Goal: Task Accomplishment & Management: Use online tool/utility

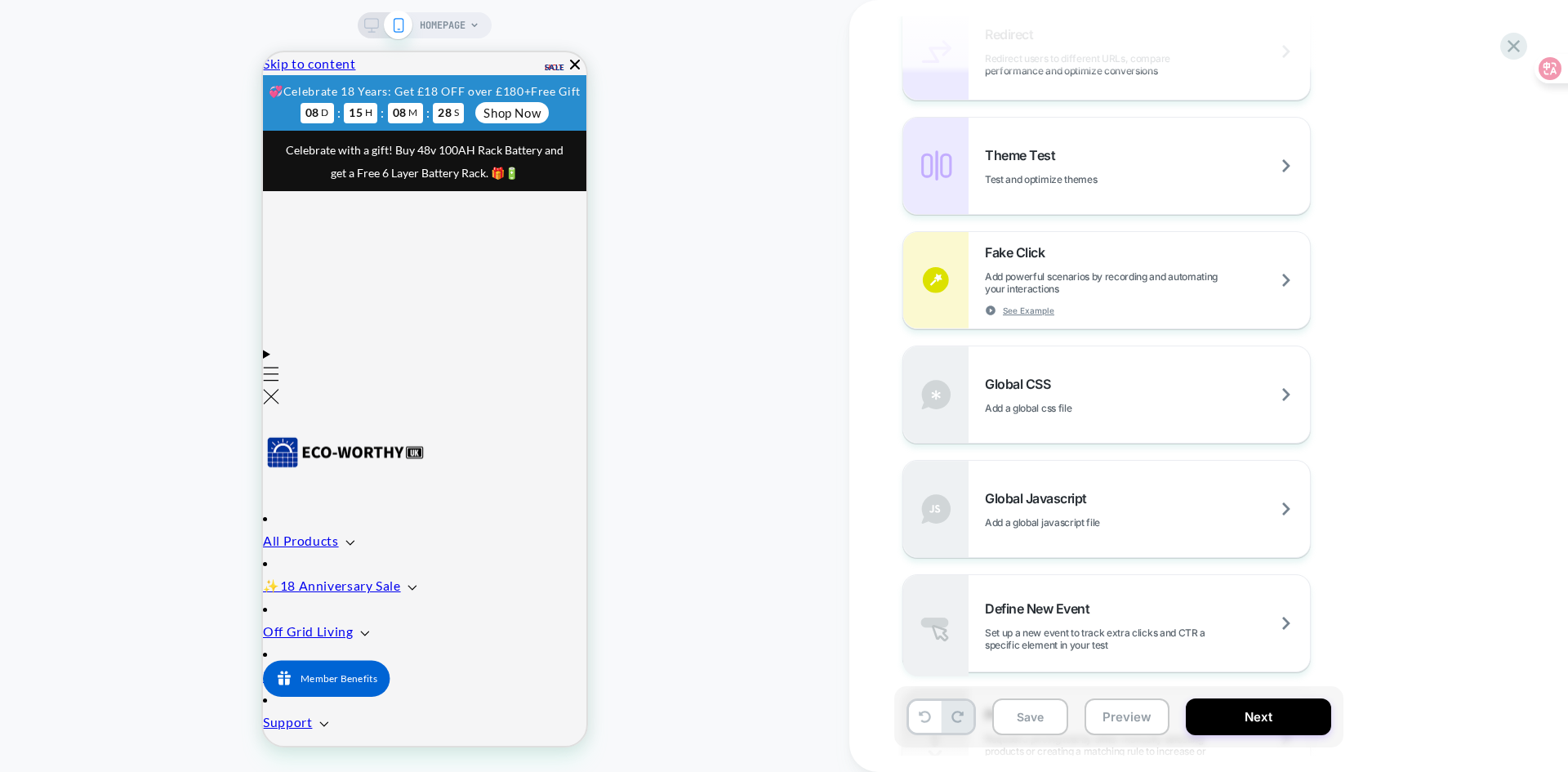
scroll to position [817, 0]
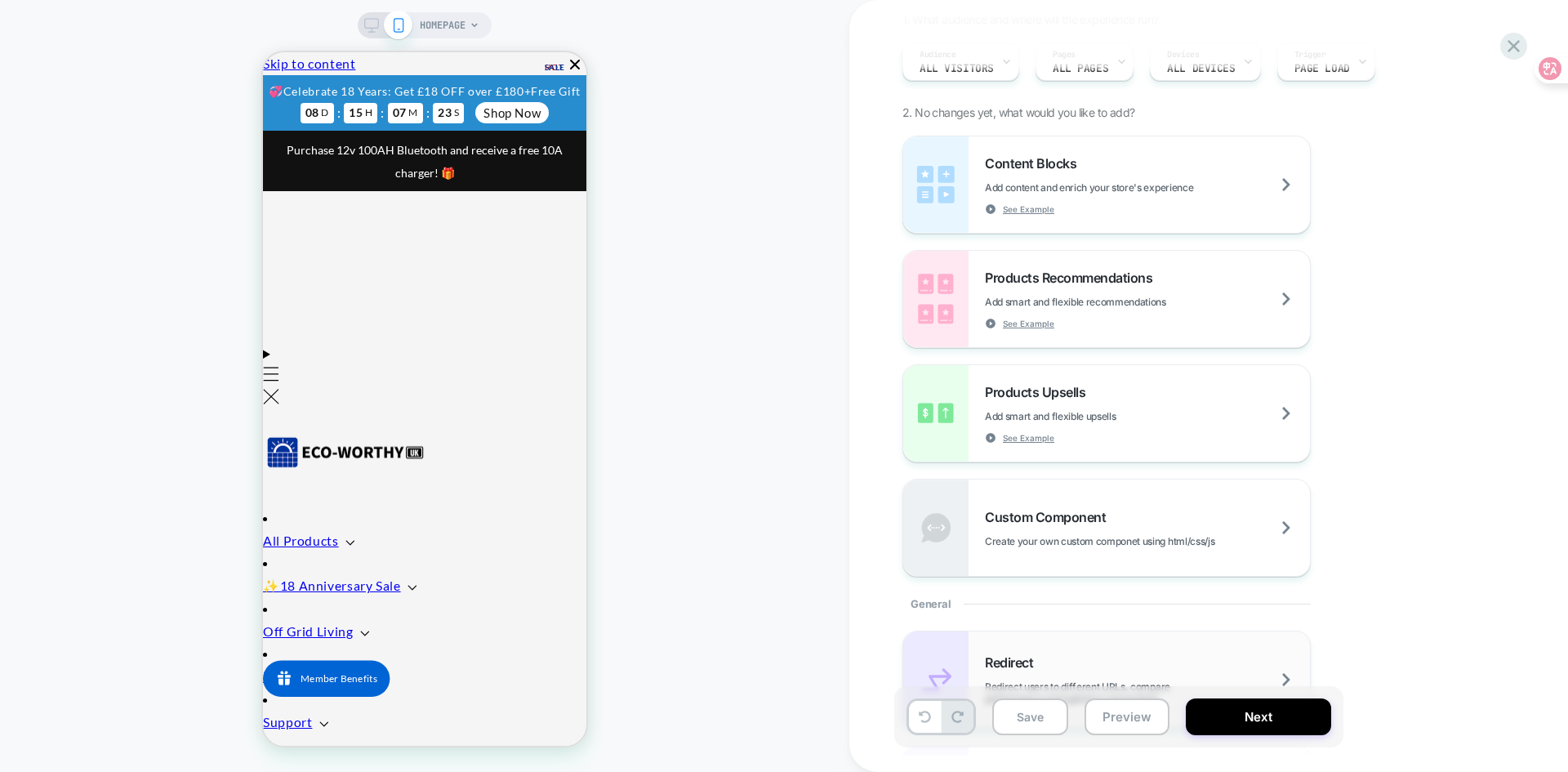
scroll to position [0, 0]
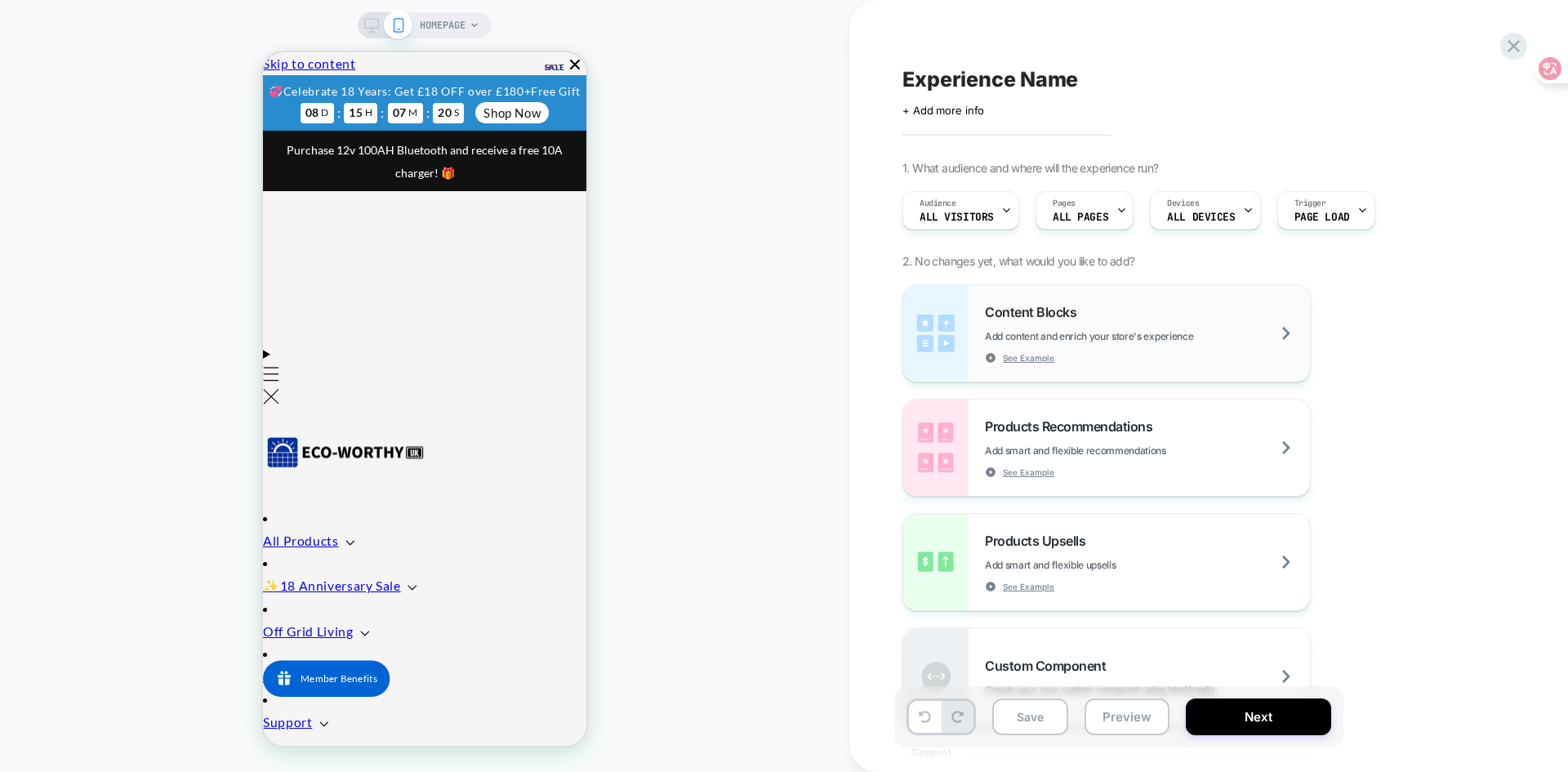
click at [1279, 318] on div "Content Blocks Add content and enrich your store's experience See Example" at bounding box center [1148, 333] width 325 height 60
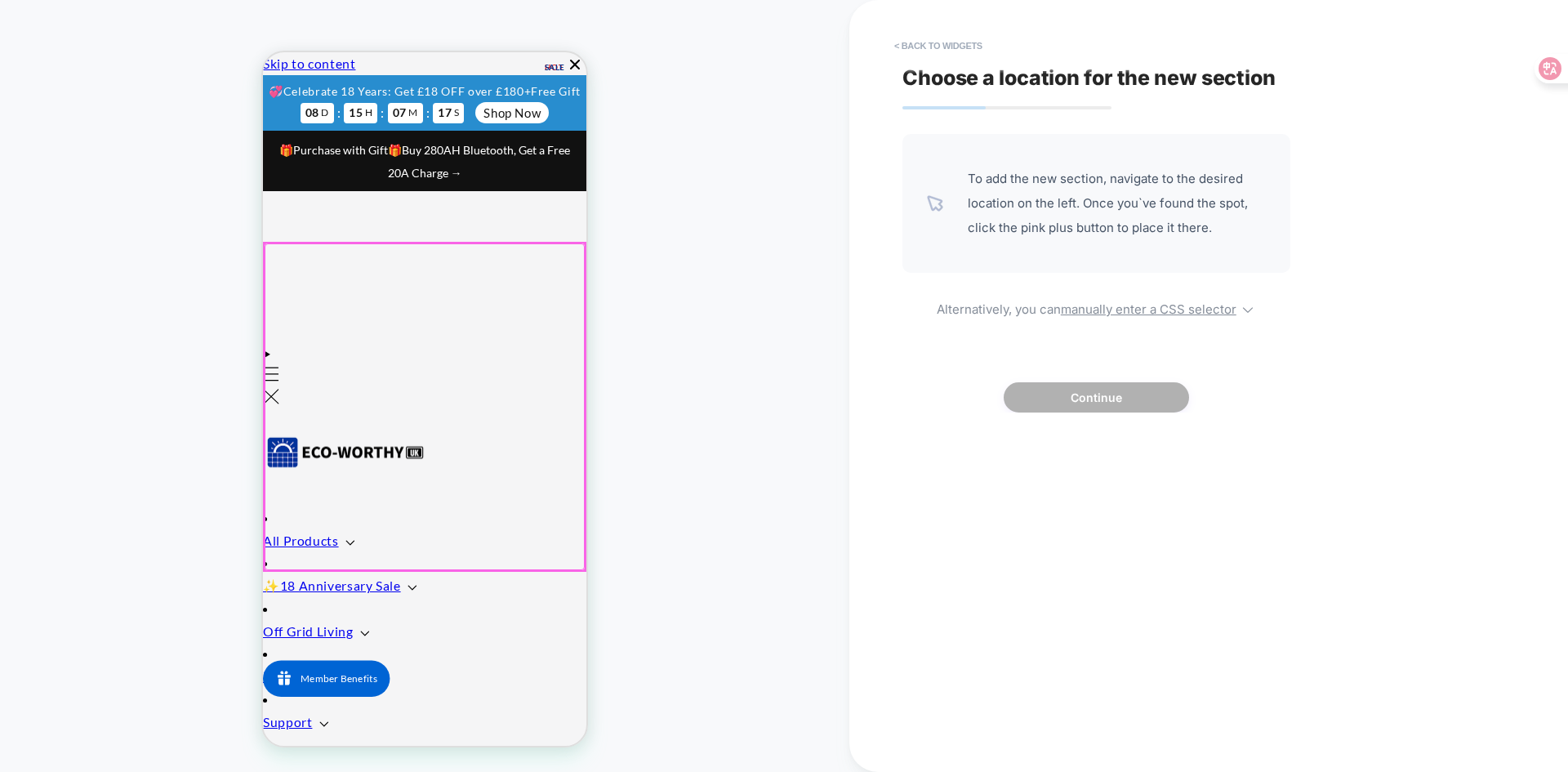
click at [420, 386] on div at bounding box center [425, 406] width 320 height 326
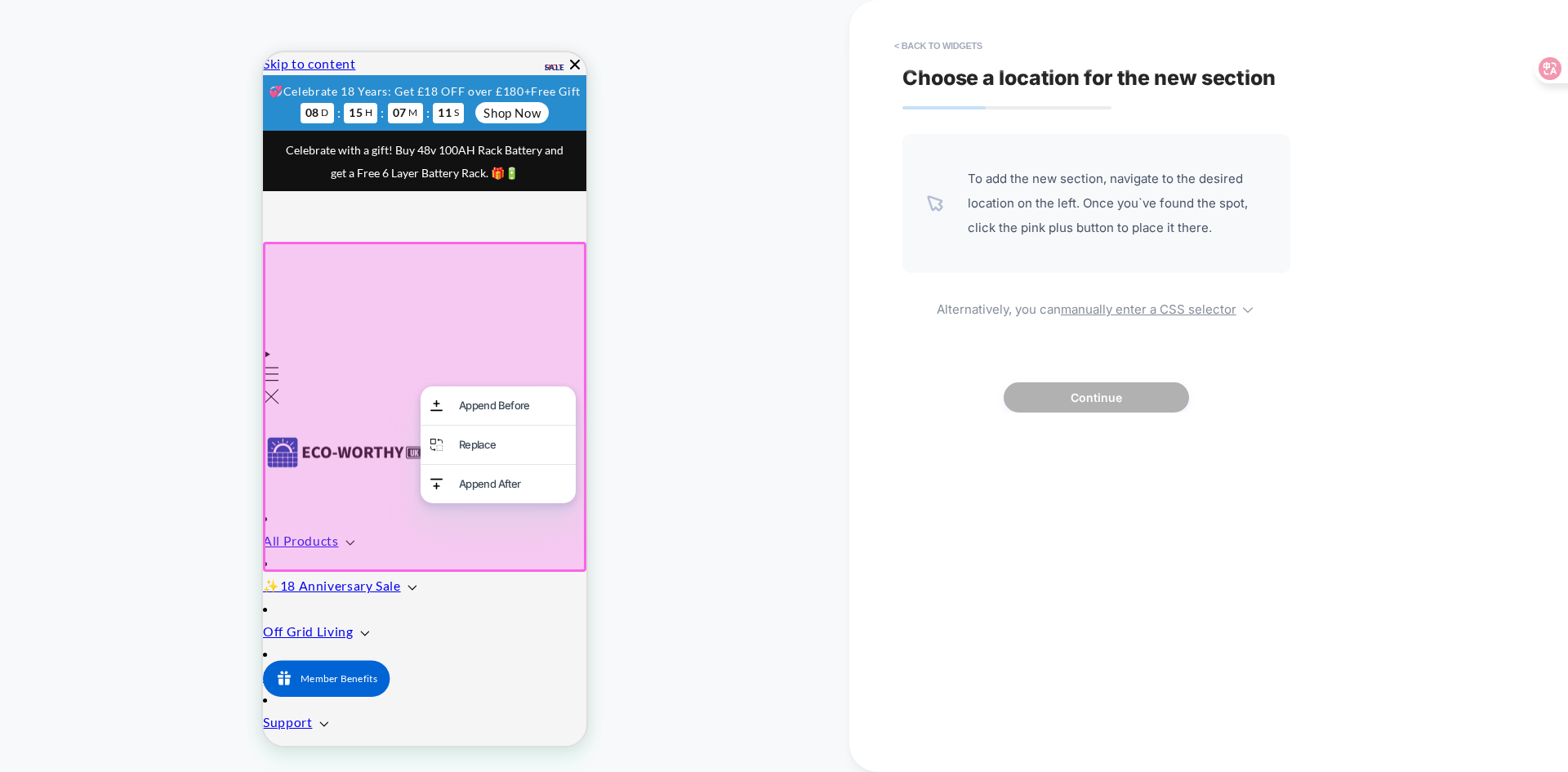
click at [1121, 595] on div "Choose a location for the new section To add the new section, navigate to the d…" at bounding box center [1200, 386] width 612 height 739
click at [376, 454] on div at bounding box center [425, 406] width 324 height 330
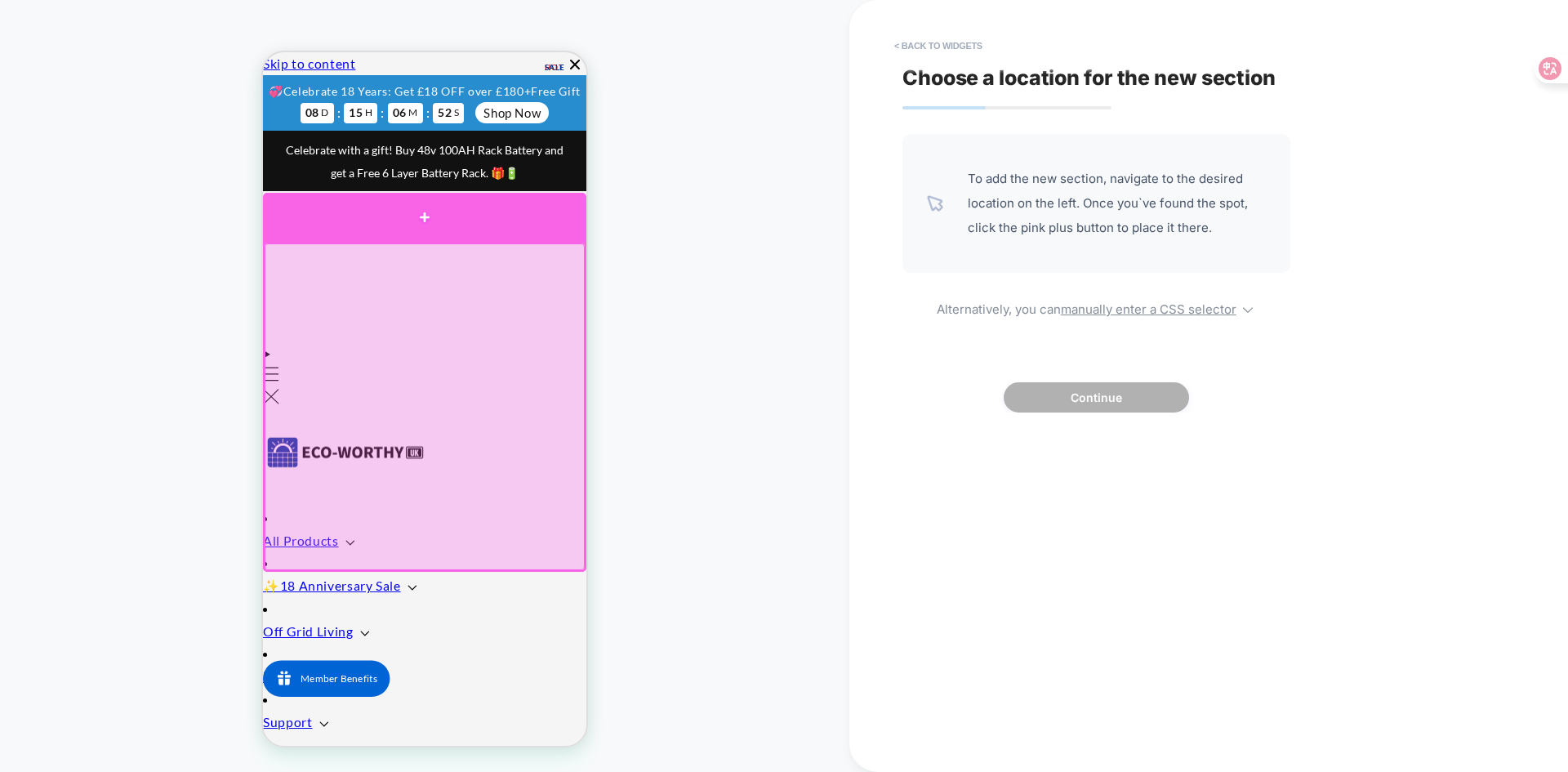
click at [401, 229] on div at bounding box center [425, 217] width 324 height 49
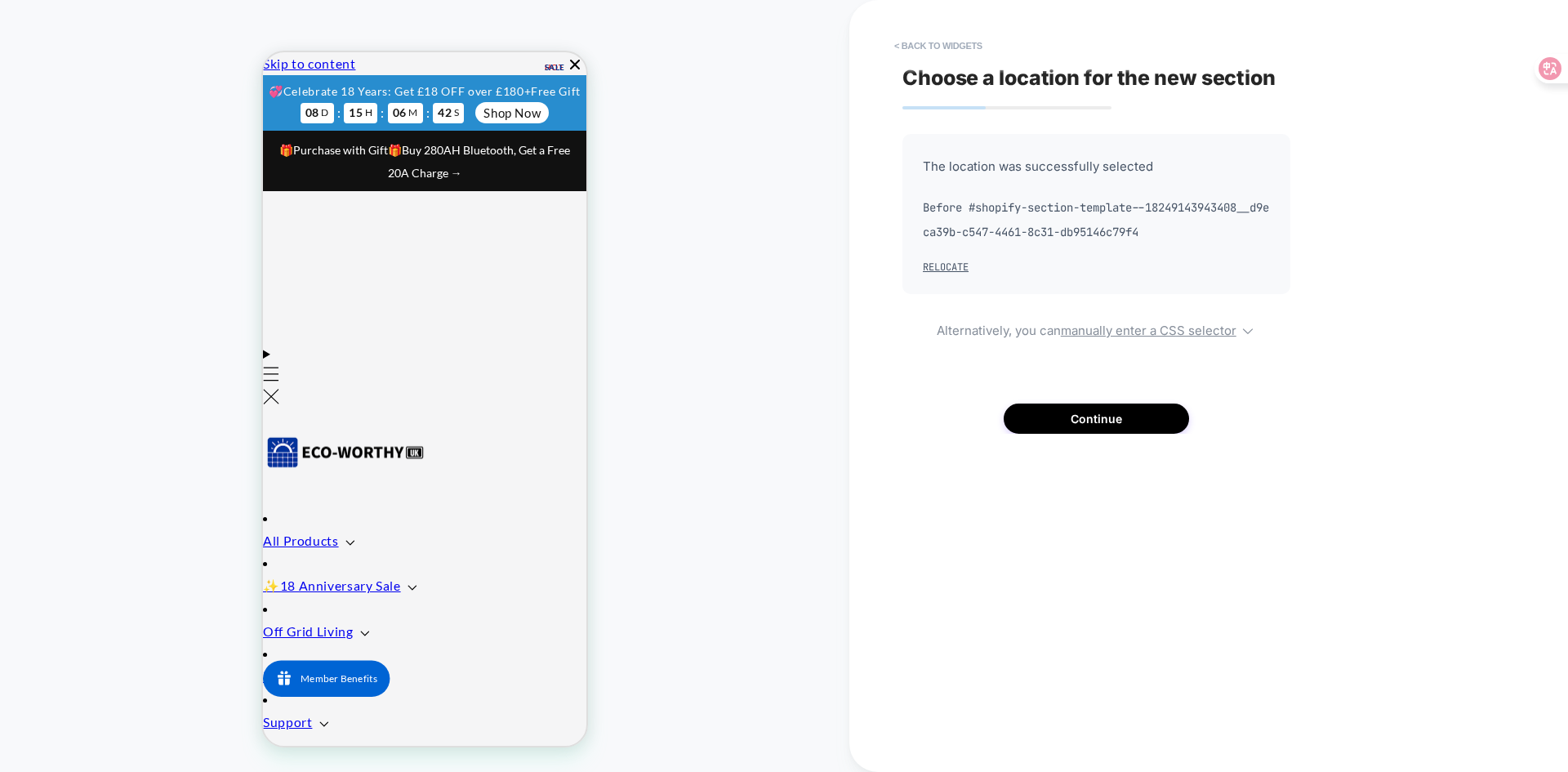
drag, startPoint x: 328, startPoint y: 279, endPoint x: 308, endPoint y: 254, distance: 32.0
drag, startPoint x: 308, startPoint y: 254, endPoint x: 850, endPoint y: 320, distance: 546.0
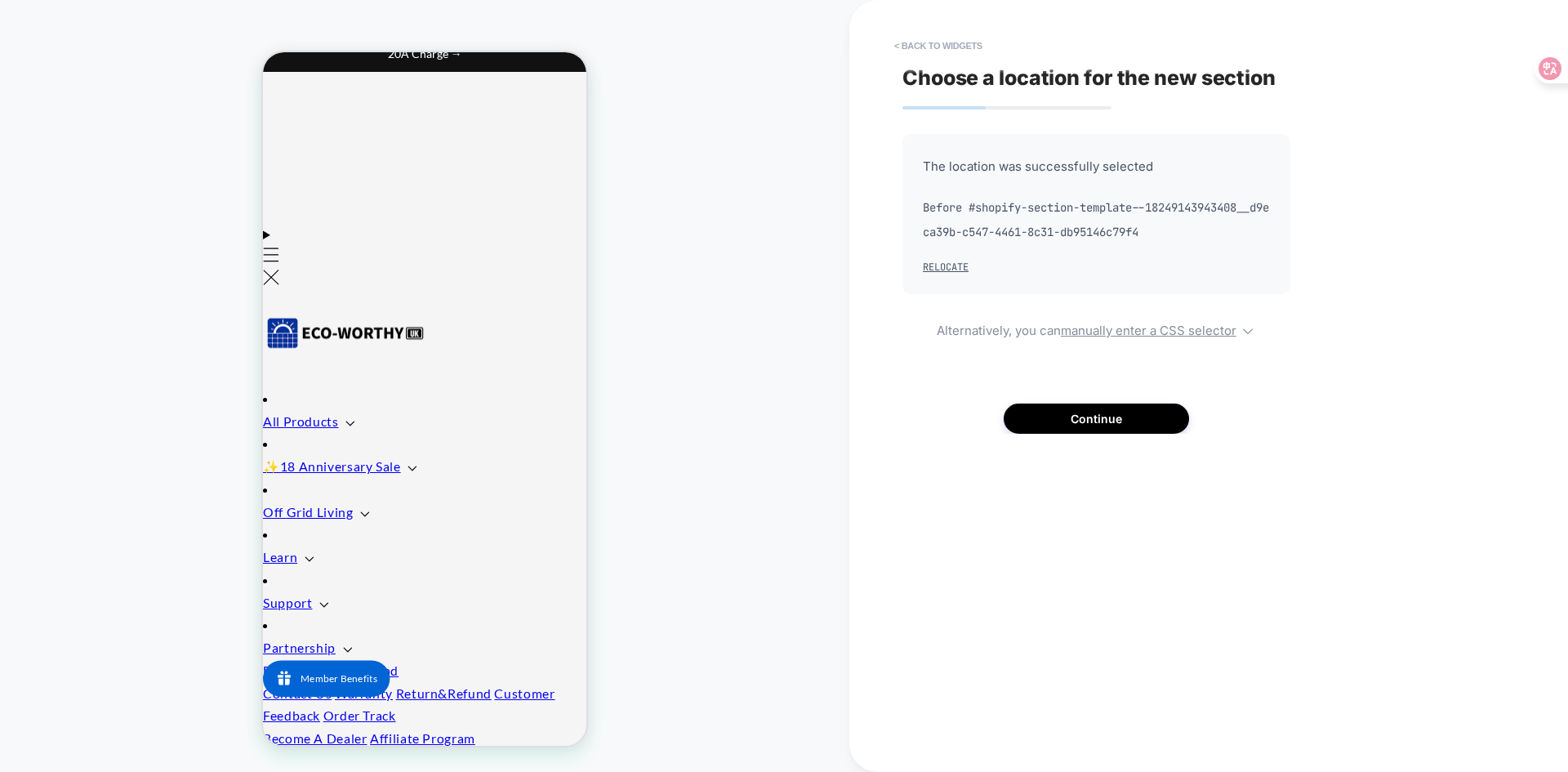
scroll to position [408, 0]
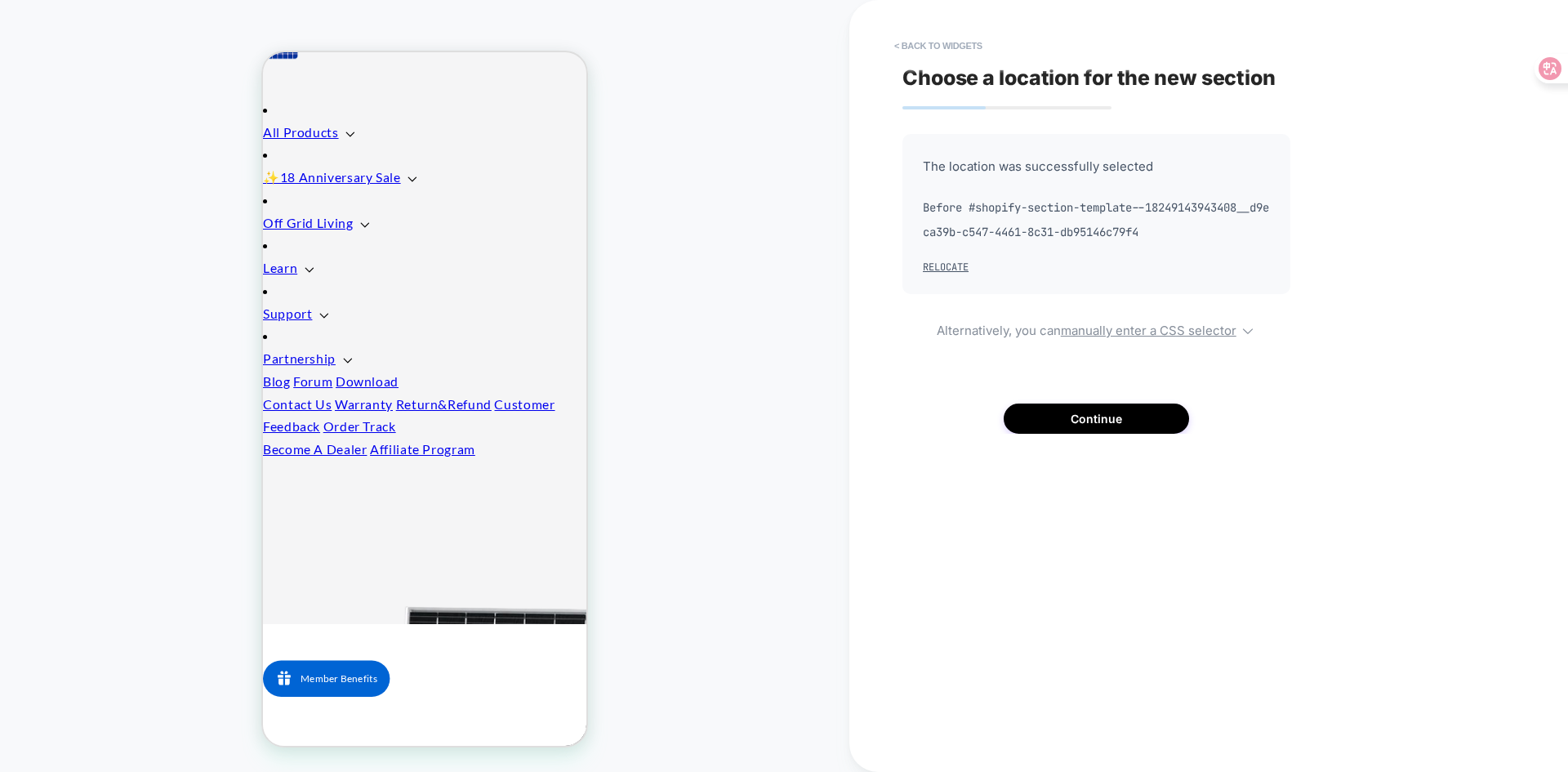
click at [1003, 425] on div "The location was successfully selected Before #shopify-section-template--182491…" at bounding box center [1096, 283] width 388 height 300
click at [1023, 417] on button "Continue" at bounding box center [1096, 419] width 186 height 30
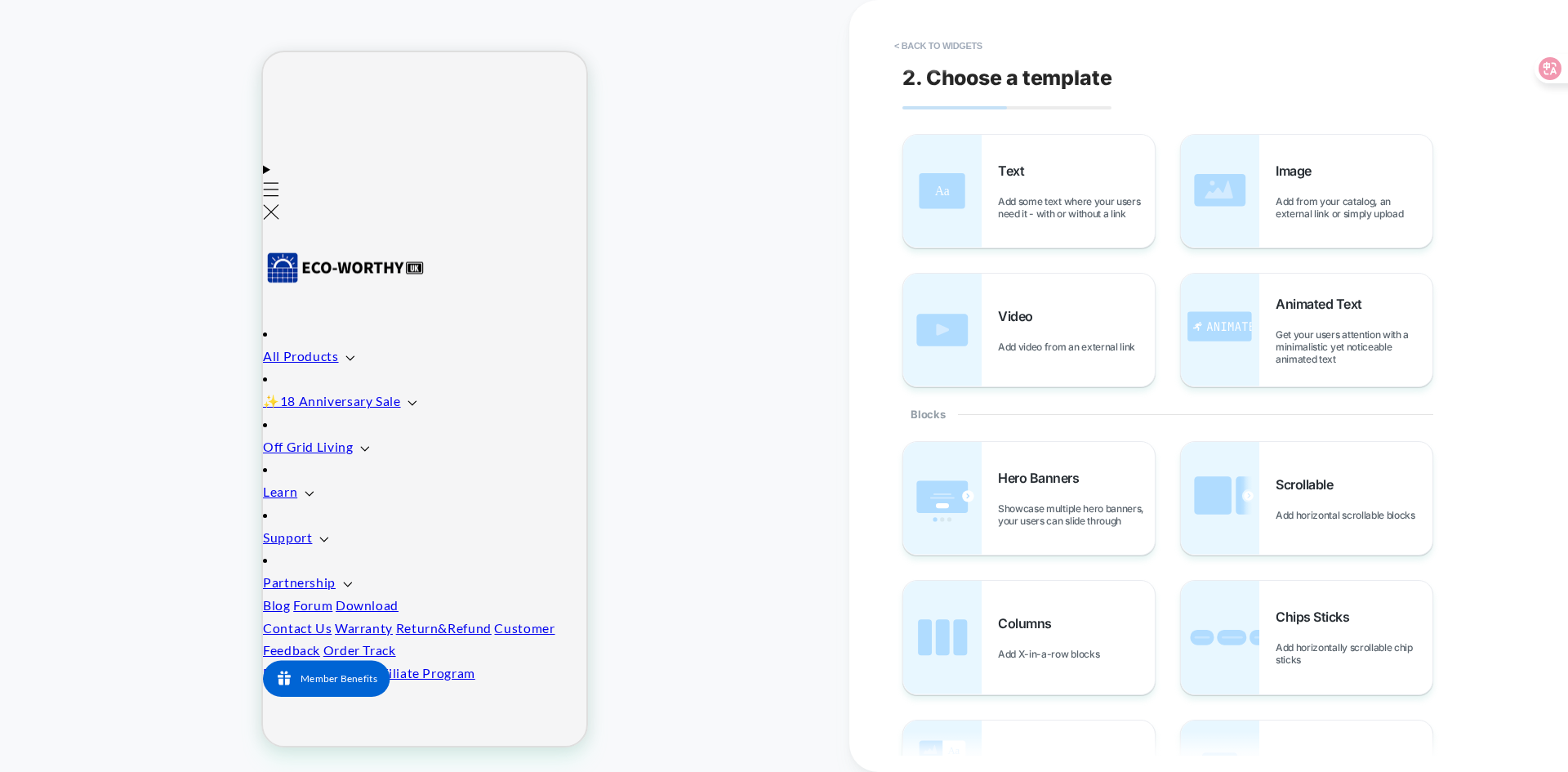
scroll to position [154, 0]
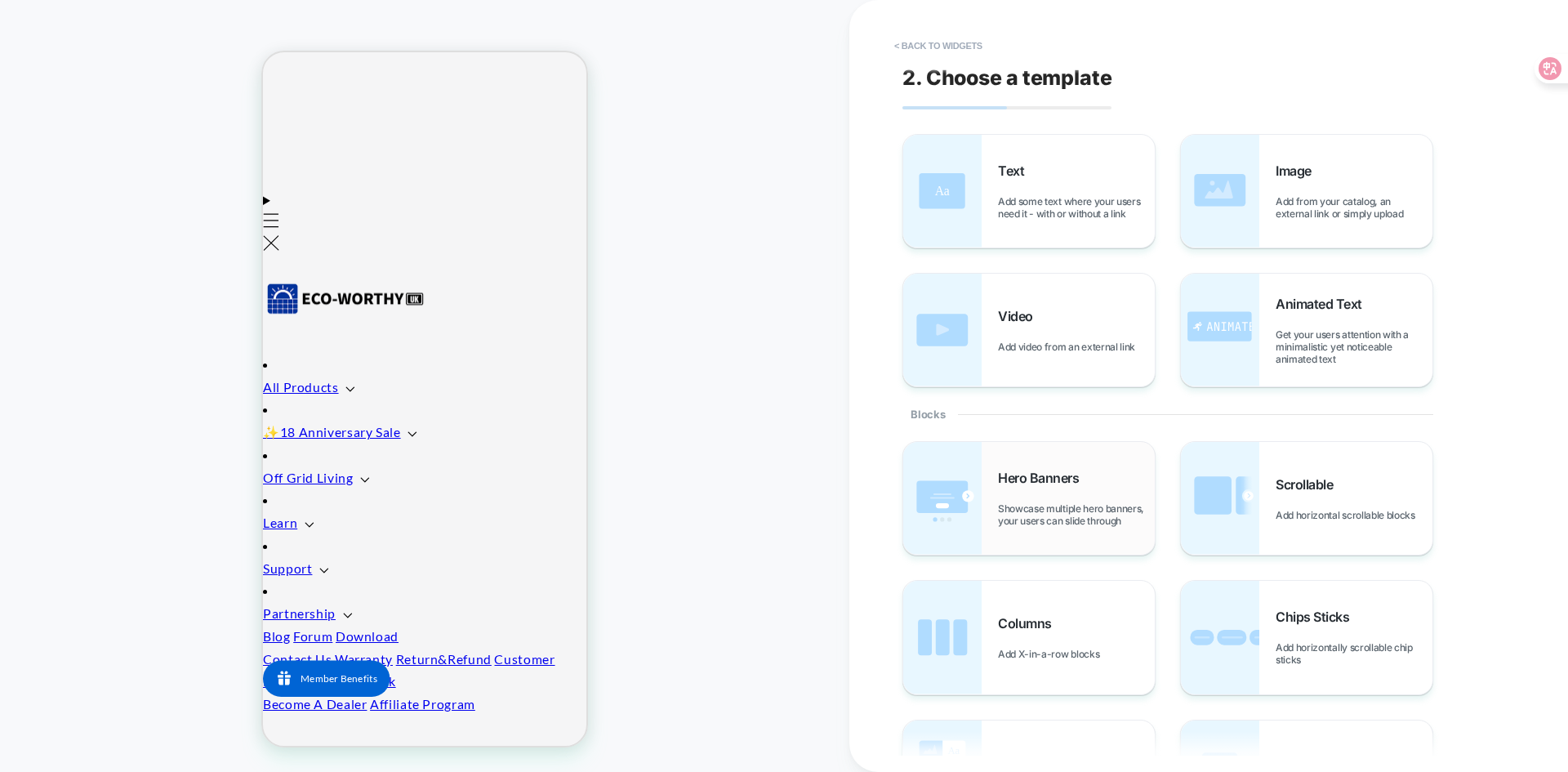
click at [906, 473] on img at bounding box center [942, 498] width 78 height 113
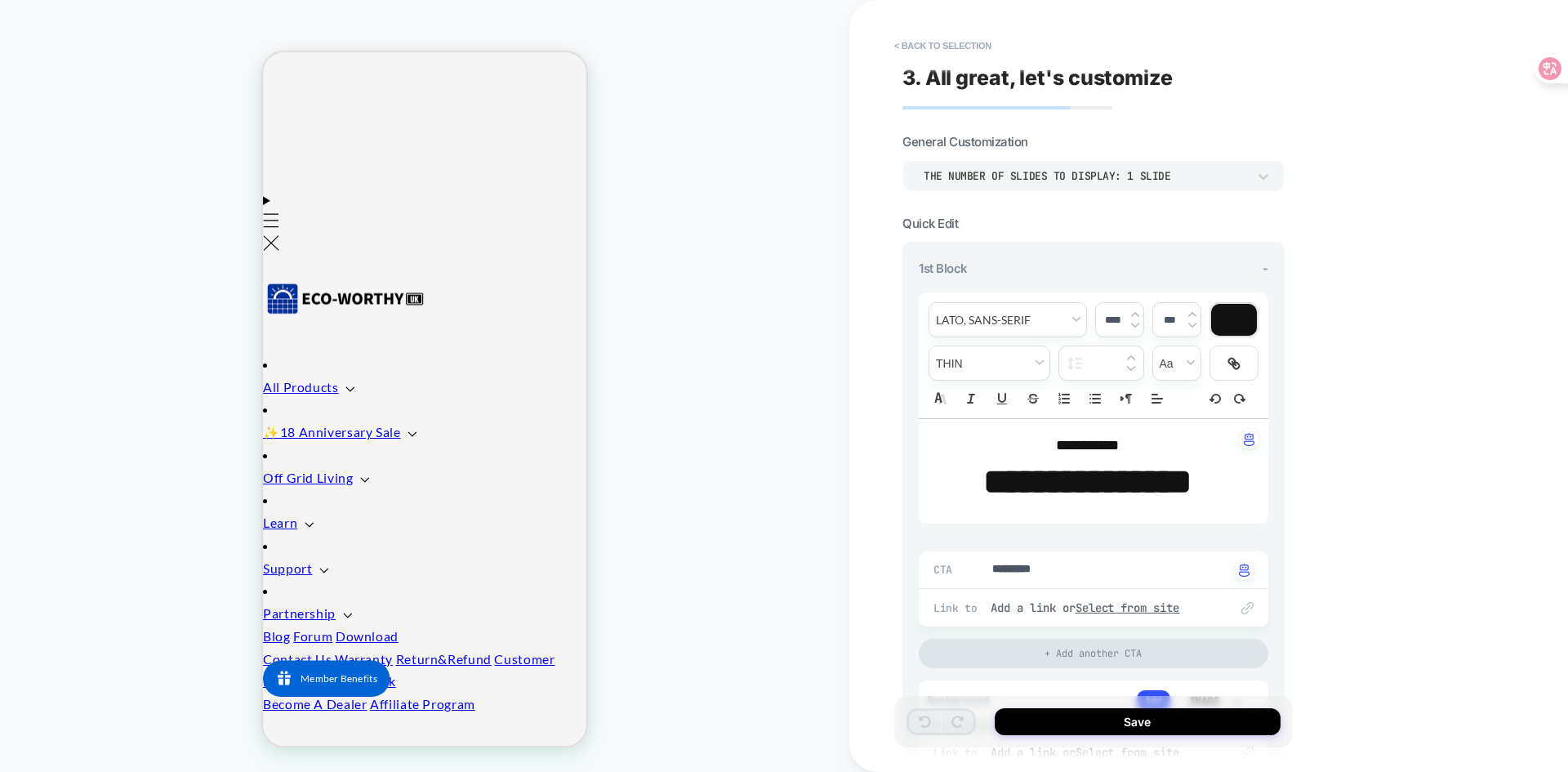
type textarea "*"
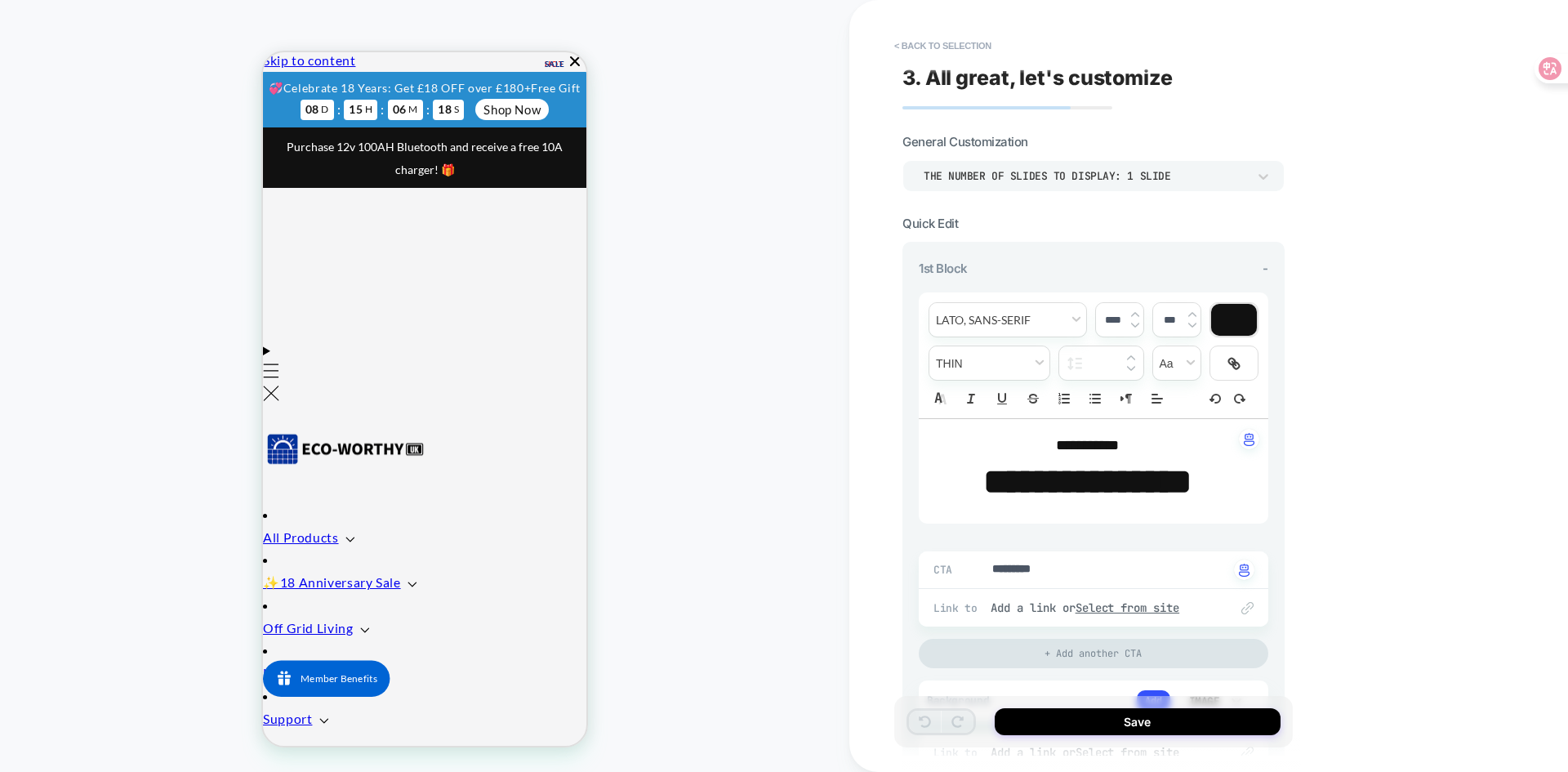
scroll to position [0, 0]
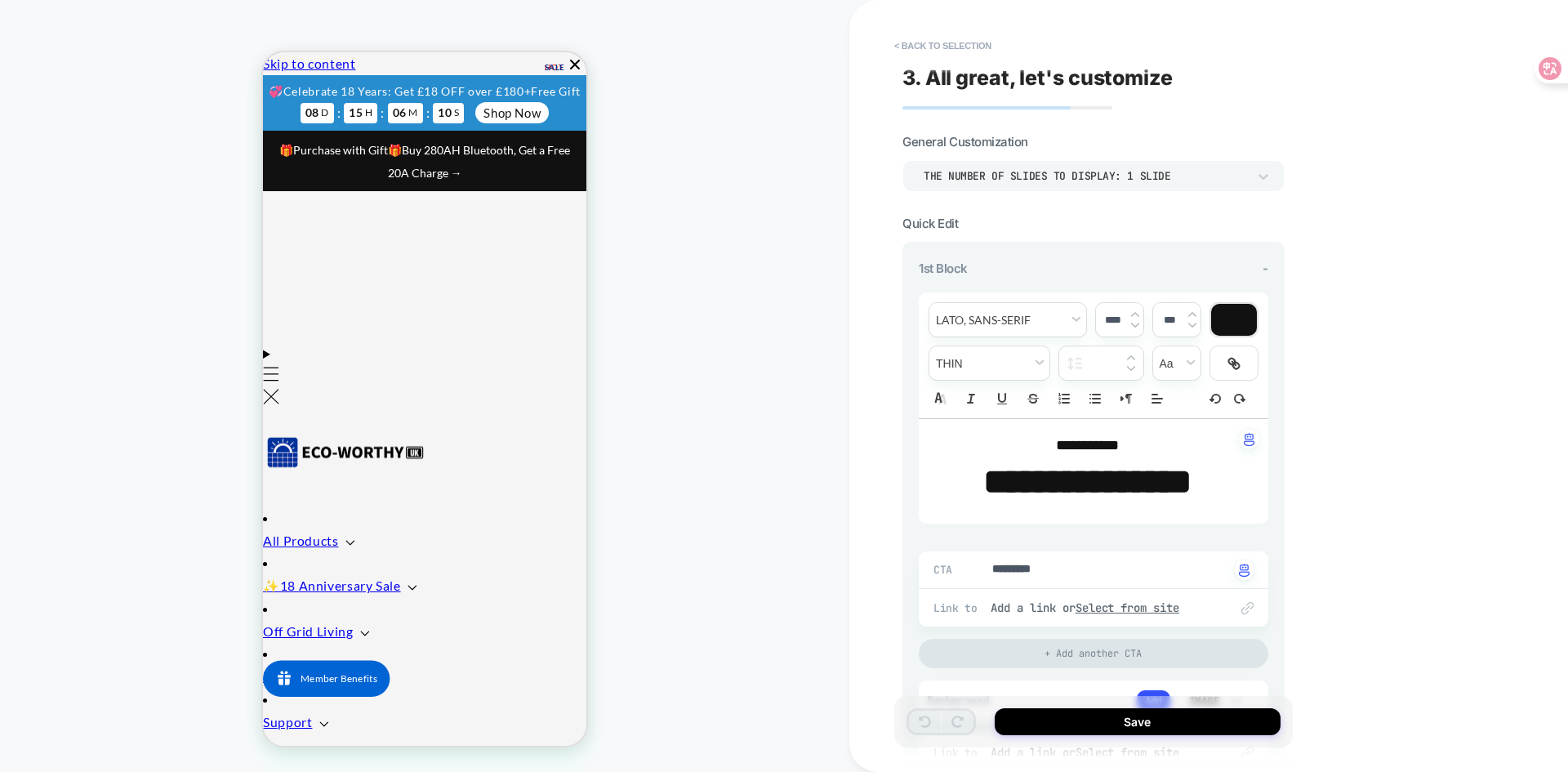
click at [1087, 463] on strong "**********" at bounding box center [1087, 481] width 208 height 35
click at [1033, 419] on div "**********" at bounding box center [1093, 470] width 349 height 105
type input "****"
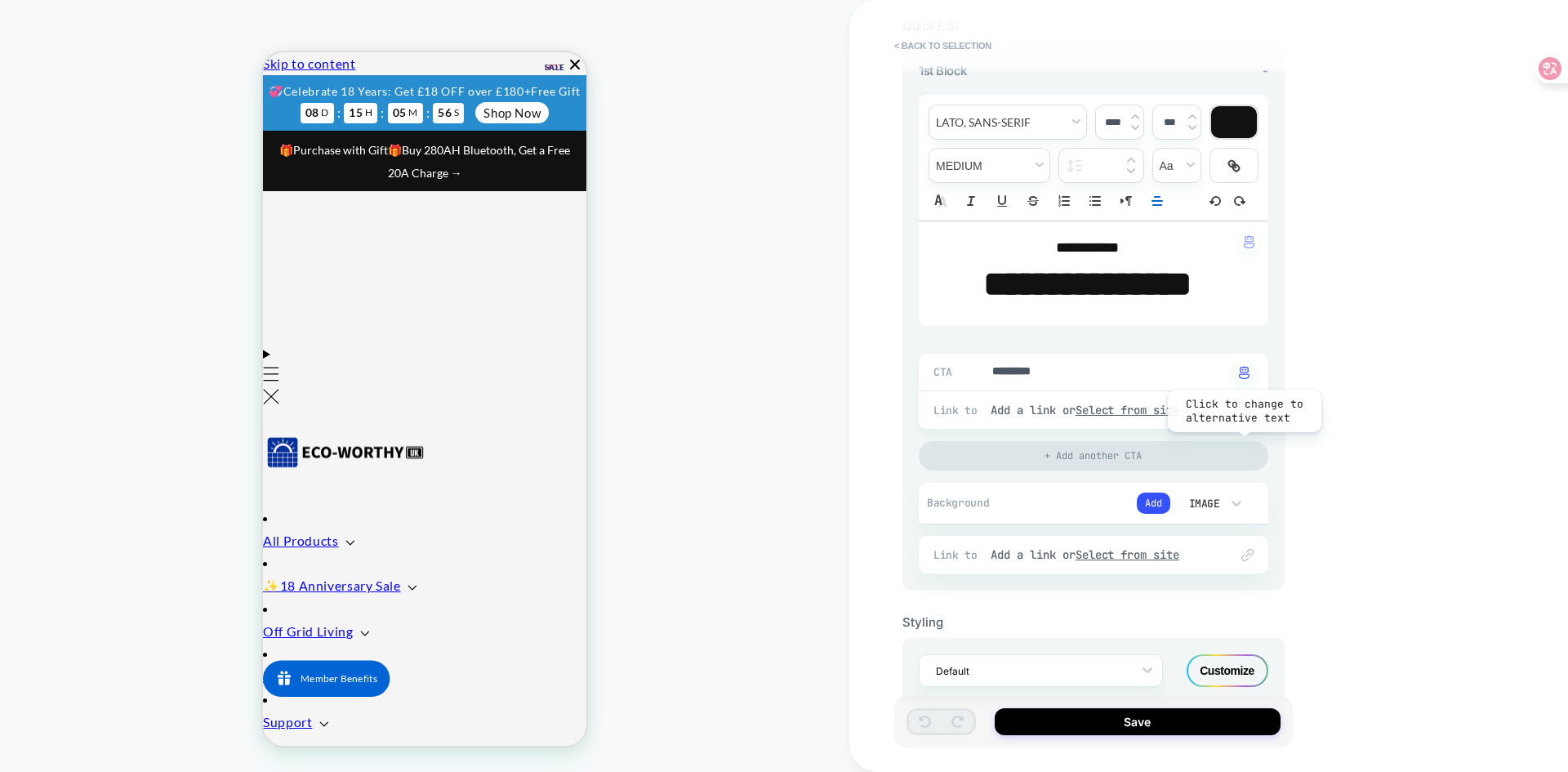
scroll to position [286, 0]
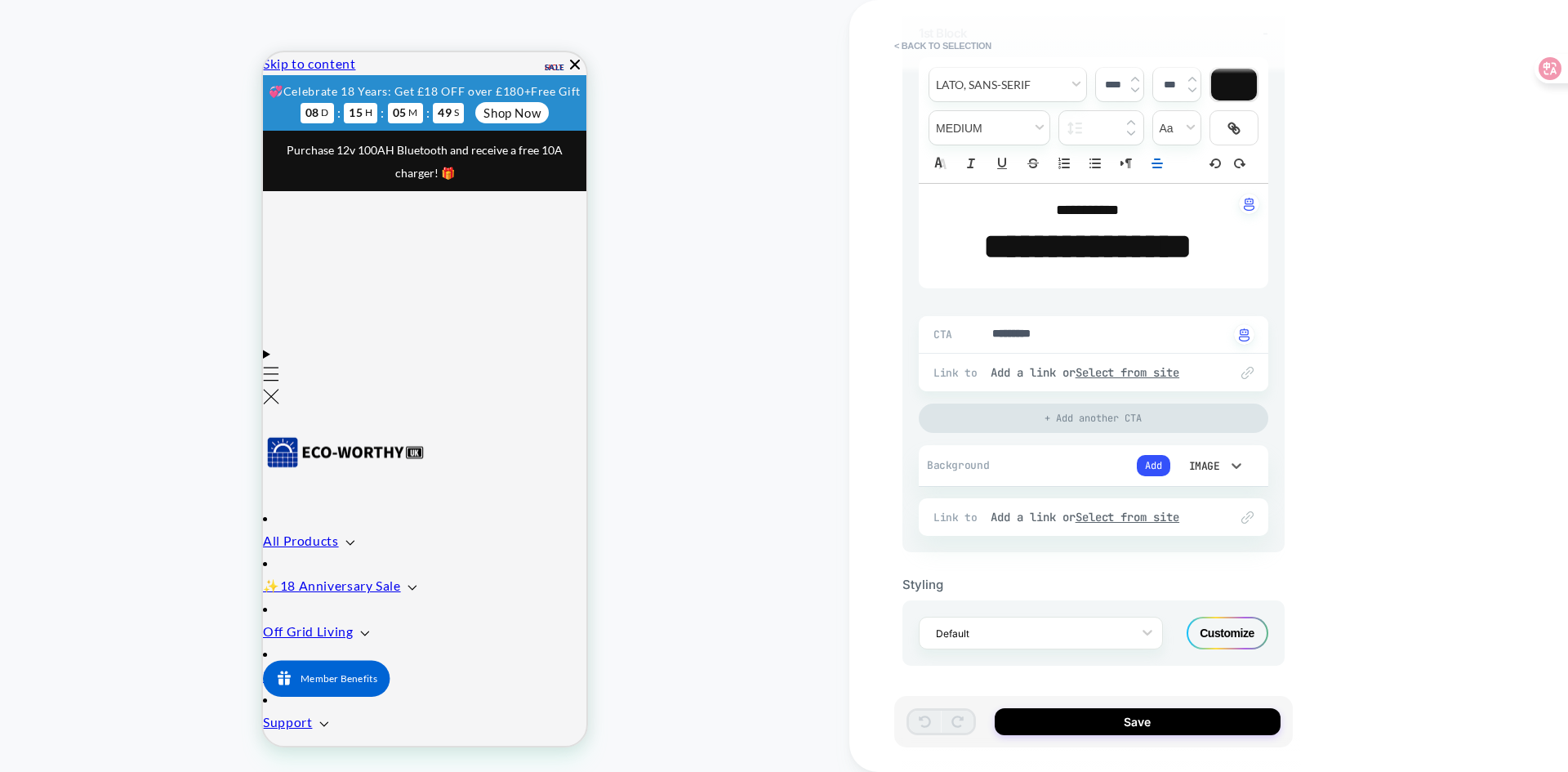
click at [1207, 466] on div "Image" at bounding box center [1202, 466] width 34 height 14
click at [1204, 574] on div "Image" at bounding box center [1211, 576] width 69 height 34
click at [1152, 464] on button "Add" at bounding box center [1154, 465] width 33 height 21
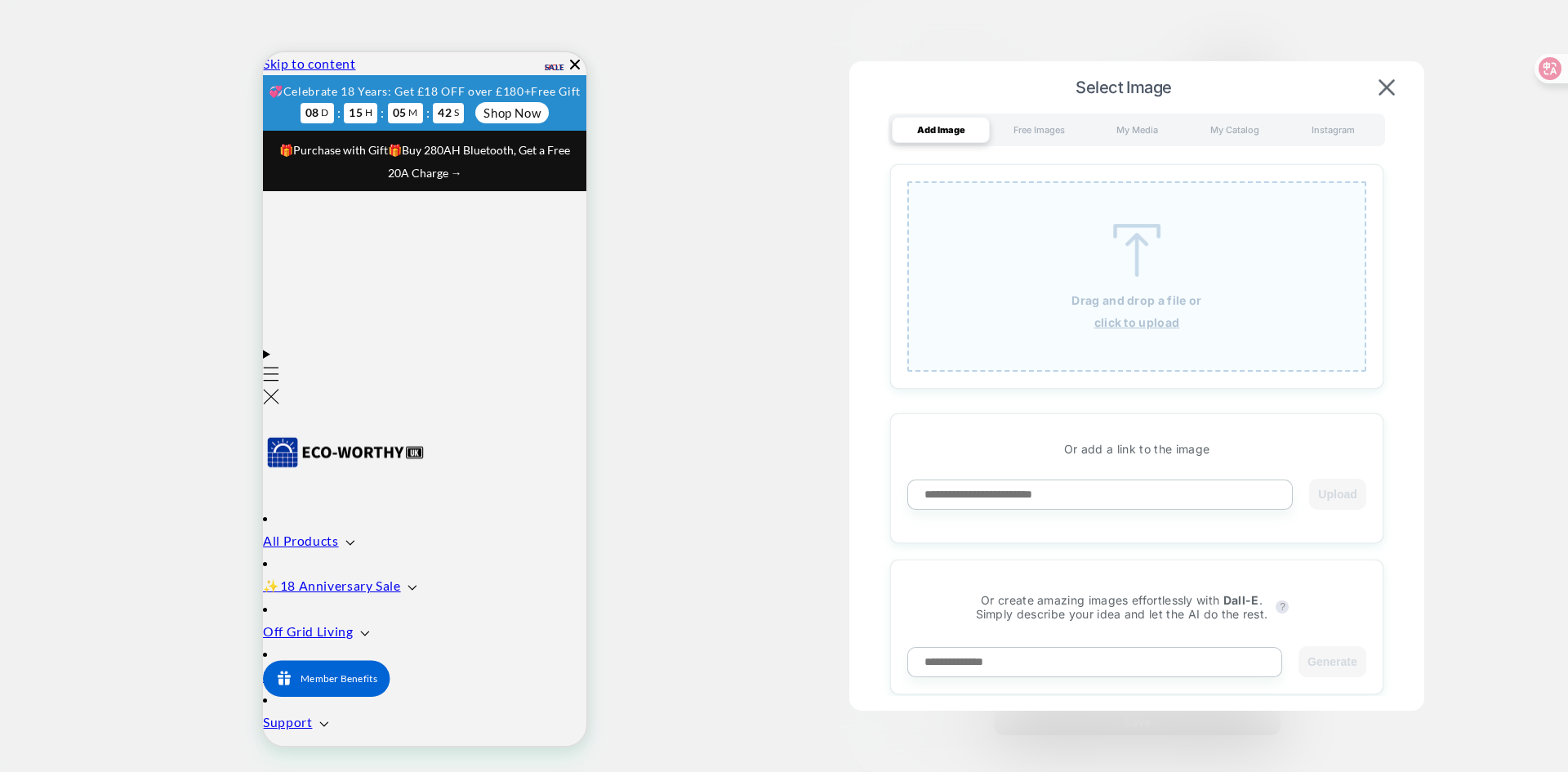
click at [1136, 250] on img at bounding box center [1137, 250] width 74 height 53
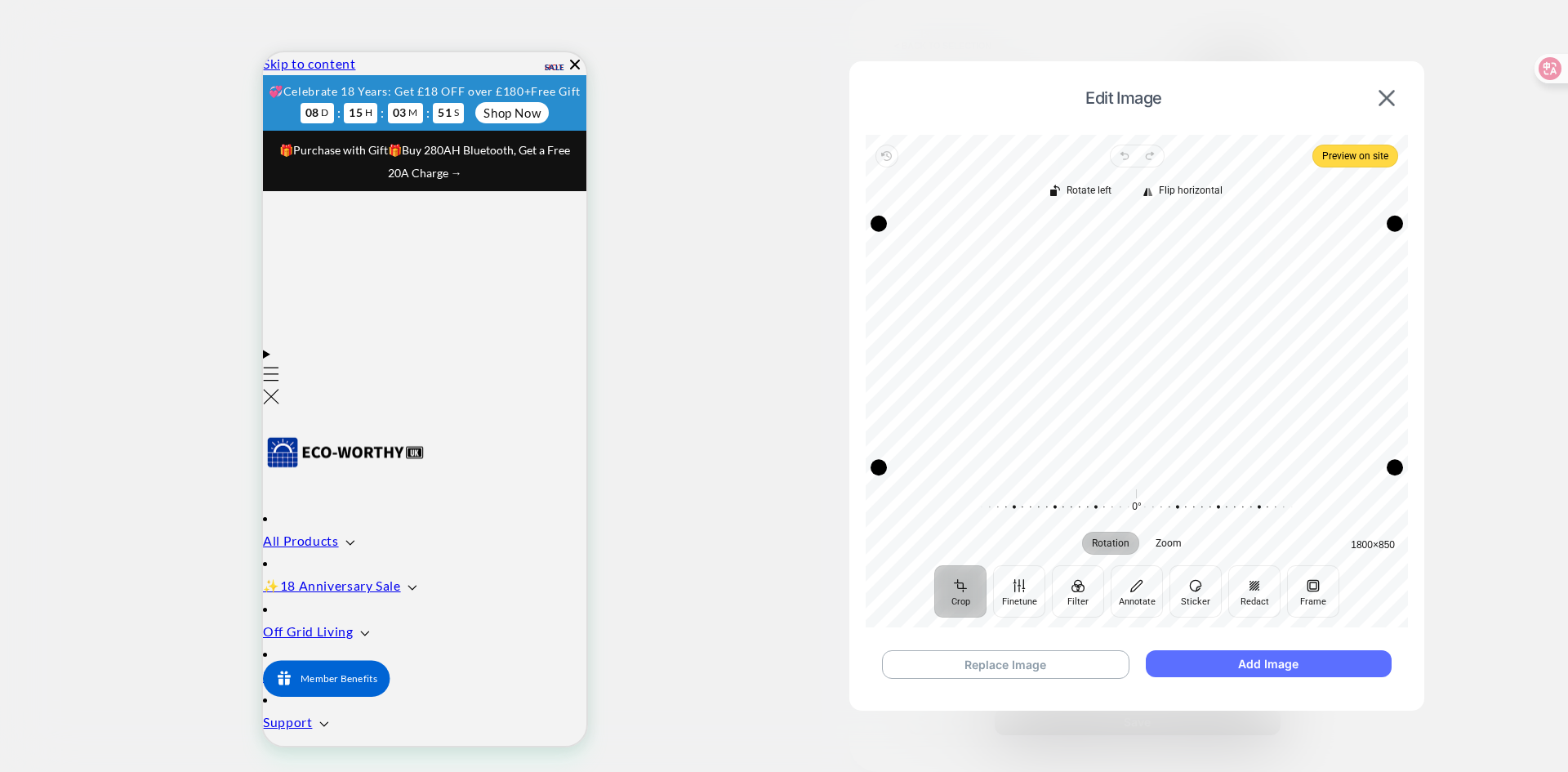
click at [1245, 663] on button "Add Image" at bounding box center [1269, 663] width 246 height 27
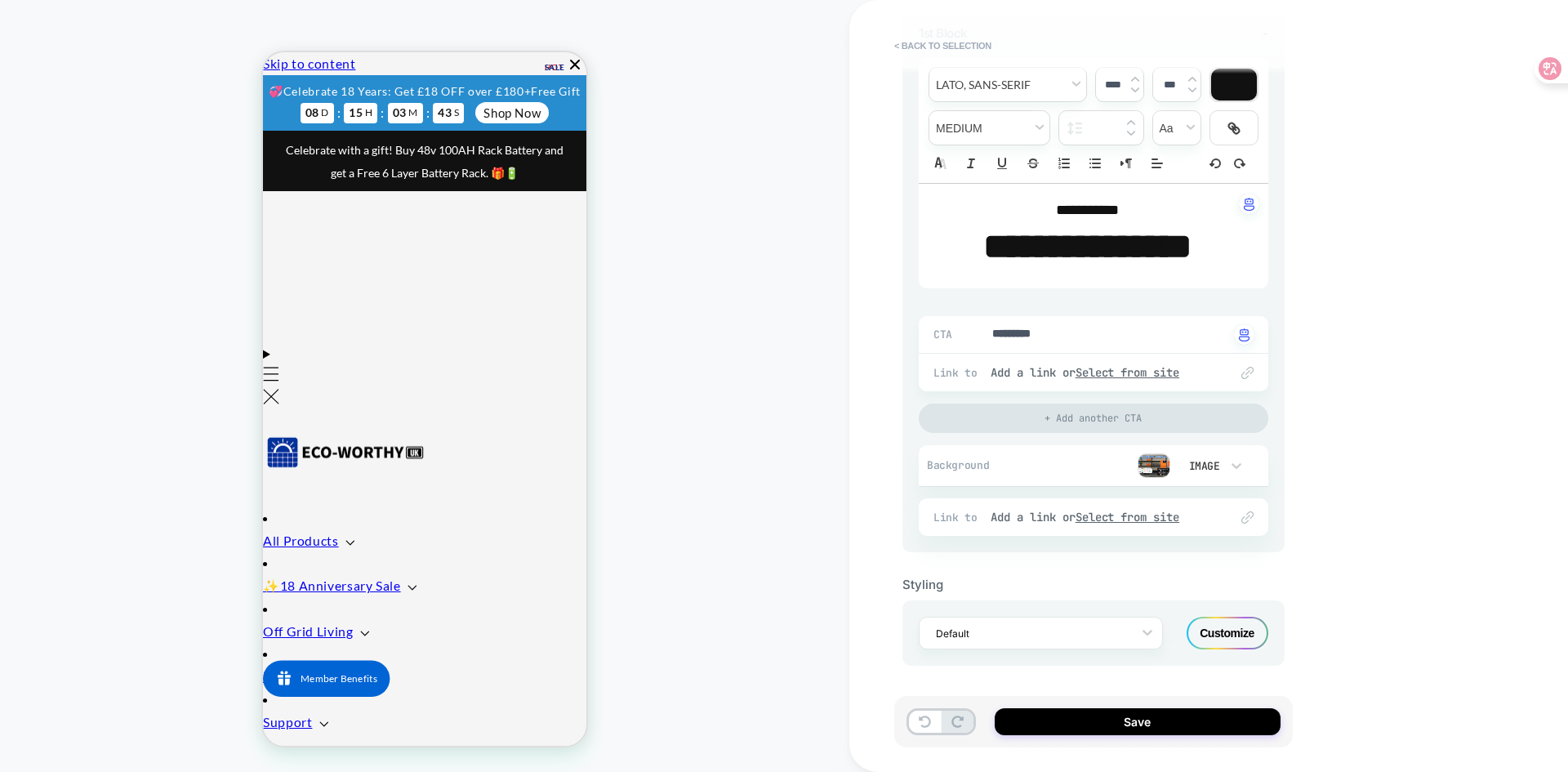
click at [1149, 470] on img at bounding box center [1154, 465] width 33 height 25
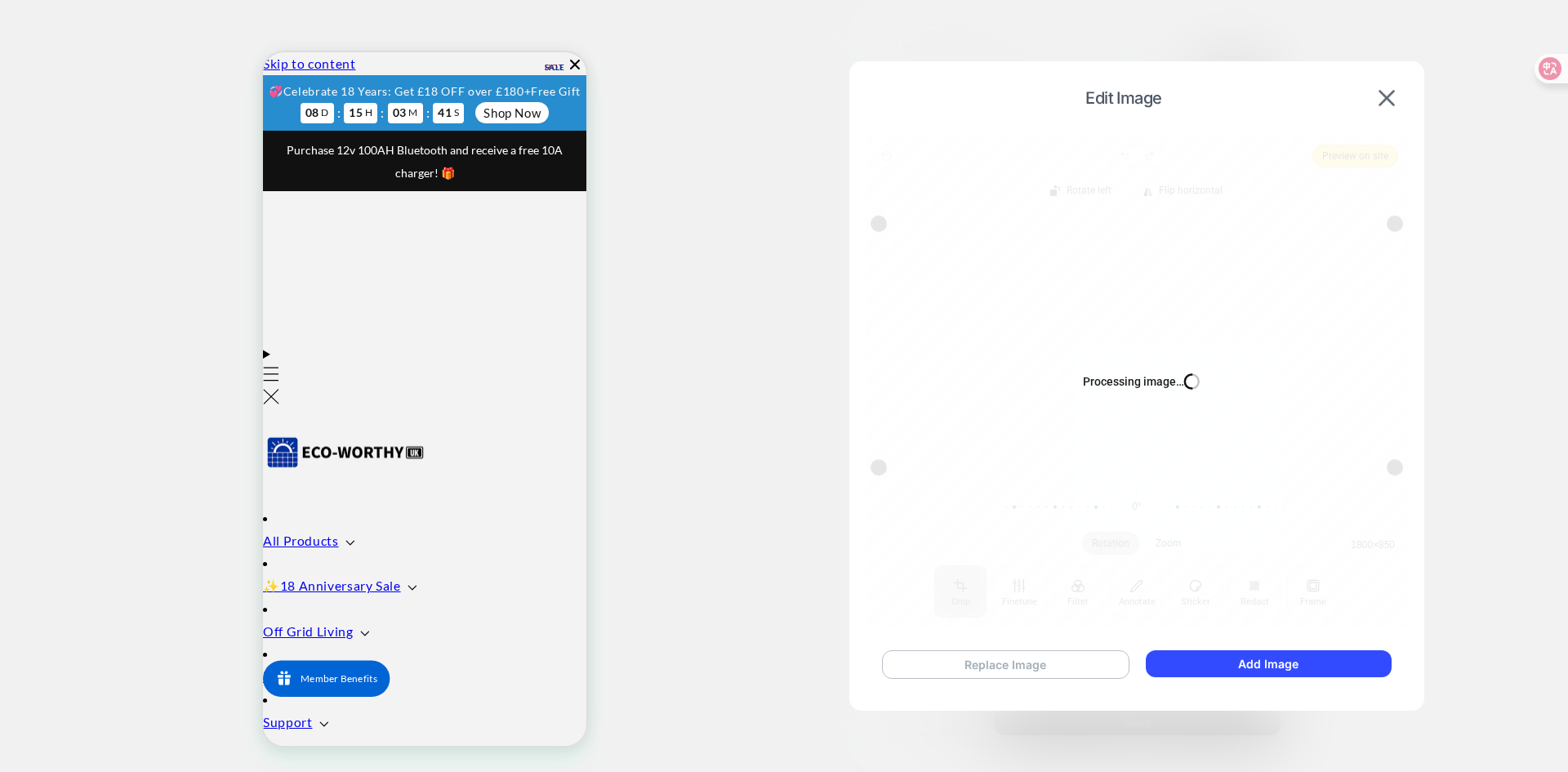
click at [1078, 667] on button "Replace Image" at bounding box center [1005, 664] width 247 height 29
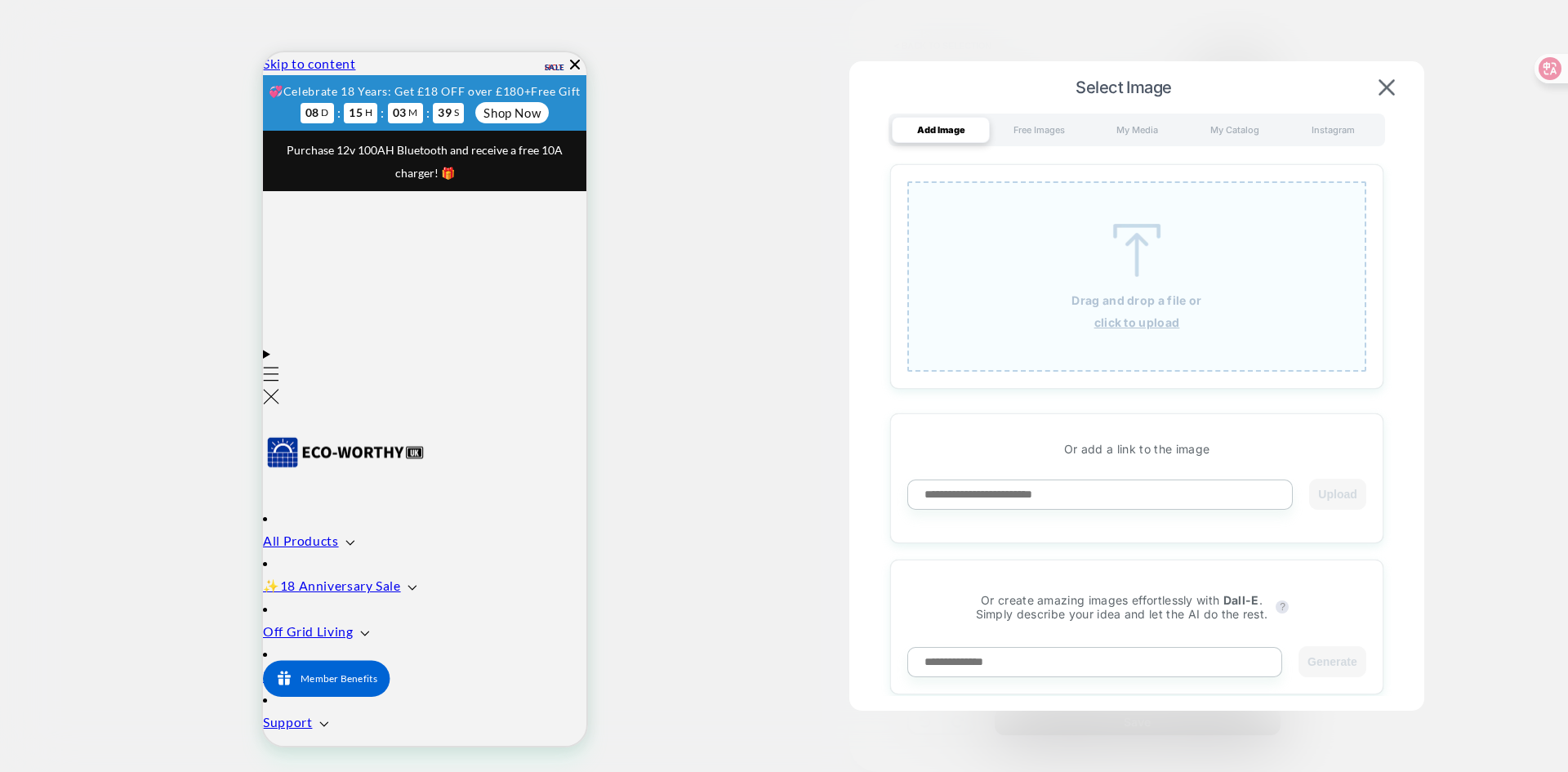
click at [1139, 255] on img at bounding box center [1137, 250] width 74 height 53
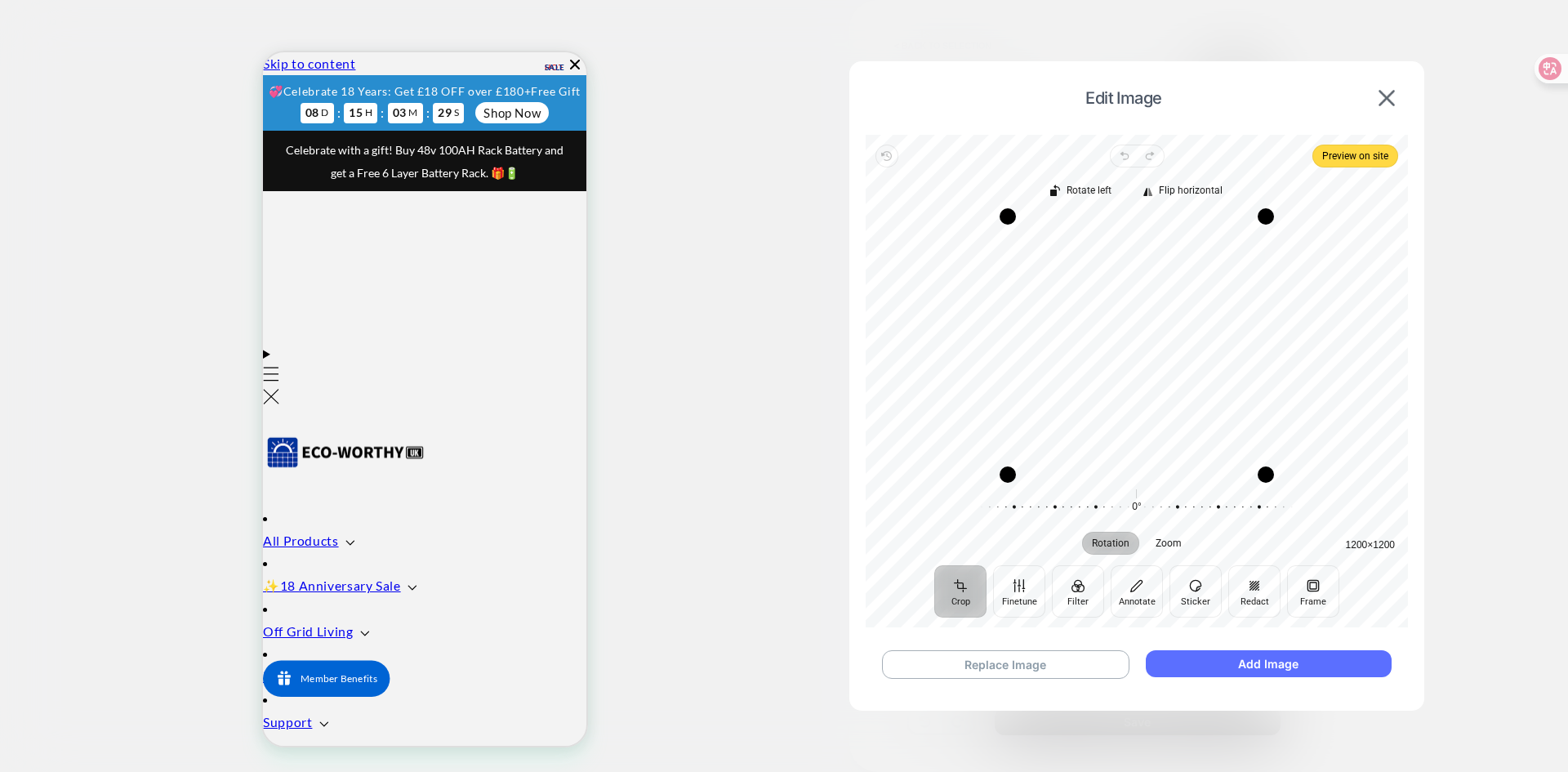
click at [1309, 663] on button "Add Image" at bounding box center [1269, 663] width 246 height 27
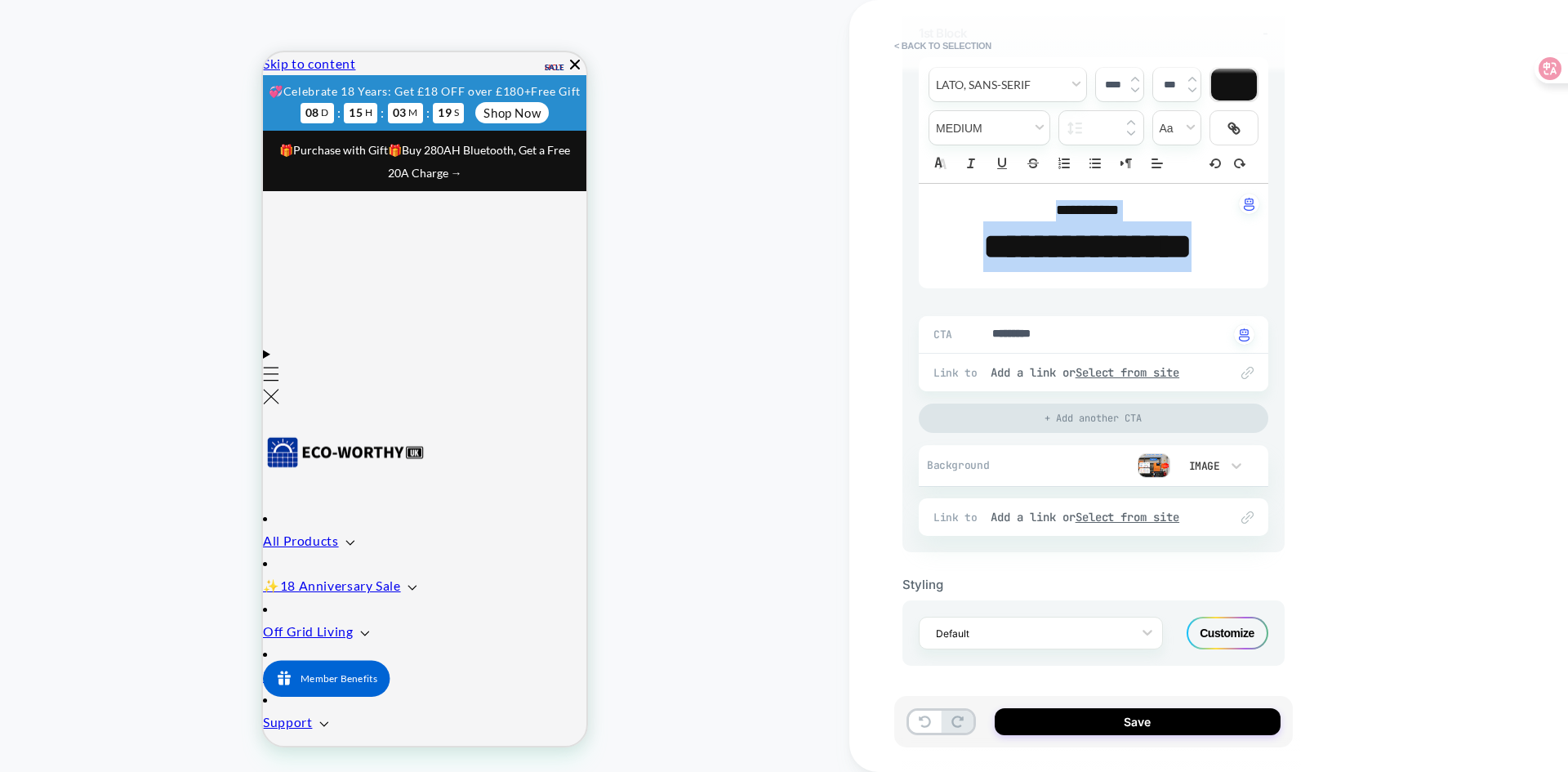
drag, startPoint x: 1155, startPoint y: 255, endPoint x: 989, endPoint y: 143, distance: 200.2
click at [989, 184] on div "**********" at bounding box center [1093, 236] width 349 height 105
type textarea "*"
type input "****"
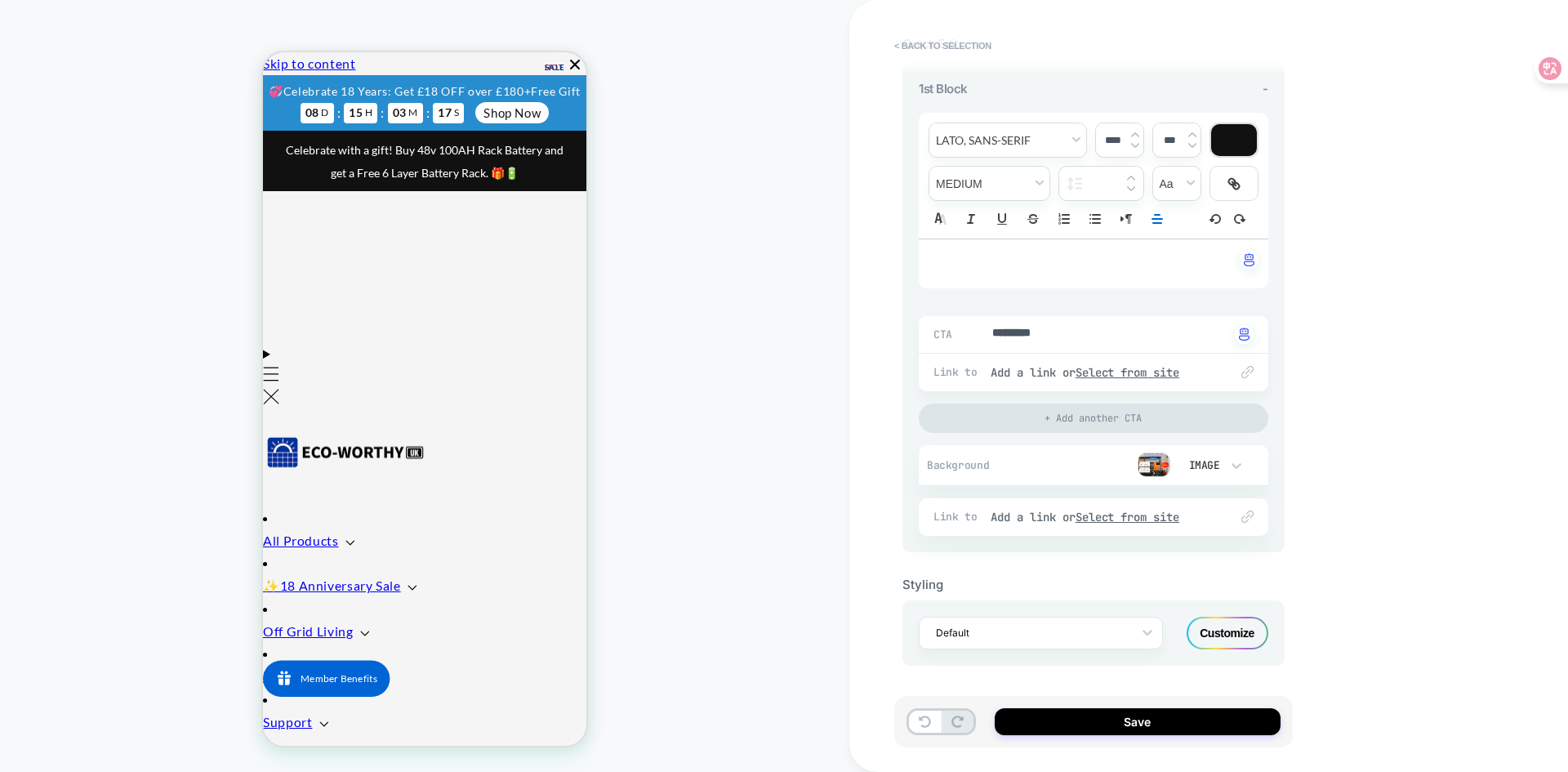
scroll to position [179, 0]
type textarea "*"
drag, startPoint x: 1079, startPoint y: 331, endPoint x: 929, endPoint y: 321, distance: 150.3
click at [1448, 424] on div "**********" at bounding box center [1208, 386] width 718 height 772
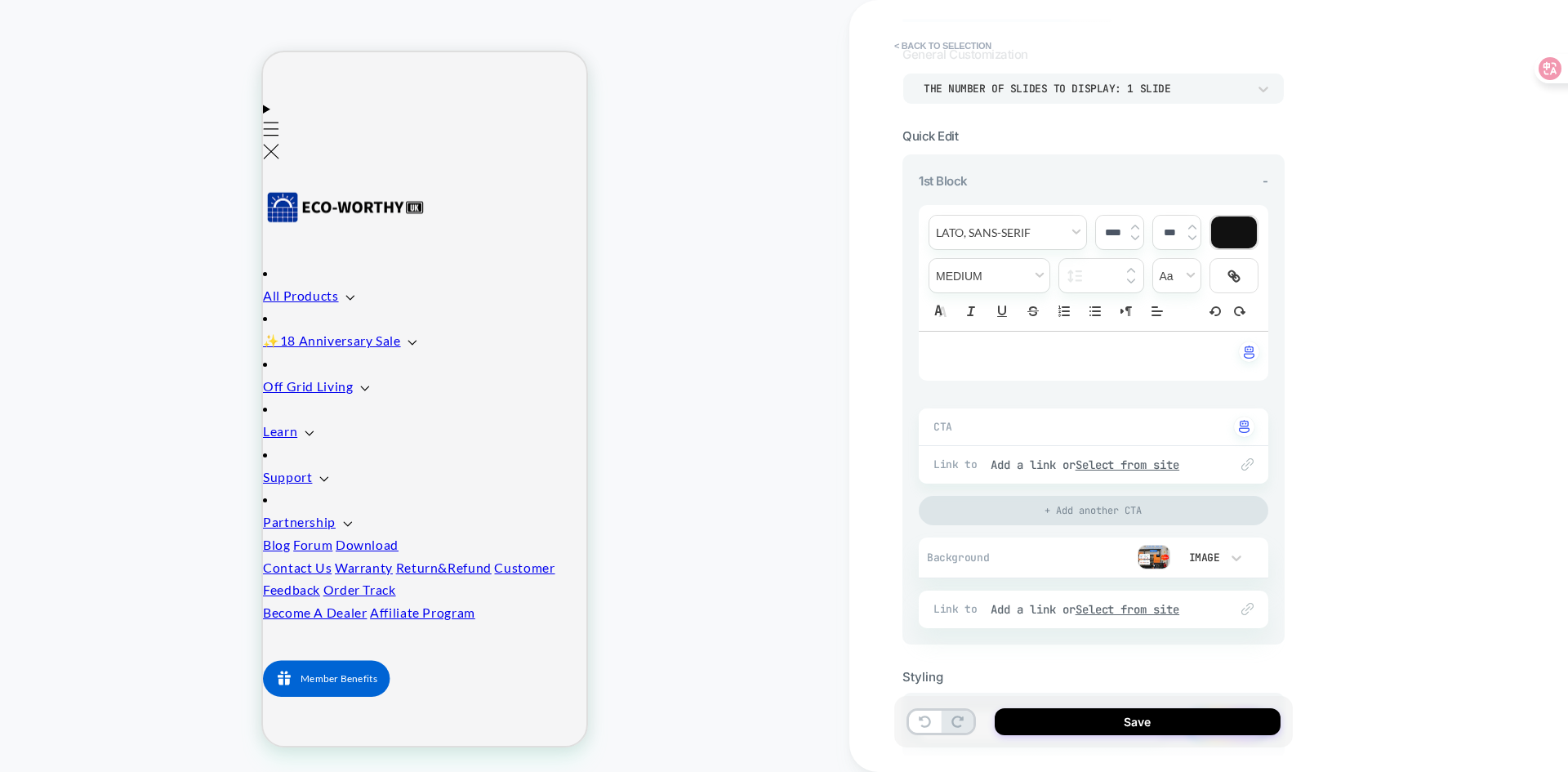
scroll to position [0, 0]
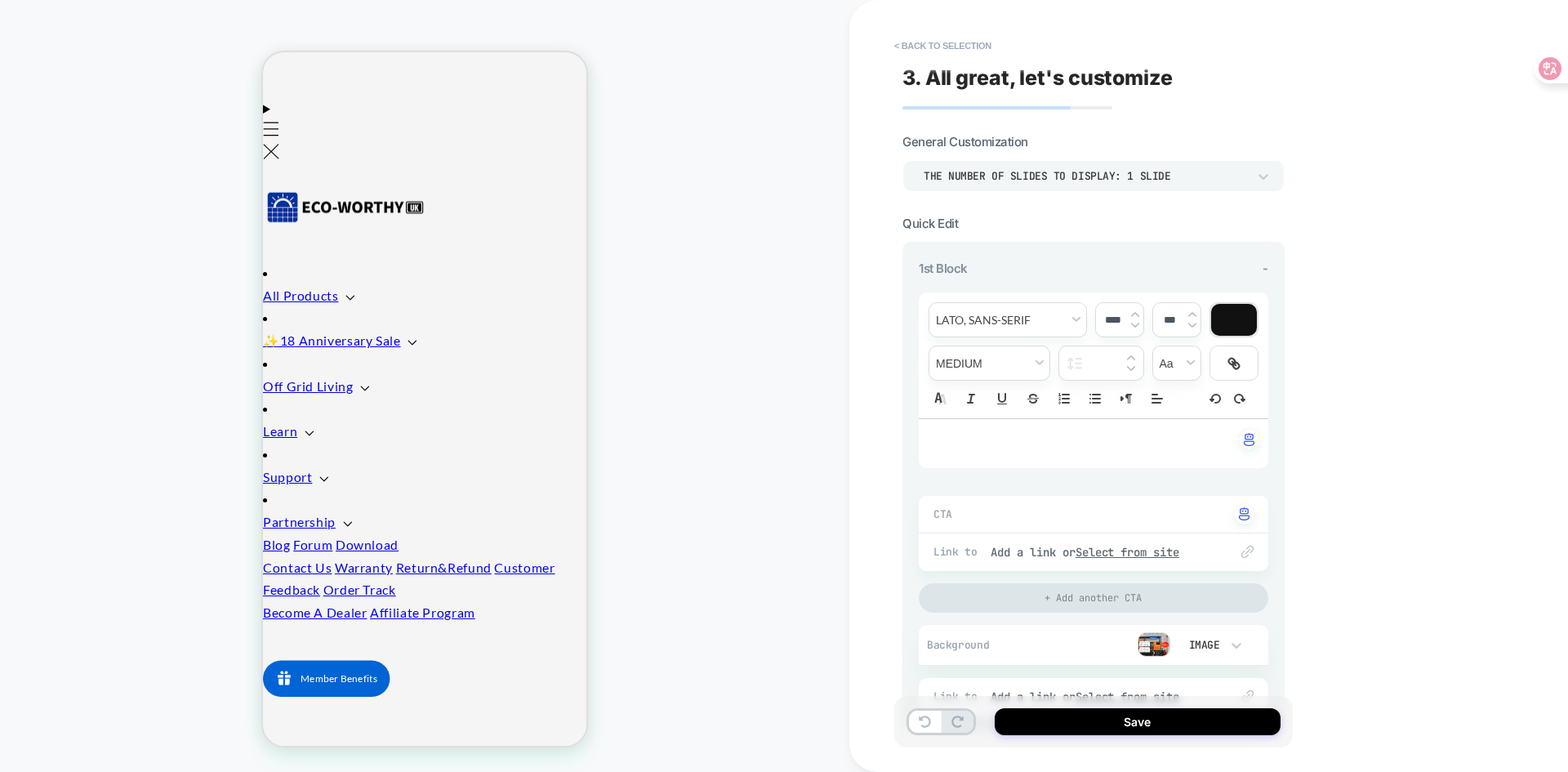
click at [1222, 267] on div "1st Block -" at bounding box center [1093, 268] width 349 height 16
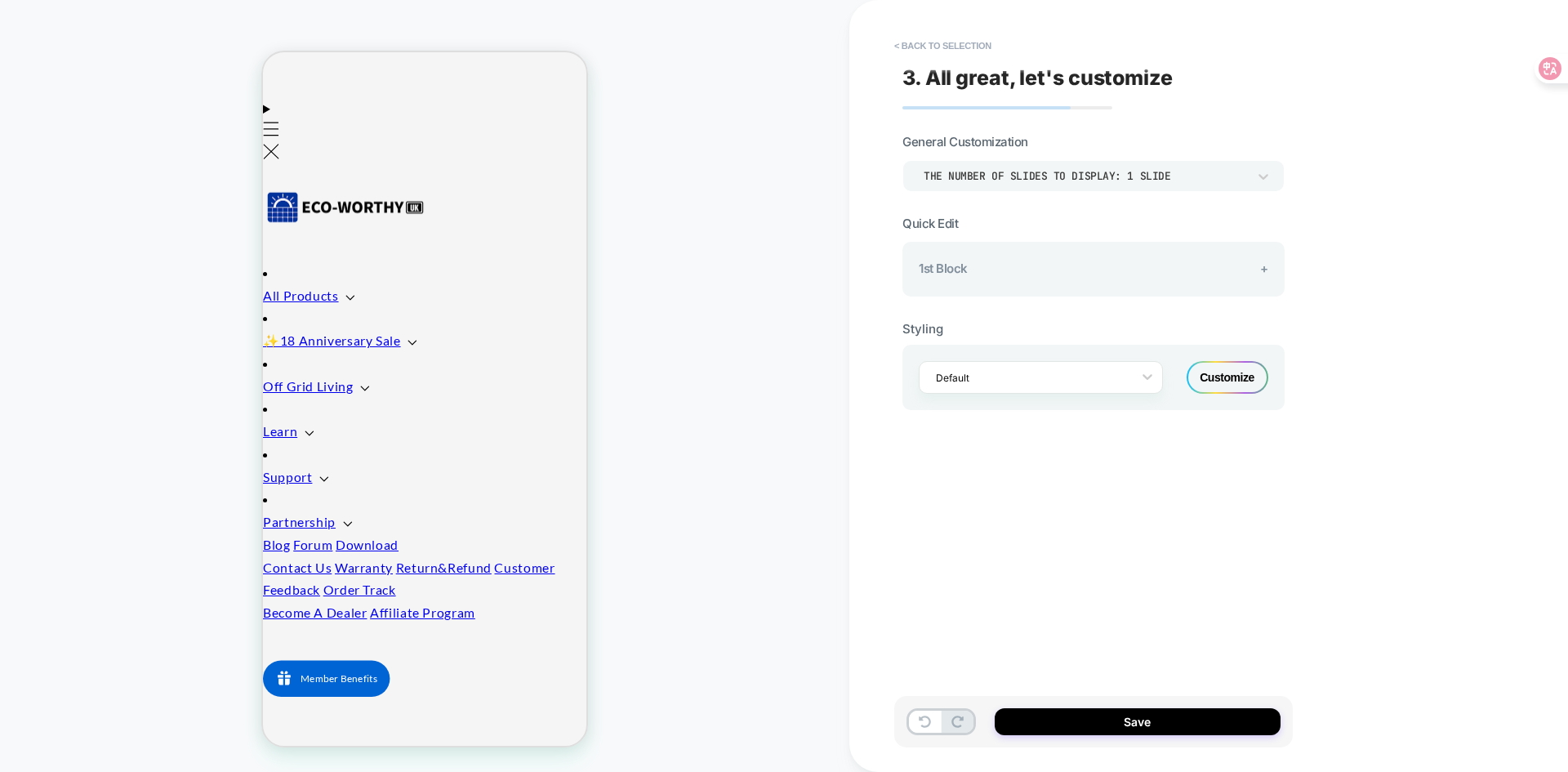
click at [1266, 268] on span "+" at bounding box center [1264, 268] width 8 height 16
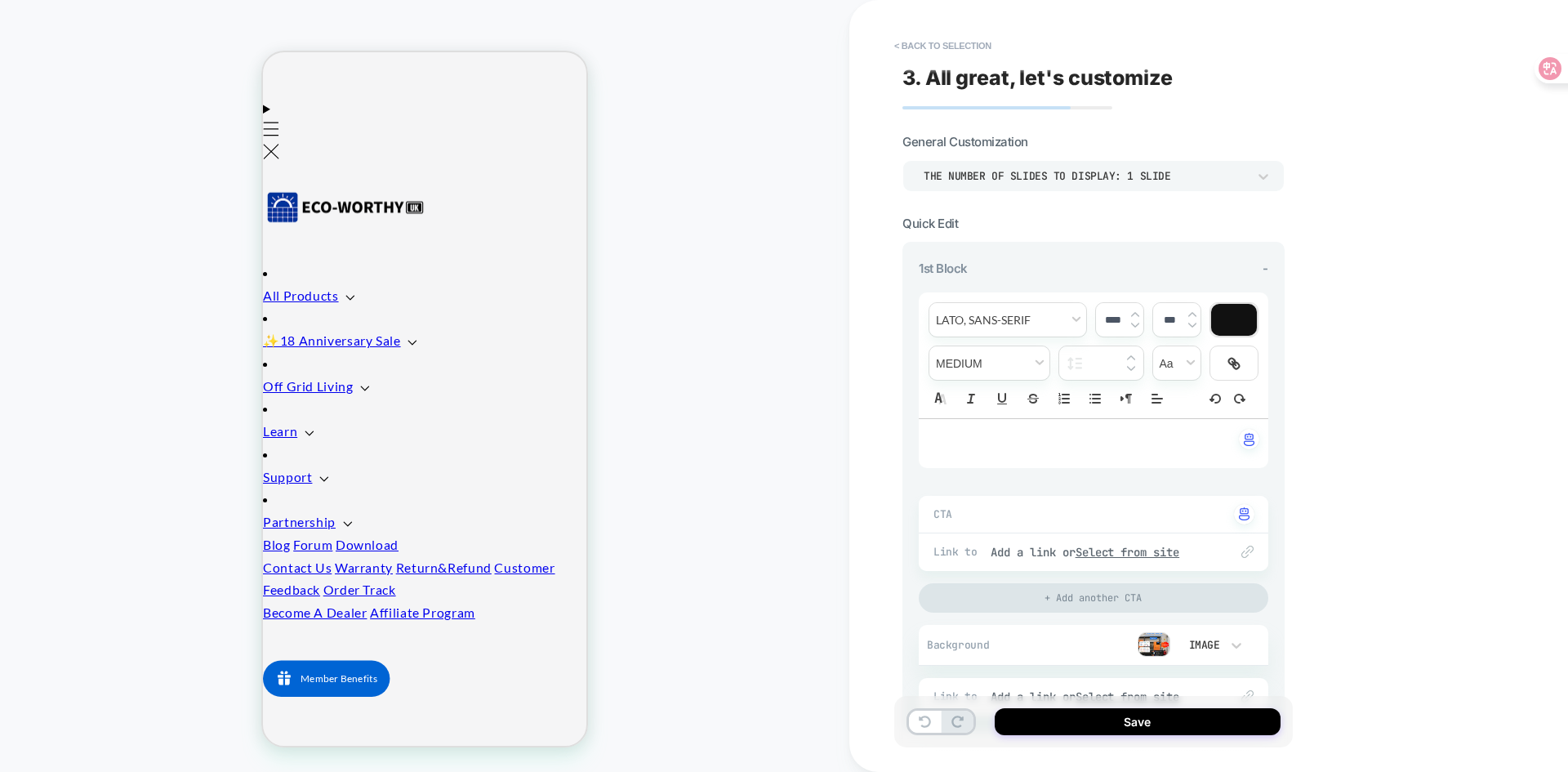
click at [1264, 269] on span "-" at bounding box center [1265, 268] width 6 height 16
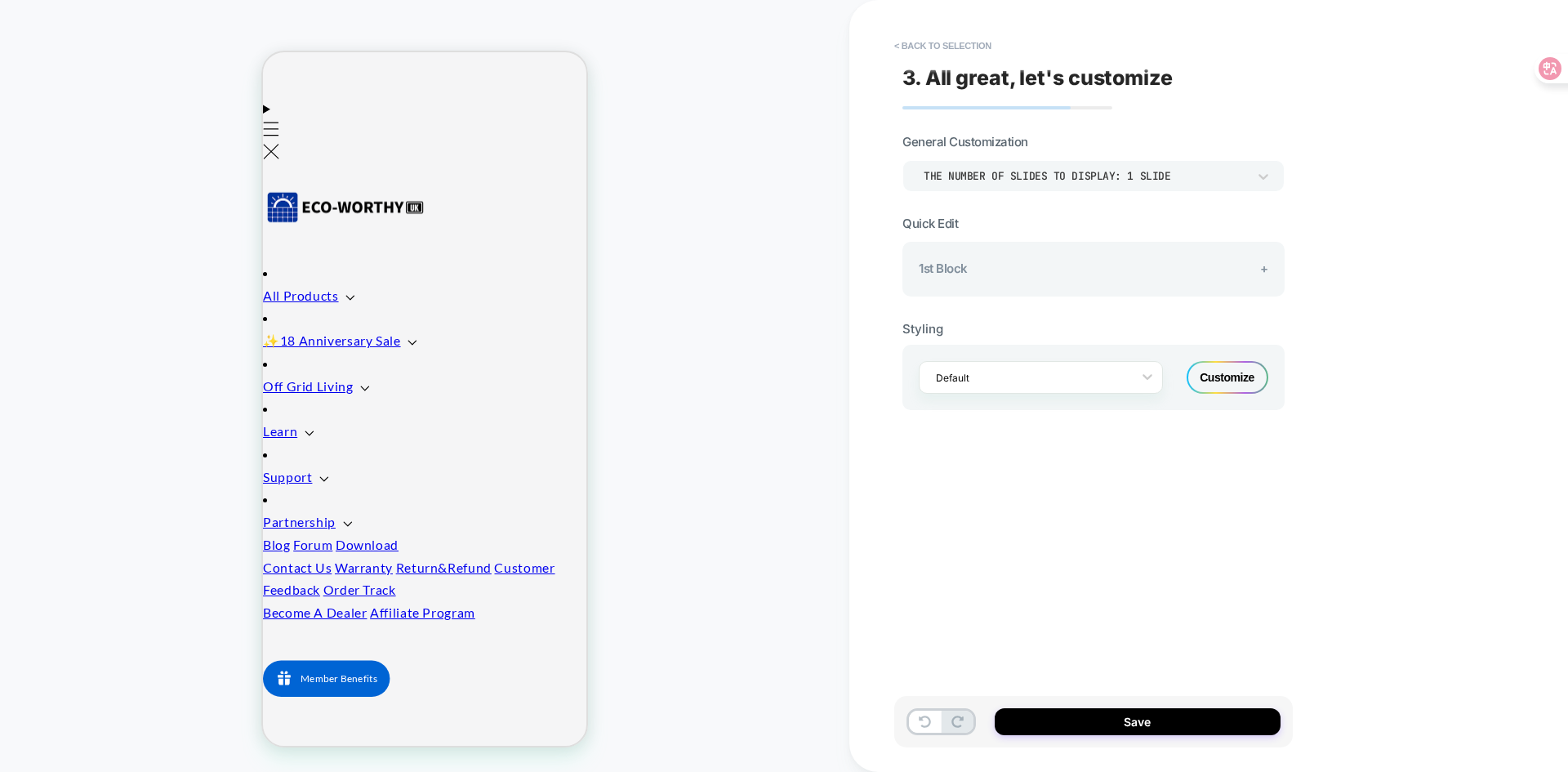
drag, startPoint x: 1037, startPoint y: 251, endPoint x: 988, endPoint y: 274, distance: 54.1
click at [988, 274] on div "1st Block +" at bounding box center [1093, 268] width 349 height 16
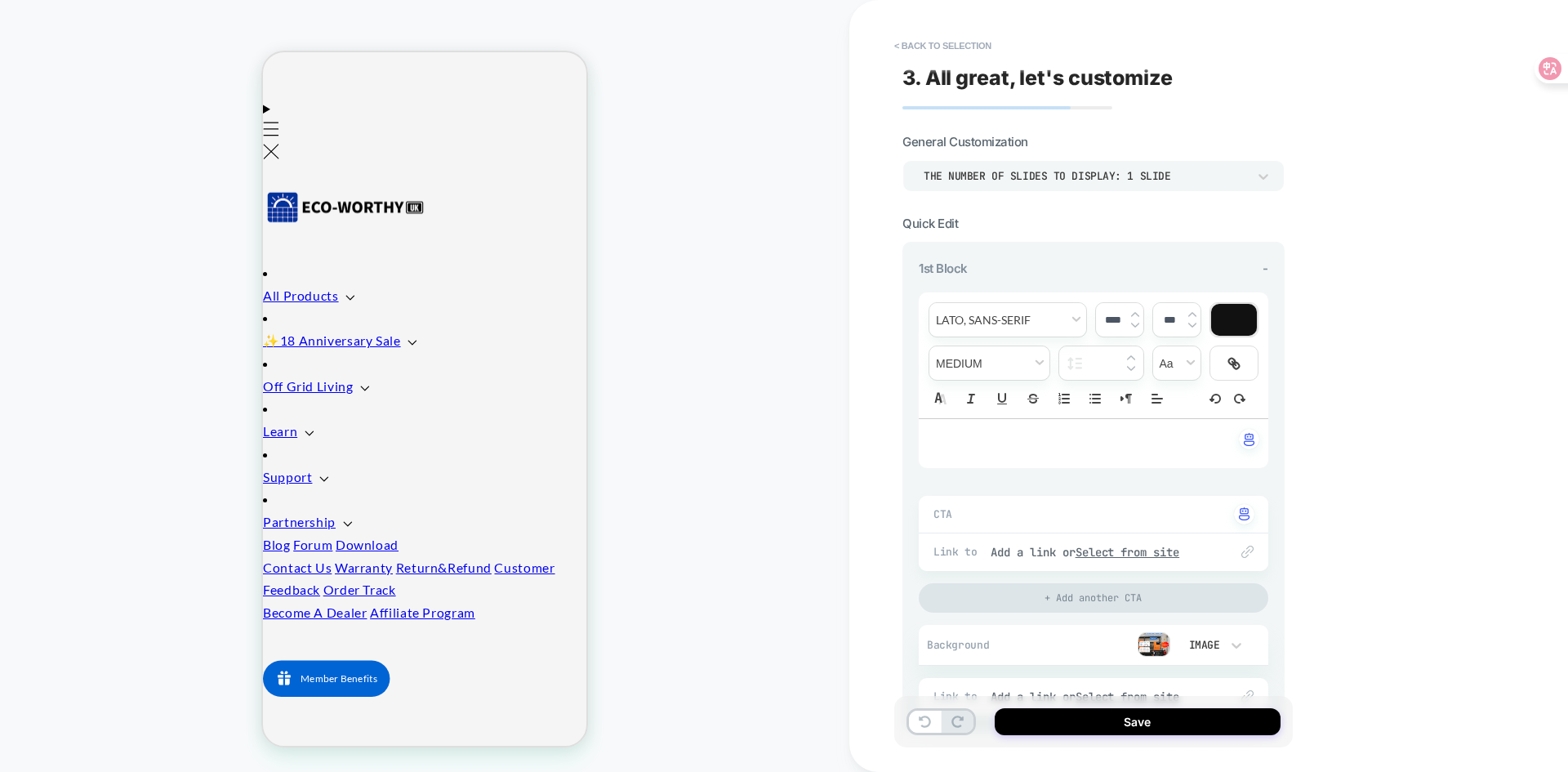
click at [988, 274] on div "1st Block -" at bounding box center [1093, 268] width 349 height 16
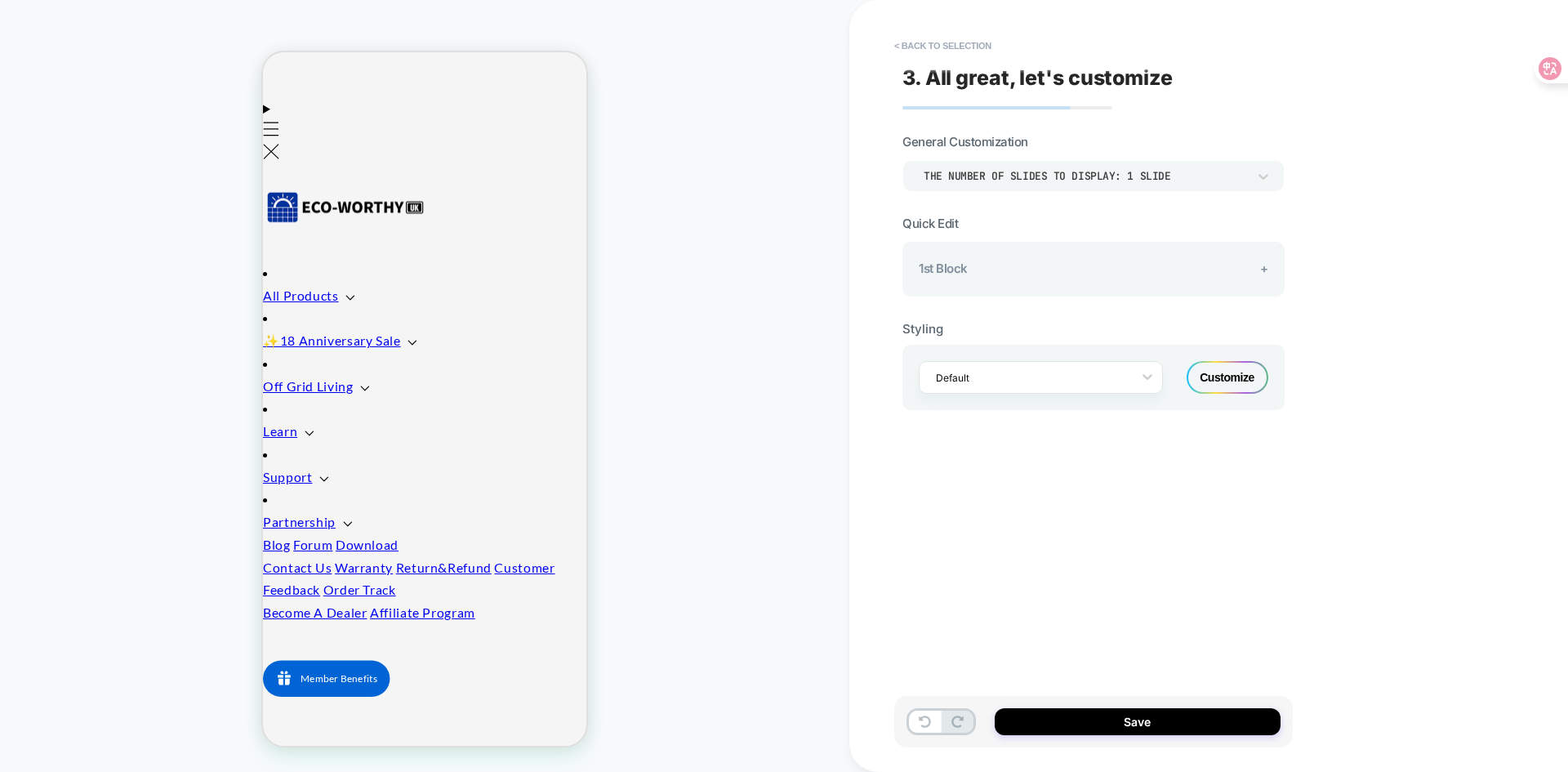
click at [1263, 273] on span "+" at bounding box center [1264, 268] width 8 height 16
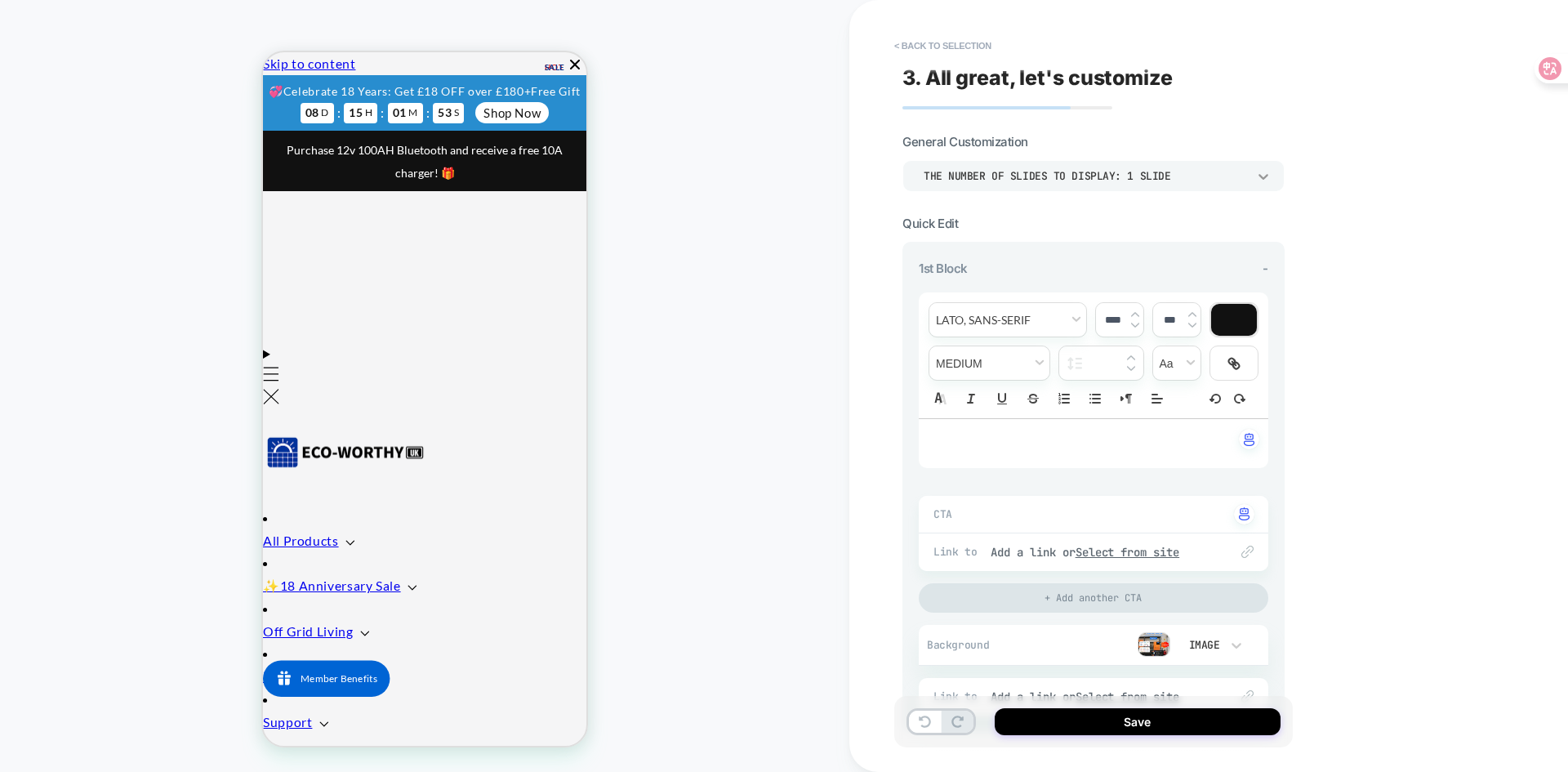
click at [1261, 170] on icon at bounding box center [1263, 176] width 17 height 17
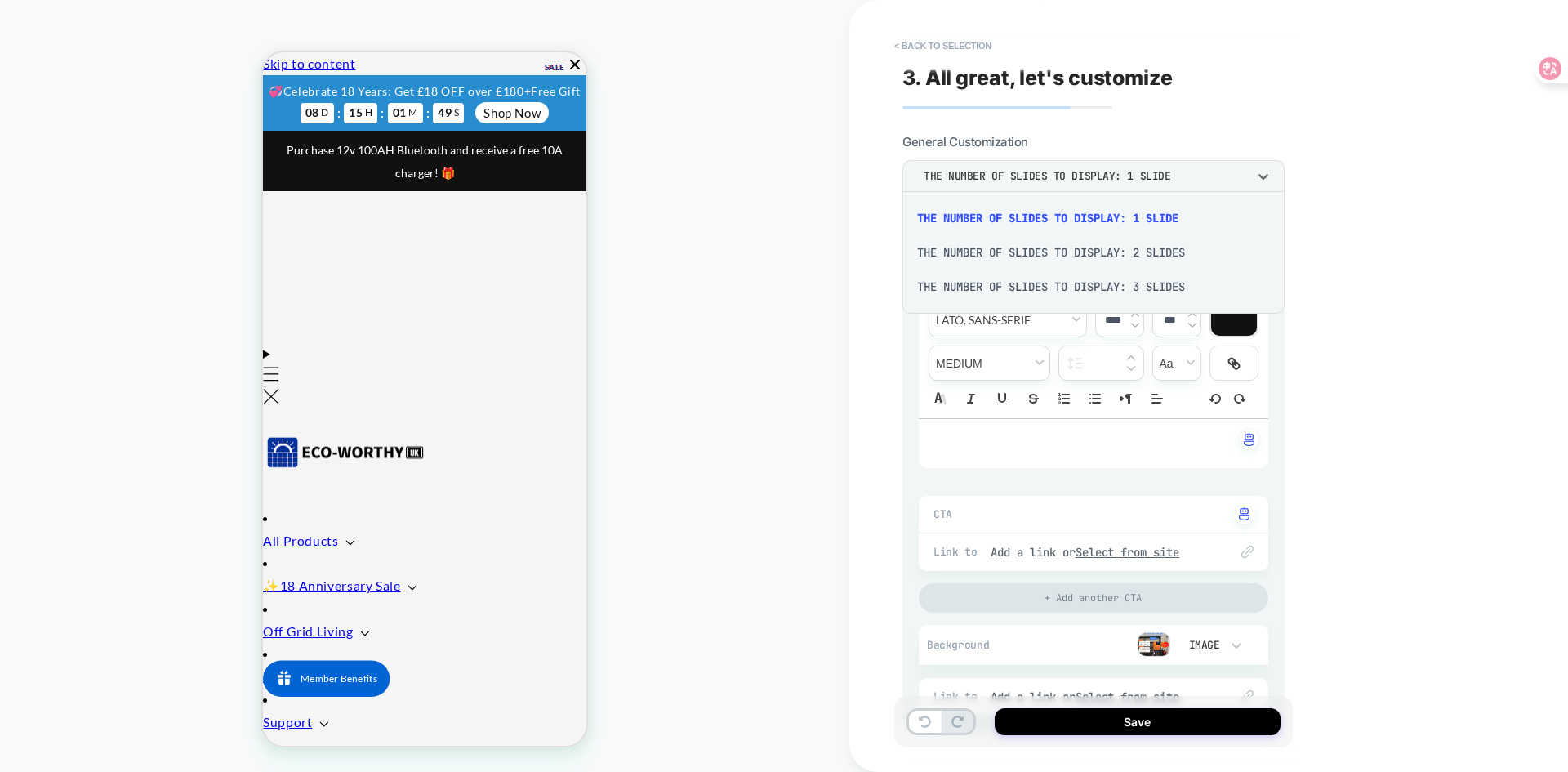
click at [1195, 259] on div "THE NUMBER OF SLIDES TO DISPLAY: 2 SLIDES" at bounding box center [1094, 251] width 369 height 34
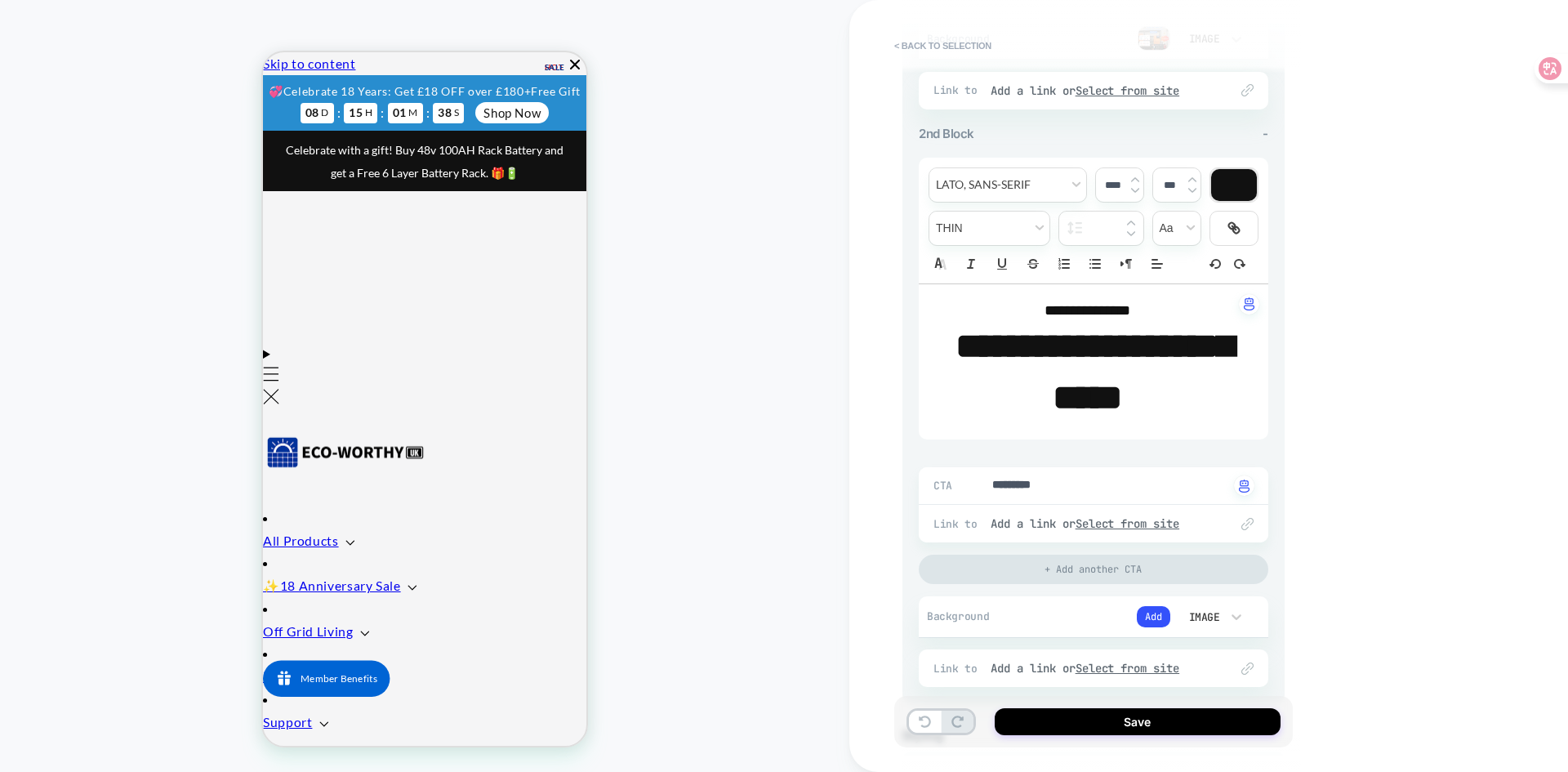
scroll to position [653, 0]
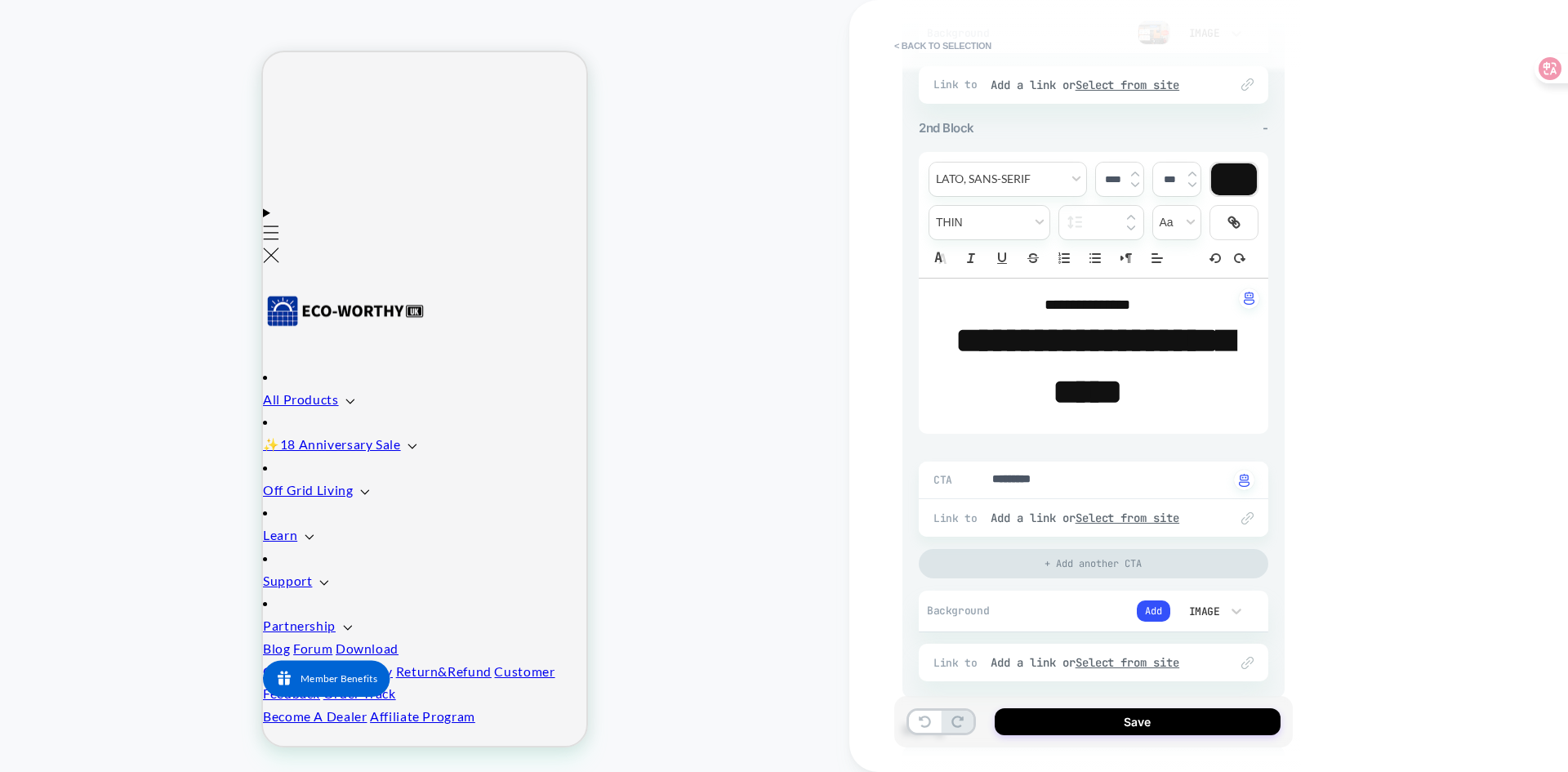
scroll to position [164, 0]
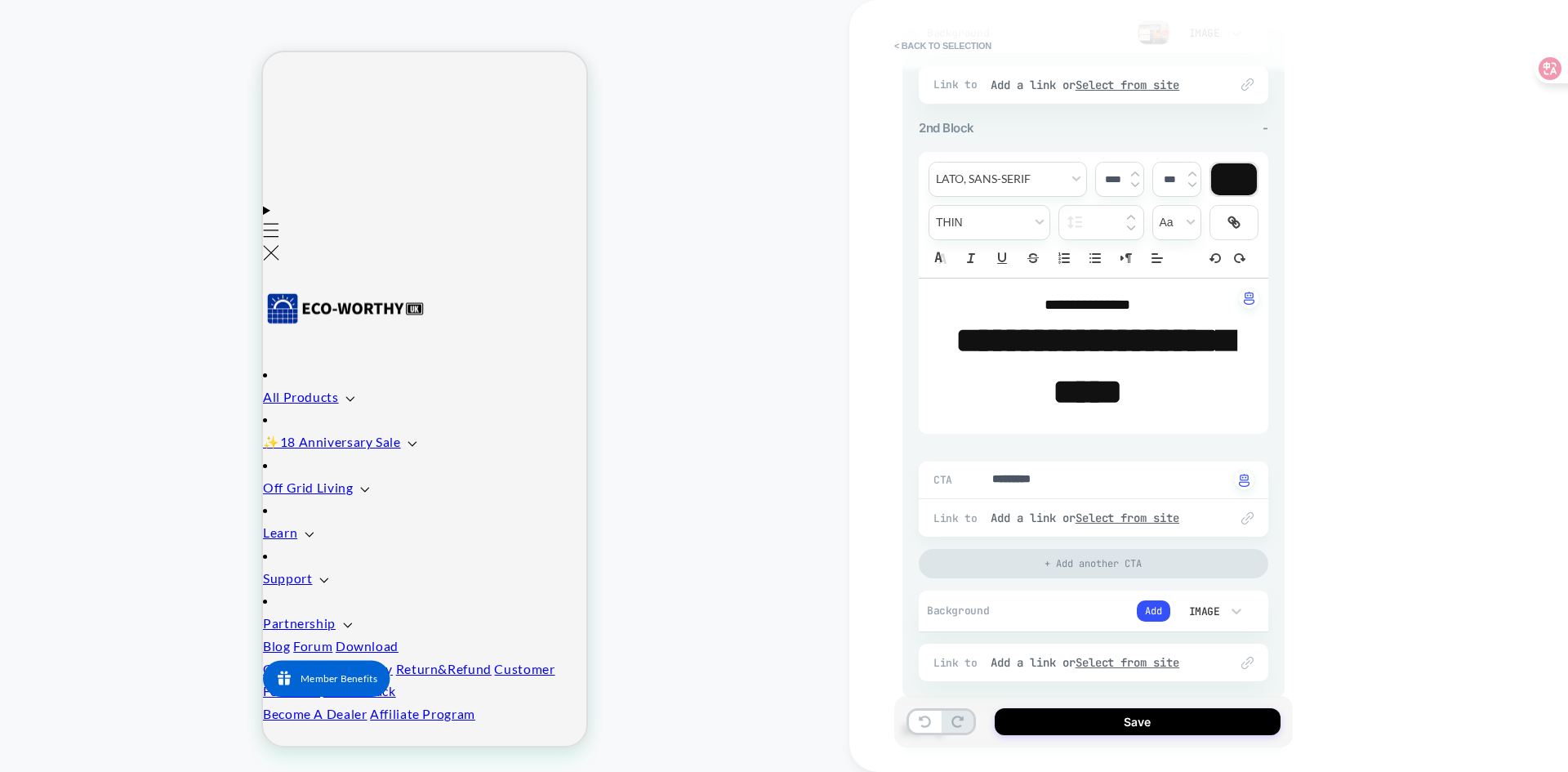
scroll to position [0, 0]
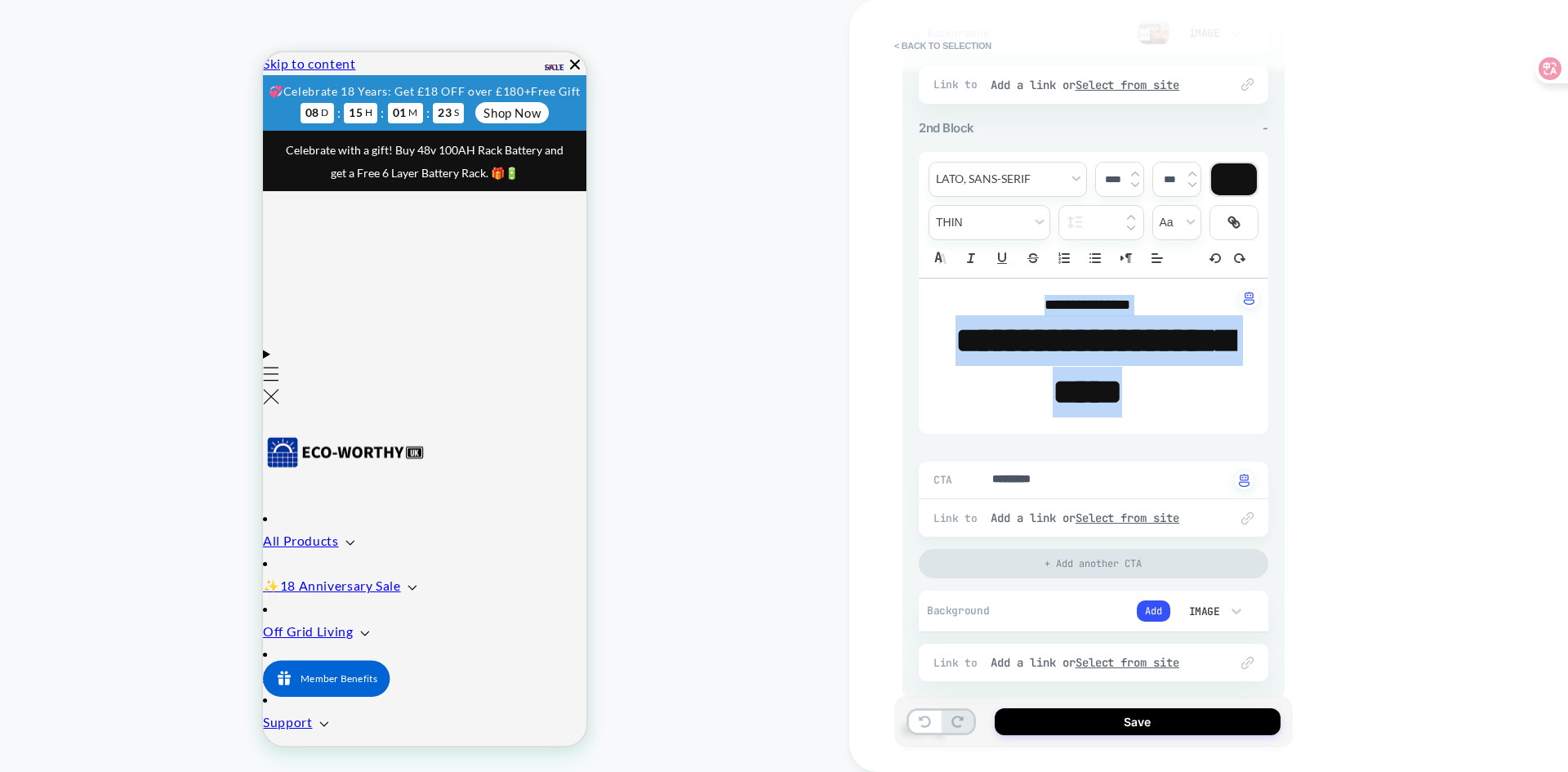
drag, startPoint x: 1208, startPoint y: 397, endPoint x: 1005, endPoint y: 306, distance: 222.5
click at [1005, 306] on div "**********" at bounding box center [1093, 356] width 349 height 155
type textarea "*"
type input "****"
type textarea "*"
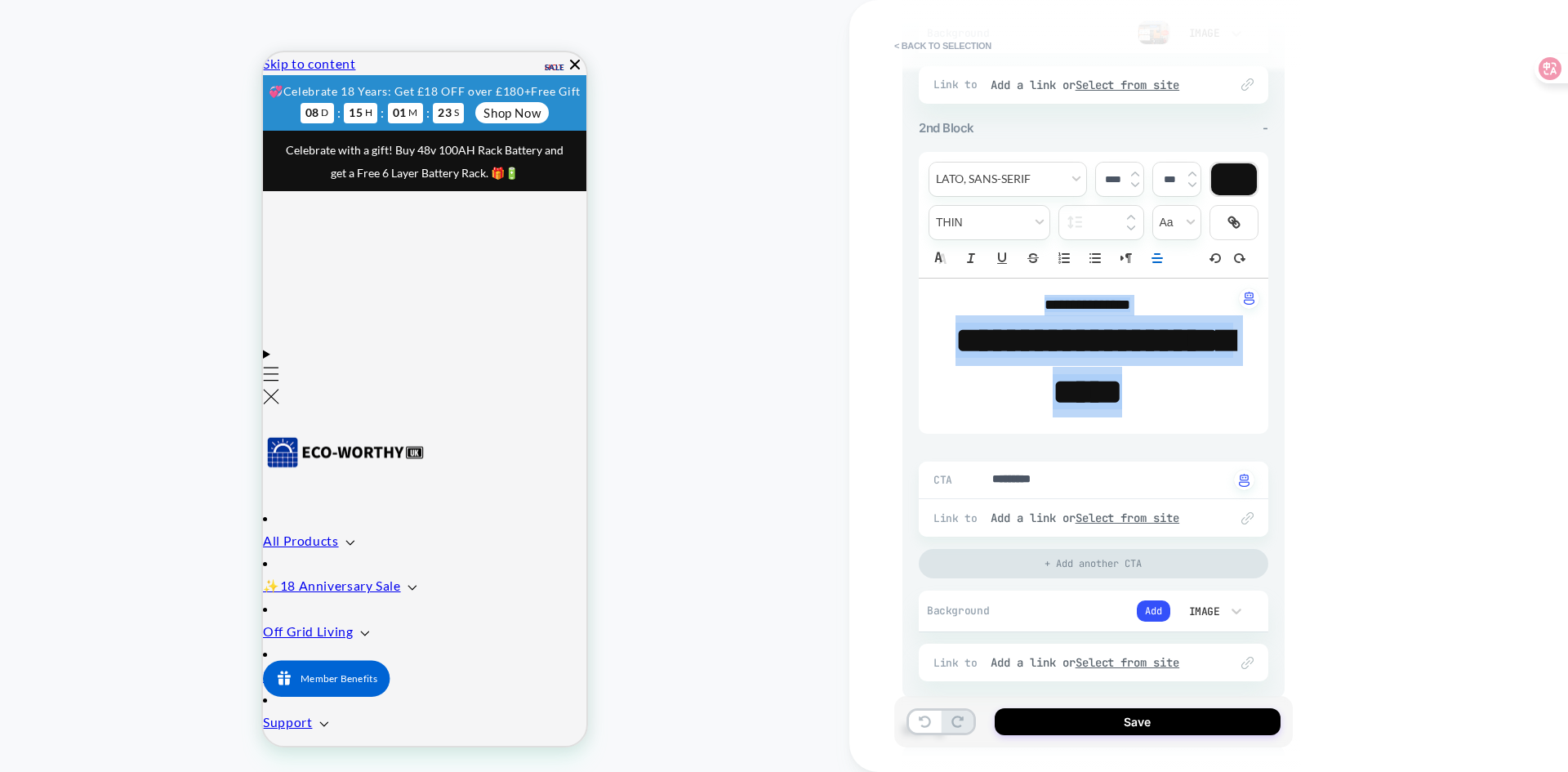
type input "****"
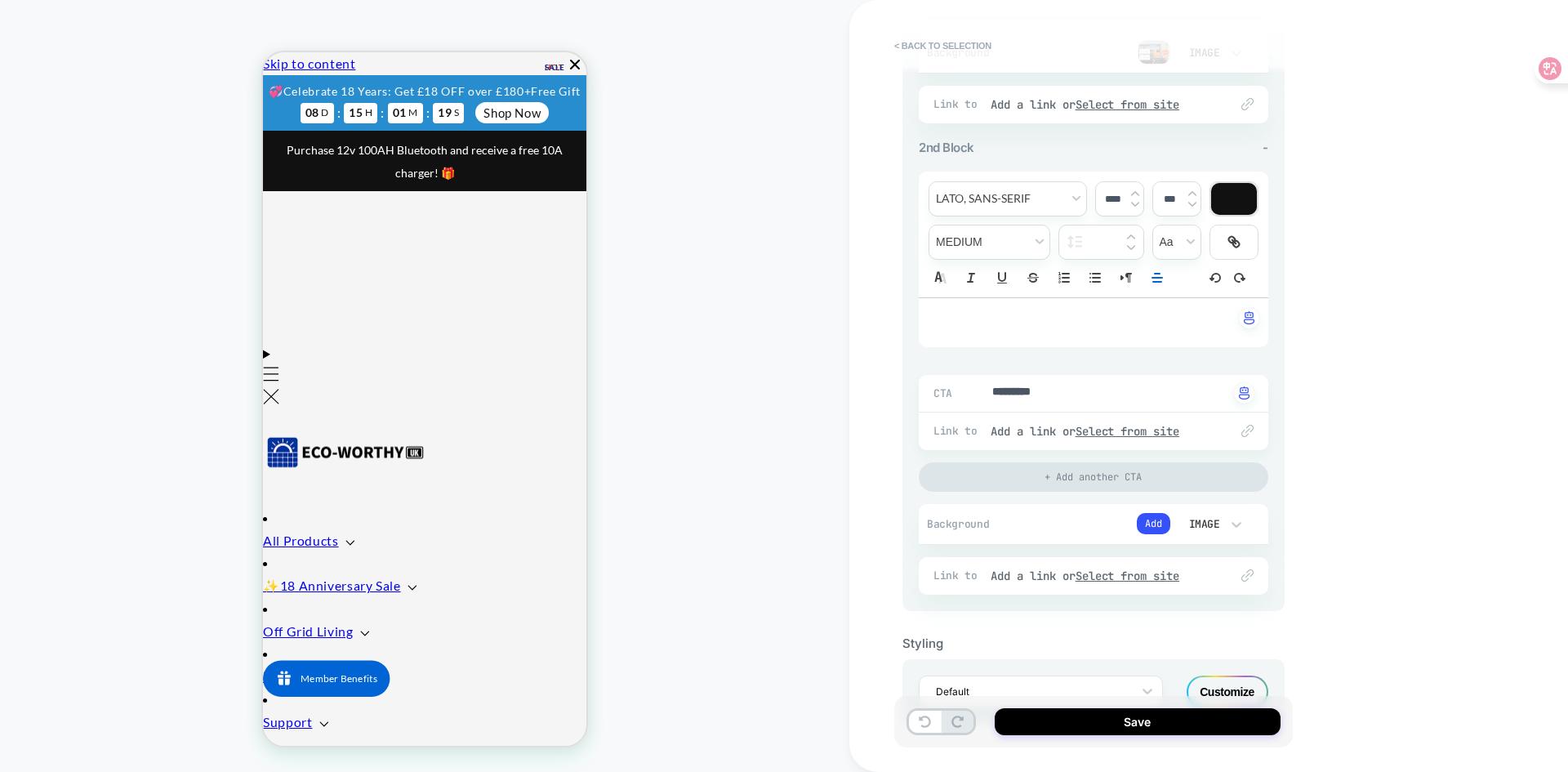
scroll to position [611, 0]
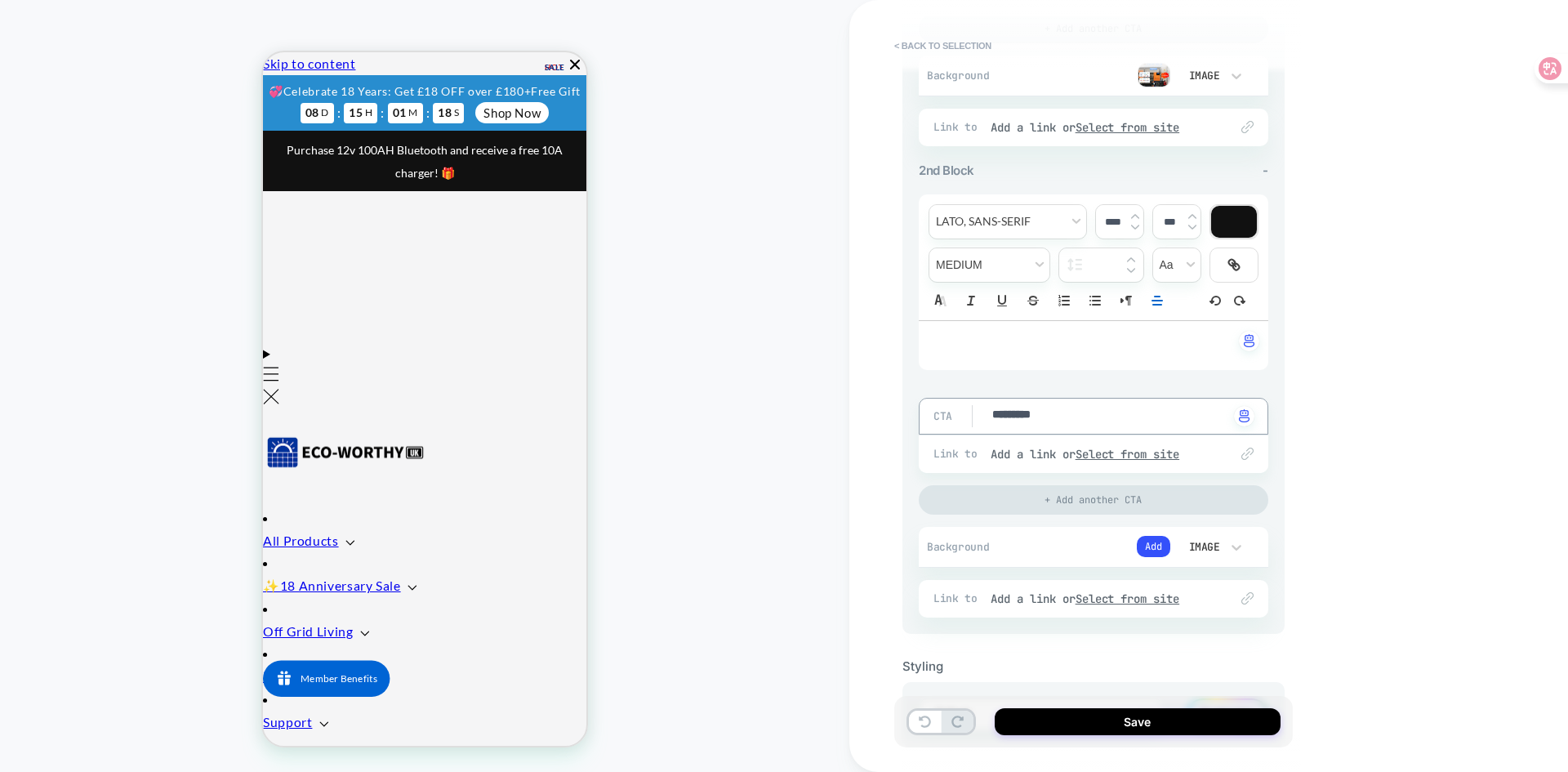
drag, startPoint x: 1056, startPoint y: 417, endPoint x: 1003, endPoint y: 405, distance: 54.3
type textarea "*"
type textarea "**"
type textarea "*"
drag, startPoint x: 1024, startPoint y: 420, endPoint x: 985, endPoint y: 414, distance: 39.5
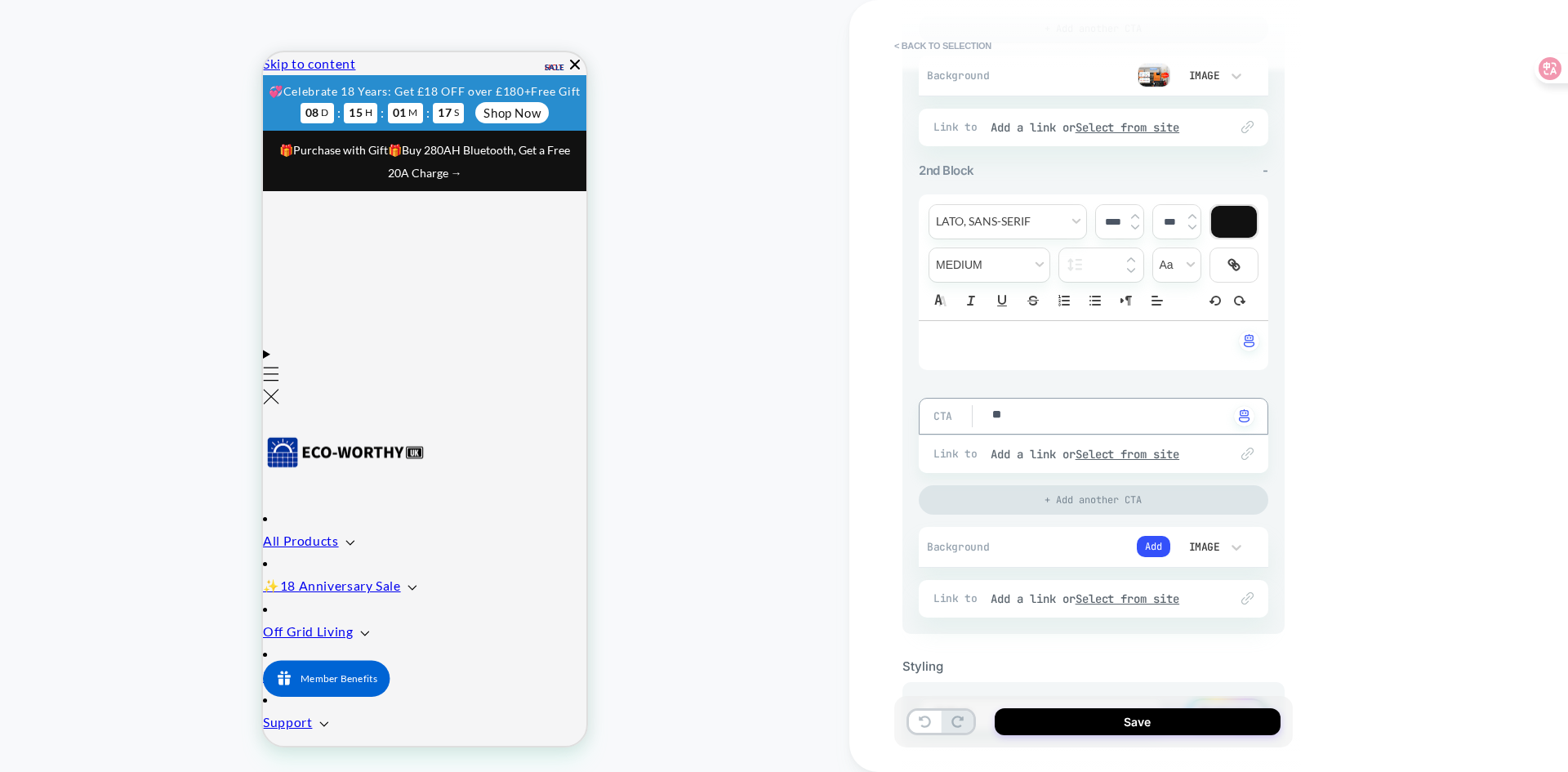
click at [985, 414] on div "CTA ** Click to change to alternative text" at bounding box center [1093, 416] width 349 height 37
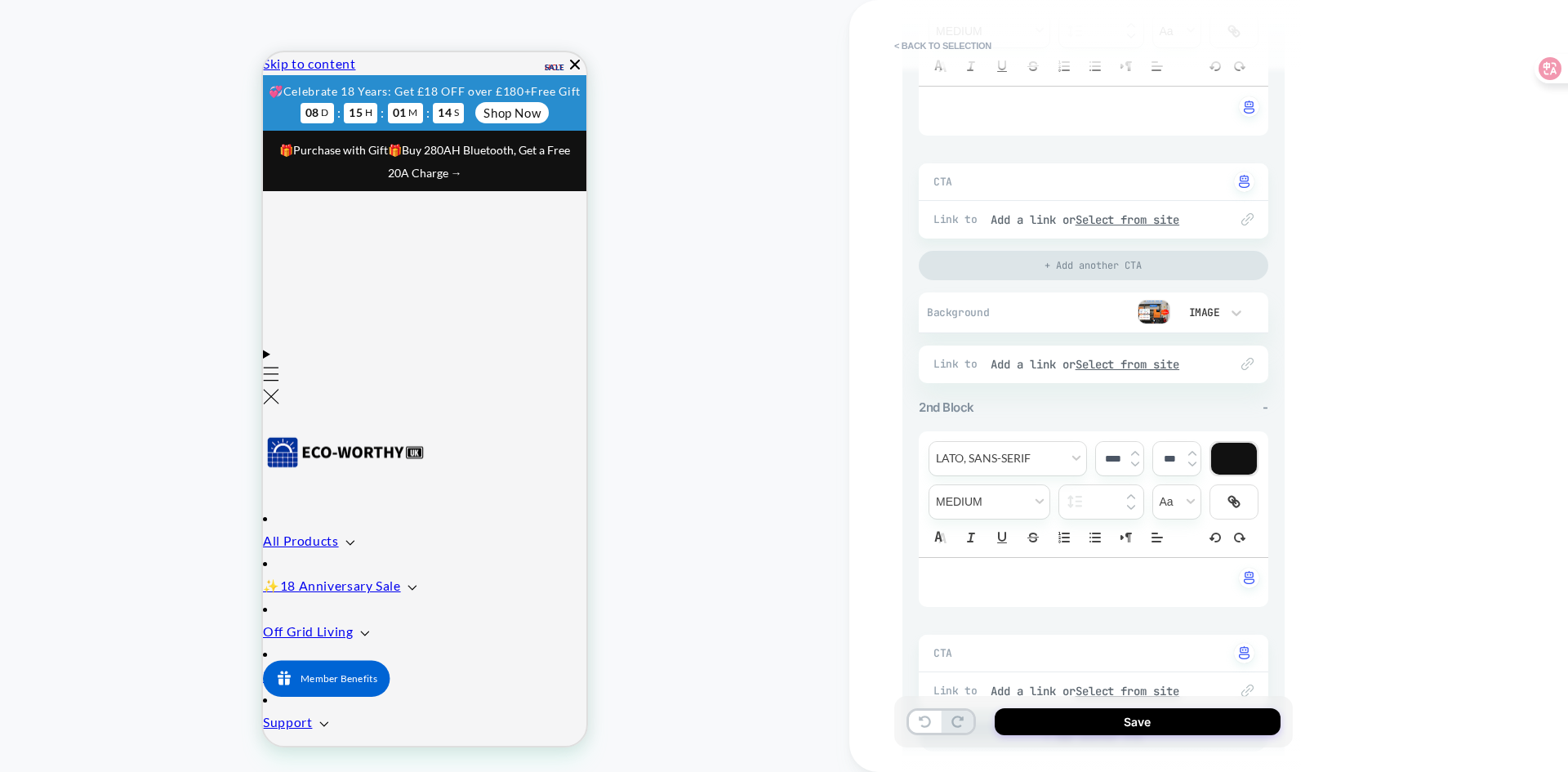
scroll to position [120, 0]
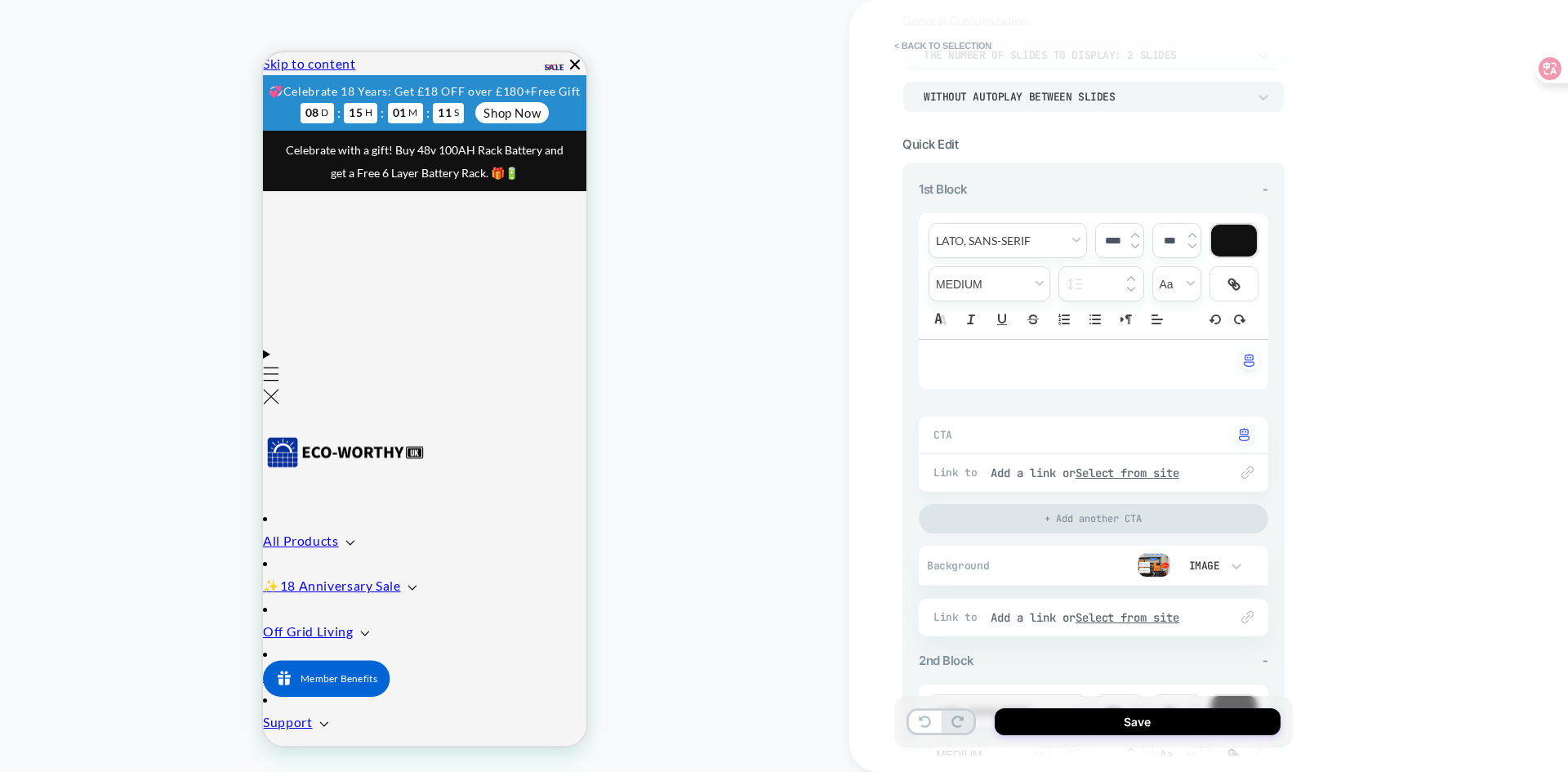
click at [1243, 476] on img at bounding box center [1248, 472] width 12 height 12
click at [1178, 474] on u "Select from site" at bounding box center [1127, 472] width 105 height 15
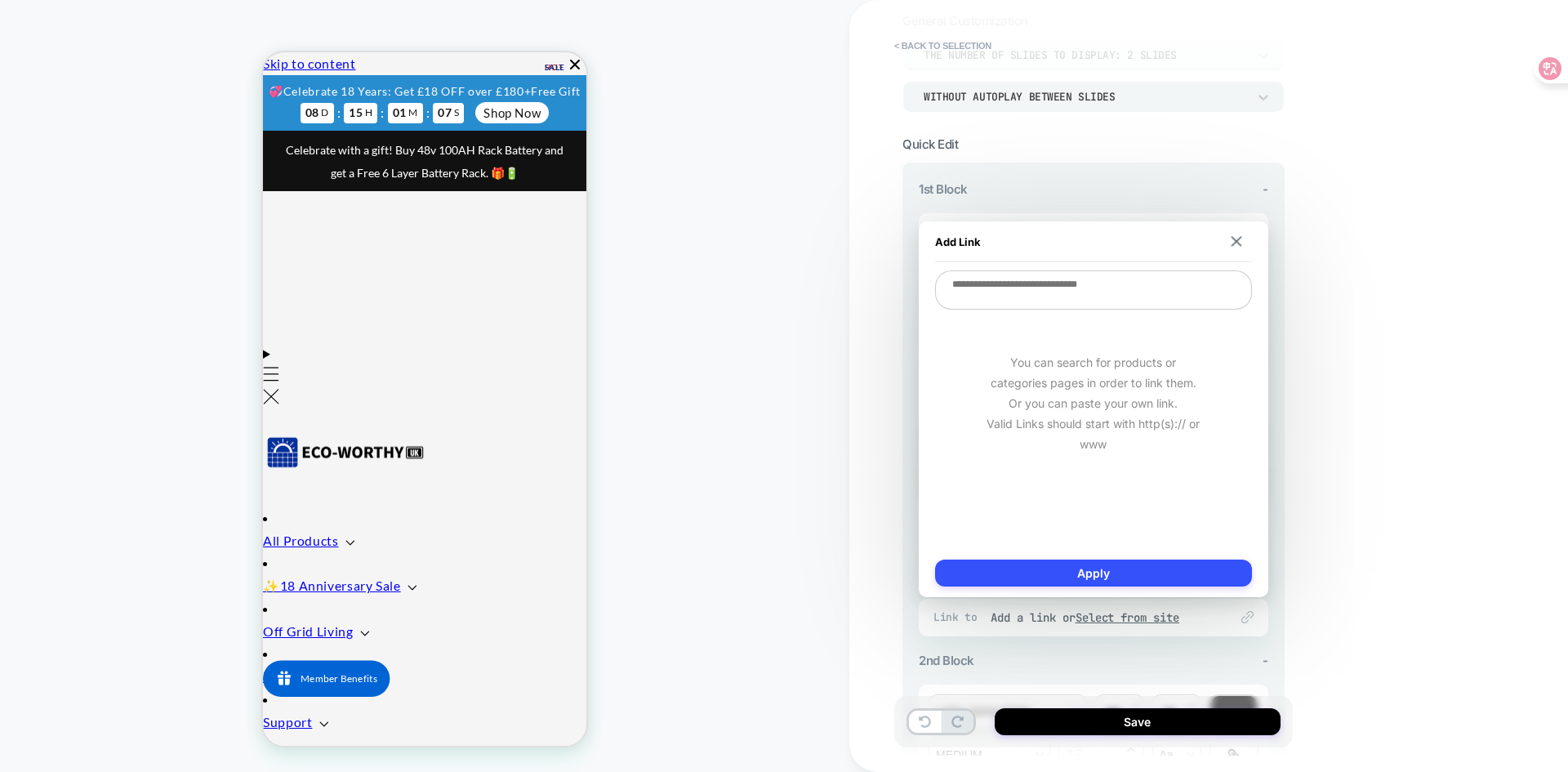
click at [1075, 301] on textarea at bounding box center [1093, 289] width 317 height 40
type textarea "*"
type textarea "**"
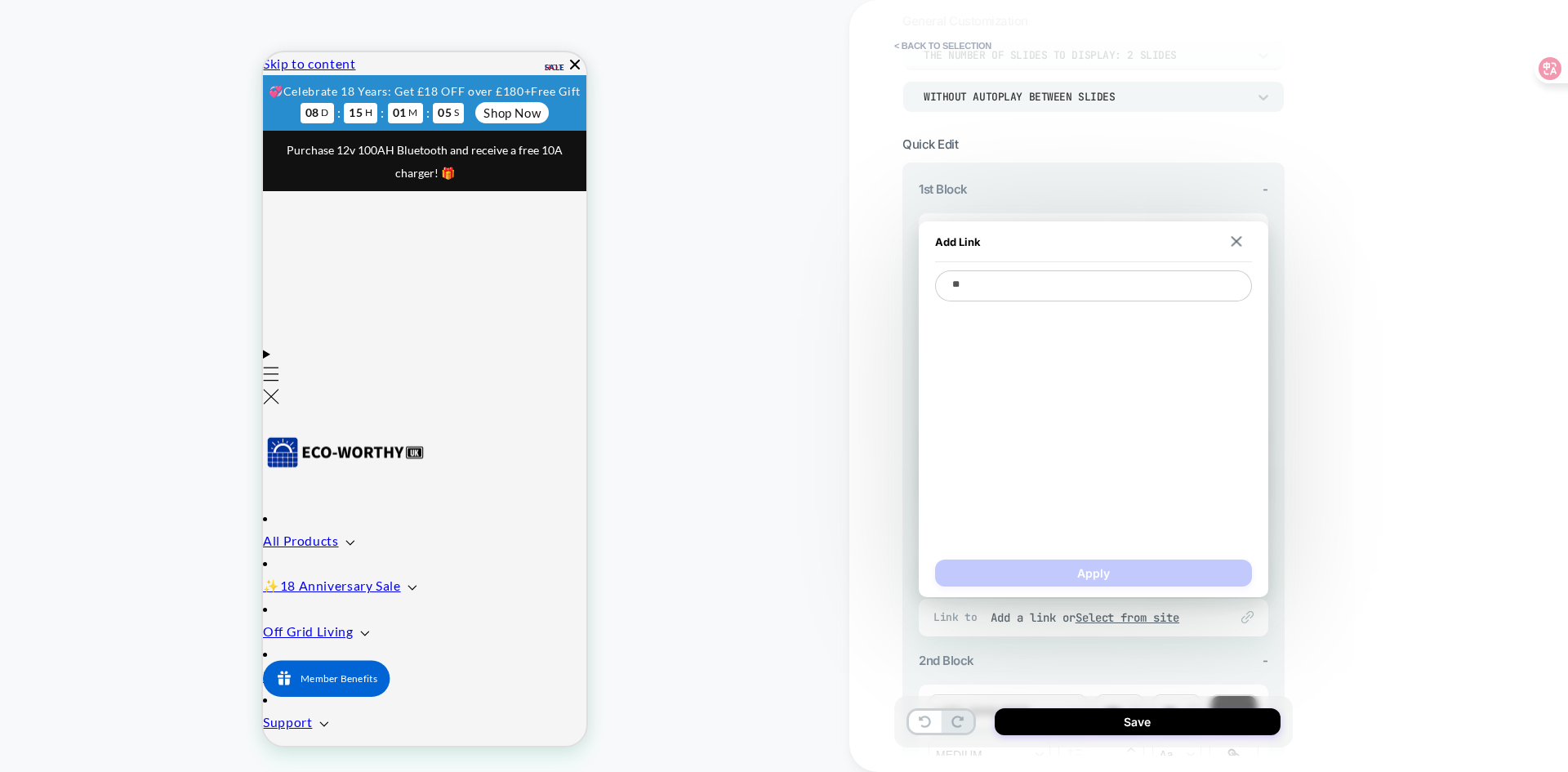
type textarea "*"
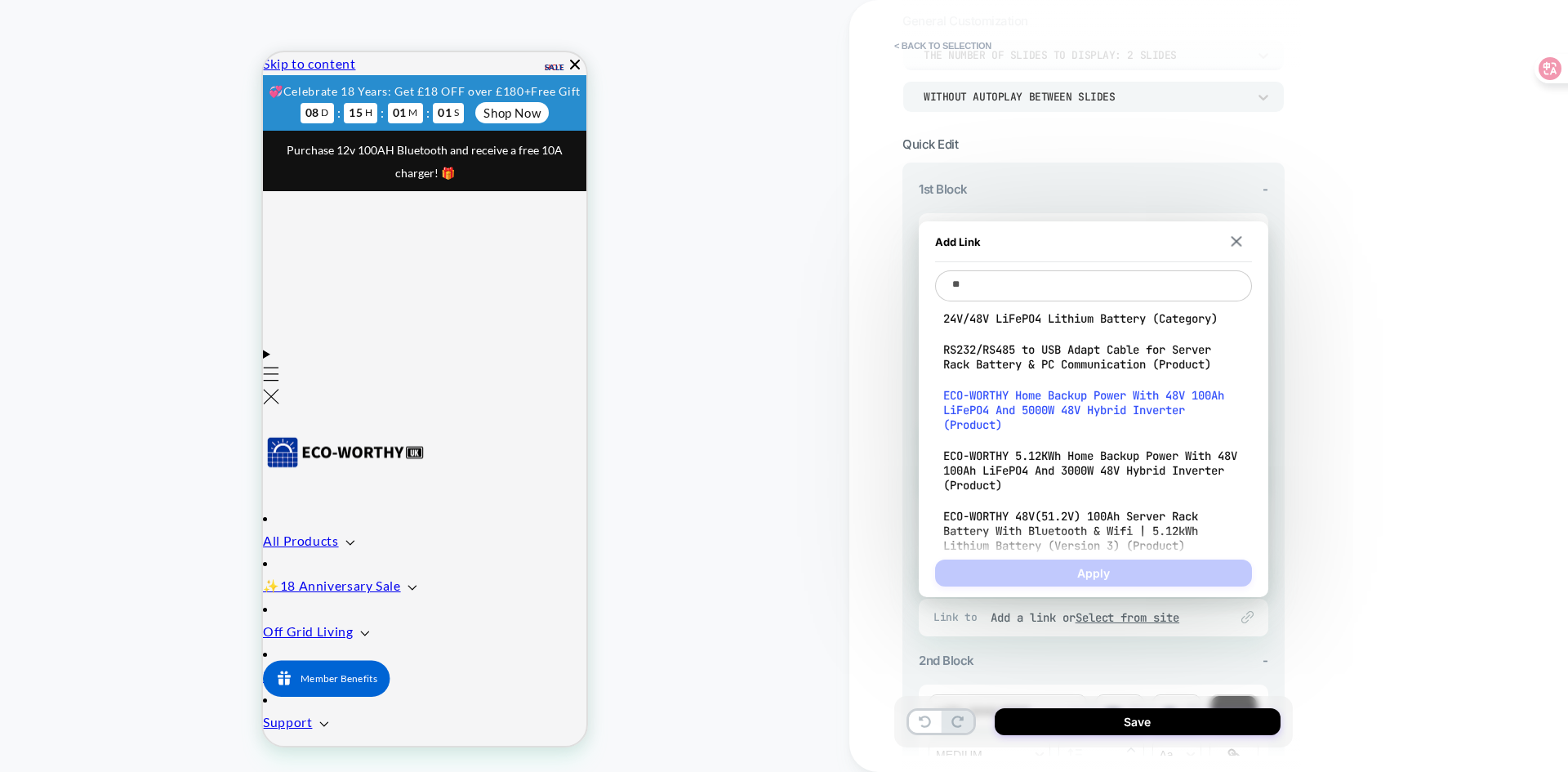
type textarea "**"
click at [1073, 416] on span "ECO-WORTHY Home Backup Power With 48V 100Ah LiFePO4 And 5000W 48V Hybrid Invert…" at bounding box center [1094, 410] width 301 height 44
type textarea "*"
type textarea "**********"
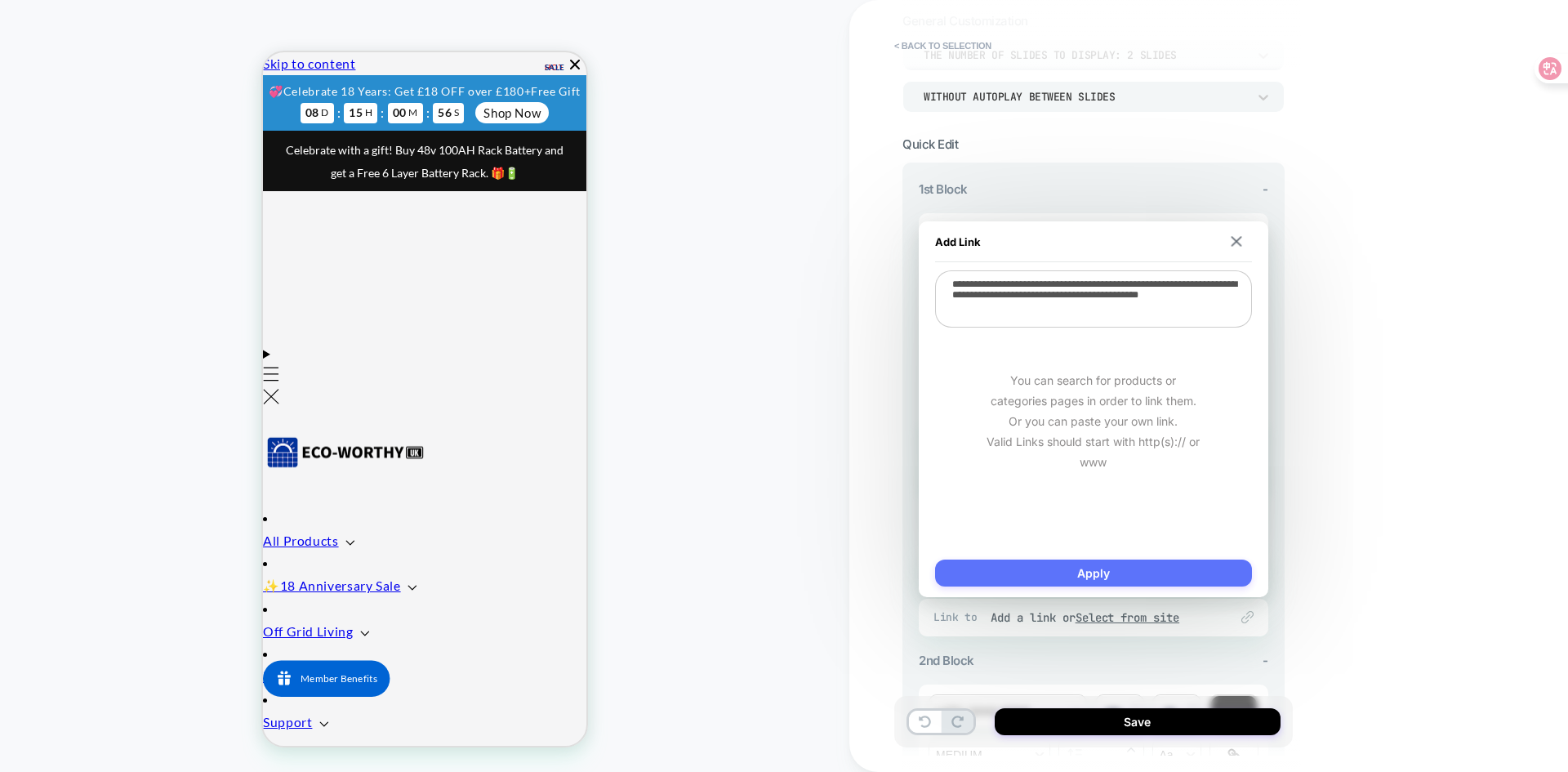
click at [1081, 564] on button "Apply" at bounding box center [1093, 572] width 317 height 27
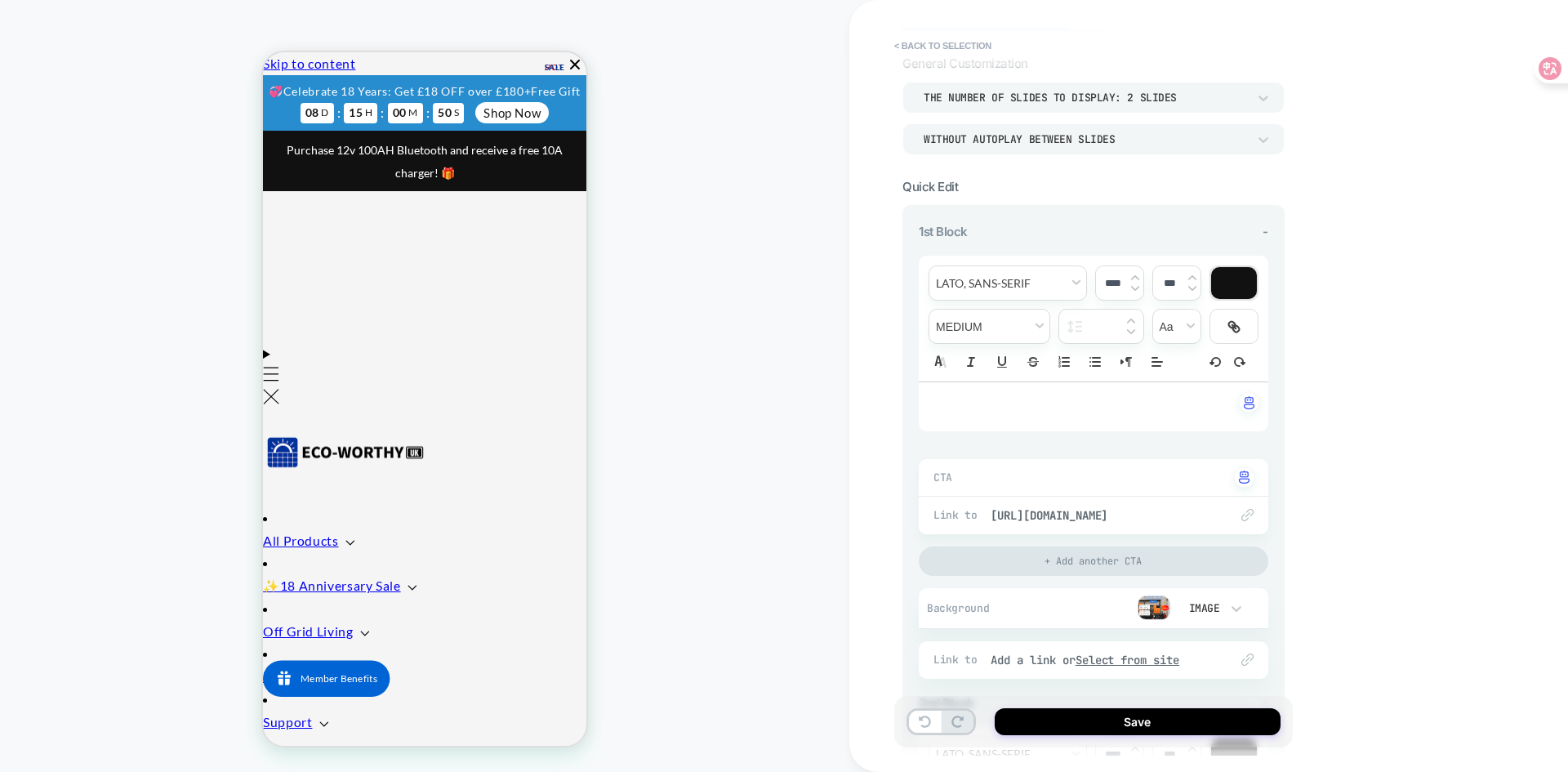
scroll to position [0, 0]
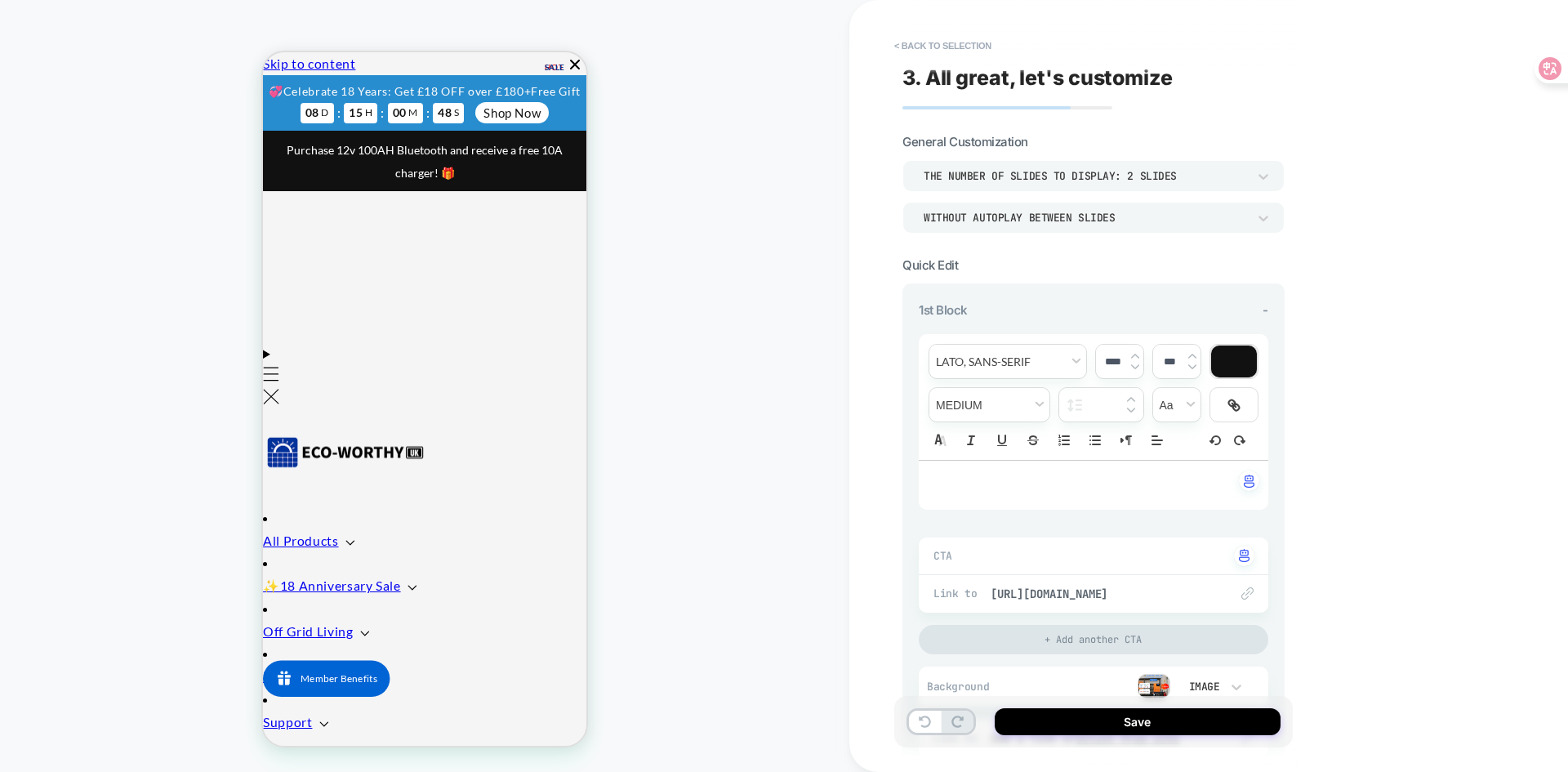
click at [1250, 169] on div "THE NUMBER OF SLIDES TO DISPLAY: 2 SLIDES" at bounding box center [1085, 176] width 339 height 18
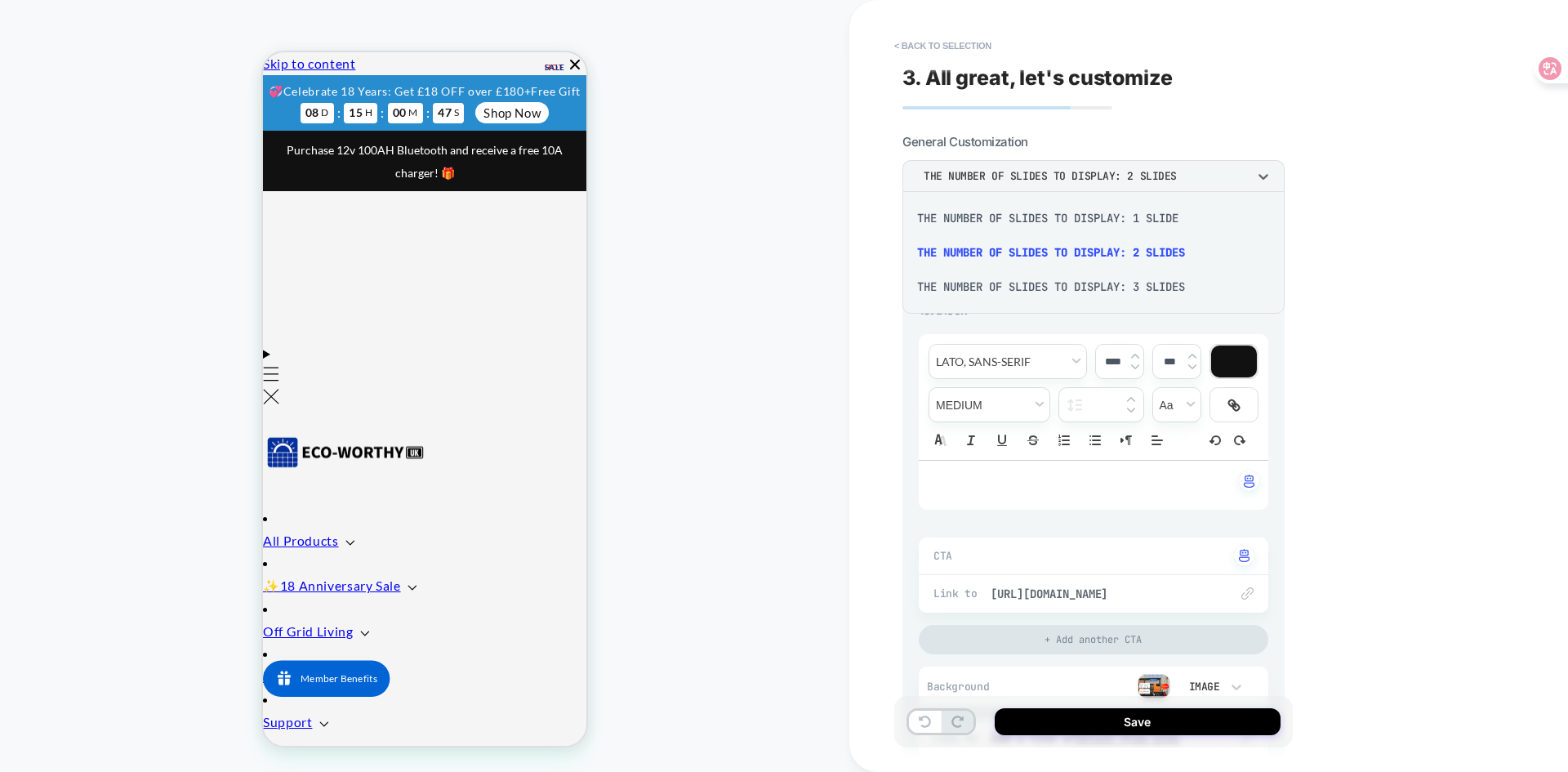
click at [1149, 254] on div "THE NUMBER OF SLIDES TO DISPLAY: 2 SLIDES" at bounding box center [1094, 251] width 369 height 34
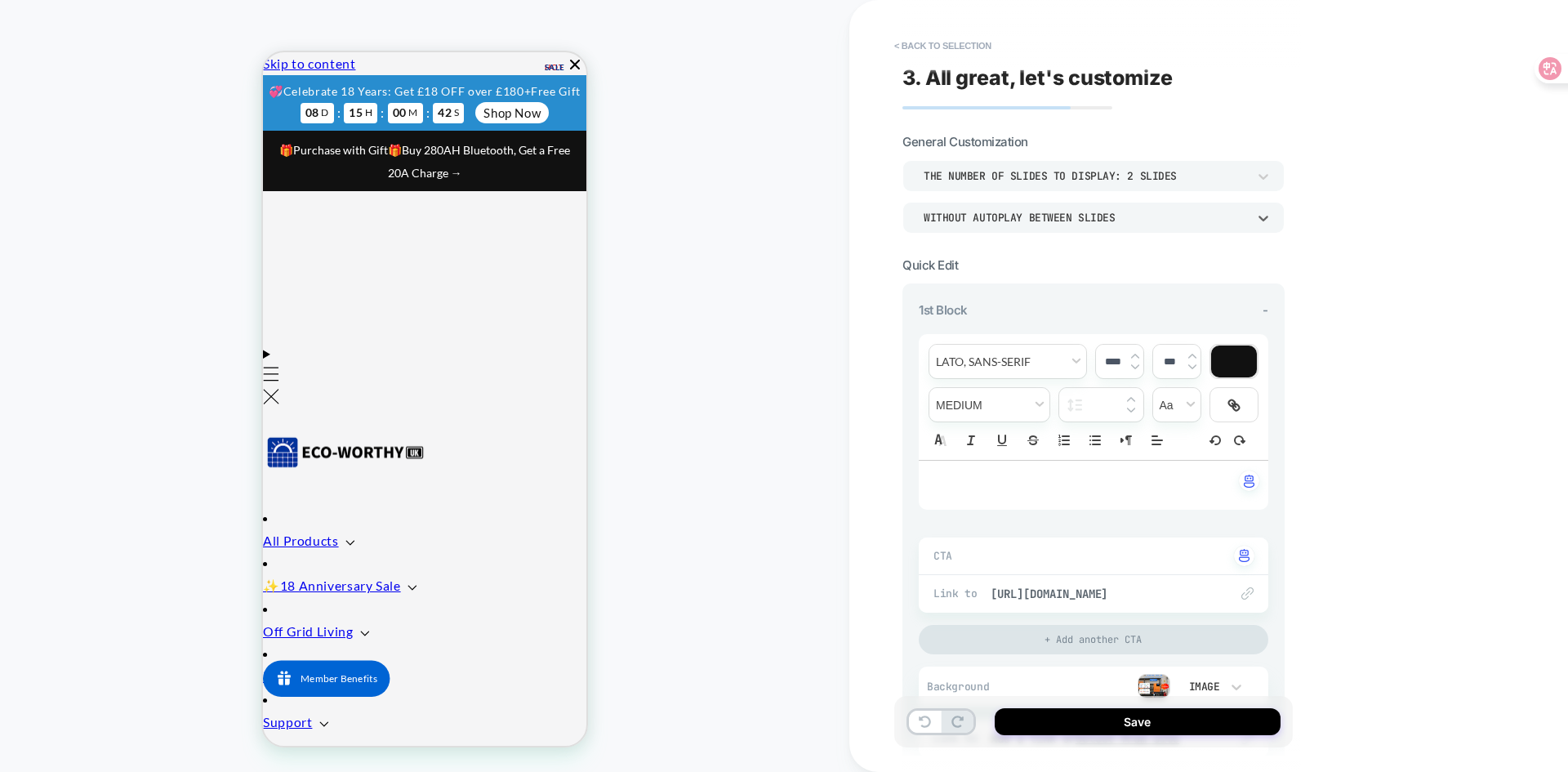
click at [1147, 216] on div "WITHOUT AUTOPLAY BETWEEN SLIDES" at bounding box center [1085, 218] width 324 height 14
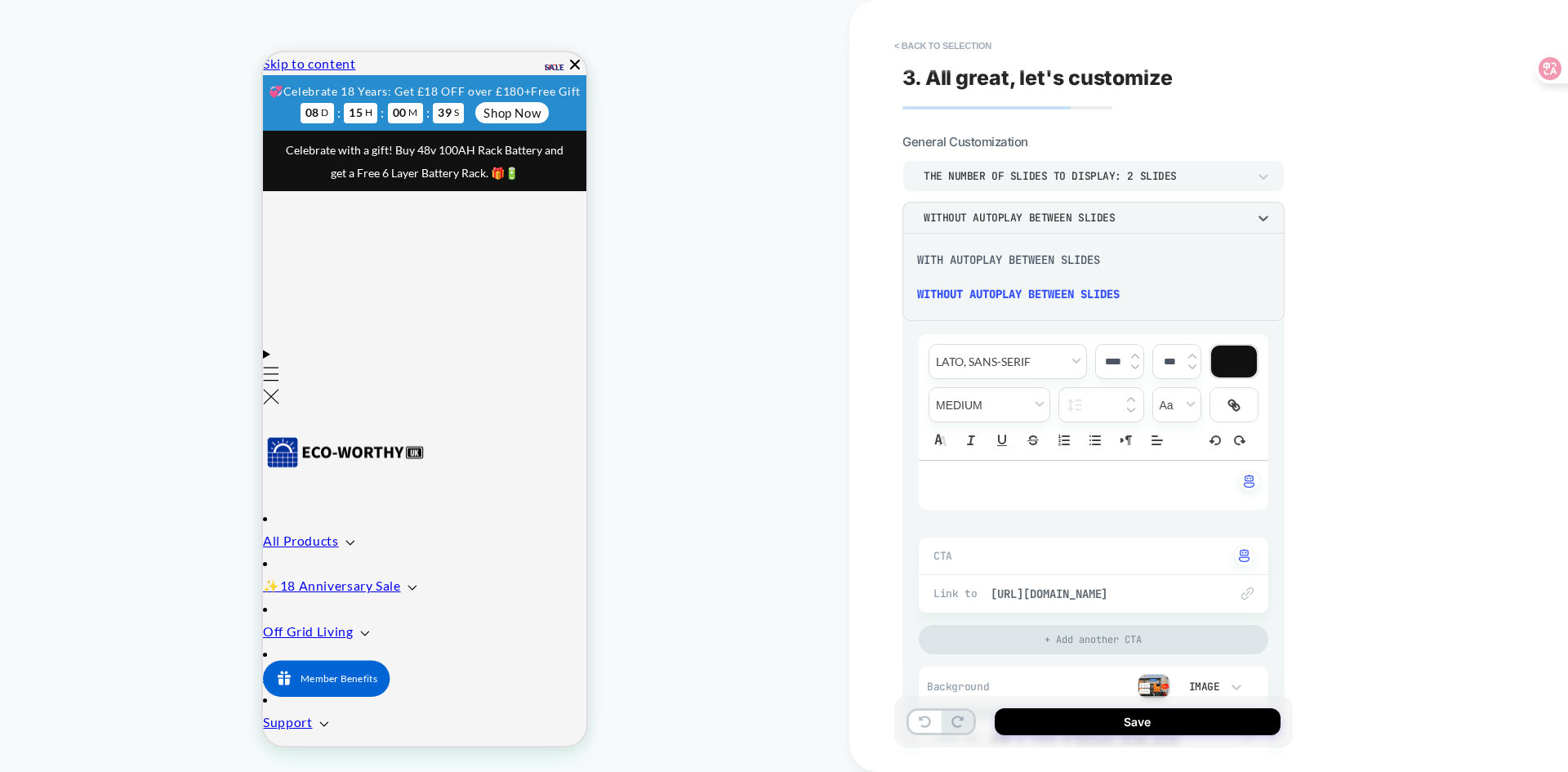
click at [1147, 216] on div at bounding box center [784, 386] width 1568 height 772
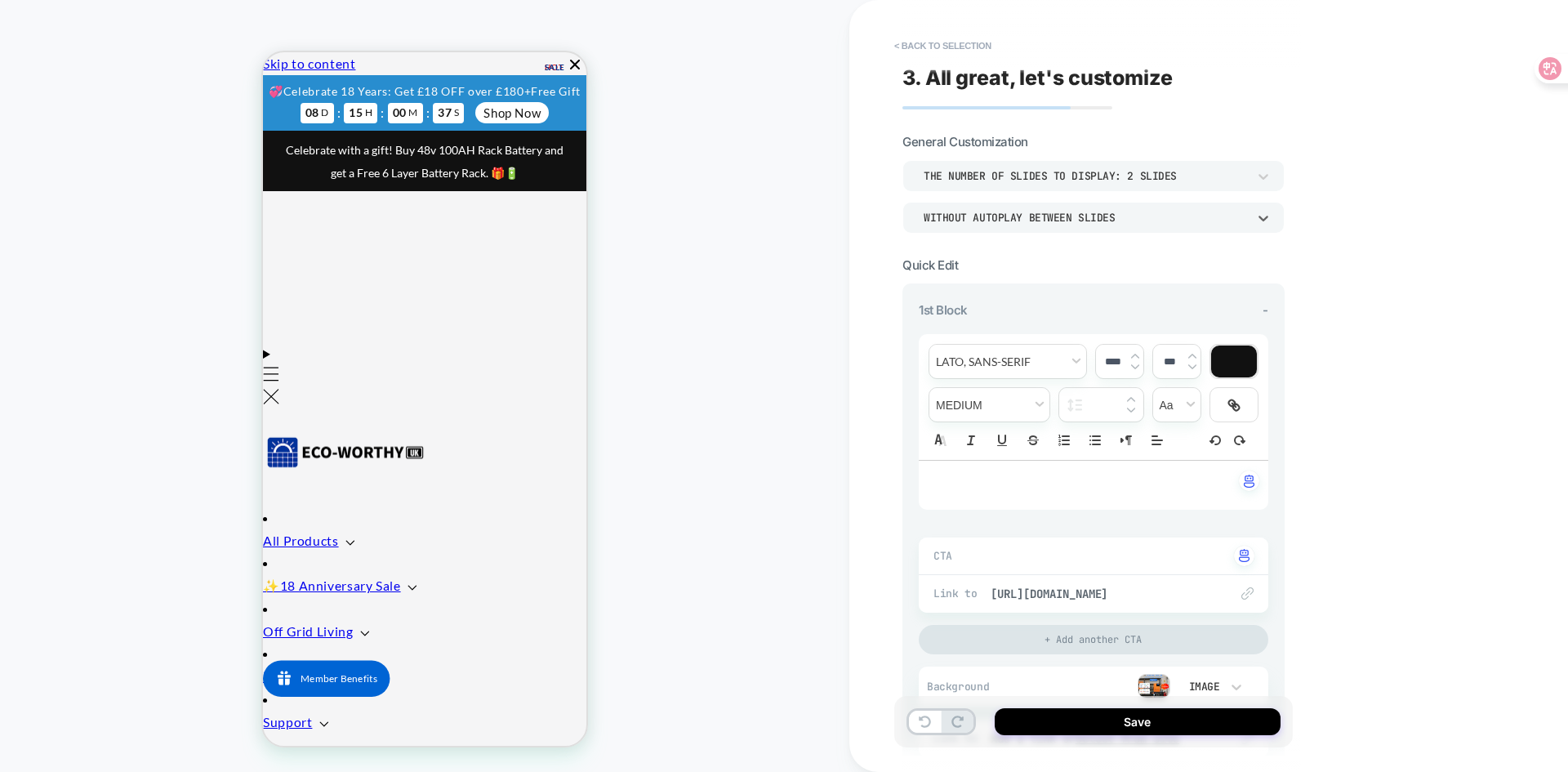
click at [1147, 216] on div "WITHOUT AUTOPLAY BETWEEN SLIDES" at bounding box center [1085, 218] width 324 height 14
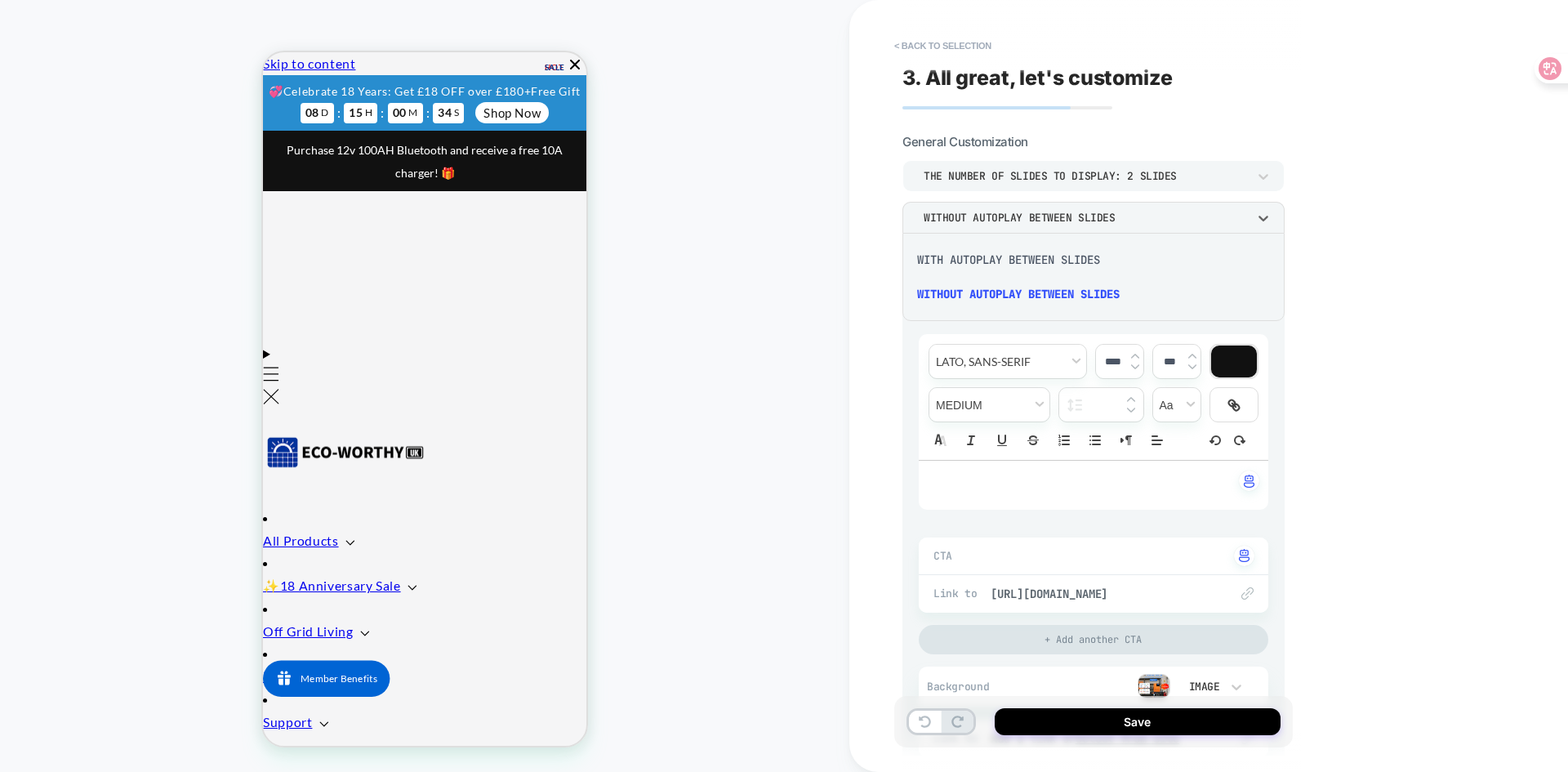
click at [1116, 262] on div "WITH AUTOPLAY BETWEEN SLIDES" at bounding box center [1094, 259] width 369 height 34
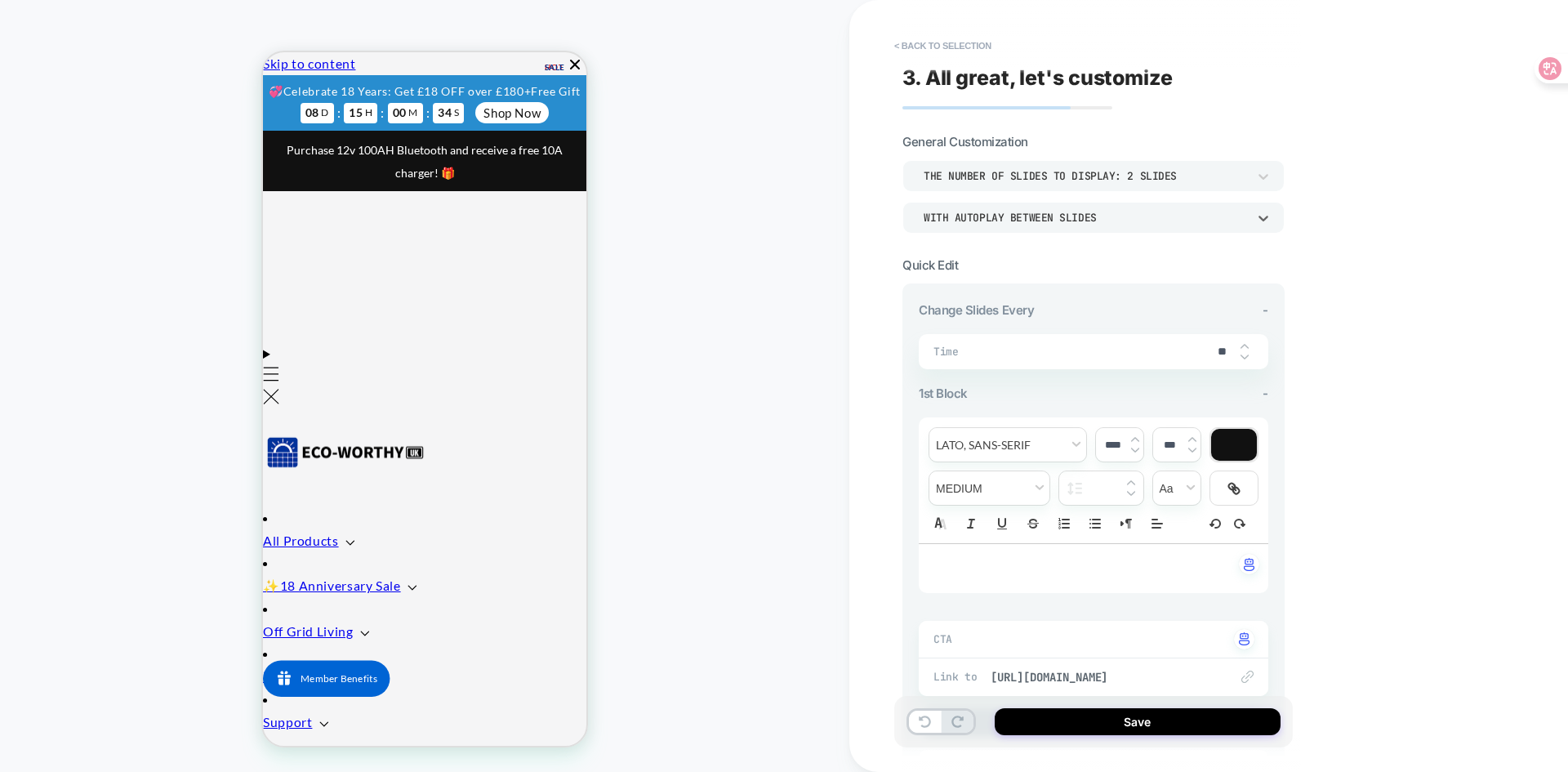
scroll to position [0, 663]
click at [1409, 256] on div "**********" at bounding box center [1208, 386] width 718 height 772
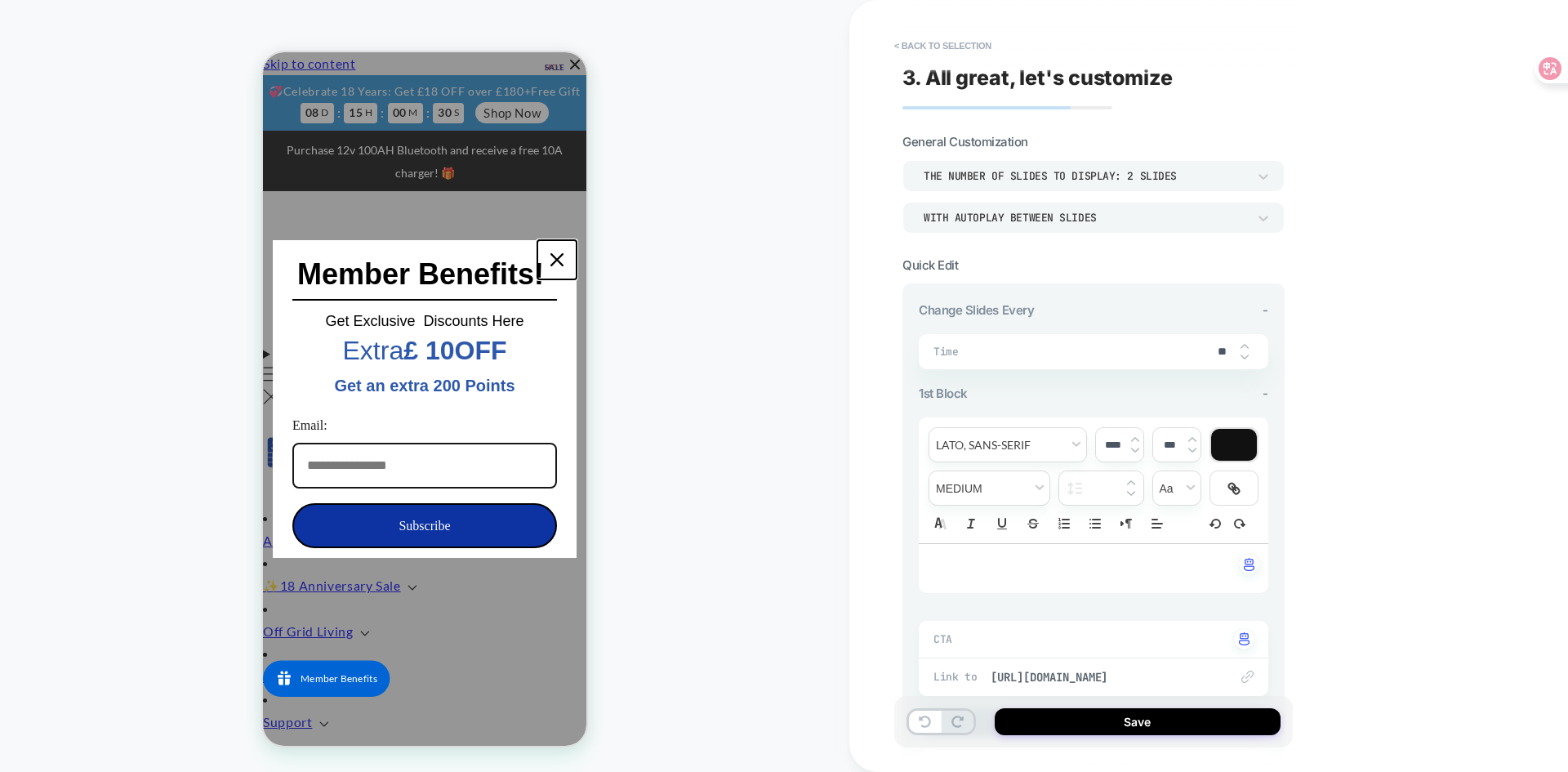
click at [557, 259] on icon "close icon" at bounding box center [557, 259] width 13 height 13
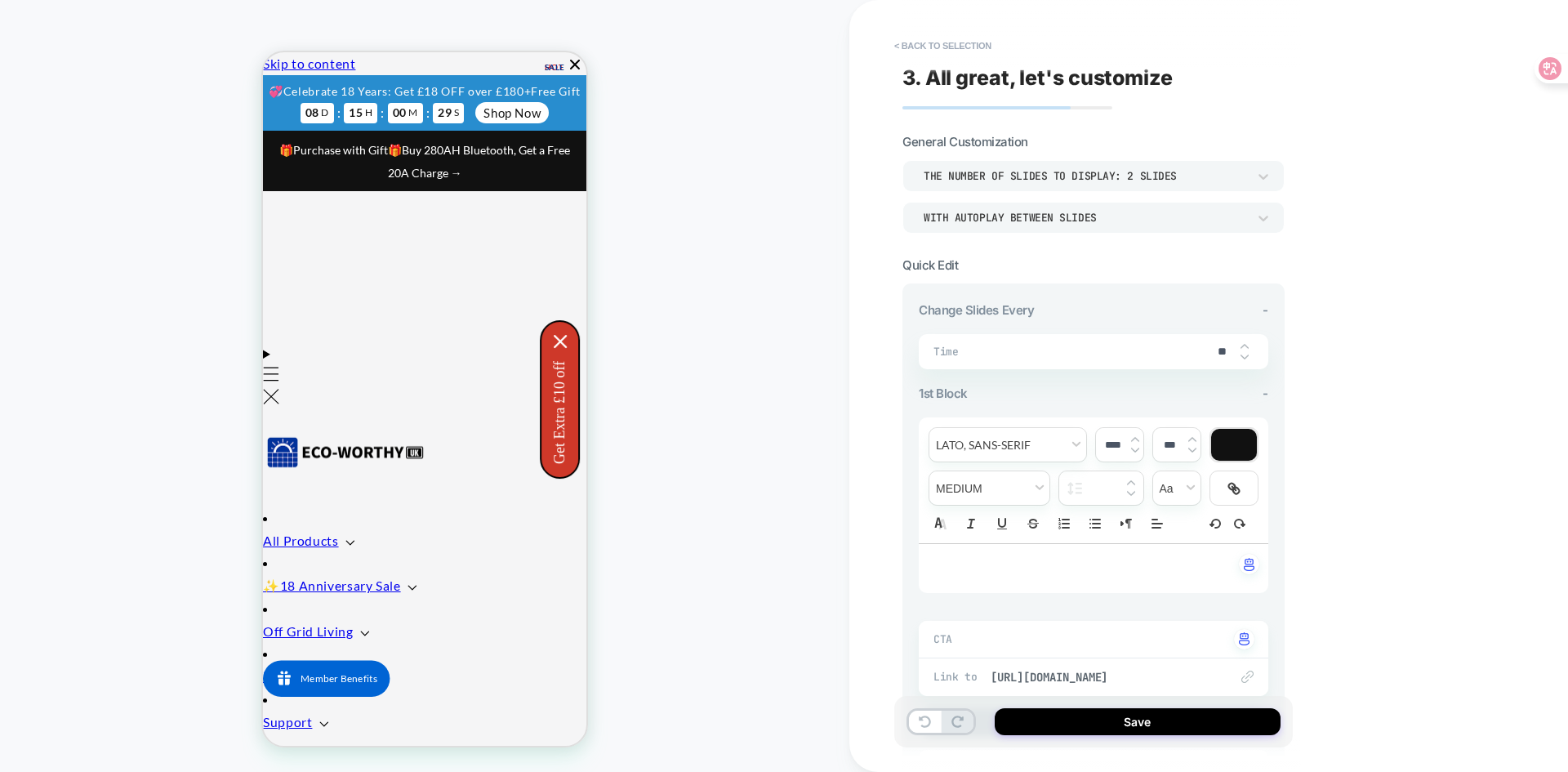
scroll to position [0, 995]
click at [1241, 178] on div "THE NUMBER OF SLIDES TO DISPLAY: 2 SLIDES" at bounding box center [1085, 176] width 324 height 14
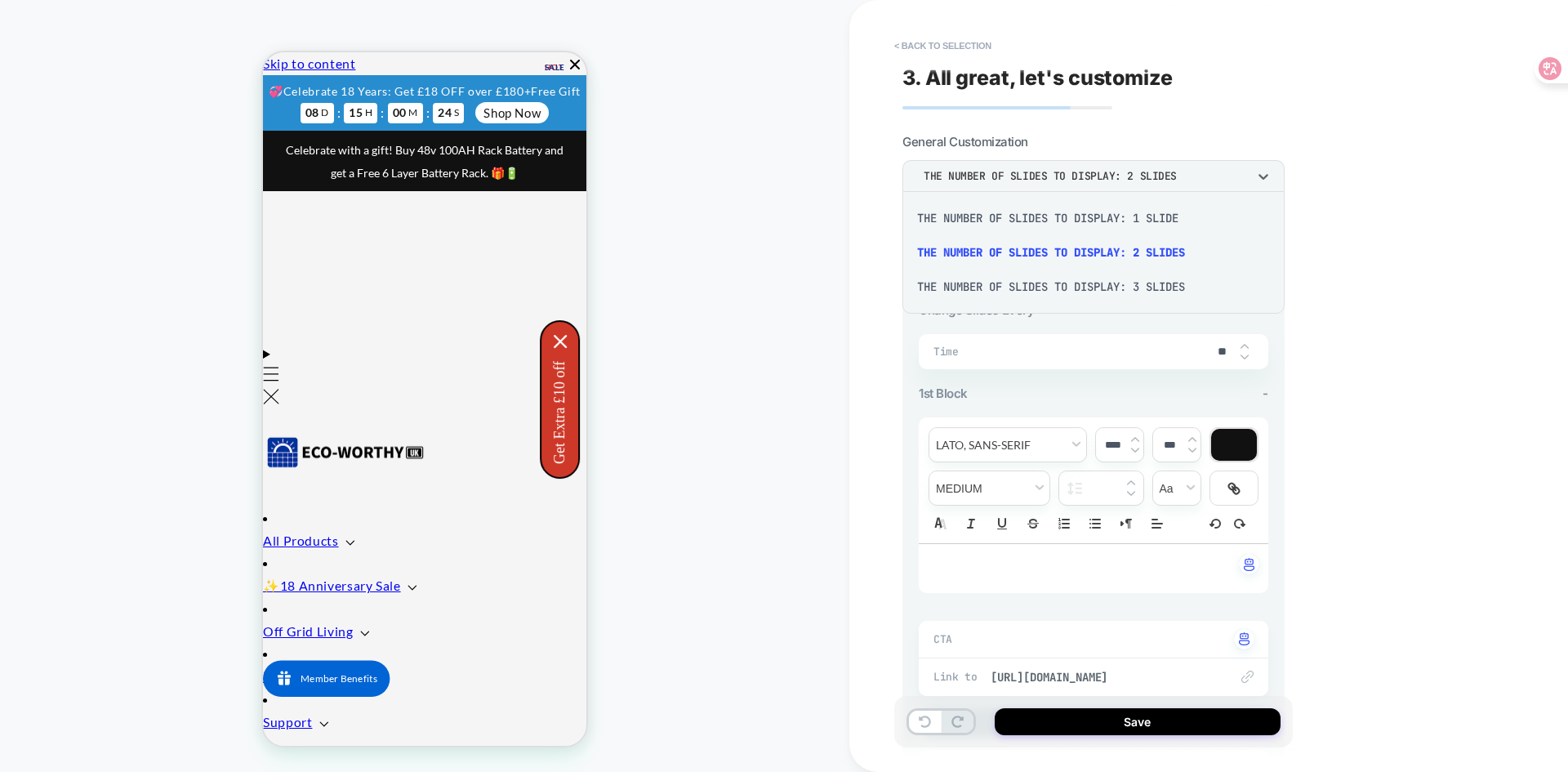
click at [1144, 245] on div "THE NUMBER OF SLIDES TO DISPLAY: 2 SLIDES" at bounding box center [1094, 251] width 369 height 34
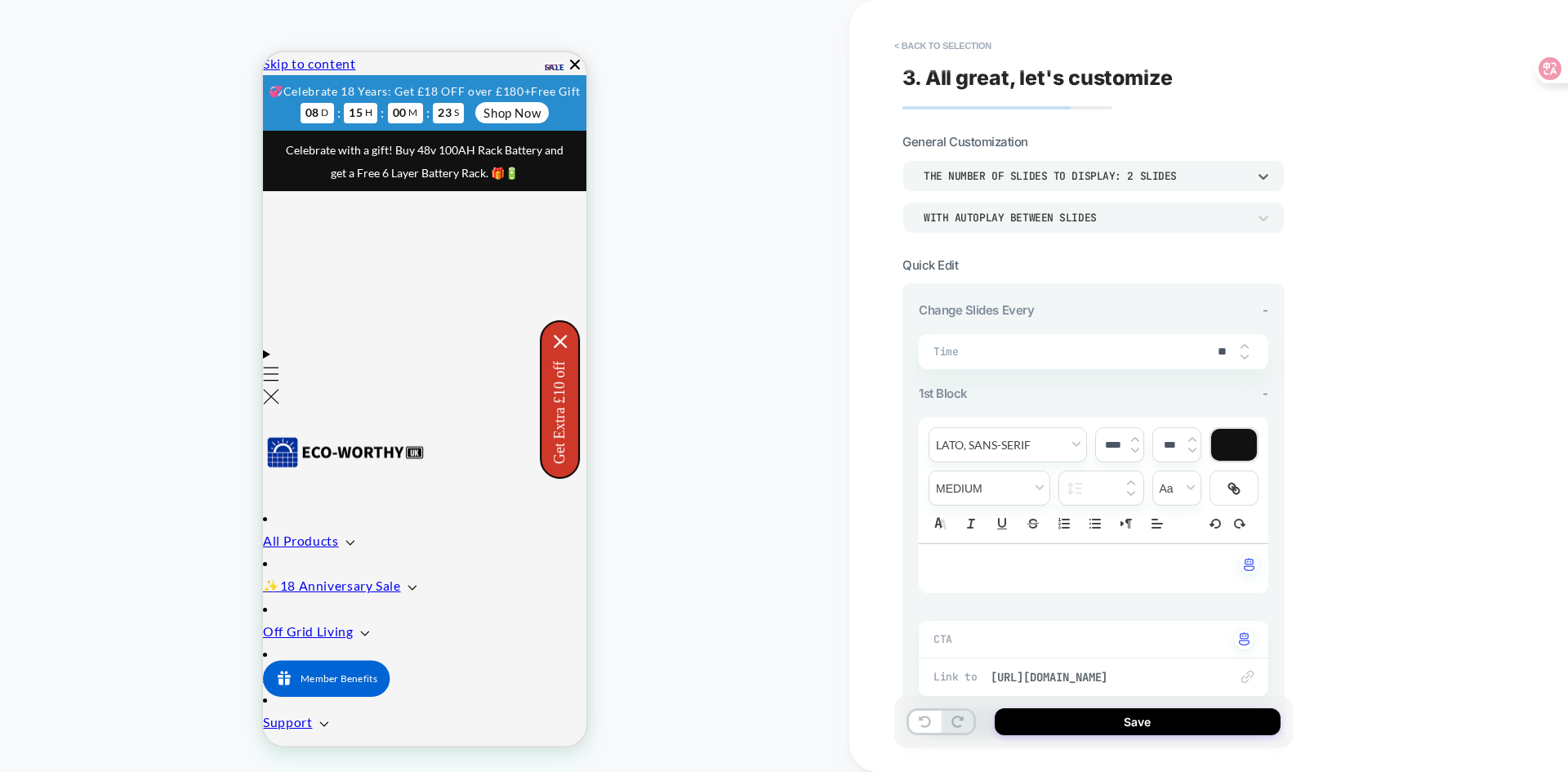
scroll to position [0, 1326]
click at [1341, 375] on div "**********" at bounding box center [1208, 386] width 718 height 772
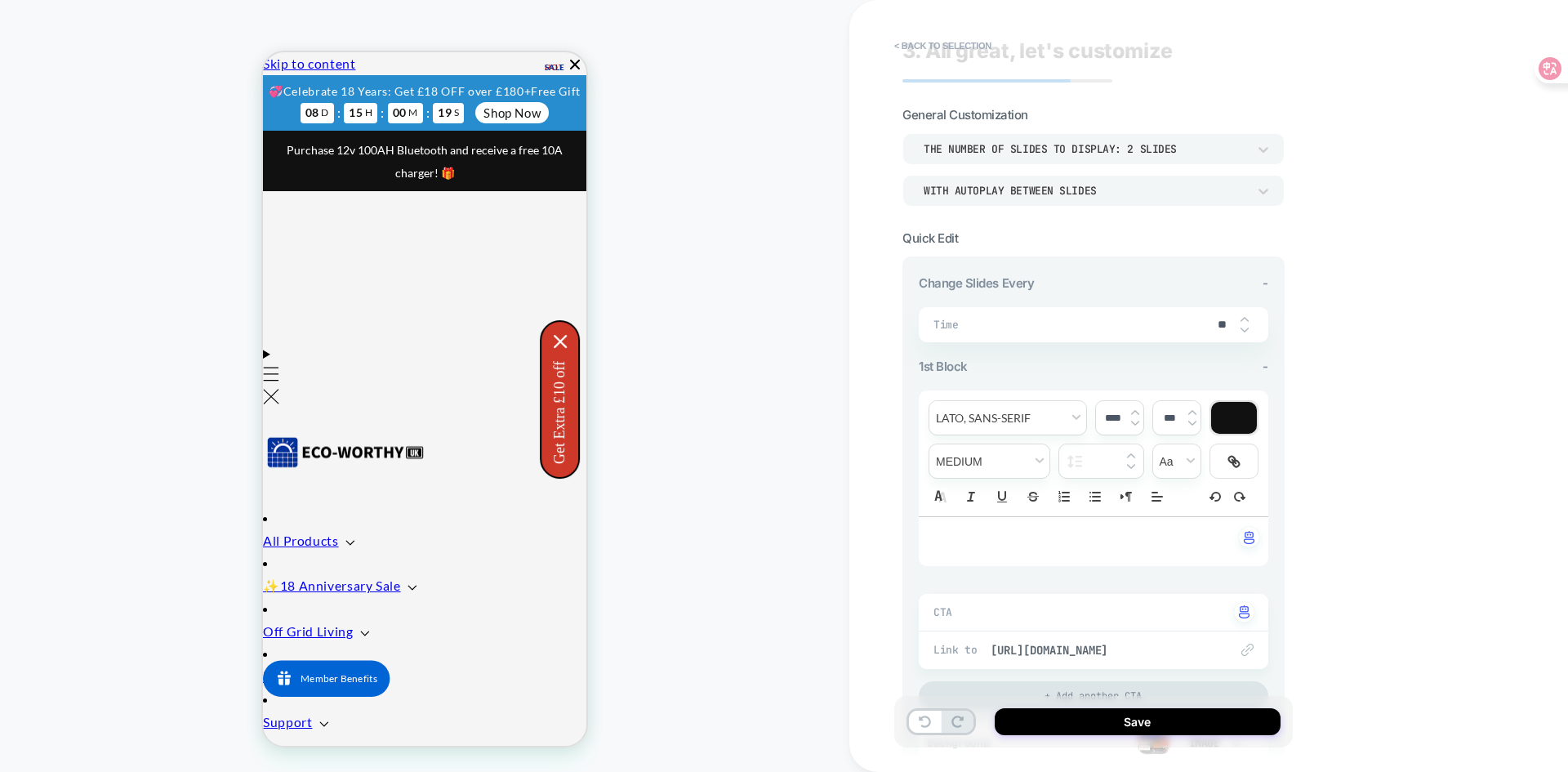
scroll to position [0, 0]
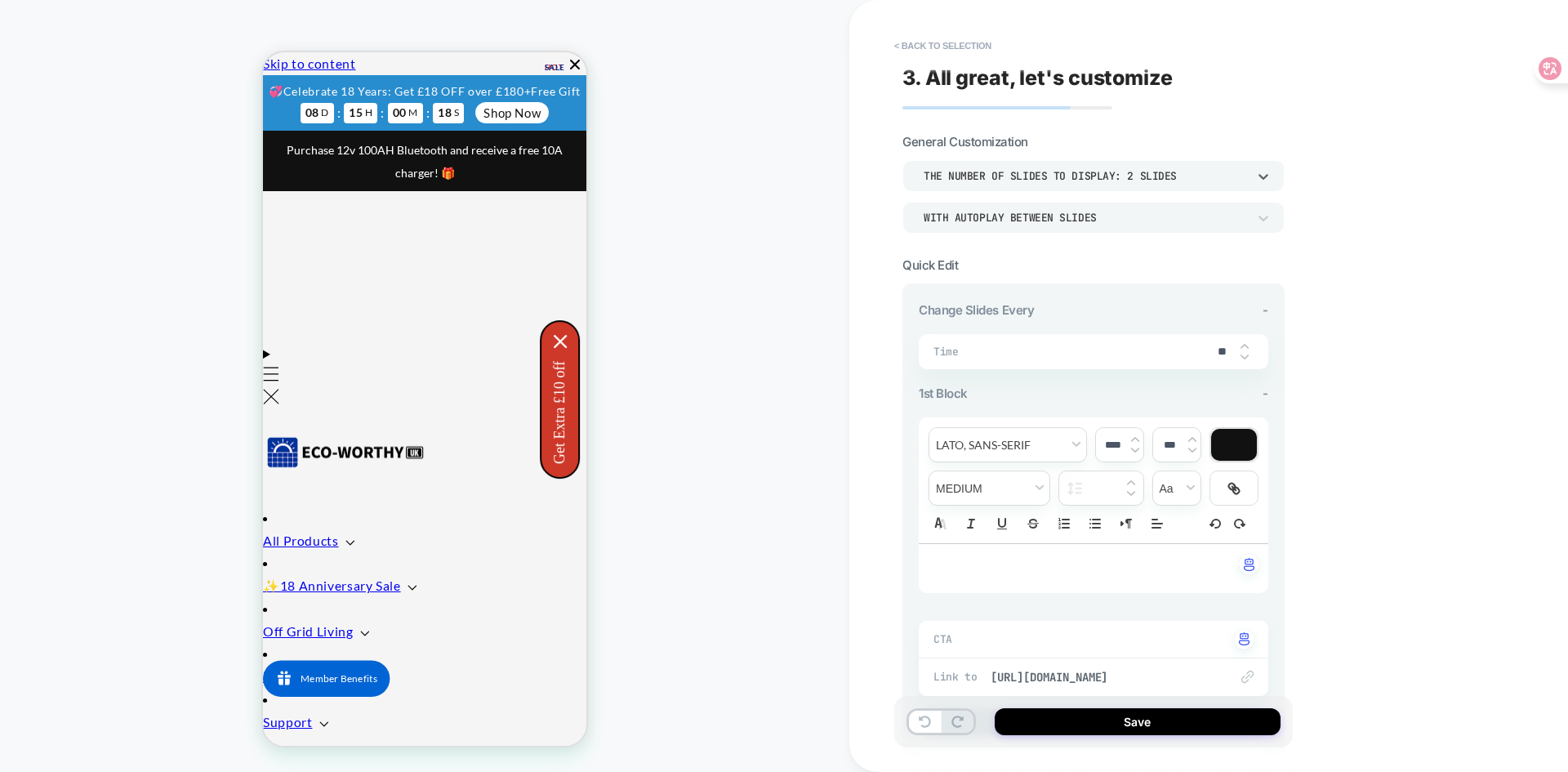
click at [1188, 173] on div "THE NUMBER OF SLIDES TO DISPLAY: 2 SLIDES" at bounding box center [1085, 176] width 324 height 14
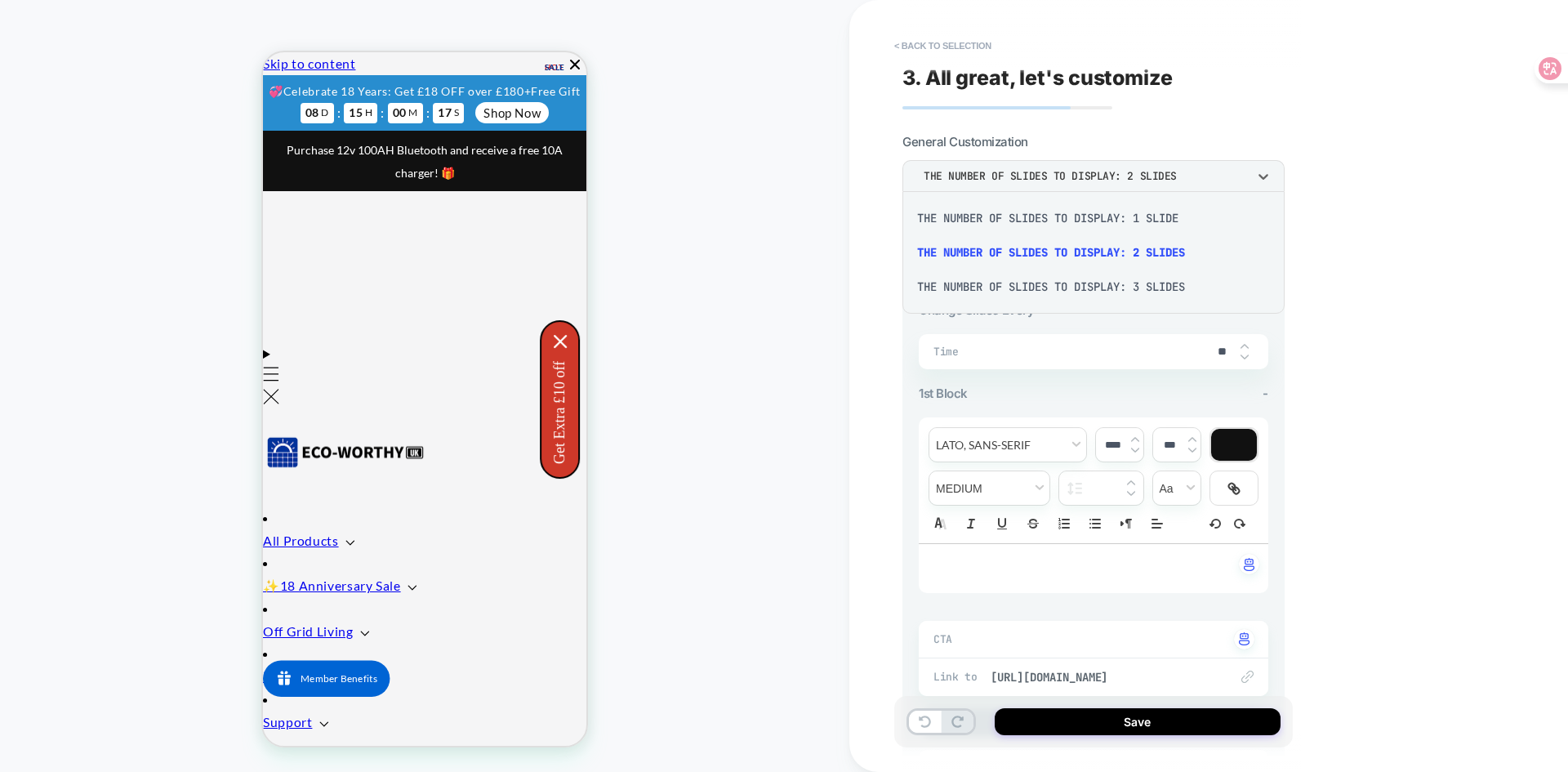
click at [1165, 216] on div "THE NUMBER OF SLIDES TO DISPLAY: 1 SLIDE" at bounding box center [1094, 217] width 369 height 34
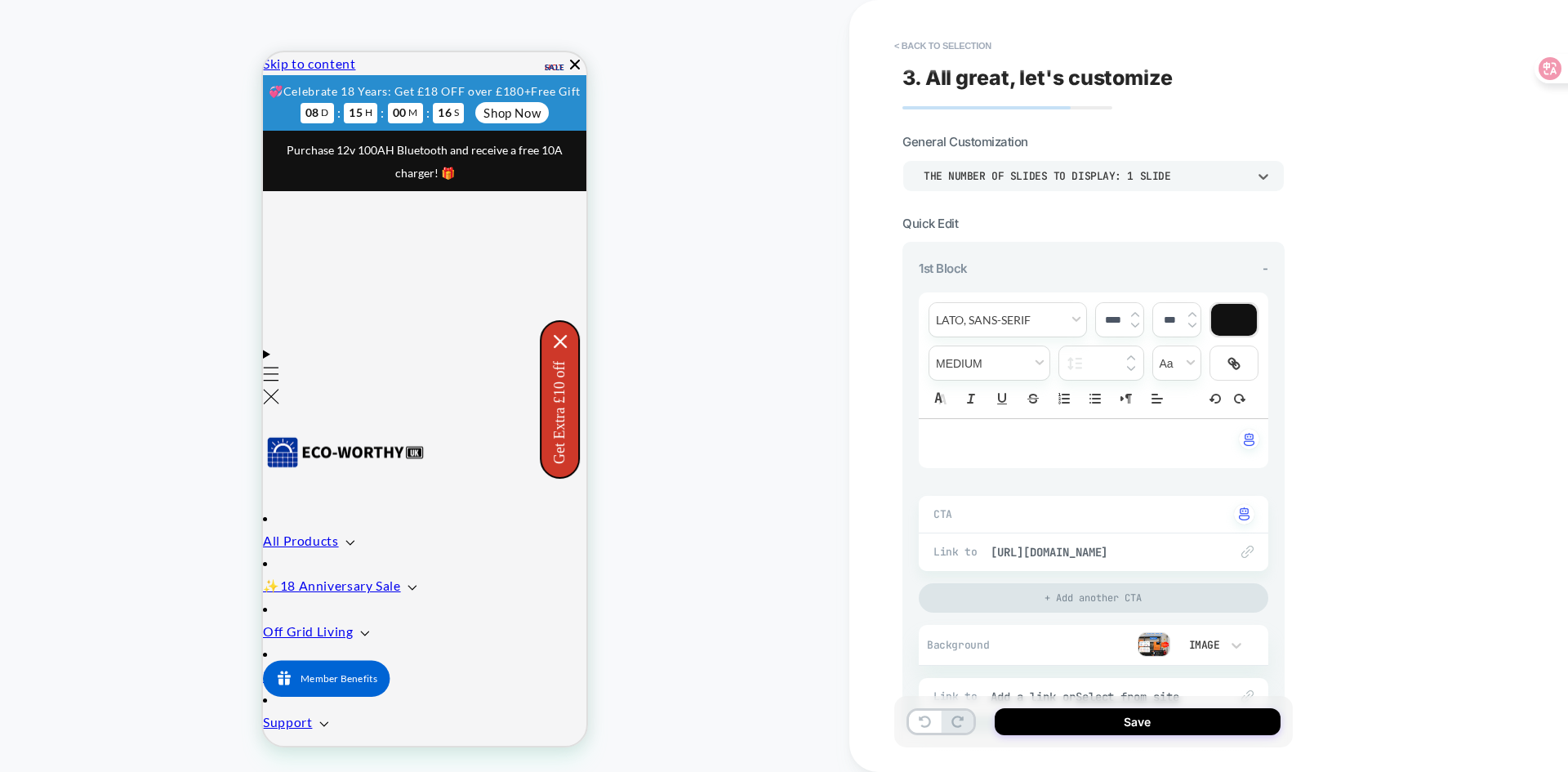
click at [1174, 168] on div "THE NUMBER OF SLIDES TO DISPLAY: 1 SLIDE" at bounding box center [1085, 176] width 339 height 18
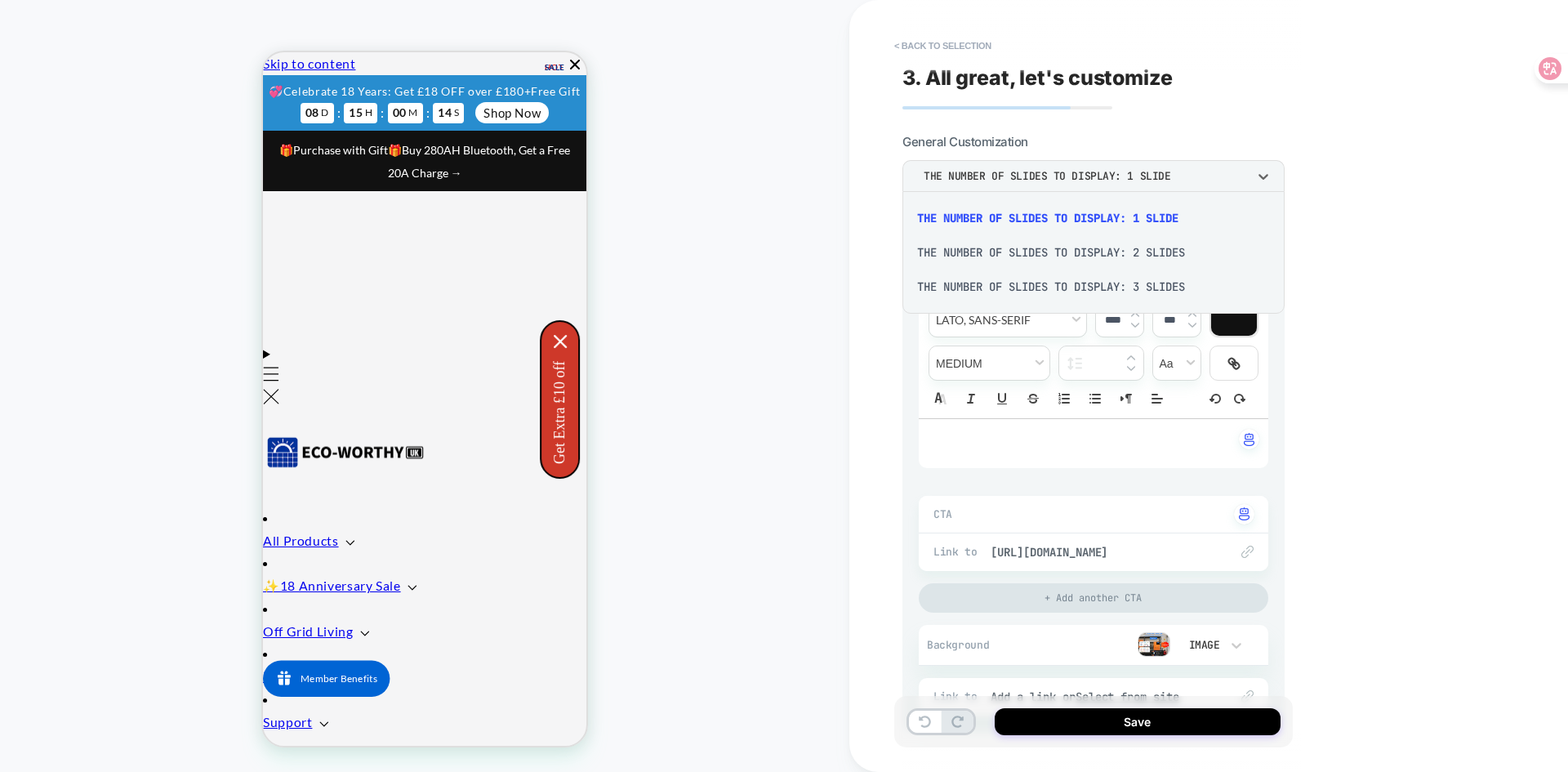
click at [1156, 249] on div "THE NUMBER OF SLIDES TO DISPLAY: 2 SLIDES" at bounding box center [1094, 251] width 369 height 34
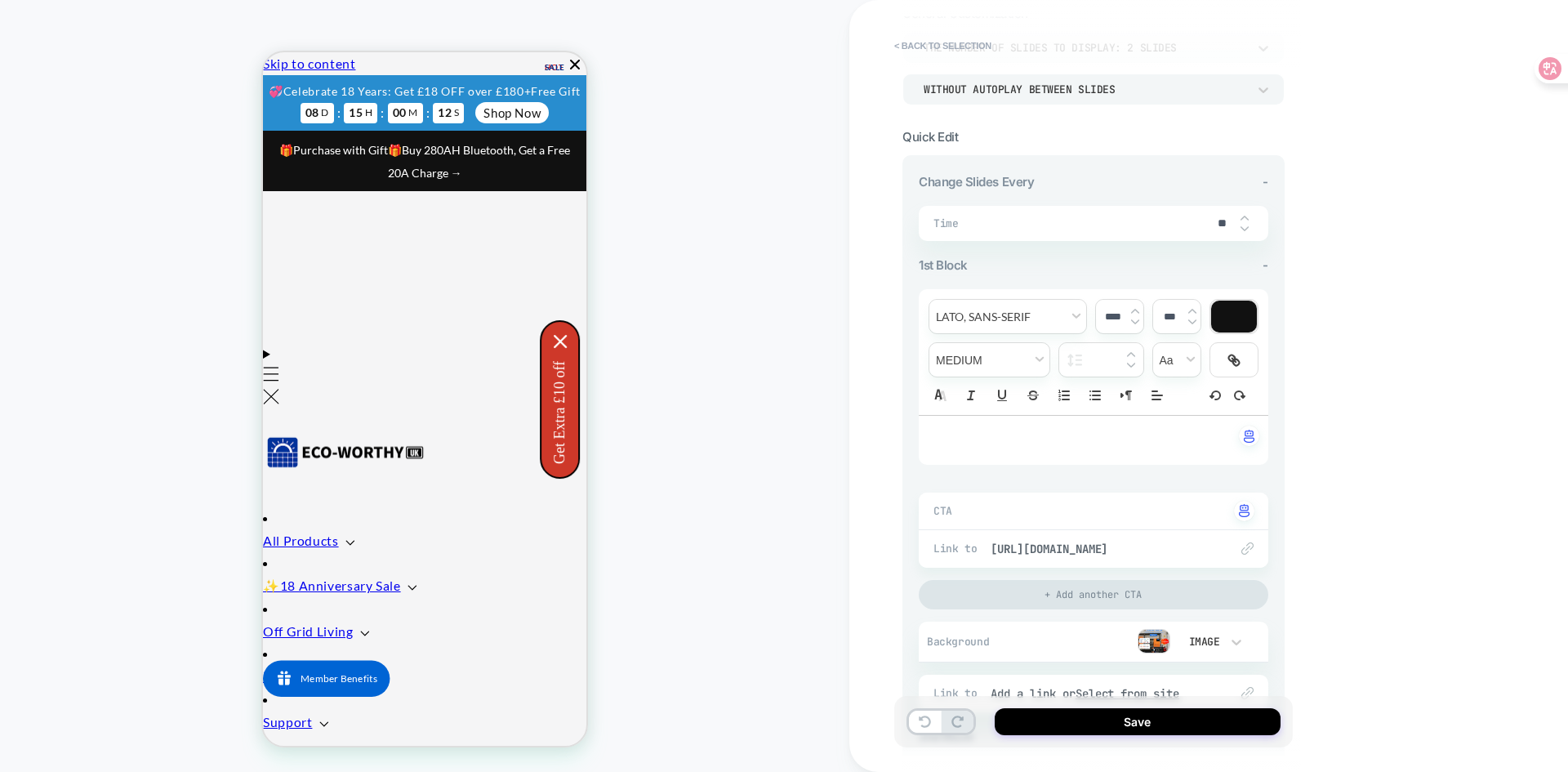
scroll to position [326, 0]
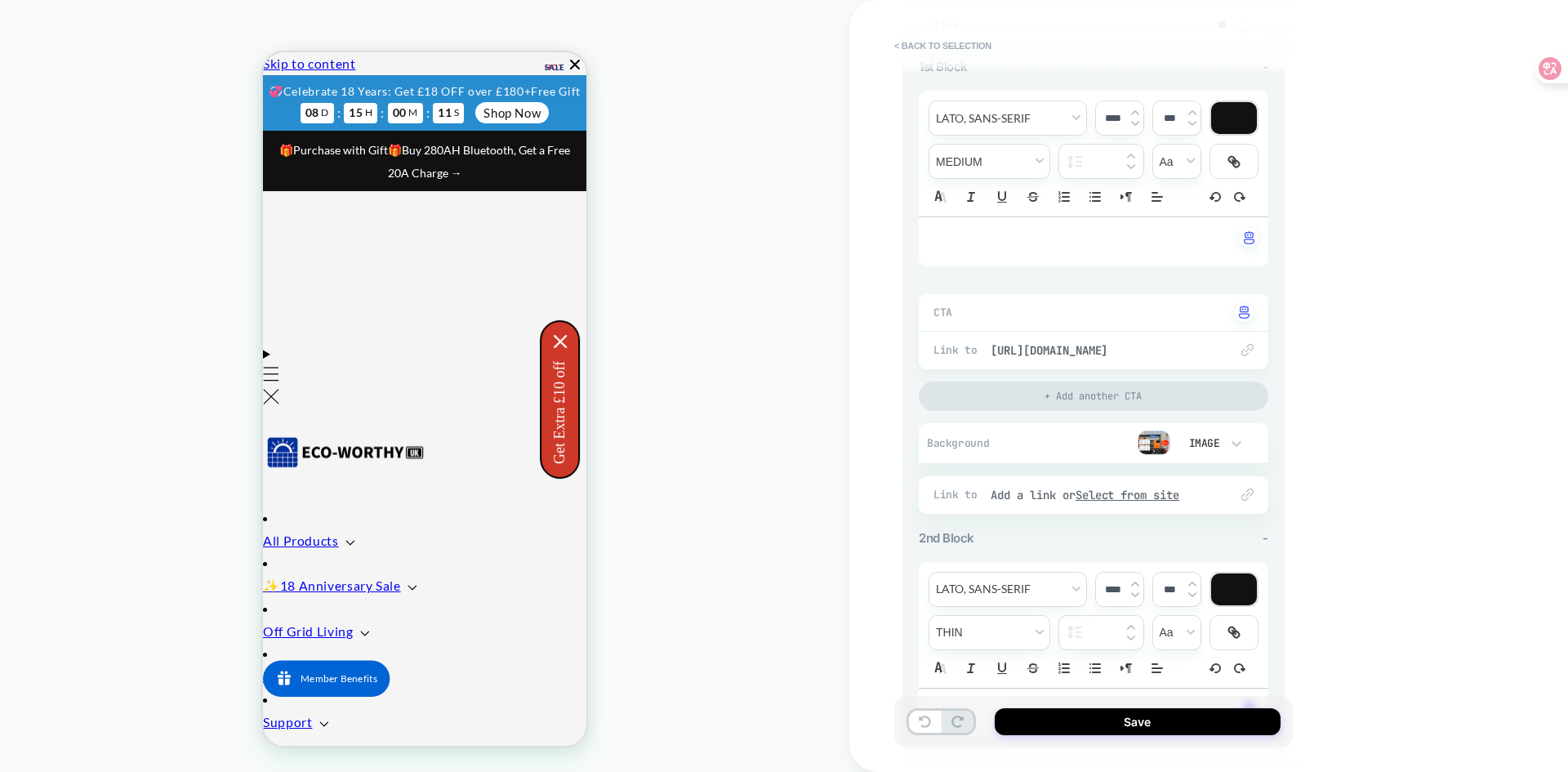
click at [1154, 452] on img at bounding box center [1154, 442] width 33 height 25
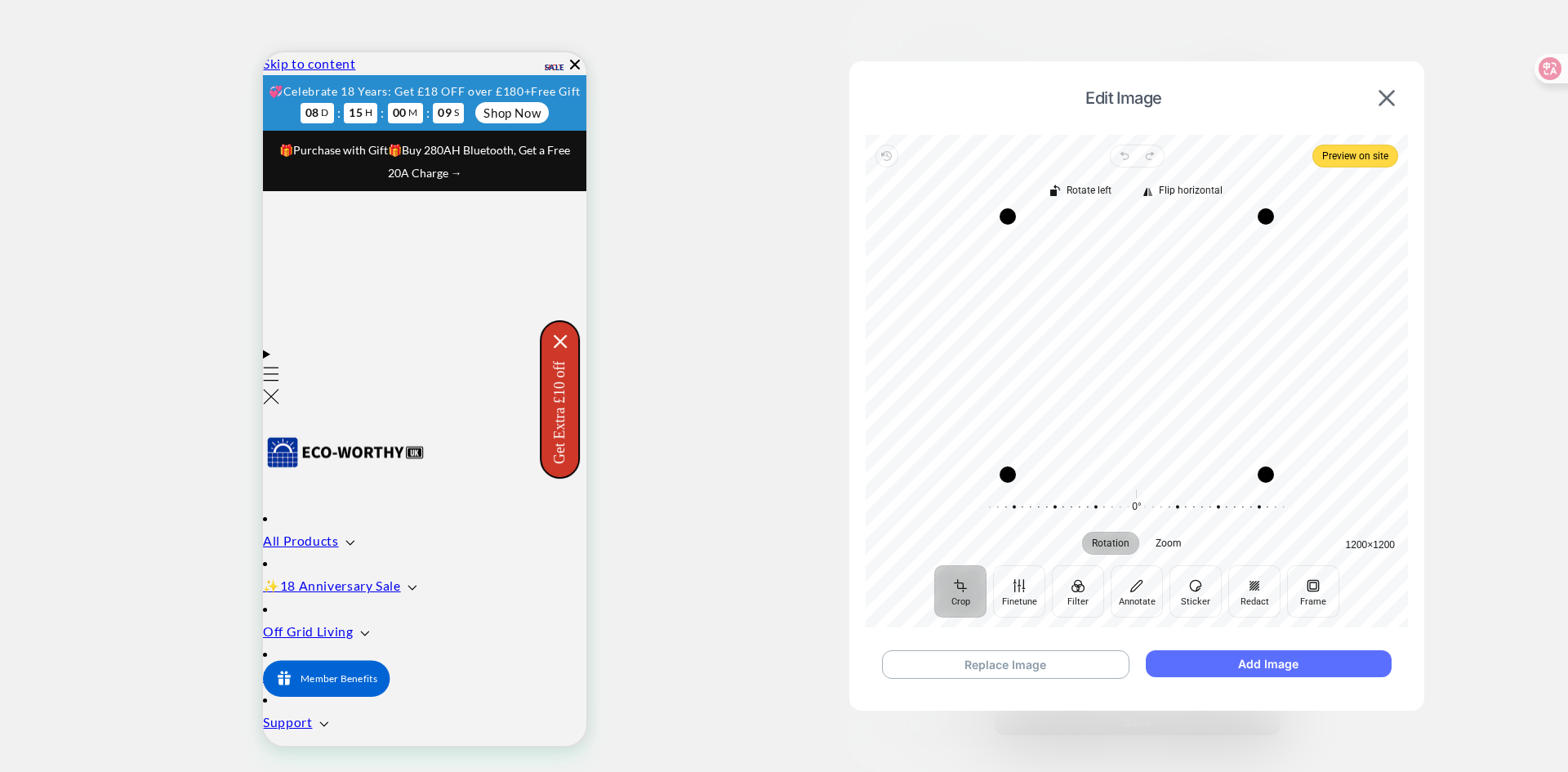
click at [1222, 662] on button "Add Image" at bounding box center [1269, 663] width 246 height 27
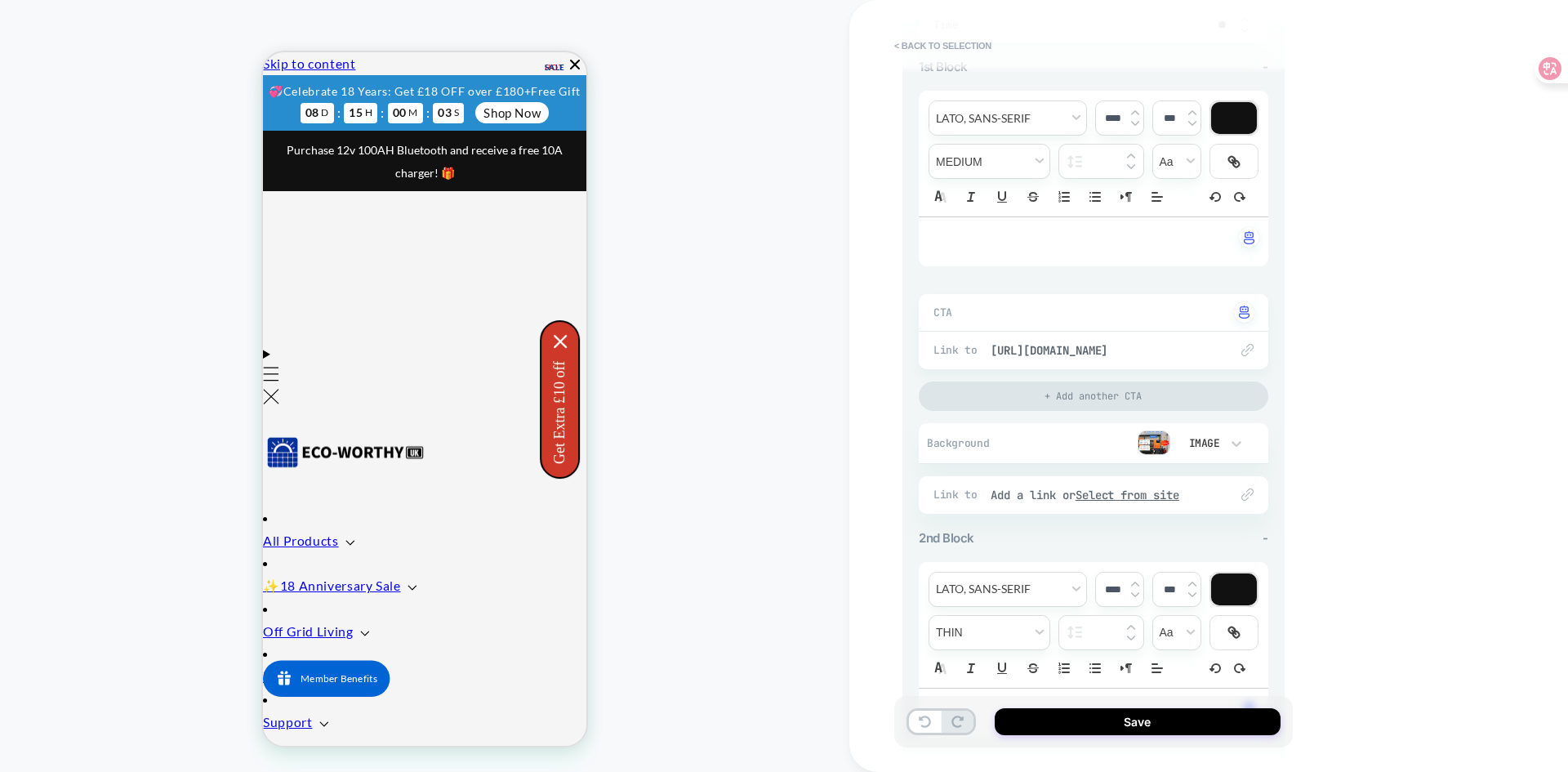
scroll to position [0, 995]
click at [1155, 443] on img at bounding box center [1154, 442] width 33 height 25
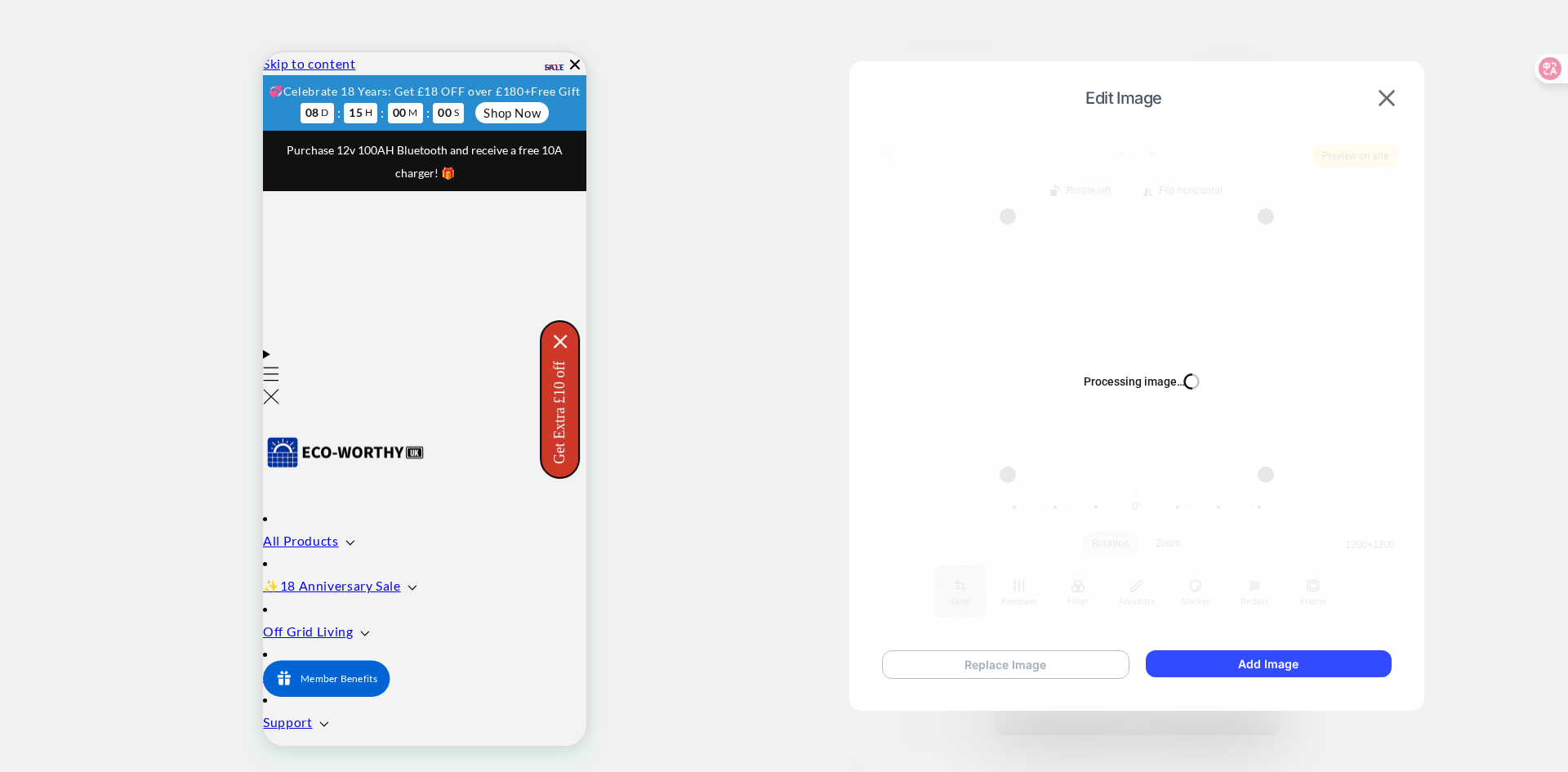
click at [995, 660] on button "Replace Image" at bounding box center [1005, 664] width 247 height 29
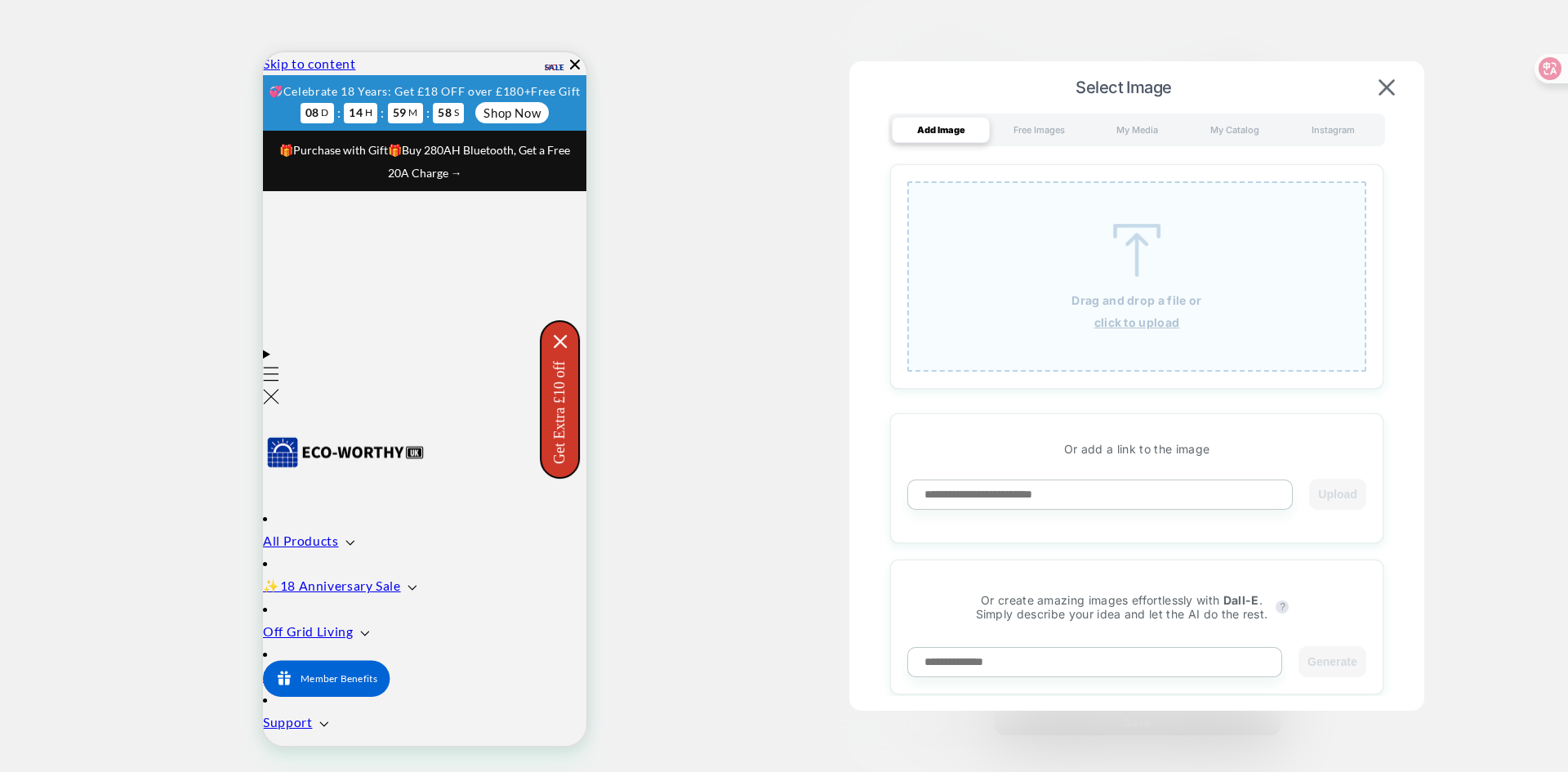
click at [1138, 259] on img at bounding box center [1137, 250] width 74 height 53
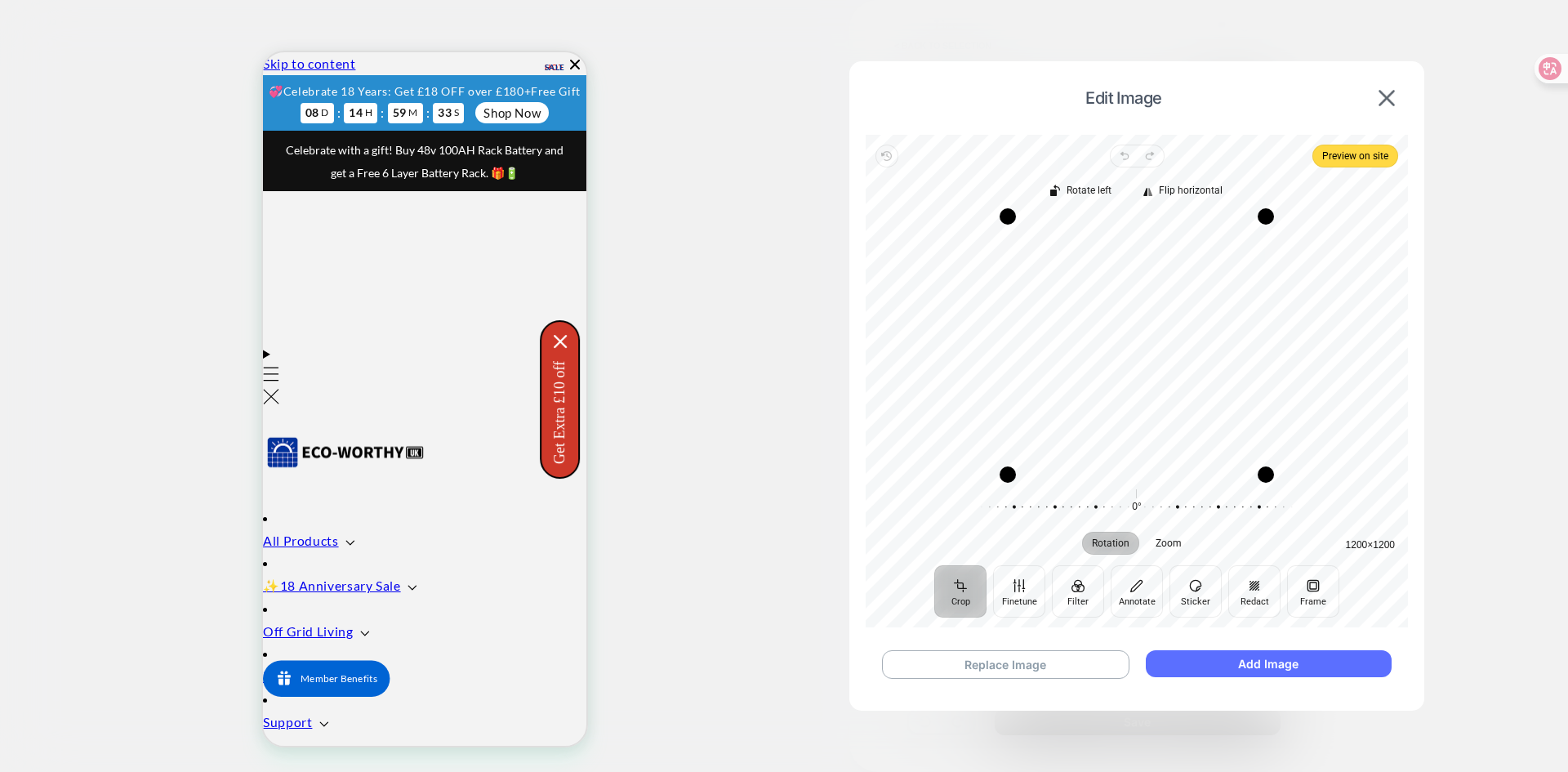
click at [1276, 662] on button "Add Image" at bounding box center [1269, 663] width 246 height 27
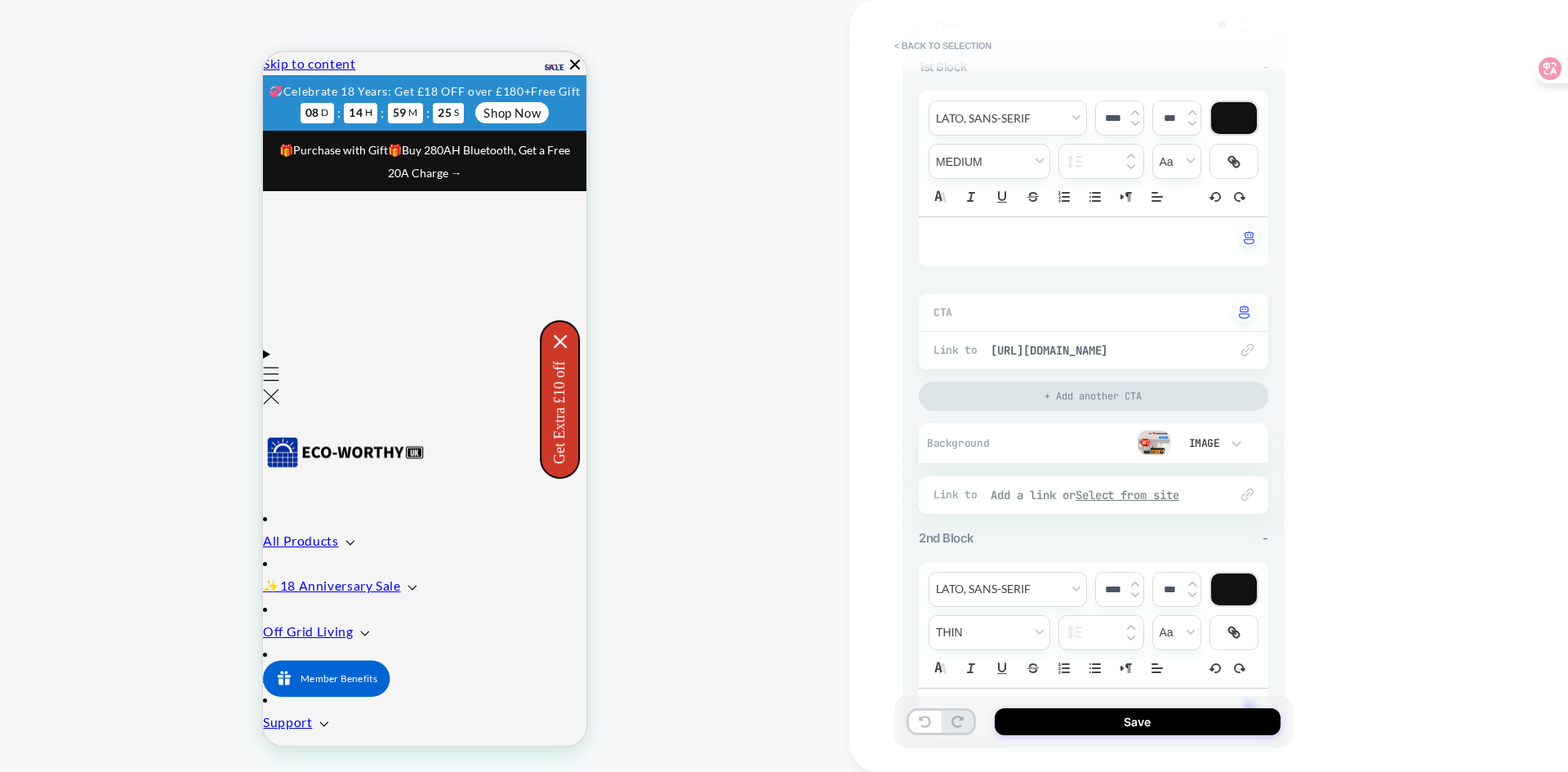
click at [1145, 493] on u "Select from site" at bounding box center [1127, 494] width 105 height 15
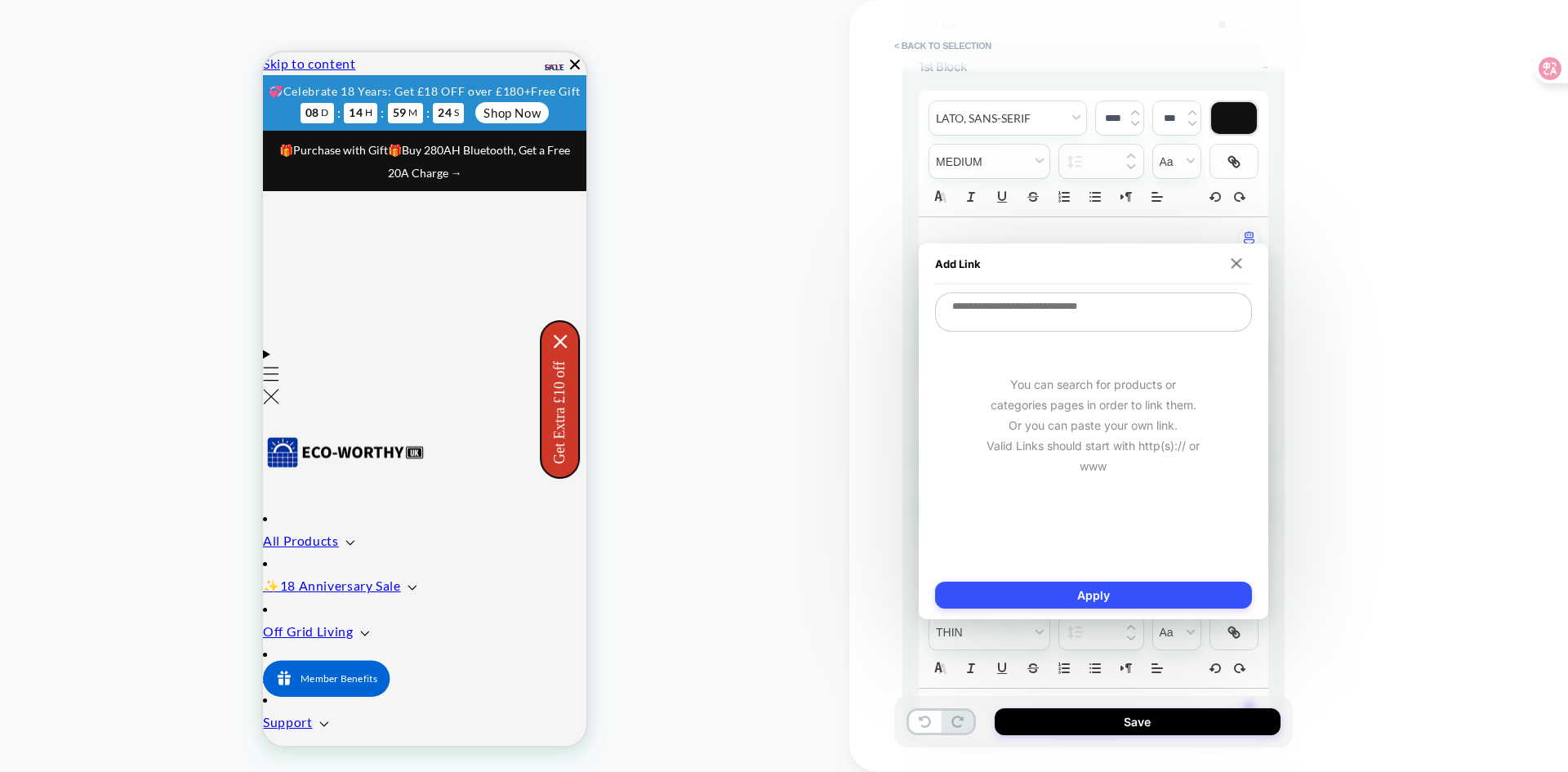
click at [1069, 307] on textarea at bounding box center [1093, 311] width 317 height 40
type textarea "*"
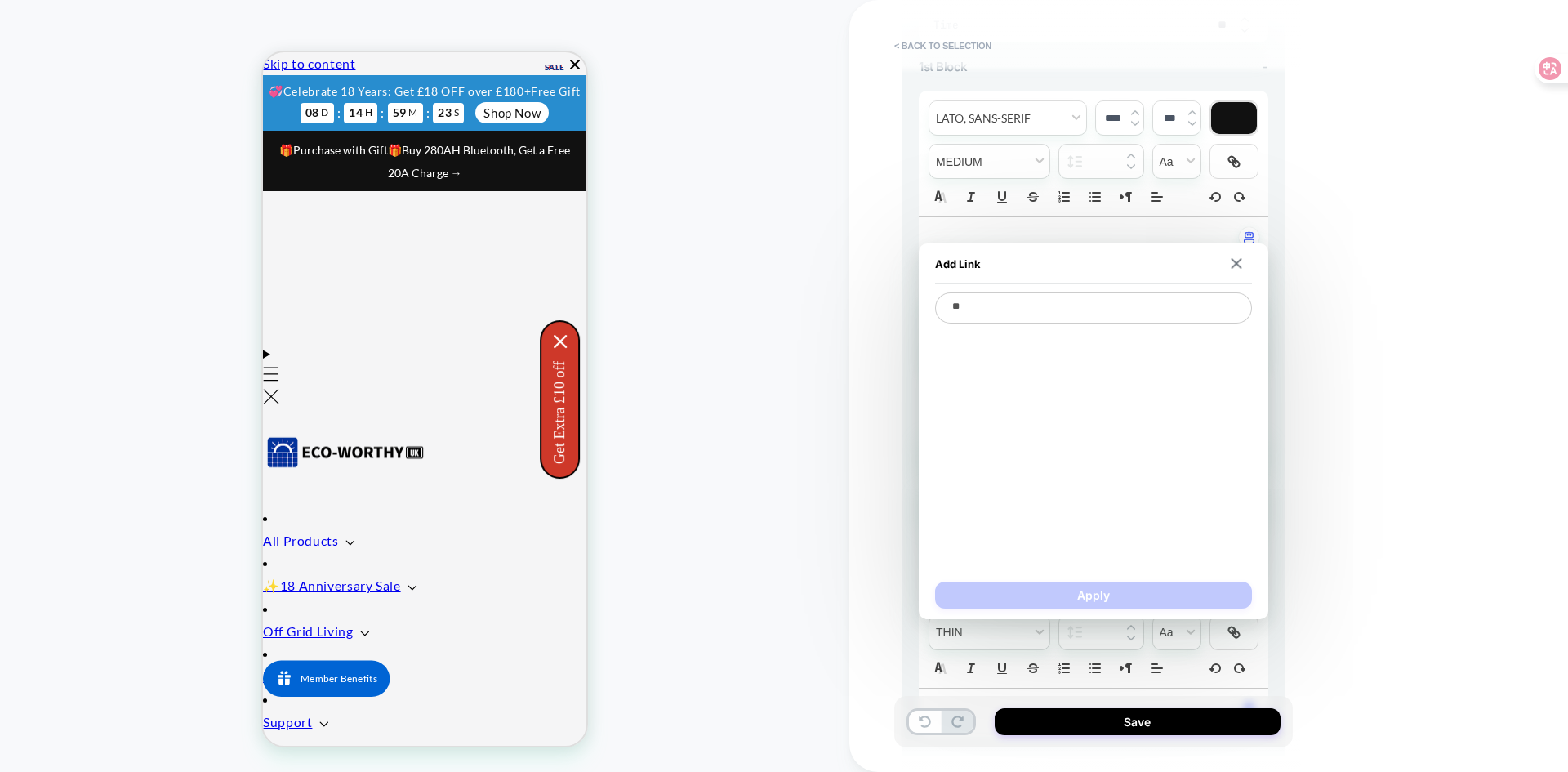
type textarea "***"
type textarea "*"
type textarea "****"
type textarea "*"
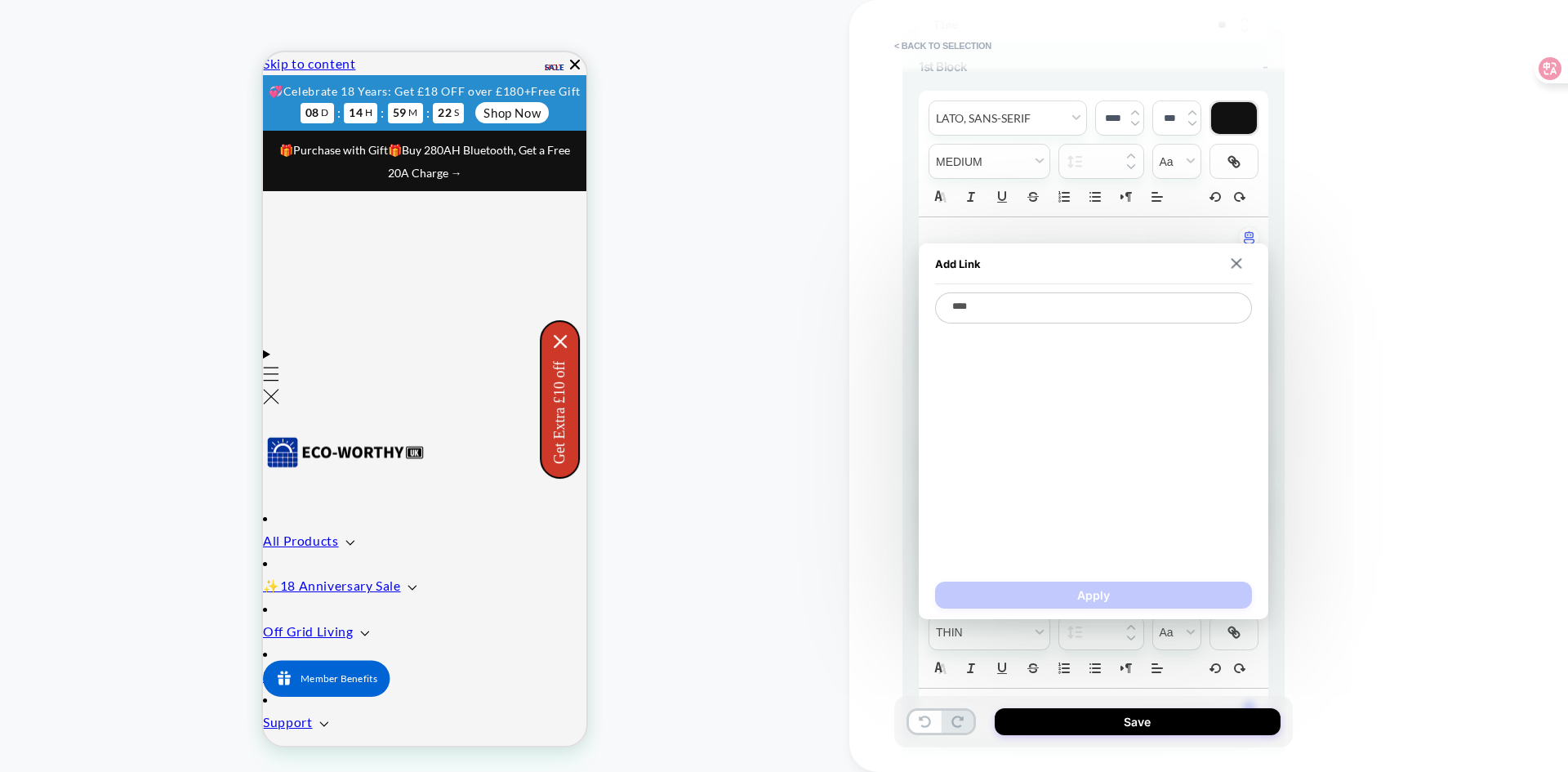
type textarea "***"
type textarea "*"
type textarea "**"
type textarea "*"
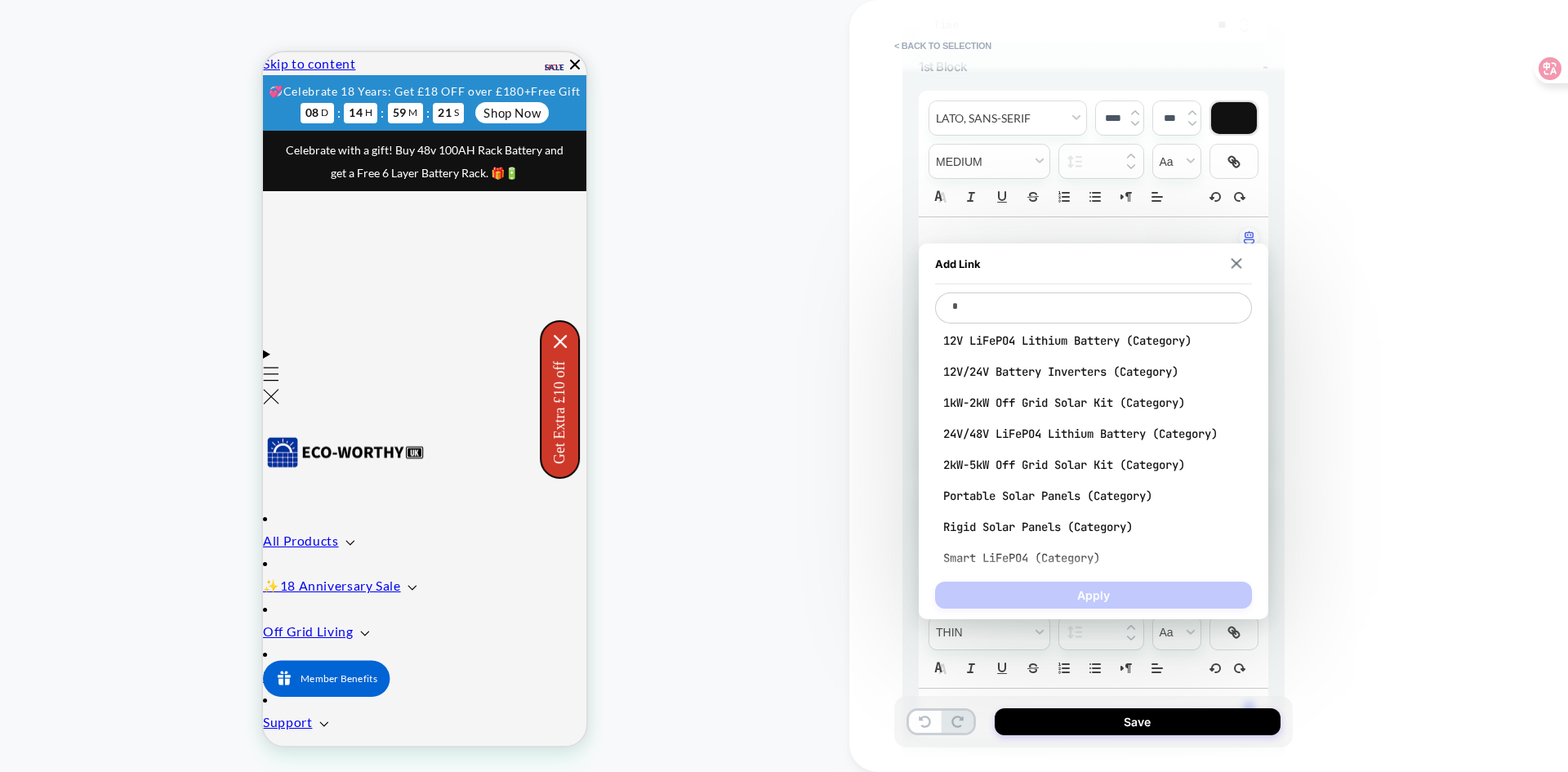
type textarea "*"
type textarea "**"
type textarea "*"
type textarea "***"
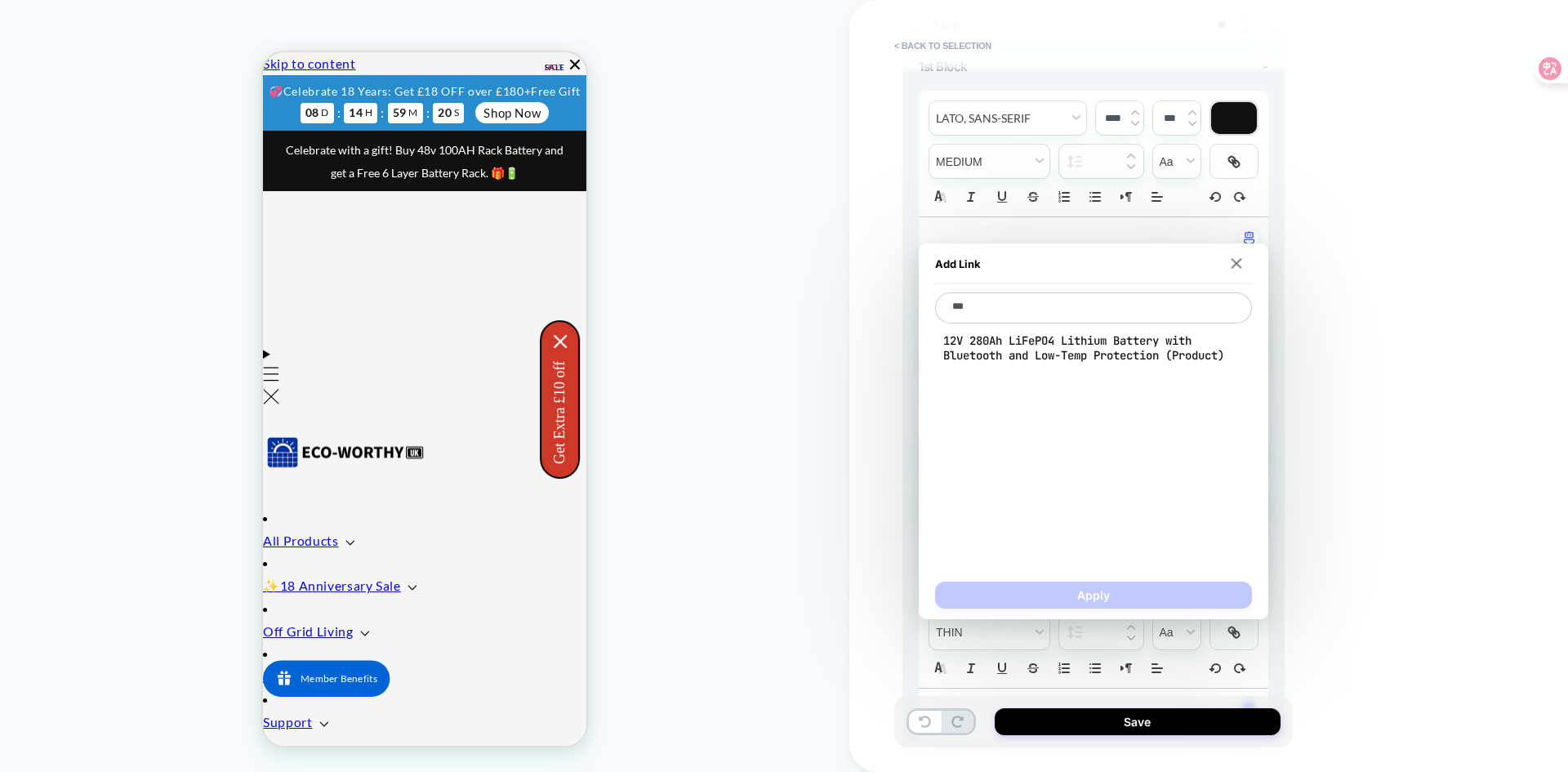
type textarea "*"
type textarea "***"
click at [1052, 349] on span "12V 280Ah LiFePO4 Lithium Battery with Bluetooth and Low-Temp Protection (Produ…" at bounding box center [1094, 347] width 301 height 29
type textarea "*"
type textarea "**********"
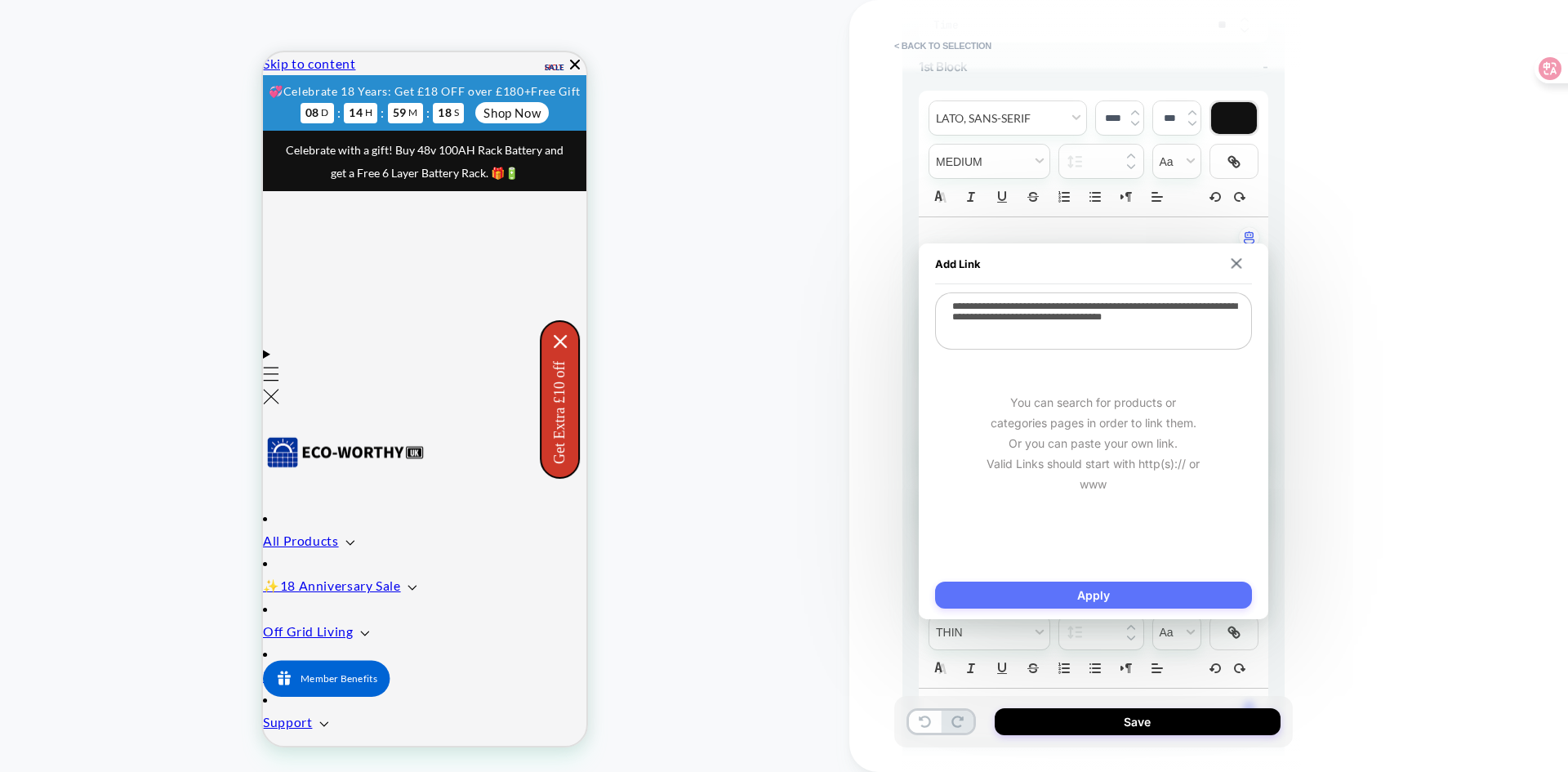
click at [1065, 588] on button "Apply" at bounding box center [1093, 594] width 317 height 27
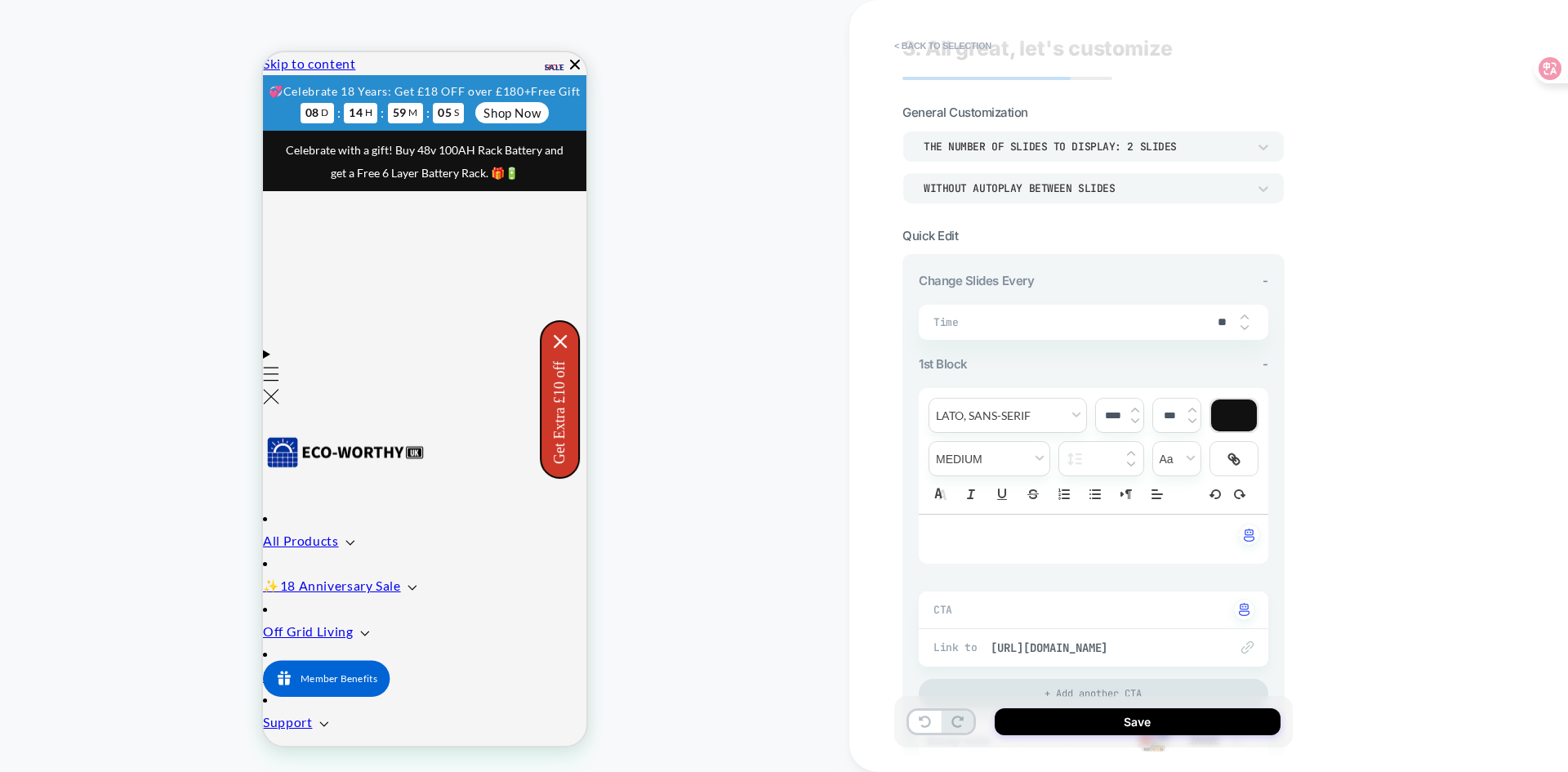
scroll to position [0, 0]
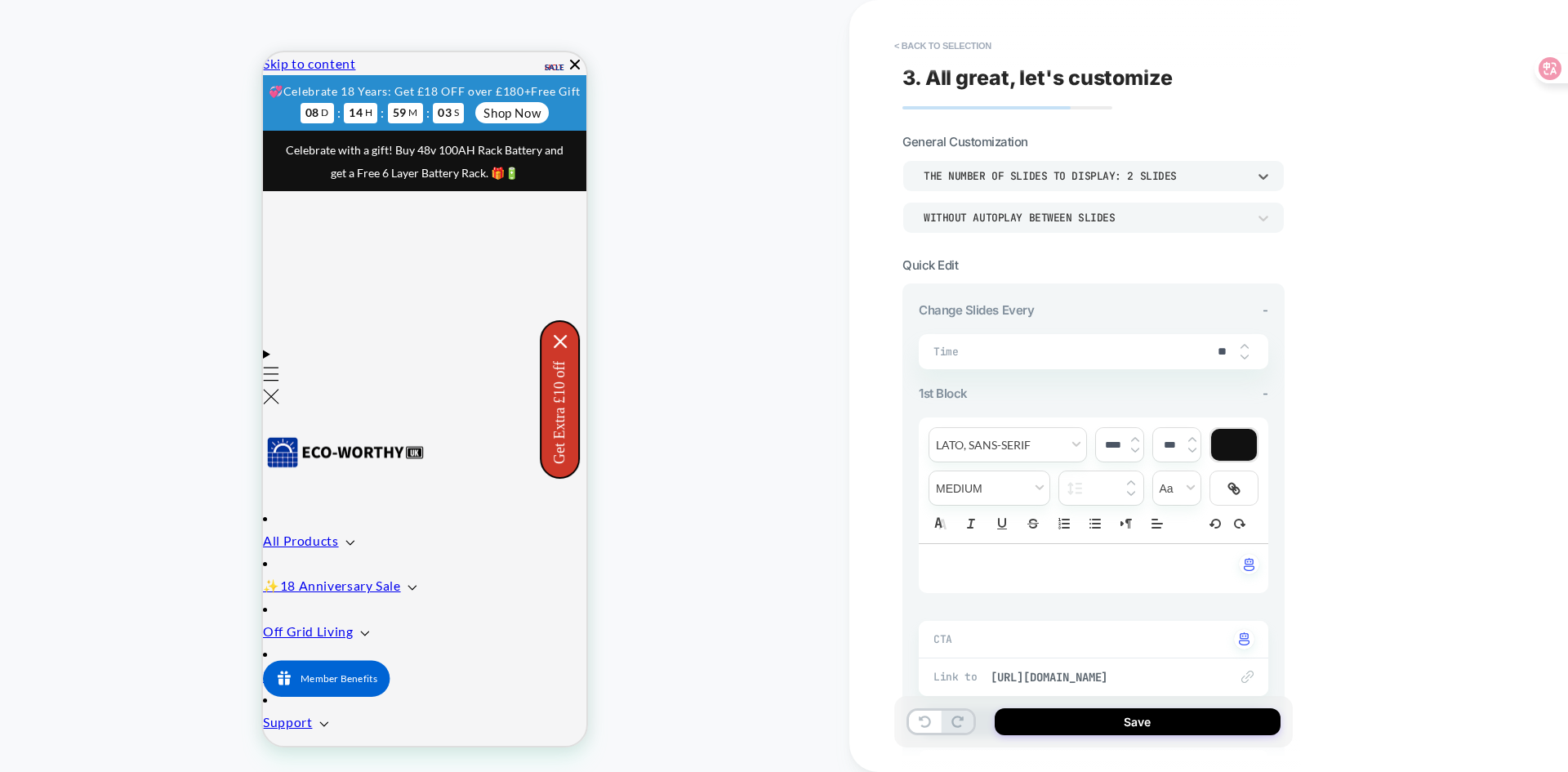
click at [1206, 173] on div "THE NUMBER OF SLIDES TO DISPLAY: 2 SLIDES" at bounding box center [1085, 176] width 324 height 14
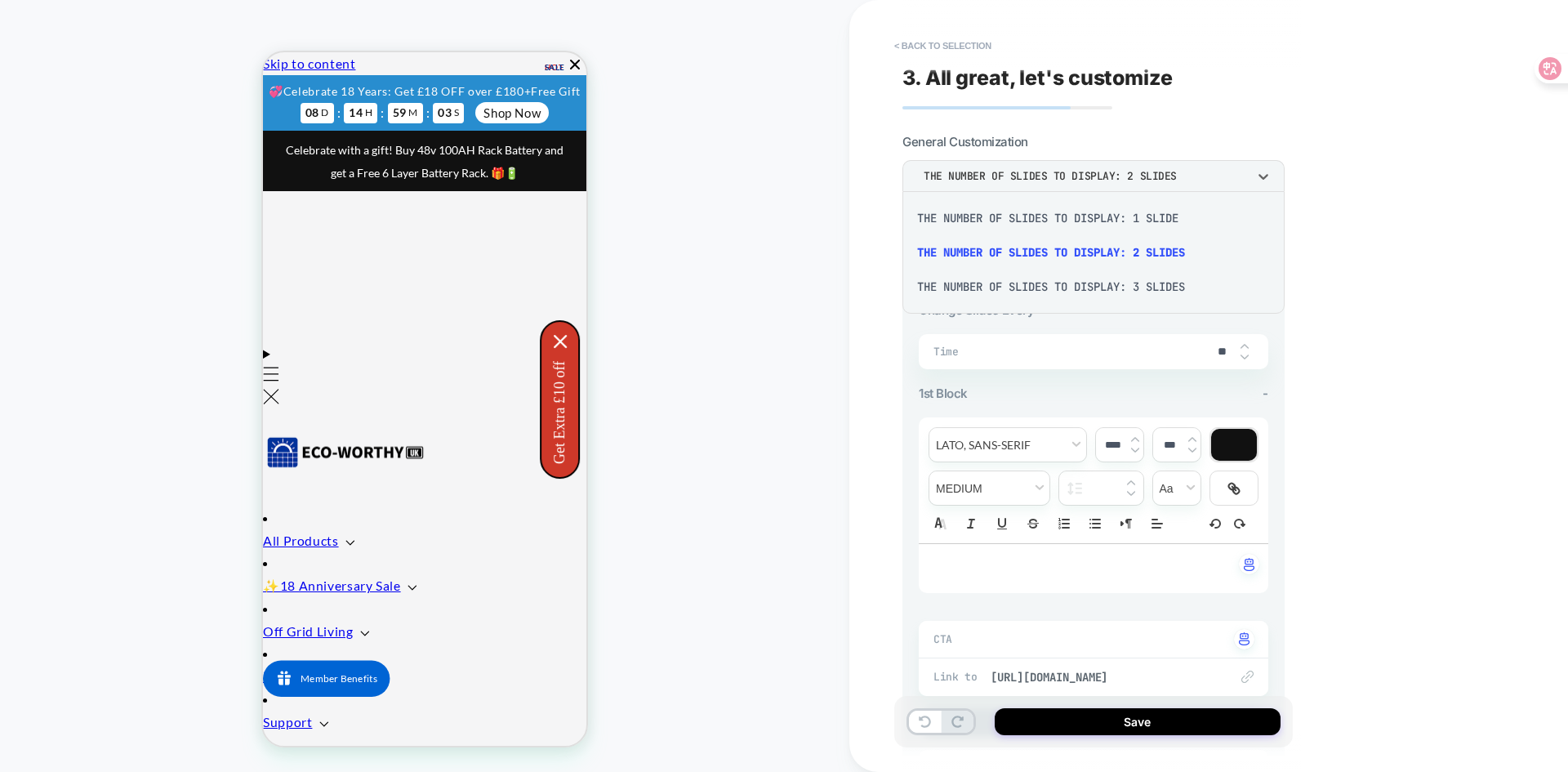
click at [1166, 229] on div "THE NUMBER OF SLIDES TO DISPLAY: 1 SLIDE" at bounding box center [1094, 217] width 369 height 34
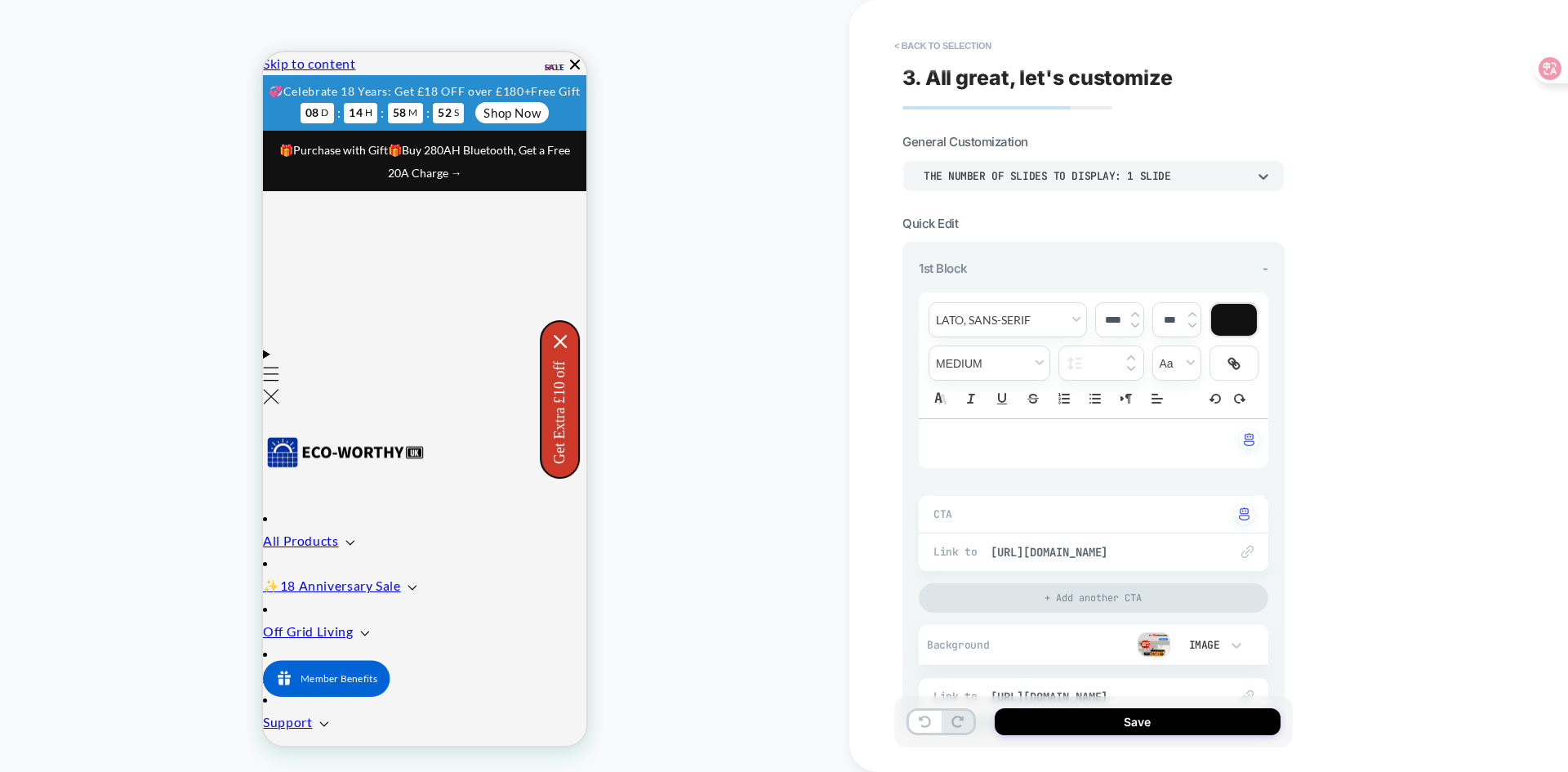
click at [1140, 178] on div "THE NUMBER OF SLIDES TO DISPLAY: 1 SLIDE" at bounding box center [1085, 176] width 324 height 14
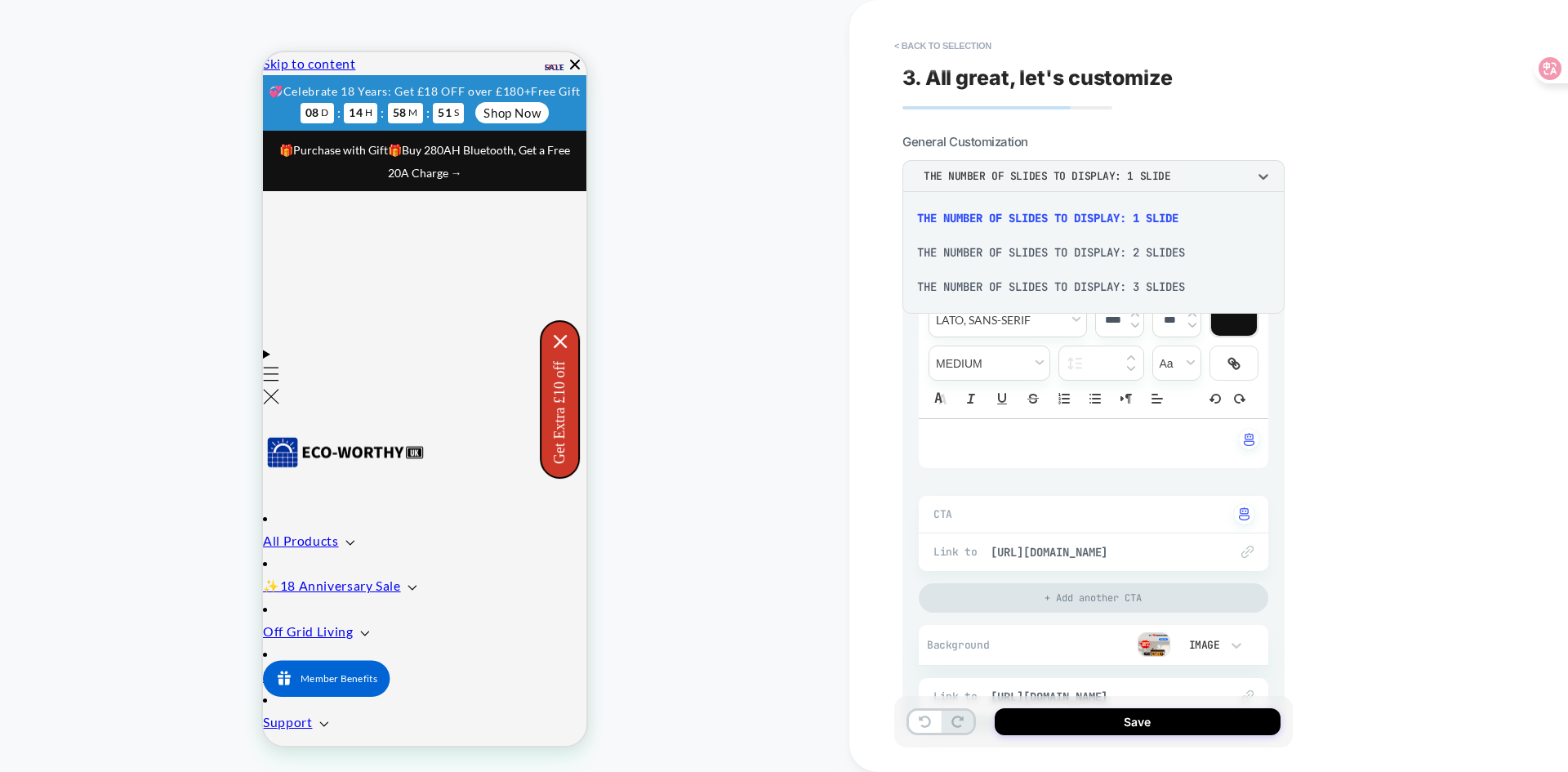
click at [1125, 260] on div "THE NUMBER OF SLIDES TO DISPLAY: 2 SLIDES" at bounding box center [1094, 251] width 369 height 34
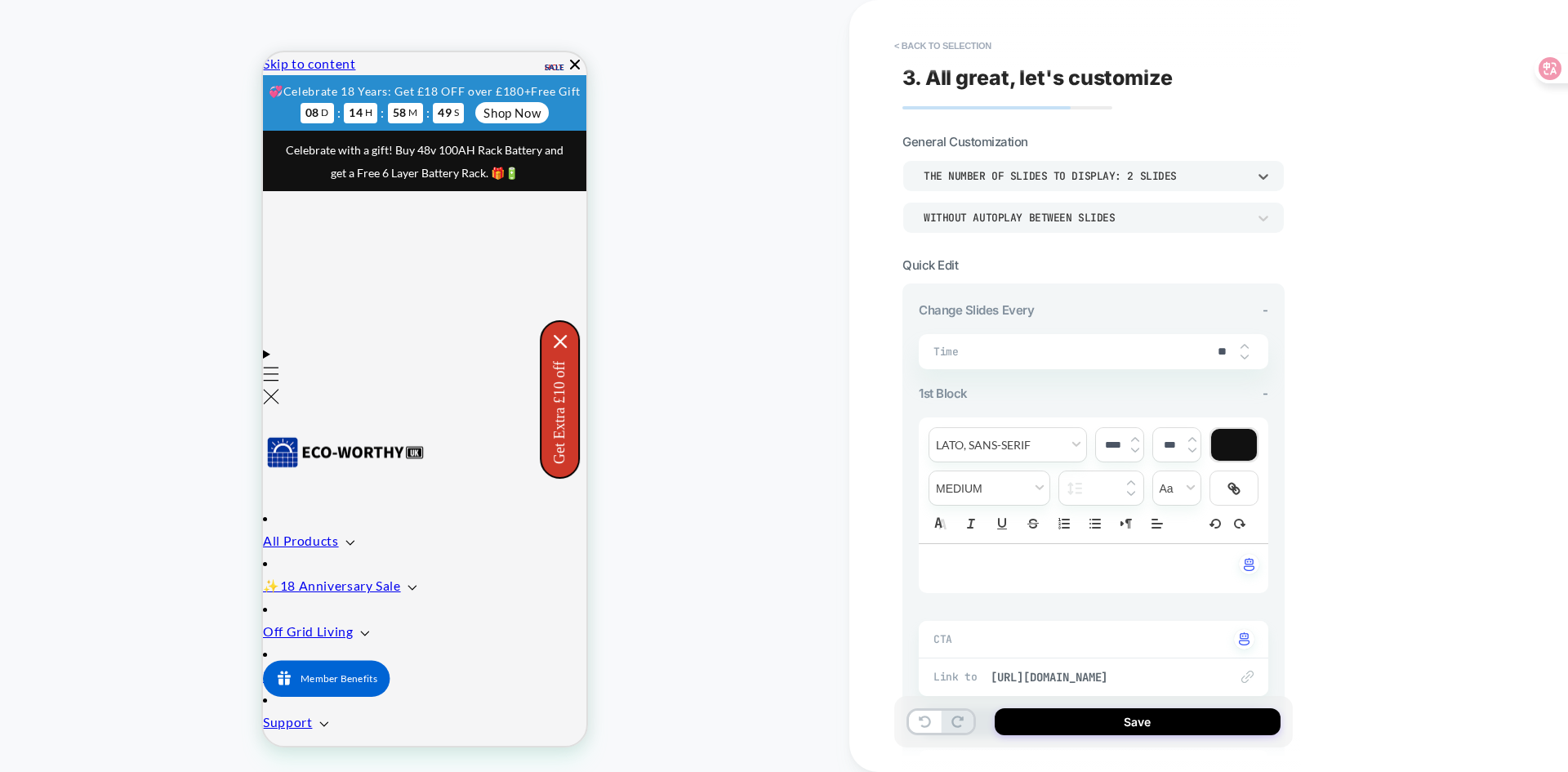
scroll to position [0, 663]
click at [1152, 177] on div "THE NUMBER OF SLIDES TO DISPLAY: 2 SLIDES" at bounding box center [1085, 176] width 324 height 14
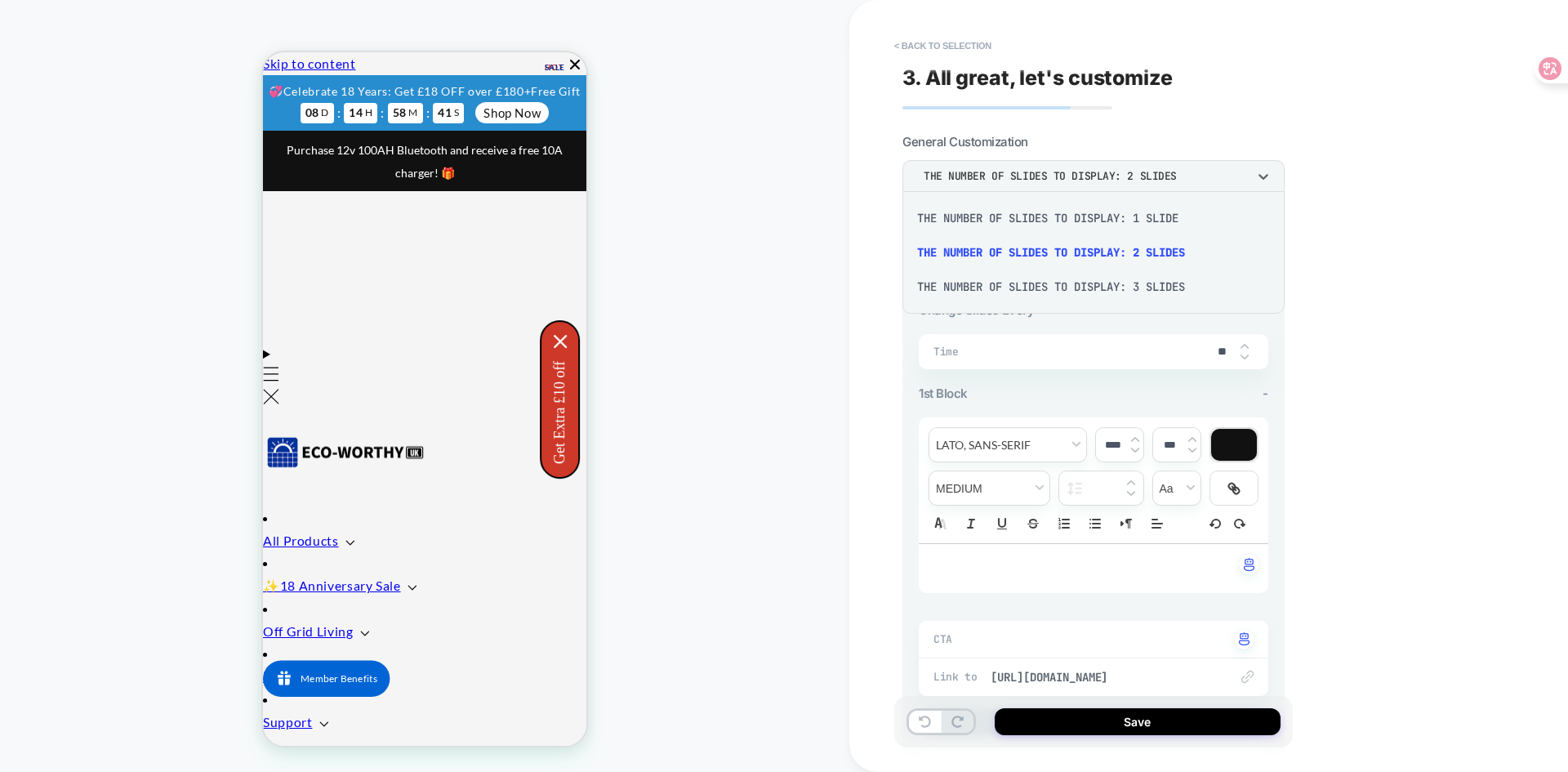
click at [1131, 222] on div "THE NUMBER OF SLIDES TO DISPLAY: 1 SLIDE" at bounding box center [1094, 217] width 369 height 34
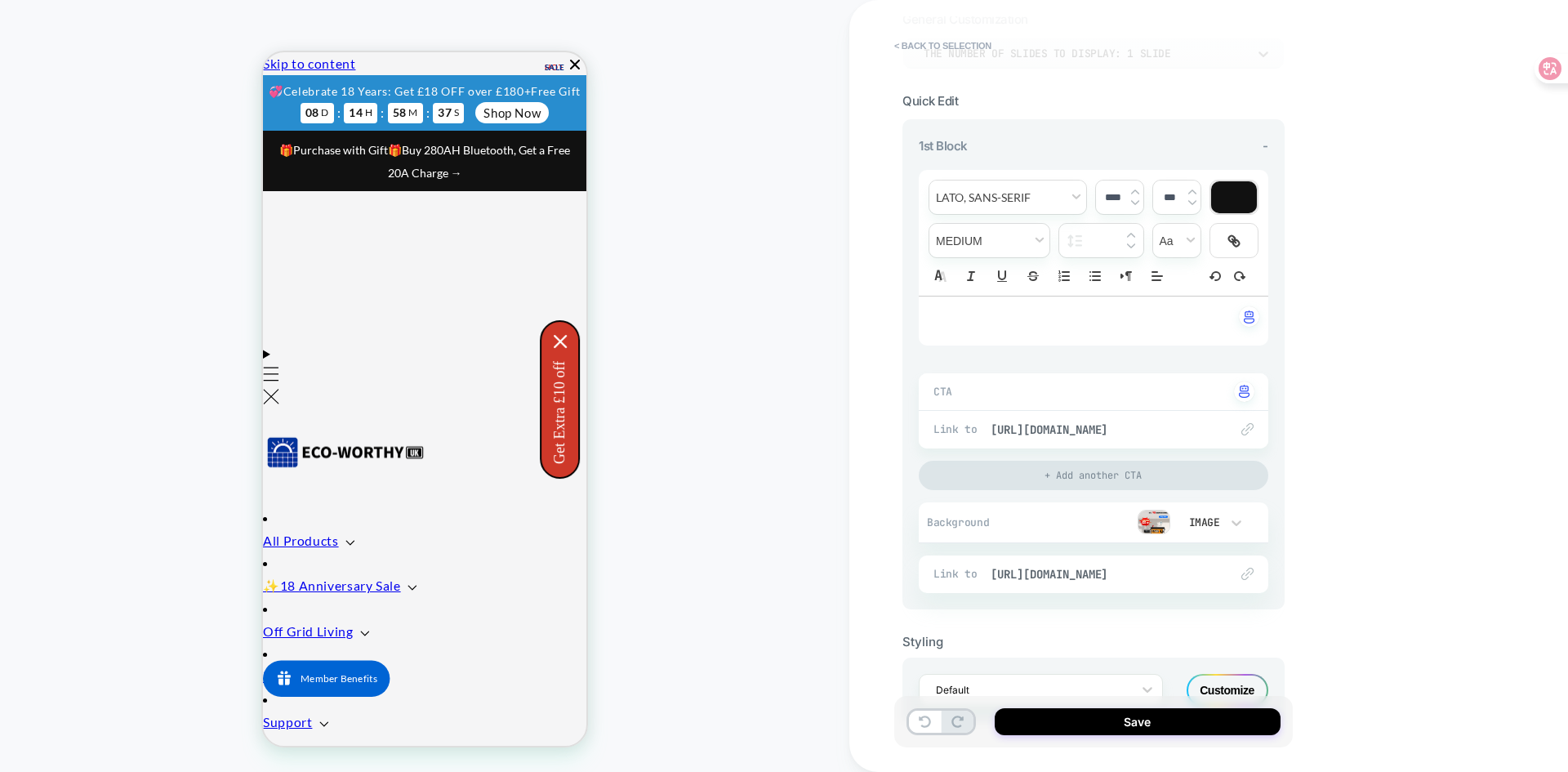
scroll to position [0, 0]
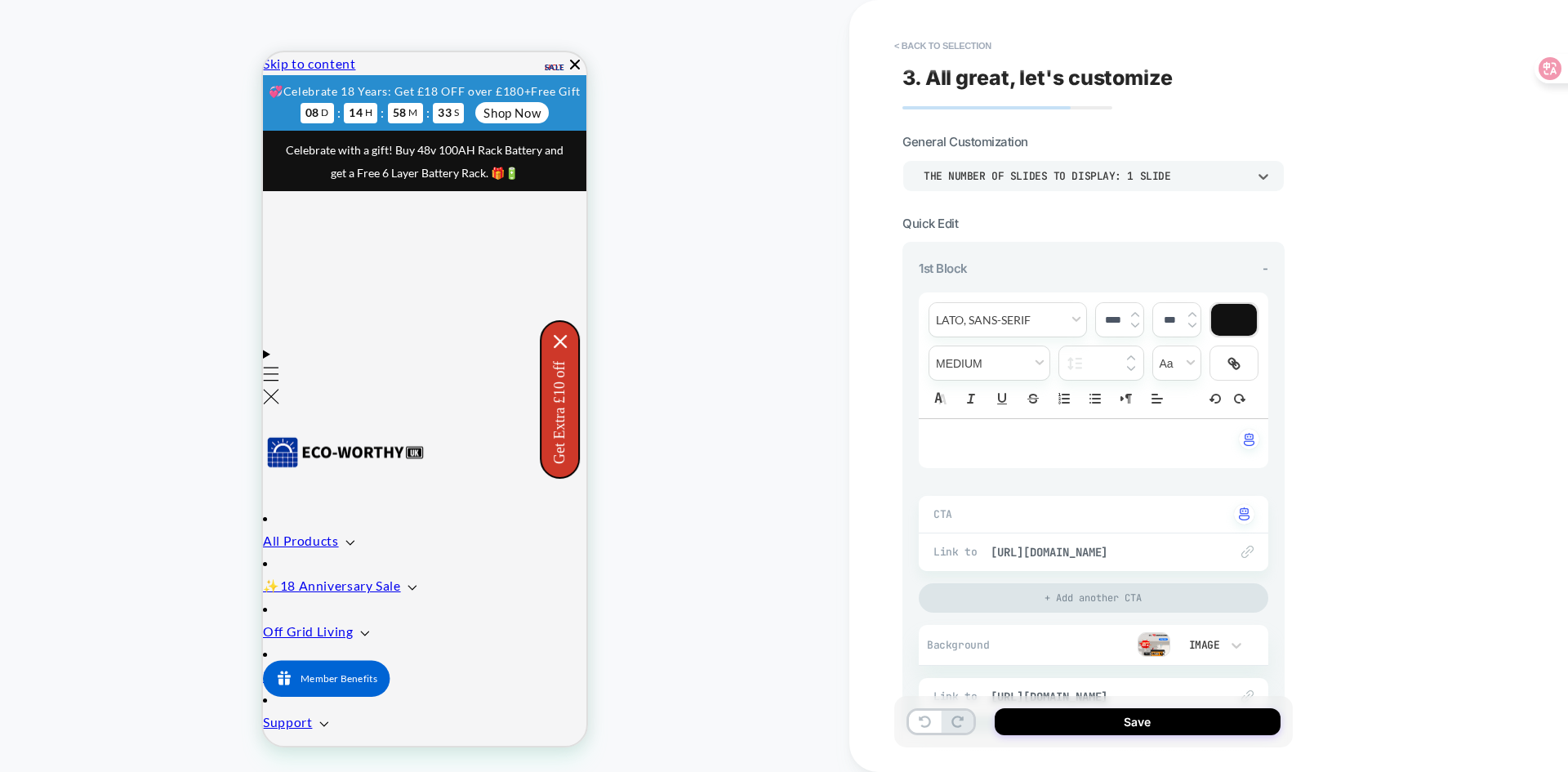
click at [1195, 166] on div "THE NUMBER OF SLIDES TO DISPLAY: 1 SLIDE" at bounding box center [1093, 175] width 383 height 31
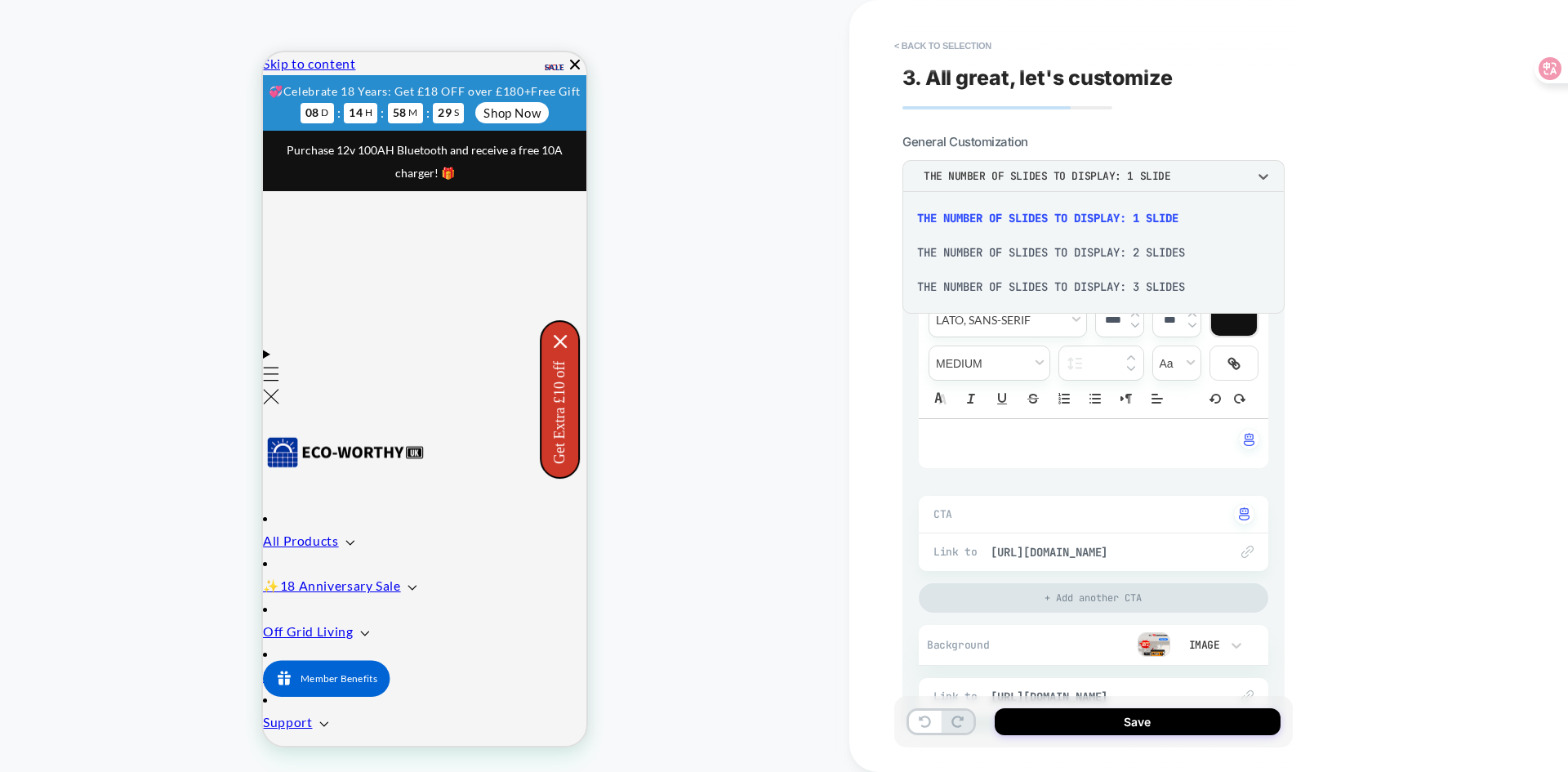
click at [1149, 222] on div "THE NUMBER OF SLIDES TO DISPLAY: 1 SLIDE" at bounding box center [1094, 217] width 369 height 34
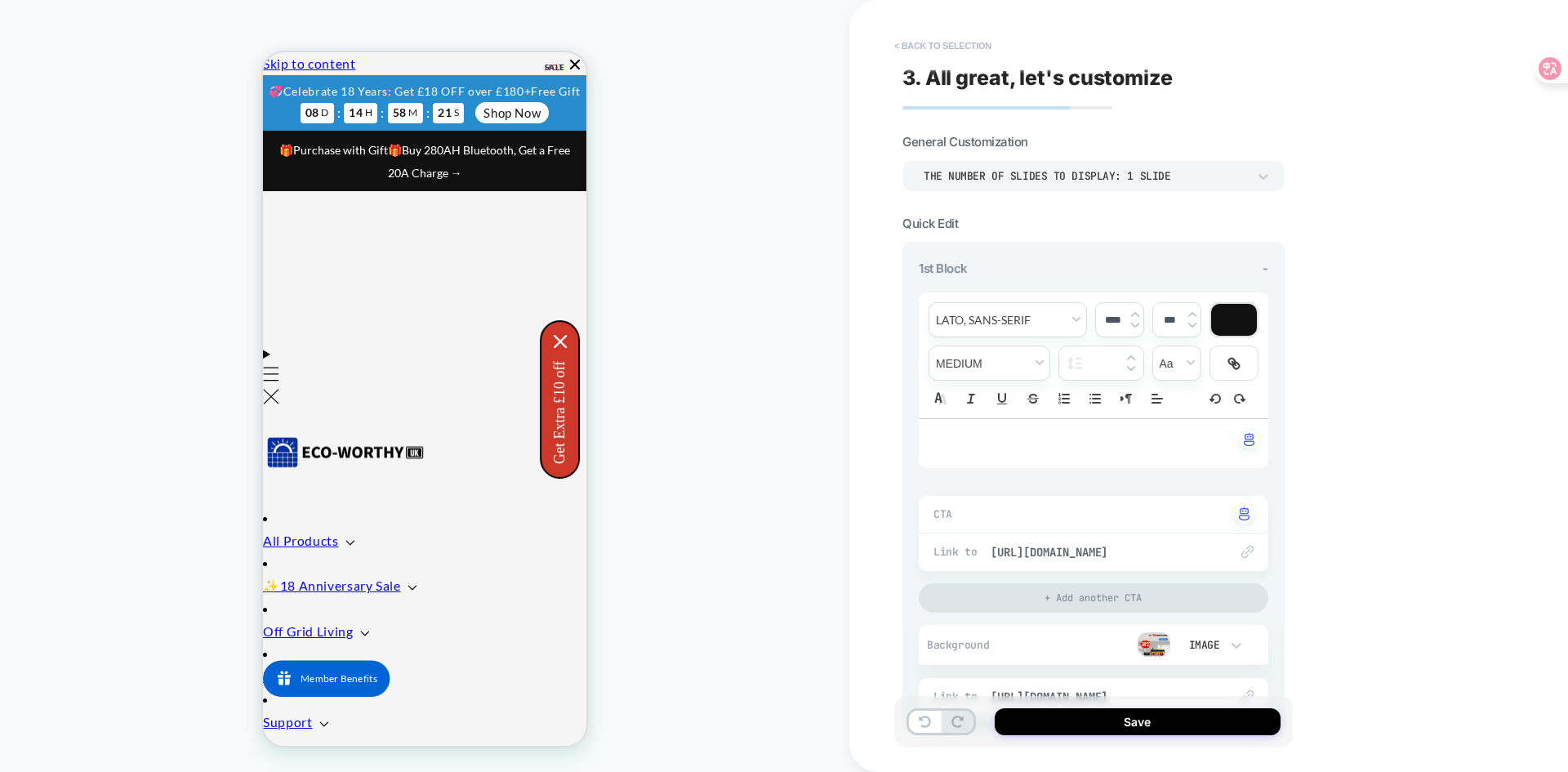
click at [898, 41] on button "< Back to selection" at bounding box center [943, 46] width 113 height 26
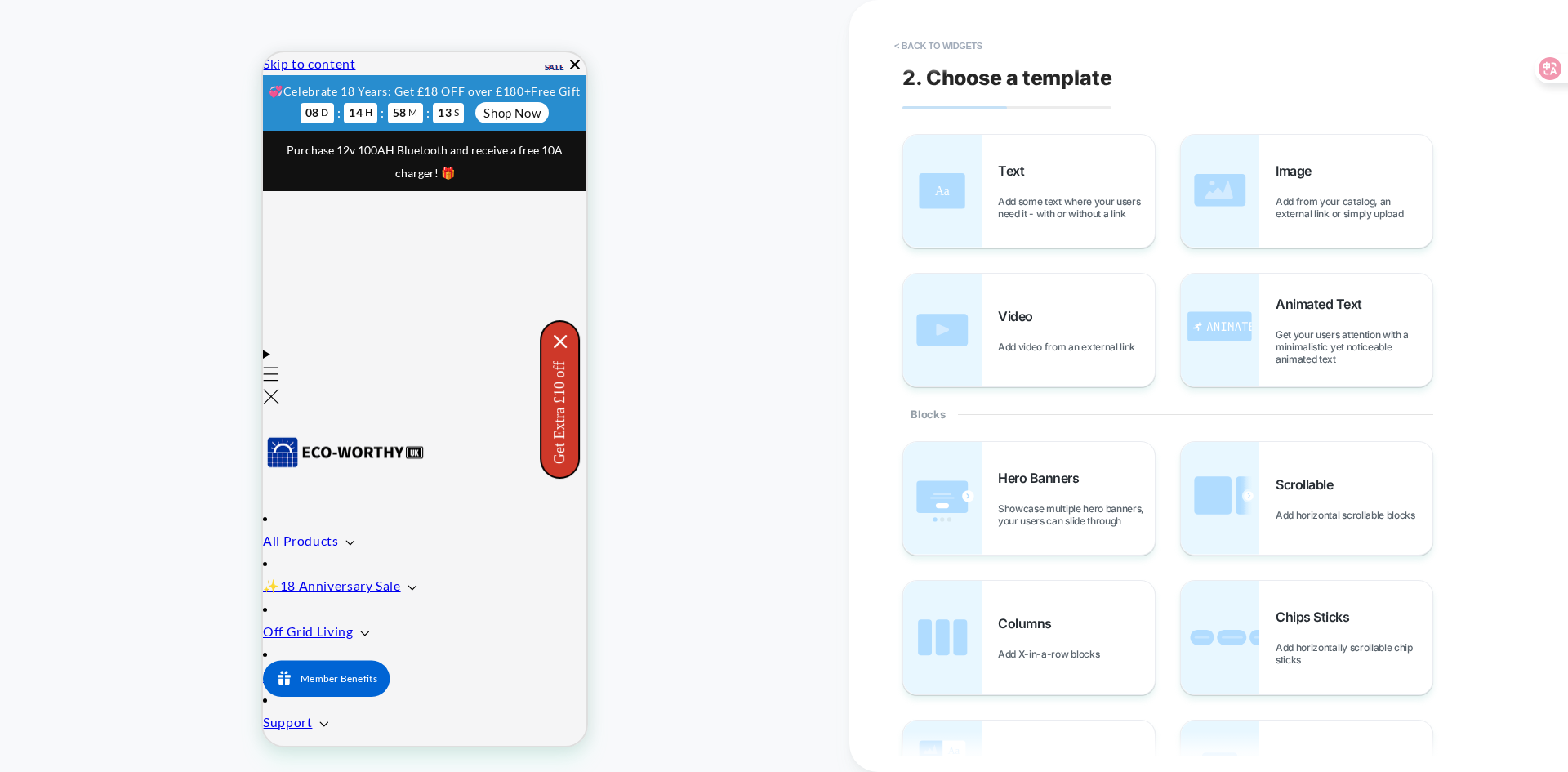
click at [898, 46] on button "< Back to widgets" at bounding box center [938, 46] width 105 height 26
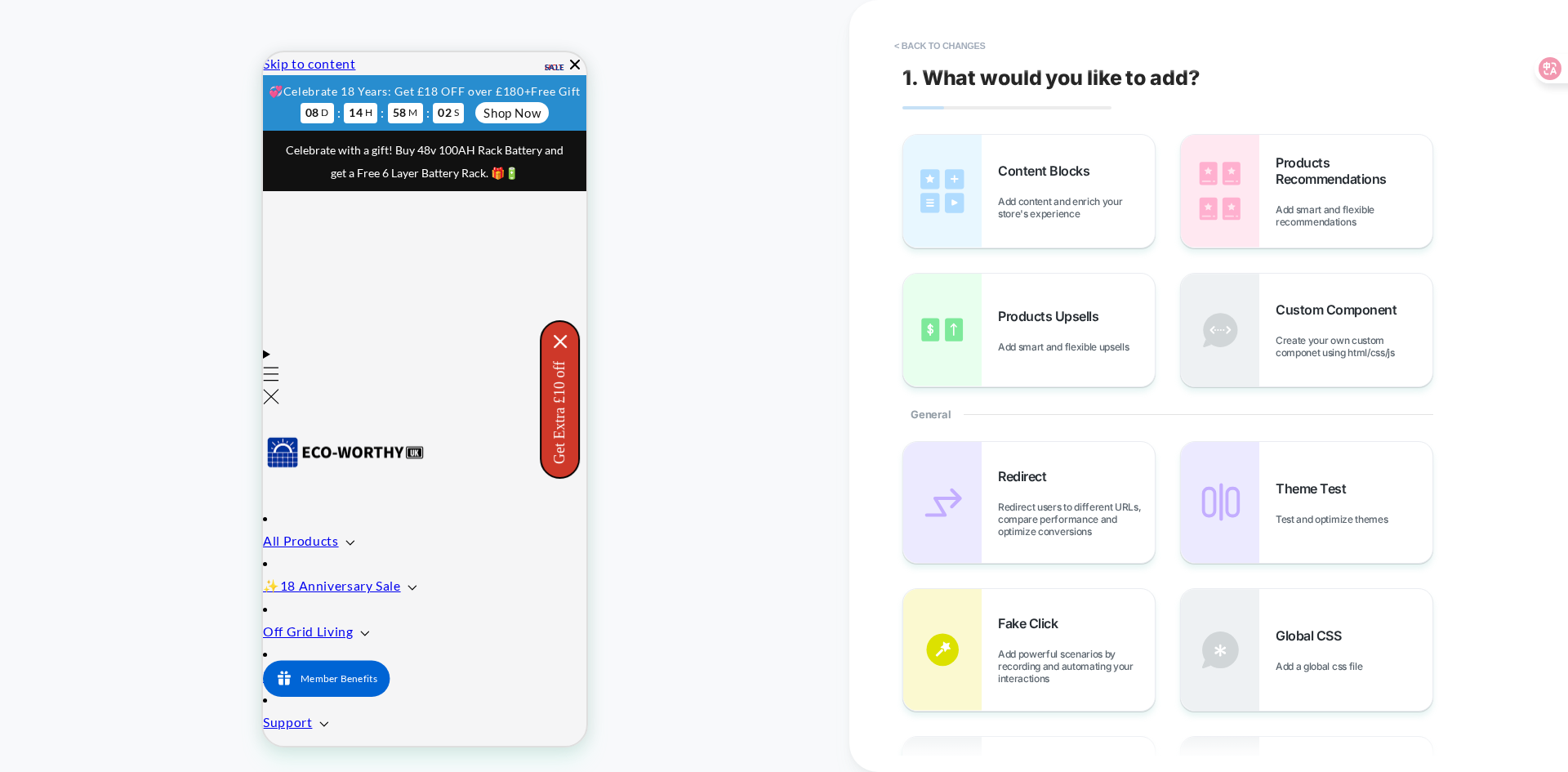
click at [919, 39] on button "< Back to changes" at bounding box center [940, 46] width 108 height 26
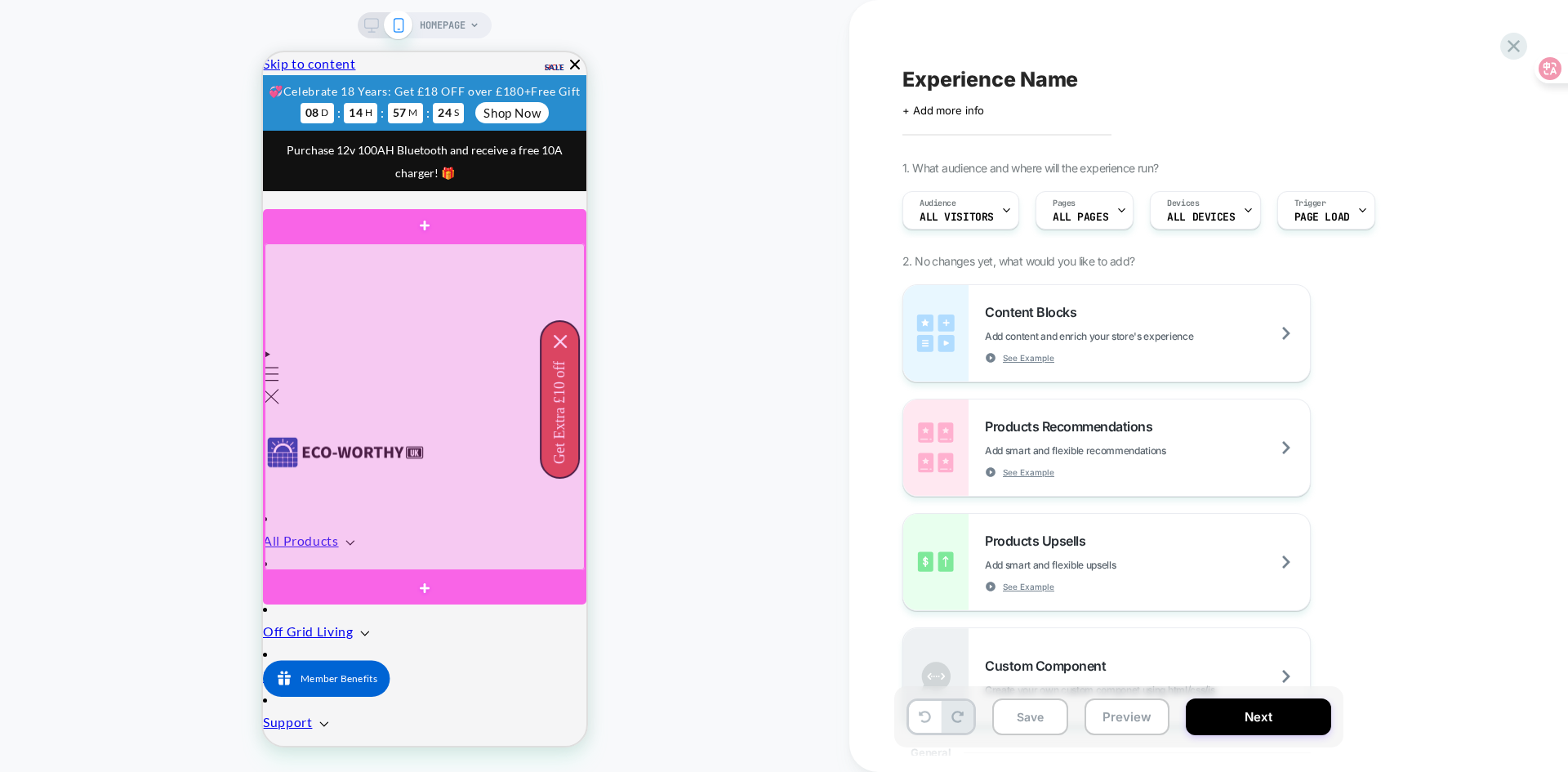
click at [386, 250] on div at bounding box center [425, 406] width 320 height 326
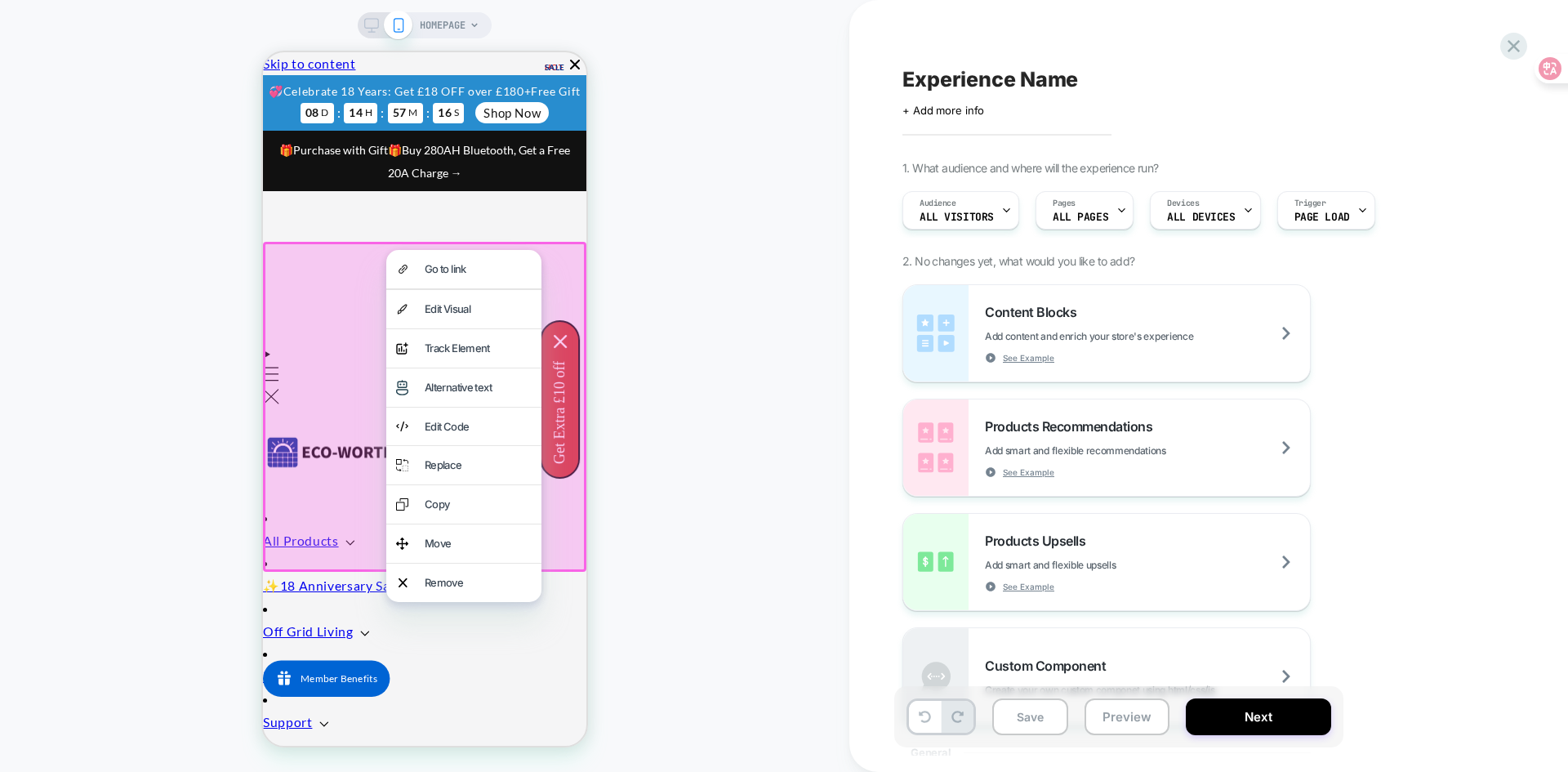
click at [320, 291] on div at bounding box center [425, 406] width 324 height 330
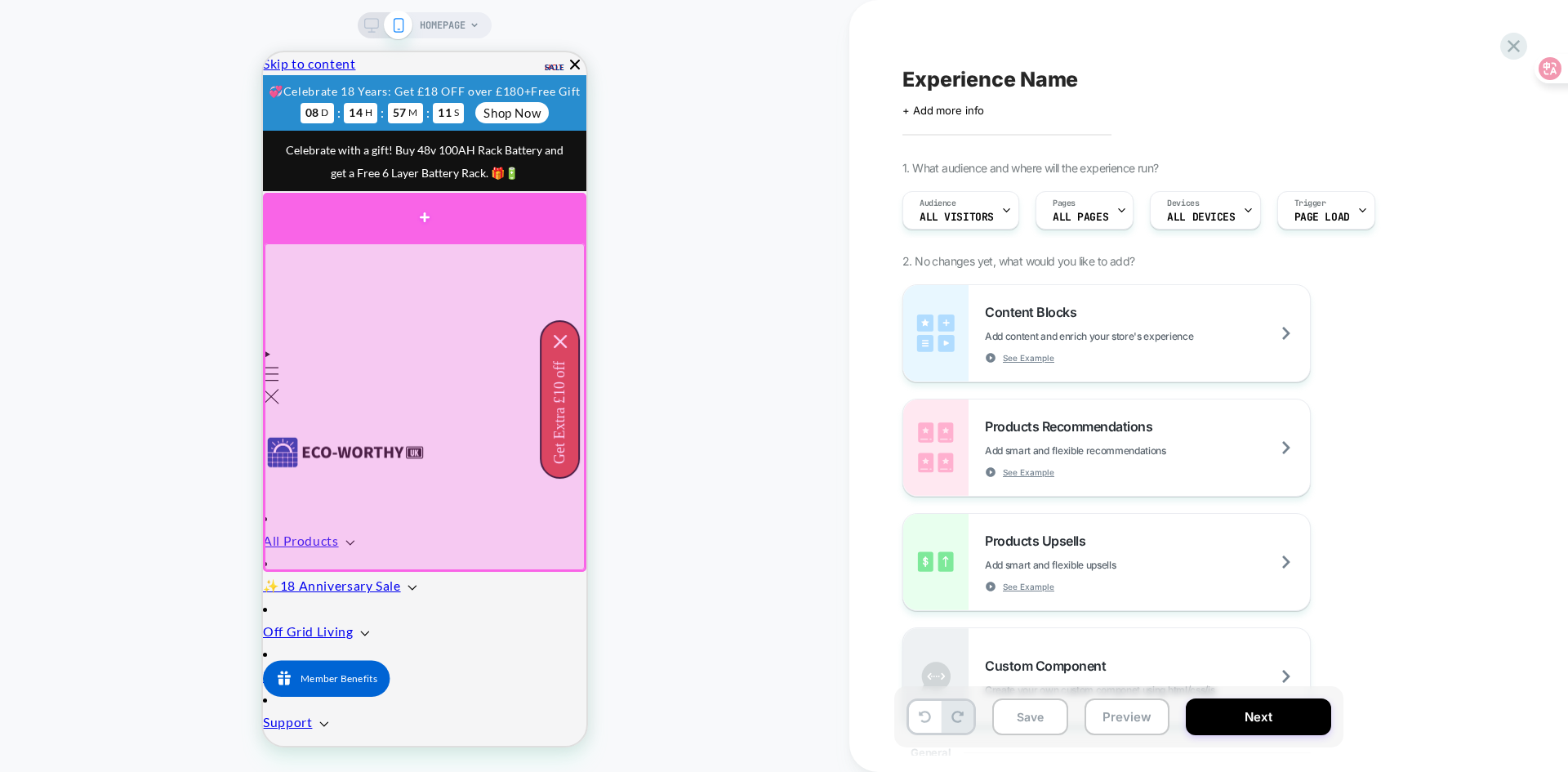
click at [433, 233] on div at bounding box center [425, 217] width 324 height 49
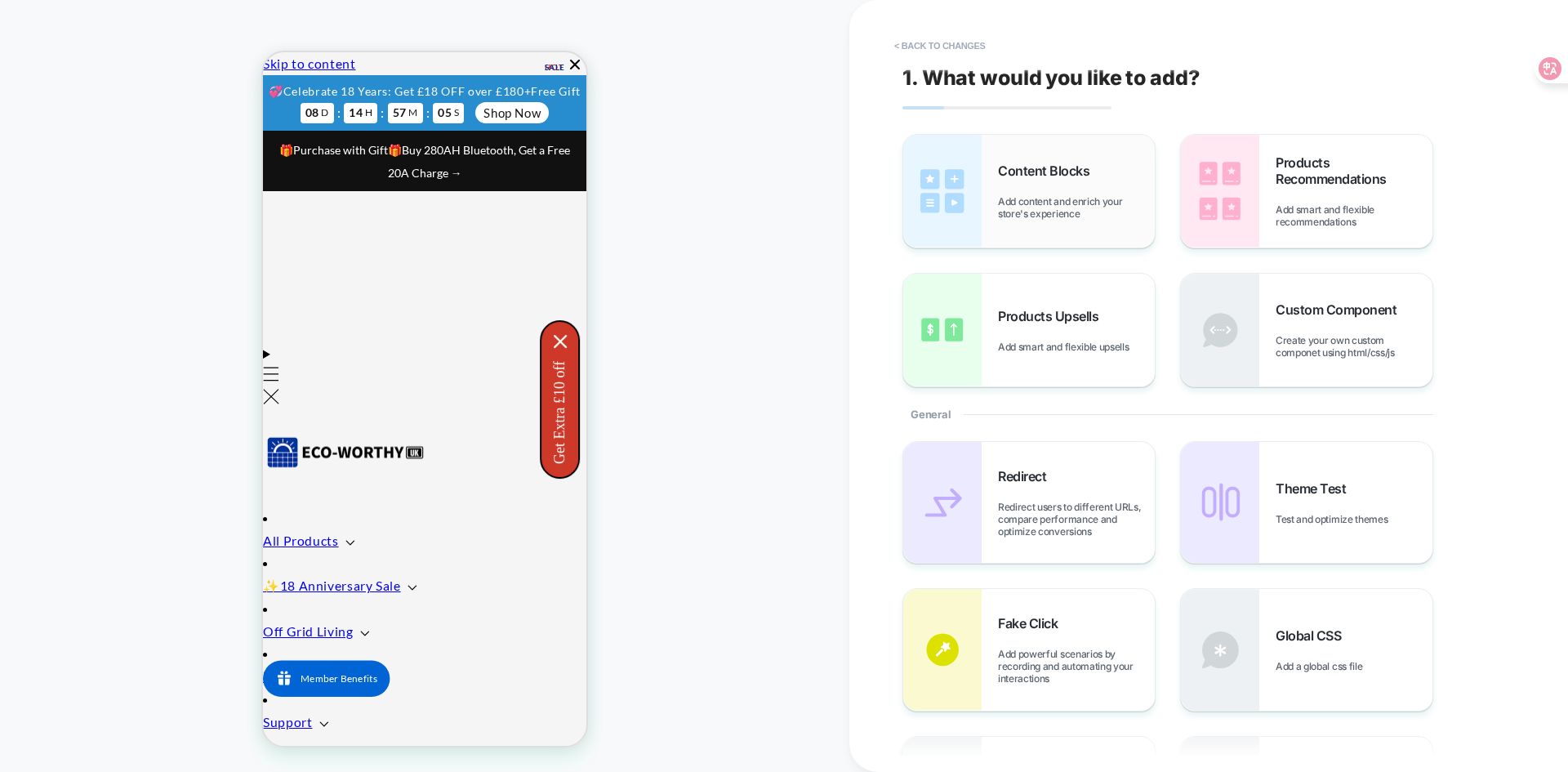
click at [1014, 195] on span "Add content and enrich your store's experience" at bounding box center [1076, 208] width 157 height 25
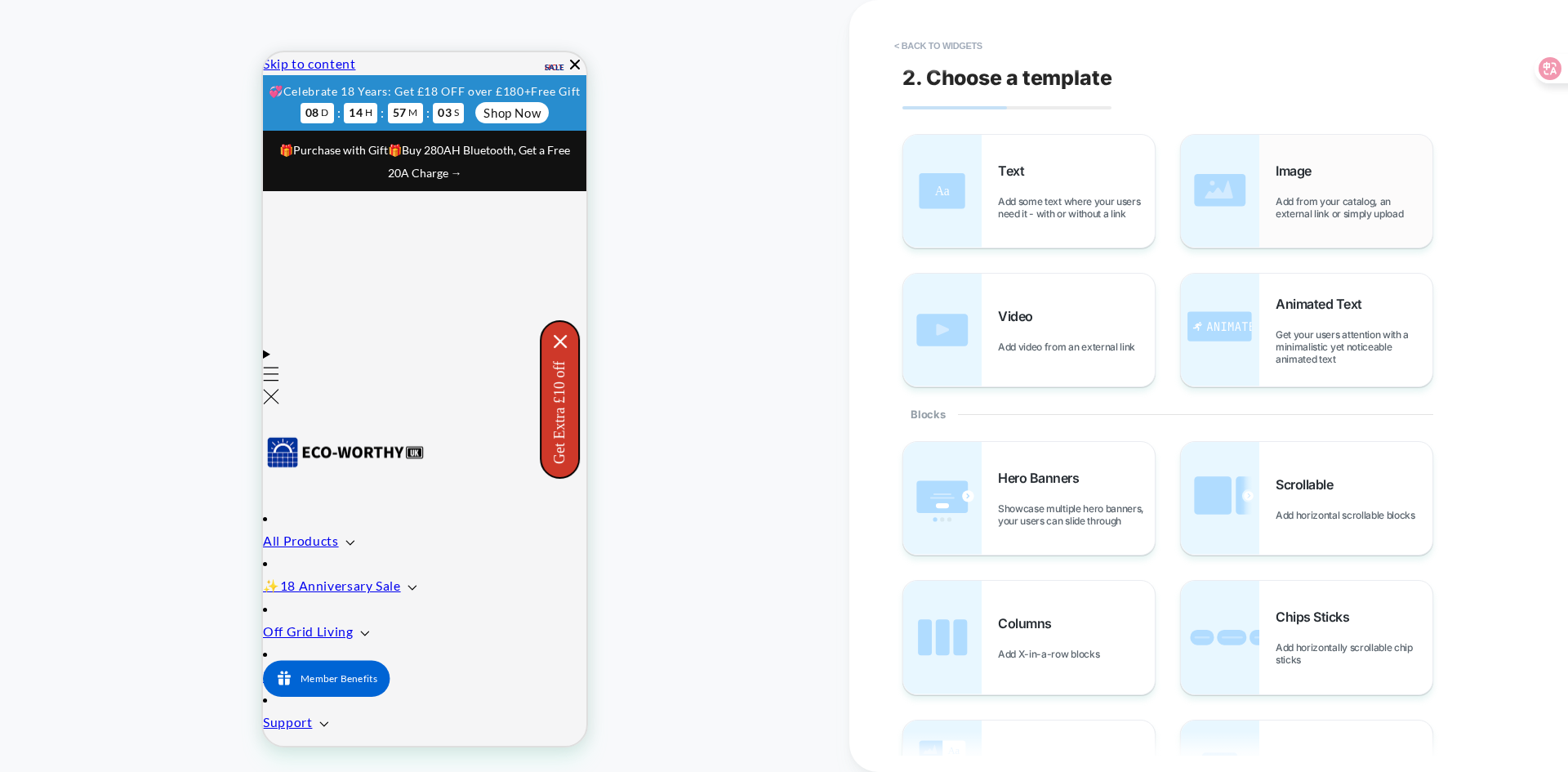
click at [1288, 215] on span "Add from your catalog, an external link or simply upload" at bounding box center [1354, 208] width 157 height 25
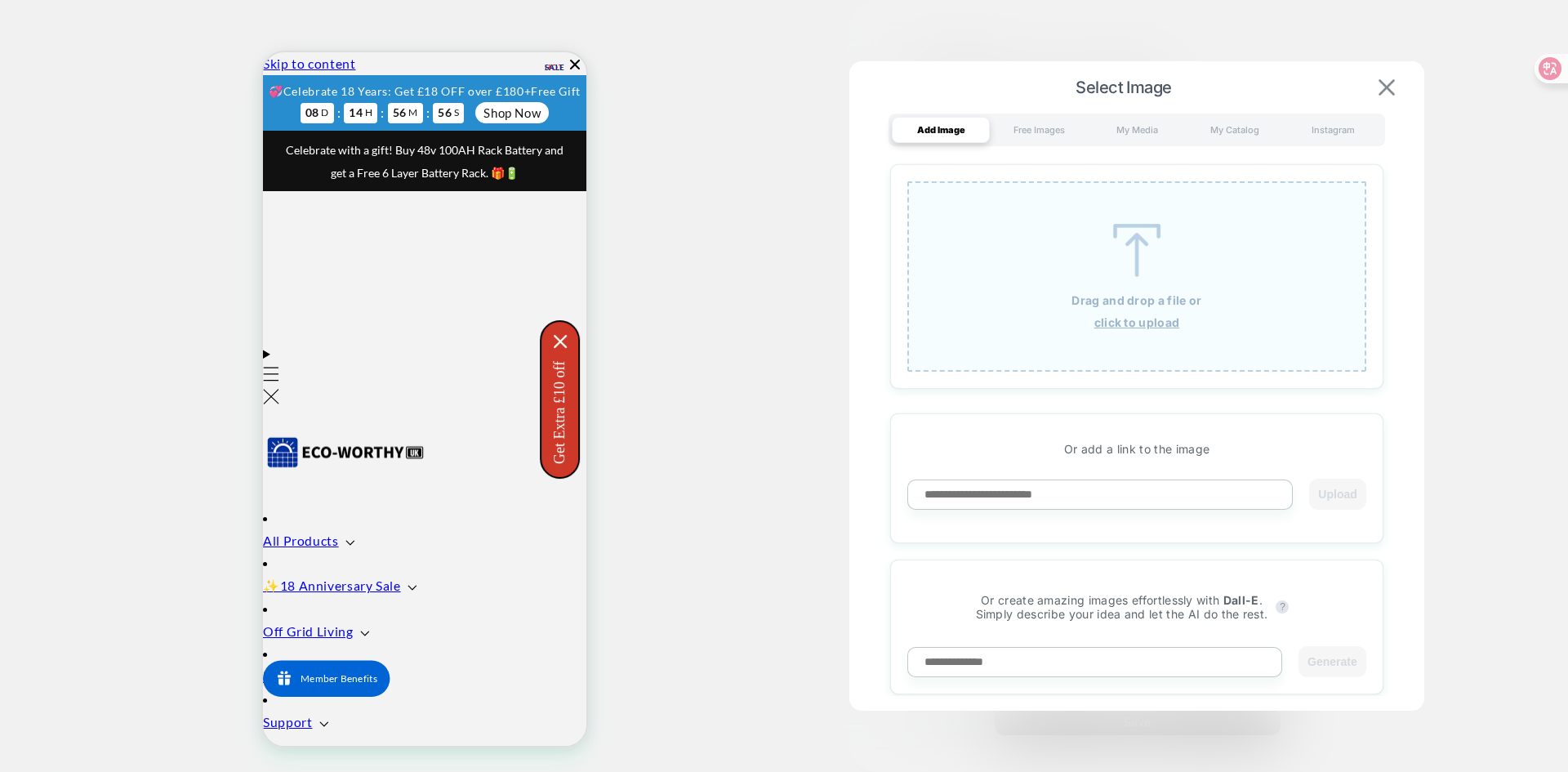
click at [1385, 84] on img at bounding box center [1387, 87] width 17 height 17
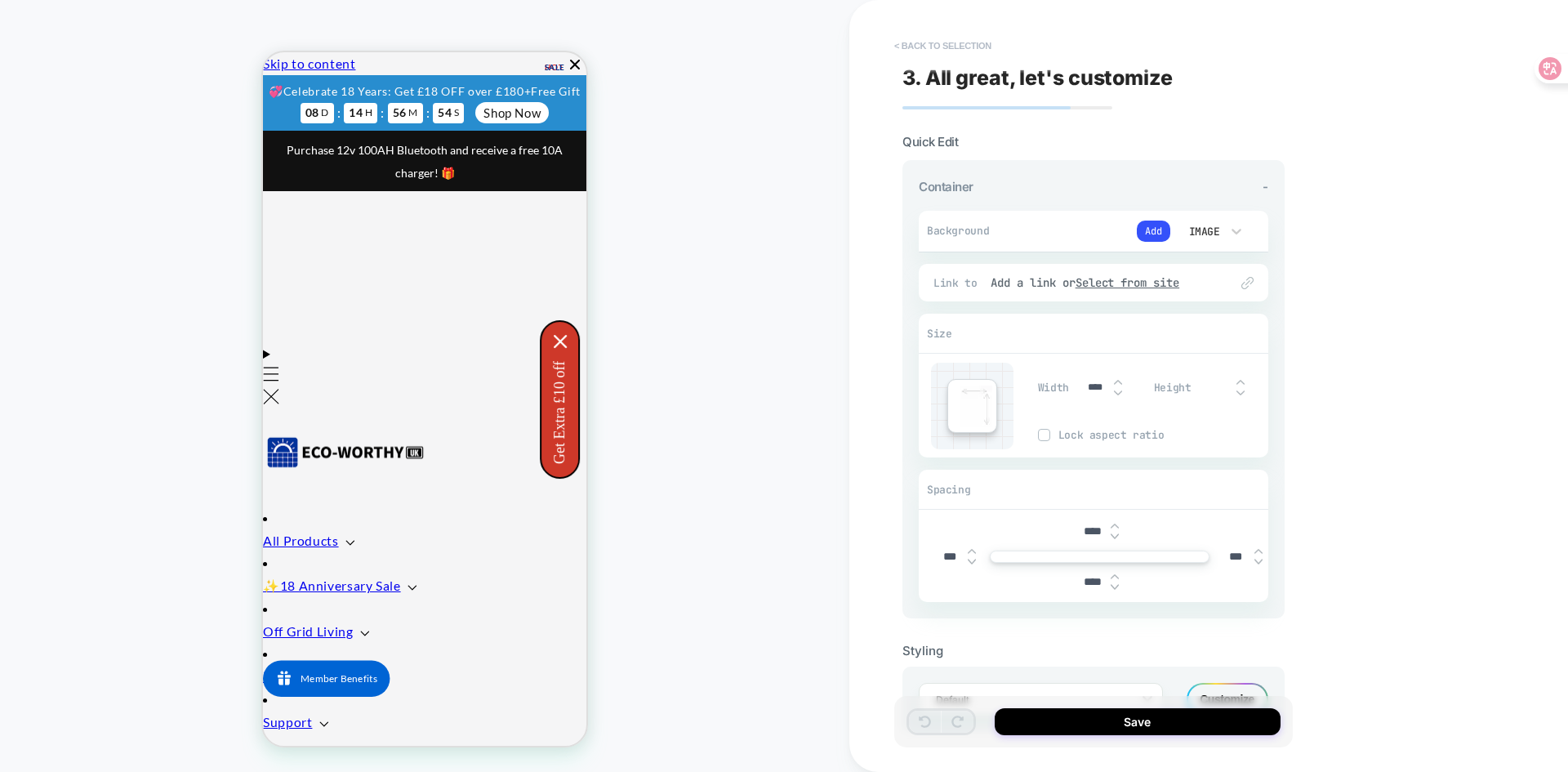
click at [921, 49] on button "< Back to selection" at bounding box center [943, 46] width 113 height 26
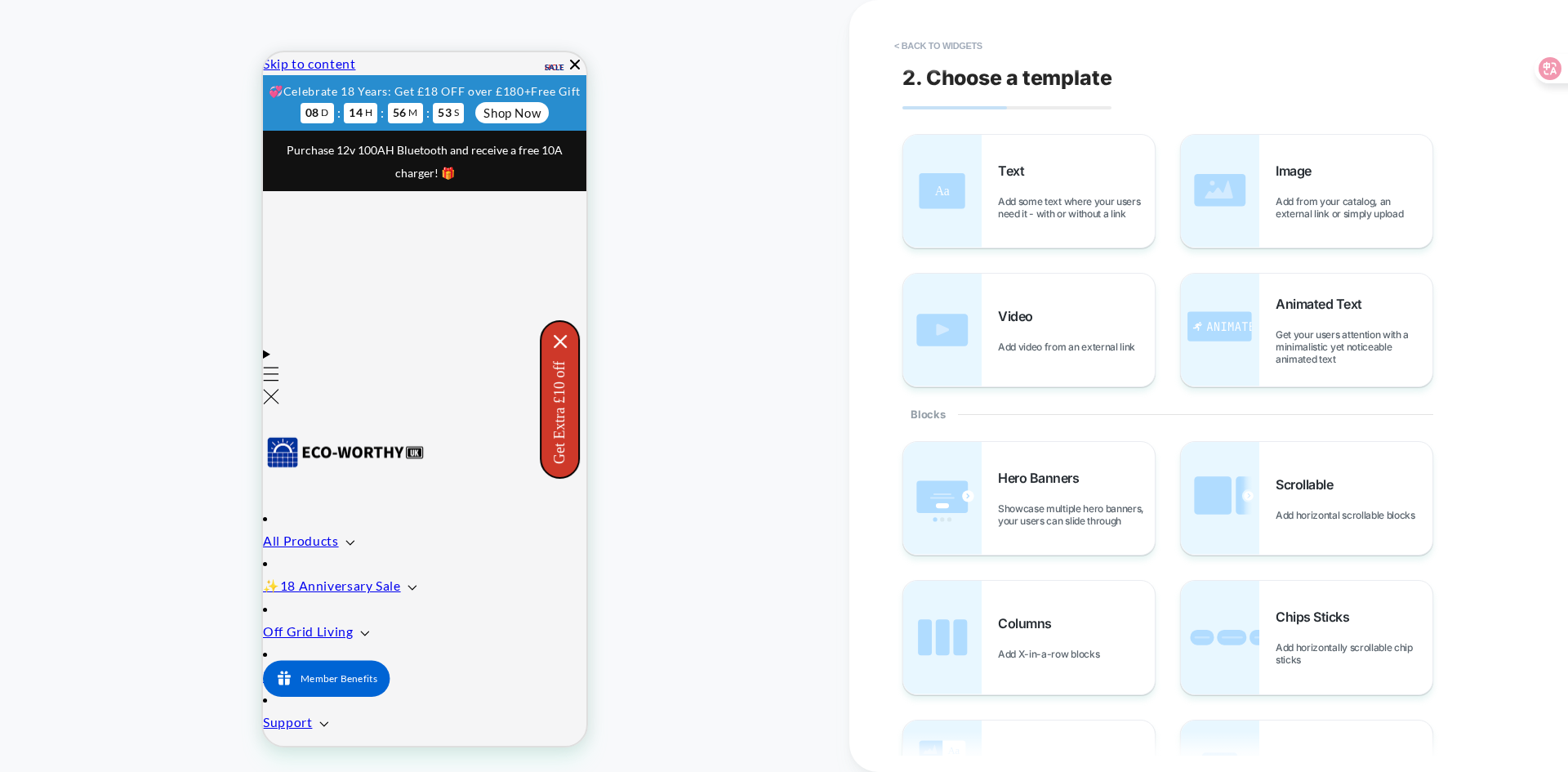
scroll to position [0, 18]
click at [896, 47] on button "< Back to widgets" at bounding box center [938, 46] width 105 height 26
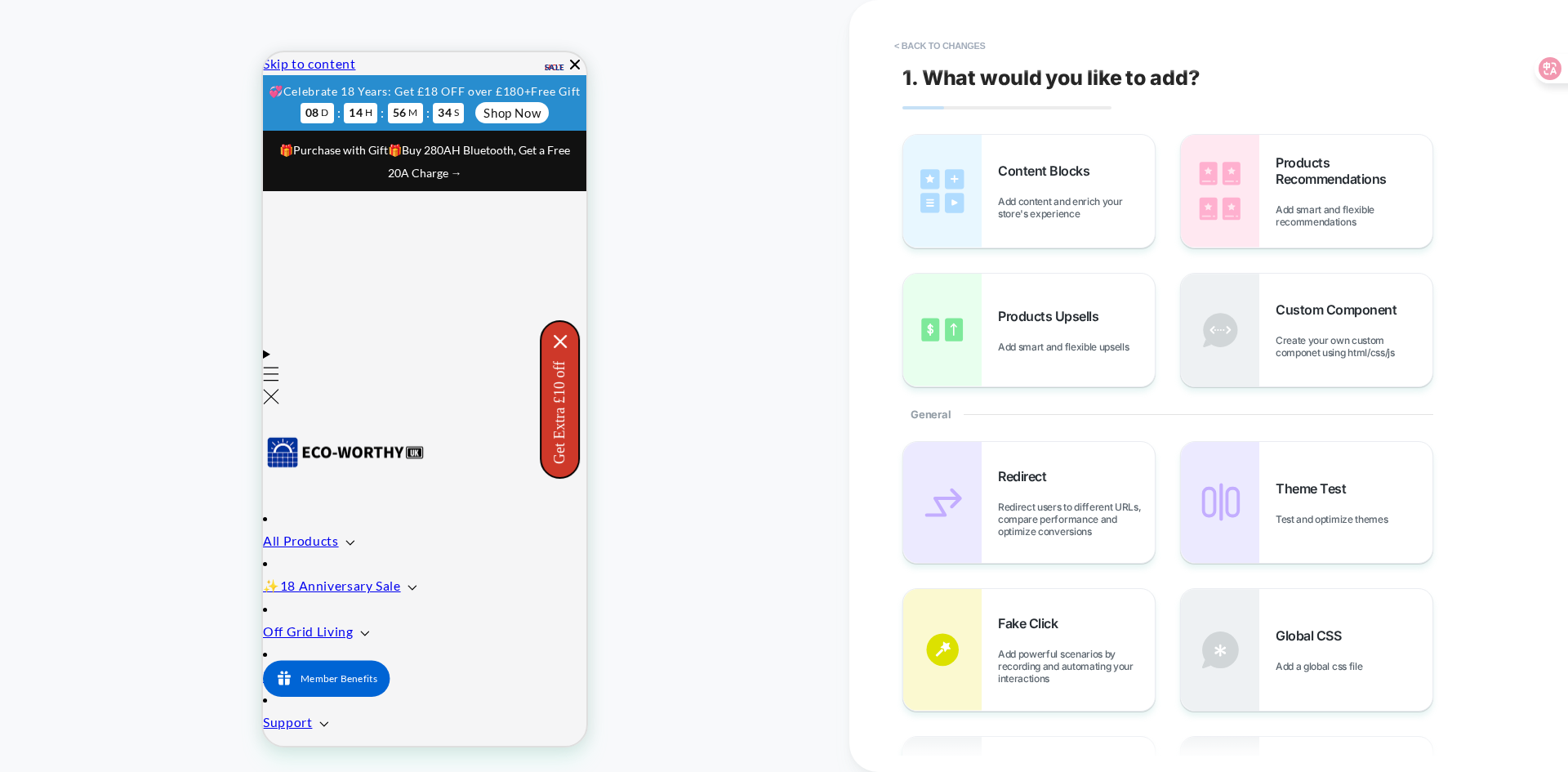
scroll to position [0, 0]
click at [903, 42] on button "< Back to changes" at bounding box center [940, 46] width 108 height 26
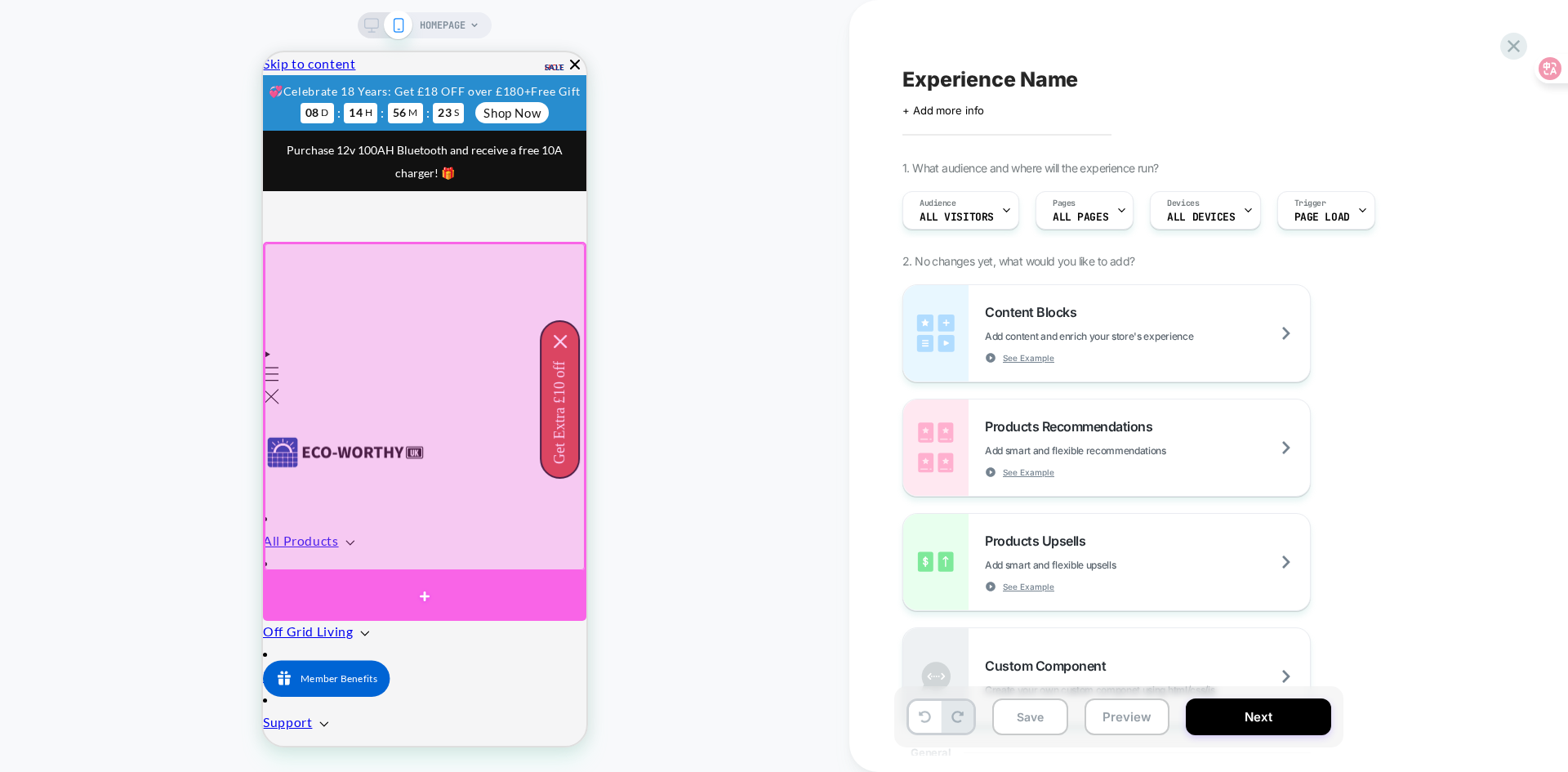
click at [430, 581] on div at bounding box center [425, 596] width 324 height 49
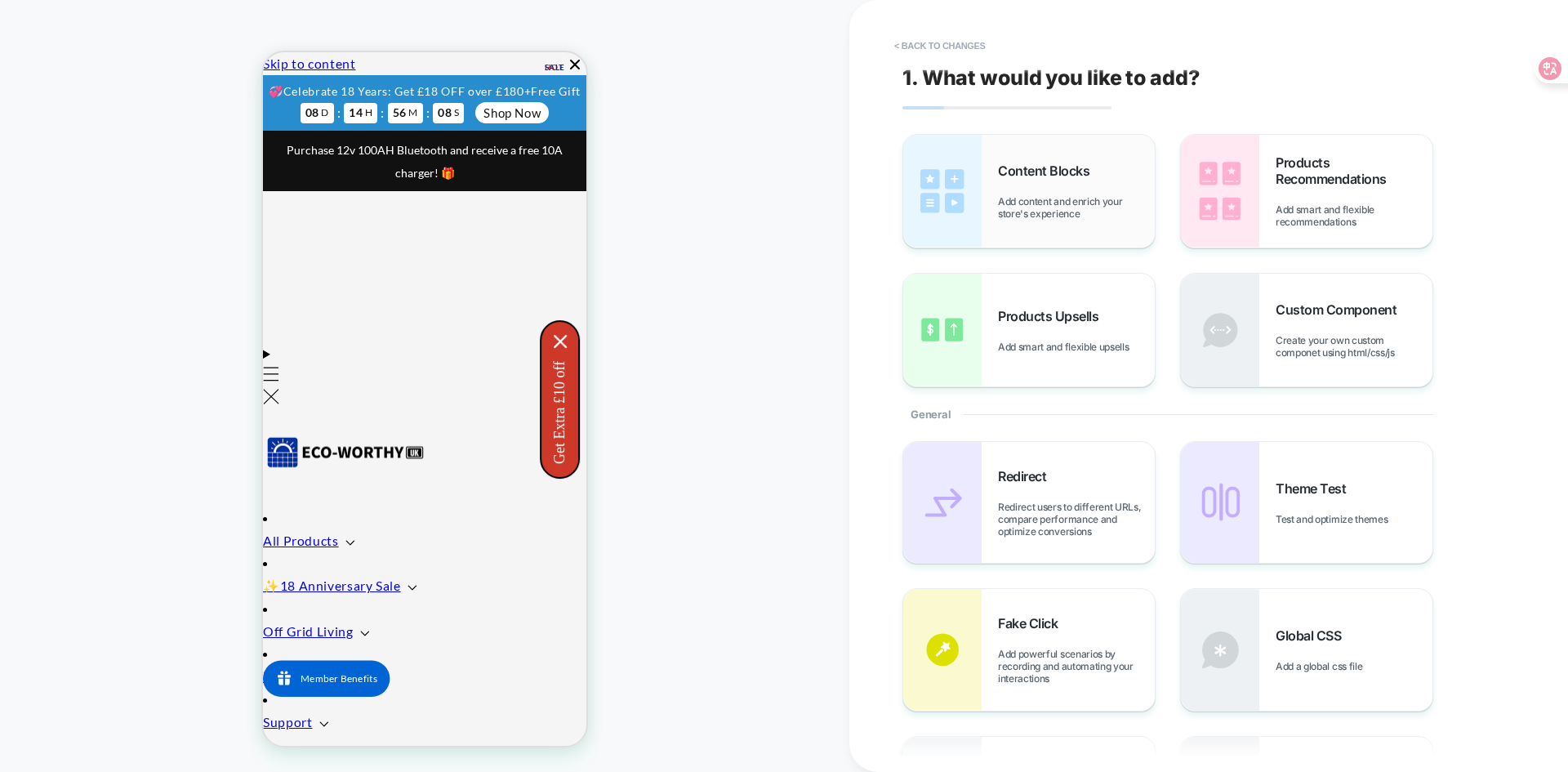
click at [1064, 205] on span "Add content and enrich your store's experience" at bounding box center [1076, 208] width 157 height 25
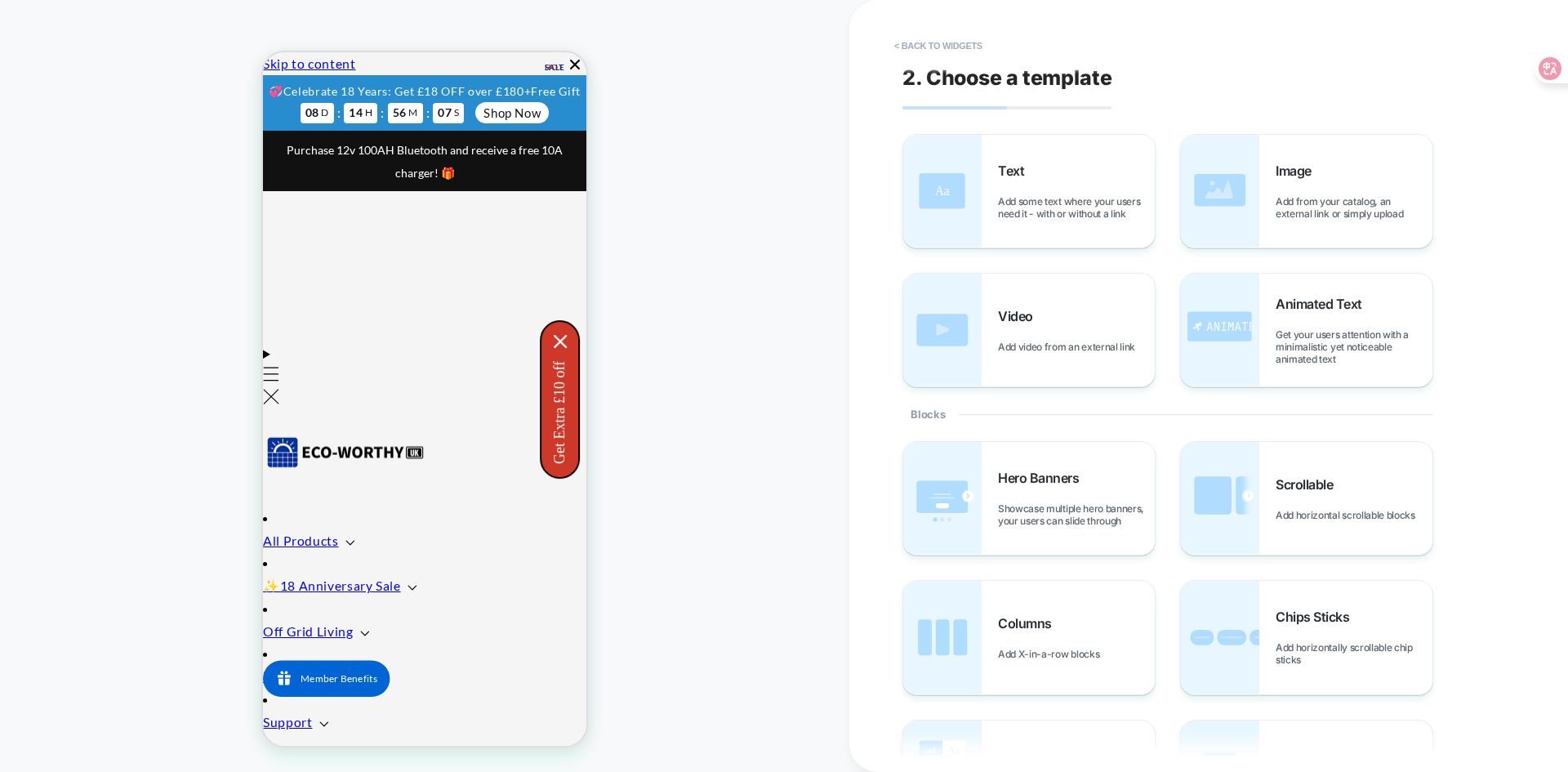
scroll to position [7, 0]
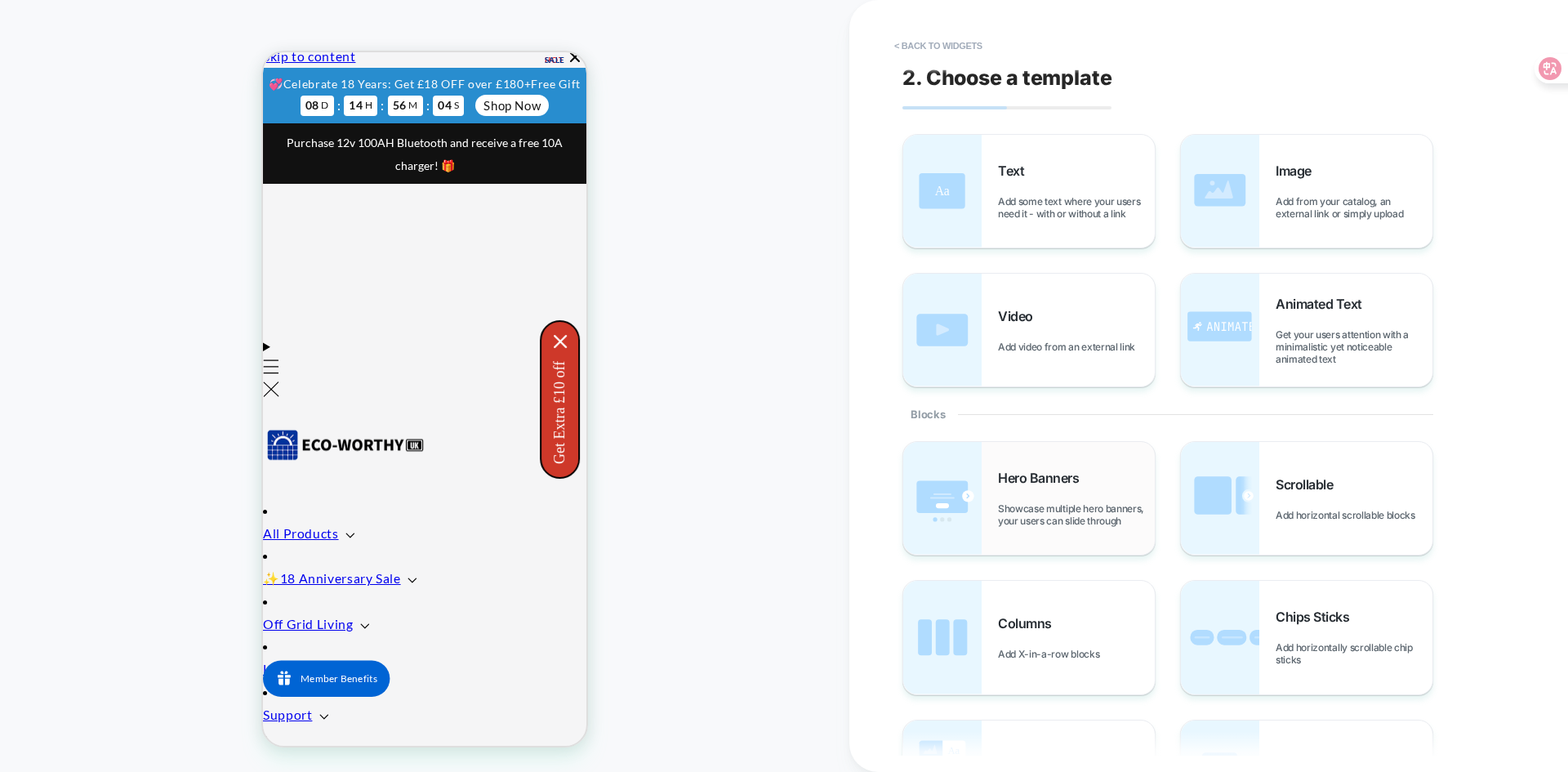
click at [1075, 498] on div "Hero Banners Showcase multiple hero banners, your users can slide through" at bounding box center [1076, 498] width 157 height 57
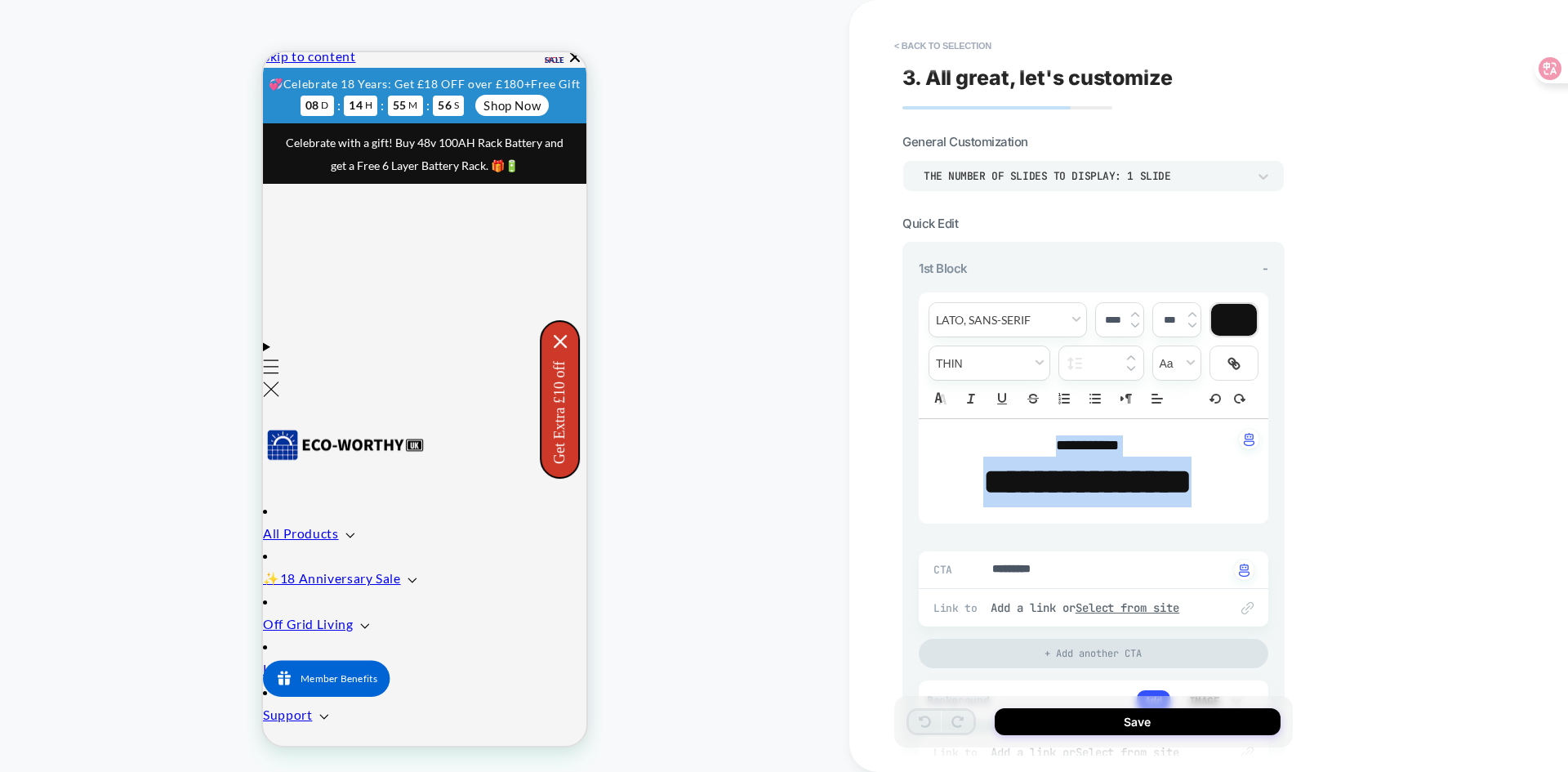
drag, startPoint x: 1147, startPoint y: 543, endPoint x: 988, endPoint y: 431, distance: 194.5
click at [988, 431] on div "**********" at bounding box center [1093, 470] width 349 height 105
type textarea "*"
type input "****"
type textarea "*"
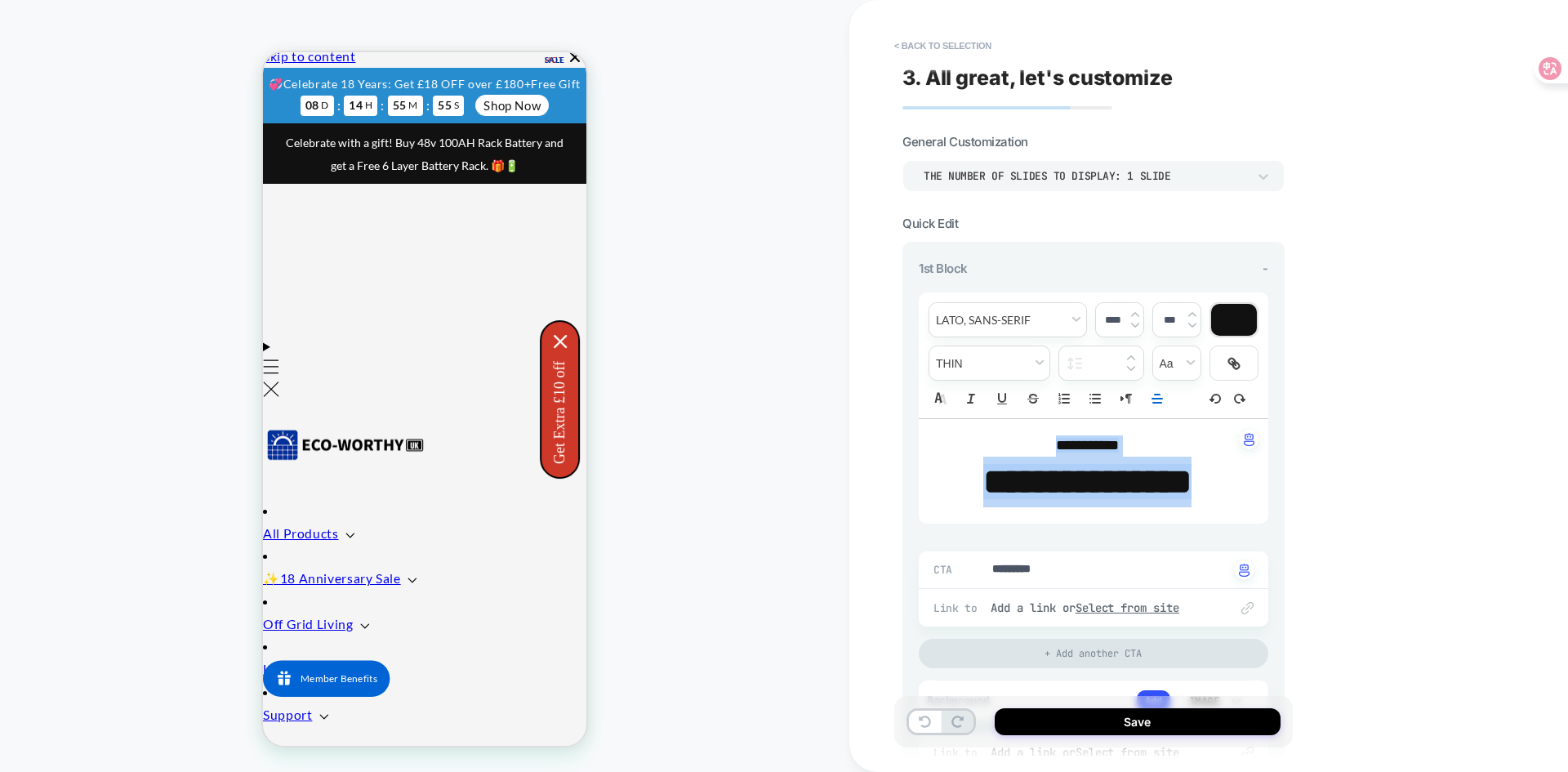
type input "****"
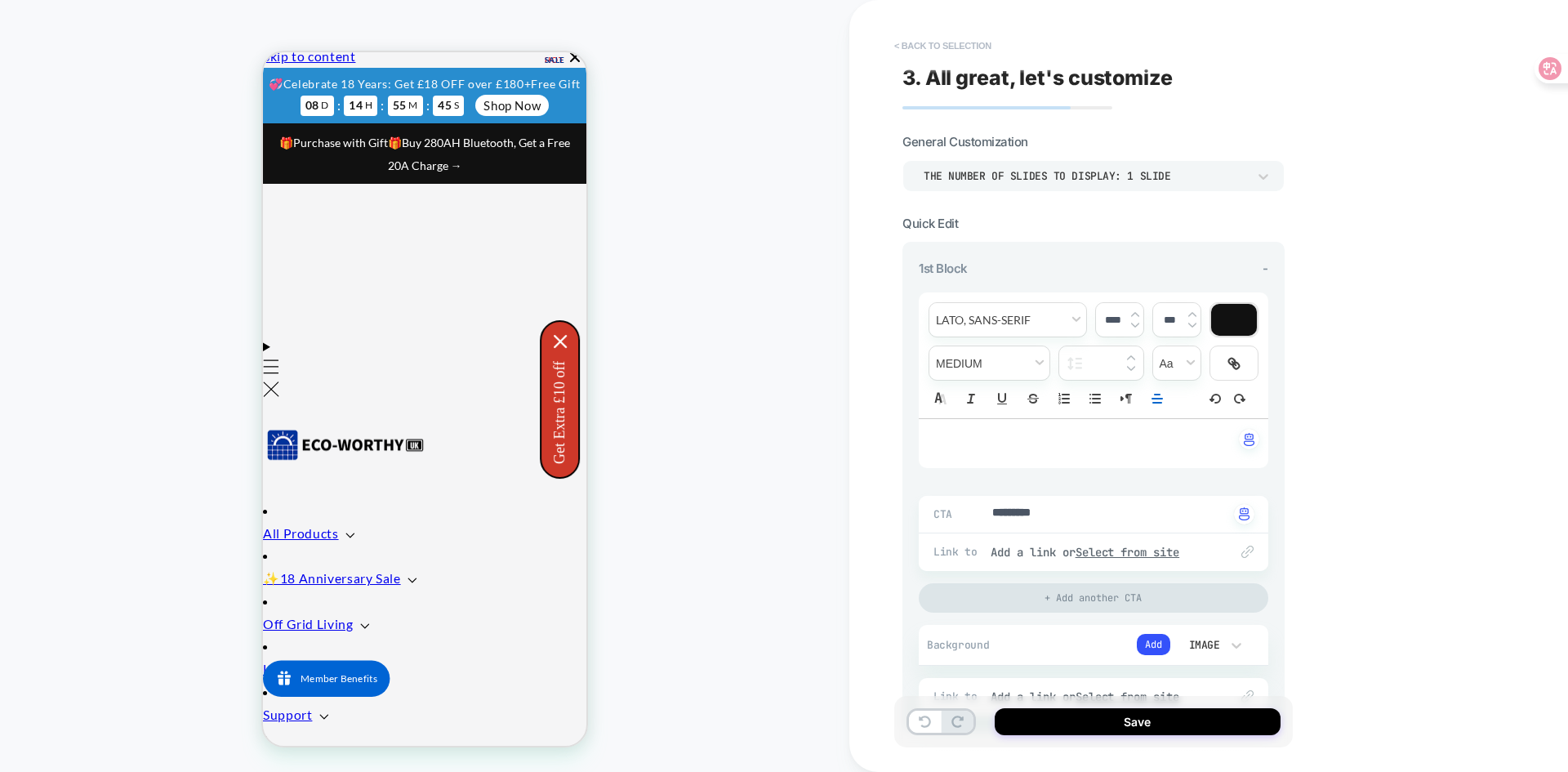
click at [896, 47] on button "< Back to selection" at bounding box center [943, 46] width 113 height 26
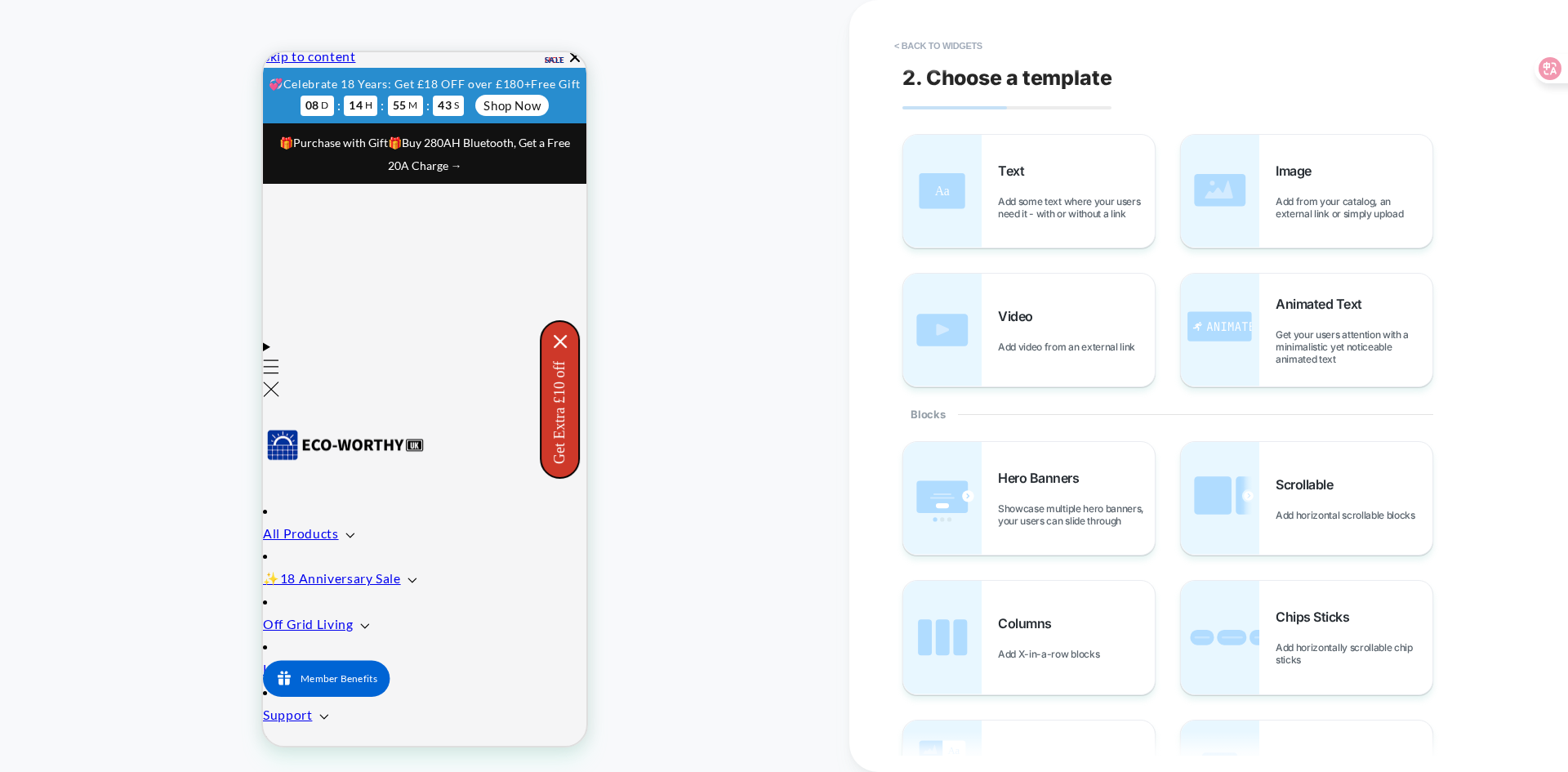
scroll to position [0, 0]
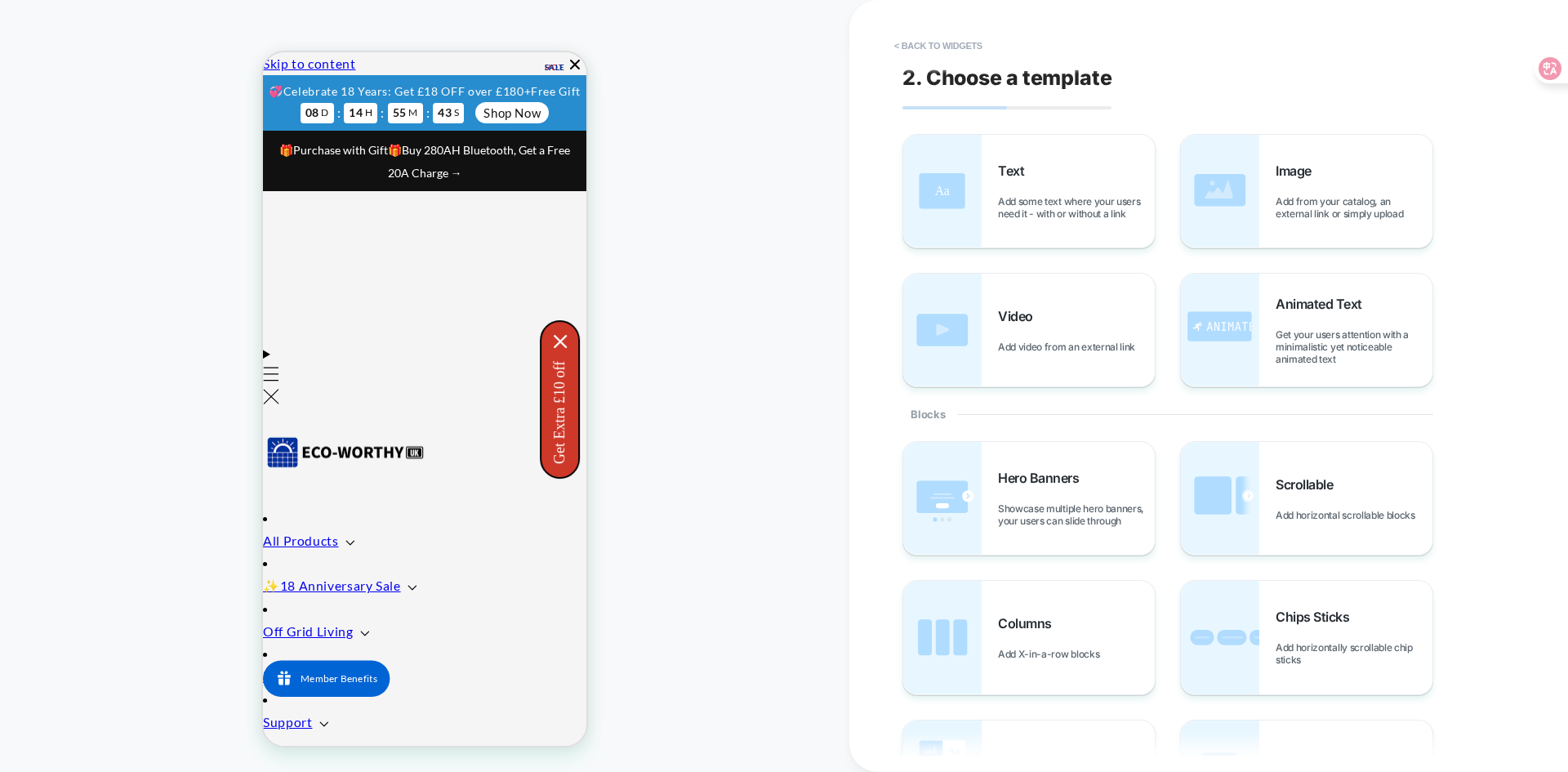
click at [896, 47] on button "< Back to widgets" at bounding box center [938, 46] width 105 height 26
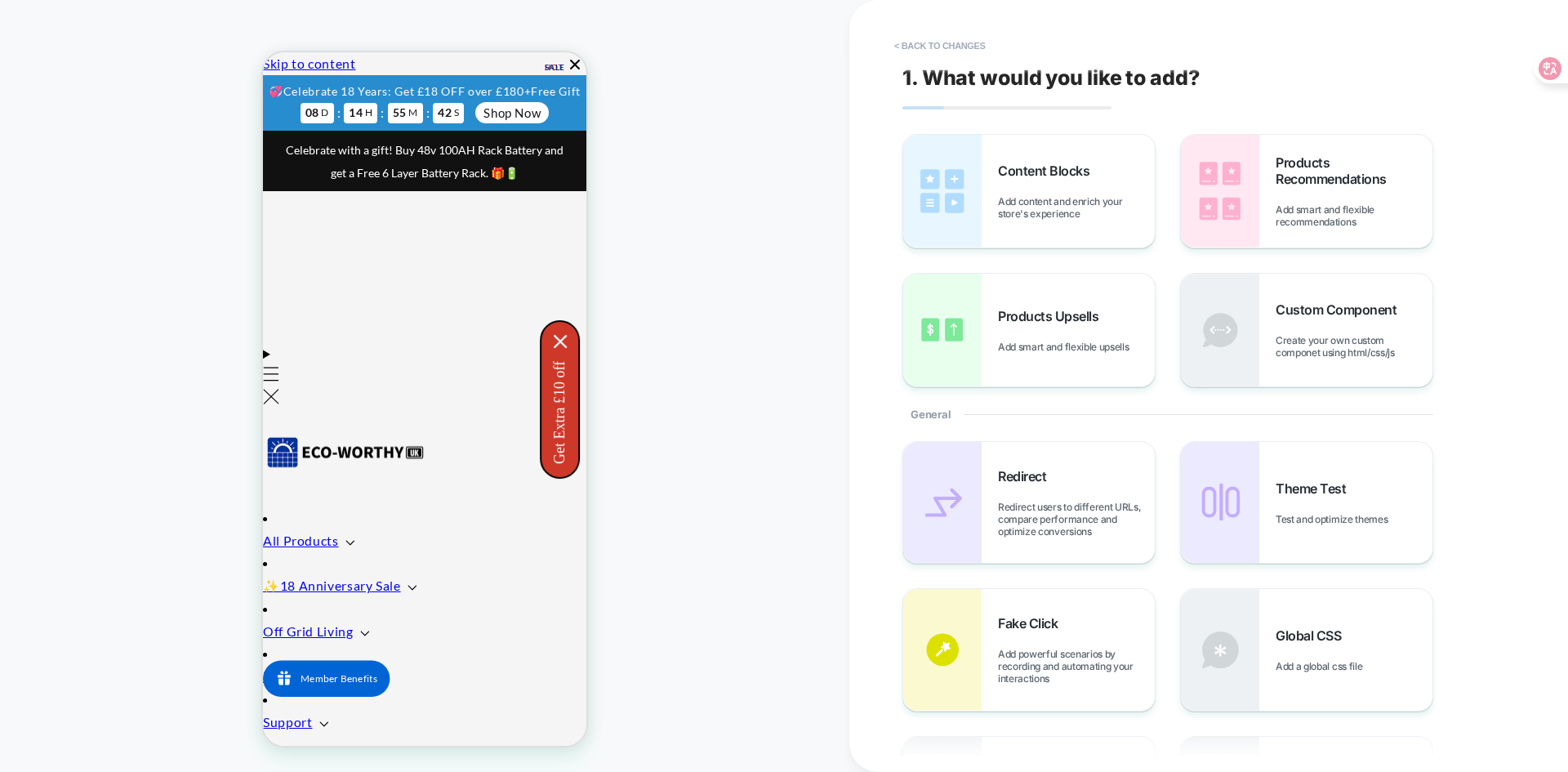
click at [896, 47] on button "< Back to changes" at bounding box center [940, 46] width 108 height 26
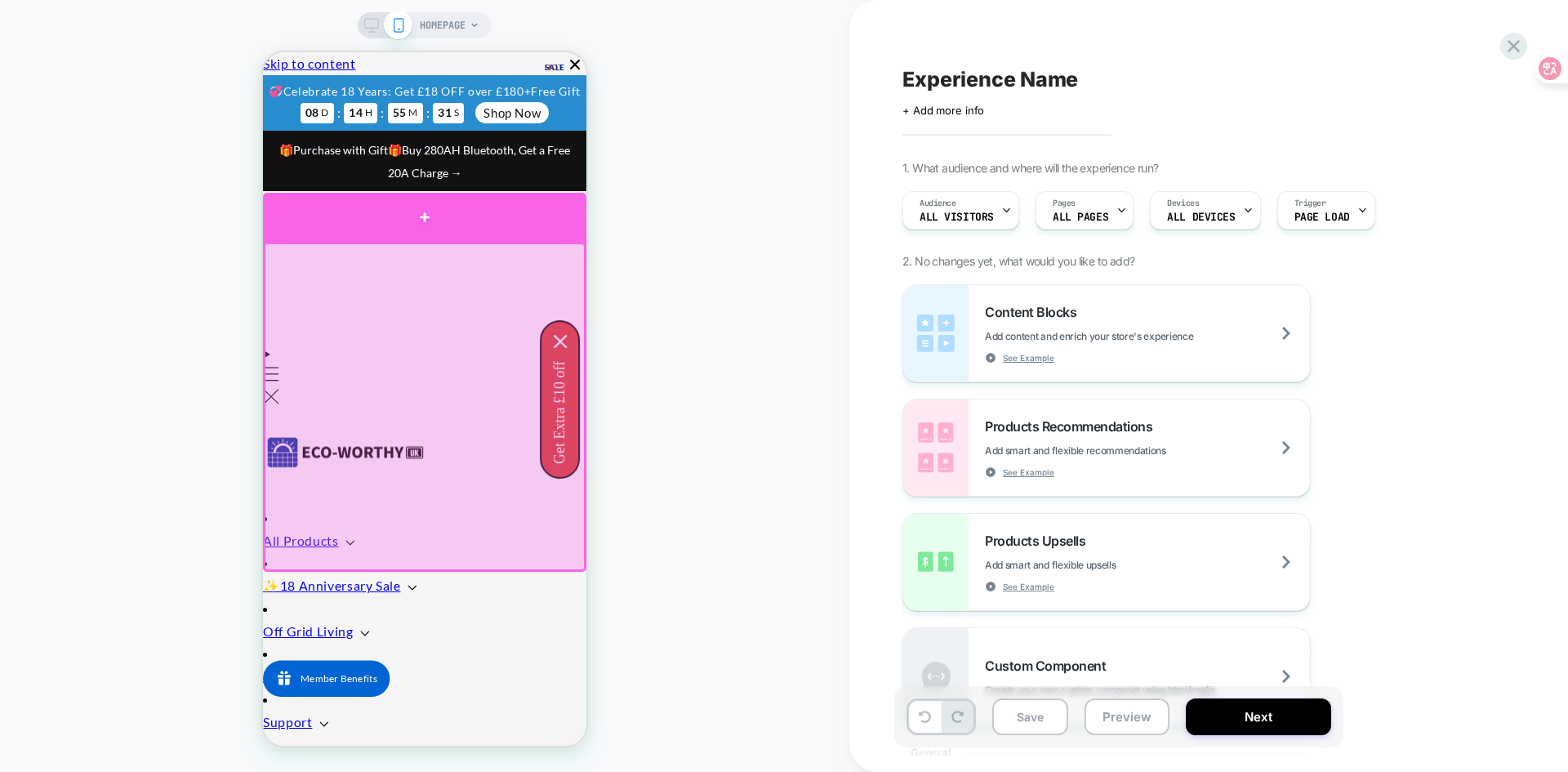
click at [427, 225] on div at bounding box center [425, 217] width 324 height 49
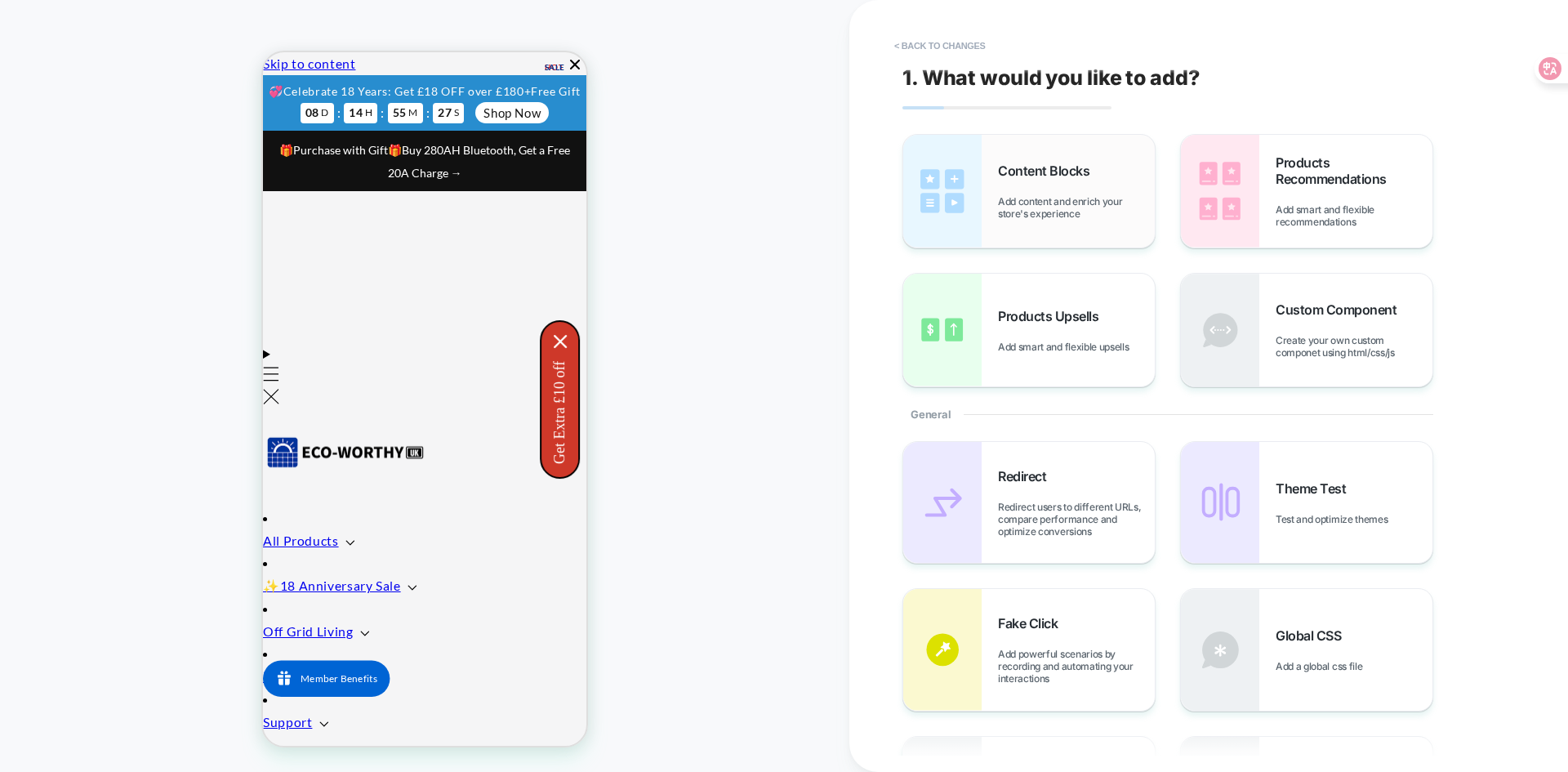
click at [1054, 193] on div "Content Blocks Add content and enrich your store's experience" at bounding box center [1076, 191] width 157 height 57
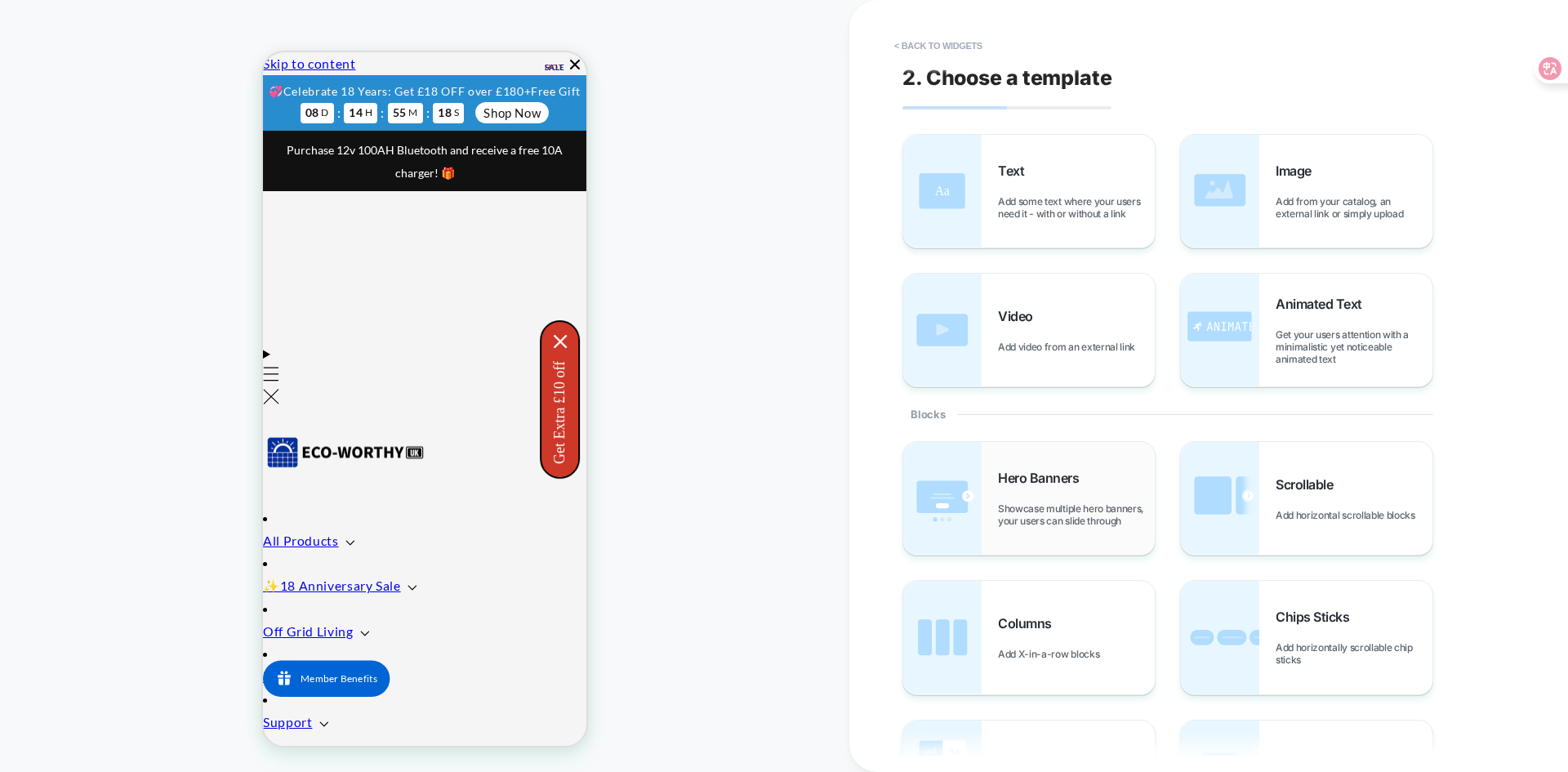
click at [1063, 504] on span "Showcase multiple hero banners, your users can slide through" at bounding box center [1076, 514] width 157 height 25
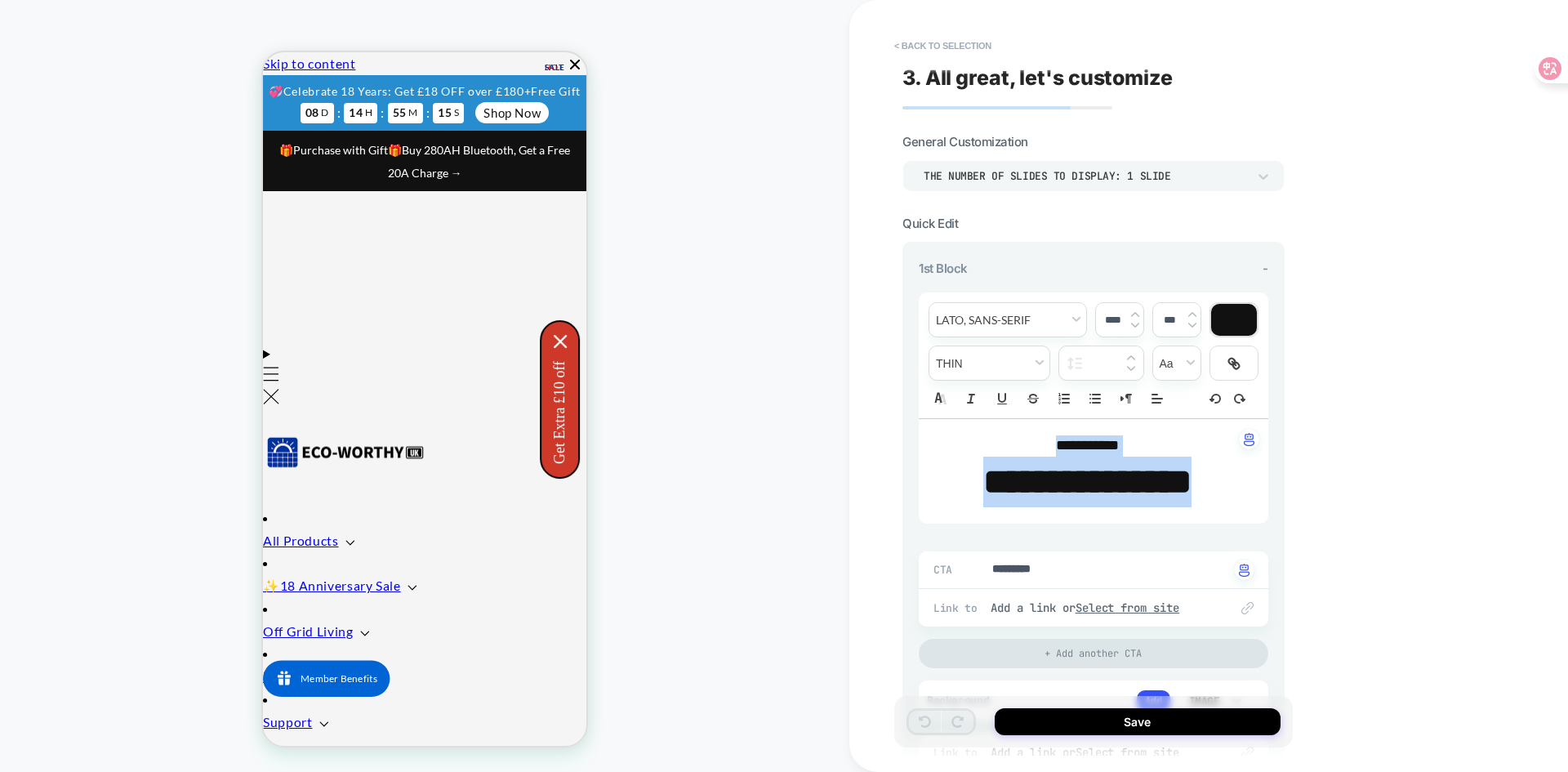
drag, startPoint x: 1181, startPoint y: 556, endPoint x: 989, endPoint y: 449, distance: 219.8
click at [989, 449] on div "**********" at bounding box center [1093, 470] width 349 height 105
type textarea "*"
type input "****"
type textarea "*"
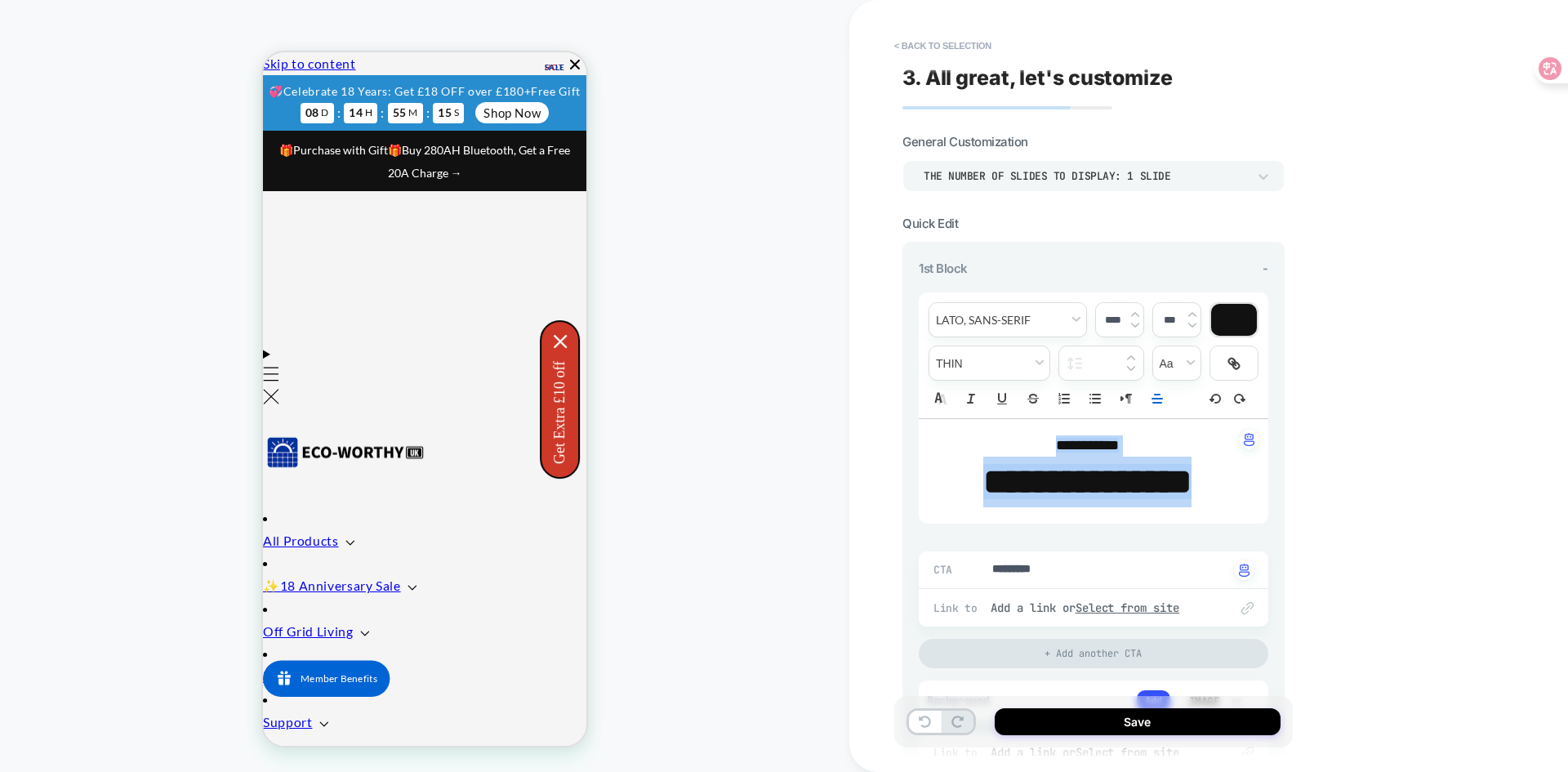
type input "****"
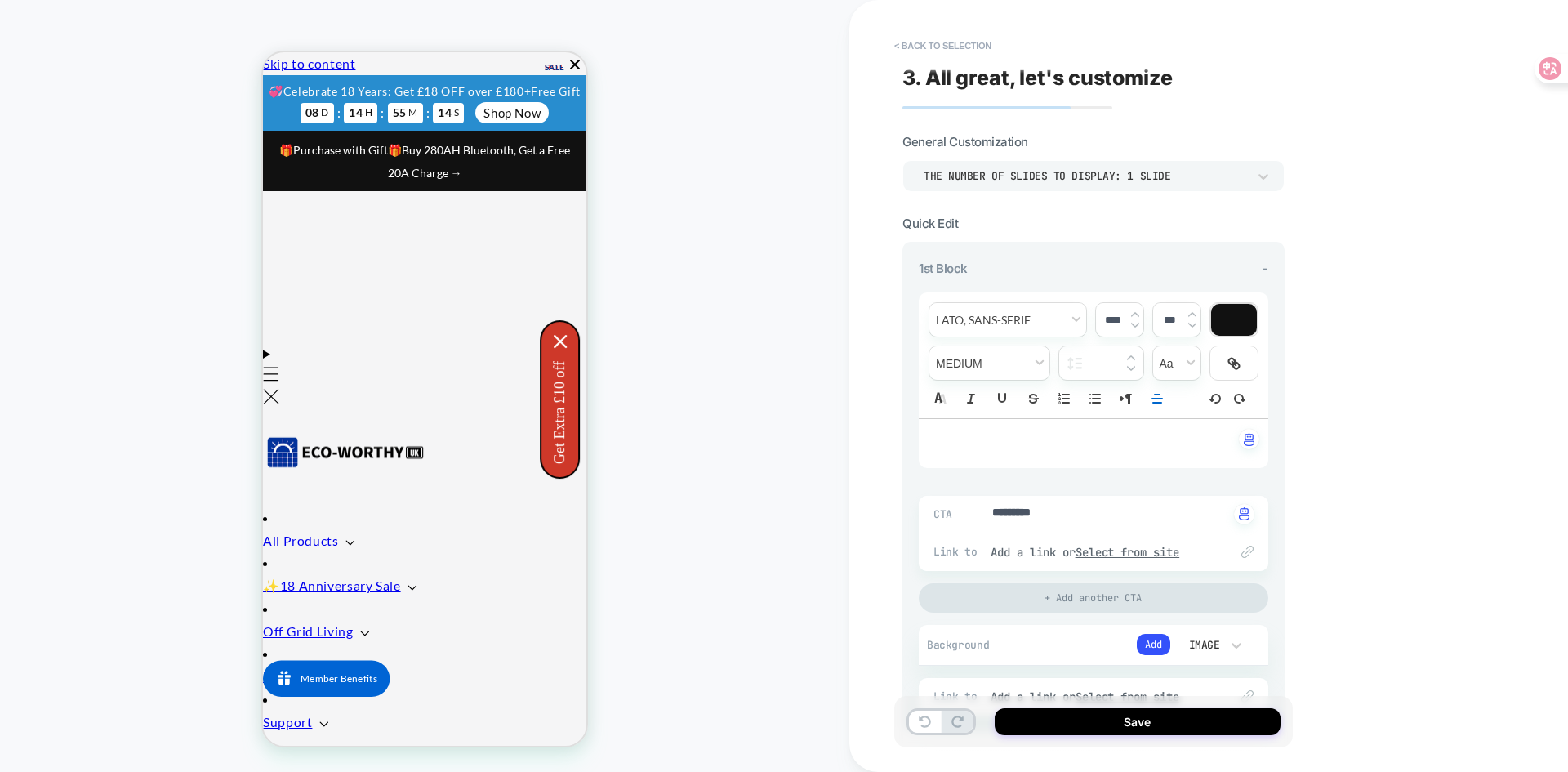
type textarea "*"
click at [1156, 548] on u "Select from site" at bounding box center [1127, 551] width 105 height 15
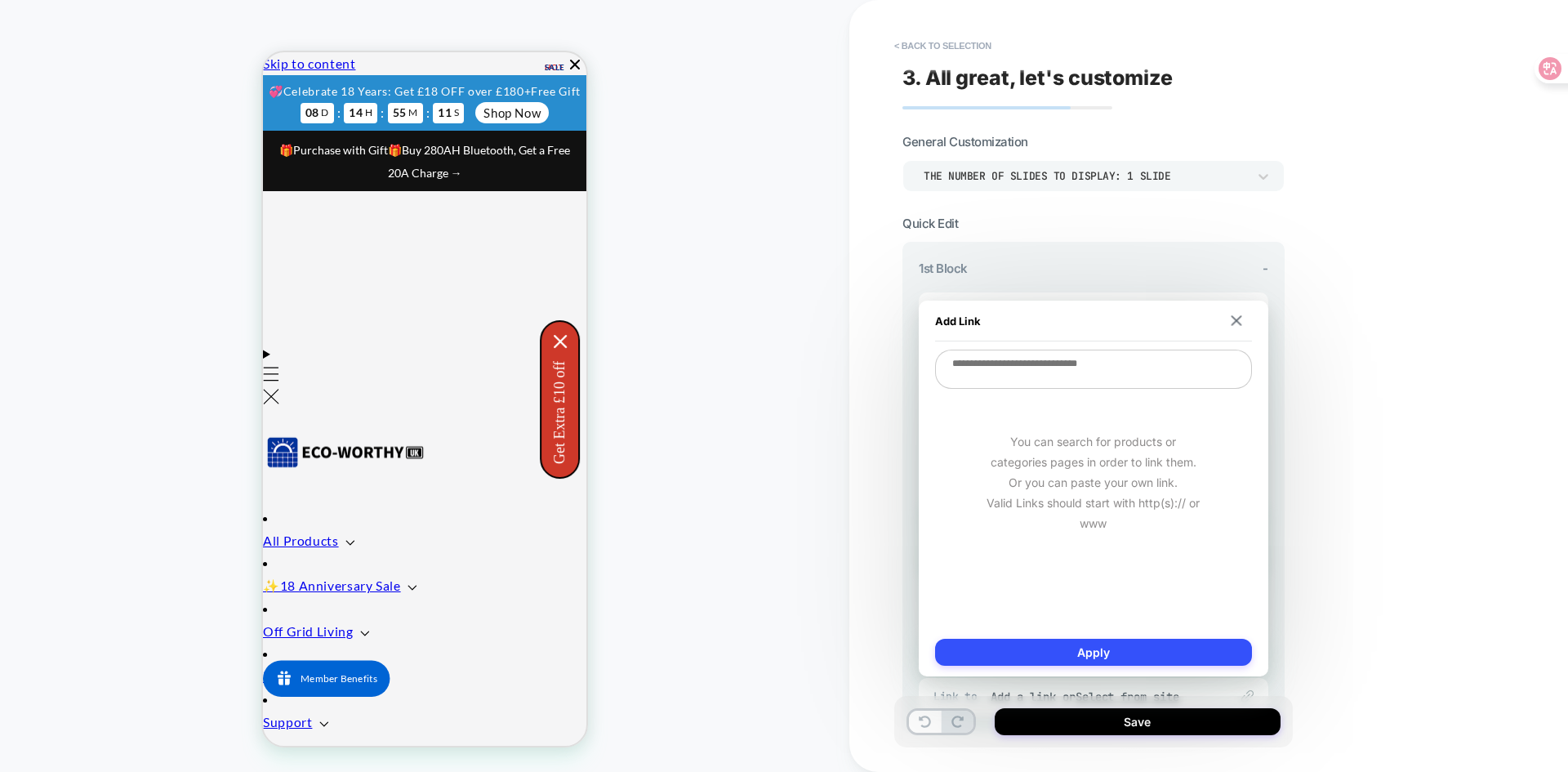
drag, startPoint x: 1099, startPoint y: 646, endPoint x: 1047, endPoint y: 419, distance: 232.9
click at [1069, 470] on div "Add Link You can search for products or categories pages in order to link them.…" at bounding box center [1093, 488] width 349 height 375
click at [1015, 358] on textarea at bounding box center [1093, 368] width 317 height 40
click at [1238, 314] on div "Add Link" at bounding box center [1093, 321] width 317 height 40
click at [1236, 318] on img at bounding box center [1236, 320] width 11 height 11
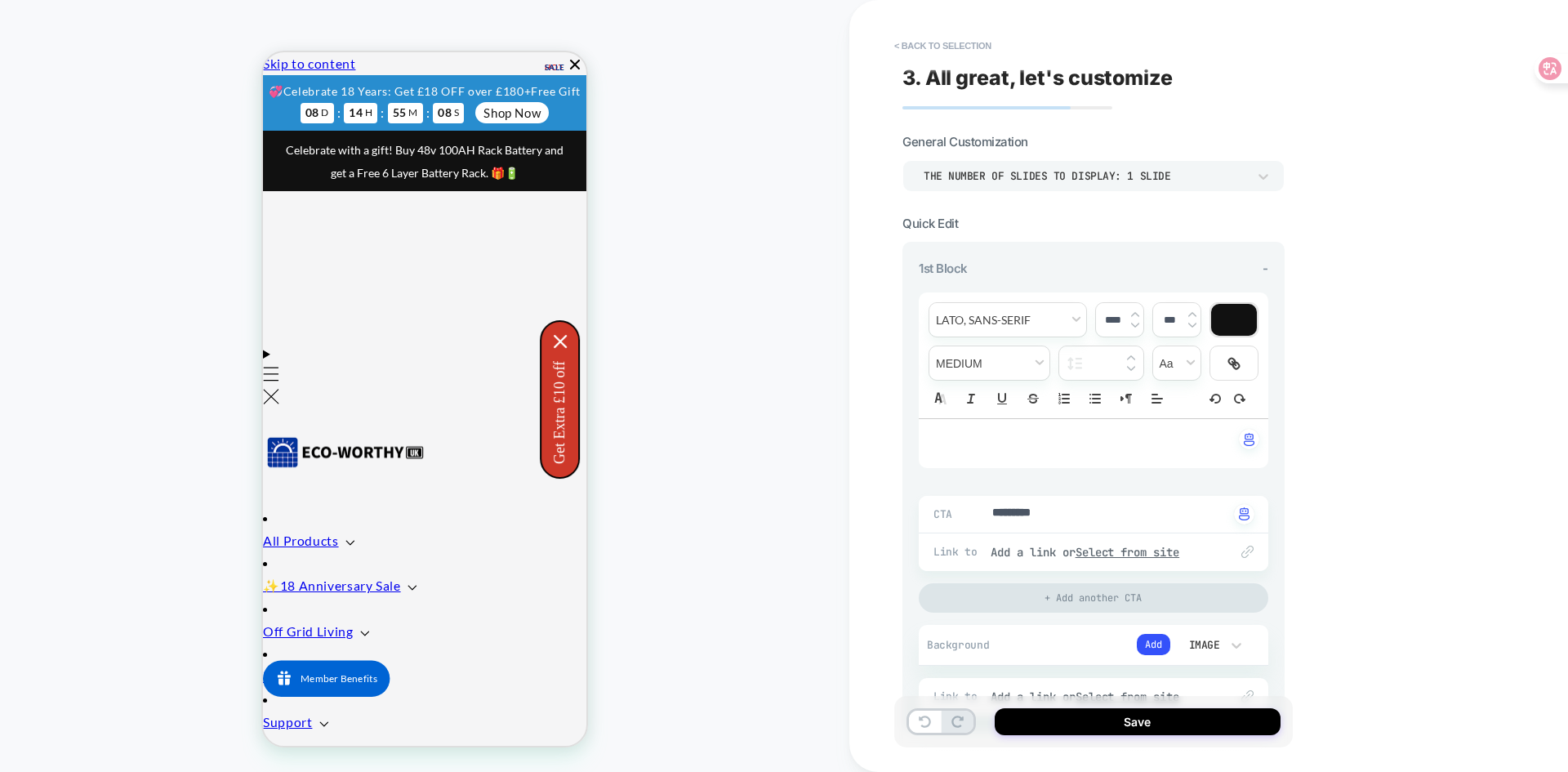
scroll to position [82, 0]
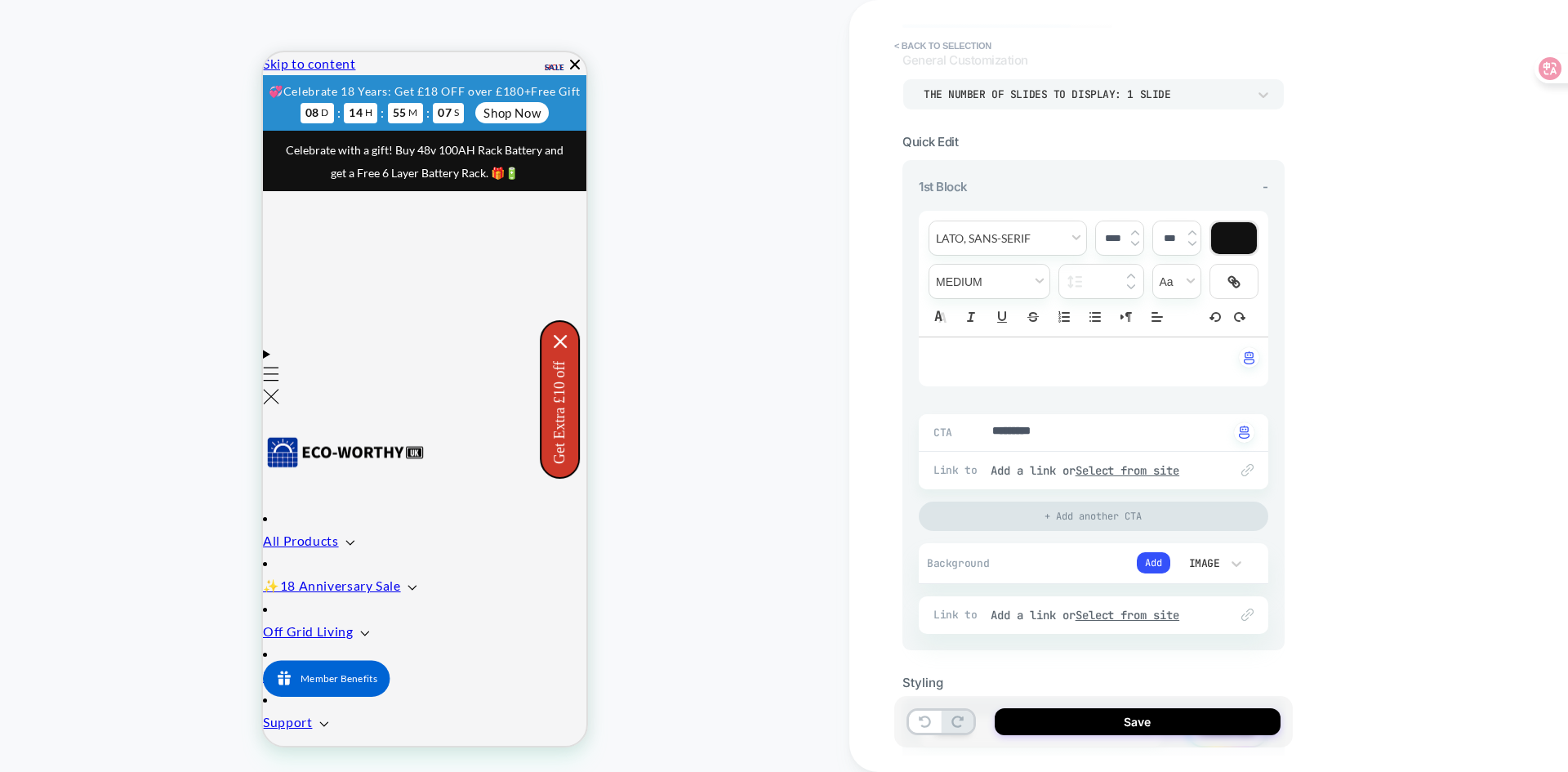
type textarea "*"
drag, startPoint x: 1058, startPoint y: 431, endPoint x: 919, endPoint y: 426, distance: 139.1
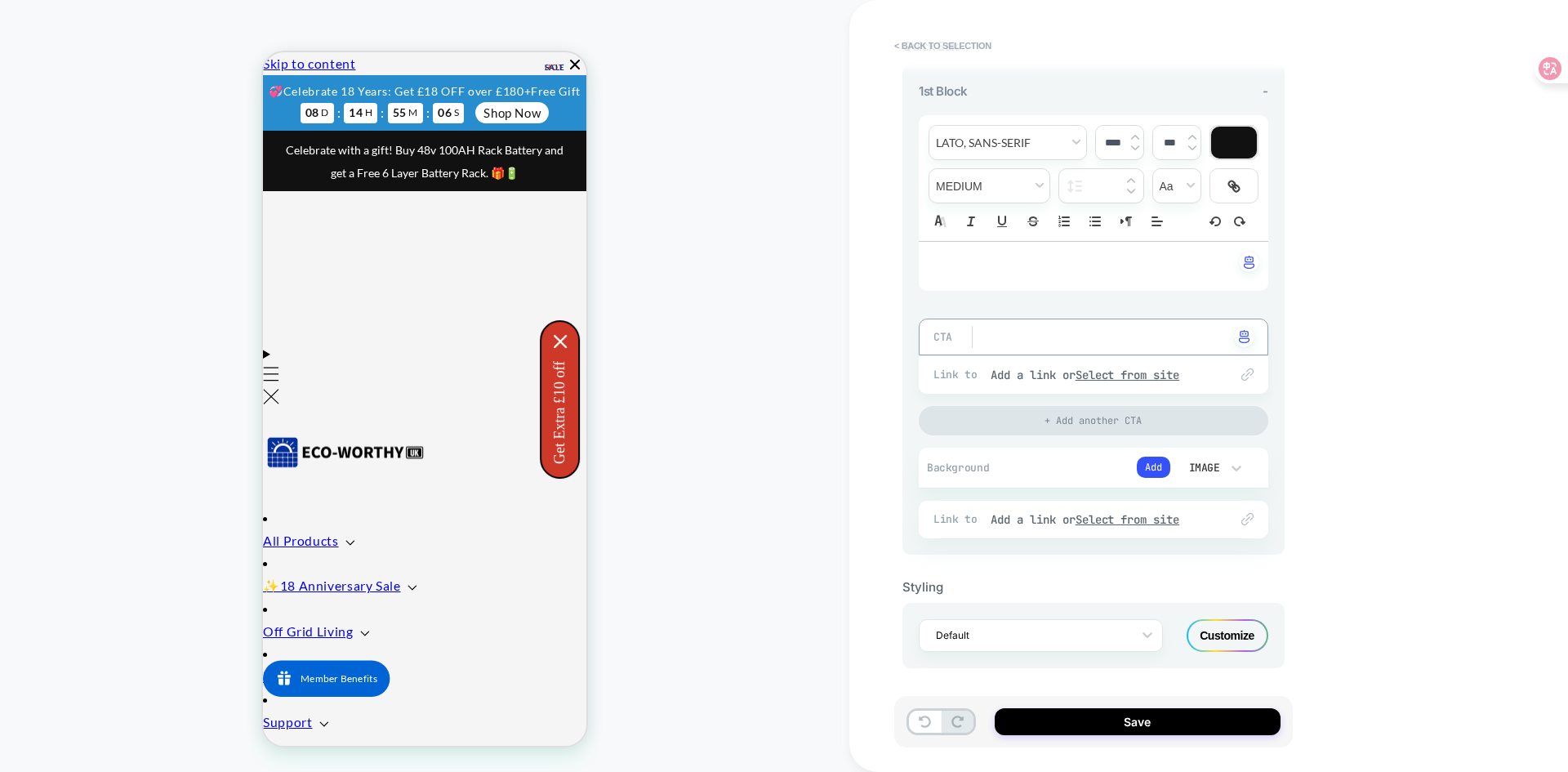
scroll to position [179, 0]
click at [1149, 460] on button "Add" at bounding box center [1154, 464] width 33 height 21
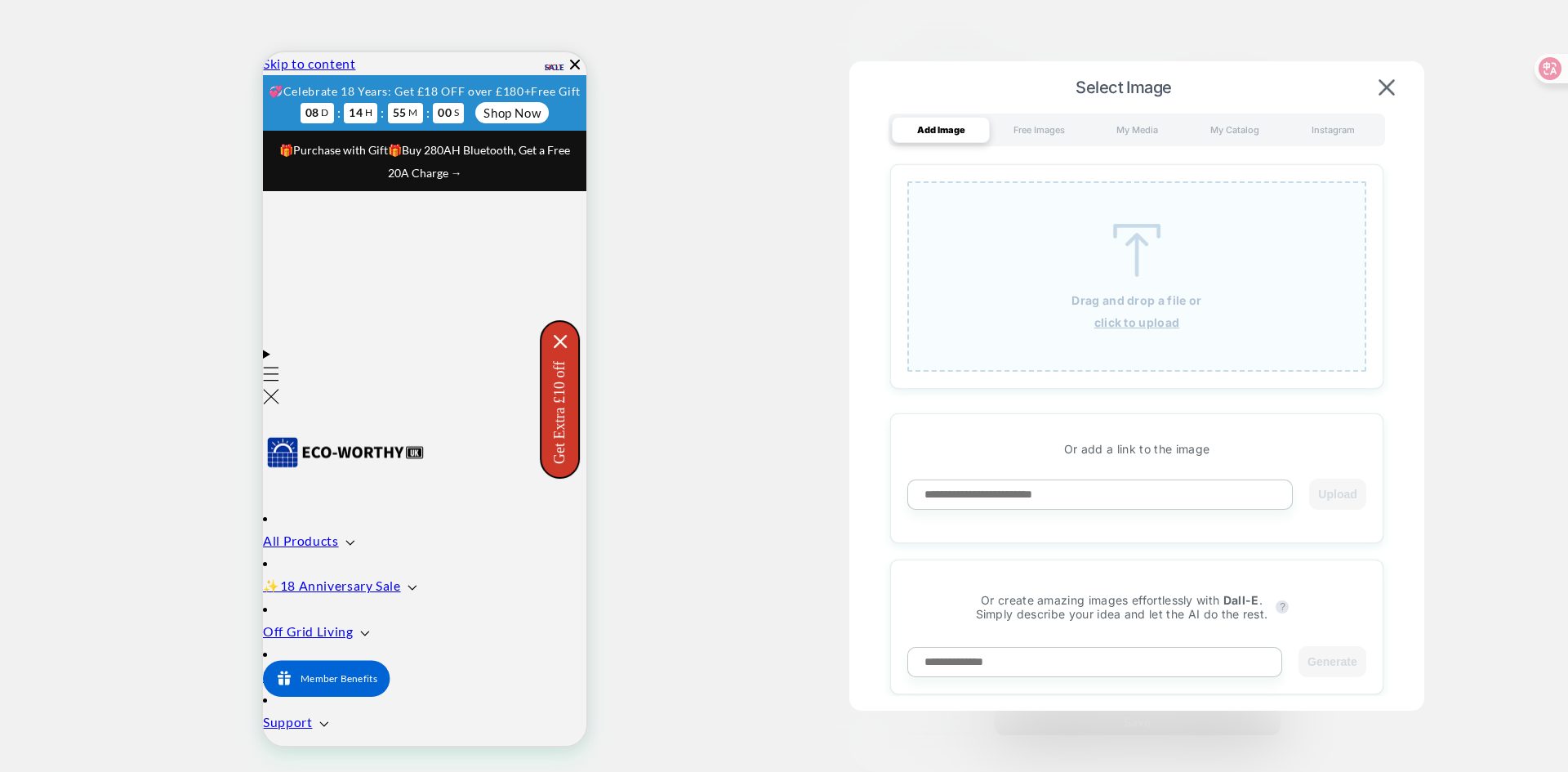
click at [1150, 247] on img at bounding box center [1137, 250] width 74 height 53
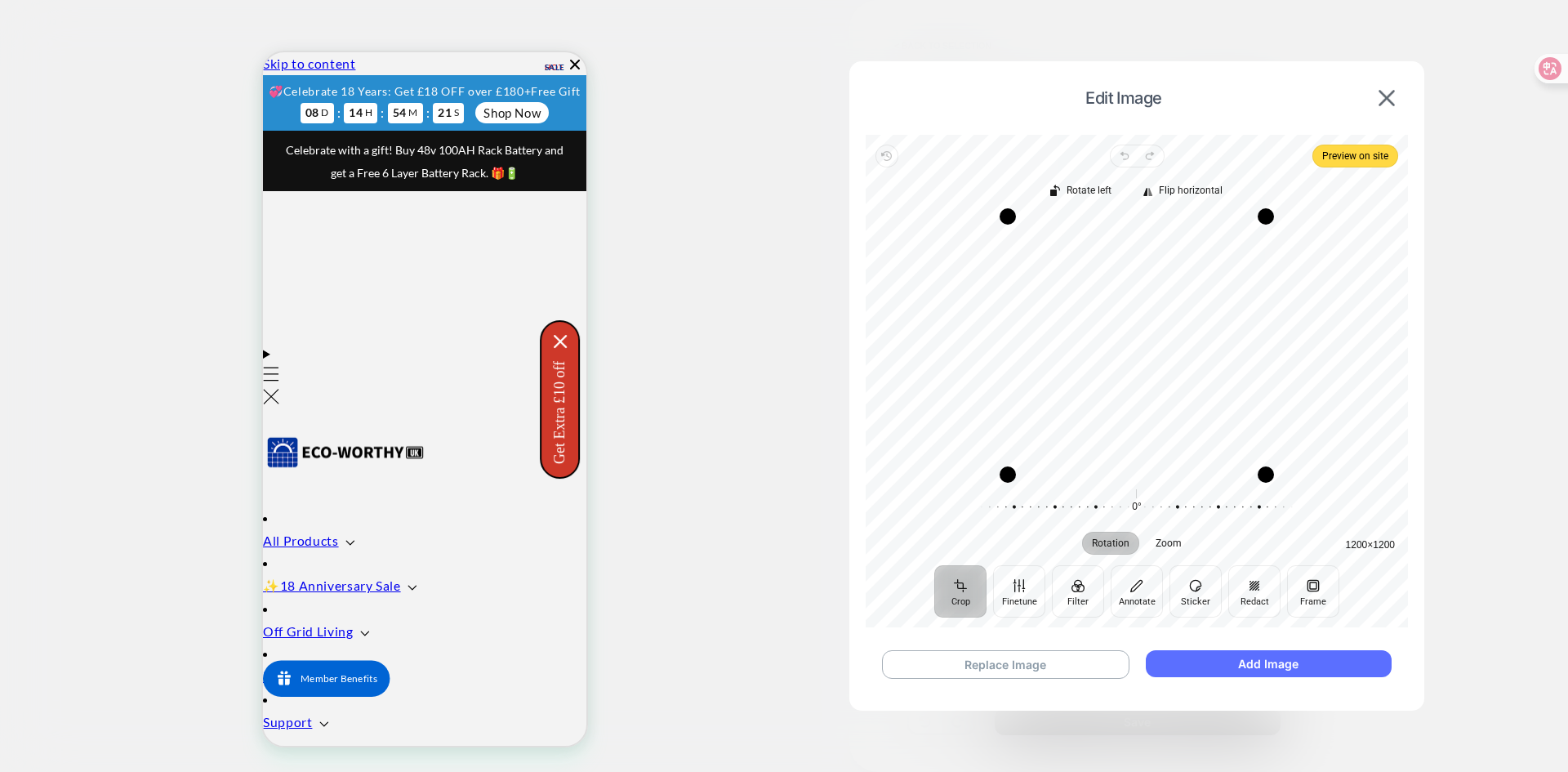
click at [1173, 667] on button "Add Image" at bounding box center [1269, 663] width 246 height 27
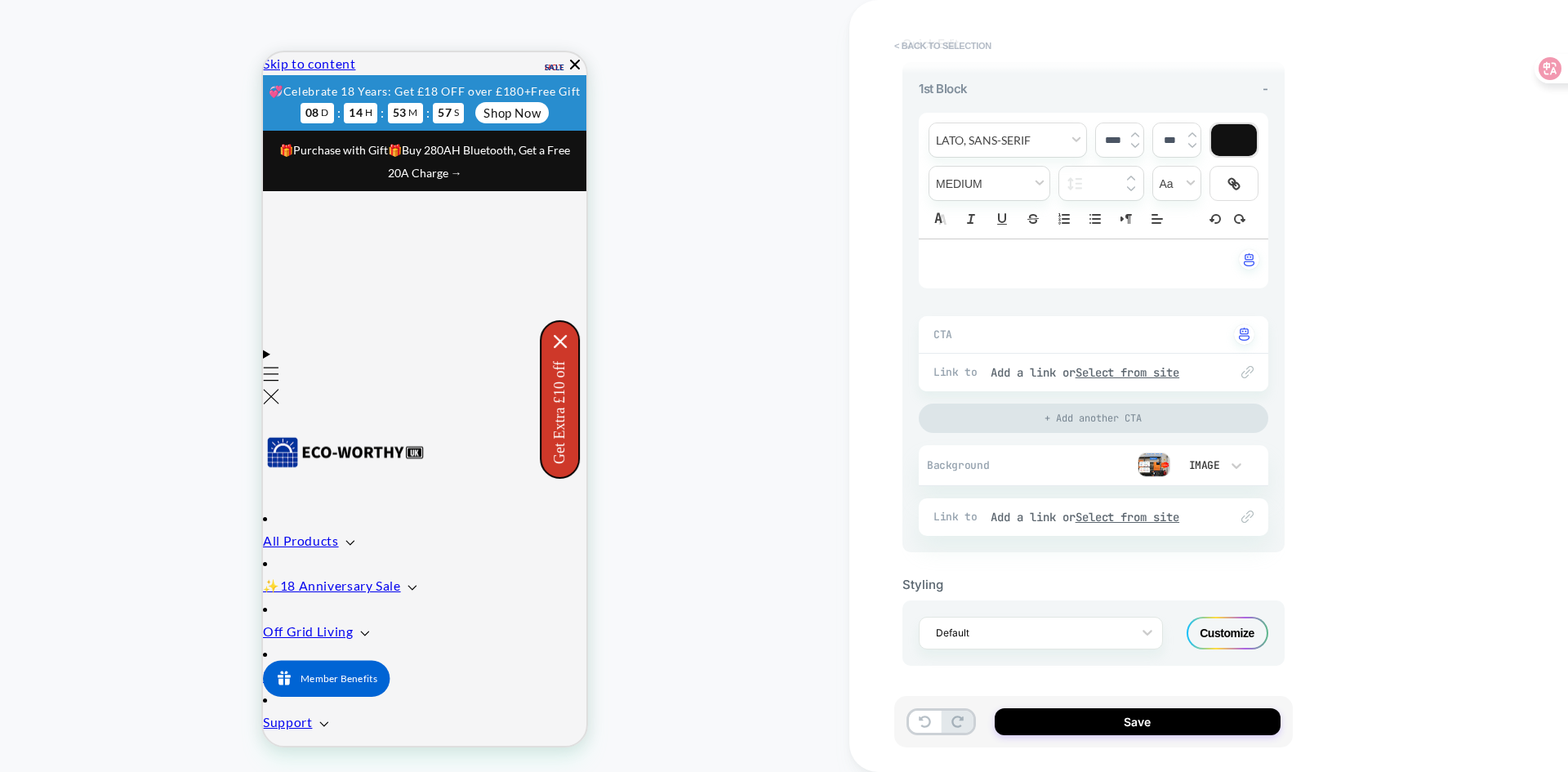
click at [915, 40] on button "< Back to selection" at bounding box center [943, 46] width 113 height 26
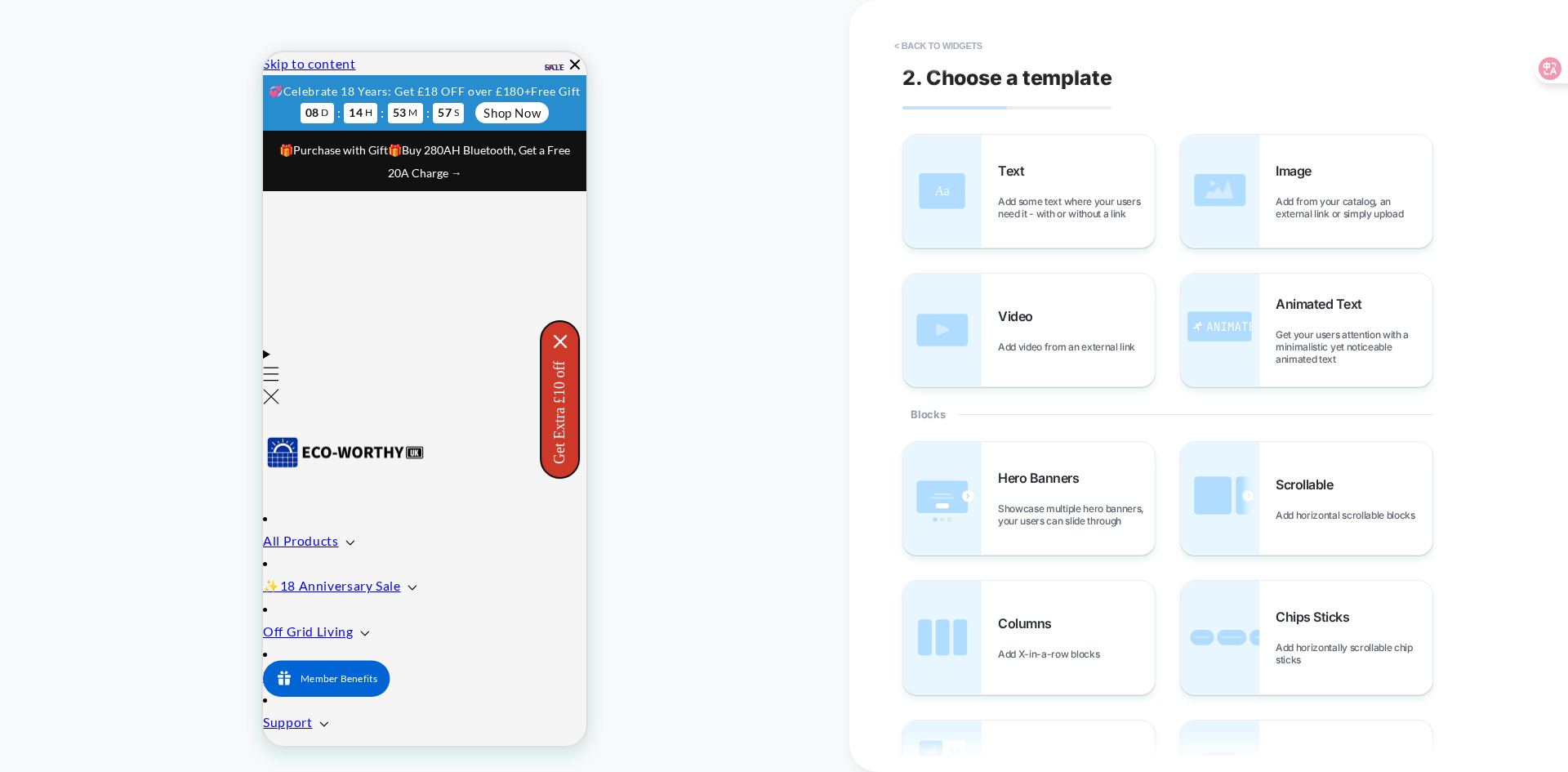
click at [915, 40] on button "< Back to widgets" at bounding box center [938, 46] width 105 height 26
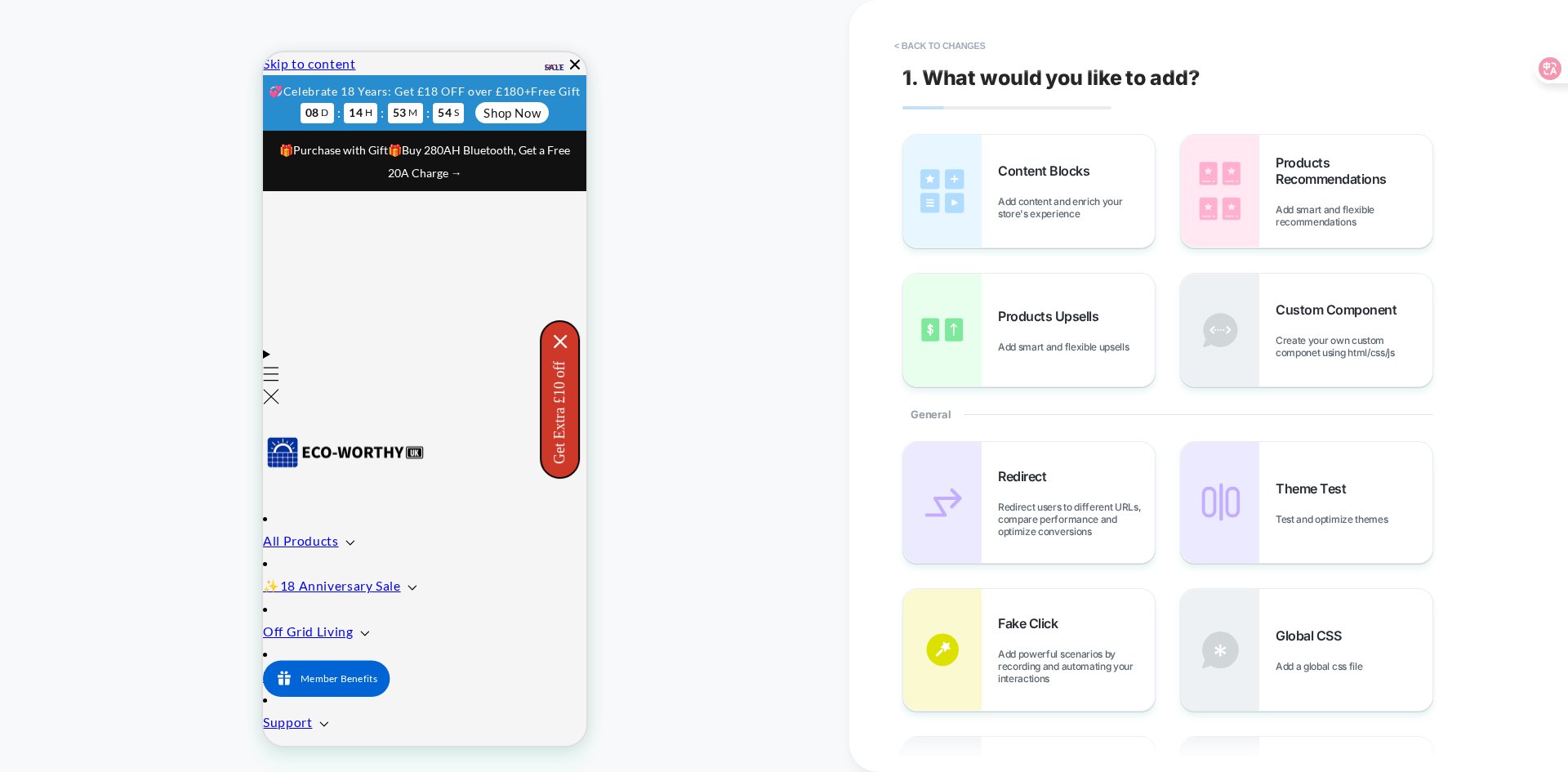
click at [901, 44] on button "< Back to changes" at bounding box center [940, 46] width 108 height 26
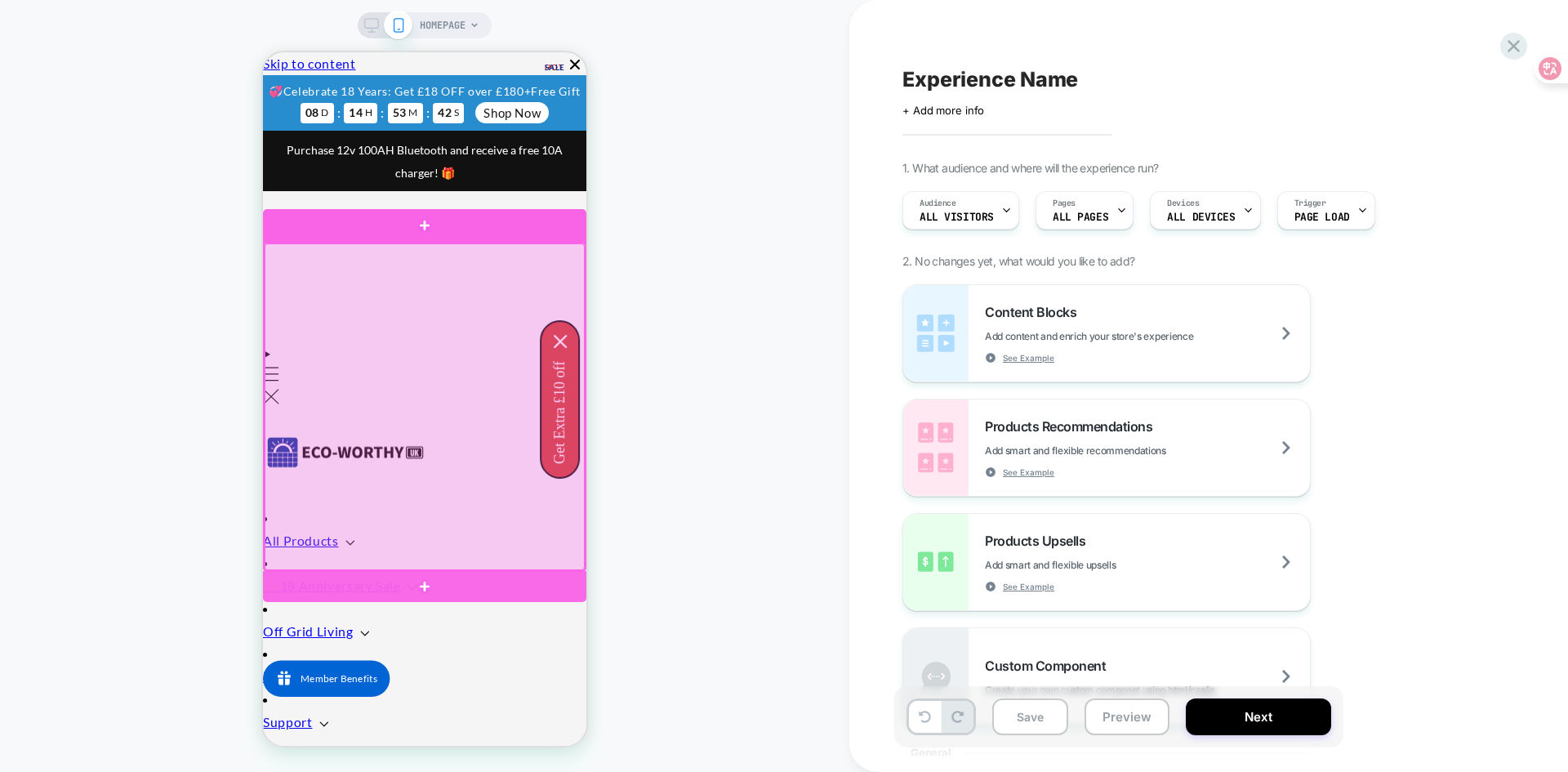
drag, startPoint x: 359, startPoint y: 331, endPoint x: 364, endPoint y: 233, distance: 98.1
click at [364, 233] on div at bounding box center [425, 226] width 324 height 33
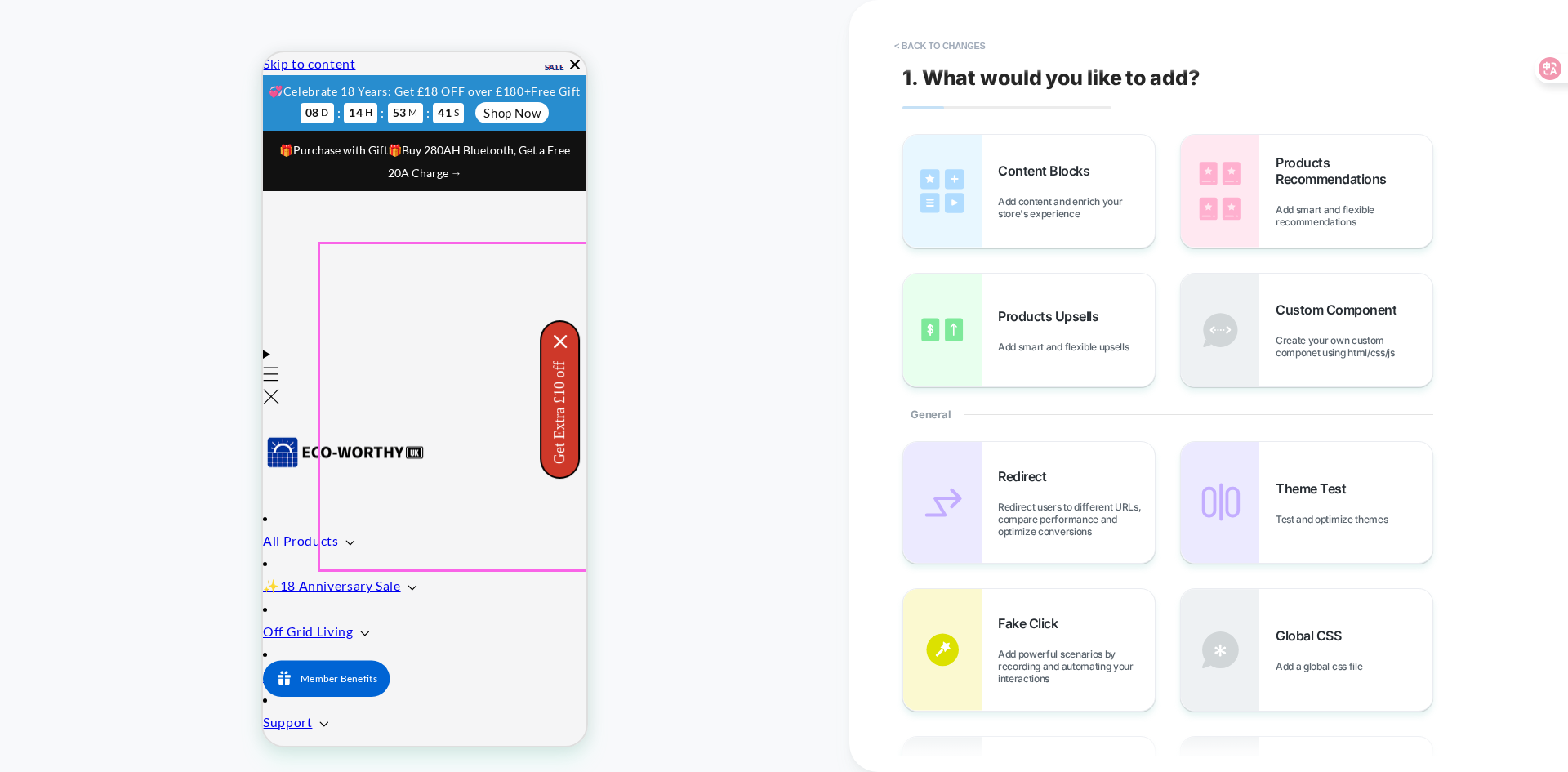
click at [762, 150] on div "HOMEPAGE" at bounding box center [425, 386] width 850 height 739
click at [920, 37] on button "< Back to changes" at bounding box center [940, 46] width 108 height 26
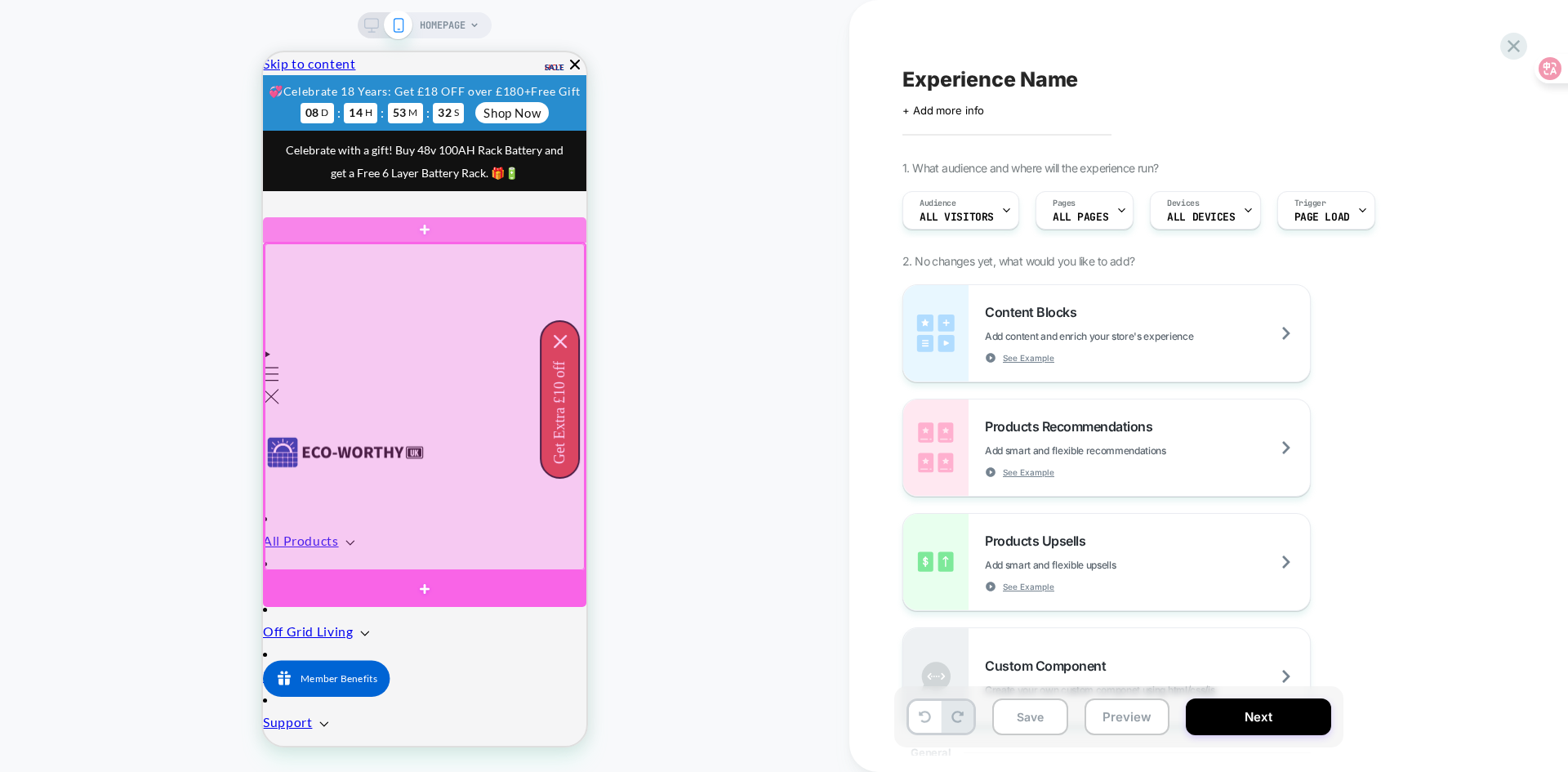
drag, startPoint x: 441, startPoint y: 394, endPoint x: 355, endPoint y: 582, distance: 206.7
click at [355, 582] on div at bounding box center [425, 589] width 324 height 37
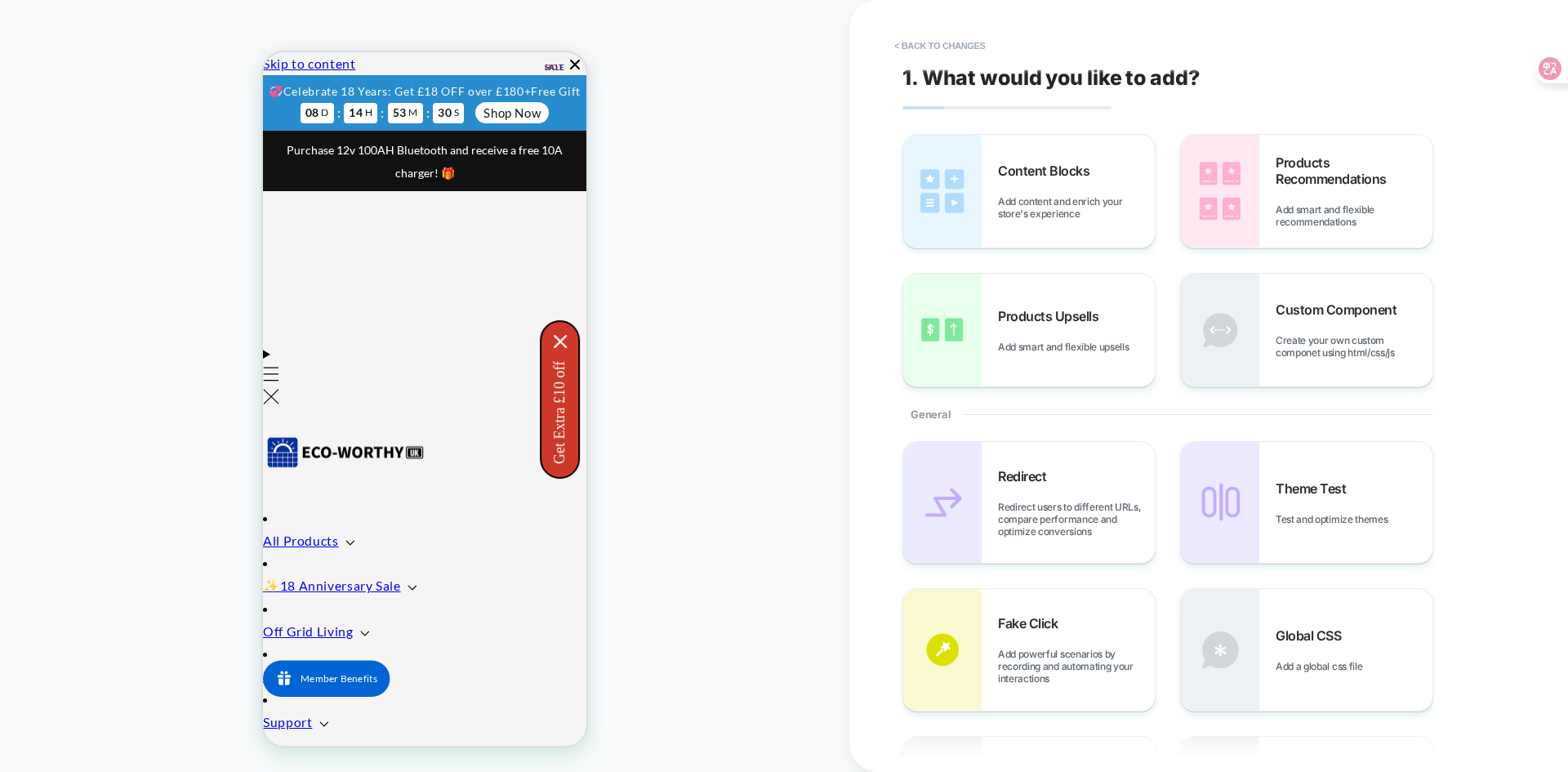
click at [930, 50] on button "< Back to changes" at bounding box center [940, 46] width 108 height 26
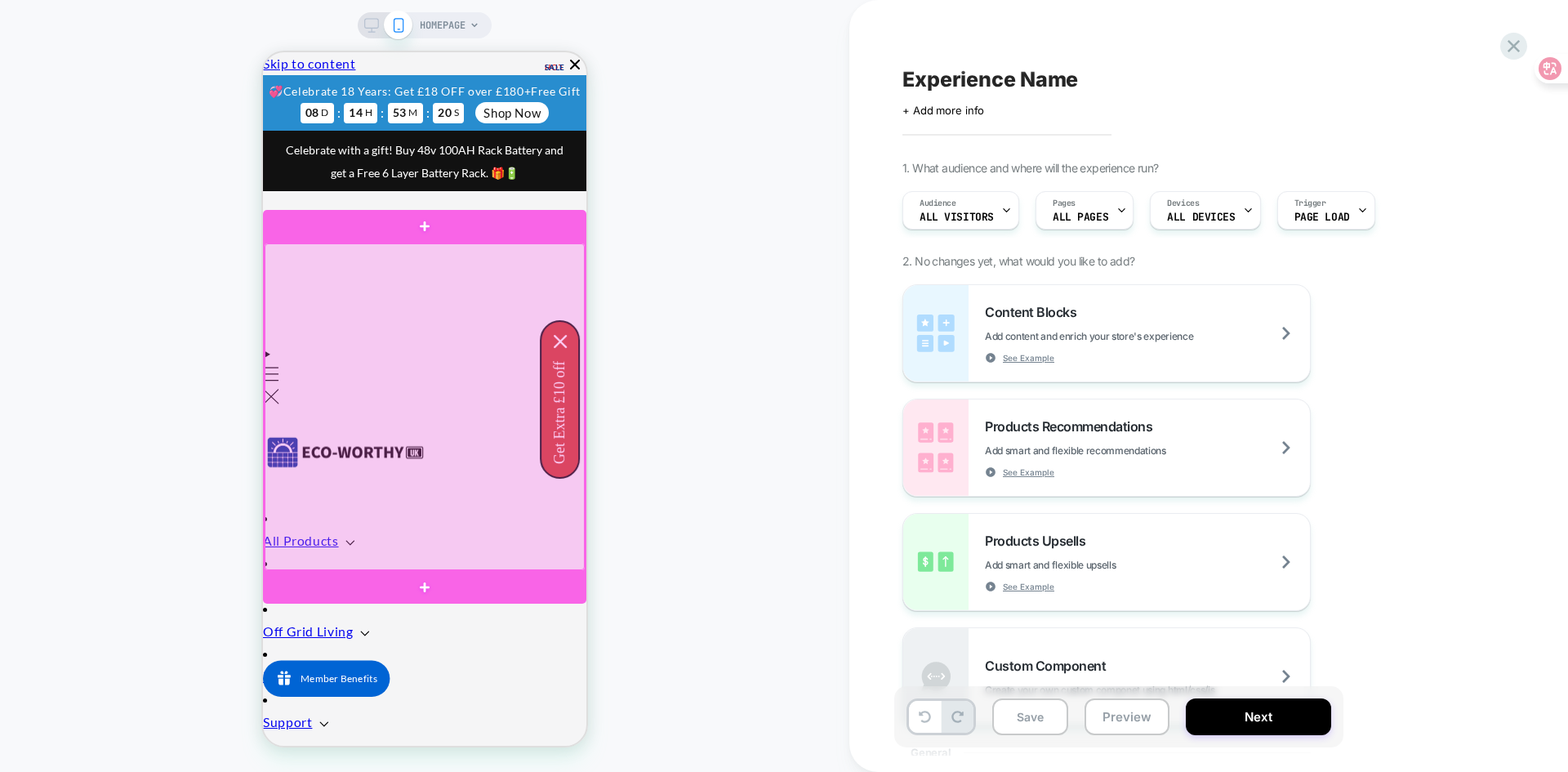
drag, startPoint x: 330, startPoint y: 294, endPoint x: 309, endPoint y: 304, distance: 23.3
click at [309, 304] on div at bounding box center [425, 406] width 320 height 326
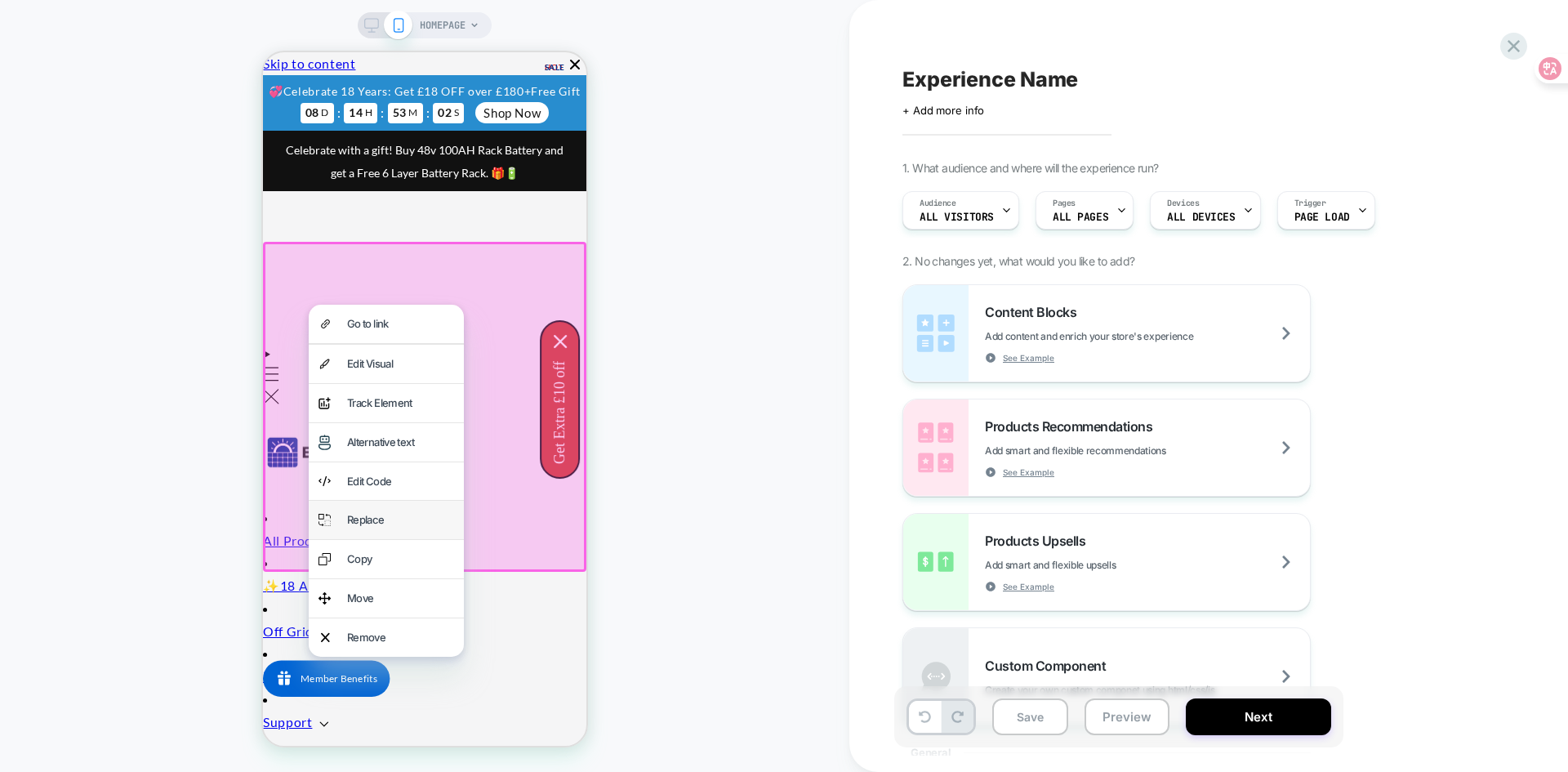
click at [383, 525] on div "Replace" at bounding box center [401, 519] width 107 height 18
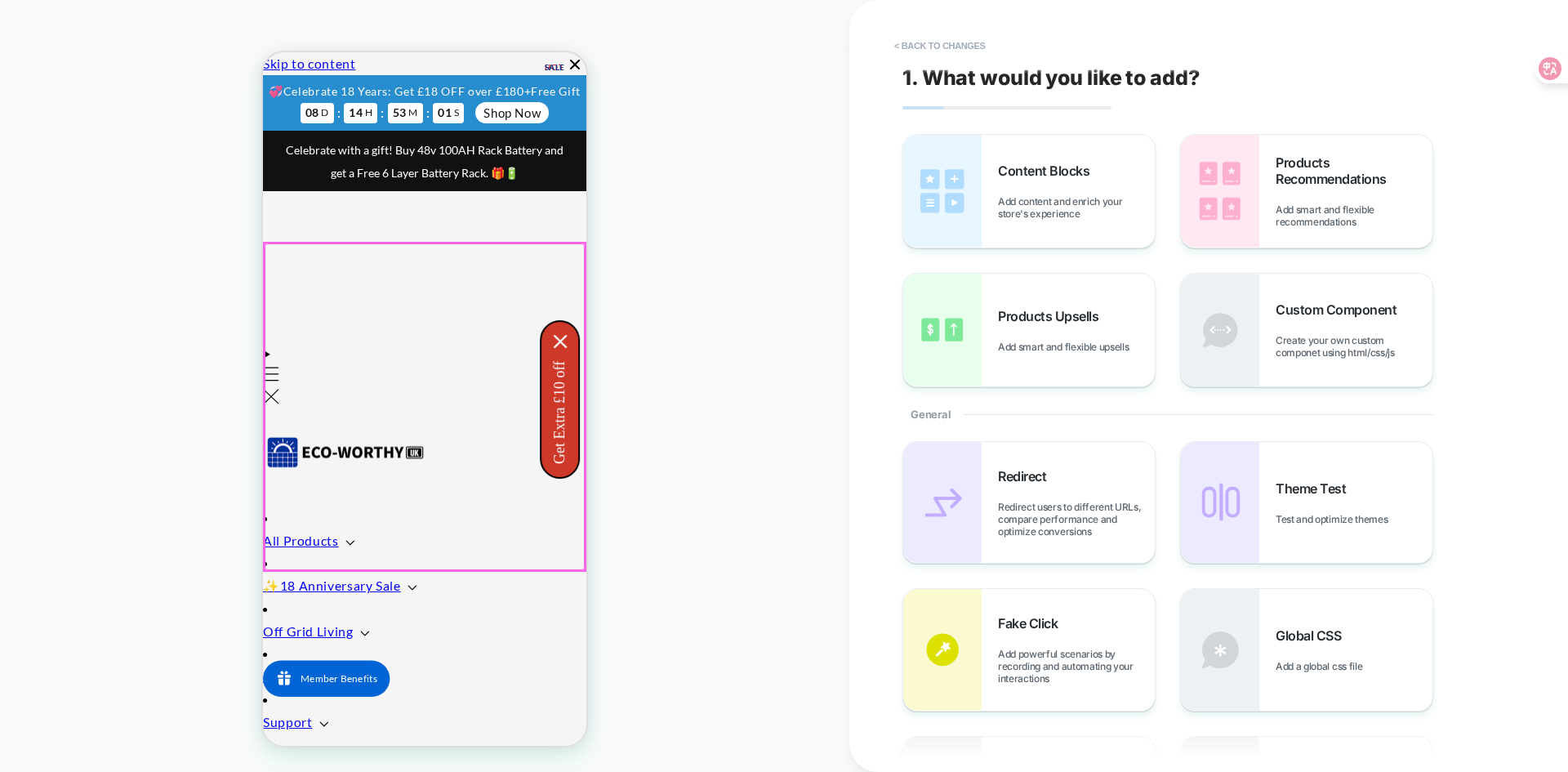
scroll to position [0, 189]
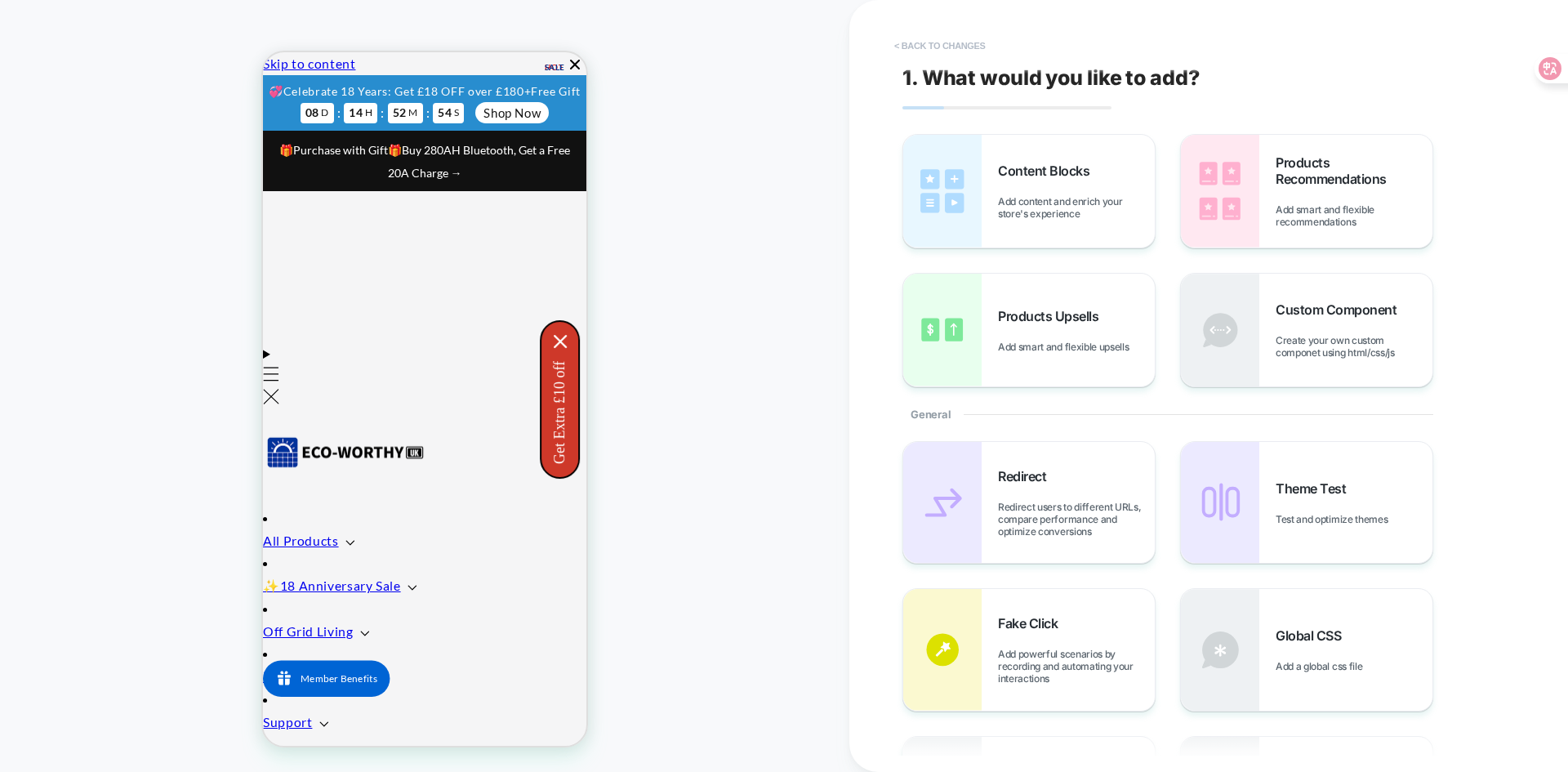
click at [941, 48] on button "< Back to changes" at bounding box center [940, 46] width 108 height 26
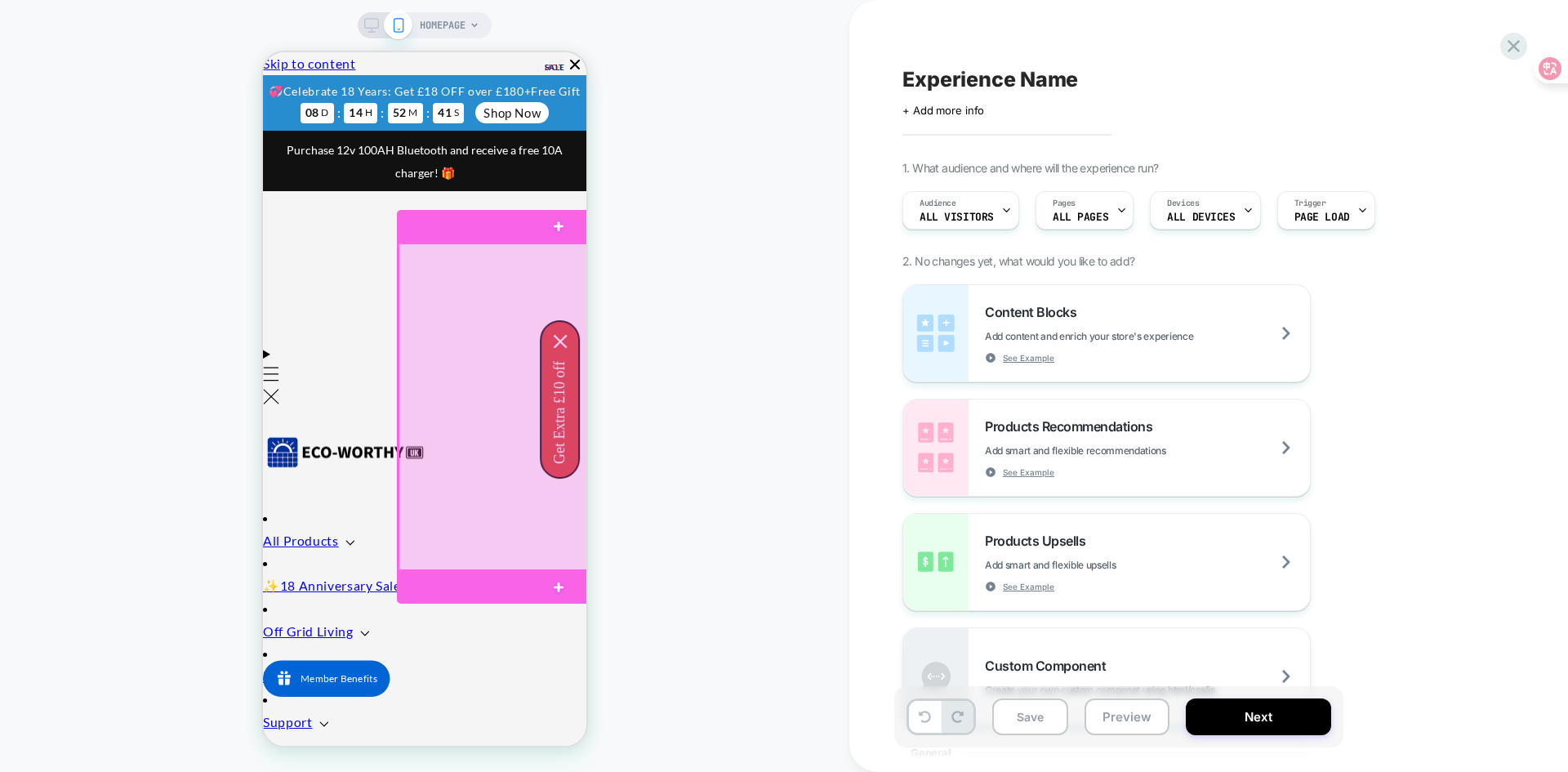
scroll to position [0, 0]
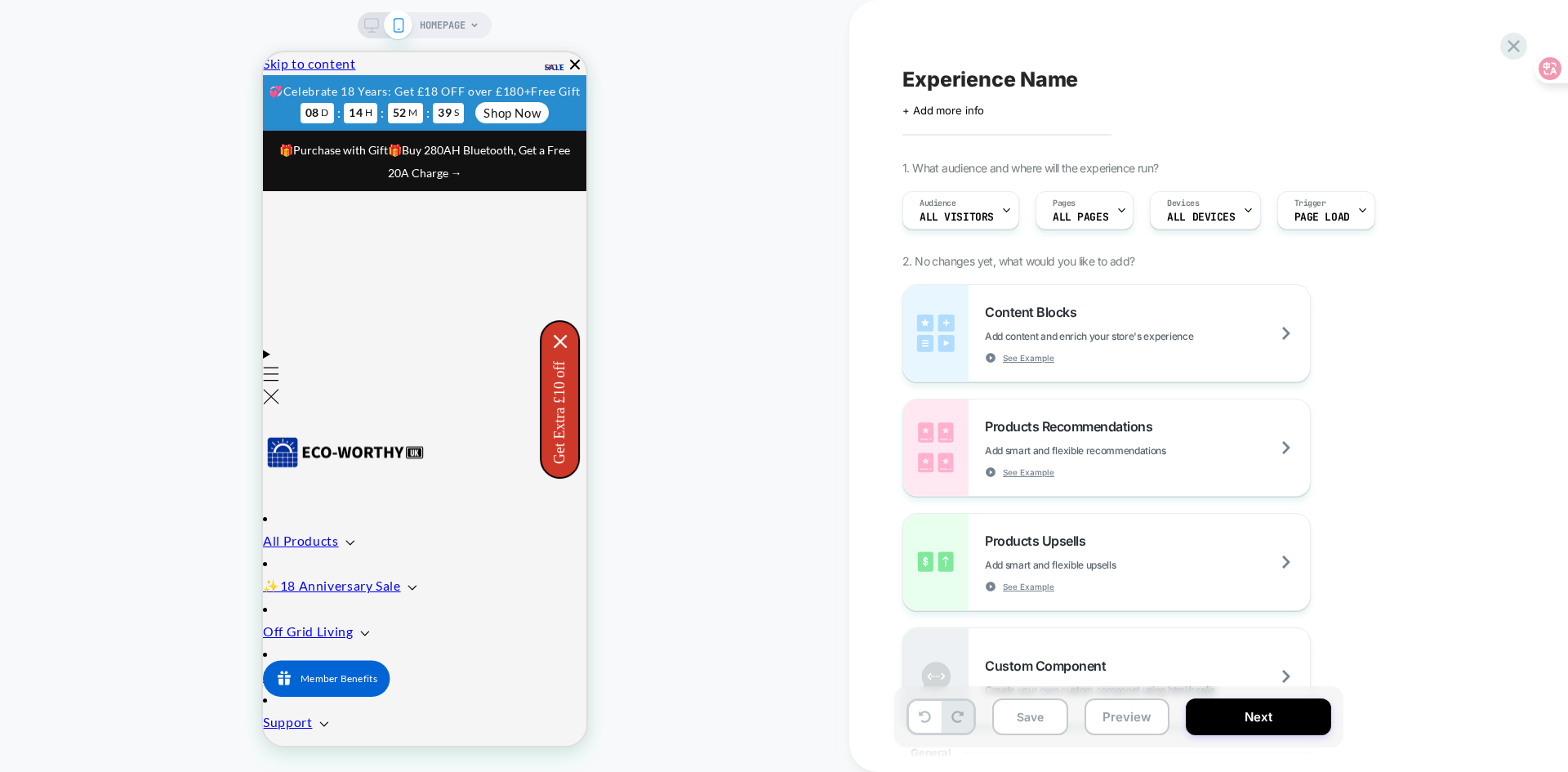
click at [758, 478] on div "HOMEPAGE" at bounding box center [425, 386] width 850 height 739
click at [912, 717] on button at bounding box center [925, 717] width 32 height 32
click at [787, 528] on div "HOMEPAGE" at bounding box center [425, 386] width 850 height 739
click at [821, 426] on div "HOMEPAGE" at bounding box center [425, 386] width 850 height 739
click at [565, 337] on icon "close icon" at bounding box center [560, 340] width 13 height 13
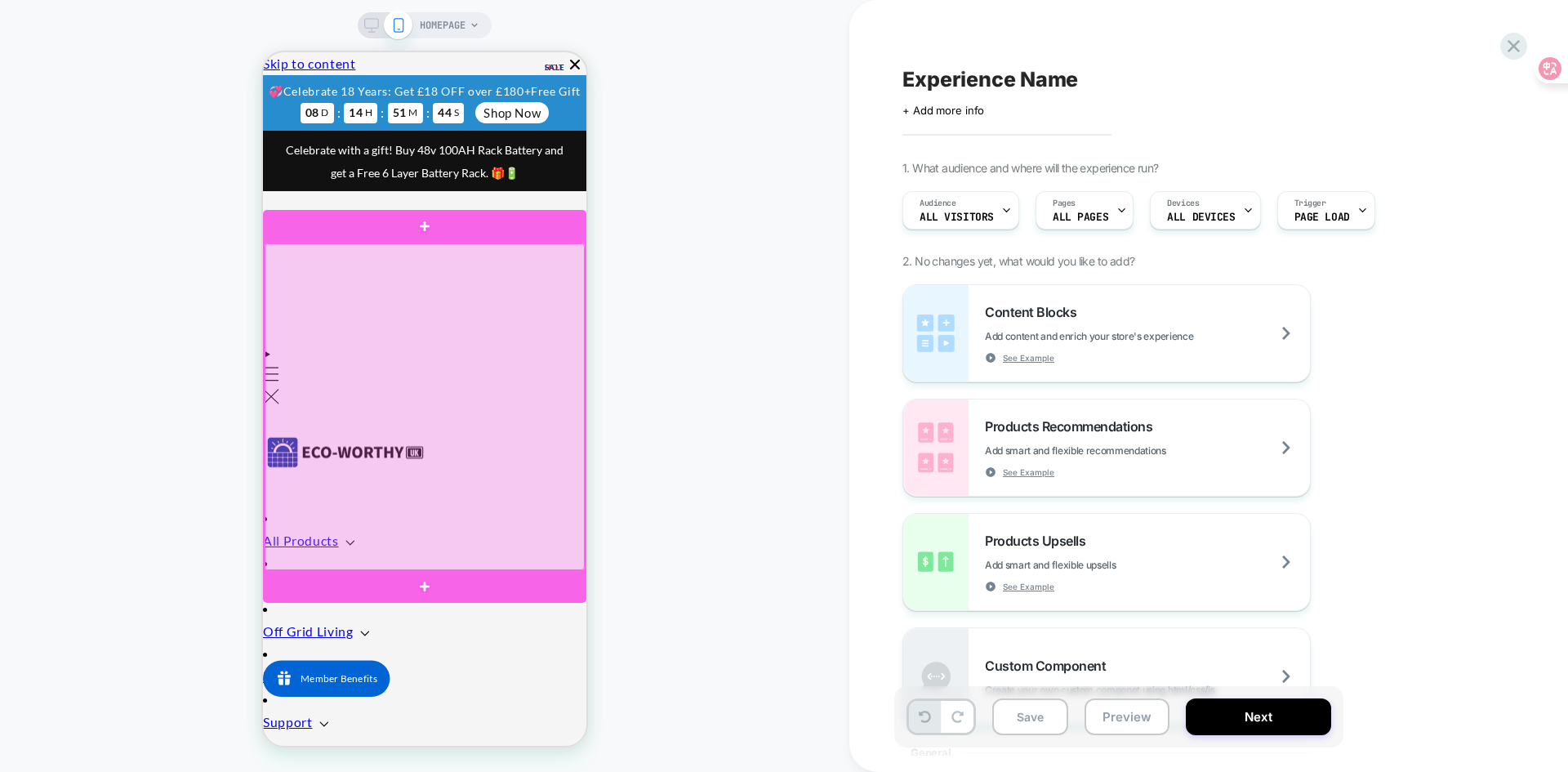
click at [292, 380] on div at bounding box center [425, 406] width 320 height 326
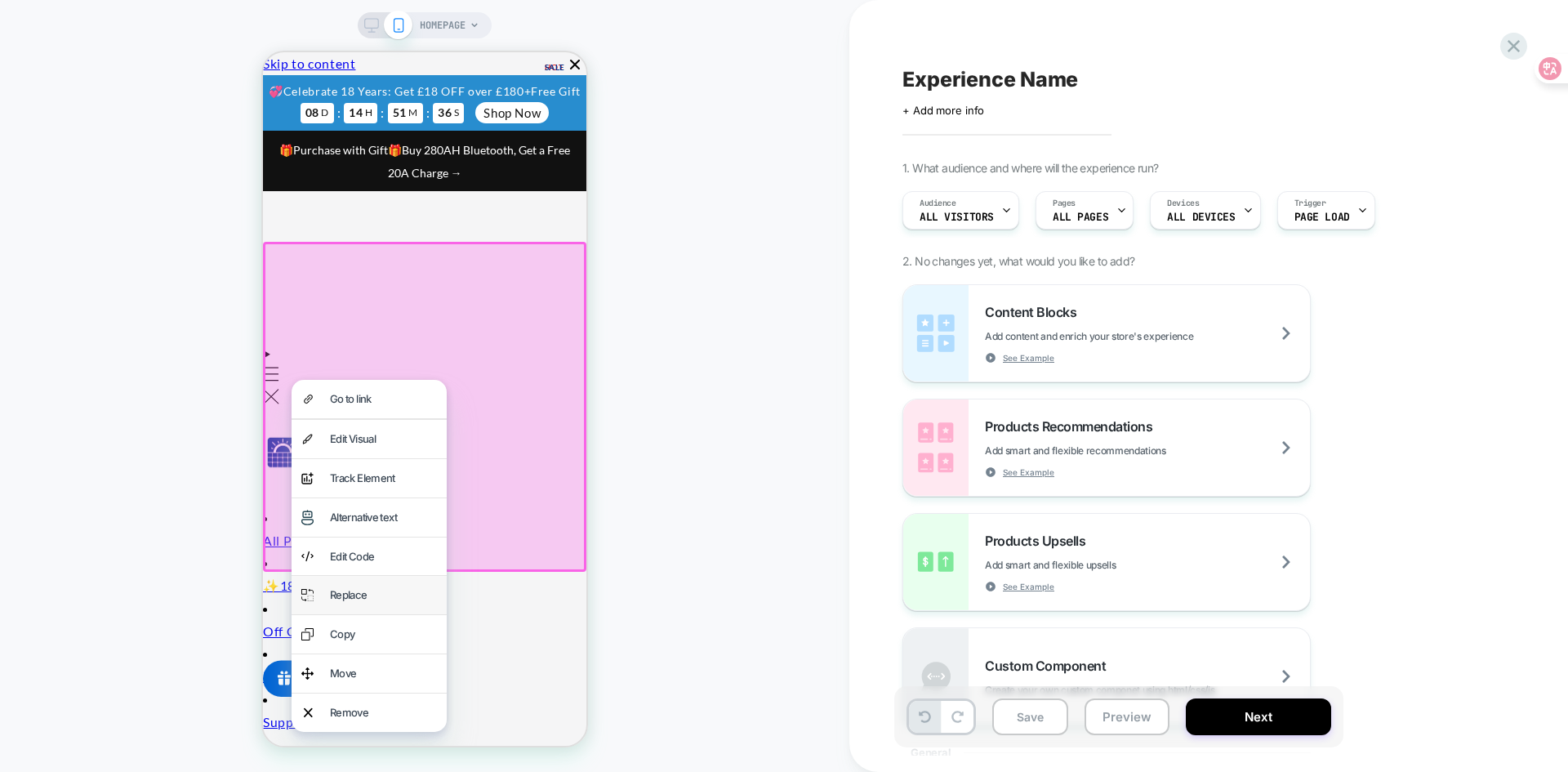
click at [341, 589] on div "Replace" at bounding box center [383, 594] width 107 height 18
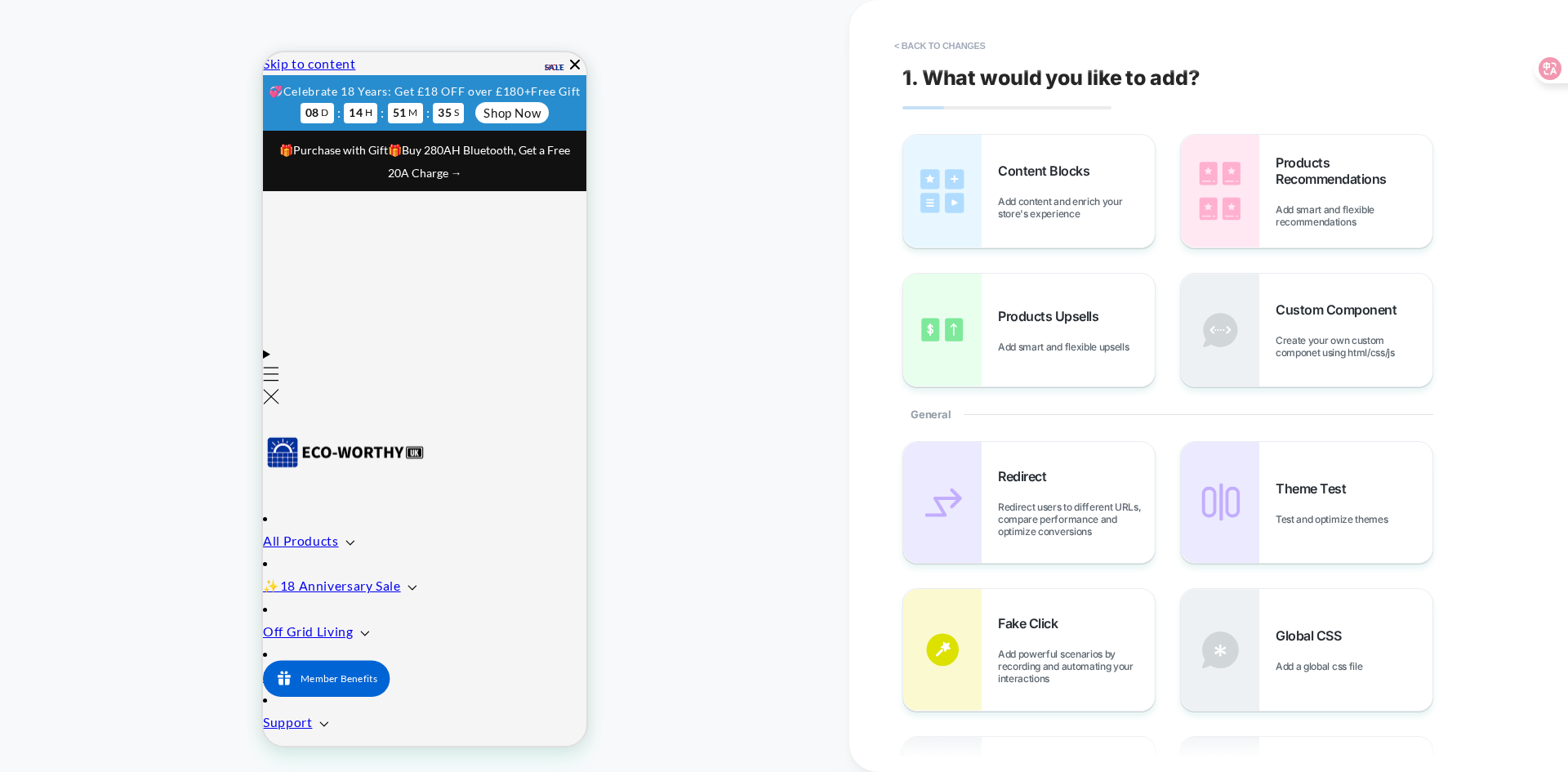
scroll to position [0, 702]
click at [1068, 164] on span "Content Blocks" at bounding box center [1047, 171] width 99 height 17
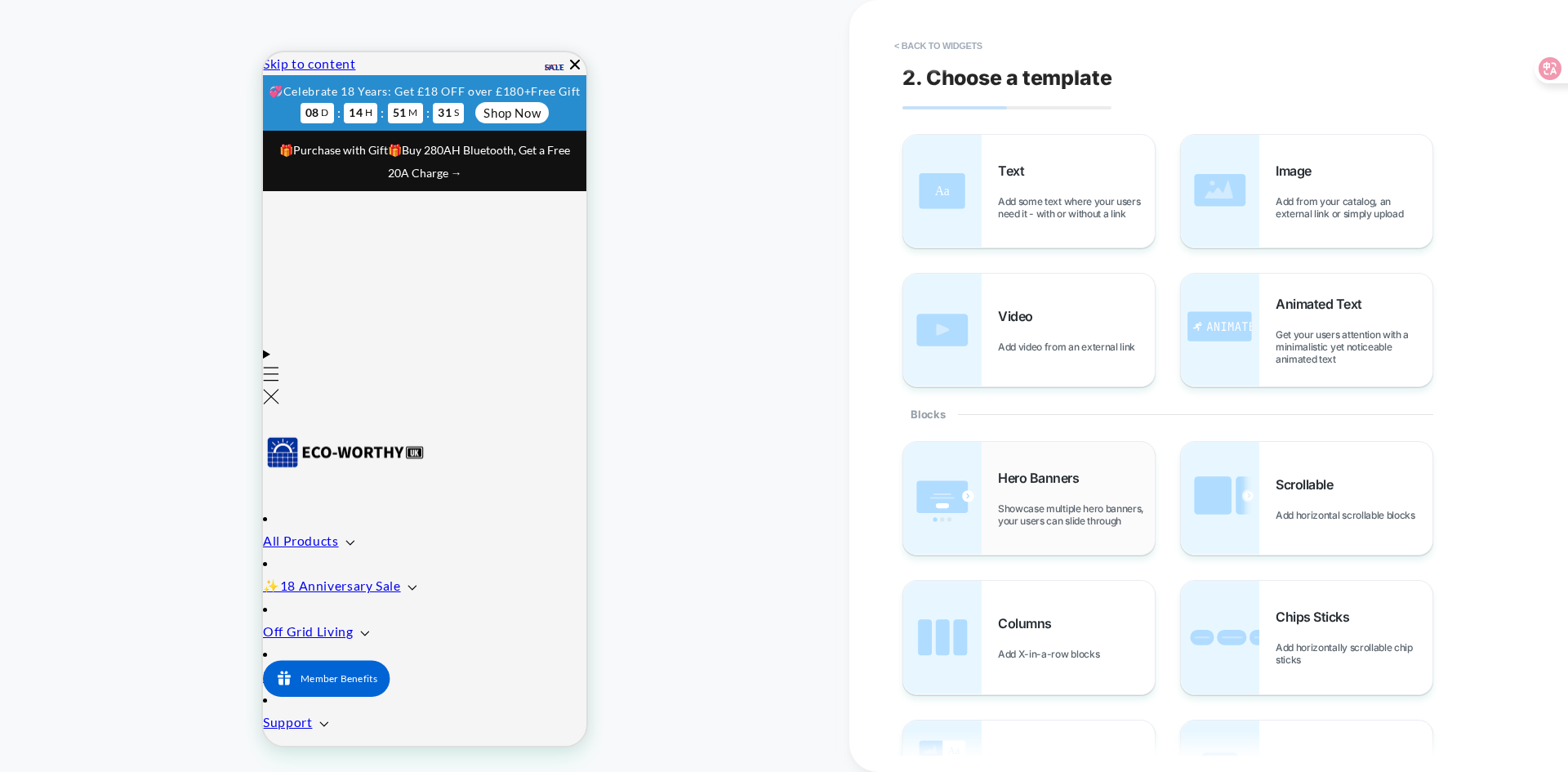
scroll to position [0, 646]
click at [1078, 486] on div "Hero Banners Showcase multiple hero banners, your users can slide through" at bounding box center [1076, 498] width 157 height 57
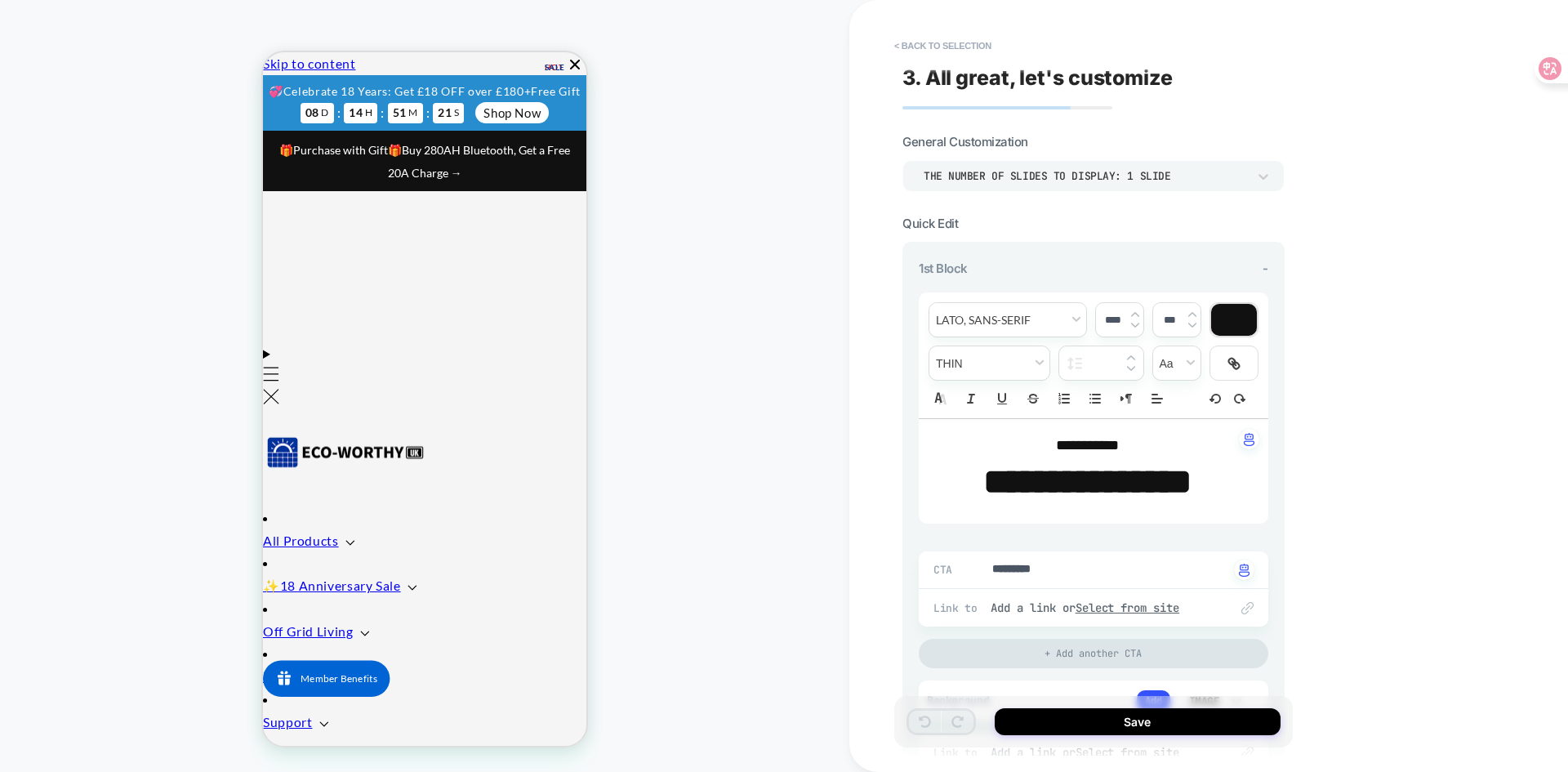
scroll to position [0, 0]
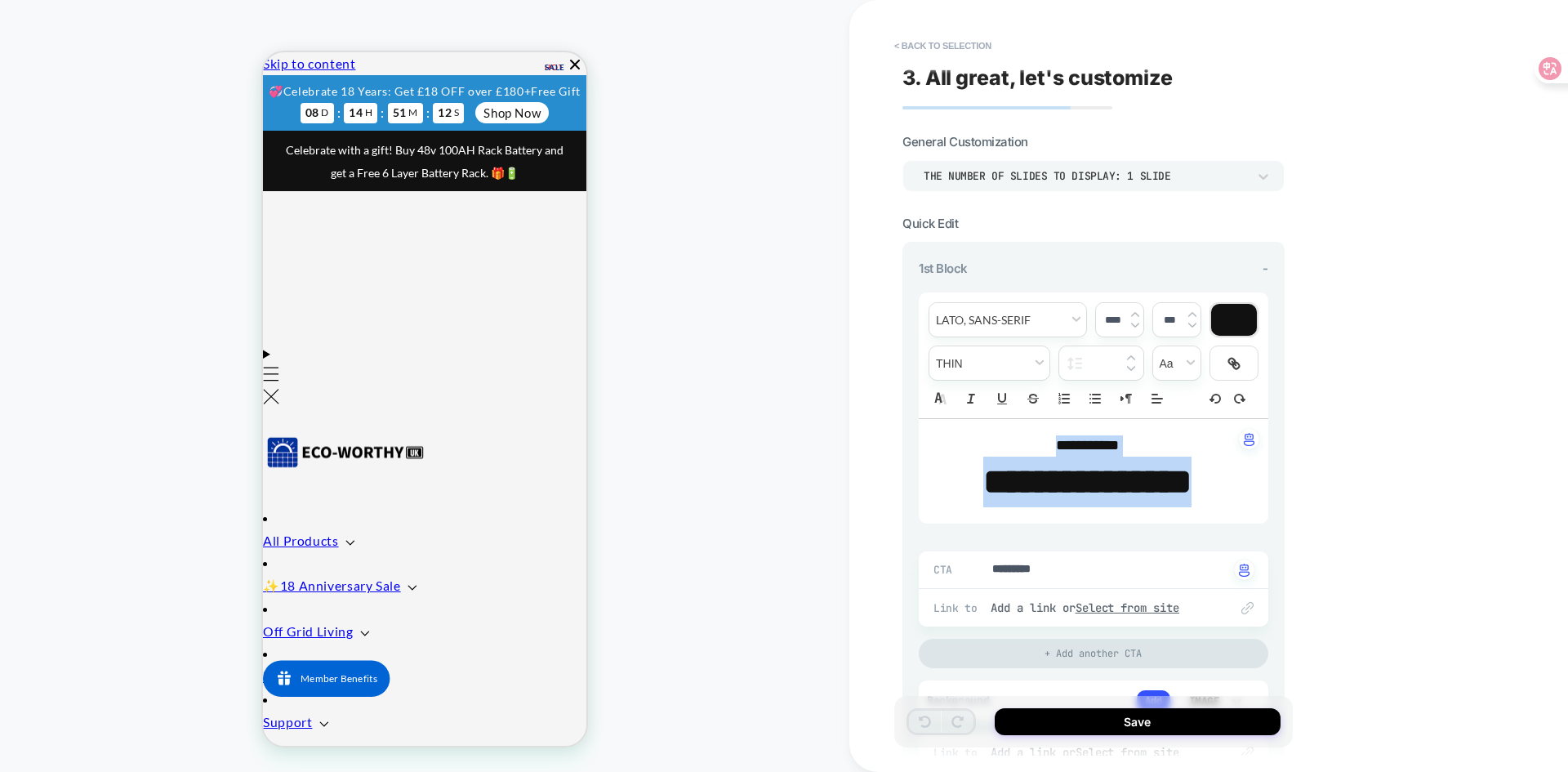
drag, startPoint x: 1150, startPoint y: 561, endPoint x: 968, endPoint y: 441, distance: 218.0
click at [968, 441] on div "**********" at bounding box center [1093, 470] width 349 height 105
type textarea "*"
type input "****"
type textarea "*"
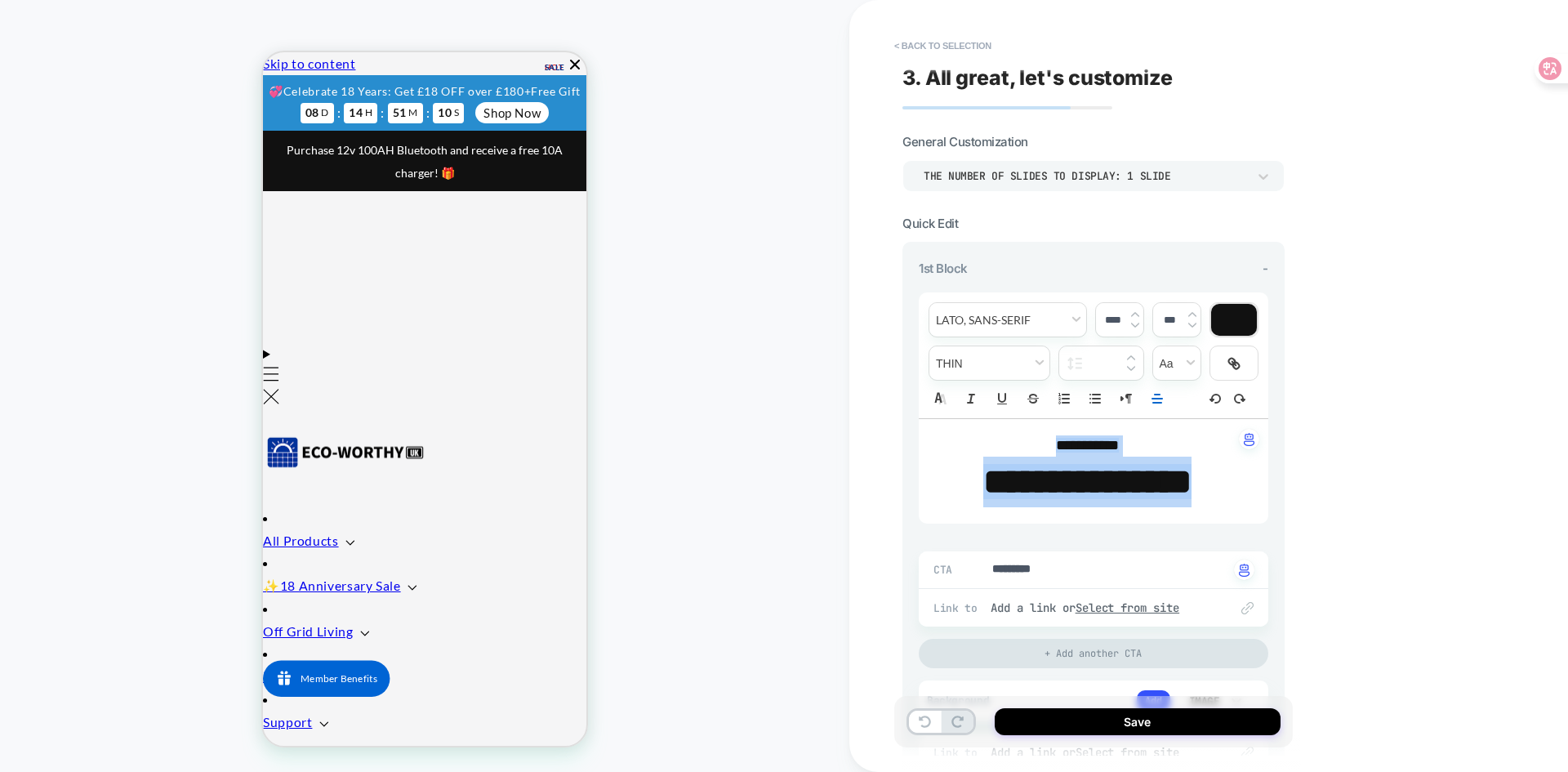
type input "****"
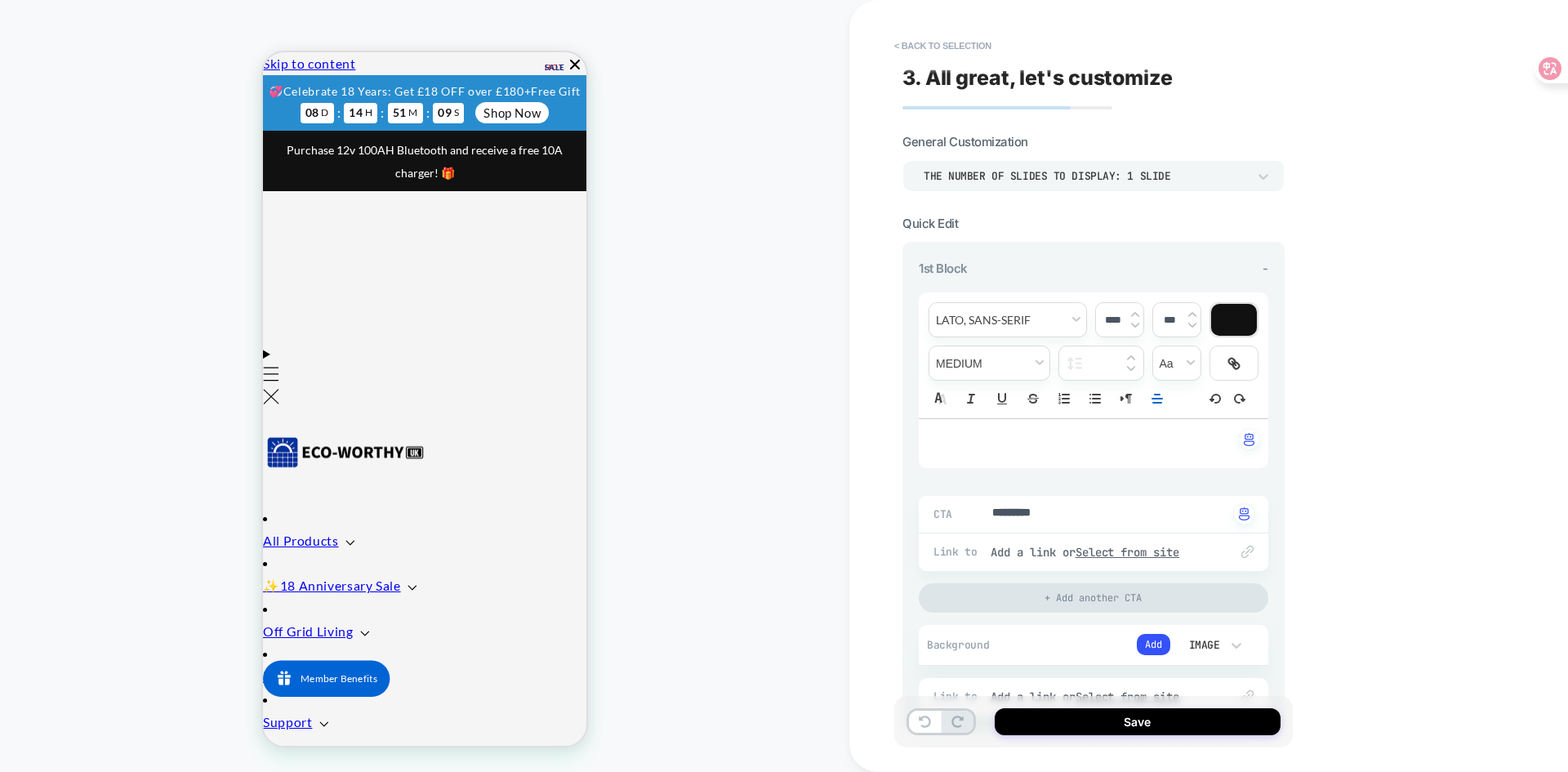
type textarea "*"
drag, startPoint x: 1069, startPoint y: 509, endPoint x: 932, endPoint y: 491, distance: 138.2
click at [1203, 646] on div "Image" at bounding box center [1202, 645] width 34 height 14
click at [1144, 627] on div at bounding box center [784, 386] width 1568 height 772
click at [1150, 635] on button "Add" at bounding box center [1154, 645] width 33 height 21
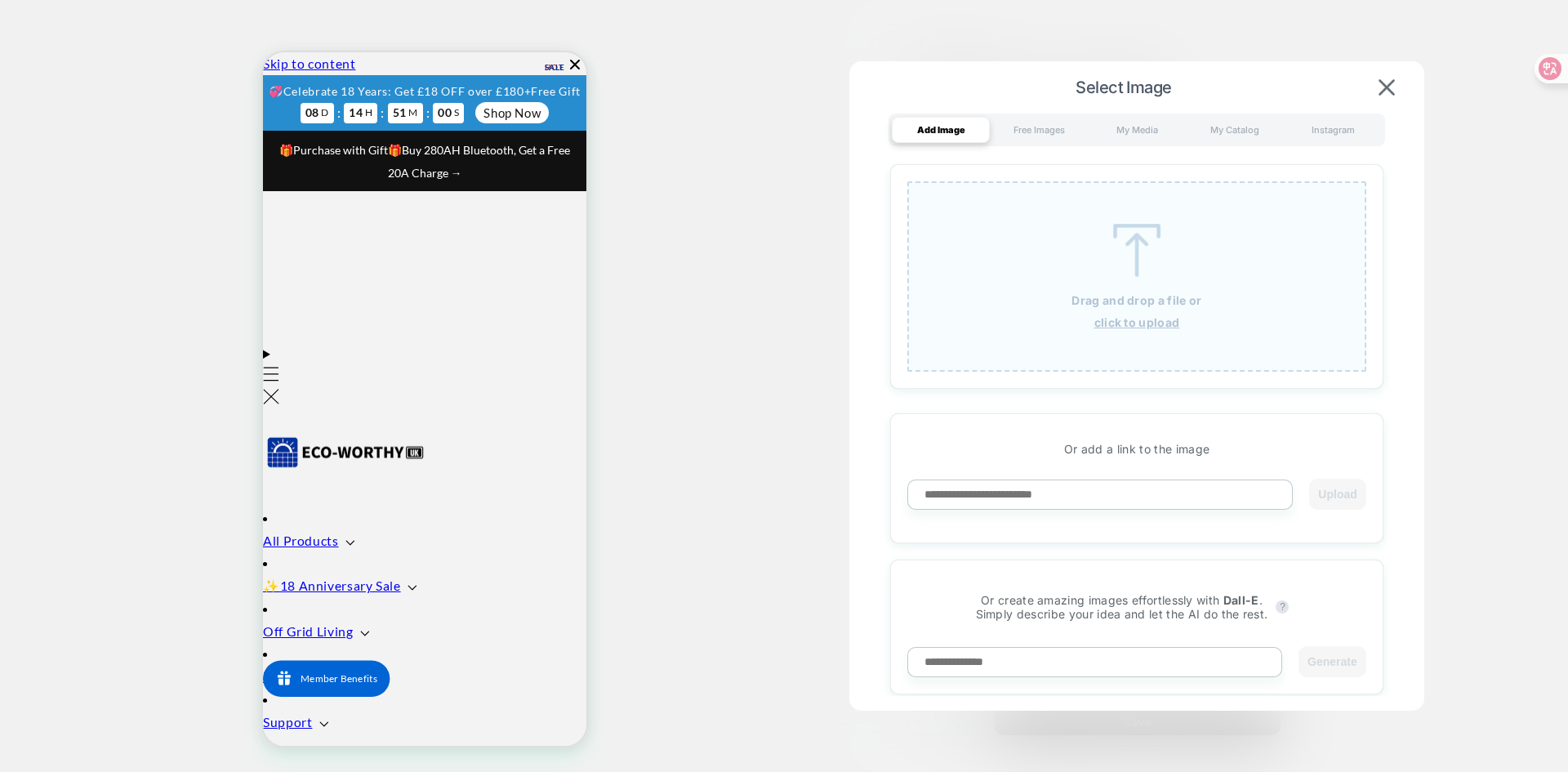
click at [1120, 246] on img at bounding box center [1137, 250] width 74 height 53
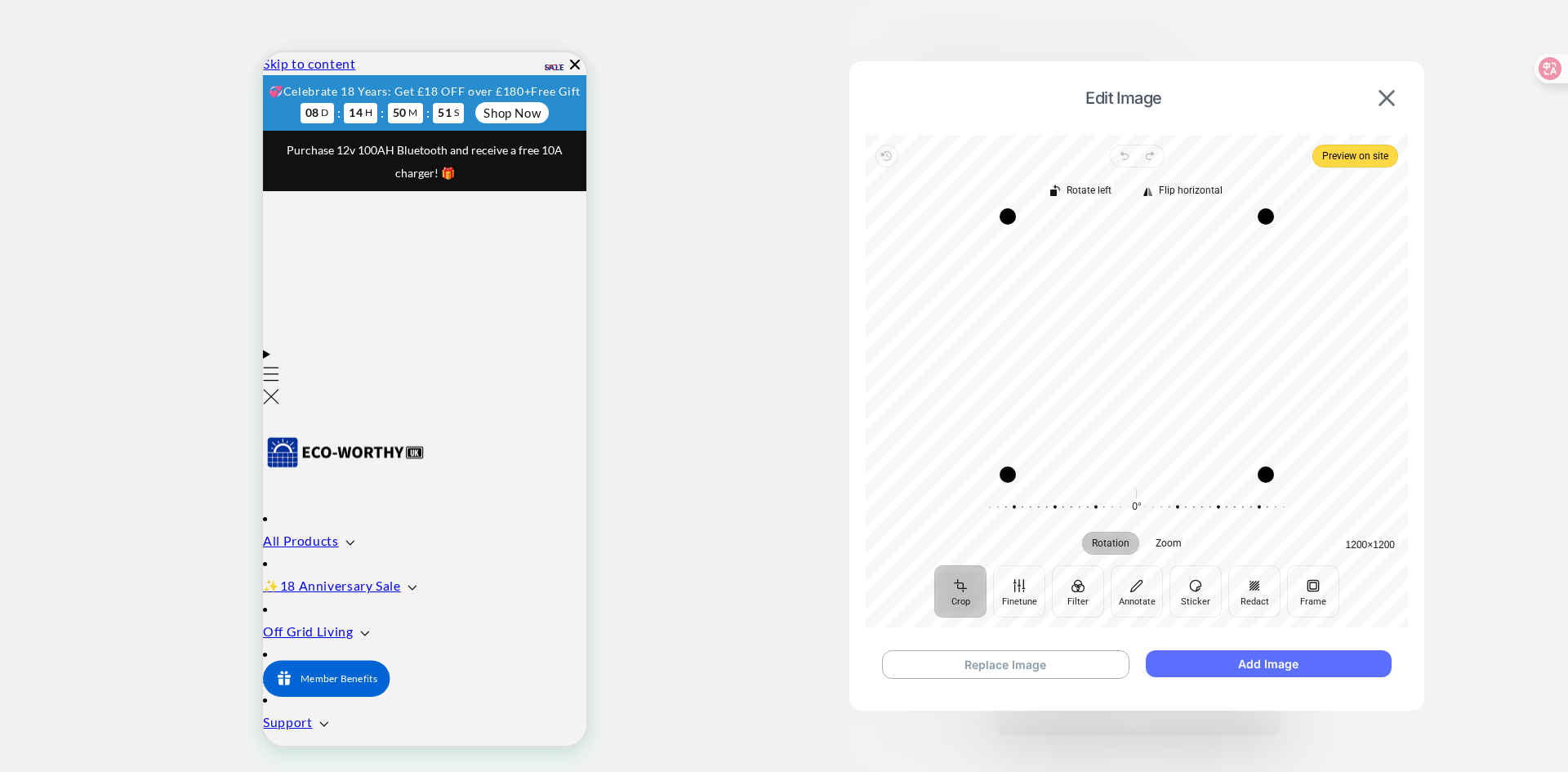
click at [1224, 657] on button "Add Image" at bounding box center [1269, 663] width 246 height 27
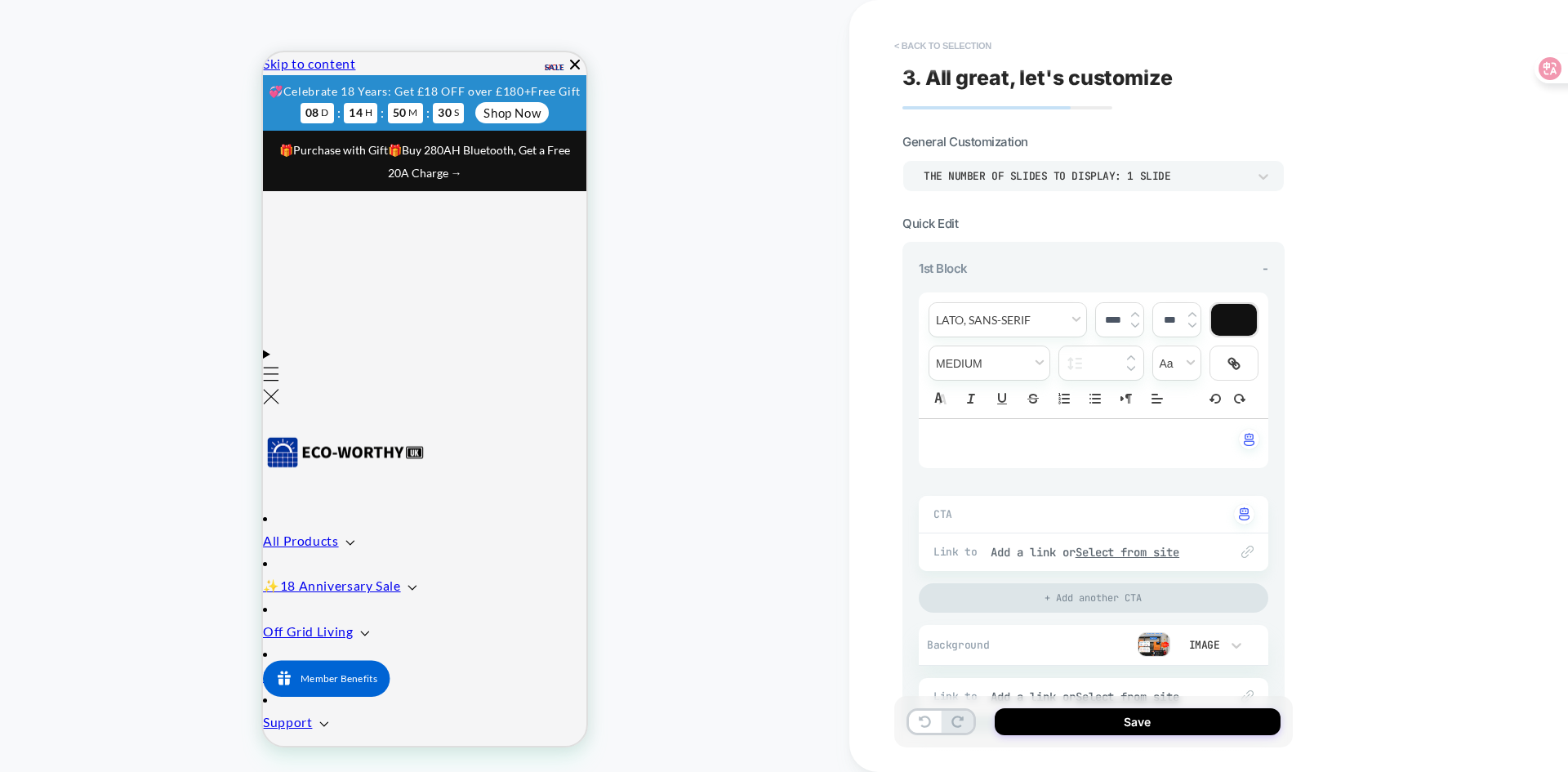
click at [909, 43] on button "< Back to selection" at bounding box center [943, 46] width 113 height 26
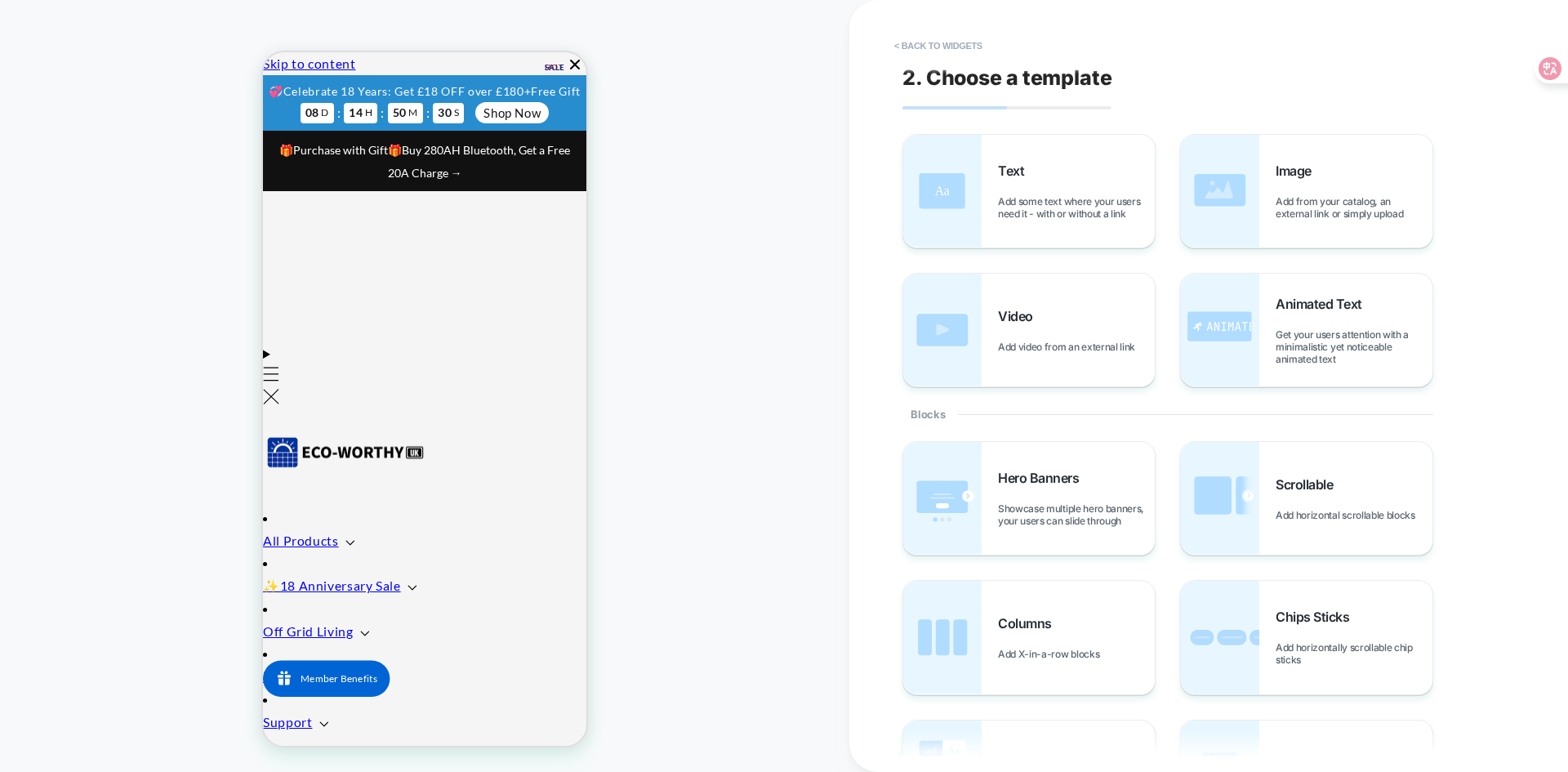
click at [909, 43] on button "< Back to widgets" at bounding box center [938, 46] width 105 height 26
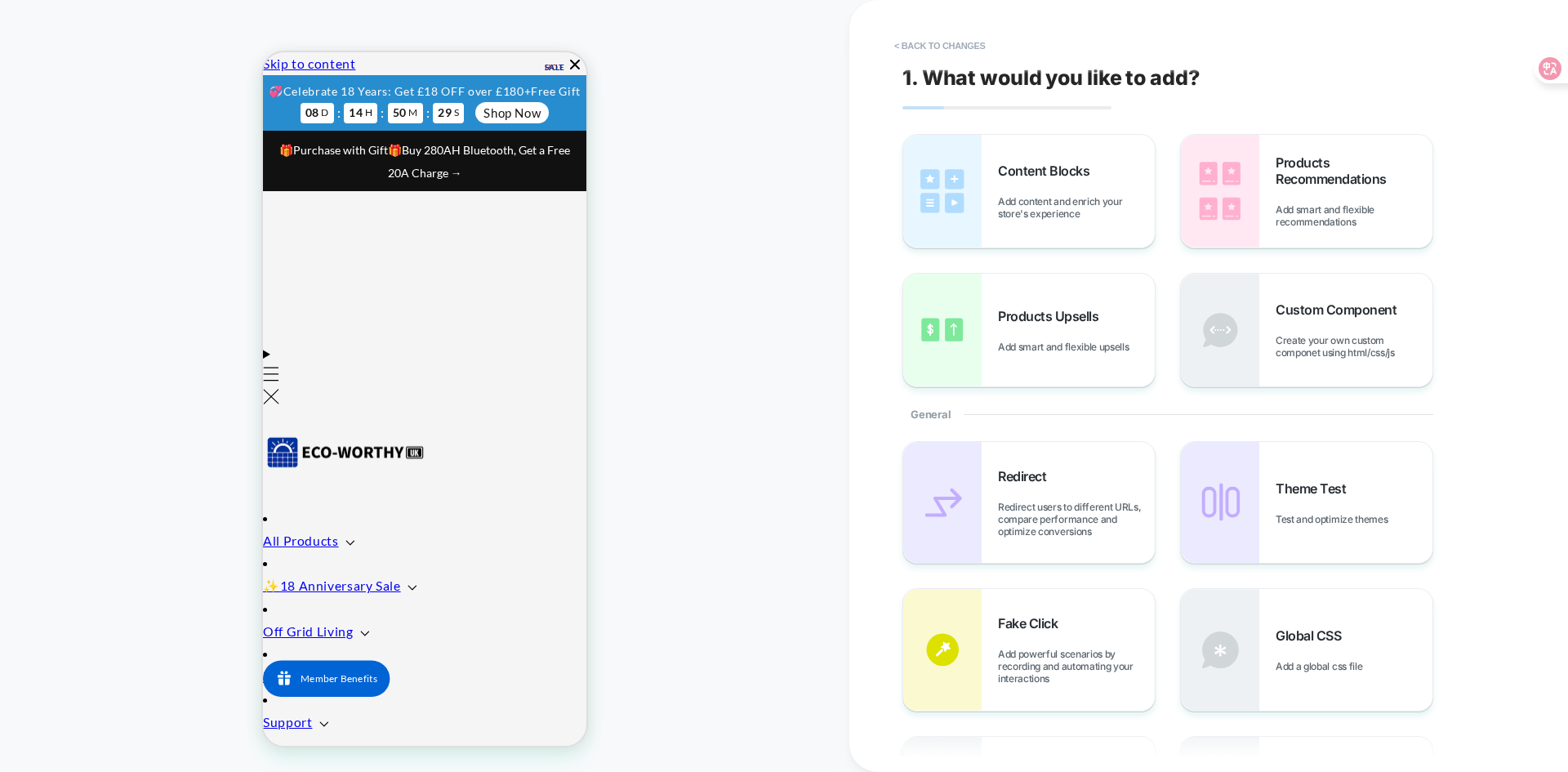
scroll to position [0, 55]
click at [909, 43] on button "< Back to changes" at bounding box center [940, 46] width 108 height 26
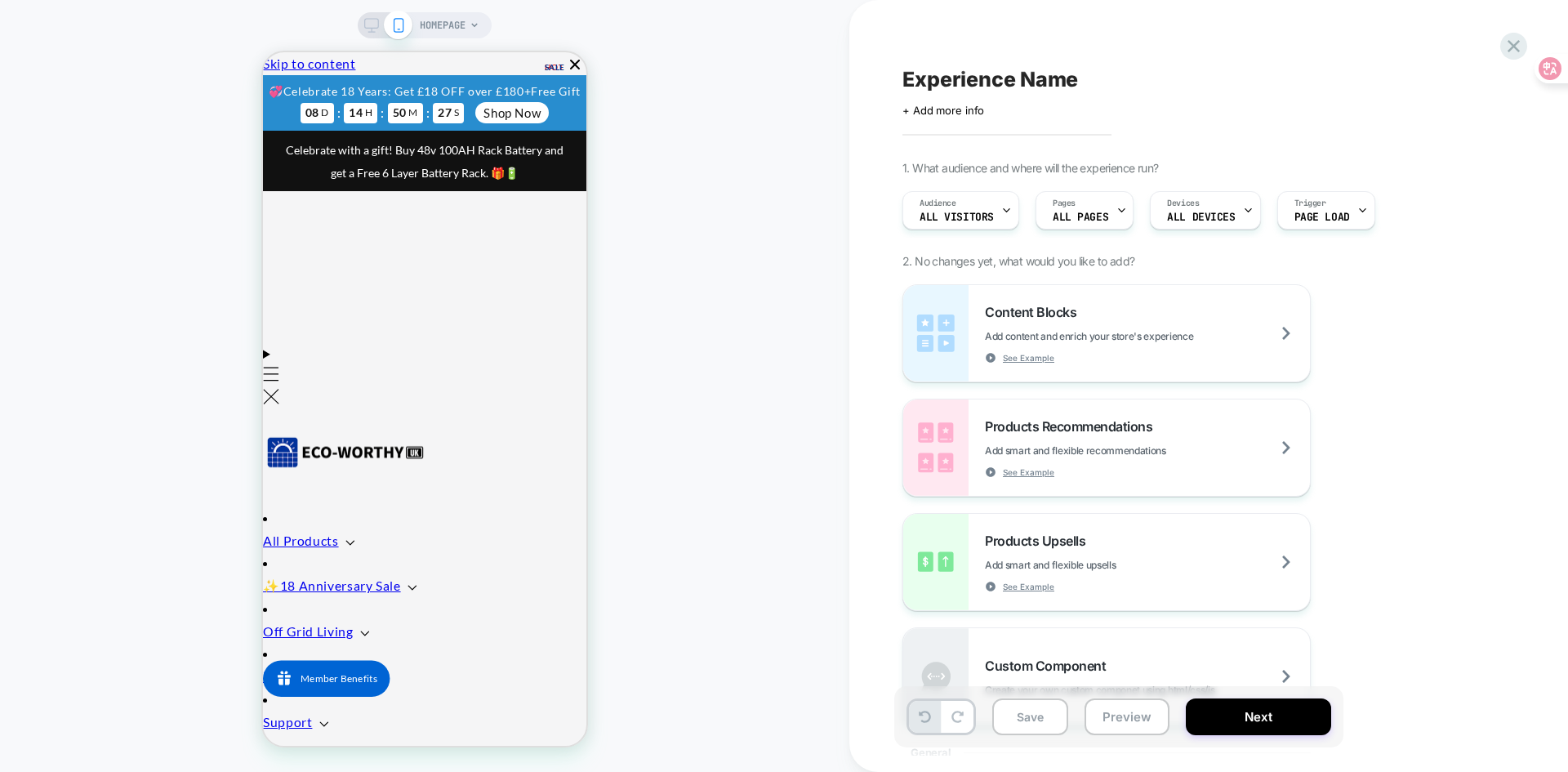
click at [731, 500] on div "HOMEPAGE" at bounding box center [425, 386] width 850 height 739
click at [733, 190] on div "HOMEPAGE" at bounding box center [425, 386] width 850 height 739
click at [362, 28] on div "HOMEPAGE" at bounding box center [425, 25] width 134 height 26
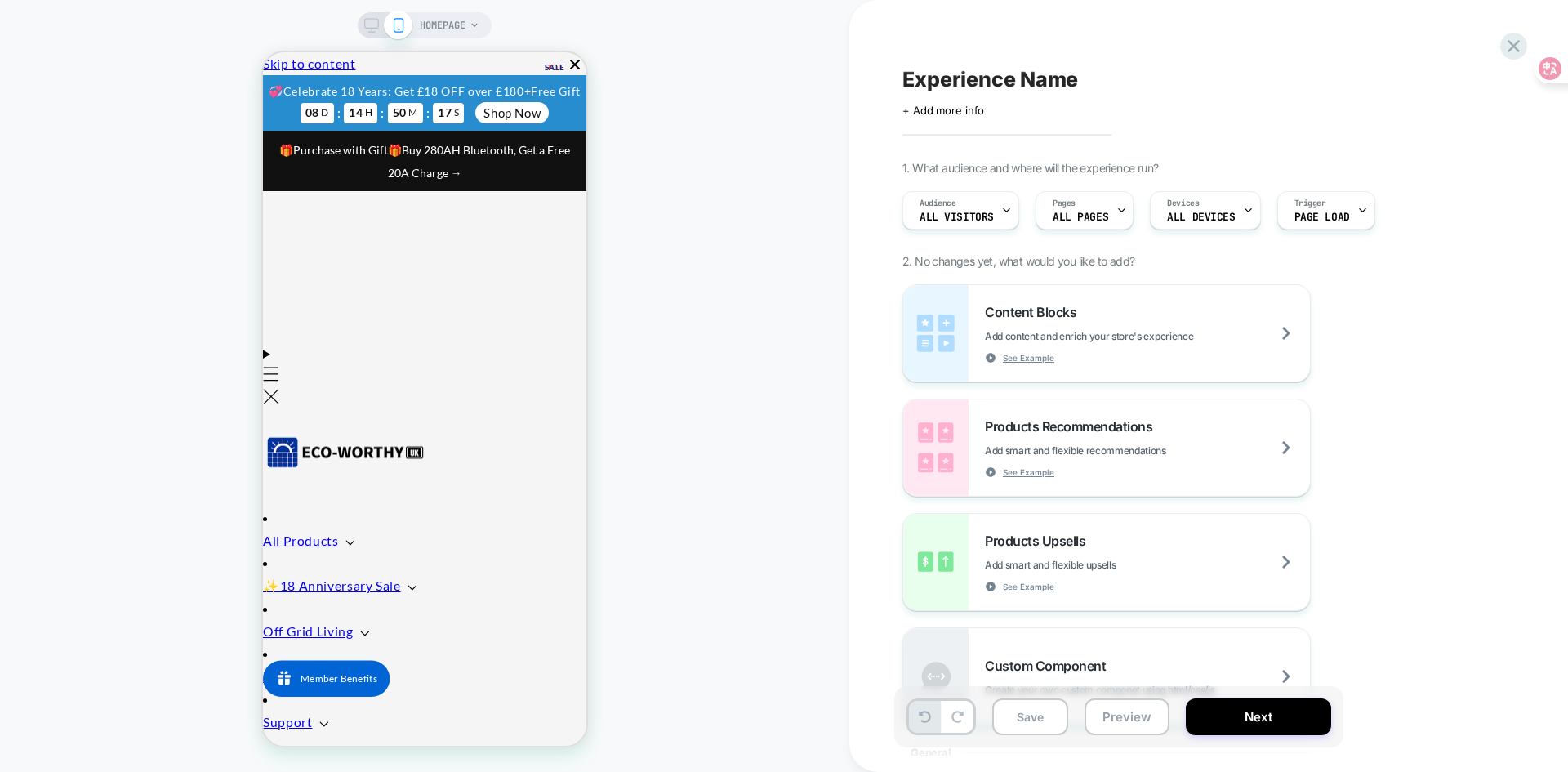
click at [369, 25] on icon at bounding box center [371, 25] width 15 height 15
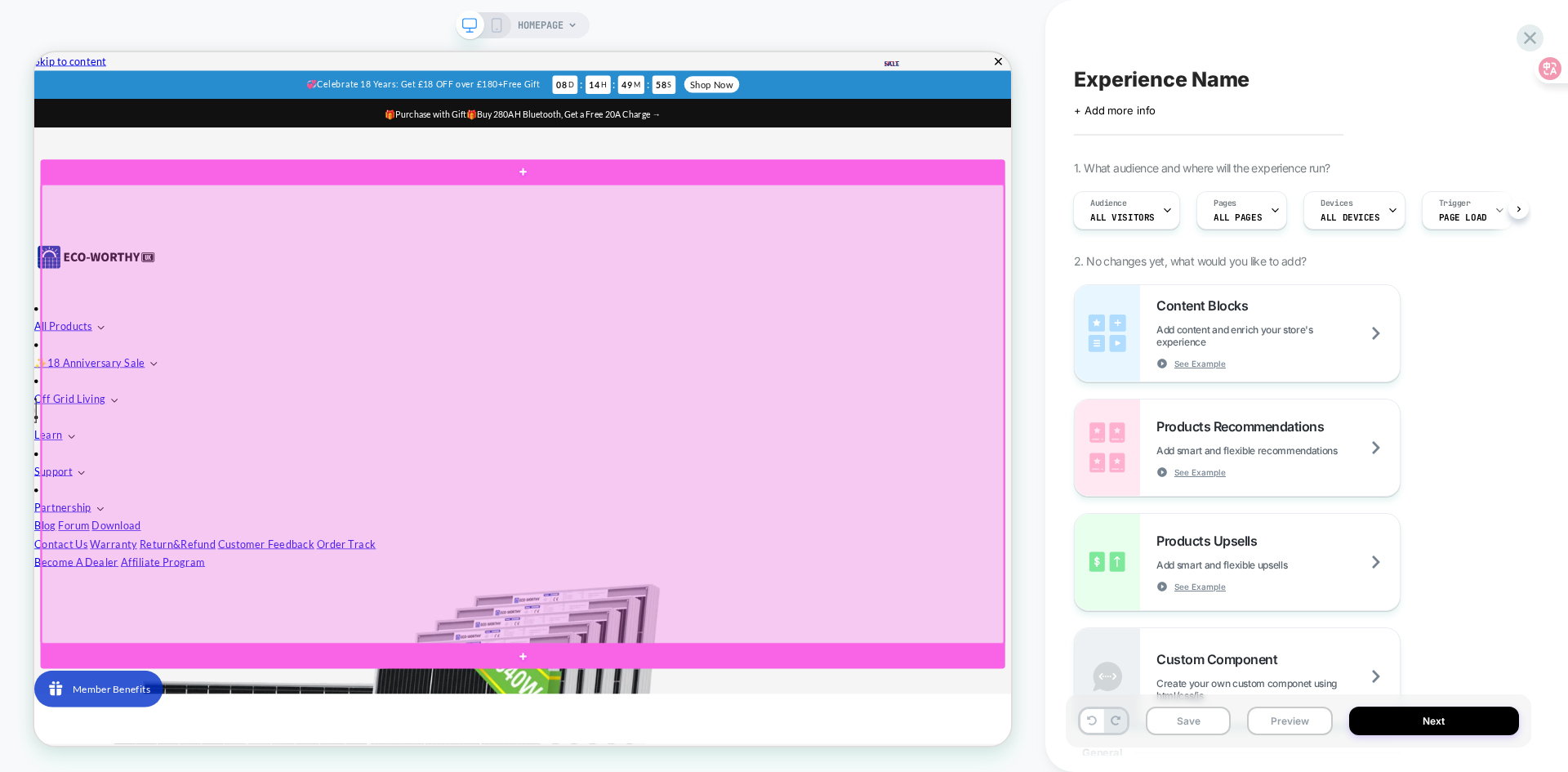
click at [745, 393] on div at bounding box center [685, 534] width 1283 height 611
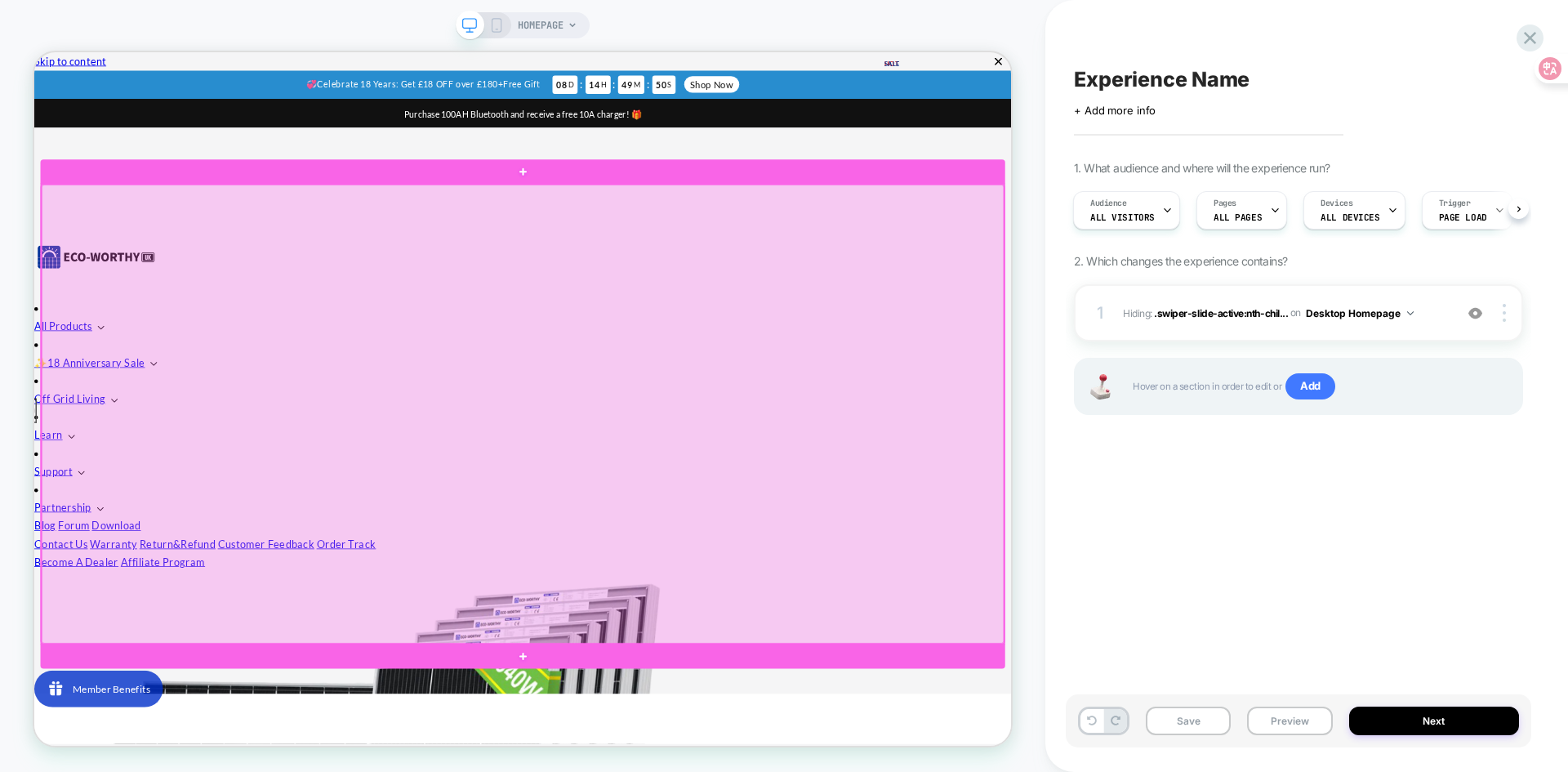
click at [760, 627] on div at bounding box center [685, 534] width 1283 height 611
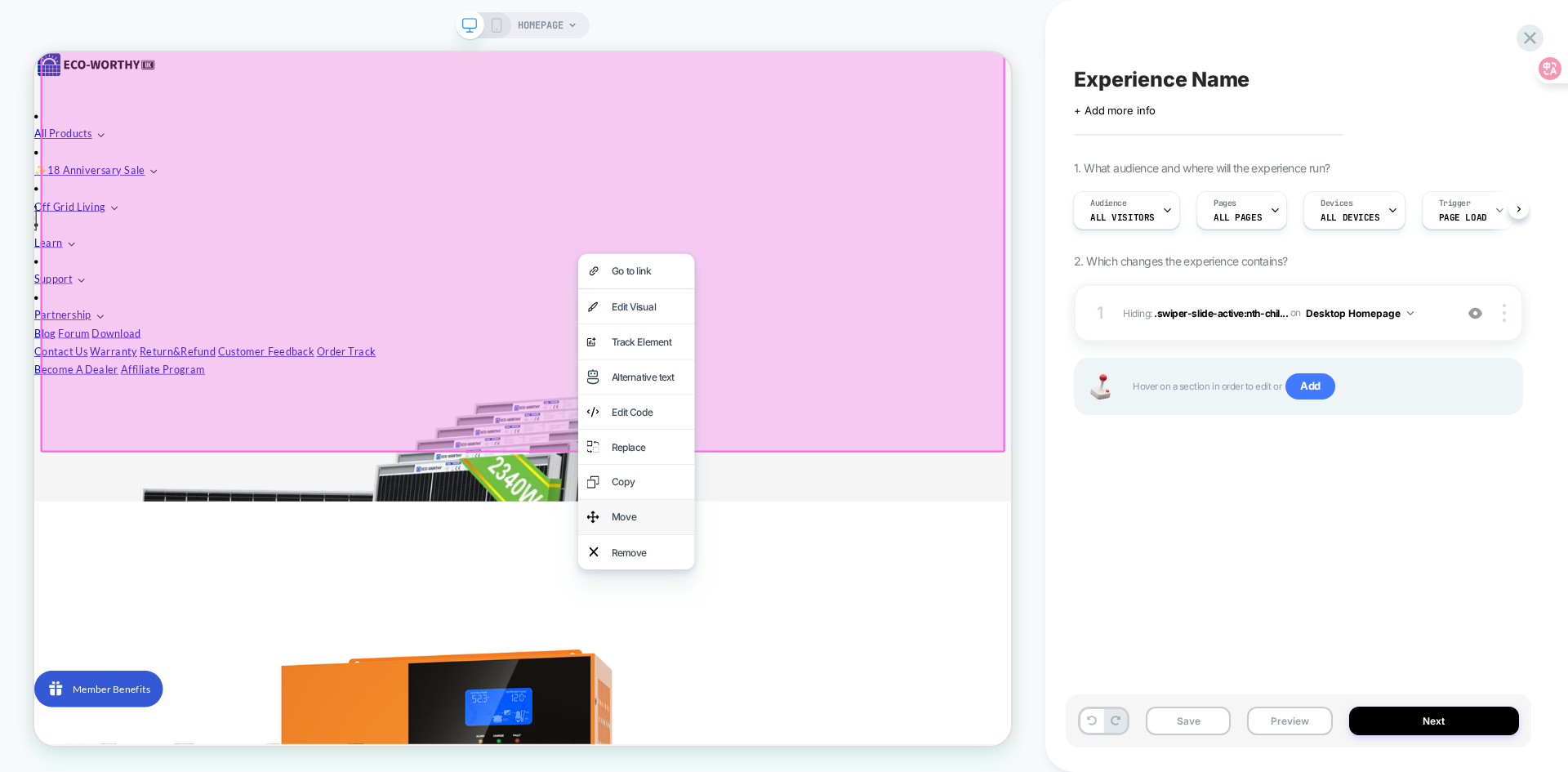
scroll to position [326, 0]
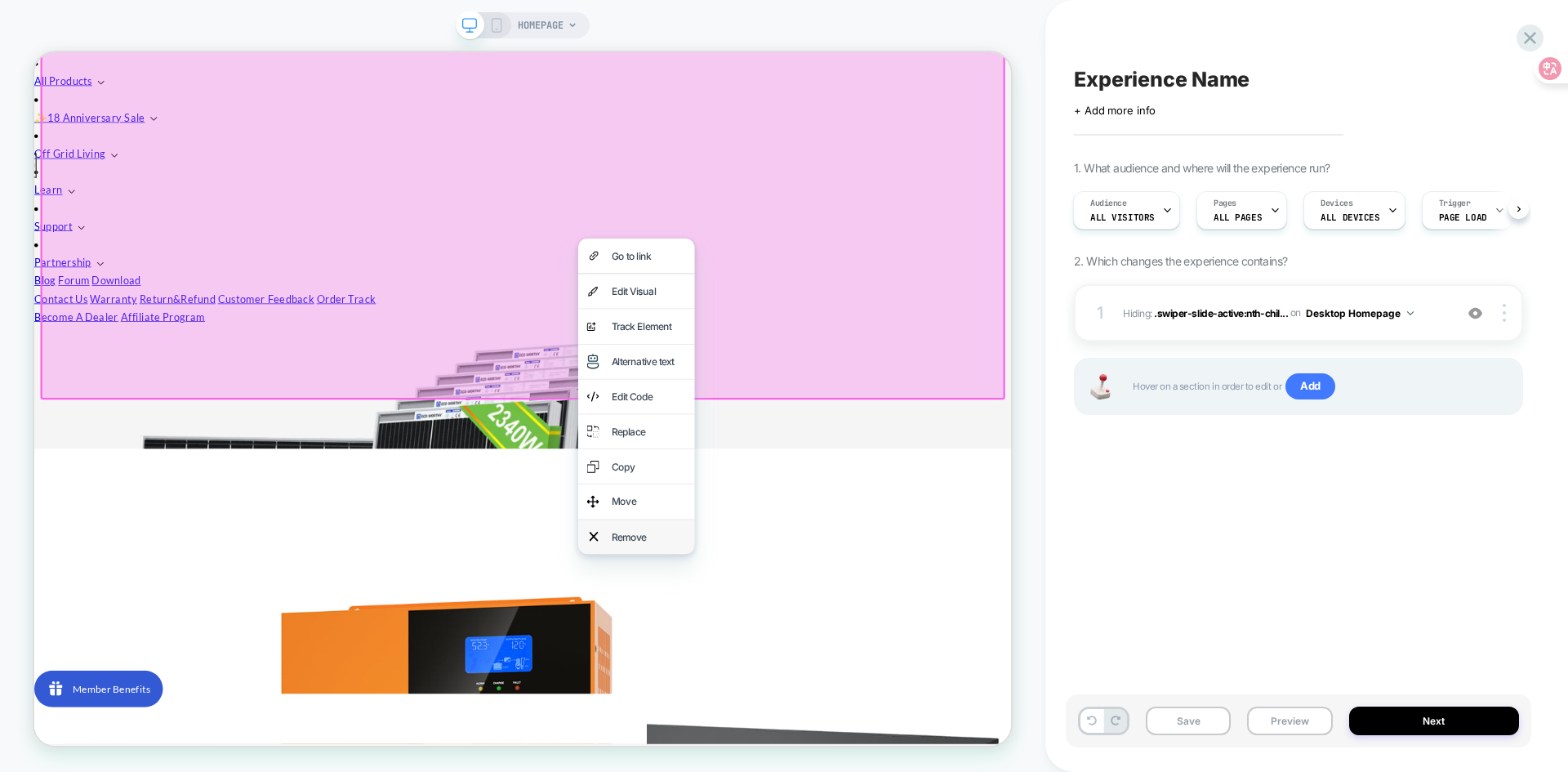
click at [826, 697] on div "Remove" at bounding box center [853, 698] width 99 height 23
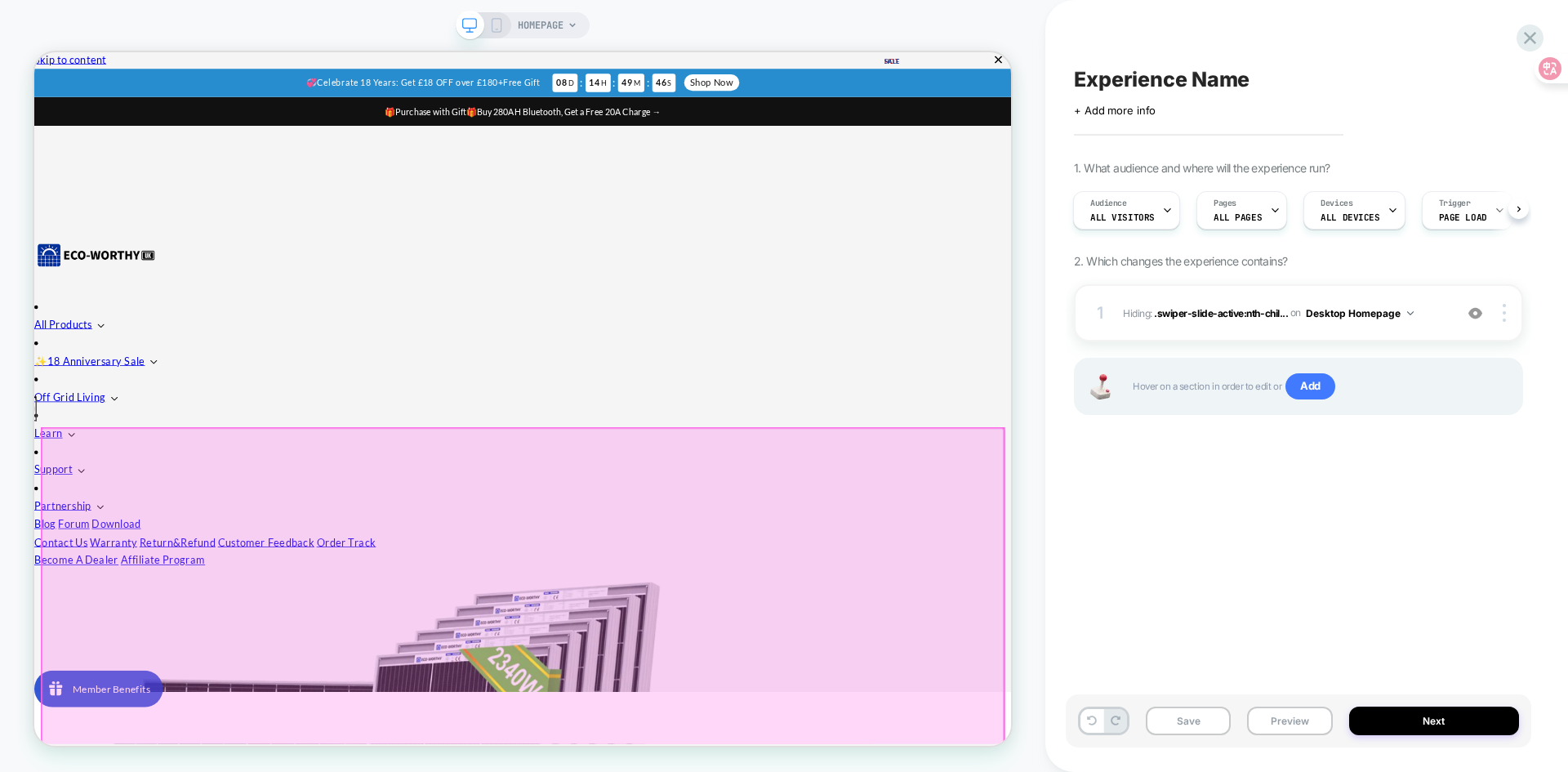
scroll to position [0, 0]
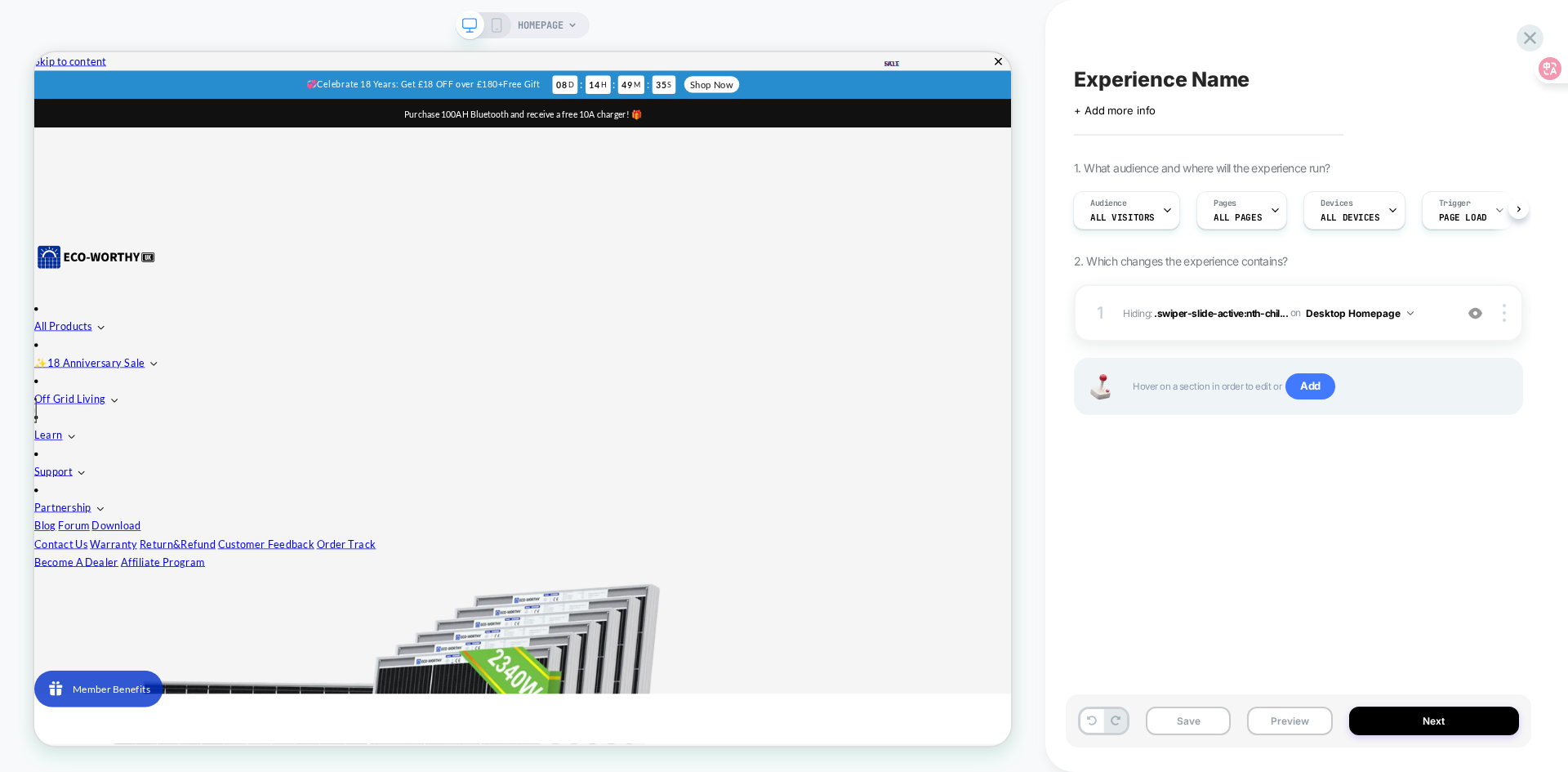
click at [1353, 505] on div "Experience Name Click to edit experience details + Add more info 1. What audien…" at bounding box center [1298, 386] width 465 height 739
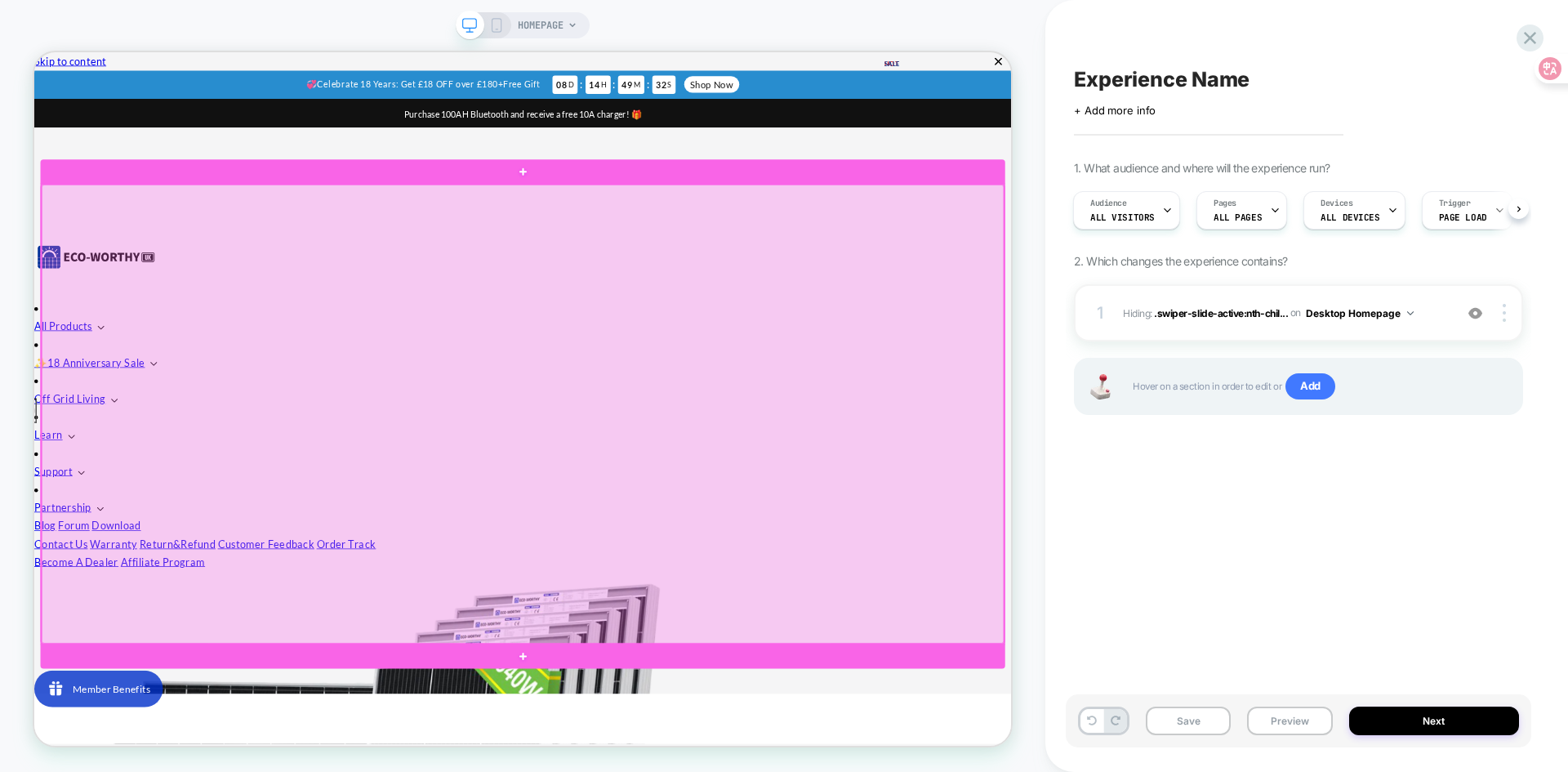
click at [832, 256] on div at bounding box center [685, 534] width 1283 height 611
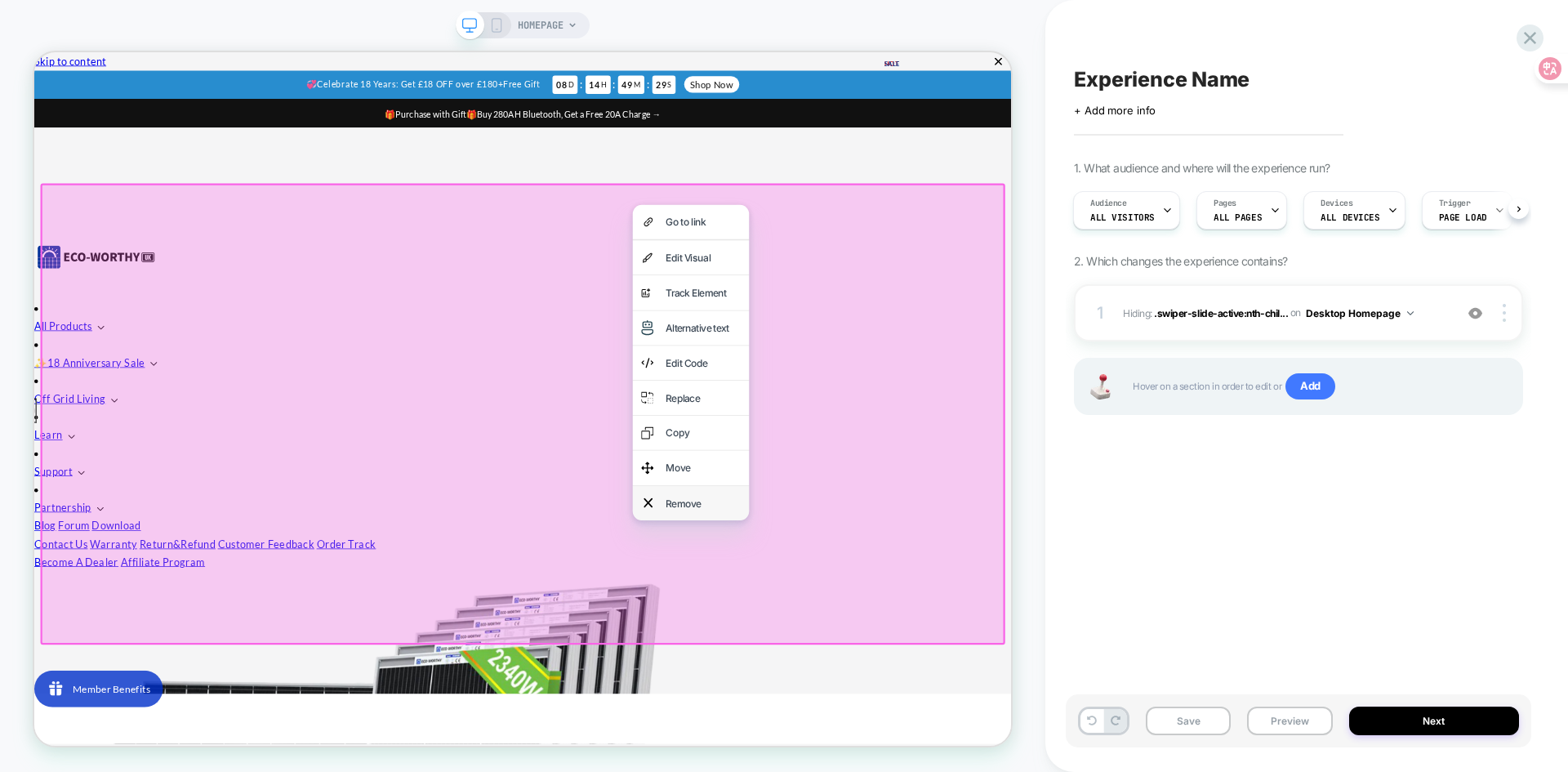
click at [884, 653] on div "Remove" at bounding box center [925, 653] width 99 height 23
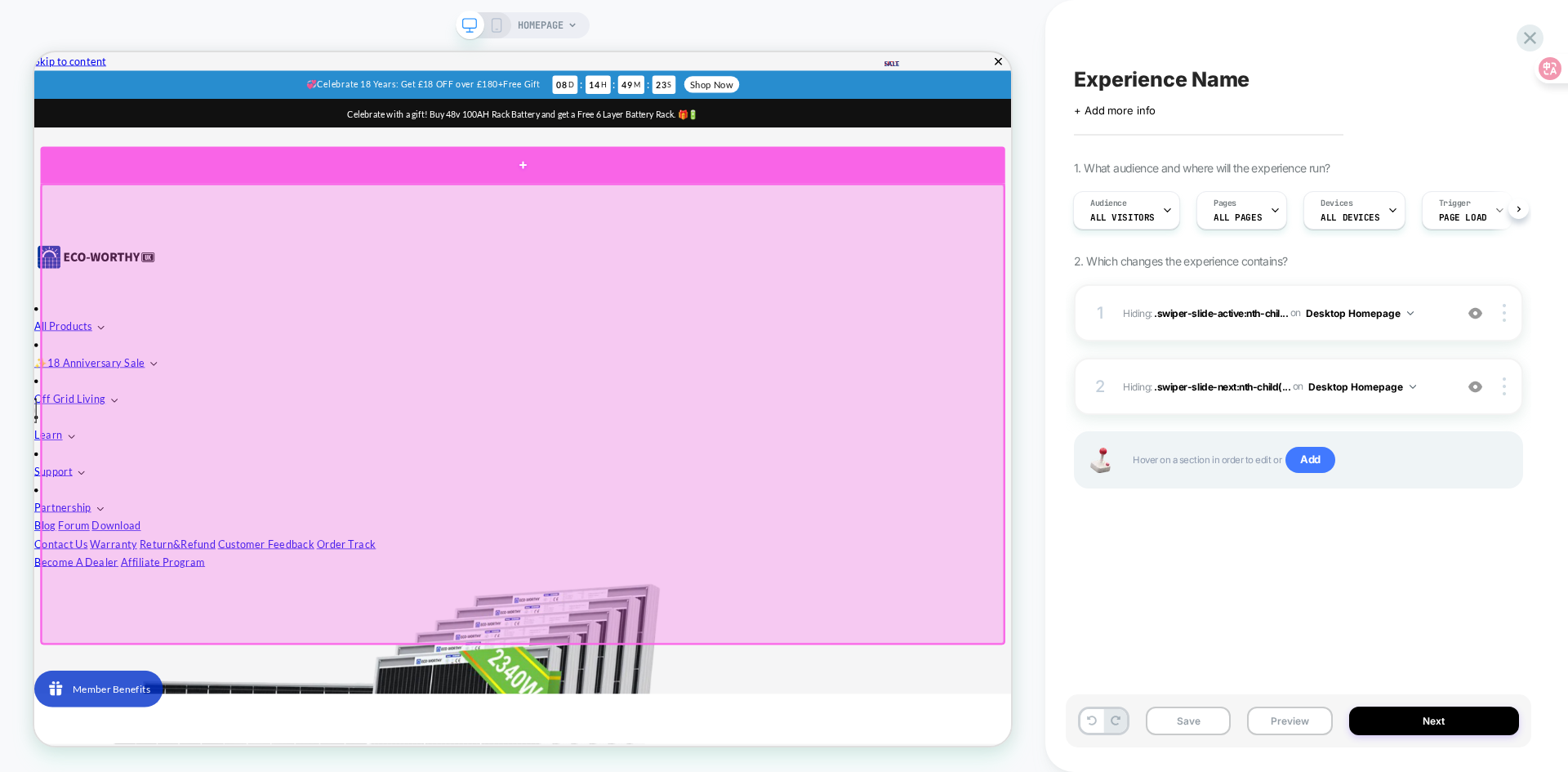
click at [629, 193] on div at bounding box center [685, 202] width 1287 height 49
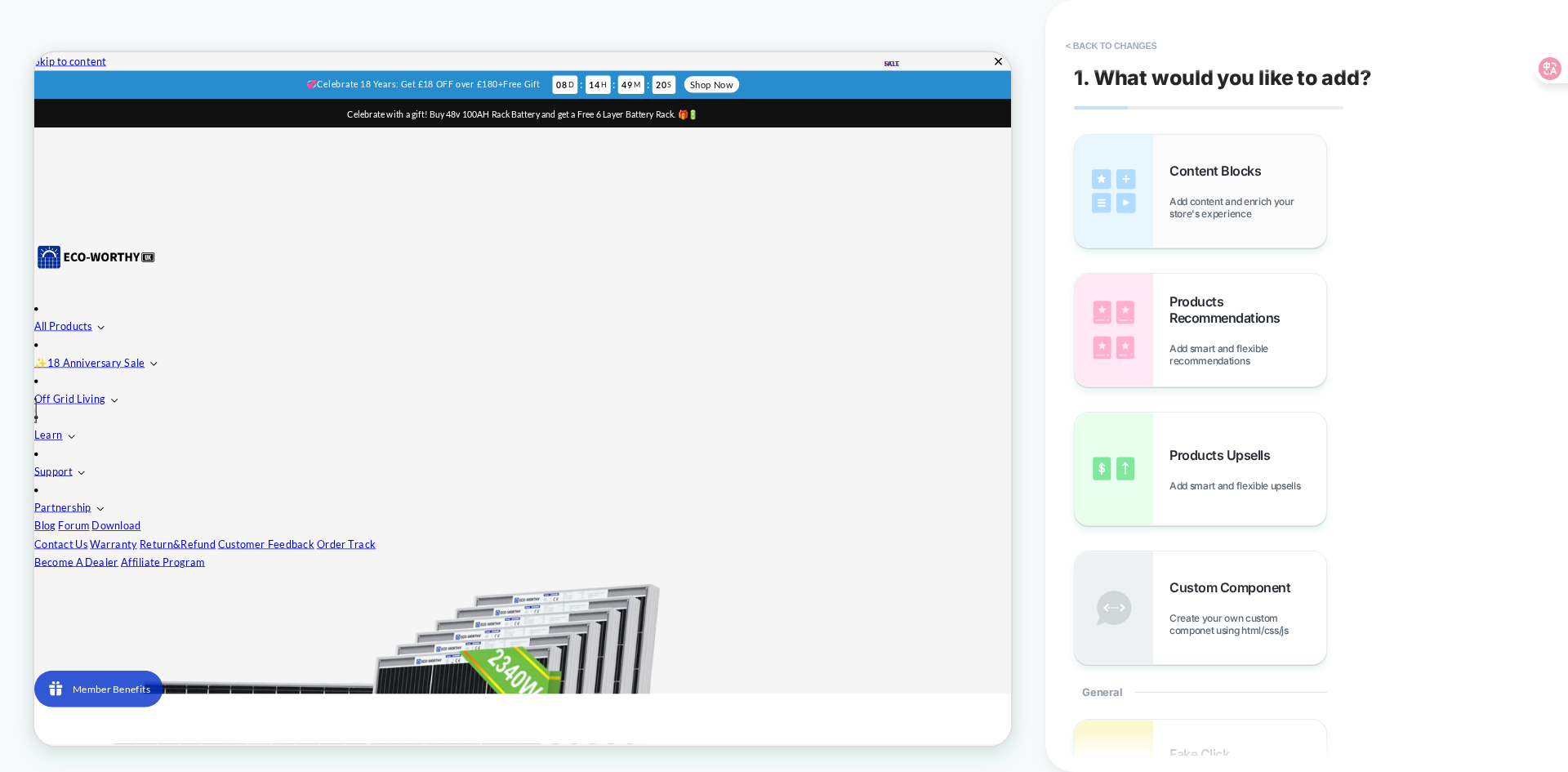
click at [1192, 169] on span "Content Blocks" at bounding box center [1219, 171] width 99 height 17
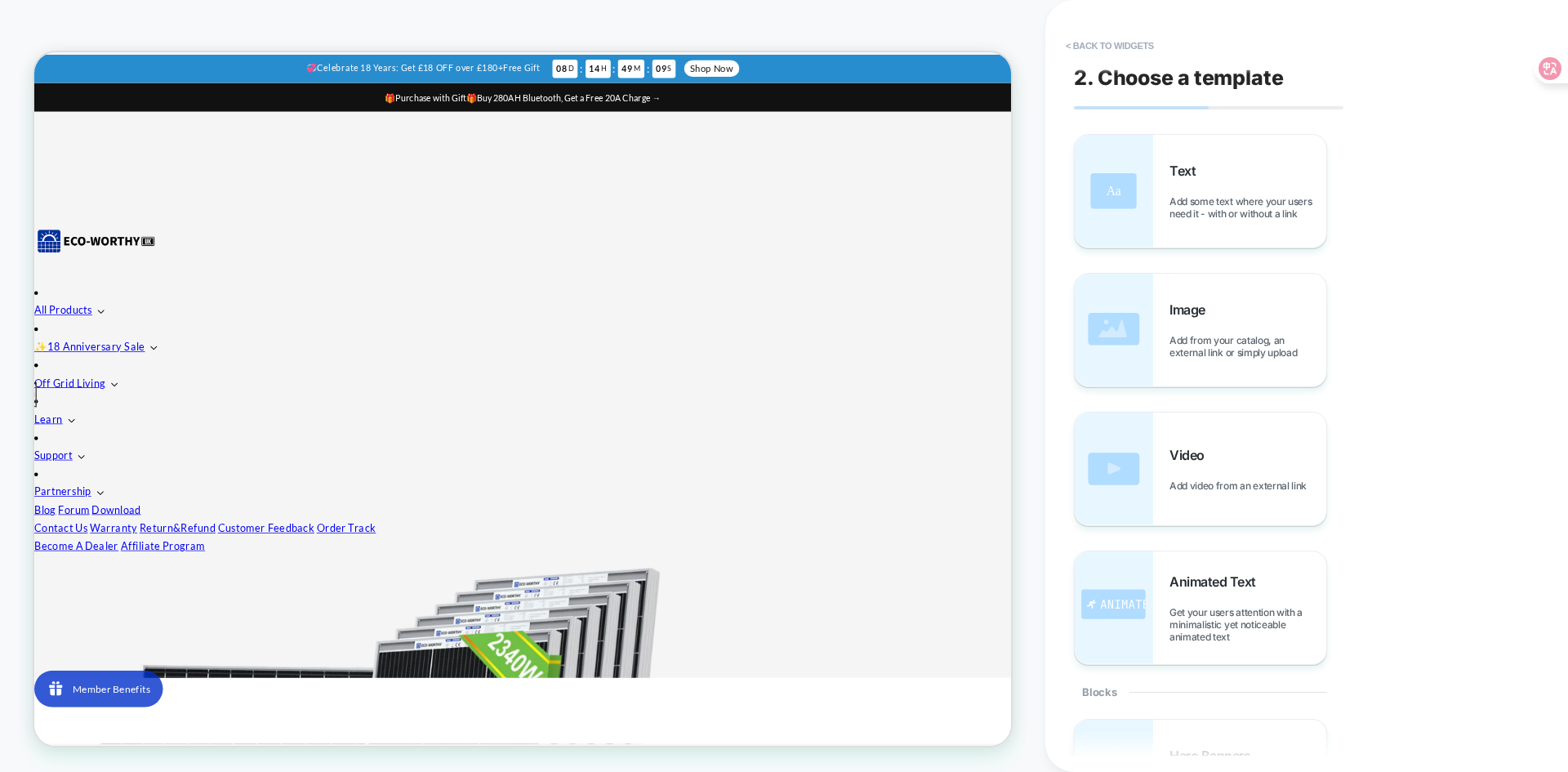
click at [1454, 335] on div "Text Add some text where your users need it - with or without a link Image Add …" at bounding box center [1298, 399] width 449 height 531
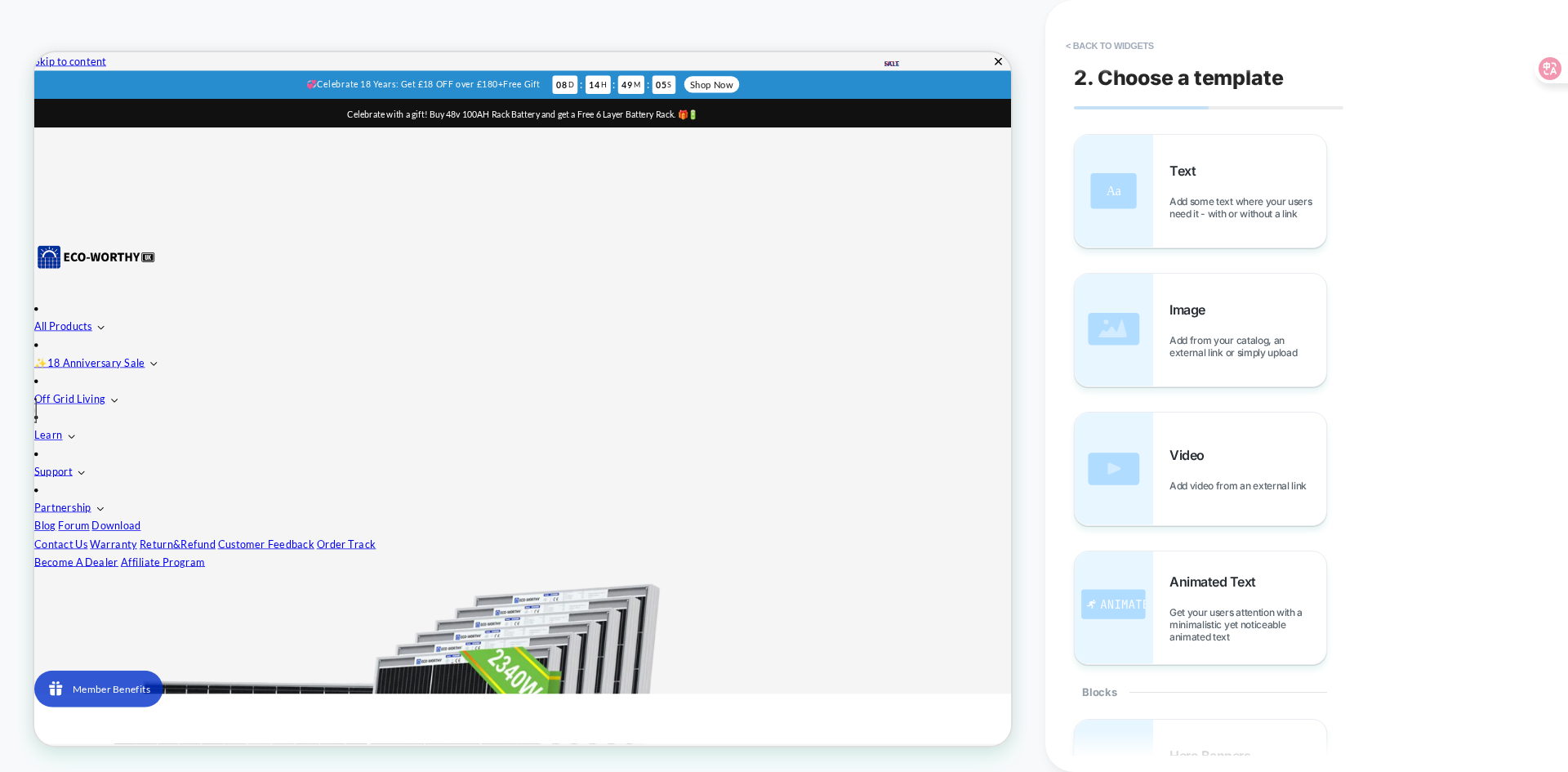
click at [1490, 273] on div "Text Add some text where your users need it - with or without a link Image Add …" at bounding box center [1298, 399] width 449 height 531
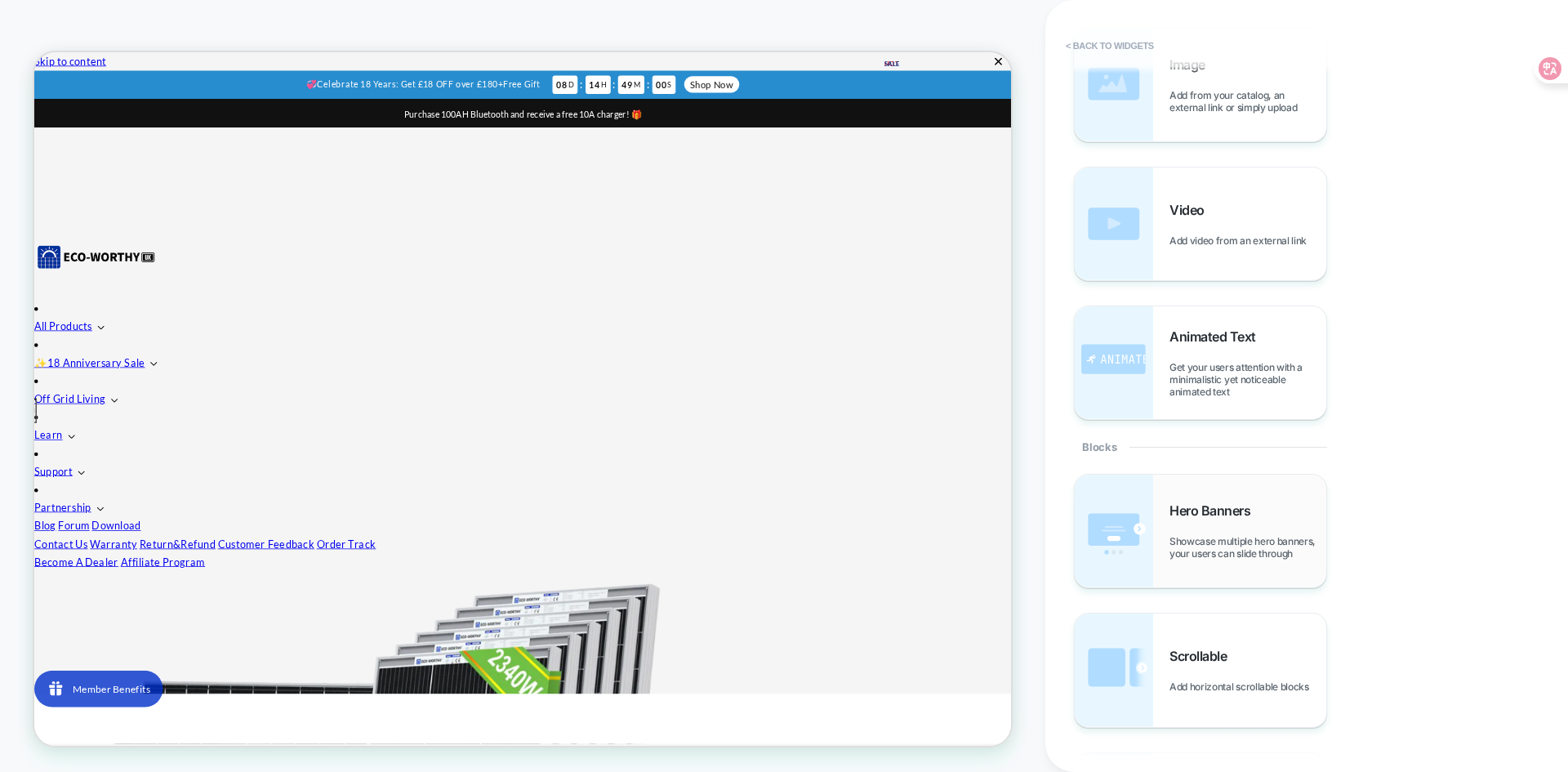
click at [1217, 535] on span "Showcase multiple hero banners, your users can slide through" at bounding box center [1248, 547] width 157 height 25
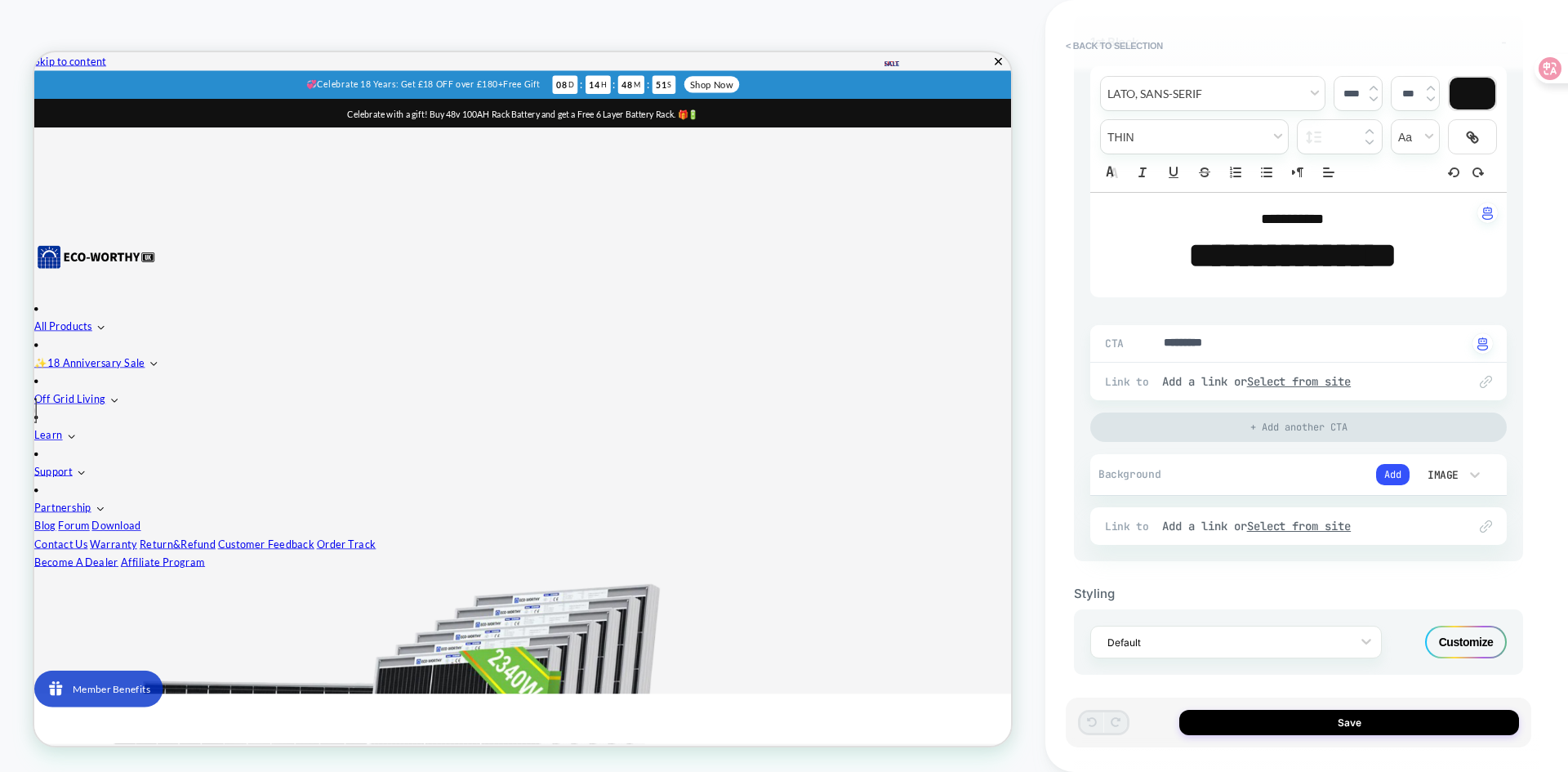
scroll to position [235, 0]
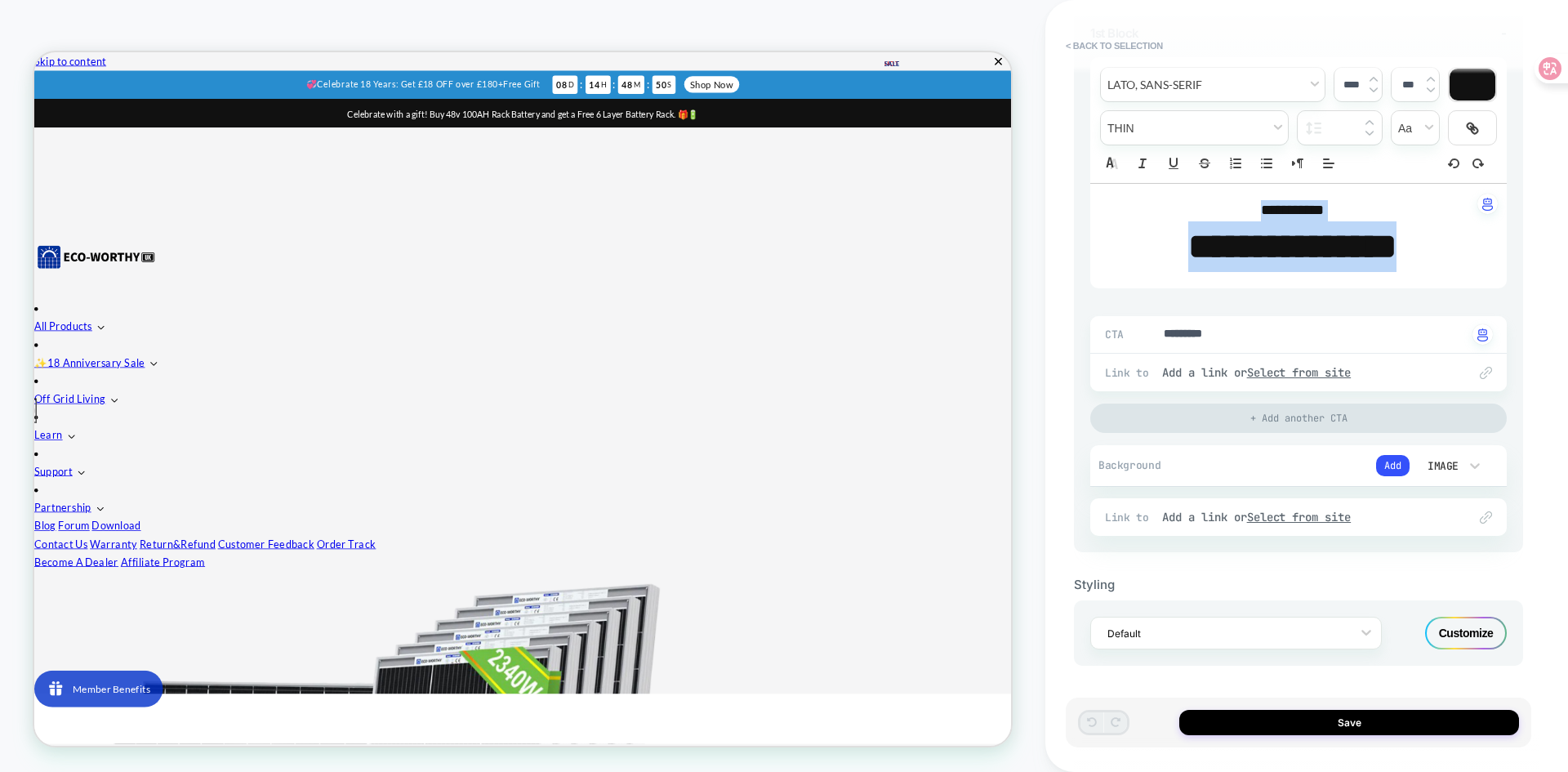
drag, startPoint x: 1475, startPoint y: 253, endPoint x: 1193, endPoint y: 201, distance: 286.8
click at [1193, 201] on div "**********" at bounding box center [1299, 236] width 417 height 105
type textarea "*"
type input "****"
type textarea "*"
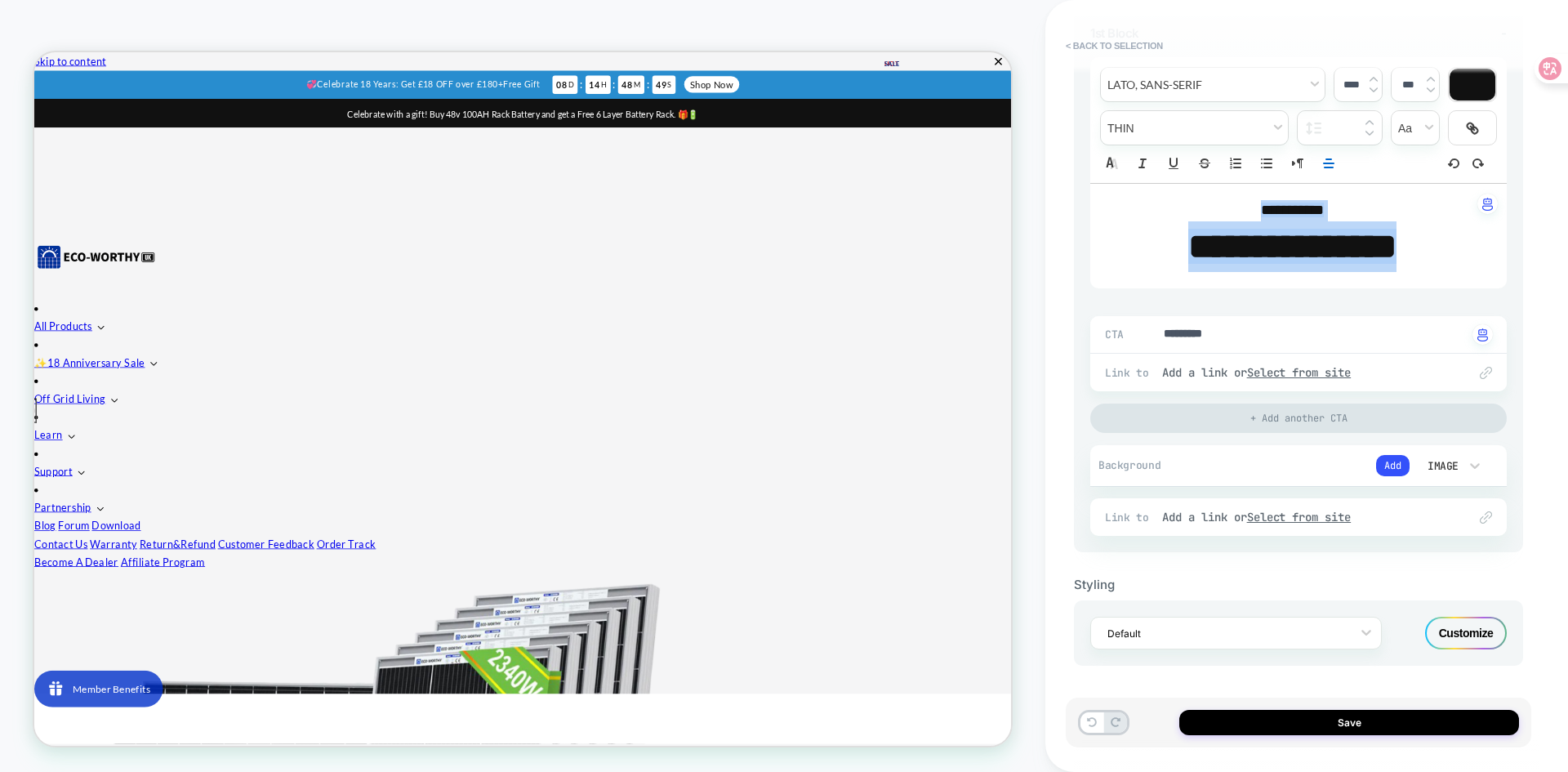
type input "****"
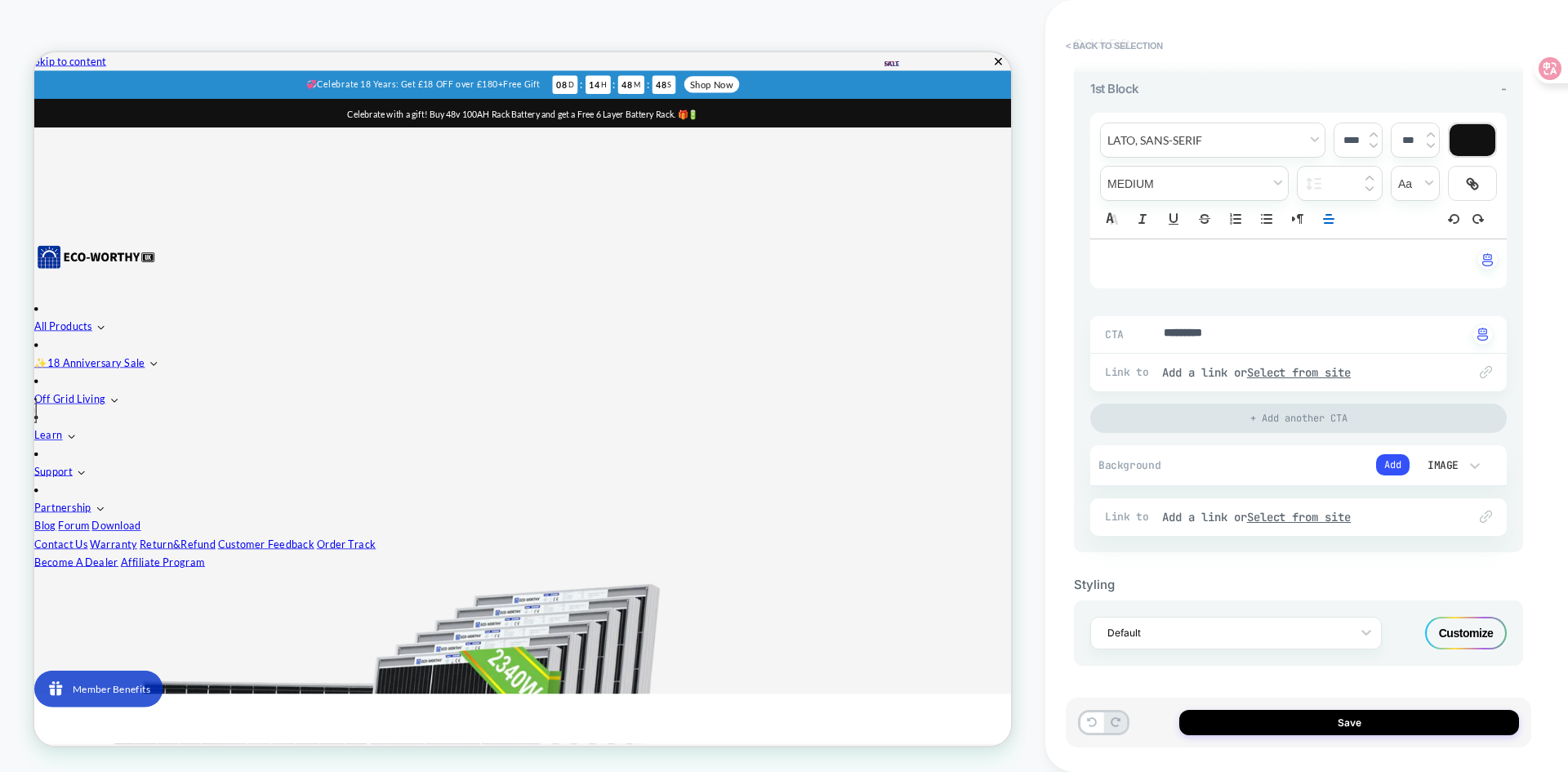
scroll to position [179, 0]
drag, startPoint x: 1389, startPoint y: 455, endPoint x: 1285, endPoint y: 353, distance: 145.7
click at [1286, 353] on div "**********" at bounding box center [1299, 317] width 417 height 435
type textarea "*"
drag, startPoint x: 1258, startPoint y: 331, endPoint x: 1139, endPoint y: 310, distance: 120.8
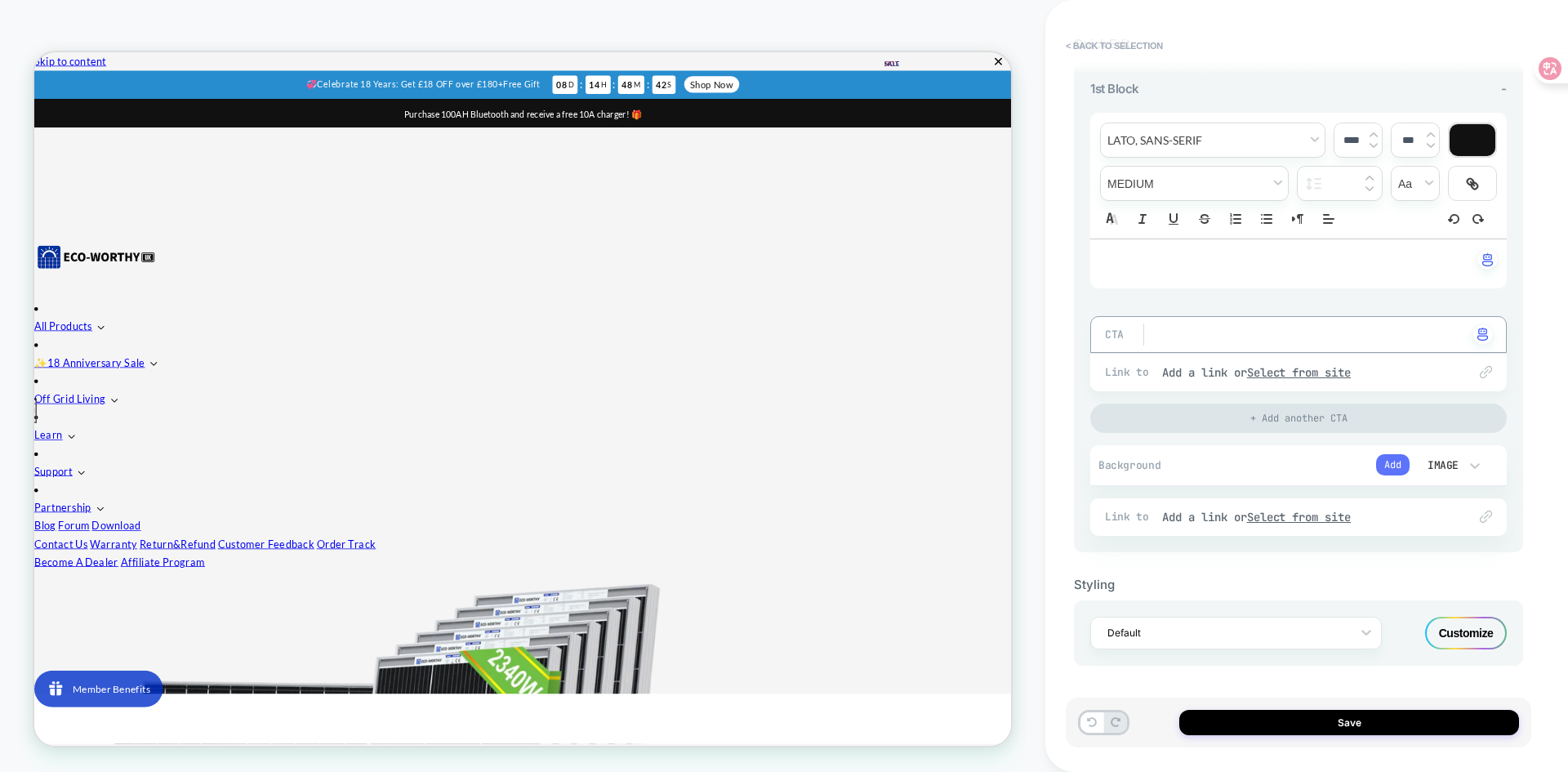
click at [1389, 459] on button "Add" at bounding box center [1393, 464] width 33 height 21
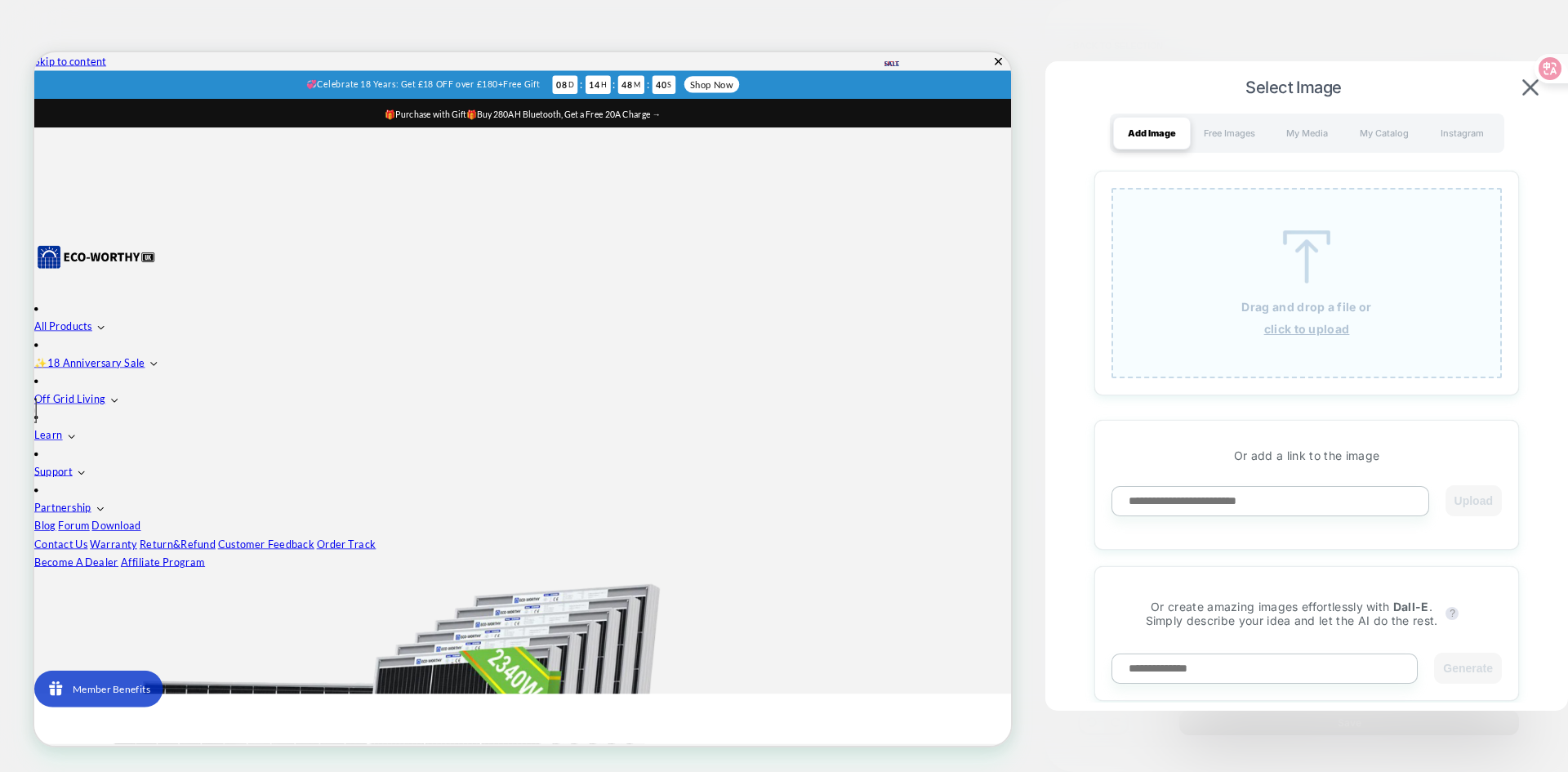
click at [1287, 254] on img at bounding box center [1307, 257] width 74 height 53
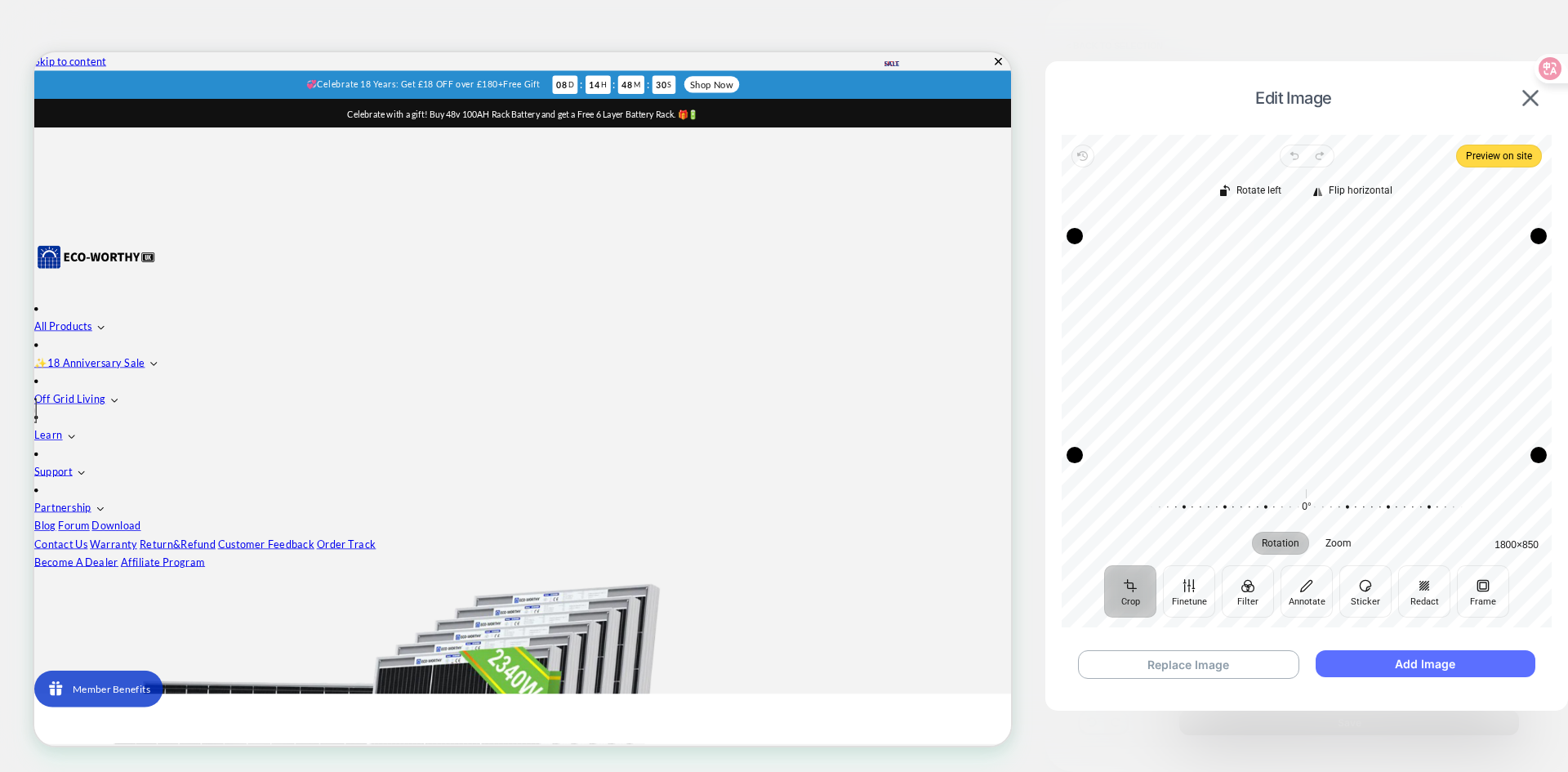
click at [1342, 675] on button "Add Image" at bounding box center [1426, 663] width 220 height 27
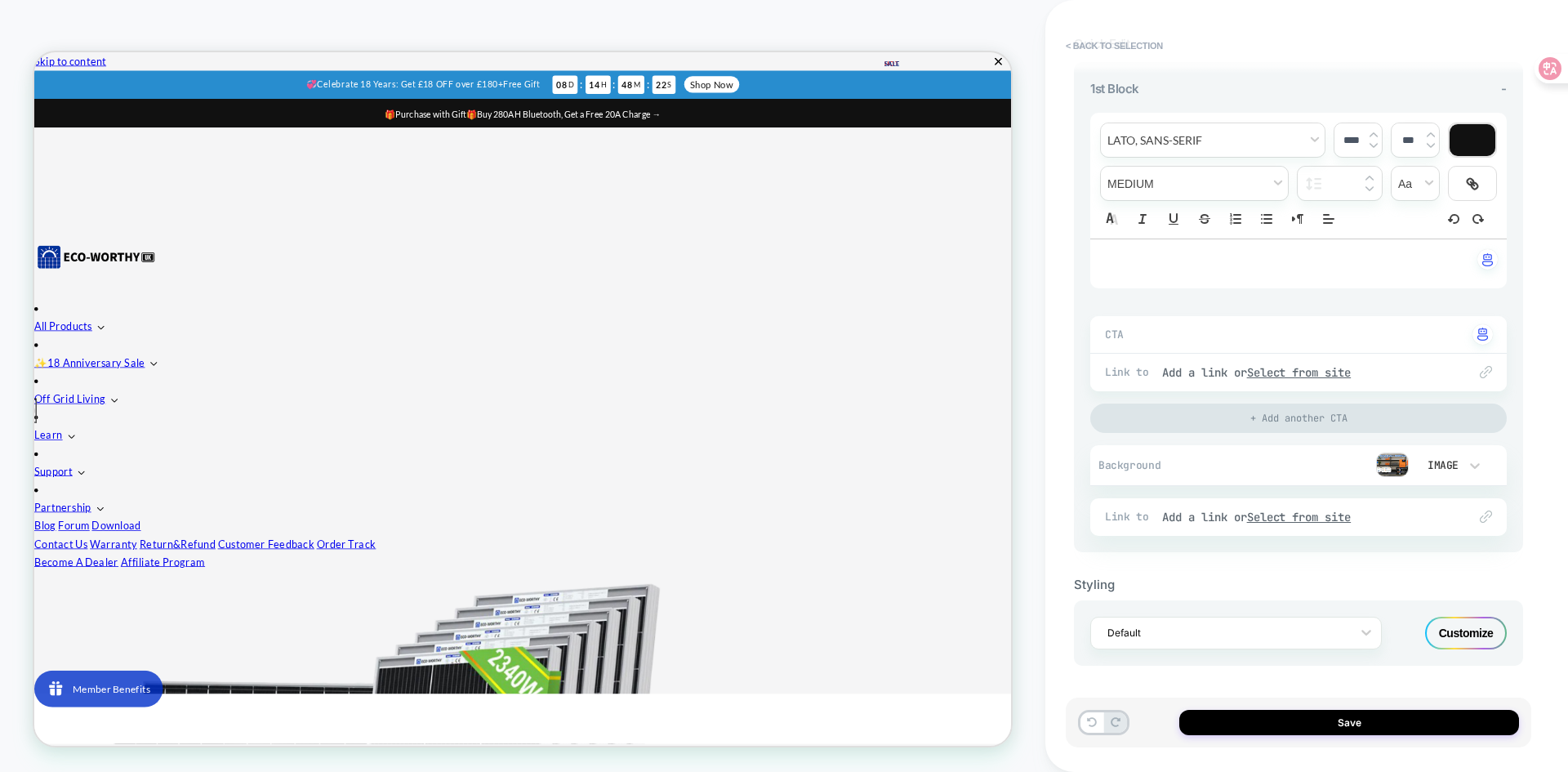
click at [1494, 514] on div "Link to Add a link or Select from site" at bounding box center [1299, 516] width 417 height 38
click at [1482, 514] on img at bounding box center [1486, 516] width 12 height 12
click at [1484, 516] on img at bounding box center [1486, 516] width 12 height 12
click at [1352, 521] on u "Select from site" at bounding box center [1299, 516] width 105 height 15
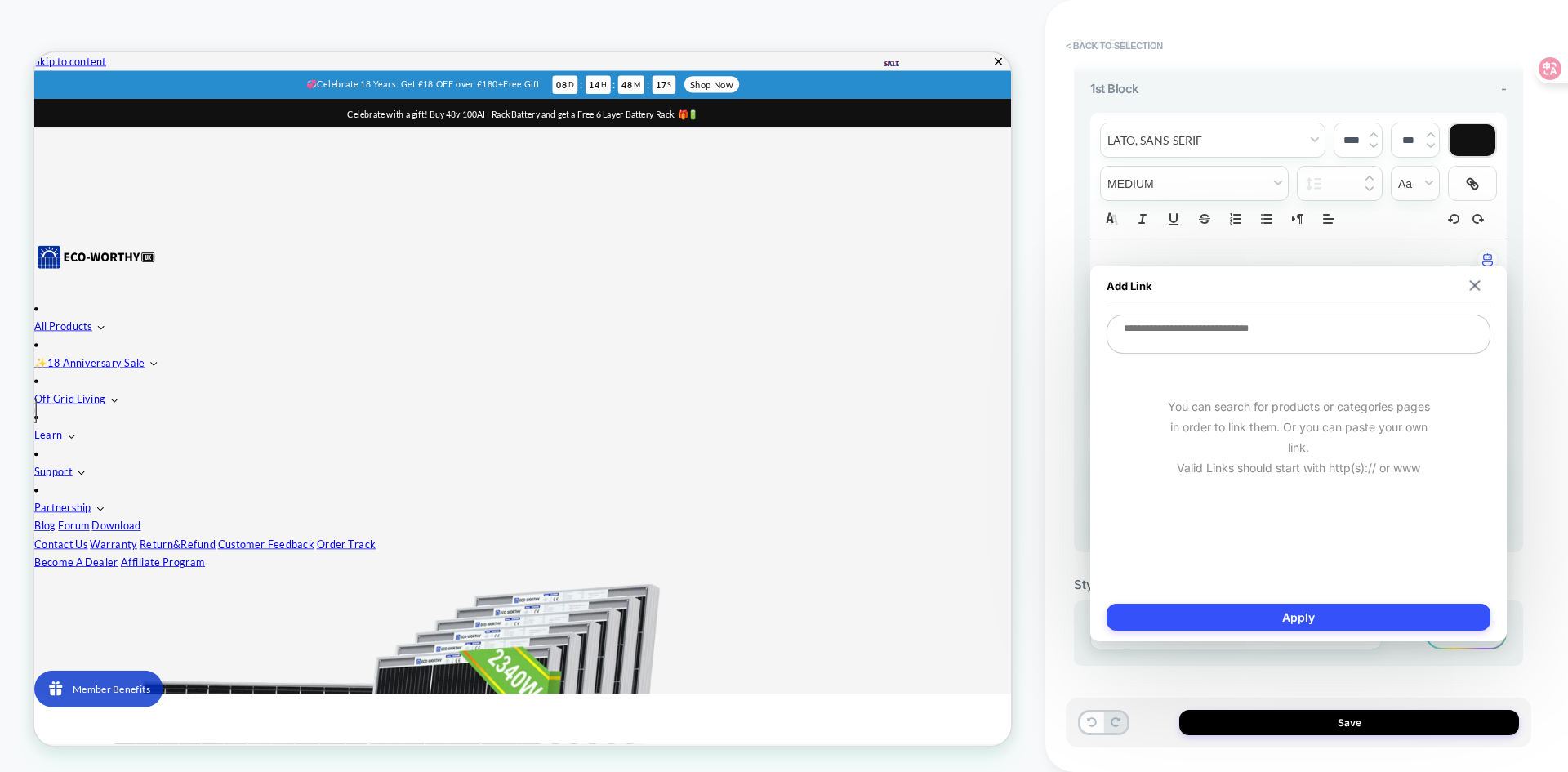
click at [1230, 341] on textarea at bounding box center [1298, 334] width 383 height 40
type textarea "*"
type textarea "**"
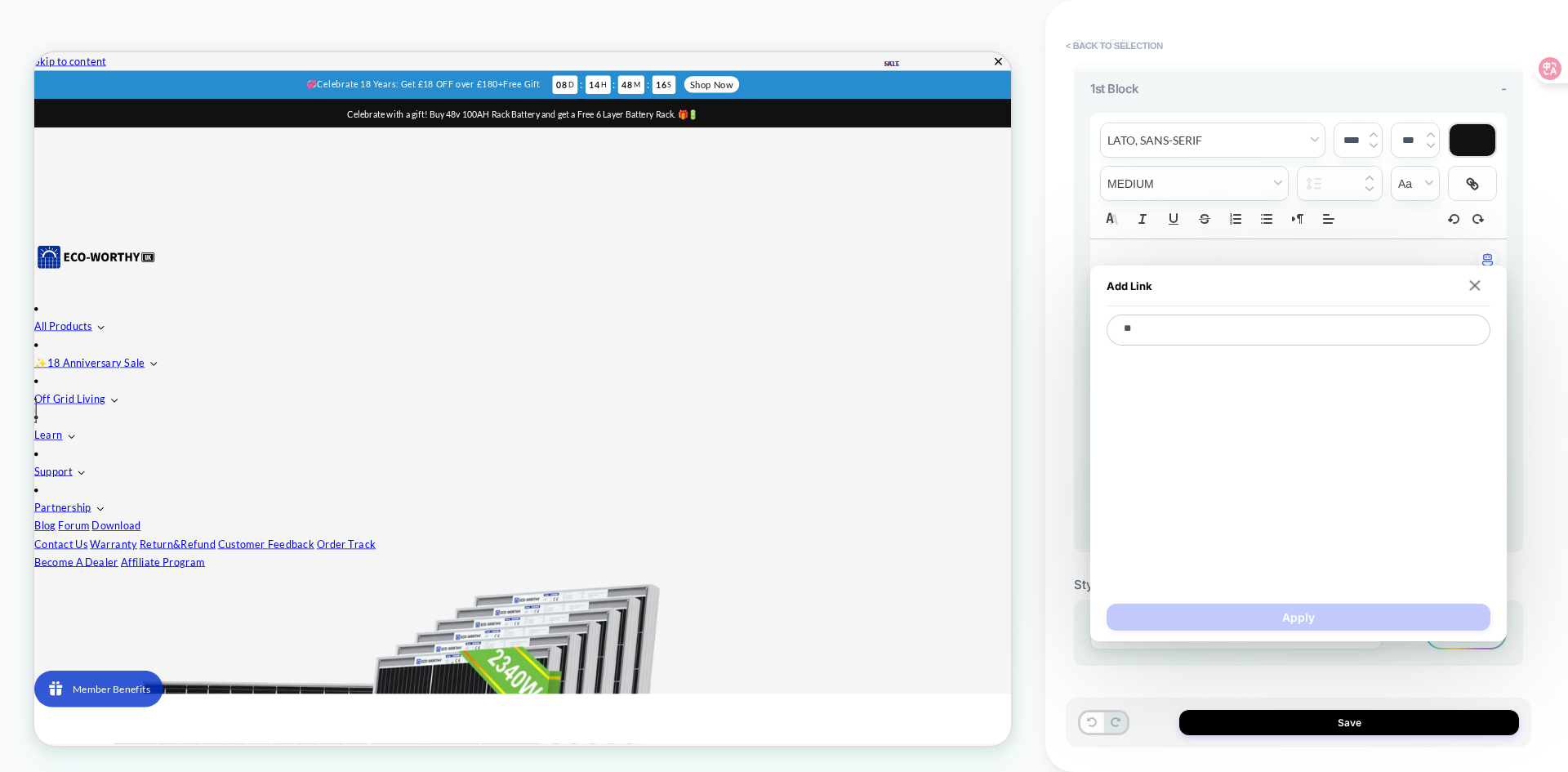
type textarea "*"
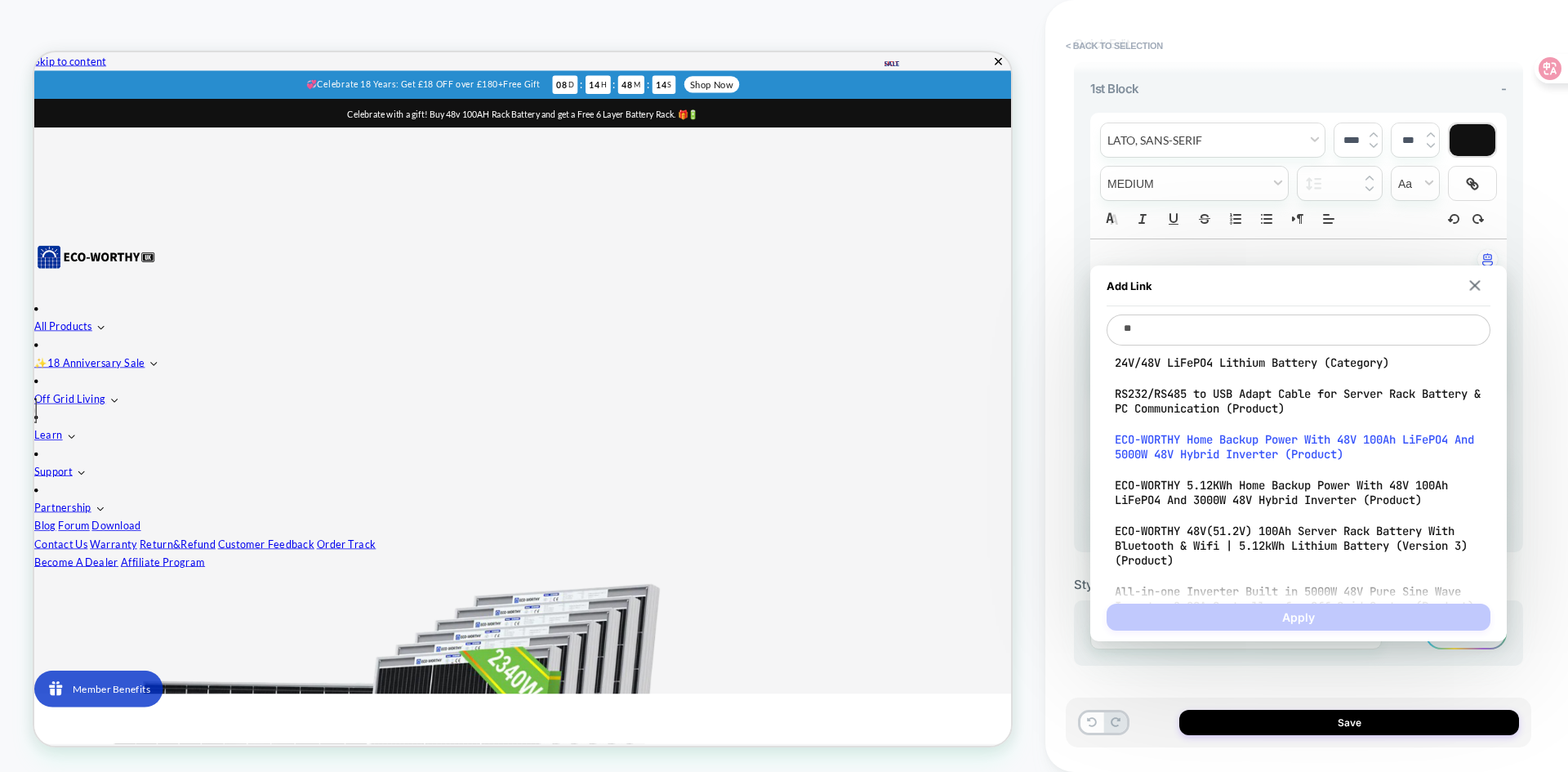
type textarea "**"
drag, startPoint x: 1239, startPoint y: 452, endPoint x: 1327, endPoint y: 441, distance: 88.7
click at [1327, 441] on span "ECO-WORTHY Home Backup Power With 48V 100Ah LiFePO4 And 5000W 48V Hybrid Invert…" at bounding box center [1299, 446] width 368 height 29
type textarea "*"
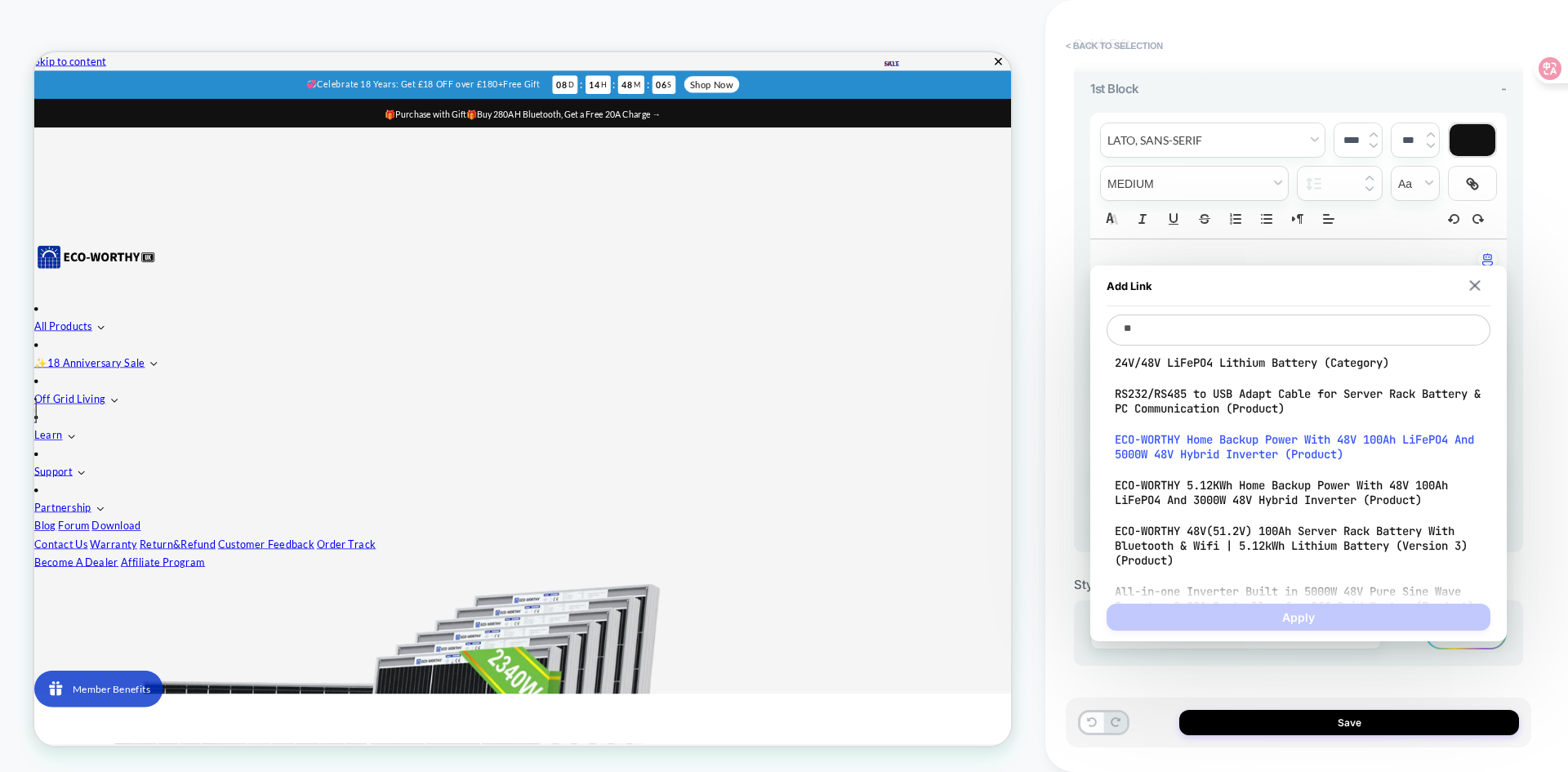
type textarea "**********"
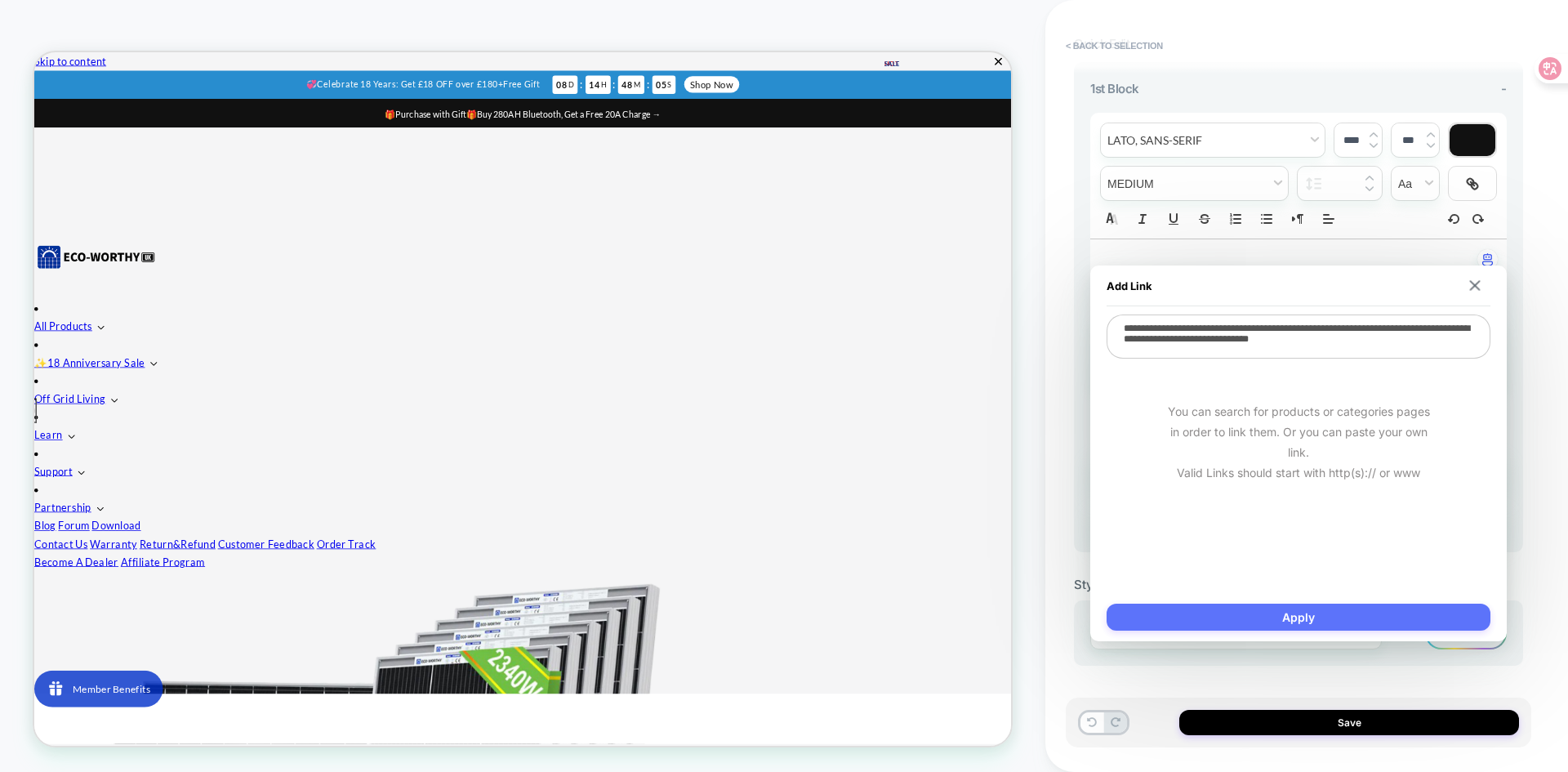
click at [1310, 615] on button "Apply" at bounding box center [1298, 616] width 383 height 27
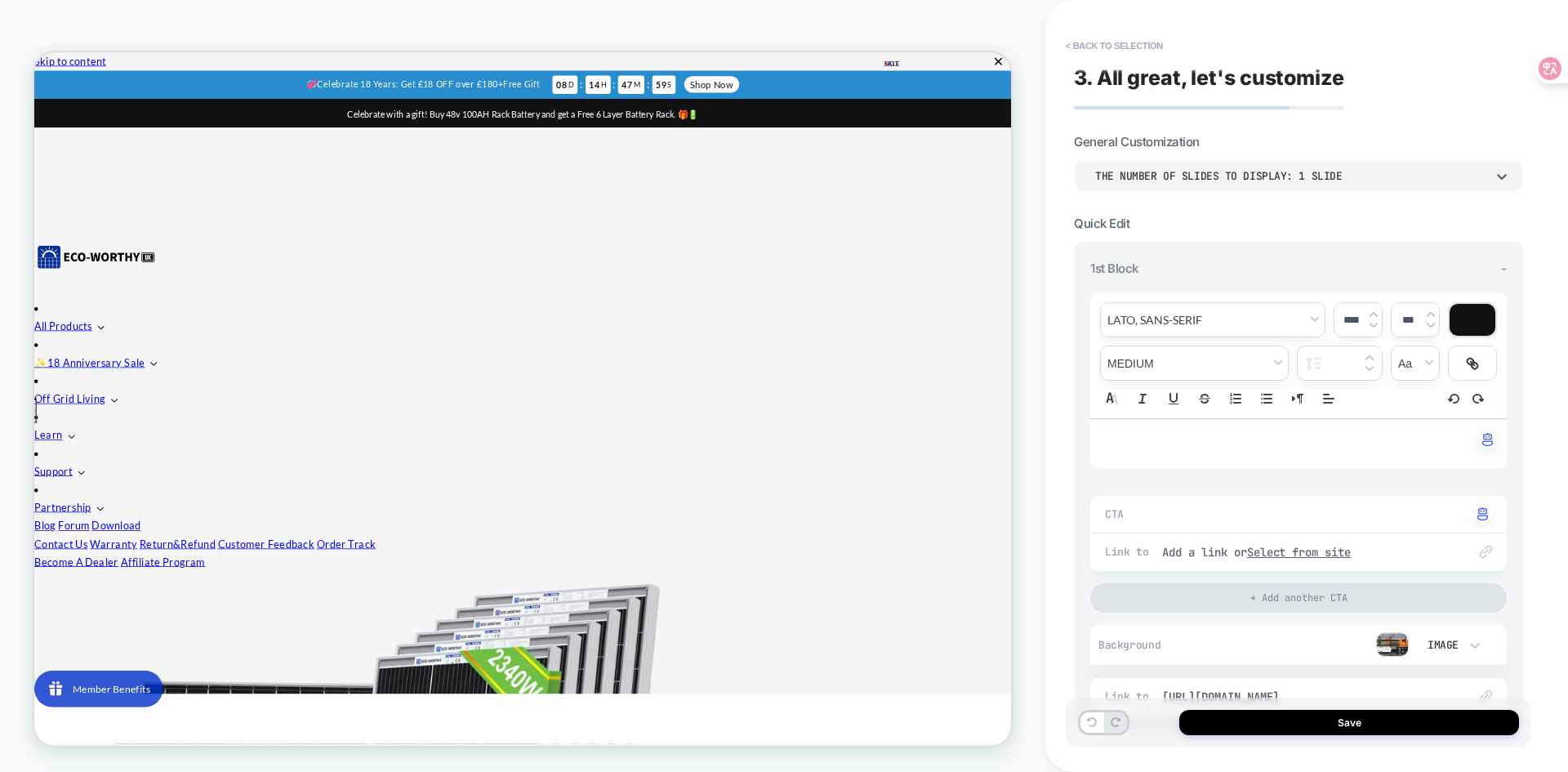
click at [1462, 178] on div "THE NUMBER OF SLIDES TO DISPLAY: 1 SLIDE" at bounding box center [1290, 176] width 390 height 14
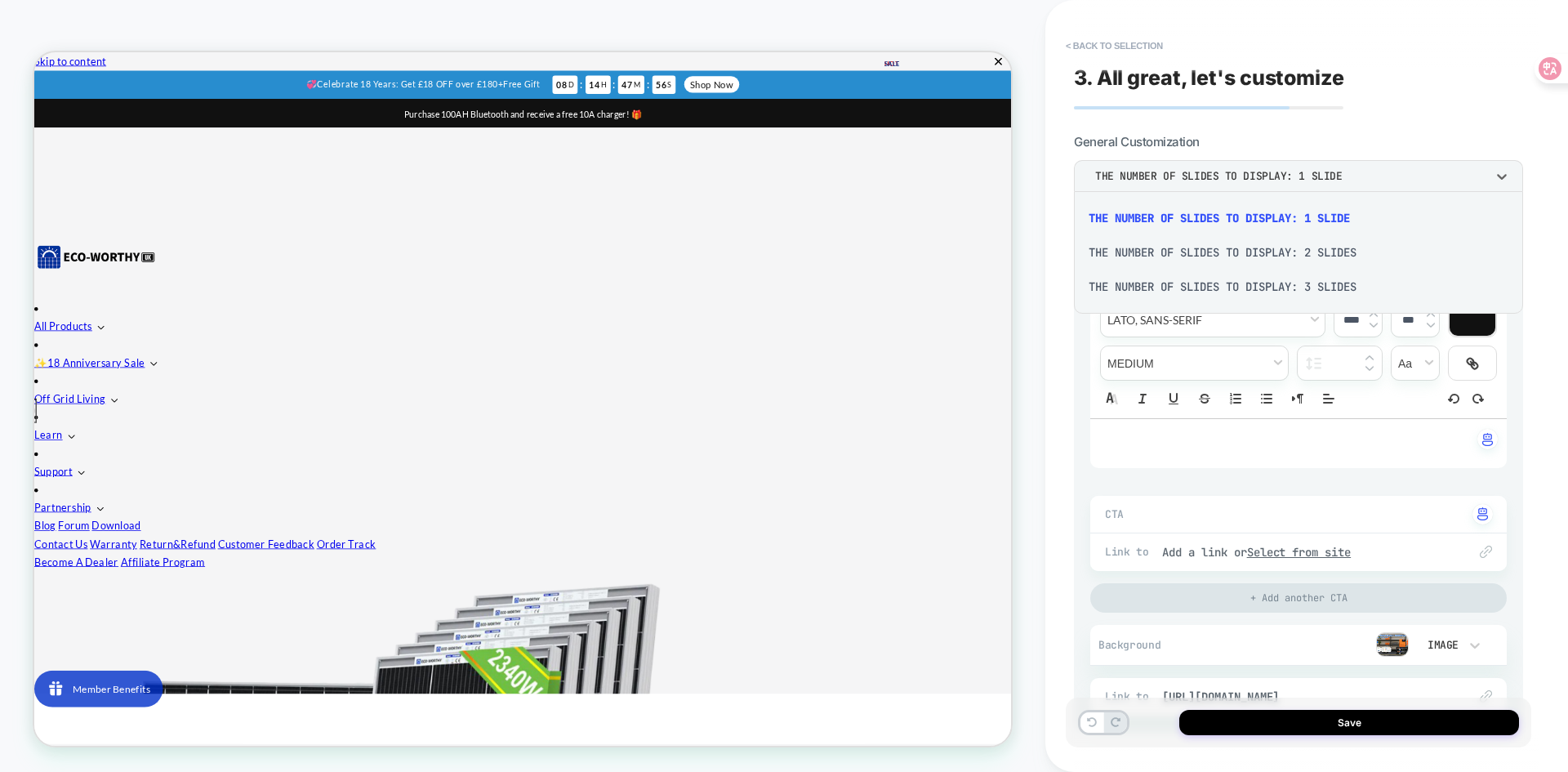
click at [1462, 178] on div at bounding box center [784, 386] width 1568 height 772
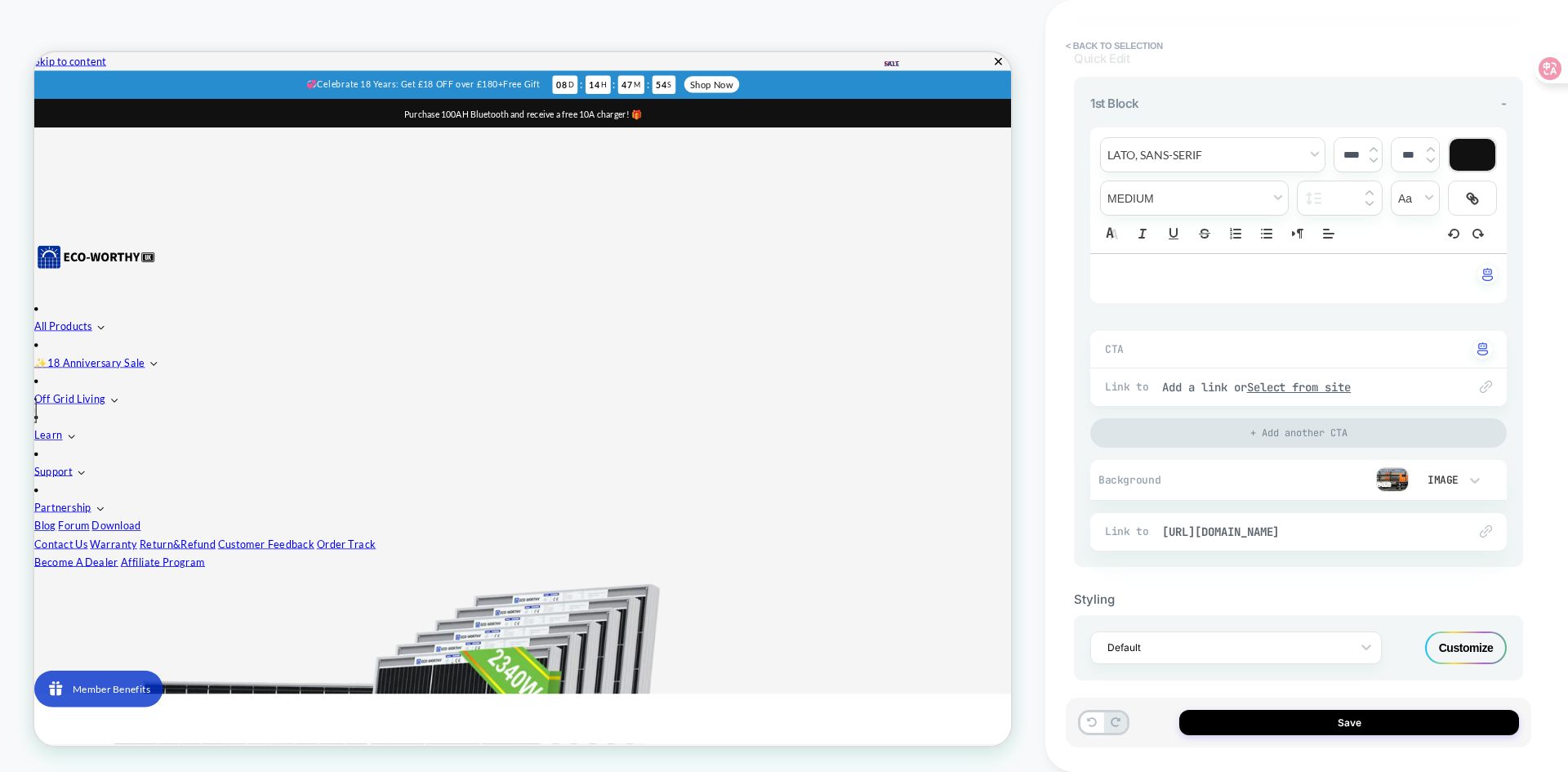
scroll to position [179, 0]
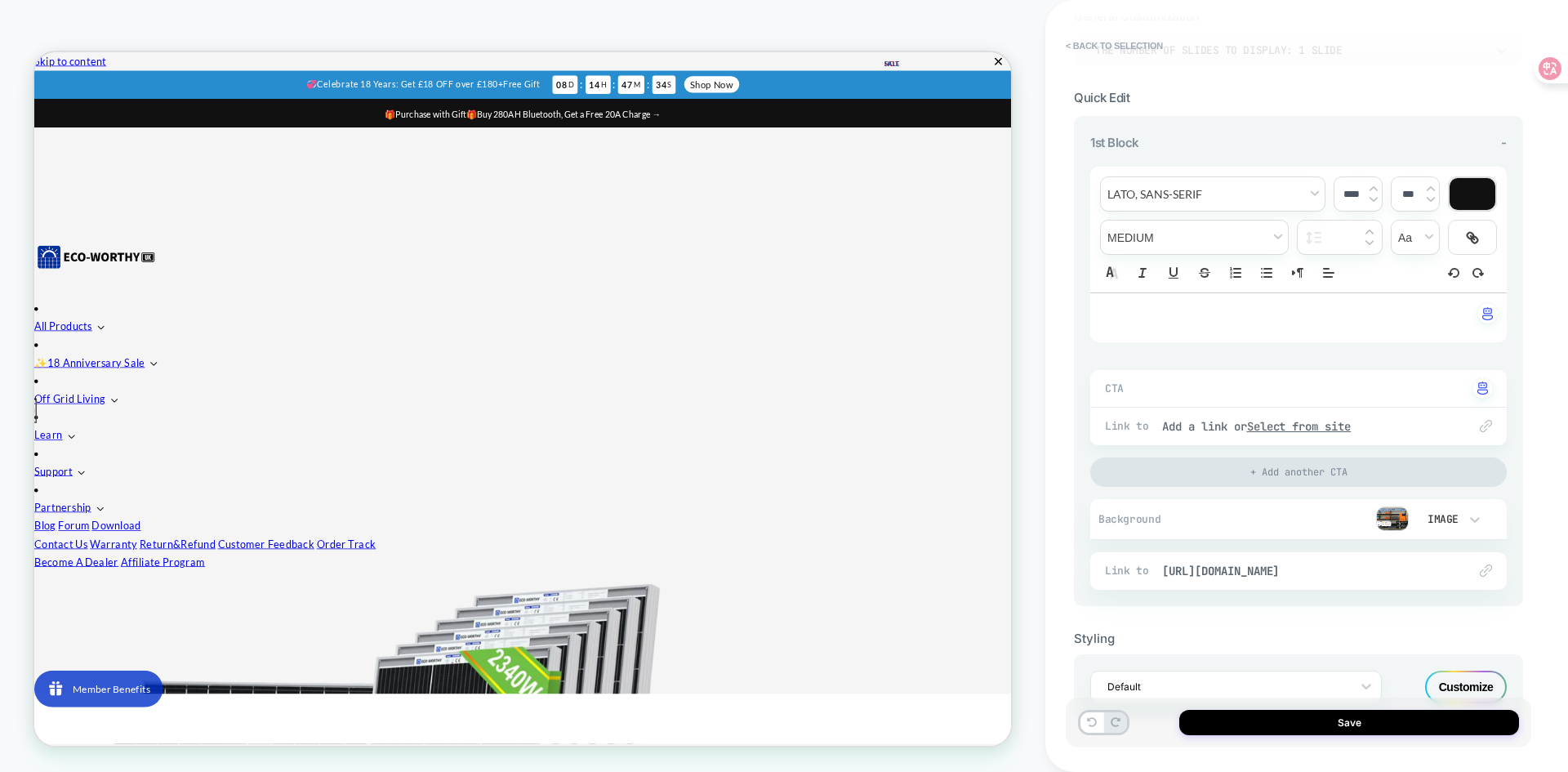
scroll to position [0, 0]
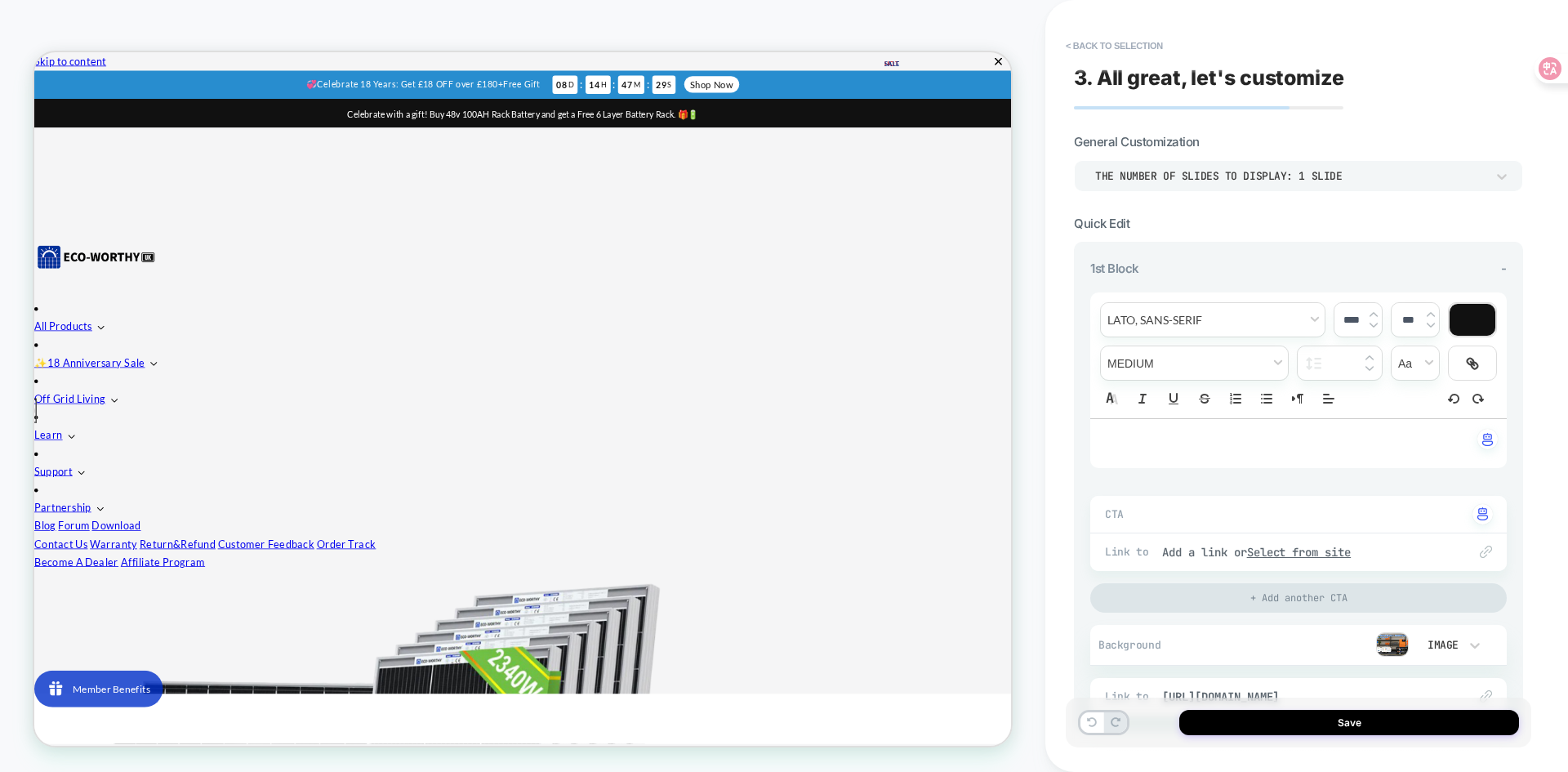
click at [1379, 178] on div "THE NUMBER OF SLIDES TO DISPLAY: 1 SLIDE" at bounding box center [1290, 176] width 390 height 14
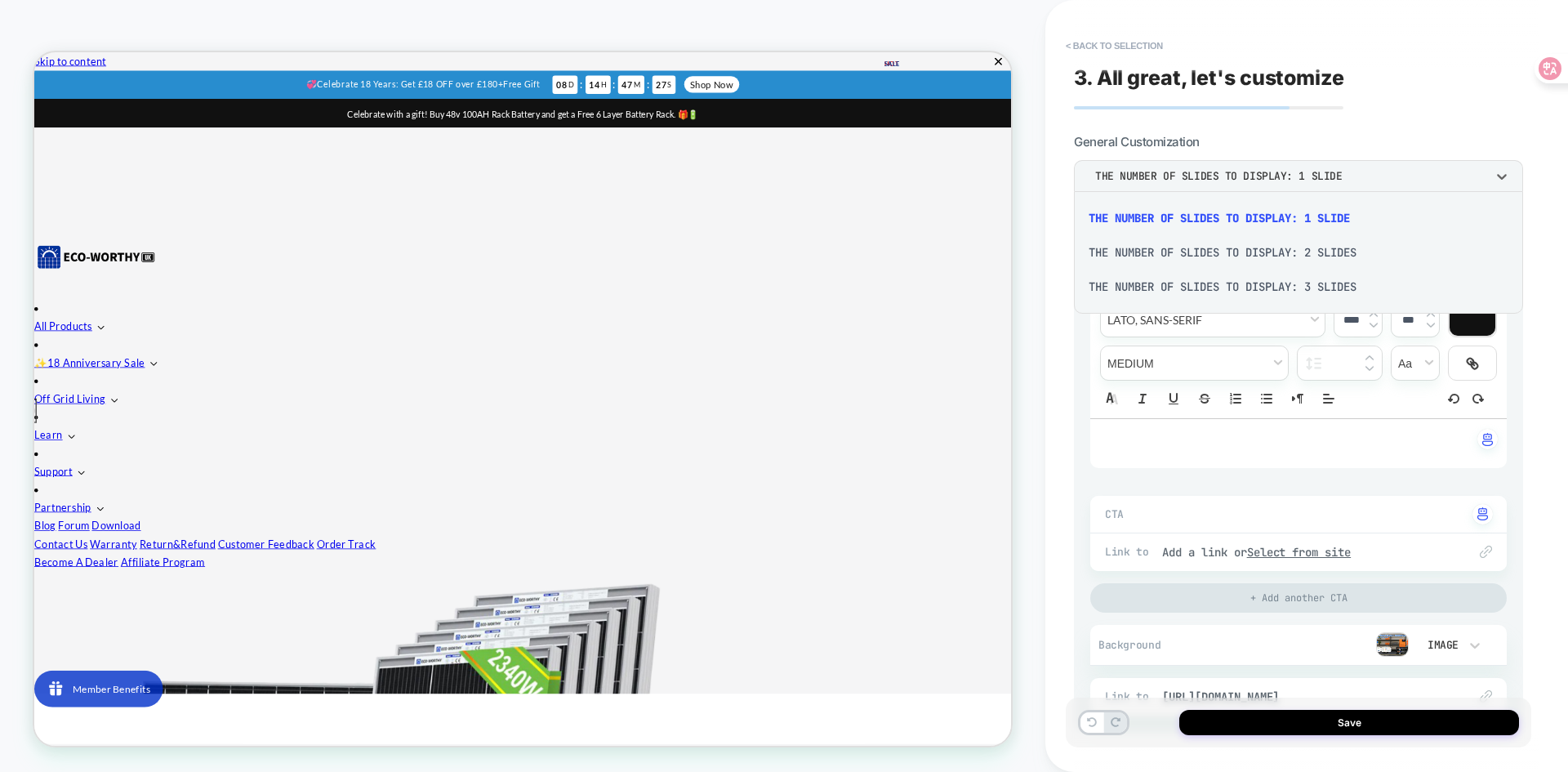
click at [1350, 241] on div "THE NUMBER OF SLIDES TO DISPLAY: 2 SLIDES" at bounding box center [1299, 251] width 436 height 34
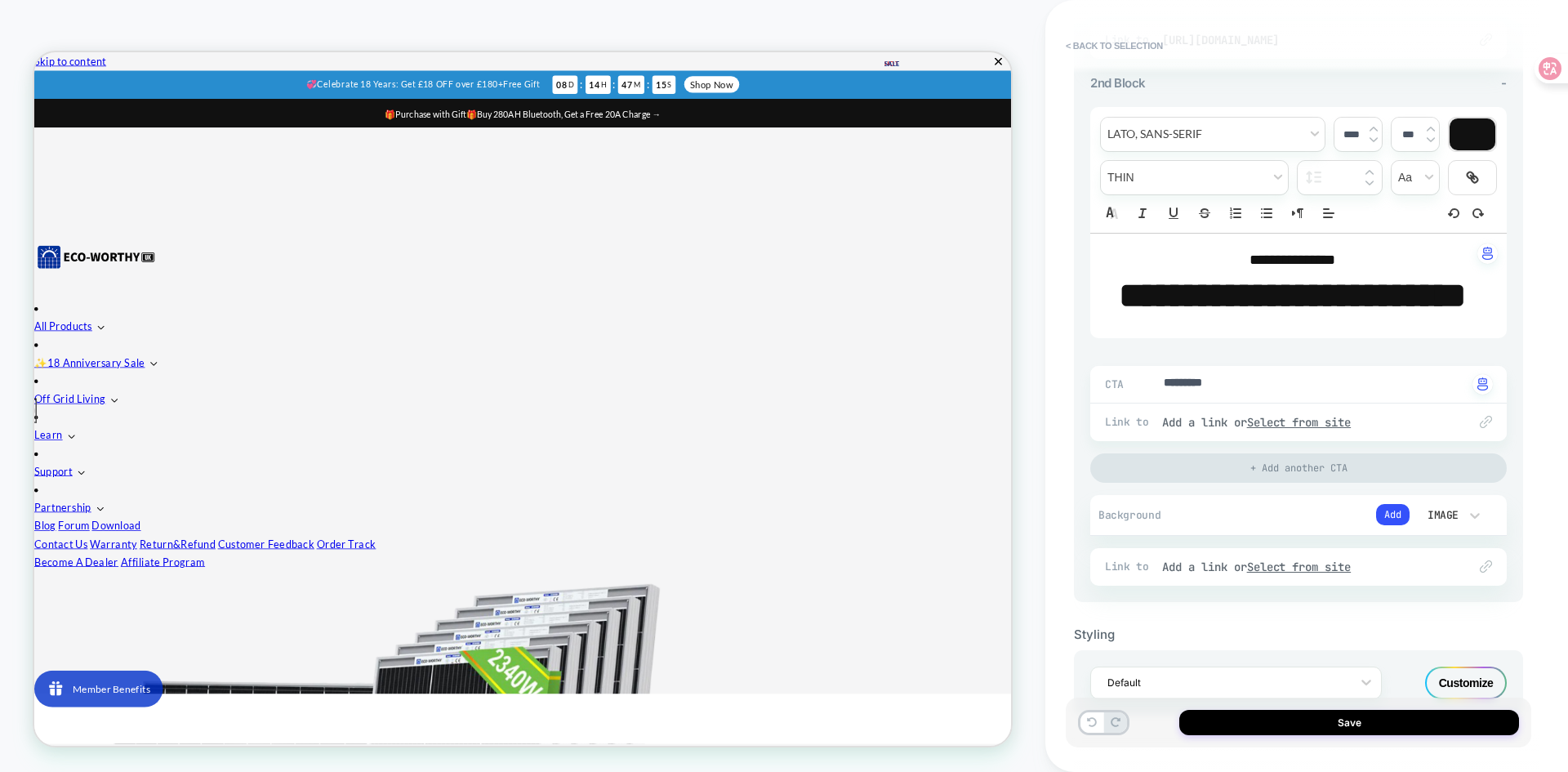
scroll to position [717, 0]
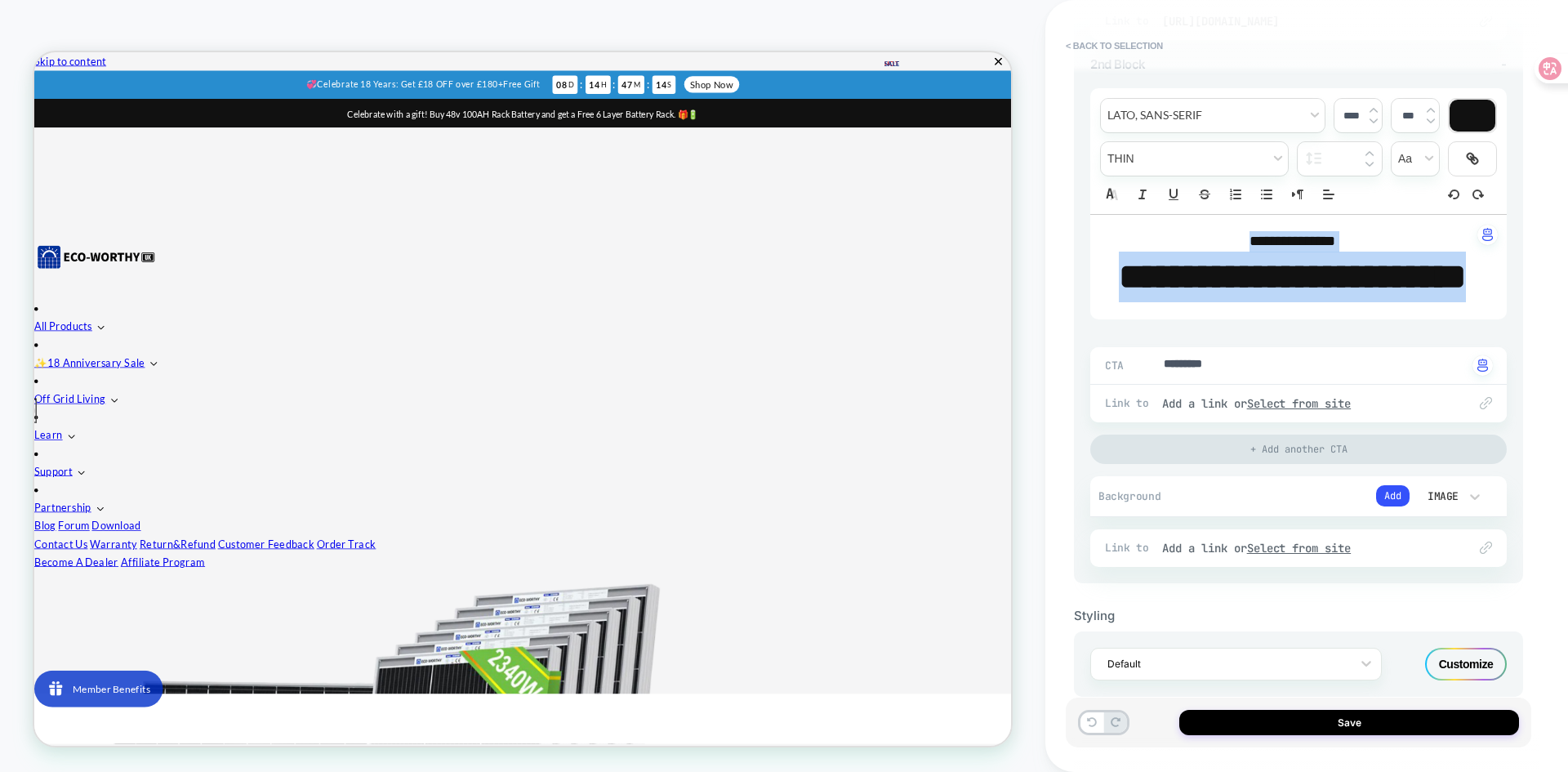
drag, startPoint x: 1382, startPoint y: 339, endPoint x: 1206, endPoint y: 246, distance: 199.1
click at [1206, 246] on div "**********" at bounding box center [1299, 266] width 417 height 105
type textarea "*"
type input "****"
type textarea "*"
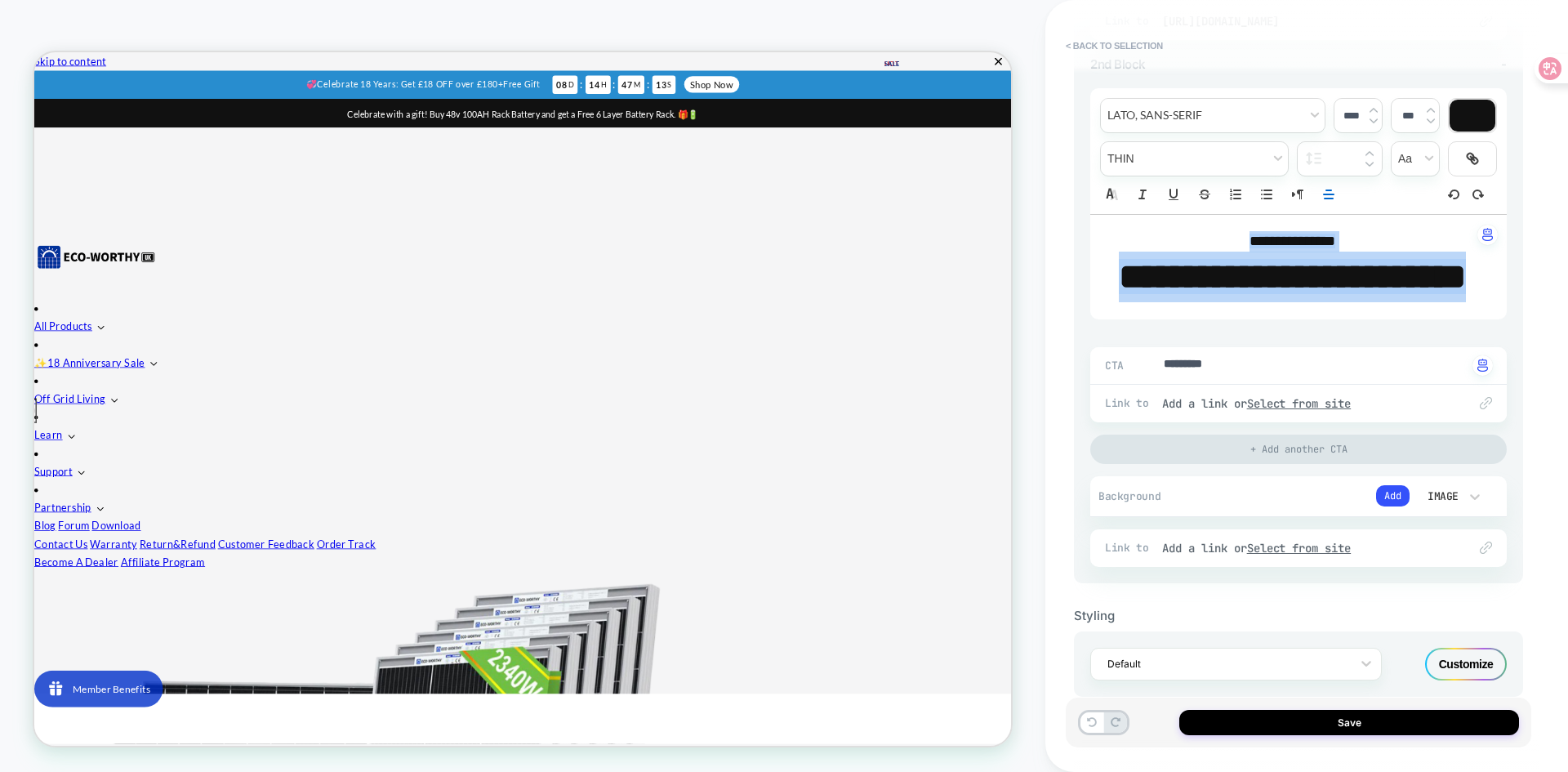
type input "****"
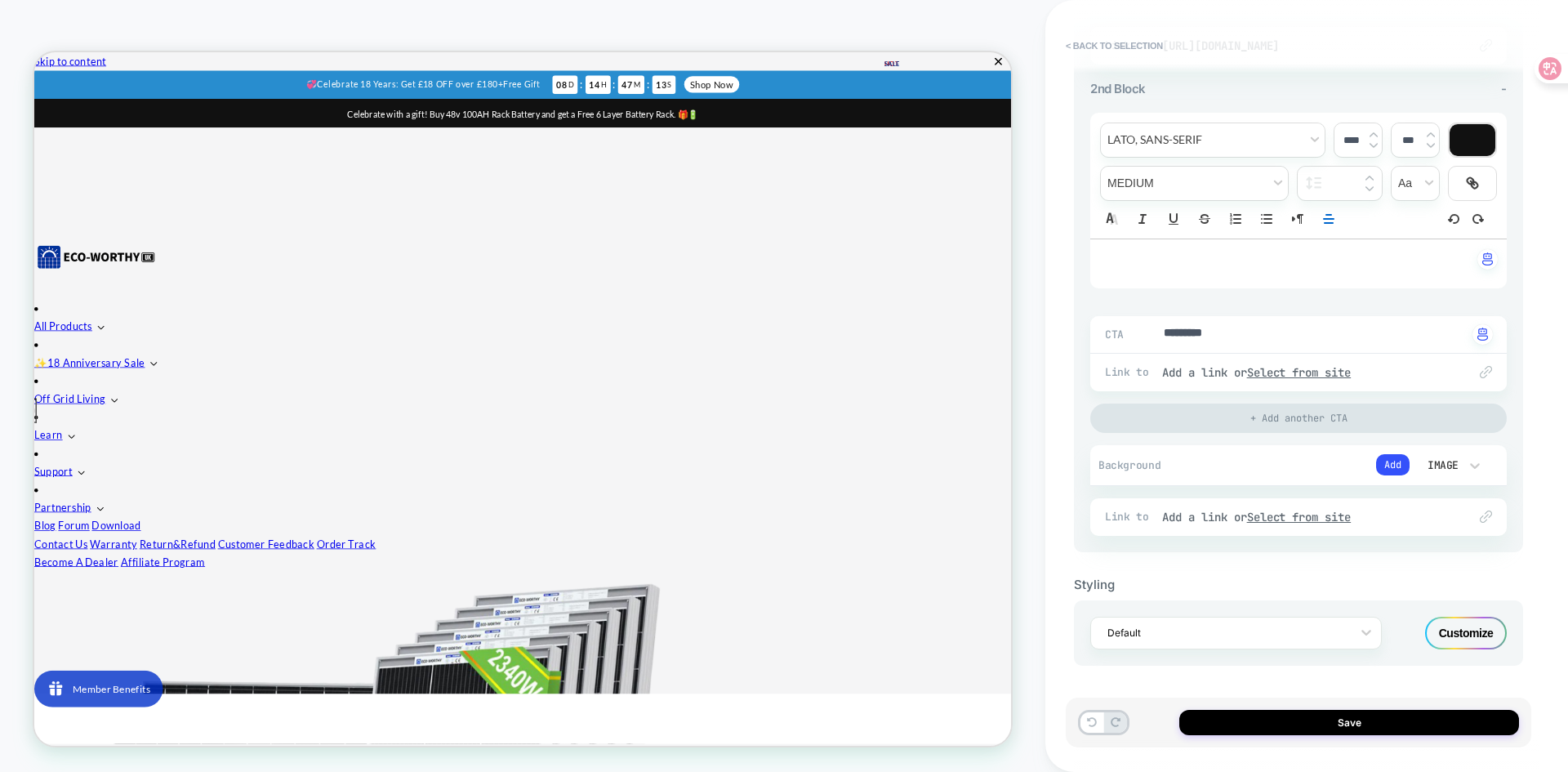
scroll to position [692, 0]
type textarea "*"
drag, startPoint x: 1258, startPoint y: 339, endPoint x: 1130, endPoint y: 329, distance: 128.4
click at [1382, 466] on button "Add" at bounding box center [1393, 464] width 33 height 21
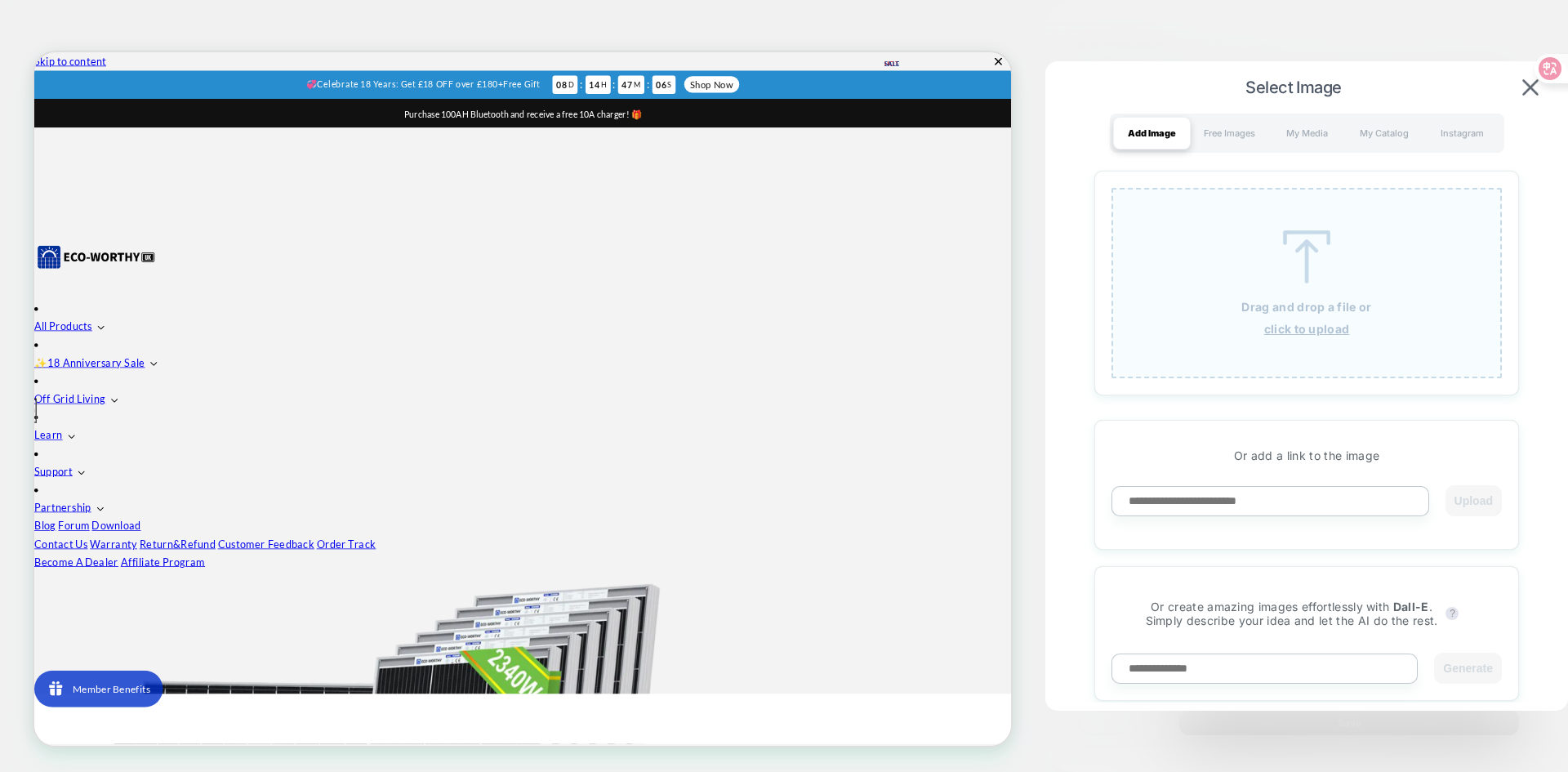
click at [1278, 286] on div "Drag and drop a file or click to upload" at bounding box center [1307, 283] width 390 height 190
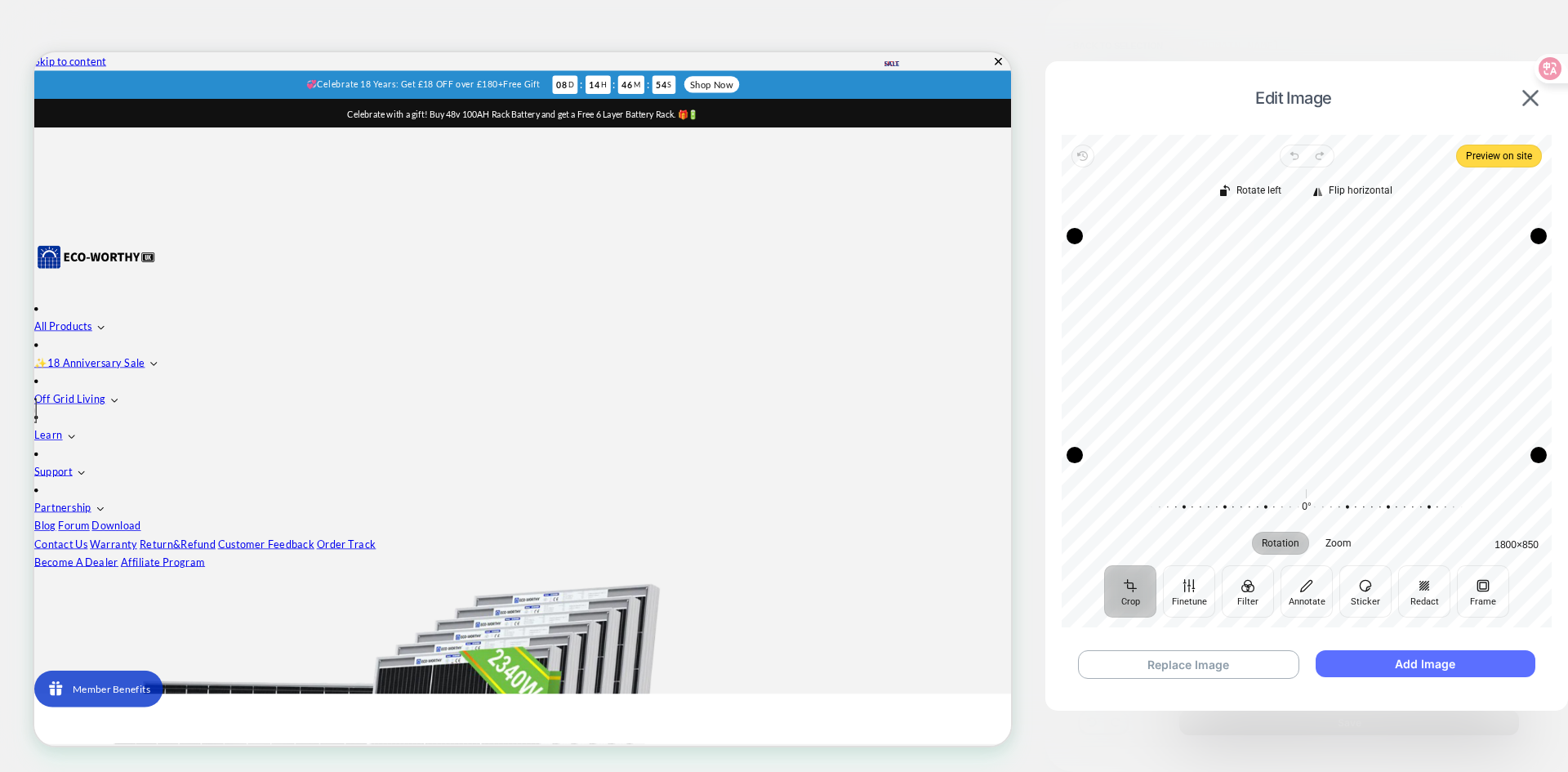
click at [1444, 665] on button "Add Image" at bounding box center [1426, 663] width 220 height 27
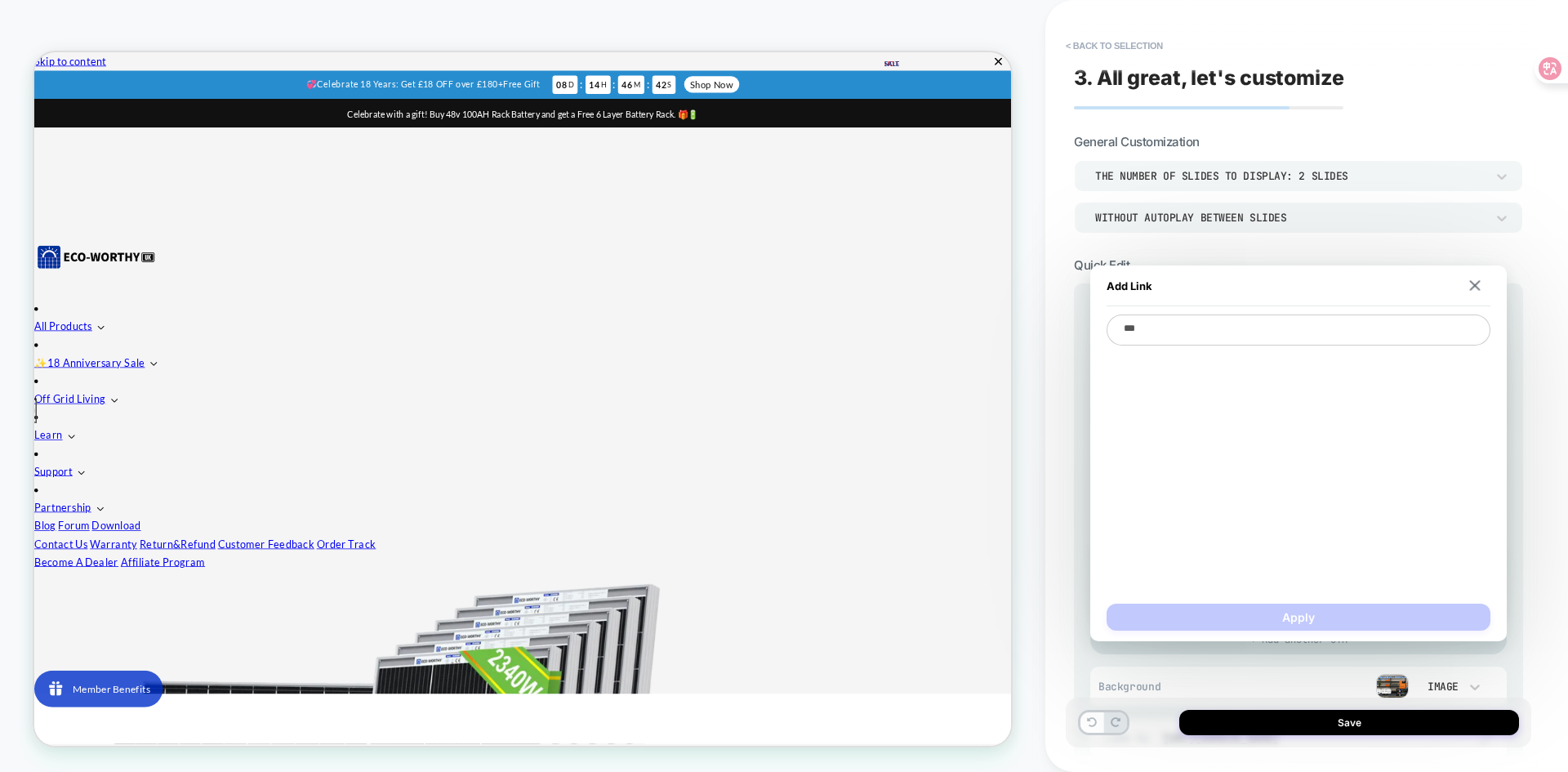
type textarea "*"
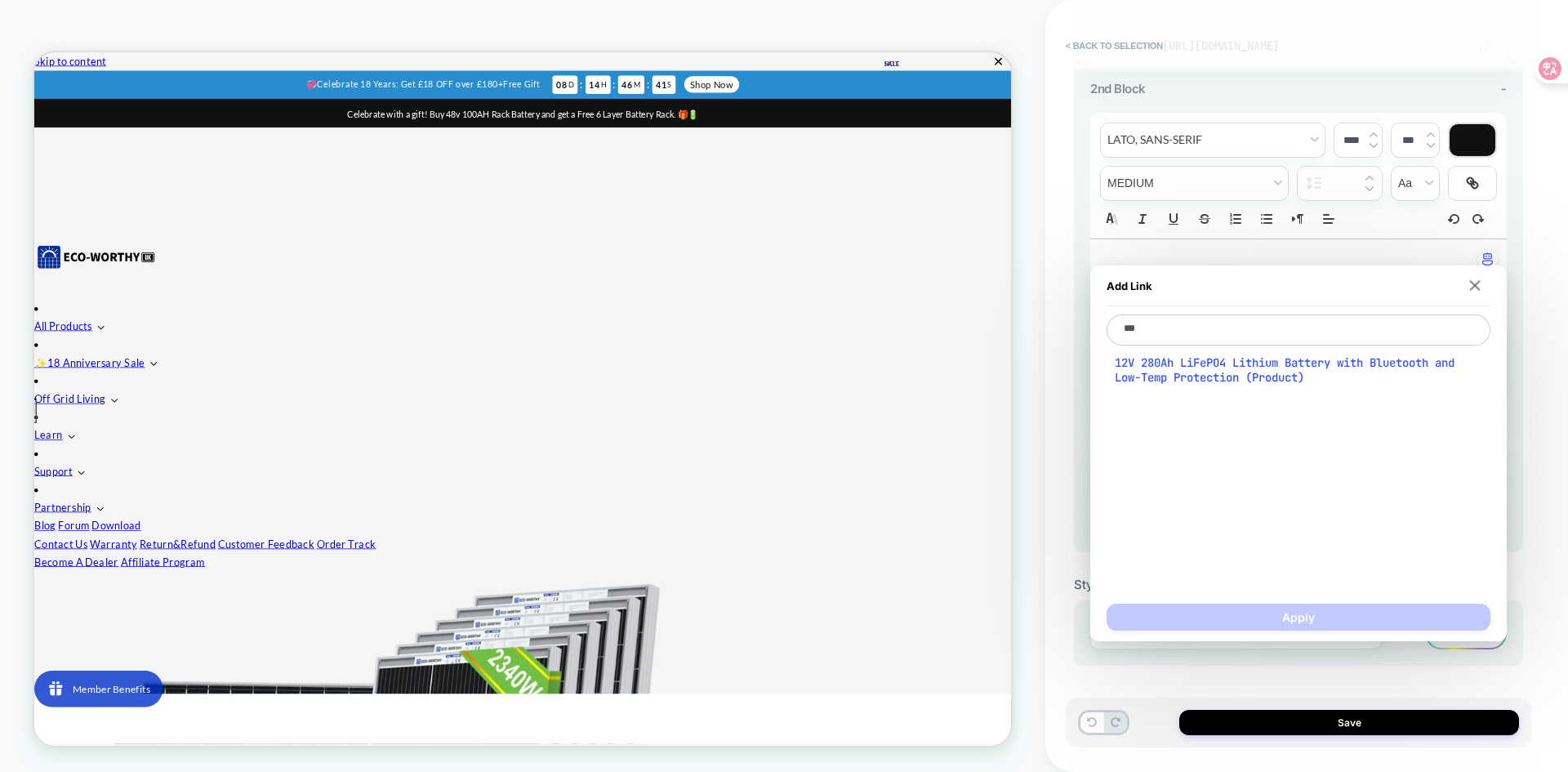
type textarea "***"
click at [1209, 378] on span "12V 280Ah LiFePO4 Lithium Battery with Bluetooth and Low-Temp Protection (Produ…" at bounding box center [1299, 369] width 368 height 29
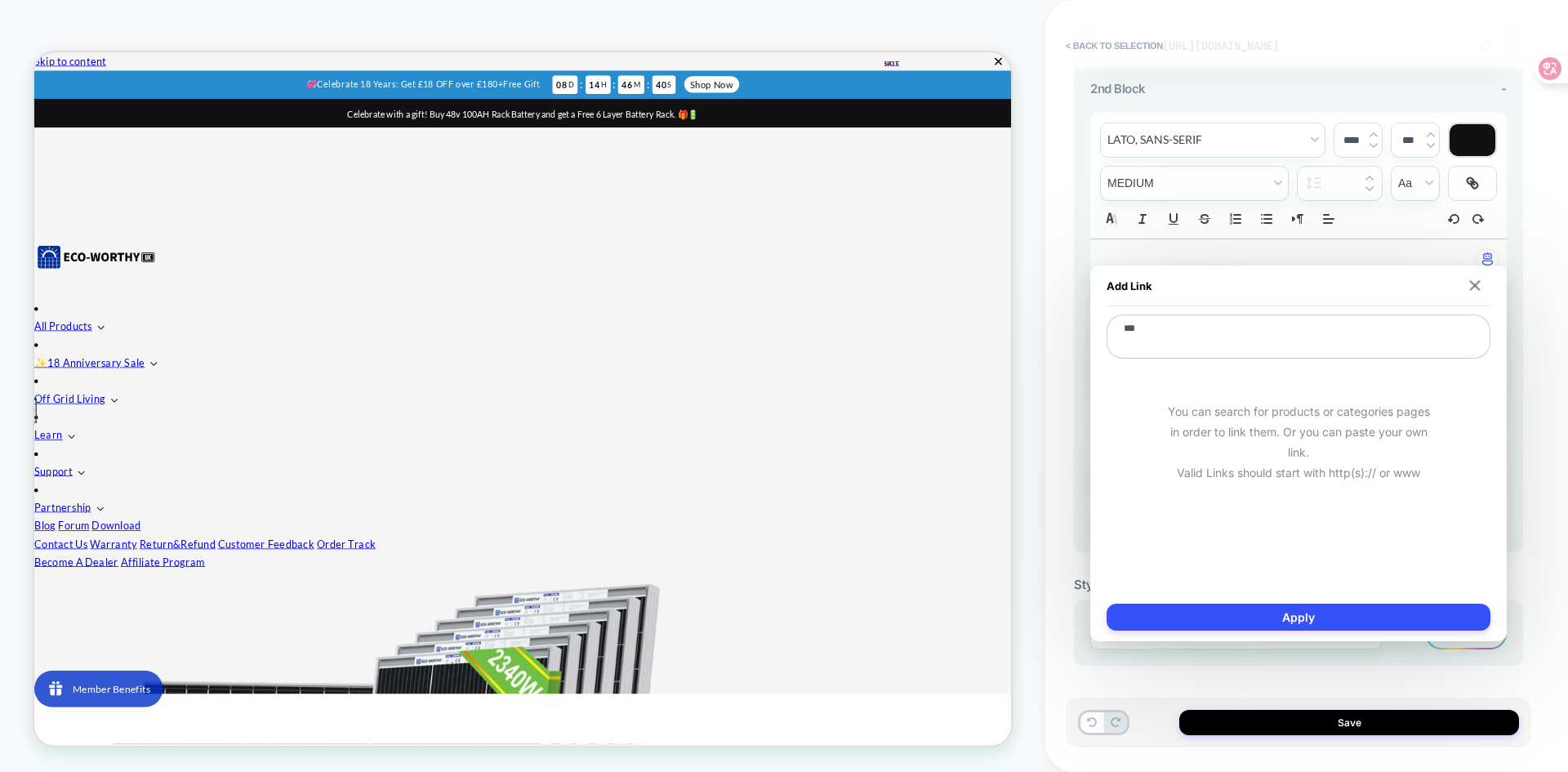
click at [1292, 636] on div "**********" at bounding box center [1299, 453] width 417 height 375
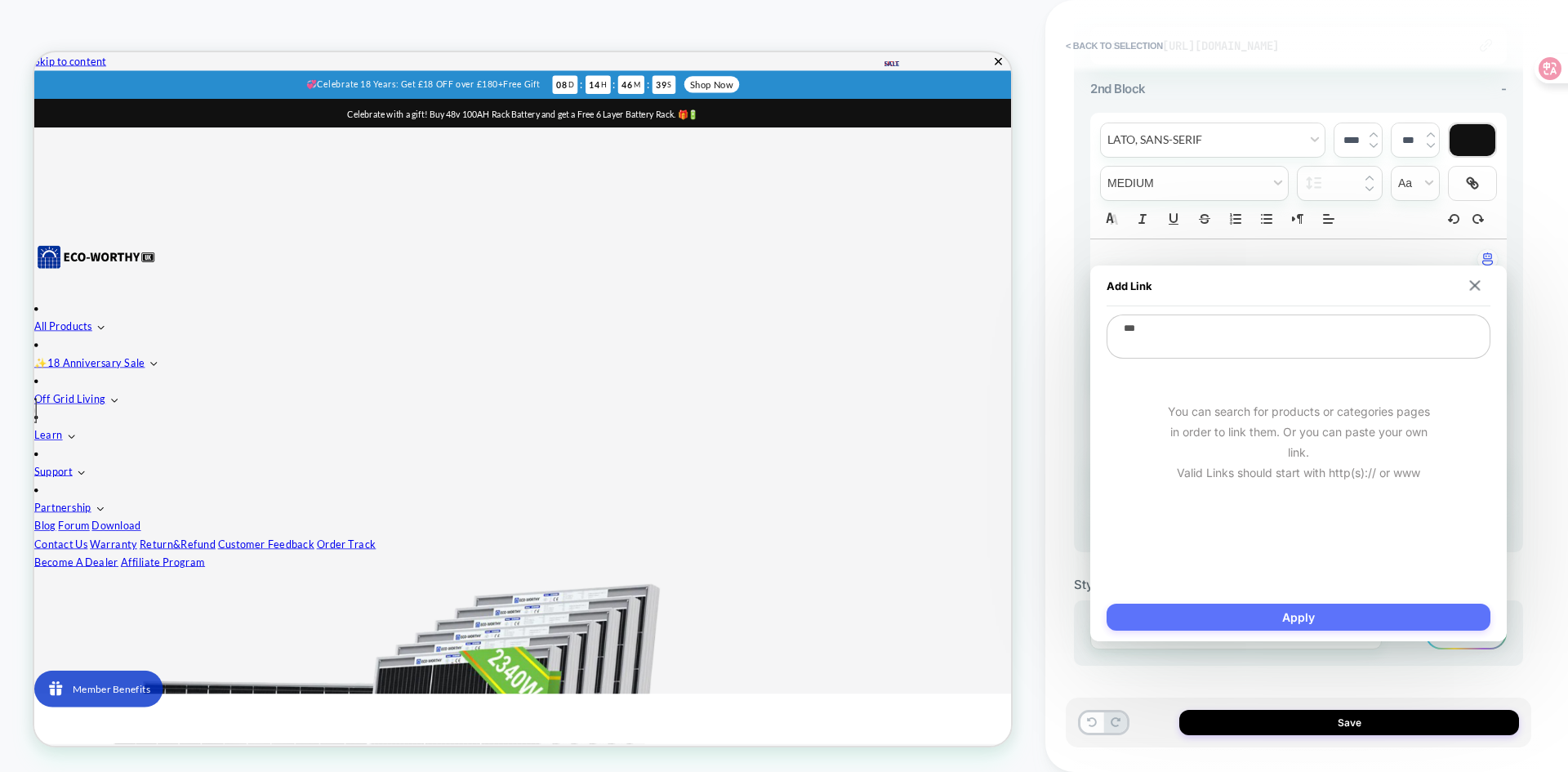
click at [1296, 618] on button "Apply" at bounding box center [1298, 616] width 383 height 27
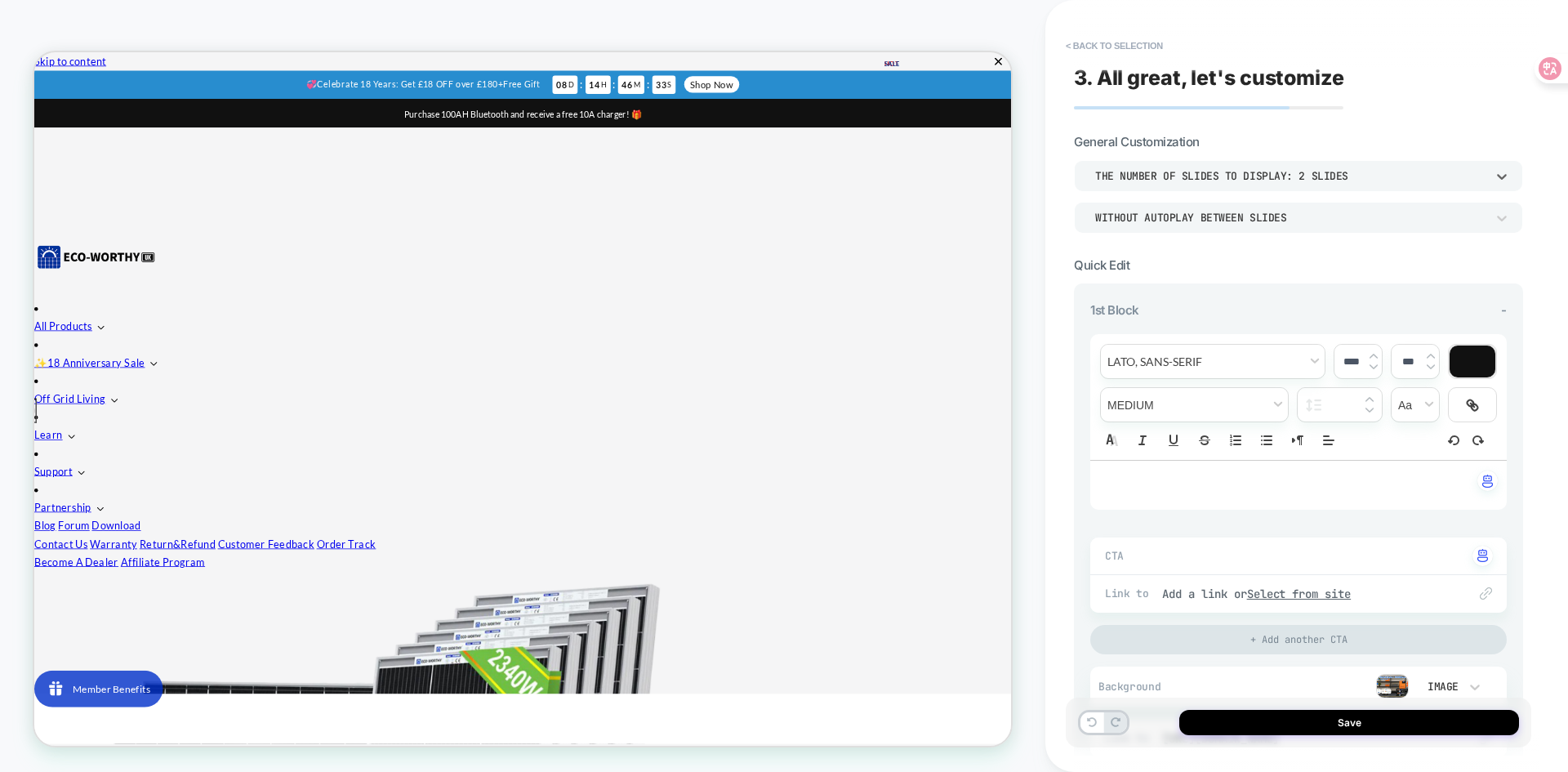
click at [1382, 167] on div "THE NUMBER OF SLIDES TO DISPLAY: 2 SLIDES" at bounding box center [1290, 176] width 406 height 18
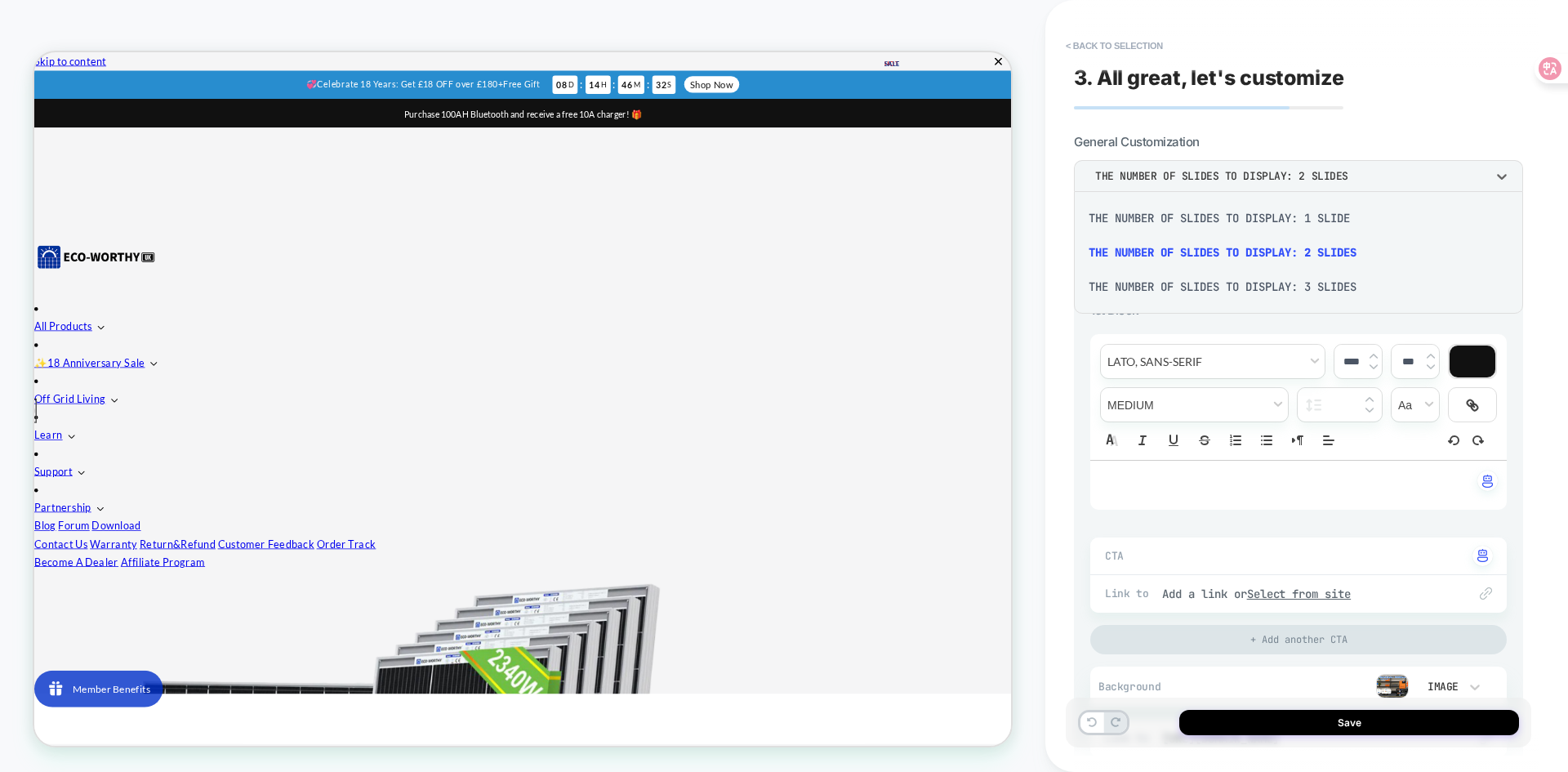
click at [1325, 274] on div "THE NUMBER OF SLIDES TO DISPLAY: 3 SLIDES" at bounding box center [1299, 286] width 436 height 34
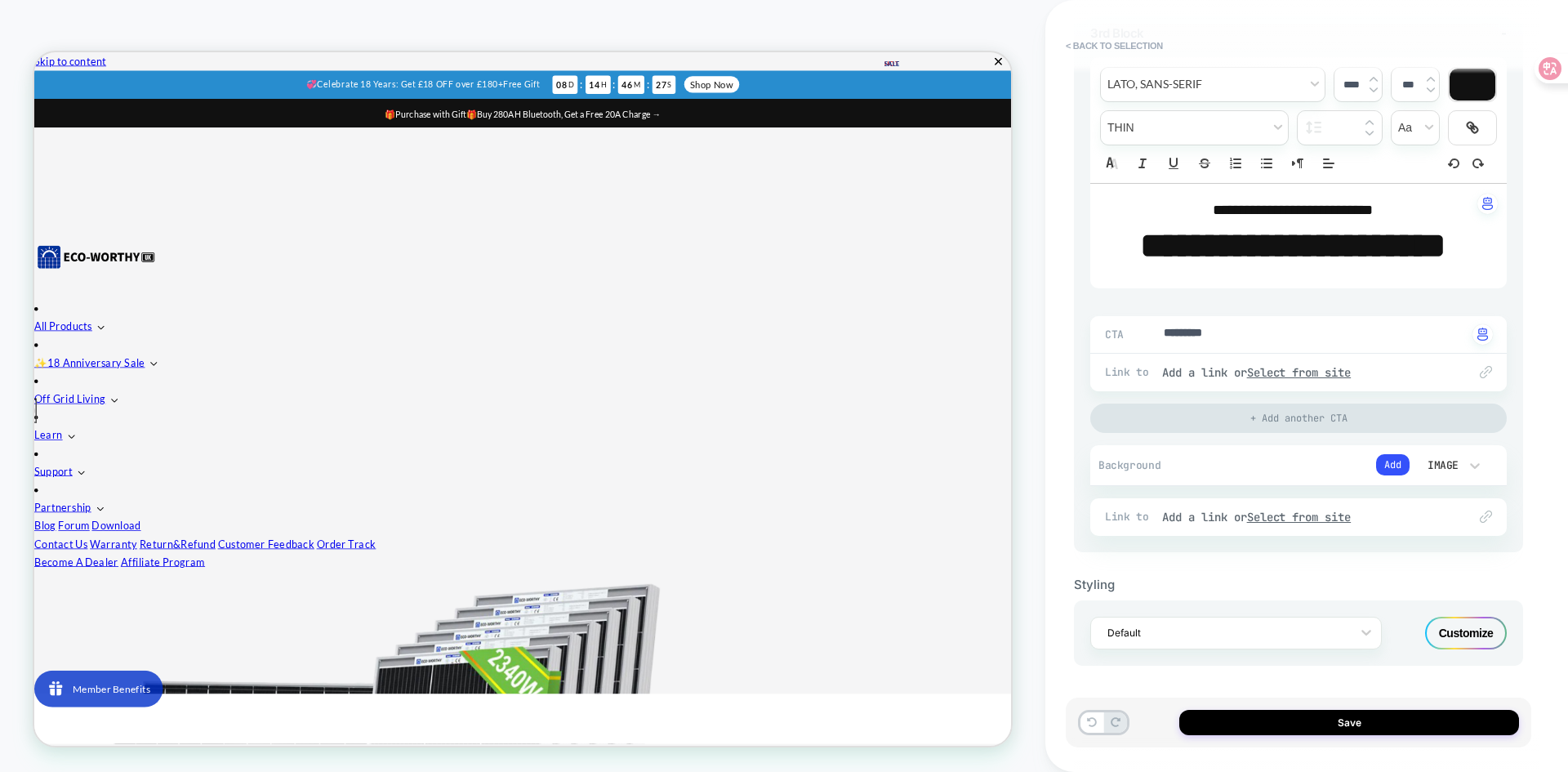
scroll to position [1225, 0]
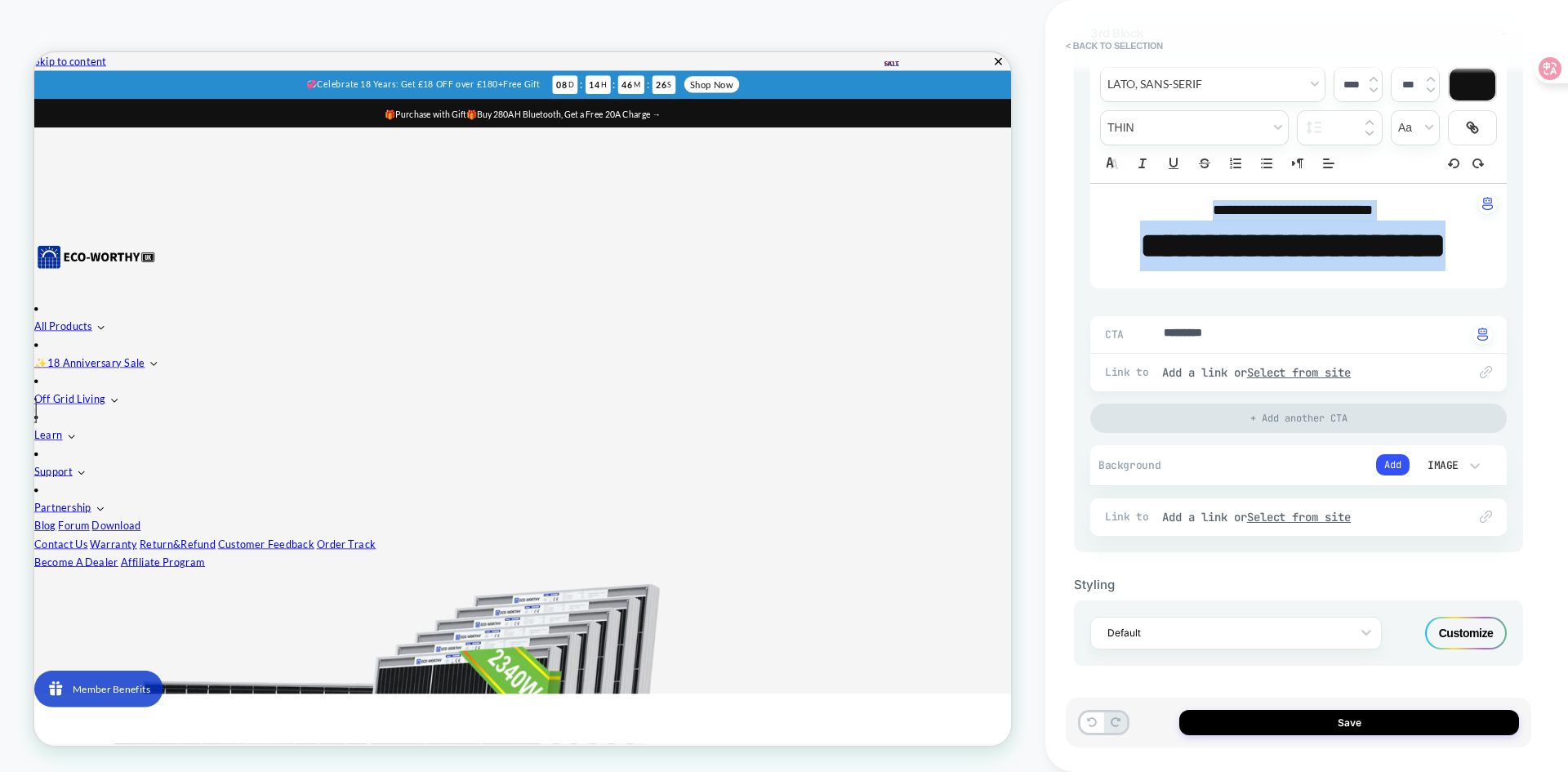
drag, startPoint x: 1373, startPoint y: 314, endPoint x: 1167, endPoint y: 192, distance: 239.4
click at [1167, 192] on div "**********" at bounding box center [1299, 236] width 417 height 105
type textarea "*"
type input "****"
type textarea "*"
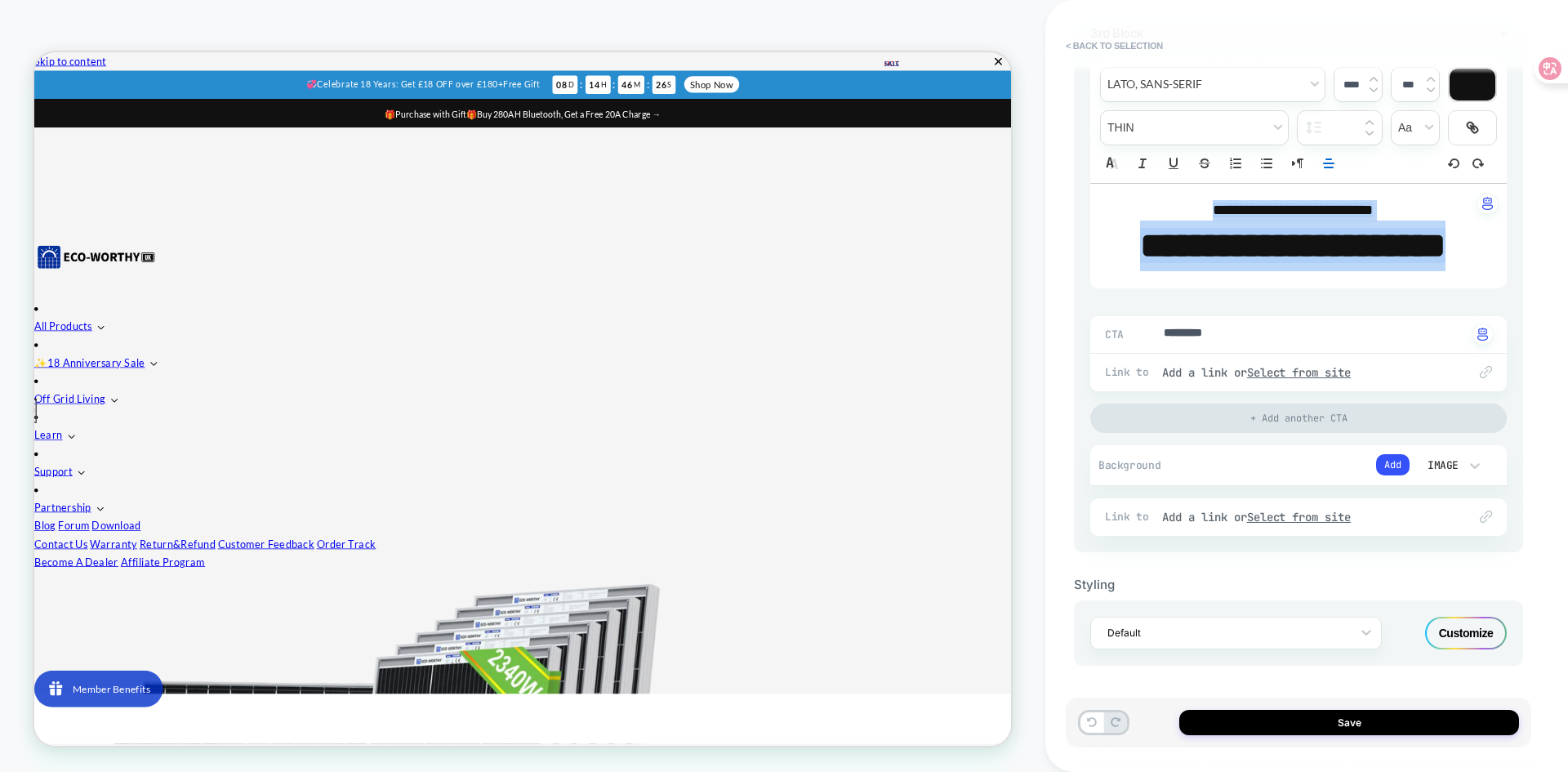
type input "****"
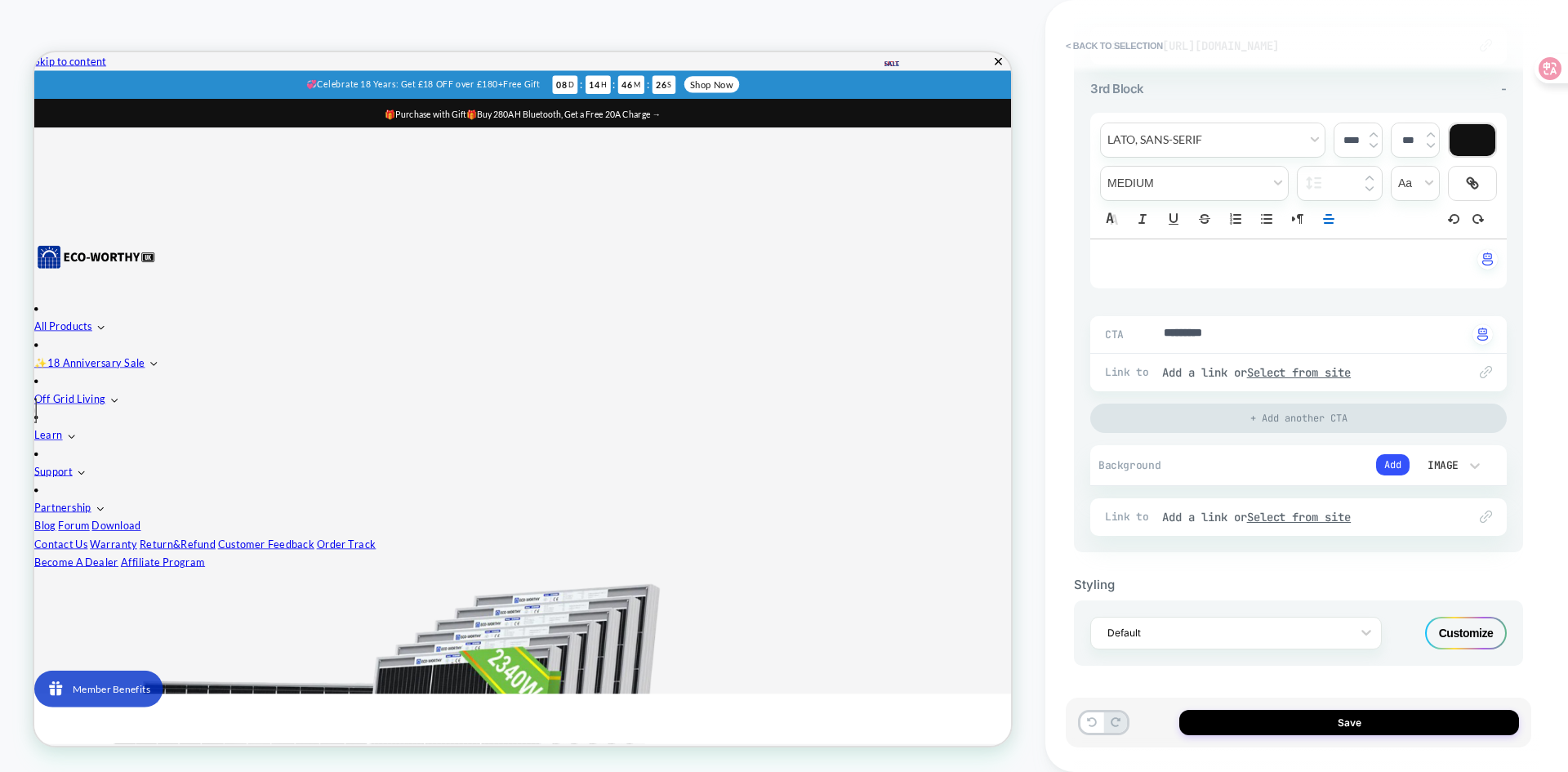
scroll to position [1163, 0]
type textarea "*"
drag, startPoint x: 1248, startPoint y: 336, endPoint x: 1137, endPoint y: 325, distance: 111.5
click at [1397, 469] on button "Add" at bounding box center [1393, 464] width 33 height 21
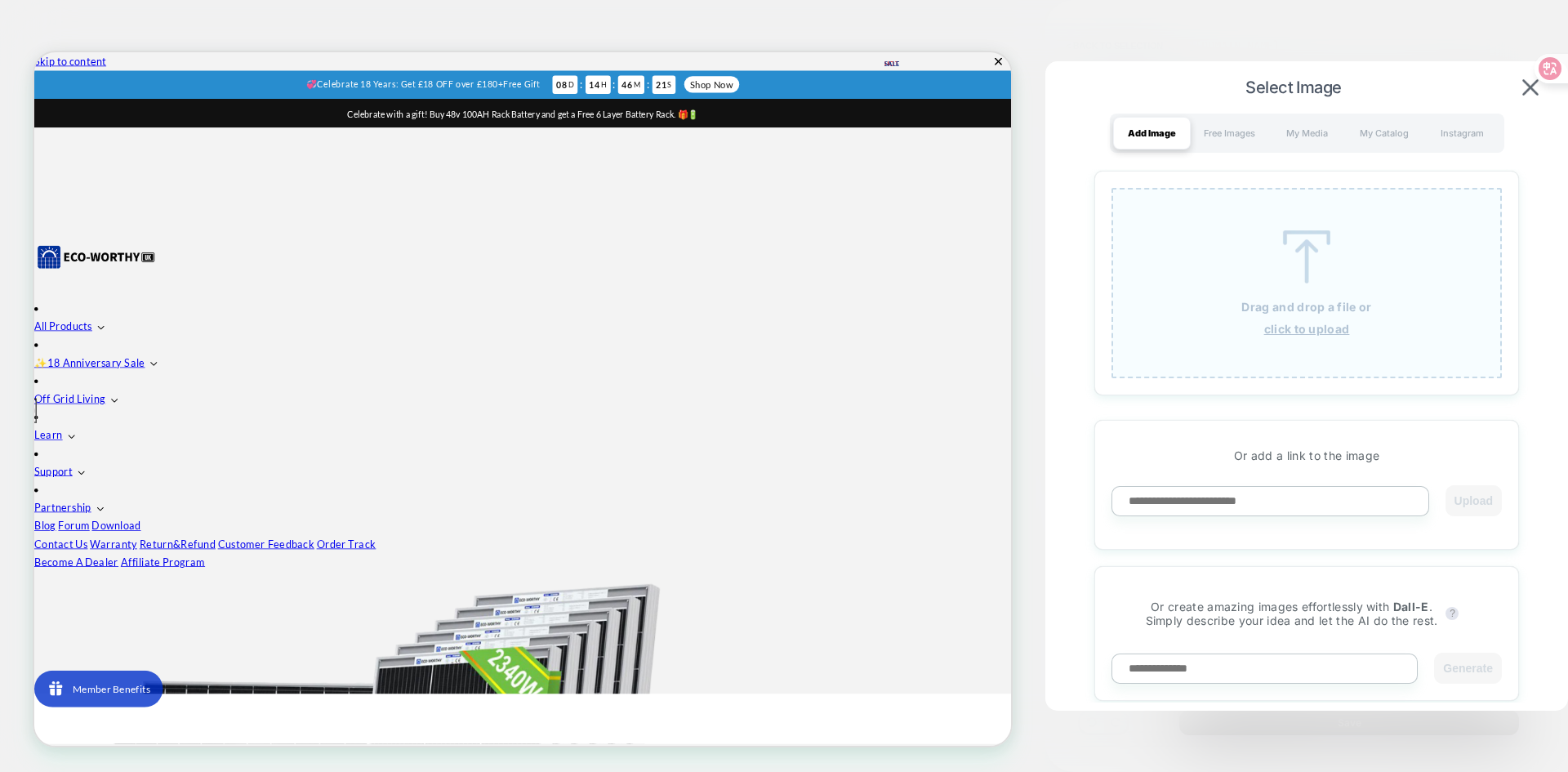
click at [1313, 267] on img at bounding box center [1307, 257] width 74 height 53
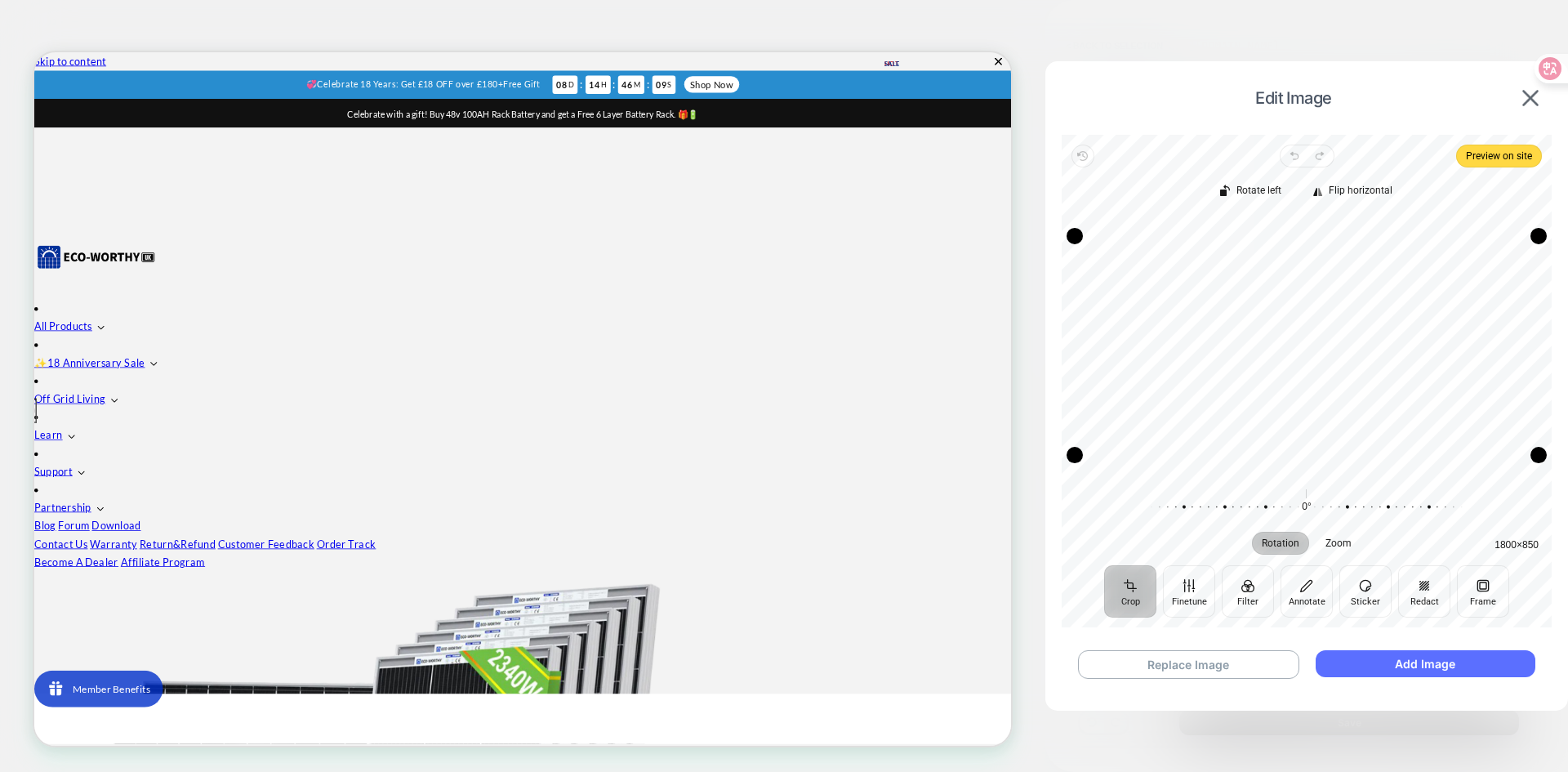
click at [1410, 668] on button "Add Image" at bounding box center [1426, 663] width 220 height 27
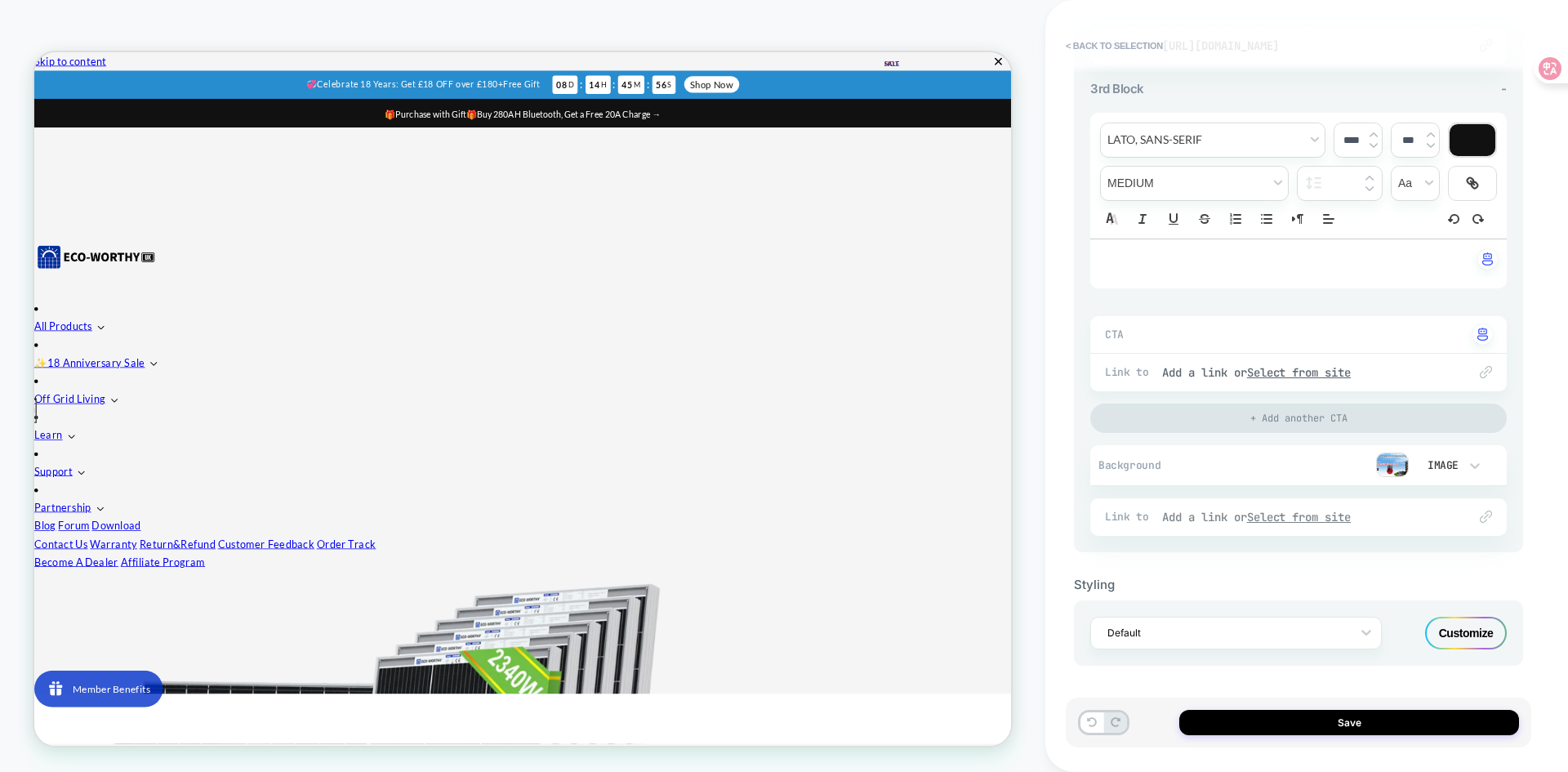
click at [1329, 520] on u "Select from site" at bounding box center [1299, 516] width 105 height 15
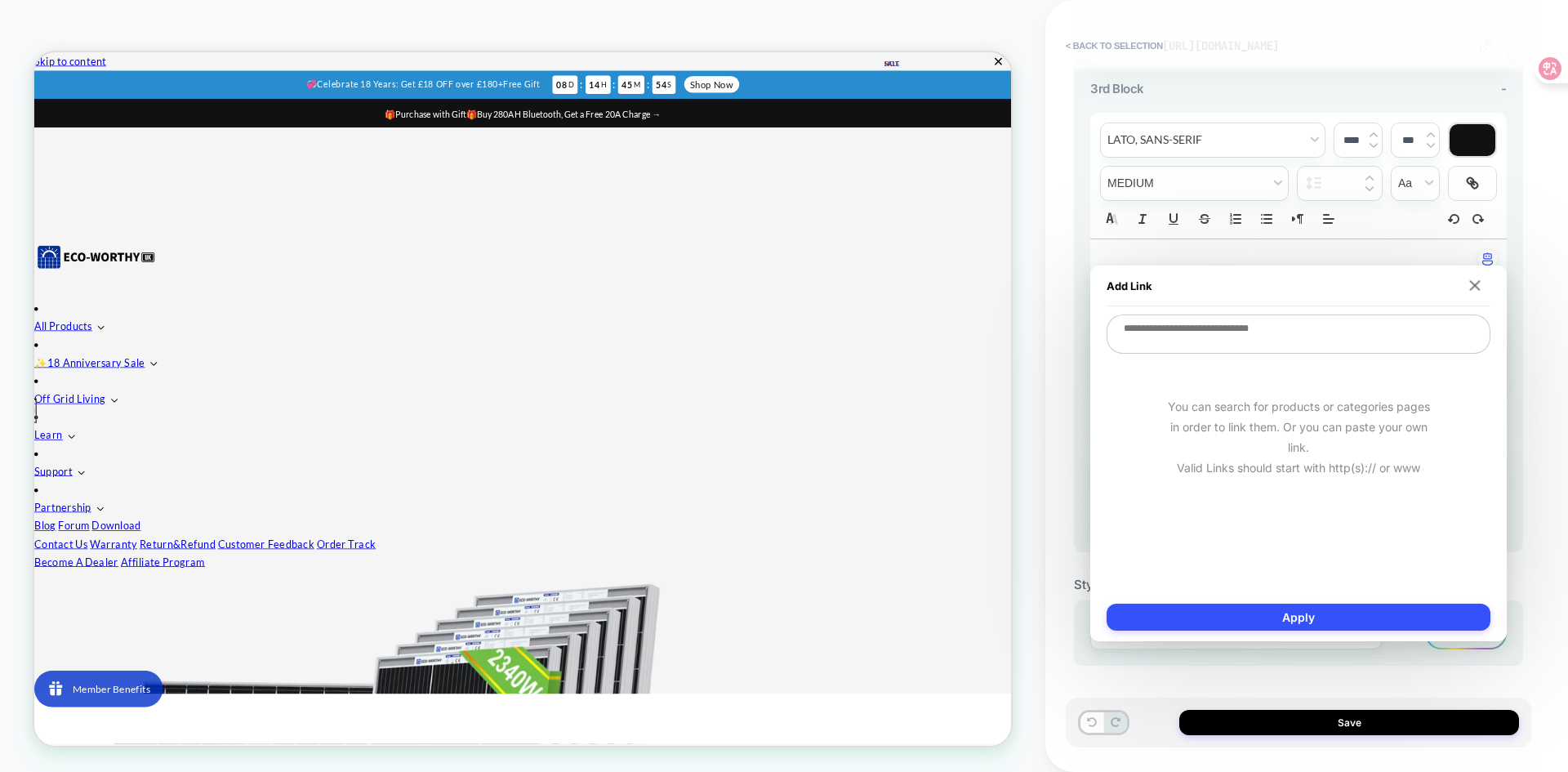
type textarea "*"
type textarea "**"
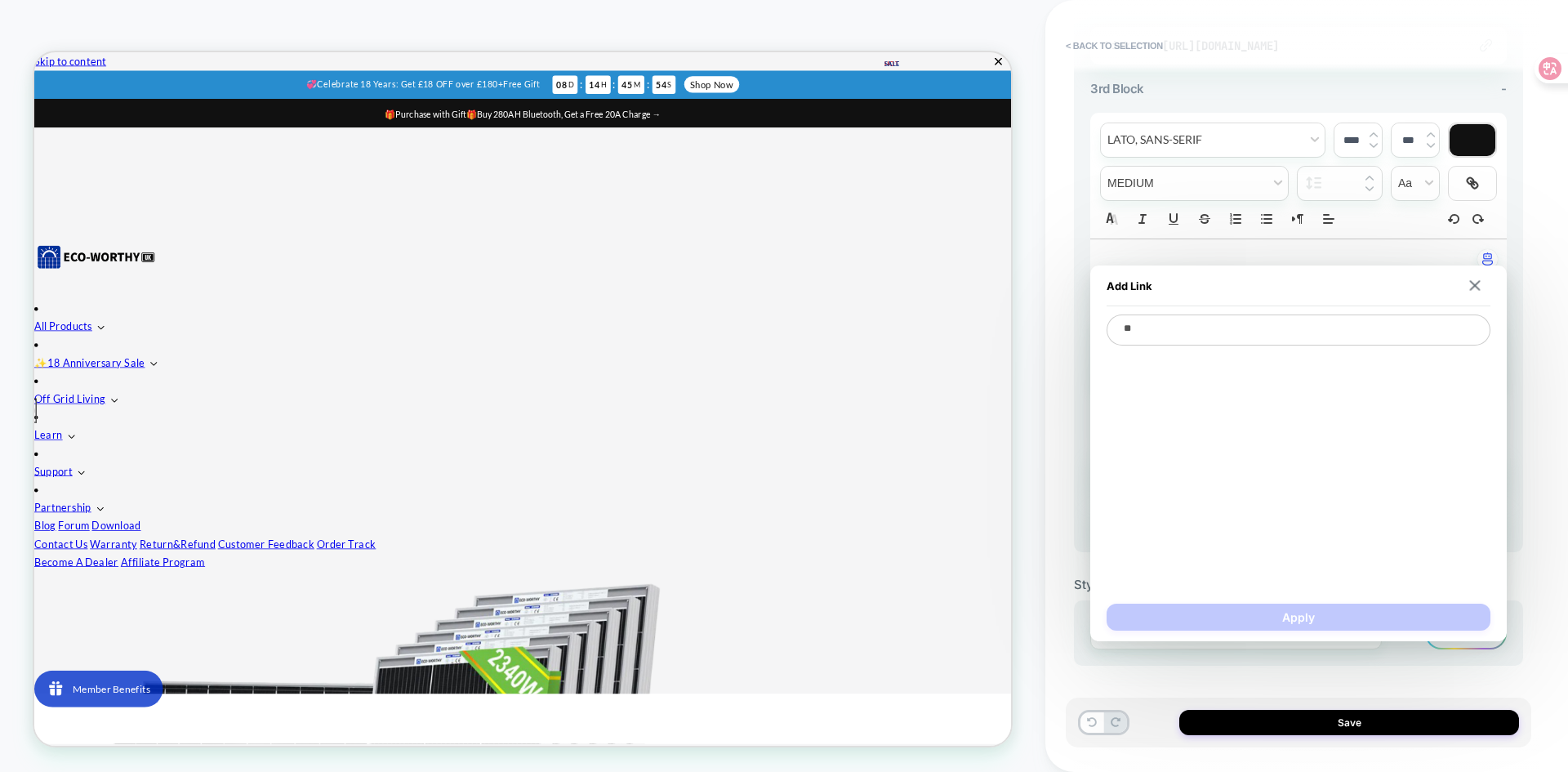
type textarea "*"
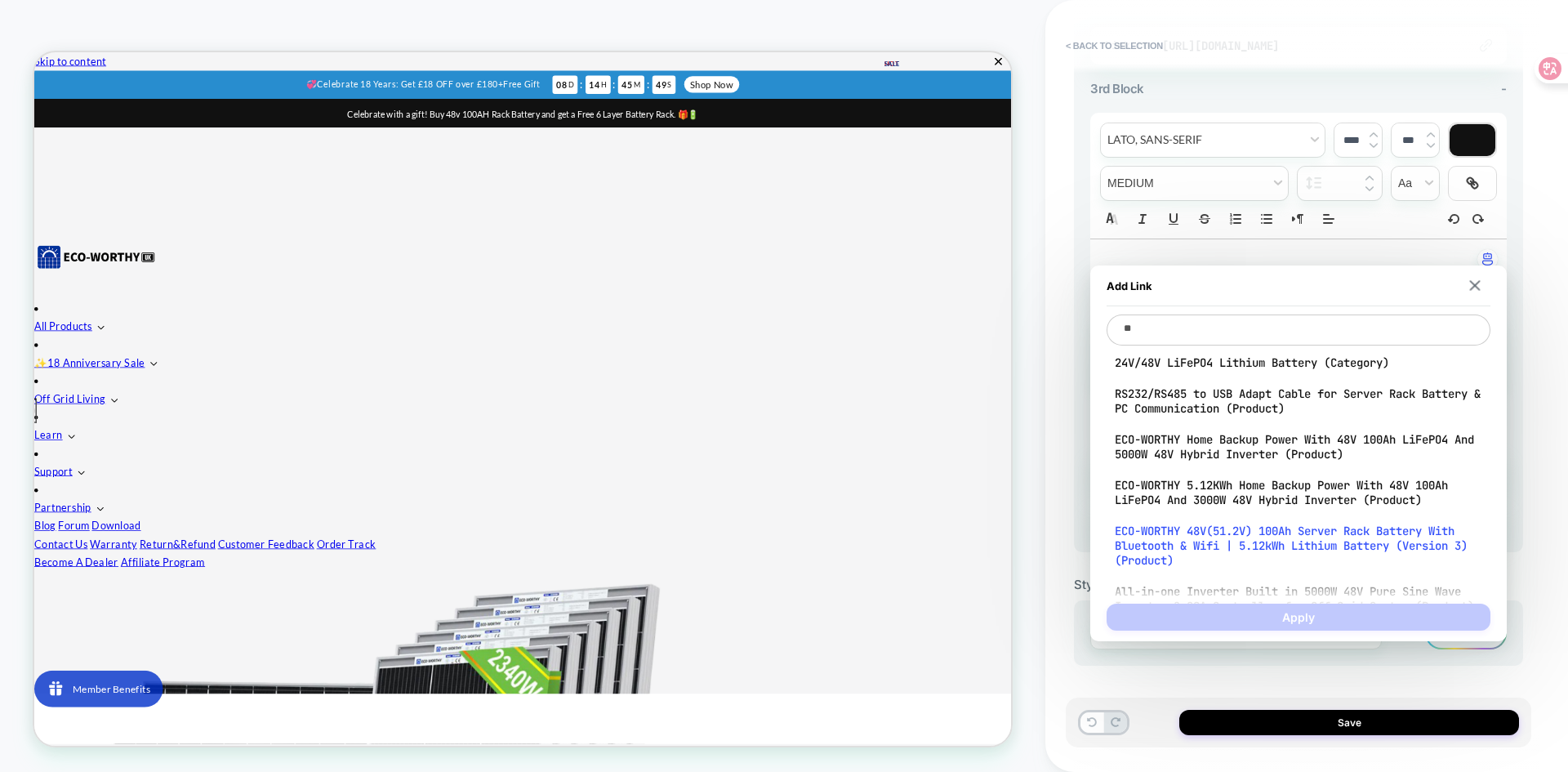
type textarea "**"
click at [1193, 544] on span "ECO-WORTHY 48V(51.2V) 100Ah Server Rack Battery With Bluetooth & Wifi | 5.12kWh…" at bounding box center [1299, 545] width 368 height 44
type textarea "*"
type textarea "**********"
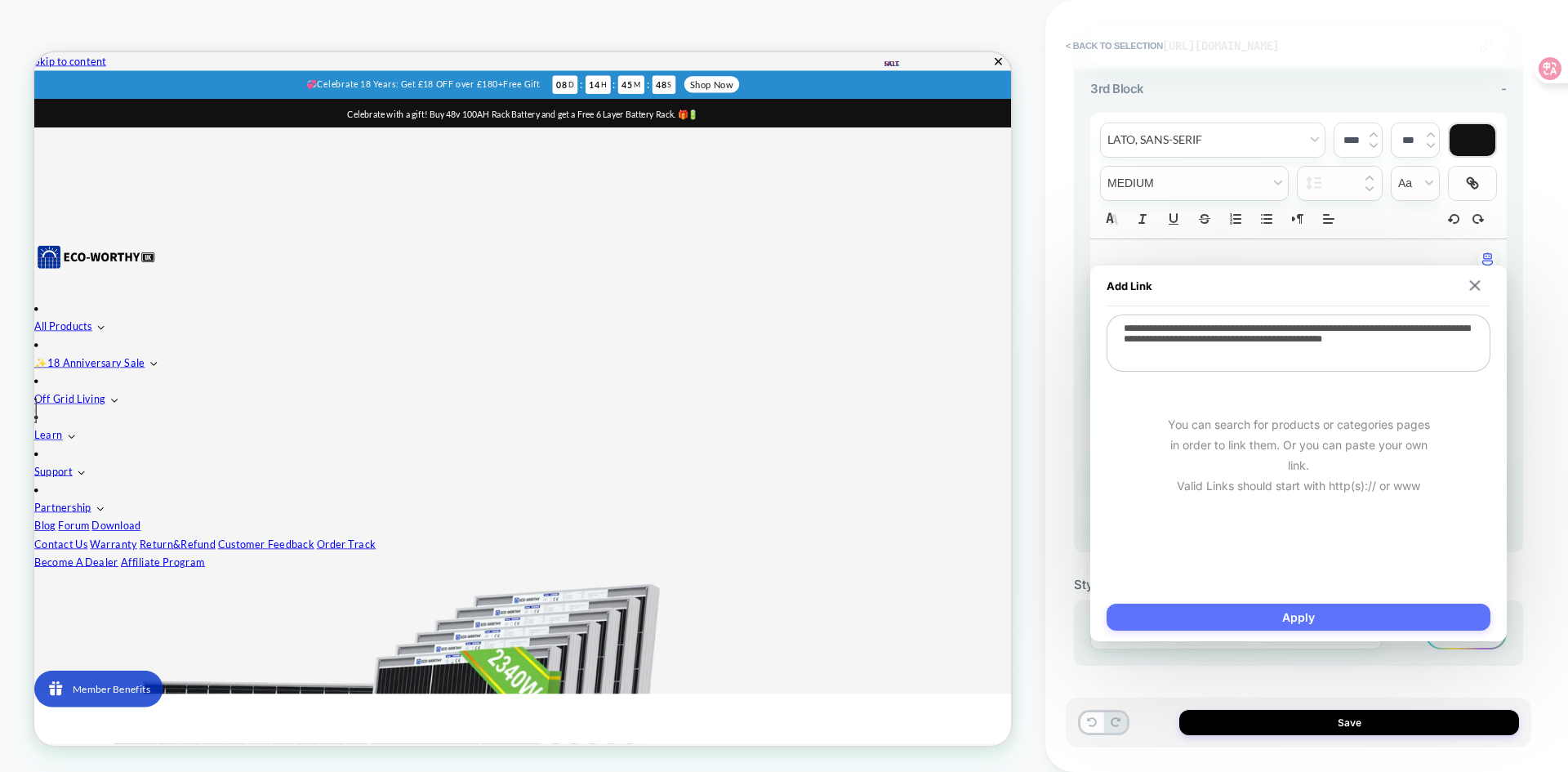
click at [1310, 616] on button "Apply" at bounding box center [1298, 616] width 383 height 27
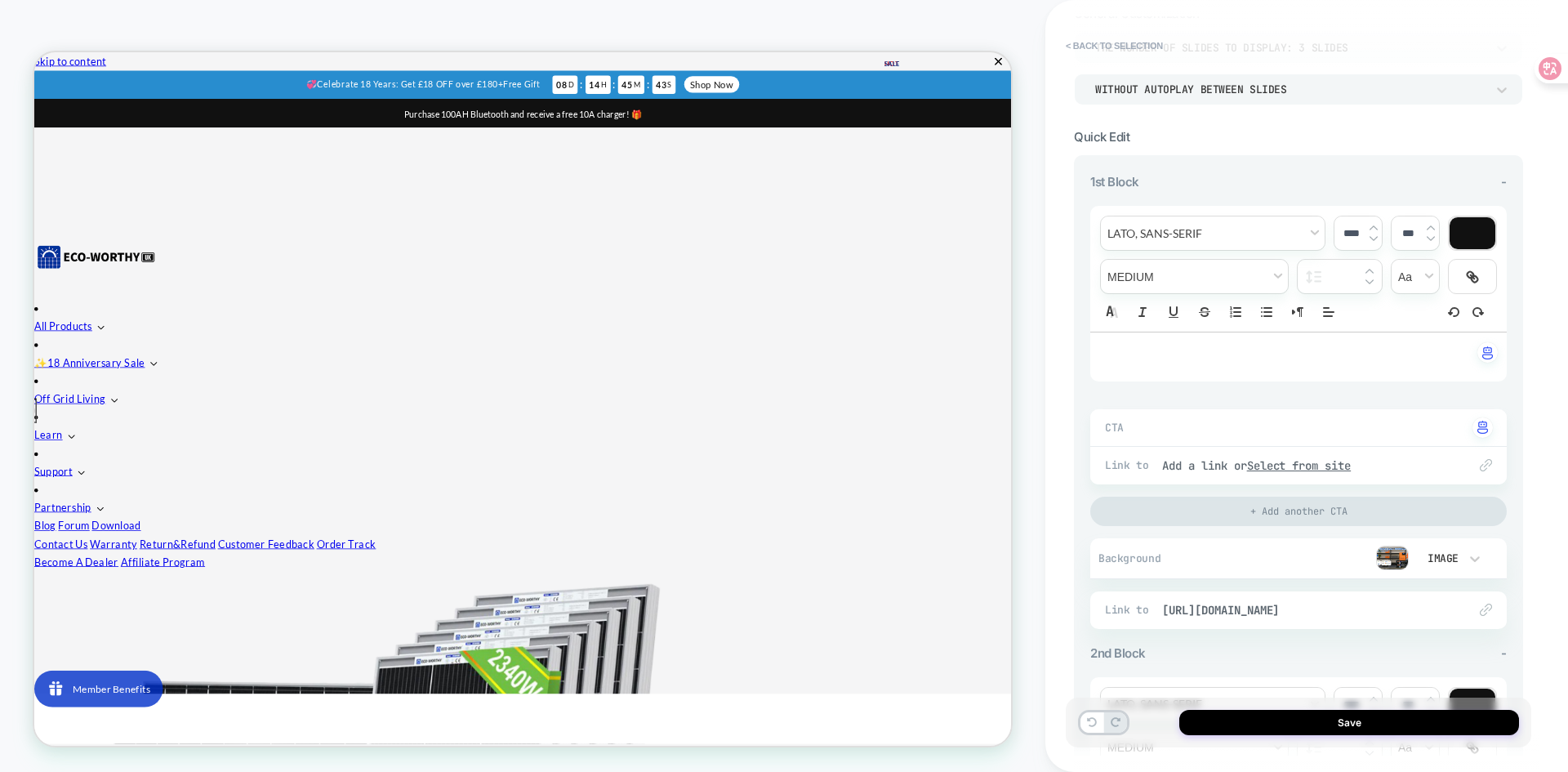
scroll to position [0, 0]
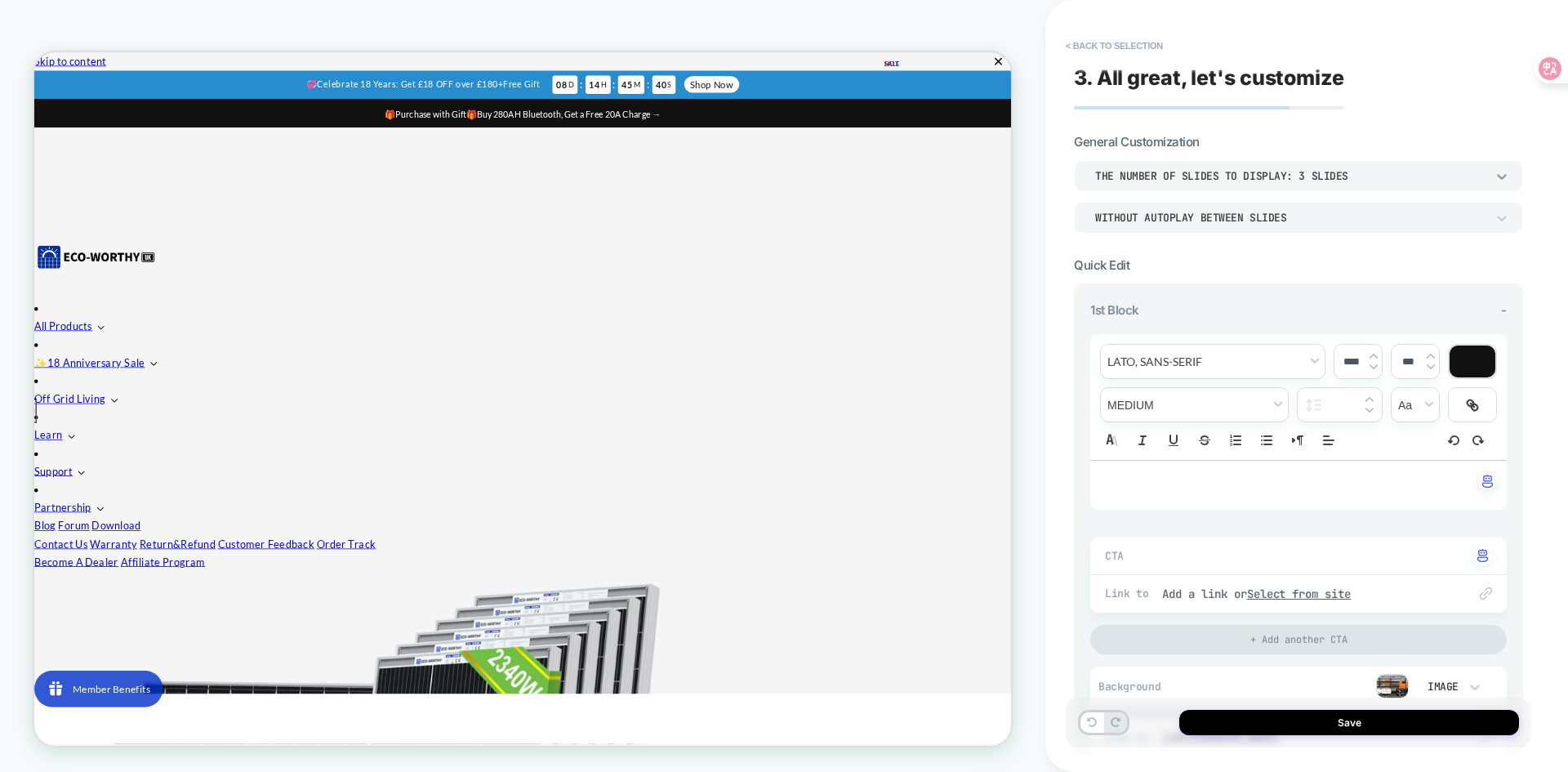
click at [1495, 171] on icon at bounding box center [1501, 176] width 17 height 17
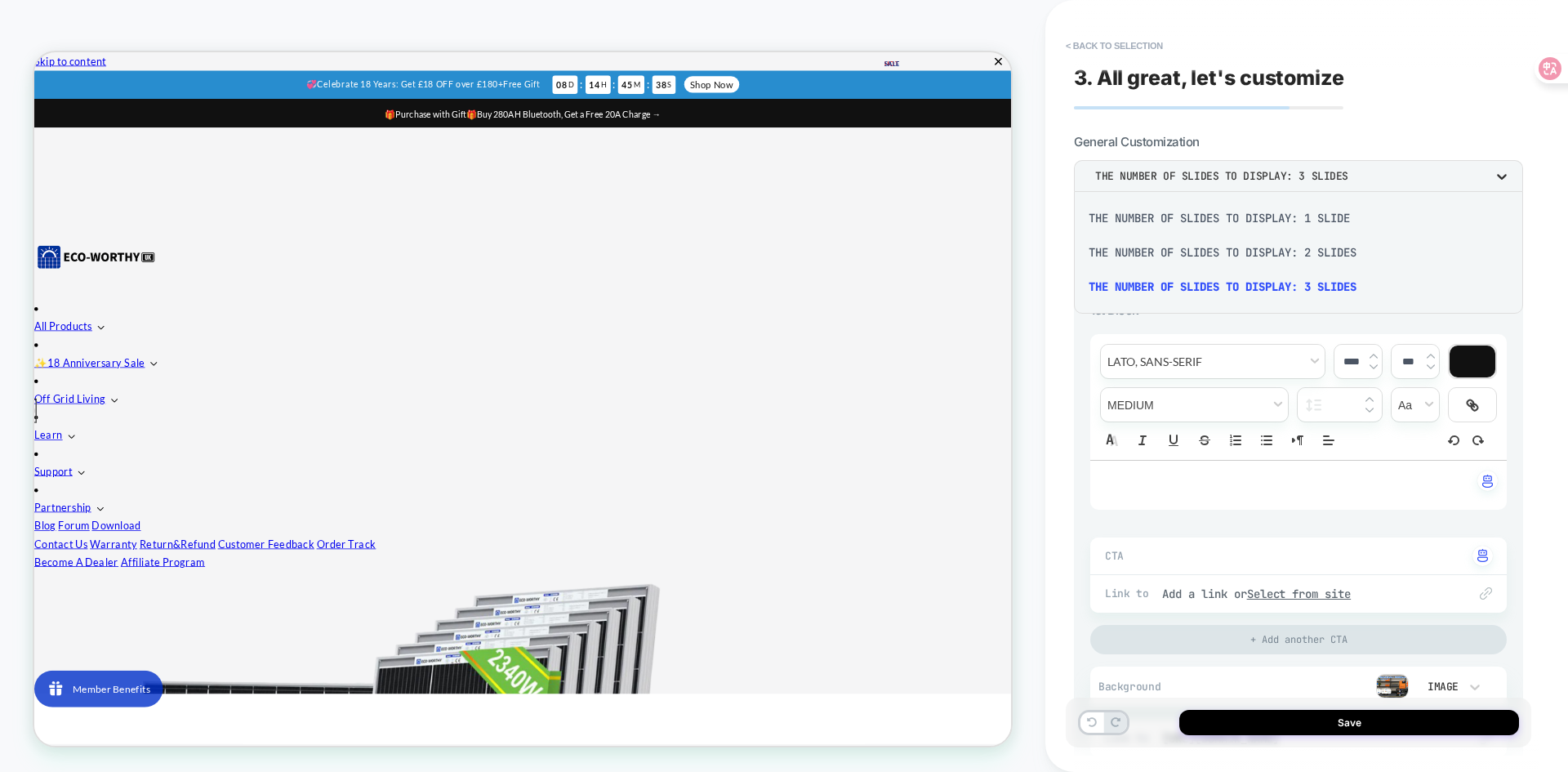
click at [1495, 171] on div at bounding box center [784, 386] width 1568 height 772
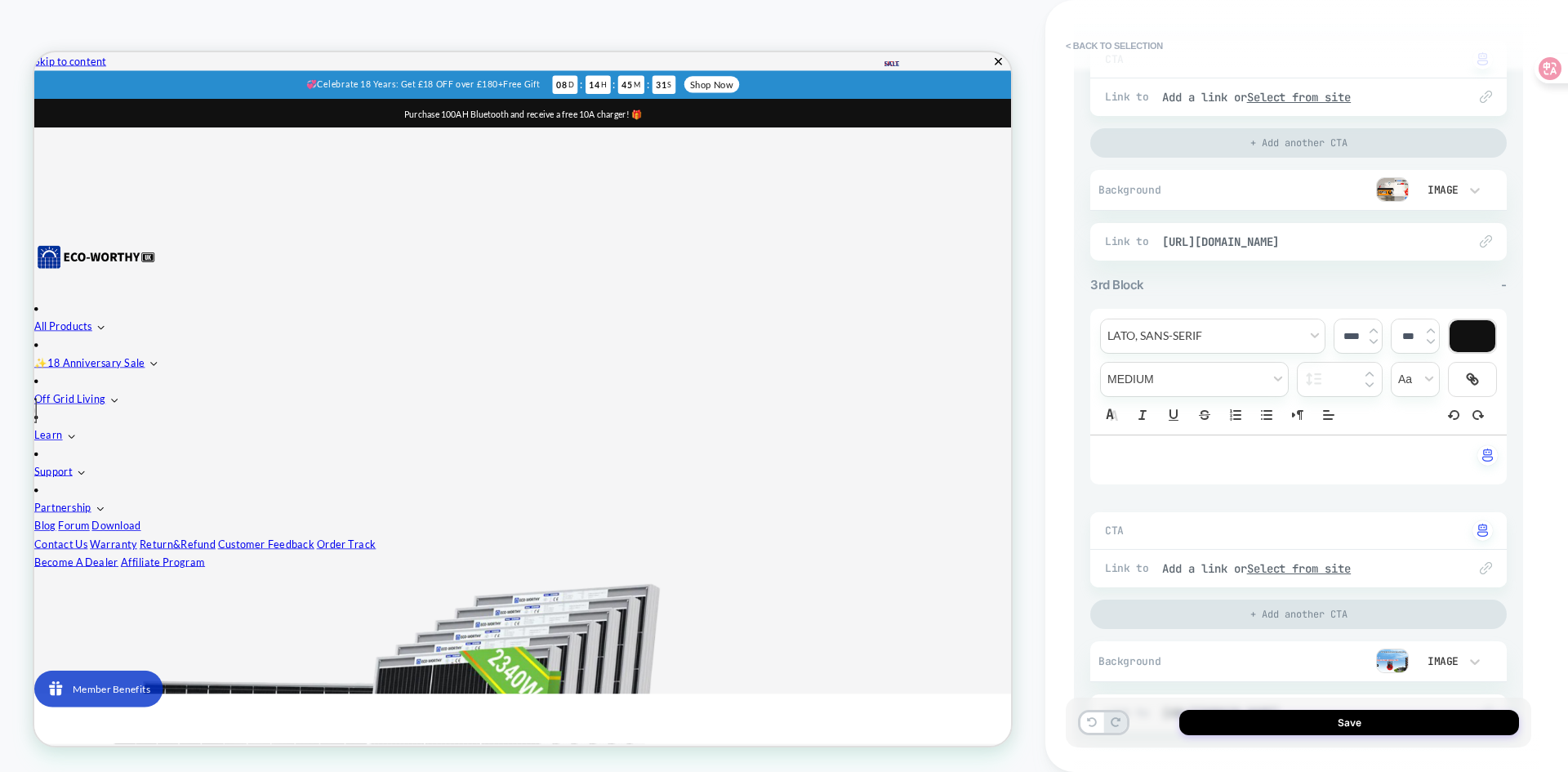
scroll to position [980, 0]
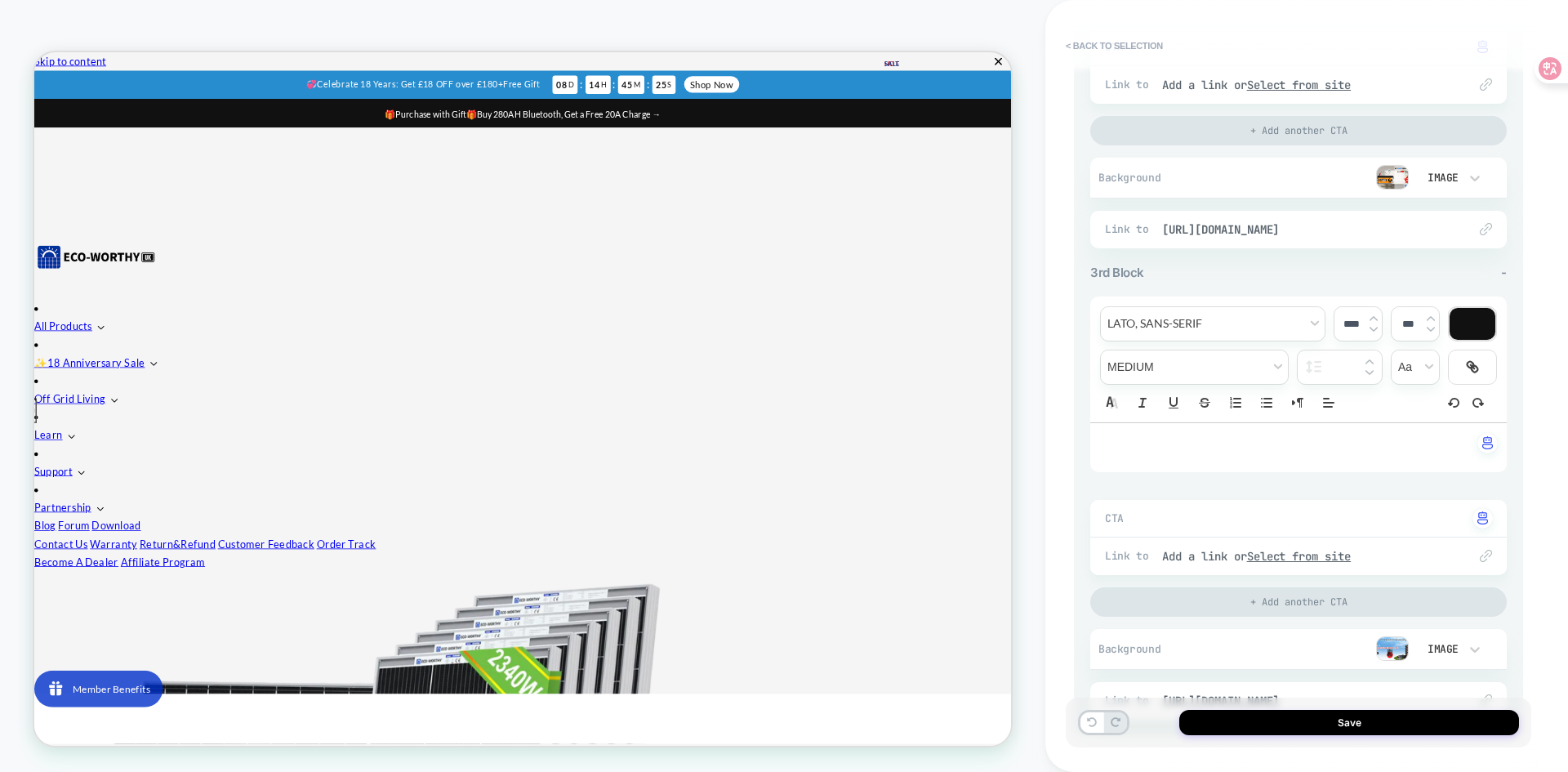
drag, startPoint x: 1242, startPoint y: 280, endPoint x: 1217, endPoint y: 266, distance: 28.7
click at [1217, 266] on div "3rd Block -" at bounding box center [1299, 273] width 417 height 16
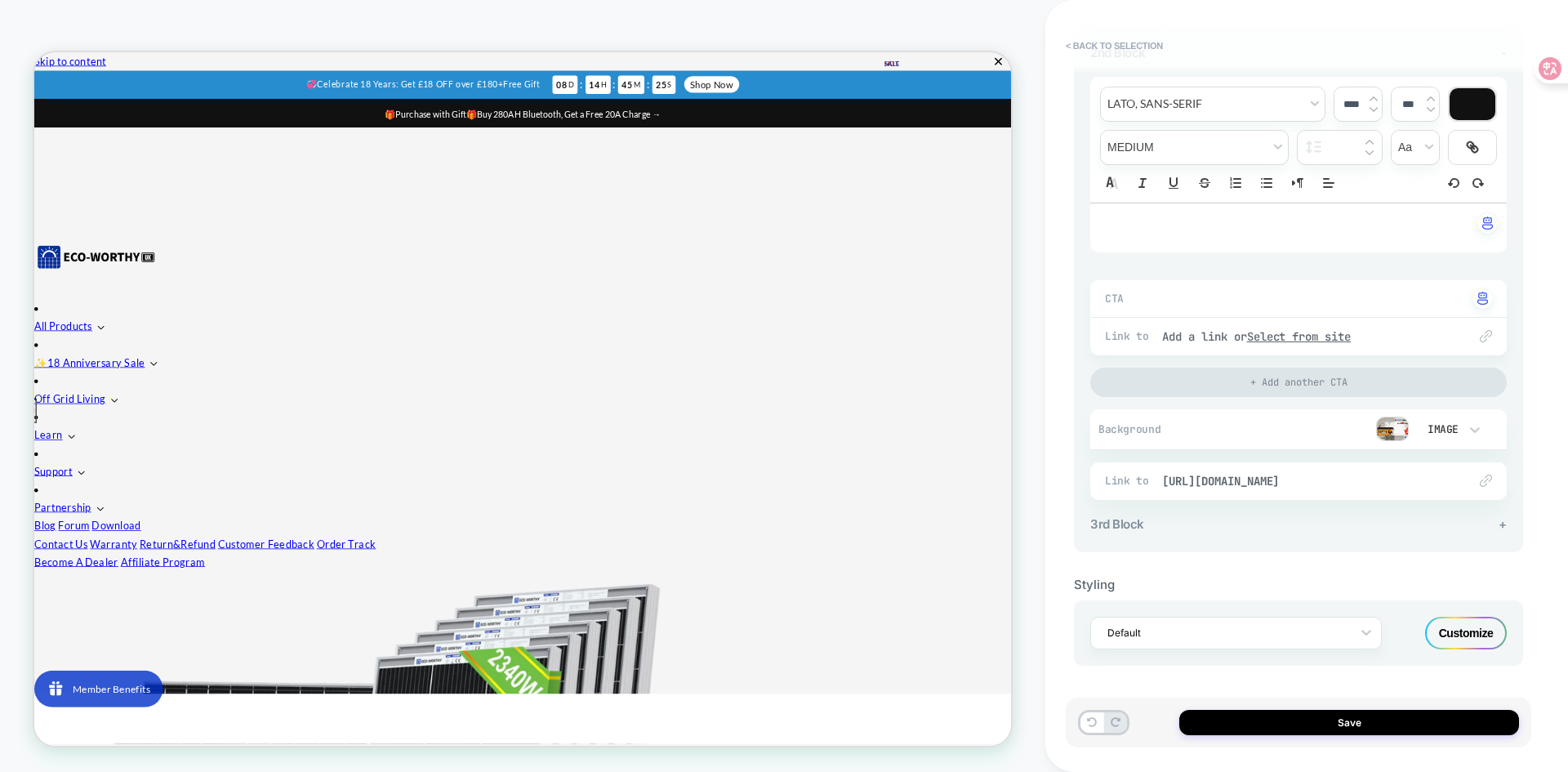
scroll to position [728, 0]
drag, startPoint x: 1506, startPoint y: 532, endPoint x: 1455, endPoint y: 549, distance: 53.8
click at [1455, 549] on div "**********" at bounding box center [1298, 54] width 449 height 997
click at [1507, 526] on div "**********" at bounding box center [1298, 54] width 449 height 997
click at [1505, 522] on span "+" at bounding box center [1502, 524] width 8 height 16
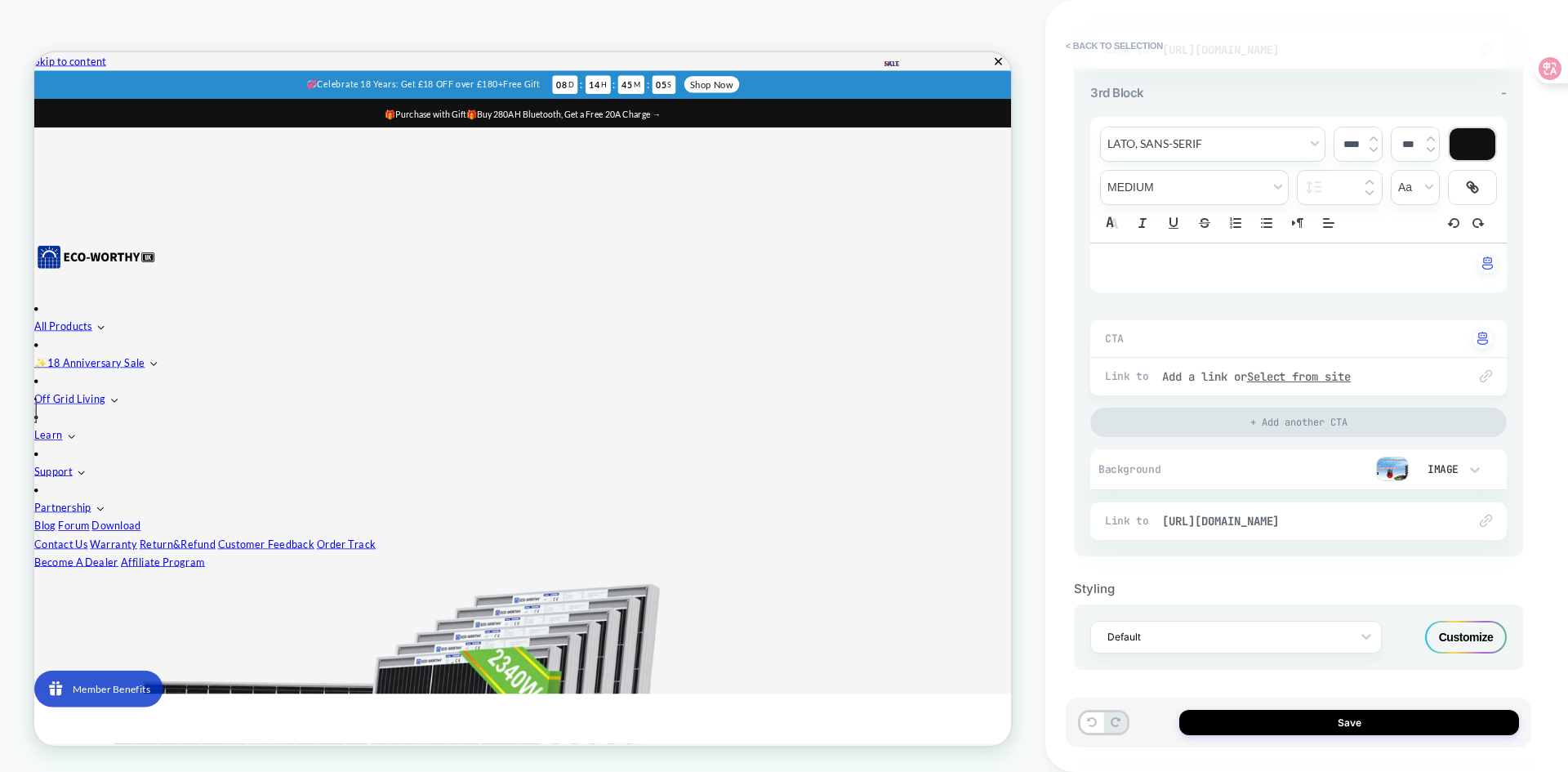
scroll to position [1163, 0]
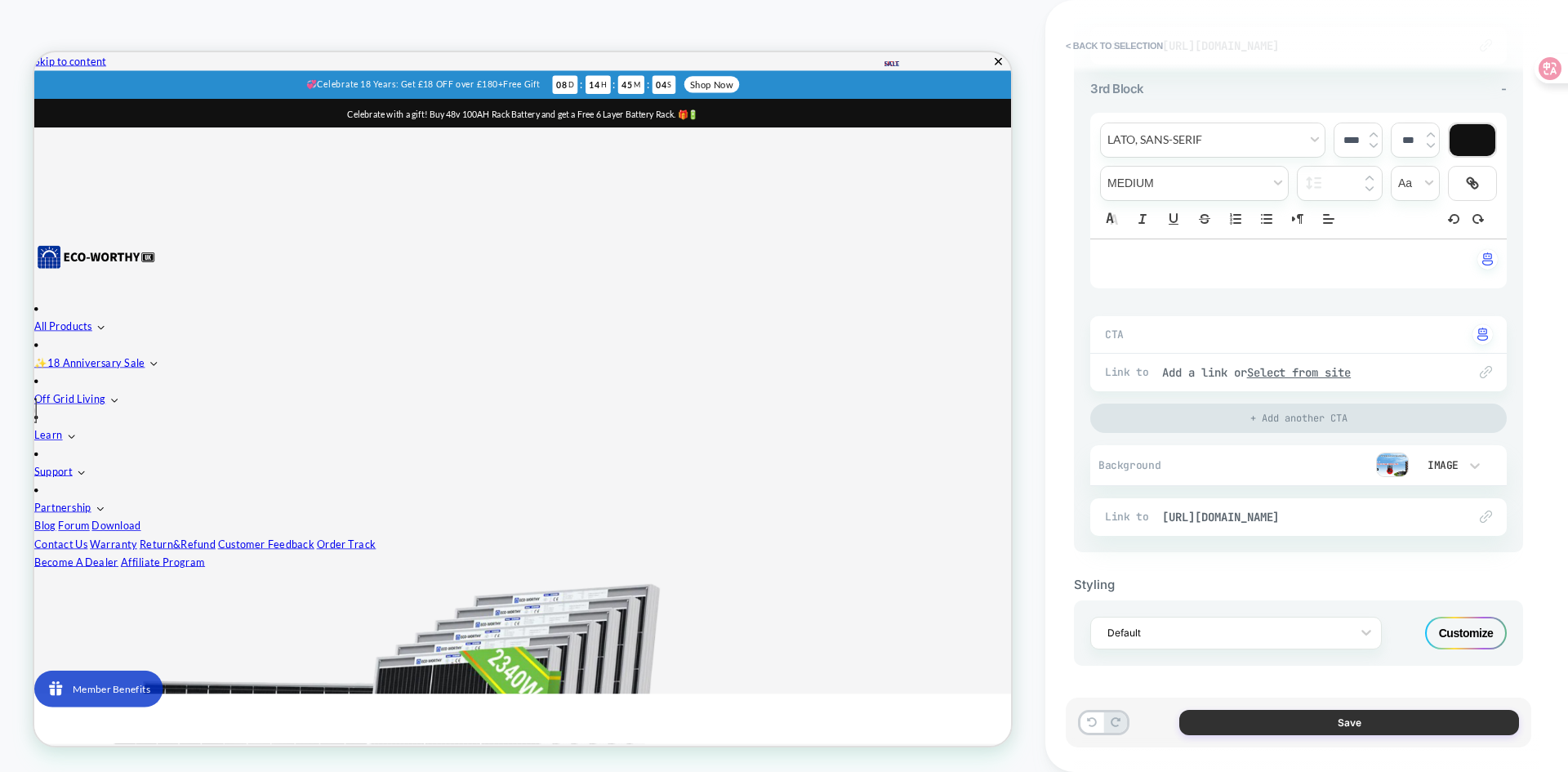
click at [1316, 721] on button "Save" at bounding box center [1349, 722] width 339 height 25
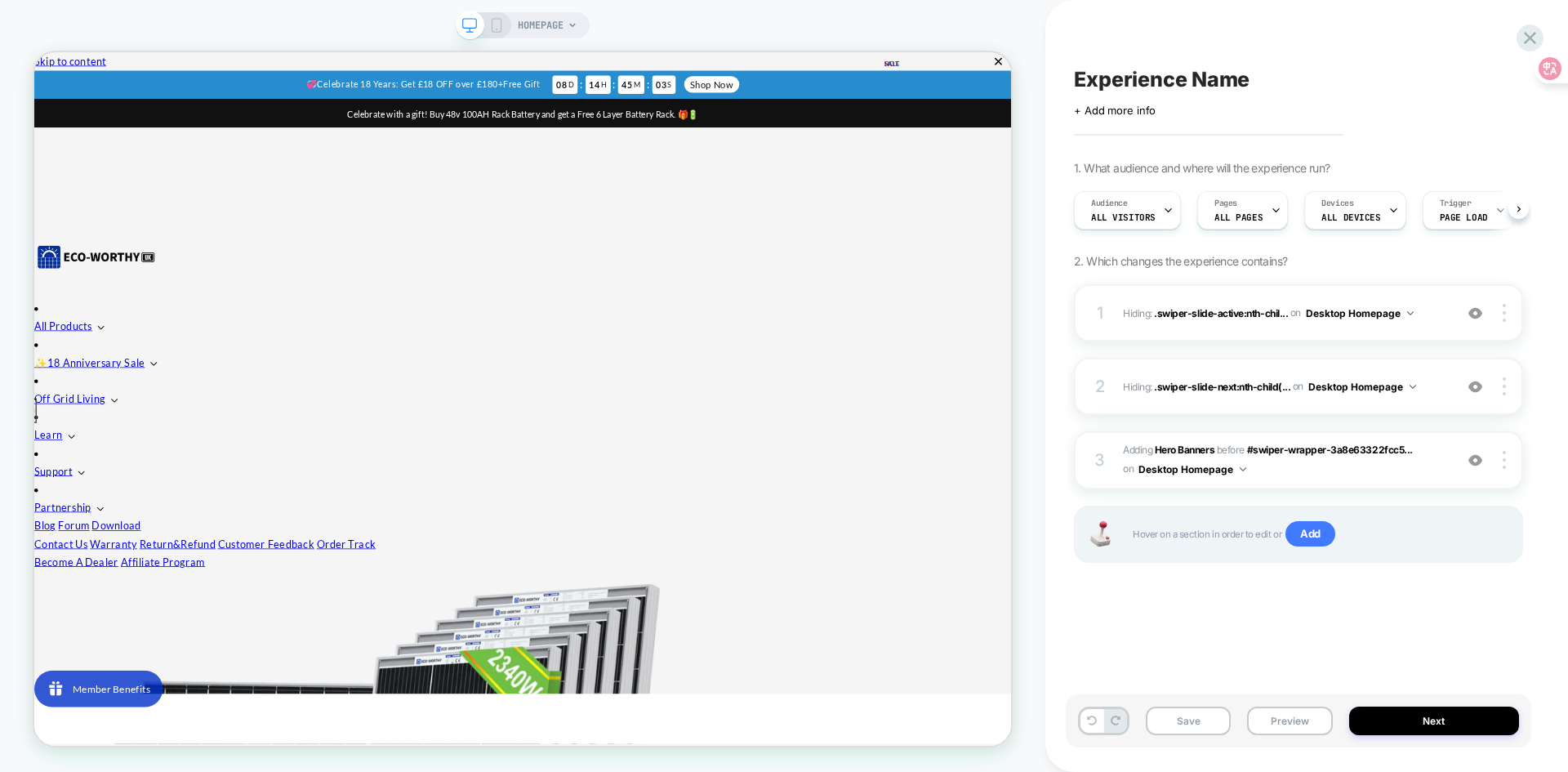
scroll to position [0, 1]
click at [1414, 387] on img at bounding box center [1412, 386] width 6 height 4
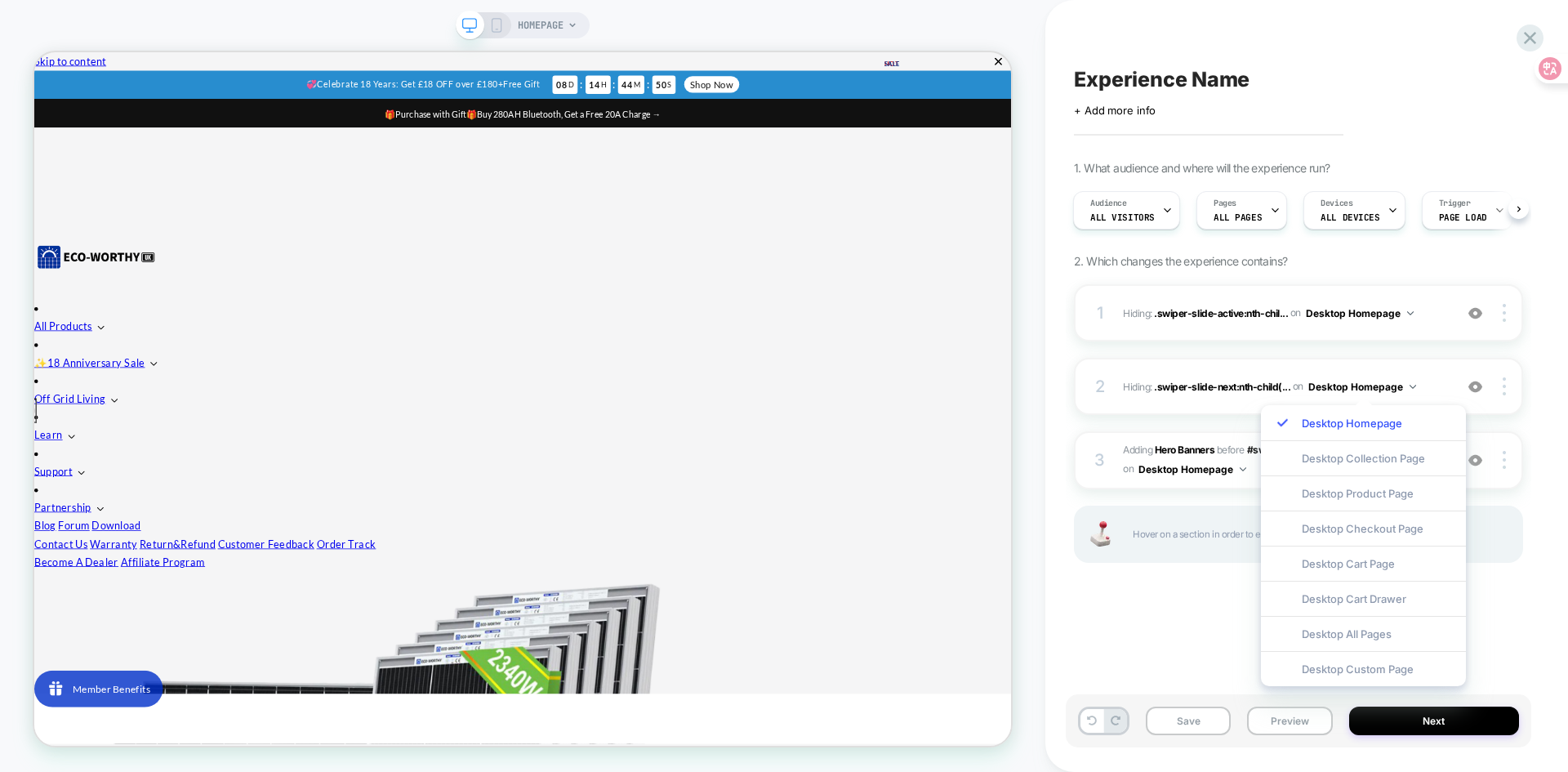
click at [1546, 477] on div "Experience Name Click to edit experience details + Add more info 1. What audien…" at bounding box center [1307, 386] width 522 height 772
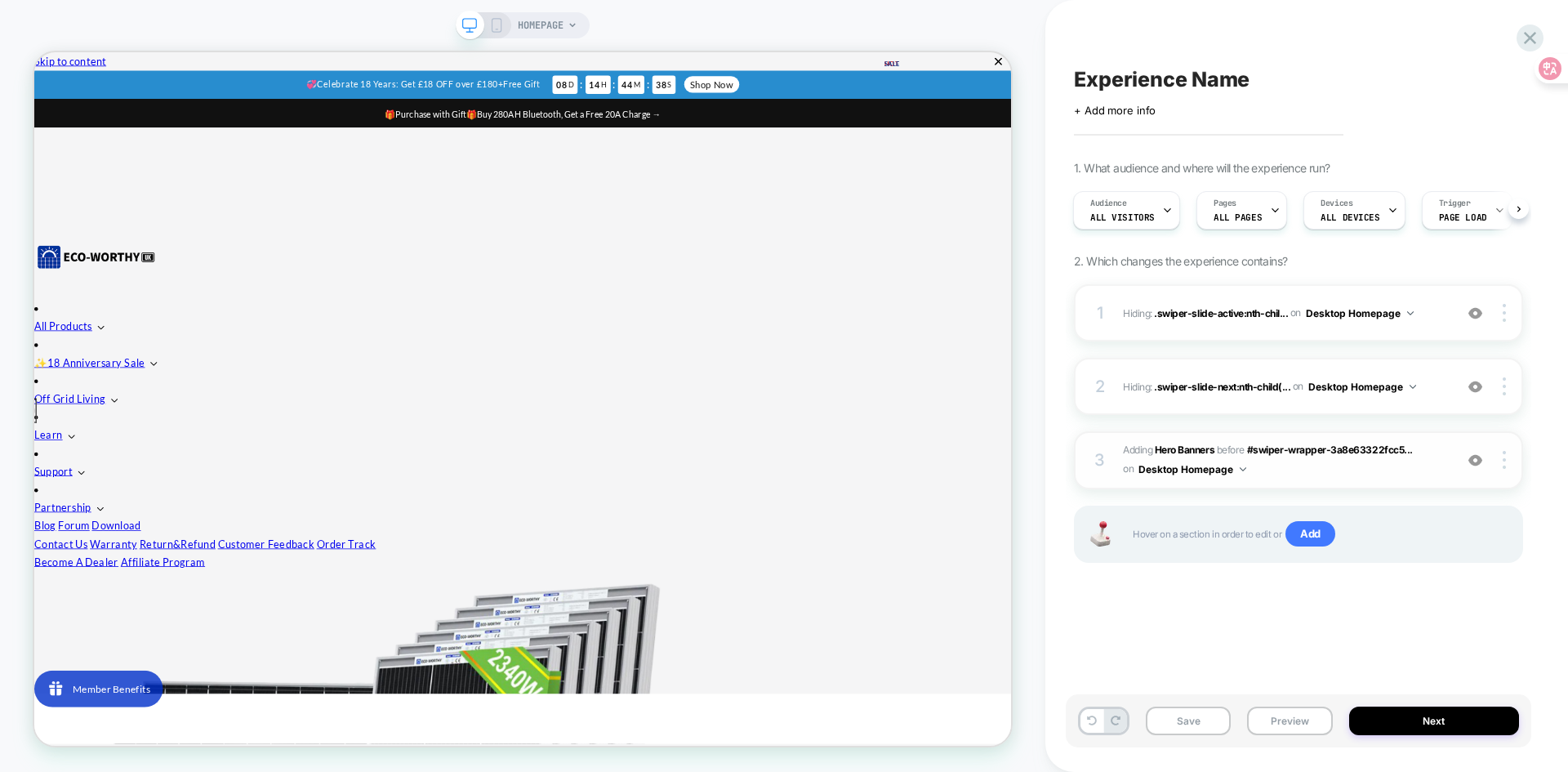
click at [1367, 476] on span "#_loomi_addon_1758071436395 Adding Hero Banners BEFORE #swiper-wrapper-3a8e6332…" at bounding box center [1284, 460] width 323 height 39
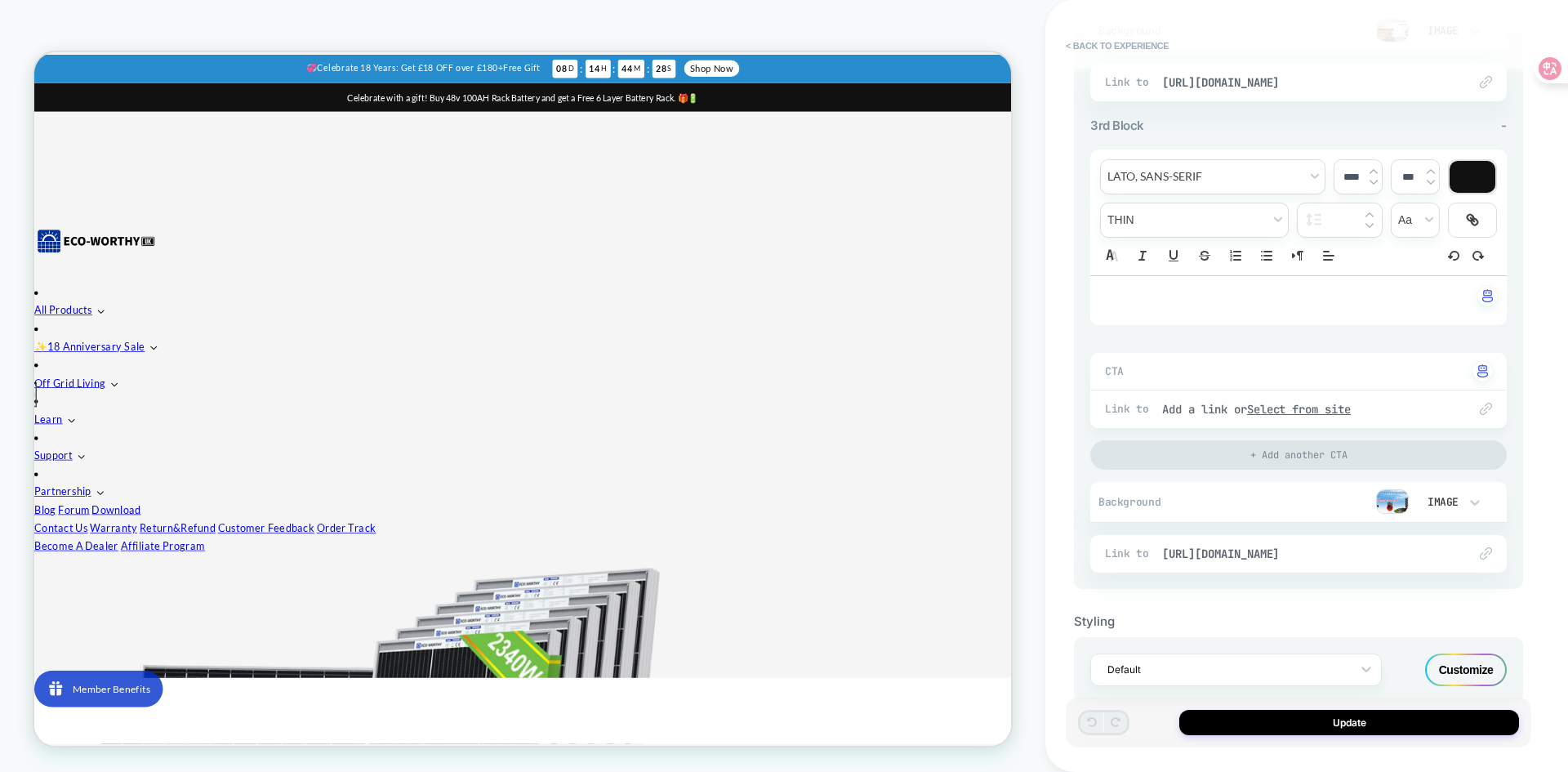
scroll to position [1163, 0]
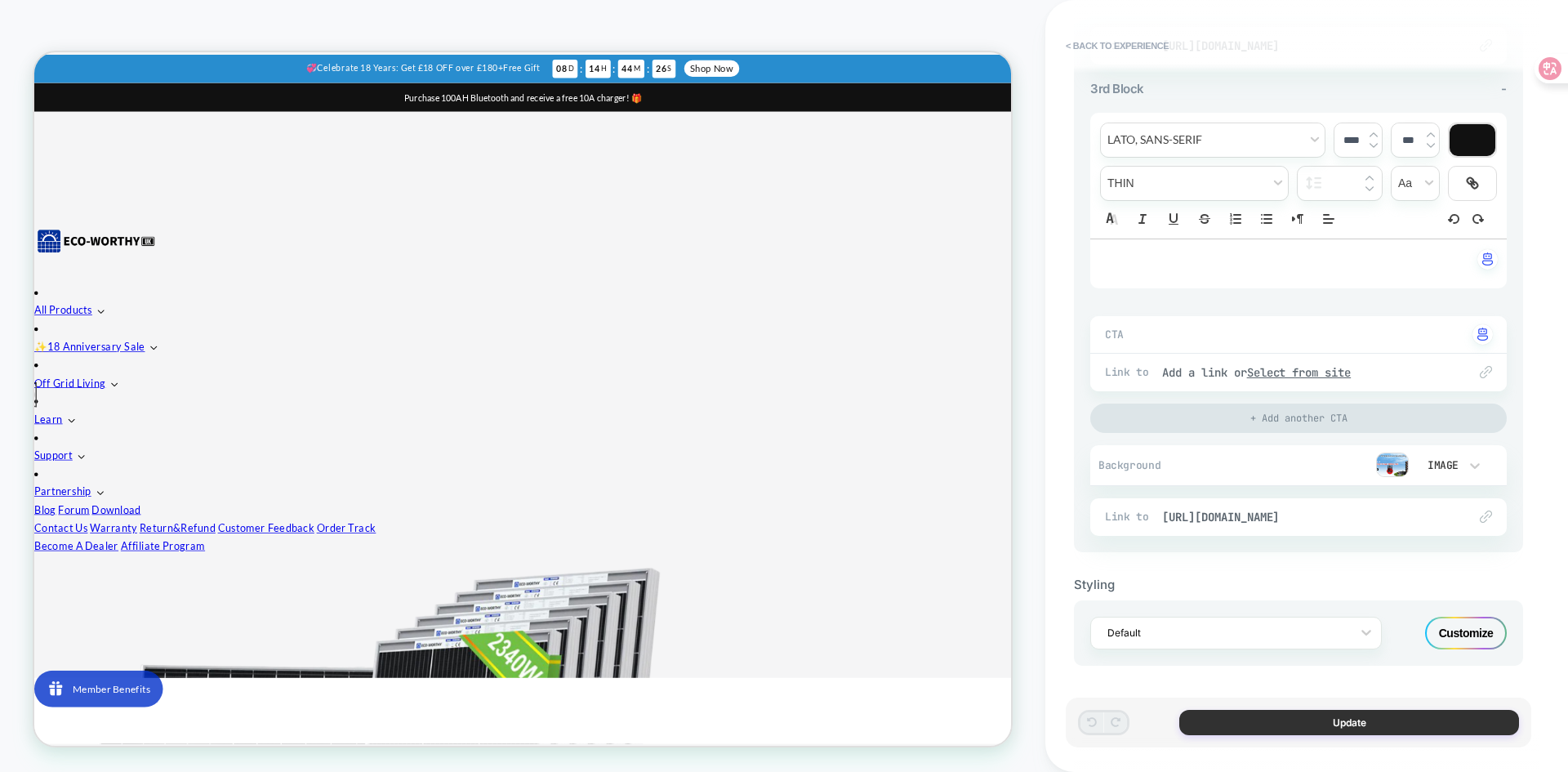
click at [1287, 718] on button "Update" at bounding box center [1349, 722] width 339 height 25
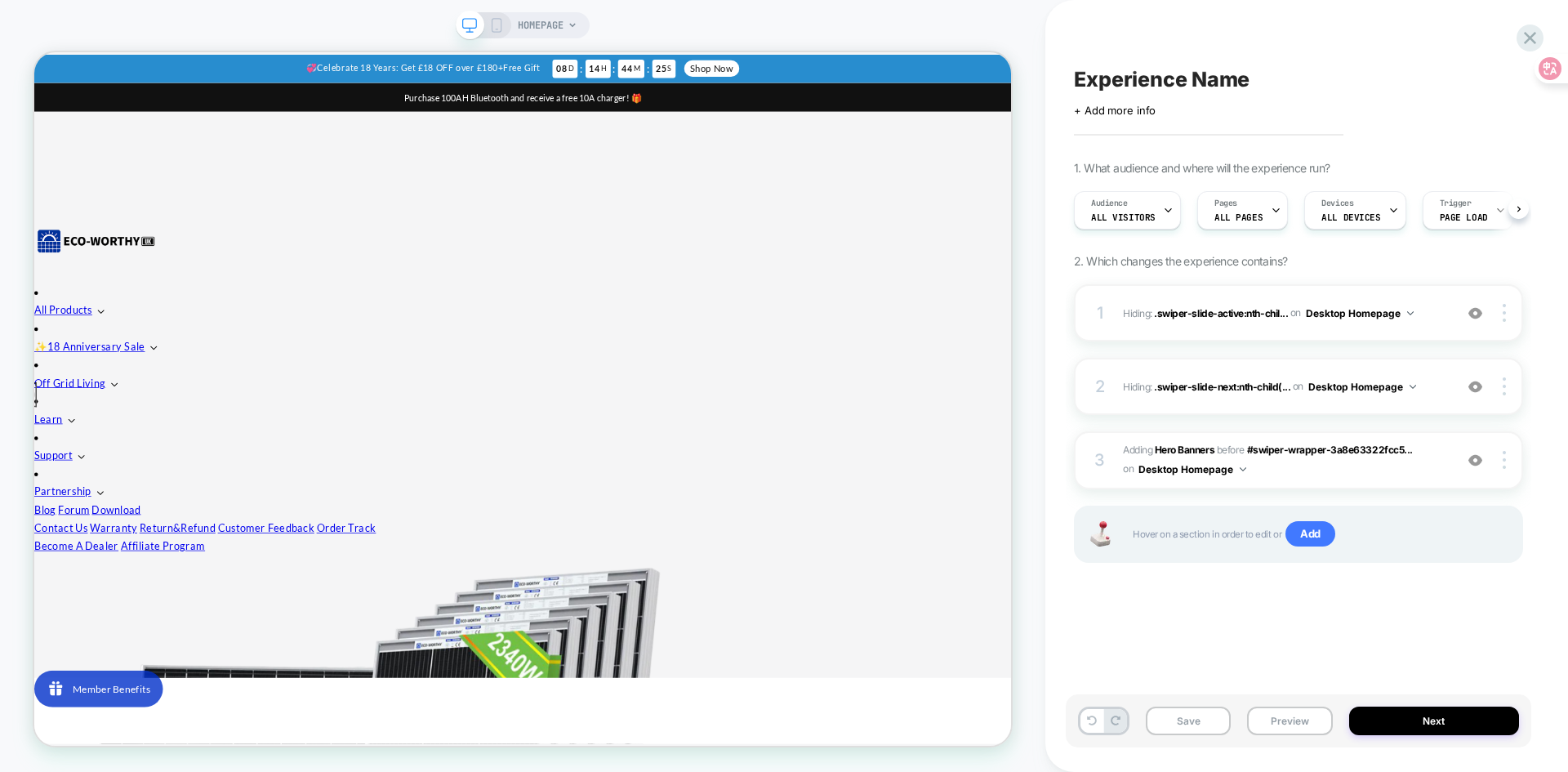
scroll to position [0, 1]
click at [1505, 316] on img at bounding box center [1505, 312] width 4 height 18
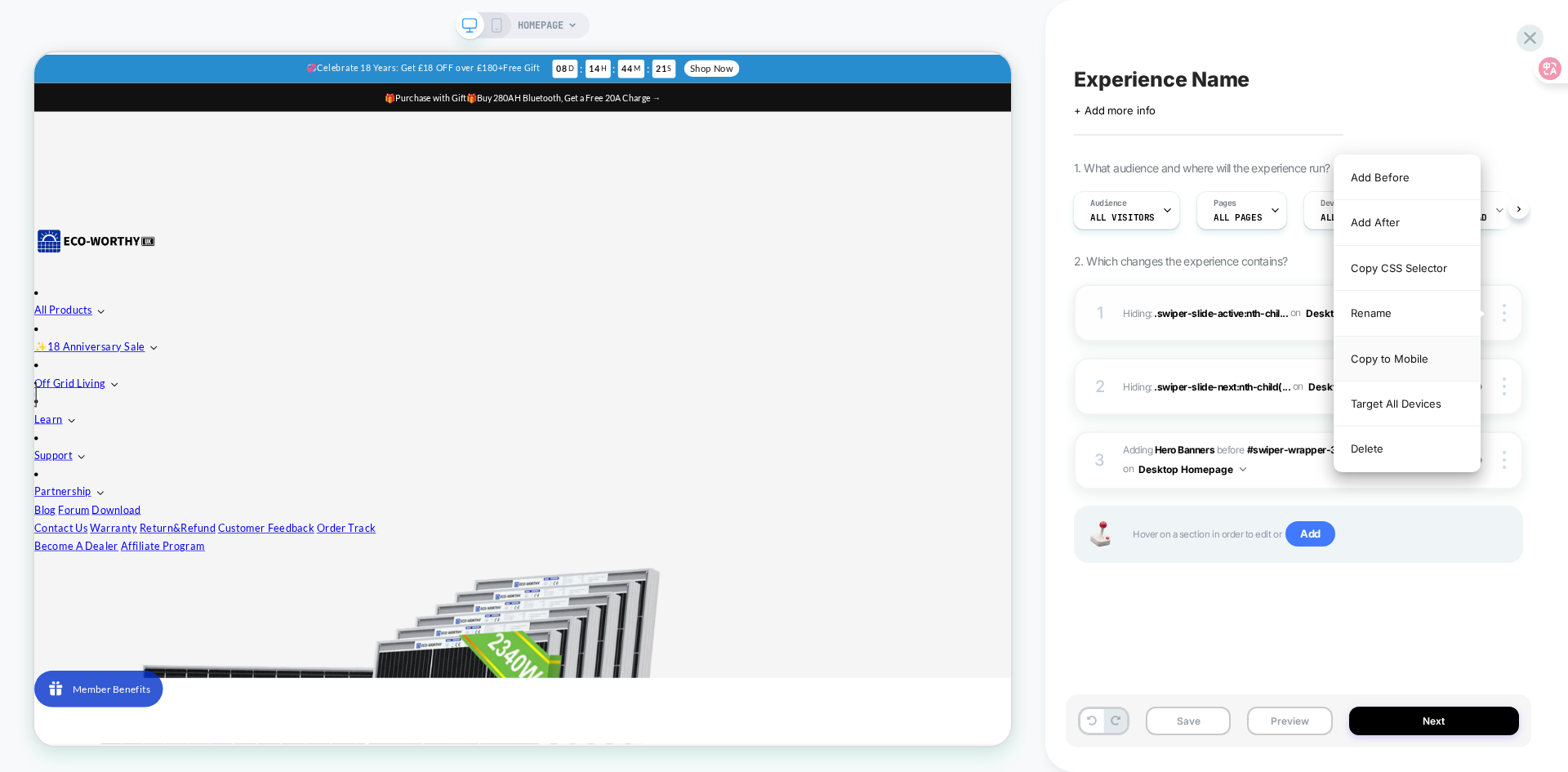
click at [1436, 355] on div "Copy to Mobile" at bounding box center [1406, 359] width 145 height 45
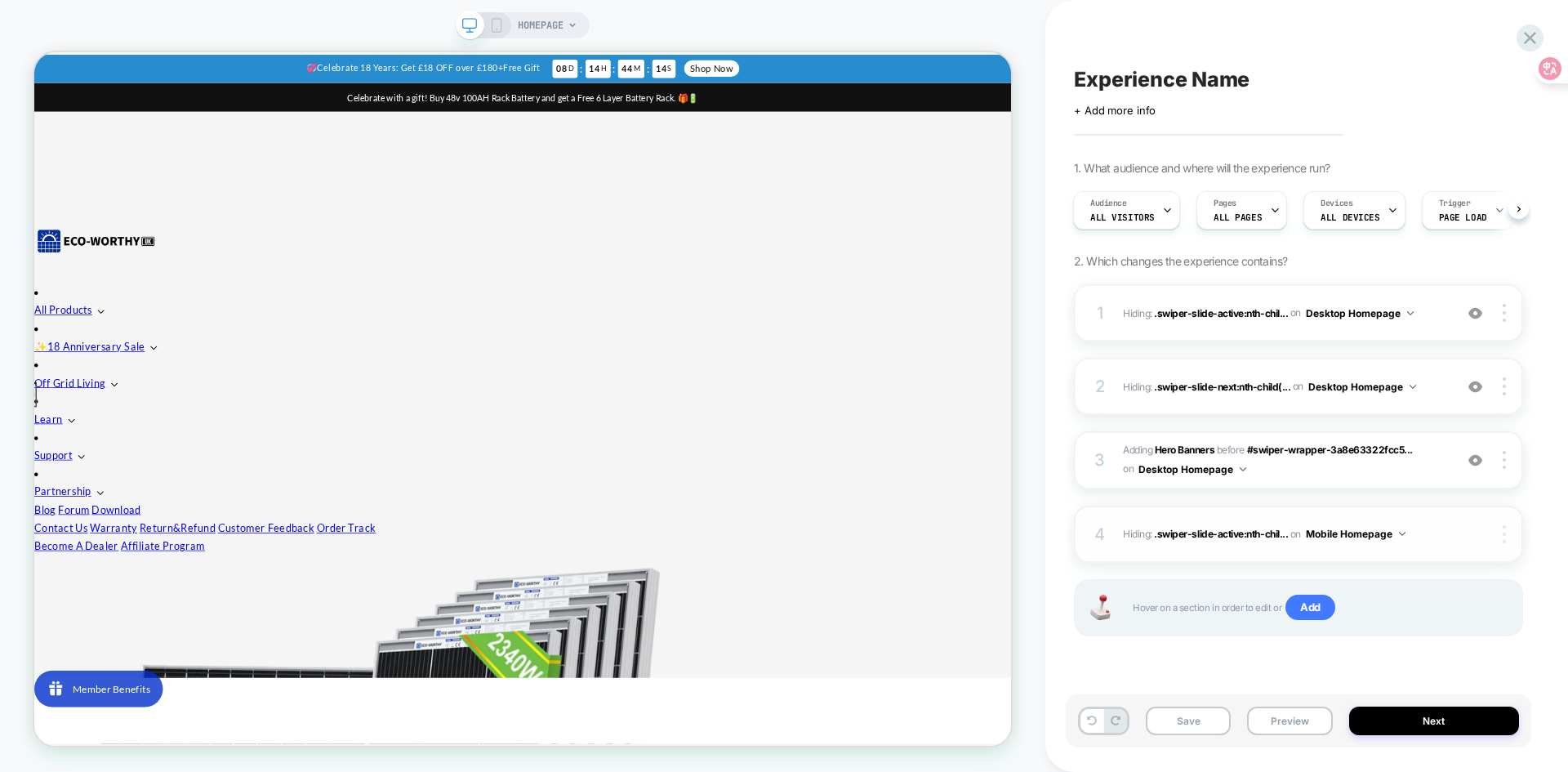
click at [1501, 536] on div at bounding box center [1506, 534] width 31 height 18
click at [1536, 540] on div "Experience Name Click to edit experience details + Add more info 1. What audien…" at bounding box center [1306, 386] width 465 height 772
click at [1427, 530] on span "Hiding : .swiper-slide-active:nth-chil... .swiper-slide-active:nth-child(3) on …" at bounding box center [1284, 533] width 323 height 20
click at [1190, 532] on span ".swiper-slide-active:nth-chil..." at bounding box center [1221, 534] width 134 height 12
click at [1354, 534] on button "Mobile Homepage" at bounding box center [1355, 533] width 99 height 20
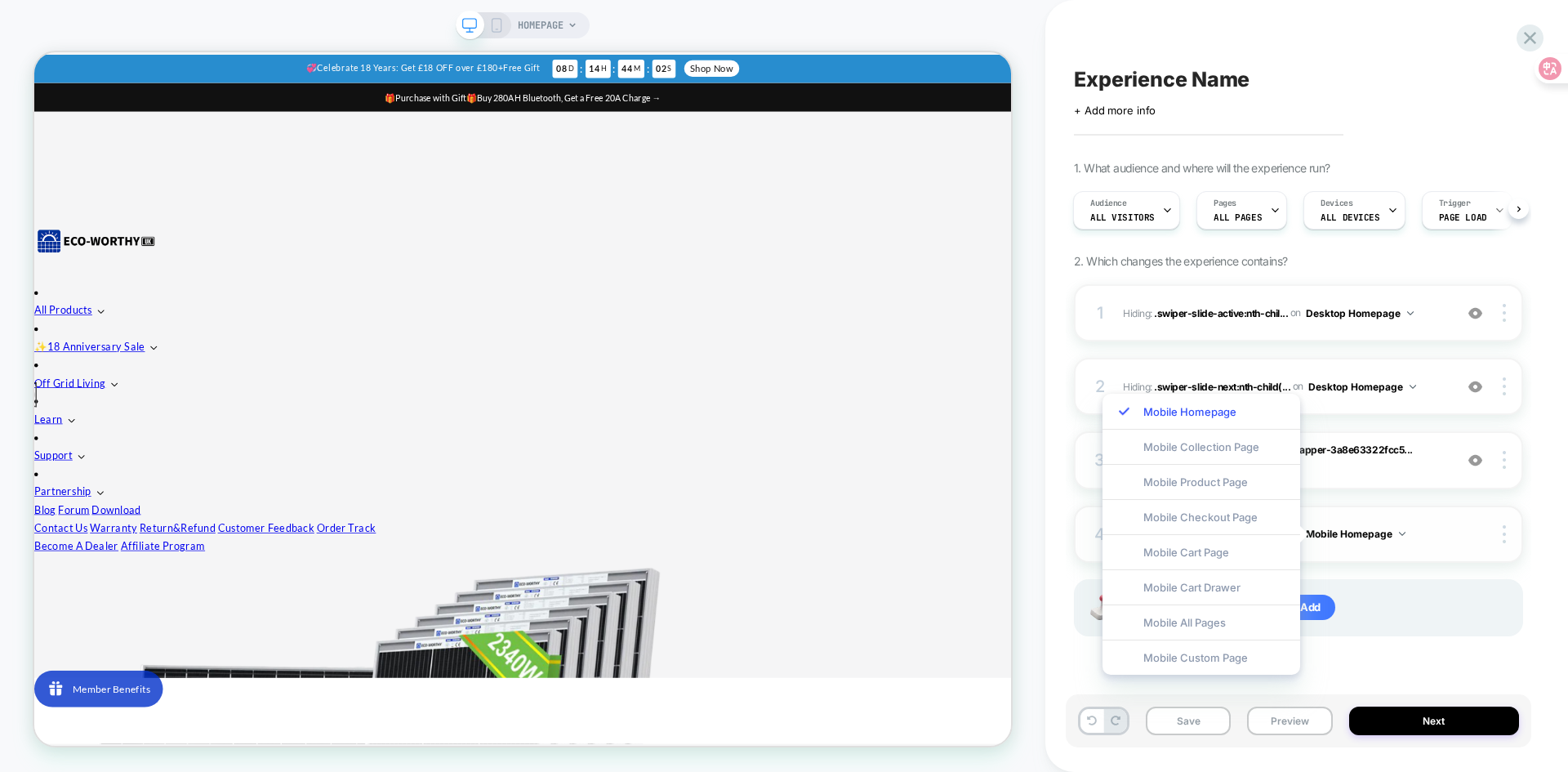
click at [1427, 531] on span "Hiding : .swiper-slide-active:nth-chil... .swiper-slide-active:nth-child(3) on …" at bounding box center [1284, 533] width 323 height 20
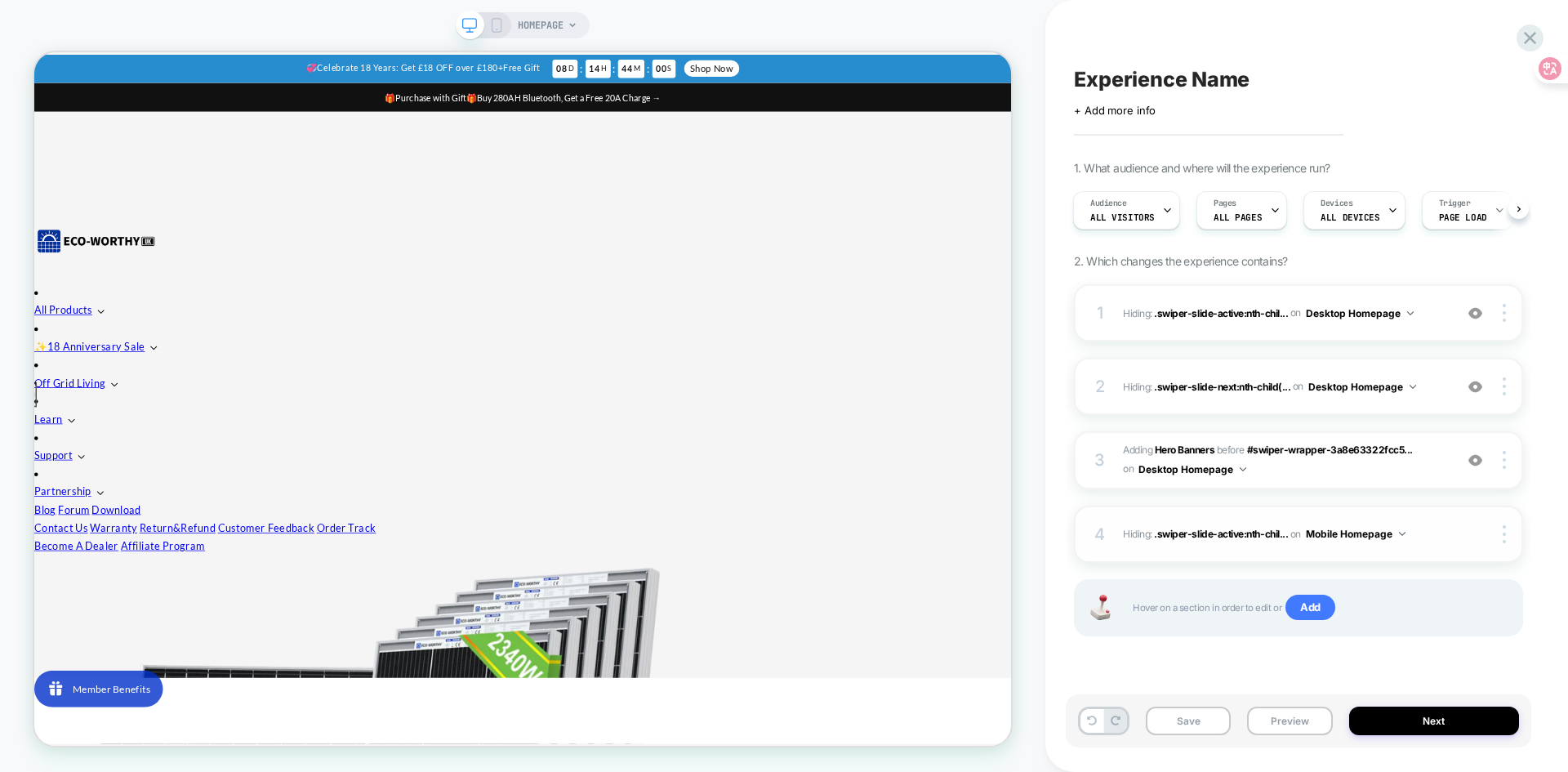
click at [1148, 535] on span "Hiding : .swiper-slide-active:nth-chil... .swiper-slide-active:nth-child(3) on …" at bounding box center [1284, 533] width 323 height 20
click at [1188, 534] on span ".swiper-slide-active:nth-chil..." at bounding box center [1221, 534] width 134 height 12
click at [1426, 535] on span "Hiding : .swiper-slide-active:nth-chil... .swiper-slide-active:nth-child(3) on …" at bounding box center [1284, 533] width 323 height 20
click at [1505, 535] on img at bounding box center [1505, 534] width 4 height 18
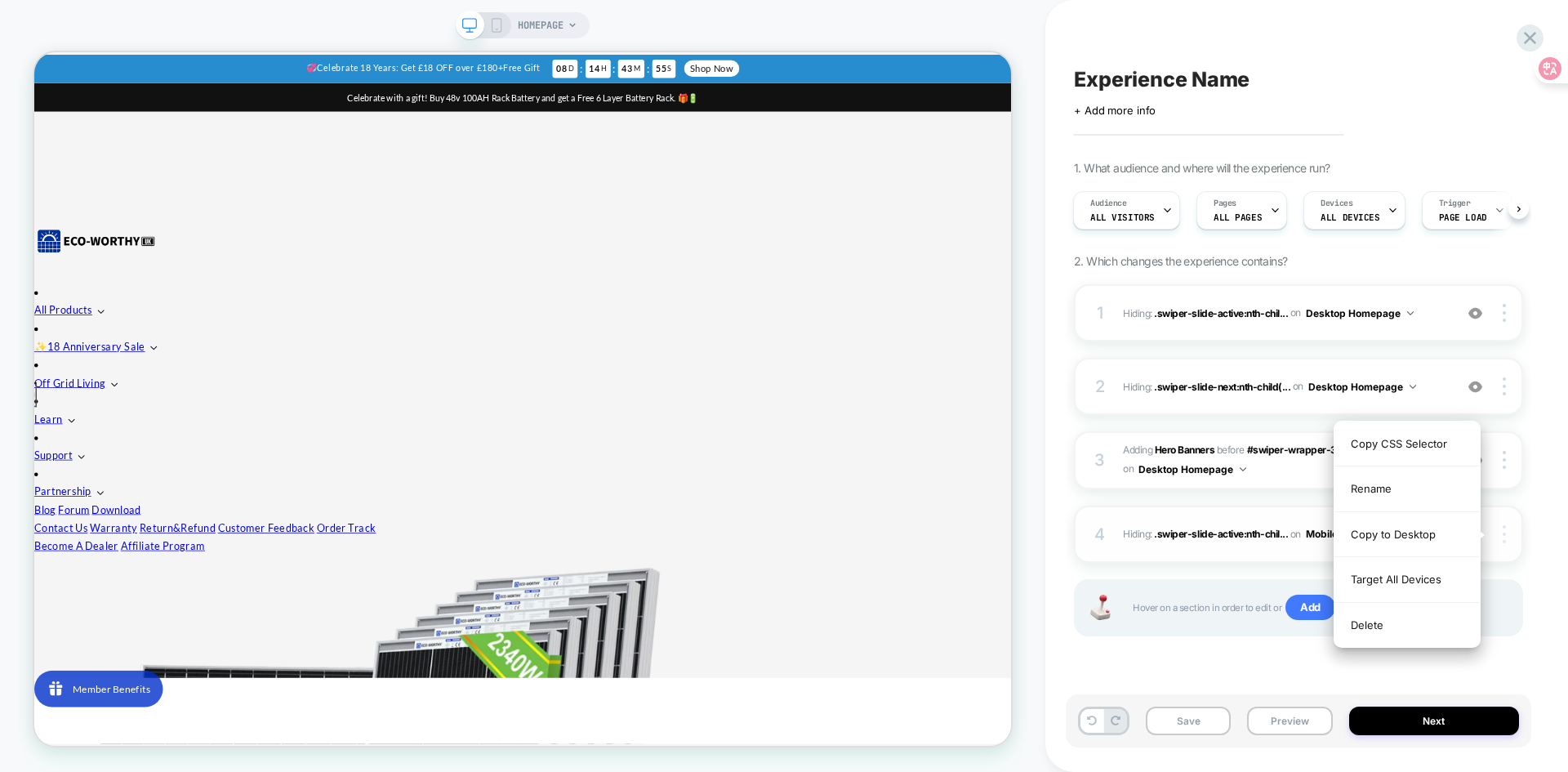
click at [1505, 535] on img at bounding box center [1505, 534] width 4 height 18
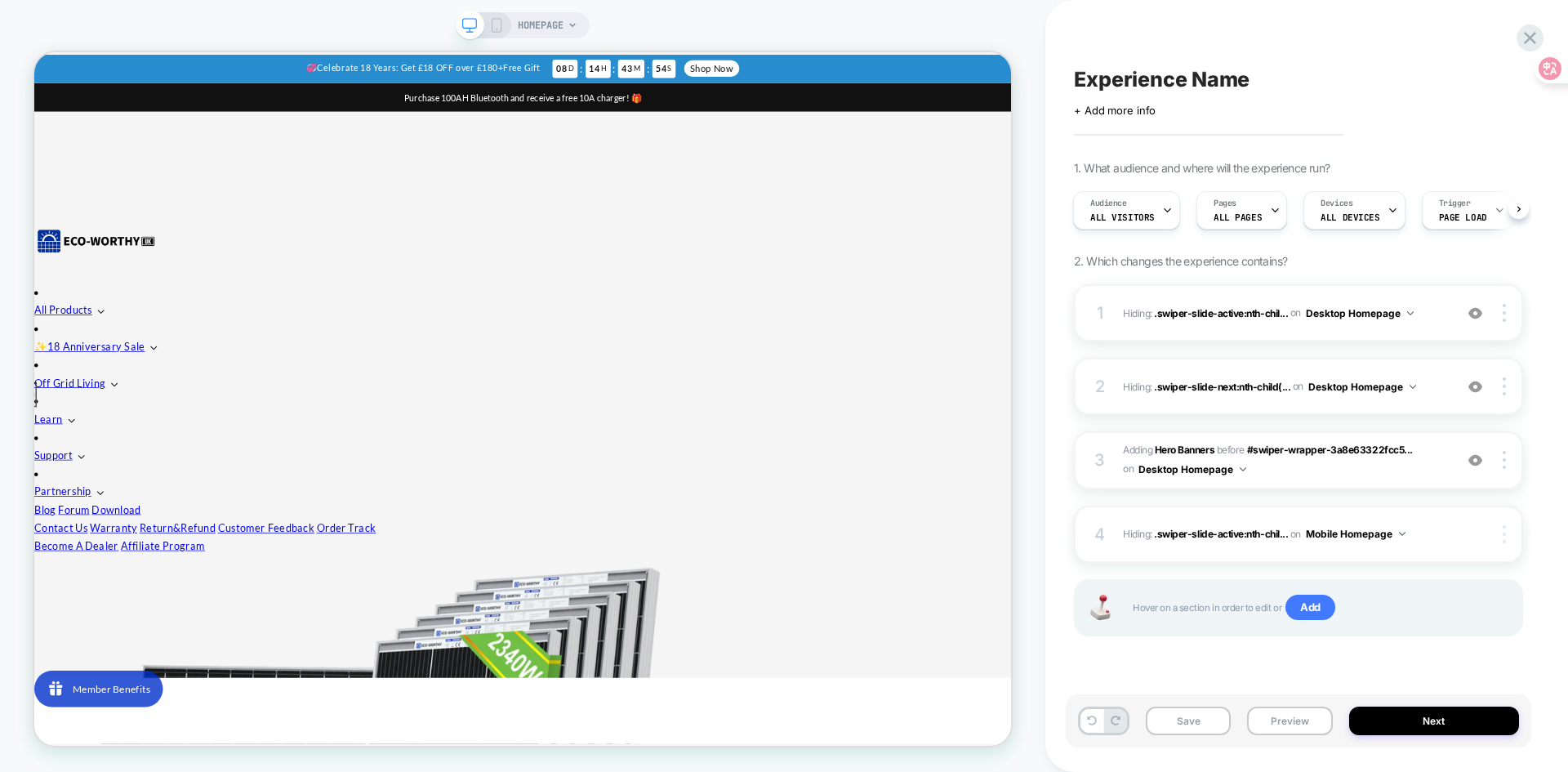
click at [1497, 535] on div at bounding box center [1506, 534] width 31 height 18
click at [1531, 550] on div "Experience Name Click to edit experience details + Add more info 1. What audien…" at bounding box center [1306, 386] width 465 height 772
click at [1448, 537] on div "4 Hiding : .swiper-slide-active:nth-chil... .swiper-slide-active:nth-child(3) o…" at bounding box center [1298, 534] width 449 height 57
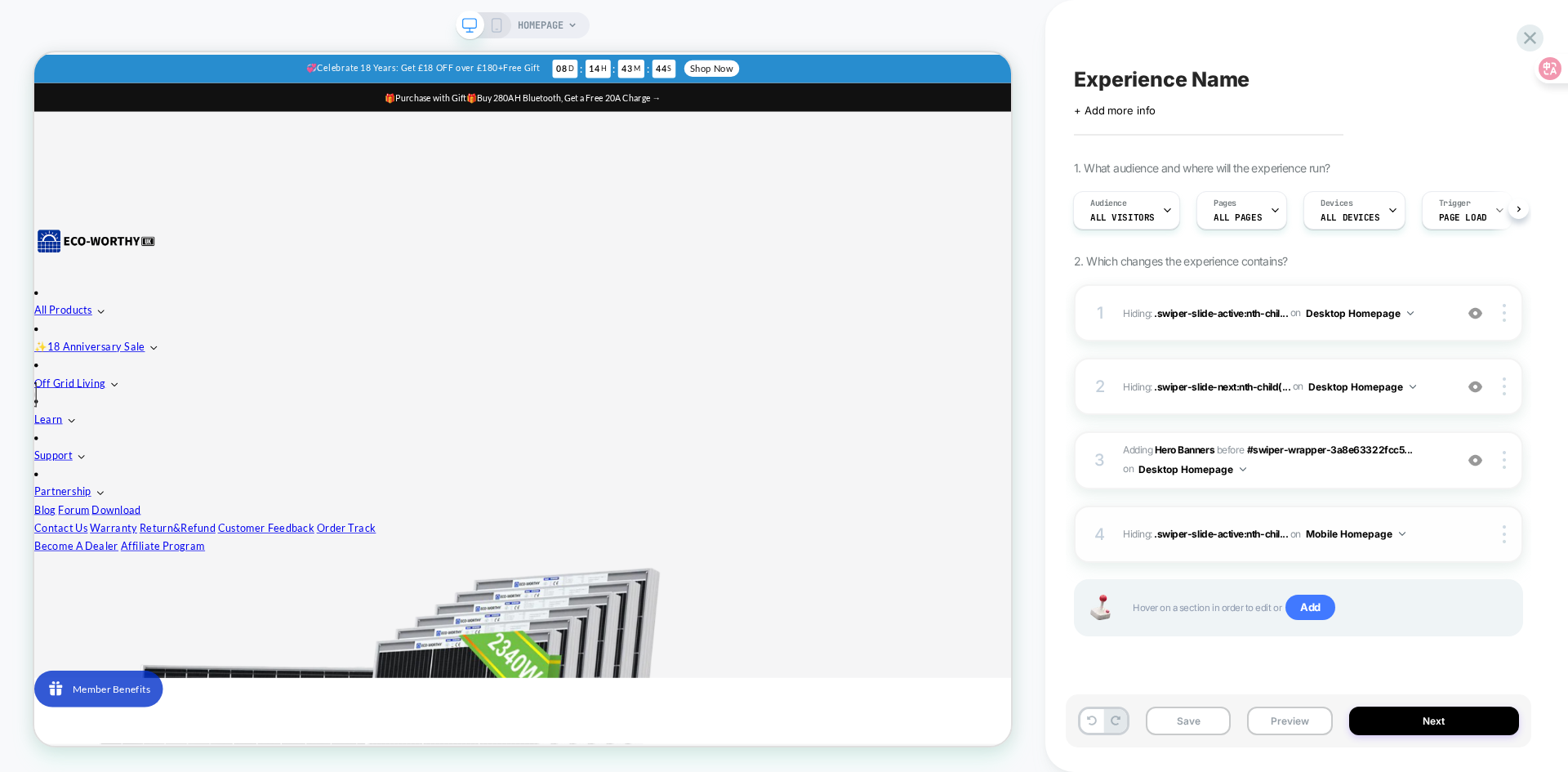
click at [1400, 527] on button "Mobile Homepage" at bounding box center [1355, 533] width 99 height 20
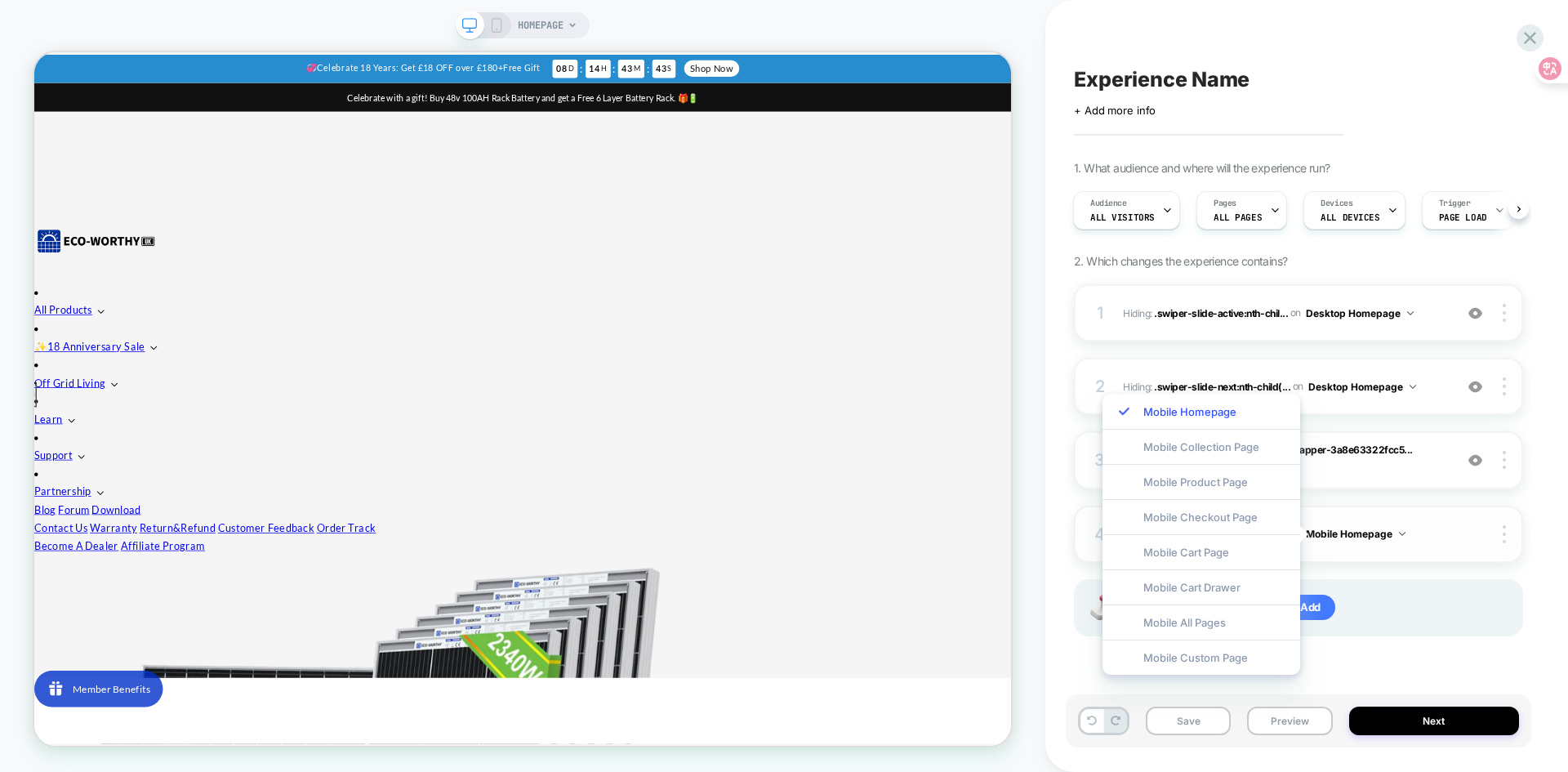
click at [1396, 527] on button "Mobile Homepage" at bounding box center [1355, 533] width 99 height 20
click at [1309, 550] on div "Mobile Homepage Mobile Collection Page Mobile Product Page Mobile Checkout Page…" at bounding box center [1200, 534] width 214 height 297
click at [1416, 580] on div "1 Hiding : .swiper-slide-active:nth-chil... .swiper-slide-active:nth-child(3) o…" at bounding box center [1298, 480] width 449 height 393
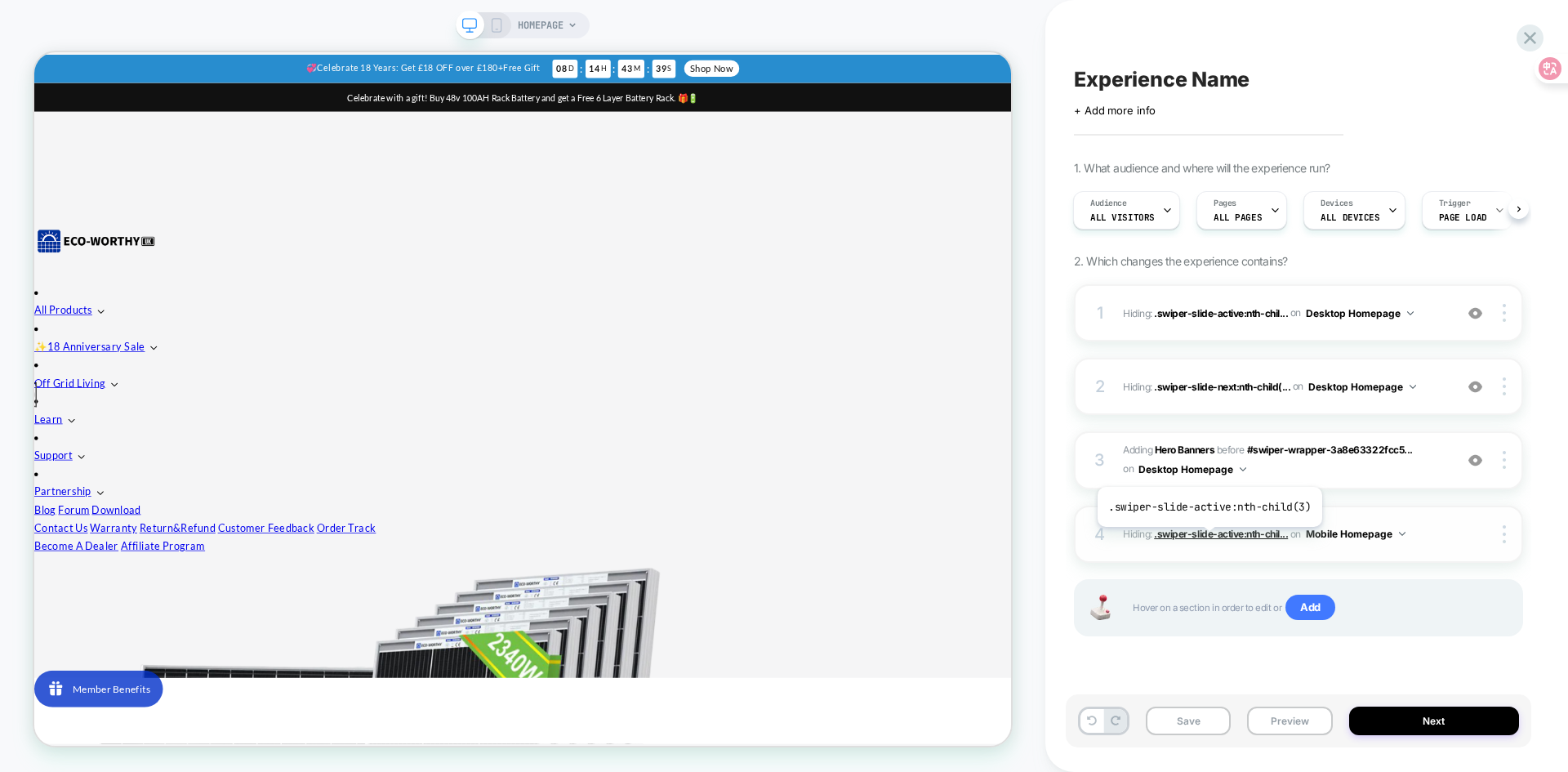
click at [1207, 539] on span ".swiper-slide-active:nth-chil..." at bounding box center [1221, 534] width 134 height 12
click at [1298, 536] on span "on" at bounding box center [1295, 534] width 11 height 18
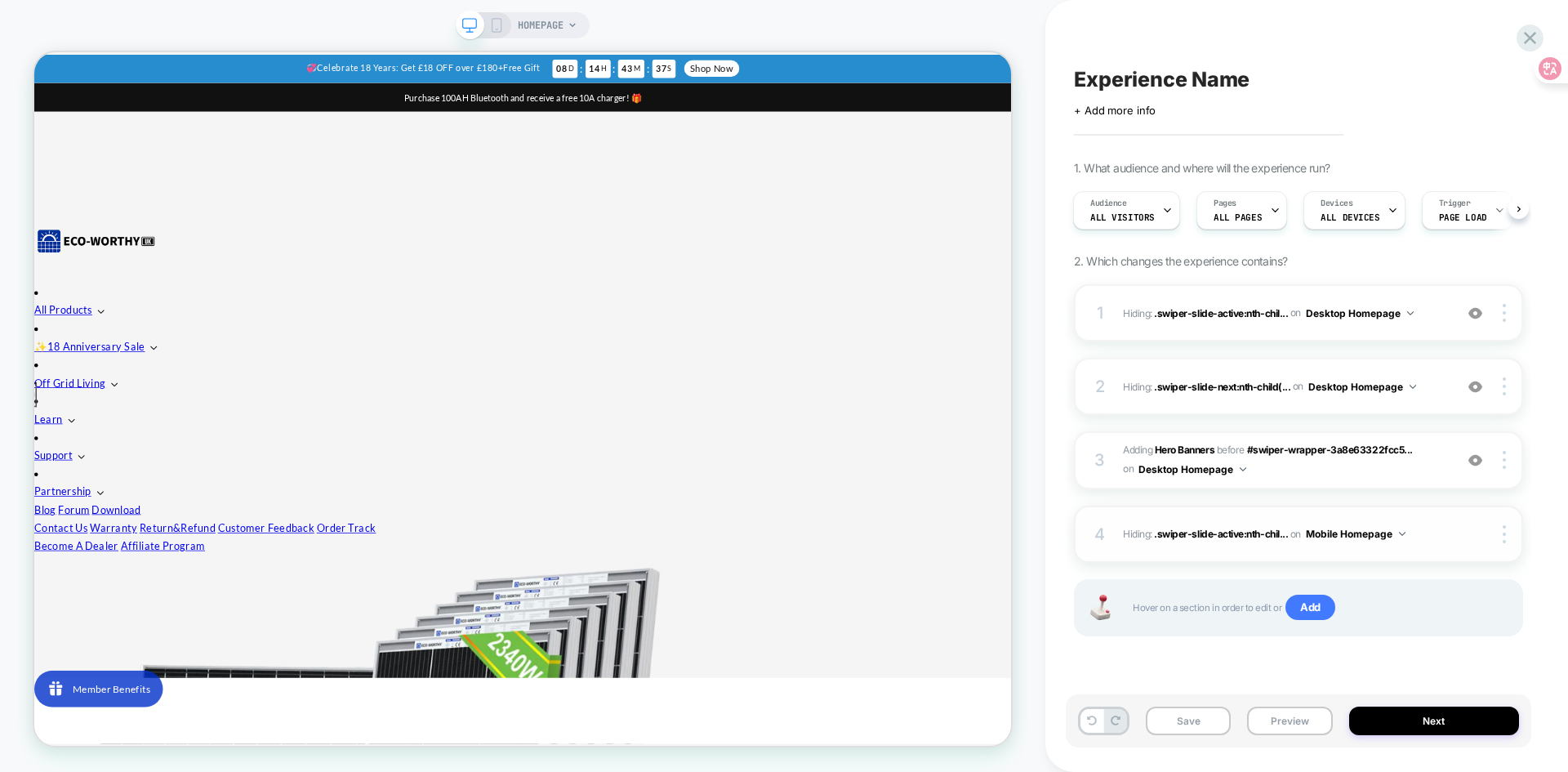
click at [1141, 536] on span "Hiding : .swiper-slide-active:nth-chil... .swiper-slide-active:nth-child(3) on …" at bounding box center [1284, 533] width 323 height 20
click at [1138, 530] on span "Hiding : .swiper-slide-active:nth-chil... .swiper-slide-active:nth-child(3) on …" at bounding box center [1284, 533] width 323 height 20
click at [1508, 460] on div at bounding box center [1506, 460] width 31 height 18
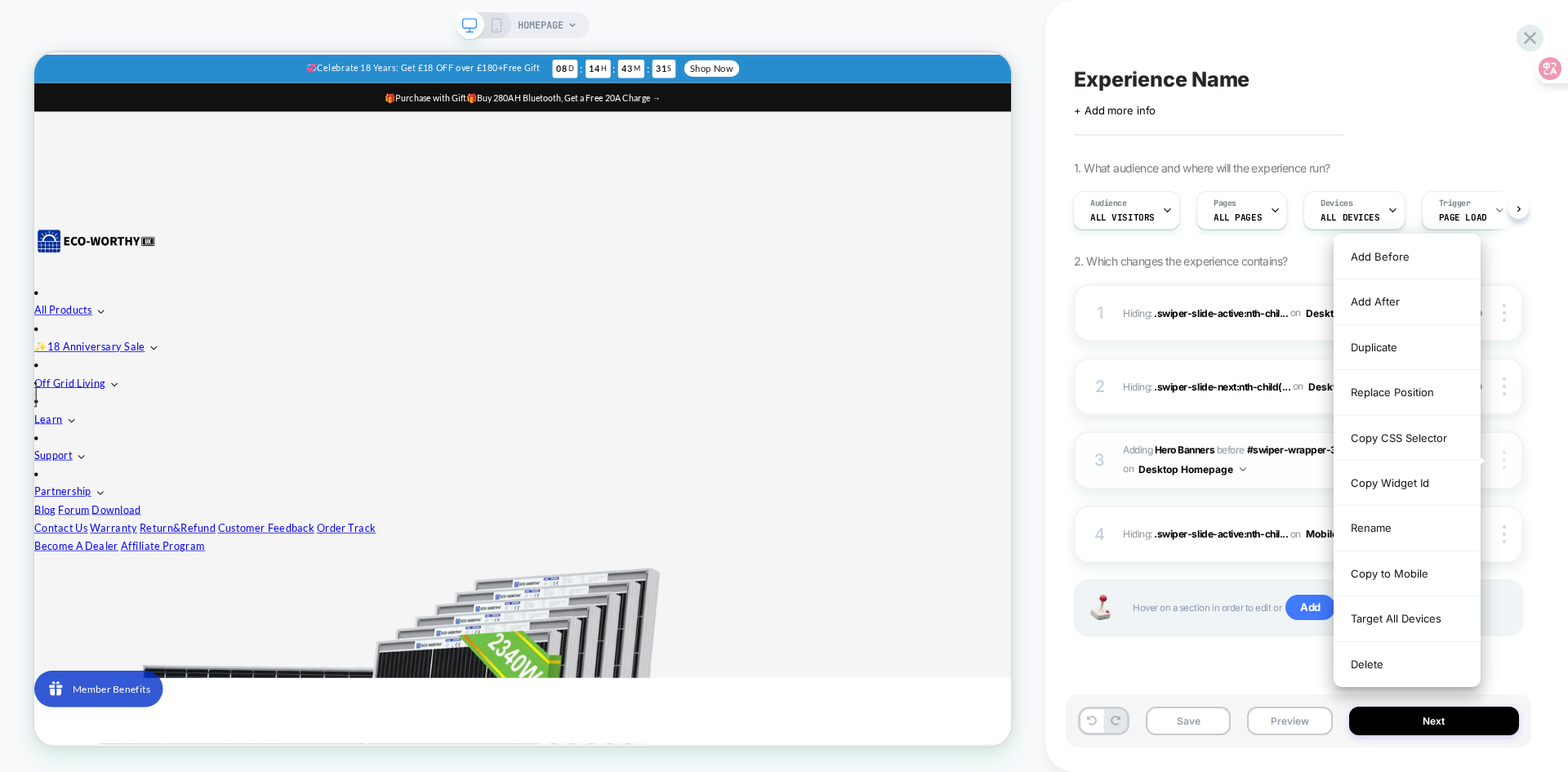
click at [1508, 460] on div at bounding box center [1506, 460] width 31 height 18
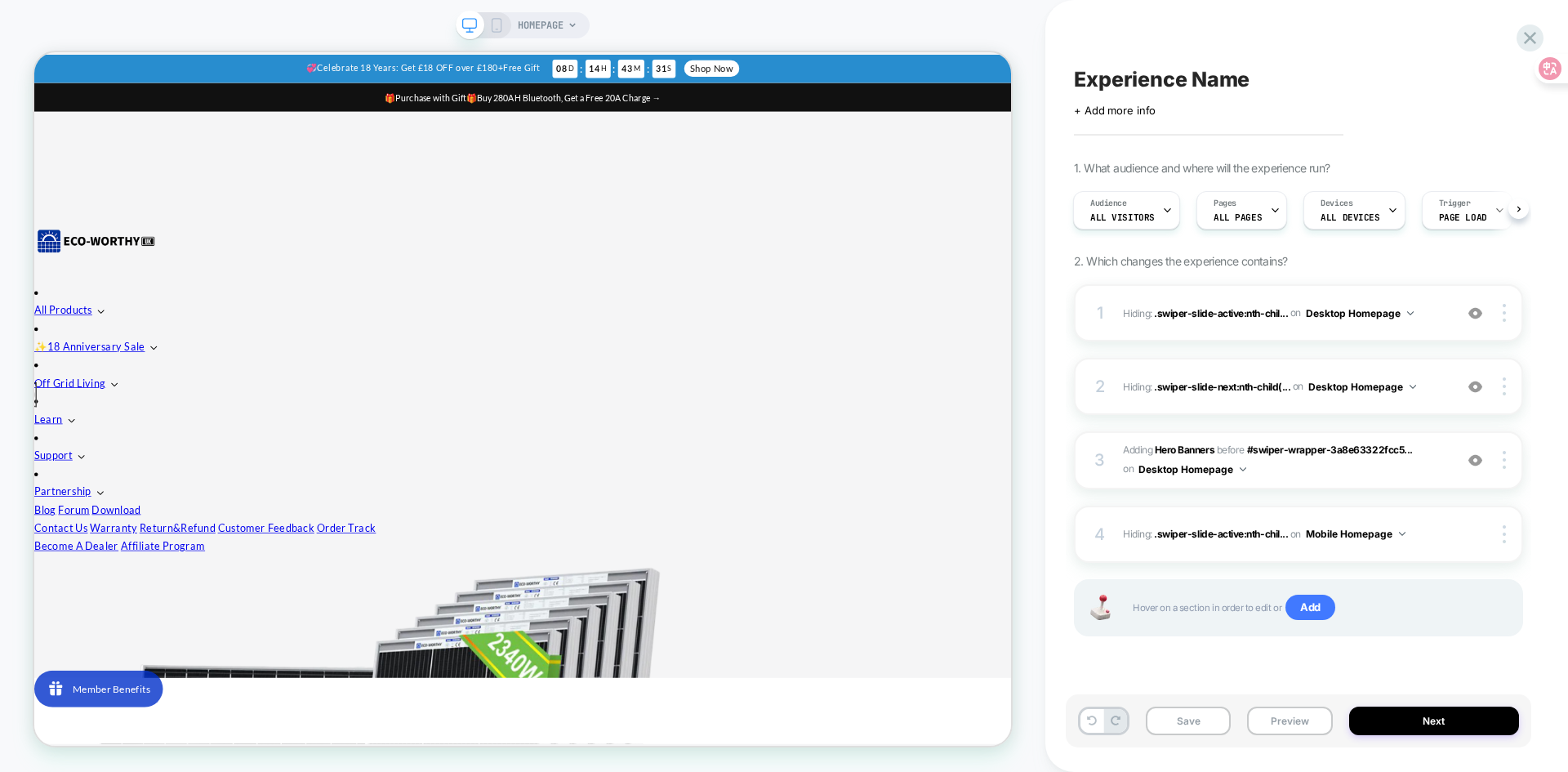
click at [1537, 425] on div "Experience Name Click to edit experience details + Add more info 1. What audien…" at bounding box center [1306, 386] width 465 height 772
click at [1501, 534] on div at bounding box center [1506, 534] width 31 height 18
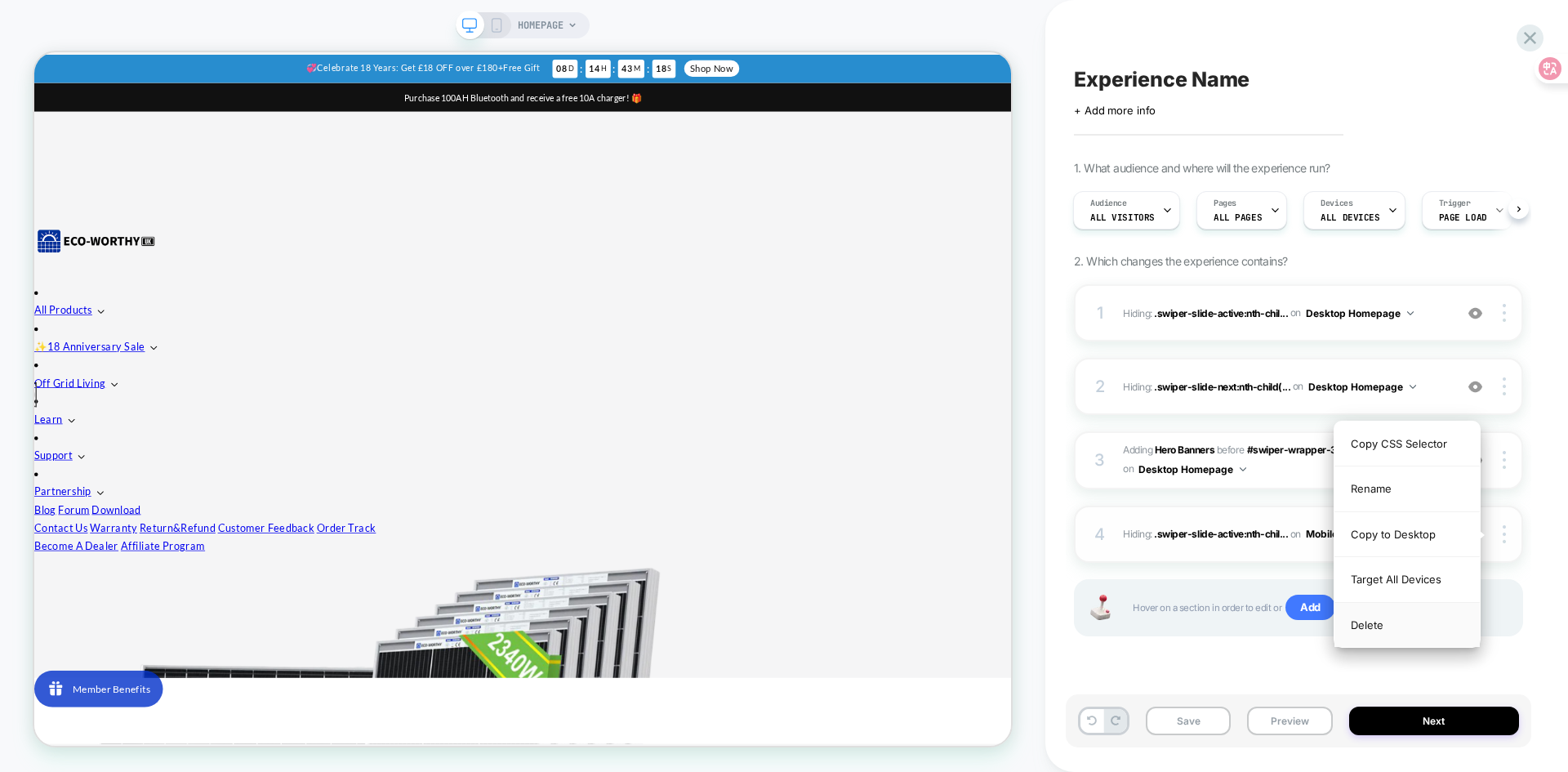
click at [1390, 623] on div "Delete" at bounding box center [1406, 624] width 145 height 44
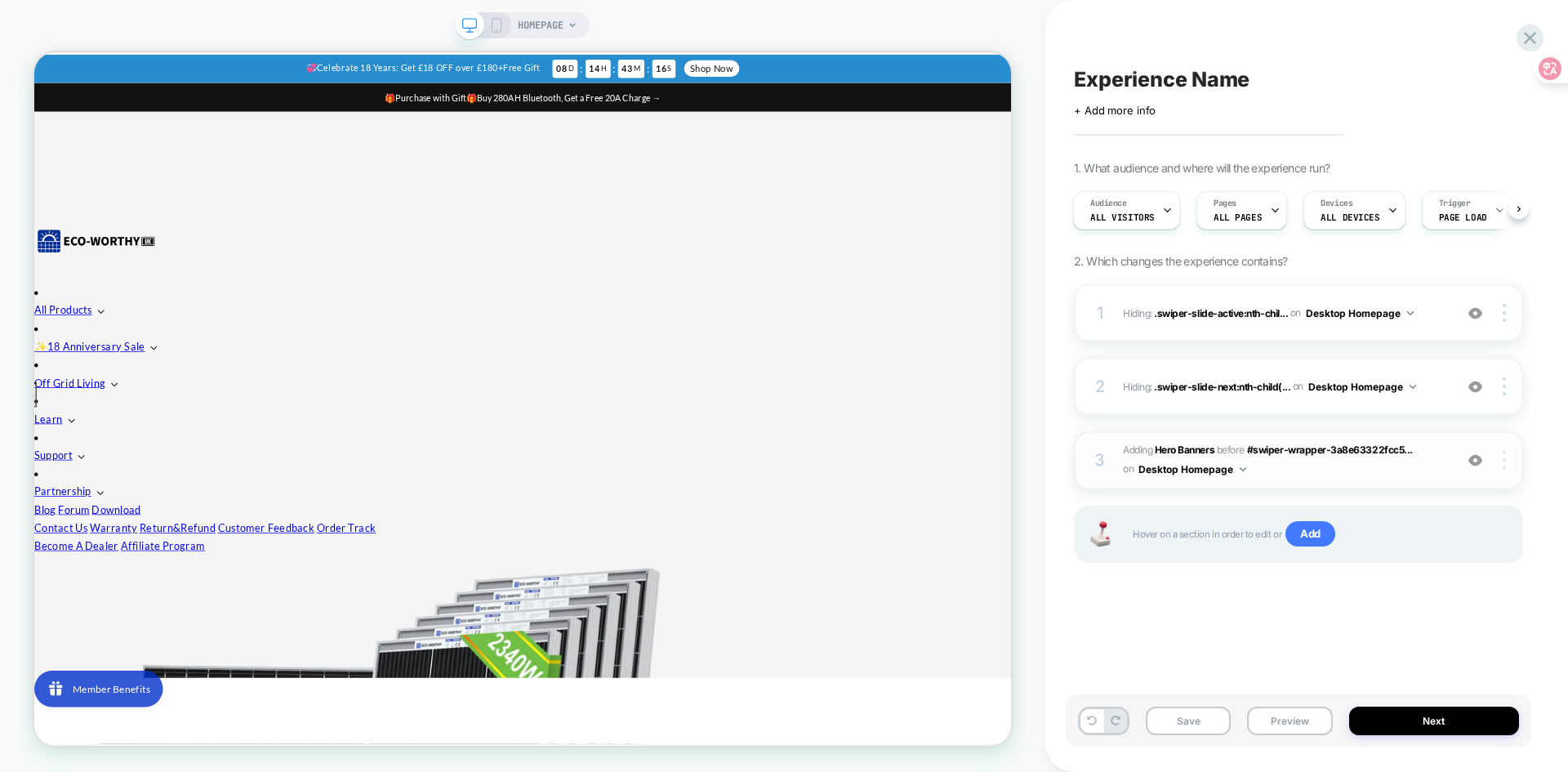
click at [1504, 451] on img at bounding box center [1505, 460] width 4 height 18
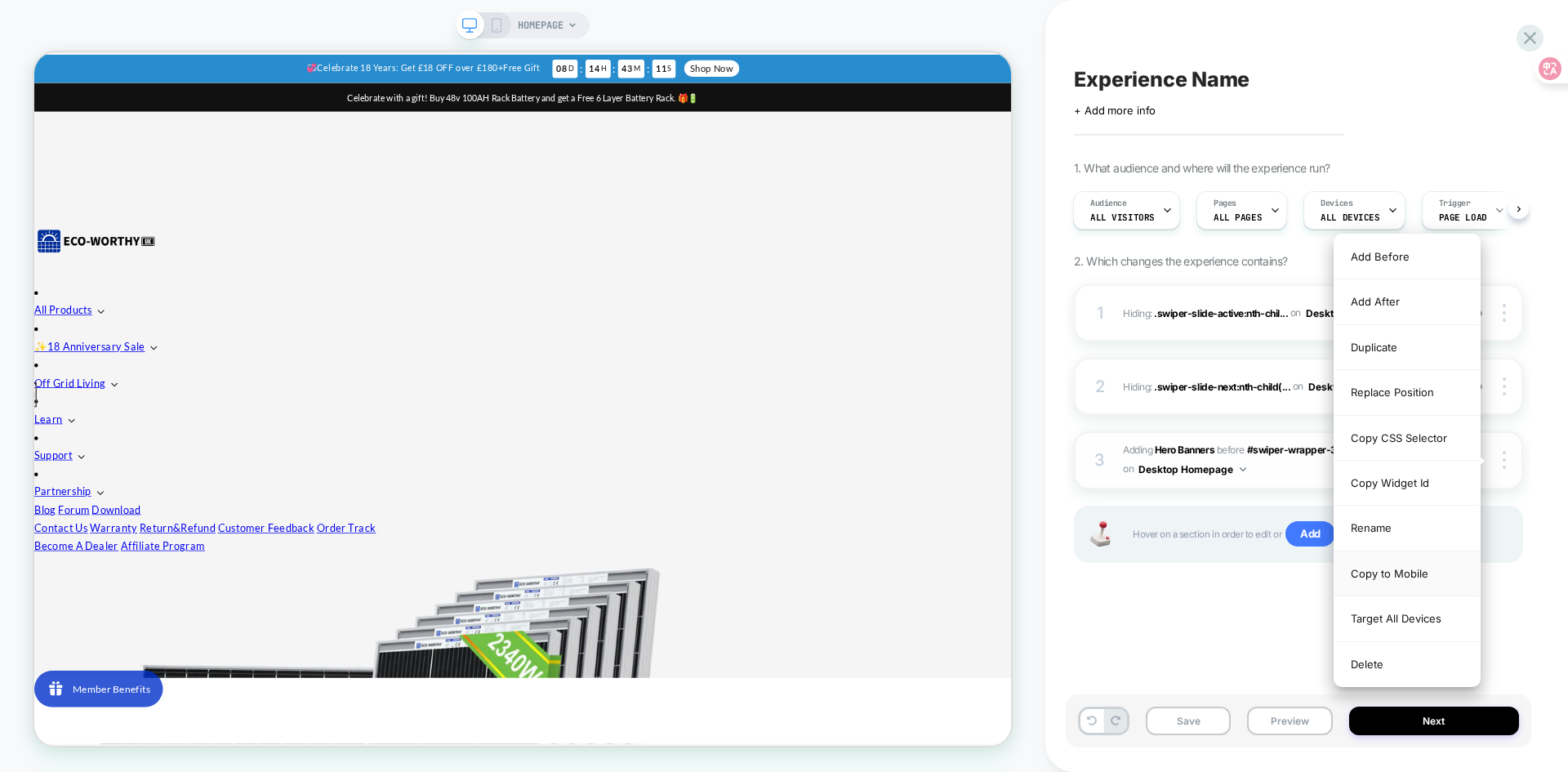
click at [1443, 572] on div "Copy to Mobile" at bounding box center [1406, 573] width 145 height 45
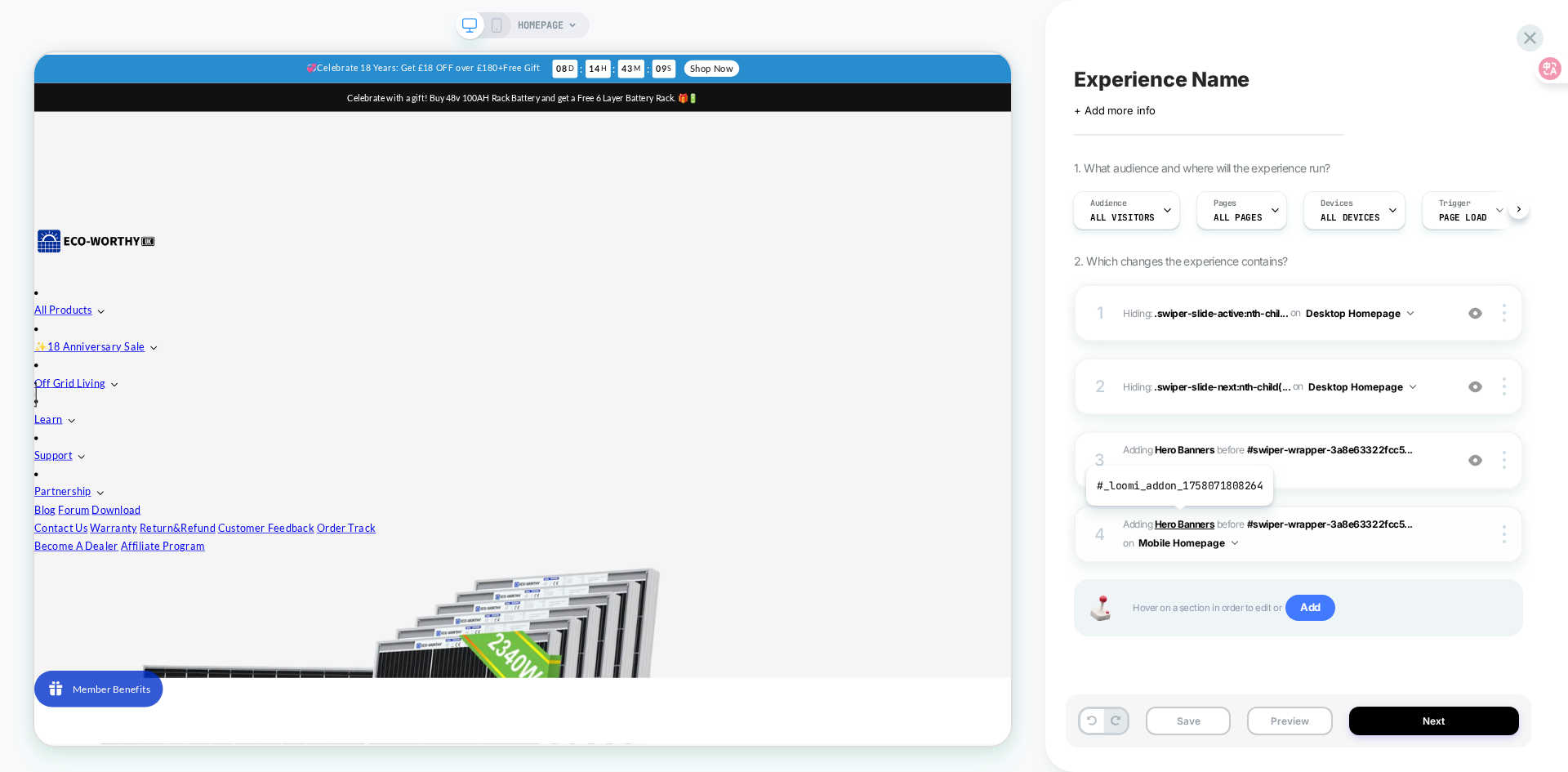
click at [1178, 518] on b "Hero Banners" at bounding box center [1185, 524] width 60 height 12
click at [1176, 530] on span "#_loomi_addon_1758071808264 Adding Hero Banners BEFORE #swiper-wrapper-3a8e6332…" at bounding box center [1284, 535] width 323 height 39
click at [1177, 525] on b "Hero Banners" at bounding box center [1185, 524] width 60 height 12
click at [1177, 522] on b "Hero Banners" at bounding box center [1185, 524] width 60 height 12
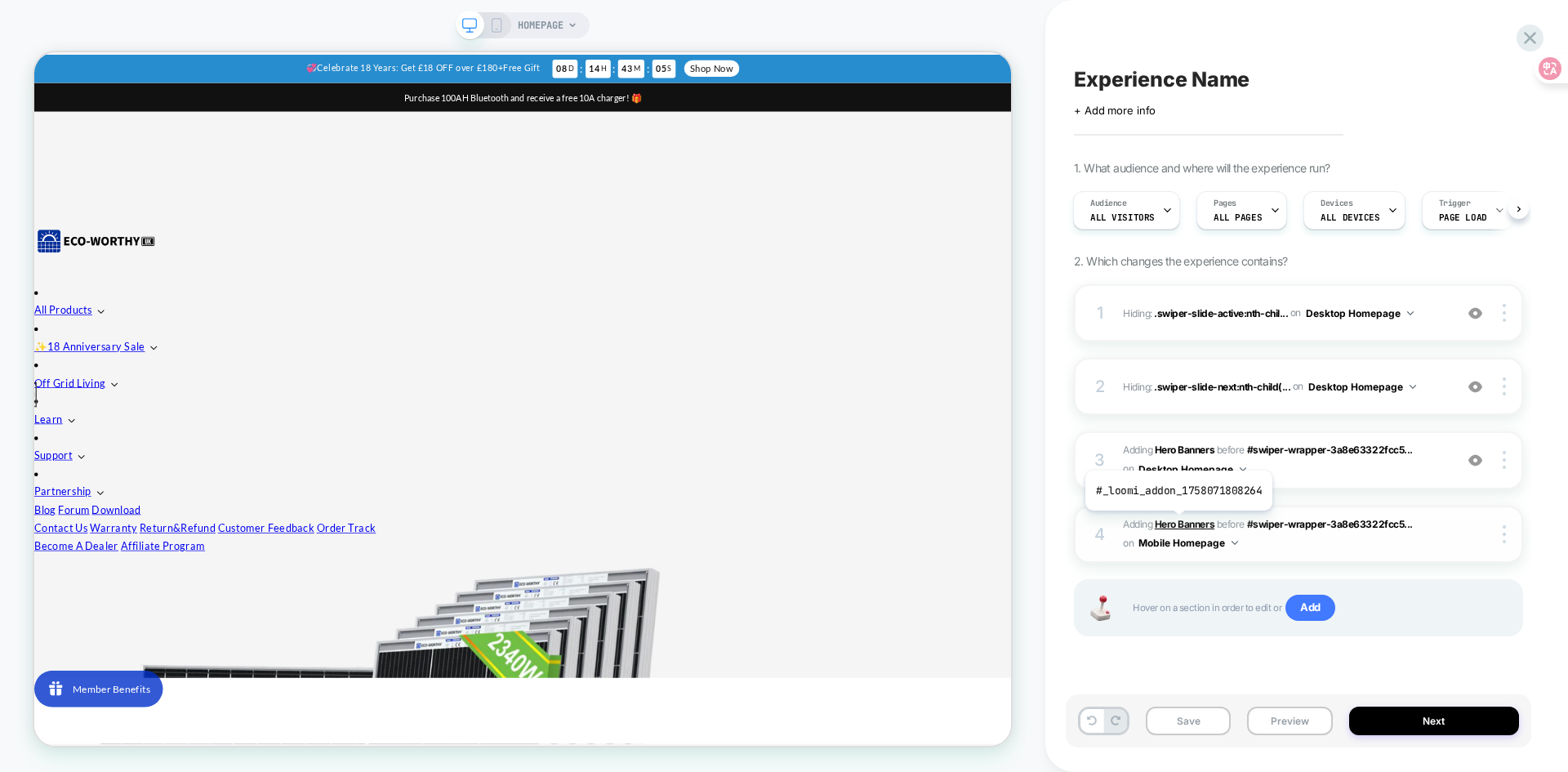
click at [1177, 522] on b "Hero Banners" at bounding box center [1185, 524] width 60 height 12
click at [1507, 529] on div at bounding box center [1506, 534] width 31 height 18
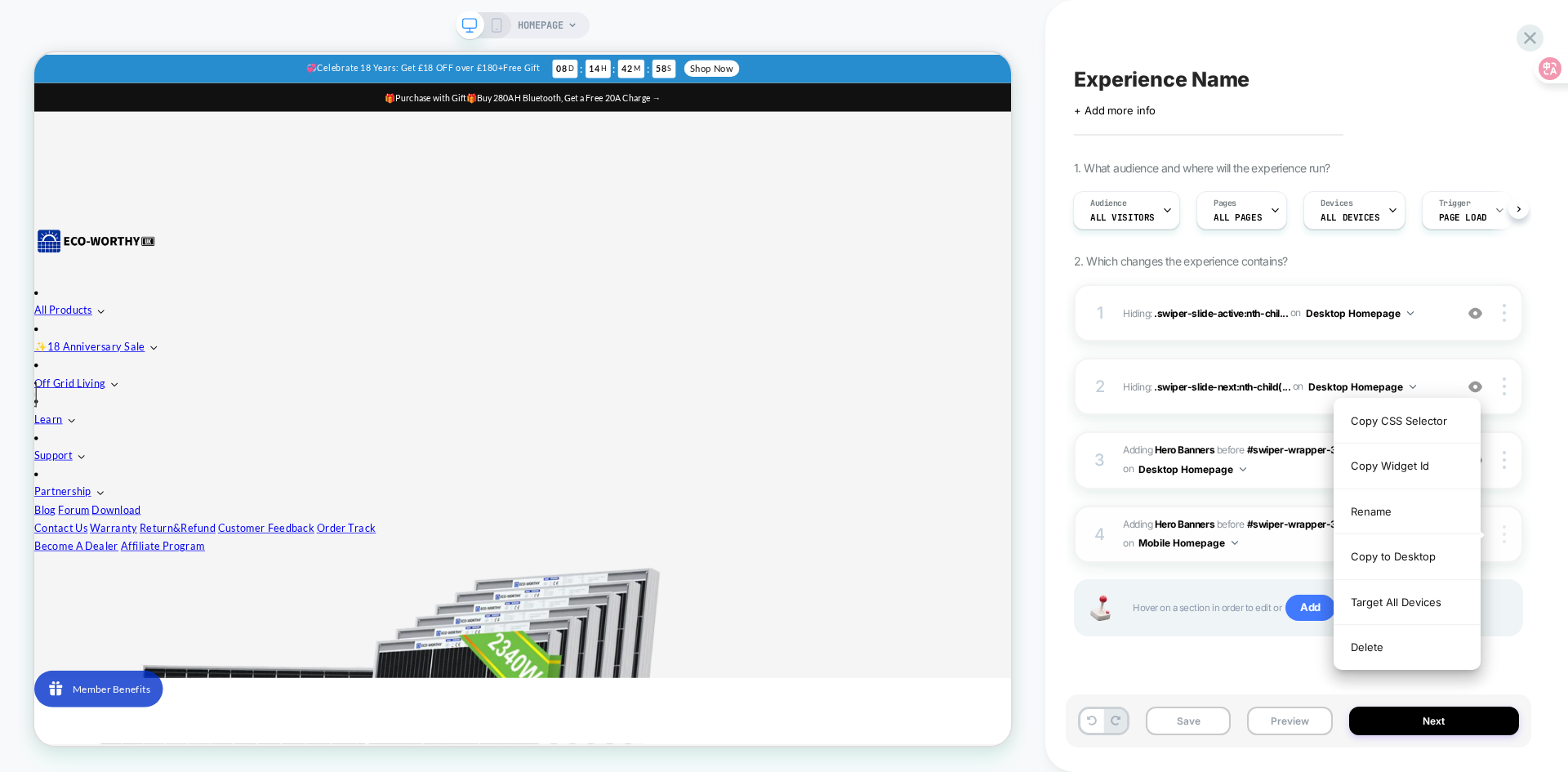
click at [1507, 529] on div at bounding box center [1506, 534] width 31 height 18
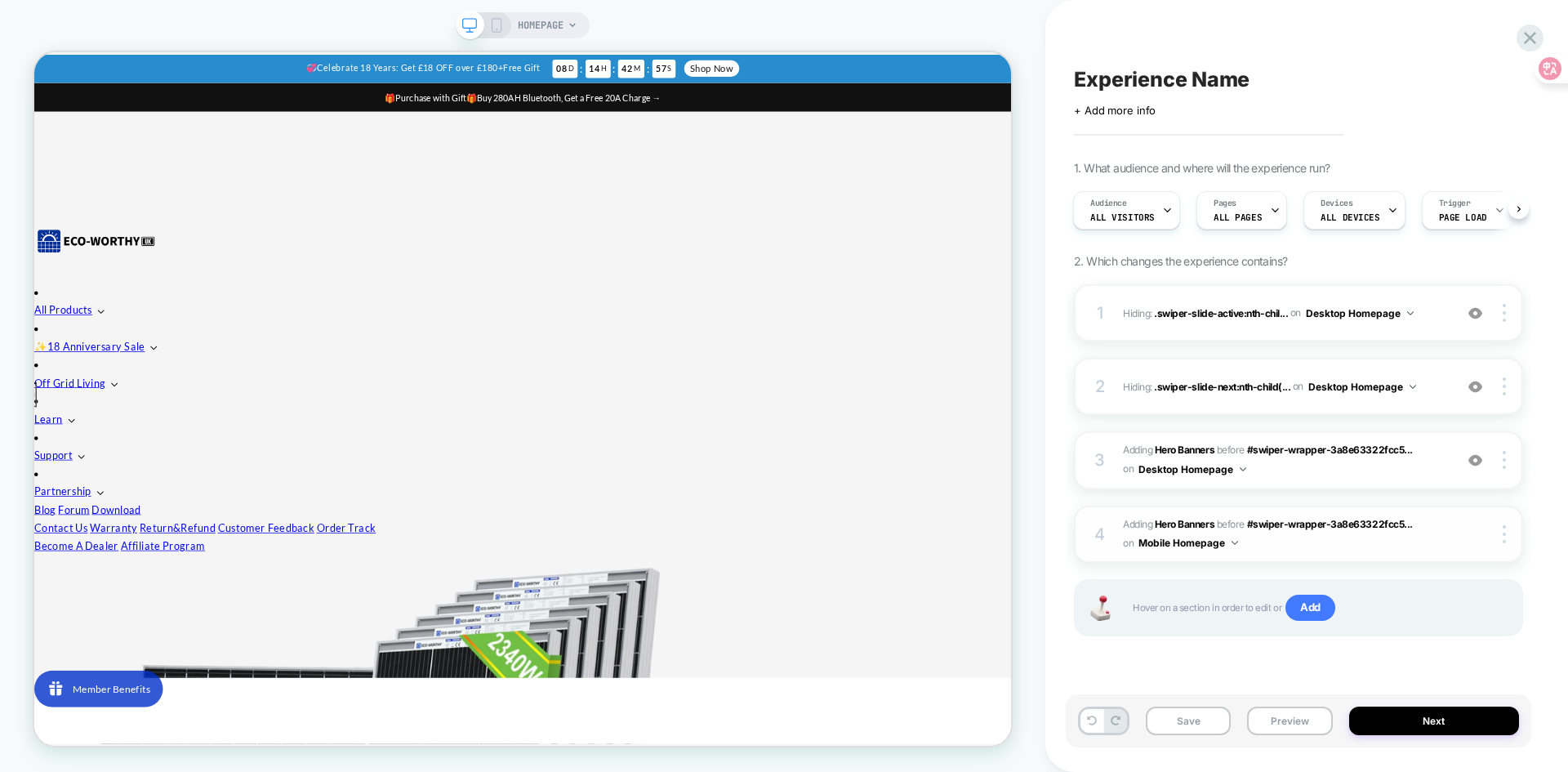
click at [1145, 532] on span "#_loomi_addon_1758071808264 Adding Hero Banners BEFORE #swiper-wrapper-3a8e6332…" at bounding box center [1284, 535] width 323 height 39
click at [1262, 531] on span "#_loomi_addon_1758071808264 Adding Hero Banners BEFORE #swiper-wrapper-3a8e6332…" at bounding box center [1284, 535] width 323 height 39
click at [1402, 317] on button "Desktop Homepage" at bounding box center [1360, 313] width 108 height 20
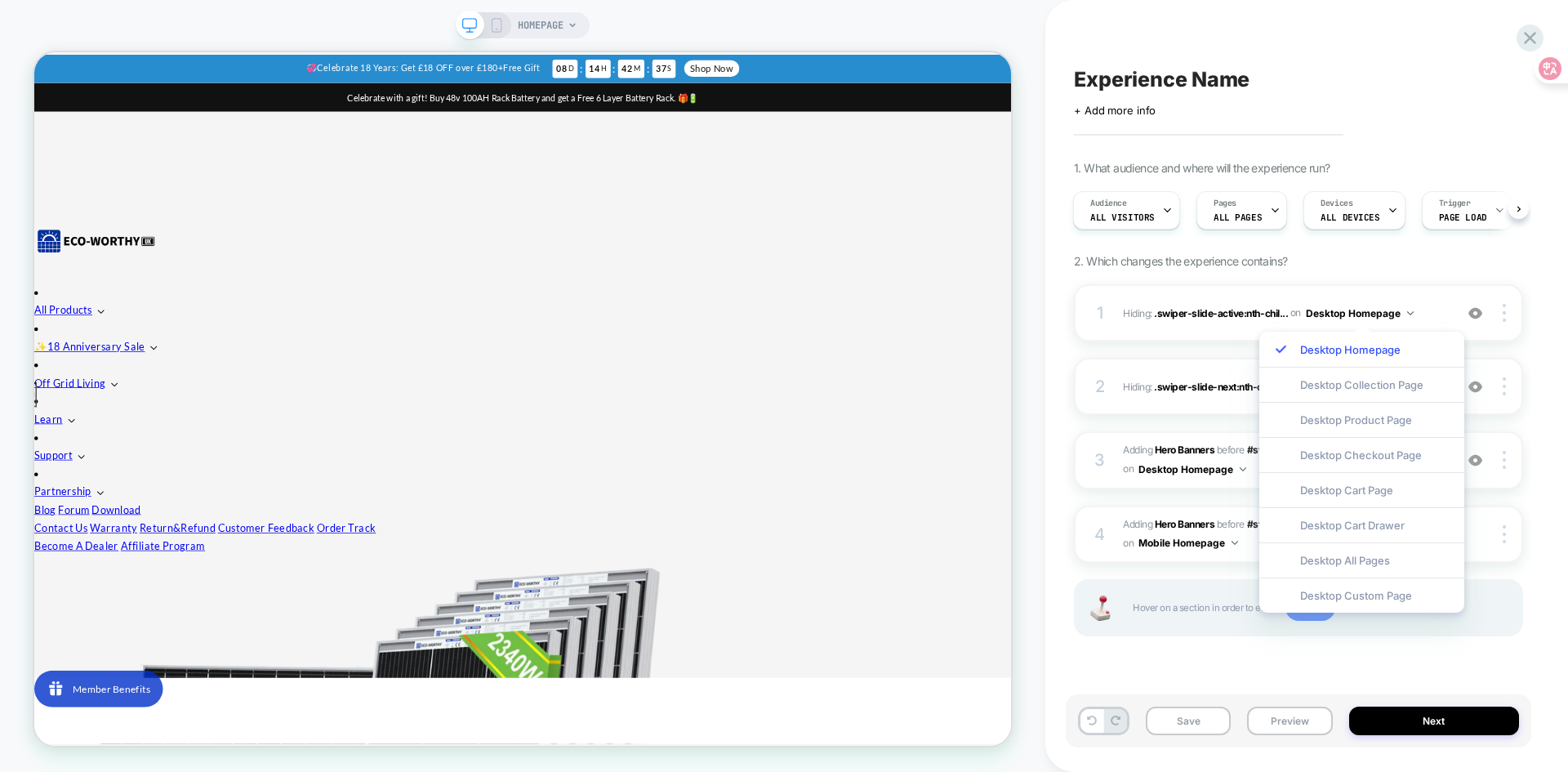
click at [1538, 586] on div "Experience Name Click to edit experience details + Add more info 1. What audien…" at bounding box center [1306, 386] width 465 height 772
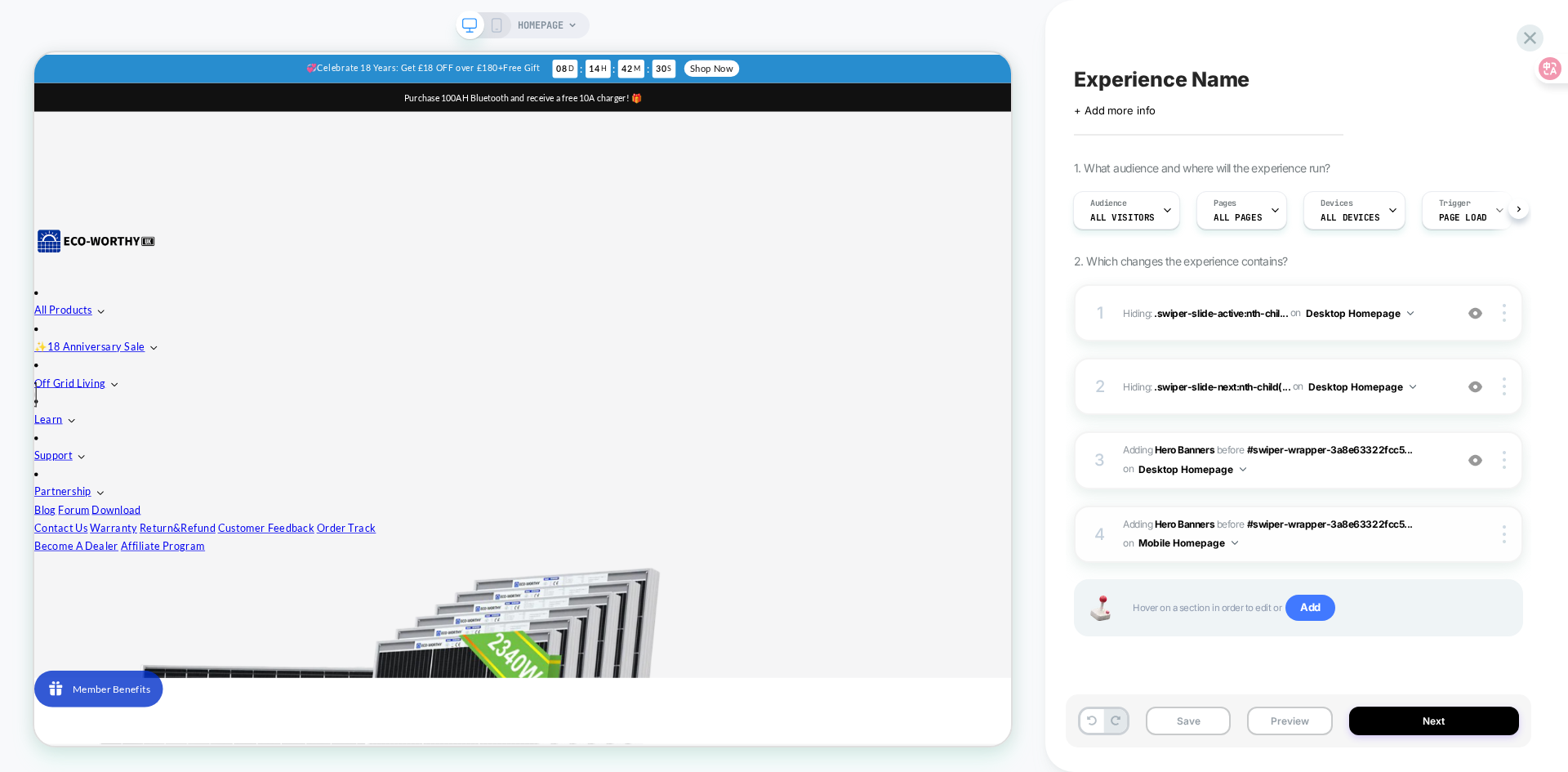
click at [1222, 541] on button "Mobile Homepage" at bounding box center [1187, 542] width 99 height 20
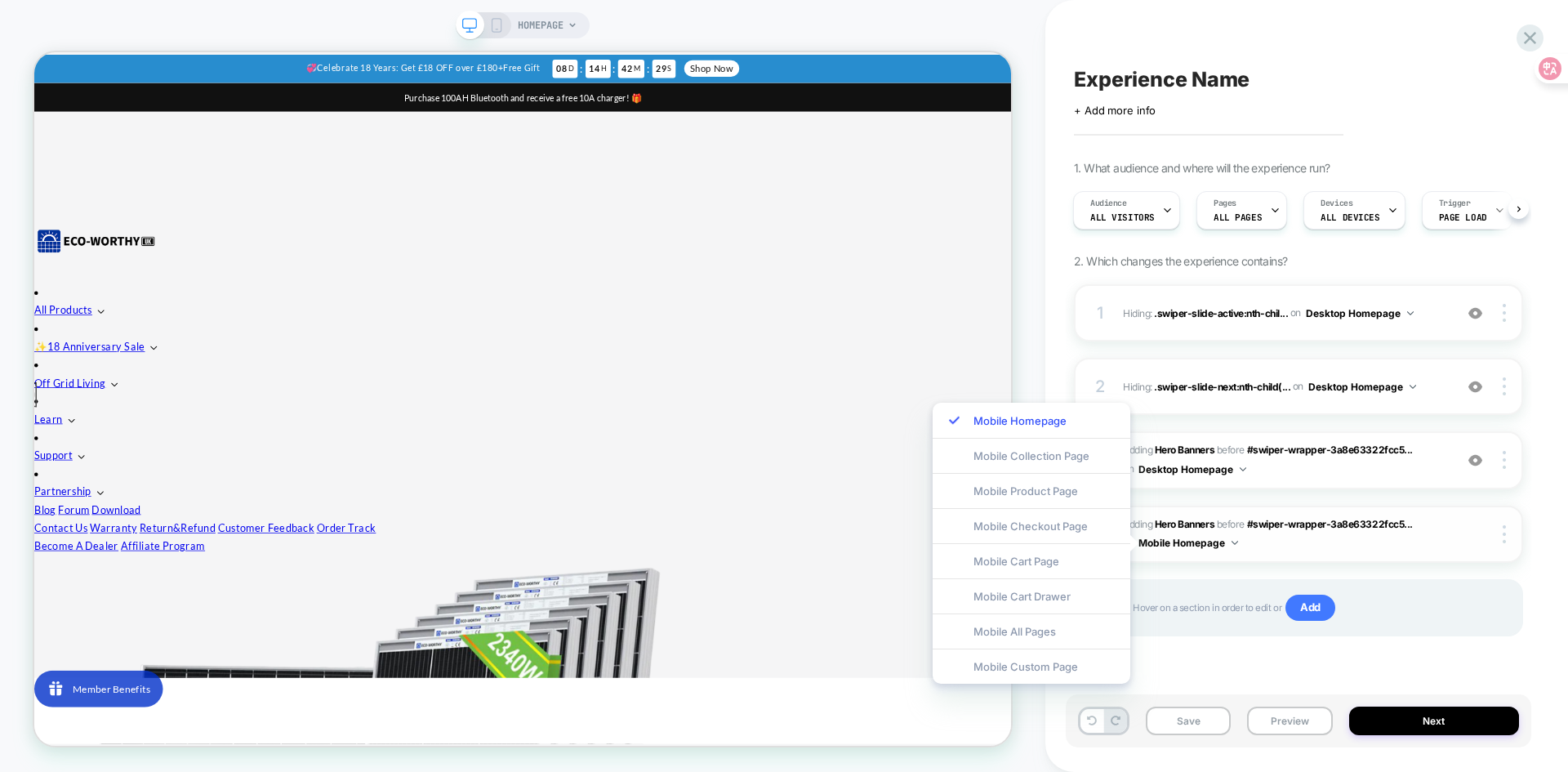
click at [1221, 541] on button "Mobile Homepage" at bounding box center [1187, 542] width 99 height 20
click at [1292, 521] on span "#swiper-wrapper-3a8e63322fcc5..." at bounding box center [1330, 524] width 166 height 12
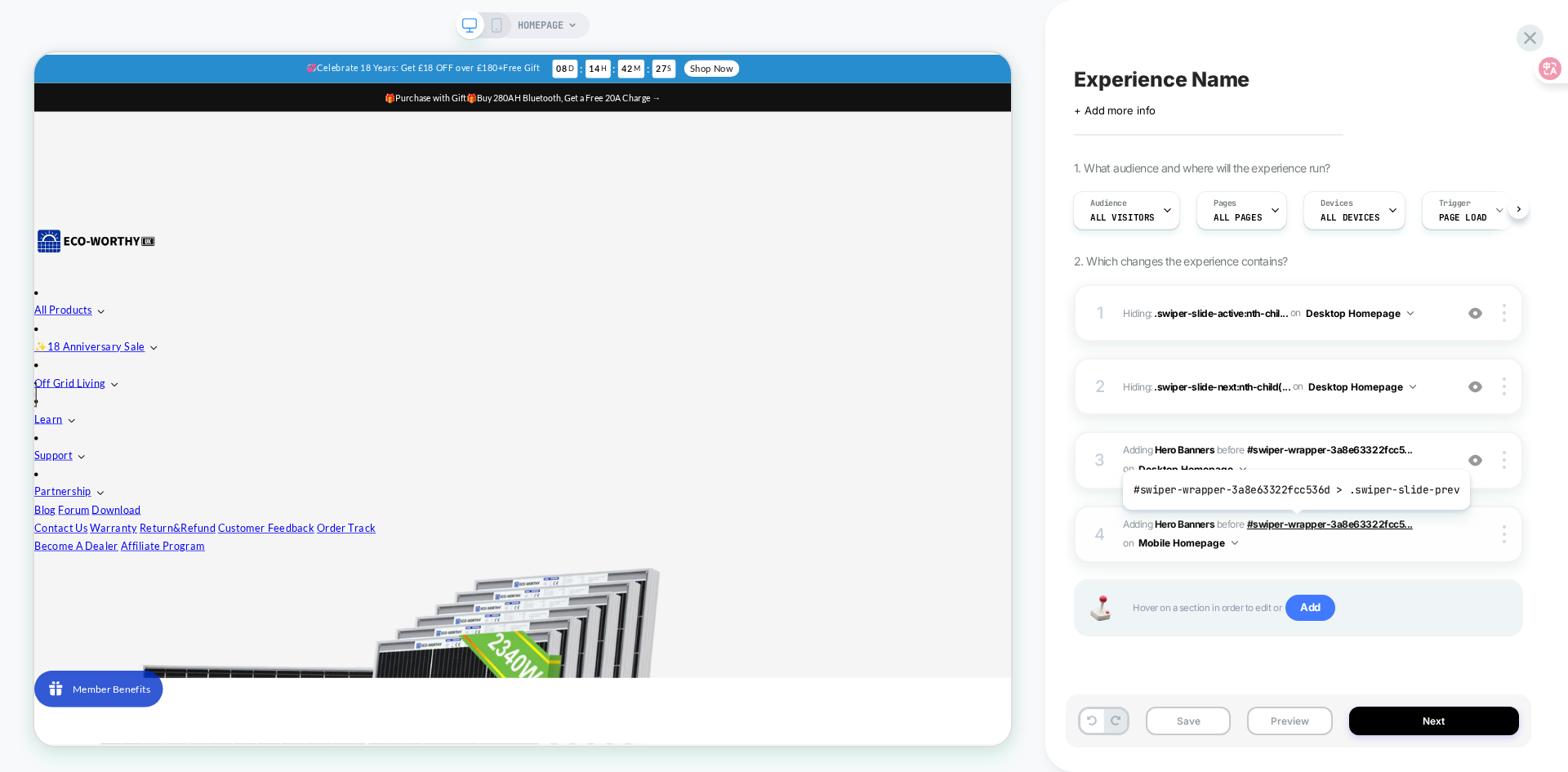
click at [1292, 521] on span "#swiper-wrapper-3a8e63322fcc5..." at bounding box center [1330, 524] width 166 height 12
click at [1516, 536] on div at bounding box center [1506, 534] width 31 height 18
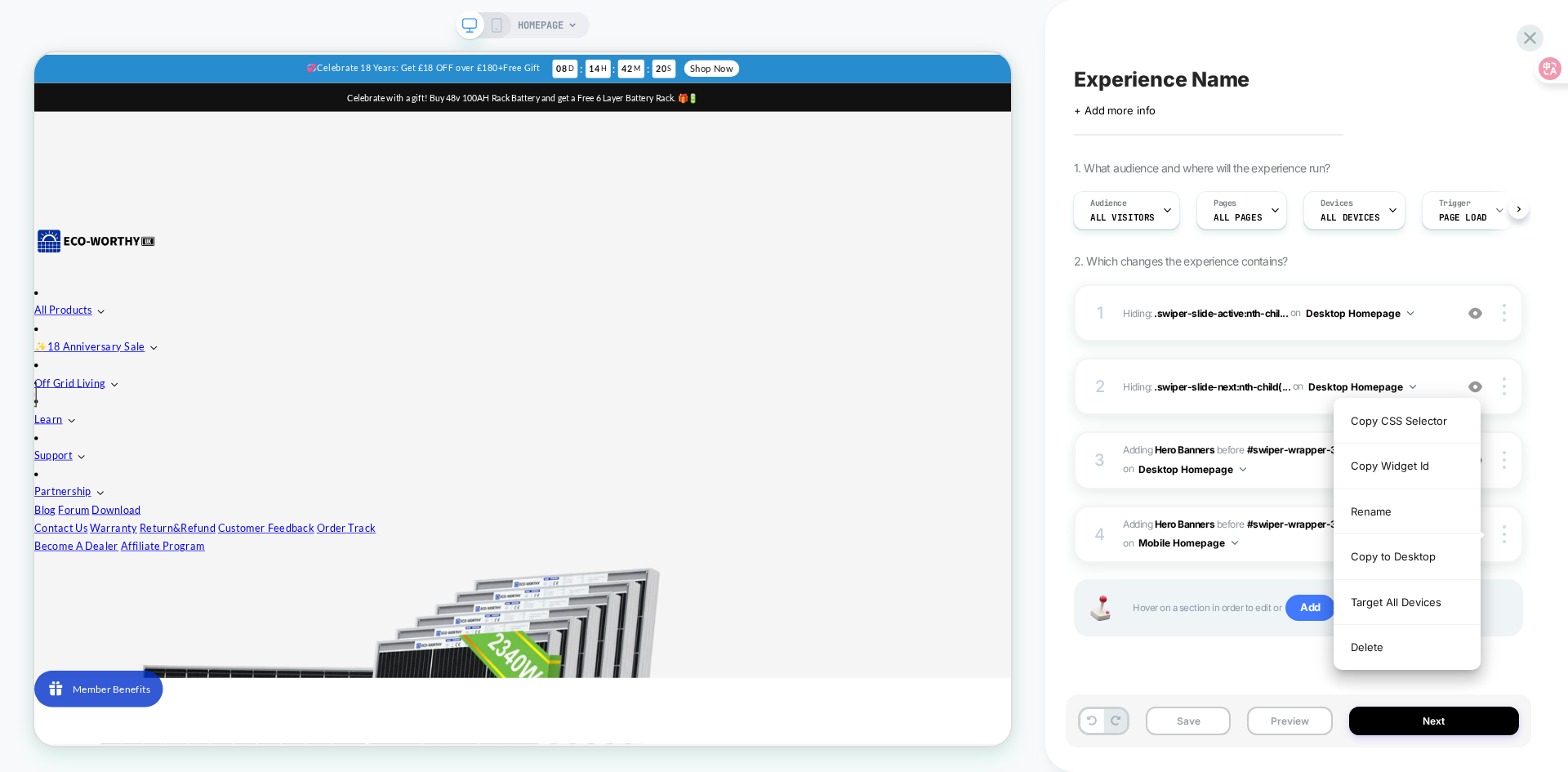
click at [1536, 525] on div "Experience Name Click to edit experience details + Add more info 1. What audien…" at bounding box center [1306, 386] width 465 height 772
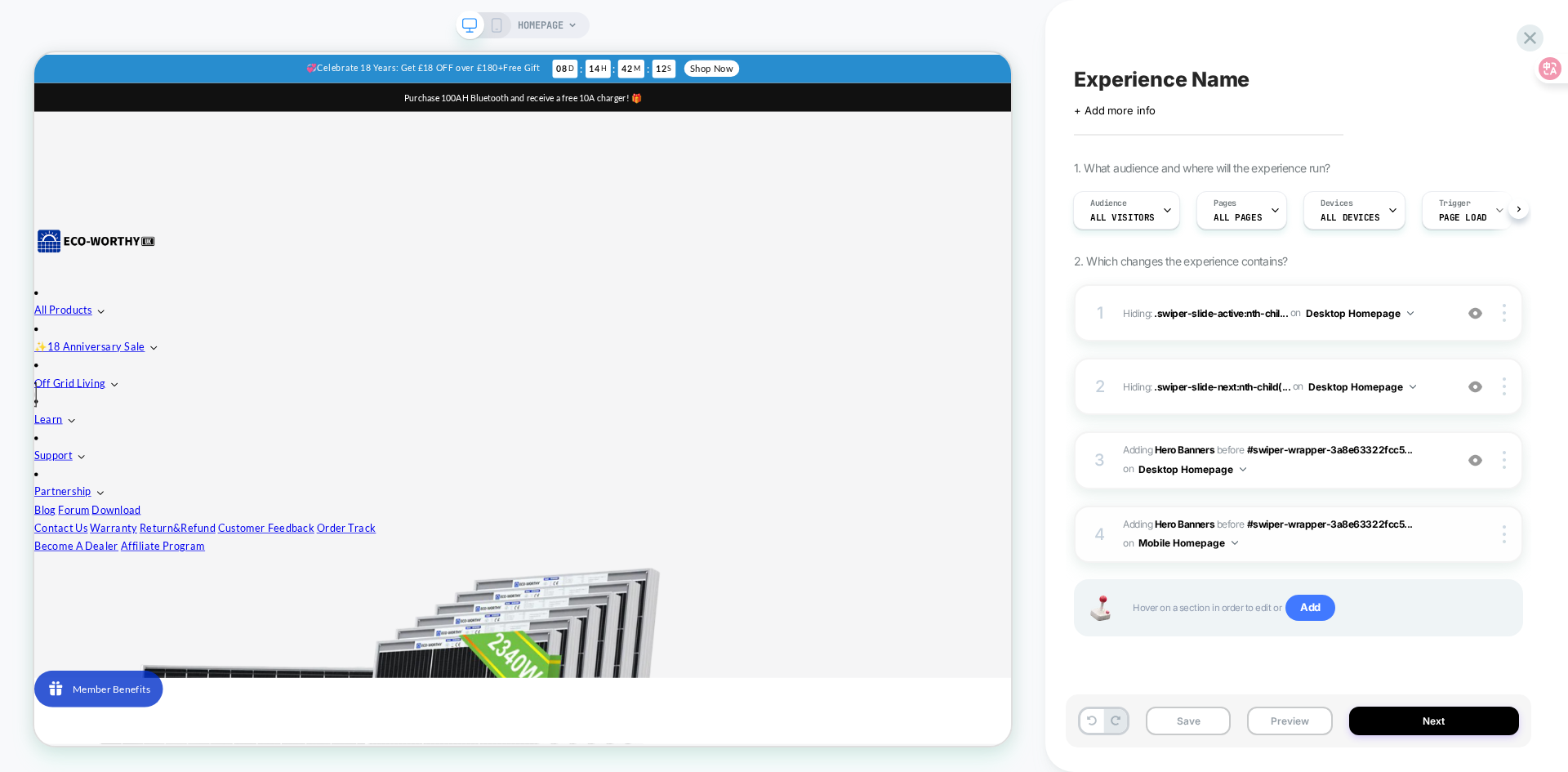
click at [1460, 532] on div at bounding box center [1491, 534] width 62 height 18
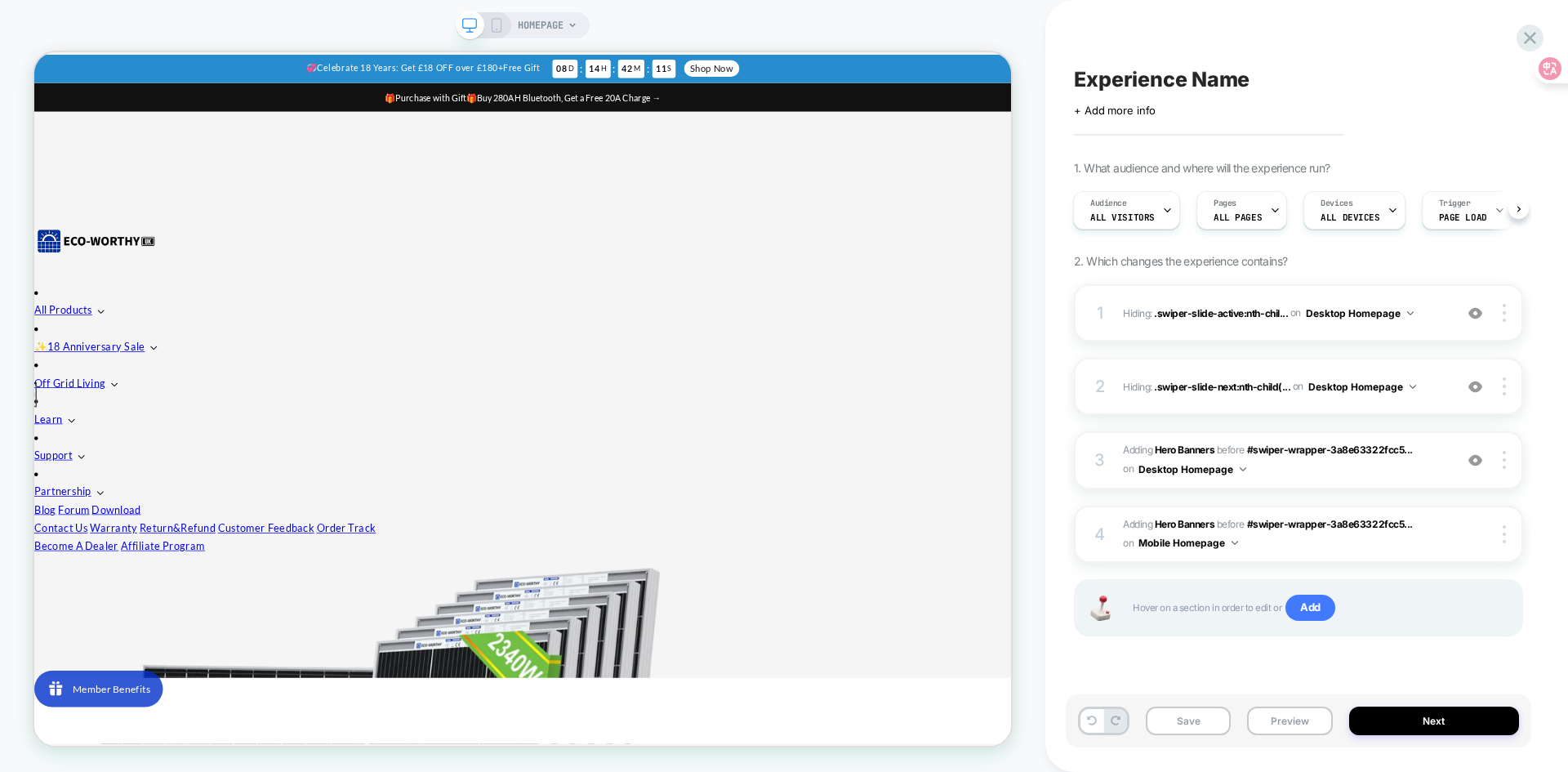
click at [1460, 532] on div at bounding box center [1491, 534] width 62 height 18
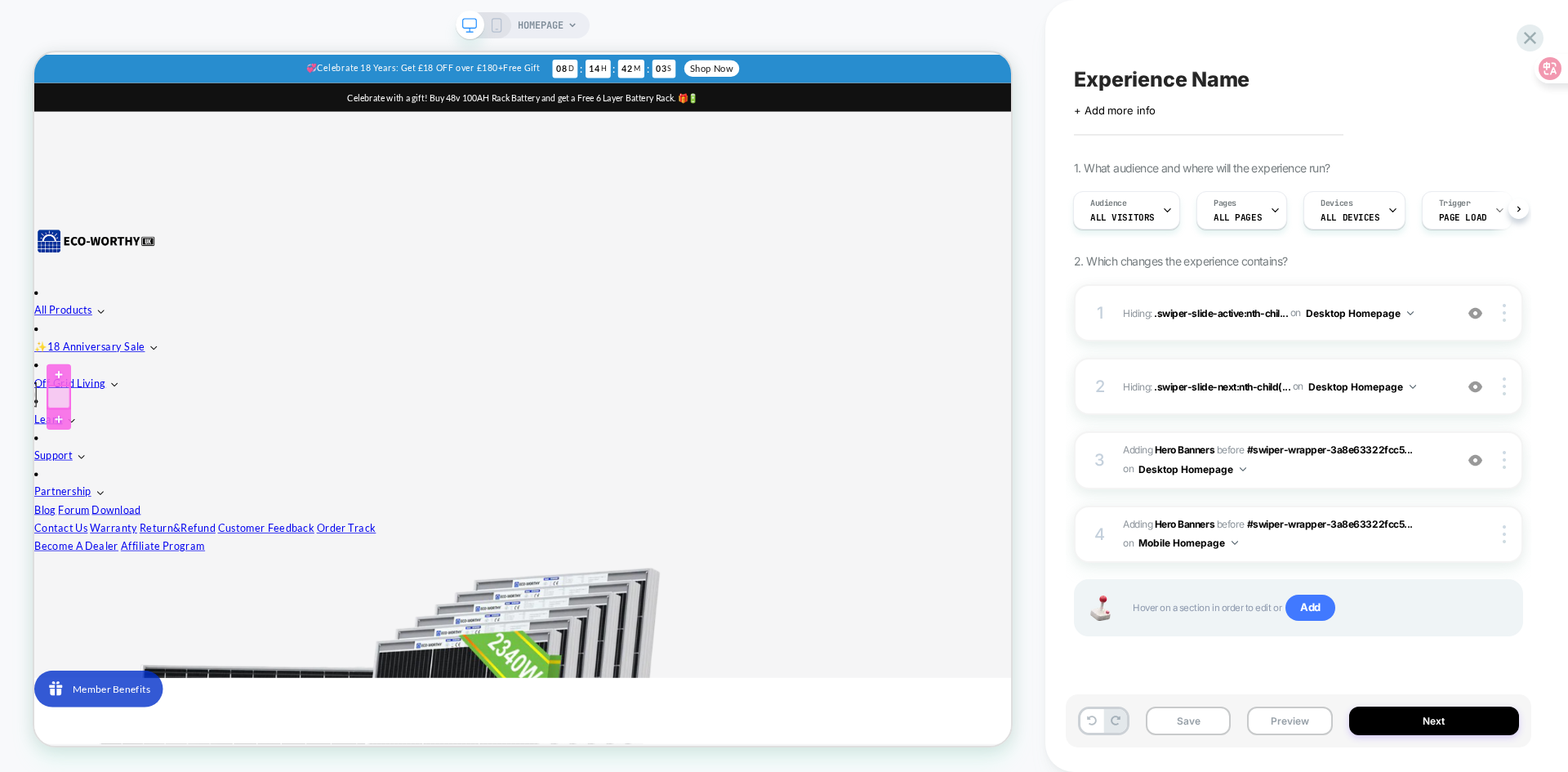
click at [55, 507] on div at bounding box center [66, 512] width 29 height 29
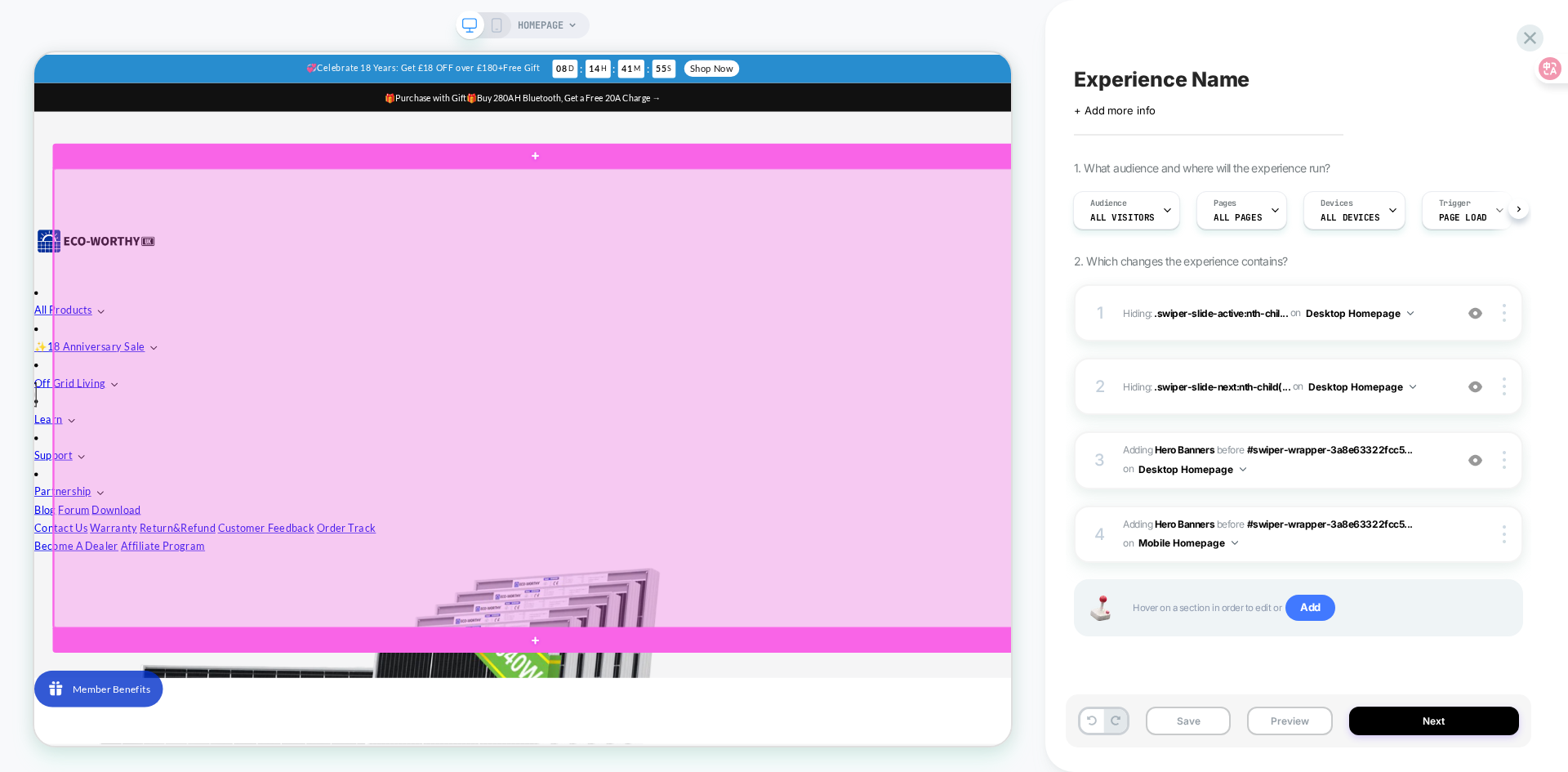
drag, startPoint x: 813, startPoint y: 454, endPoint x: 604, endPoint y: 474, distance: 210.0
click at [604, 474] on div at bounding box center [702, 513] width 1283 height 611
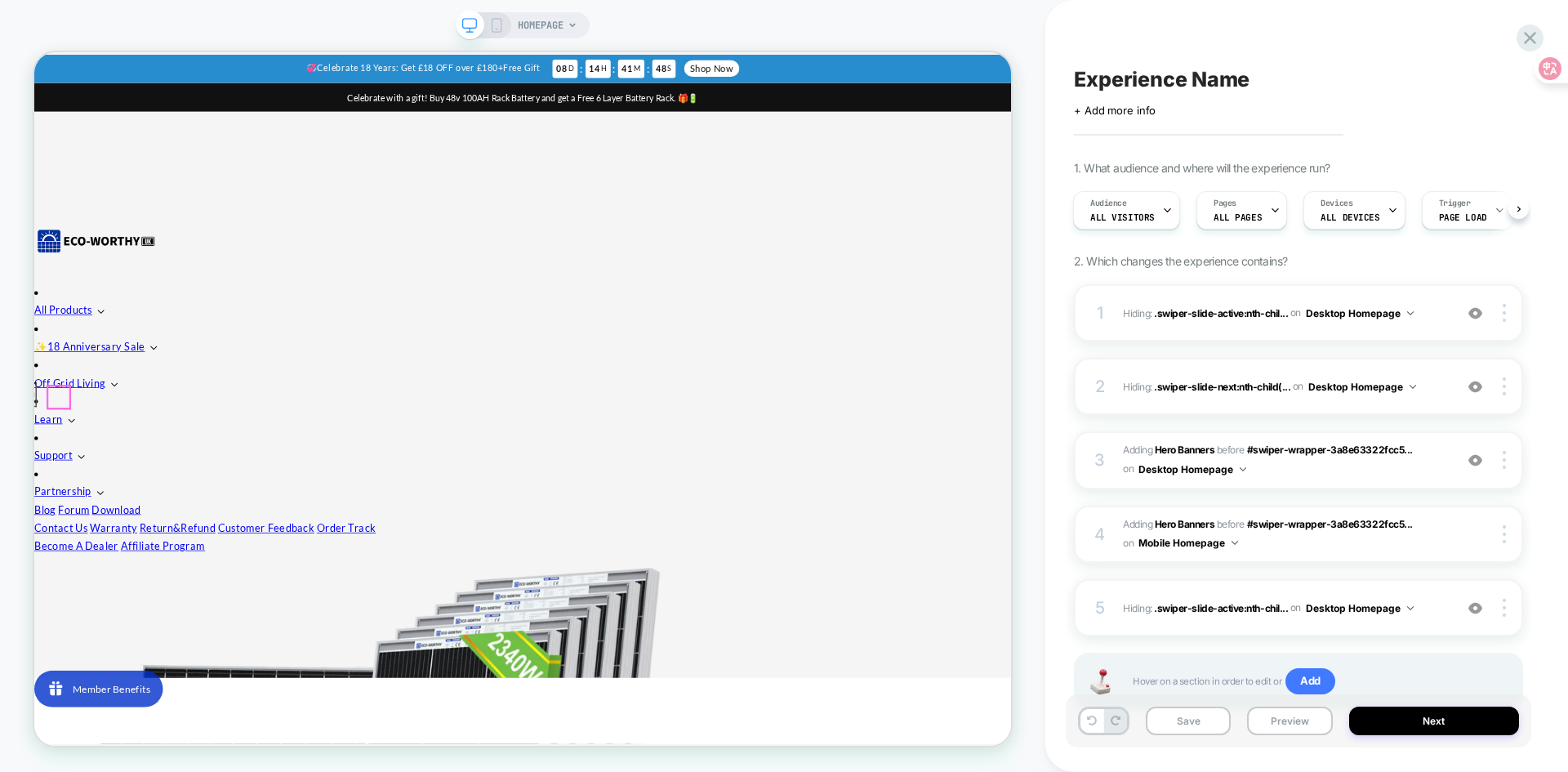
click at [64, 513] on div at bounding box center [66, 512] width 29 height 29
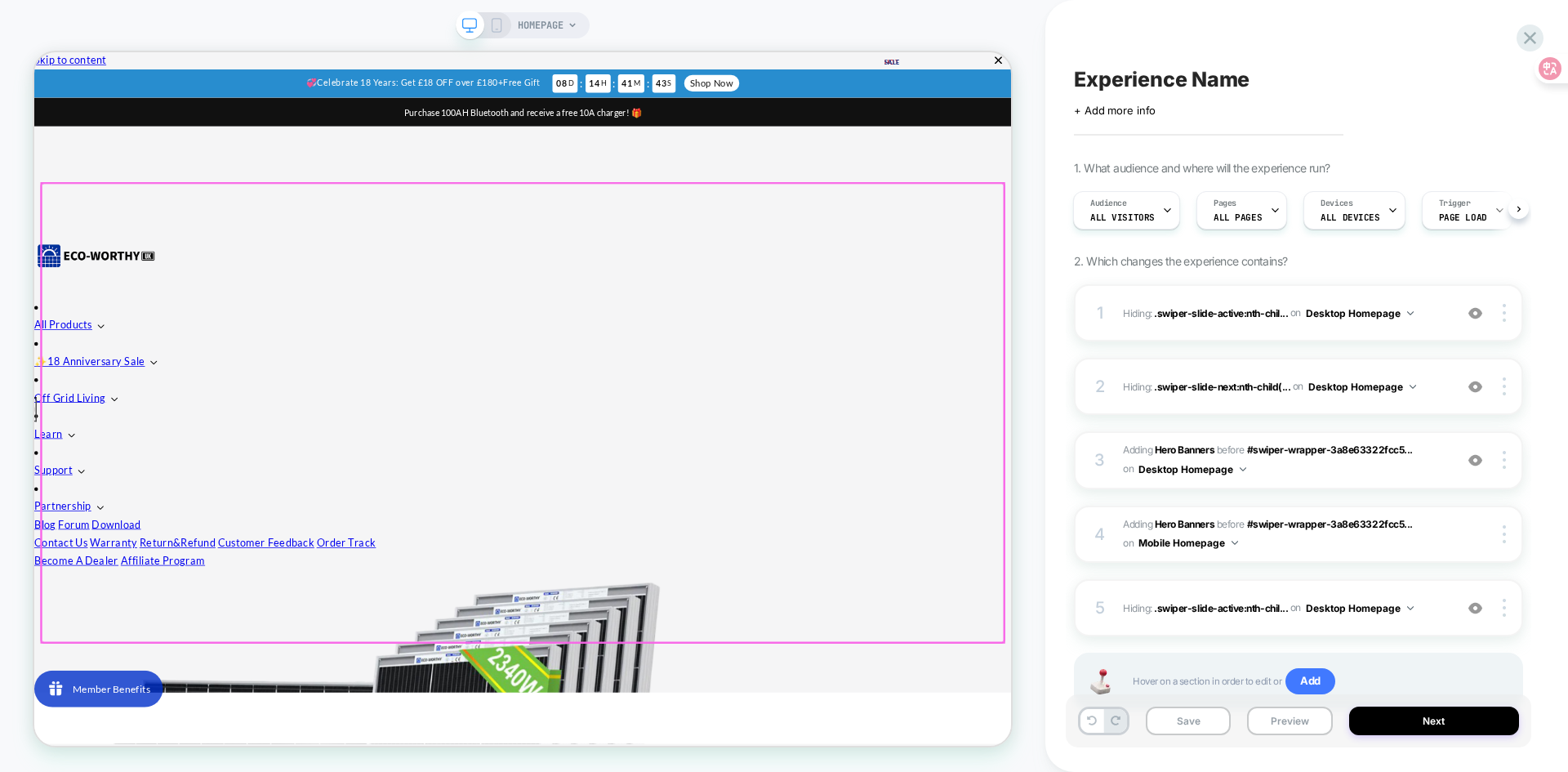
scroll to position [0, 0]
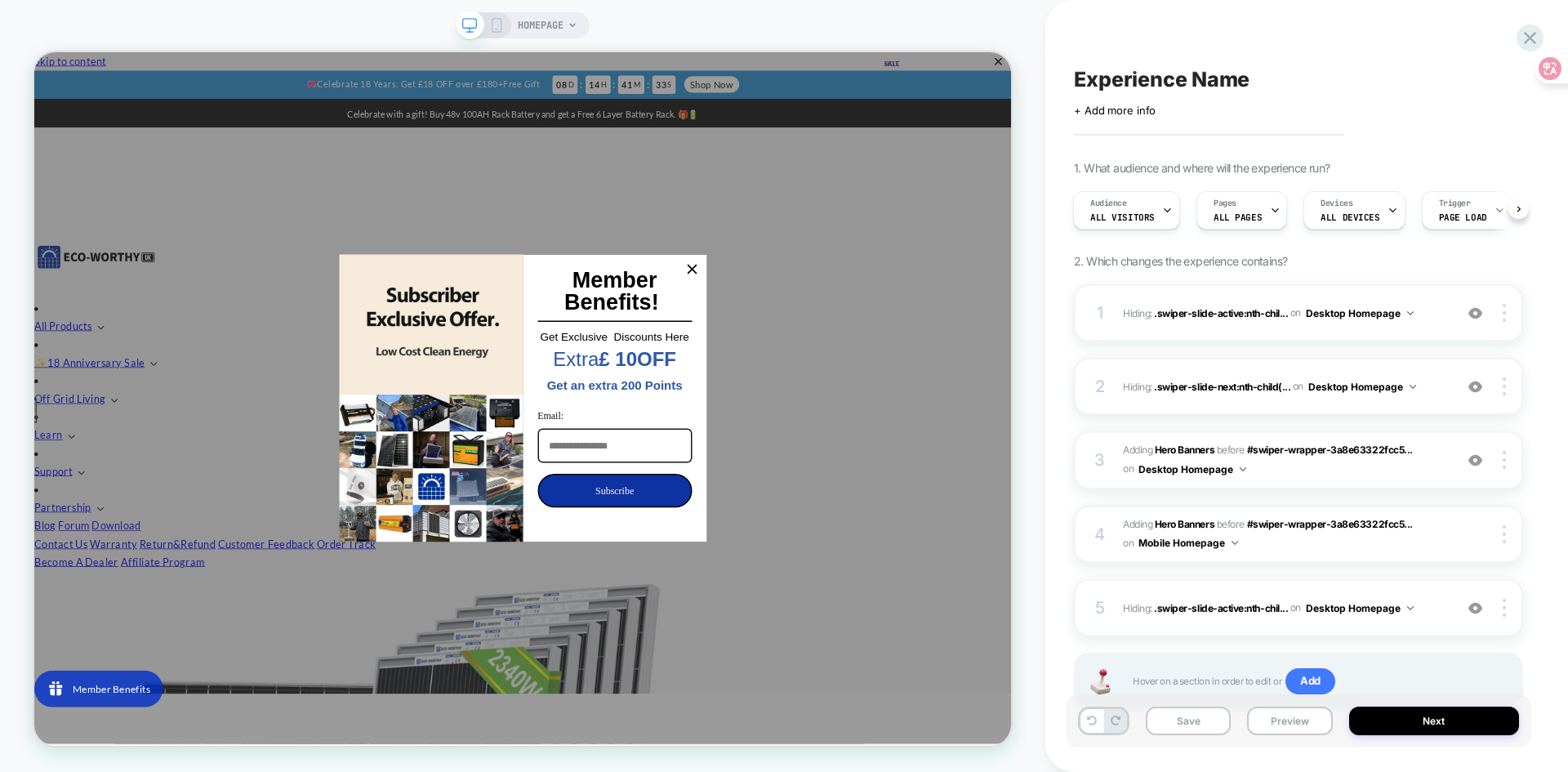
click at [1547, 619] on div "Experience Name Click to edit experience details + Add more info 1. What audien…" at bounding box center [1307, 386] width 522 height 772
click at [905, 341] on icon "close icon" at bounding box center [911, 341] width 13 height 13
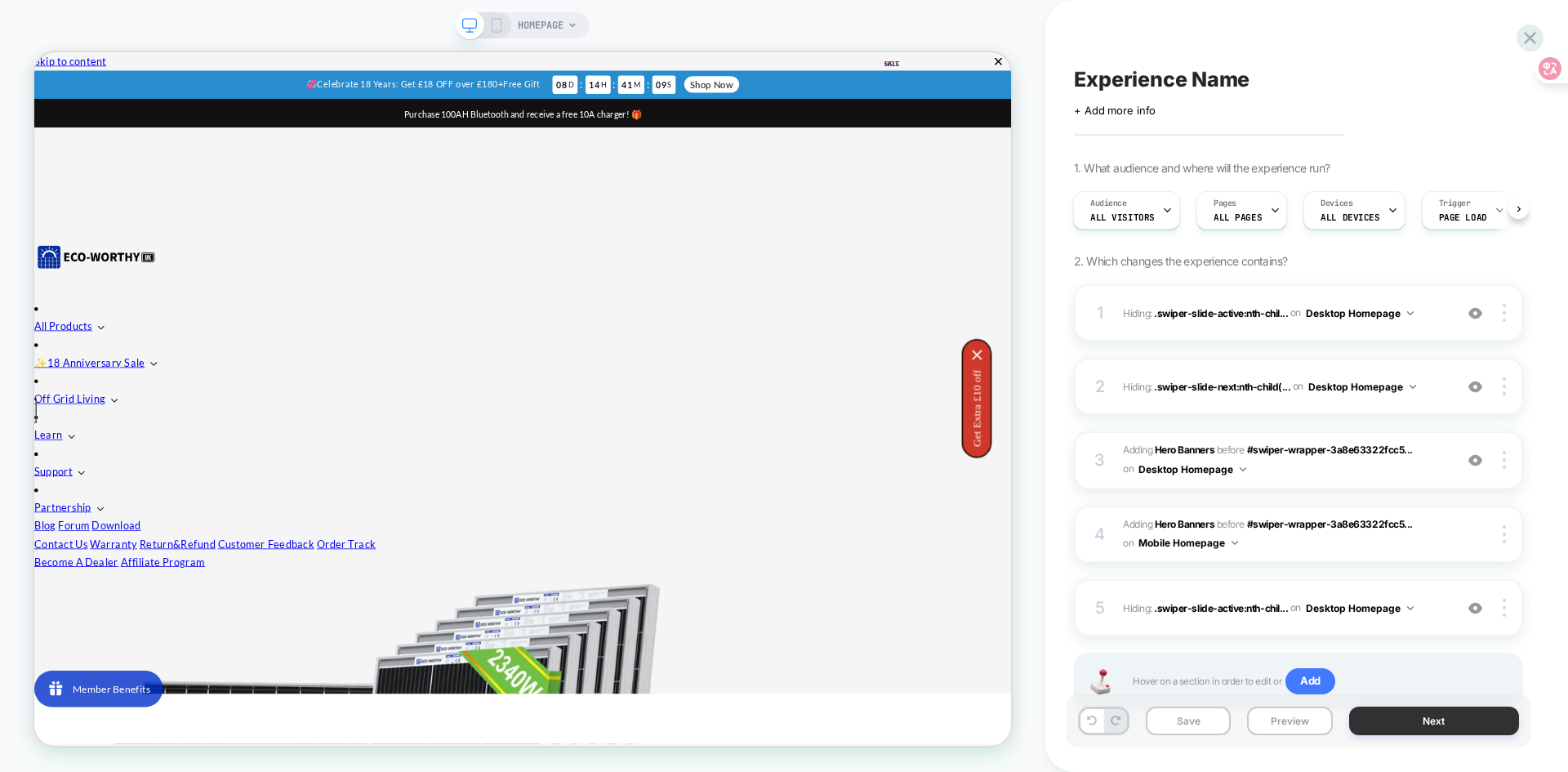
click at [1400, 720] on button "Next" at bounding box center [1434, 720] width 171 height 29
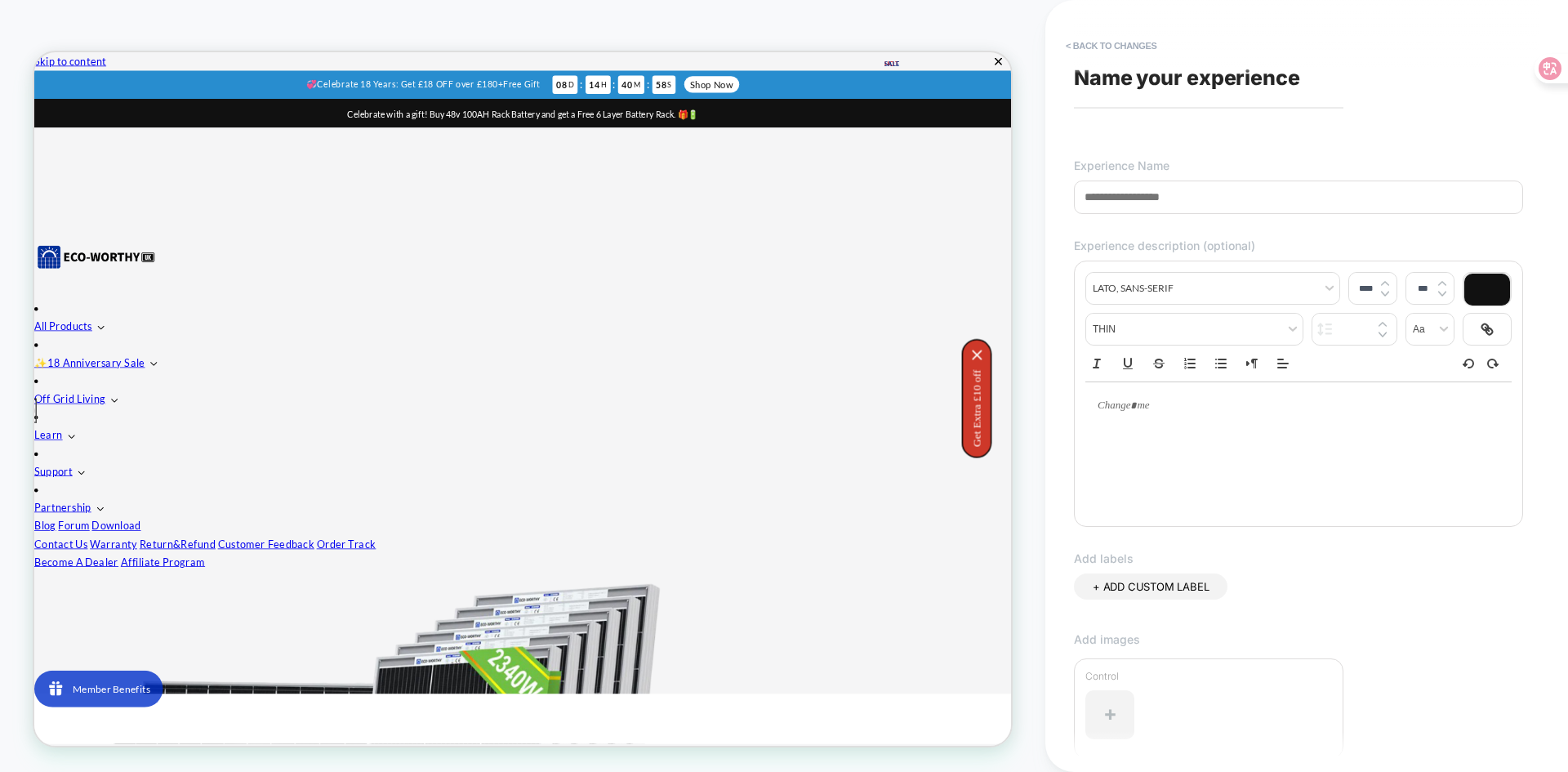
drag, startPoint x: 1088, startPoint y: 200, endPoint x: 1260, endPoint y: 206, distance: 172.1
click at [1262, 206] on input at bounding box center [1298, 197] width 449 height 33
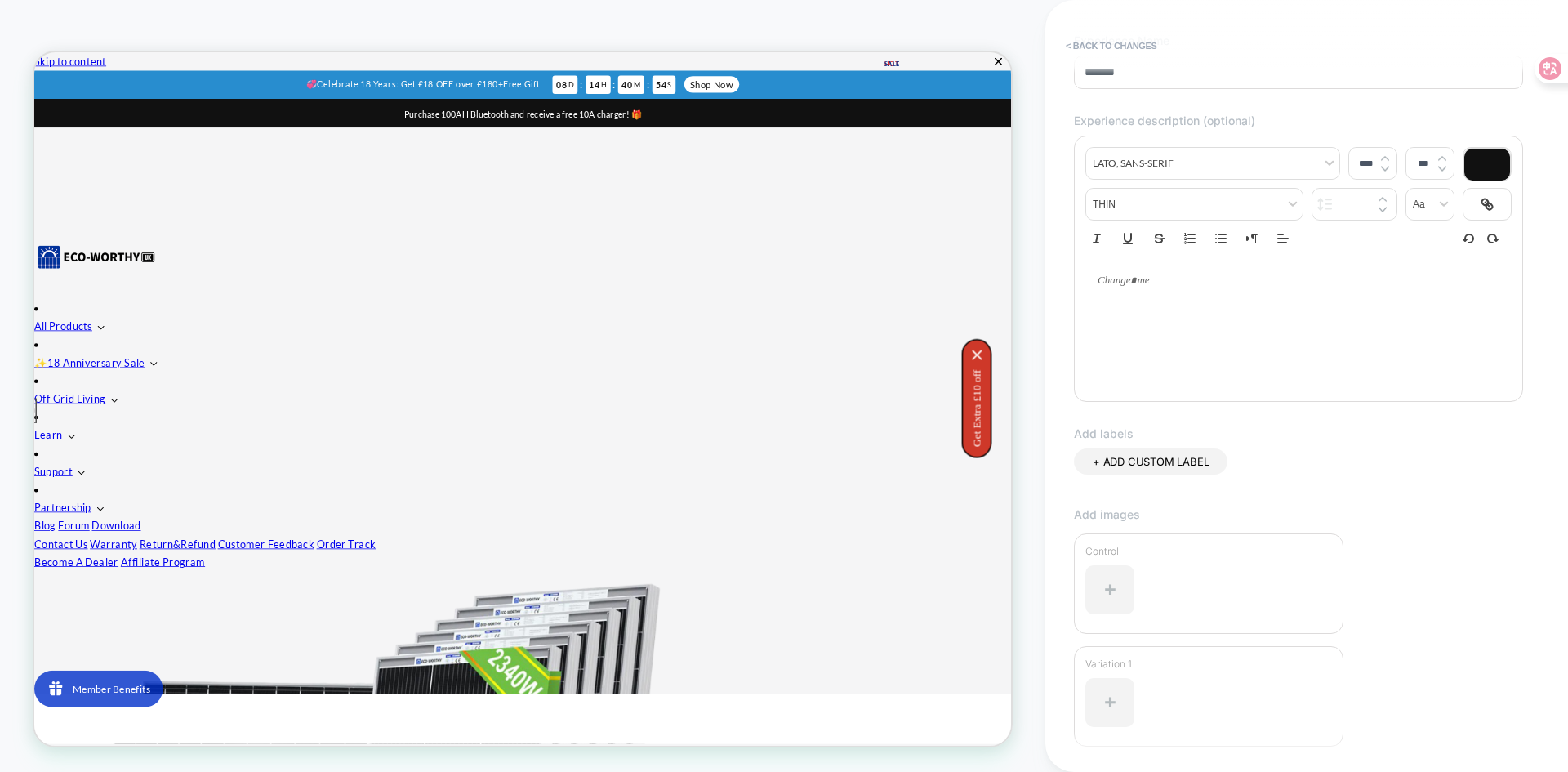
scroll to position [250, 0]
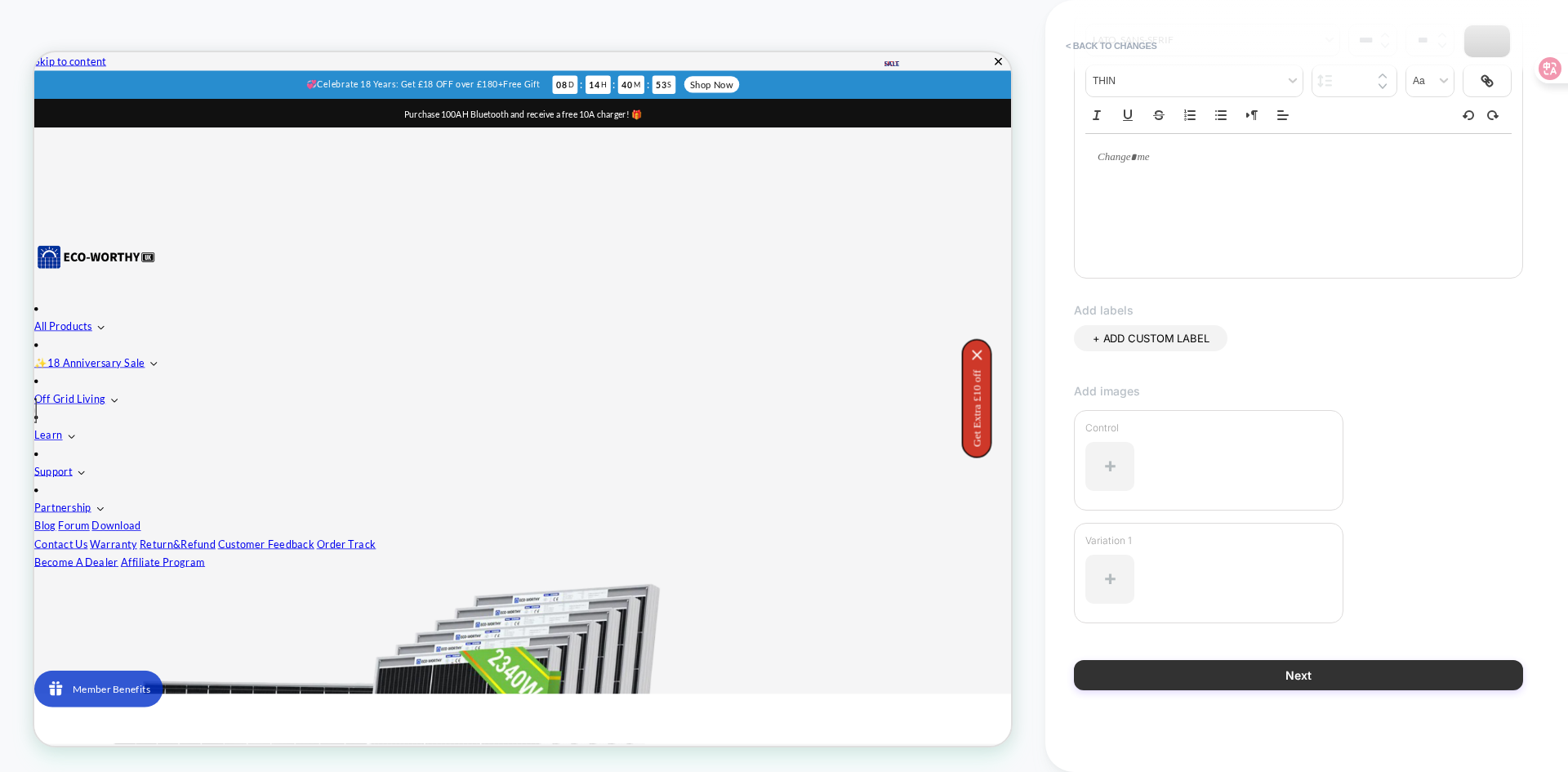
type input "*******"
click at [1216, 678] on button "Next" at bounding box center [1298, 674] width 449 height 30
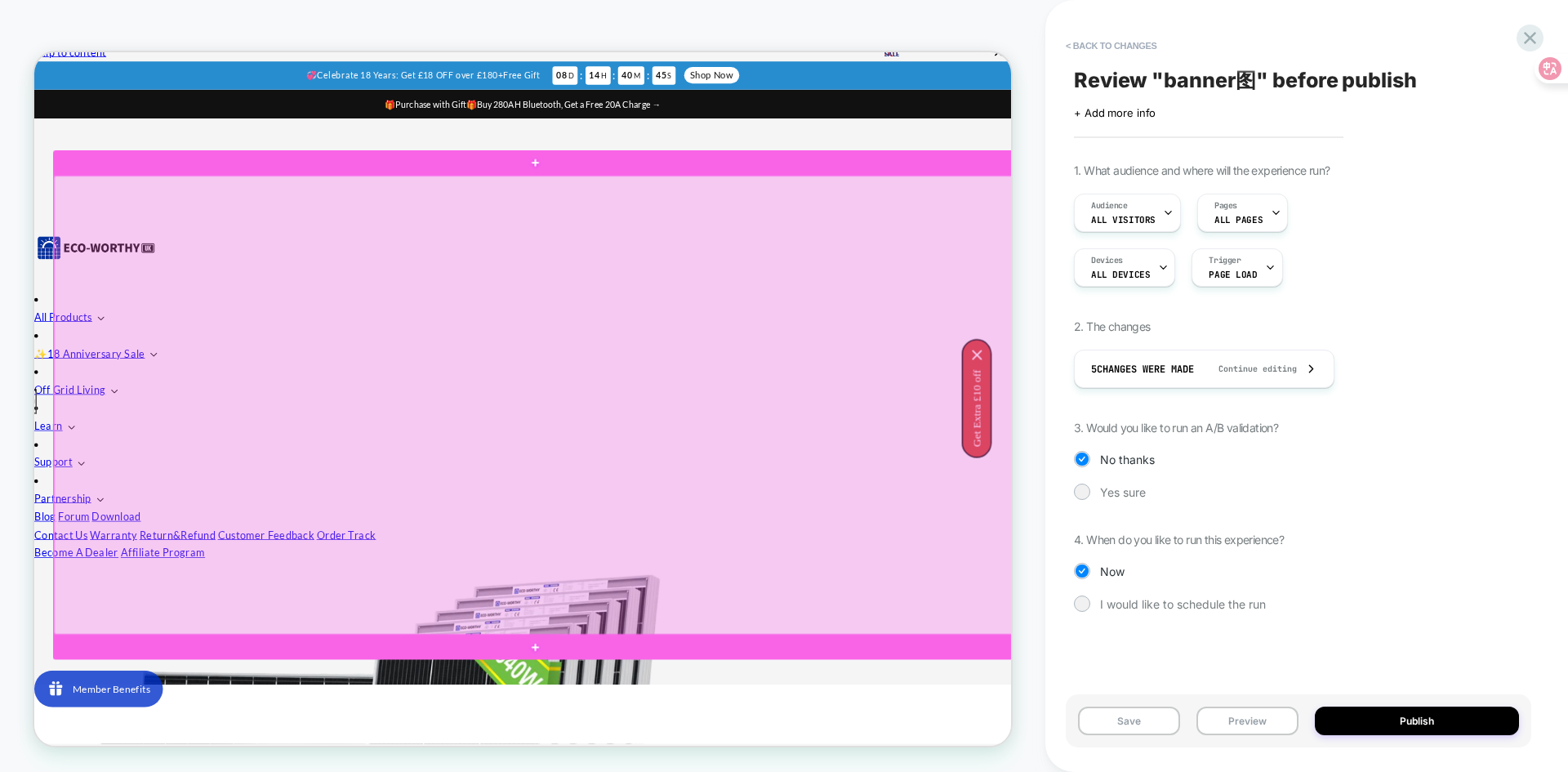
scroll to position [0, 0]
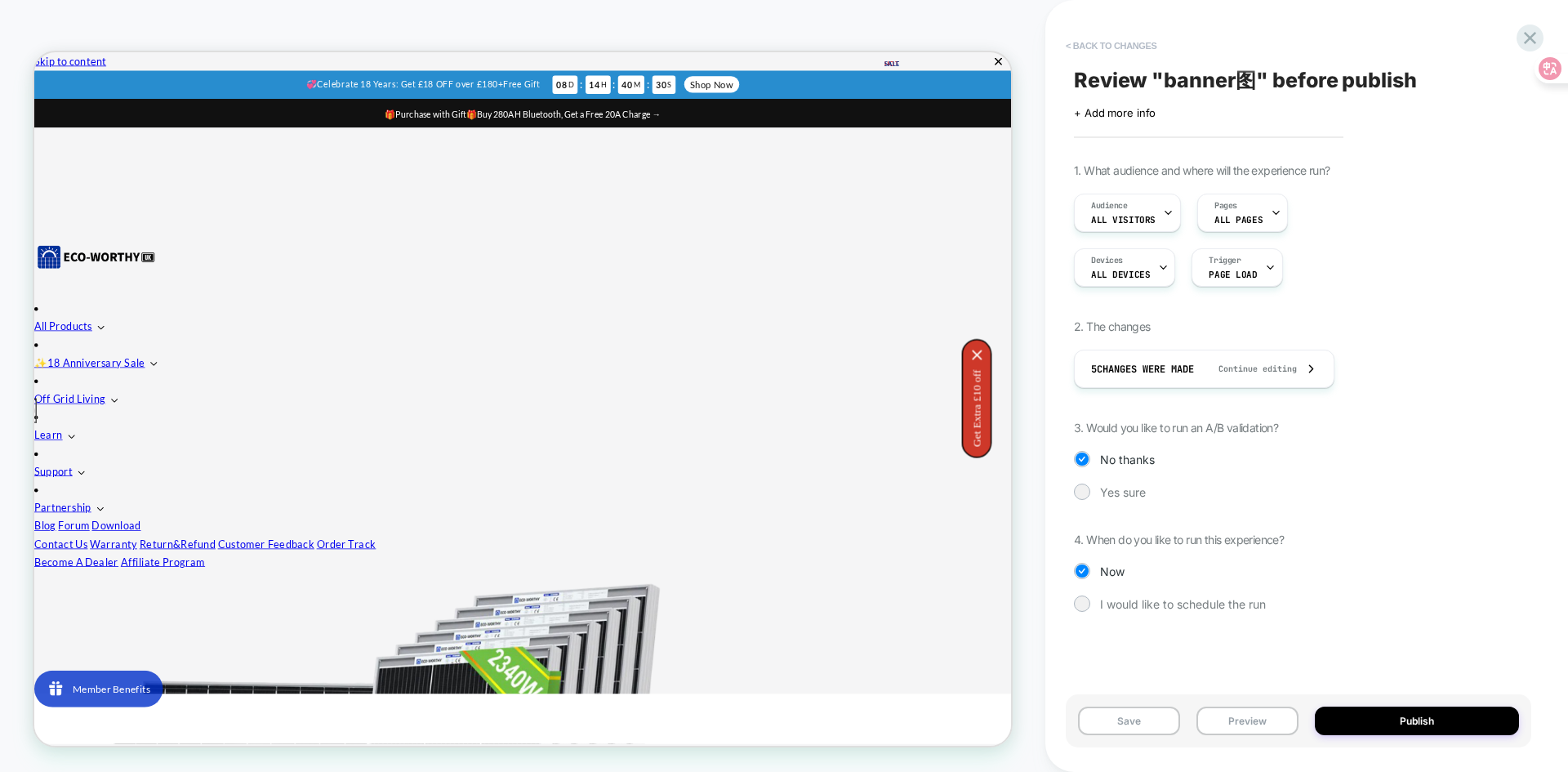
click at [1110, 40] on button "< Back to changes" at bounding box center [1112, 46] width 108 height 26
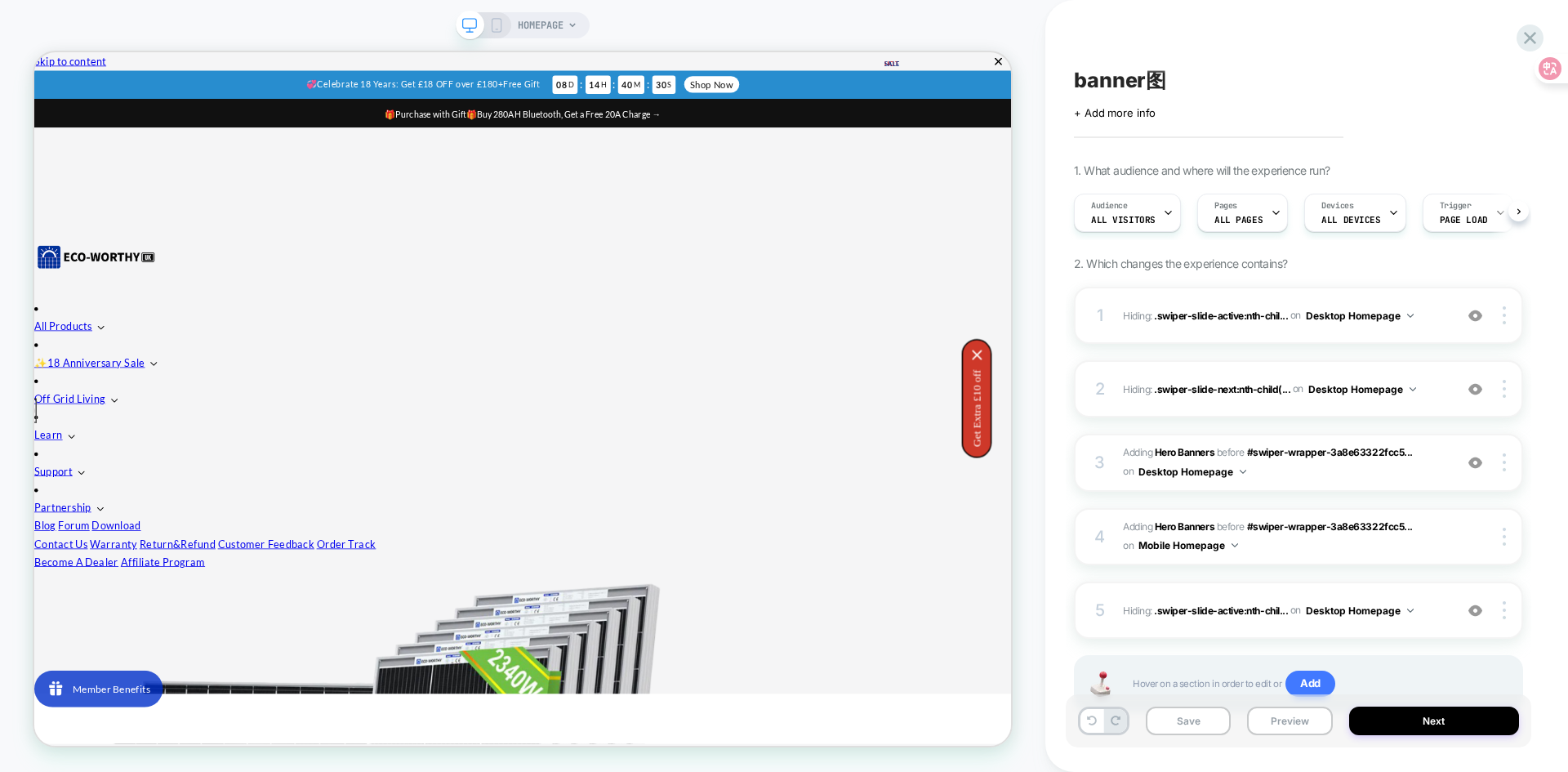
scroll to position [0, 1]
click at [1093, 726] on button at bounding box center [1092, 720] width 23 height 24
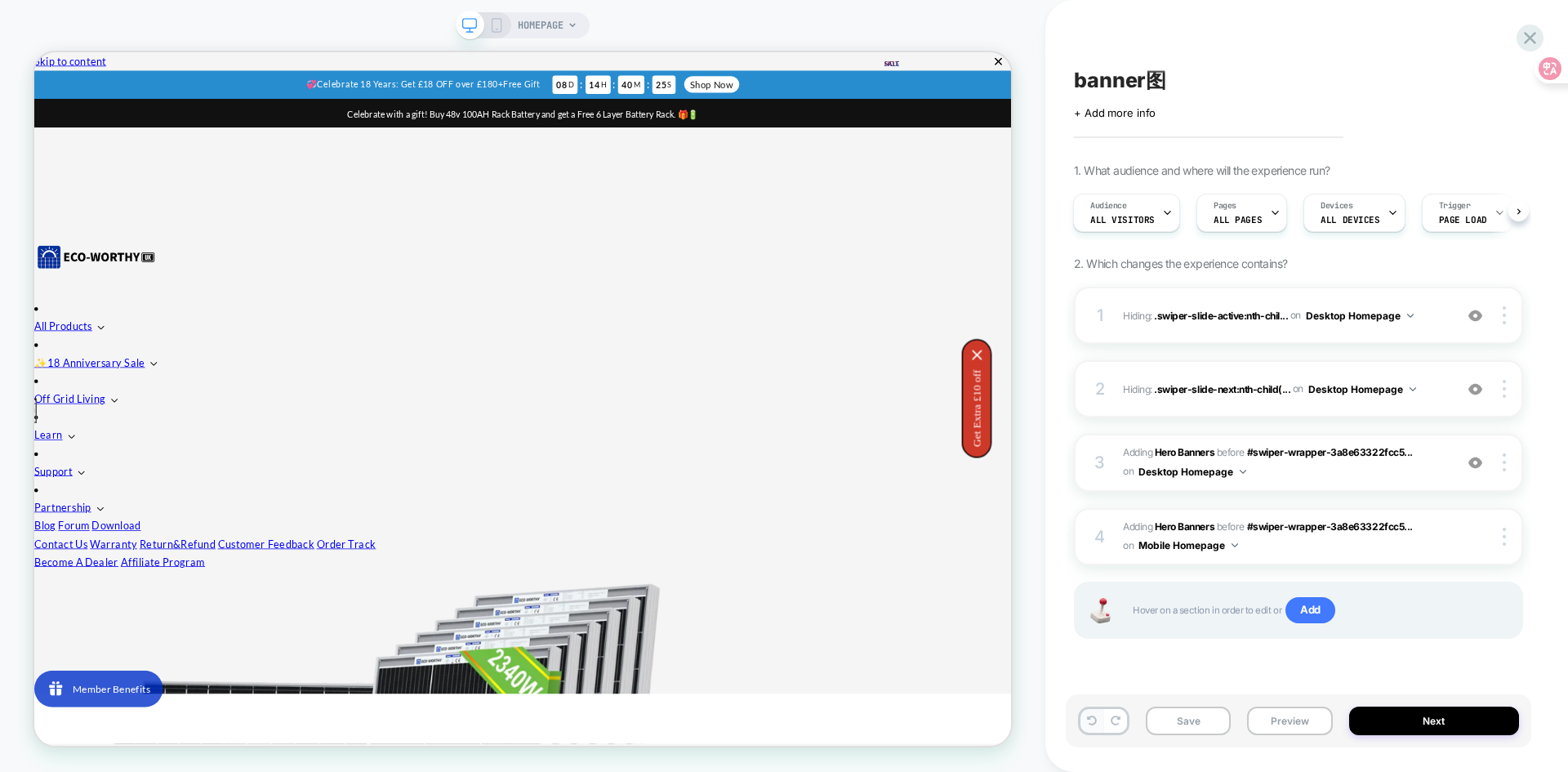
click at [1093, 726] on button at bounding box center [1092, 720] width 23 height 24
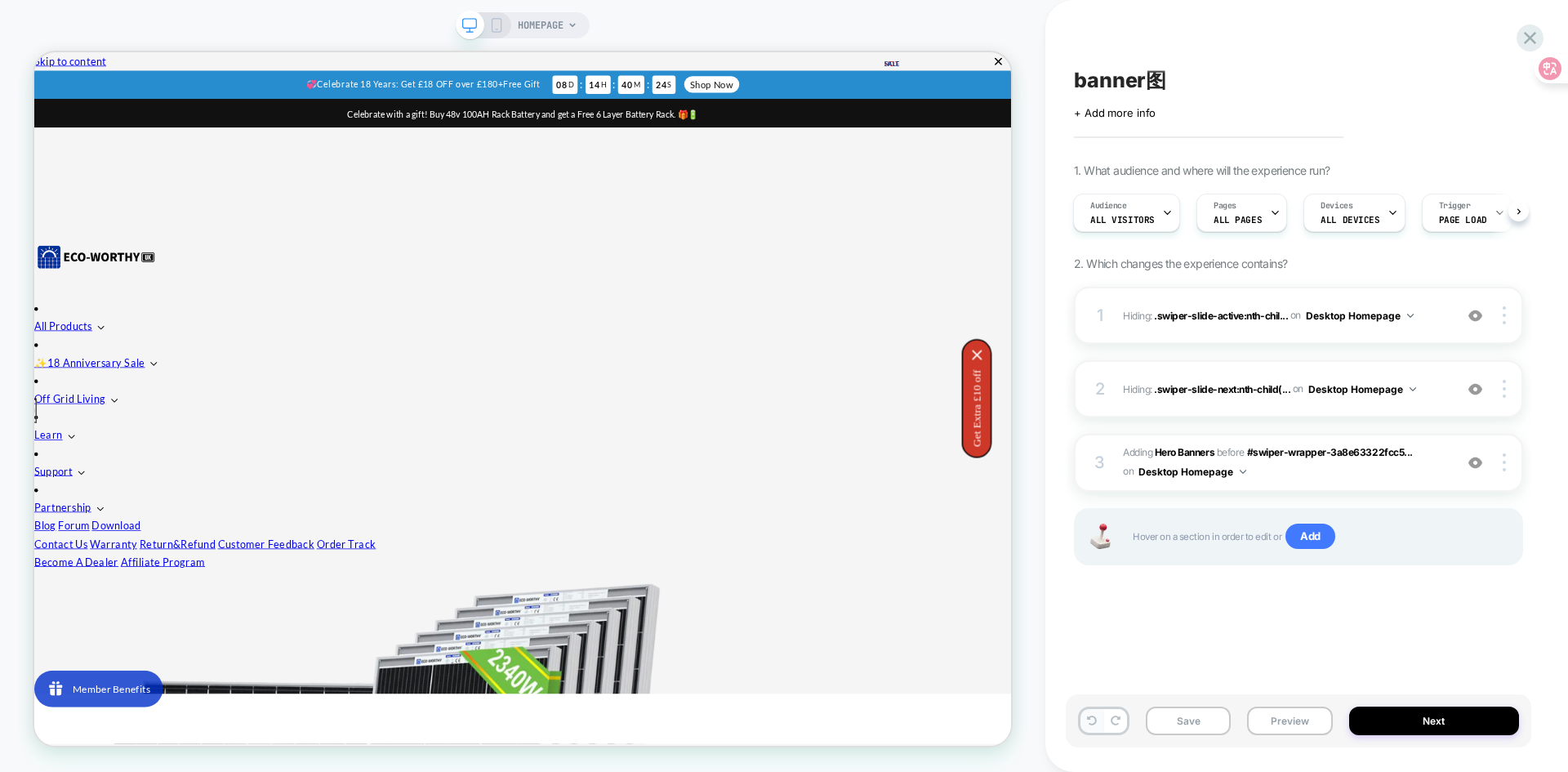
click at [1093, 726] on button at bounding box center [1092, 720] width 23 height 24
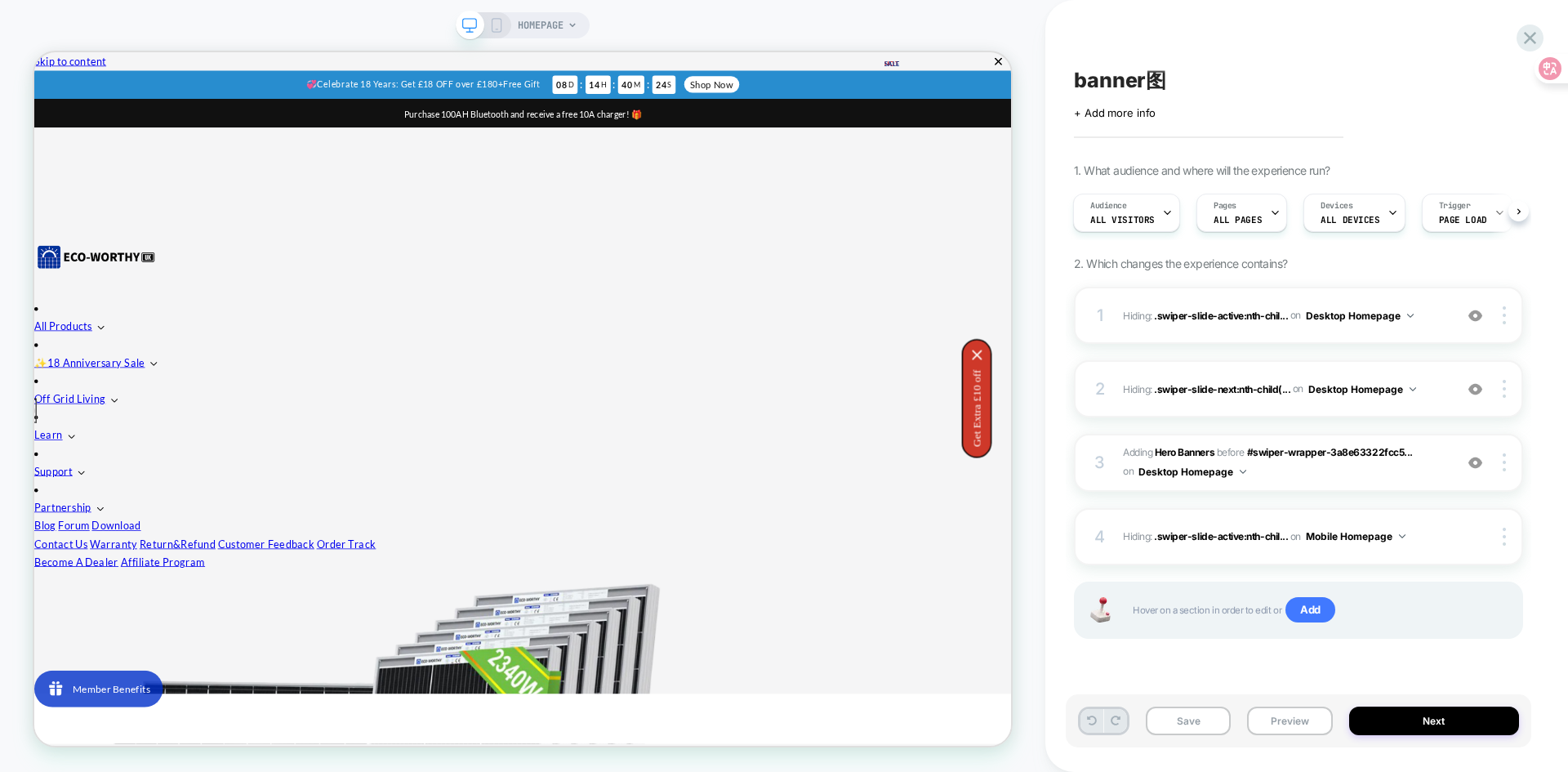
click at [1093, 726] on button at bounding box center [1092, 720] width 23 height 24
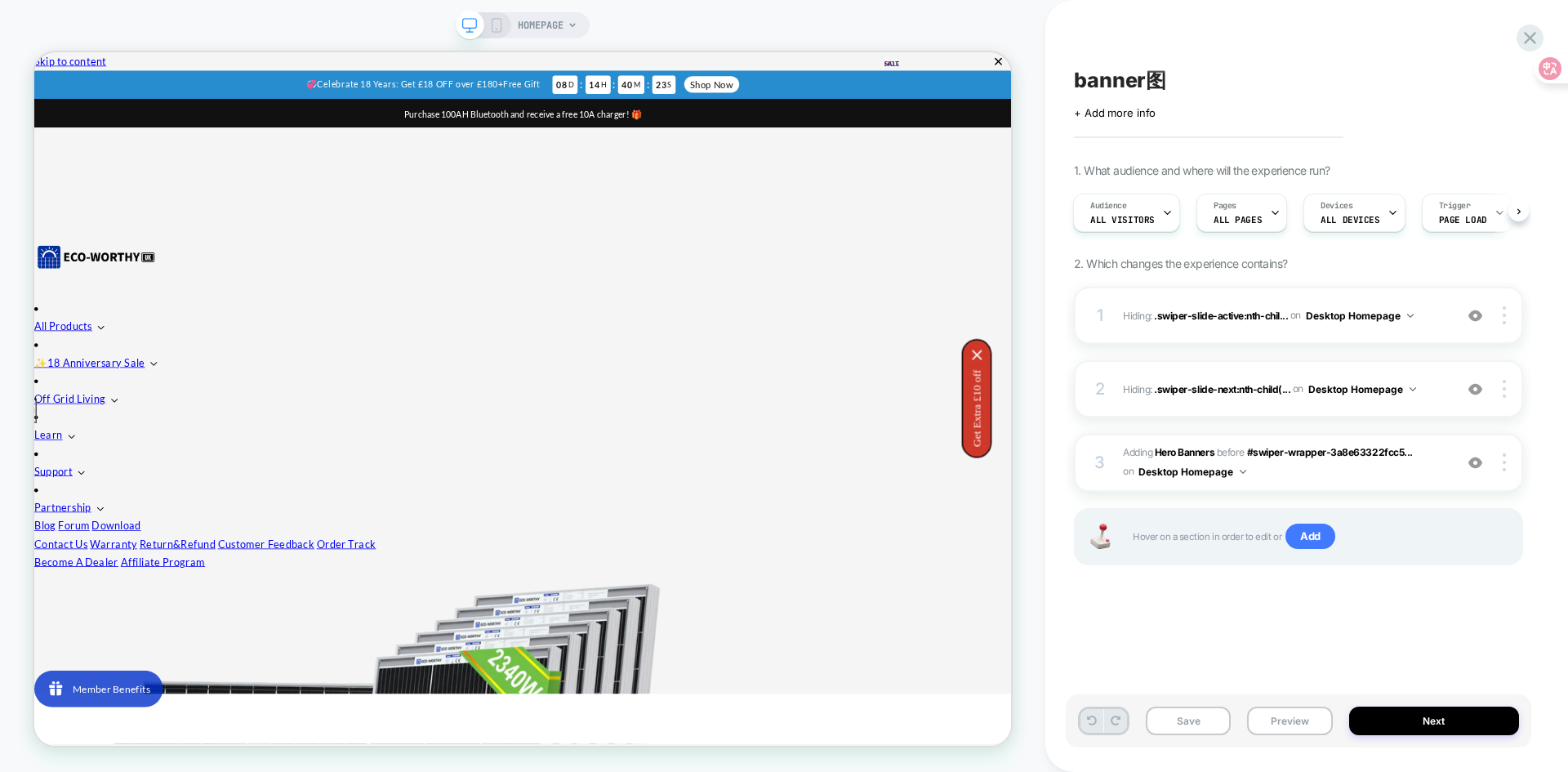
click at [1093, 726] on button at bounding box center [1092, 720] width 23 height 24
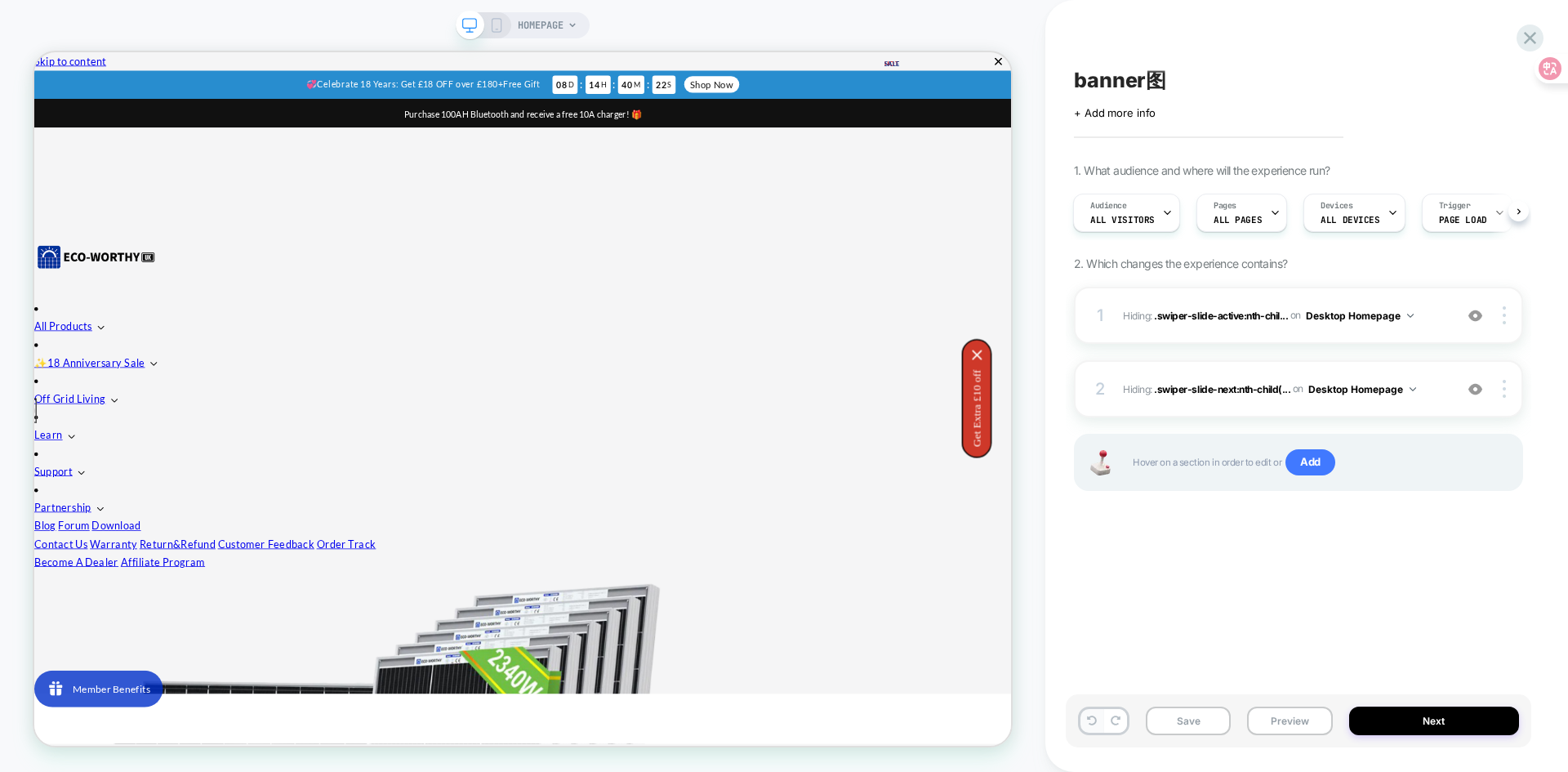
click at [1093, 726] on button at bounding box center [1092, 720] width 23 height 24
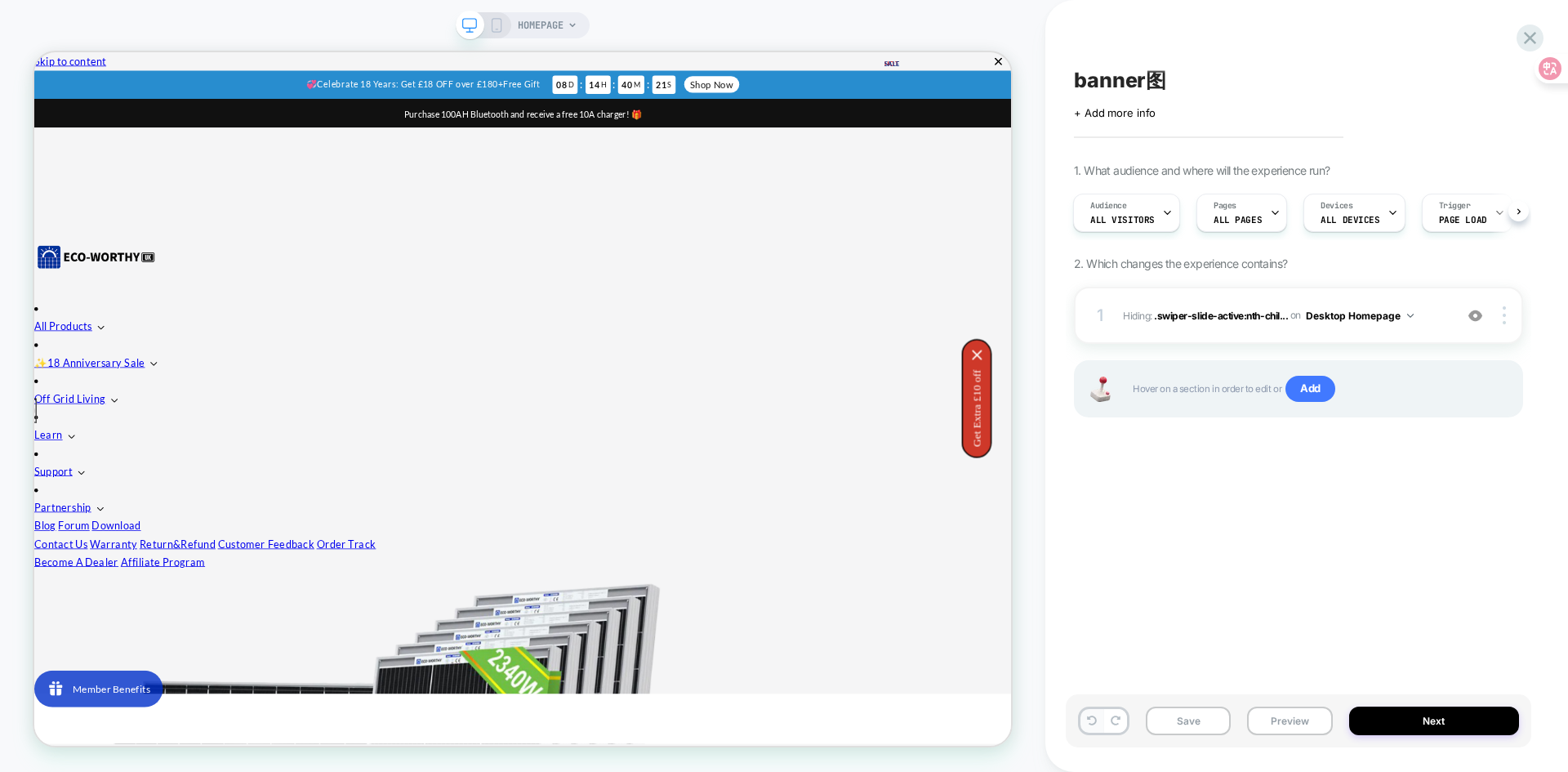
click at [1093, 726] on button at bounding box center [1092, 720] width 23 height 24
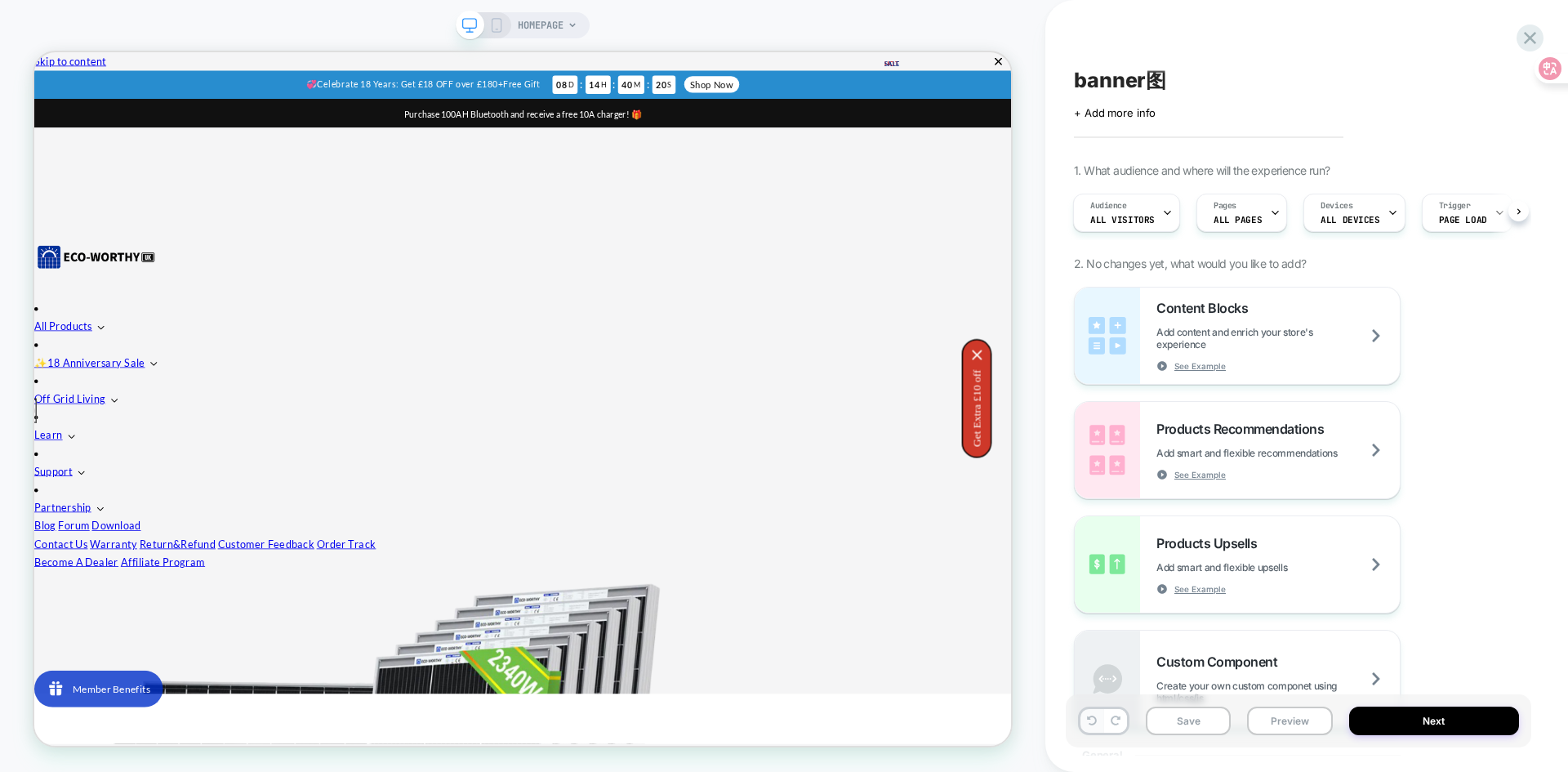
click at [1093, 726] on button at bounding box center [1092, 720] width 23 height 24
click at [701, 18] on div "HOMEPAGE" at bounding box center [522, 386] width 1046 height 739
click at [1536, 29] on icon at bounding box center [1529, 38] width 22 height 22
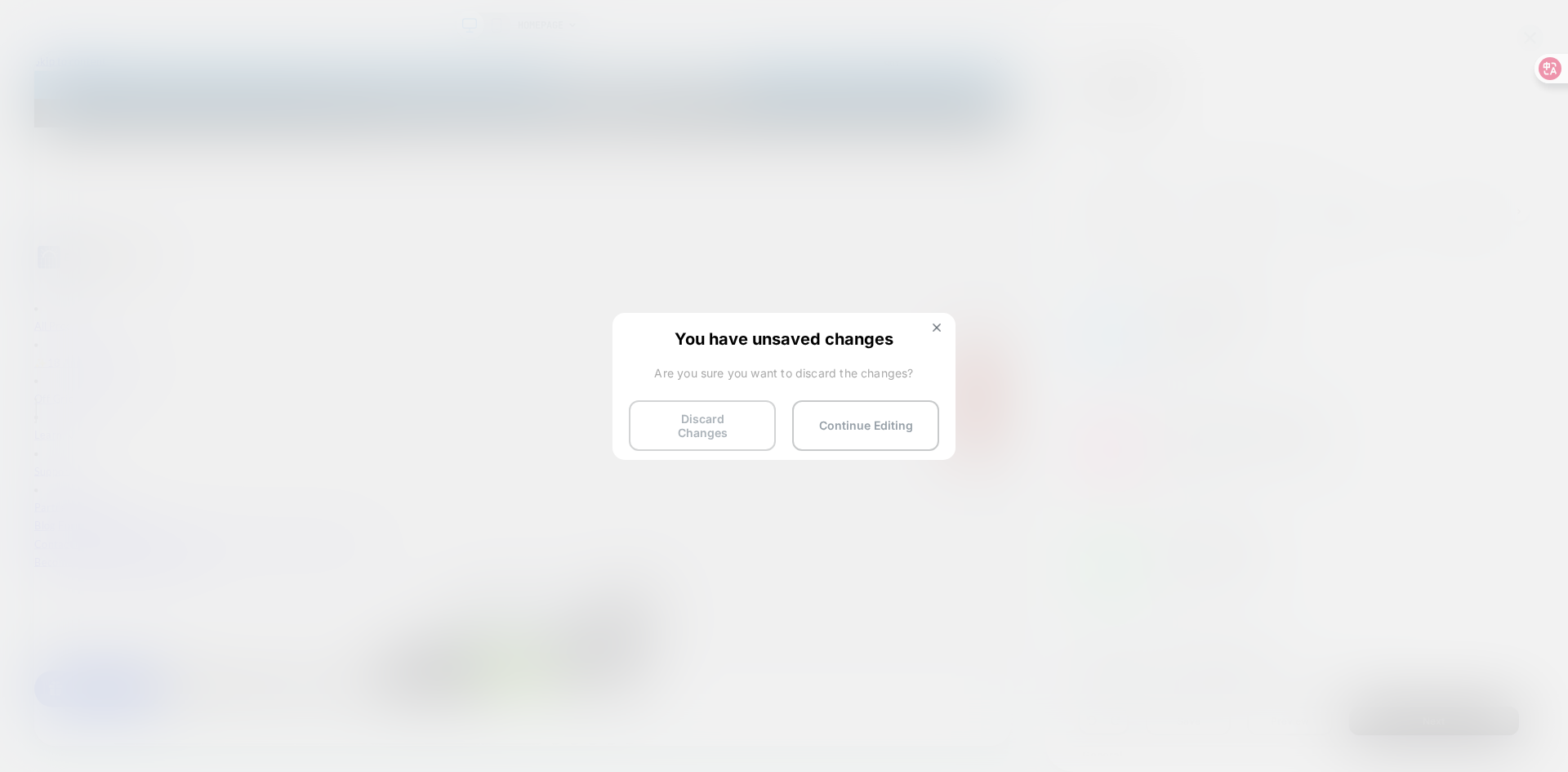
click at [702, 419] on button "Discard Changes" at bounding box center [702, 426] width 147 height 51
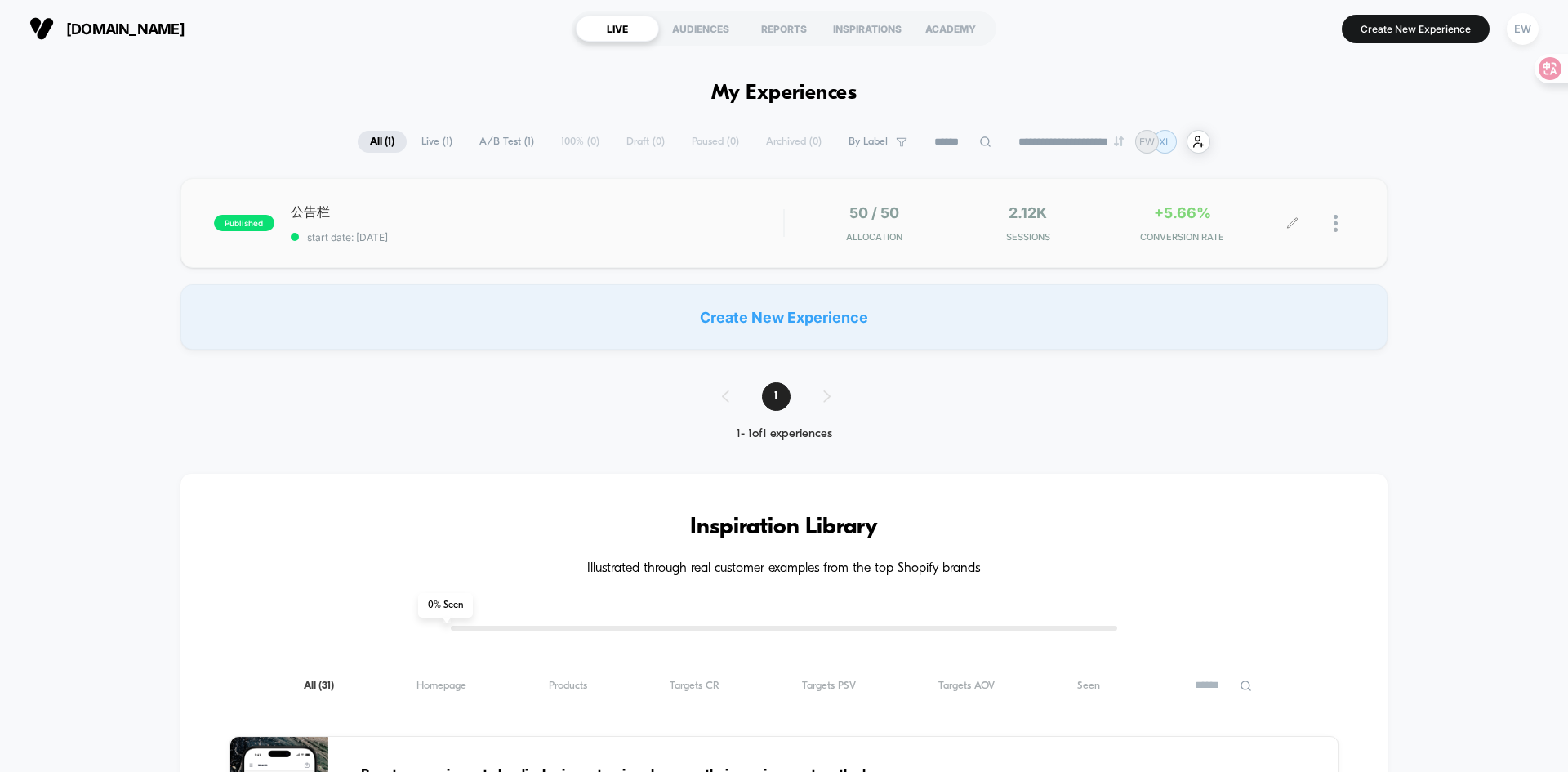
click at [1115, 237] on span "CONVERSION RATE" at bounding box center [1182, 237] width 146 height 11
click at [325, 238] on span "start date: [DATE]" at bounding box center [537, 237] width 492 height 12
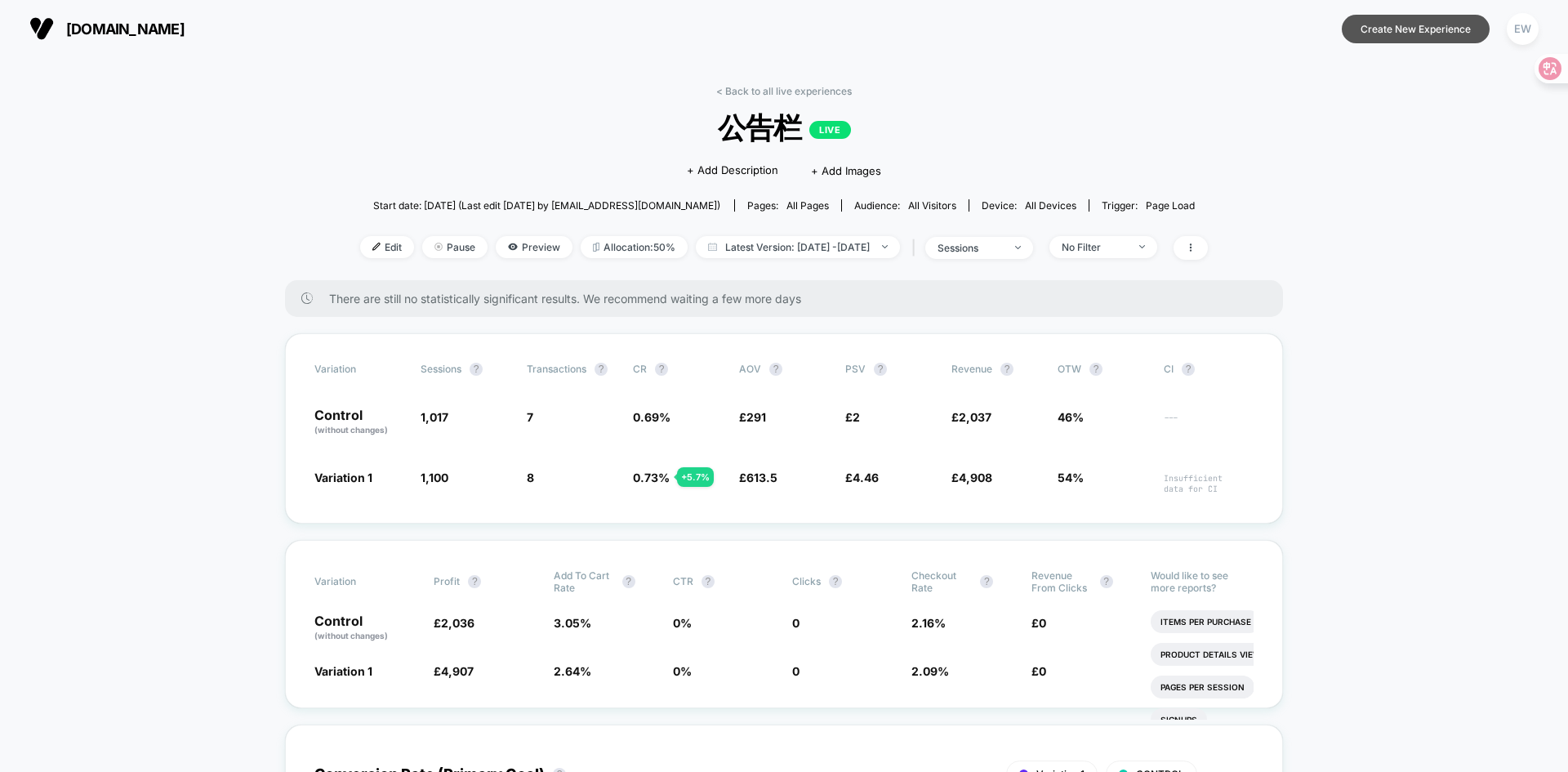
click at [1412, 37] on button "Create New Experience" at bounding box center [1416, 29] width 148 height 29
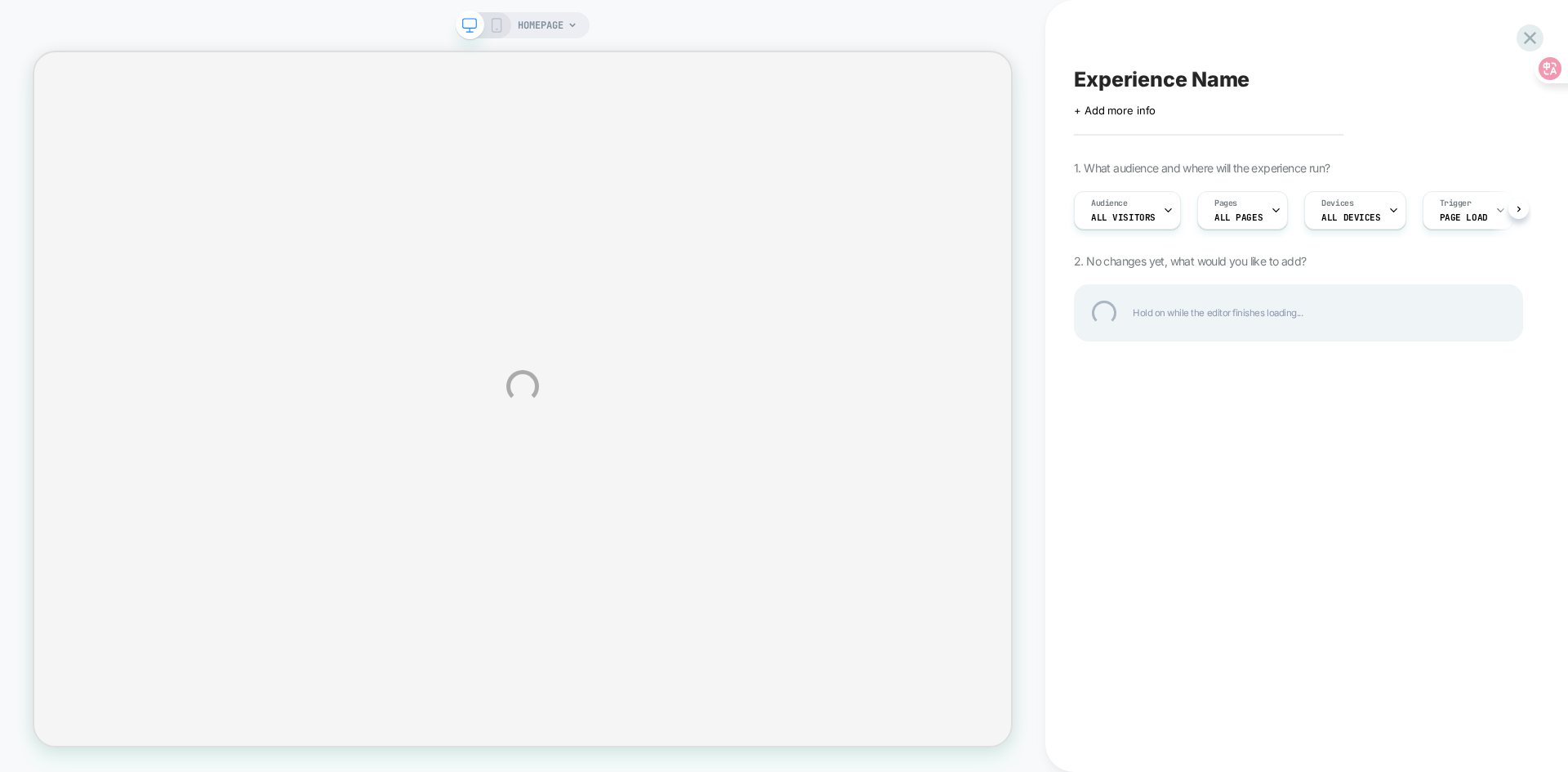
click at [1165, 606] on div "HOMEPAGE Experience Name Click to edit experience details + Add more info 1. Wh…" at bounding box center [784, 386] width 1568 height 772
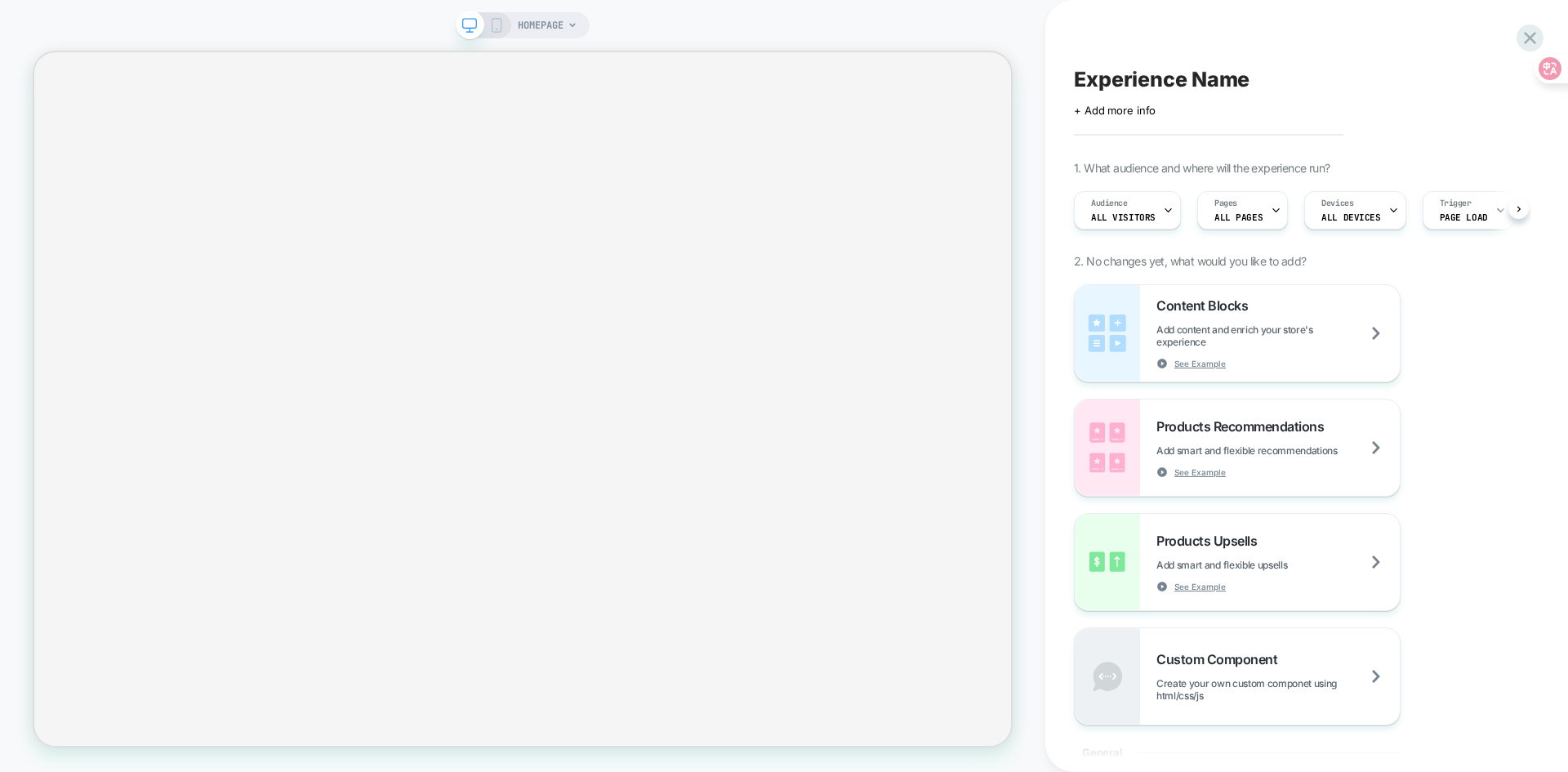
scroll to position [0, 1]
click at [1542, 497] on div "Experience Name Click to edit experience details + Add more info 1. What audien…" at bounding box center [1307, 386] width 522 height 772
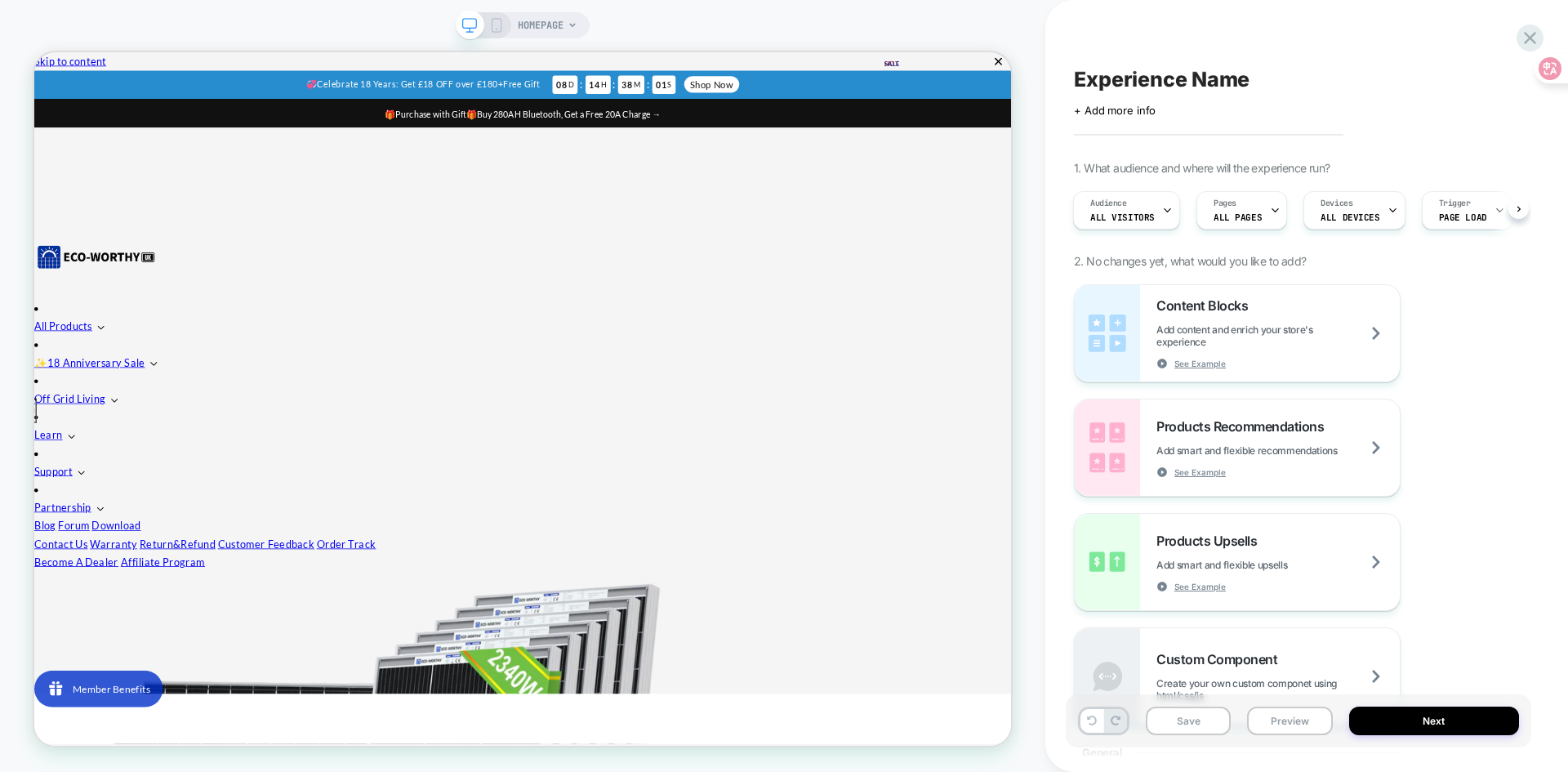
scroll to position [0, 0]
click at [47, 89] on button "Close" at bounding box center [40, 91] width 13 height 18
click at [1504, 426] on div "Content Blocks Add content and enrich your store's experience See Example Produ…" at bounding box center [1298, 504] width 449 height 441
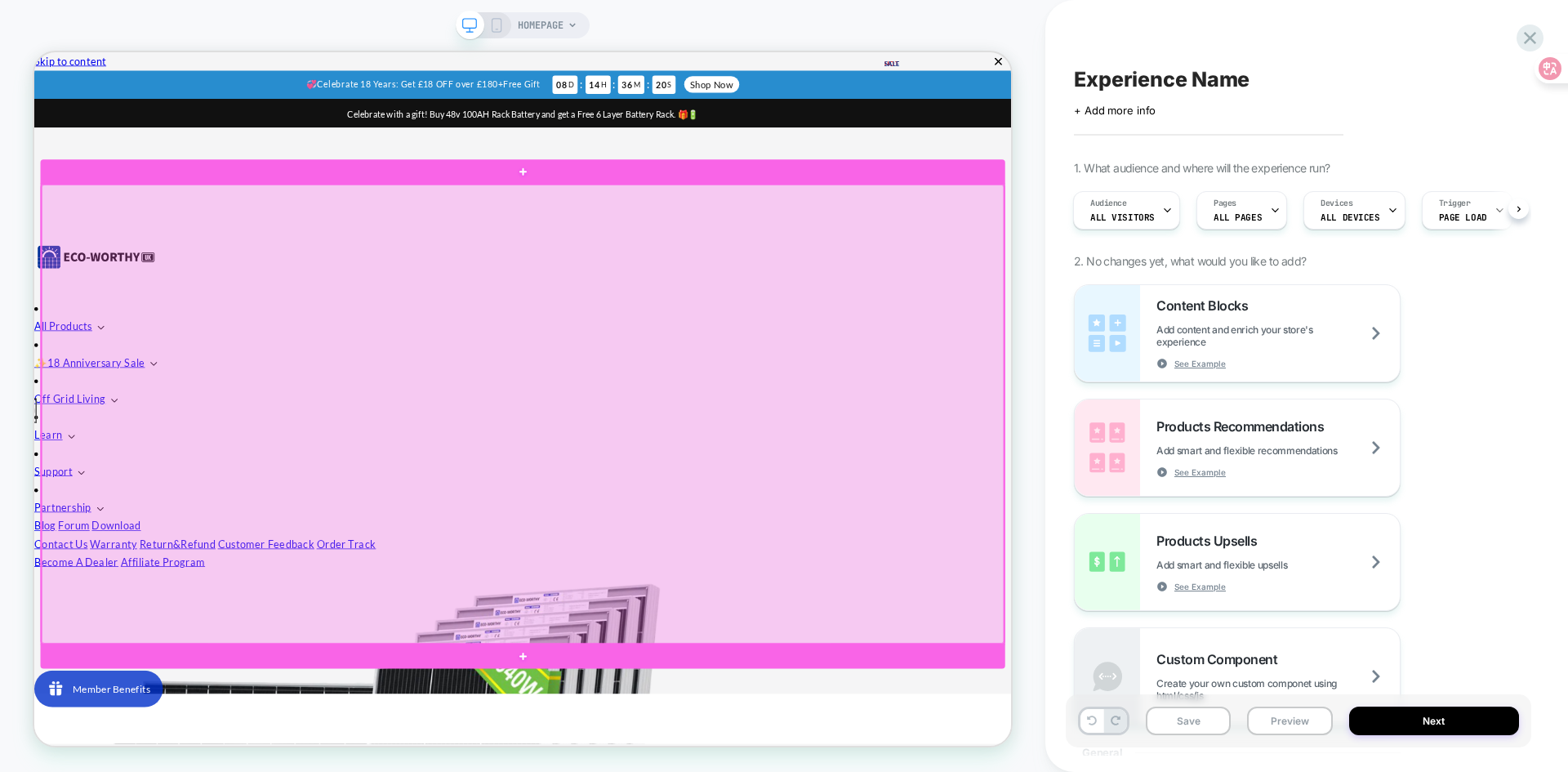
drag, startPoint x: 588, startPoint y: 438, endPoint x: 492, endPoint y: 484, distance: 106.5
click at [492, 484] on div at bounding box center [685, 534] width 1283 height 611
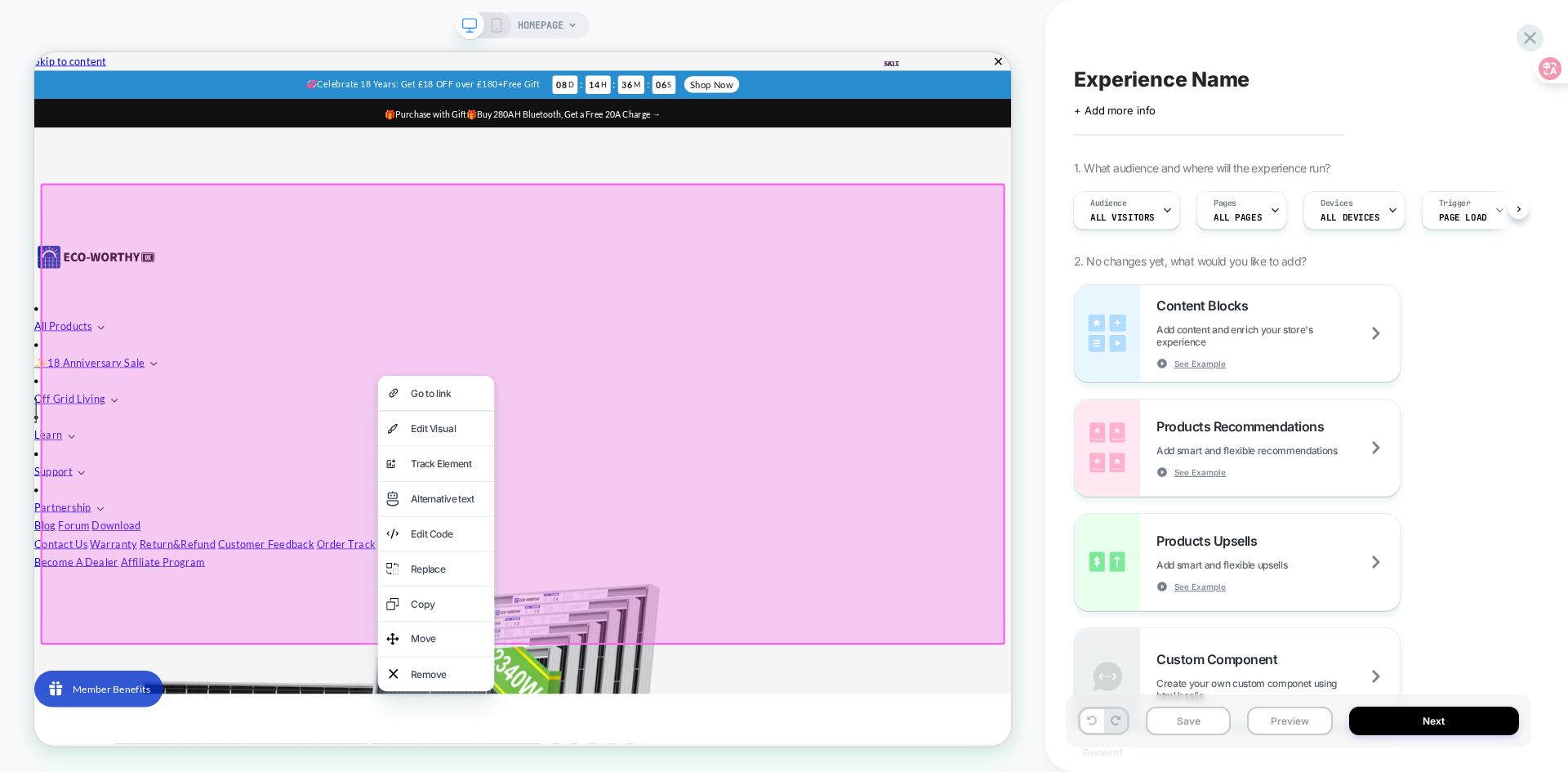
click at [918, 569] on div at bounding box center [685, 534] width 1287 height 614
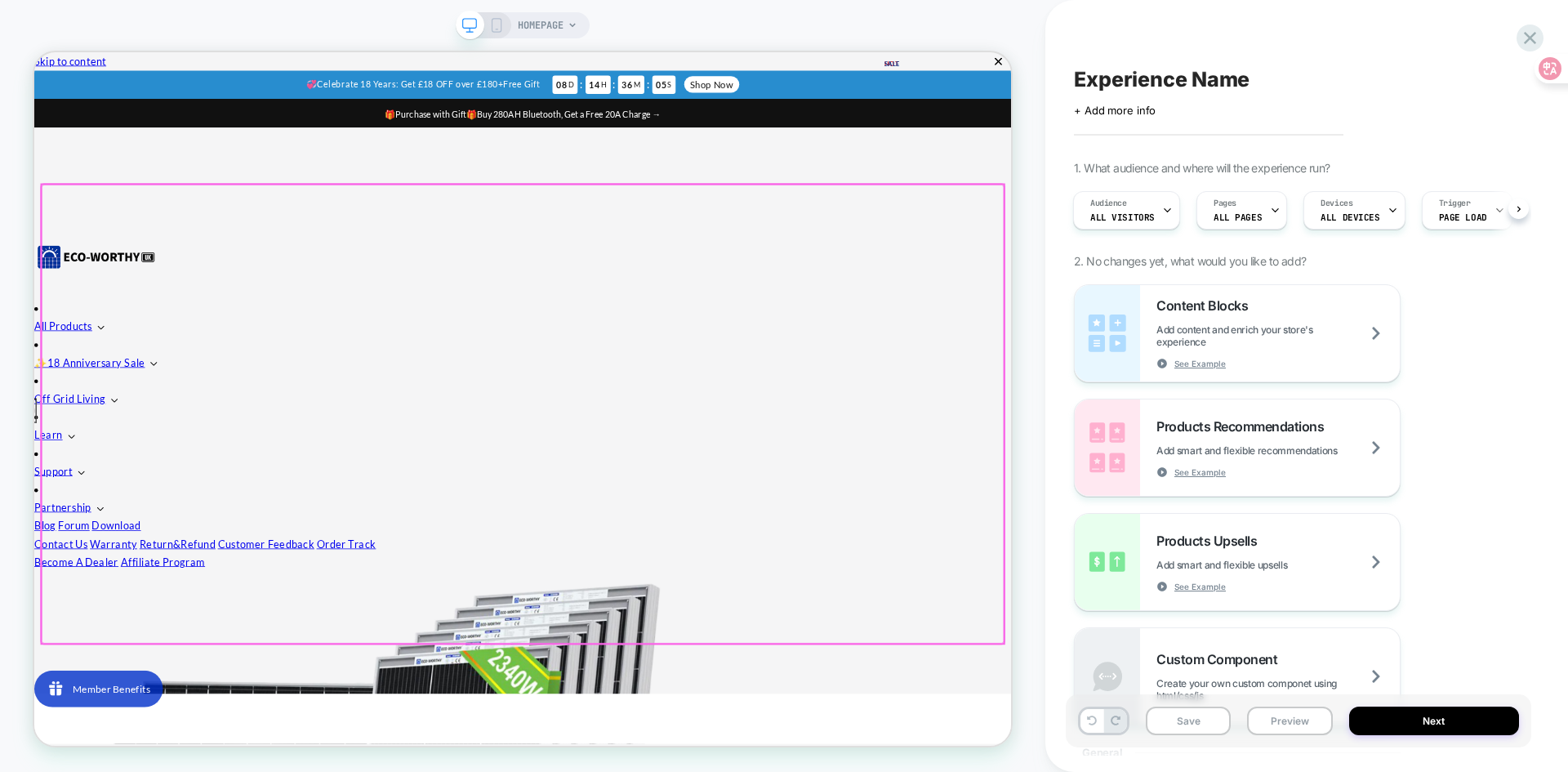
click at [642, 464] on div at bounding box center [685, 534] width 1283 height 611
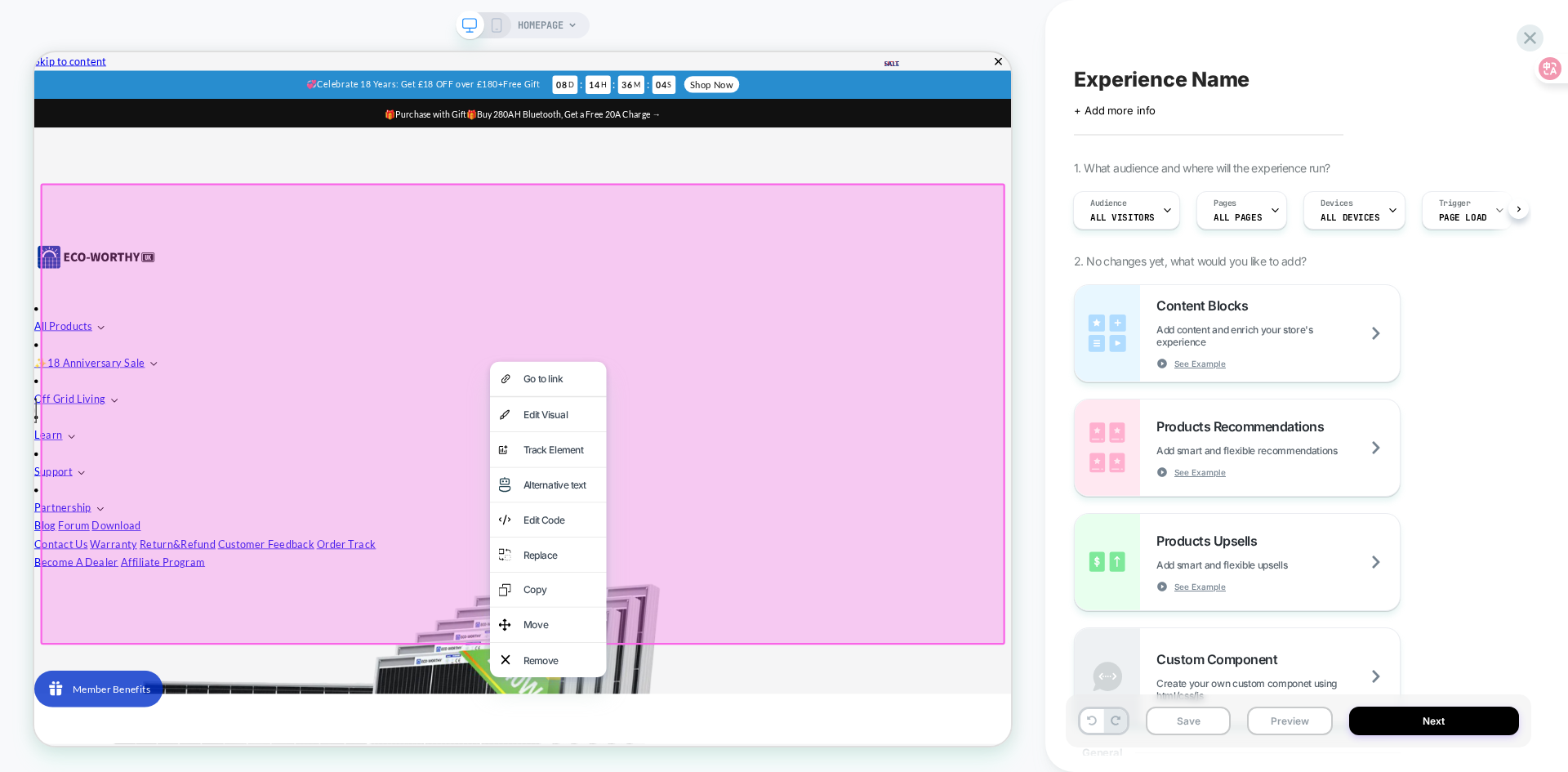
click at [492, 449] on div at bounding box center [685, 534] width 1287 height 614
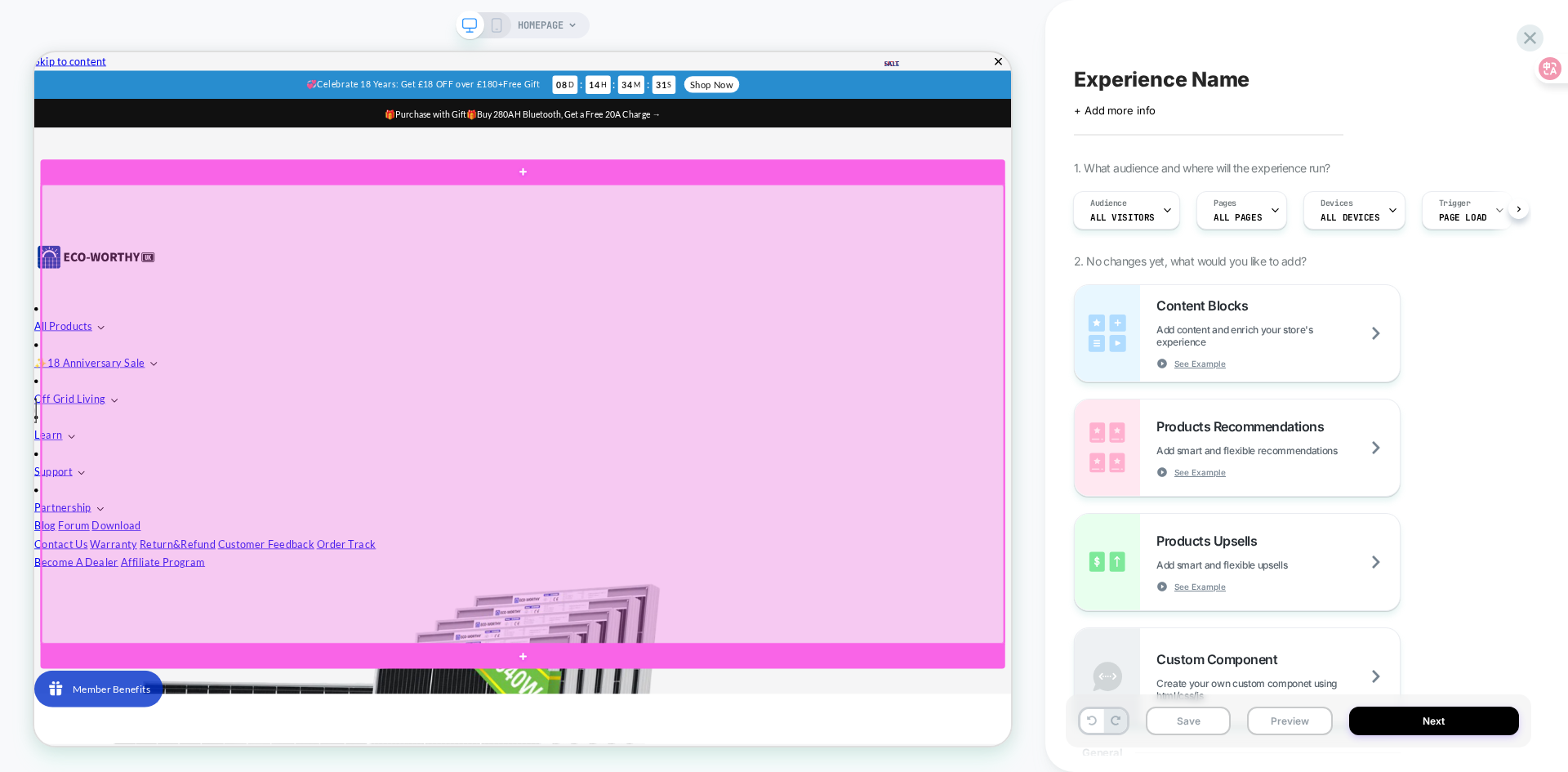
drag, startPoint x: 529, startPoint y: 426, endPoint x: 920, endPoint y: 475, distance: 394.1
click at [920, 475] on div at bounding box center [685, 534] width 1283 height 611
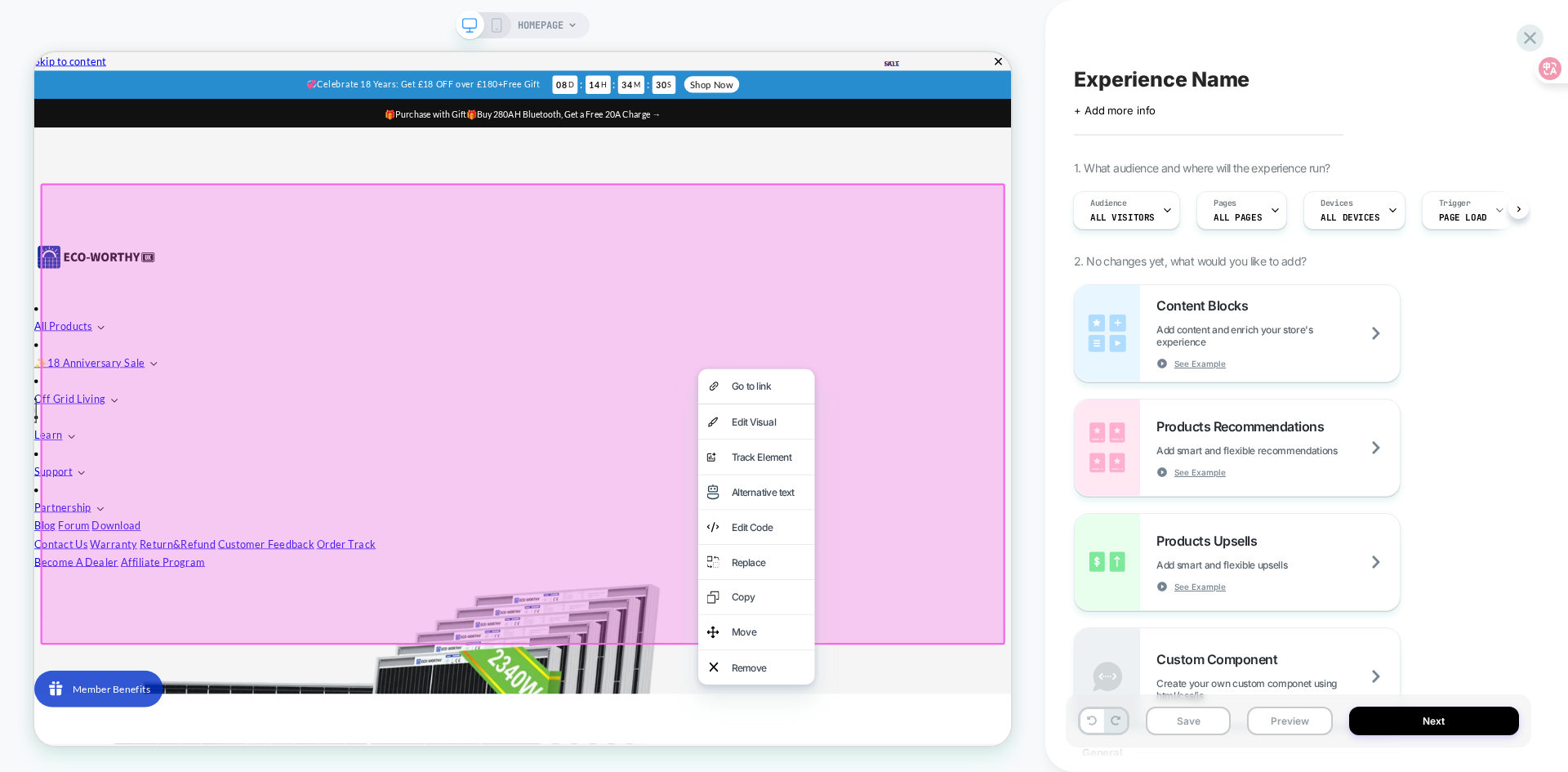
click at [577, 417] on div at bounding box center [685, 534] width 1287 height 614
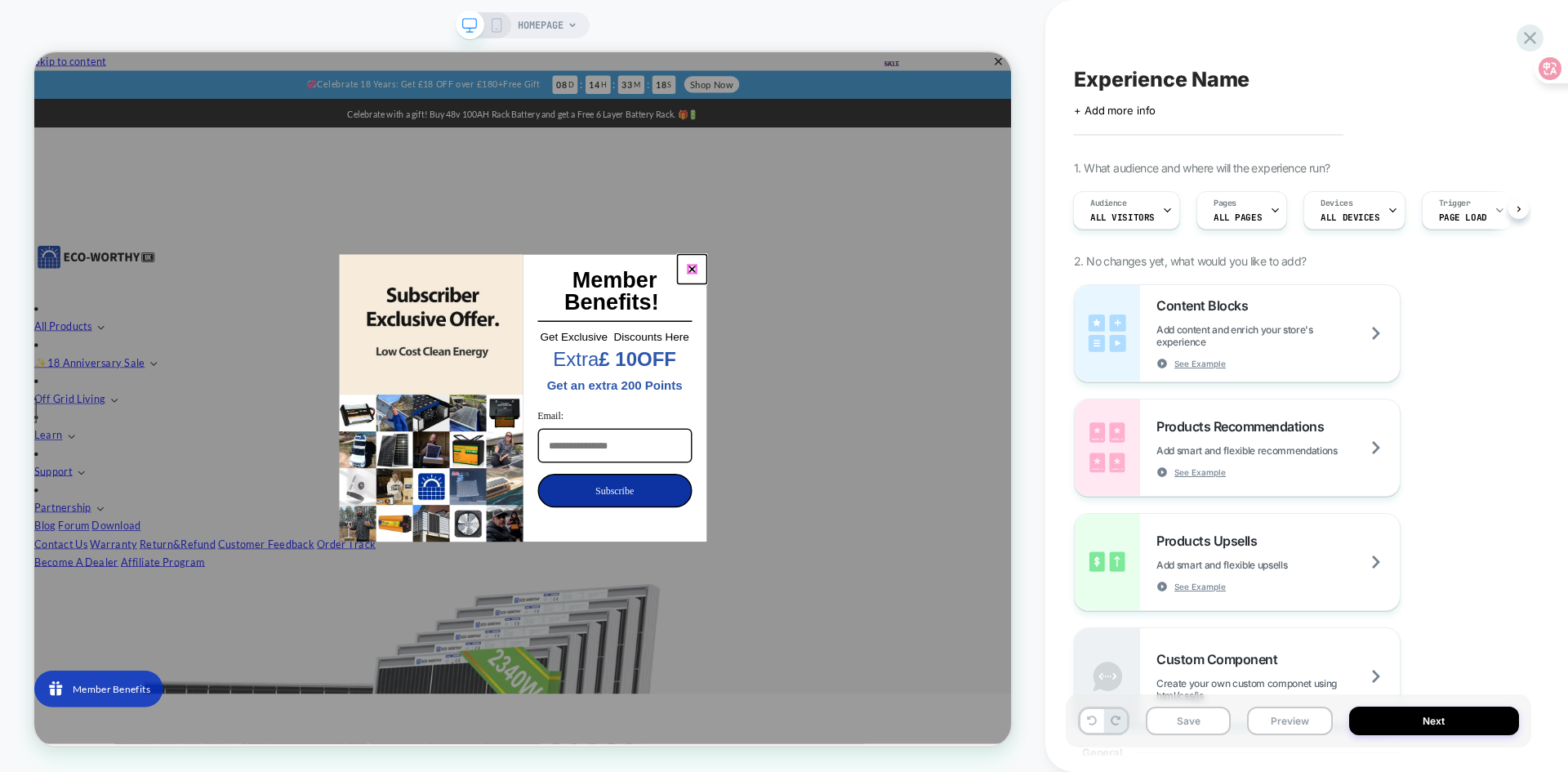
click at [909, 335] on icon "close icon" at bounding box center [911, 341] width 13 height 13
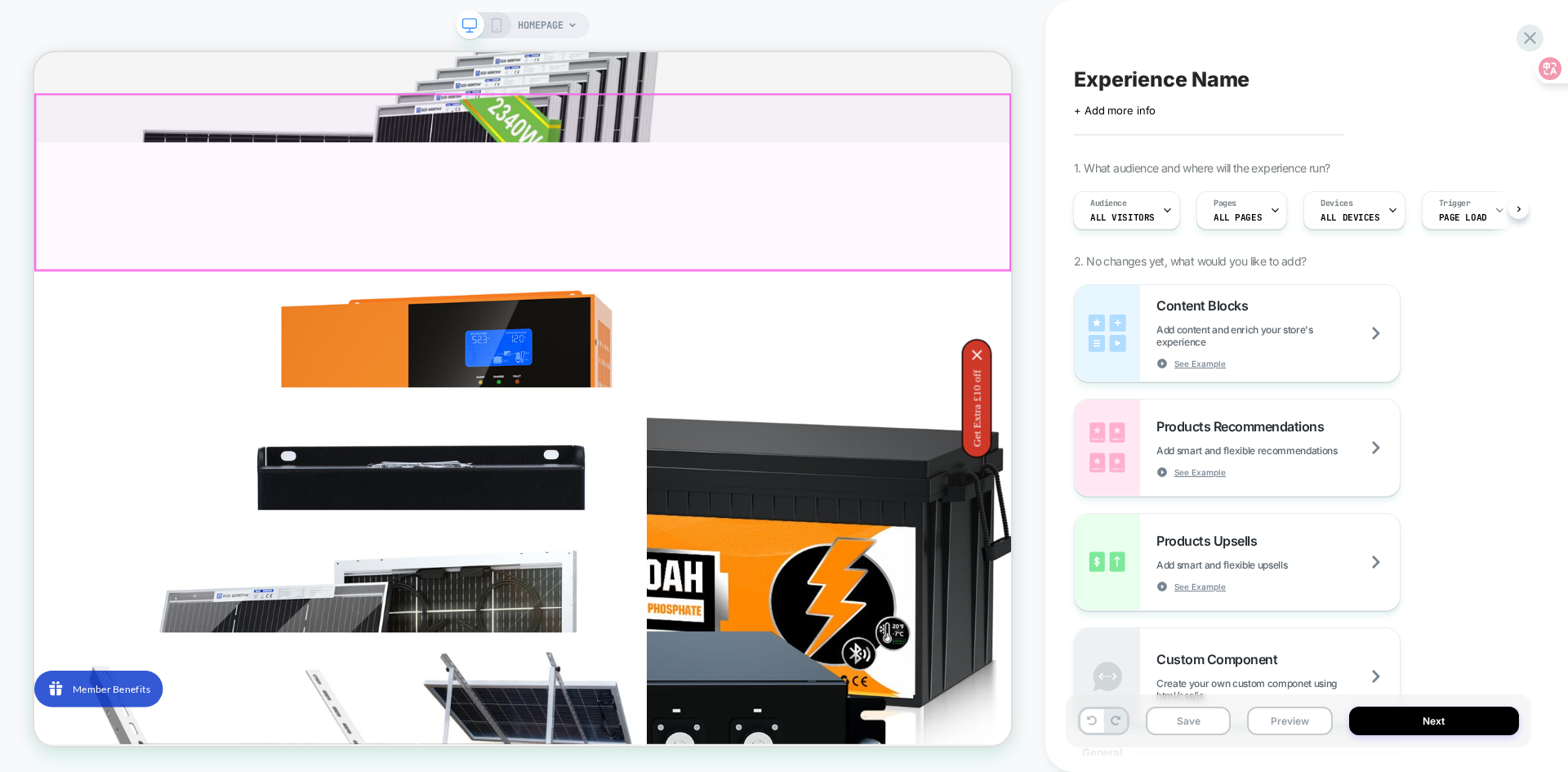
scroll to position [326, 0]
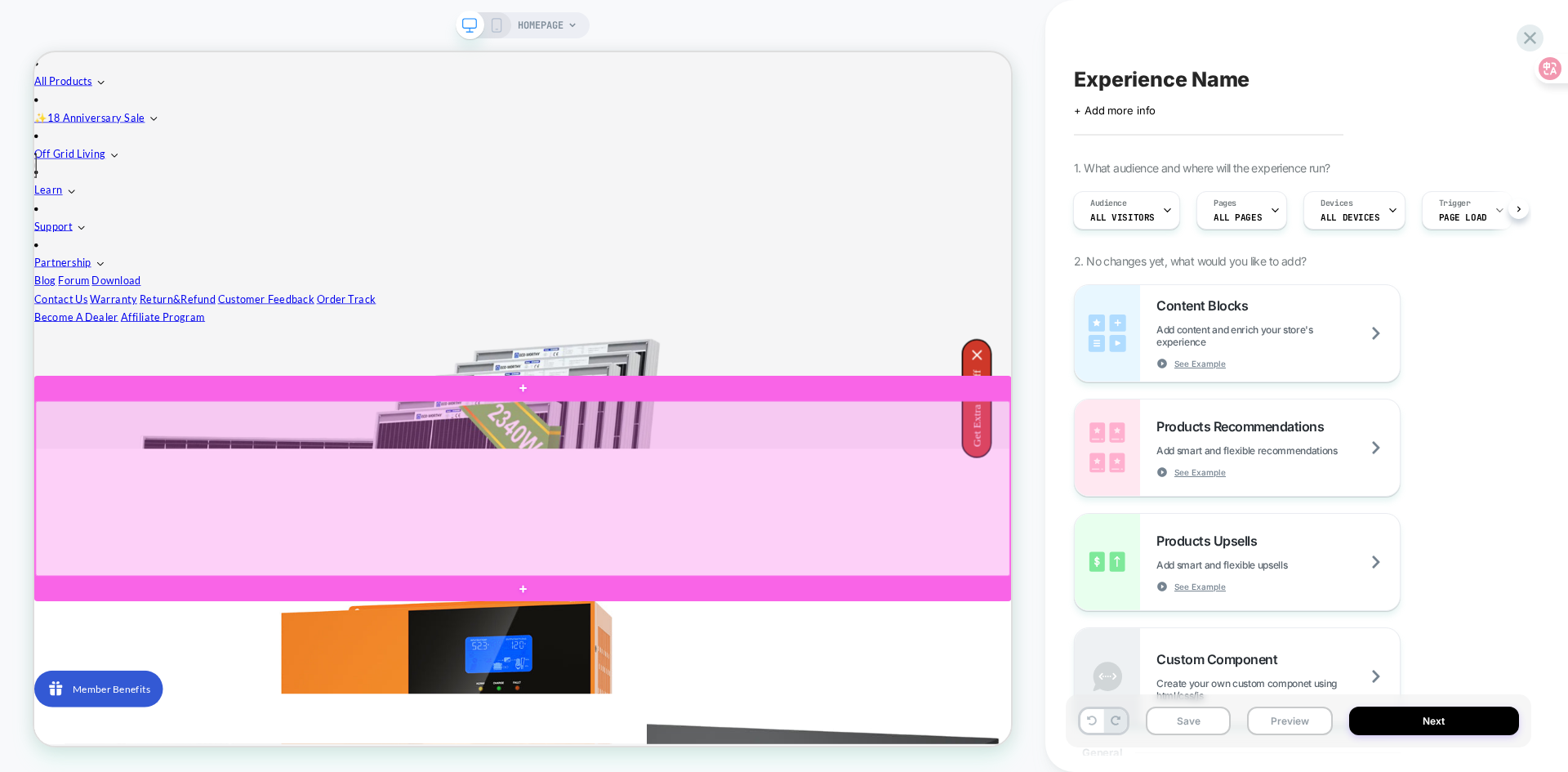
drag, startPoint x: 630, startPoint y: 598, endPoint x: 508, endPoint y: 615, distance: 123.2
click at [508, 615] on div at bounding box center [685, 634] width 1299 height 234
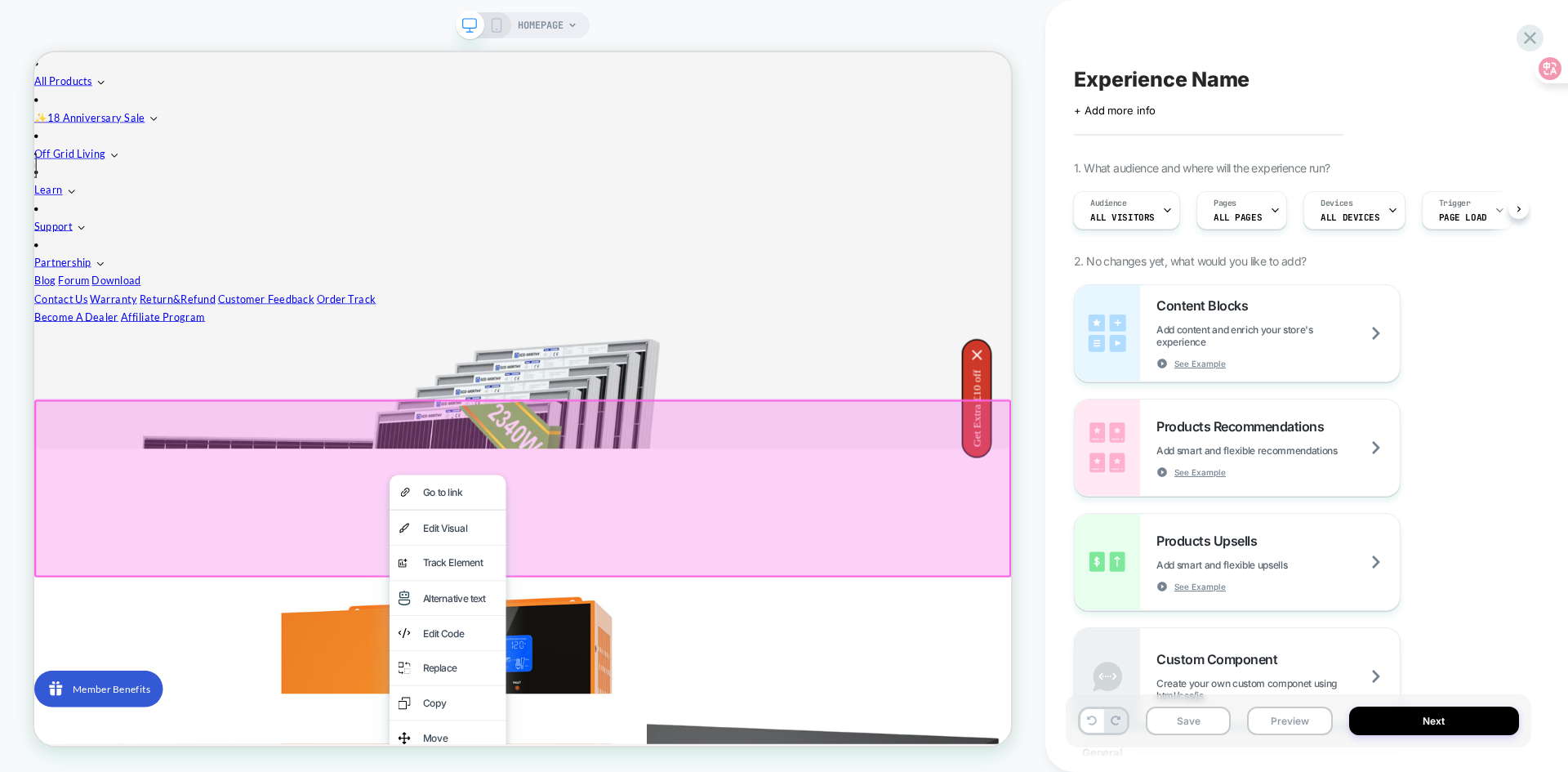
click at [478, 601] on div at bounding box center [685, 633] width 1302 height 237
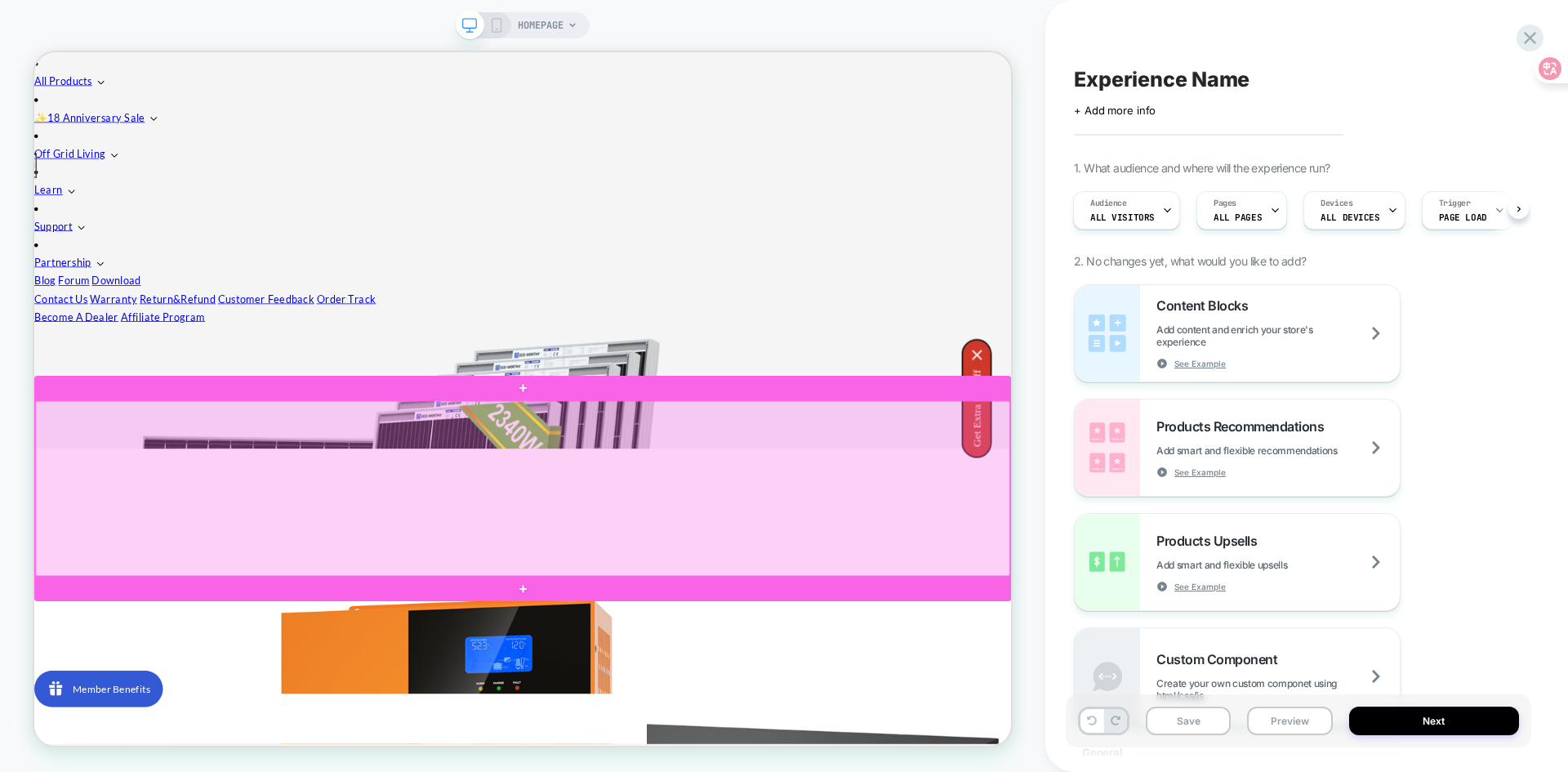
click at [478, 601] on div at bounding box center [685, 634] width 1299 height 234
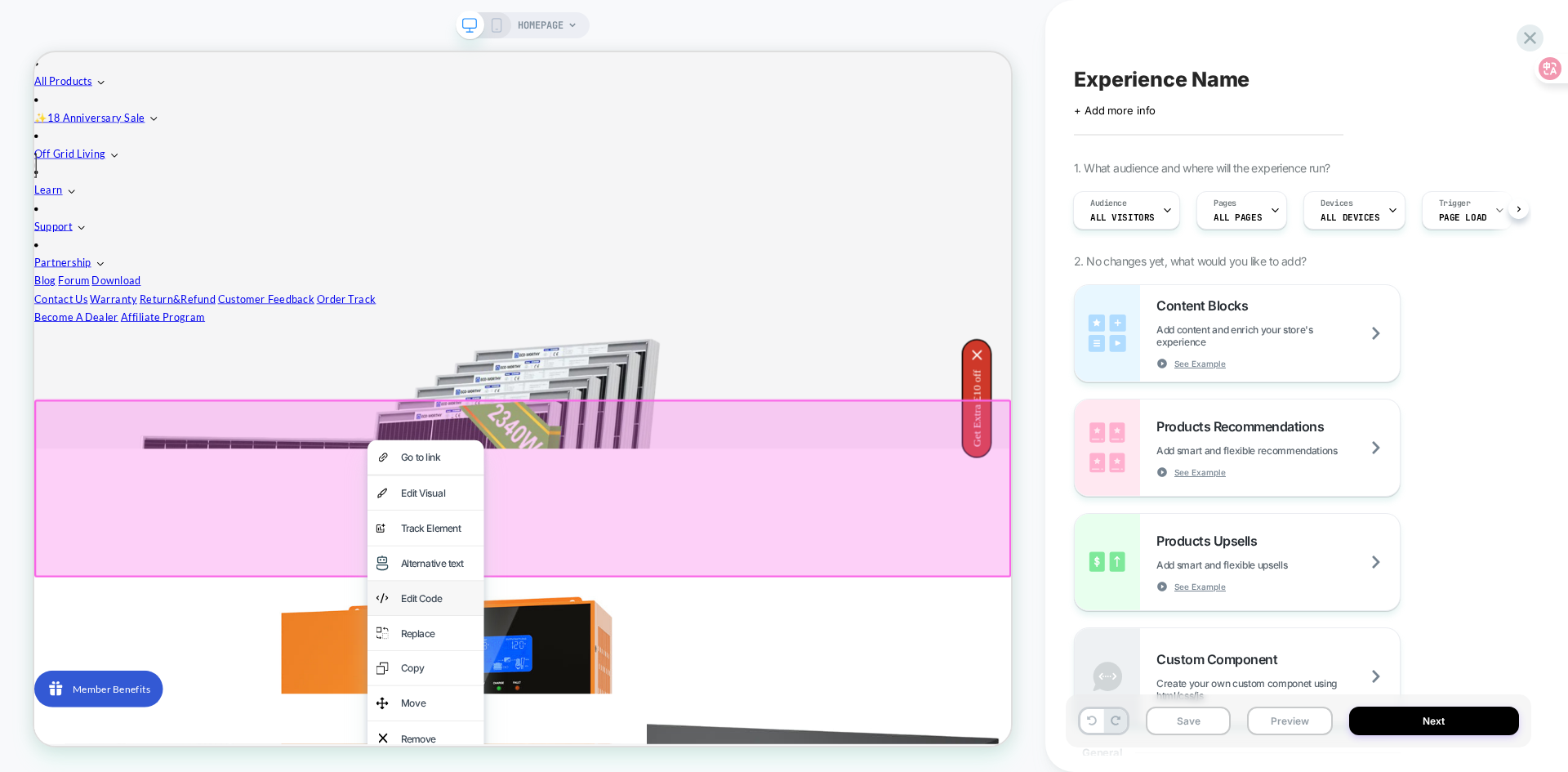
scroll to position [490, 0]
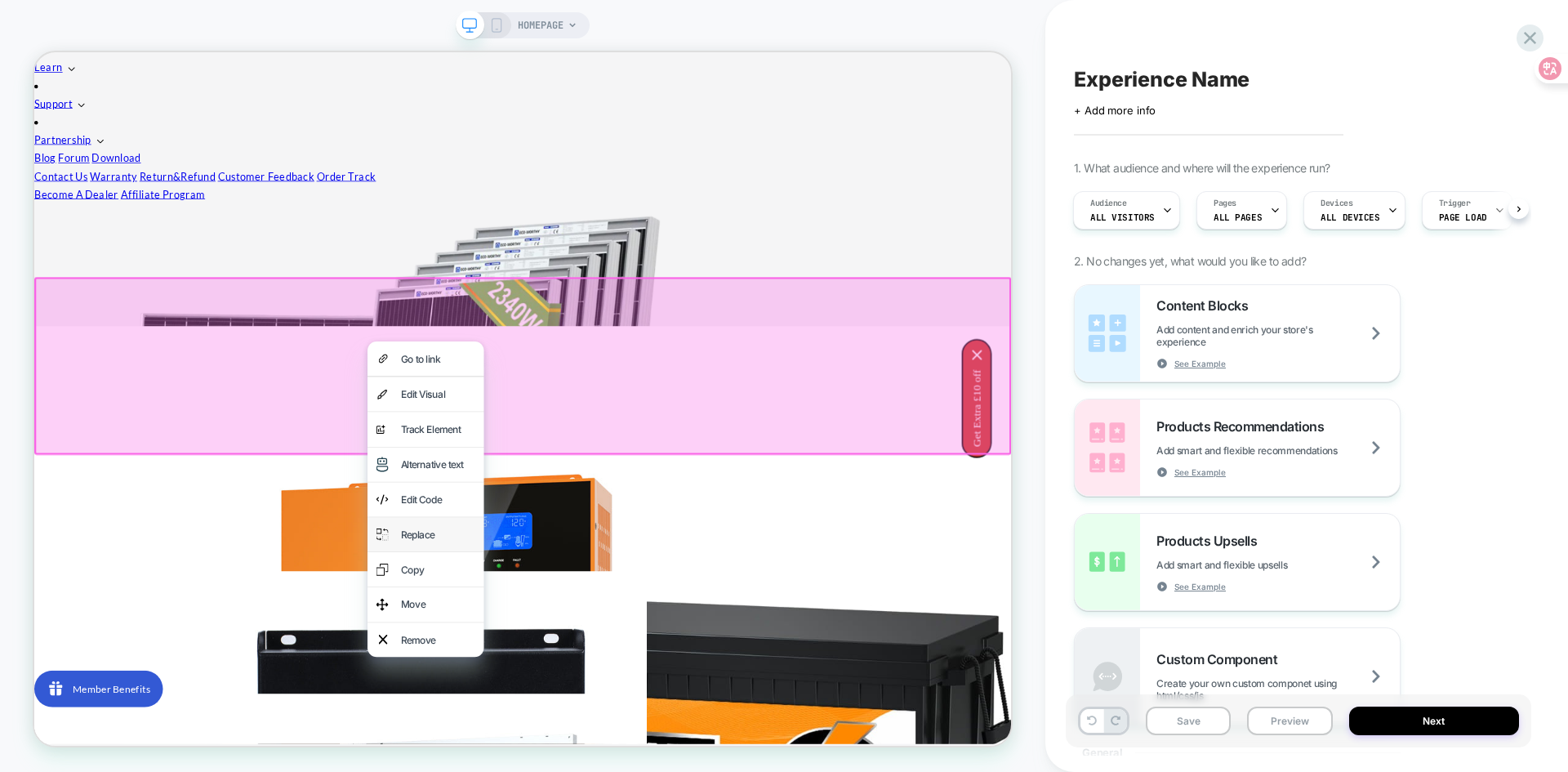
click at [535, 694] on div "Replace" at bounding box center [572, 695] width 99 height 23
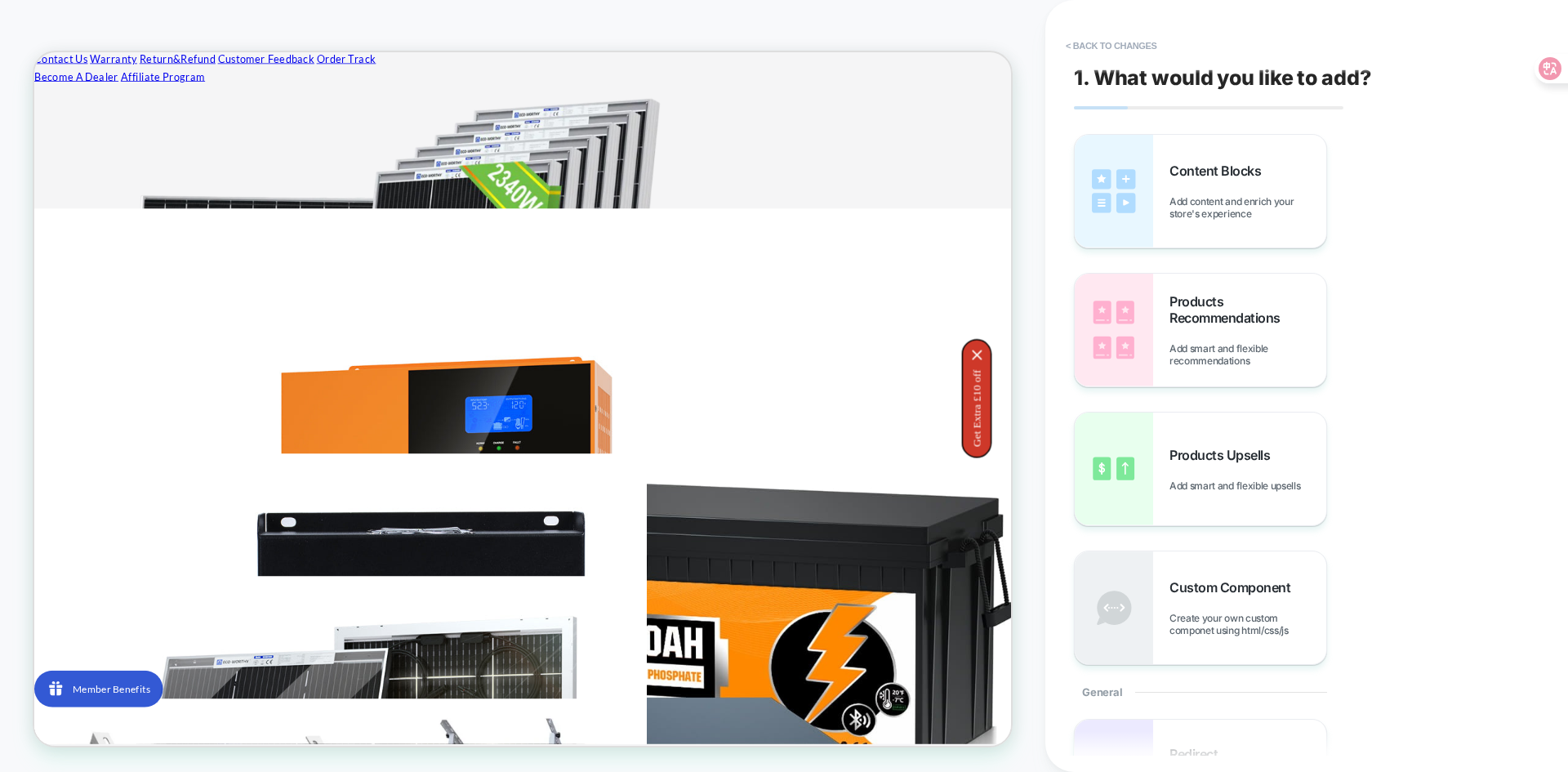
scroll to position [675, 0]
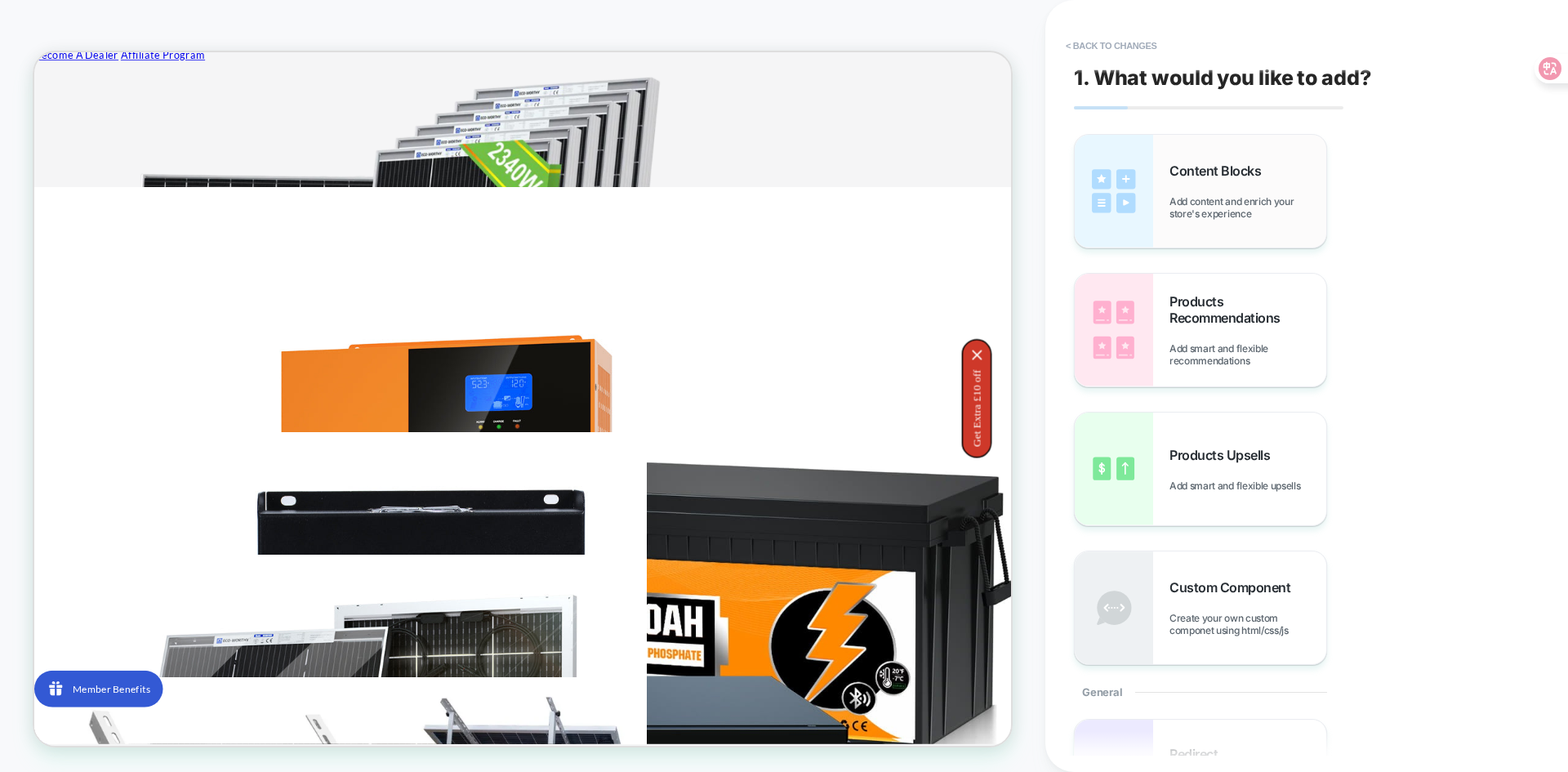
click at [1221, 194] on div "Content Blocks Add content and enrich your store's experience" at bounding box center [1248, 191] width 157 height 57
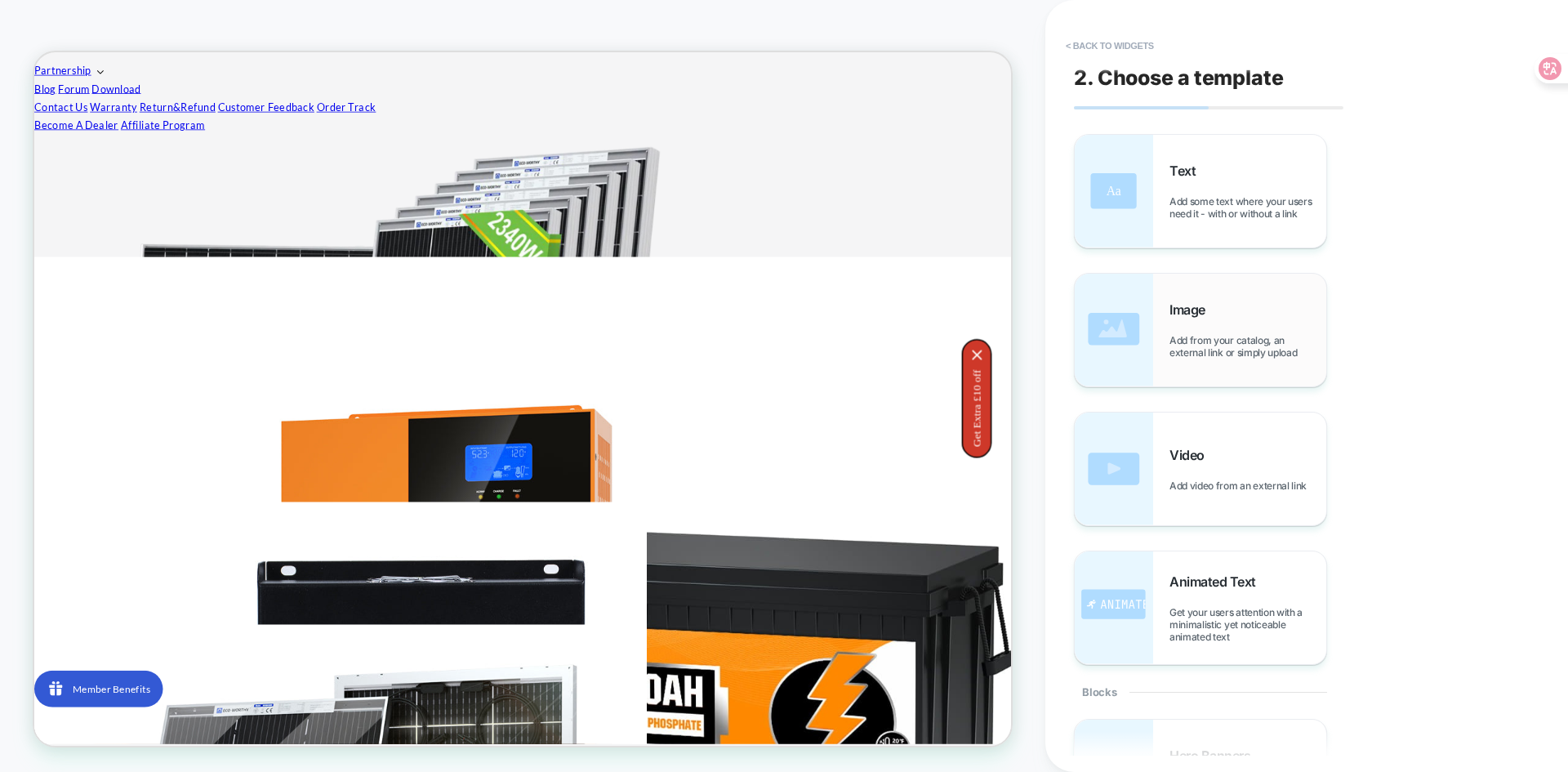
scroll to position [576, 0]
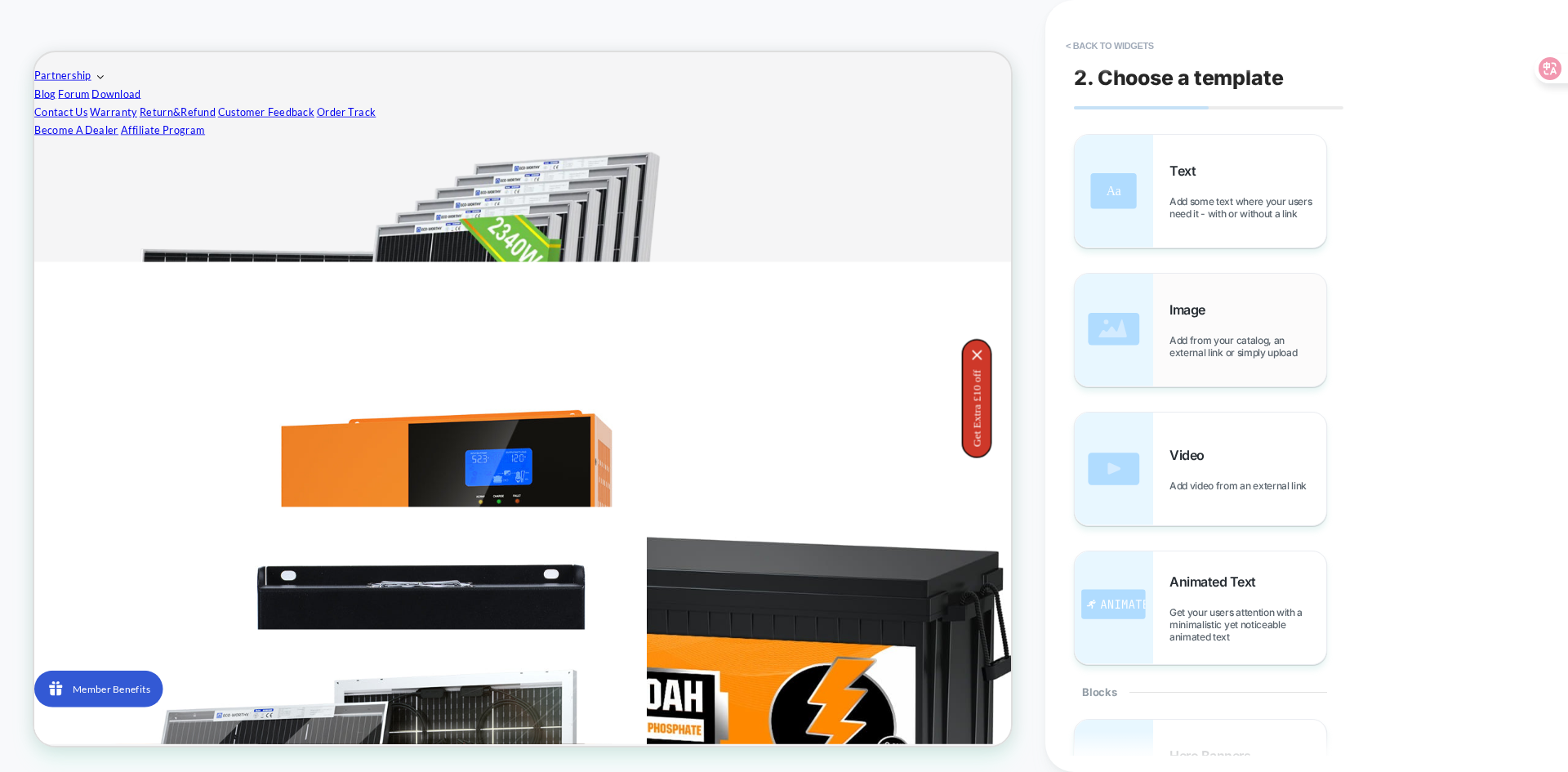
click at [1194, 330] on div "Image Add from your catalog, an external link or simply upload" at bounding box center [1248, 330] width 157 height 57
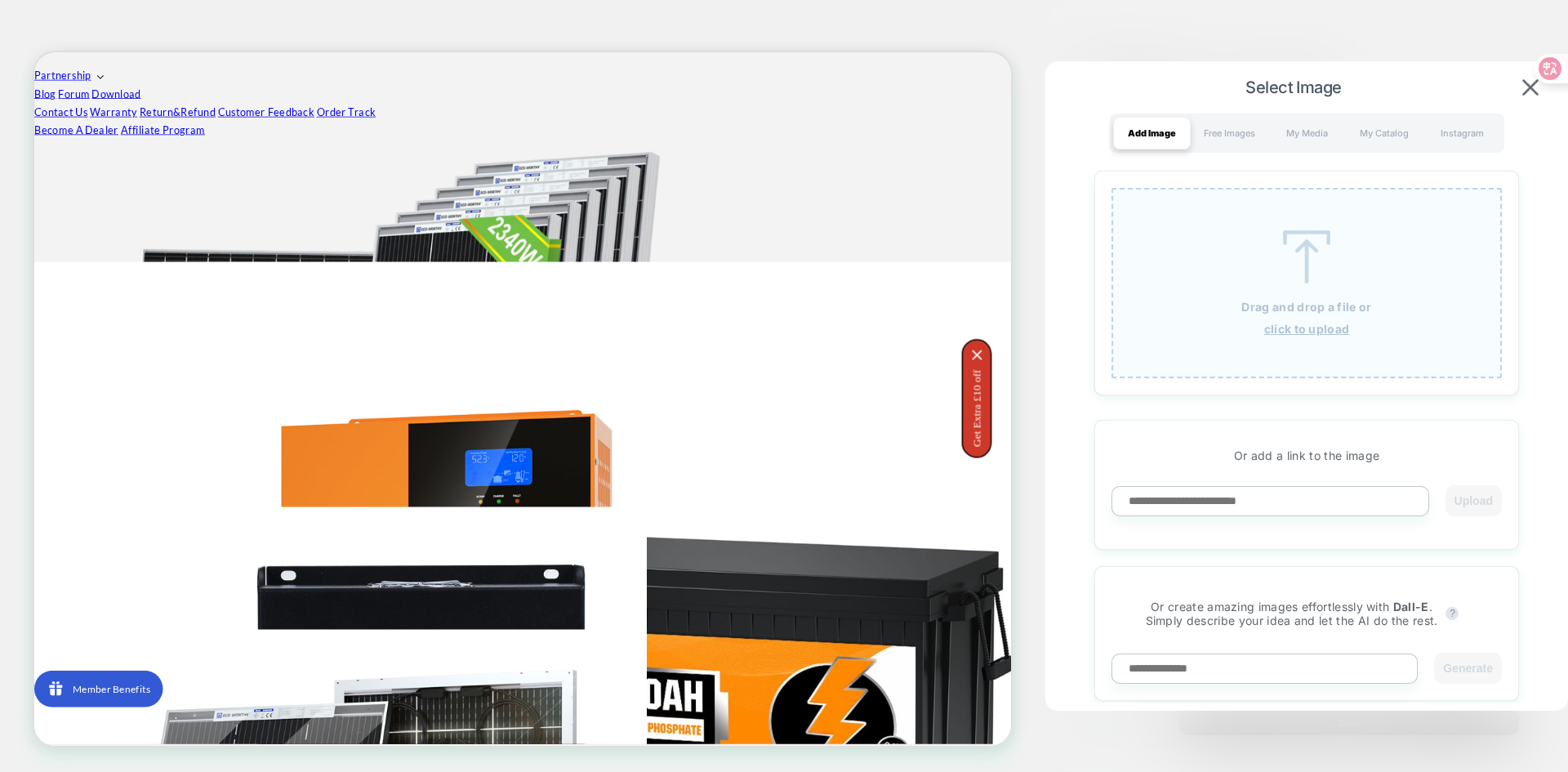
click at [1318, 278] on img at bounding box center [1307, 257] width 74 height 53
click at [1524, 96] on div at bounding box center [1539, 77] width 57 height 139
click at [1528, 89] on div at bounding box center [1539, 77] width 57 height 139
drag, startPoint x: 1534, startPoint y: 73, endPoint x: 1507, endPoint y: -21, distance: 97.8
click at [1507, 0] on html "HOMEPAGE < Back to selection 3. All great, let's customize Quick Edit Container…" at bounding box center [784, 386] width 1568 height 772
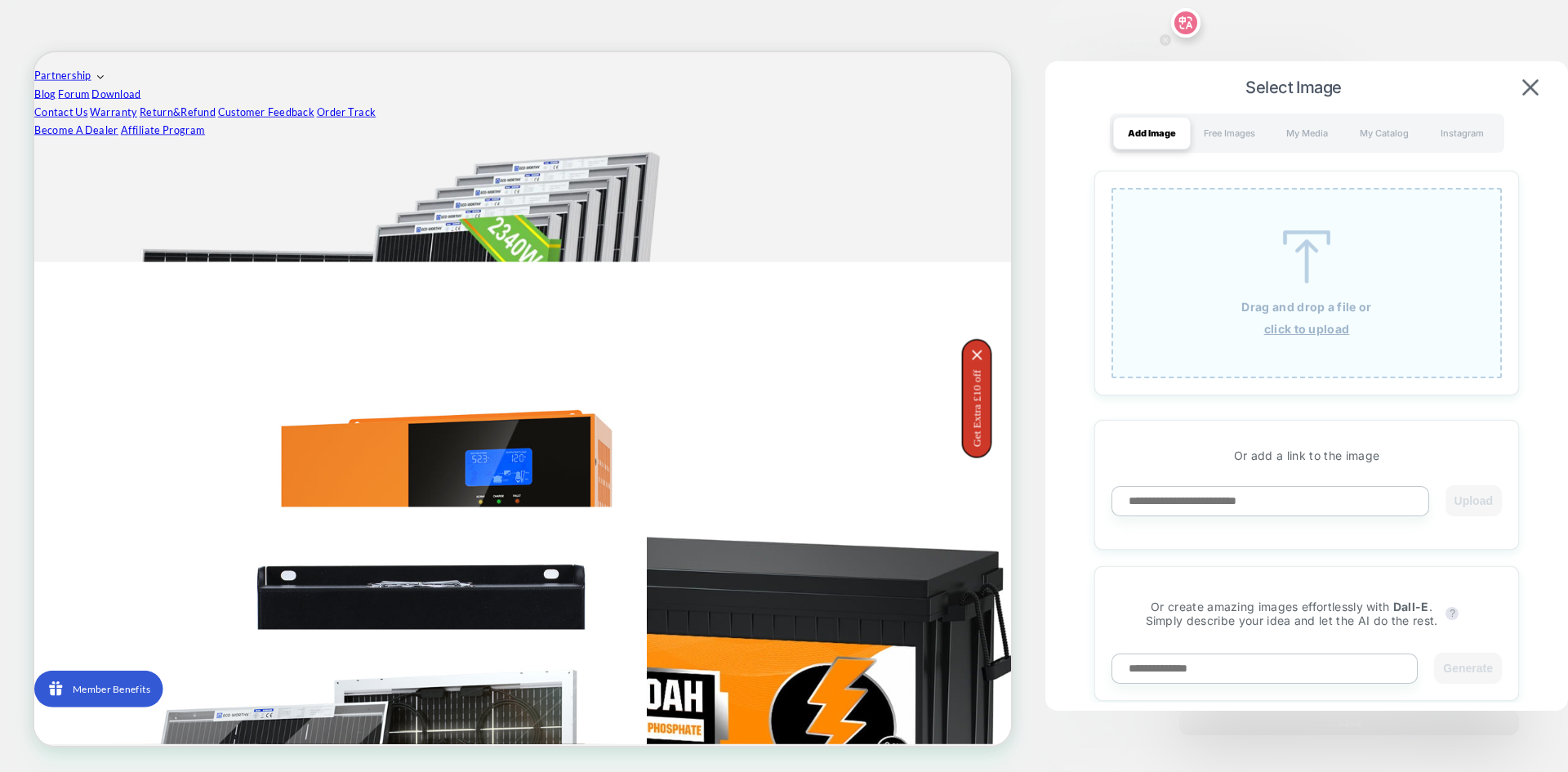
drag, startPoint x: 1402, startPoint y: 3, endPoint x: 1136, endPoint y: -55, distance: 272.2
click at [1136, 0] on html "HOMEPAGE < Back to selection 3. All great, let's customize Quick Edit Container…" at bounding box center [784, 386] width 1568 height 772
drag, startPoint x: 1552, startPoint y: 118, endPoint x: 1567, endPoint y: 383, distance: 265.4
click at [1567, 383] on html "HOMEPAGE < Back to selection 3. All great, let's customize Quick Edit Container…" at bounding box center [784, 386] width 1568 height 772
click at [1525, 95] on img at bounding box center [1530, 87] width 17 height 17
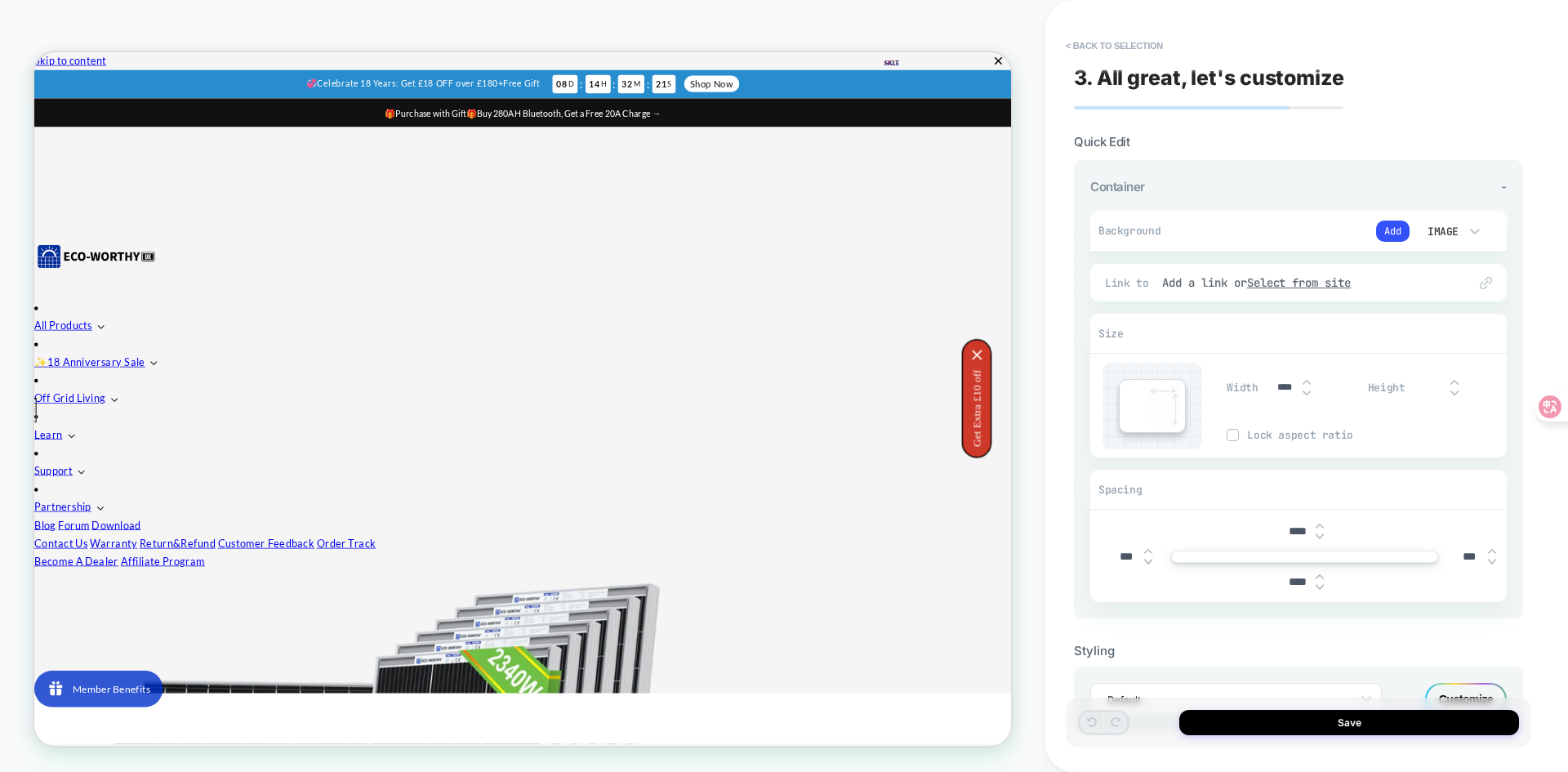
scroll to position [0, 0]
click at [1079, 46] on button "< Back to selection" at bounding box center [1114, 46] width 113 height 26
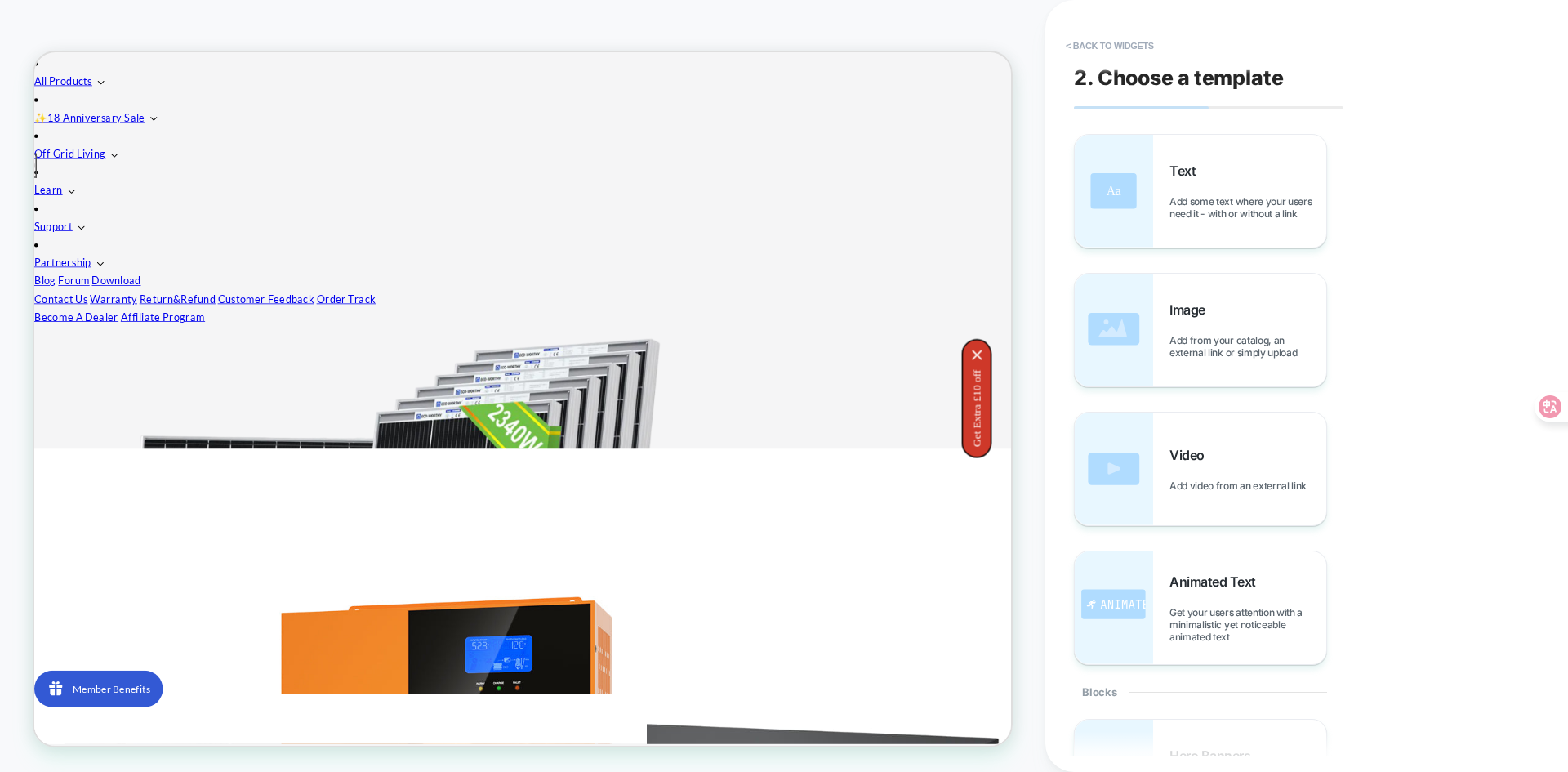
scroll to position [402, 0]
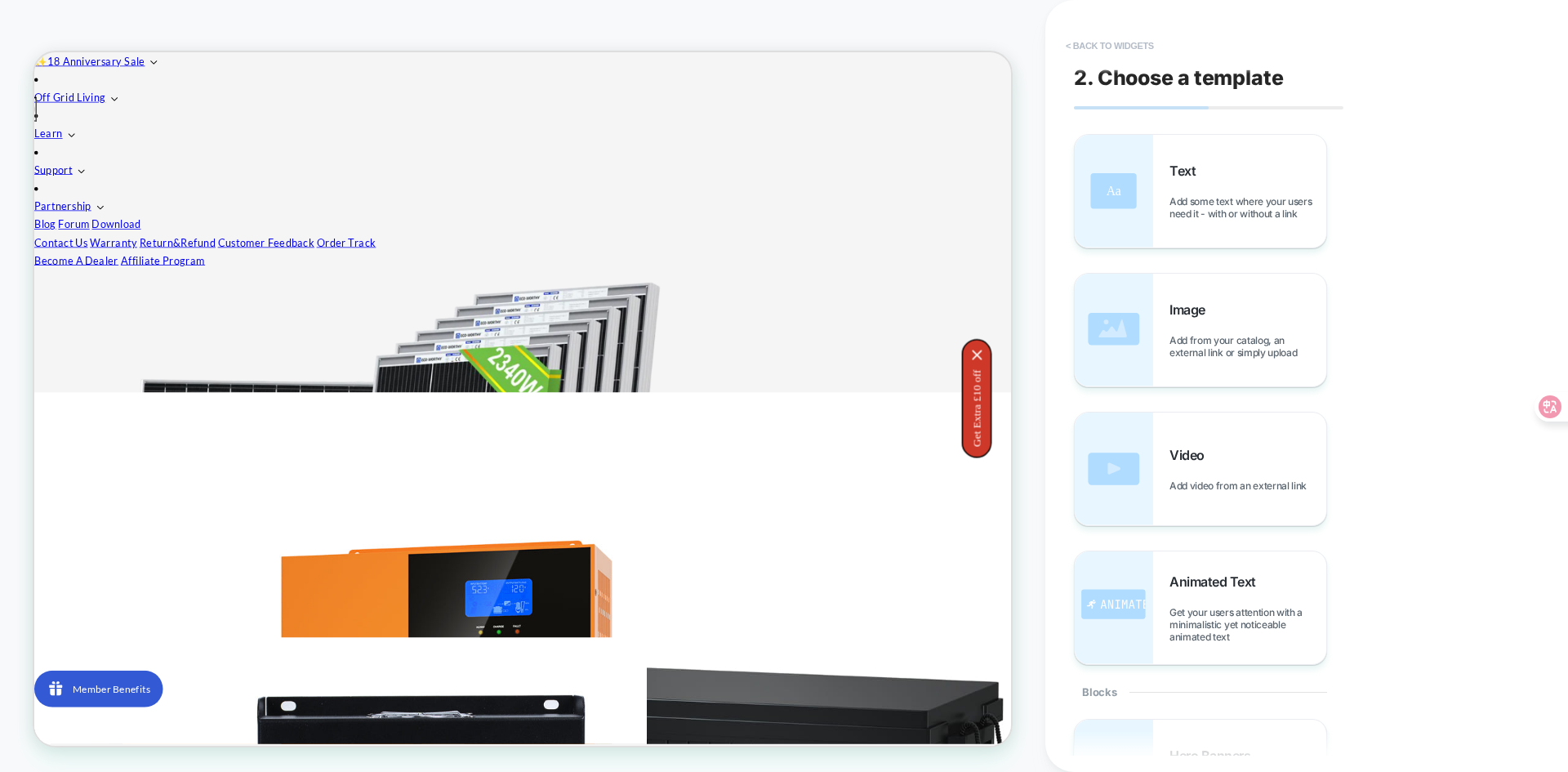
click at [1076, 45] on button "< Back to widgets" at bounding box center [1110, 46] width 105 height 26
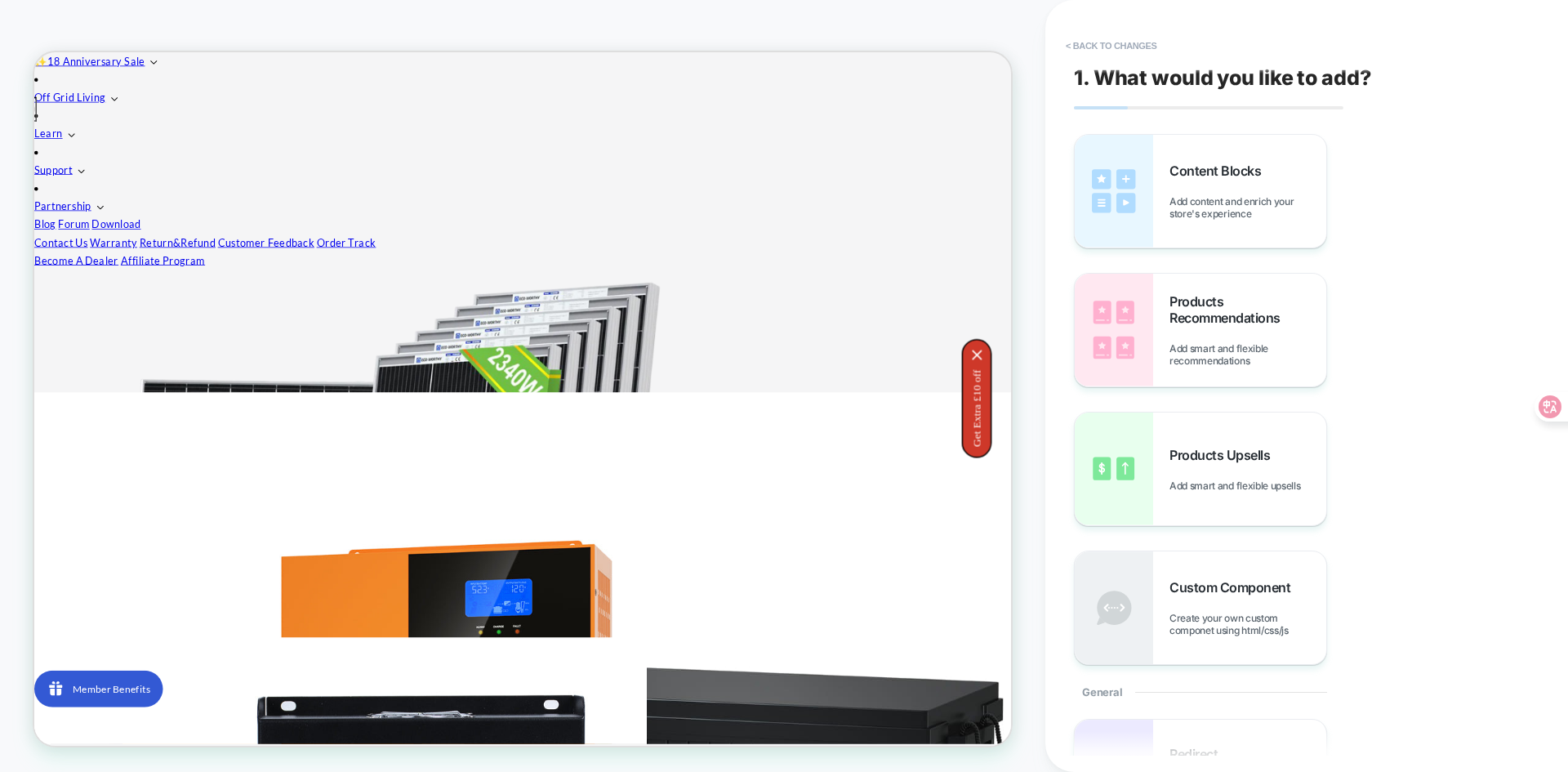
scroll to position [352, 0]
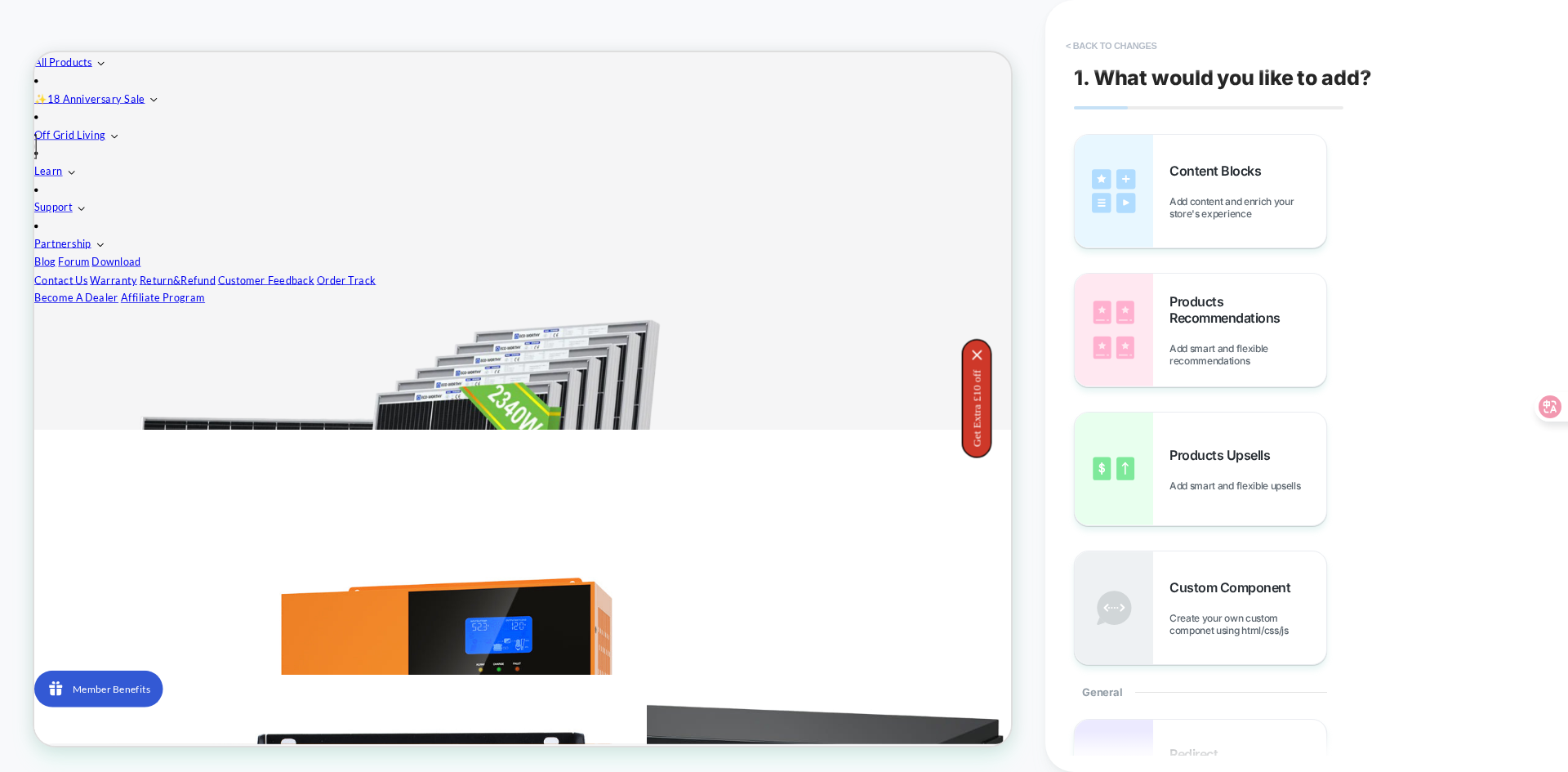
click at [1077, 43] on button "< Back to changes" at bounding box center [1112, 46] width 108 height 26
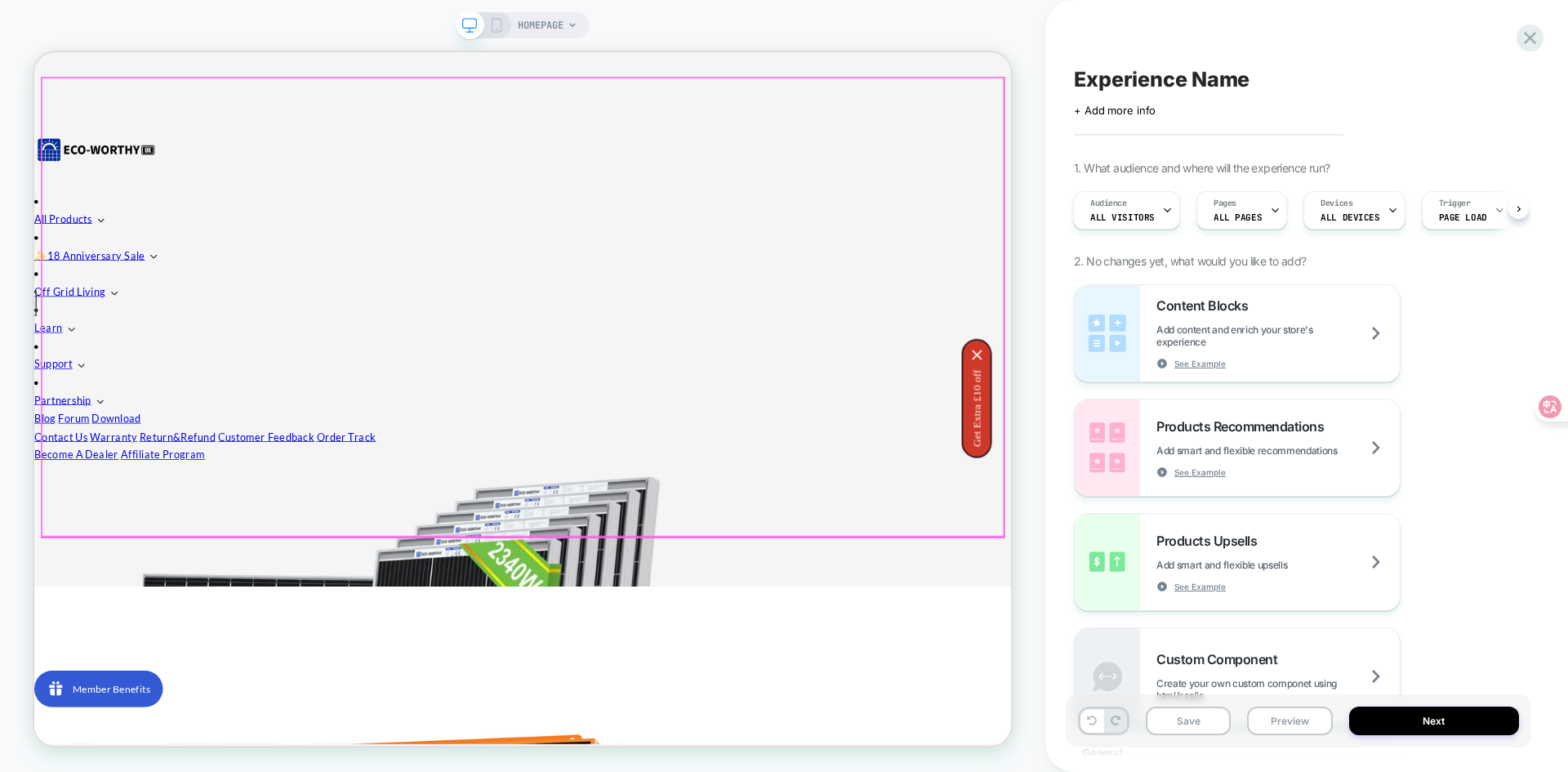
scroll to position [107, 0]
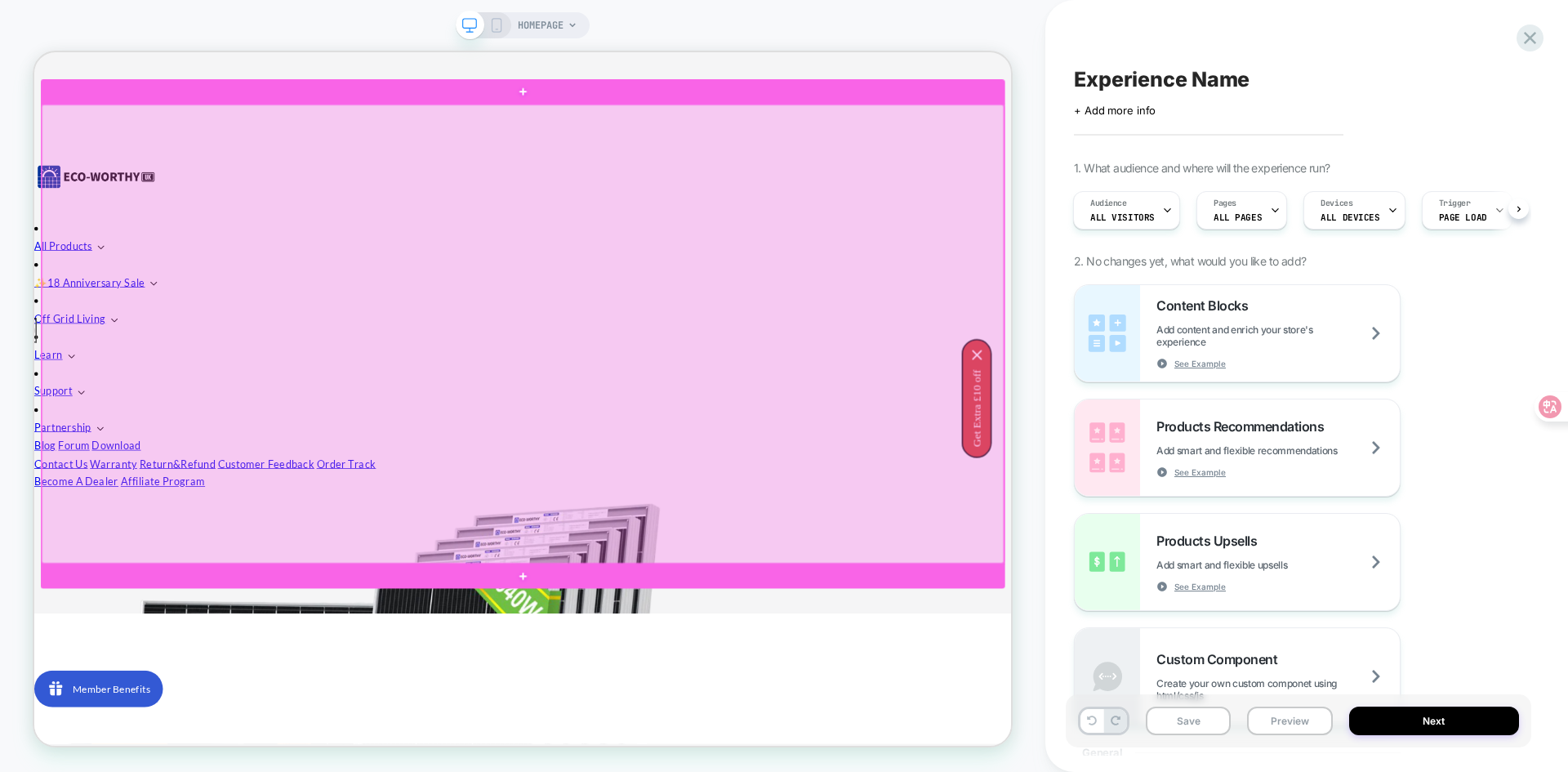
click at [436, 371] on div at bounding box center [685, 426] width 1283 height 611
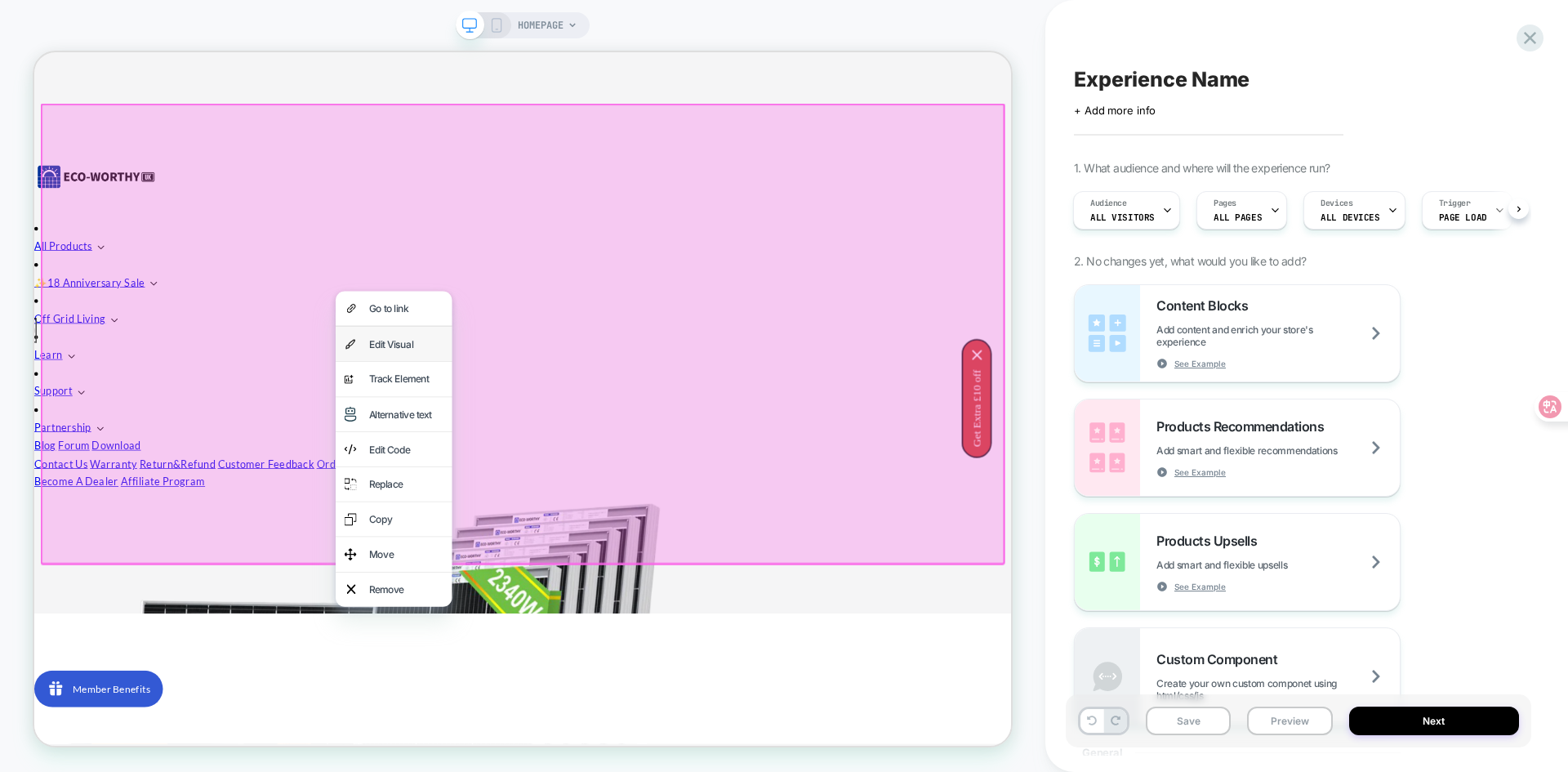
click at [499, 441] on div "Edit Visual" at bounding box center [529, 441] width 99 height 23
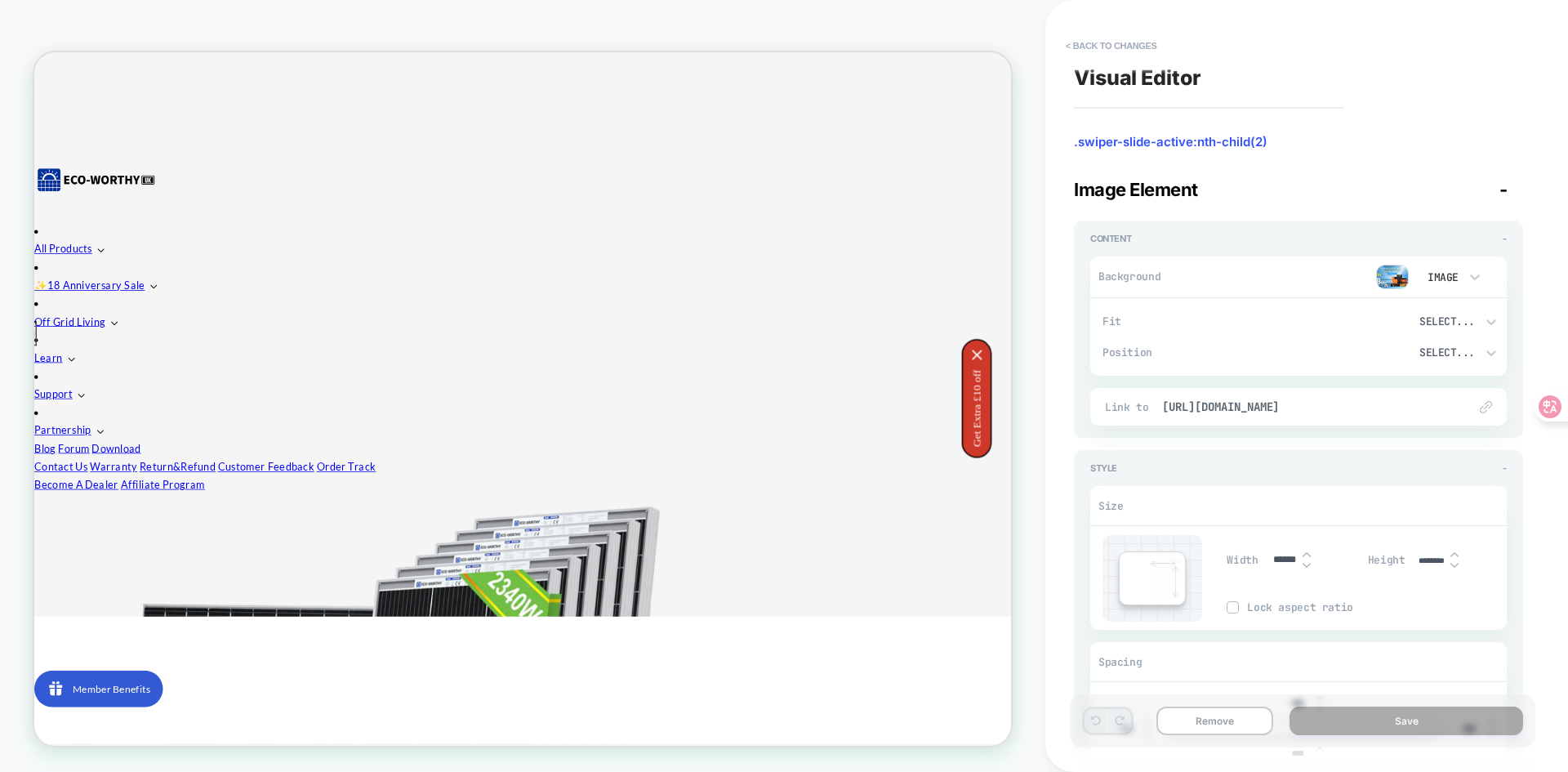
scroll to position [185, 0]
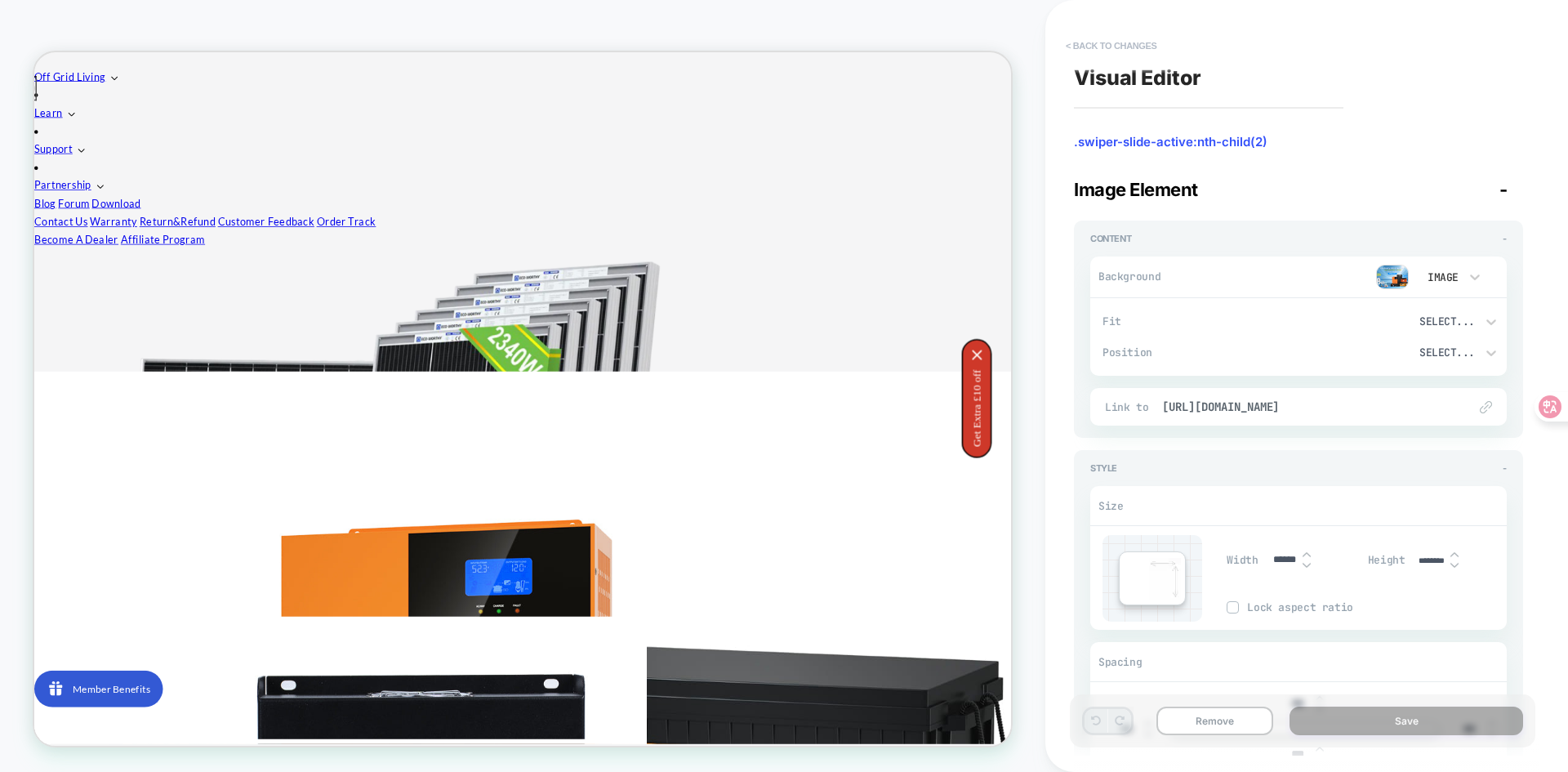
click at [1063, 47] on button "< Back to changes" at bounding box center [1112, 46] width 108 height 26
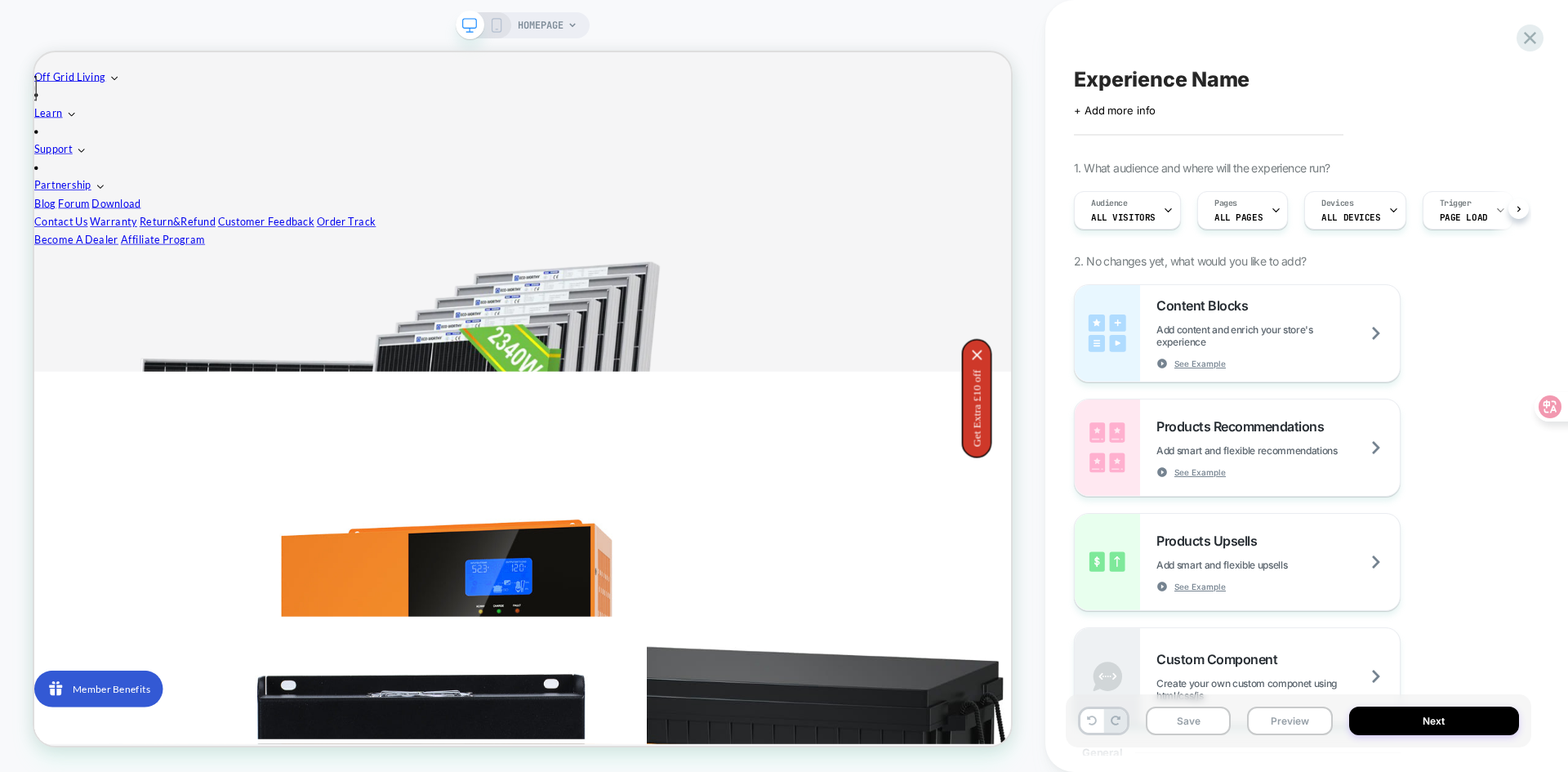
scroll to position [0, 1]
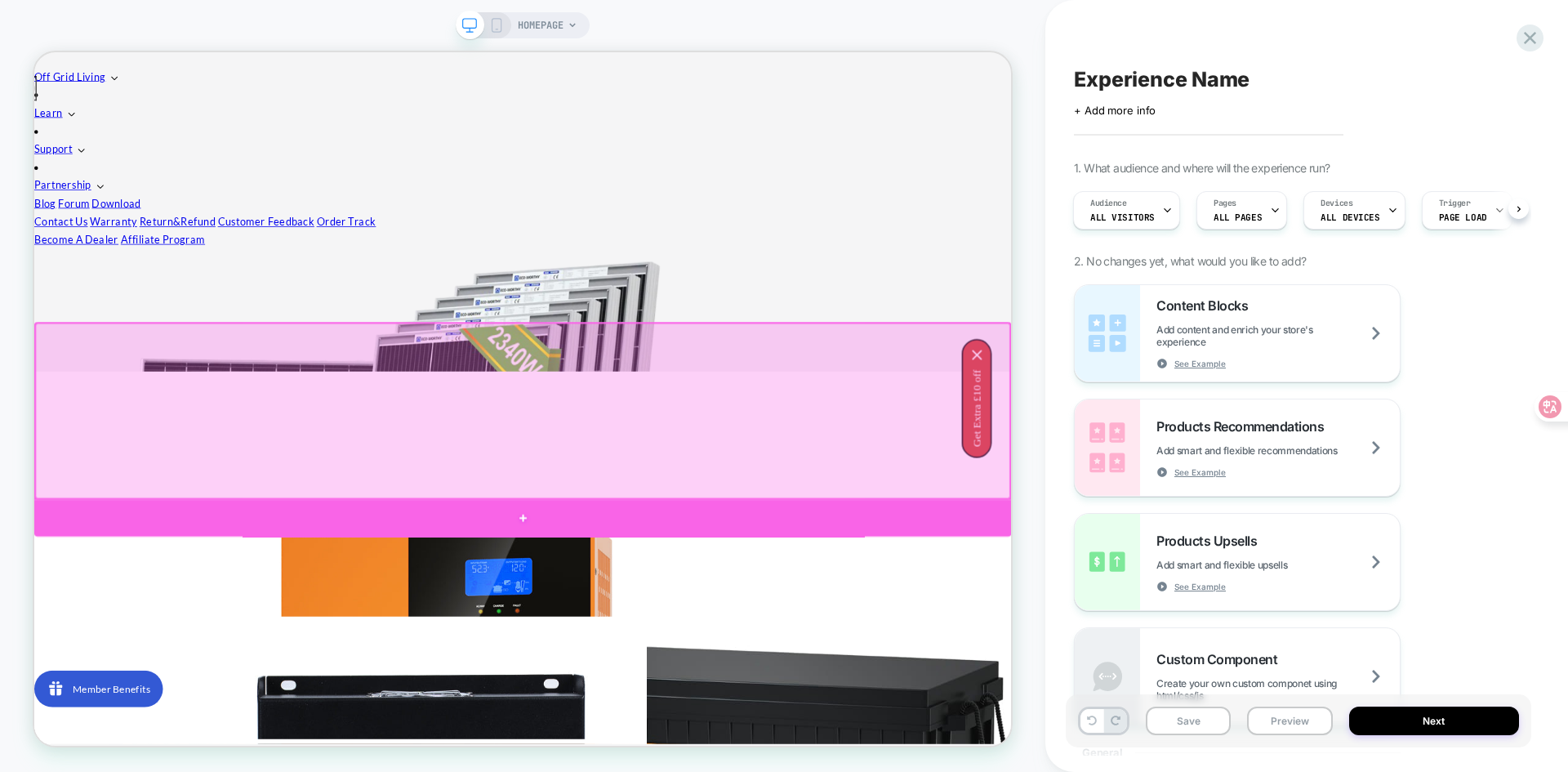
click at [668, 671] on div at bounding box center [685, 674] width 1302 height 49
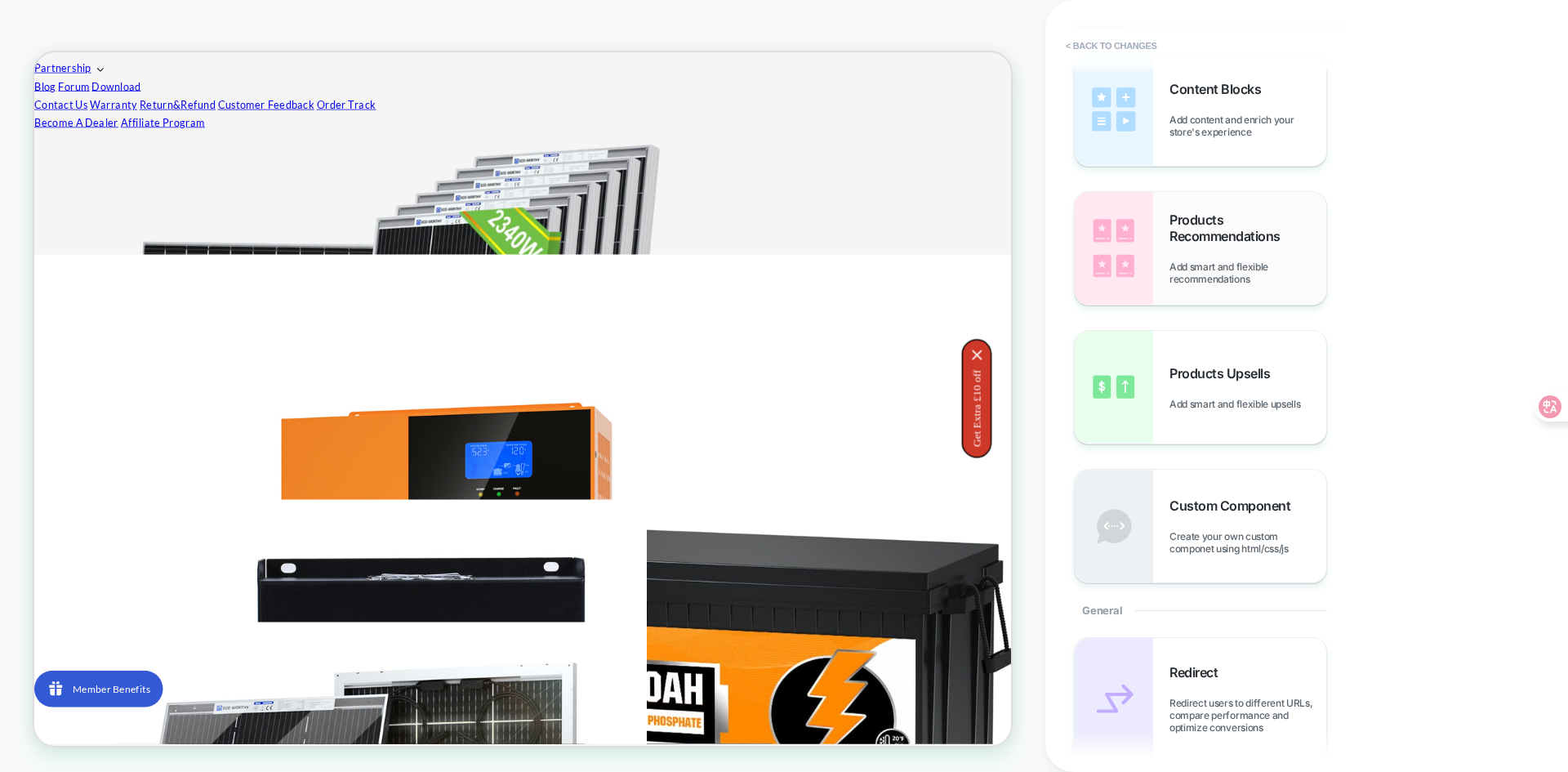
scroll to position [0, 0]
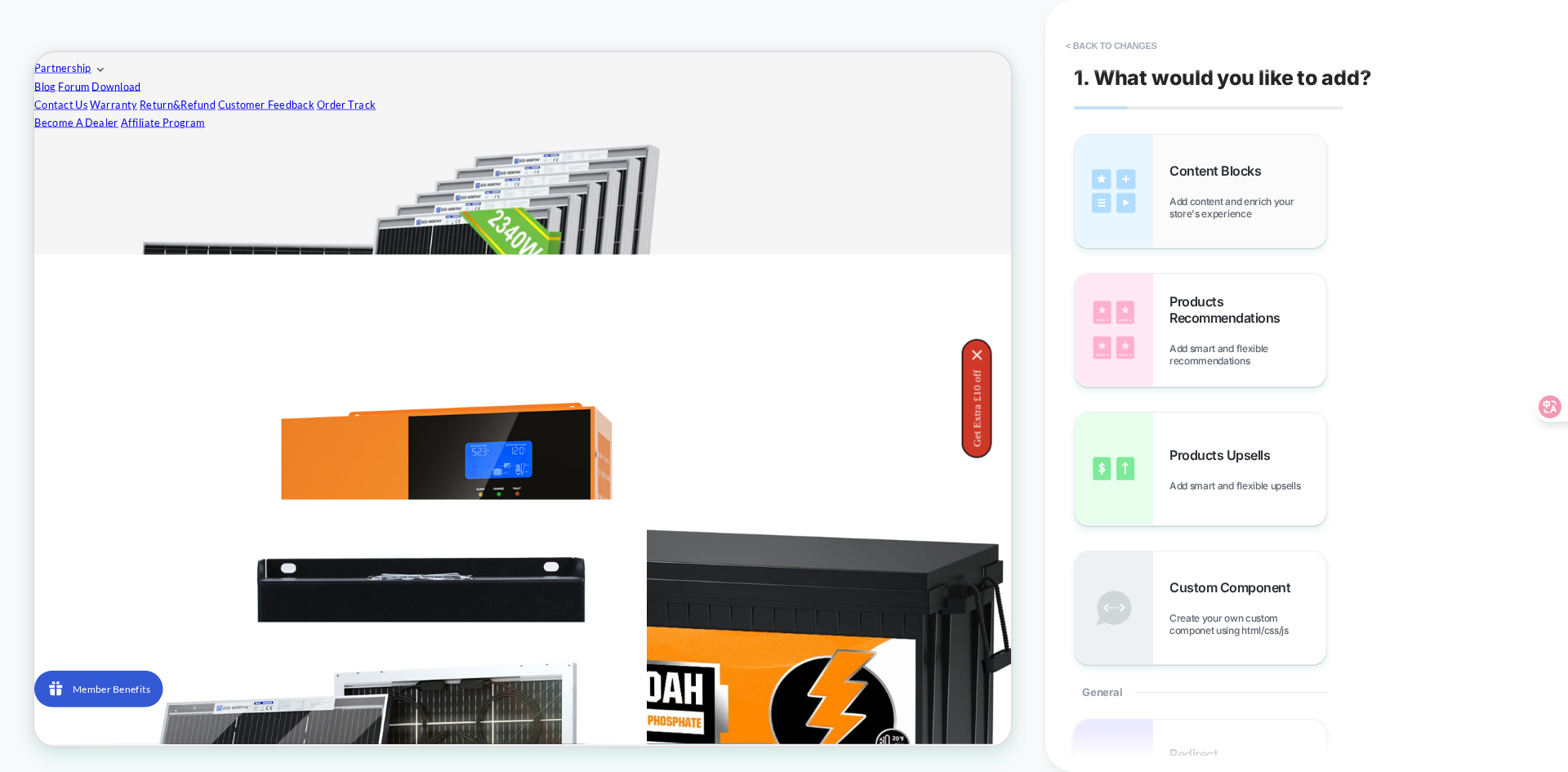
click at [1259, 214] on span "Add content and enrich your store's experience" at bounding box center [1248, 208] width 157 height 25
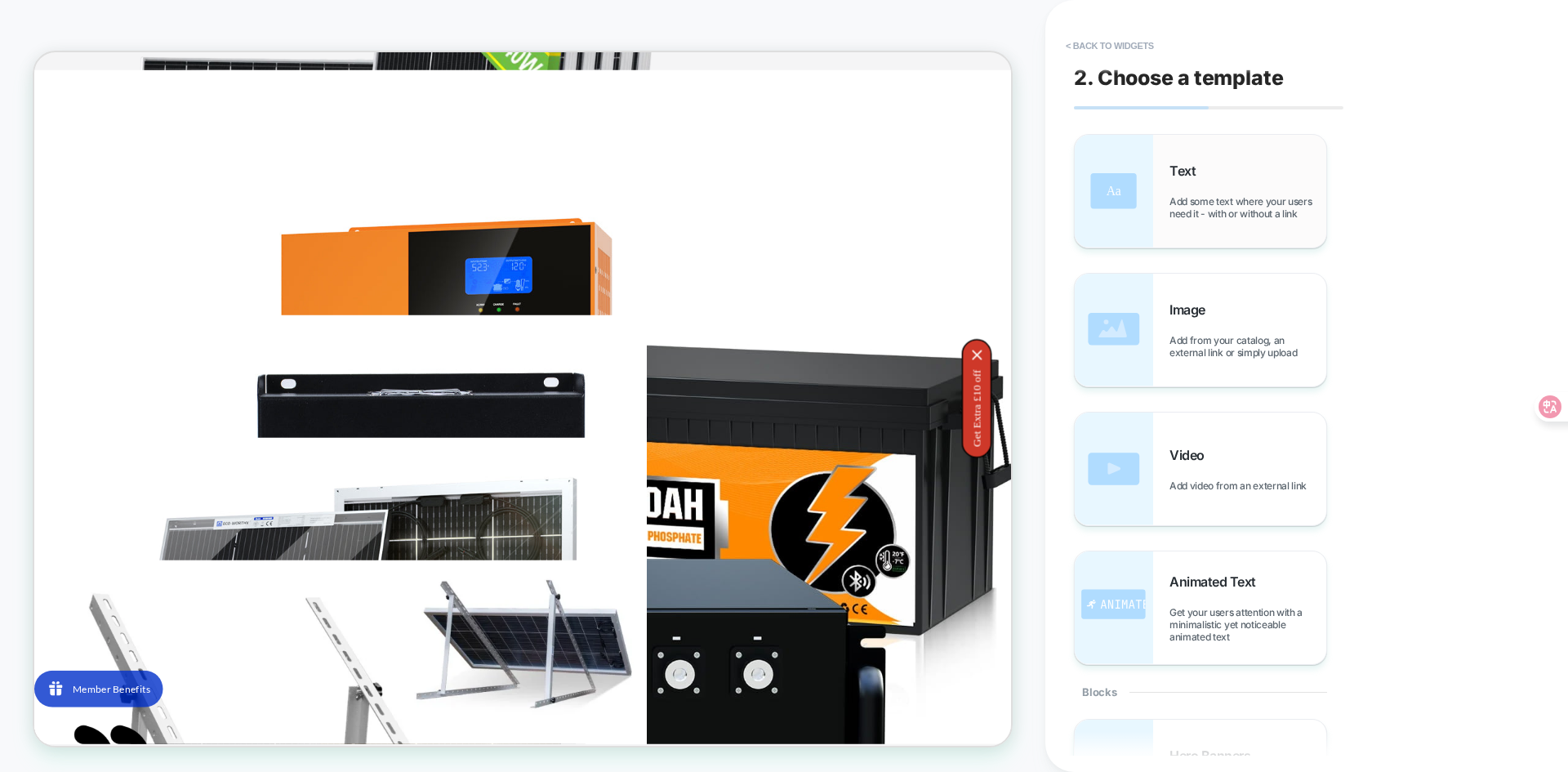
scroll to position [832, 0]
click at [1185, 206] on span "Add some text where your users need it - with or without a link" at bounding box center [1248, 208] width 157 height 25
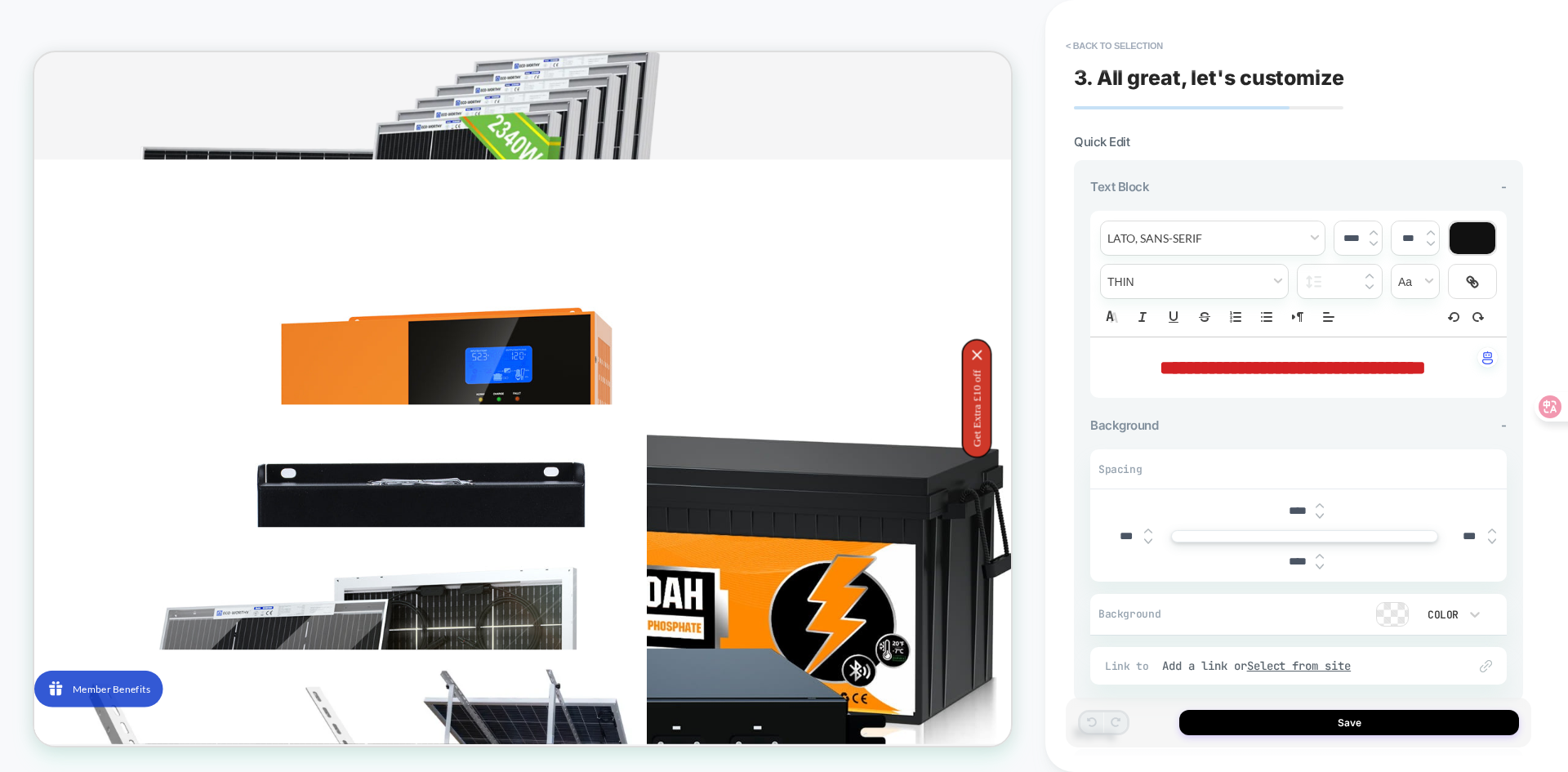
scroll to position [669, 0]
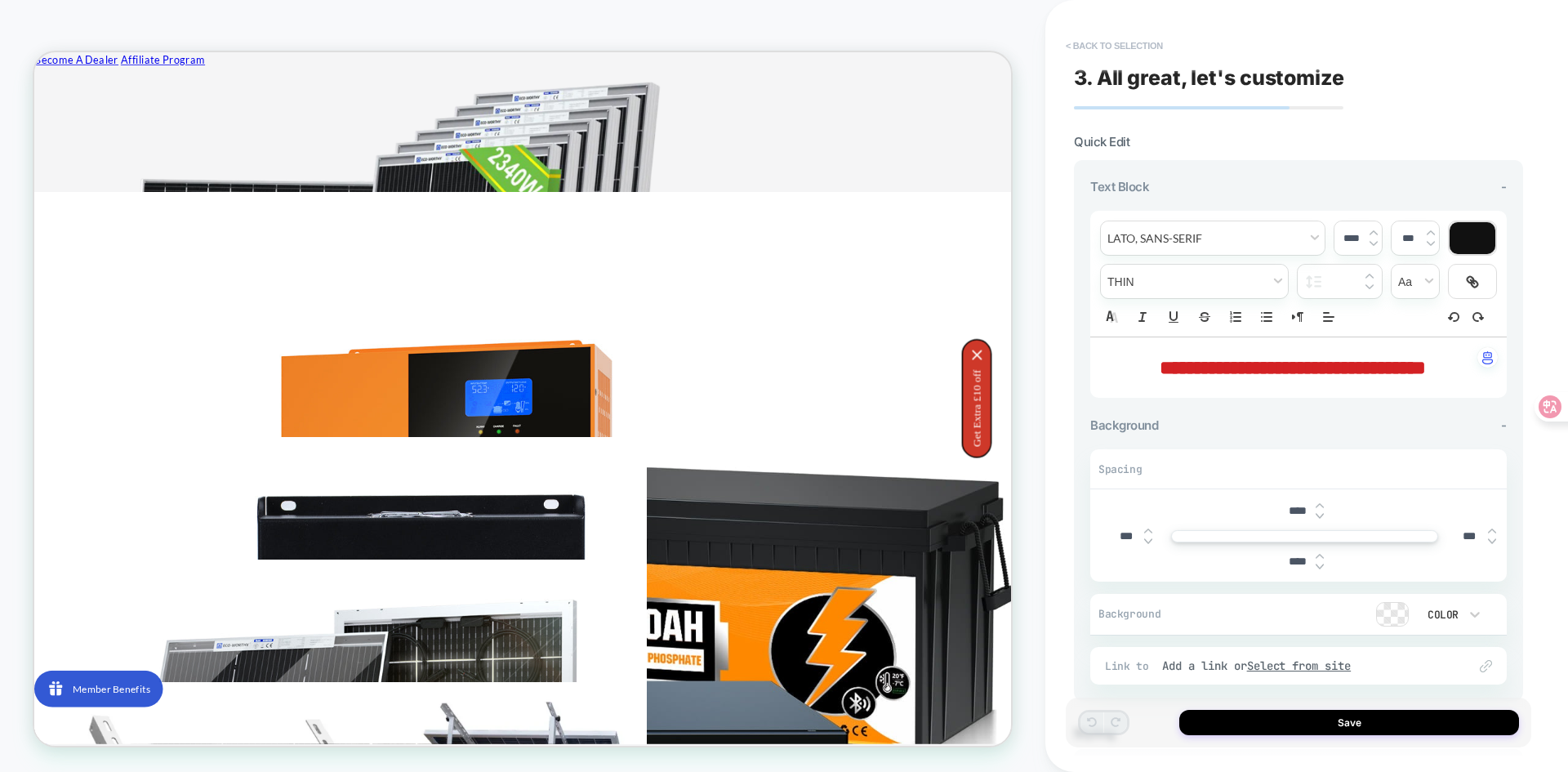
click at [1080, 47] on button "< Back to selection" at bounding box center [1114, 46] width 113 height 26
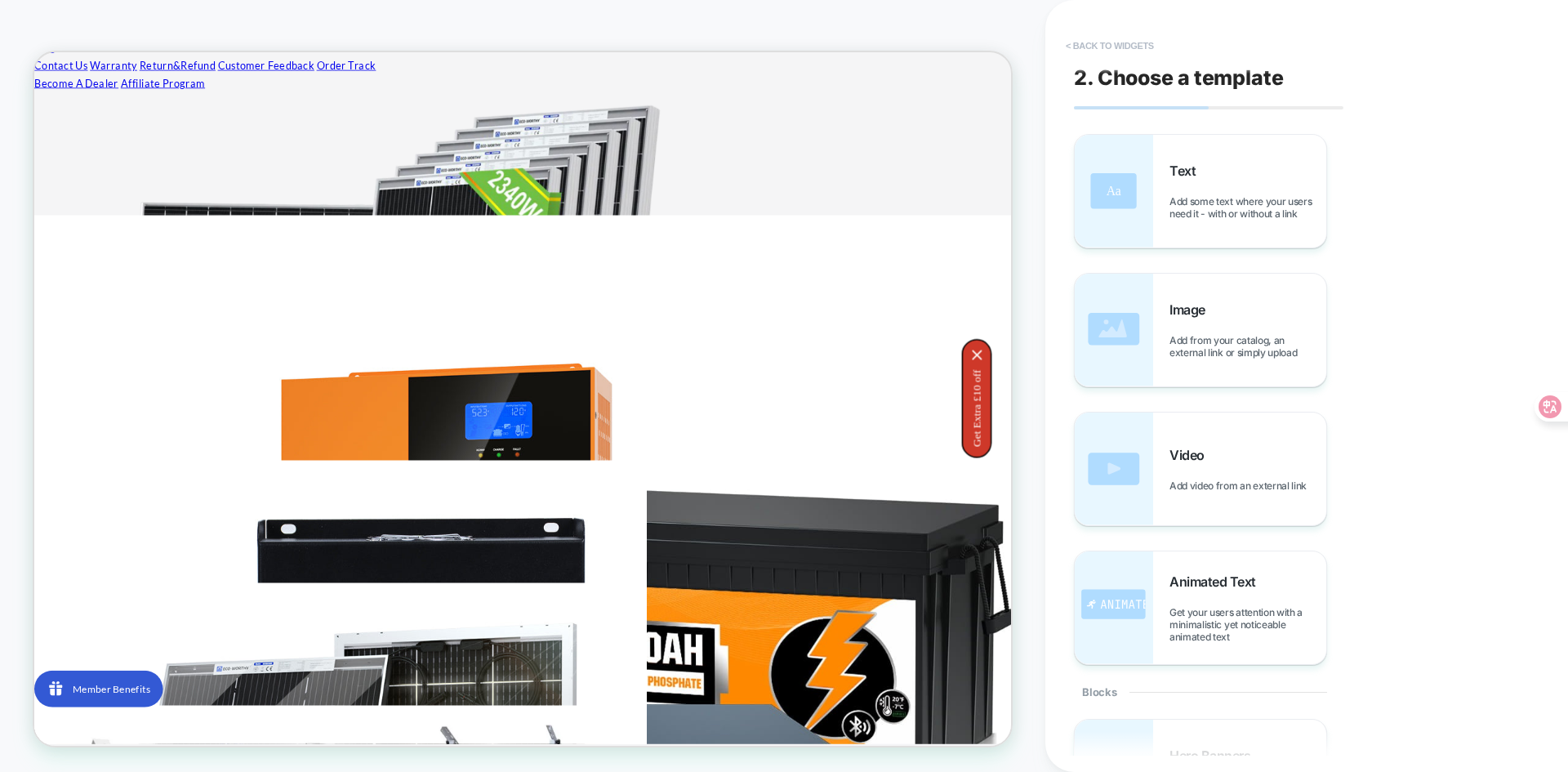
click at [1091, 40] on button "< Back to widgets" at bounding box center [1110, 46] width 105 height 26
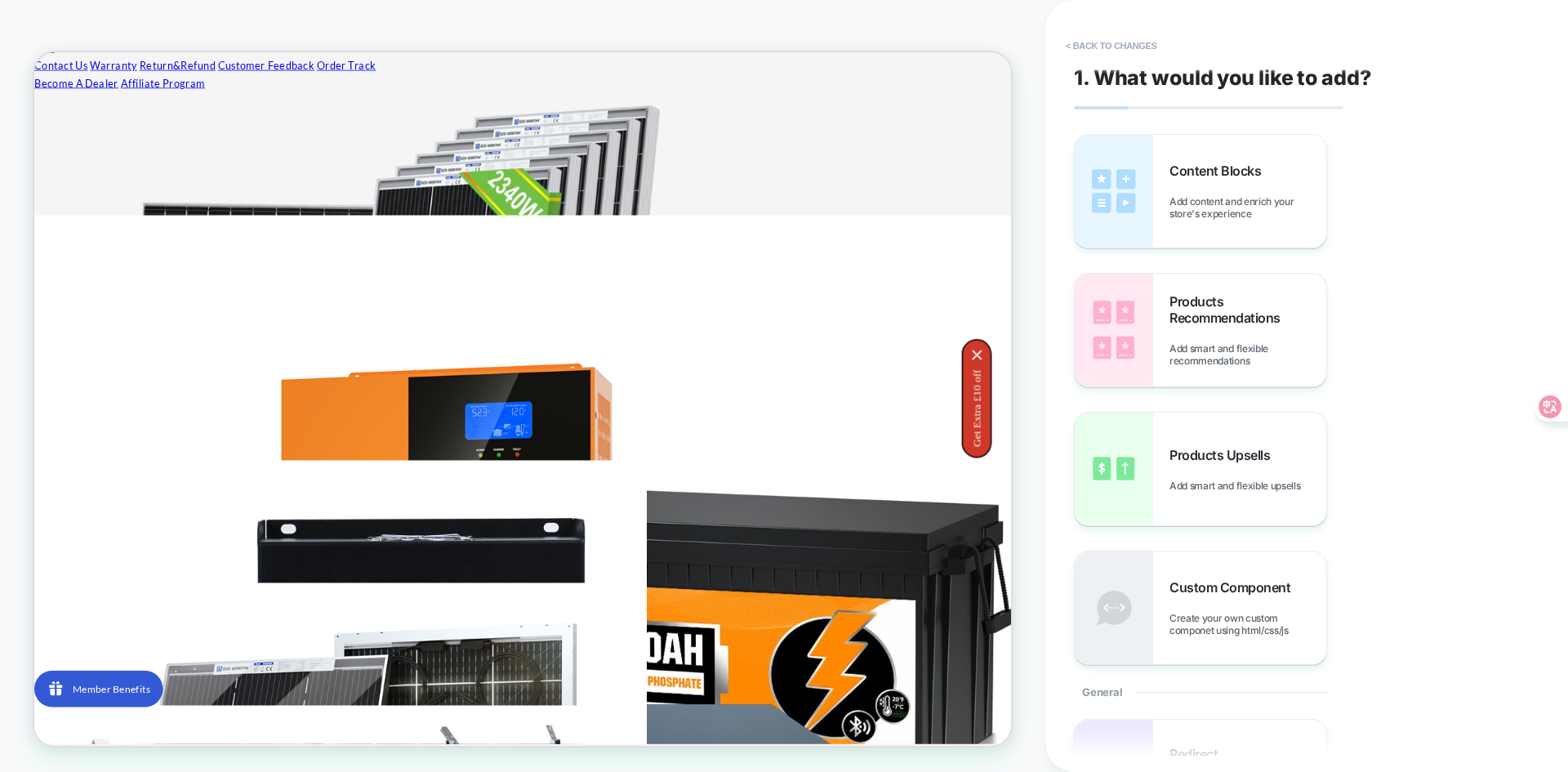
scroll to position [586, 0]
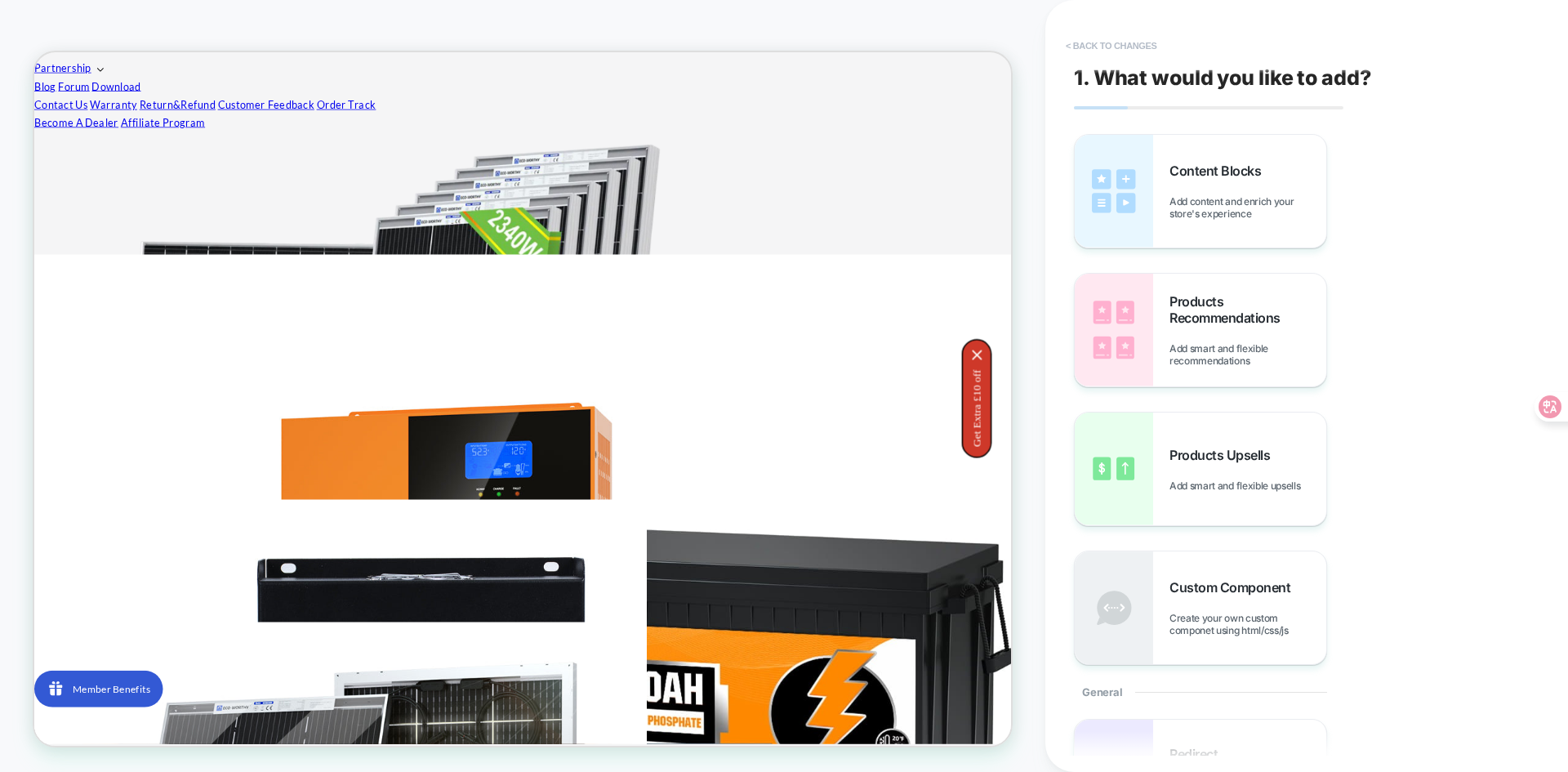
click at [1077, 48] on button "< Back to changes" at bounding box center [1112, 46] width 108 height 26
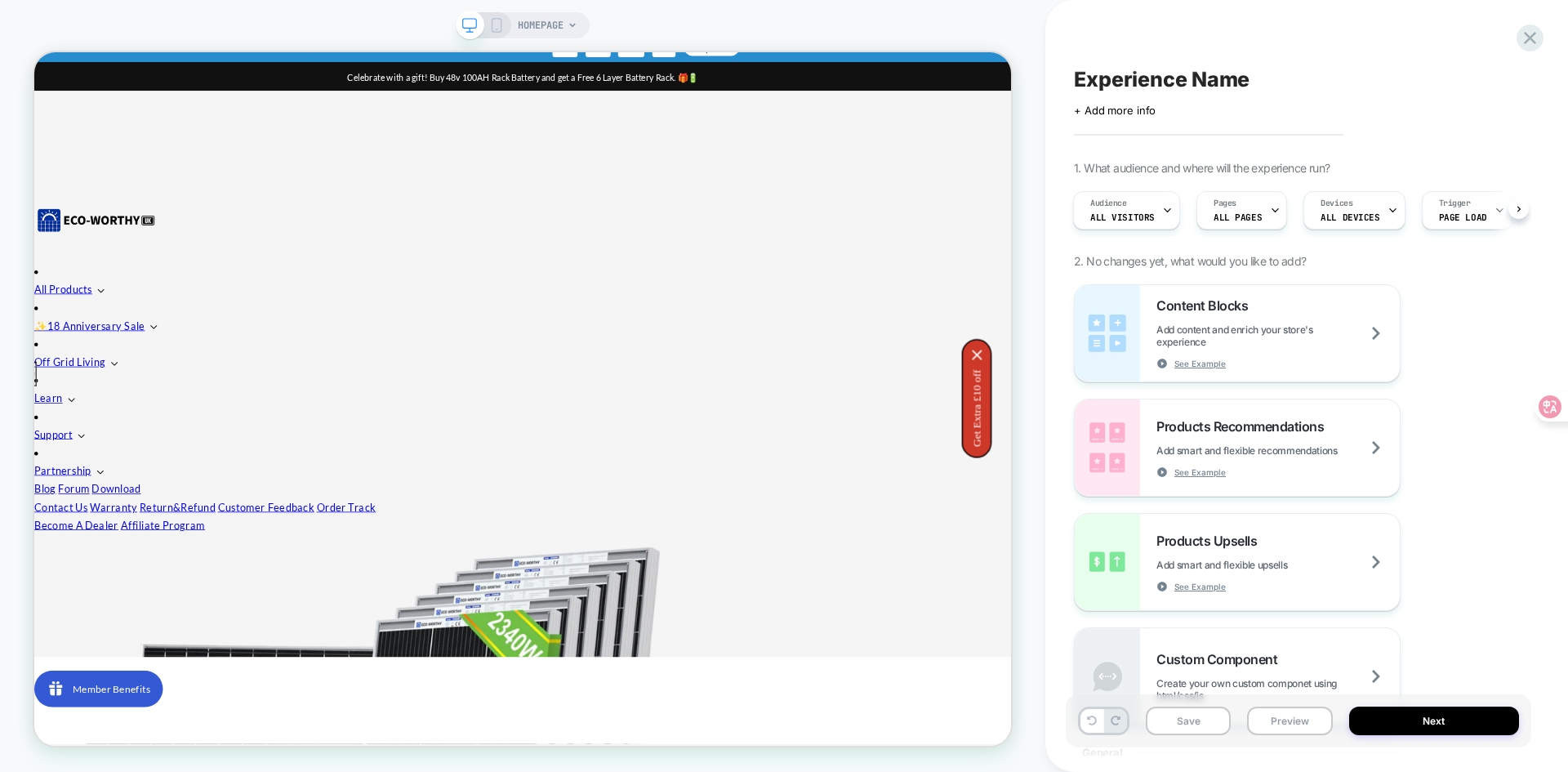
scroll to position [0, 0]
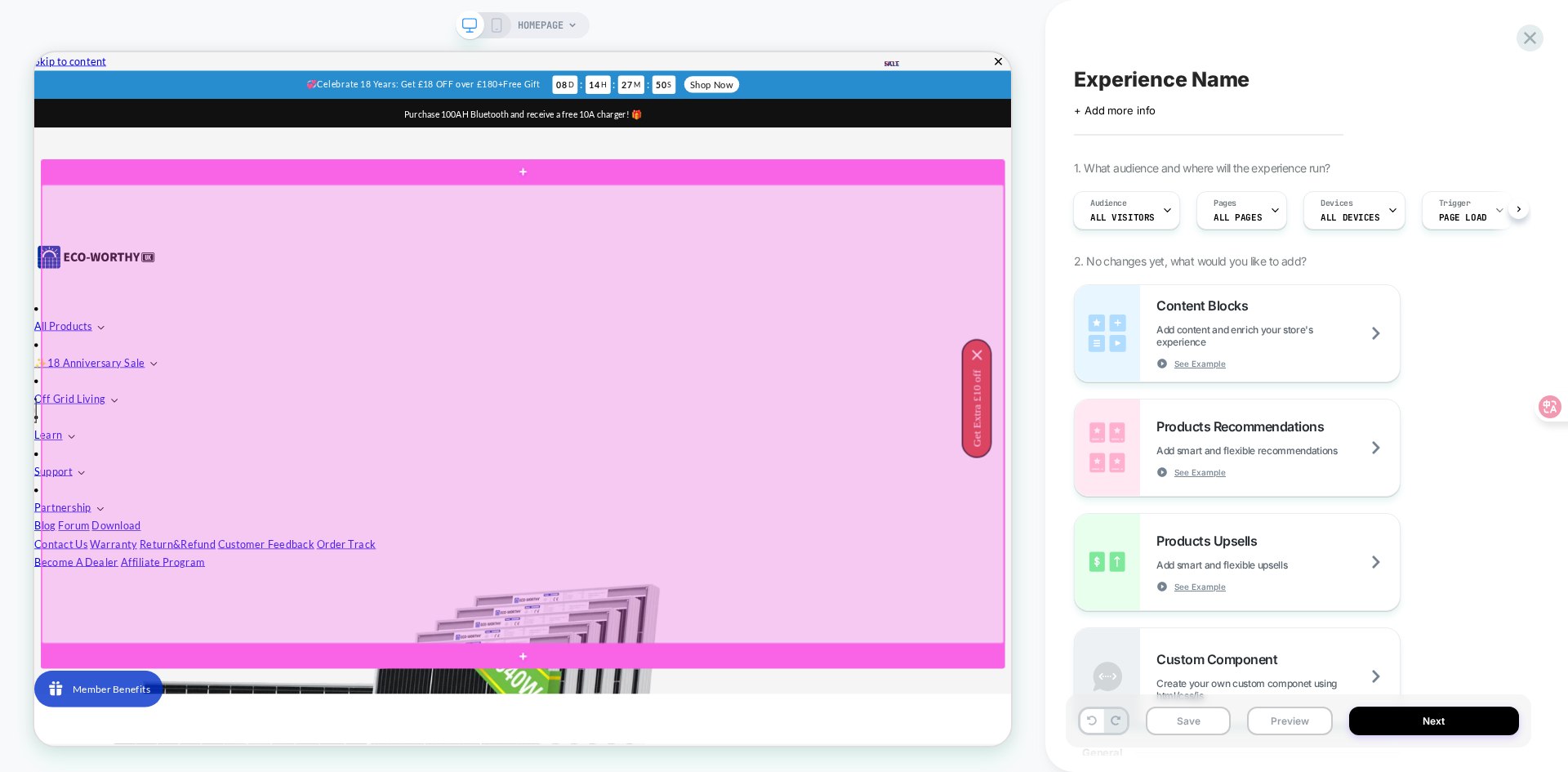
drag, startPoint x: 661, startPoint y: 513, endPoint x: 379, endPoint y: 475, distance: 284.5
click at [379, 475] on div at bounding box center [685, 534] width 1283 height 611
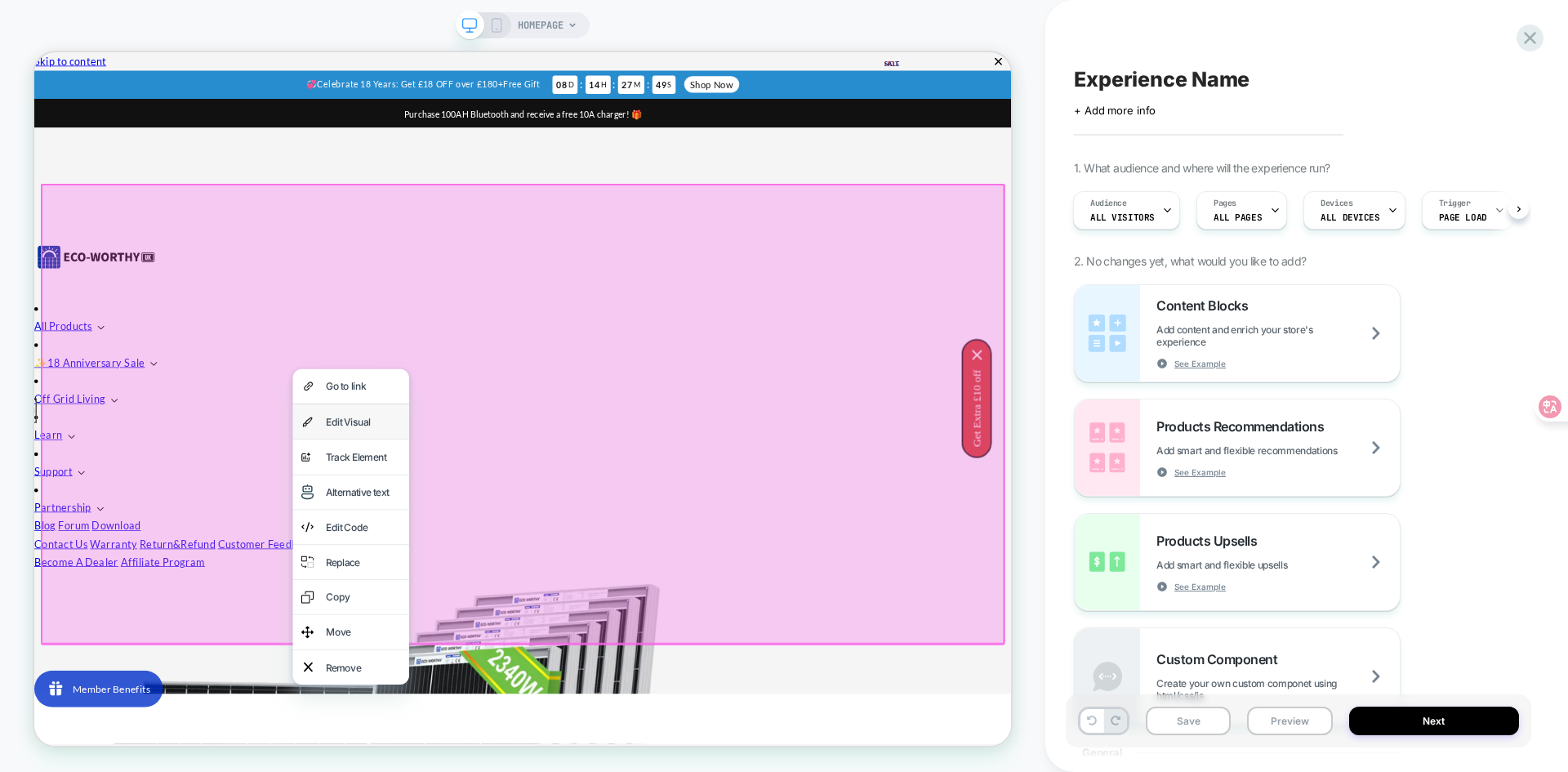
click at [470, 545] on div "Edit Visual" at bounding box center [472, 544] width 99 height 23
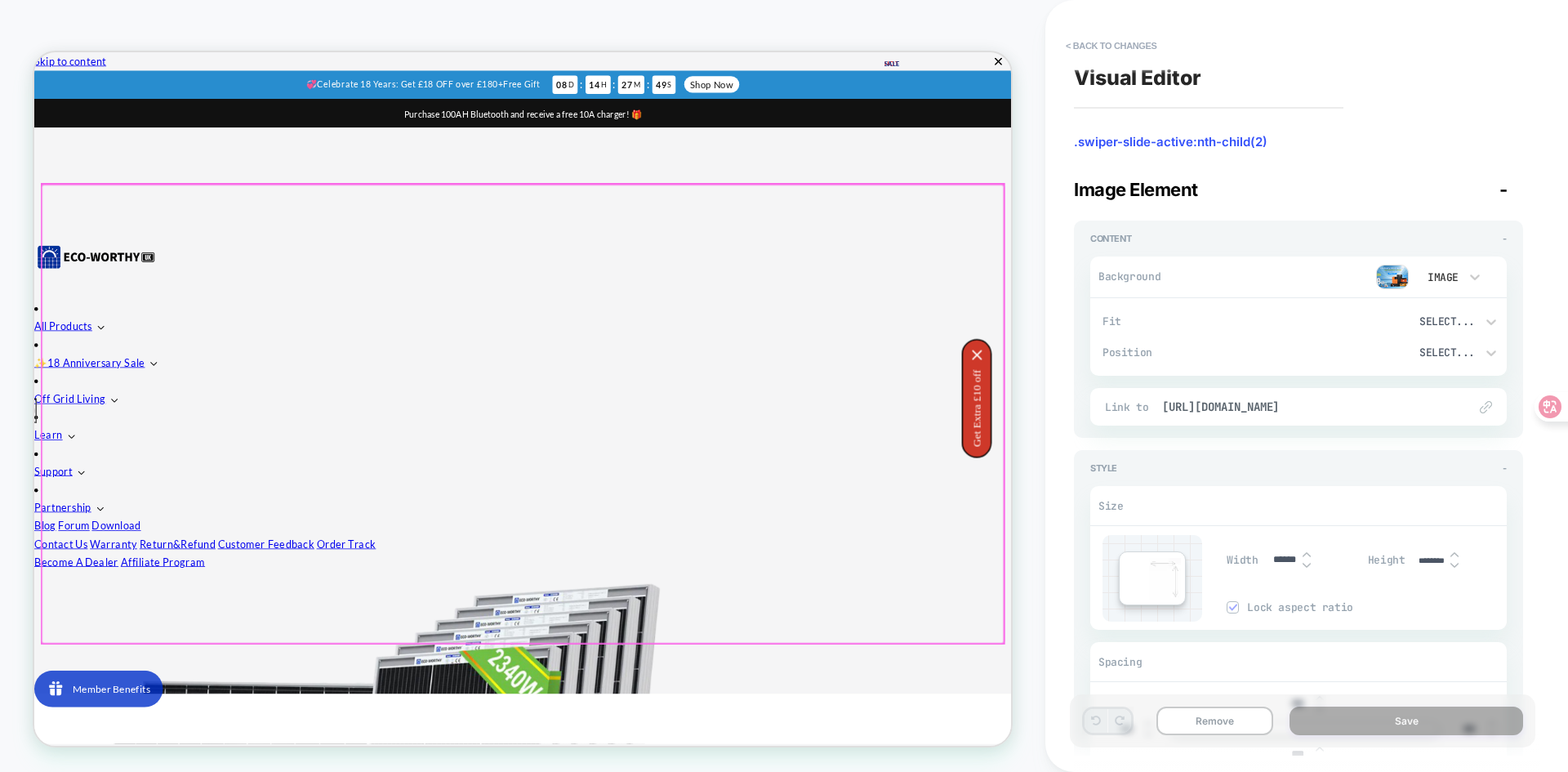
scroll to position [21, 0]
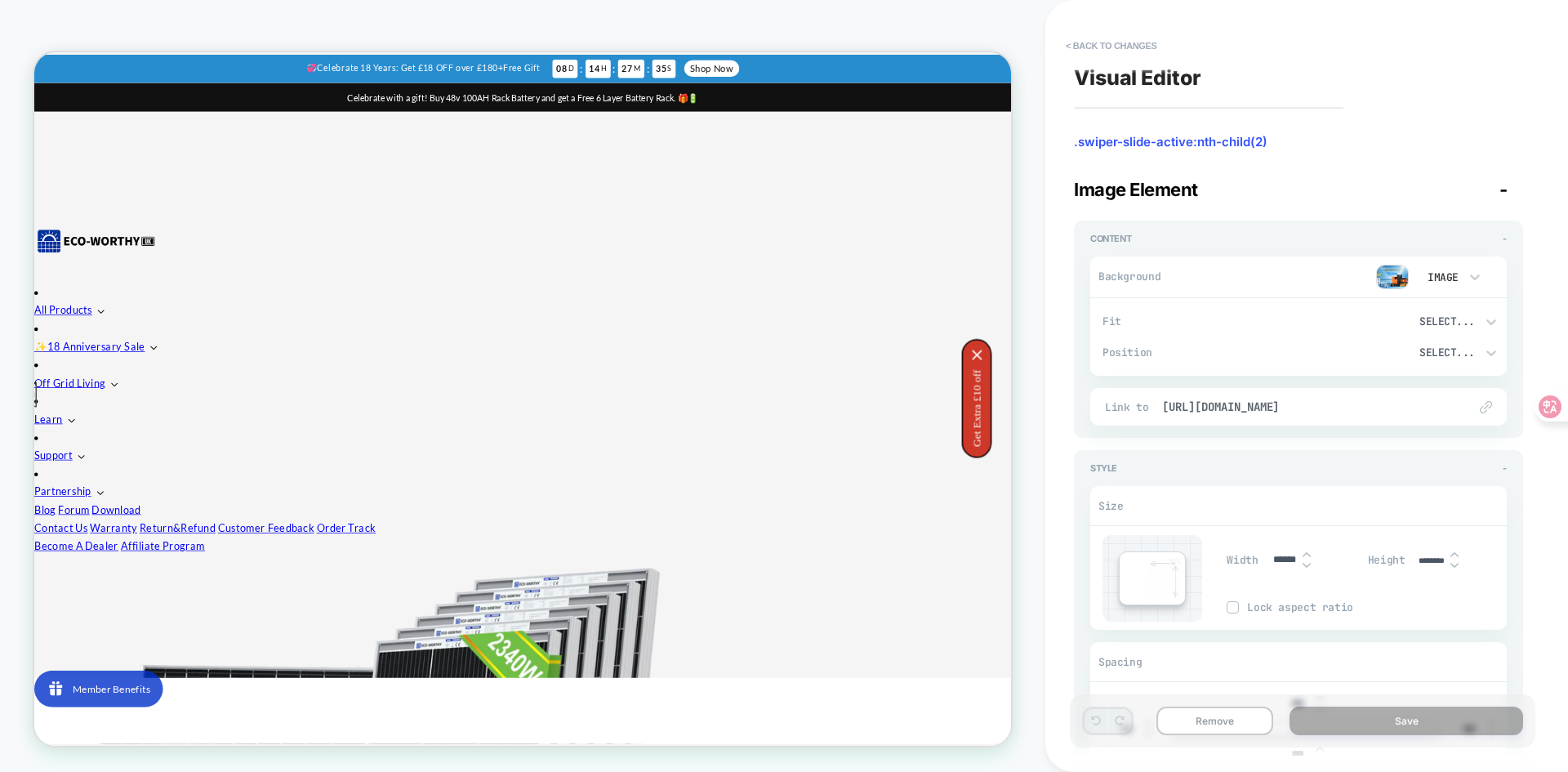
click at [1094, 46] on button "< Back to changes" at bounding box center [1112, 46] width 108 height 26
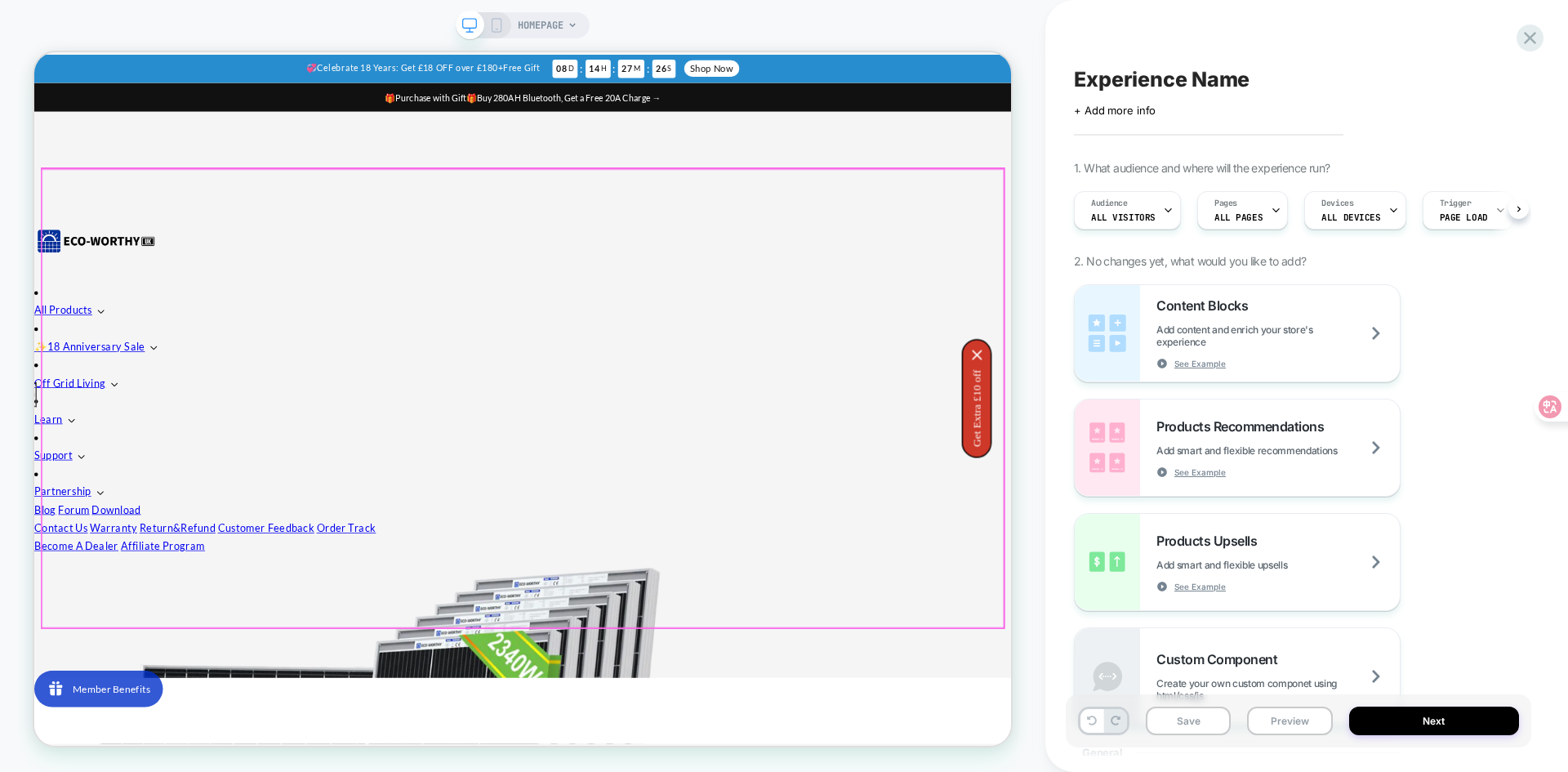
scroll to position [0, 1]
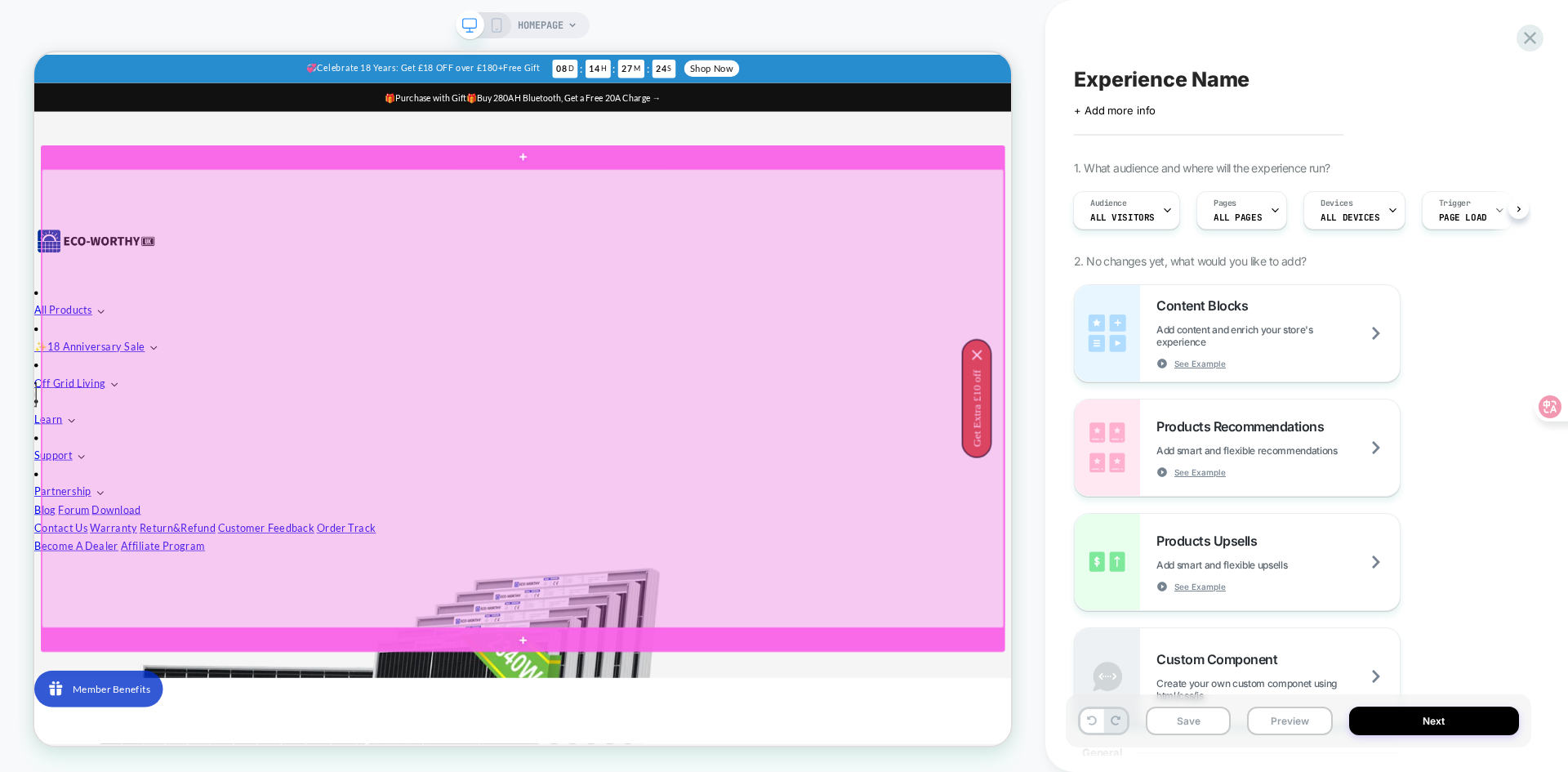
click at [484, 406] on div at bounding box center [685, 513] width 1283 height 611
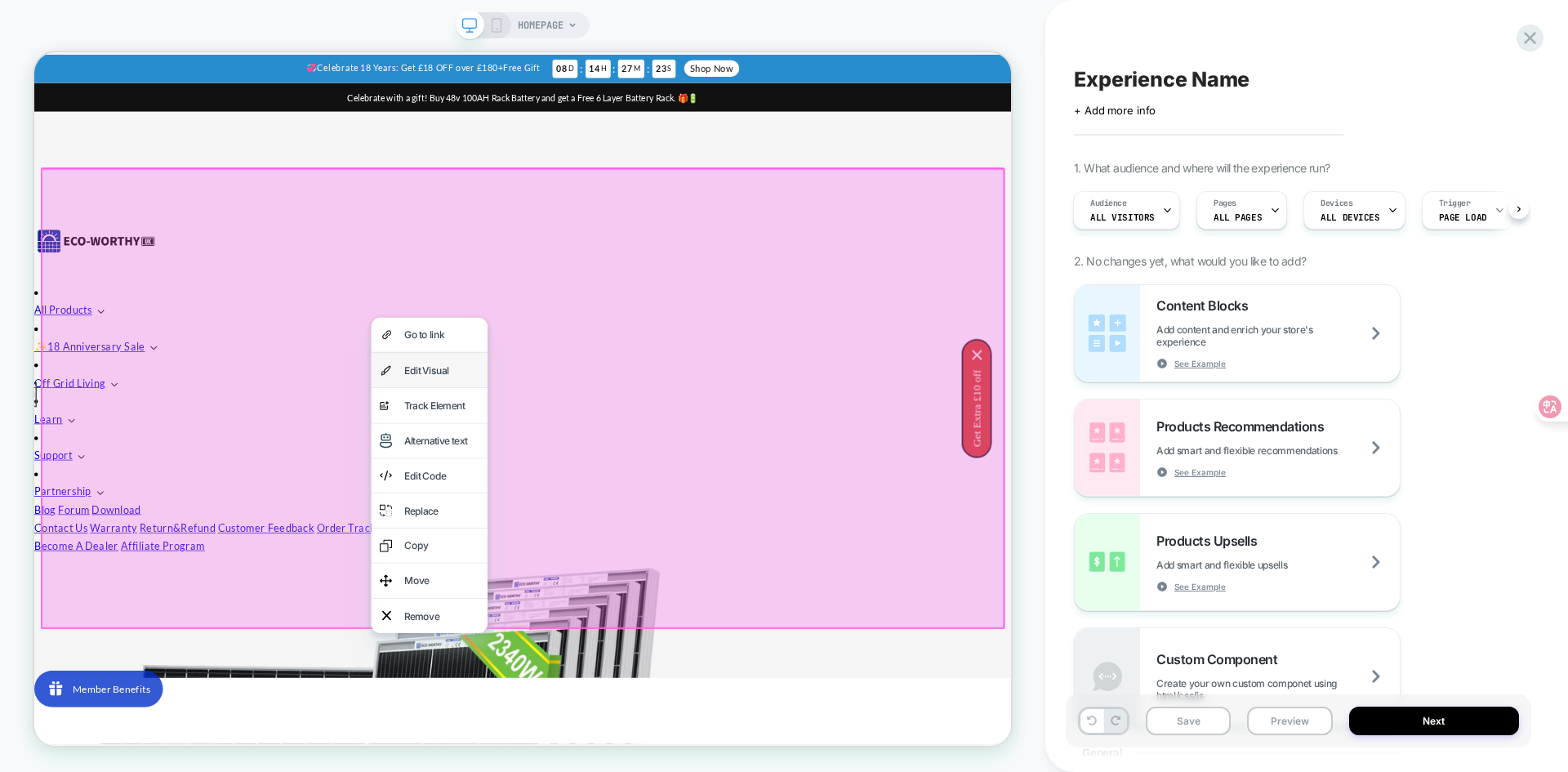
click at [552, 472] on div "Edit Visual" at bounding box center [577, 476] width 99 height 23
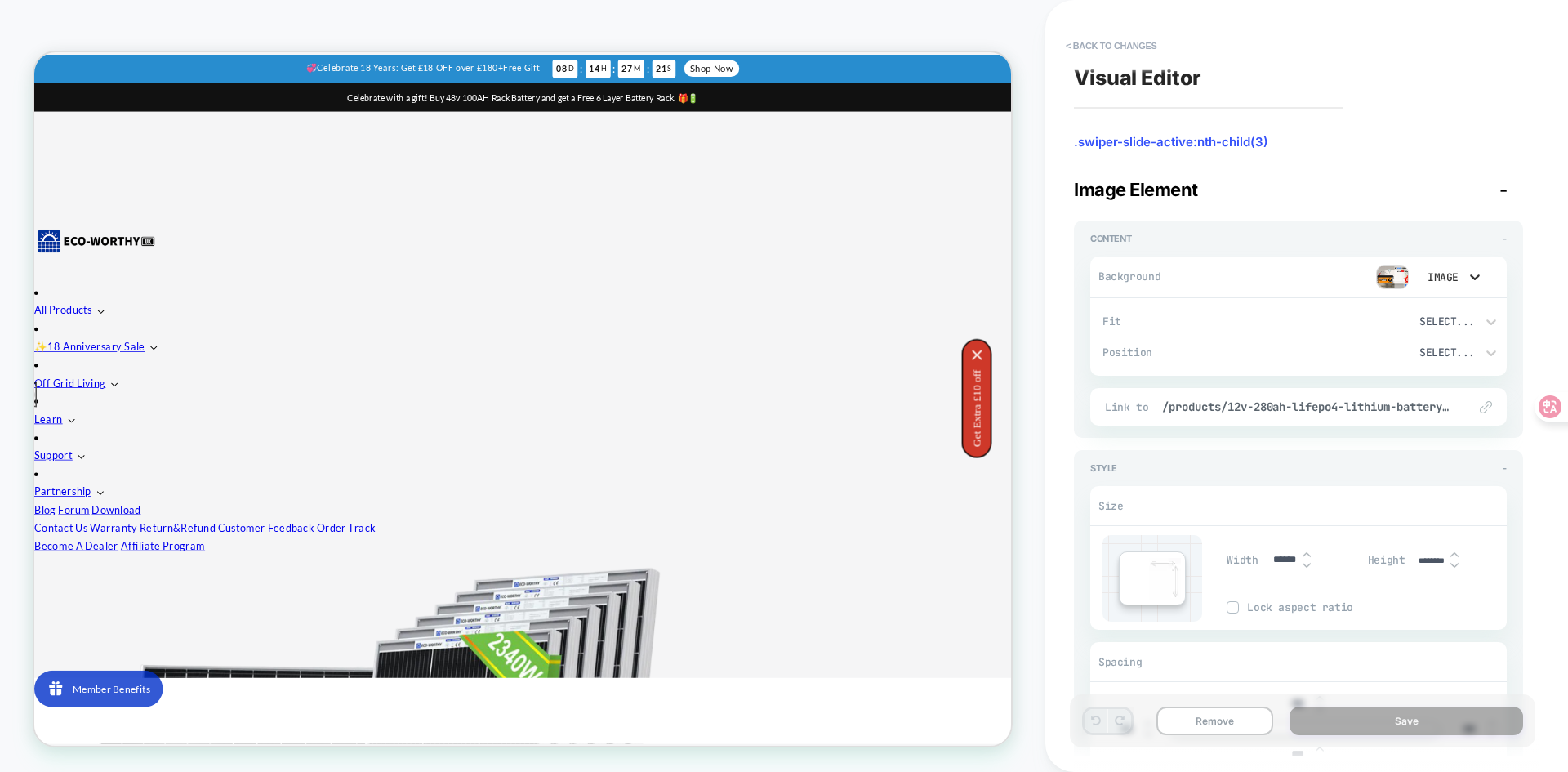
click at [1476, 278] on icon at bounding box center [1475, 277] width 10 height 6
click at [1404, 278] on div at bounding box center [784, 386] width 1568 height 772
click at [1381, 273] on img at bounding box center [1392, 277] width 33 height 25
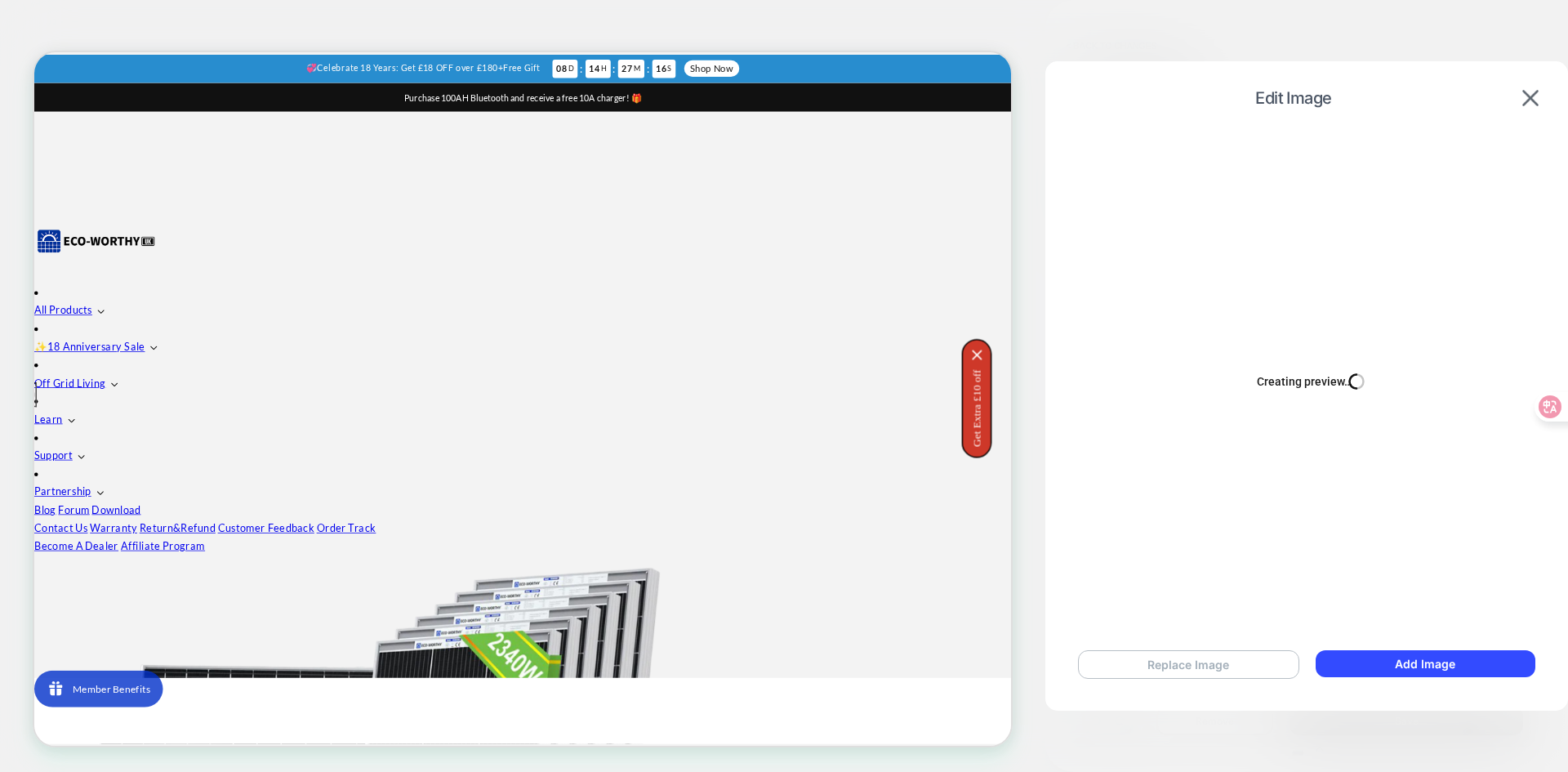
click at [1142, 663] on button "Replace Image" at bounding box center [1189, 664] width 222 height 29
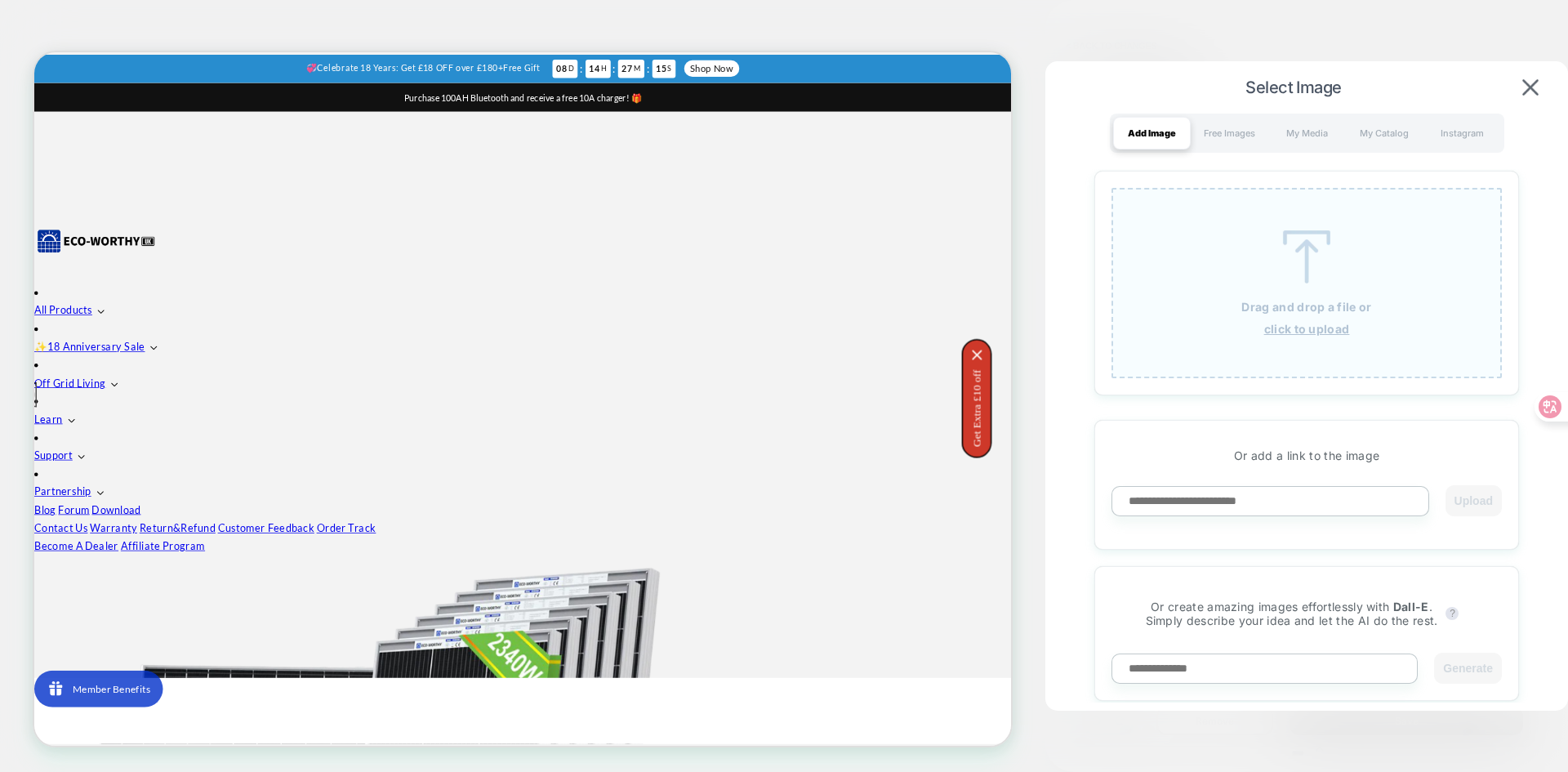
click at [1293, 300] on p "Drag and drop a file or" at bounding box center [1307, 307] width 130 height 14
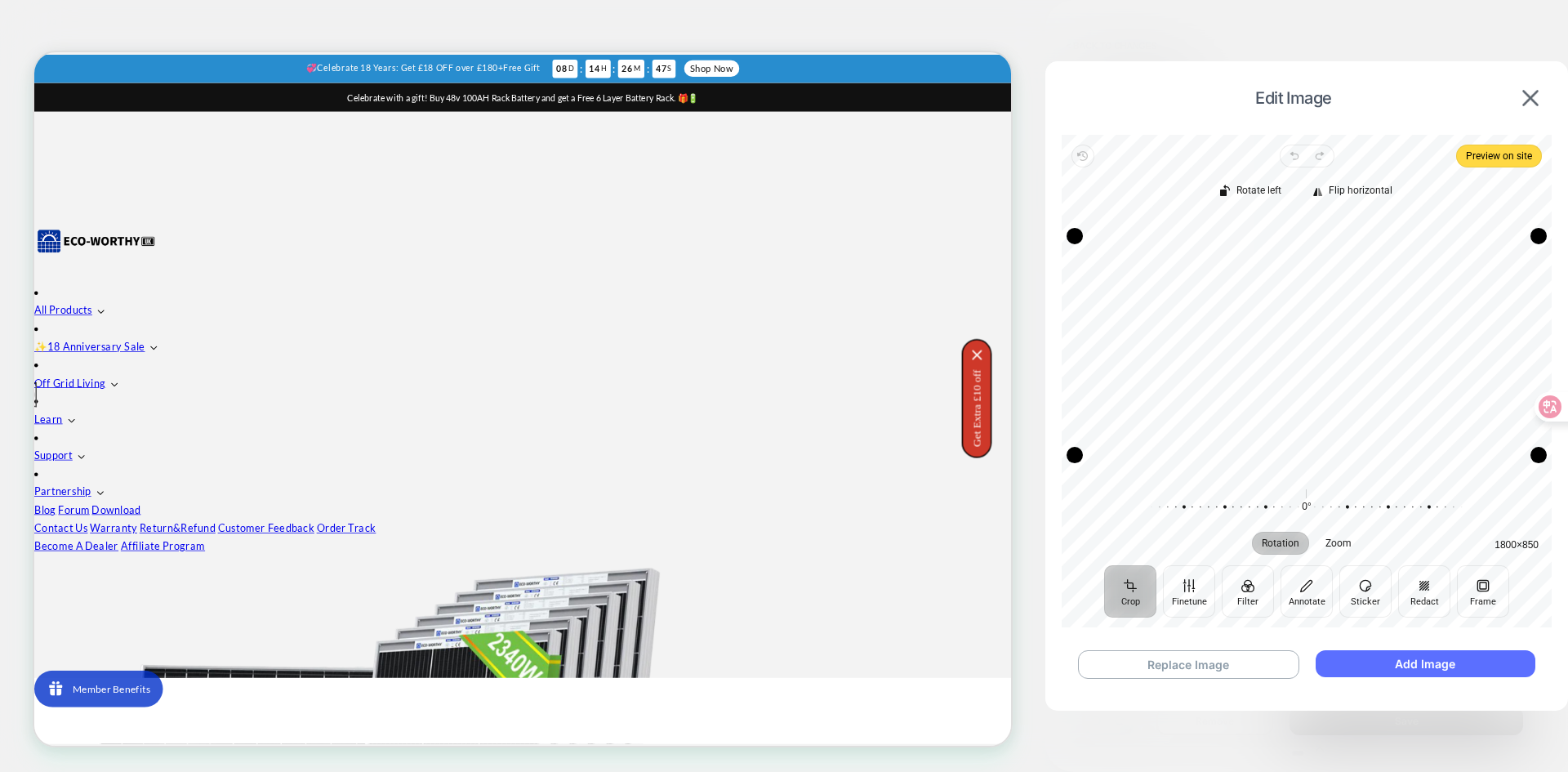
click at [1347, 660] on button "Add Image" at bounding box center [1426, 663] width 220 height 27
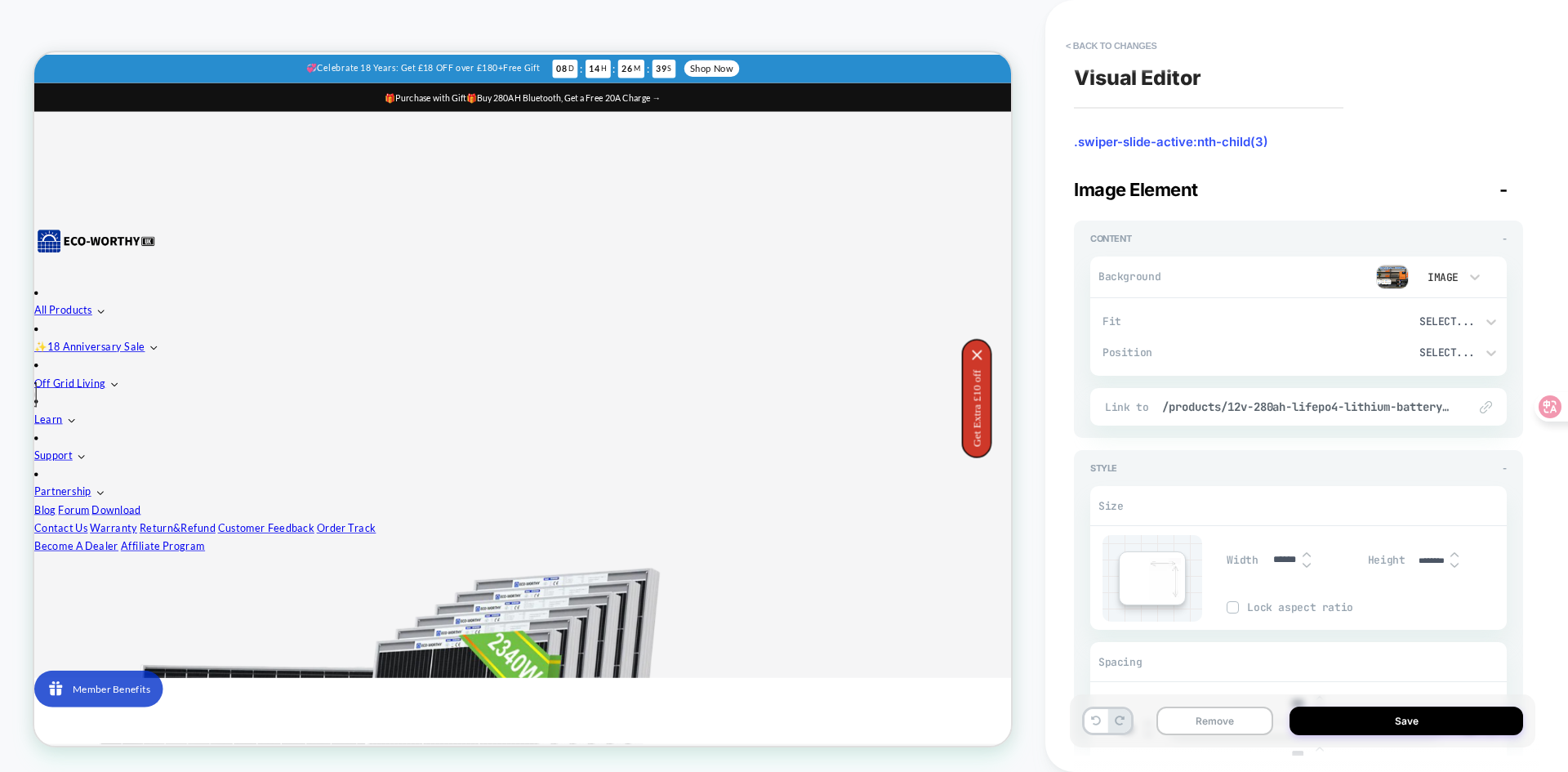
click at [1426, 395] on div "Link to /products/12v-280ah-lifepo4-lithium-battery-with-bluetooth-and-low-temp…" at bounding box center [1299, 406] width 417 height 38
click at [1485, 408] on img at bounding box center [1486, 407] width 12 height 12
click at [1194, 406] on span "/products/12v-280ah-lifepo4-lithium-battery-with-bluetooth-and-low-temp-protect…" at bounding box center [1306, 406] width 289 height 15
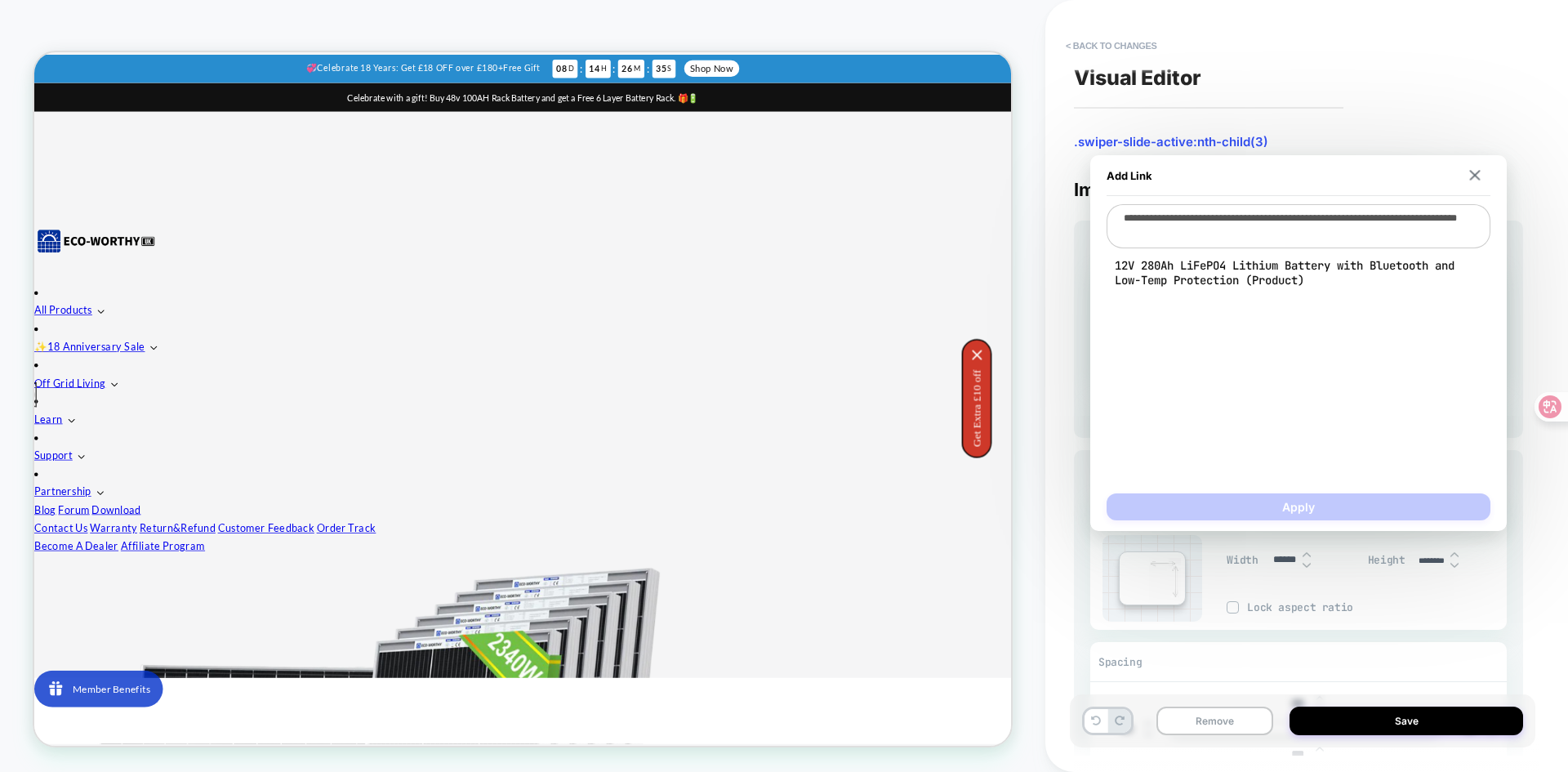
drag, startPoint x: 1278, startPoint y: 232, endPoint x: 1098, endPoint y: 173, distance: 189.4
click at [1098, 173] on div "**********" at bounding box center [1299, 342] width 417 height 375
type textarea "*"
type textarea "**"
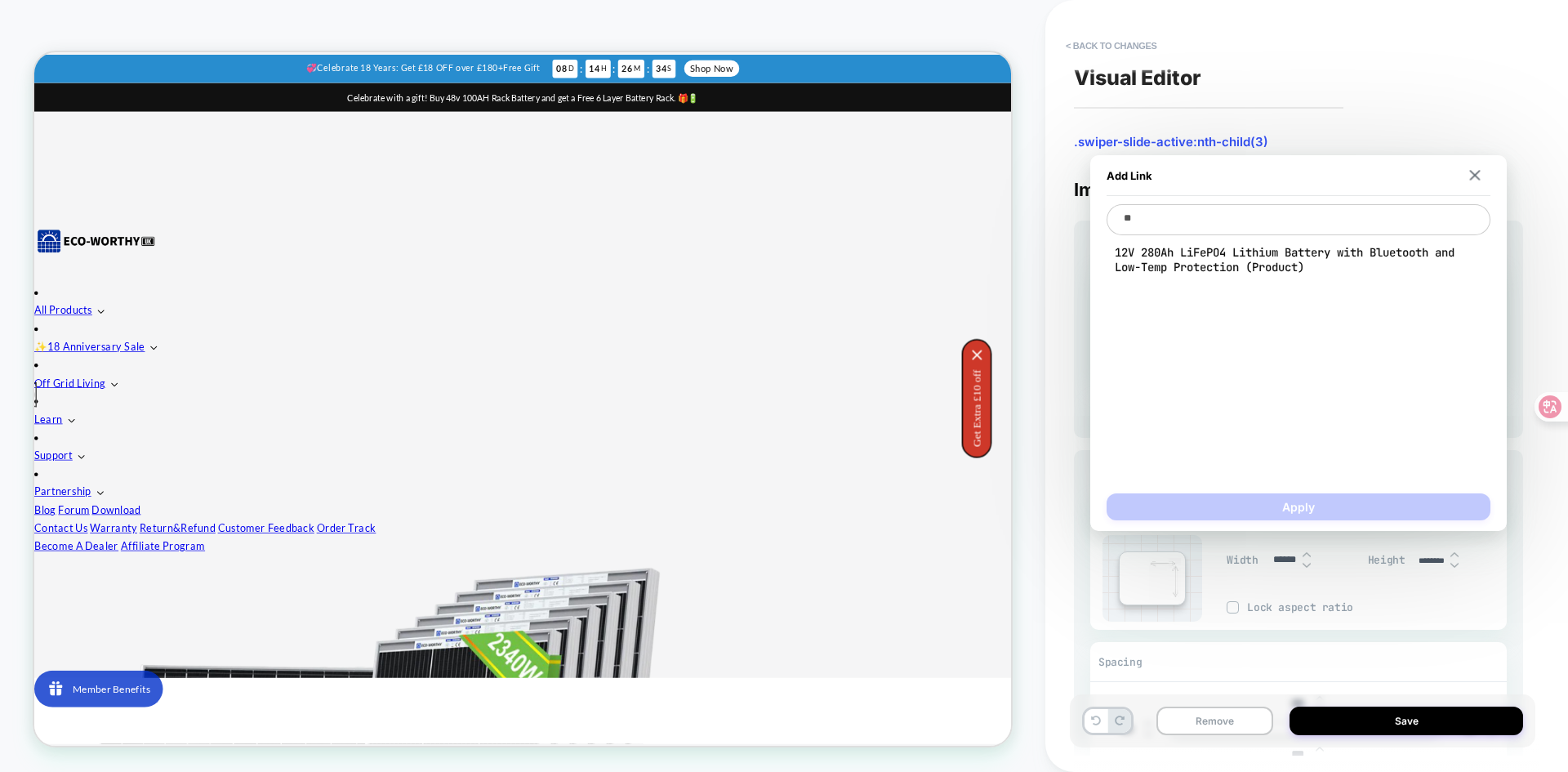
type textarea "*"
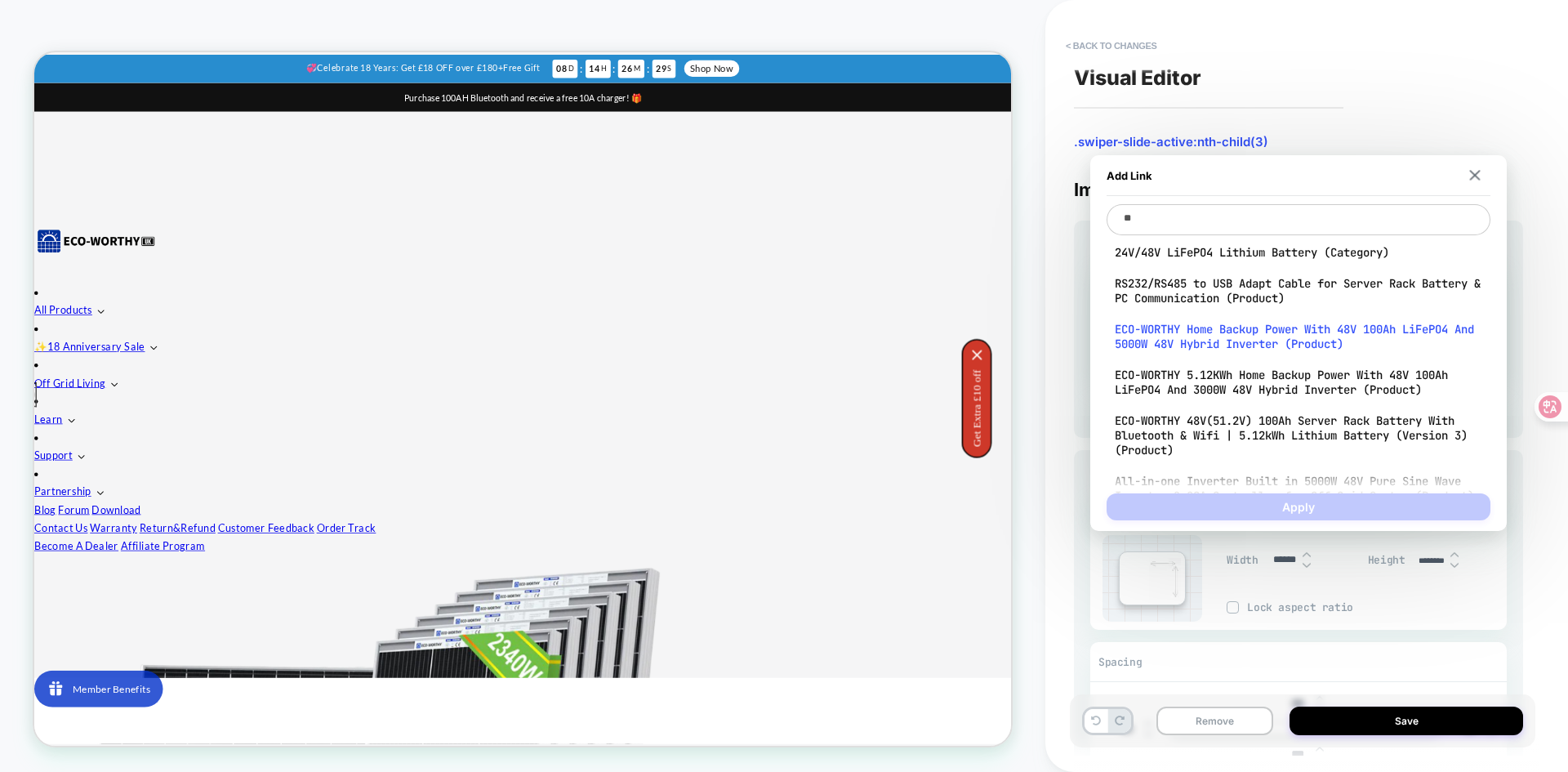
type textarea "**"
click at [1289, 339] on span "ECO-WORTHY Home Backup Power With 48V 100Ah LiFePO4 And 5000W 48V Hybrid Invert…" at bounding box center [1299, 336] width 368 height 29
type textarea "*"
type textarea "**********"
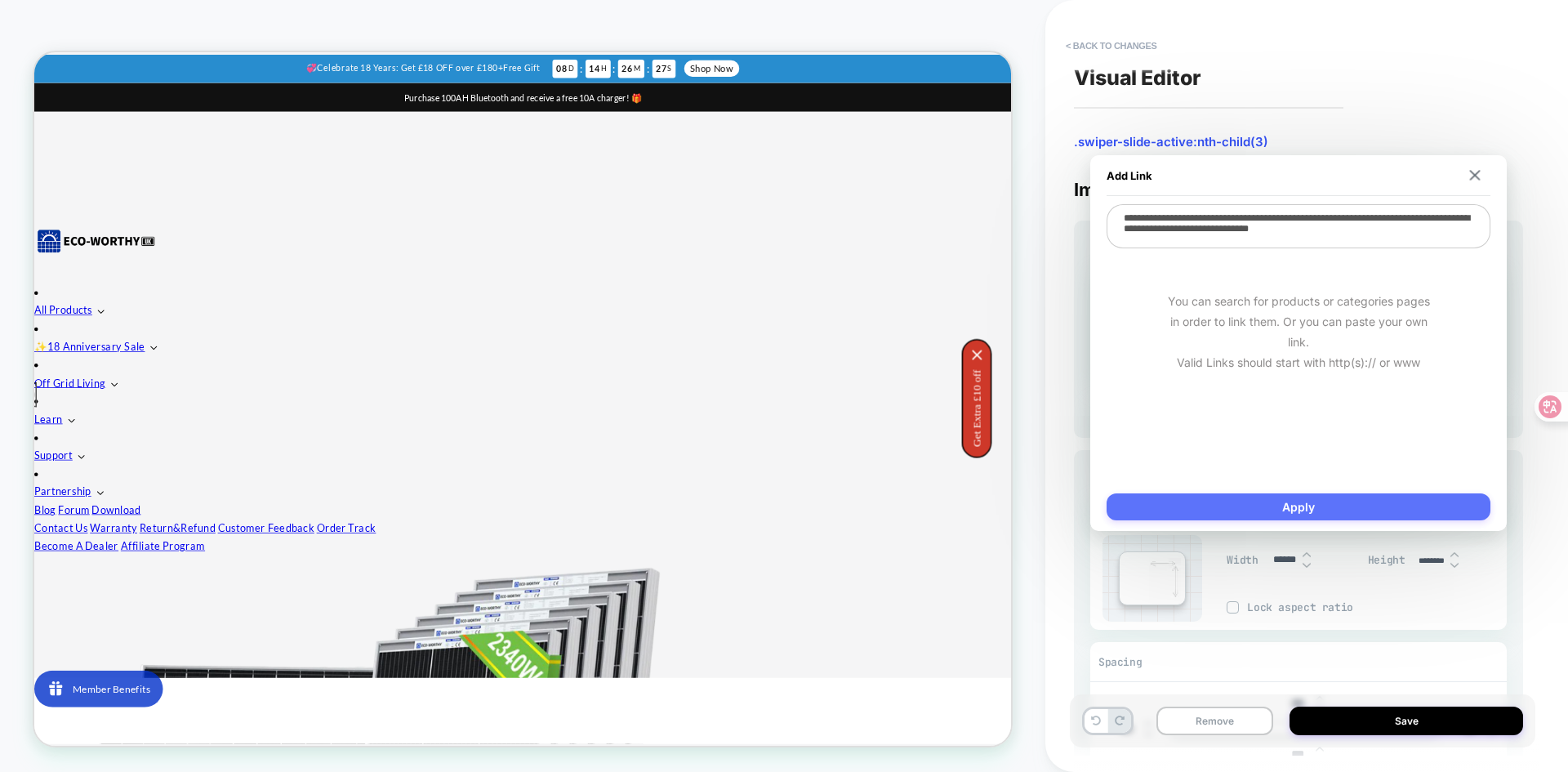
click at [1313, 502] on button "Apply" at bounding box center [1298, 506] width 383 height 27
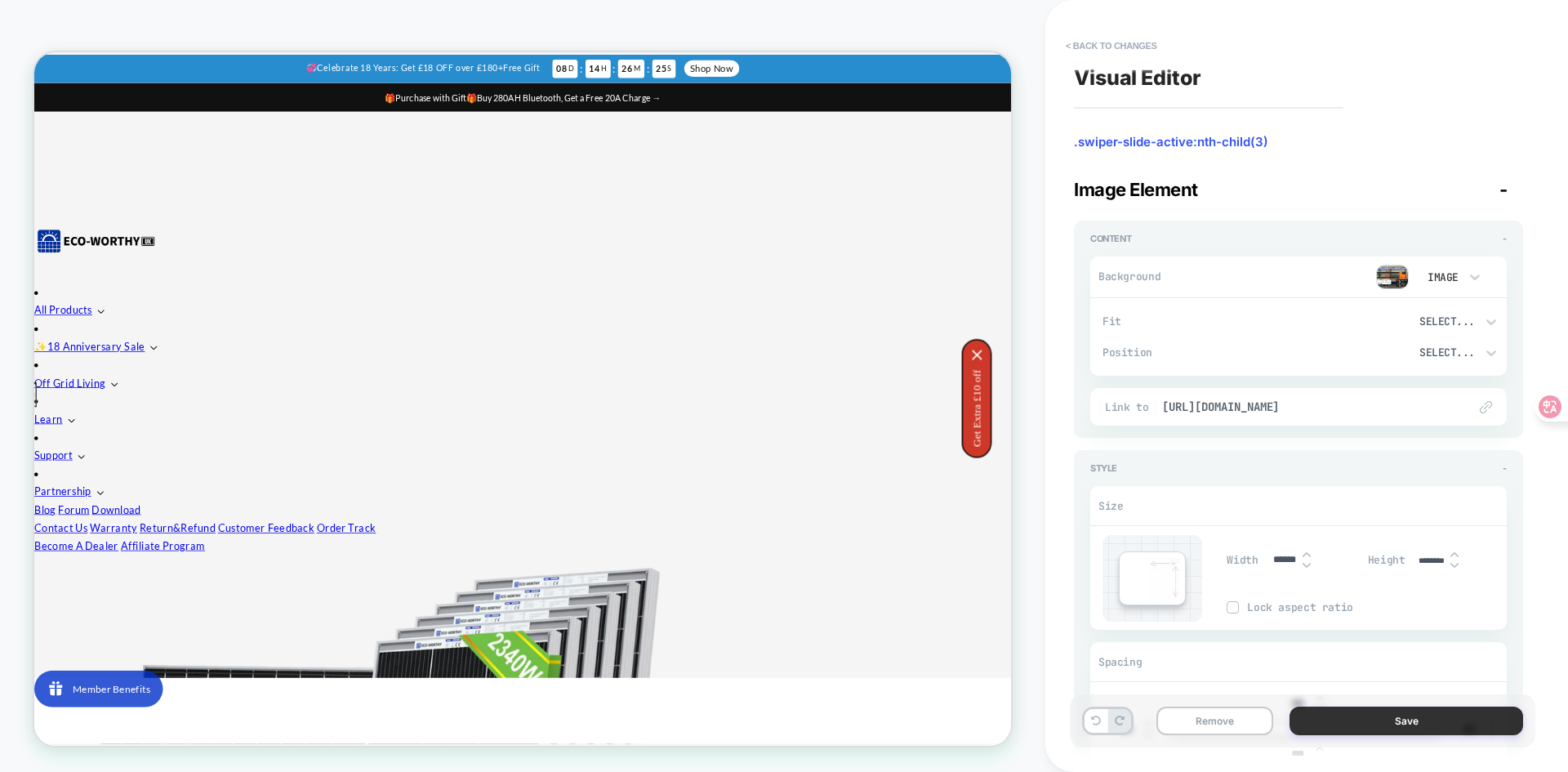
click at [1324, 726] on button "Save" at bounding box center [1406, 720] width 234 height 29
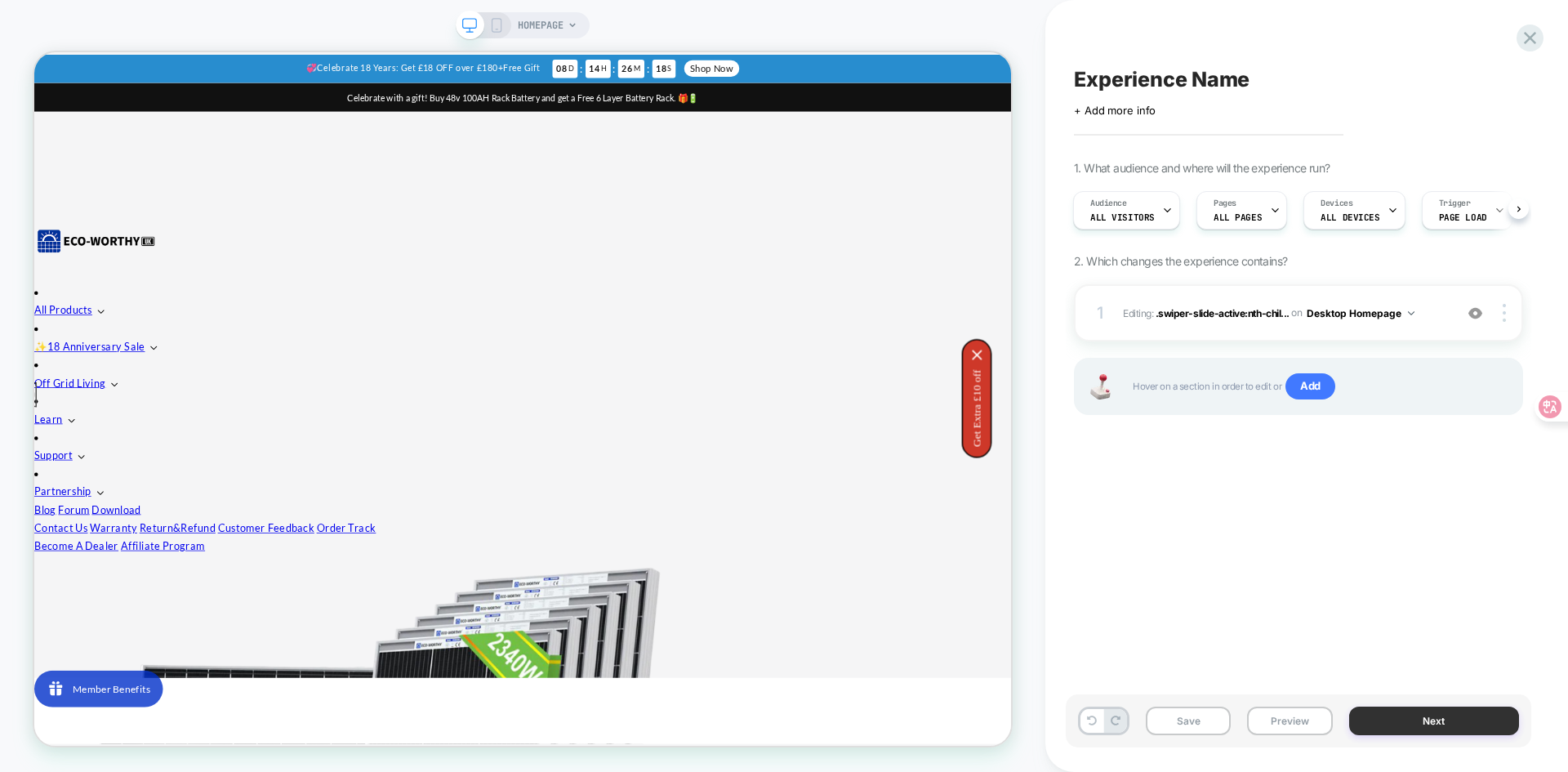
click at [1419, 724] on button "Next" at bounding box center [1434, 720] width 171 height 29
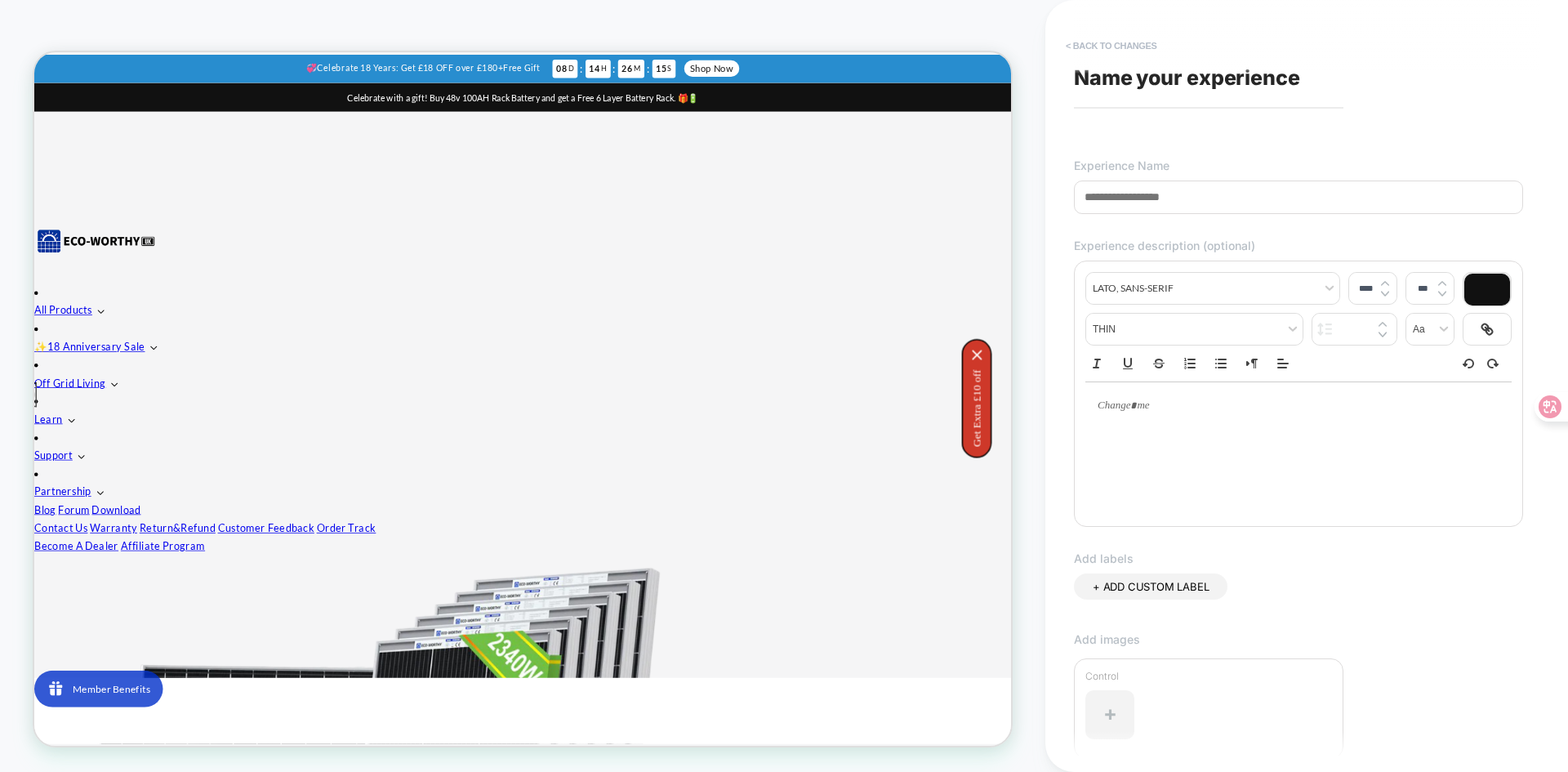
click at [1111, 48] on button "< Back to changes" at bounding box center [1112, 46] width 108 height 26
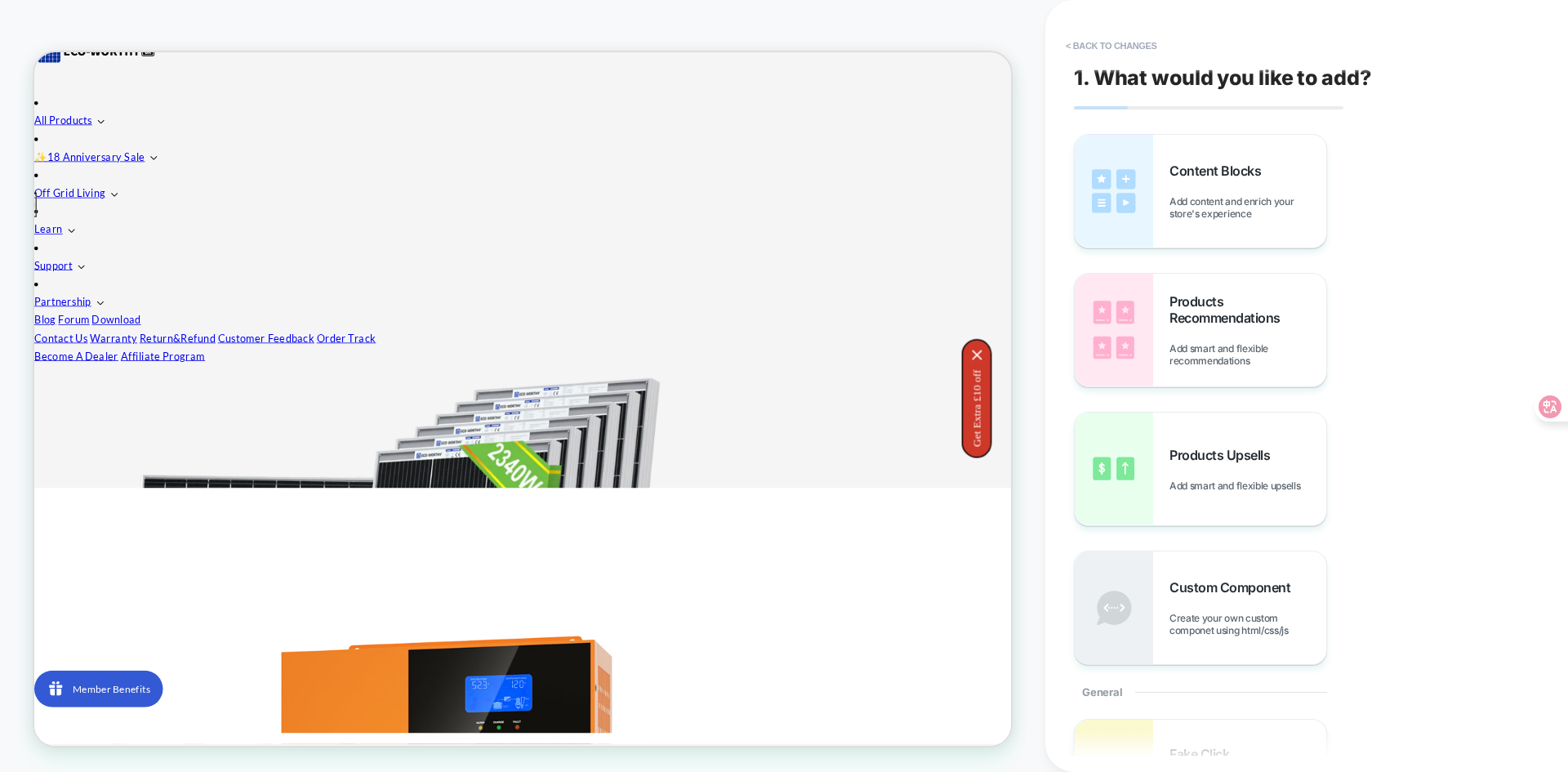
scroll to position [0, 0]
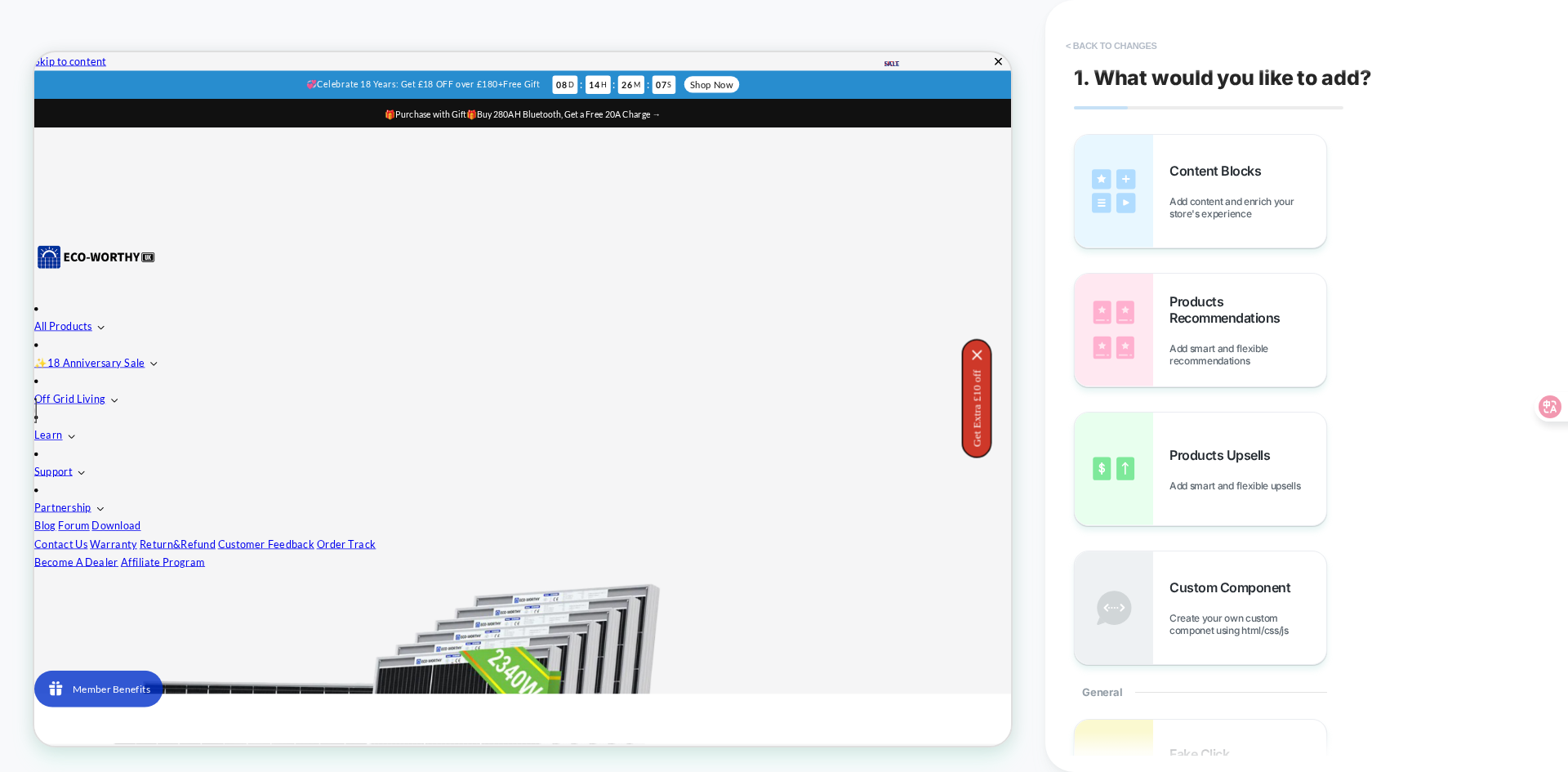
click at [1104, 46] on button "< Back to changes" at bounding box center [1112, 46] width 108 height 26
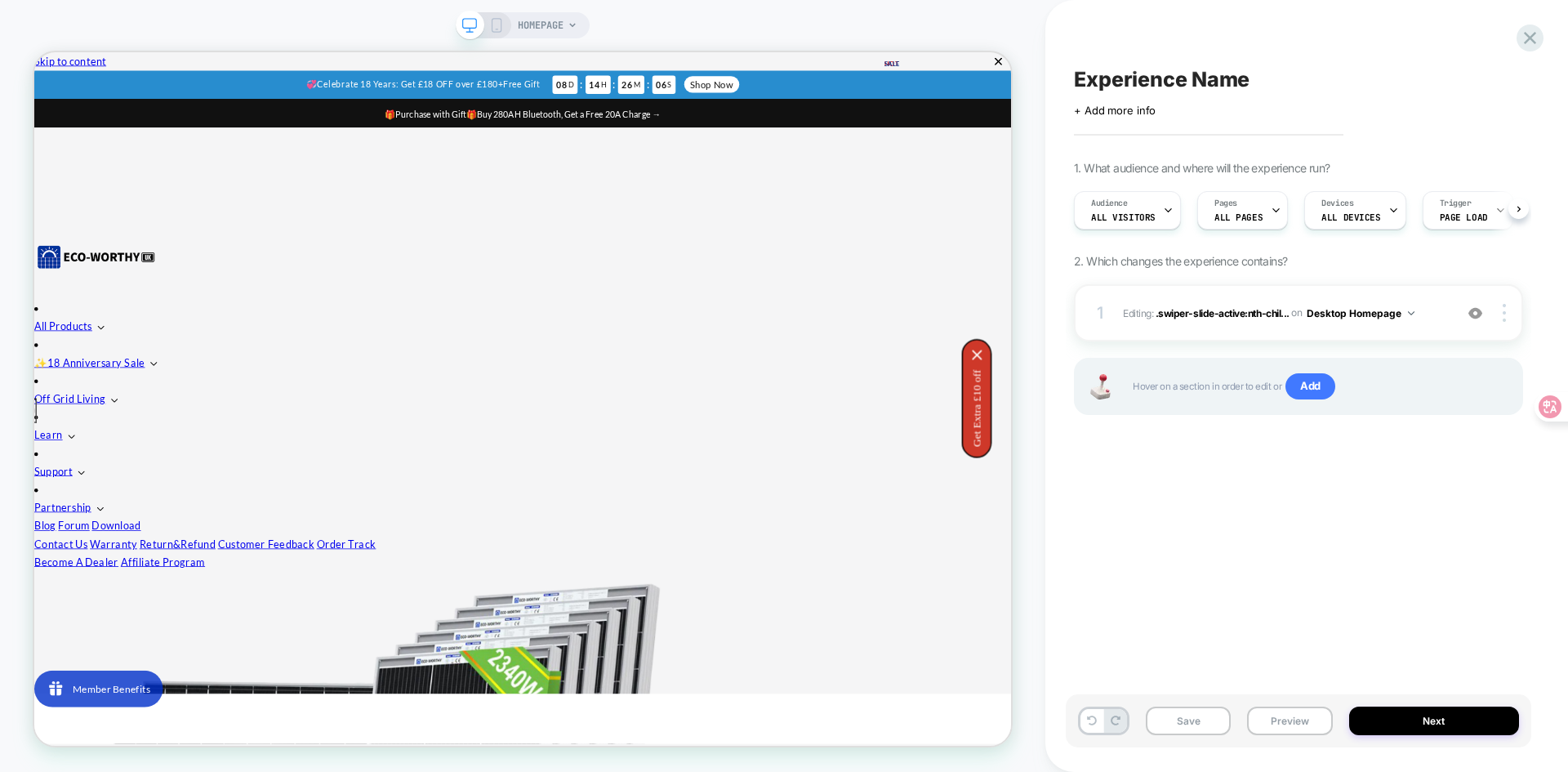
scroll to position [0, 1]
click at [62, 522] on div at bounding box center [66, 533] width 29 height 29
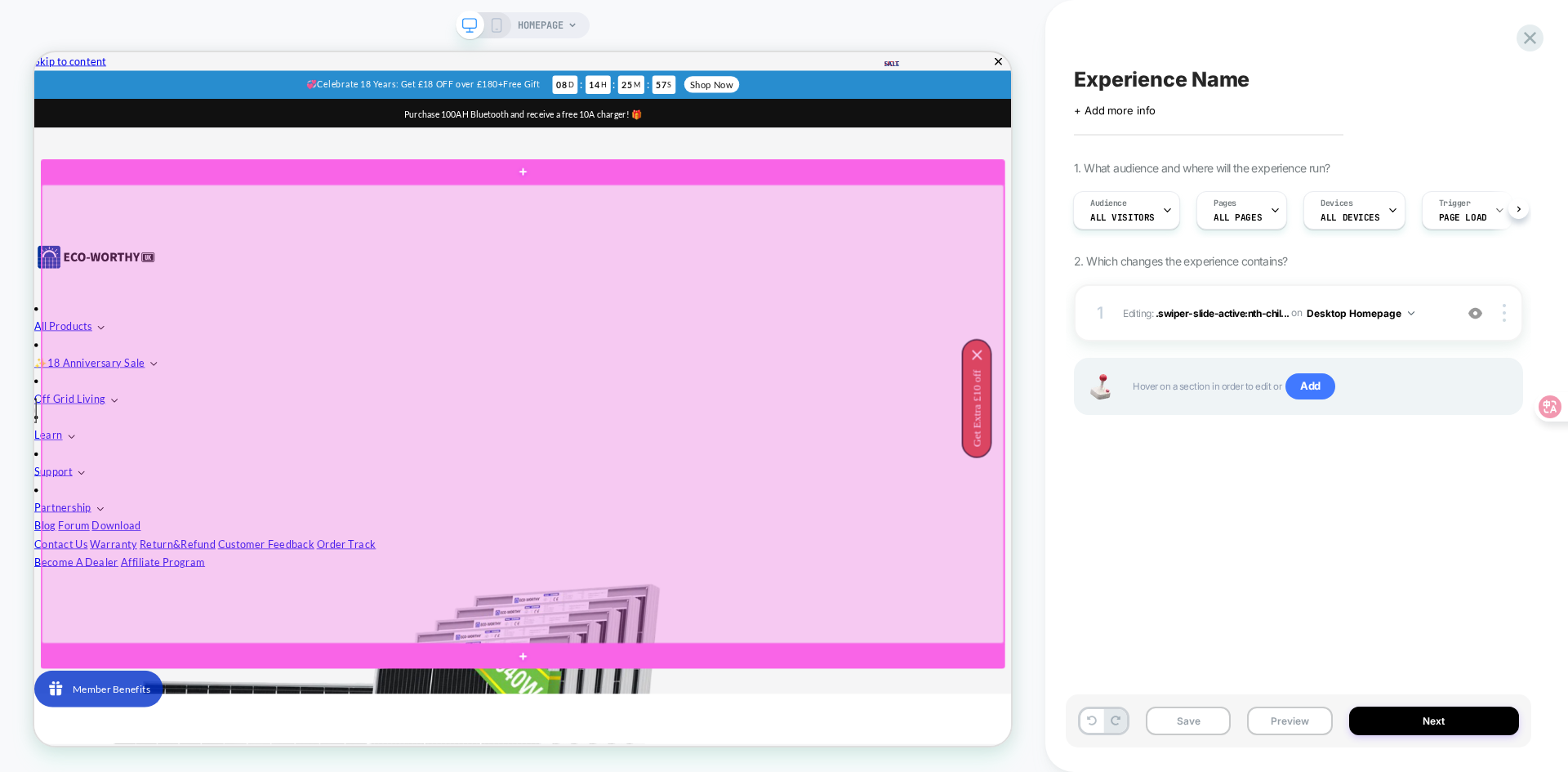
click at [796, 429] on div at bounding box center [685, 534] width 1283 height 611
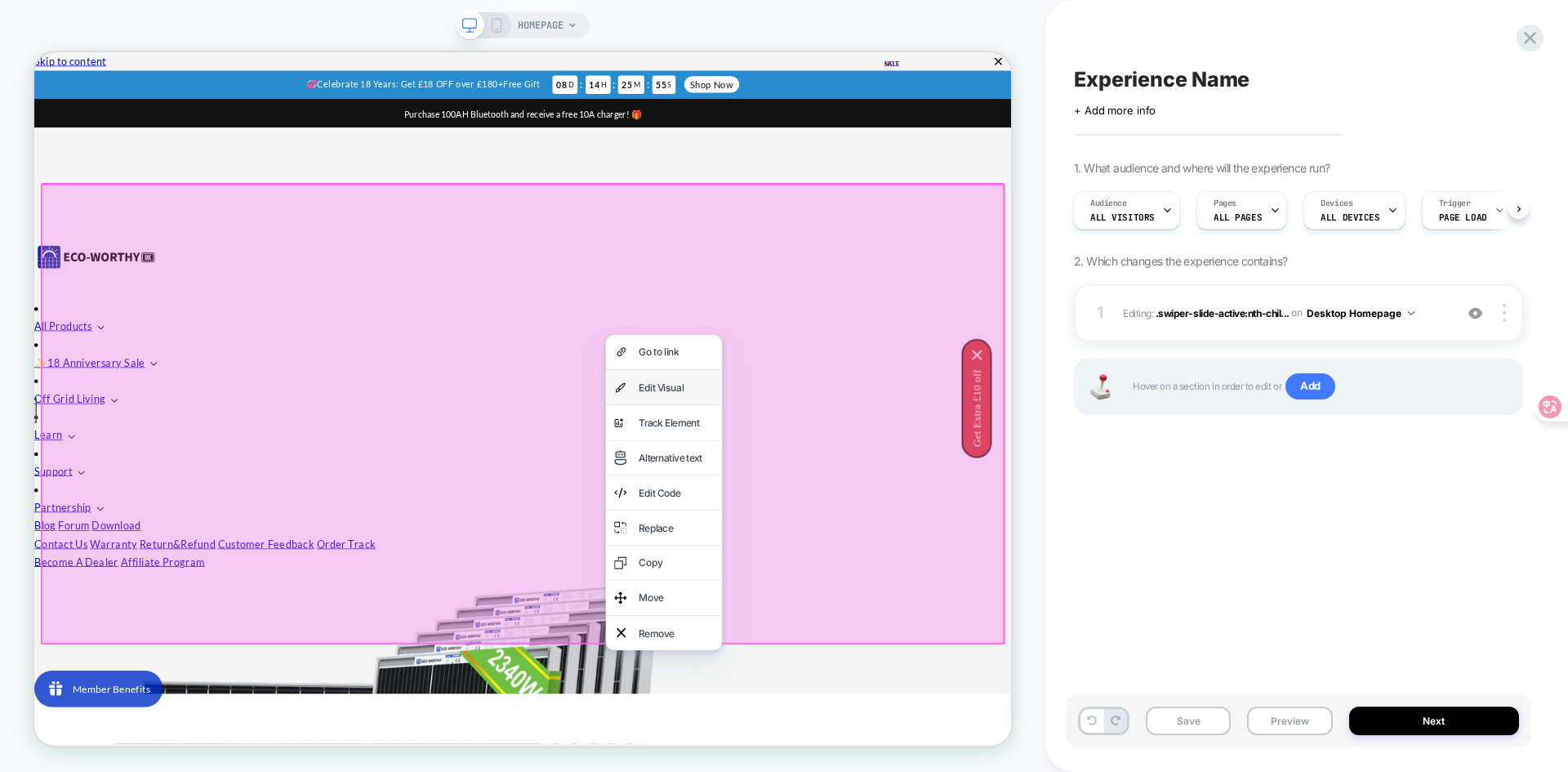
click at [901, 504] on div "Edit Visual" at bounding box center [890, 499] width 99 height 23
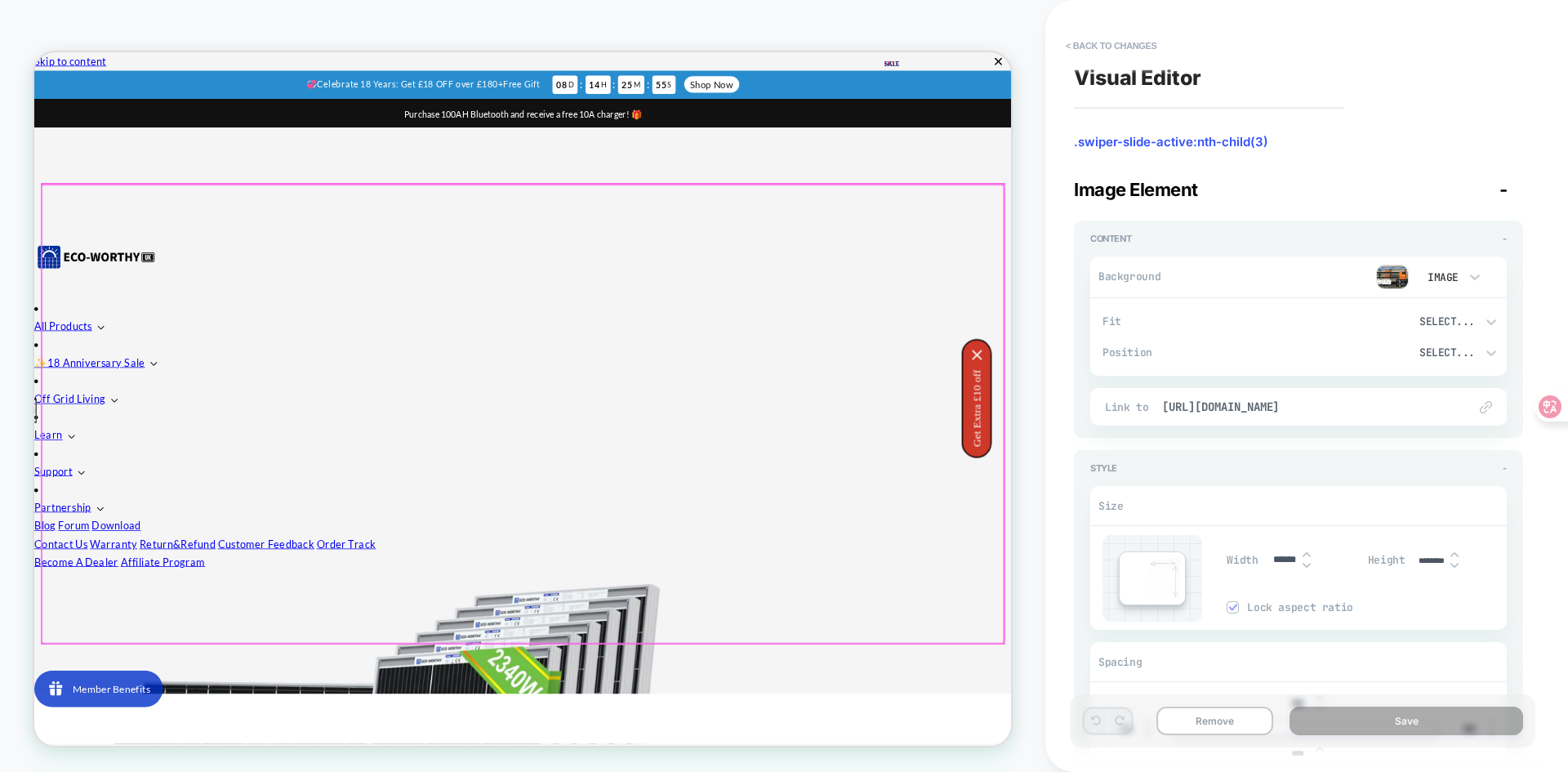
scroll to position [21, 0]
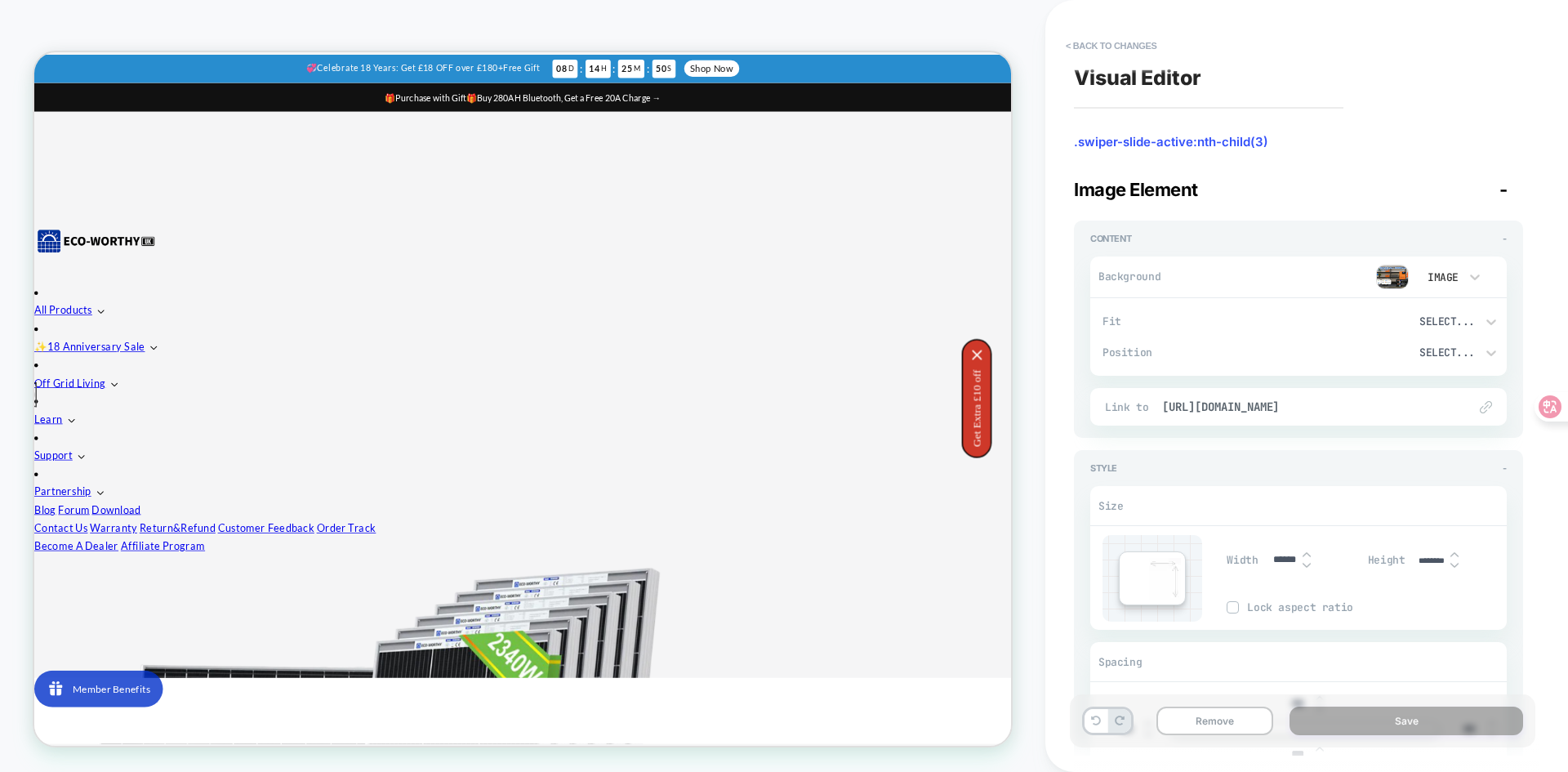
click at [1122, 46] on button "< Back to changes" at bounding box center [1112, 46] width 108 height 26
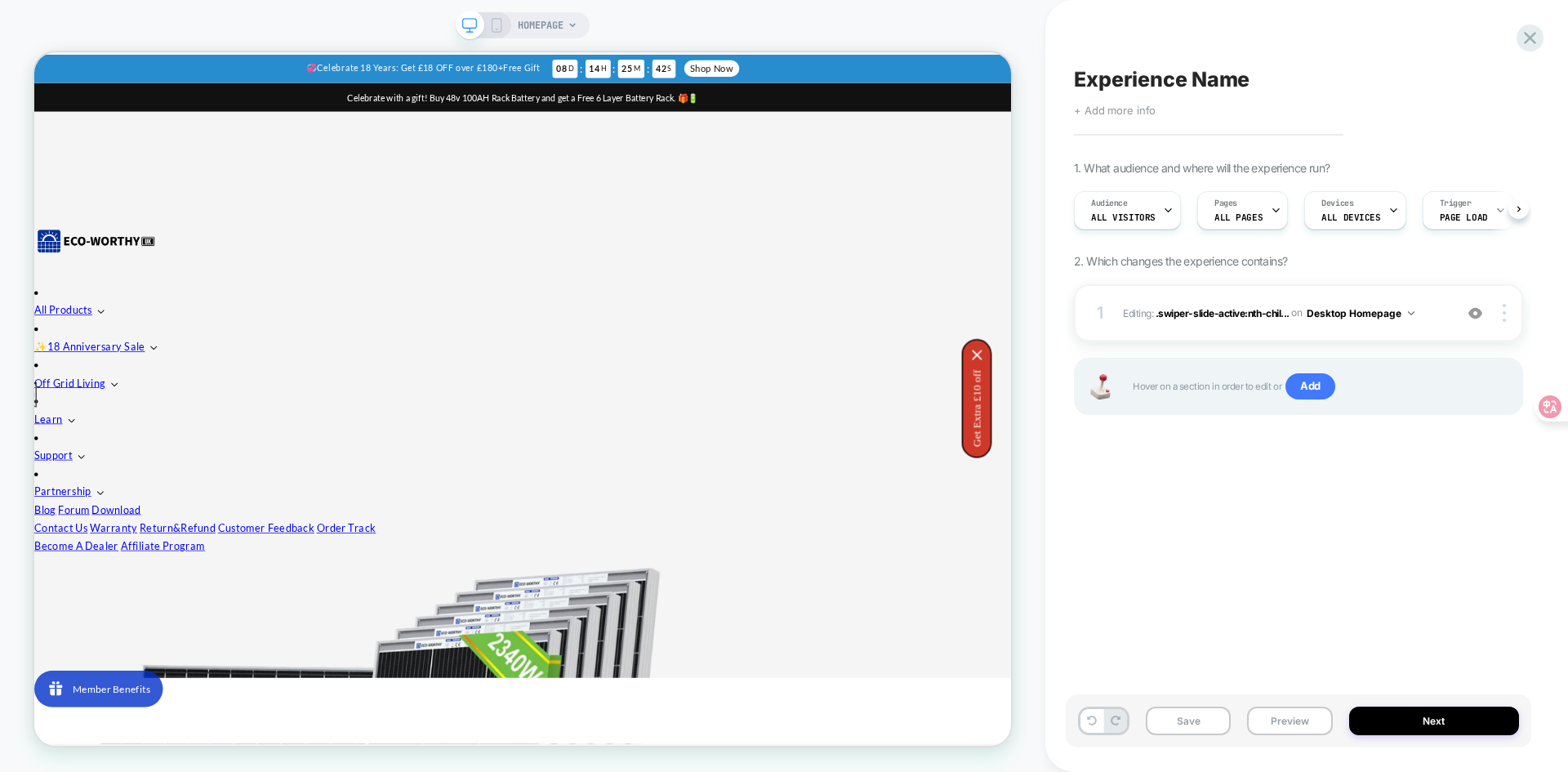
scroll to position [0, 1]
click at [1457, 722] on button "Next" at bounding box center [1434, 720] width 171 height 29
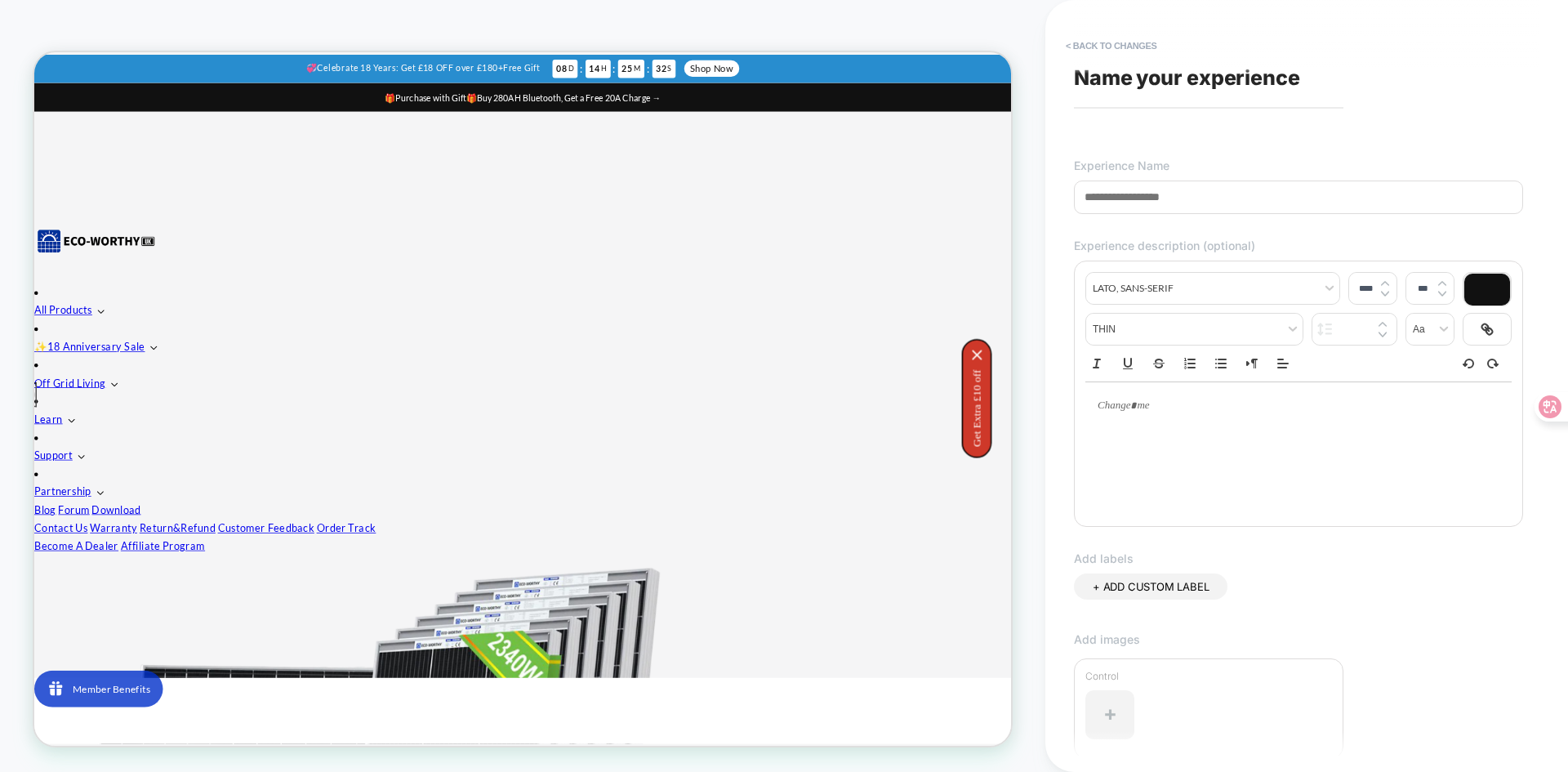
click at [1148, 192] on input at bounding box center [1298, 197] width 449 height 33
drag, startPoint x: 1227, startPoint y: 204, endPoint x: 1092, endPoint y: 214, distance: 135.4
click at [1092, 214] on input at bounding box center [1298, 197] width 449 height 33
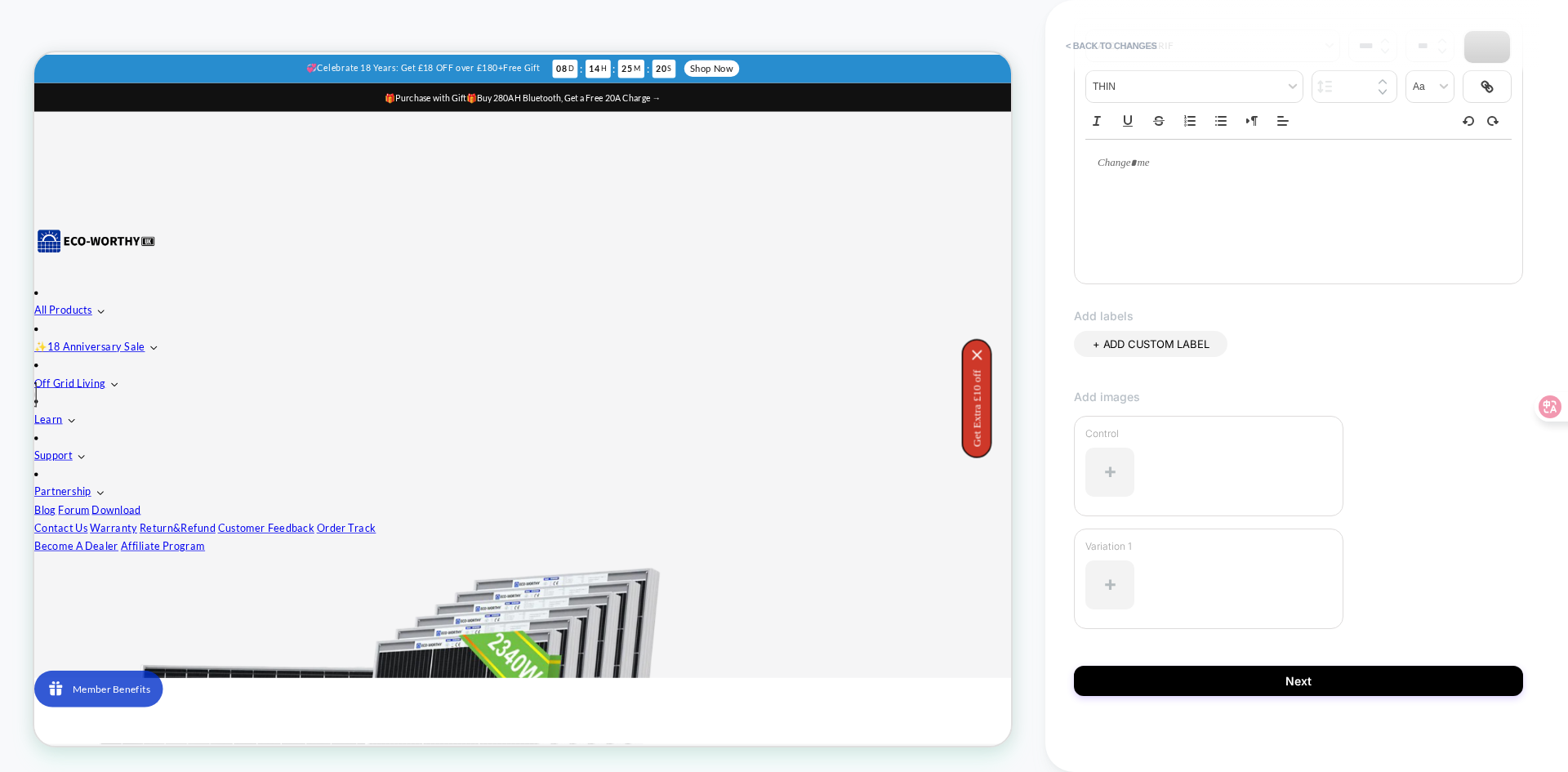
scroll to position [250, 0]
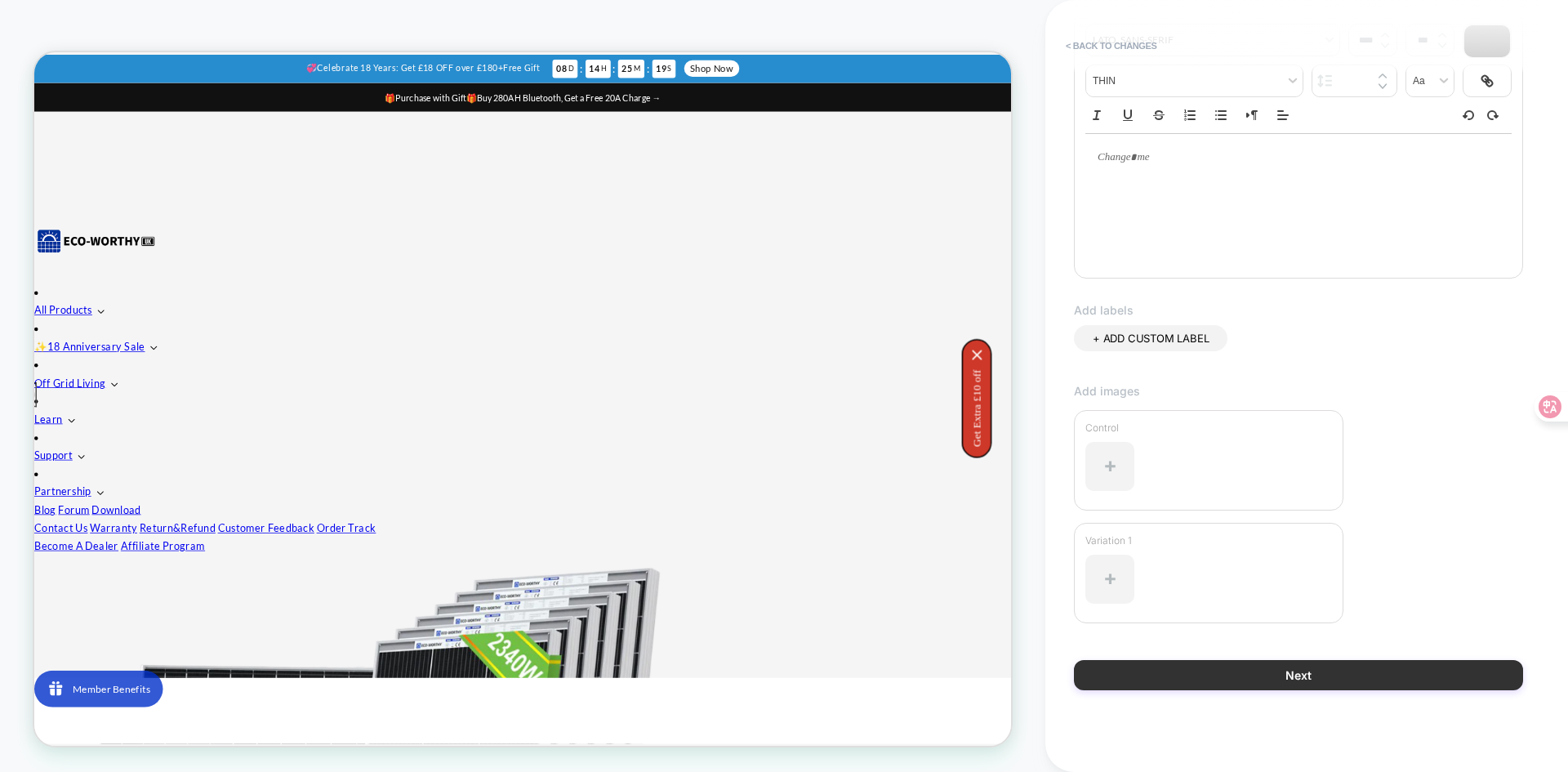
type input "********"
click at [1322, 680] on button "Next" at bounding box center [1298, 674] width 449 height 30
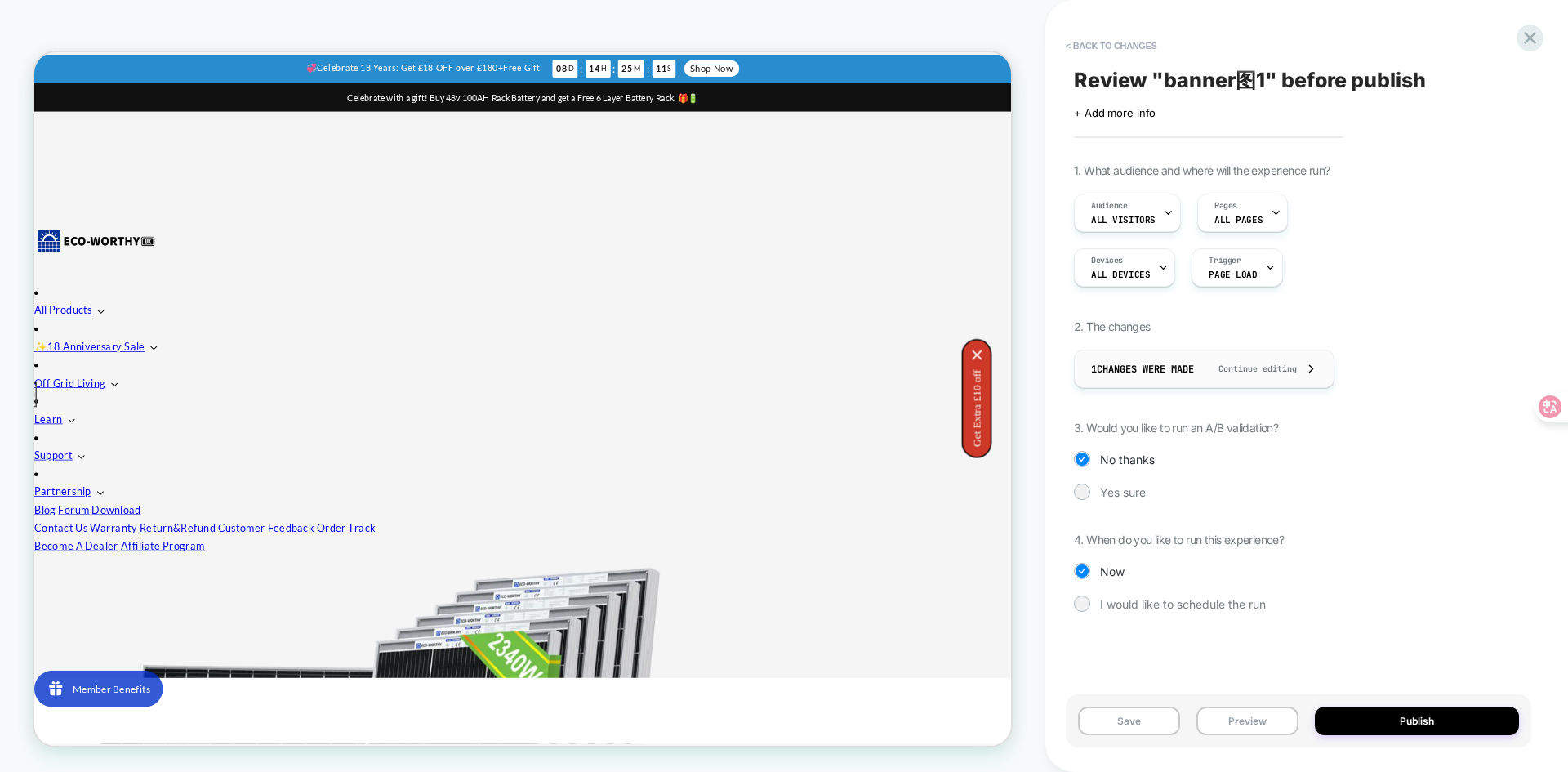
click at [1317, 371] on icon at bounding box center [1311, 368] width 12 height 12
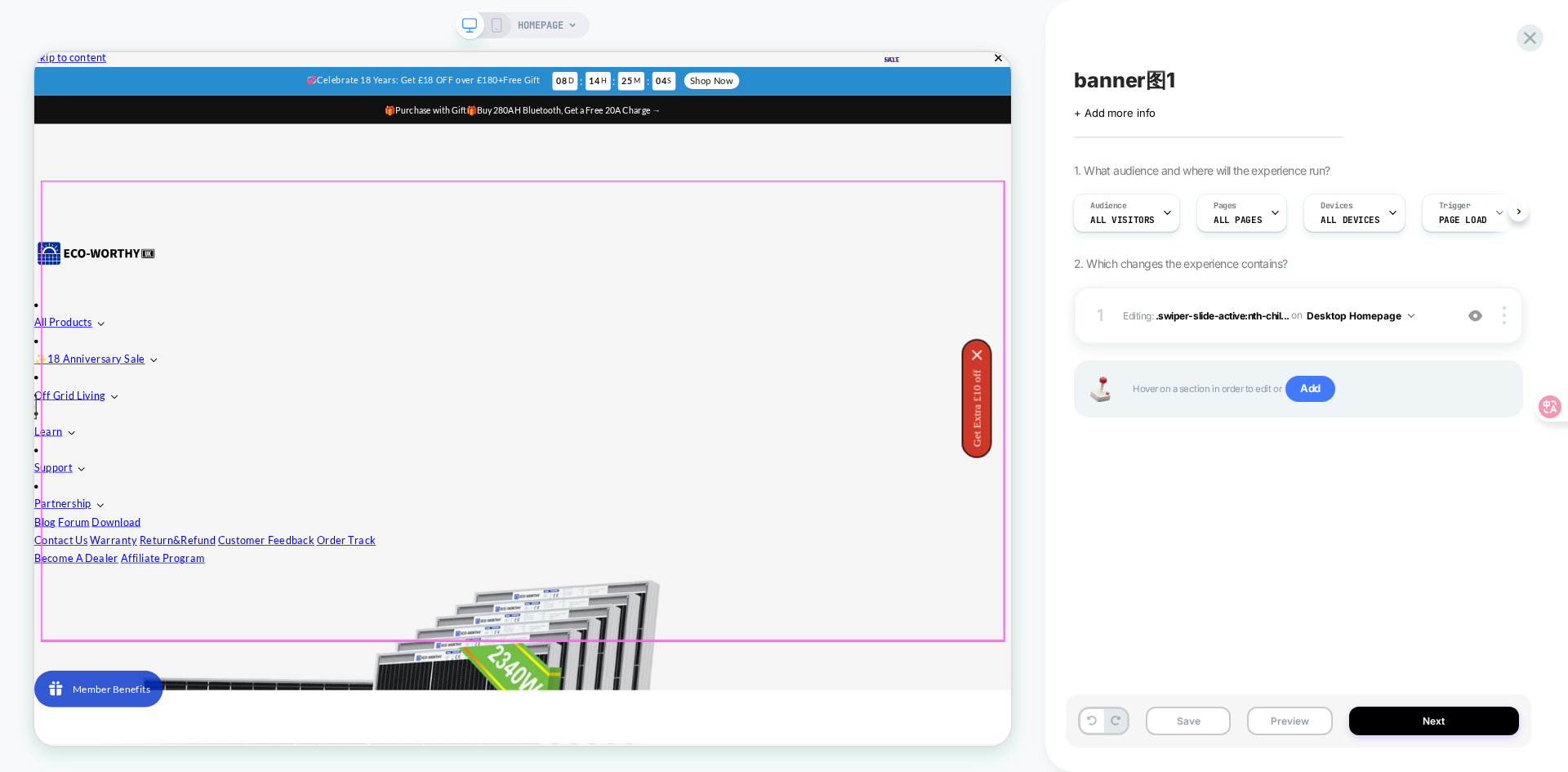
scroll to position [0, 0]
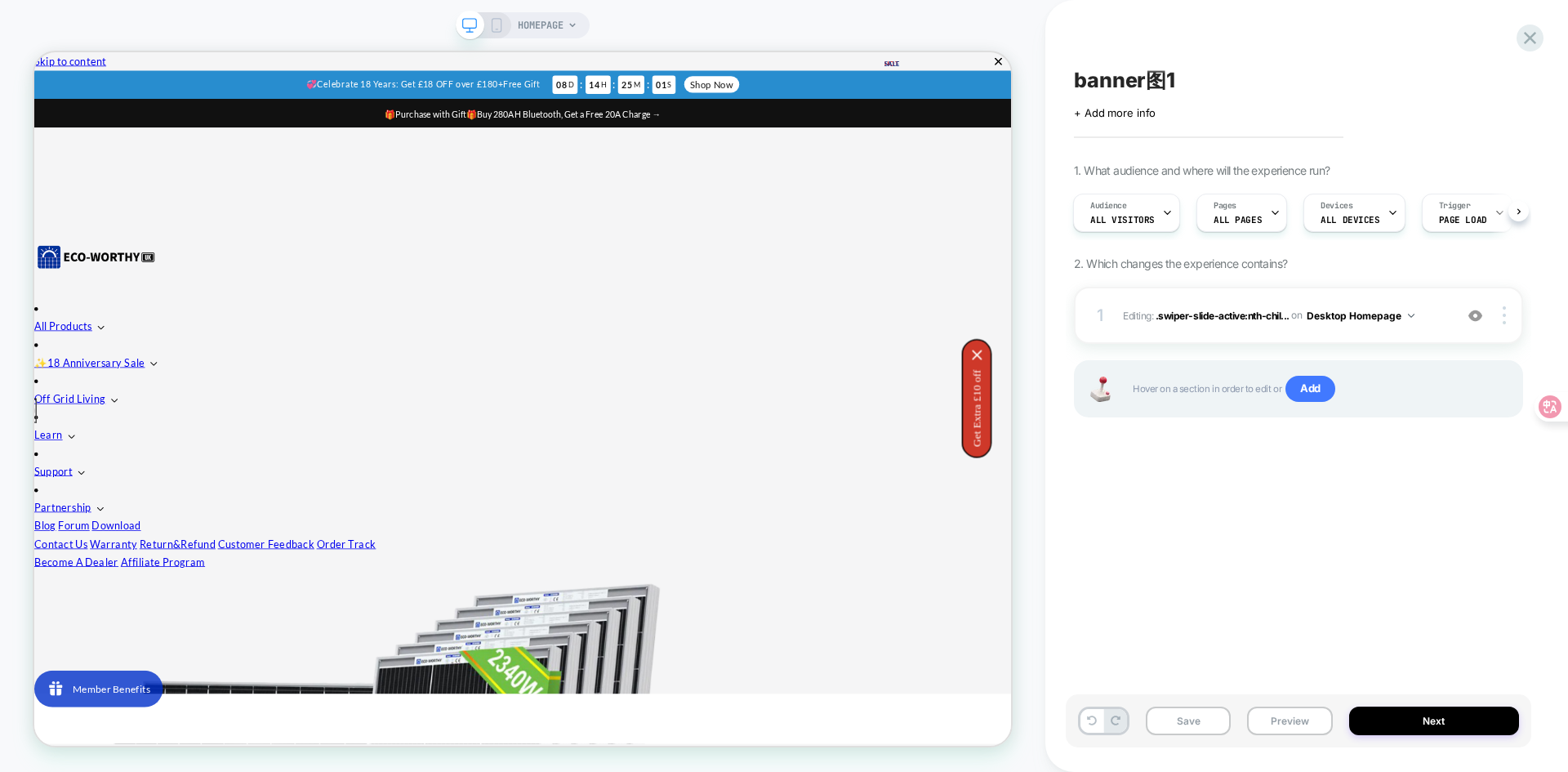
click at [1447, 506] on div "banner图1 Click to edit experience details + Add more info 1. What audience and …" at bounding box center [1298, 386] width 465 height 739
click at [1143, 84] on span "banner图1" at bounding box center [1124, 80] width 101 height 27
click at [1140, 86] on textarea "********" at bounding box center [1137, 81] width 128 height 29
click at [1149, 86] on textarea "********" at bounding box center [1137, 81] width 128 height 29
click at [1076, 85] on textarea "********" at bounding box center [1137, 81] width 128 height 29
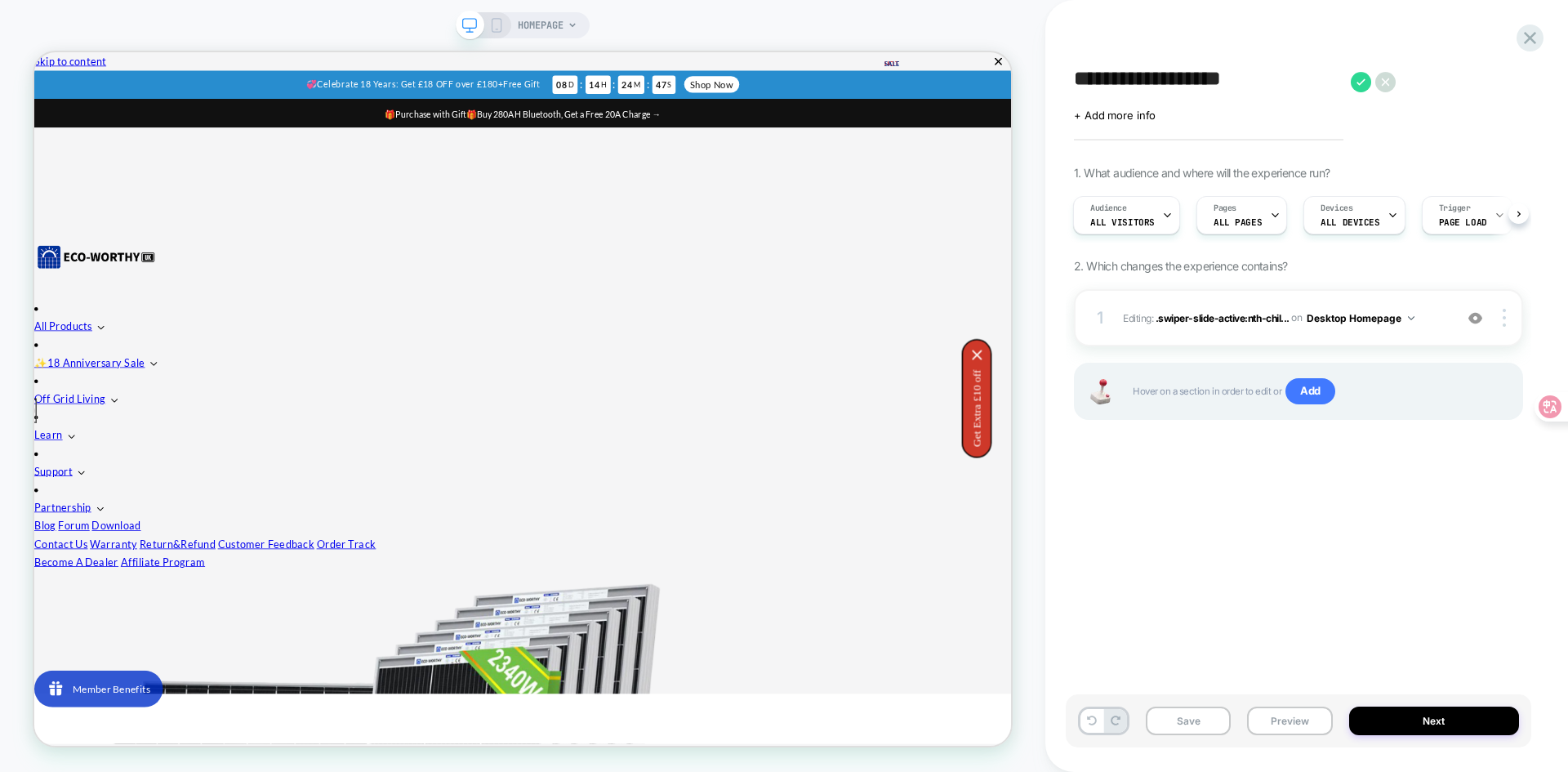
click at [1261, 84] on textarea "**********" at bounding box center [1208, 81] width 269 height 29
drag, startPoint x: 1284, startPoint y: 82, endPoint x: 1296, endPoint y: 77, distance: 13.0
click at [1296, 77] on textarea "**********" at bounding box center [1208, 81] width 269 height 29
type textarea "**********"
click at [1382, 83] on icon at bounding box center [1389, 82] width 20 height 20
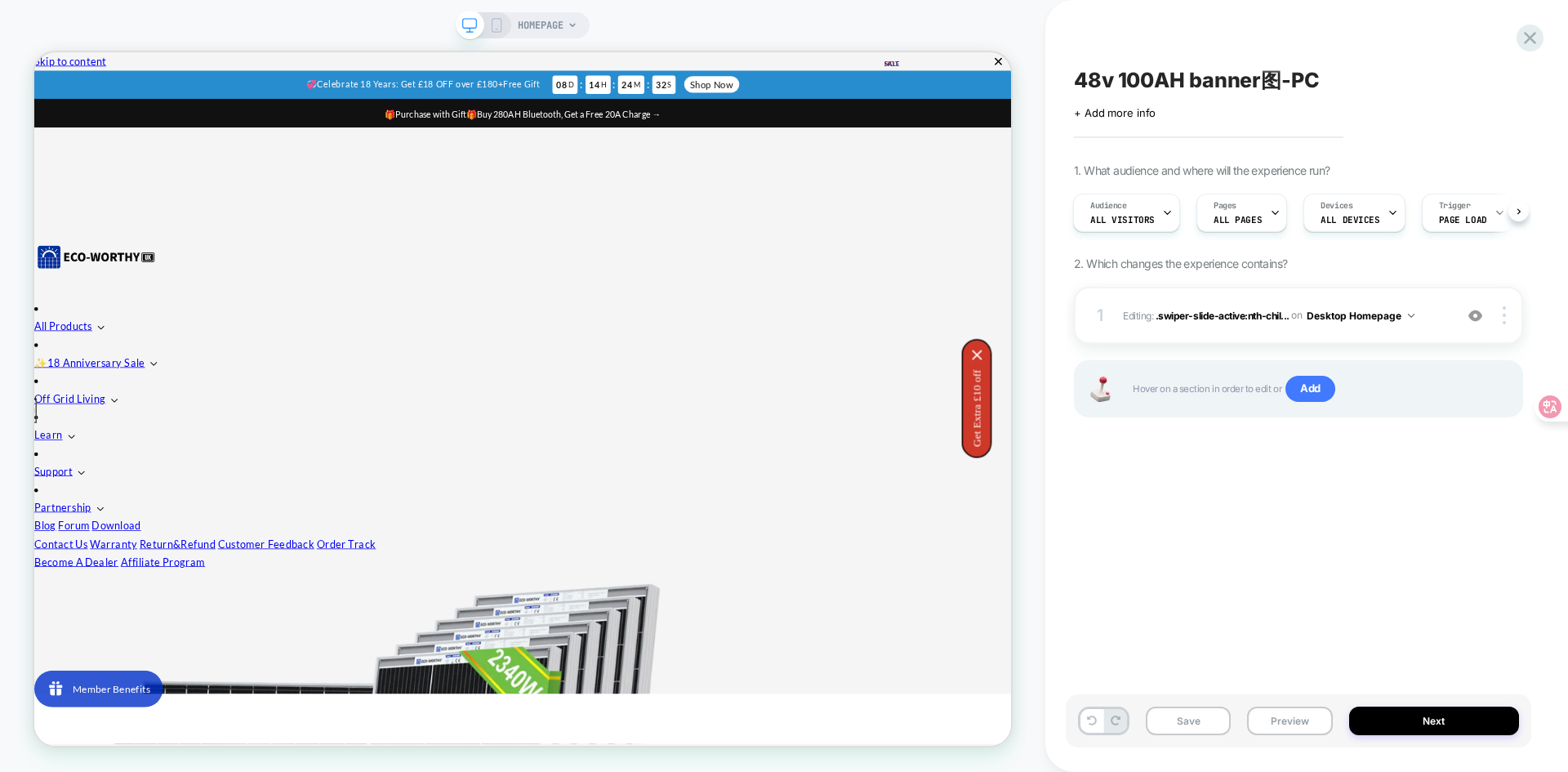
click at [495, 26] on icon at bounding box center [496, 25] width 15 height 15
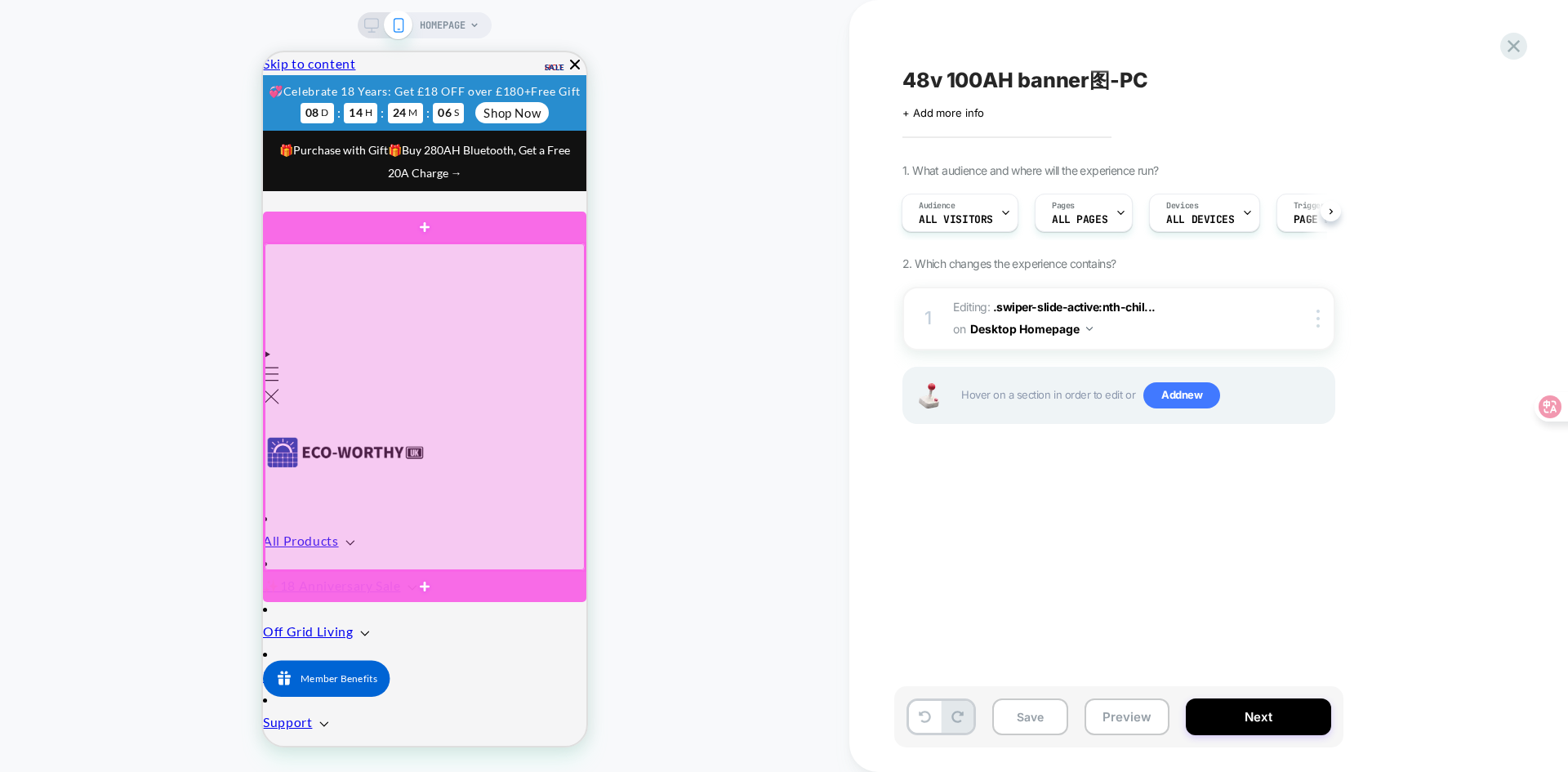
click at [410, 385] on div at bounding box center [425, 406] width 320 height 326
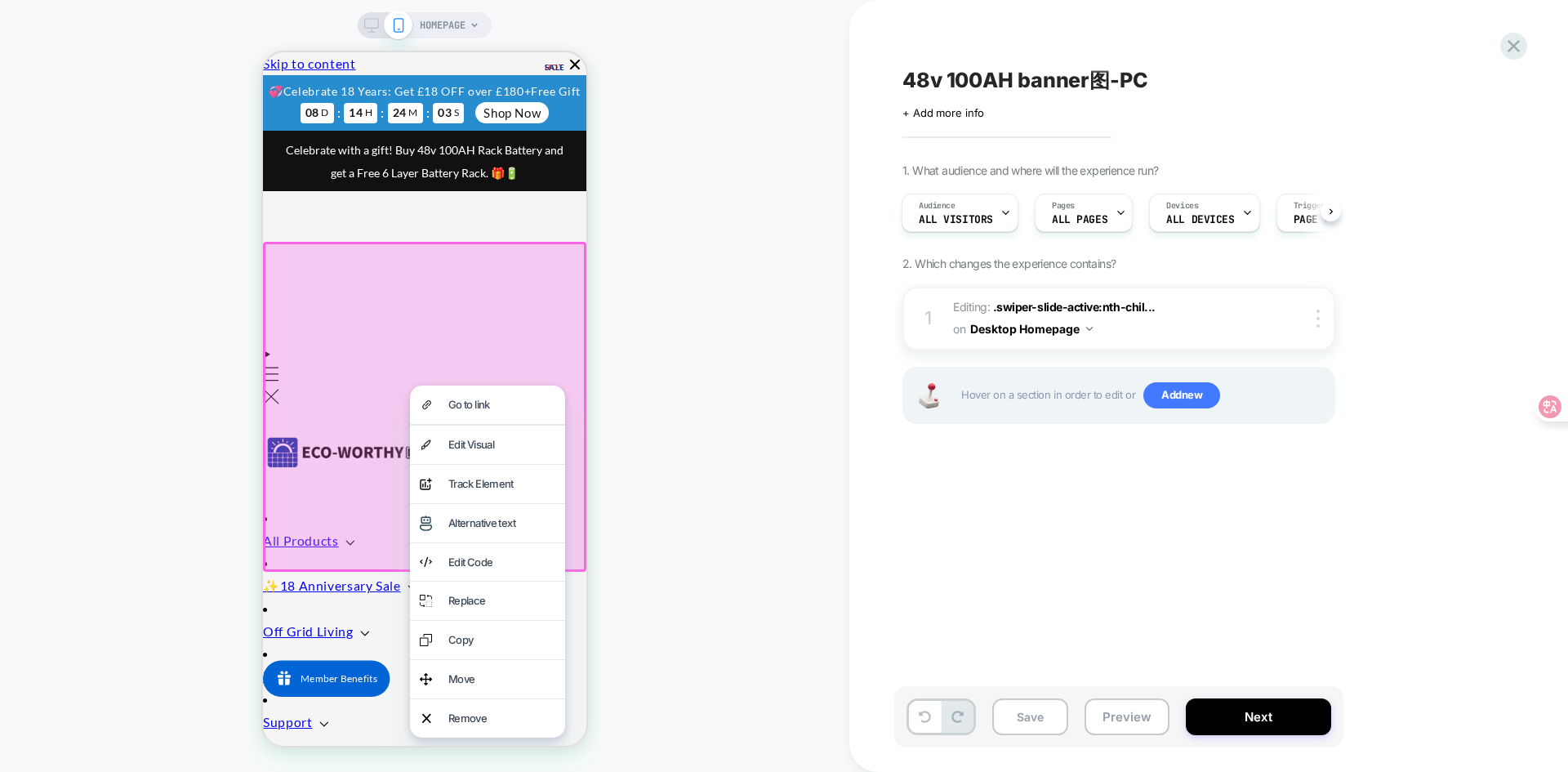
click at [945, 46] on div "48v 100AH banner图-PC Click to edit experience details + Add more info 1. What a…" at bounding box center [1200, 386] width 612 height 739
click at [375, 18] on rect at bounding box center [372, 23] width 14 height 9
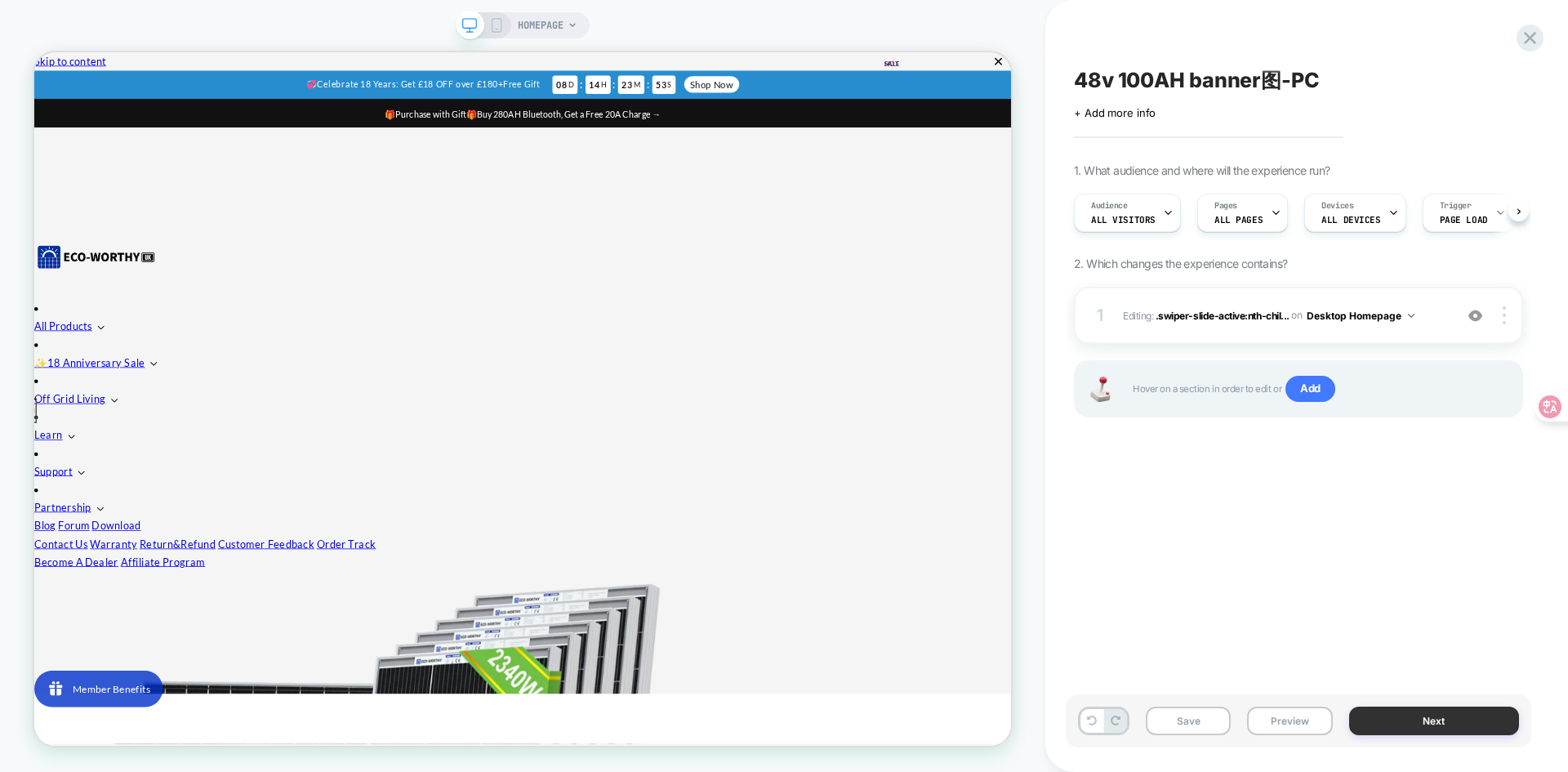
scroll to position [0, 1]
click at [1440, 720] on button "Next" at bounding box center [1434, 720] width 171 height 29
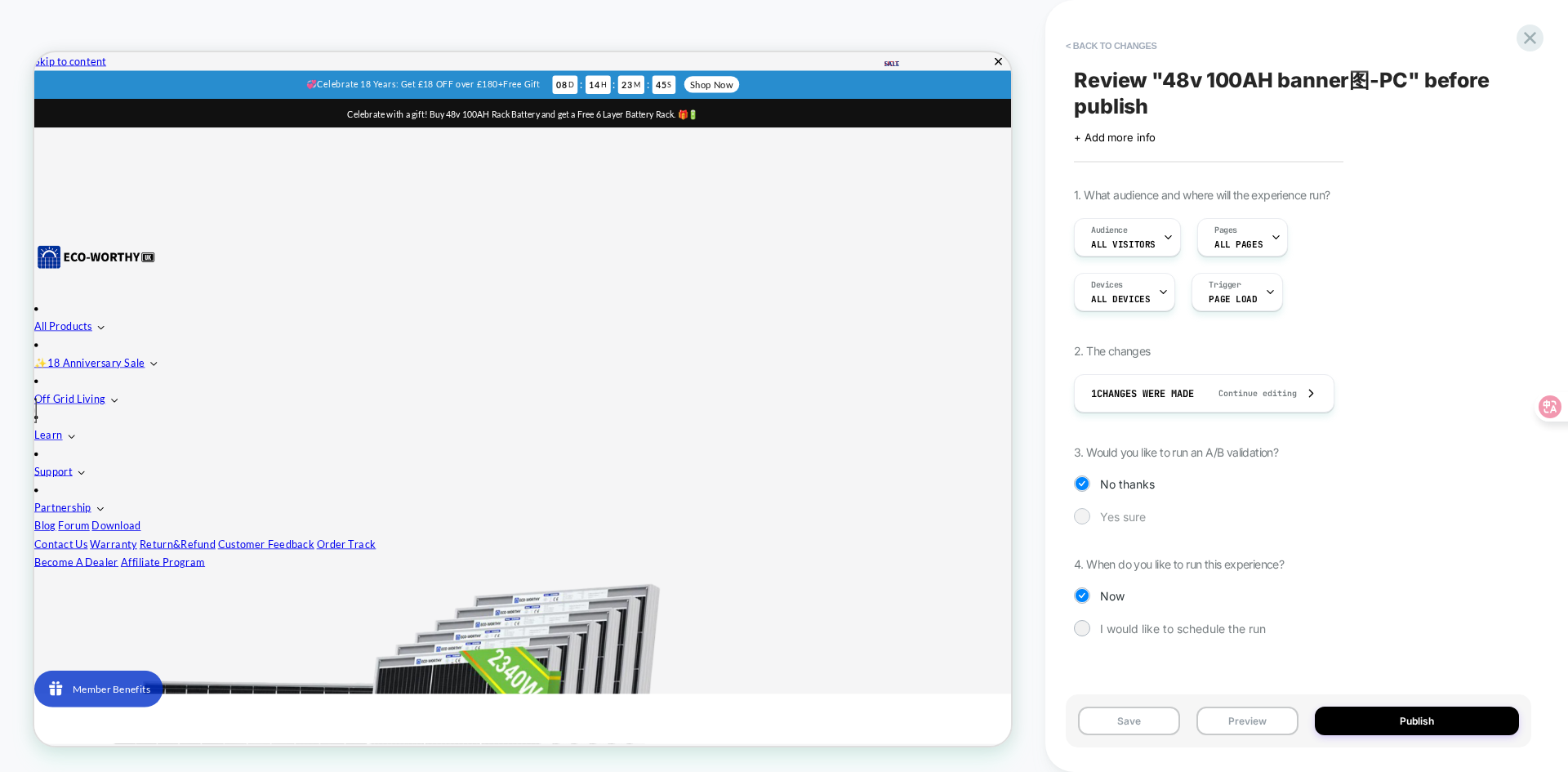
click at [1081, 520] on div at bounding box center [1082, 515] width 12 height 12
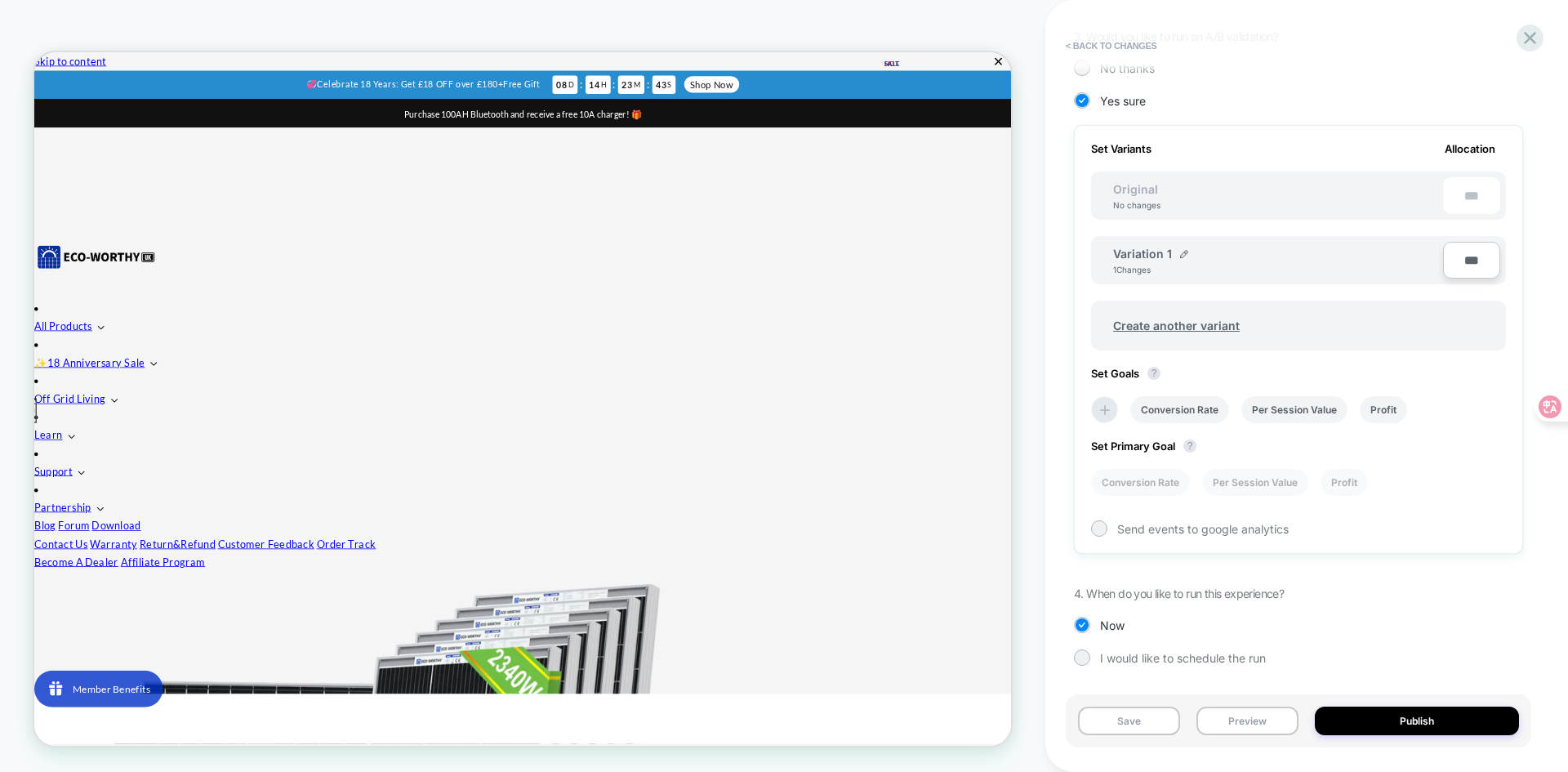
scroll to position [338, 0]
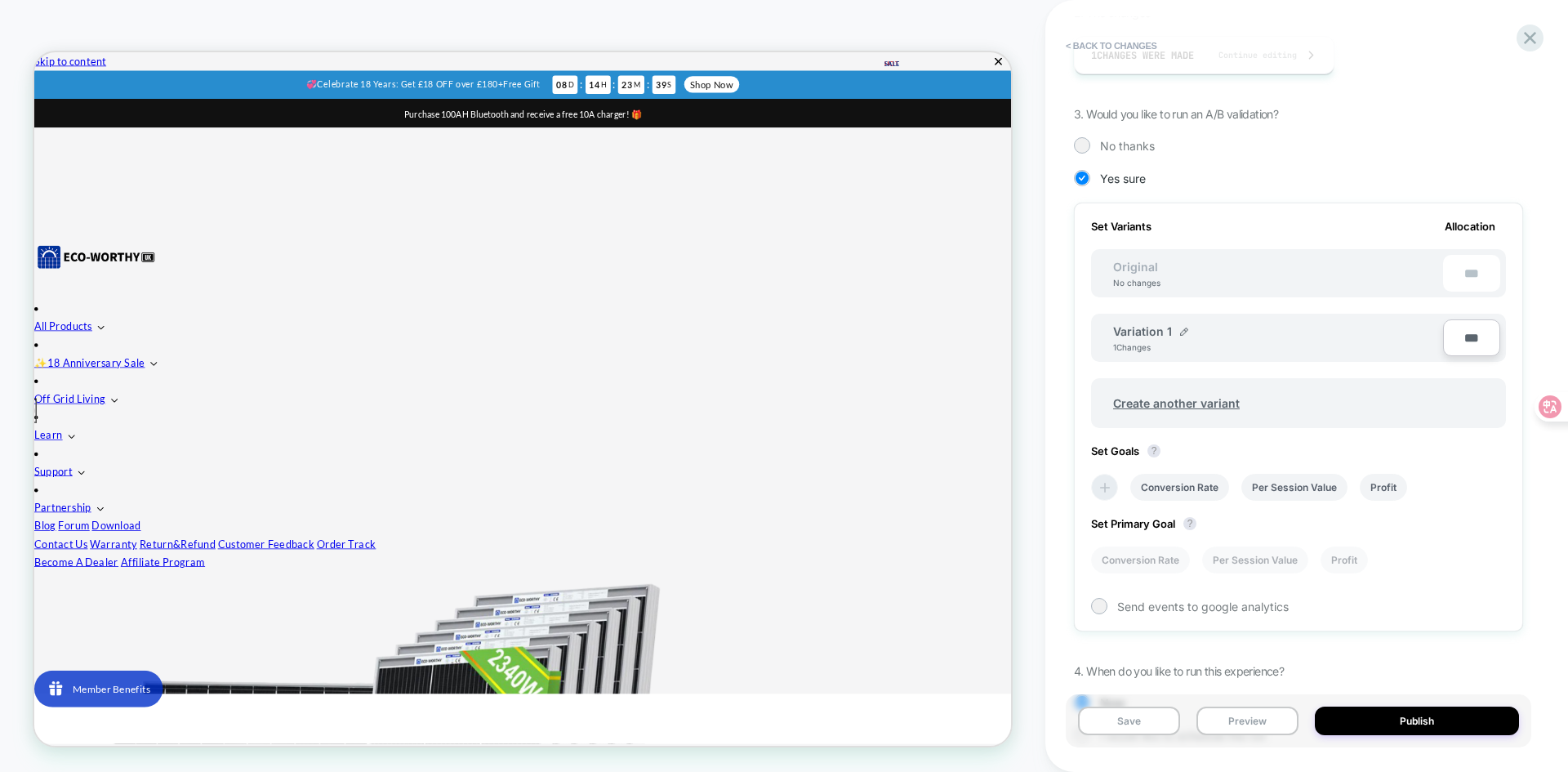
click at [1110, 495] on icon at bounding box center [1105, 487] width 17 height 17
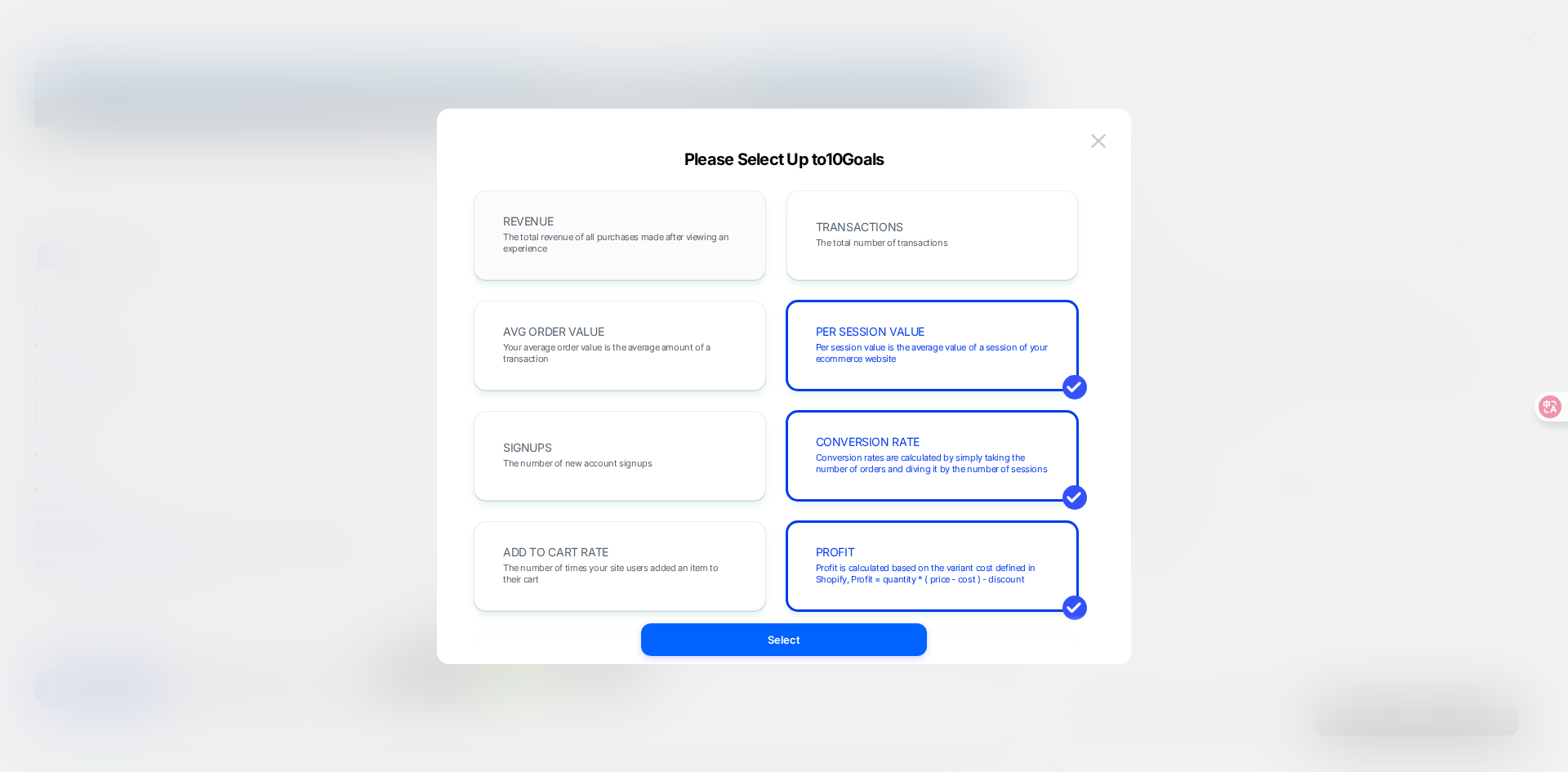
click at [601, 246] on span "The total revenue of all purchases made after viewing an experience" at bounding box center [620, 243] width 234 height 23
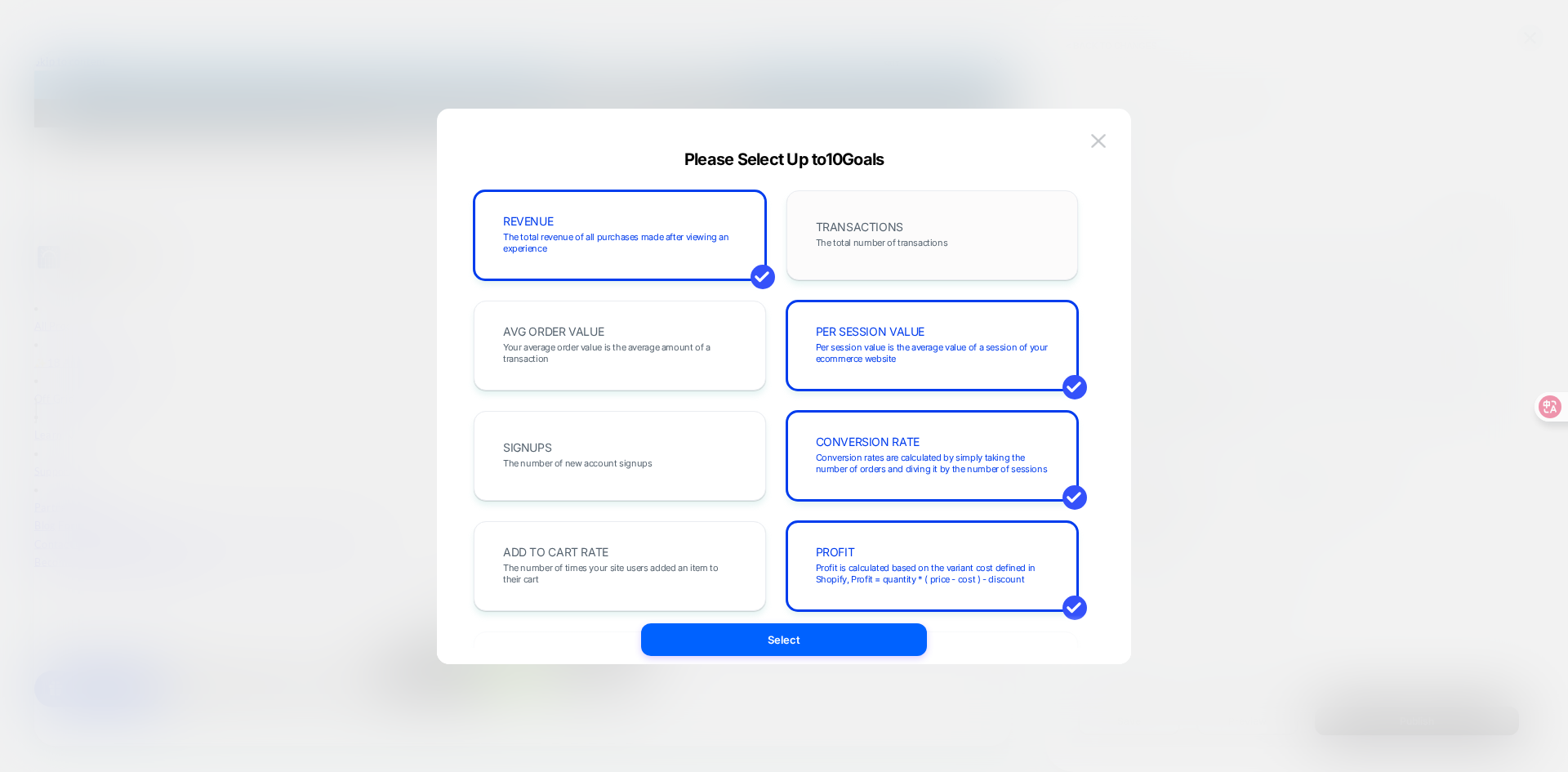
click at [795, 246] on div "TRANSACTIONS The total number of transactions" at bounding box center [932, 235] width 292 height 90
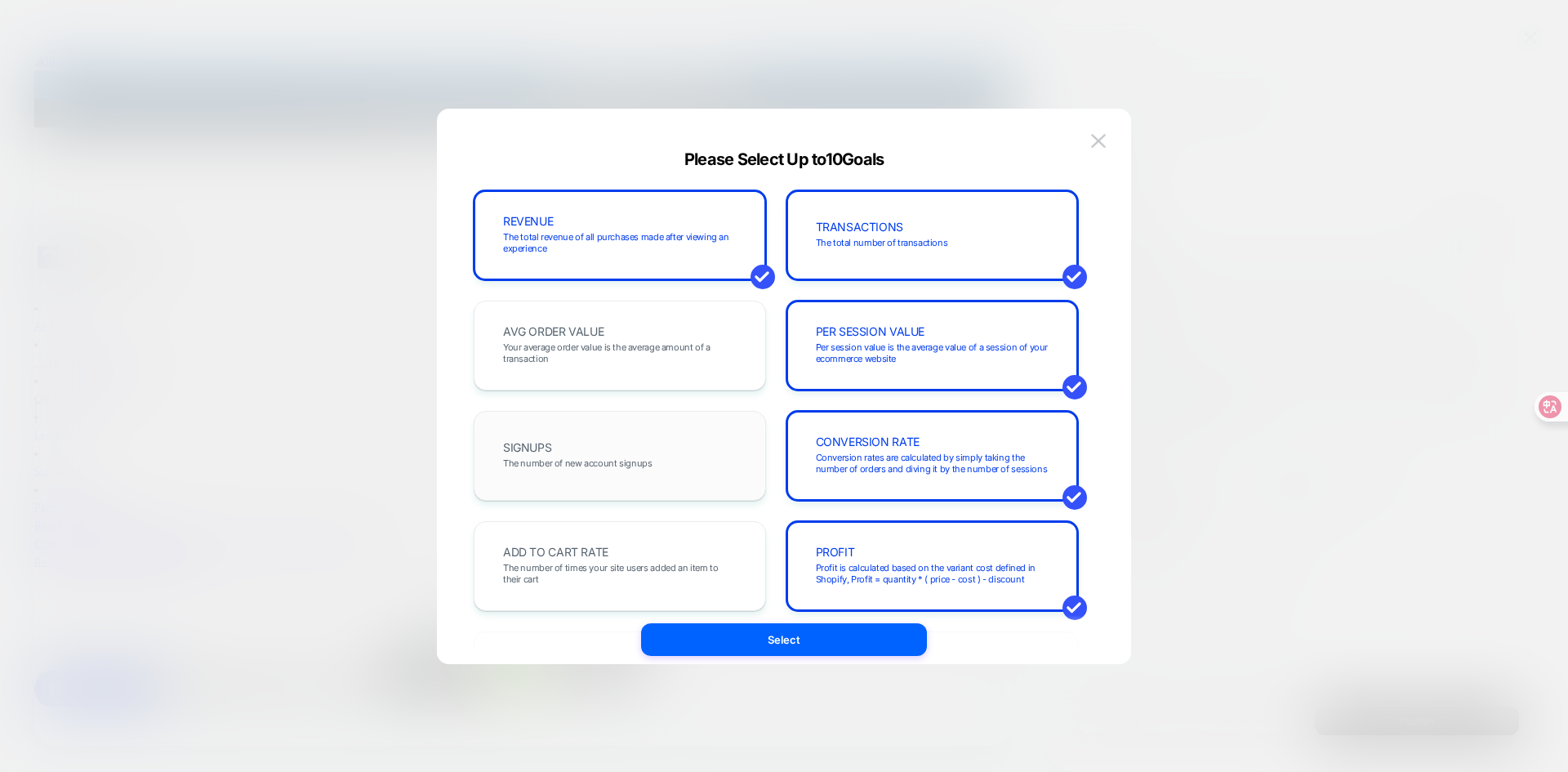
click at [595, 446] on div "SIGNUPS The number of new account signups" at bounding box center [619, 455] width 258 height 55
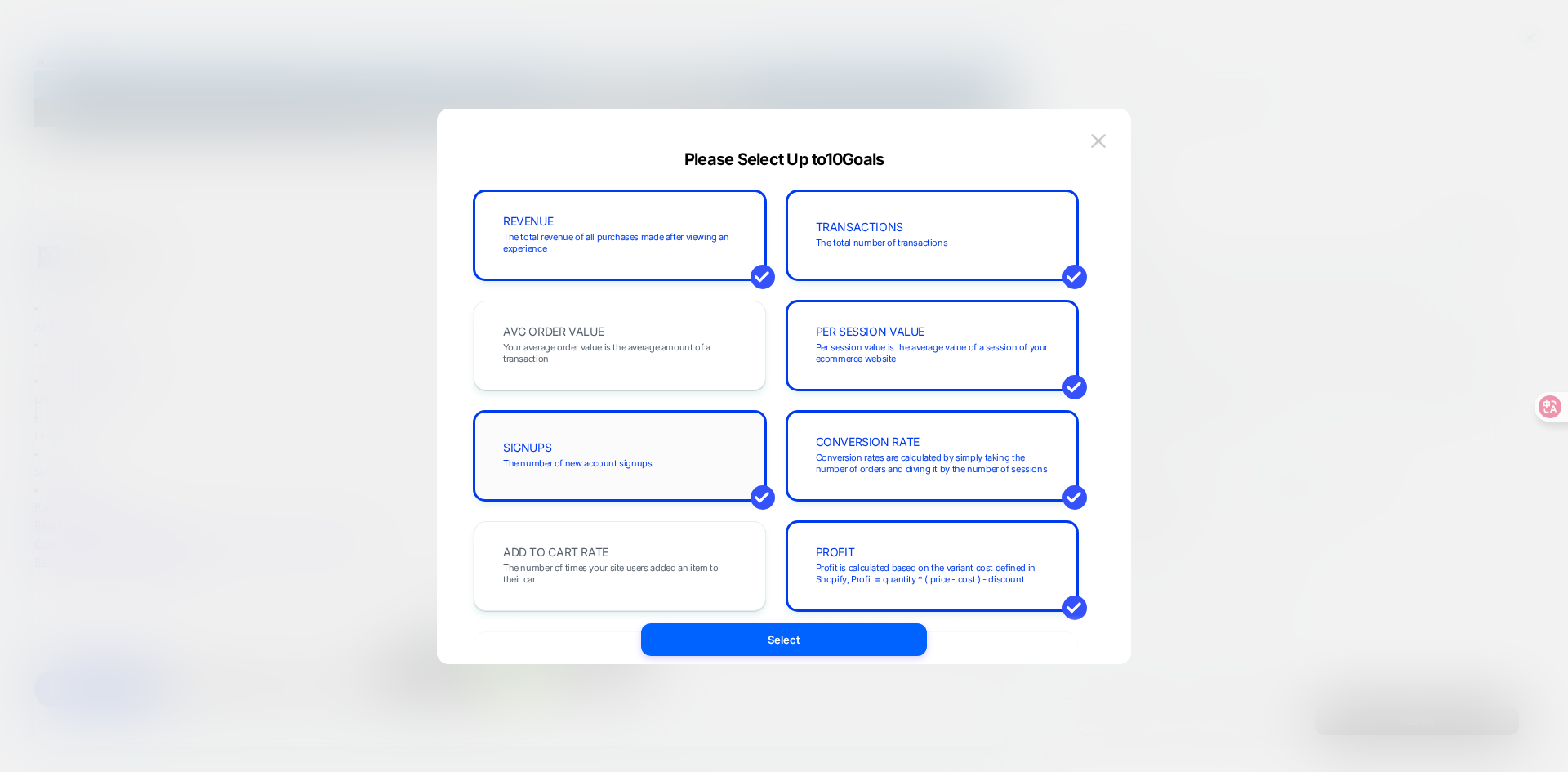
scroll to position [82, 0]
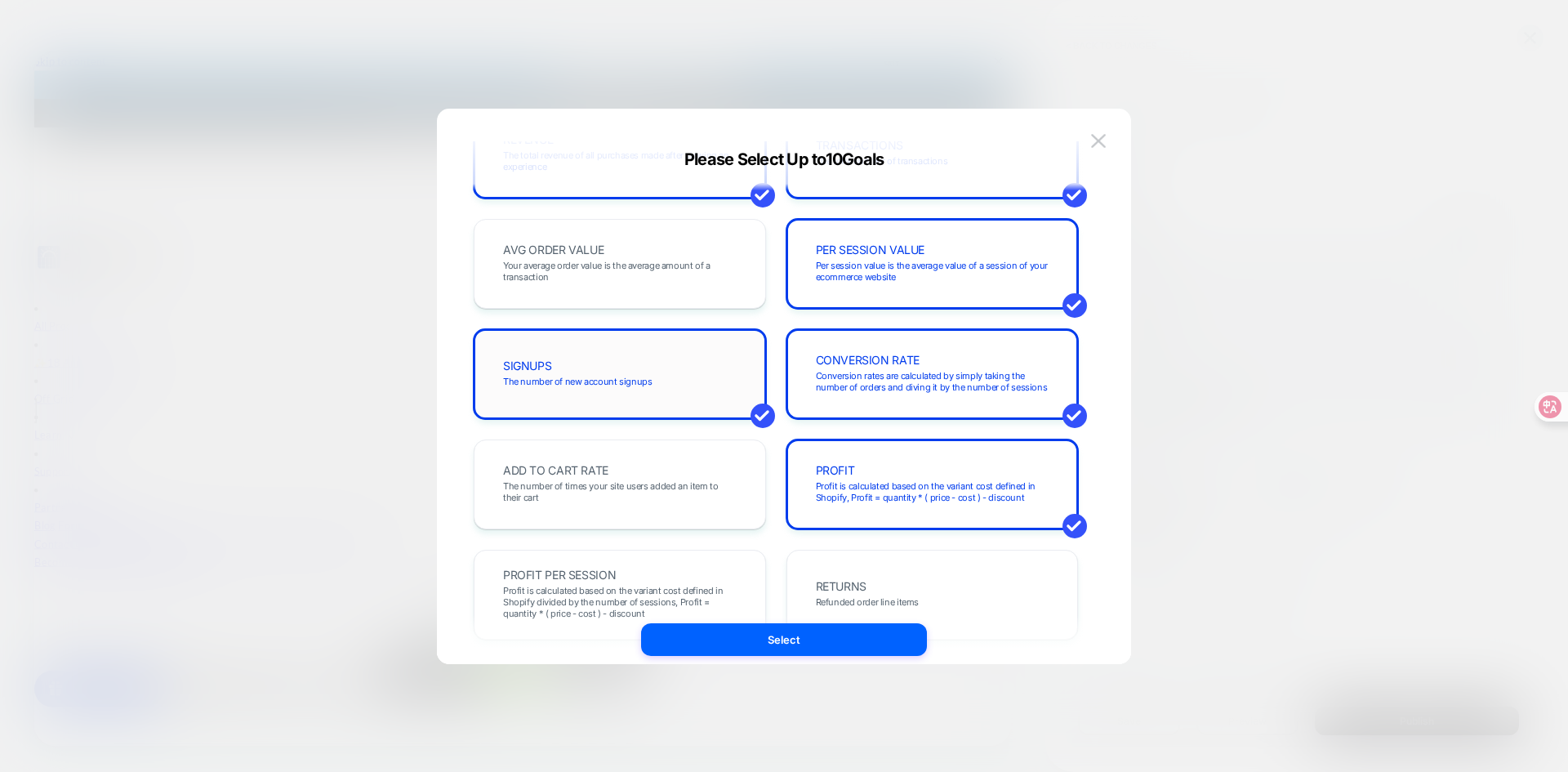
click at [595, 446] on div "ADD TO CART RATE The number of times your site users added an item to their cart" at bounding box center [620, 484] width 292 height 90
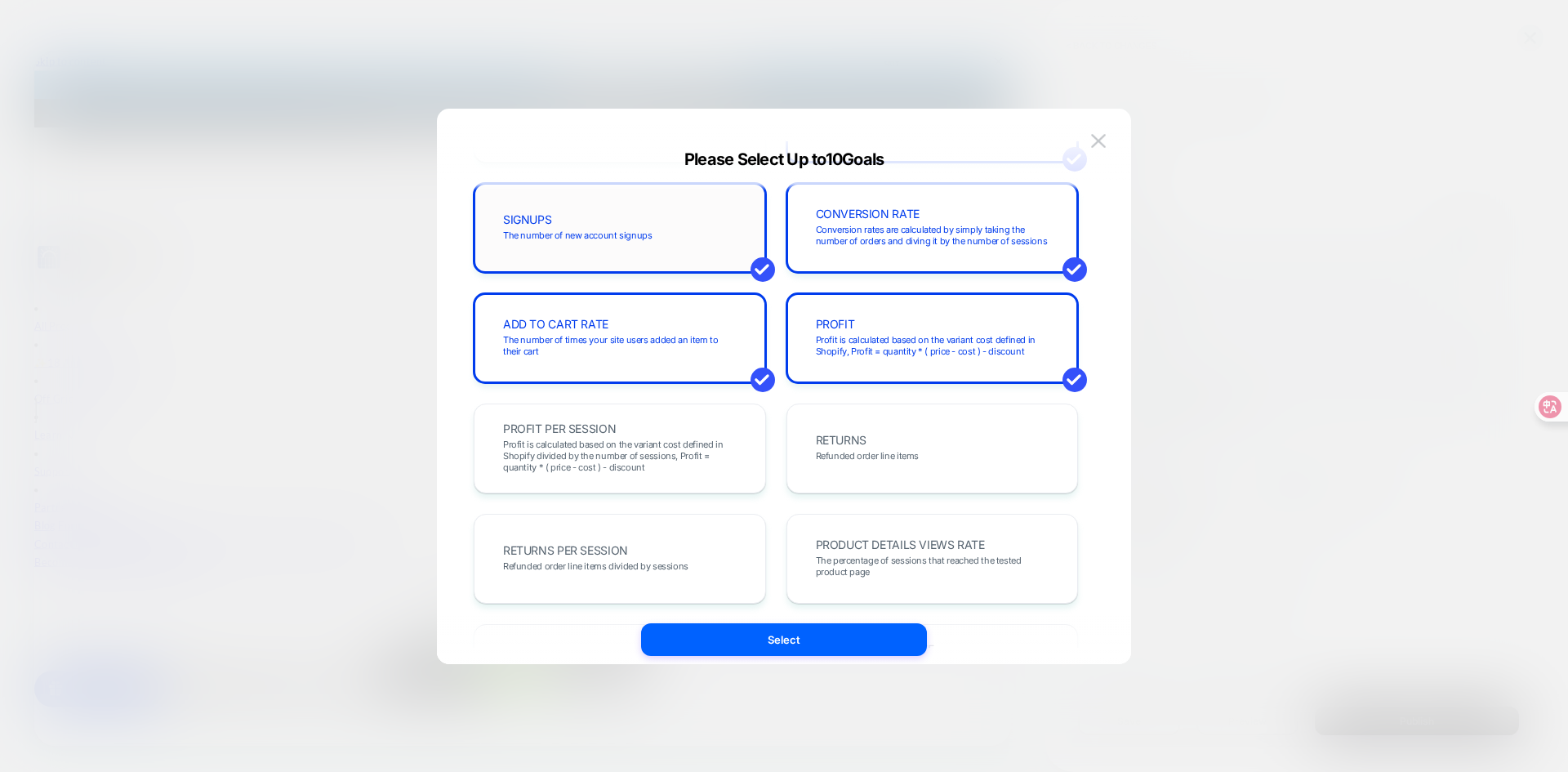
scroll to position [245, 0]
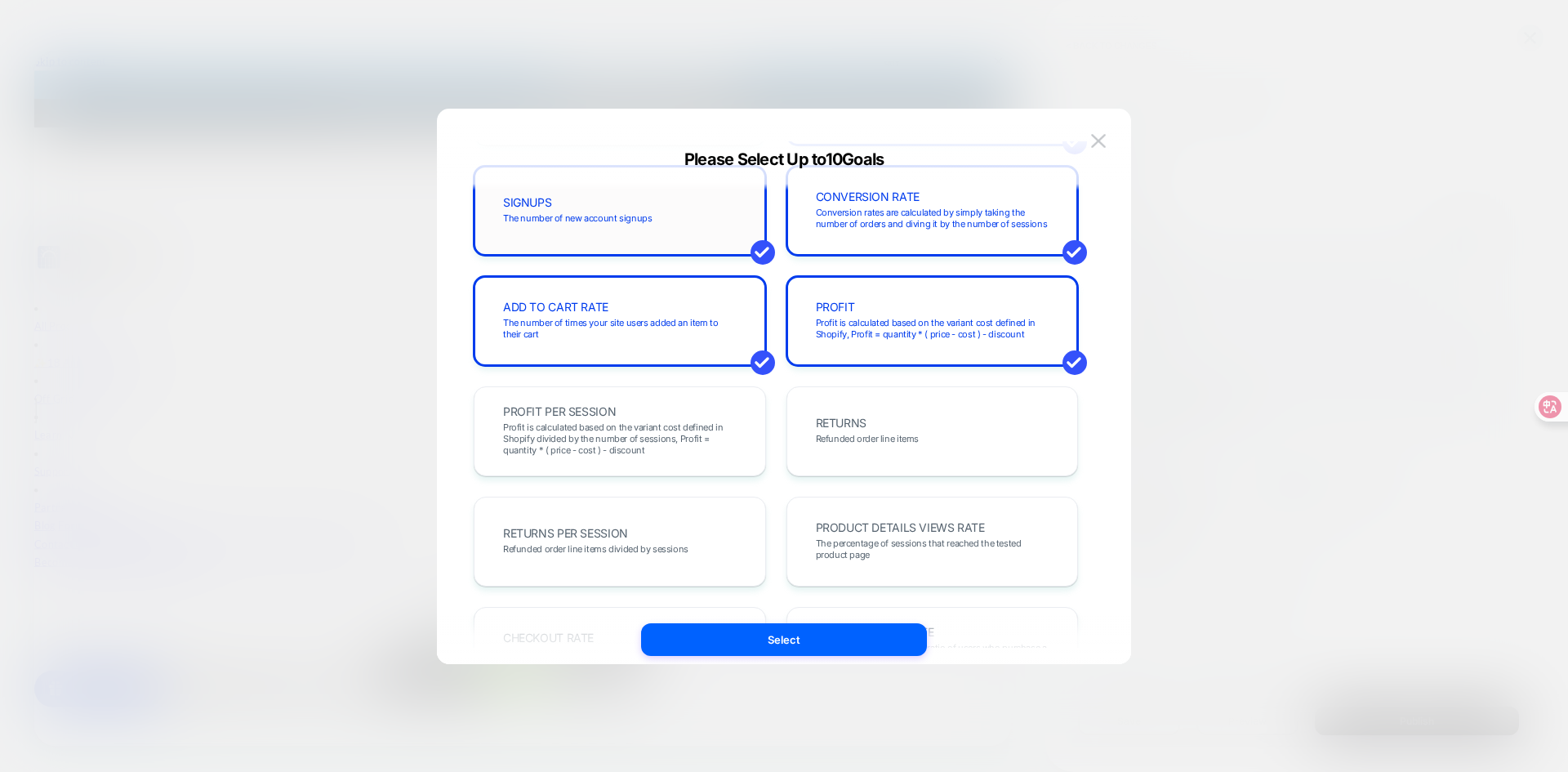
click at [597, 250] on div "SIGNUPS The number of new account signups" at bounding box center [620, 211] width 292 height 90
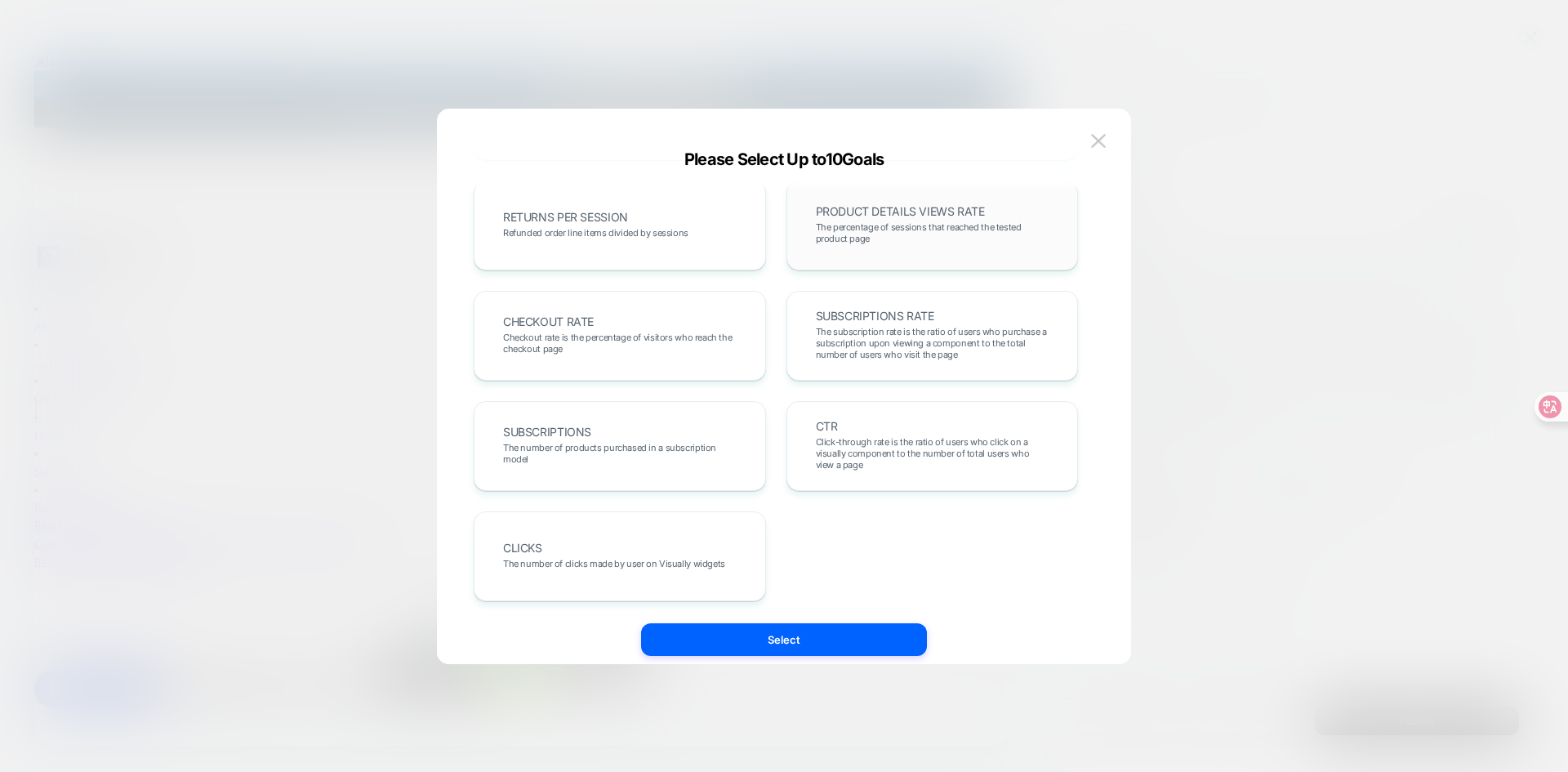
scroll to position [564, 0]
click at [666, 531] on div "CLICKS The number of clicks made by user on Visually widgets" at bounding box center [619, 553] width 258 height 55
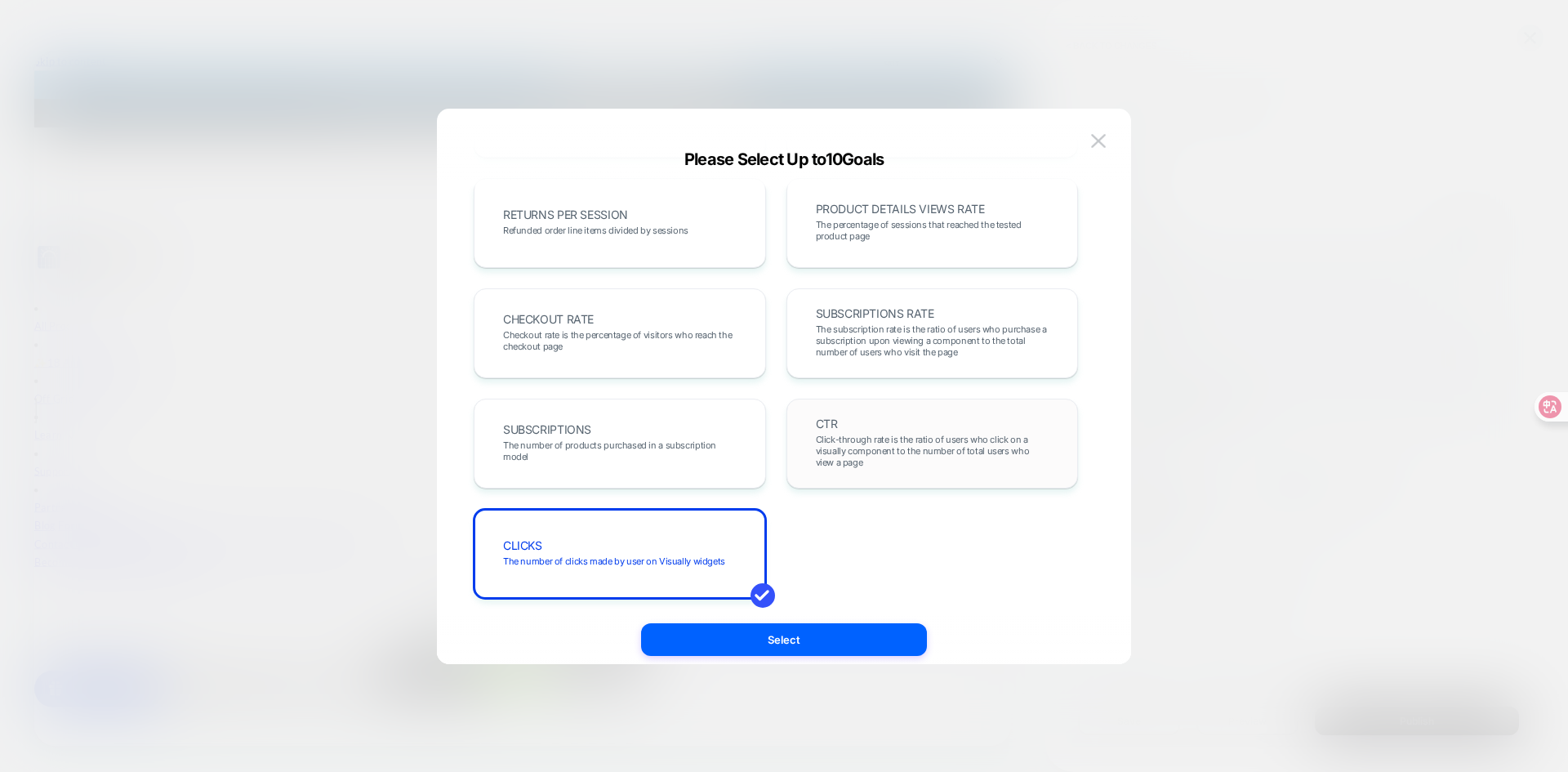
click at [864, 434] on span "Click-through rate is the ratio of users who click on a visually component to t…" at bounding box center [933, 450] width 234 height 34
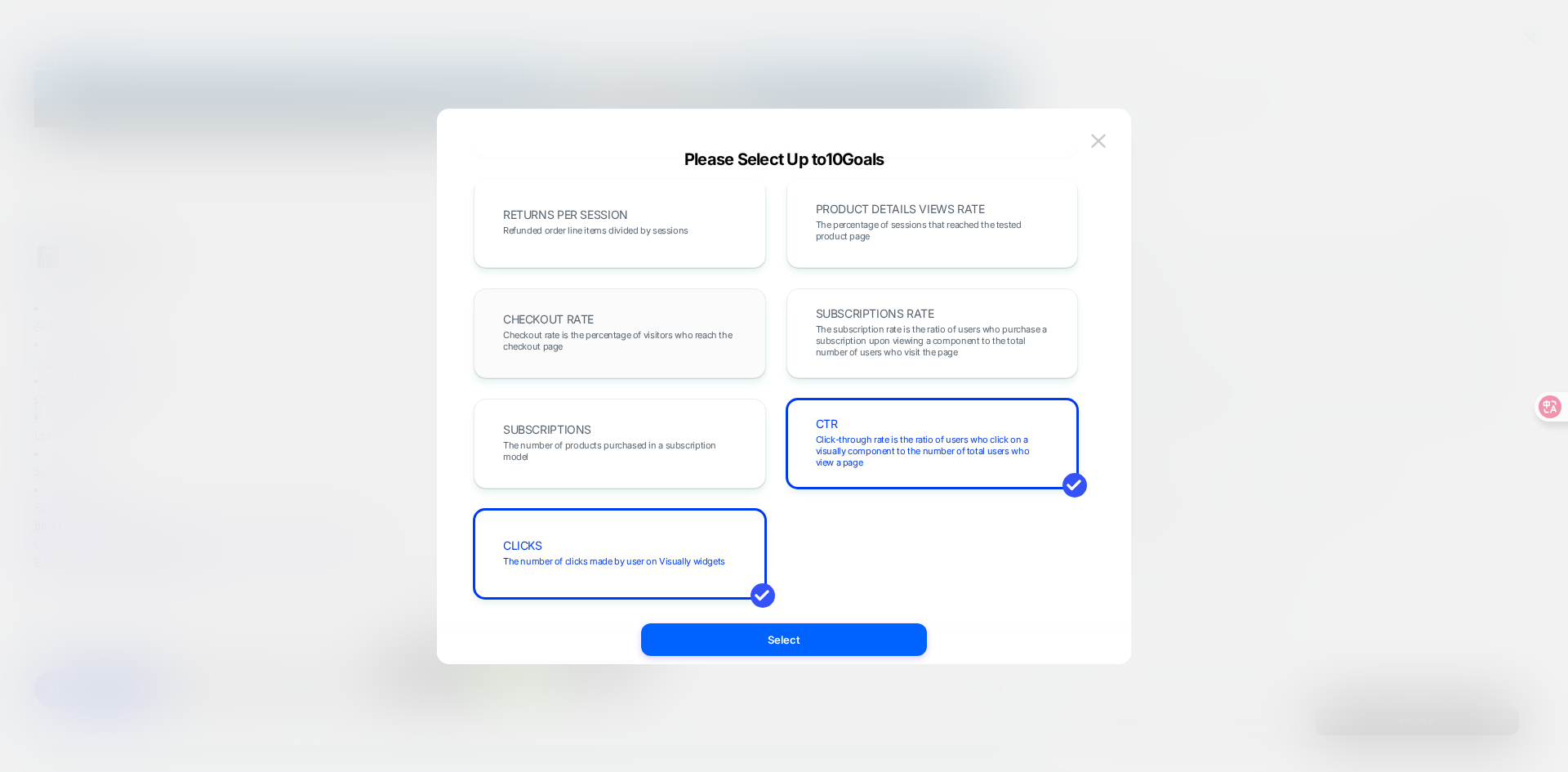
click at [589, 347] on span "Checkout rate is the percentage of visitors who reach the checkout page" at bounding box center [620, 340] width 234 height 23
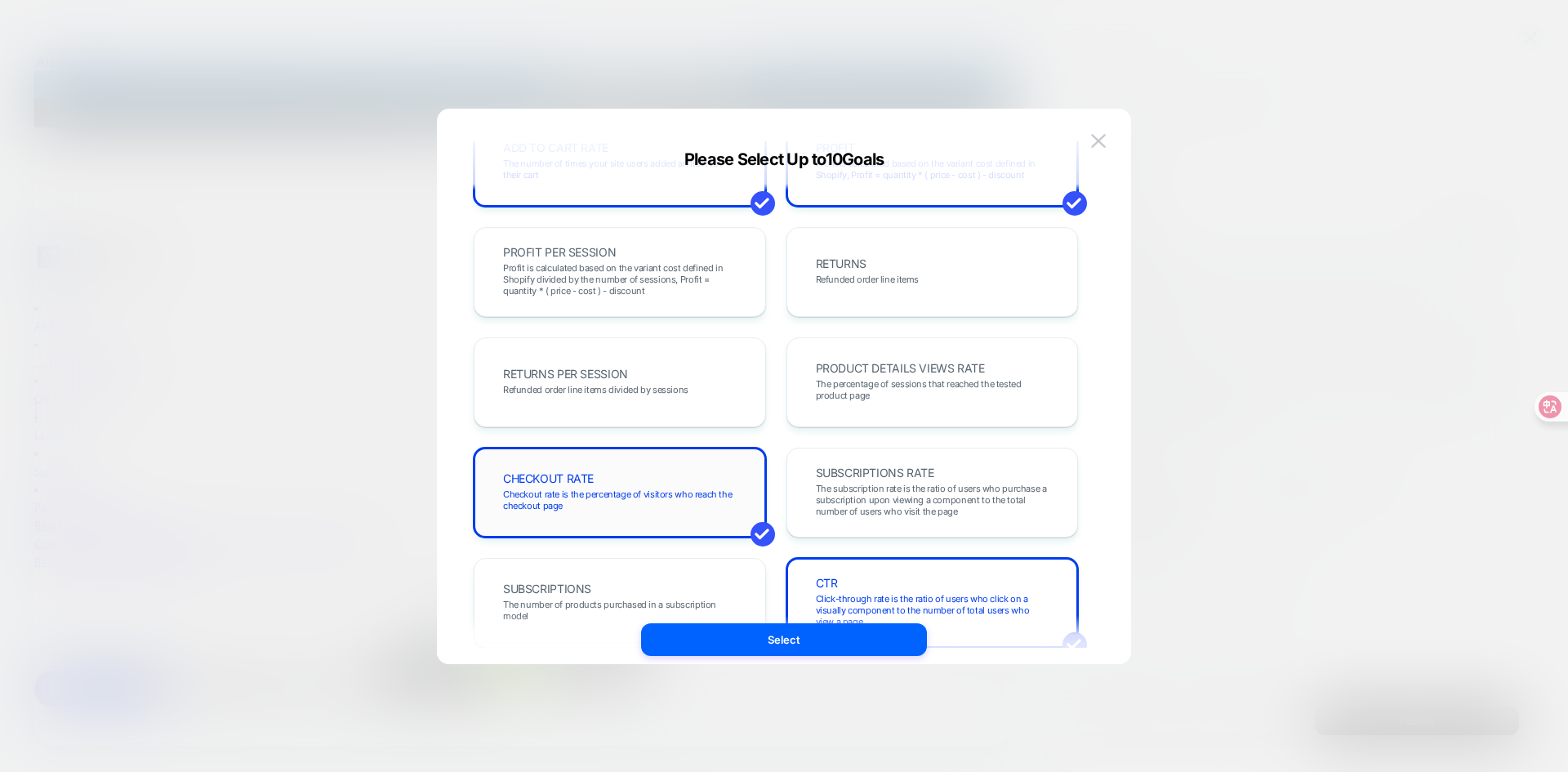
scroll to position [400, 0]
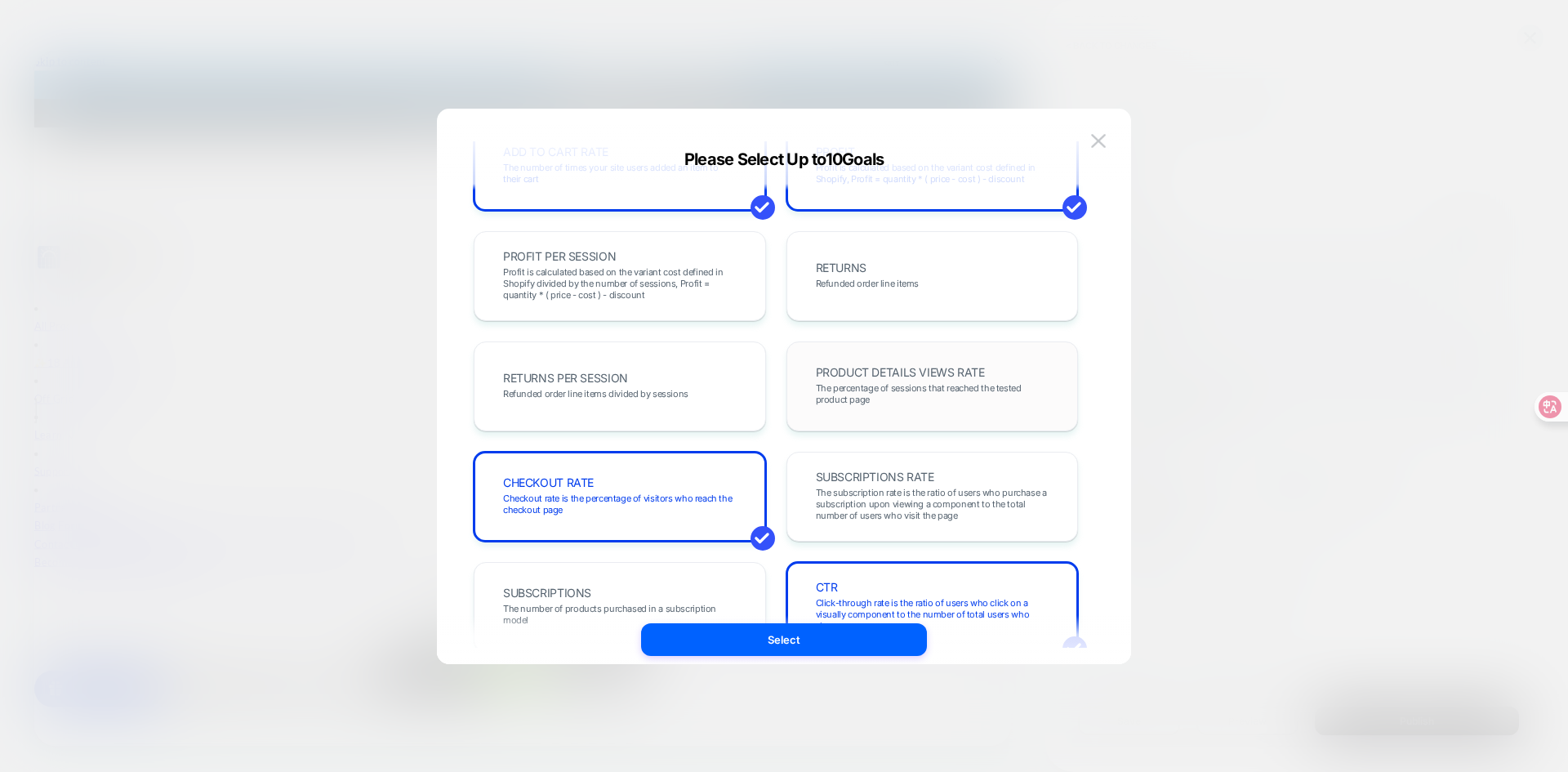
click at [880, 406] on div "PRODUCT DETAILS VIEWS RATE The percentage of sessions that reached the tested p…" at bounding box center [932, 386] width 258 height 55
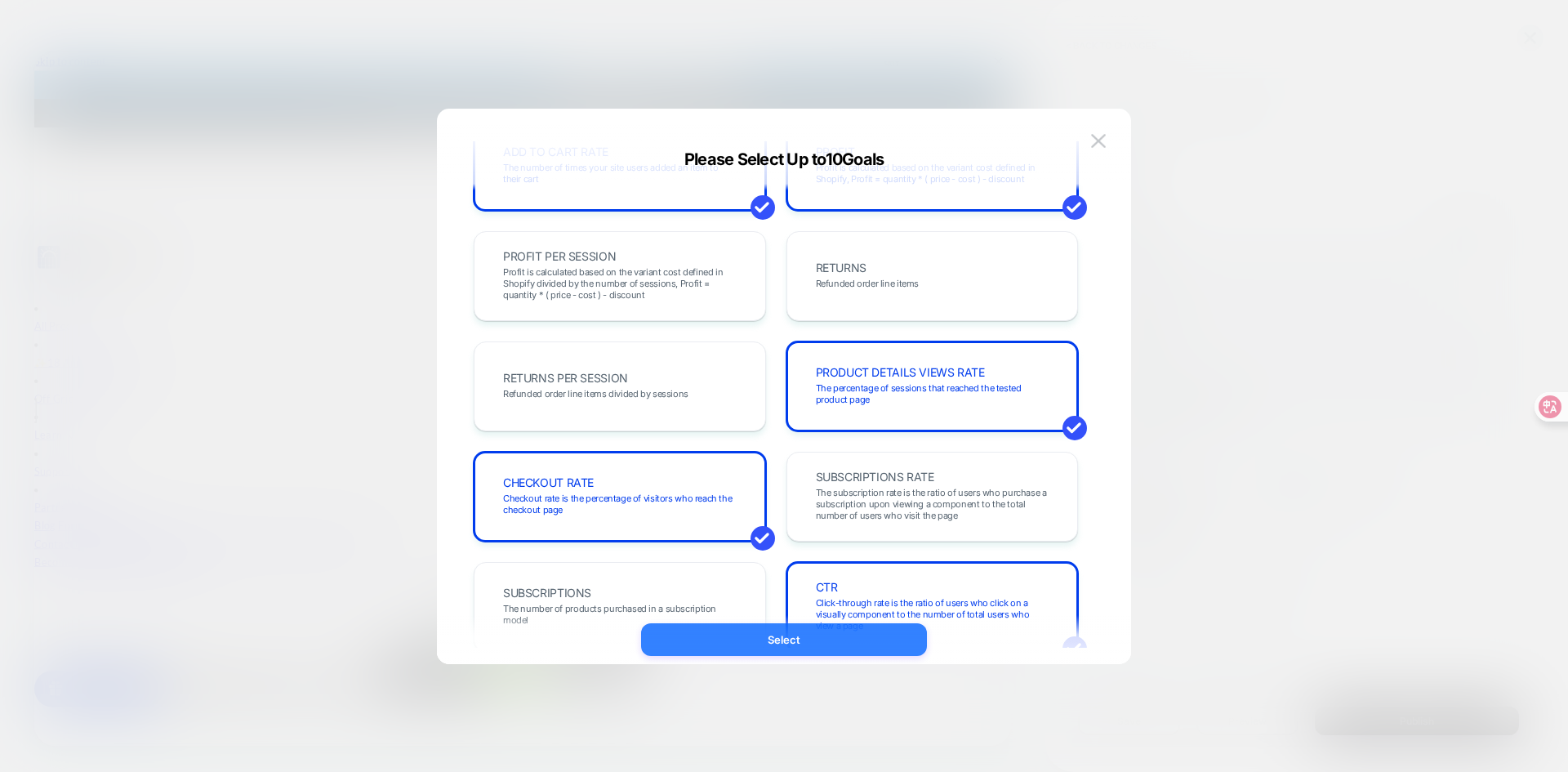
click at [846, 646] on button "Select" at bounding box center [784, 639] width 286 height 33
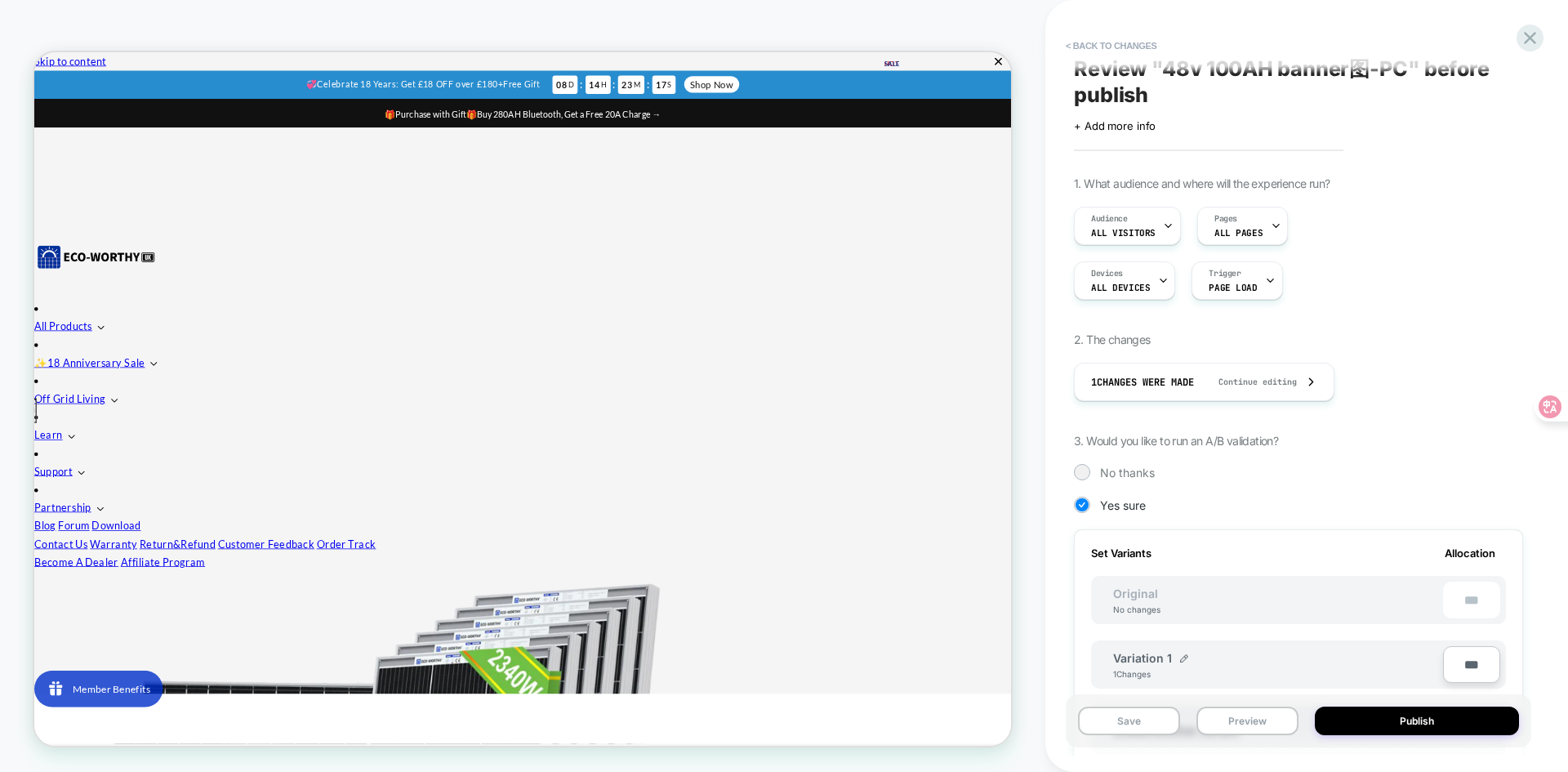
scroll to position [0, 0]
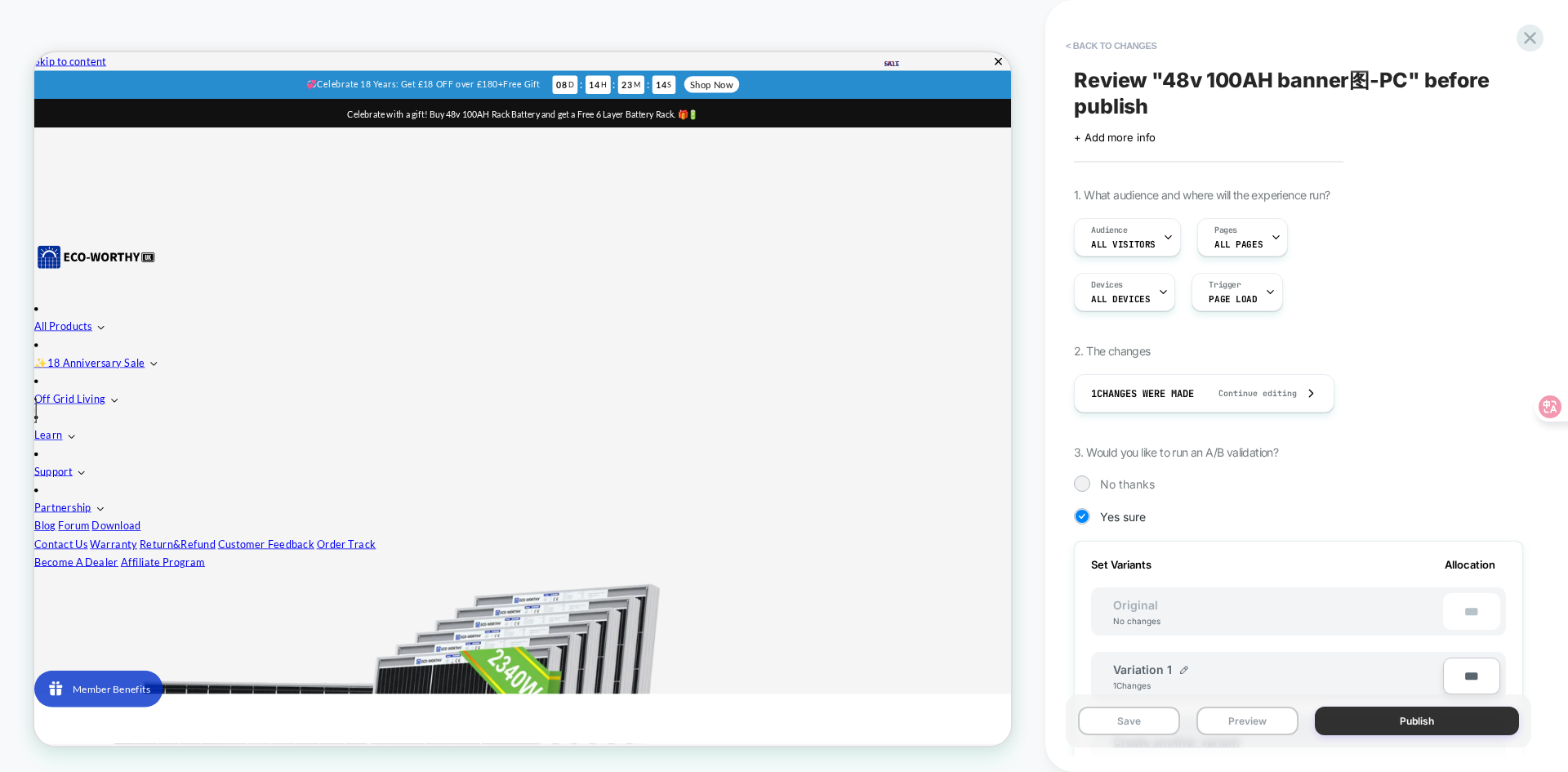
click at [1412, 723] on button "Publish" at bounding box center [1417, 720] width 204 height 29
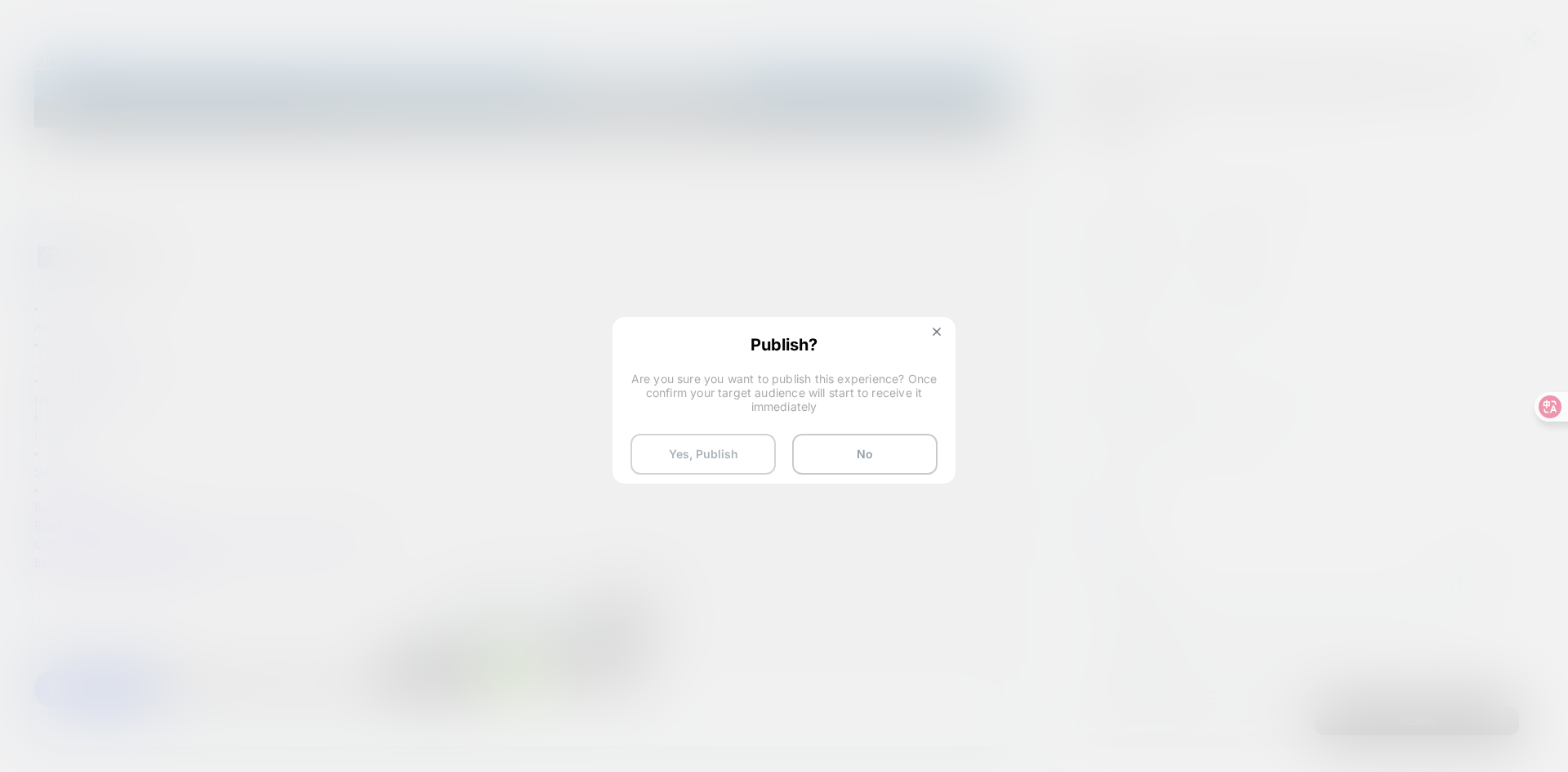
click at [721, 449] on button "Yes, Publish" at bounding box center [703, 454] width 145 height 40
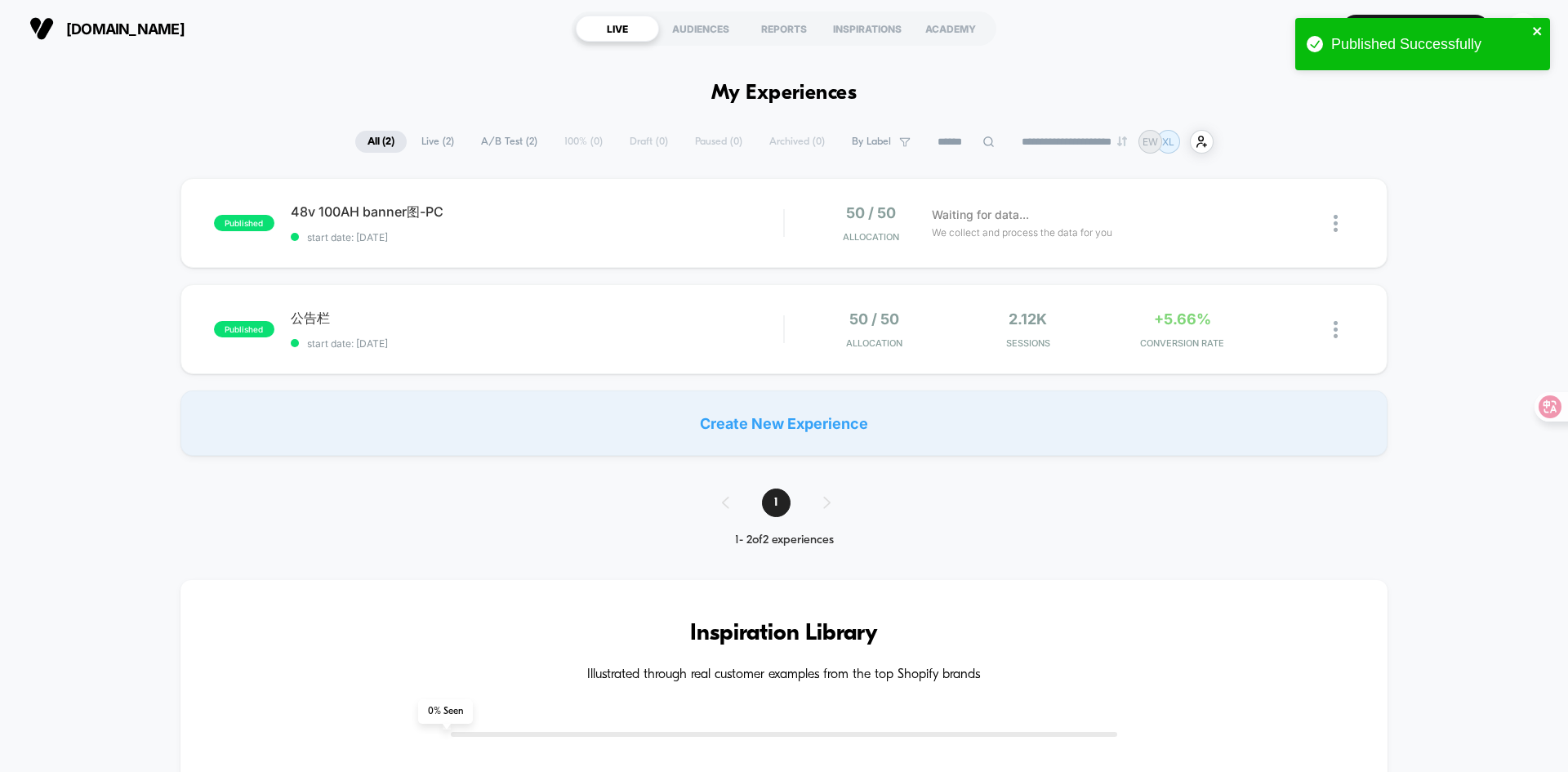
click at [1539, 31] on icon "close" at bounding box center [1537, 31] width 11 height 13
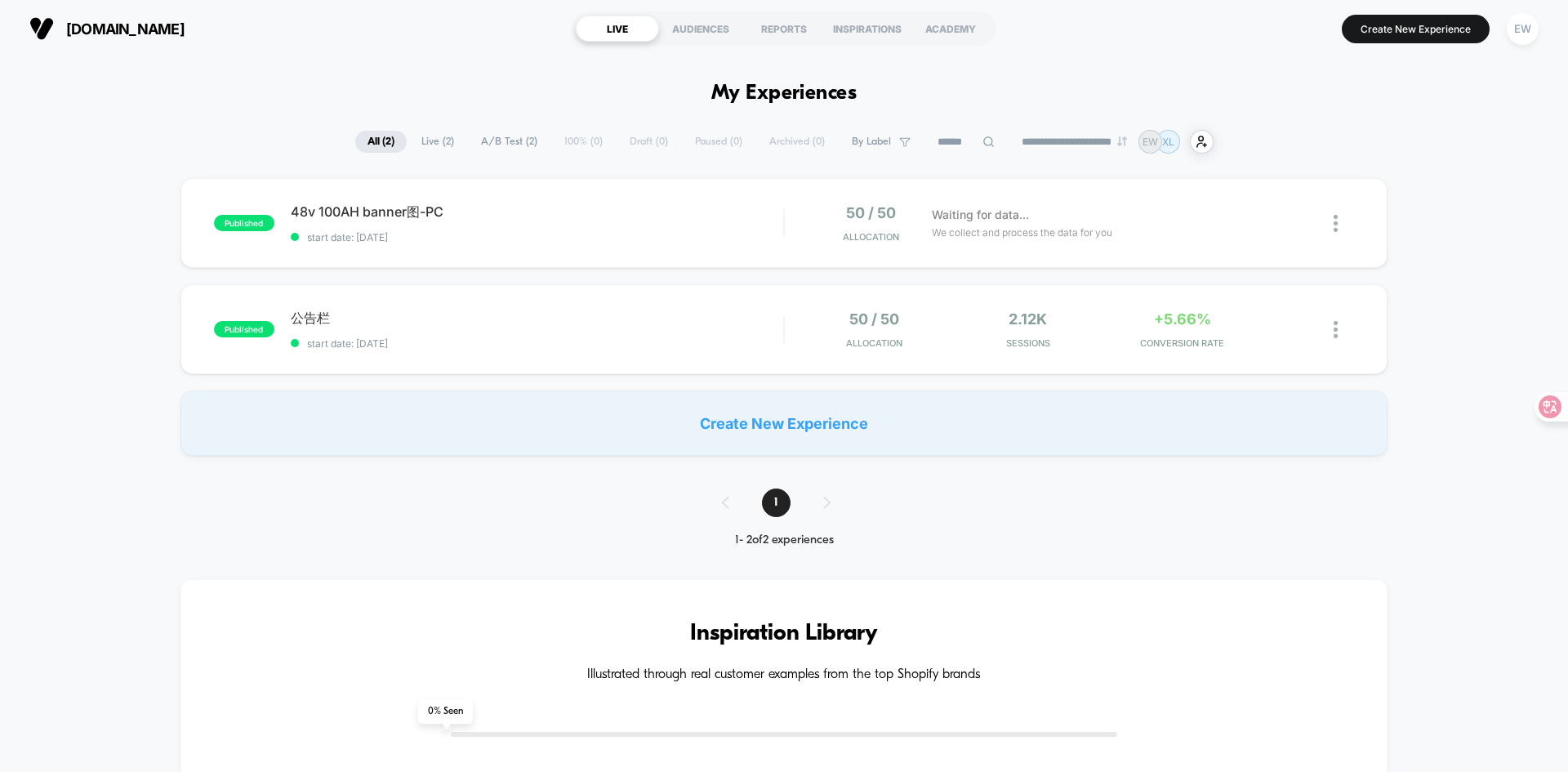
click at [1408, 34] on div "**********" at bounding box center [784, 386] width 1568 height 772
click at [1401, 26] on button "Create New Experience" at bounding box center [1416, 29] width 148 height 29
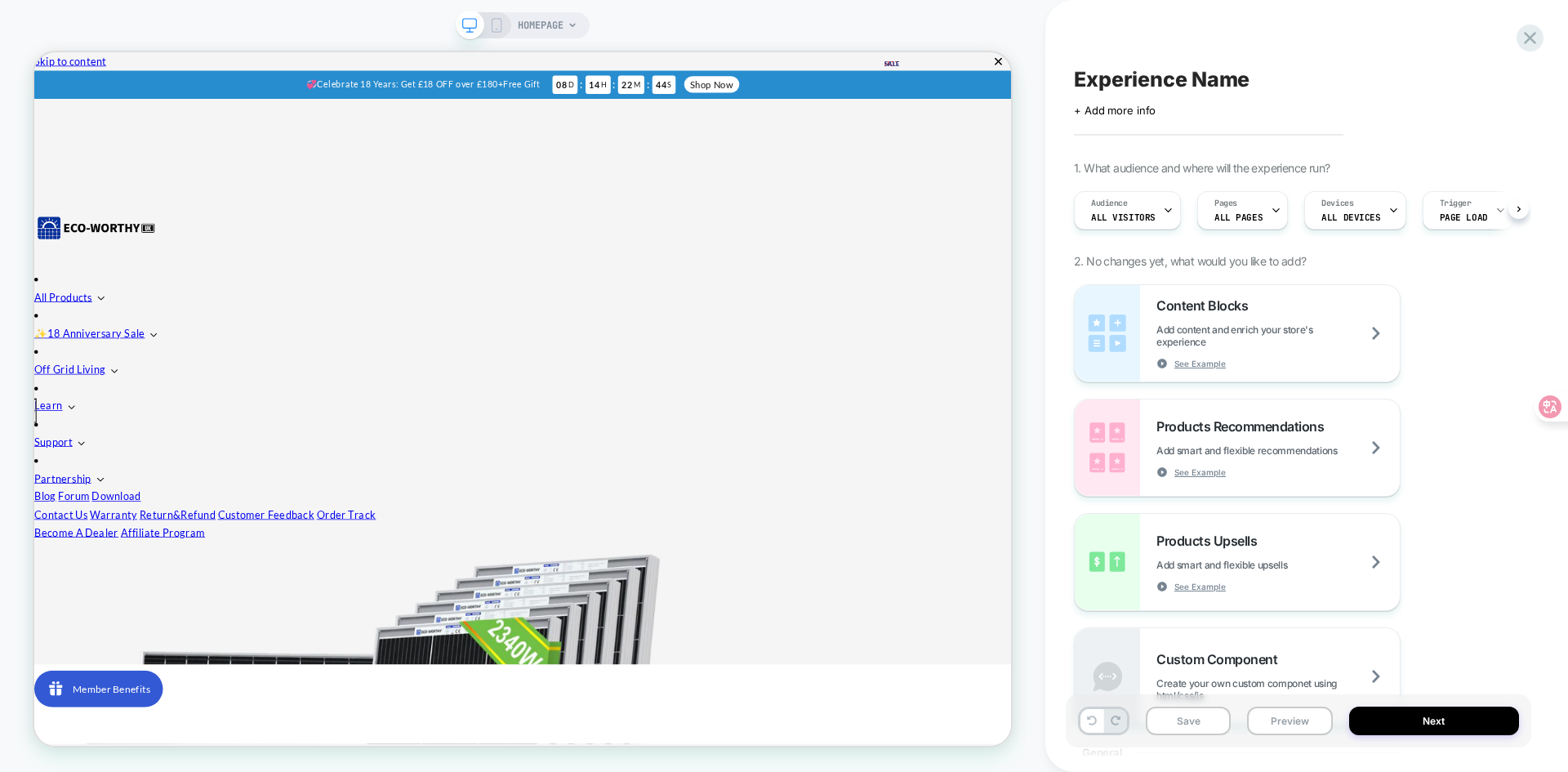
scroll to position [0, 1]
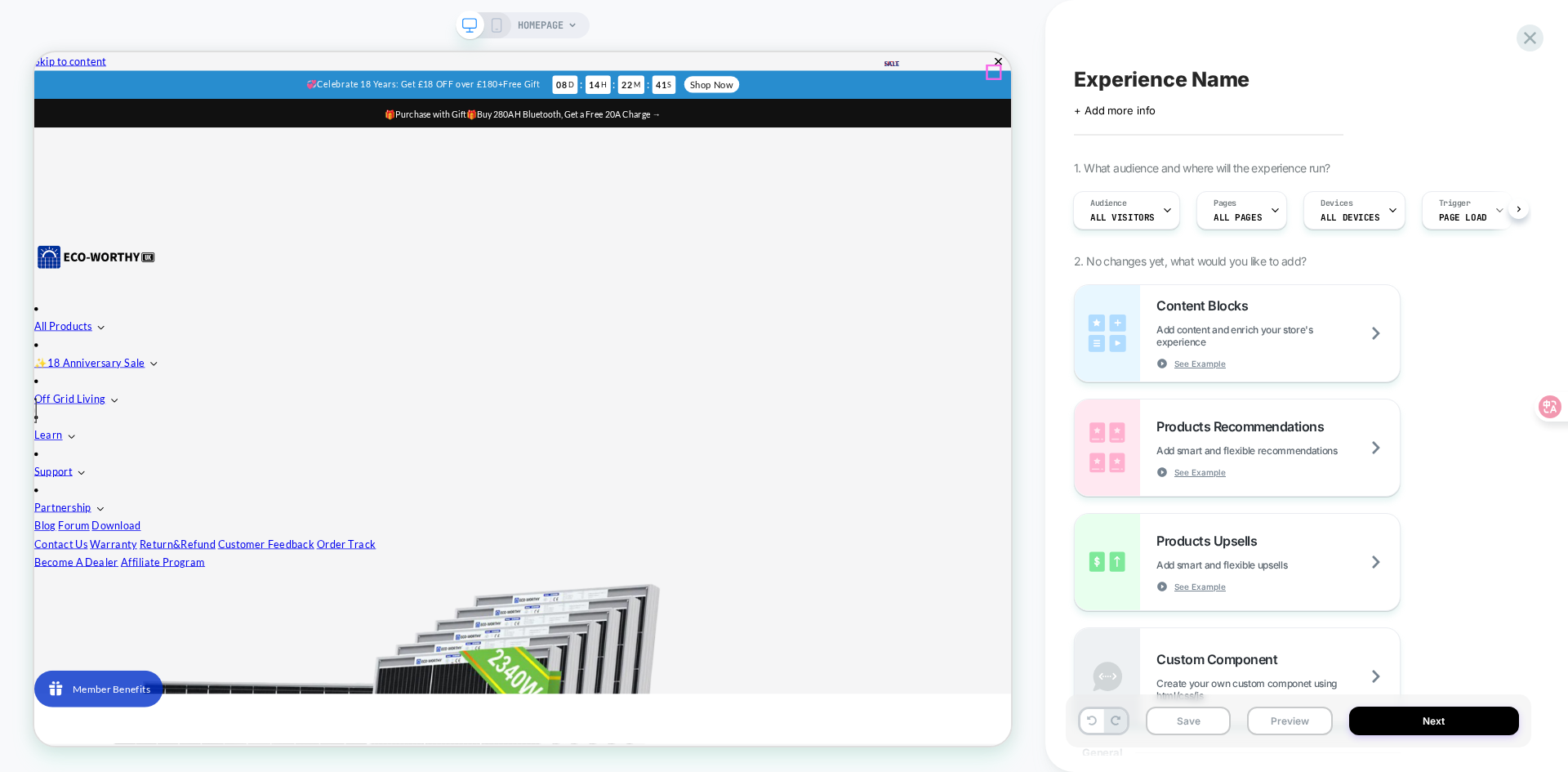
click at [40, 94] on icon "Close" at bounding box center [40, 94] width 0 height 0
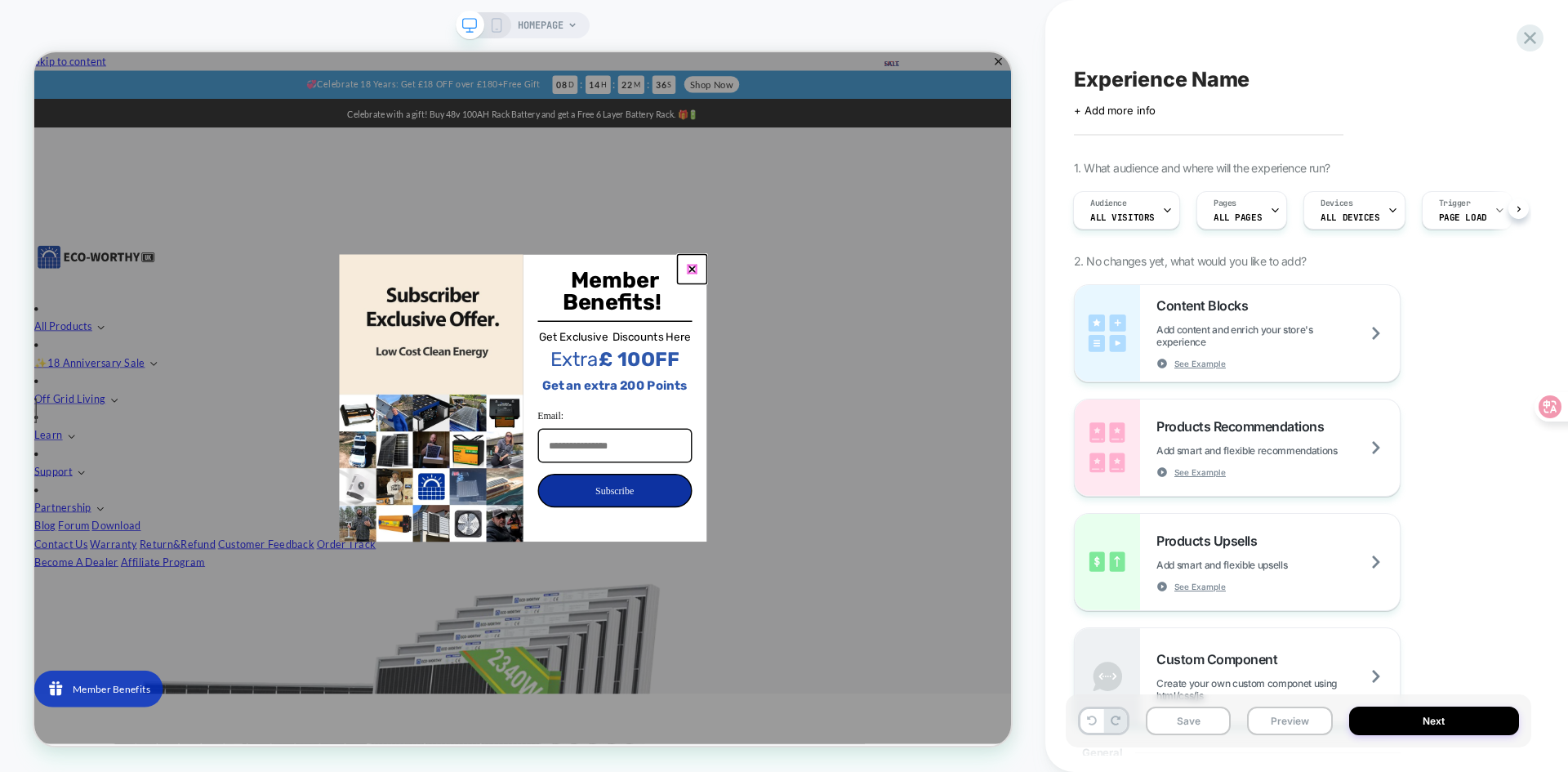
click at [910, 344] on icon "close icon" at bounding box center [911, 341] width 13 height 13
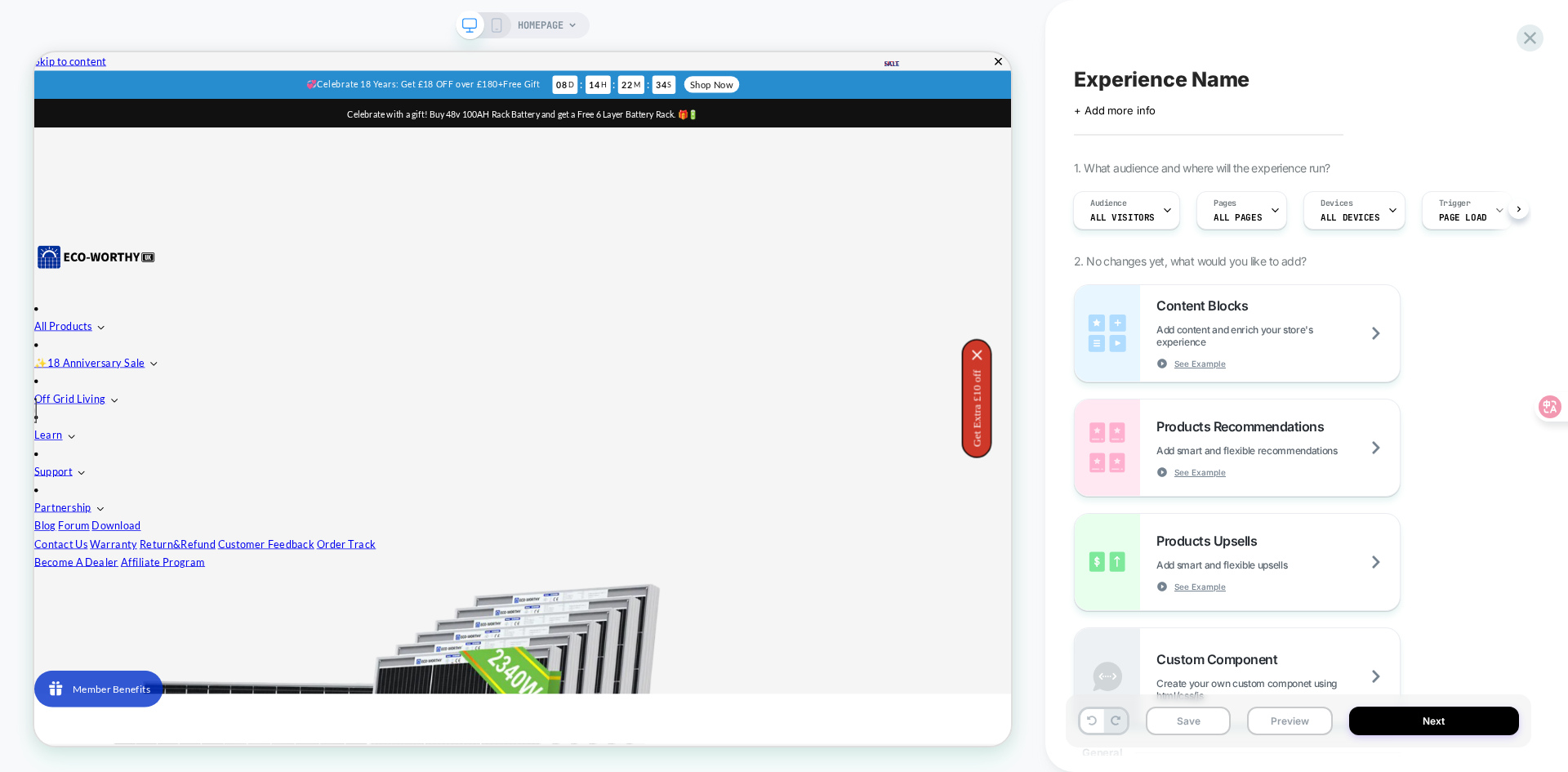
click at [493, 29] on icon at bounding box center [496, 25] width 15 height 15
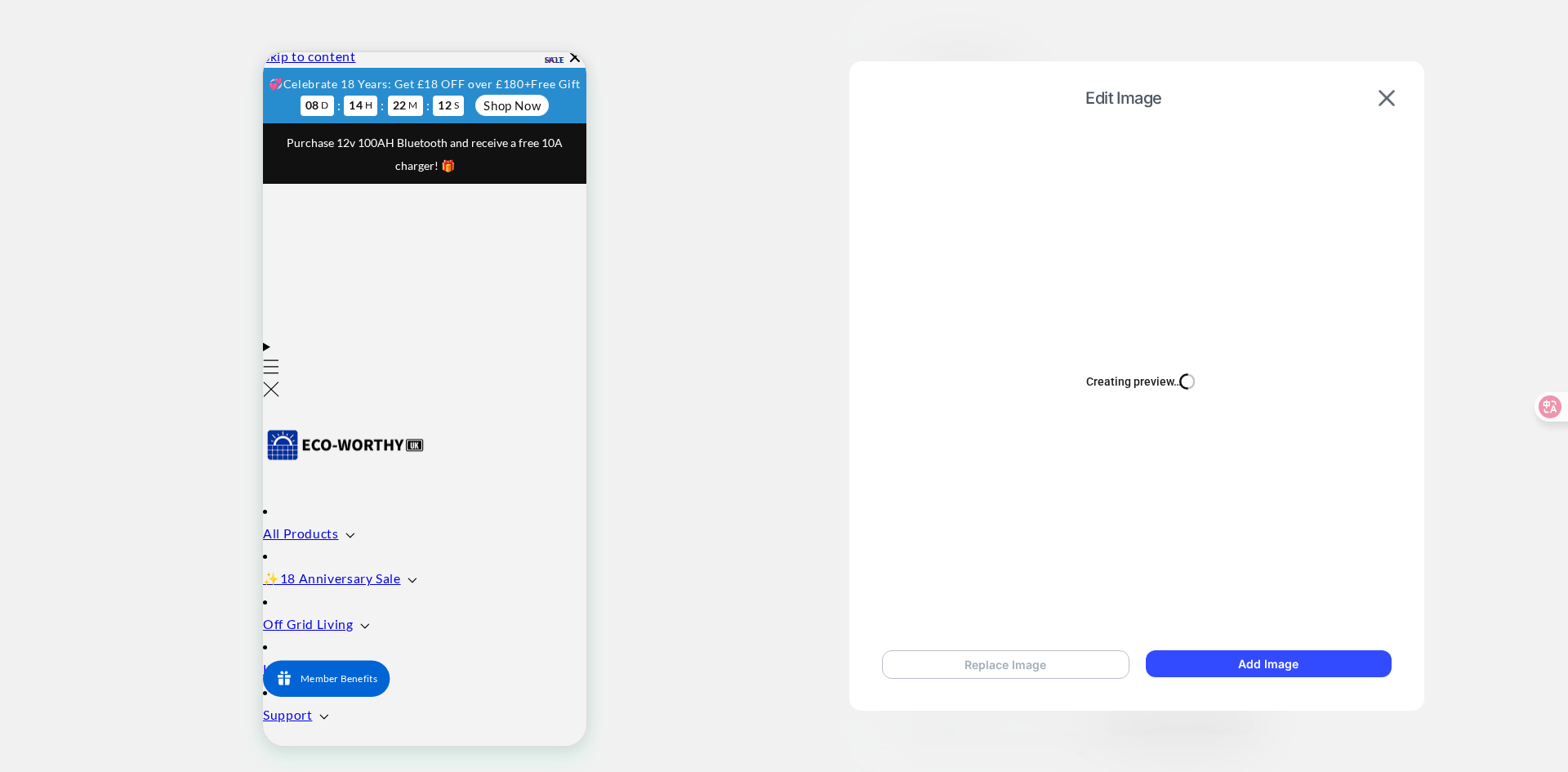
click at [1016, 664] on button "Replace Image" at bounding box center [1005, 664] width 247 height 29
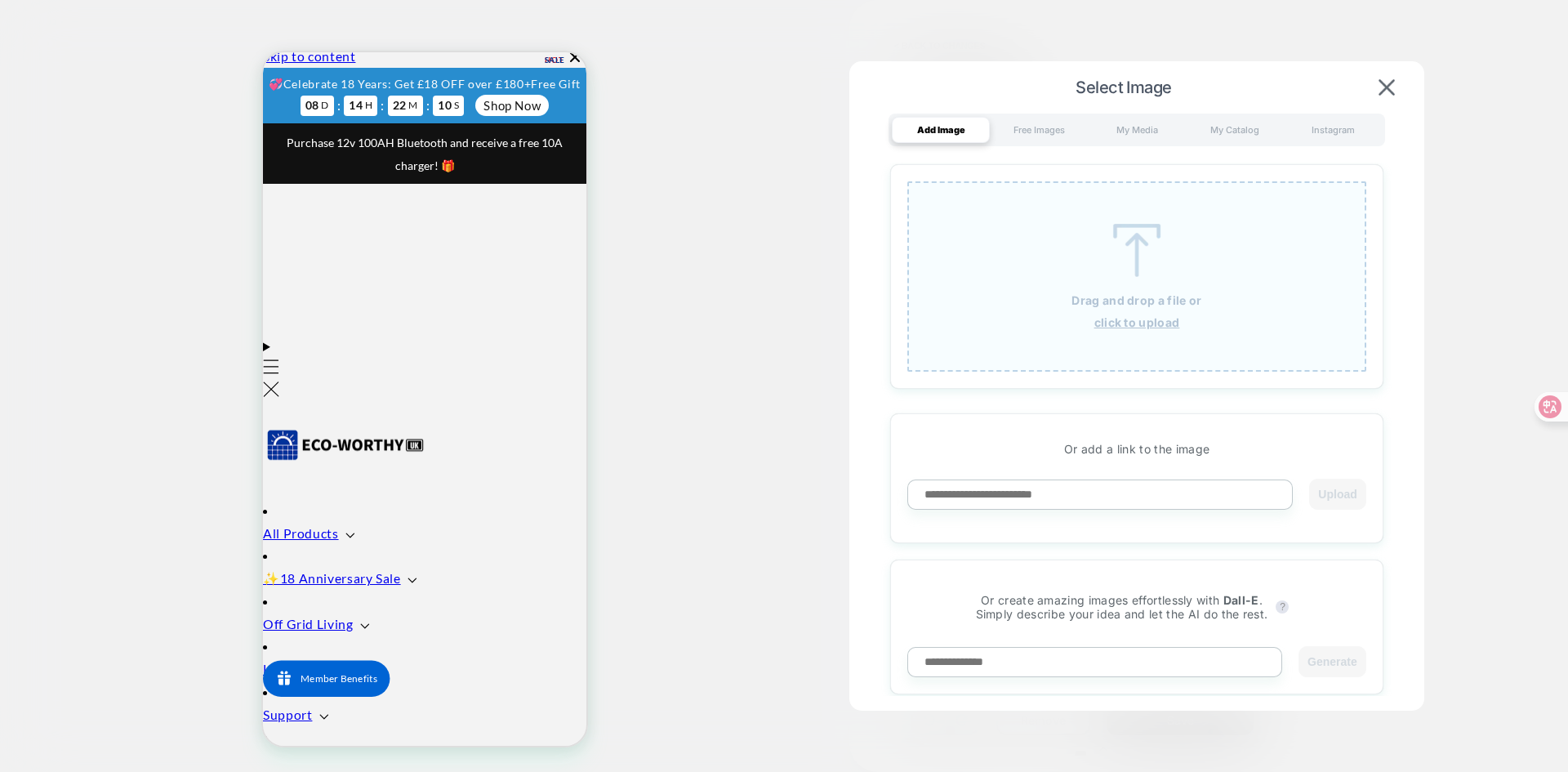
click at [1138, 255] on img at bounding box center [1137, 250] width 74 height 53
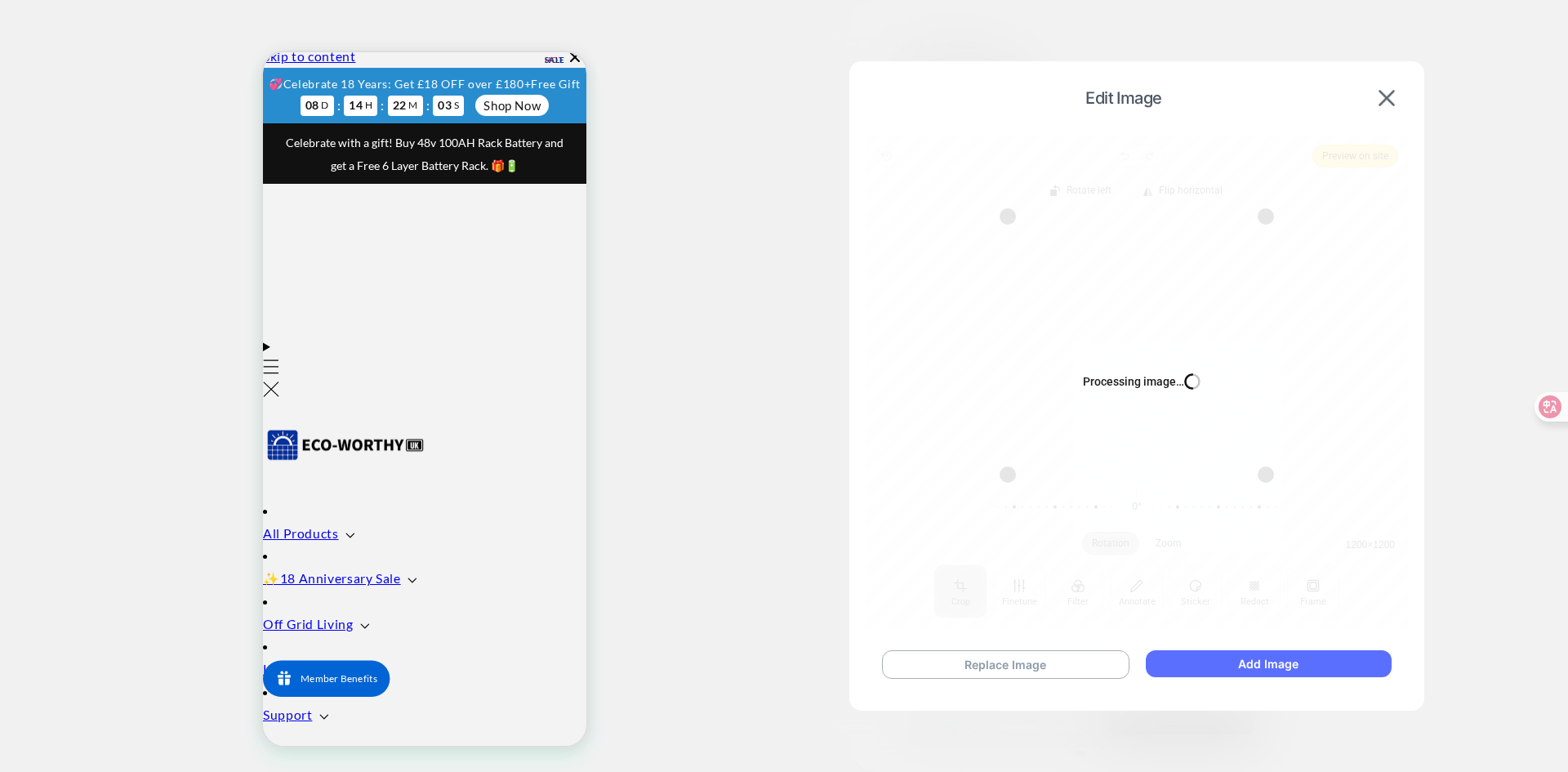
click at [1255, 659] on button "Add Image" at bounding box center [1269, 663] width 246 height 27
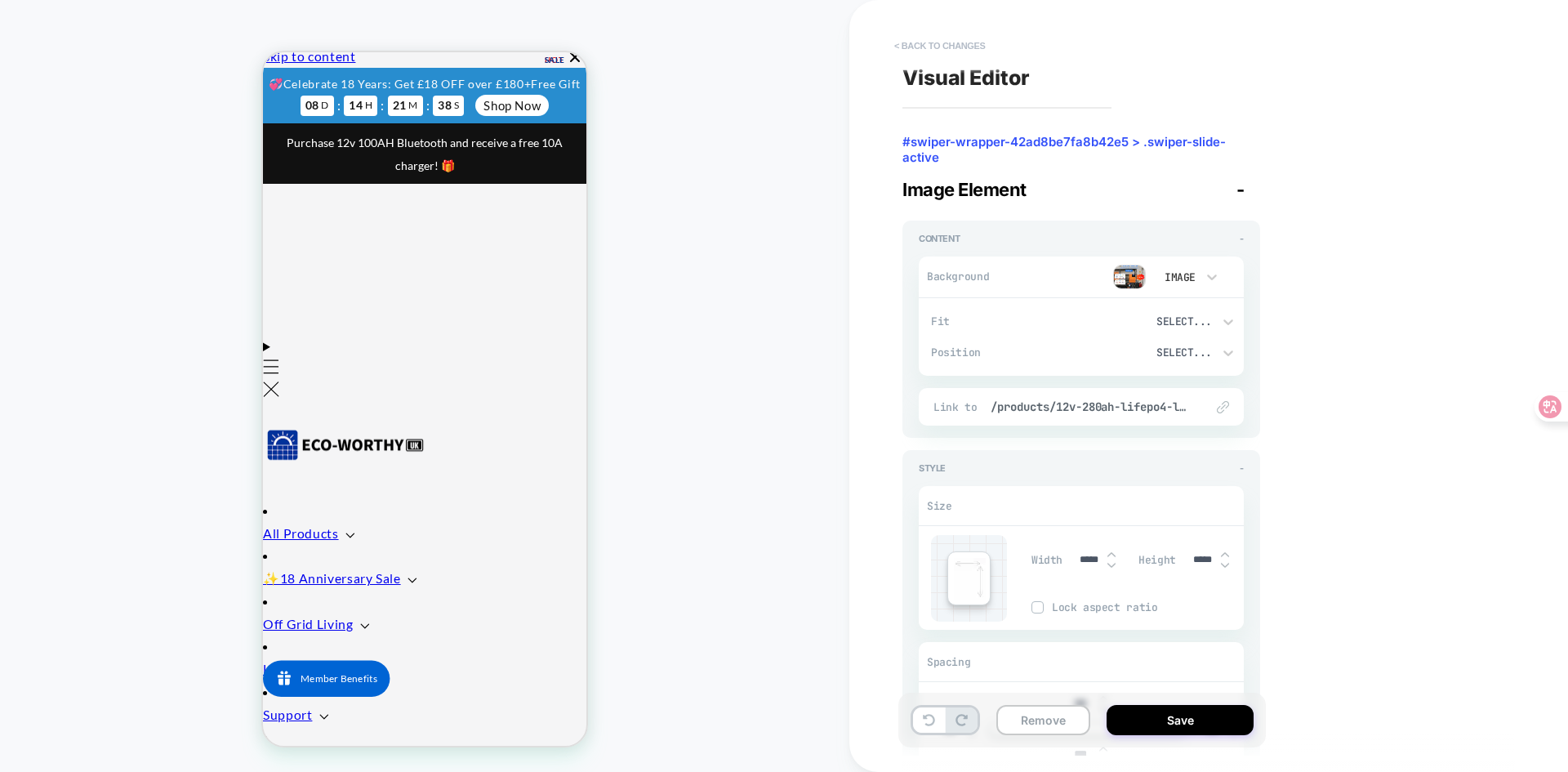
click at [898, 47] on button "< Back to changes" at bounding box center [940, 46] width 108 height 26
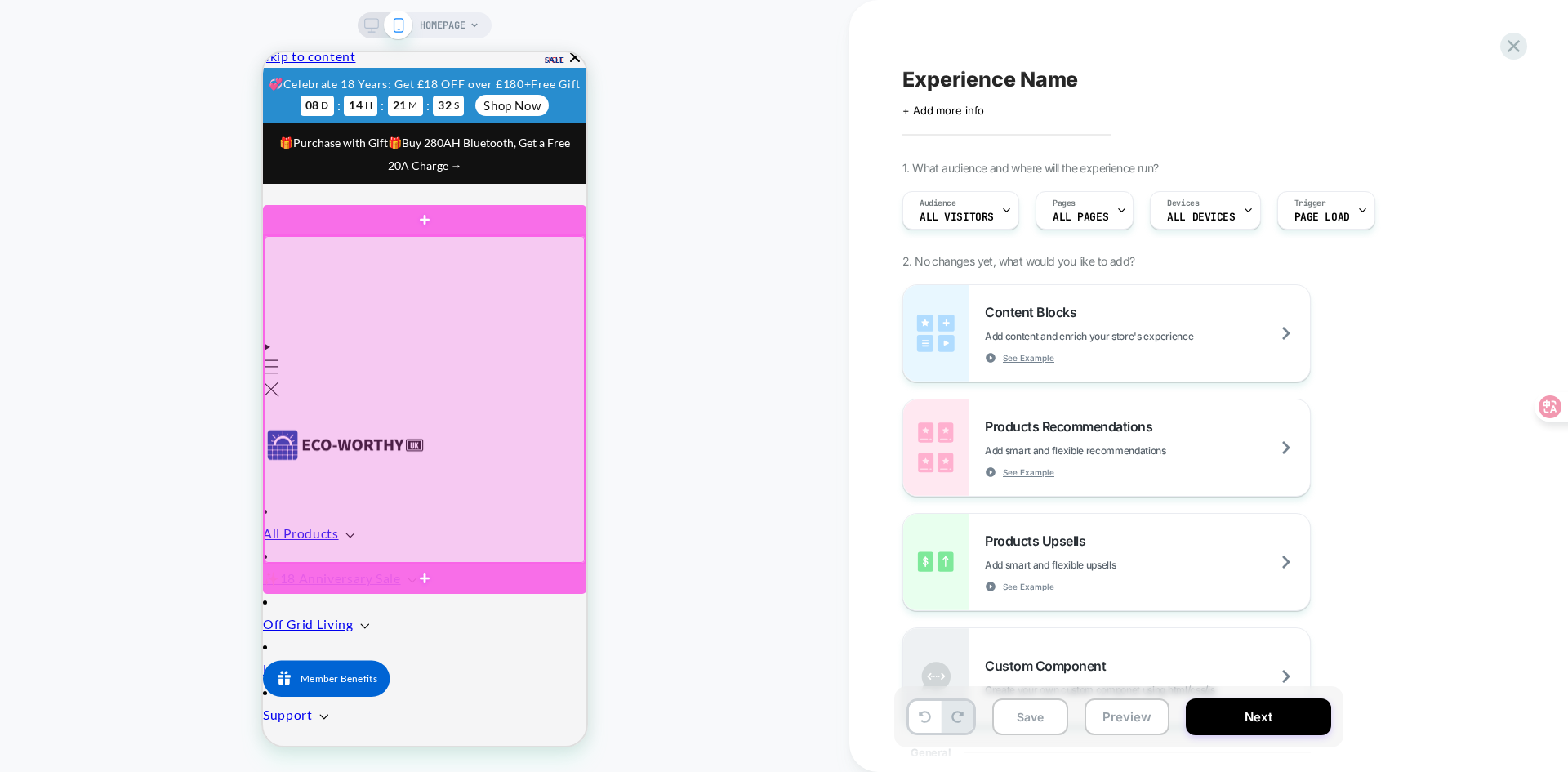
click at [438, 415] on div at bounding box center [425, 398] width 320 height 326
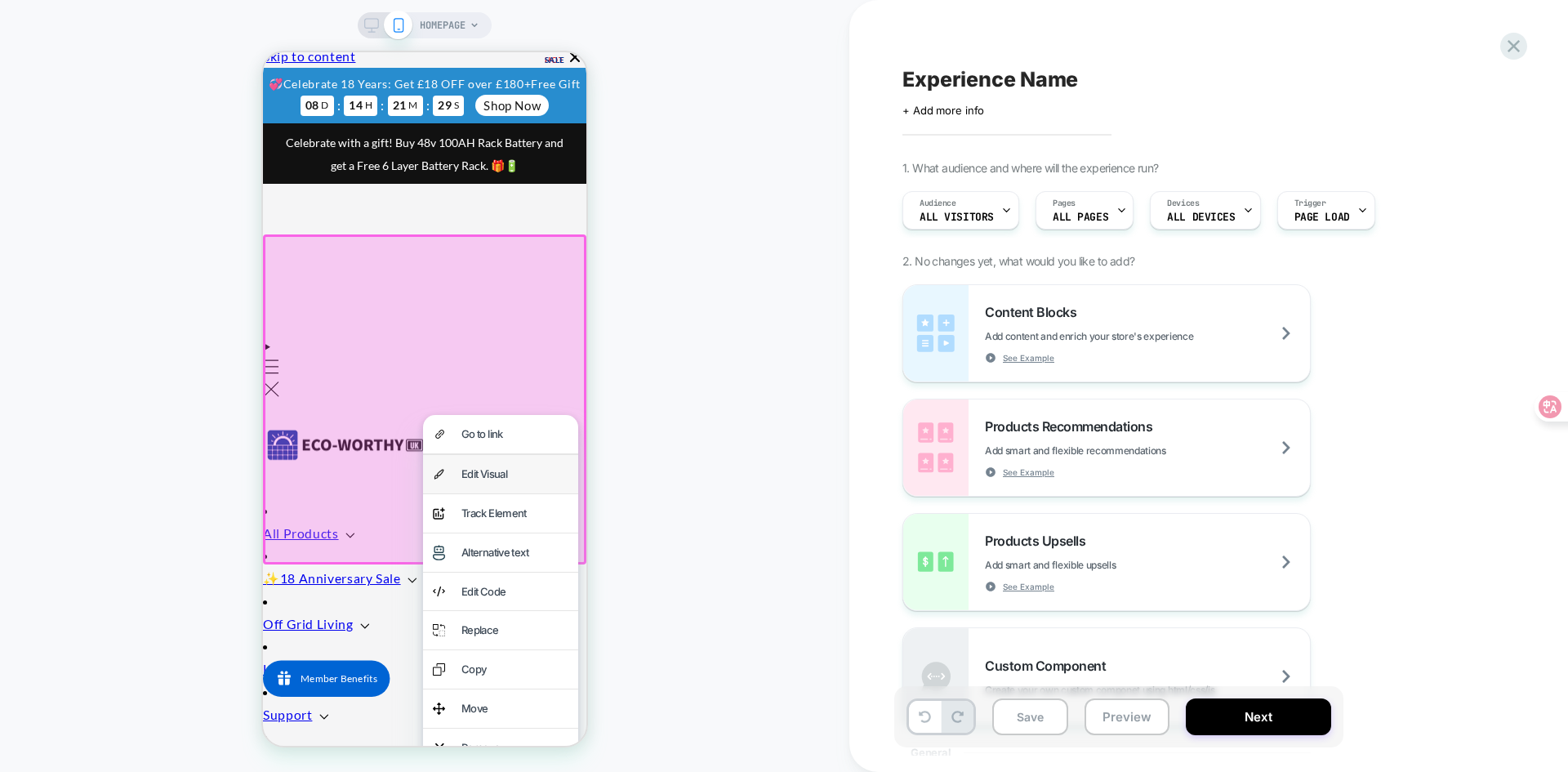
click at [485, 474] on div "Edit Visual" at bounding box center [515, 473] width 107 height 18
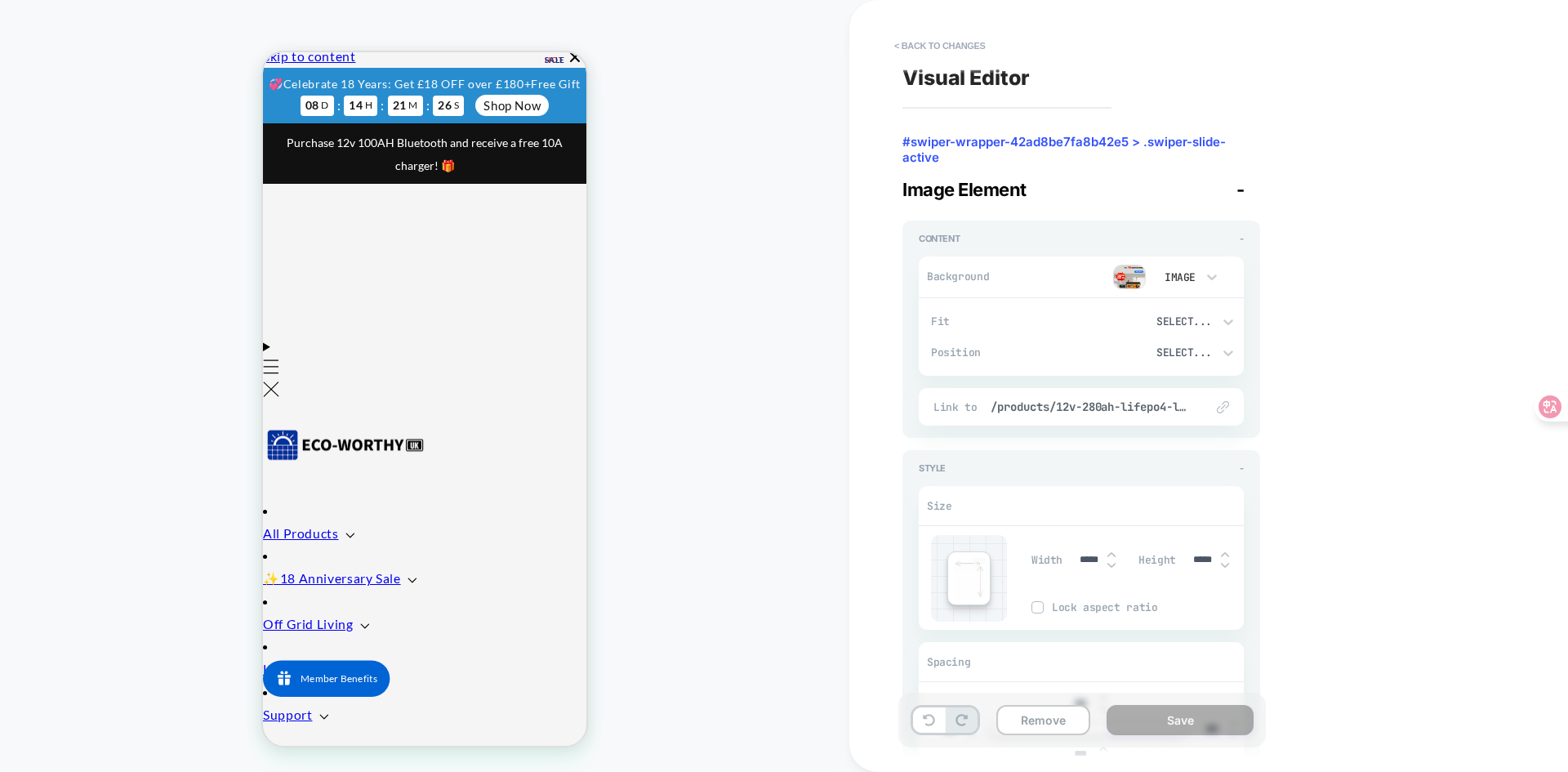
click at [1128, 276] on img at bounding box center [1129, 277] width 33 height 25
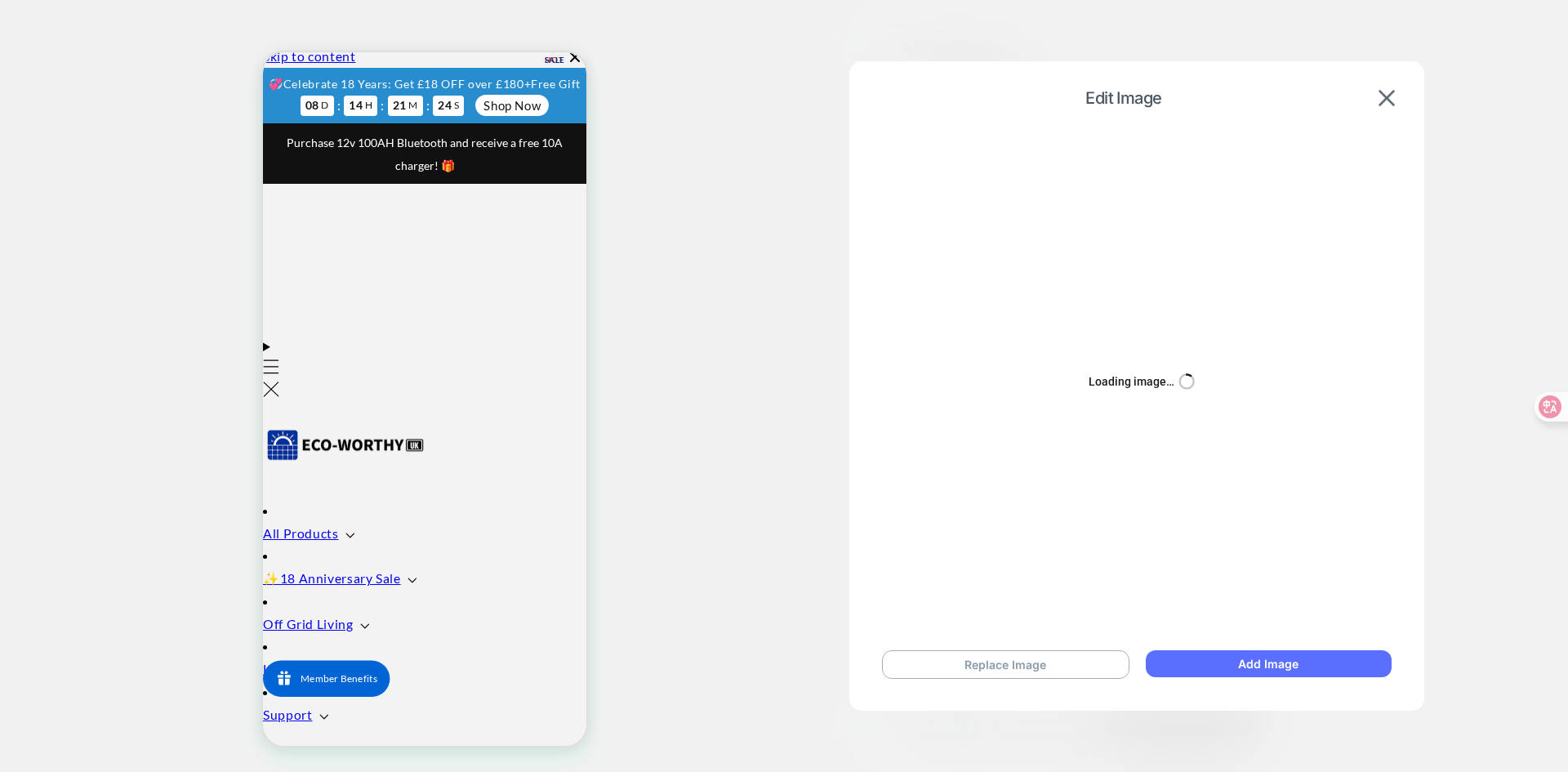
click at [1224, 660] on button "Add Image" at bounding box center [1269, 663] width 246 height 27
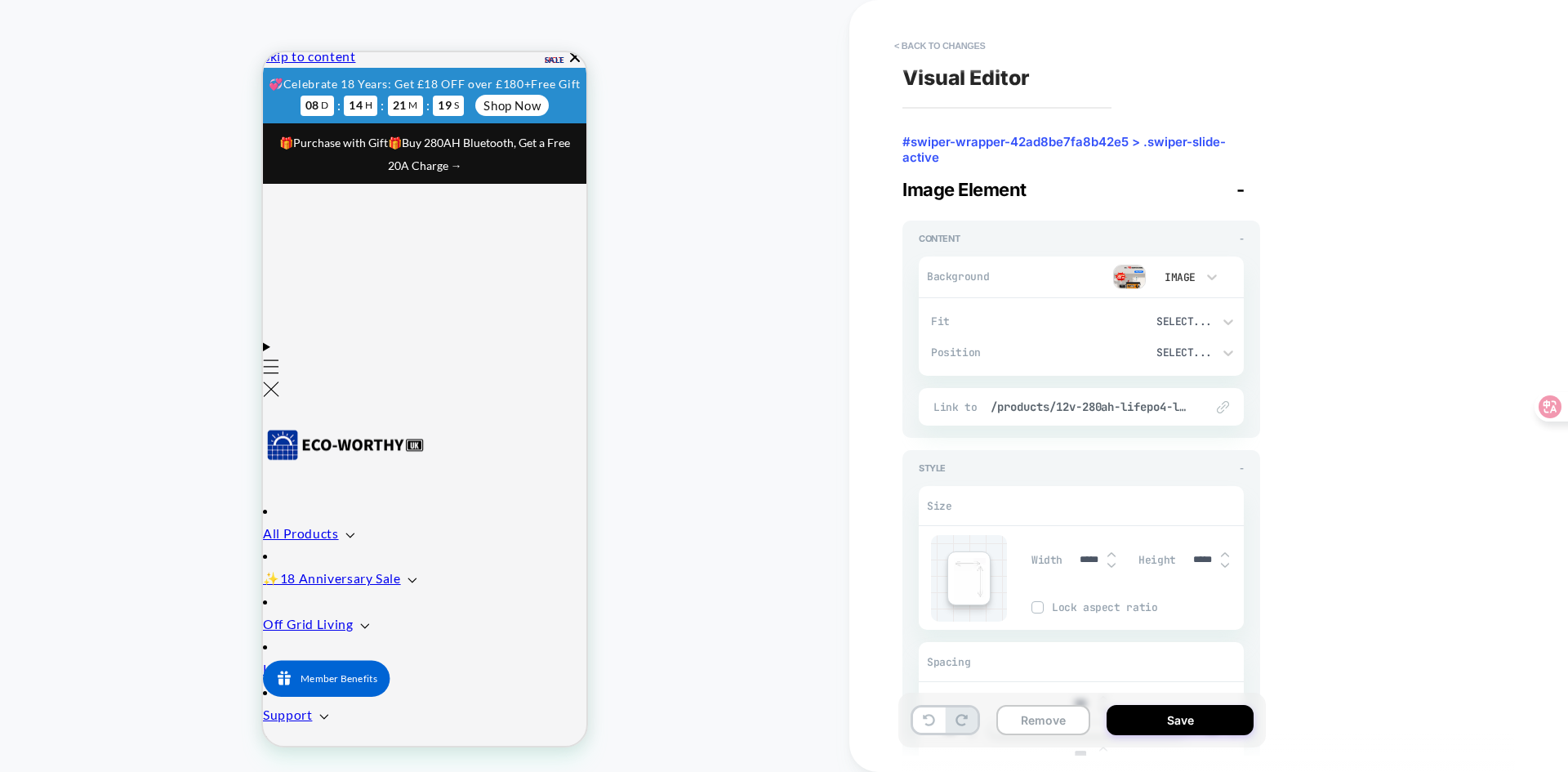
click at [1122, 278] on img at bounding box center [1129, 277] width 33 height 25
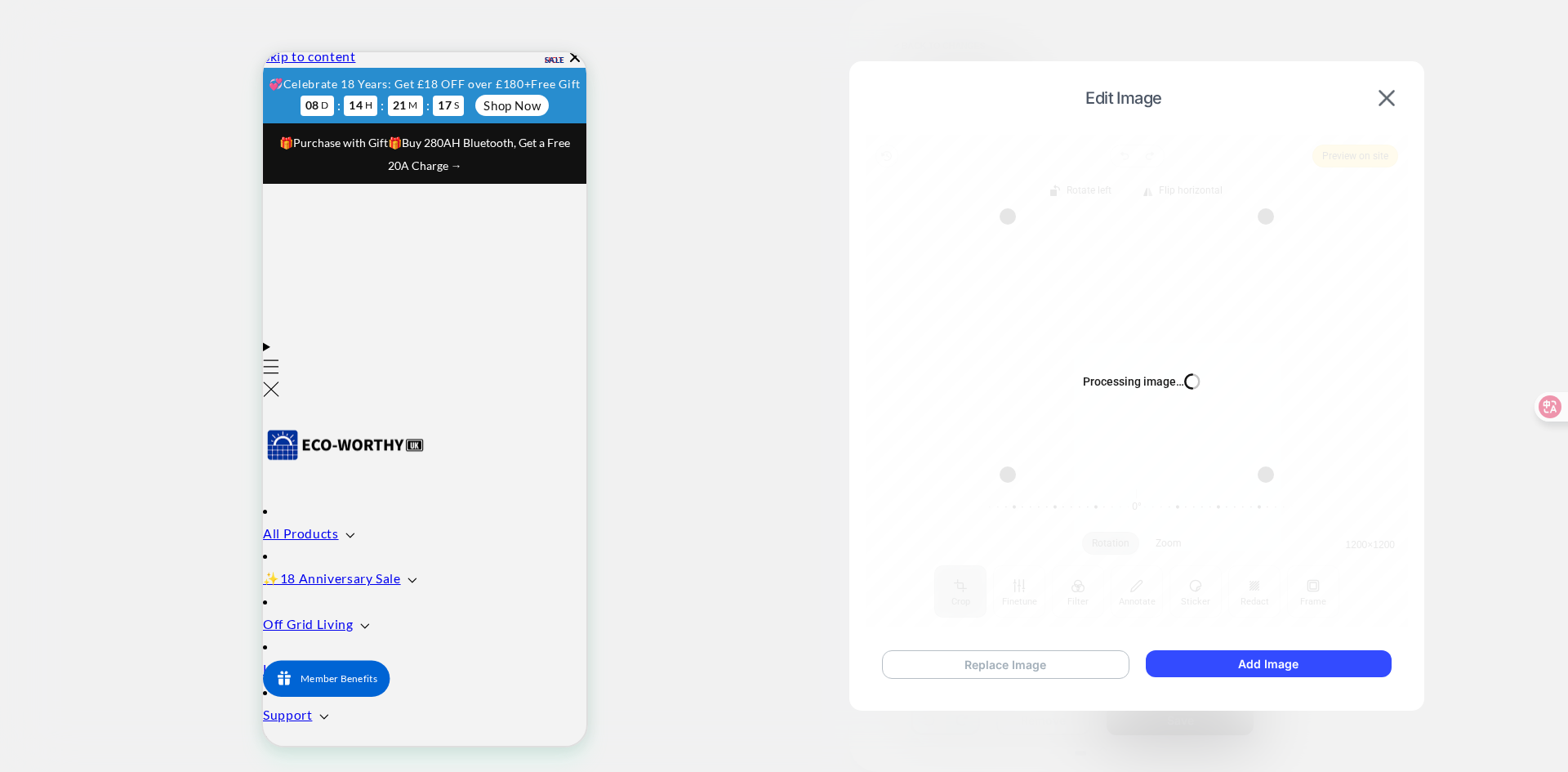
click at [1080, 659] on button "Replace Image" at bounding box center [1005, 664] width 247 height 29
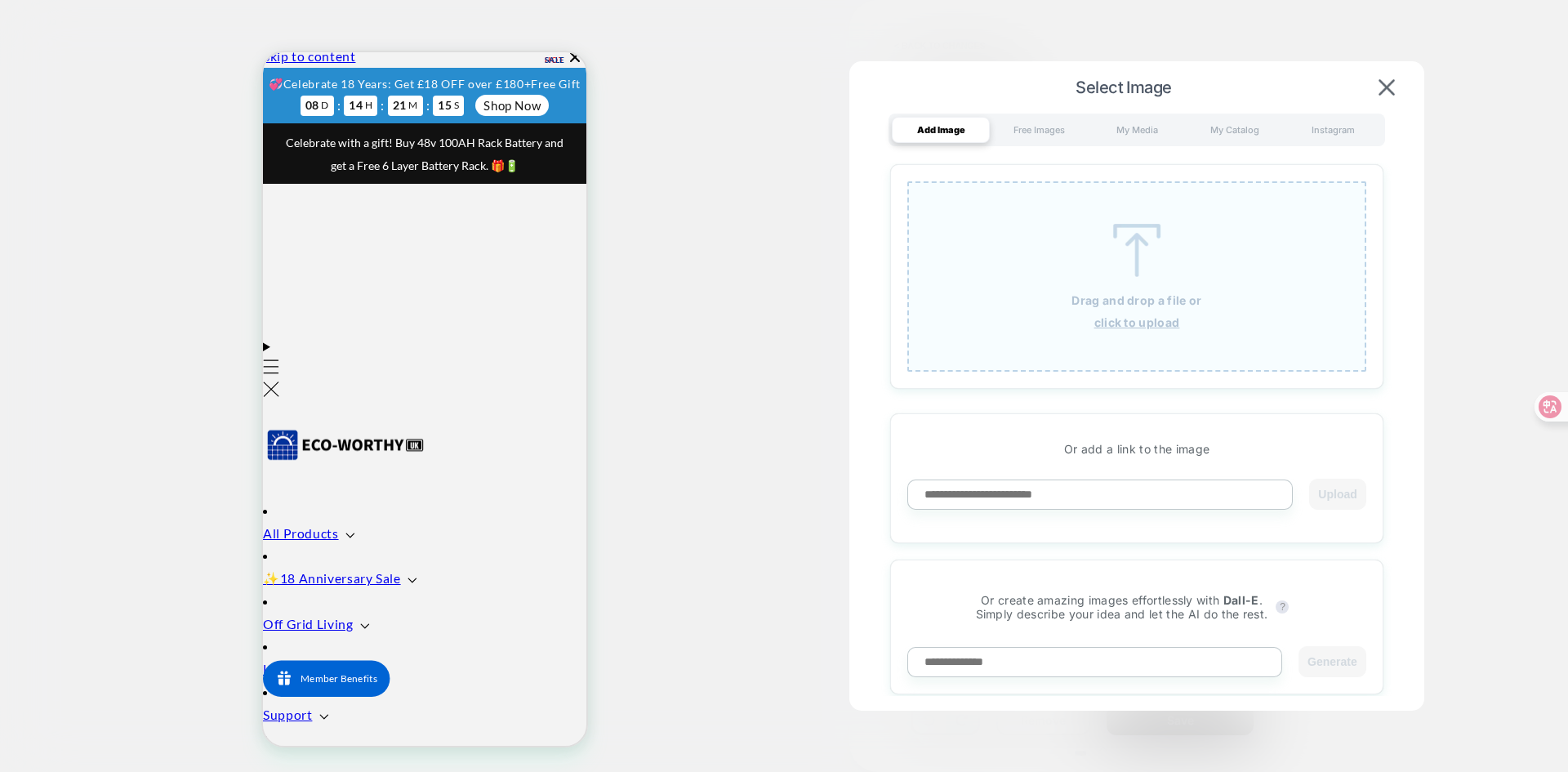
click at [1127, 238] on img at bounding box center [1137, 250] width 74 height 53
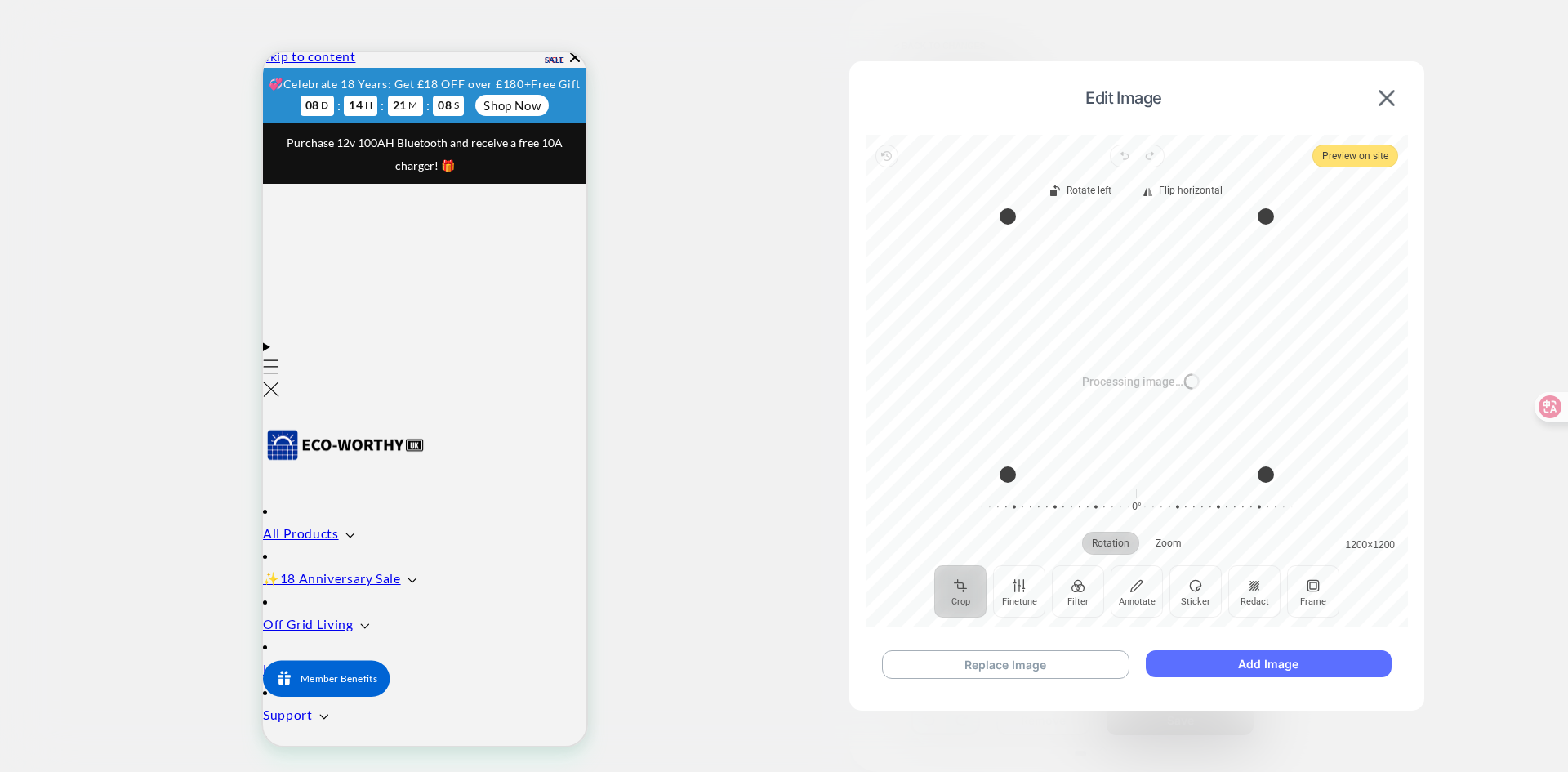
click at [1257, 666] on button "Add Image" at bounding box center [1269, 663] width 246 height 27
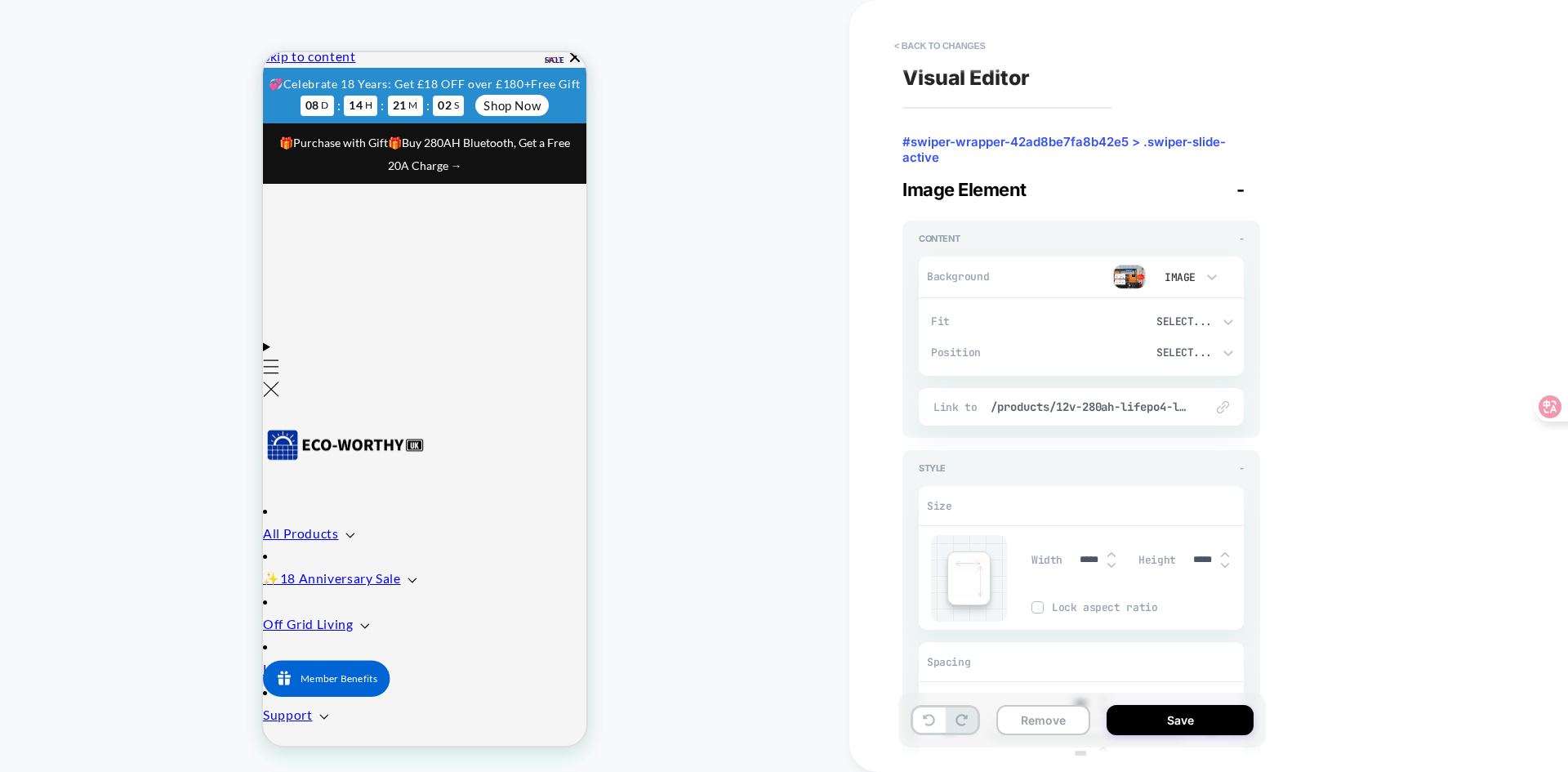
click at [1137, 414] on div "Link to /products/12v-280ah-lifepo4-lithium-battery-with-bluetooth-and-low-temp…" at bounding box center [1082, 406] width 325 height 38
click at [1088, 405] on span "/products/12v-280ah-lifepo4-lithium-battery-with-bluetooth-and-low-temp-protect…" at bounding box center [1089, 406] width 198 height 15
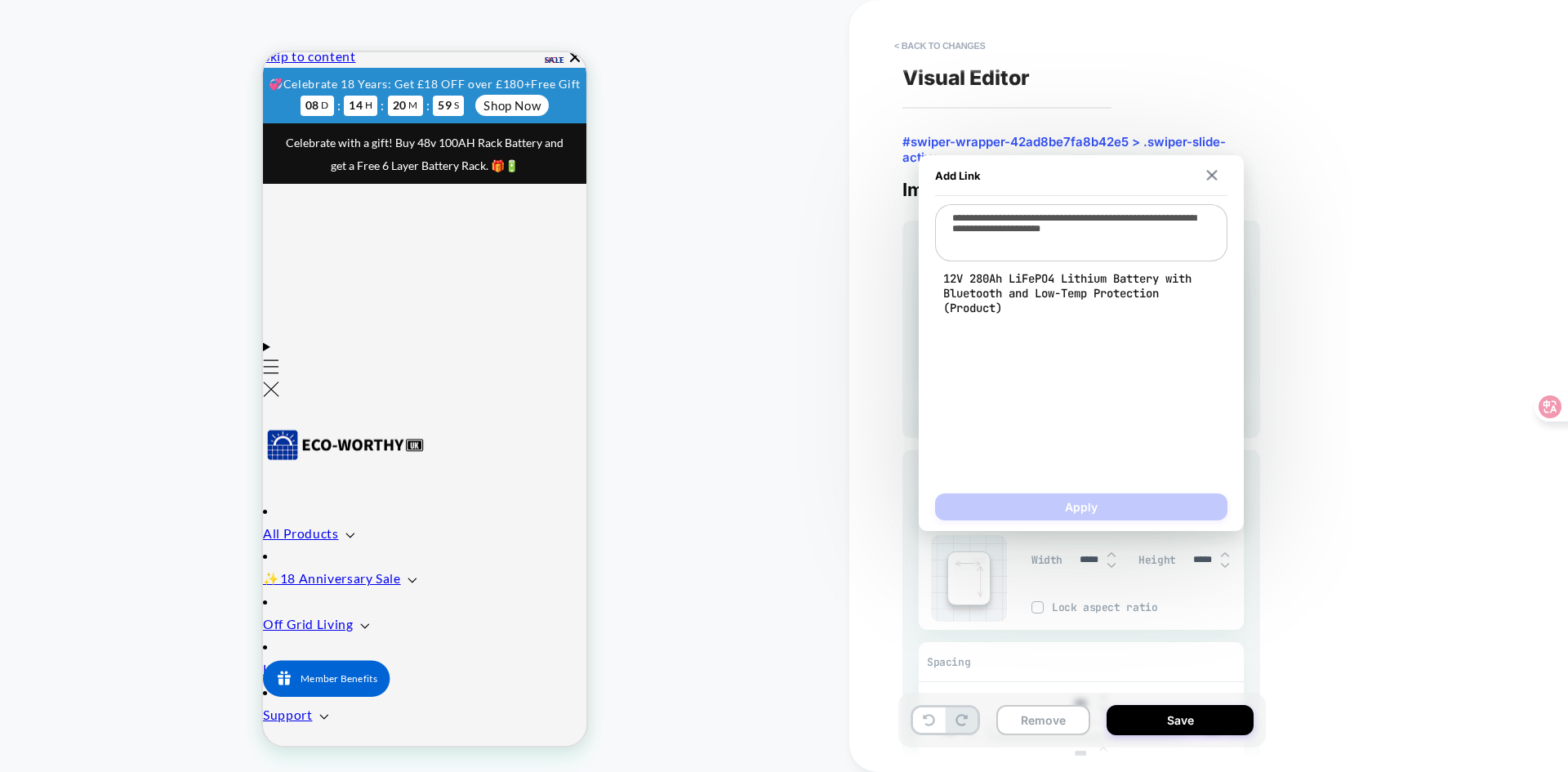
drag, startPoint x: 1016, startPoint y: 250, endPoint x: 937, endPoint y: 208, distance: 89.5
click at [937, 208] on div "**********" at bounding box center [1081, 343] width 292 height 278
type textarea "*"
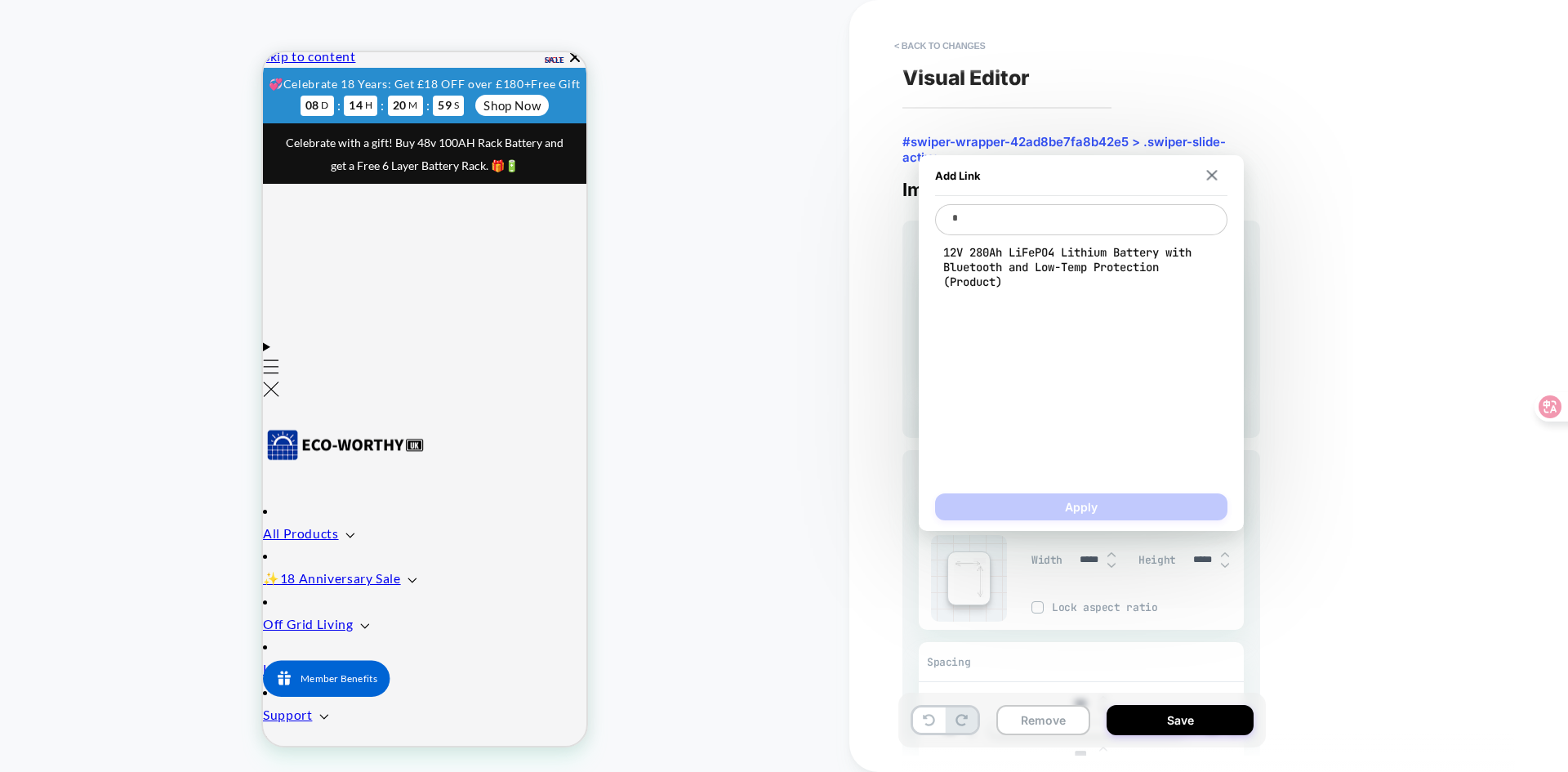
type textarea "**"
type textarea "*"
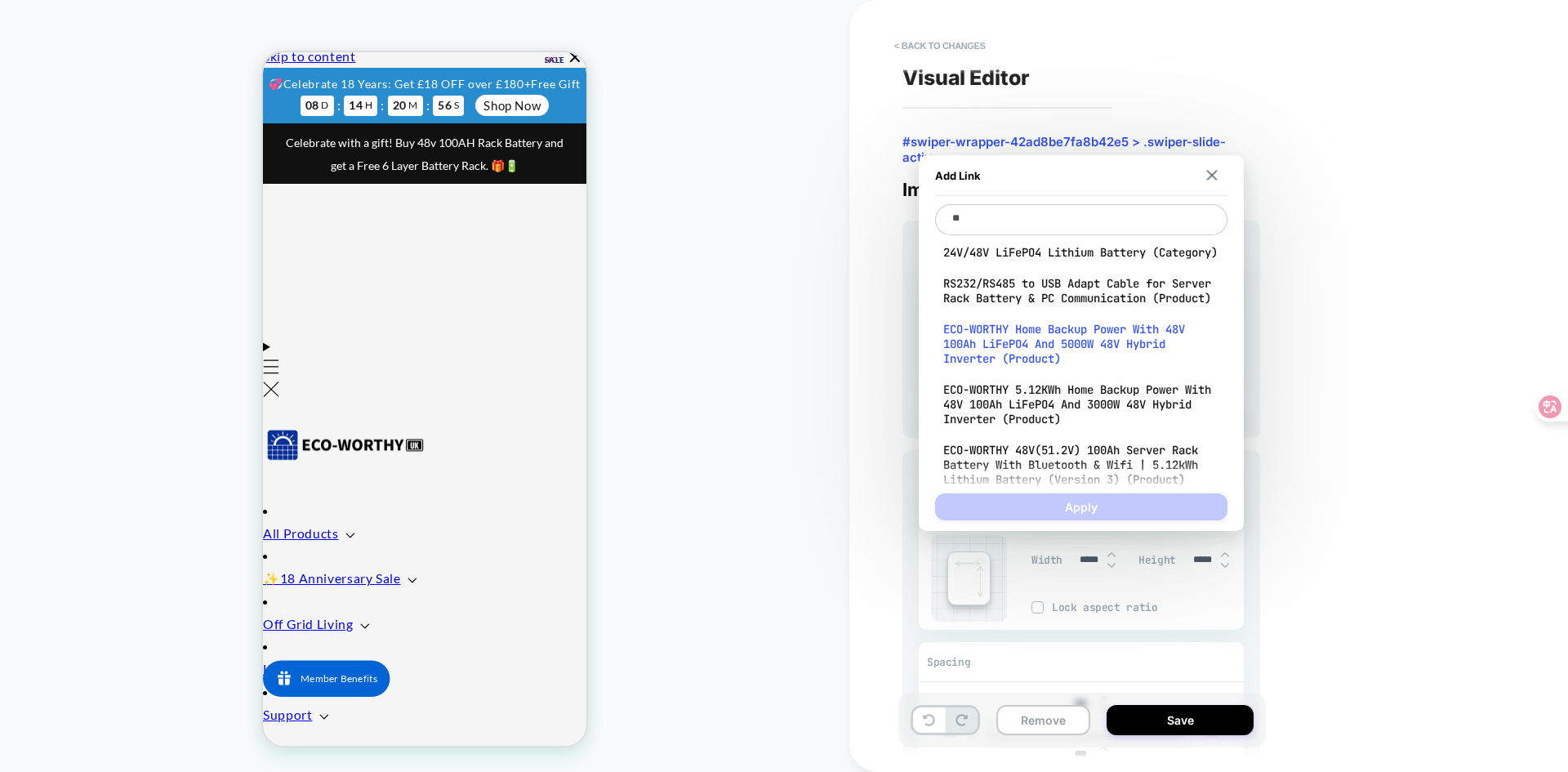
type textarea "**"
click at [1050, 366] on span "ECO-WORTHY Home Backup Power With 48V 100Ah LiFePO4 And 5000W 48V Hybrid Invert…" at bounding box center [1082, 344] width 276 height 44
type textarea "*"
type textarea "**********"
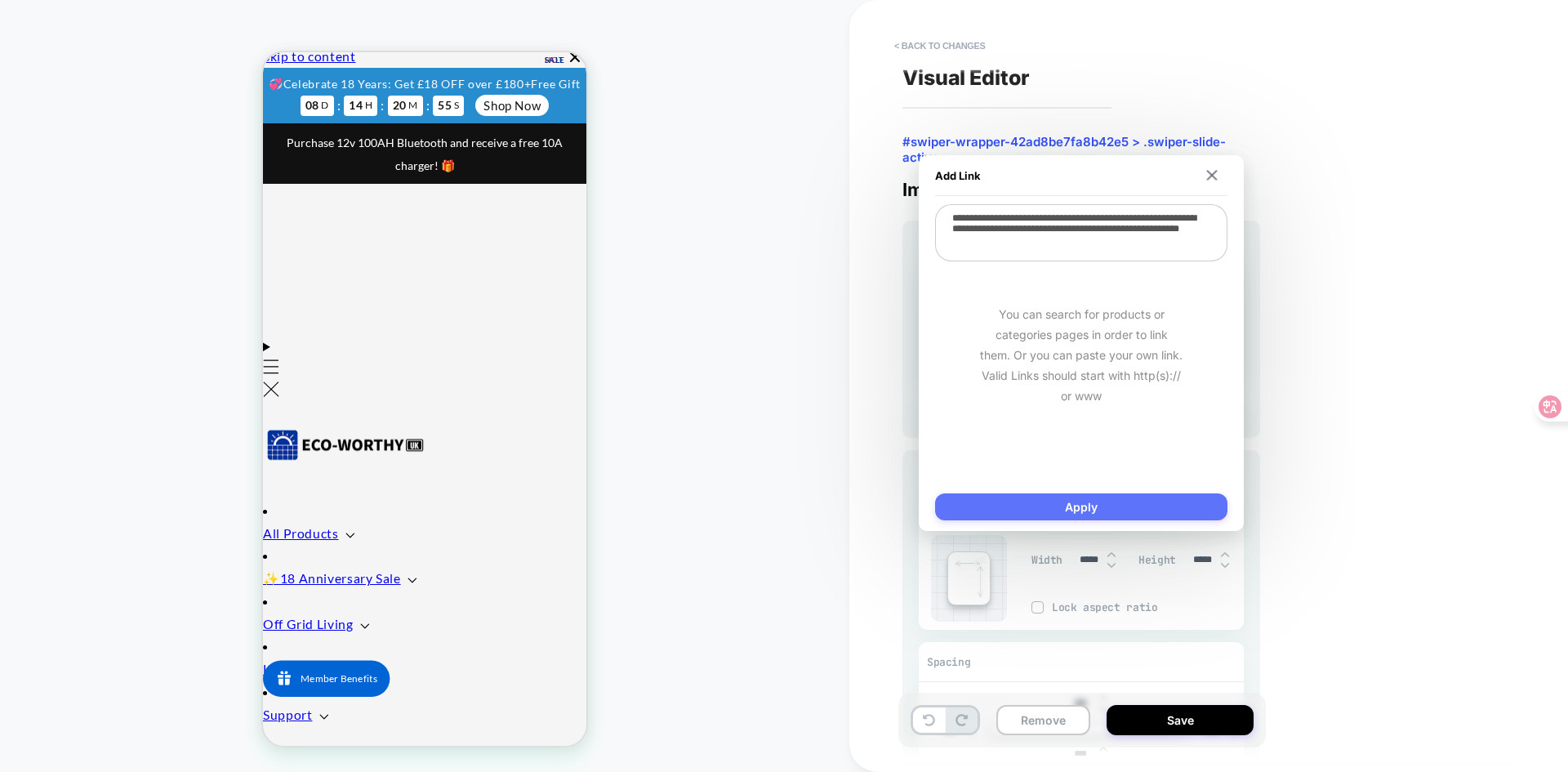
click at [1091, 506] on button "Apply" at bounding box center [1081, 506] width 292 height 27
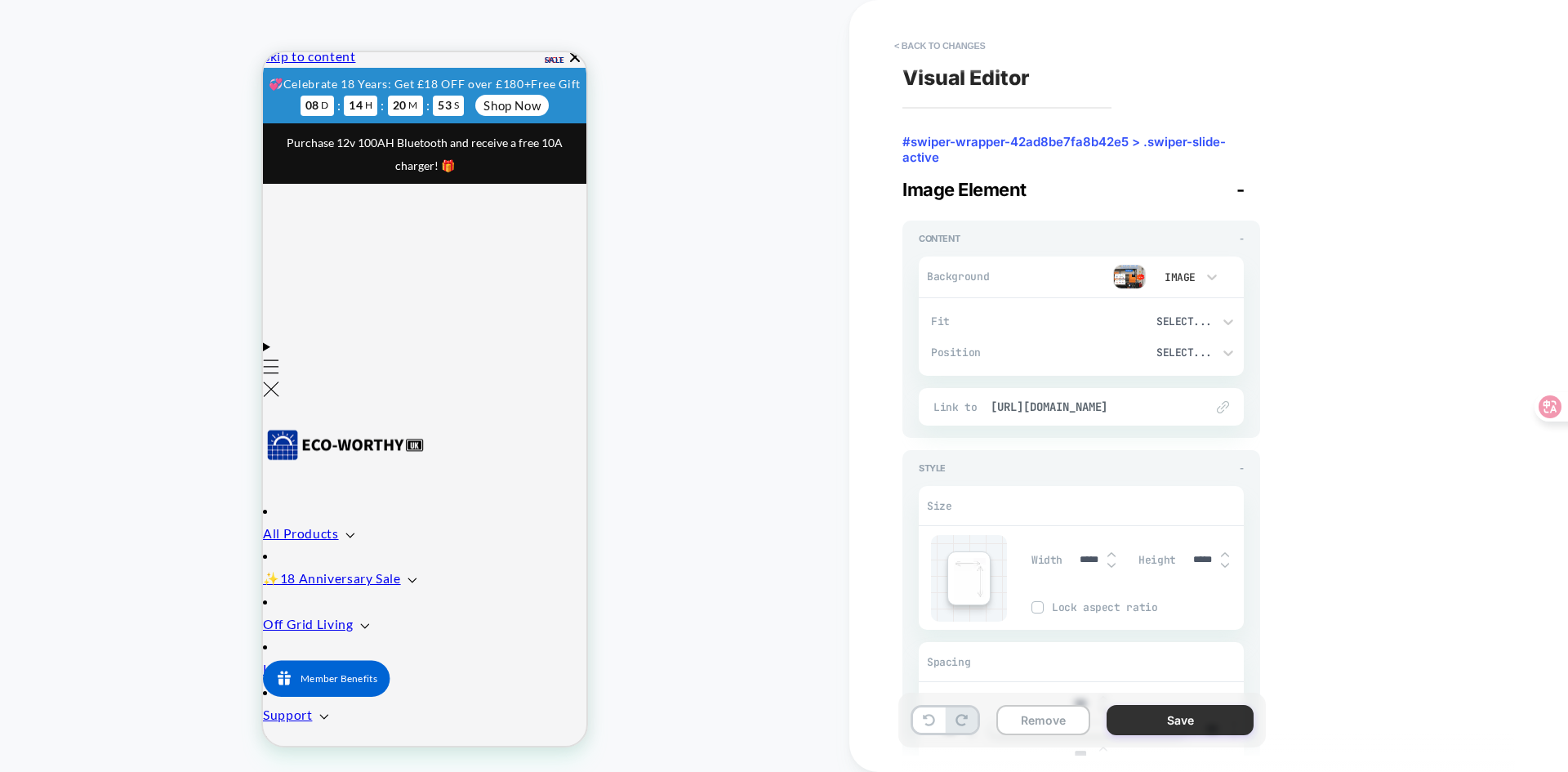
click at [1171, 719] on button "Save" at bounding box center [1179, 719] width 147 height 30
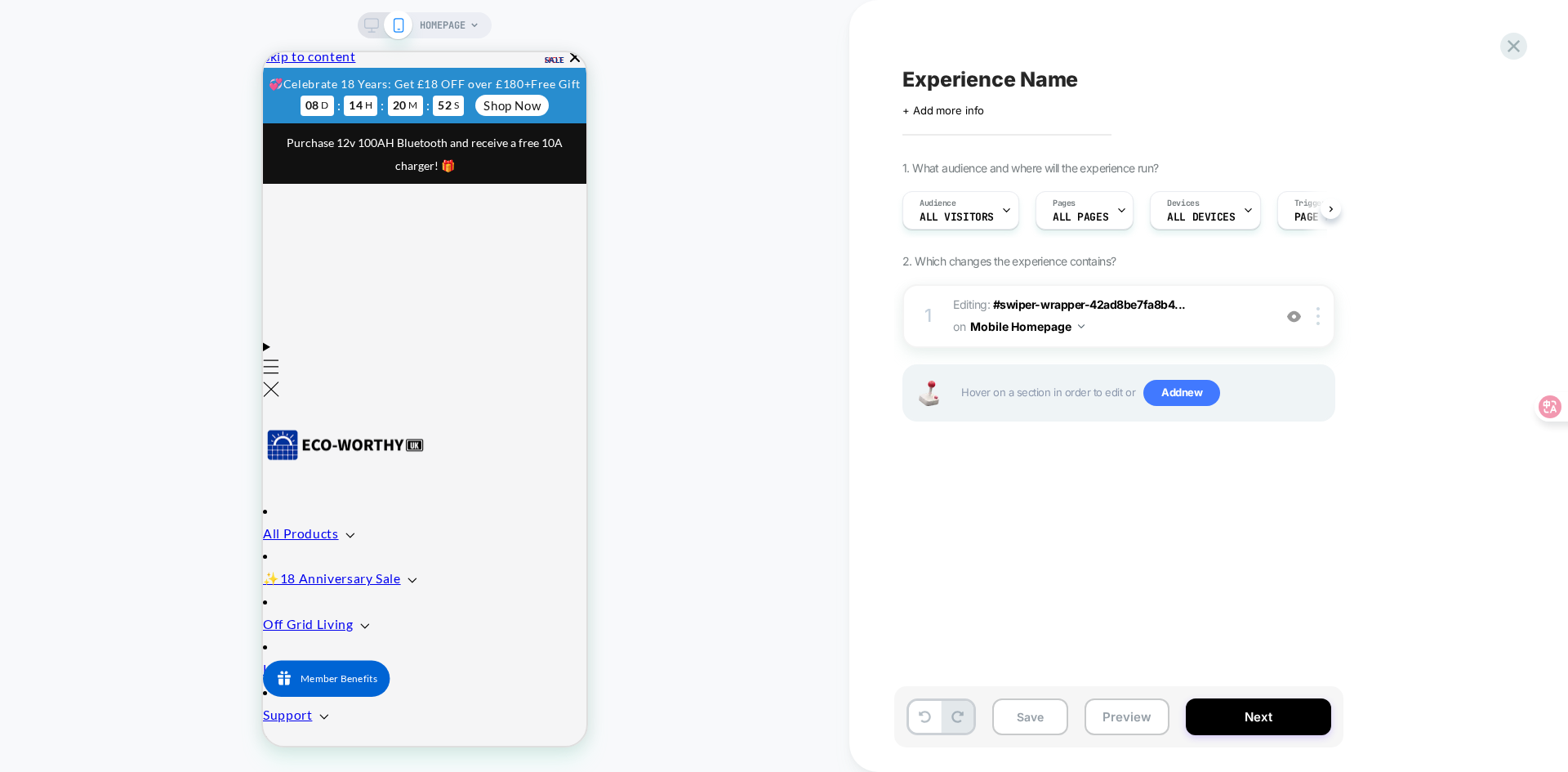
scroll to position [0, 1]
click at [974, 113] on span "+ Add more info" at bounding box center [943, 110] width 82 height 13
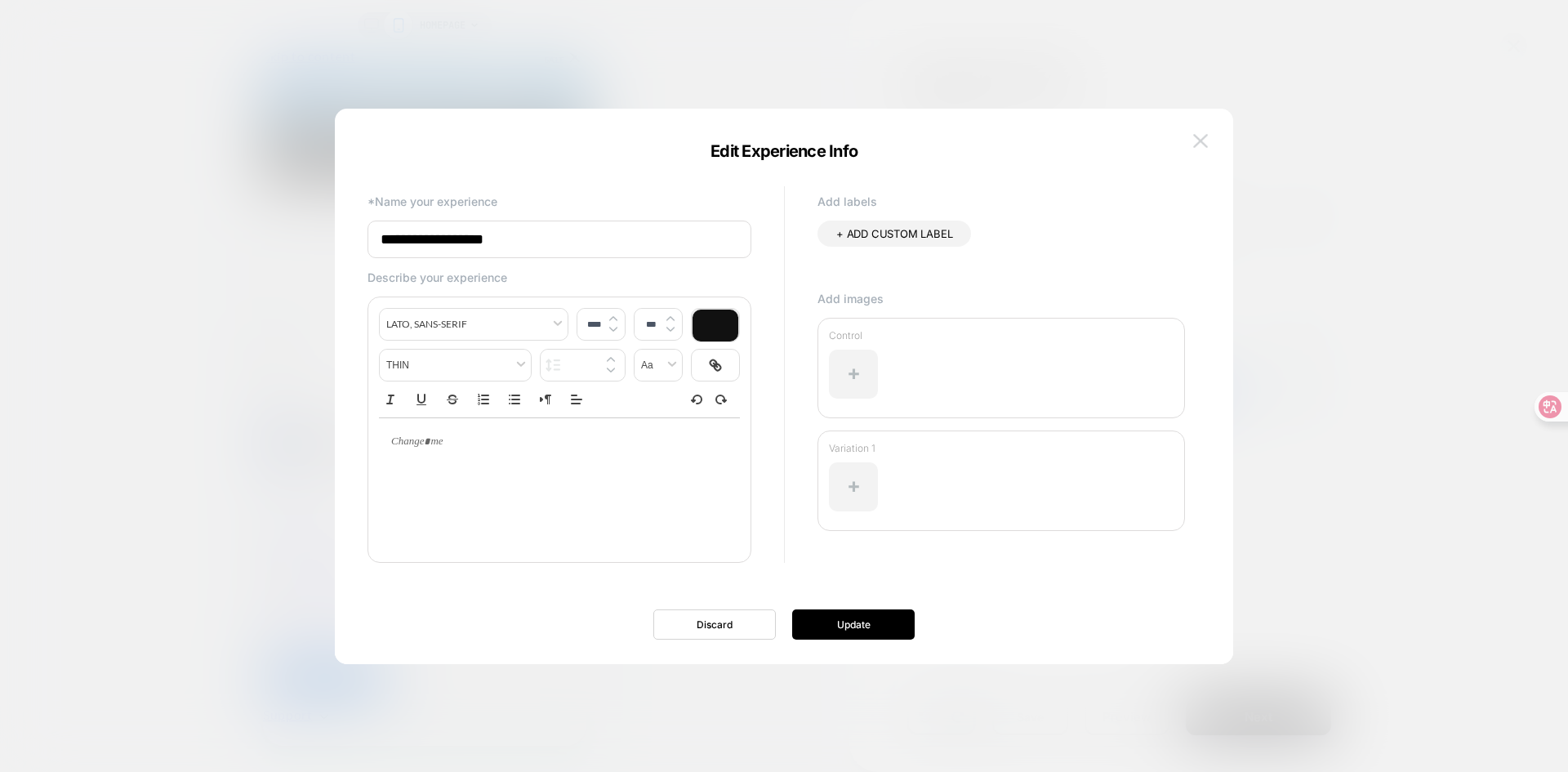
click at [1206, 135] on img at bounding box center [1200, 141] width 15 height 14
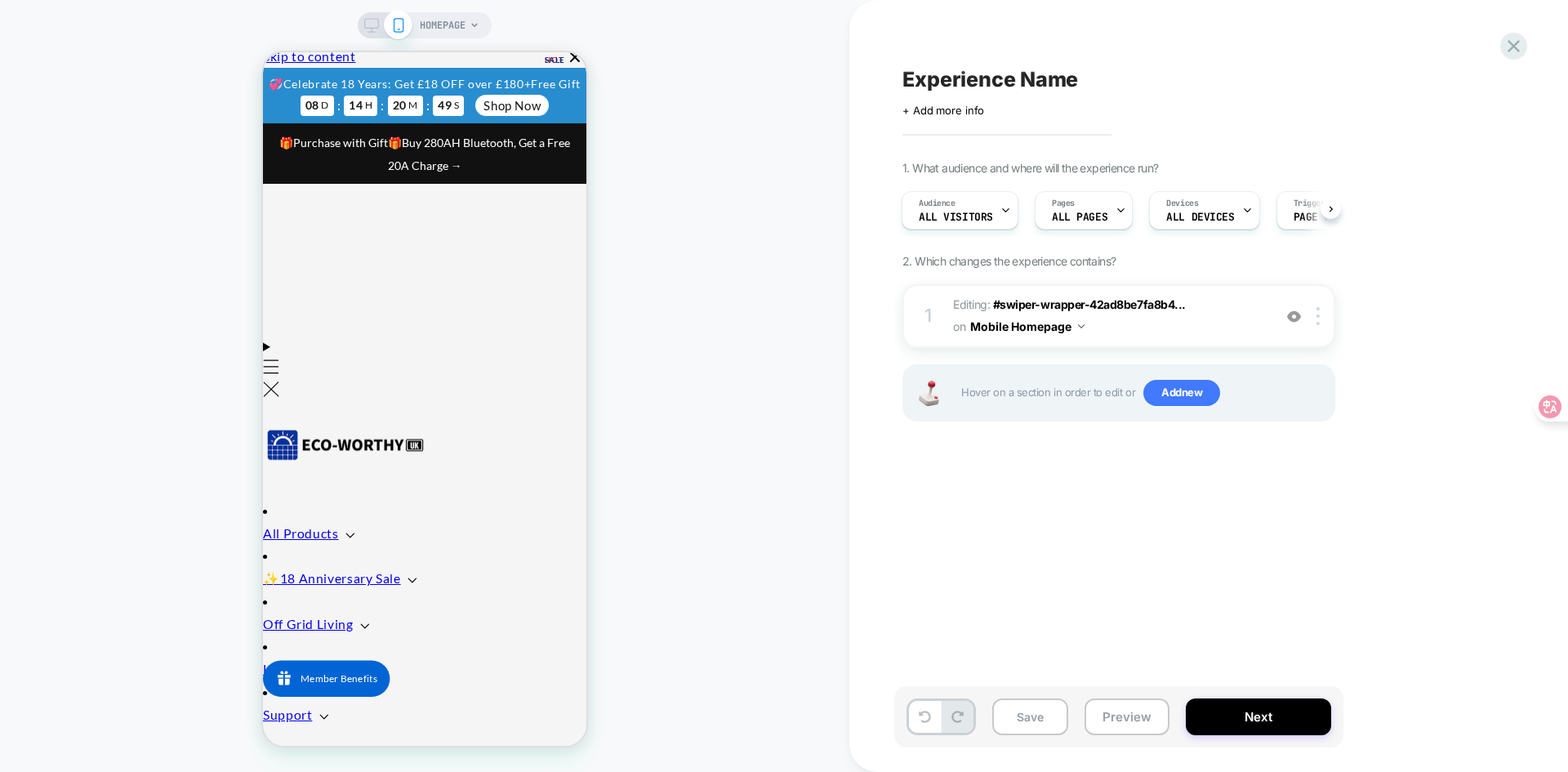
click at [1004, 85] on span "Experience Name" at bounding box center [990, 79] width 176 height 25
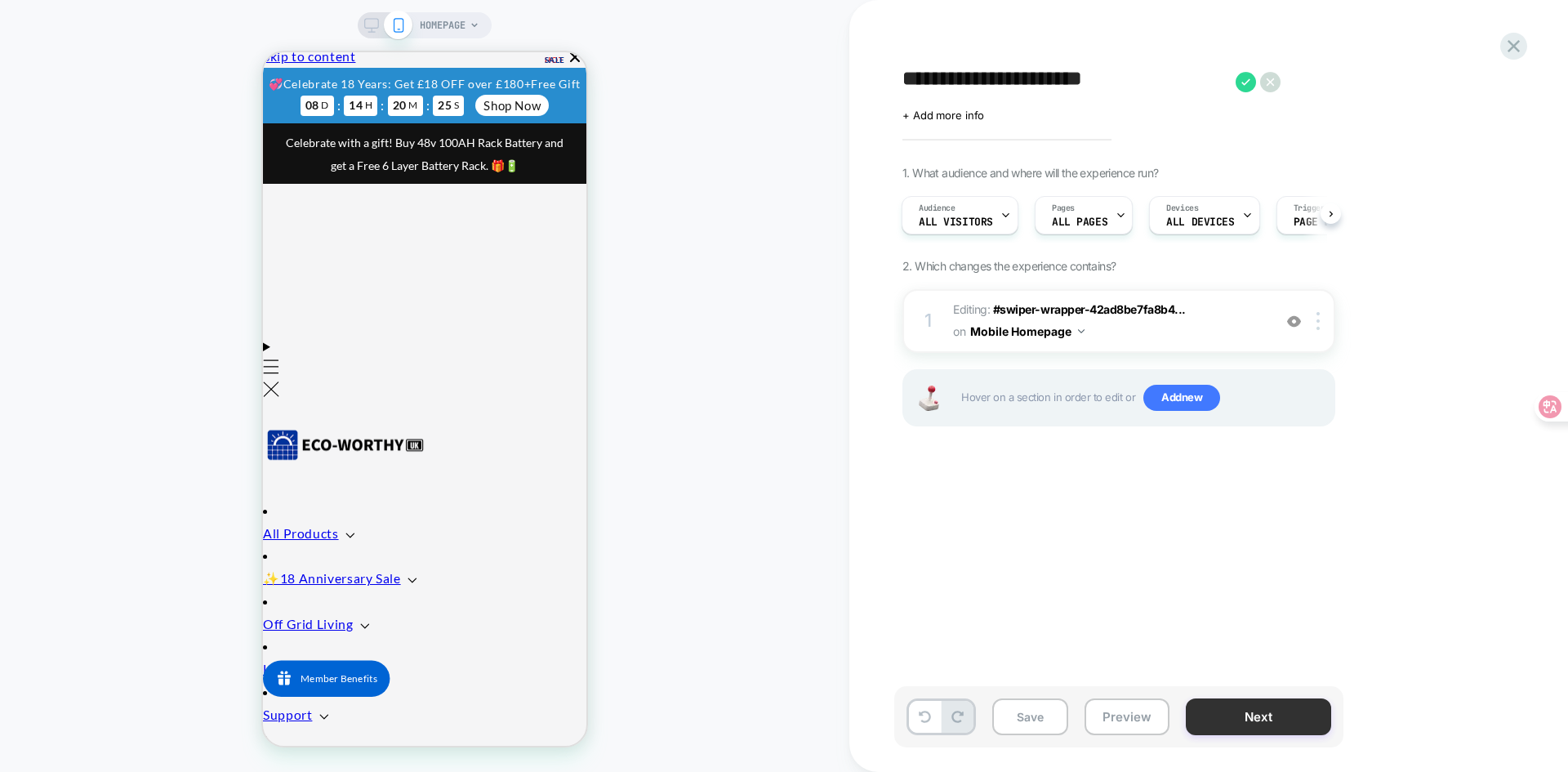
type textarea "**********"
click at [1242, 714] on button "Next" at bounding box center [1258, 717] width 145 height 37
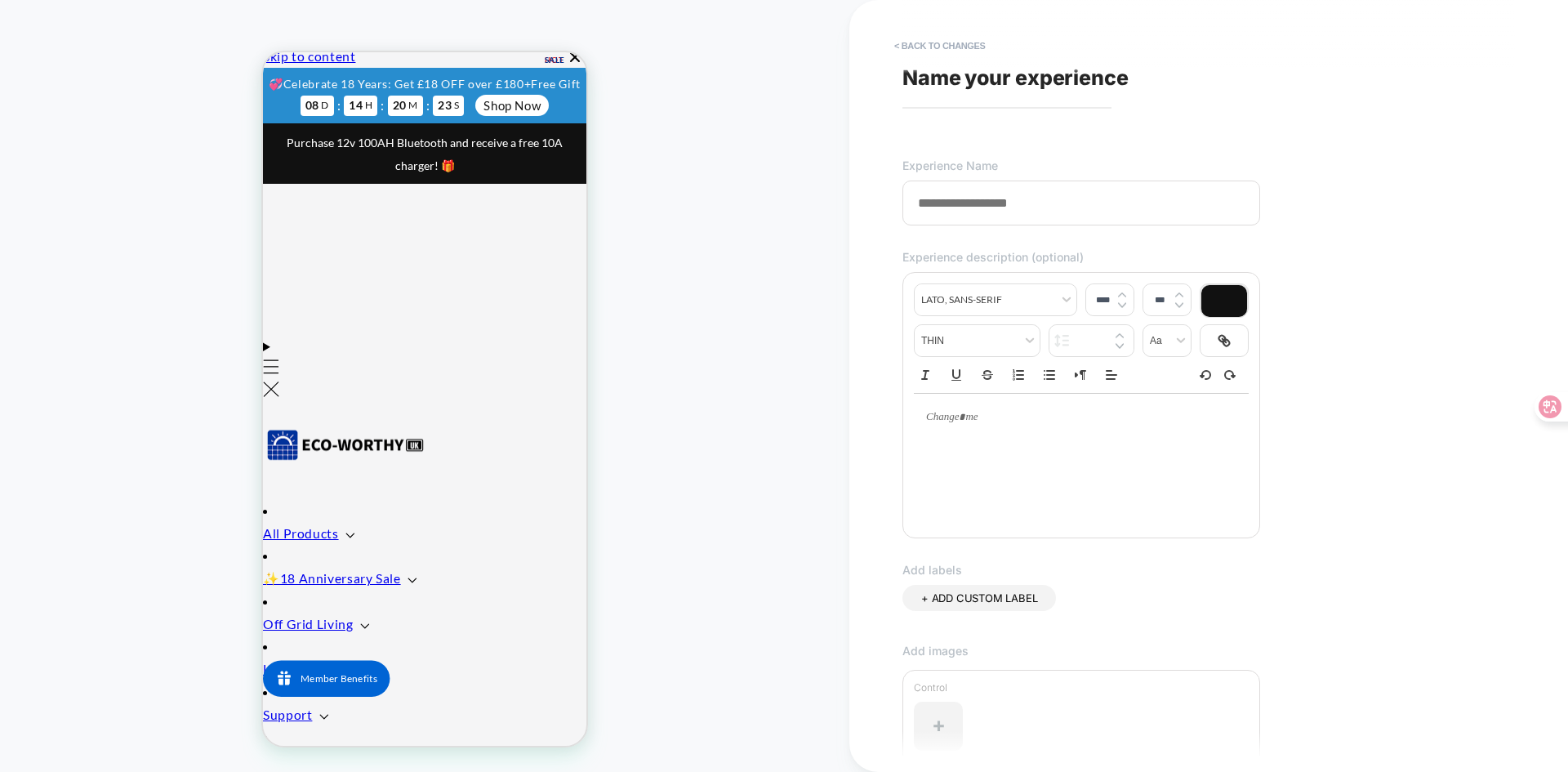
click at [975, 220] on input at bounding box center [1081, 202] width 358 height 45
drag, startPoint x: 922, startPoint y: 211, endPoint x: 1116, endPoint y: 204, distance: 194.1
click at [1116, 204] on input at bounding box center [1081, 202] width 358 height 45
drag, startPoint x: 1076, startPoint y: 212, endPoint x: 881, endPoint y: 193, distance: 195.9
click at [881, 193] on div "**********" at bounding box center [1208, 386] width 718 height 772
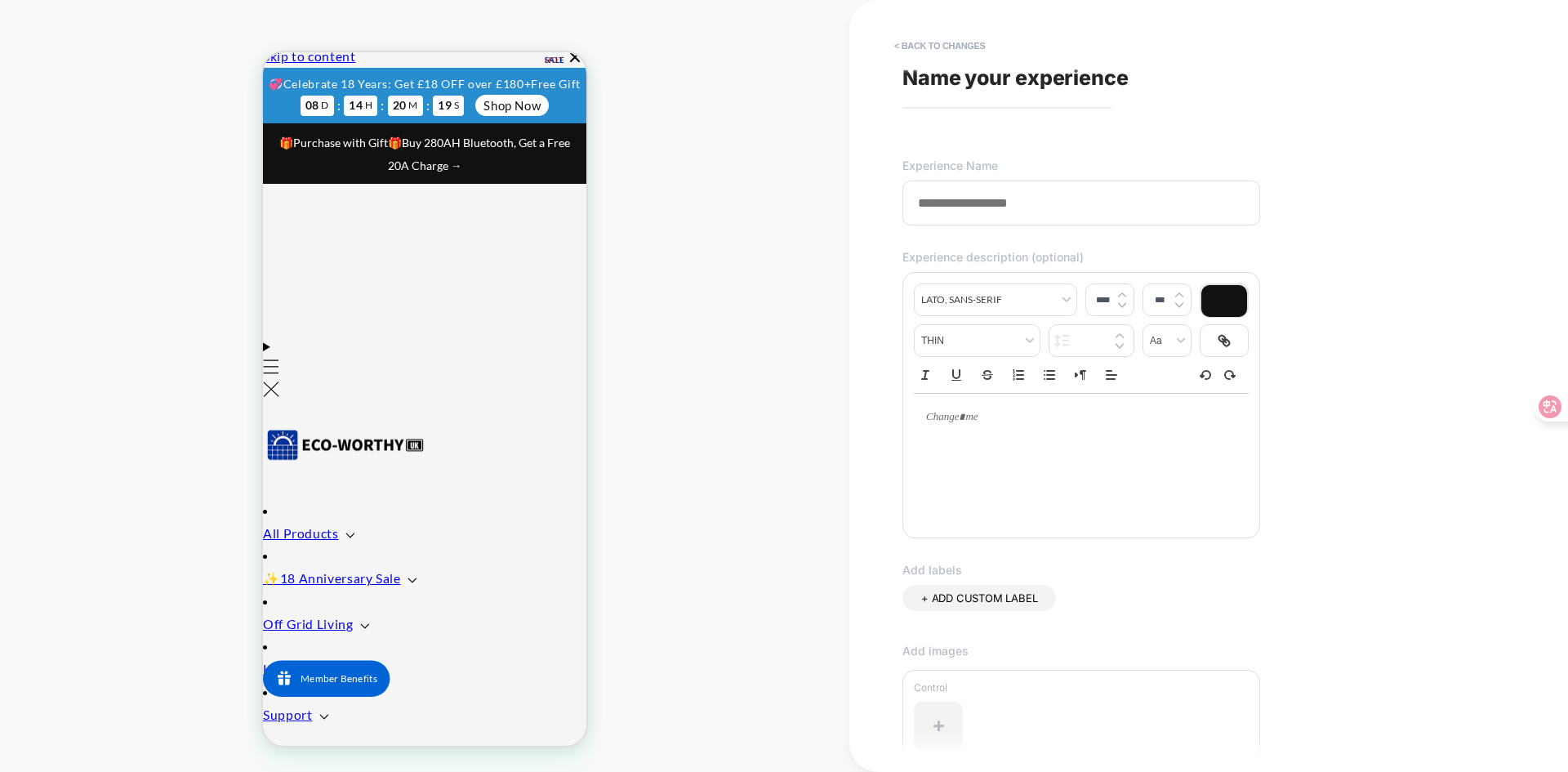
click at [916, 200] on input at bounding box center [1081, 202] width 358 height 45
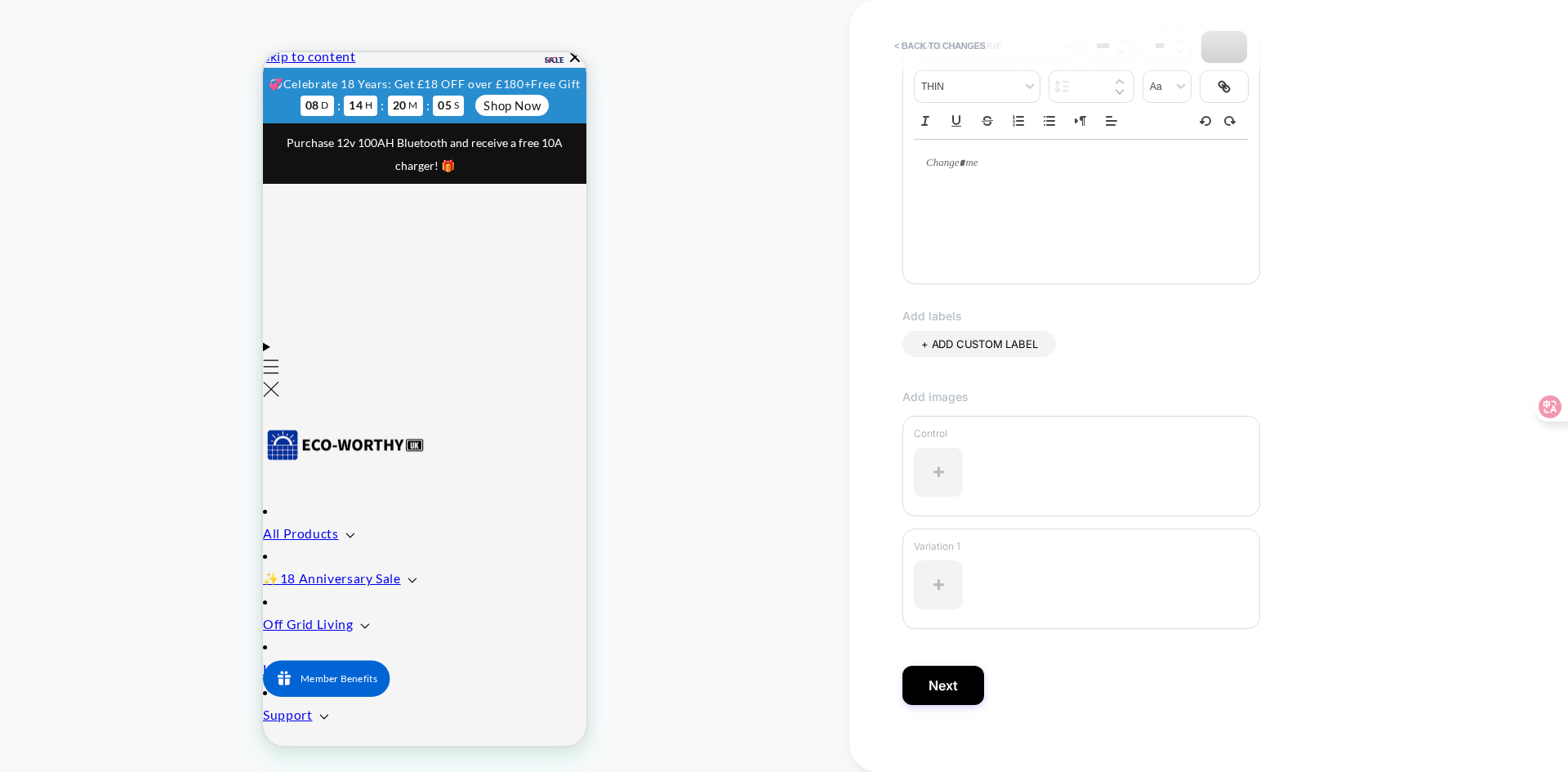
scroll to position [271, 0]
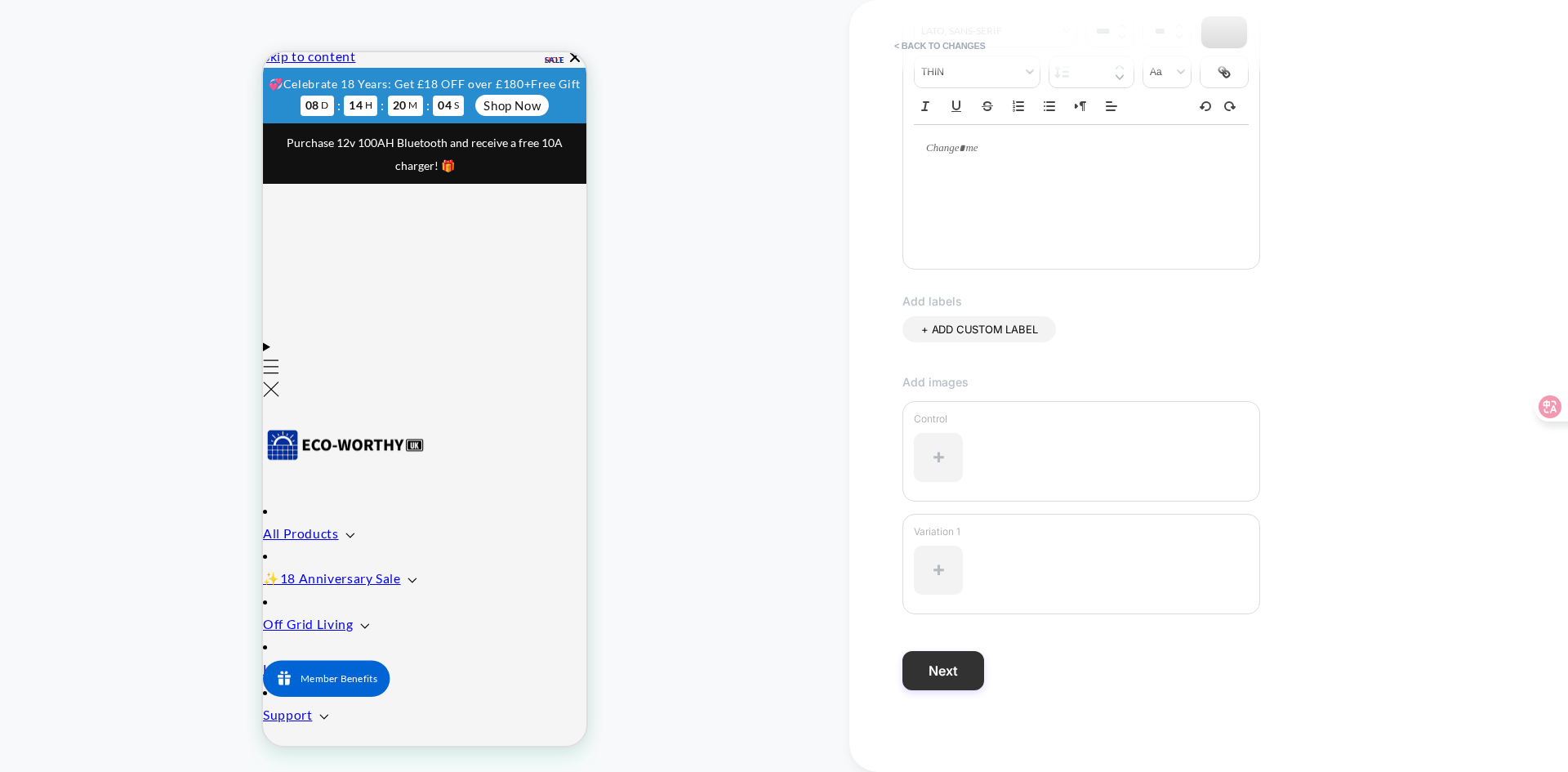
type input "**********"
click at [938, 668] on button "Next" at bounding box center [943, 670] width 82 height 40
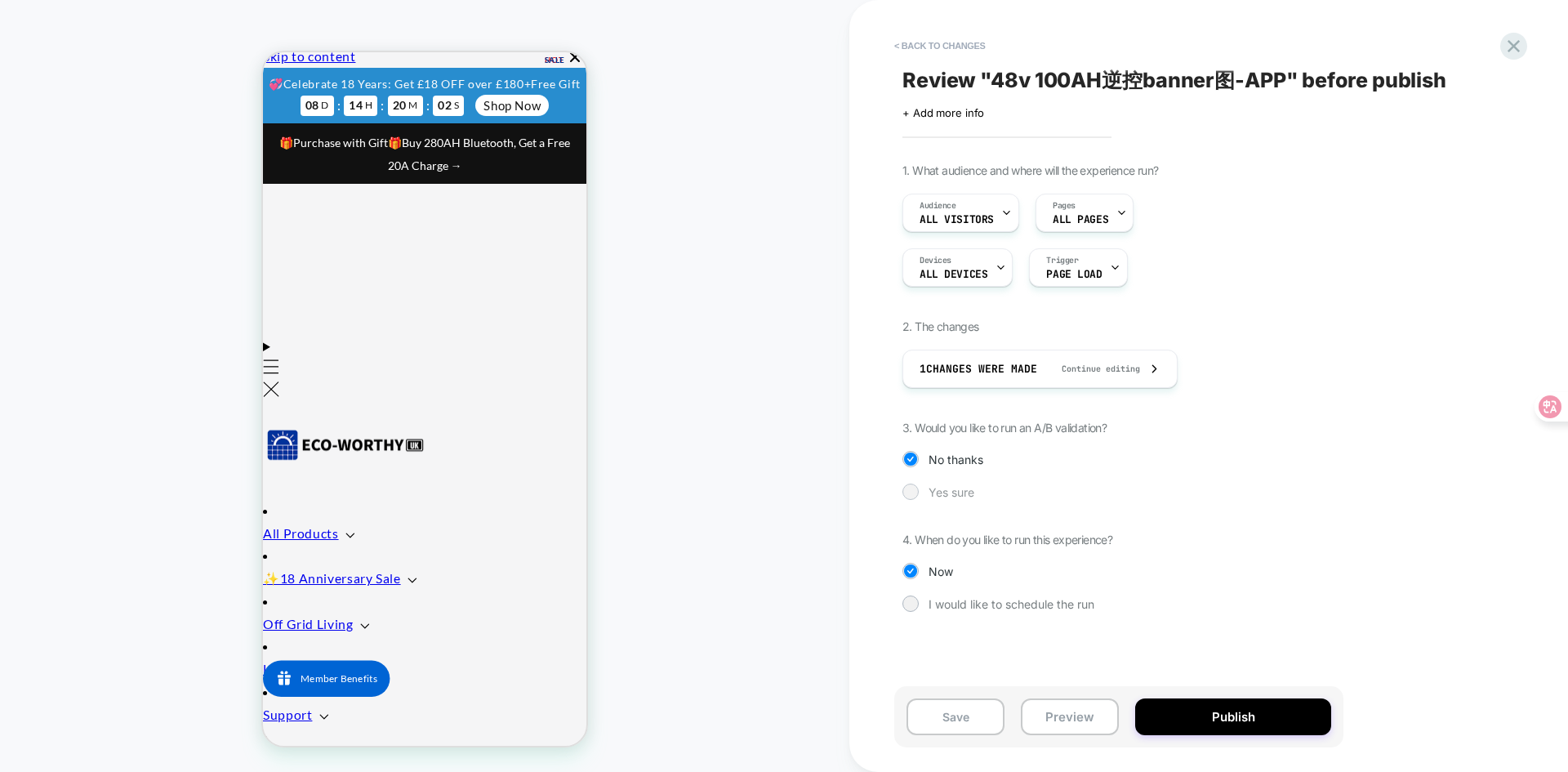
click at [910, 495] on div at bounding box center [910, 492] width 12 height 12
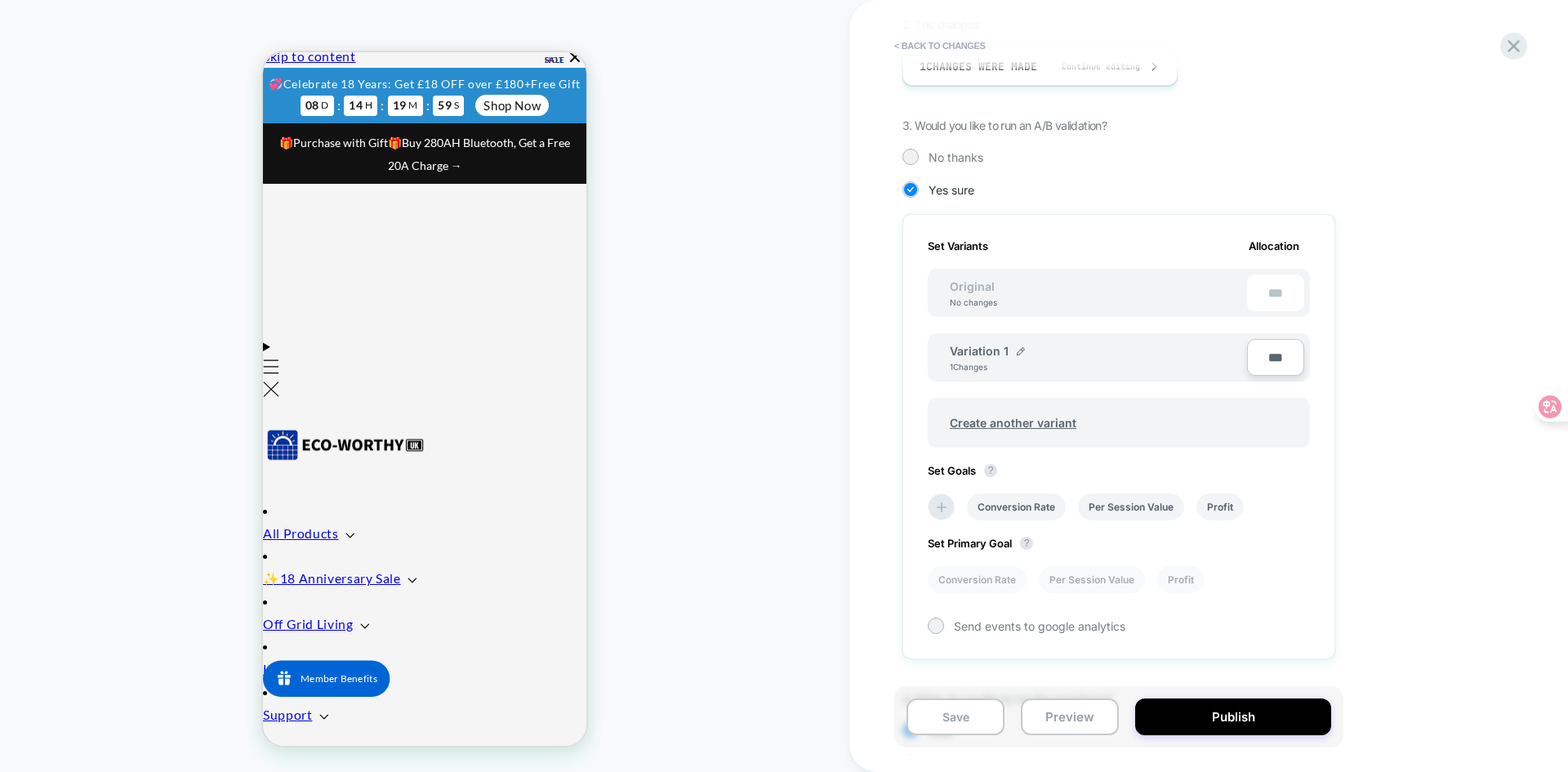
scroll to position [411, 0]
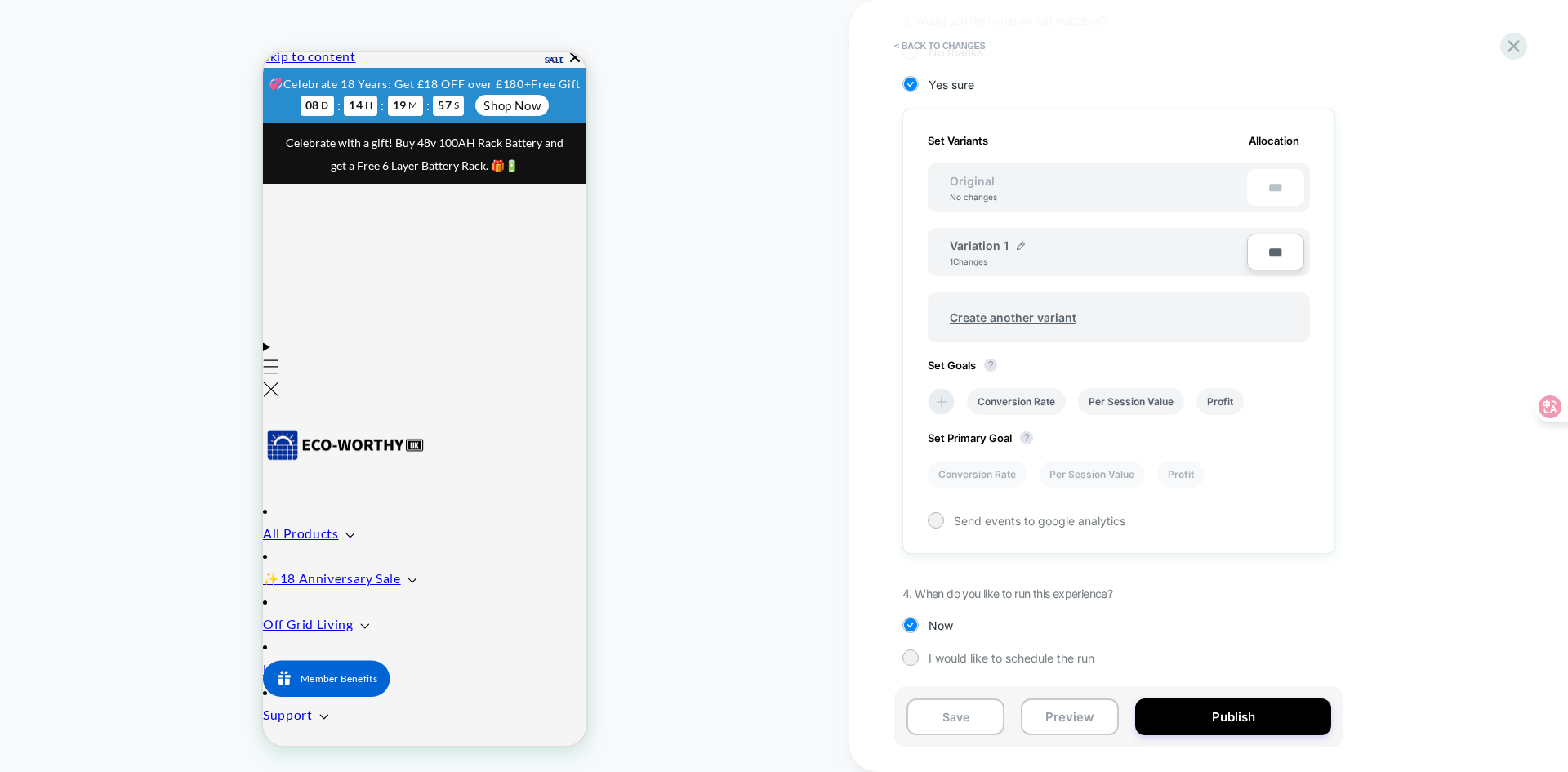
click at [936, 396] on icon at bounding box center [941, 402] width 17 height 17
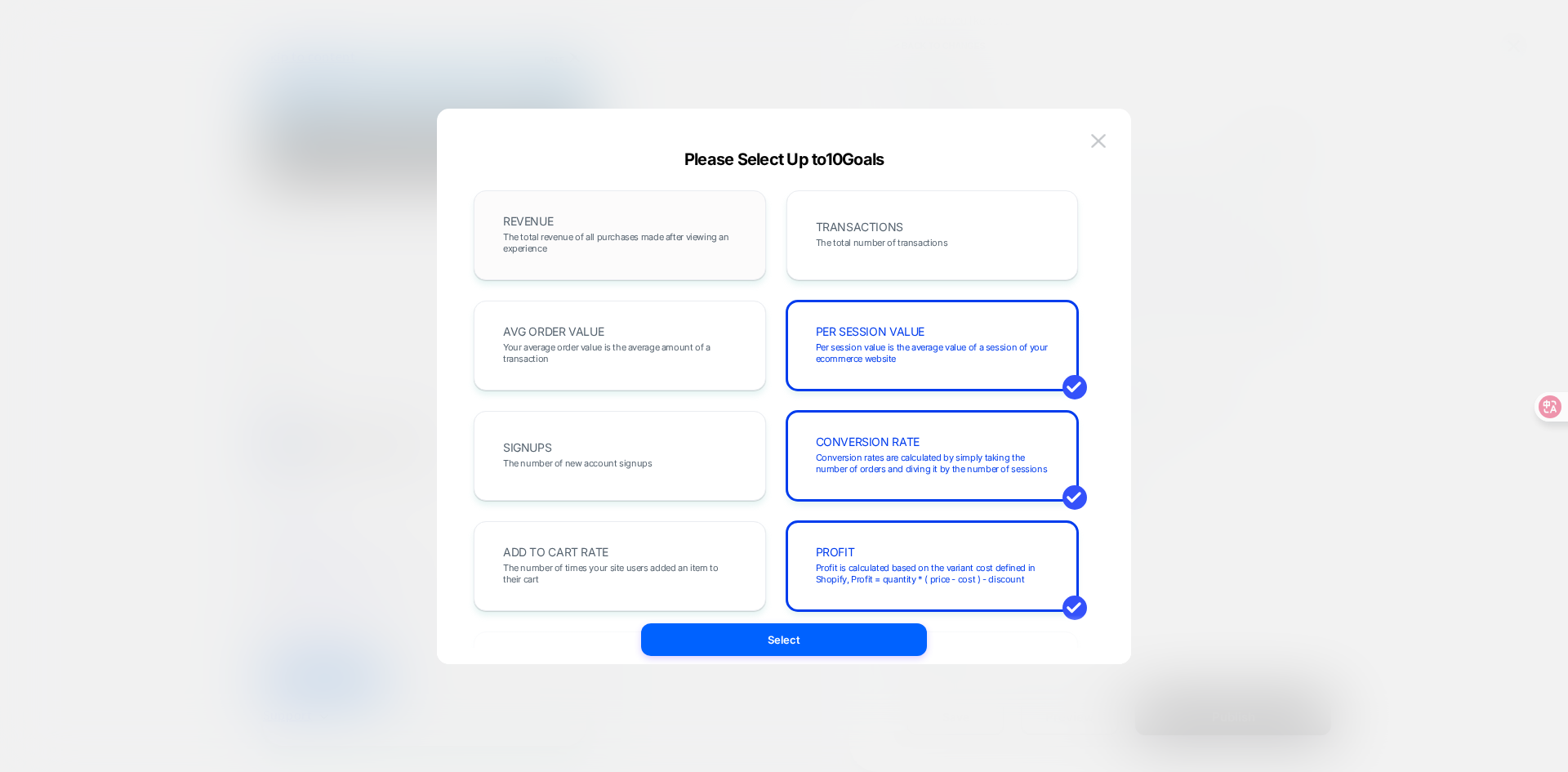
click at [703, 232] on span "The total revenue of all purchases made after viewing an experience" at bounding box center [620, 243] width 234 height 23
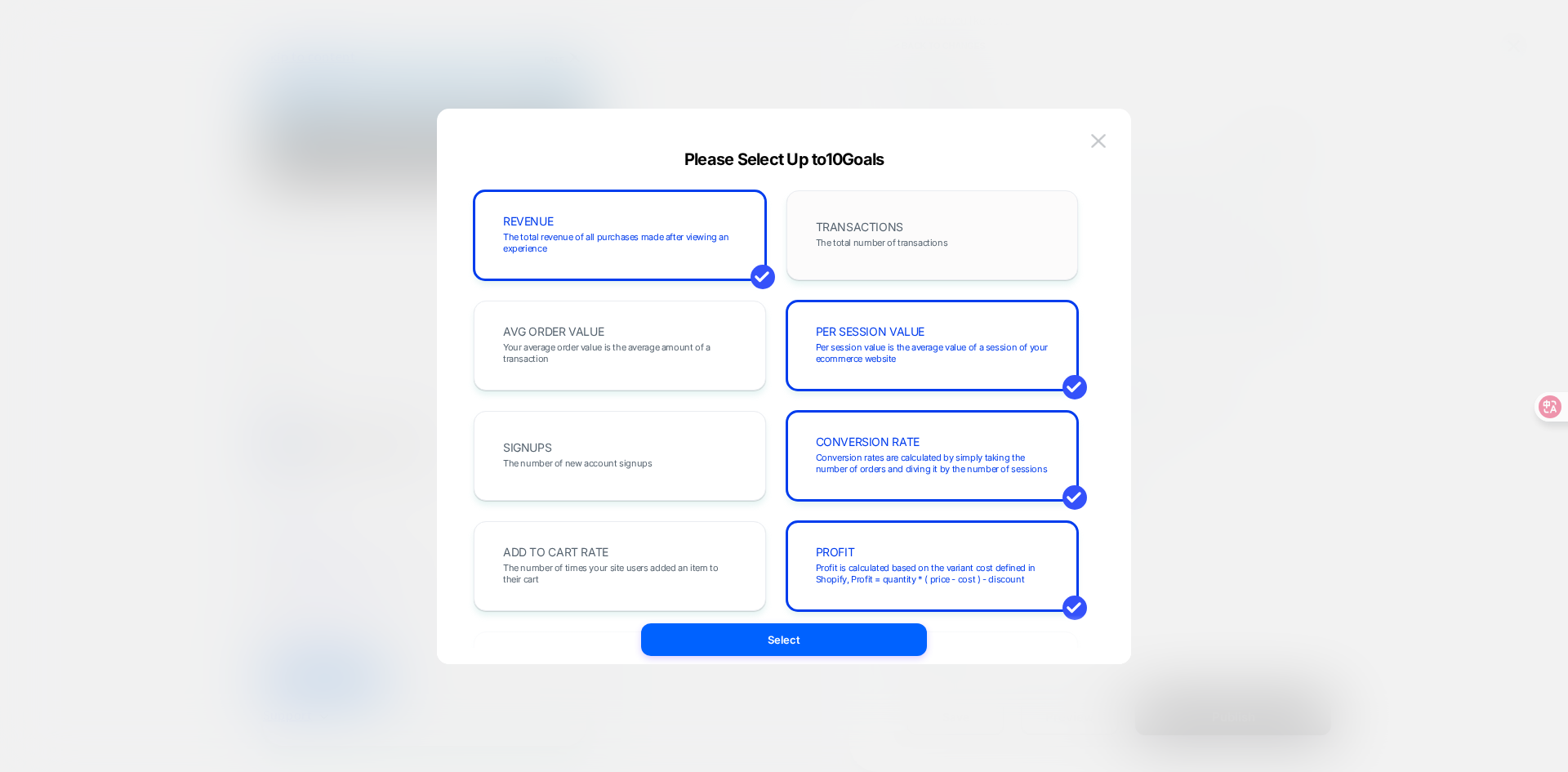
click at [924, 239] on span "The total number of transactions" at bounding box center [882, 242] width 132 height 11
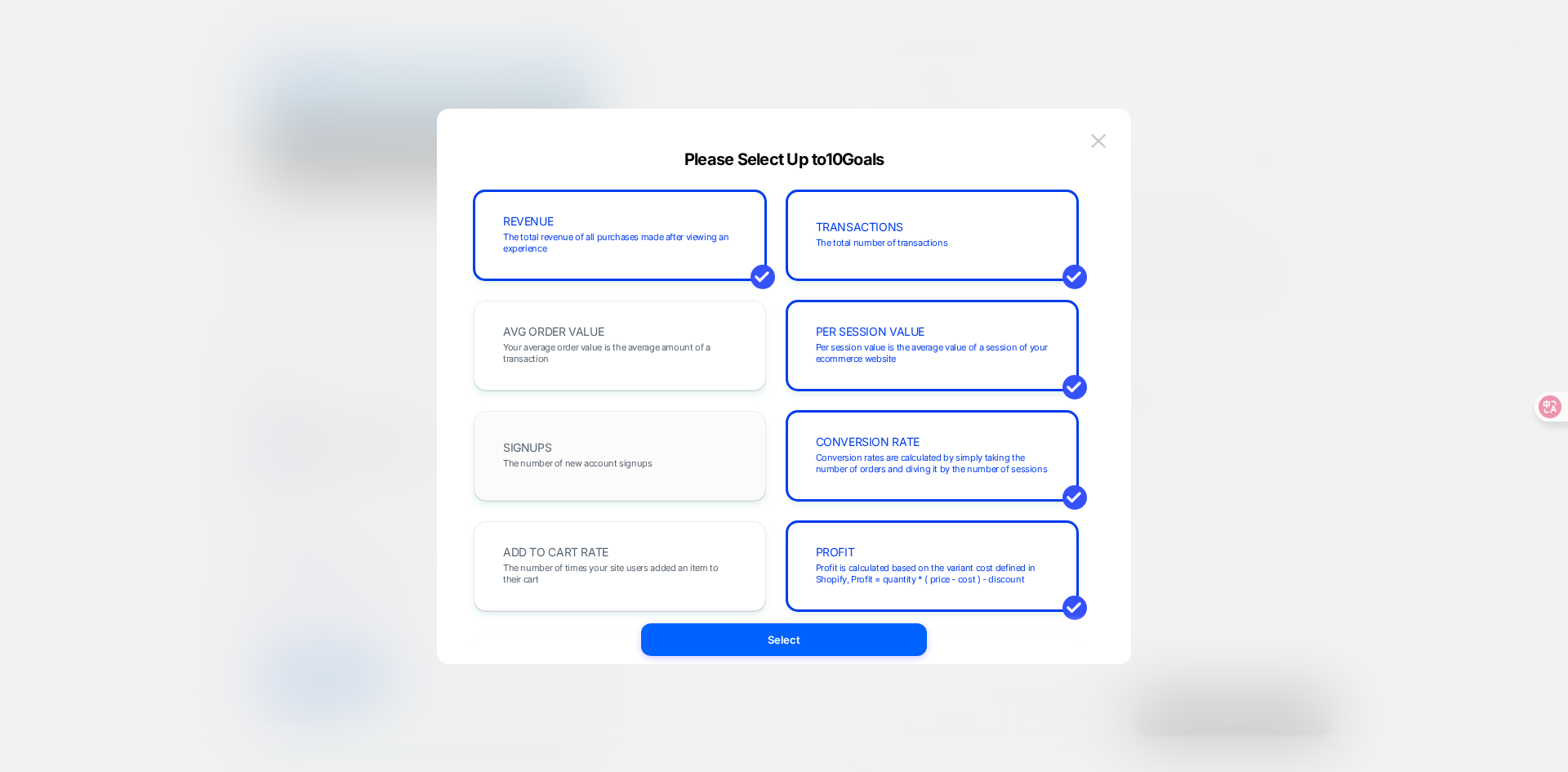
click at [622, 465] on span "The number of new account signups" at bounding box center [577, 462] width 149 height 11
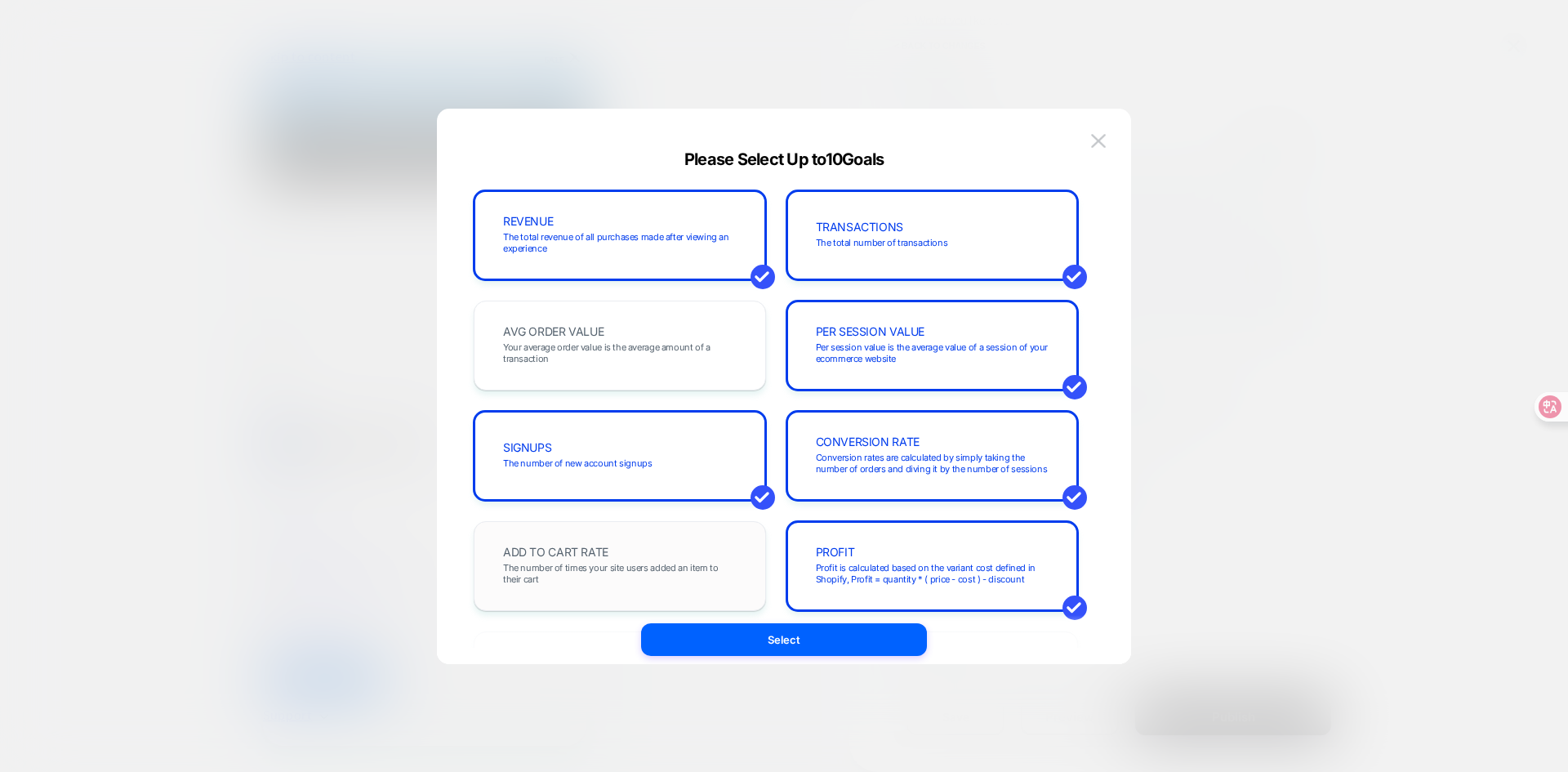
click at [631, 546] on div "ADD TO CART RATE The number of times your site users added an item to their cart" at bounding box center [619, 565] width 258 height 55
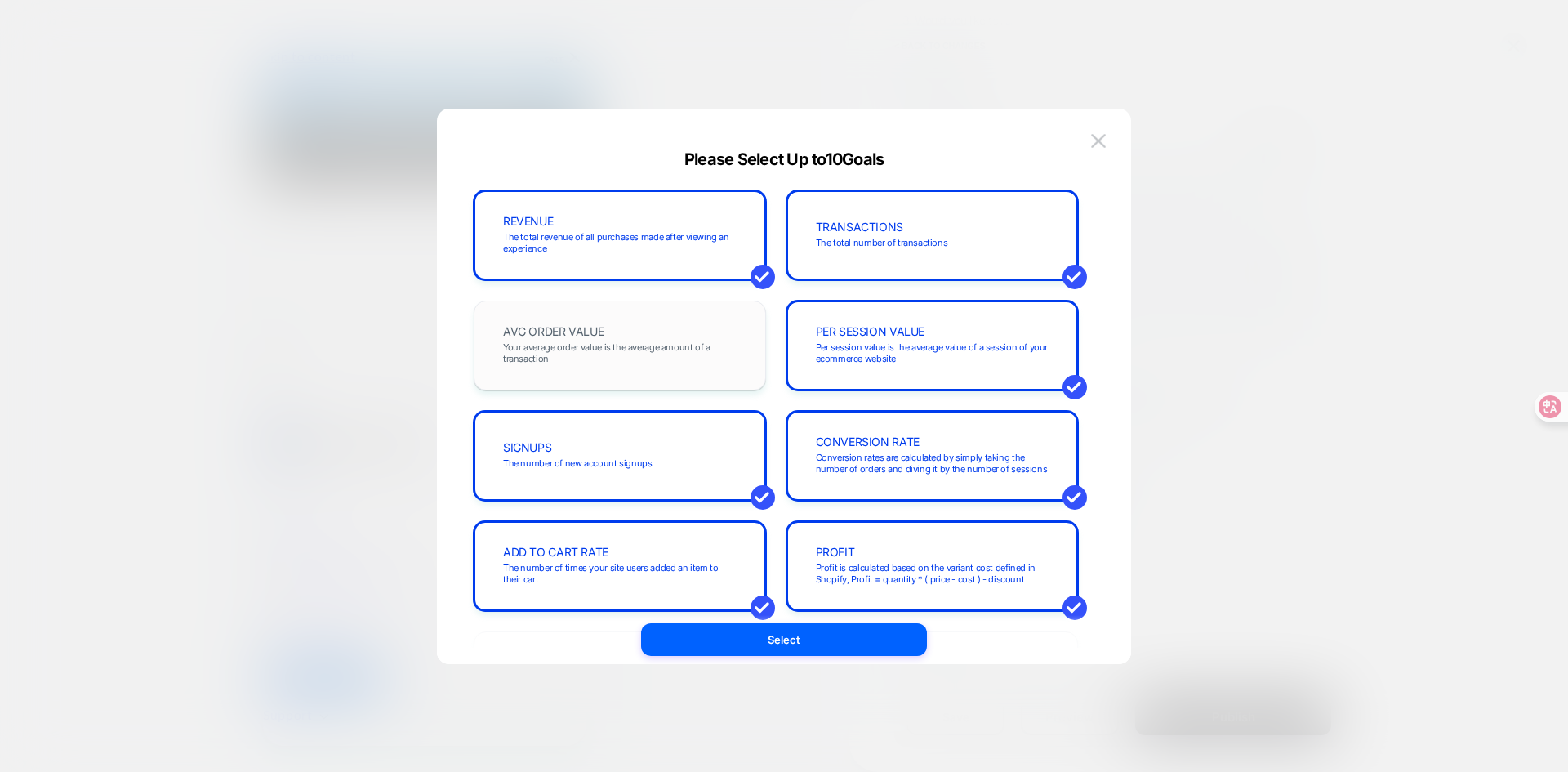
click at [620, 355] on span "Your average order value is the average amount of a transaction" at bounding box center [620, 353] width 234 height 23
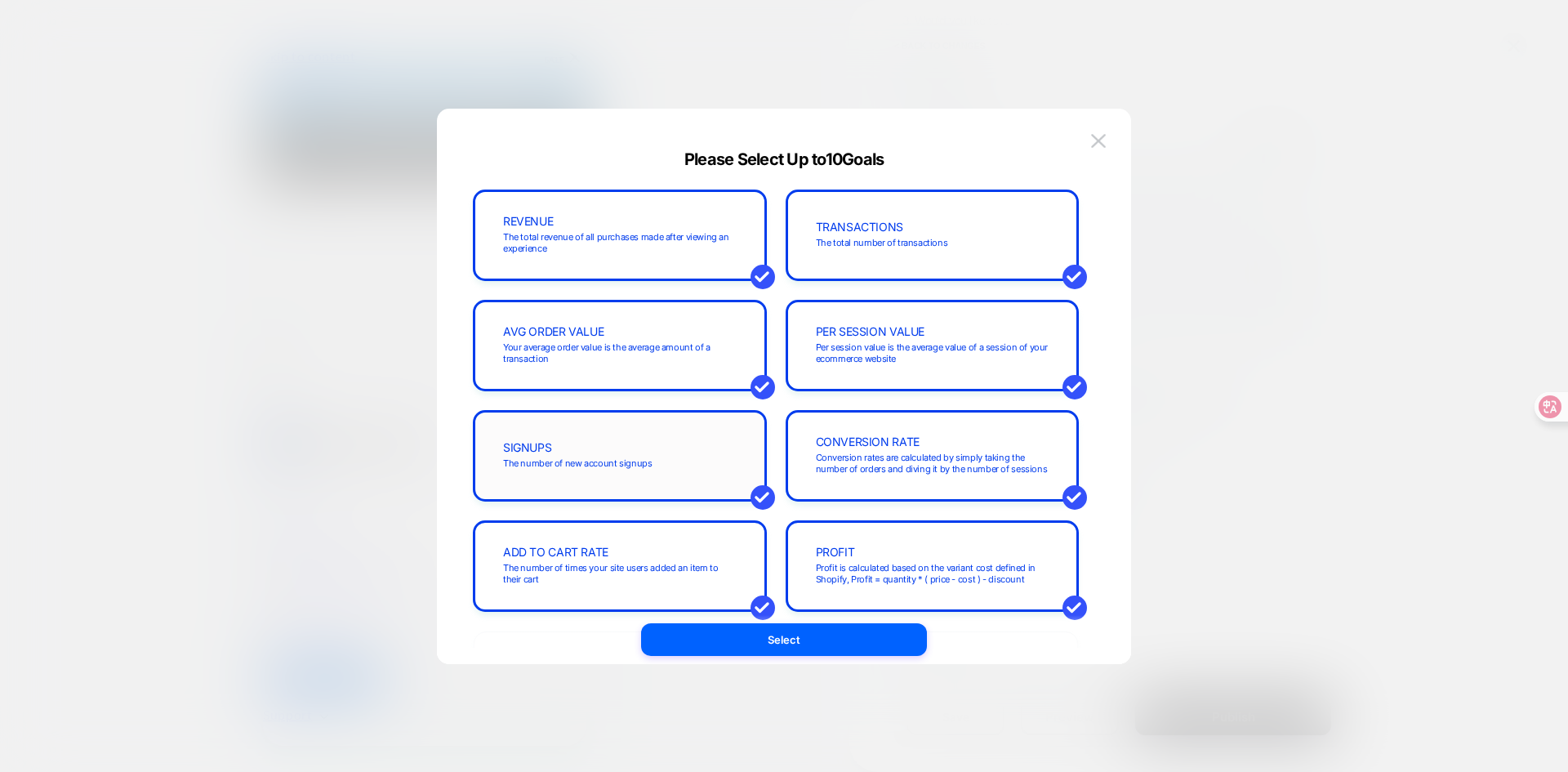
click at [601, 471] on div "SIGNUPS The number of new account signups" at bounding box center [619, 455] width 258 height 55
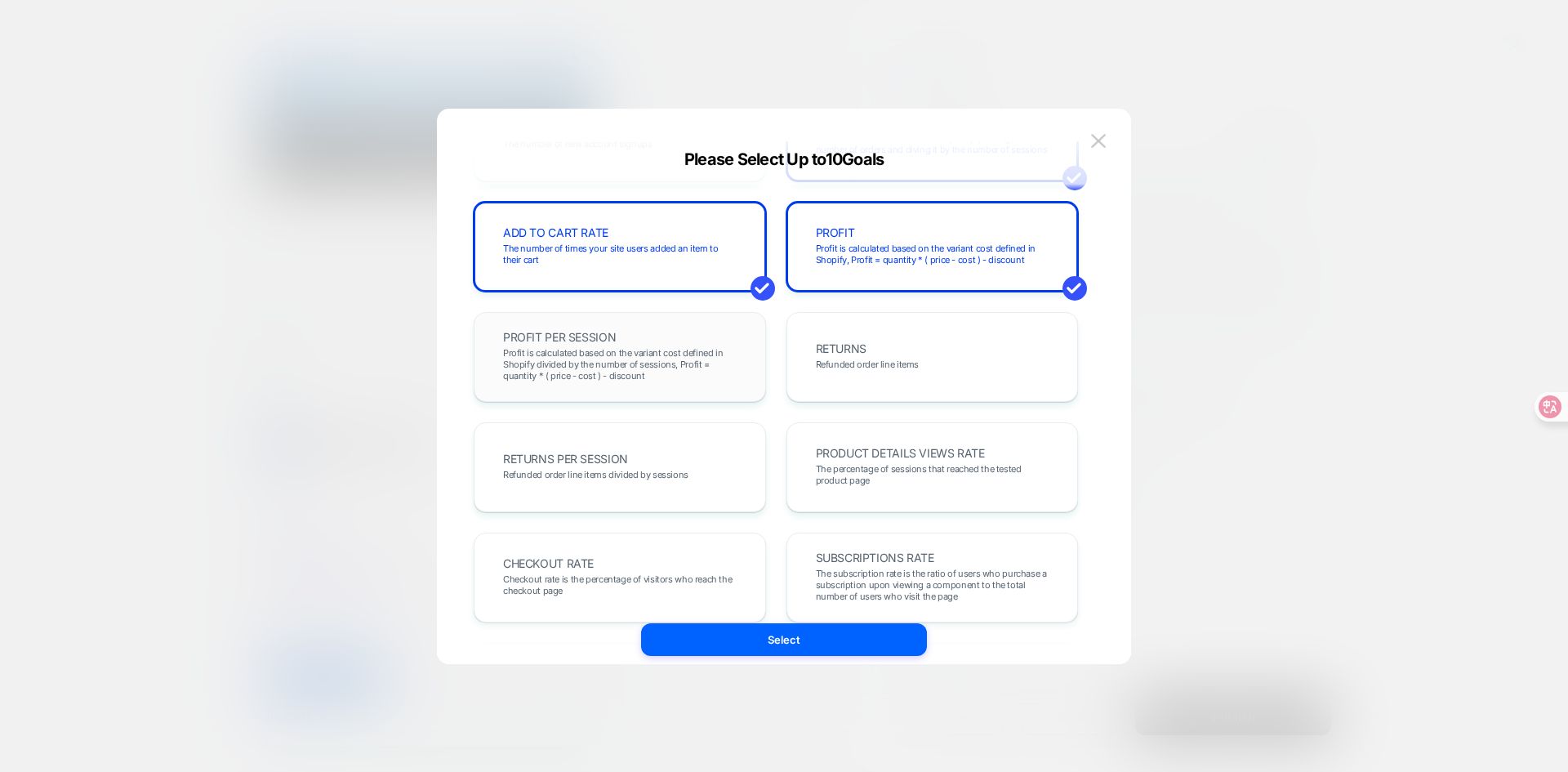
scroll to position [408, 0]
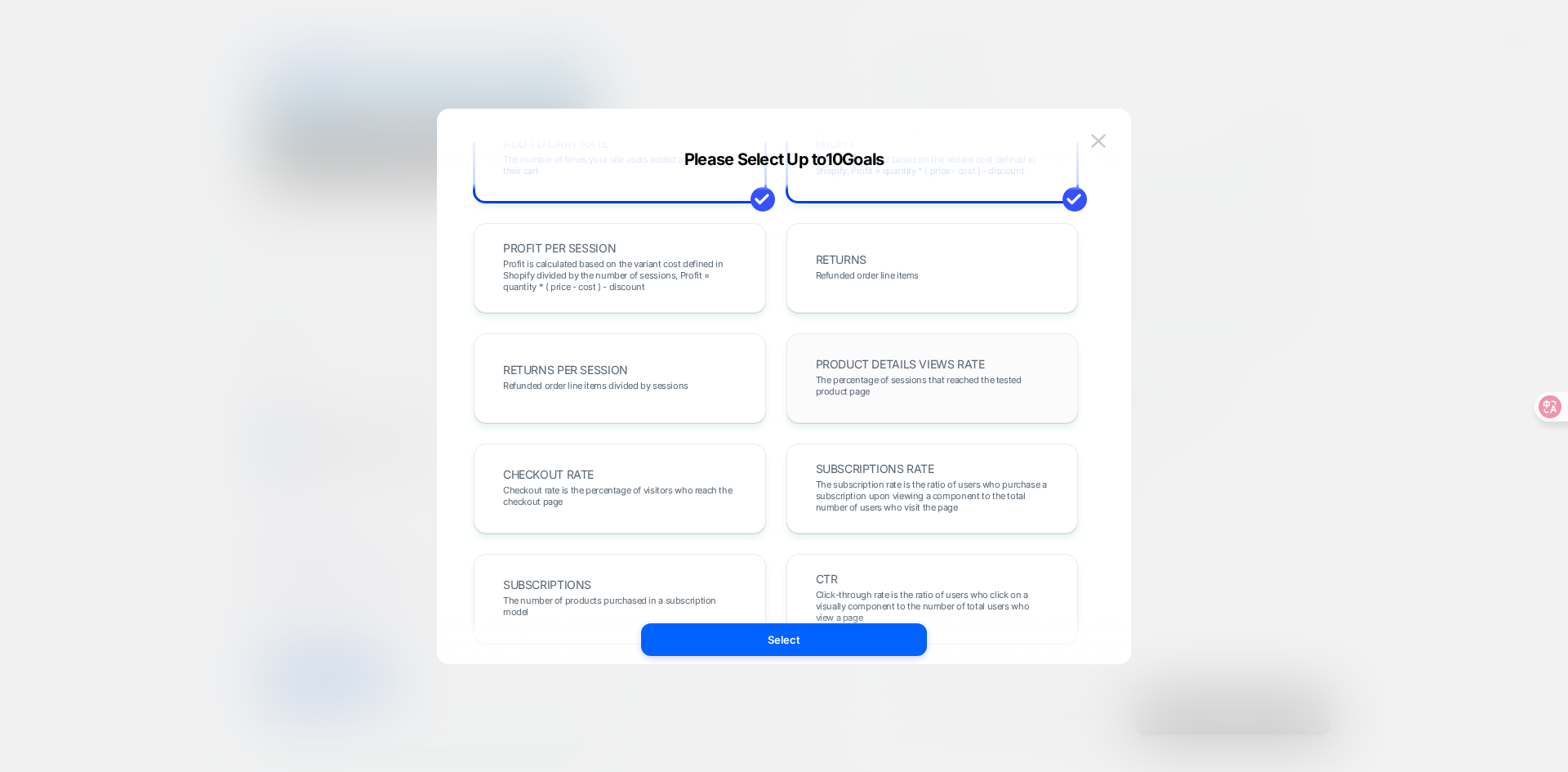
click at [929, 396] on span "The percentage of sessions that reached the tested product page" at bounding box center [933, 385] width 234 height 23
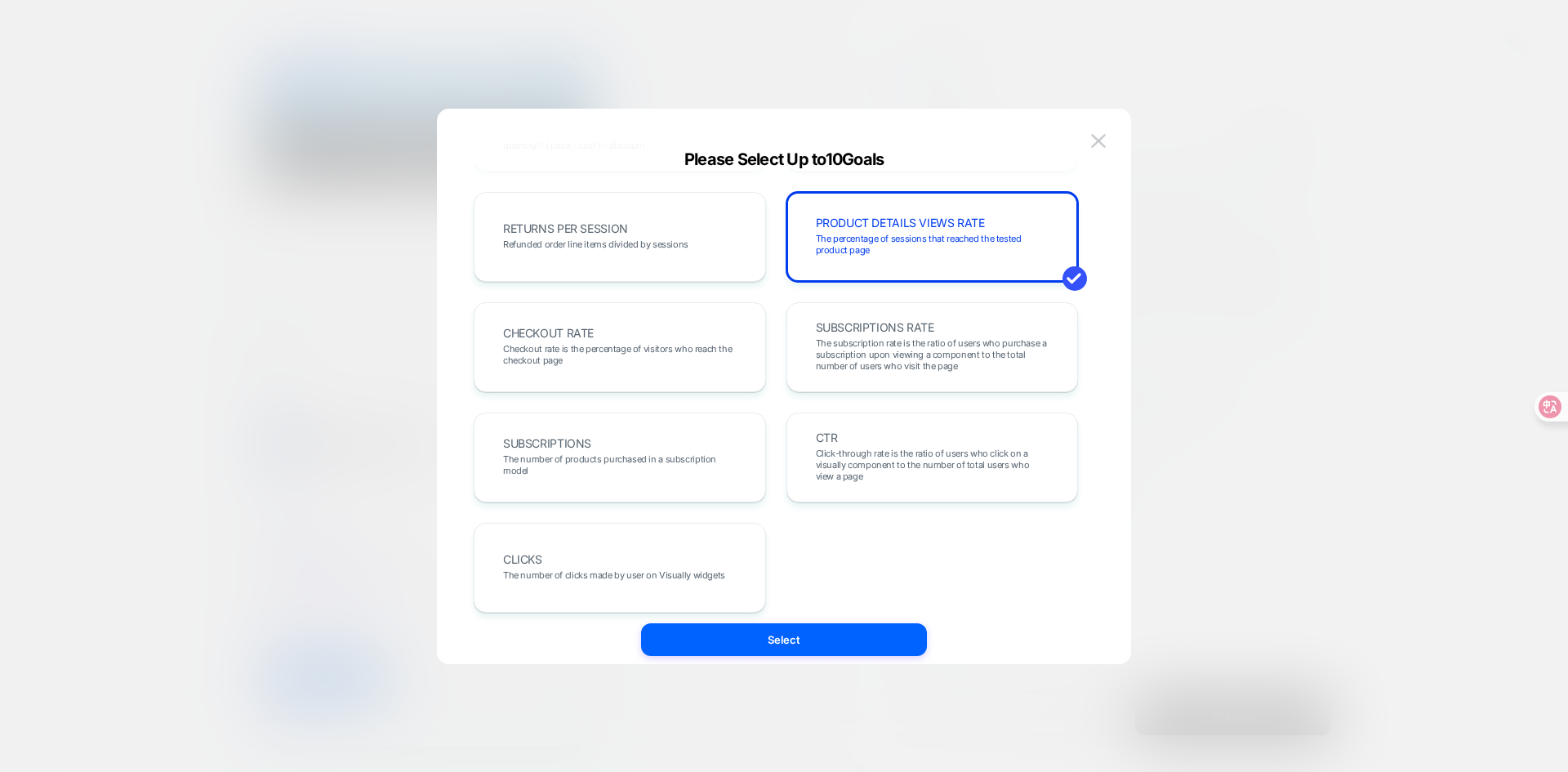
scroll to position [564, 0]
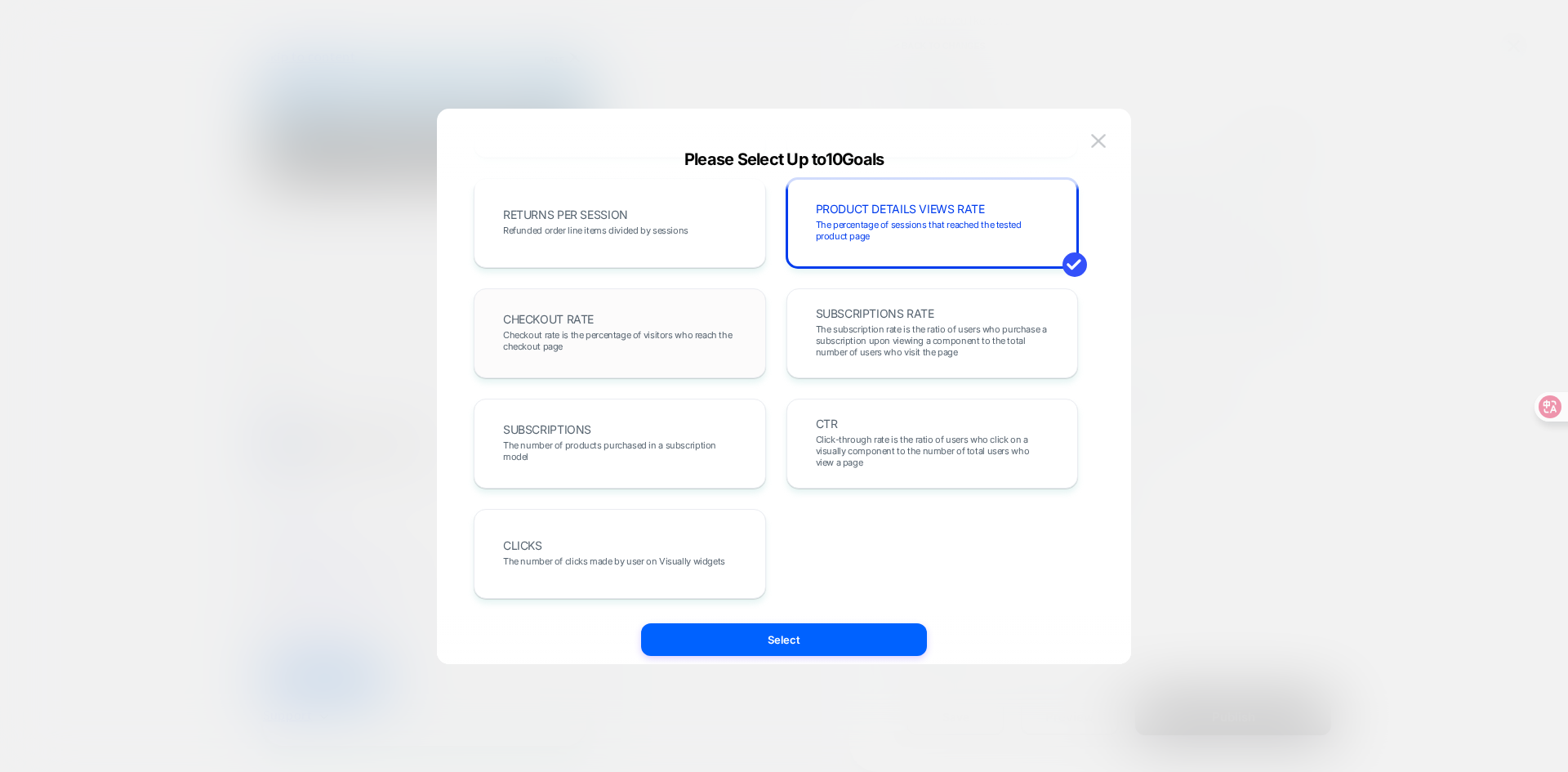
click at [539, 338] on span "Checkout rate is the percentage of visitors who reach the checkout page" at bounding box center [620, 340] width 234 height 23
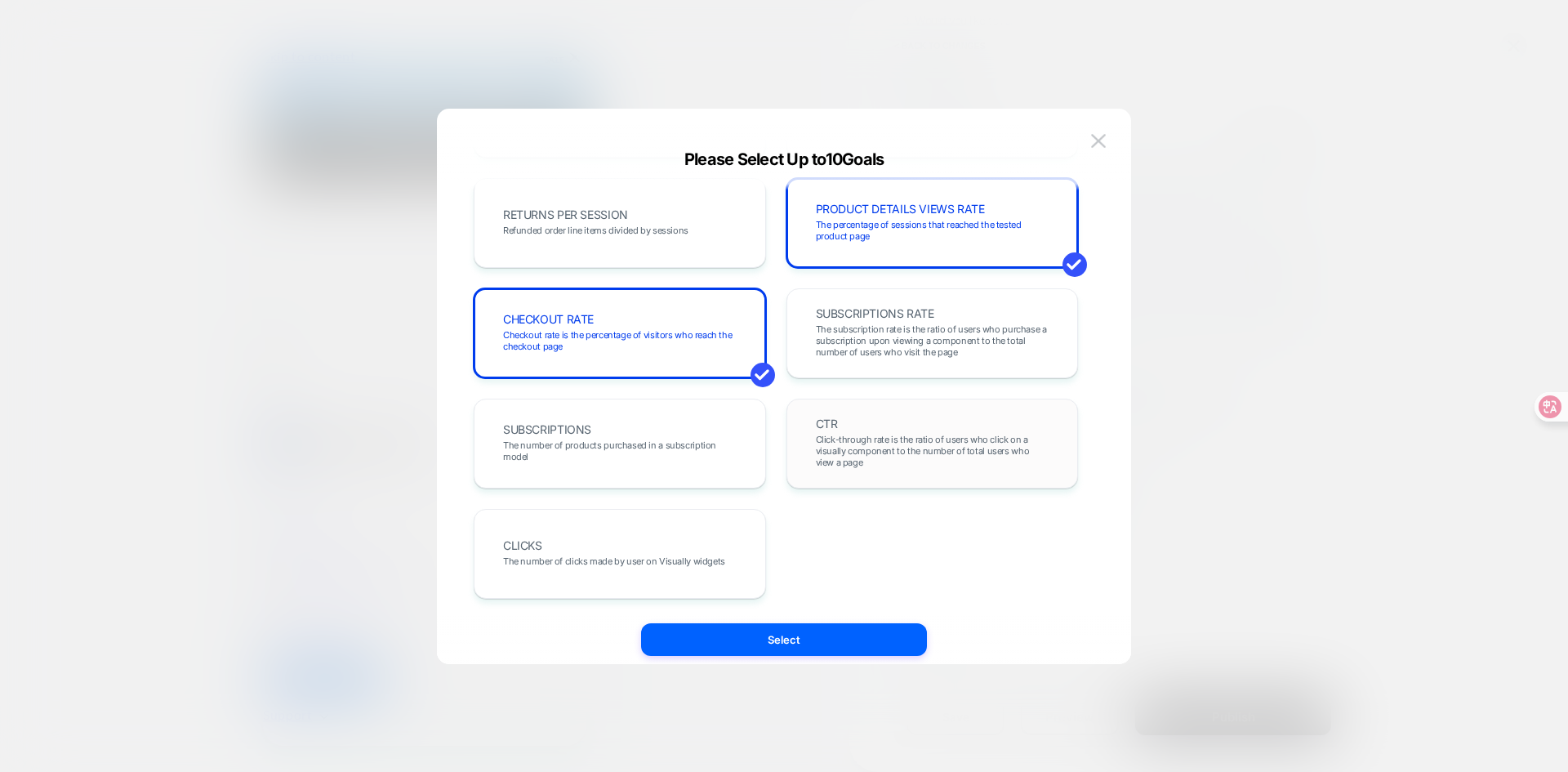
click at [891, 449] on span "Click-through rate is the ratio of users who click on a visually component to t…" at bounding box center [933, 450] width 234 height 34
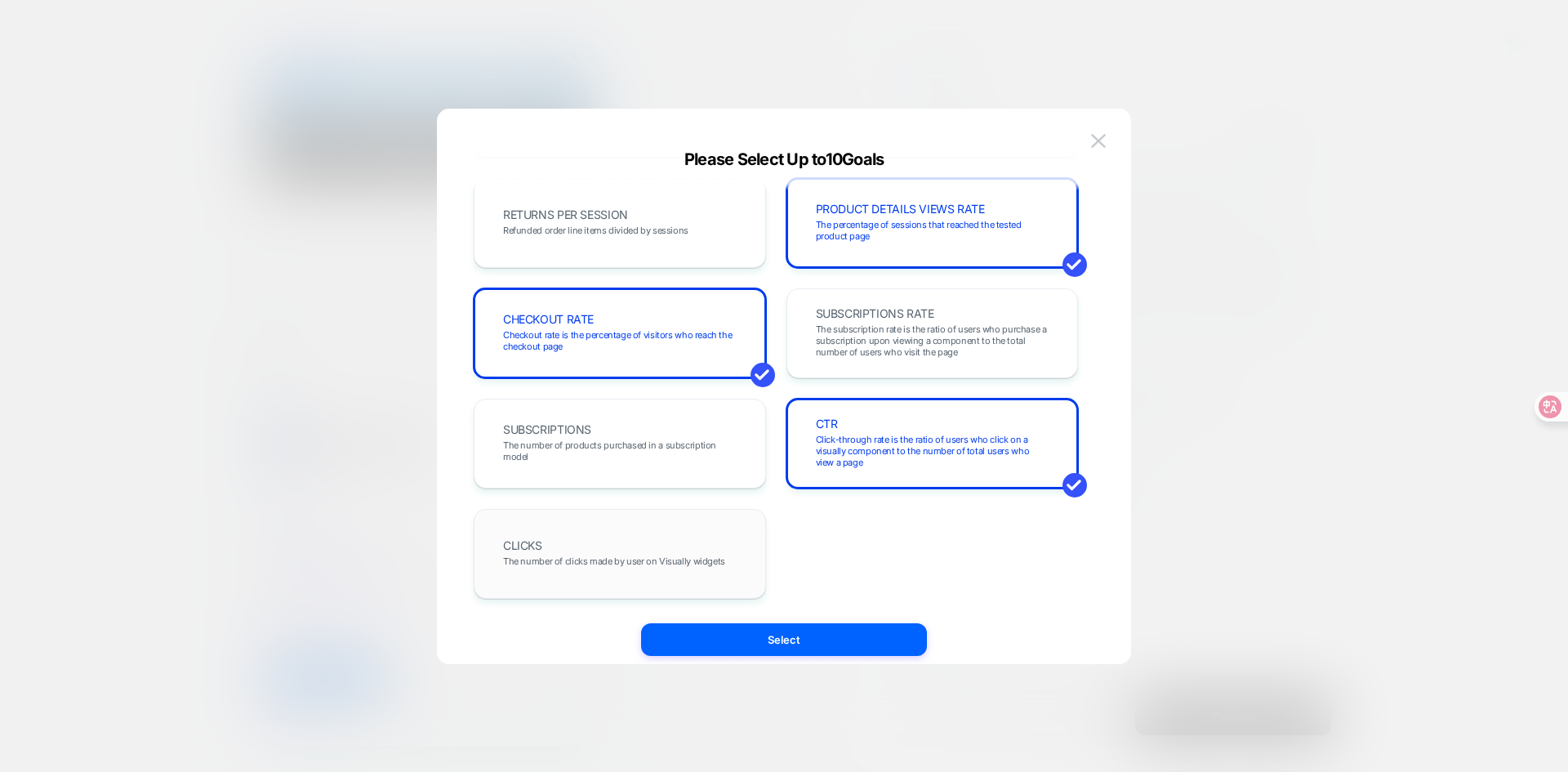
click at [721, 523] on div "CLICKS The number of clicks made by user on Visually widgets" at bounding box center [620, 554] width 292 height 90
click at [635, 566] on div "CLICKS The number of clicks made by user on Visually widgets" at bounding box center [619, 553] width 258 height 55
click at [725, 546] on div "CLICKS The number of clicks made by user on Visually widgets" at bounding box center [619, 553] width 258 height 55
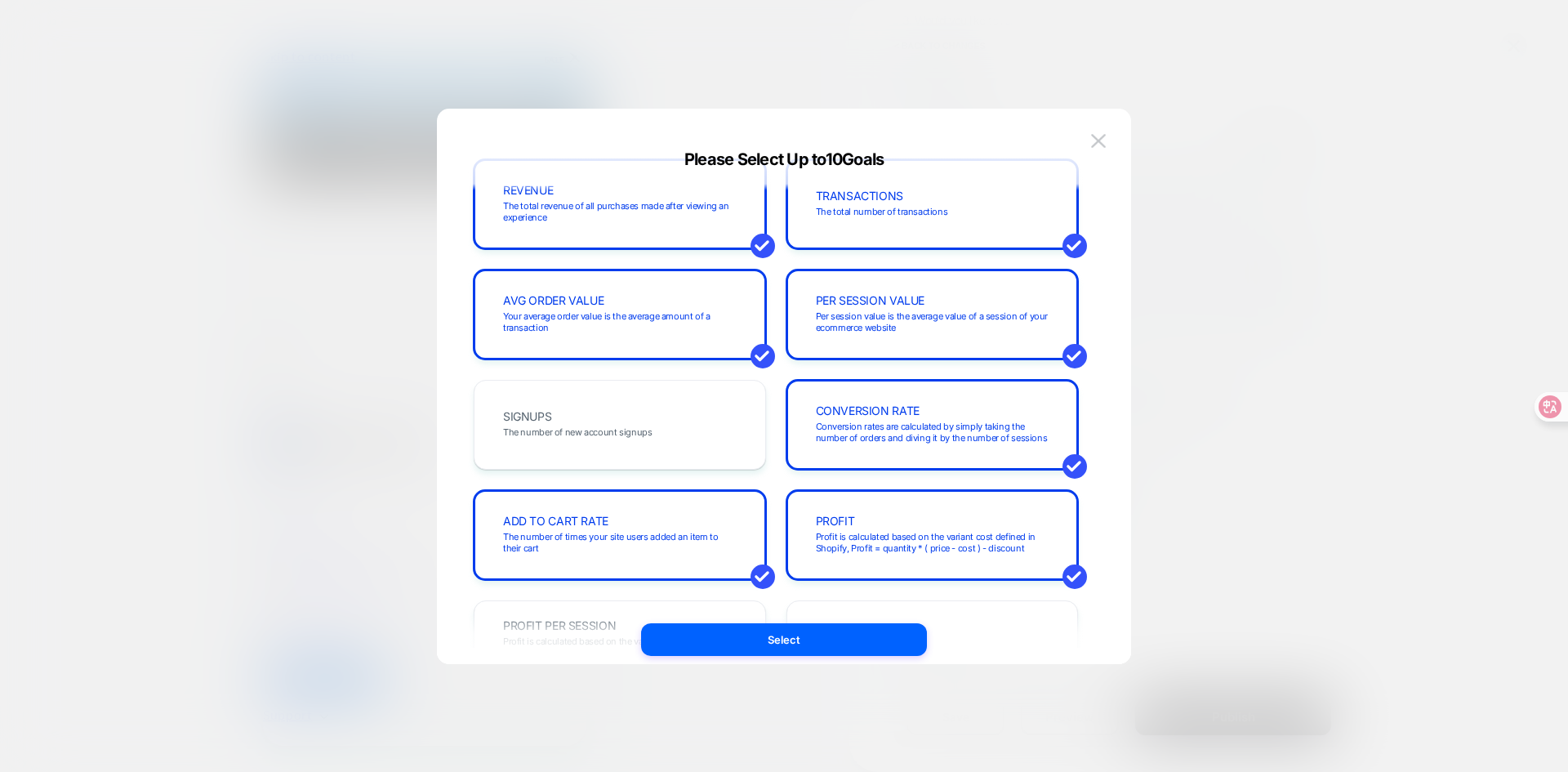
scroll to position [0, 0]
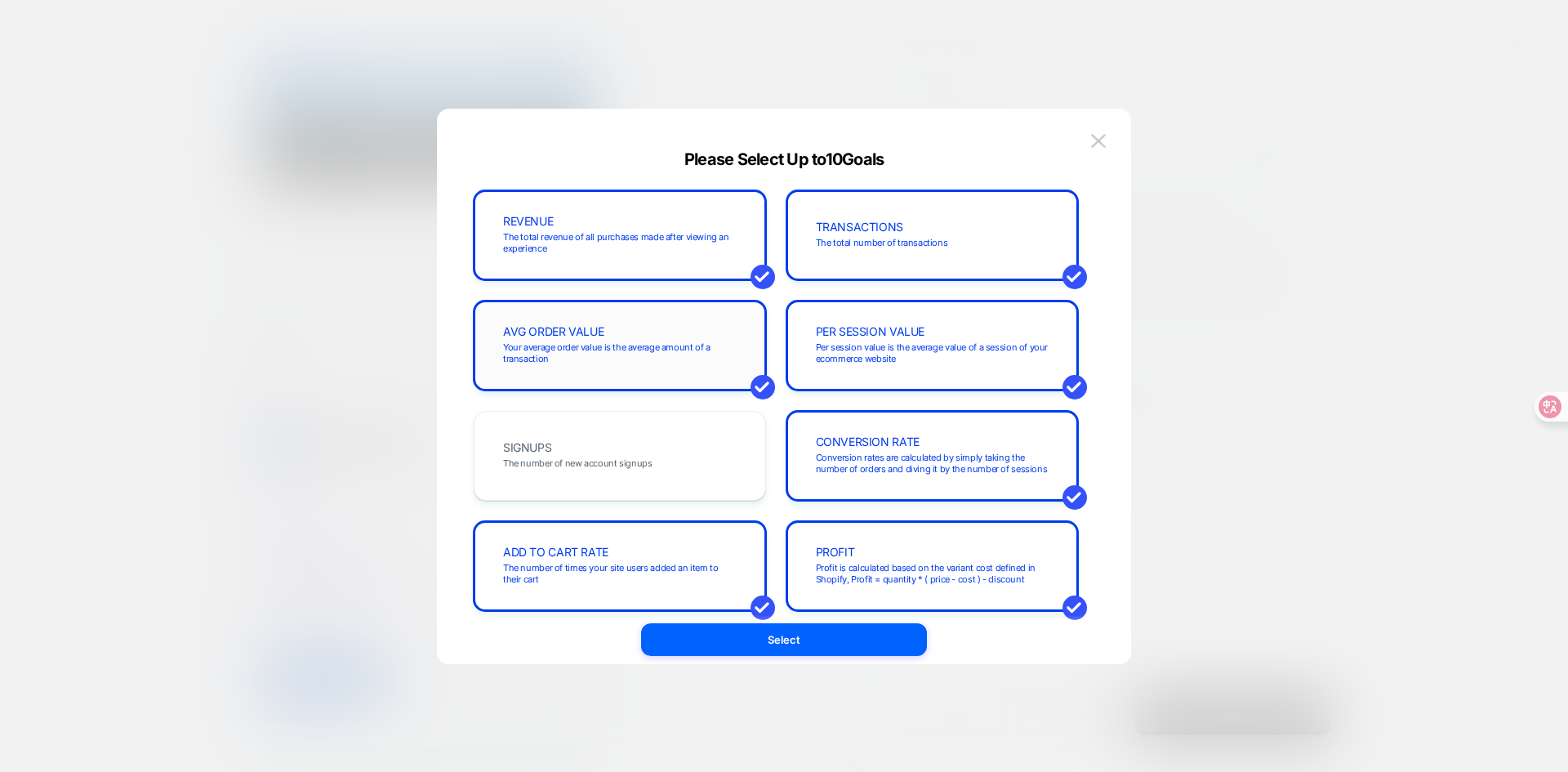
click at [703, 301] on div "AVG ORDER VALUE Your average order value is the average amount of a transaction" at bounding box center [620, 346] width 292 height 90
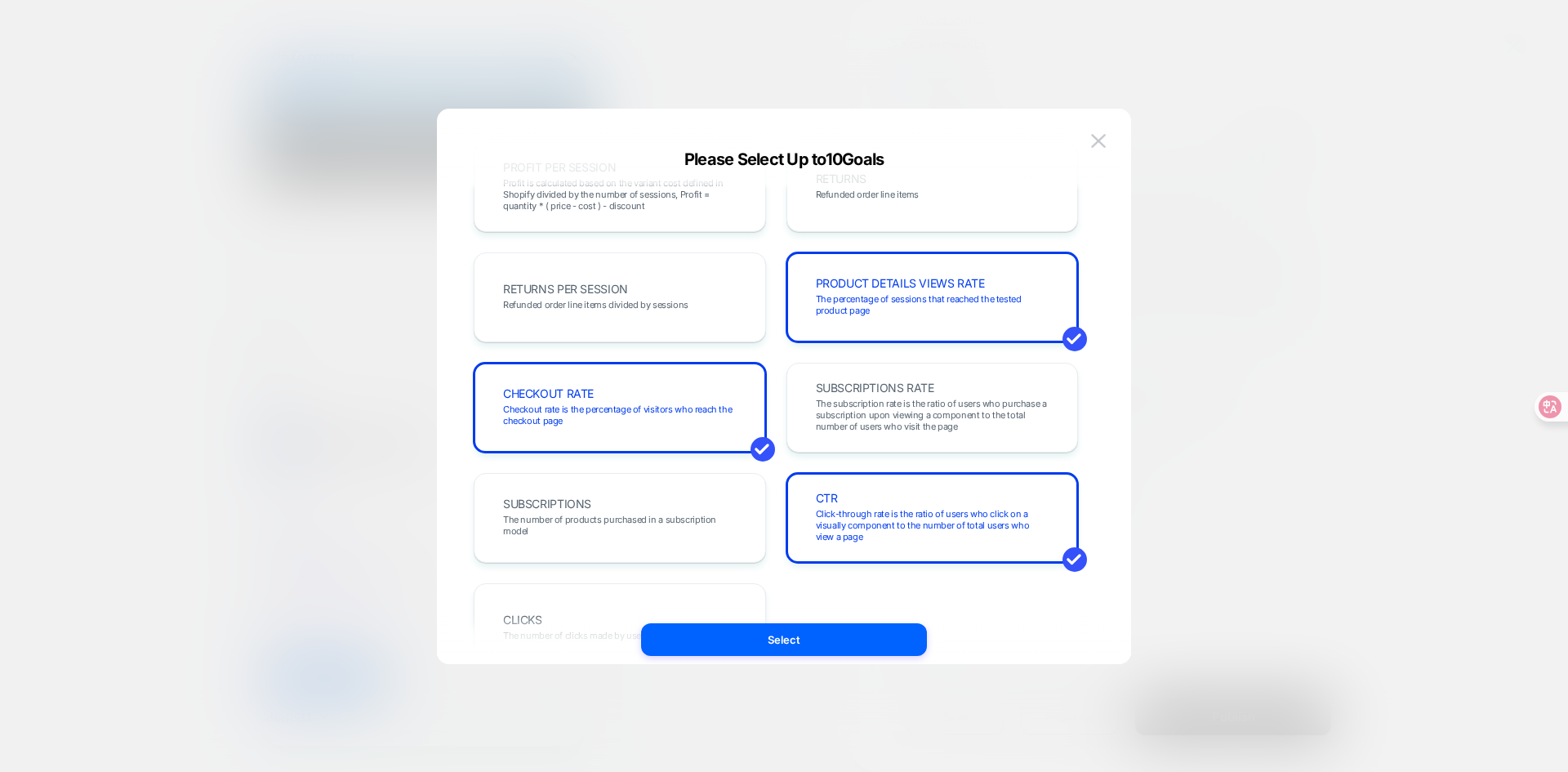
scroll to position [564, 0]
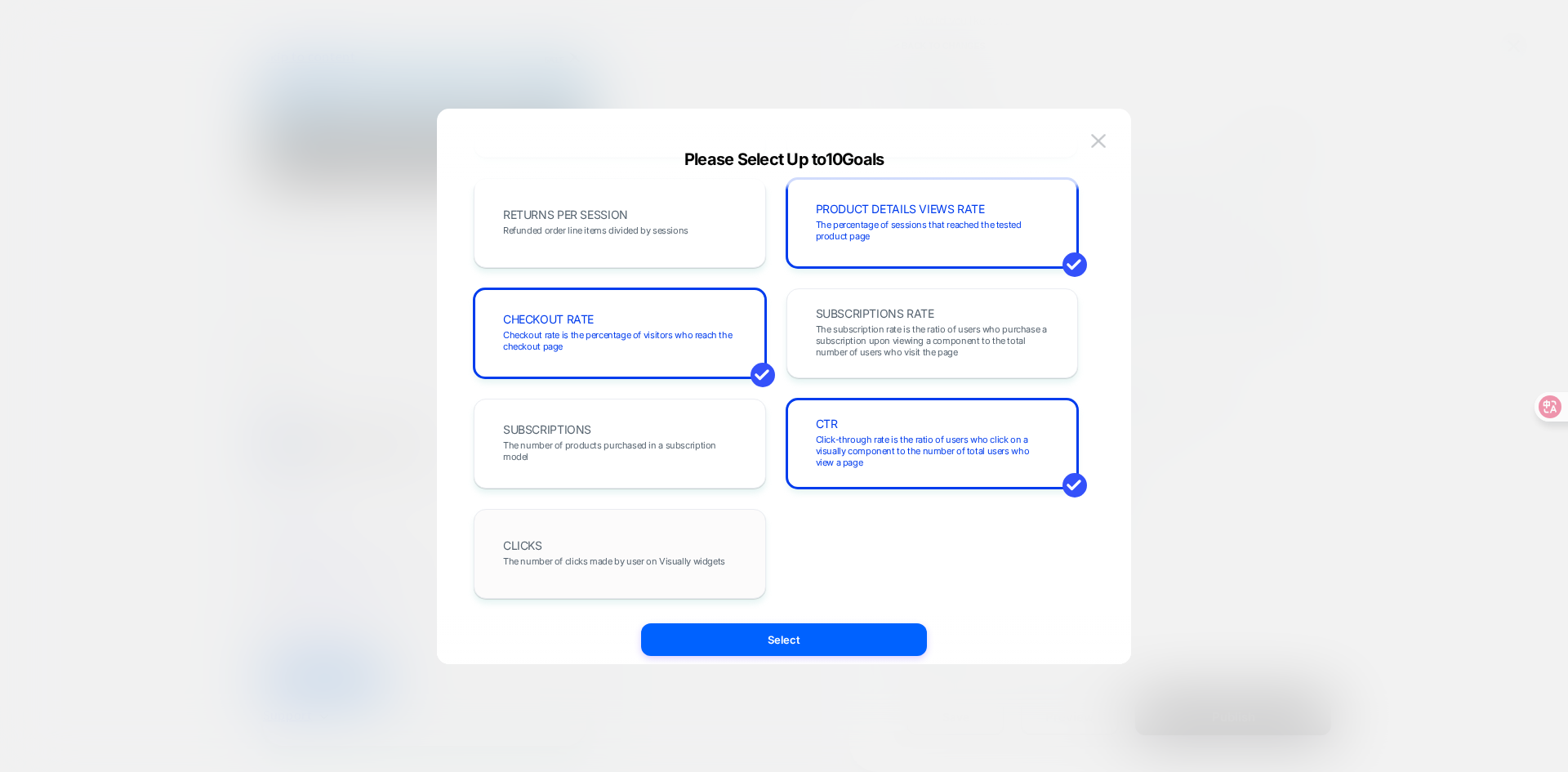
click at [653, 526] on div "CLICKS The number of clicks made by user on Visually widgets" at bounding box center [619, 553] width 258 height 55
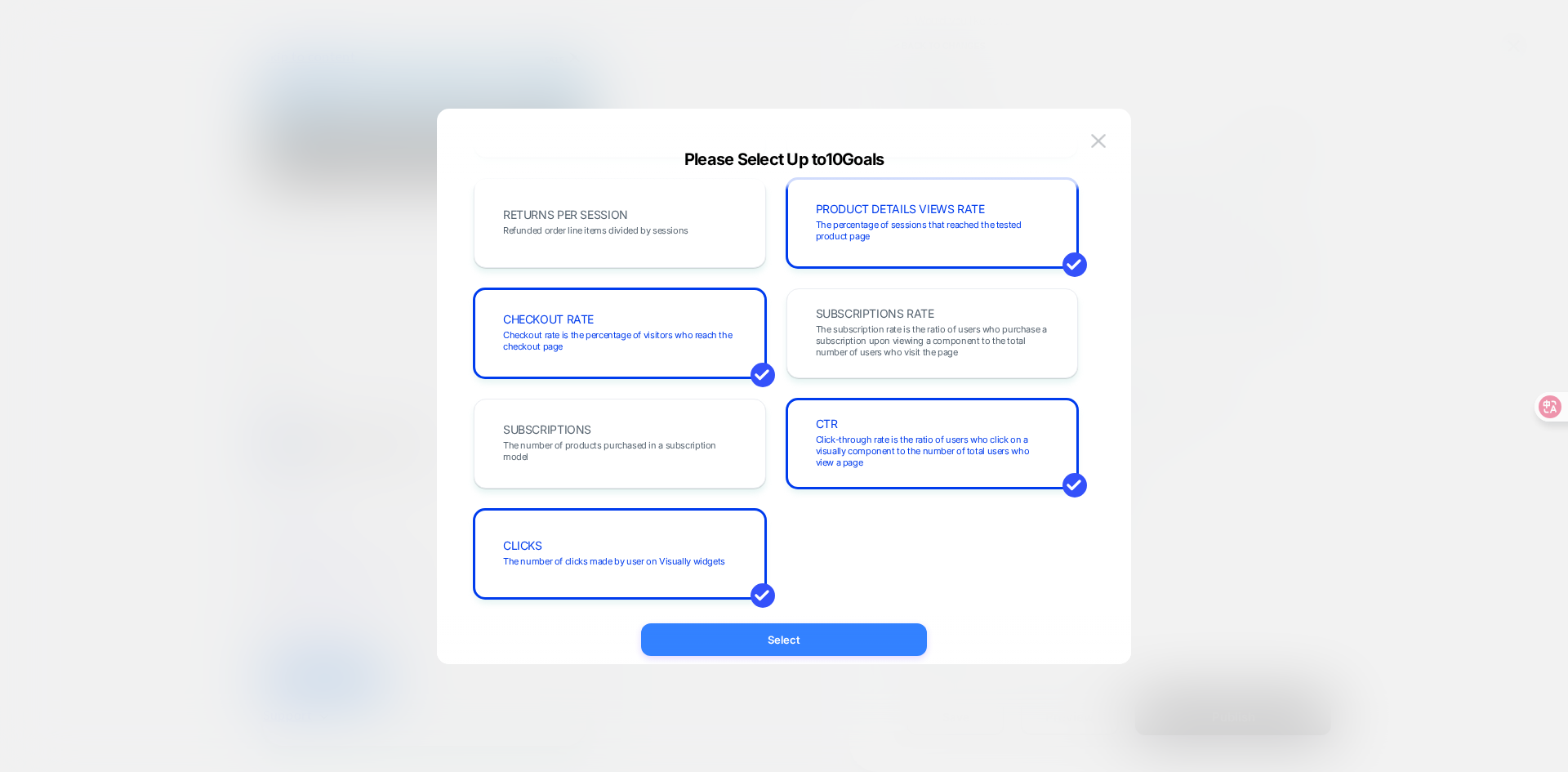
click at [819, 647] on button "Select" at bounding box center [784, 639] width 286 height 33
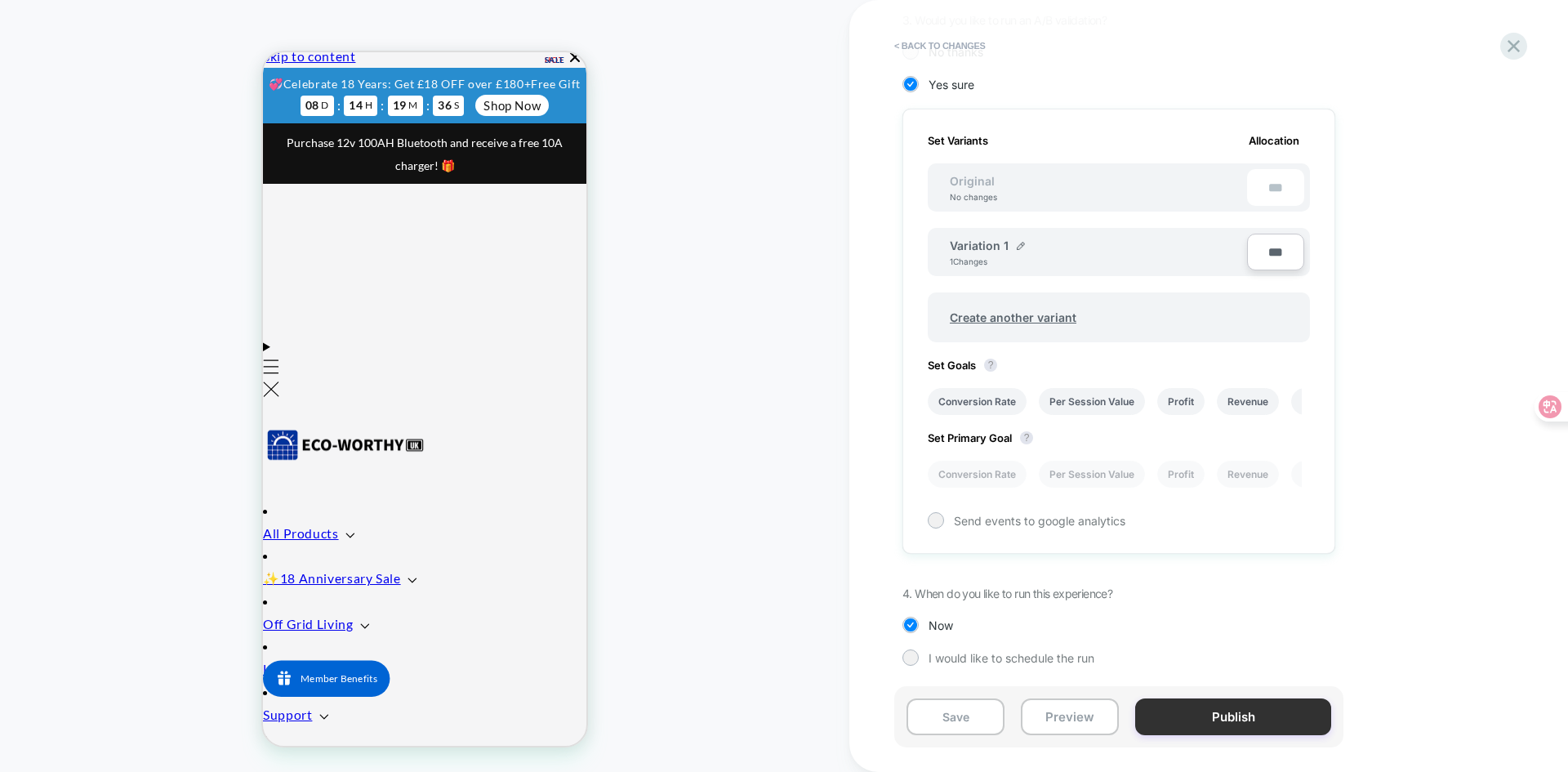
click at [1218, 715] on button "Publish" at bounding box center [1233, 717] width 196 height 37
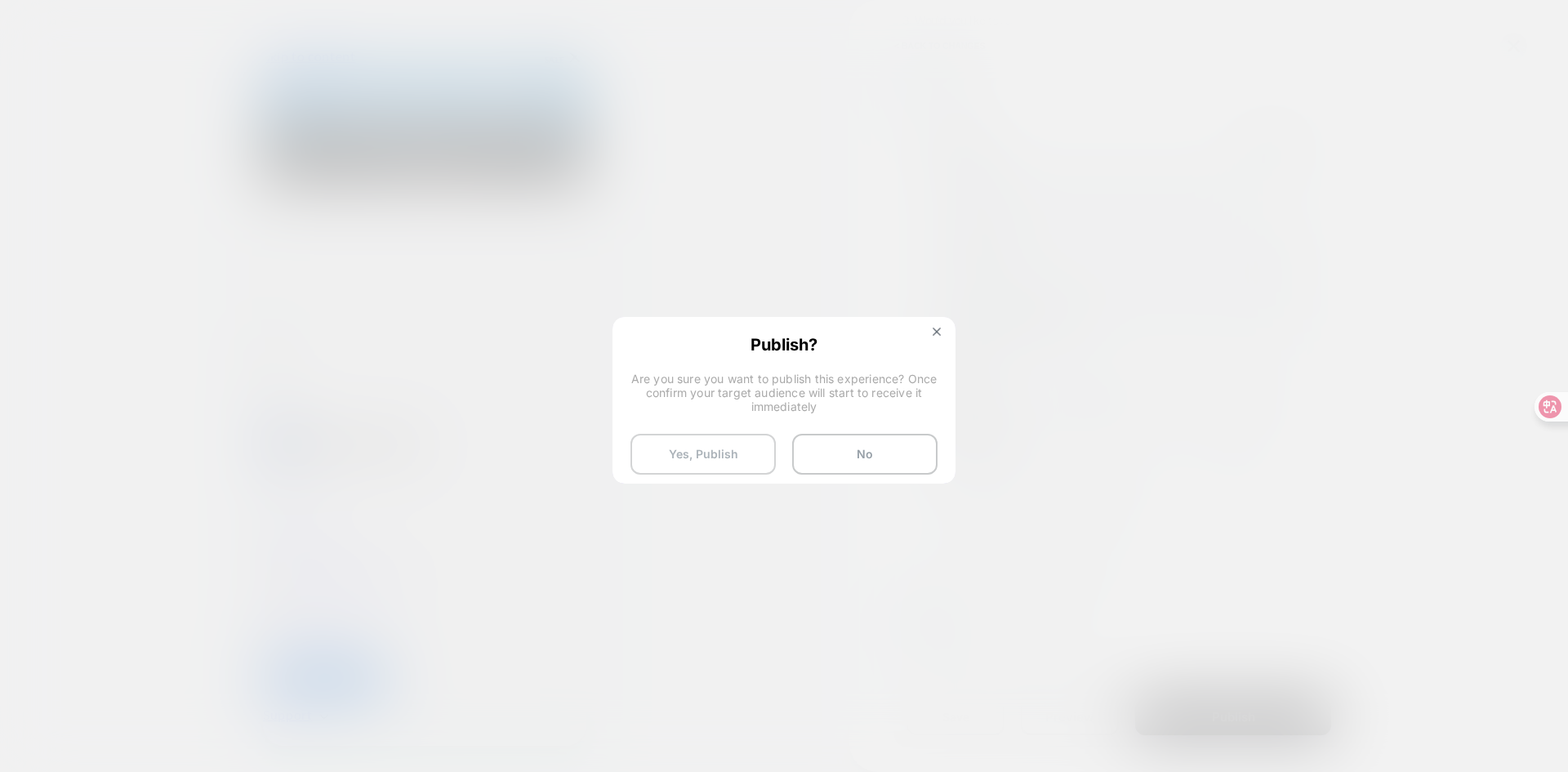
click at [654, 448] on button "Yes, Publish" at bounding box center [703, 454] width 145 height 40
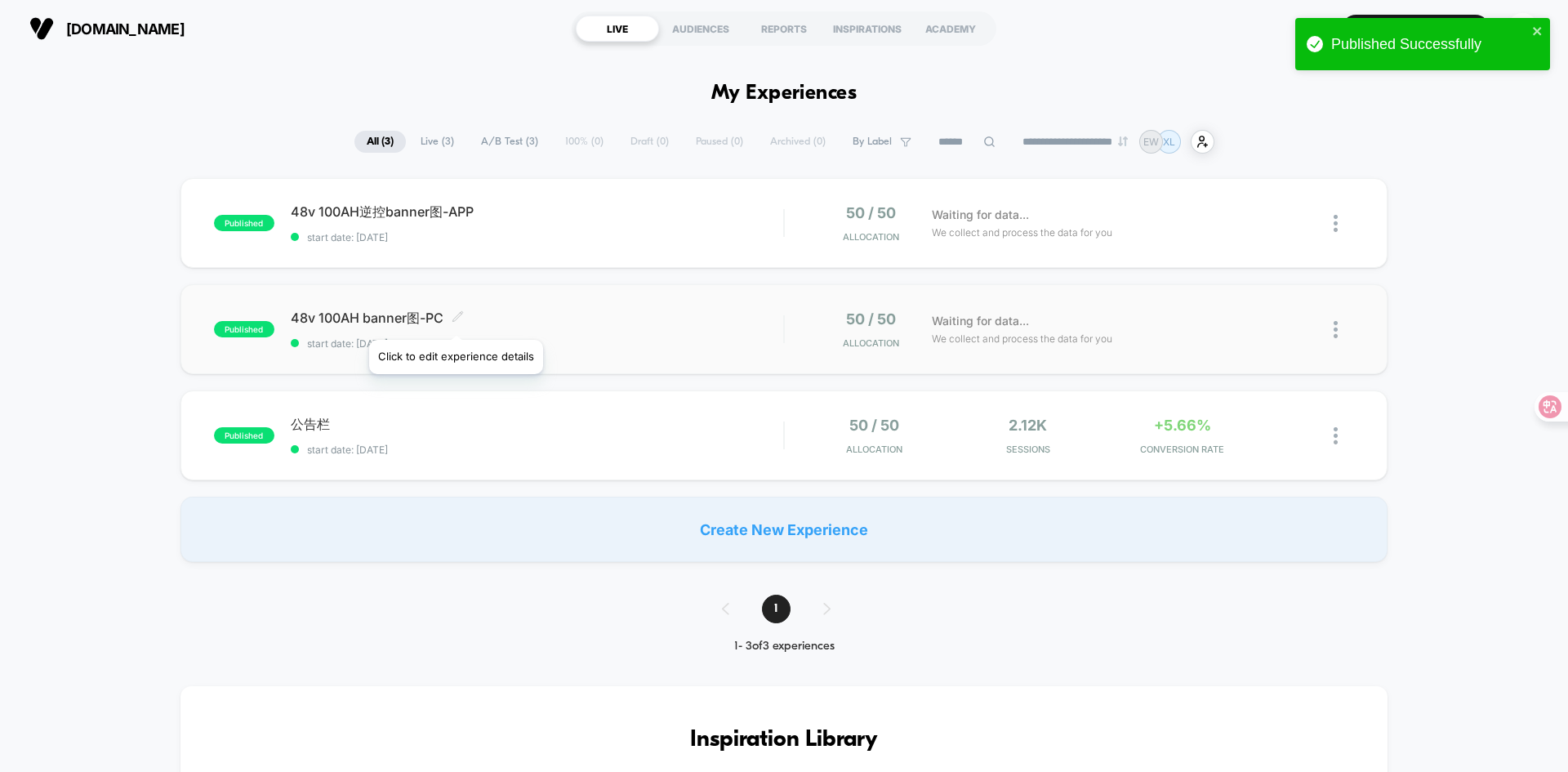
click at [455, 319] on icon at bounding box center [456, 316] width 10 height 10
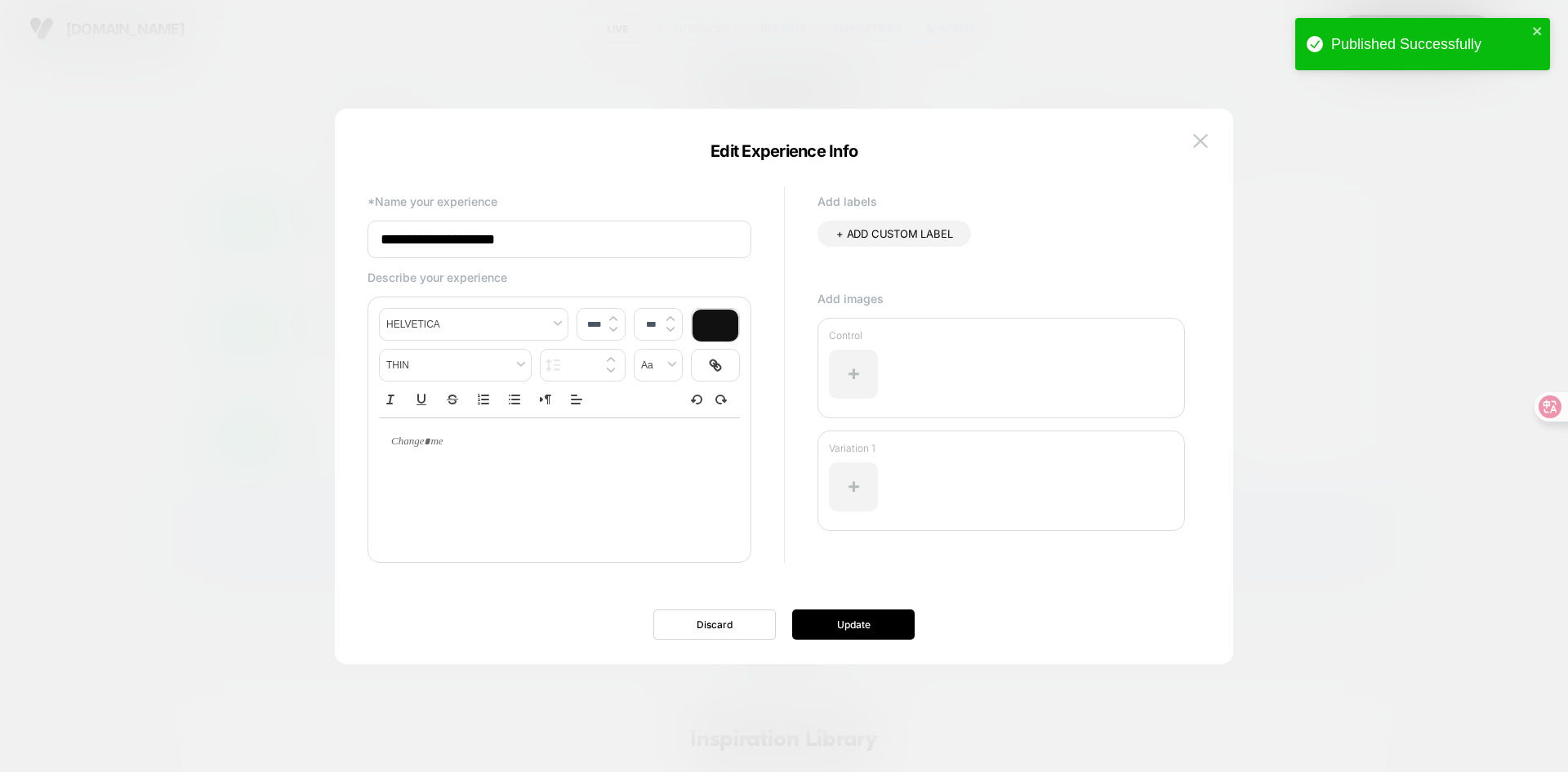
click at [513, 240] on input "**********" at bounding box center [559, 239] width 383 height 38
click at [463, 243] on input "**********" at bounding box center [559, 239] width 383 height 38
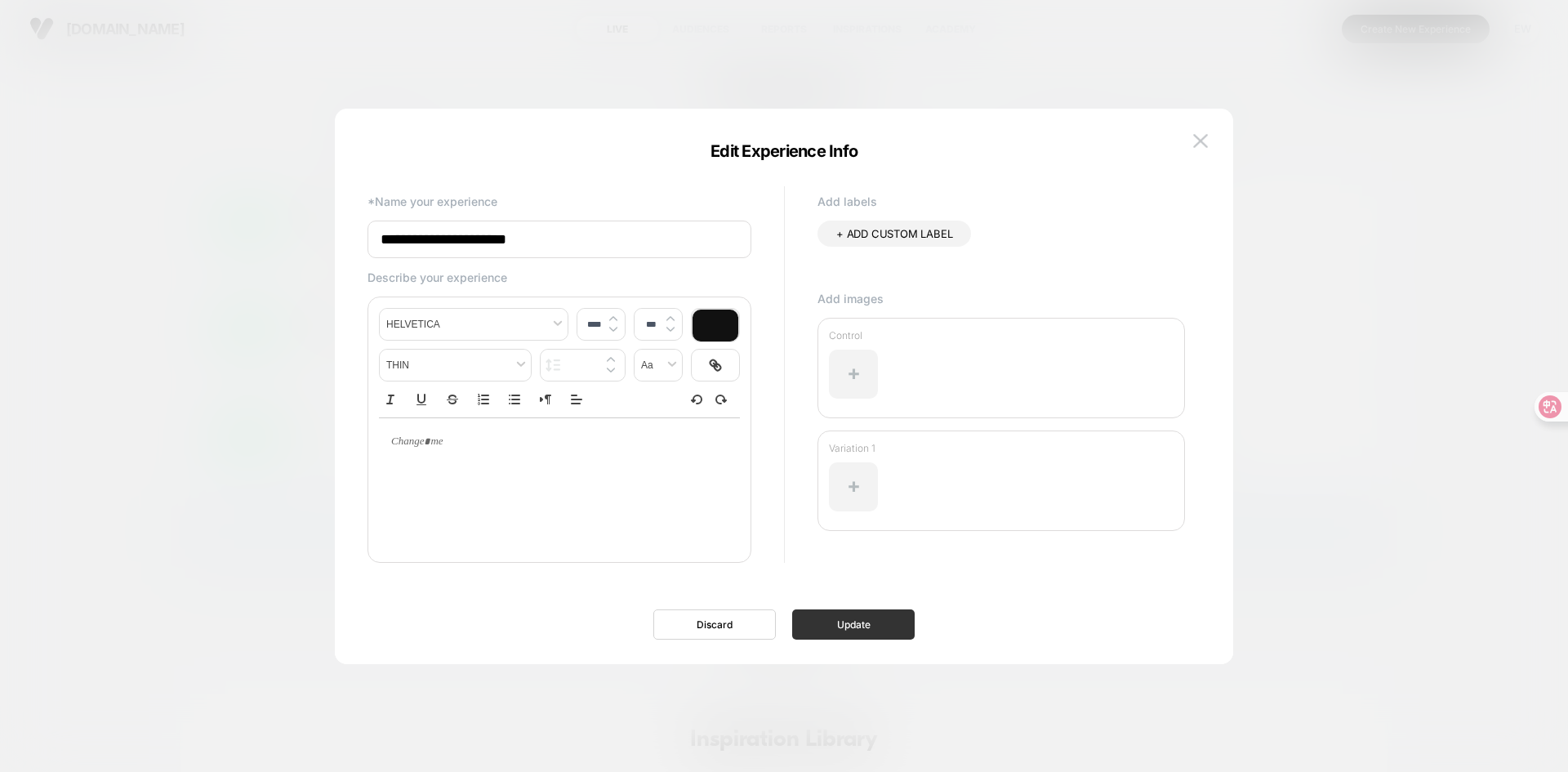
type input "**********"
click at [876, 624] on button "Update" at bounding box center [853, 624] width 122 height 30
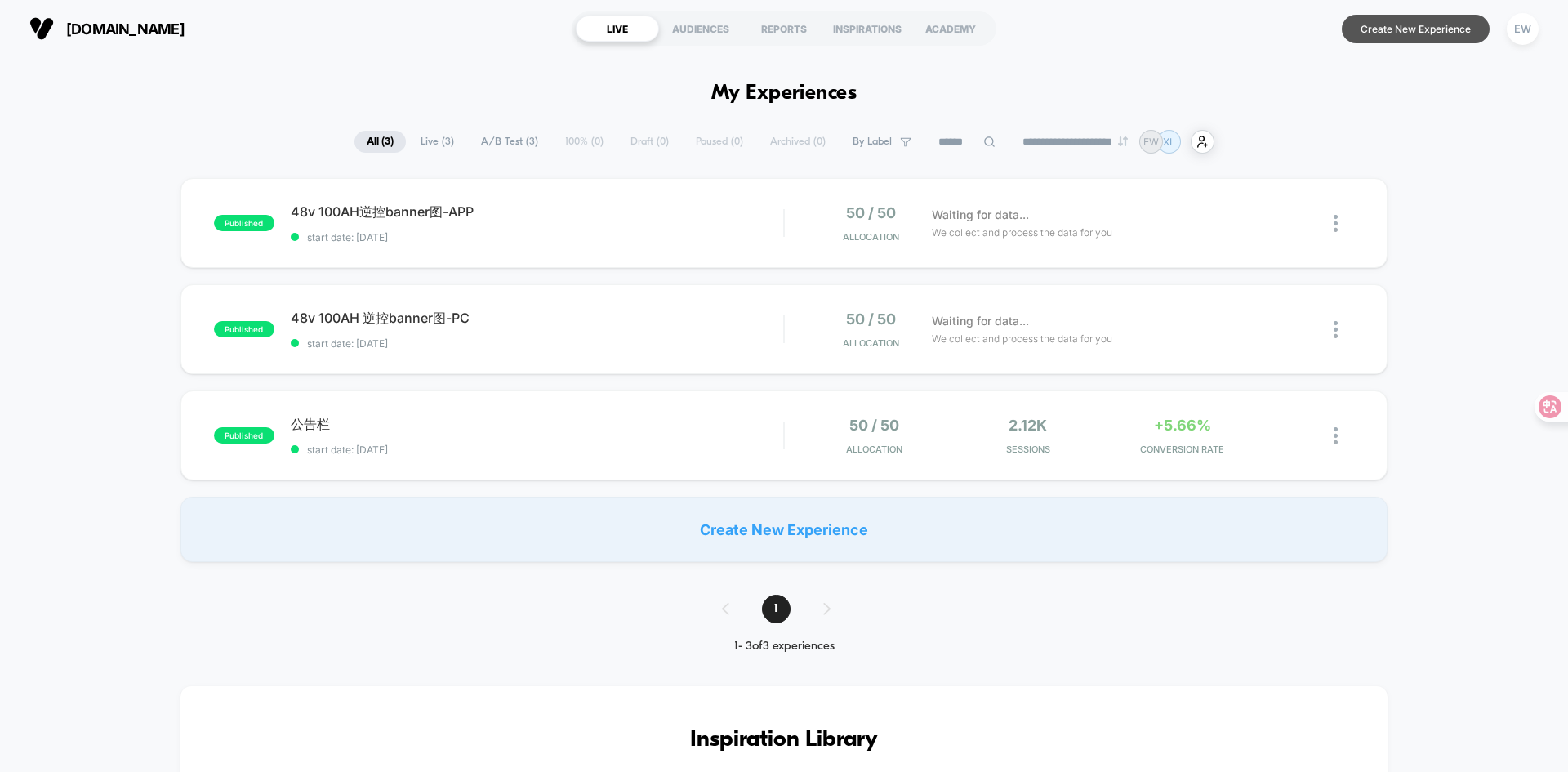
click at [1404, 37] on button "Create New Experience" at bounding box center [1416, 29] width 148 height 29
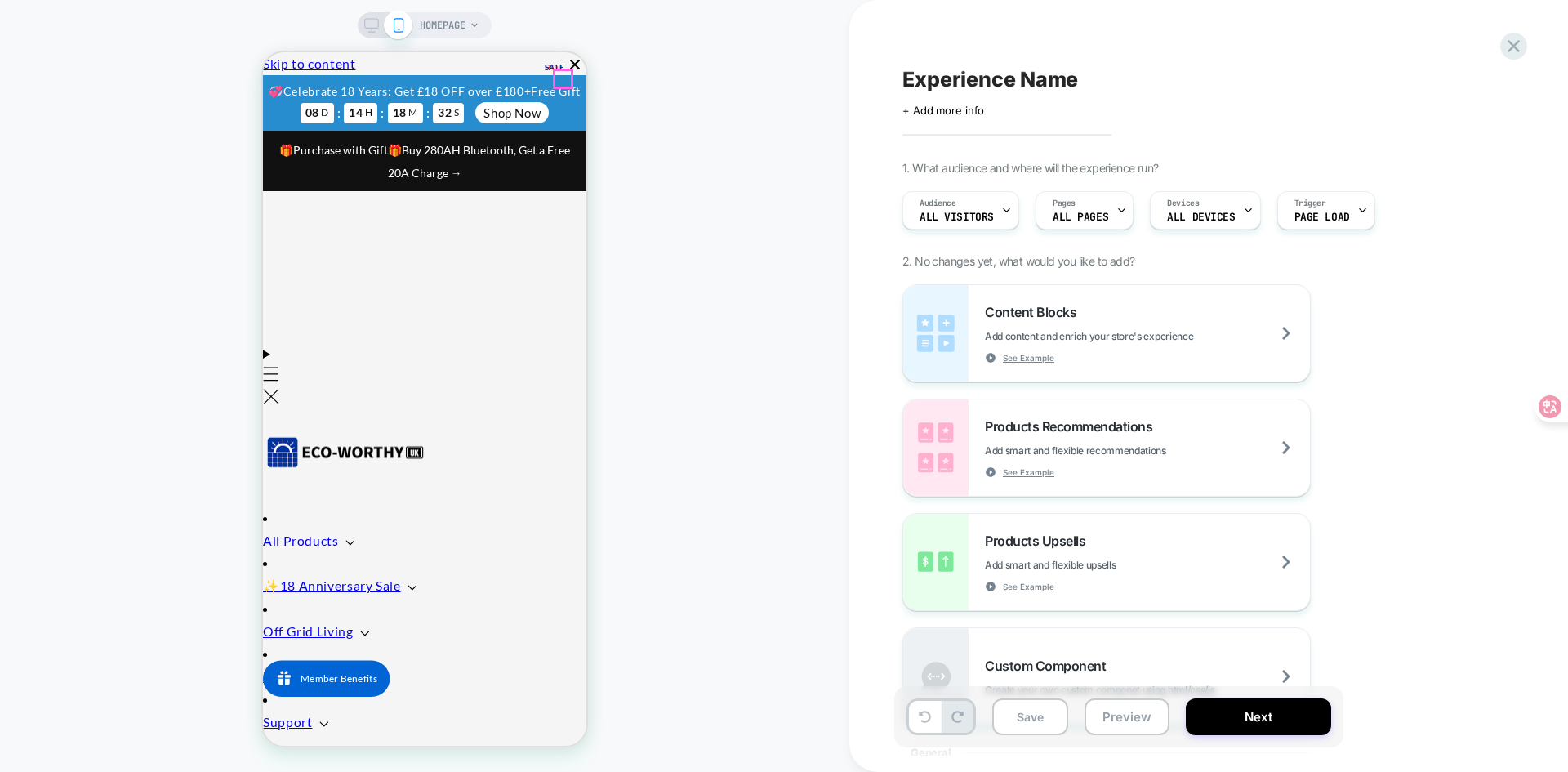
click at [188, 91] on icon "Close" at bounding box center [188, 91] width 0 height 0
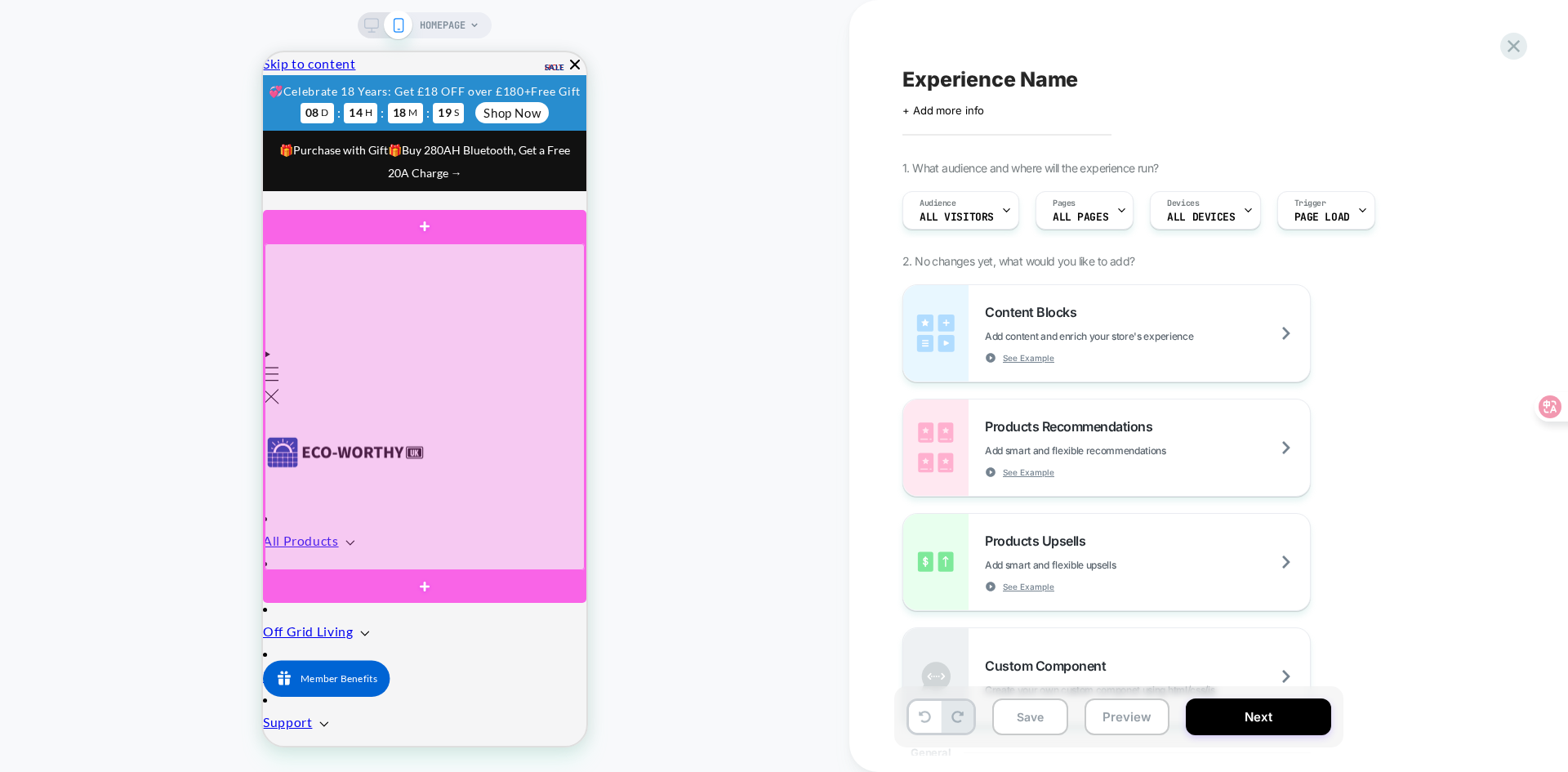
click at [441, 364] on div at bounding box center [425, 406] width 320 height 326
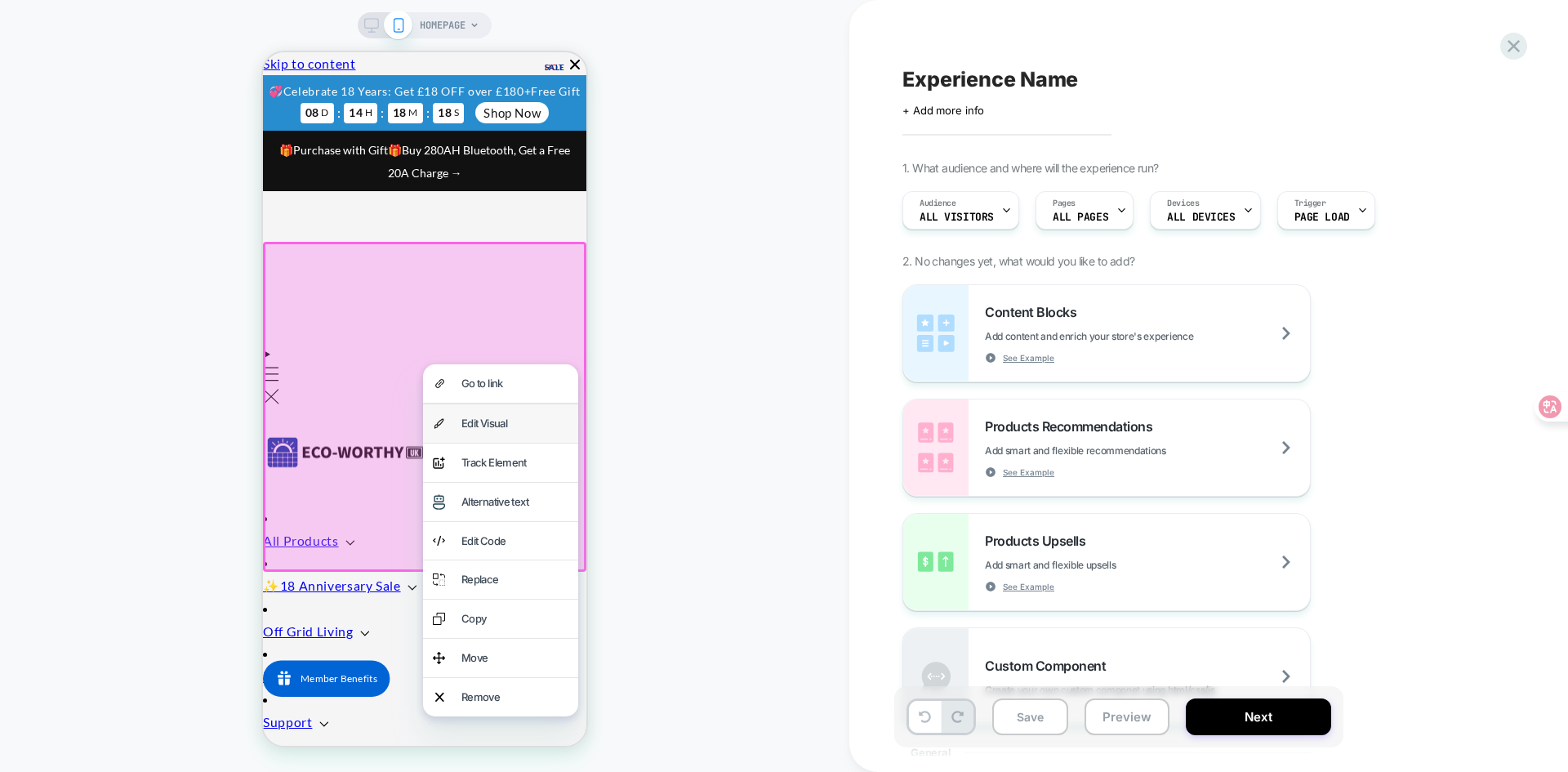
click at [468, 427] on div "Edit Visual" at bounding box center [515, 423] width 107 height 18
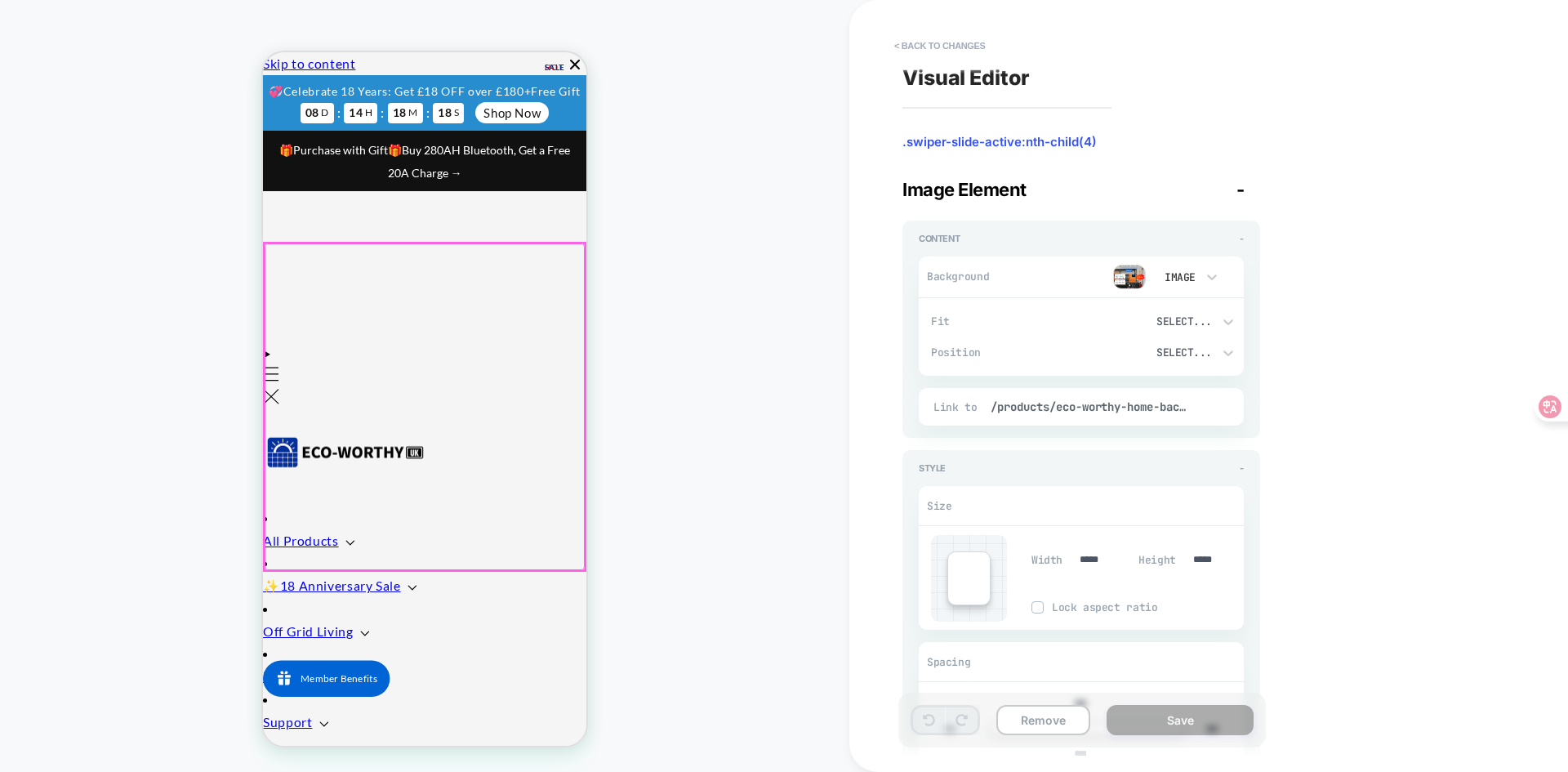
scroll to position [7, 0]
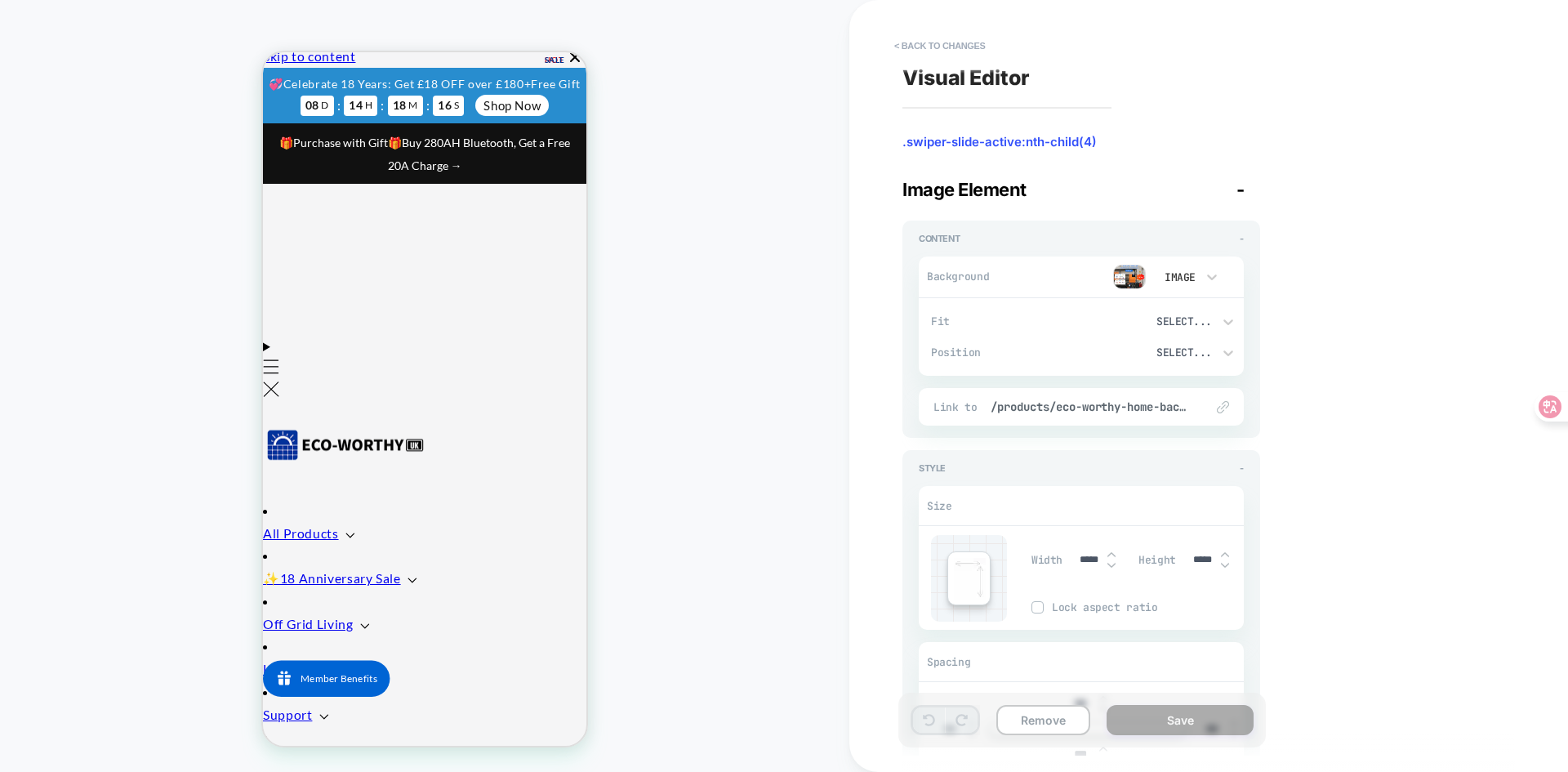
click at [1133, 280] on img at bounding box center [1129, 277] width 33 height 25
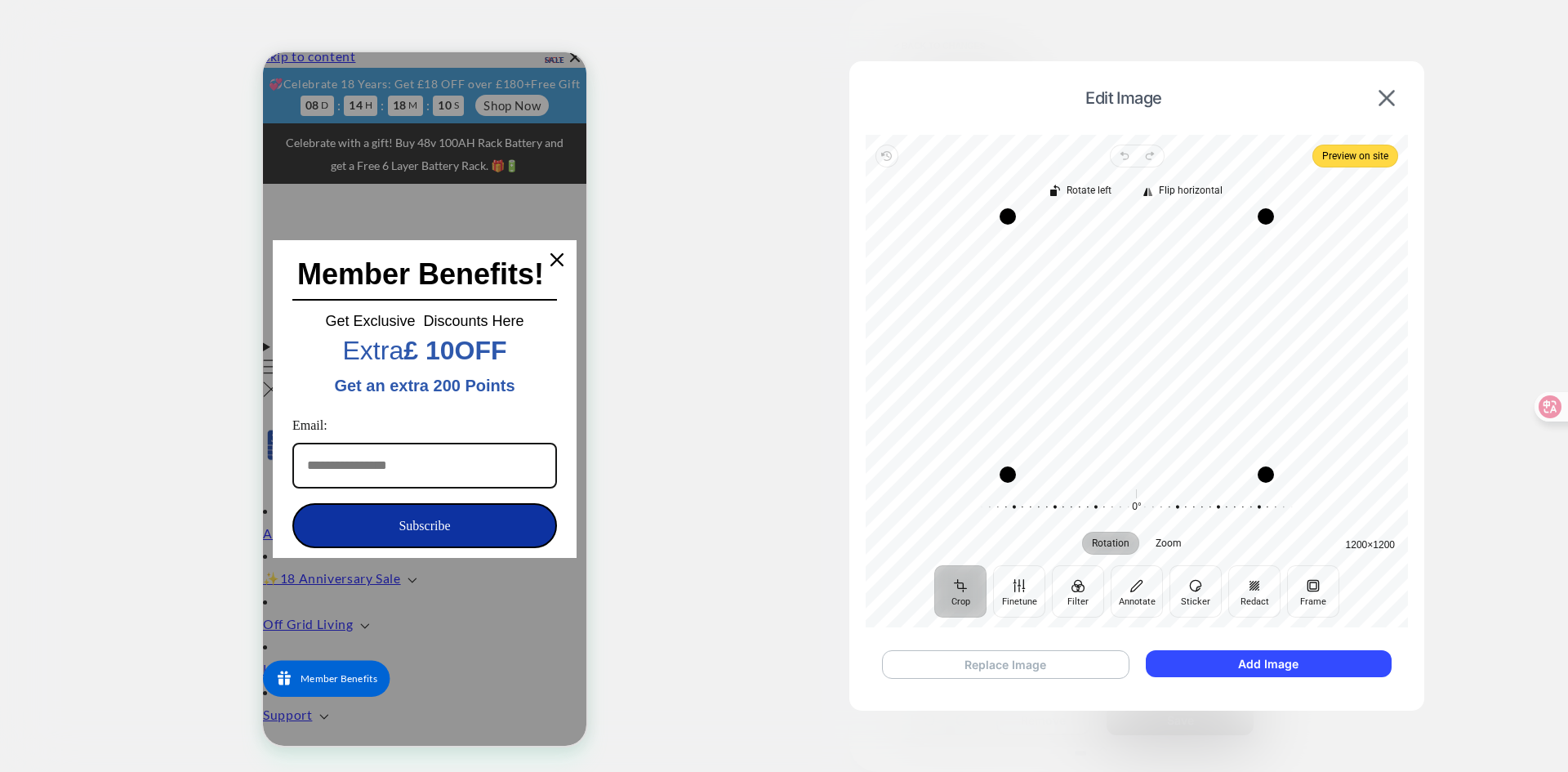
click at [1060, 673] on button "Replace Image" at bounding box center [1005, 664] width 247 height 29
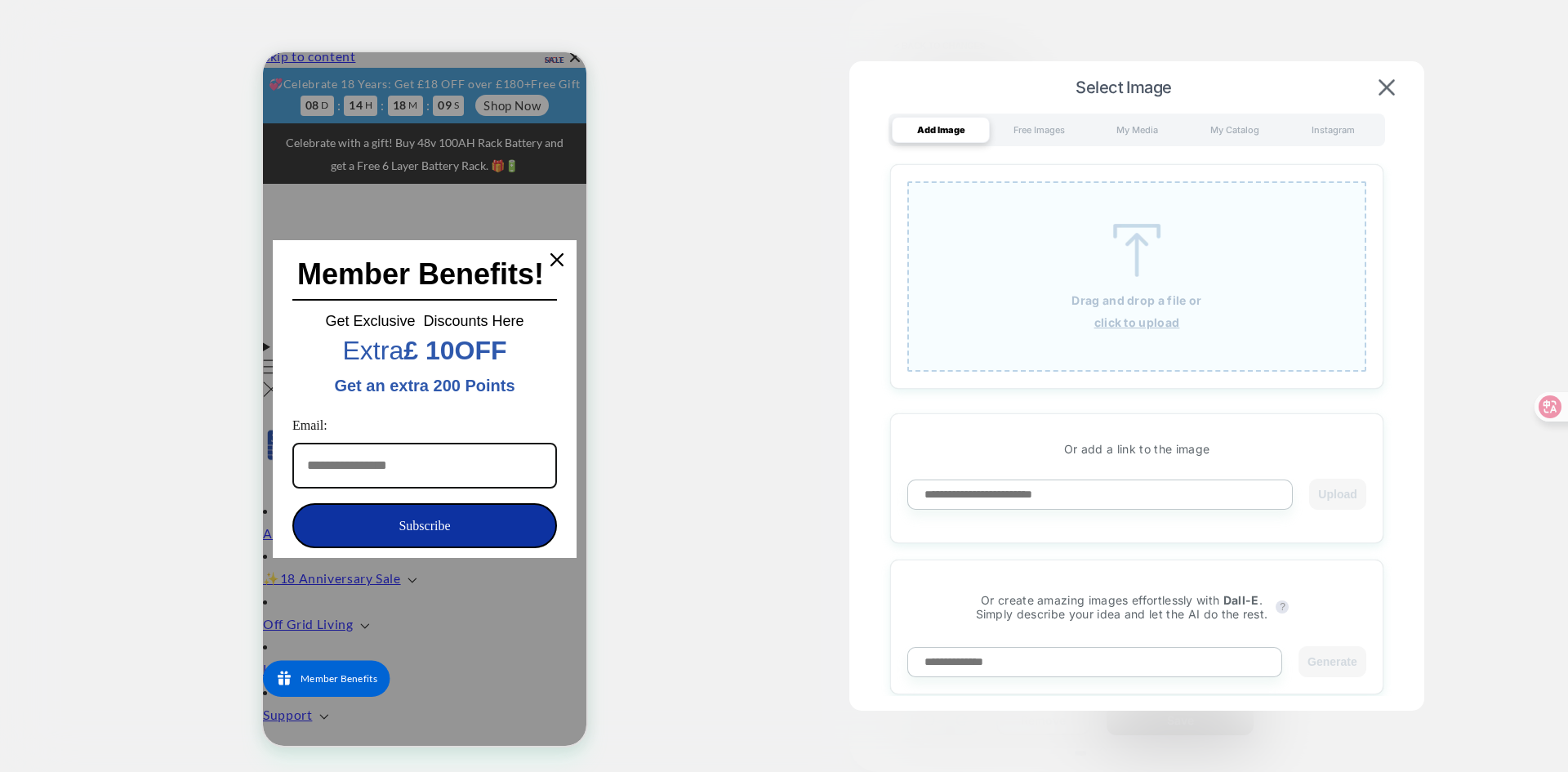
click at [1170, 235] on img at bounding box center [1137, 250] width 74 height 53
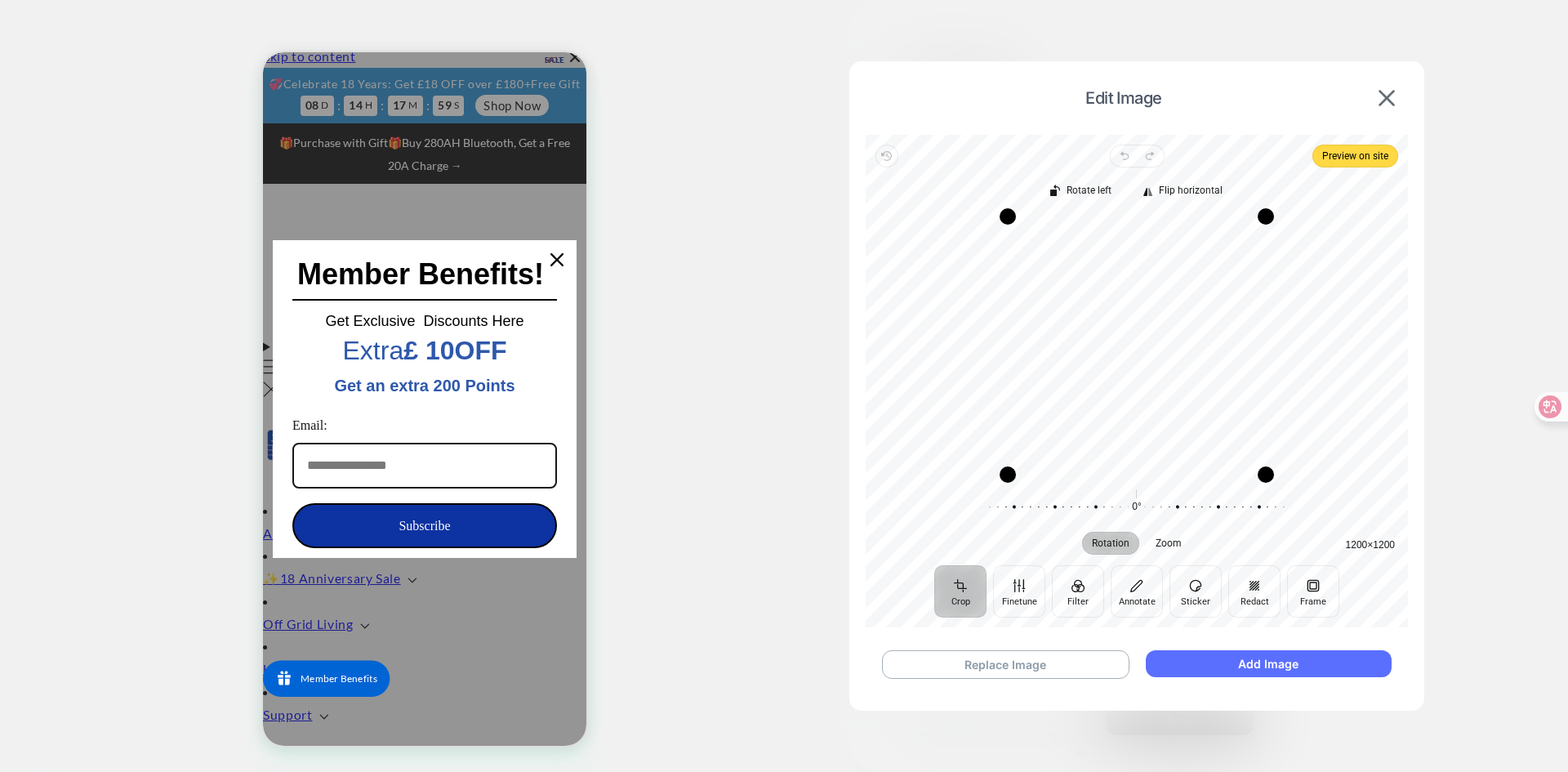
click at [1216, 665] on button "Add Image" at bounding box center [1269, 663] width 246 height 27
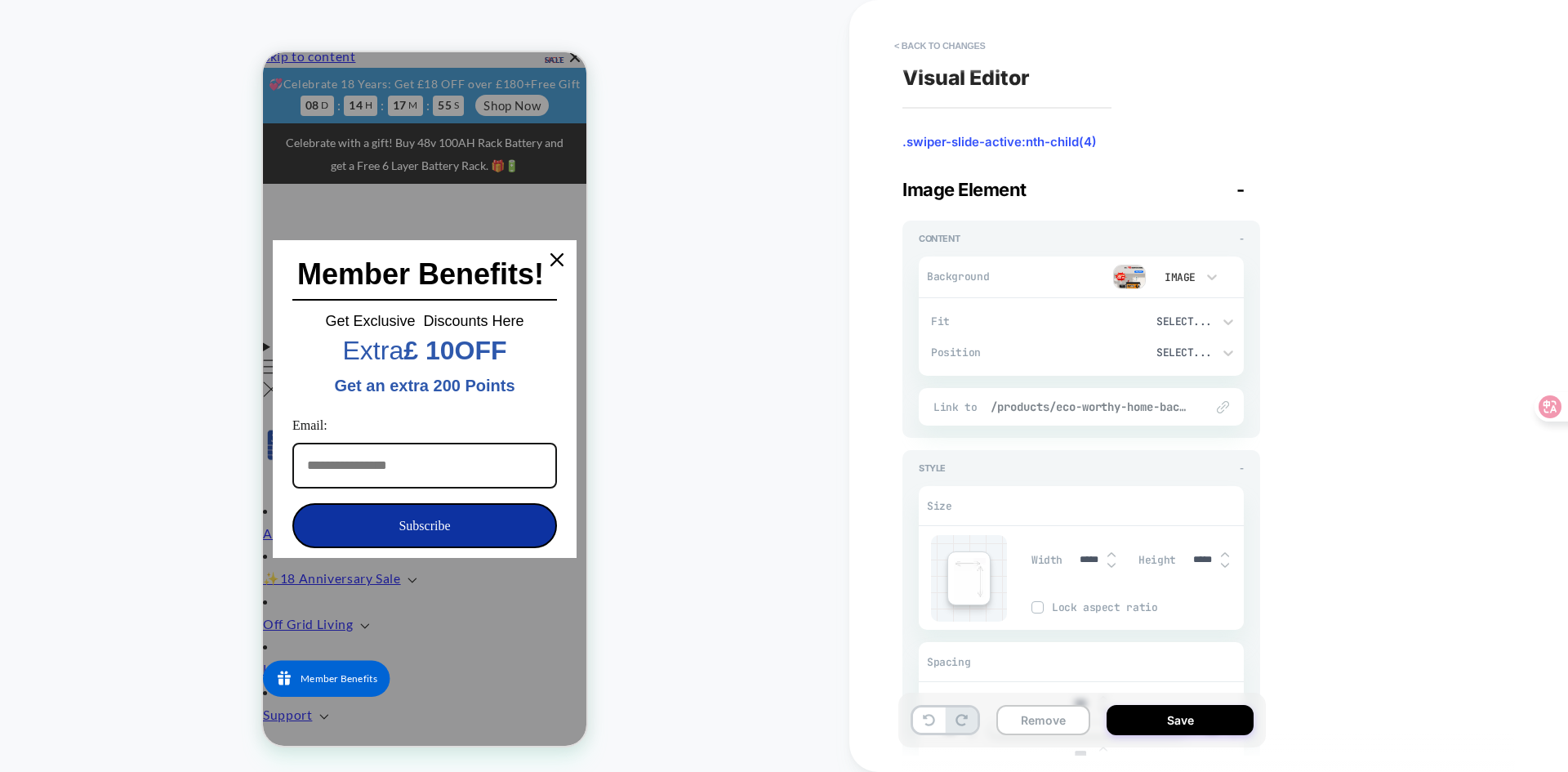
click at [1136, 411] on span "/products/eco-worthy-home-backup-power-with-48v-100ah-lifepo4-and-5000w-48v-hyb…" at bounding box center [1089, 406] width 198 height 15
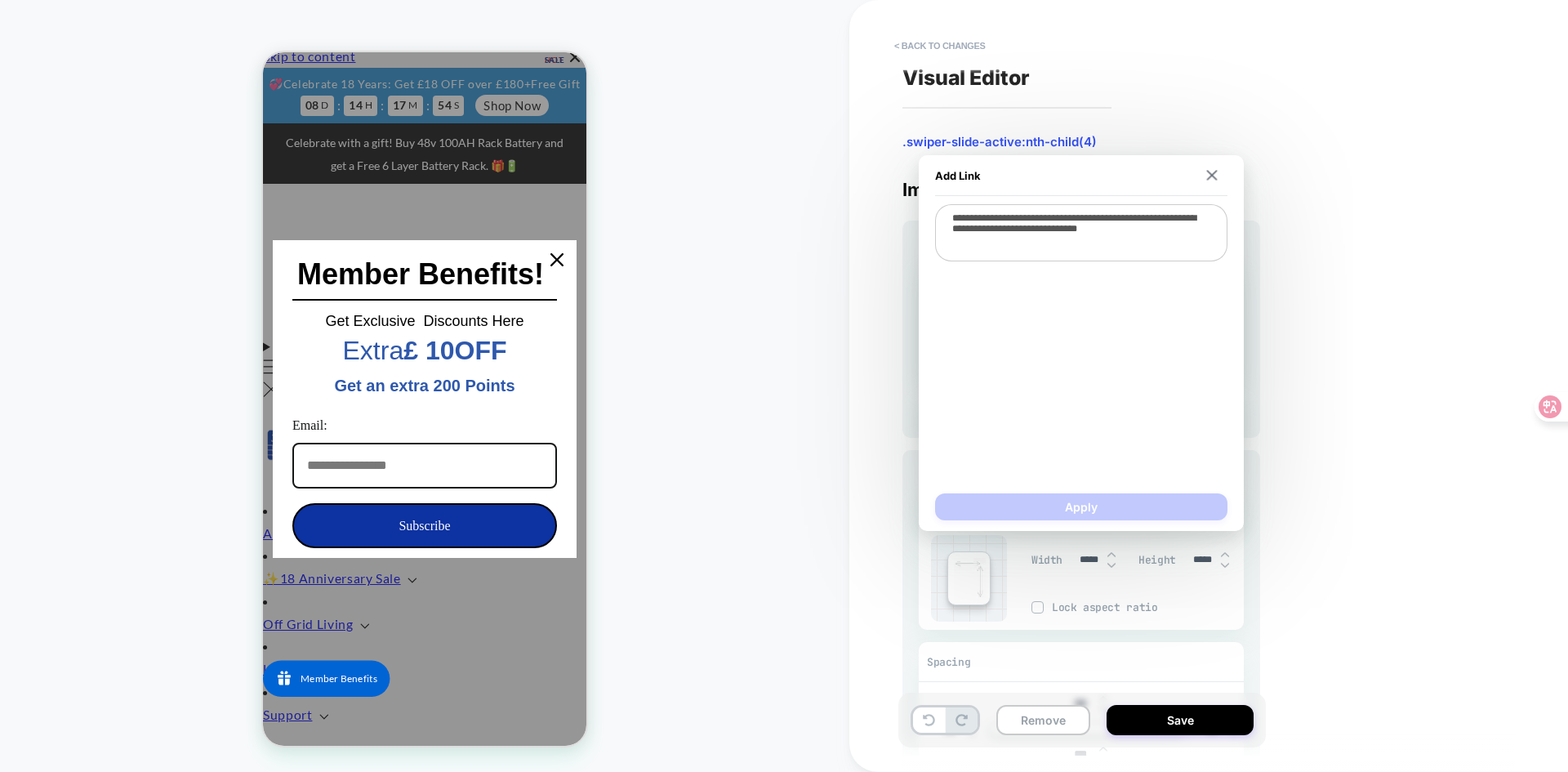
type textarea "*"
drag, startPoint x: 1063, startPoint y: 246, endPoint x: 946, endPoint y: 205, distance: 124.0
click at [946, 205] on textarea "**********" at bounding box center [1081, 232] width 292 height 57
type textarea "*"
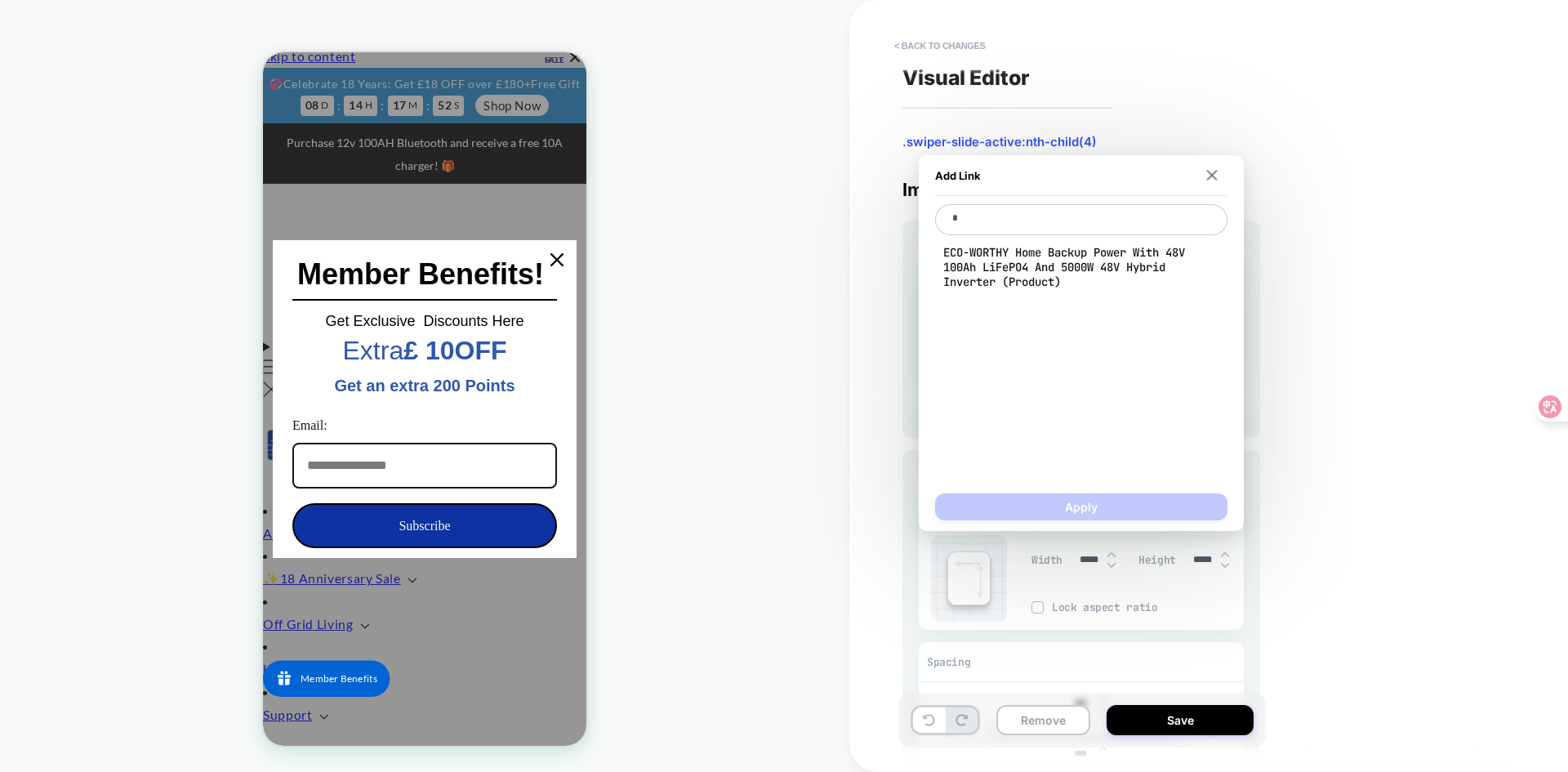
type textarea "*"
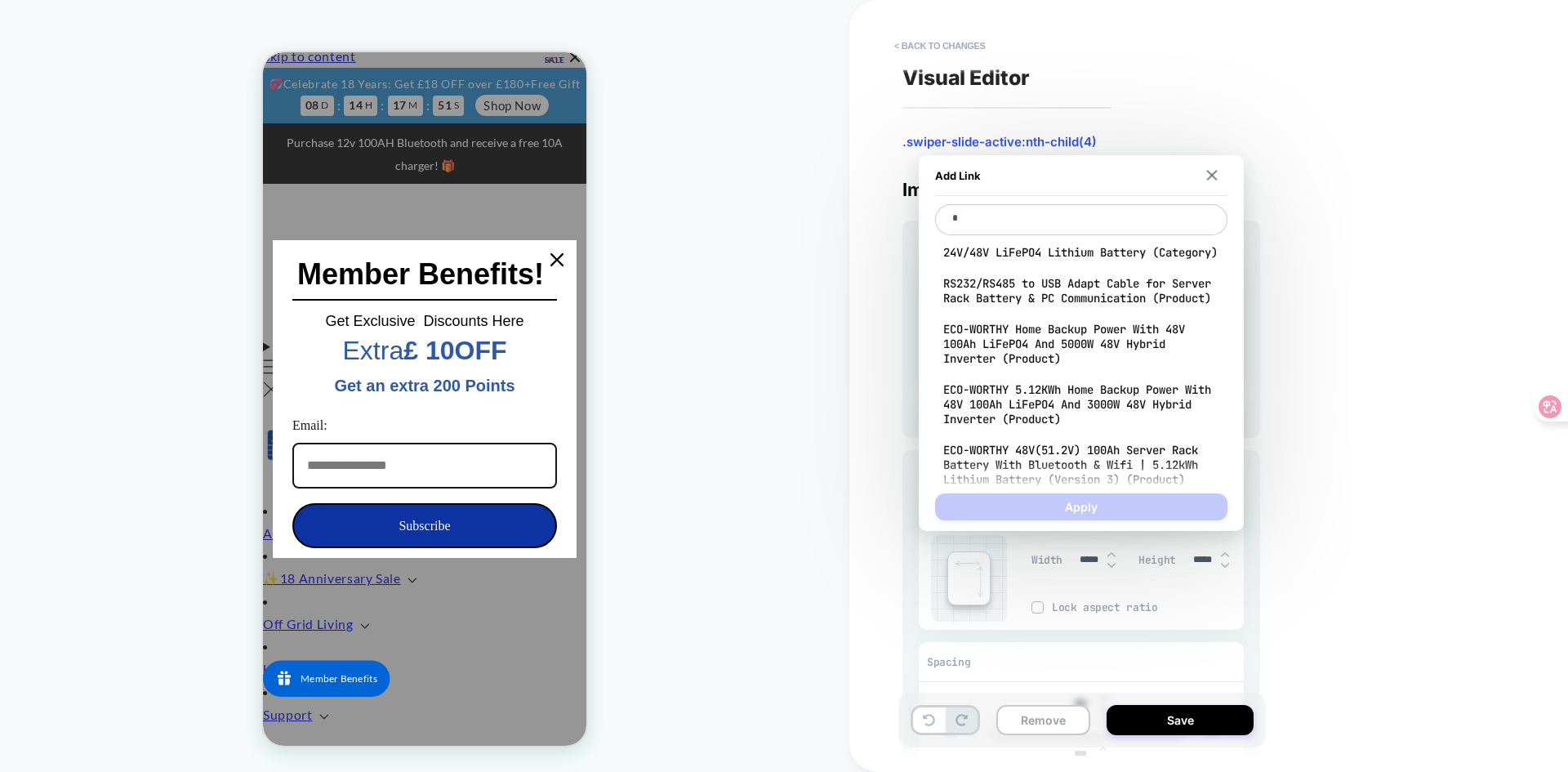
type textarea "*"
type textarea "**"
type textarea "*"
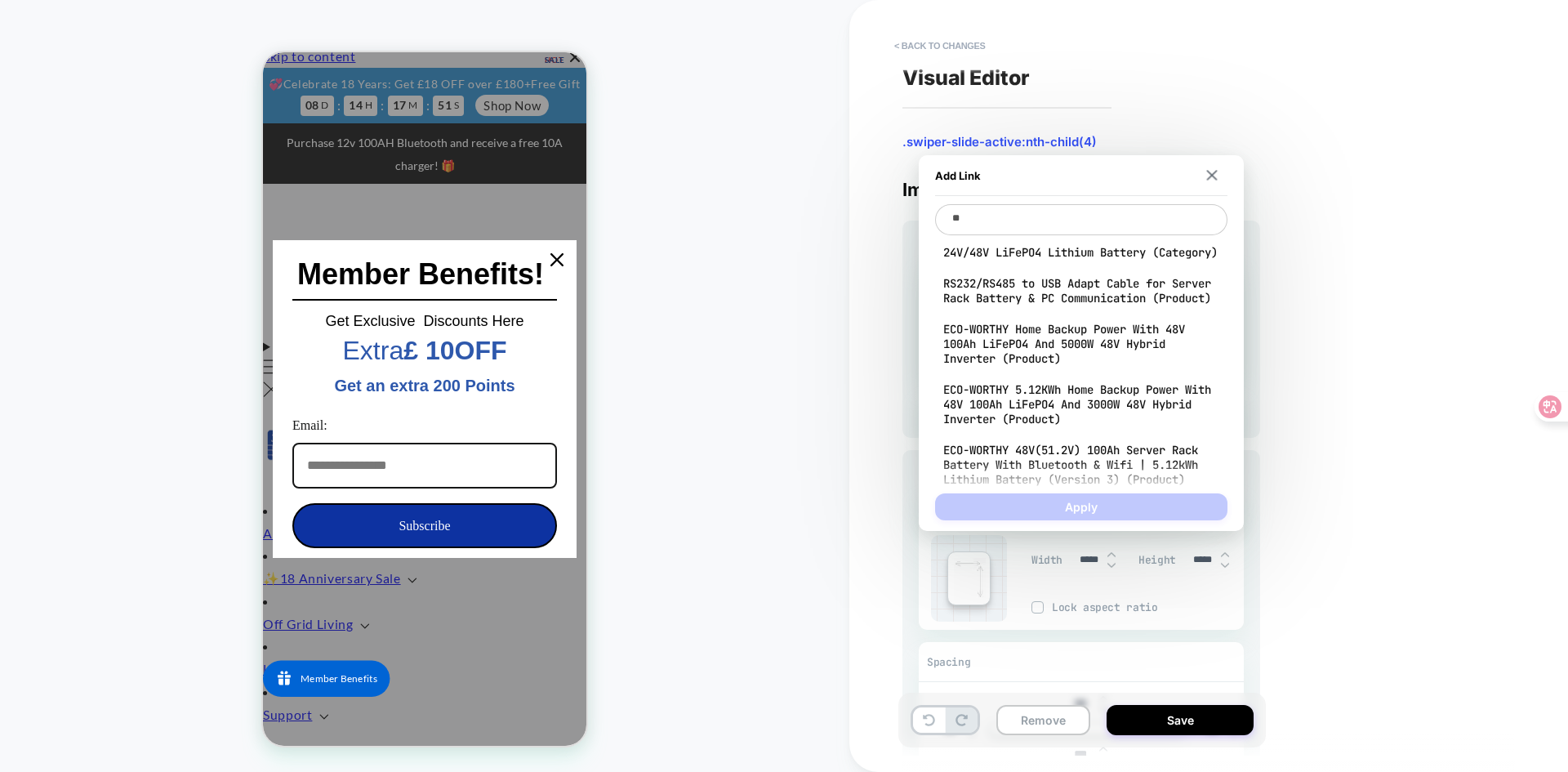
type textarea "***"
type textarea "*"
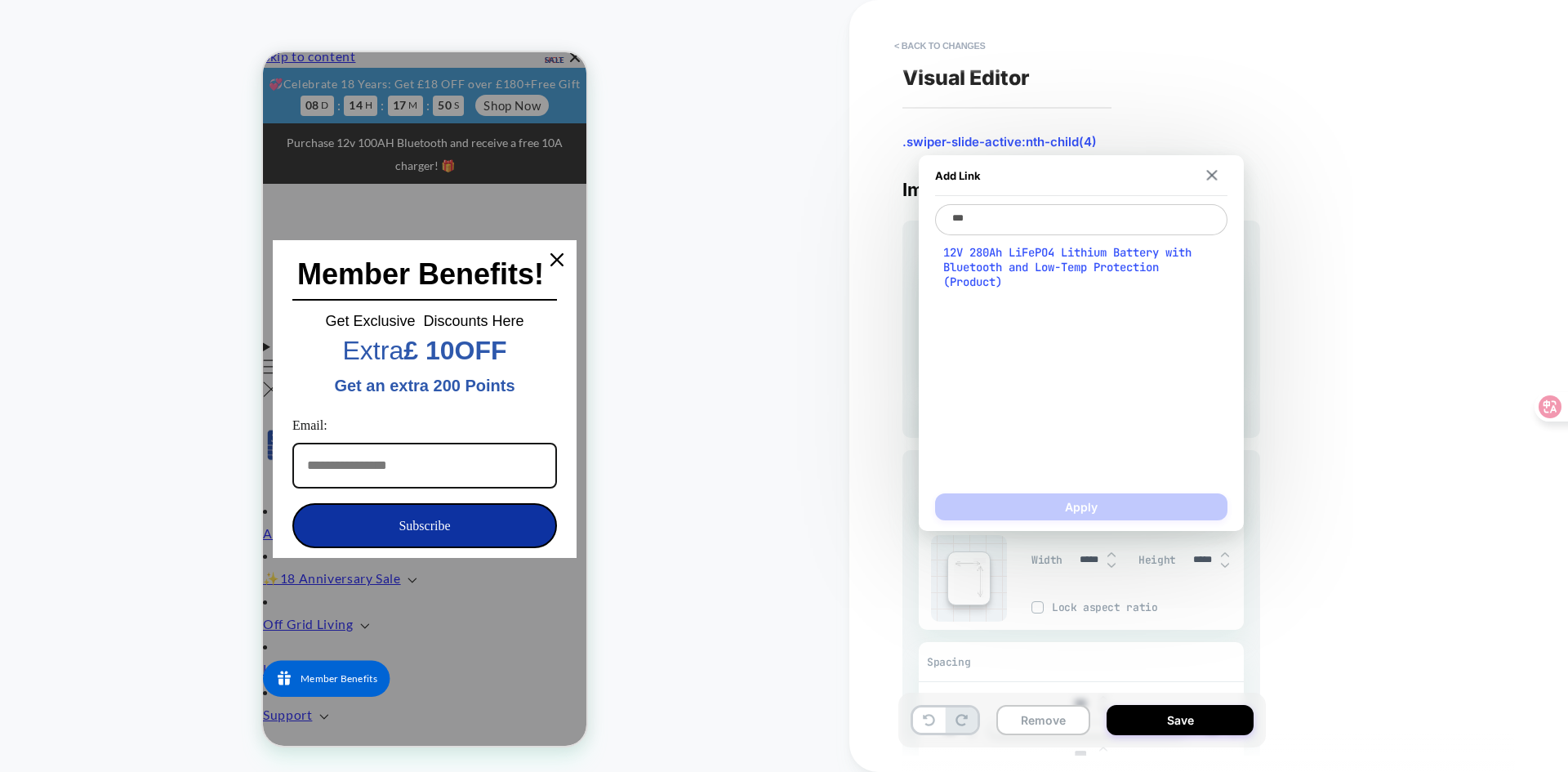
click at [990, 270] on span "12V 280Ah LiFePO4 Lithium Battery with Bluetooth and Low-Temp Protection (Produ…" at bounding box center [1082, 267] width 276 height 44
type textarea "**********"
type textarea "*"
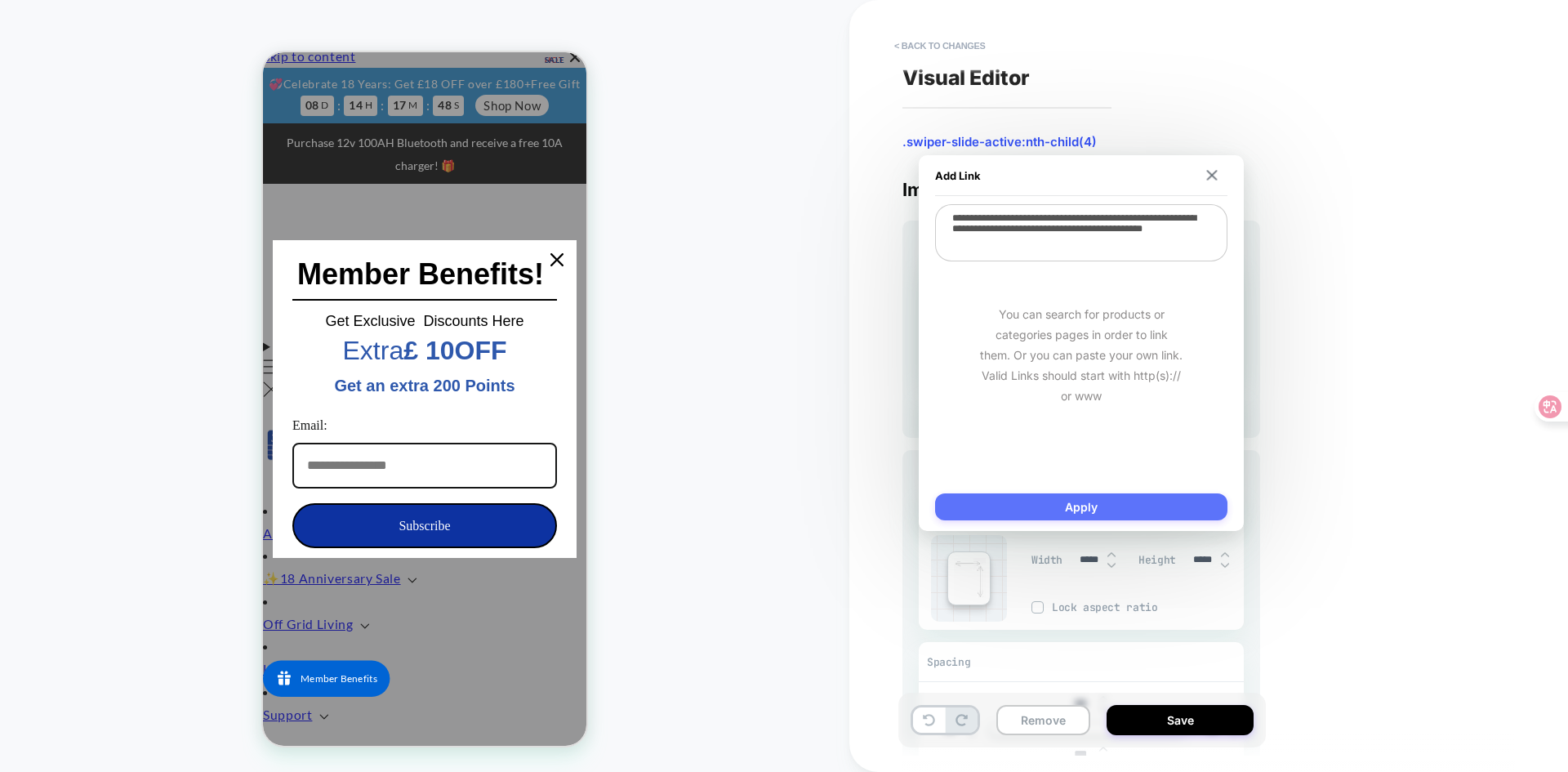
click at [1060, 501] on button "Apply" at bounding box center [1081, 506] width 292 height 27
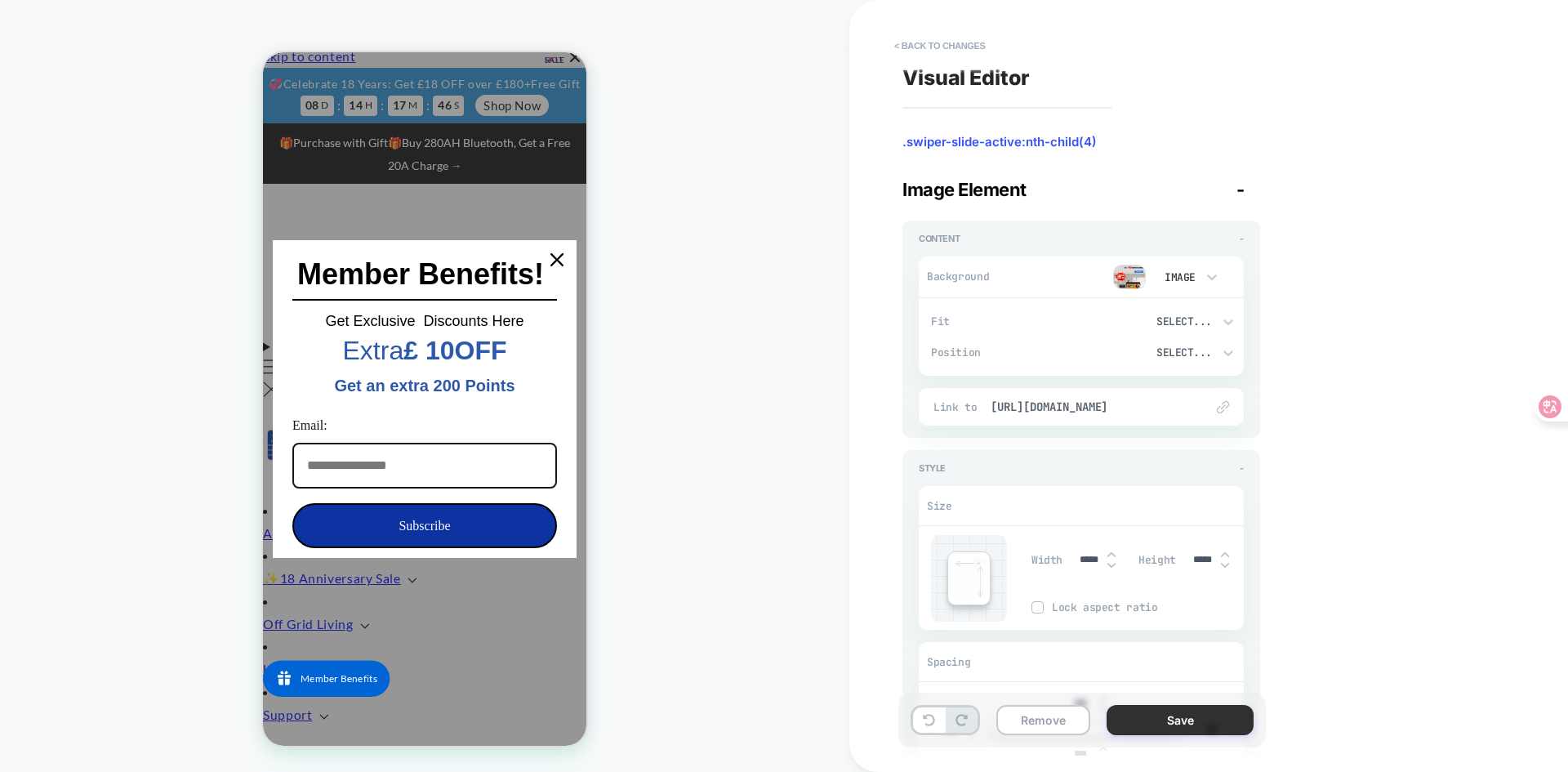
click at [1173, 725] on button "Save" at bounding box center [1179, 719] width 147 height 30
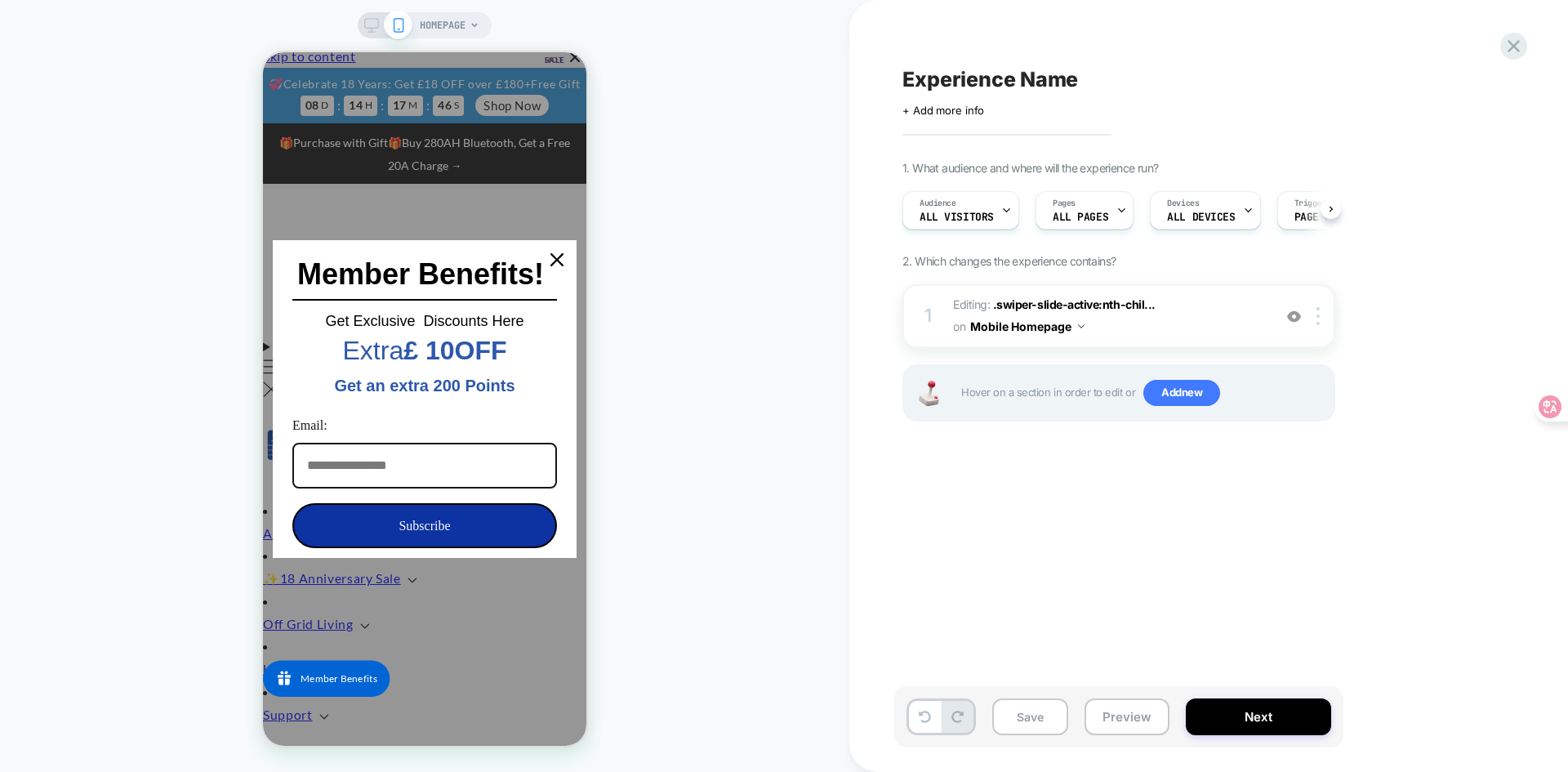
scroll to position [0, 1]
click at [1233, 703] on button "Next" at bounding box center [1258, 717] width 145 height 37
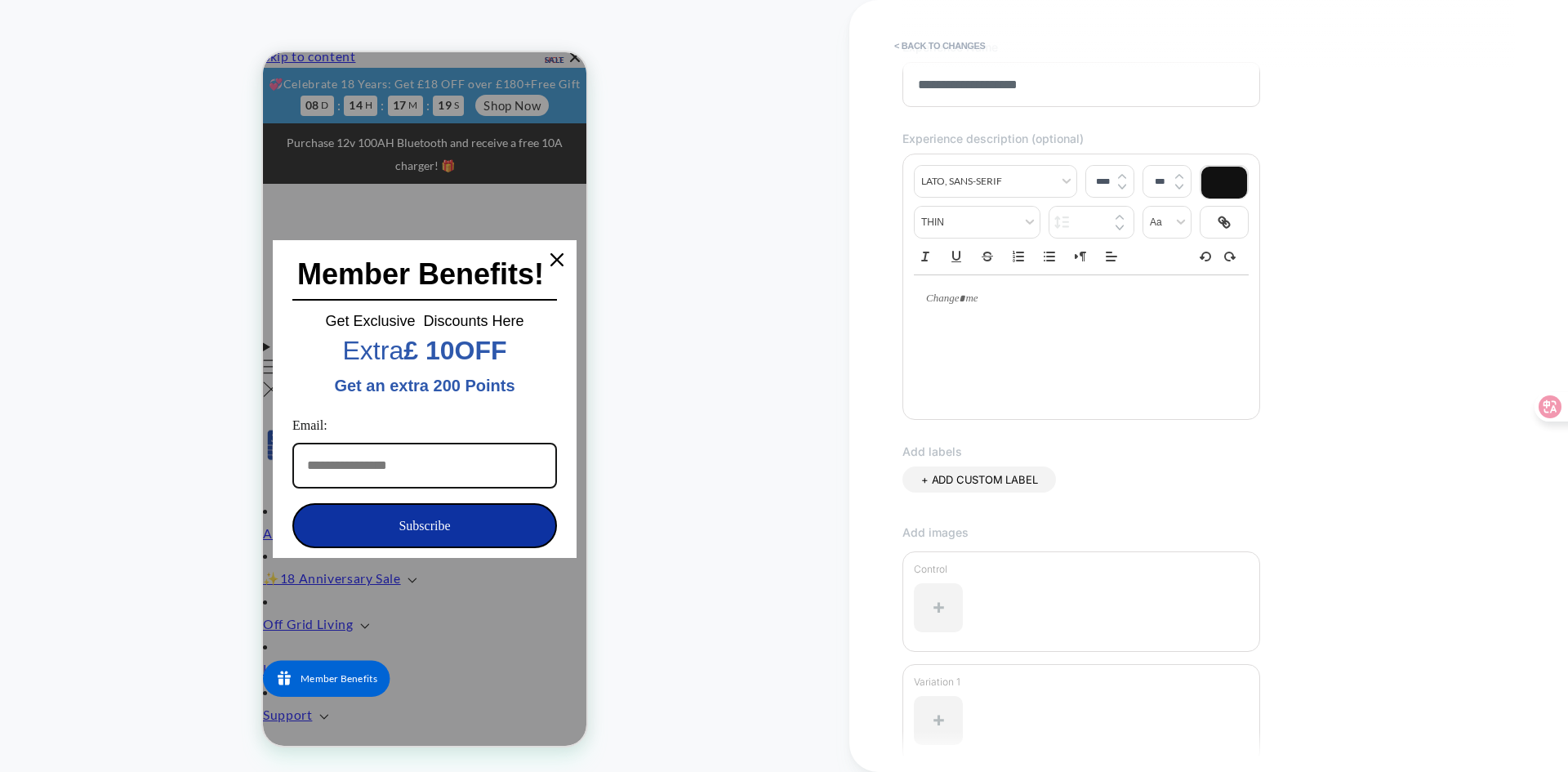
scroll to position [271, 0]
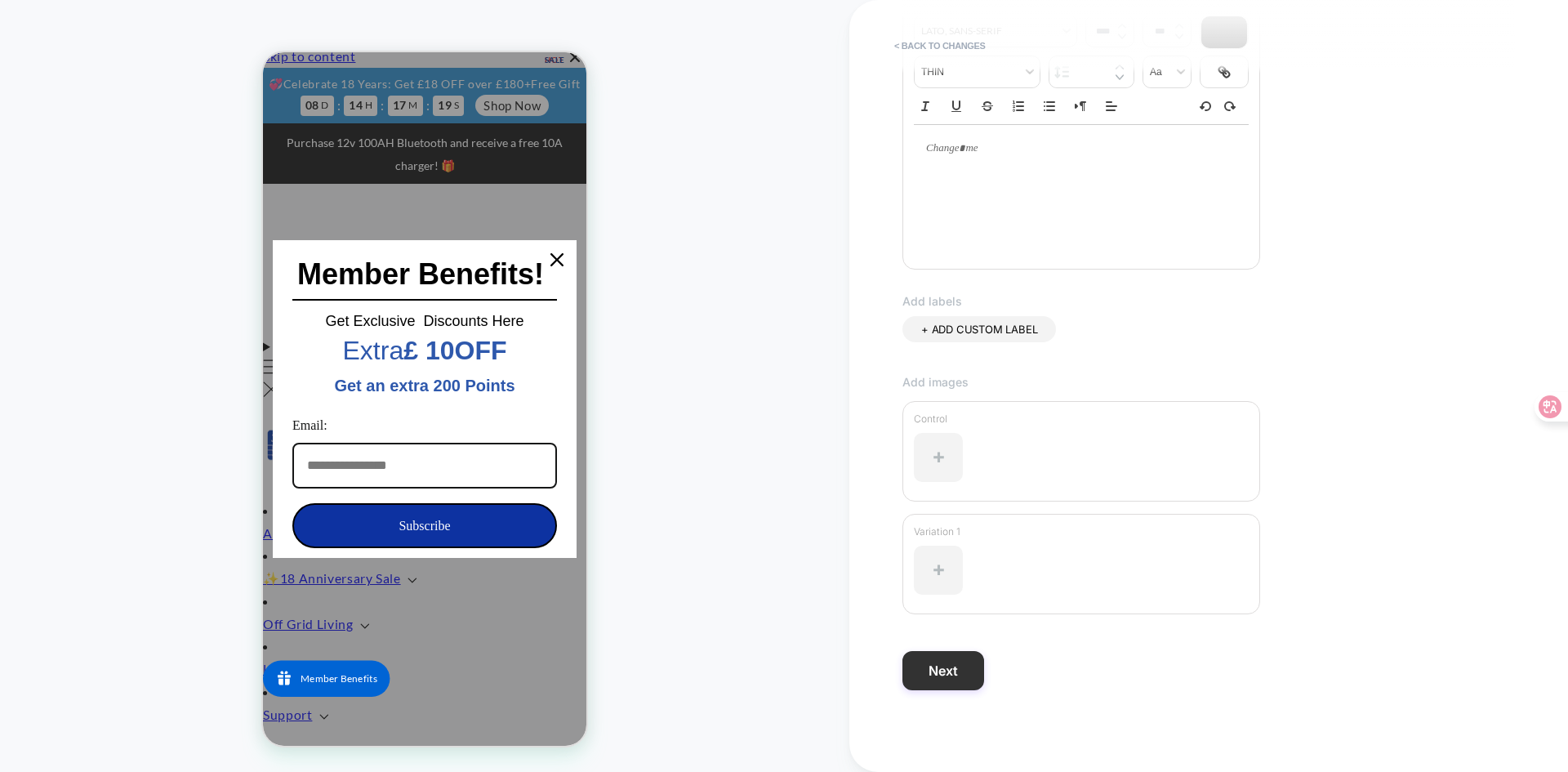
type input "**********"
click at [931, 688] on button "Next" at bounding box center [943, 670] width 82 height 40
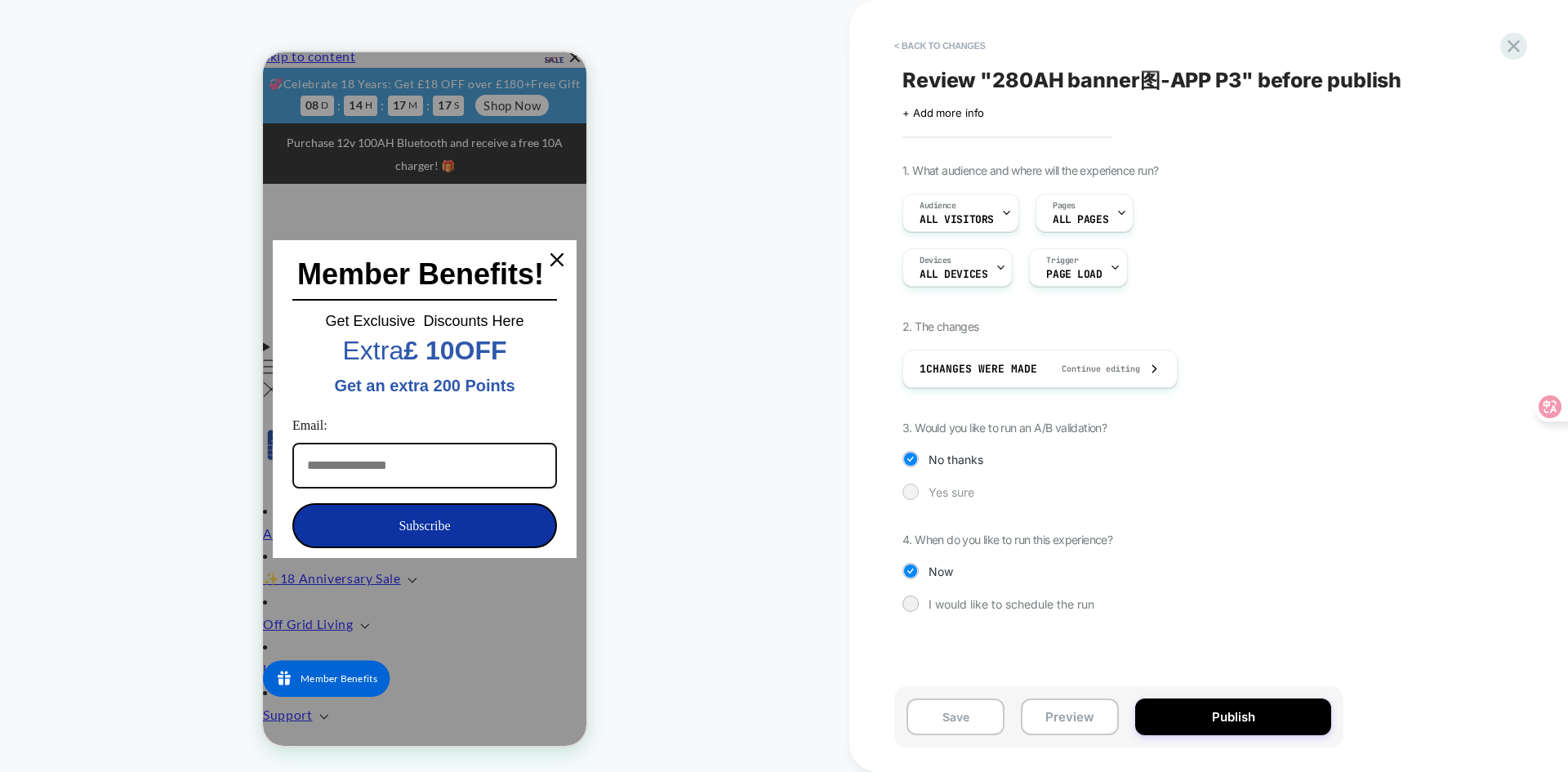
click at [910, 499] on div at bounding box center [910, 492] width 17 height 17
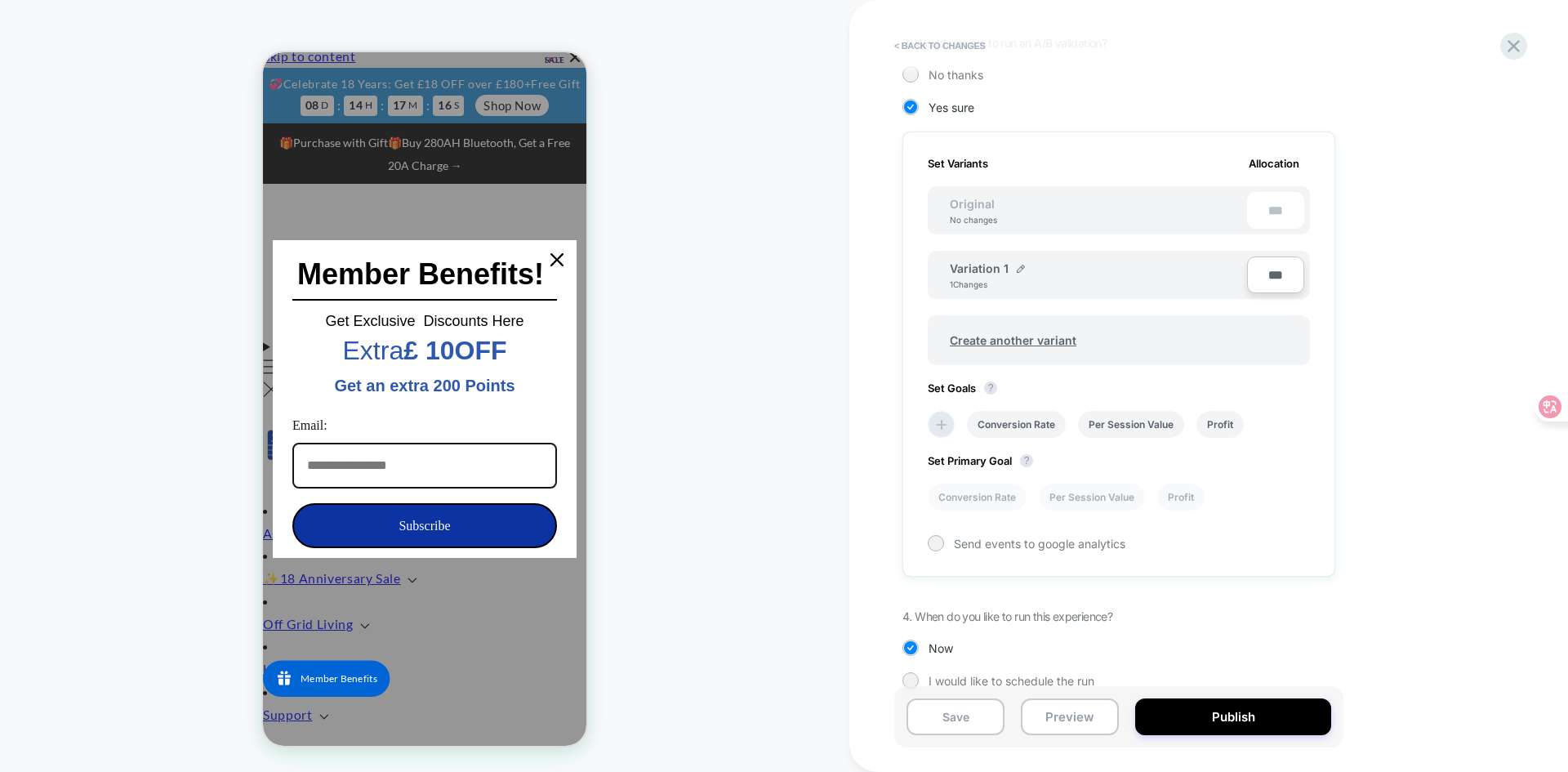
scroll to position [411, 0]
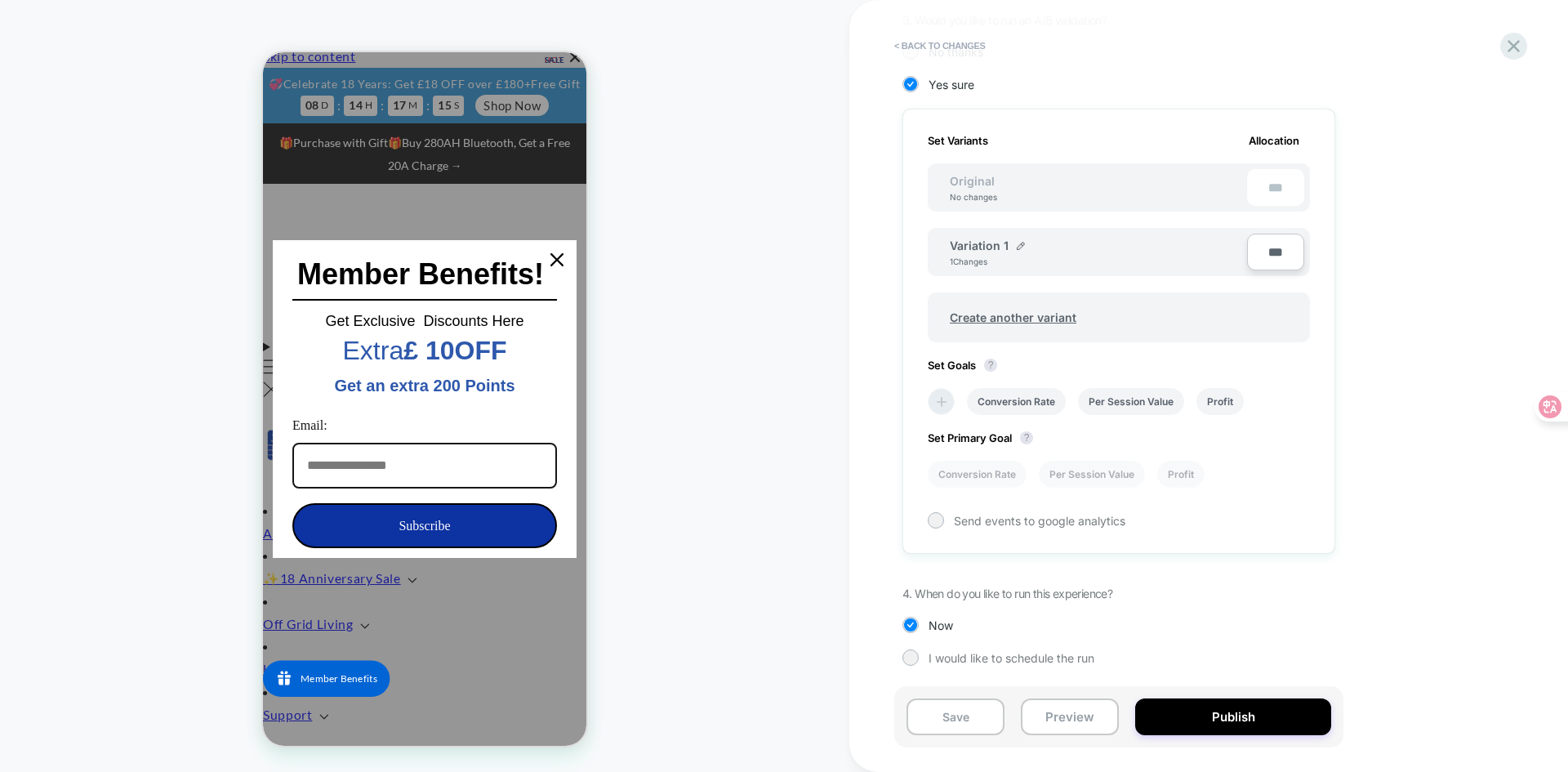
click at [937, 404] on icon at bounding box center [941, 402] width 17 height 17
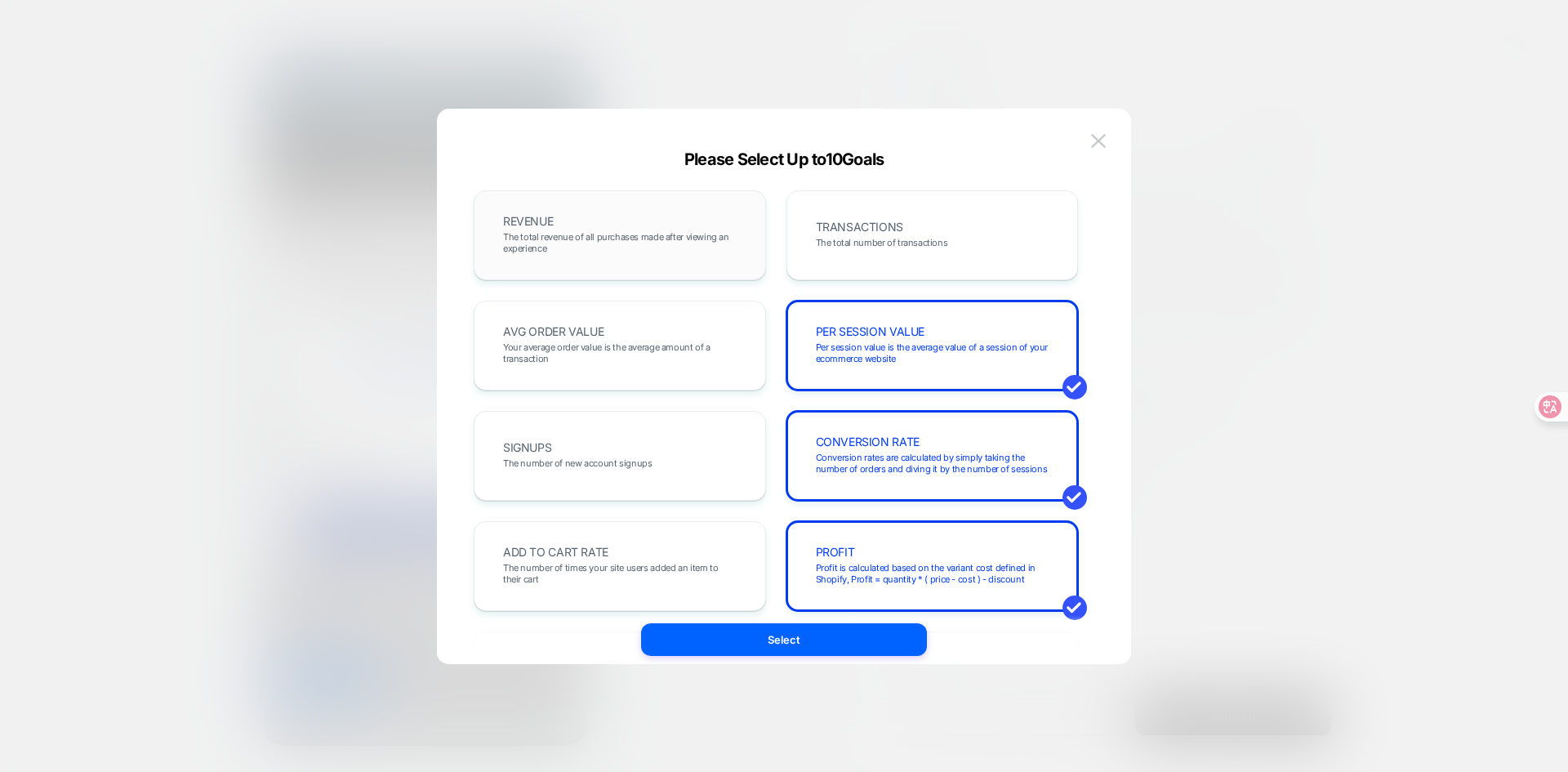
click at [636, 235] on span "The total revenue of all purchases made after viewing an experience" at bounding box center [620, 243] width 234 height 23
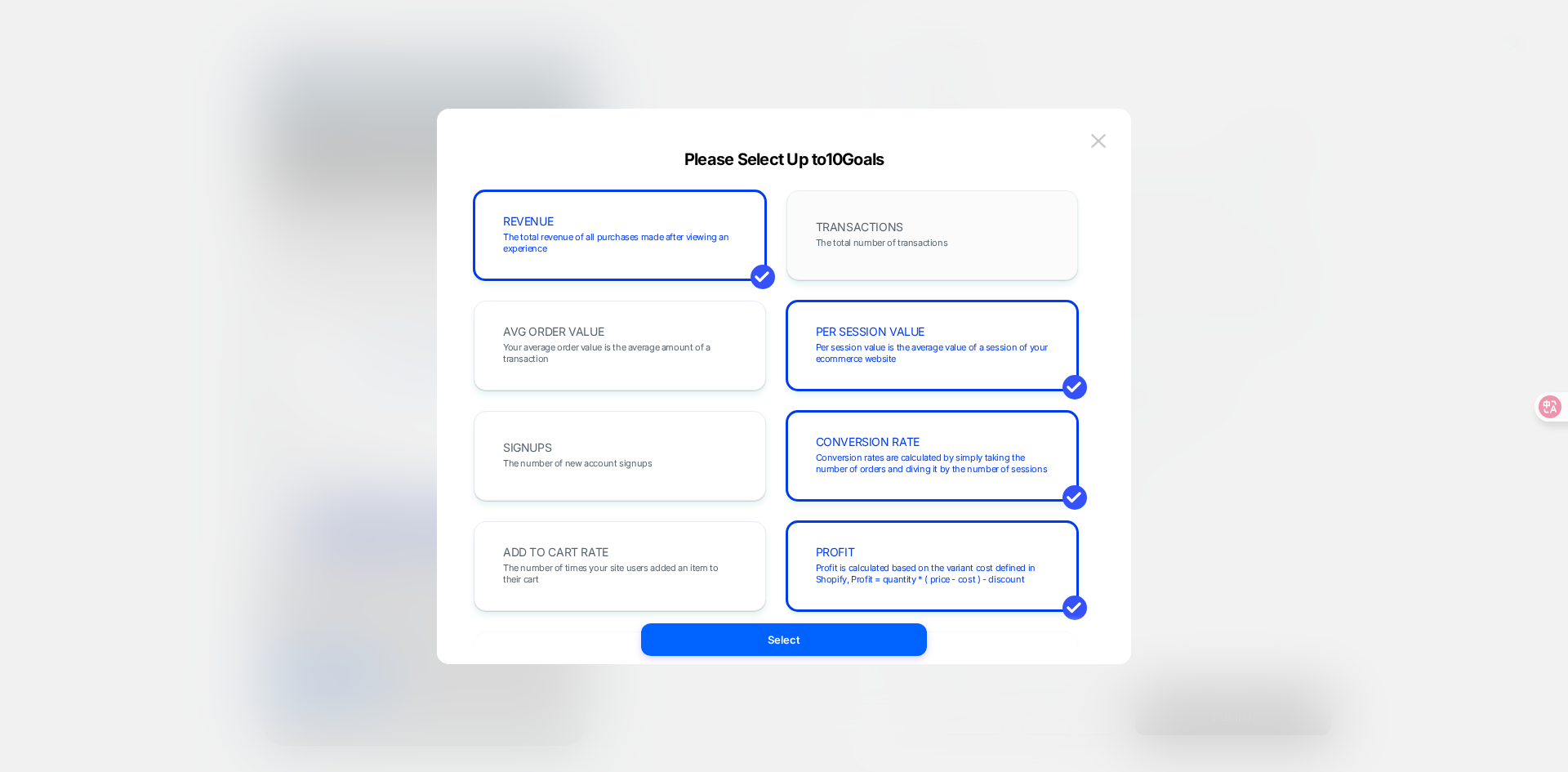
click at [851, 222] on span "TRANSACTIONS" at bounding box center [859, 227] width 87 height 11
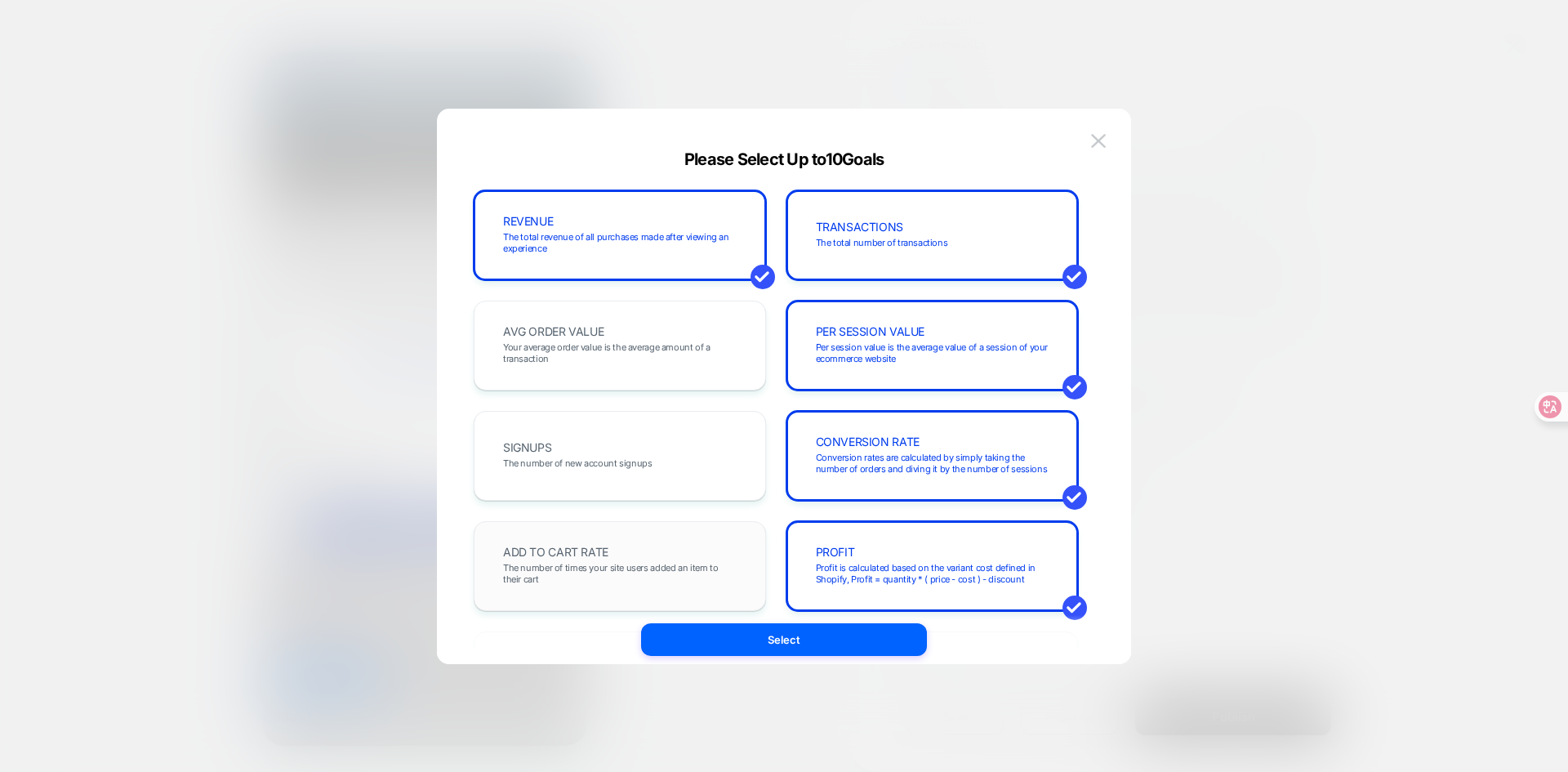
click at [560, 562] on span "The number of times your site users added an item to their cart" at bounding box center [620, 573] width 234 height 23
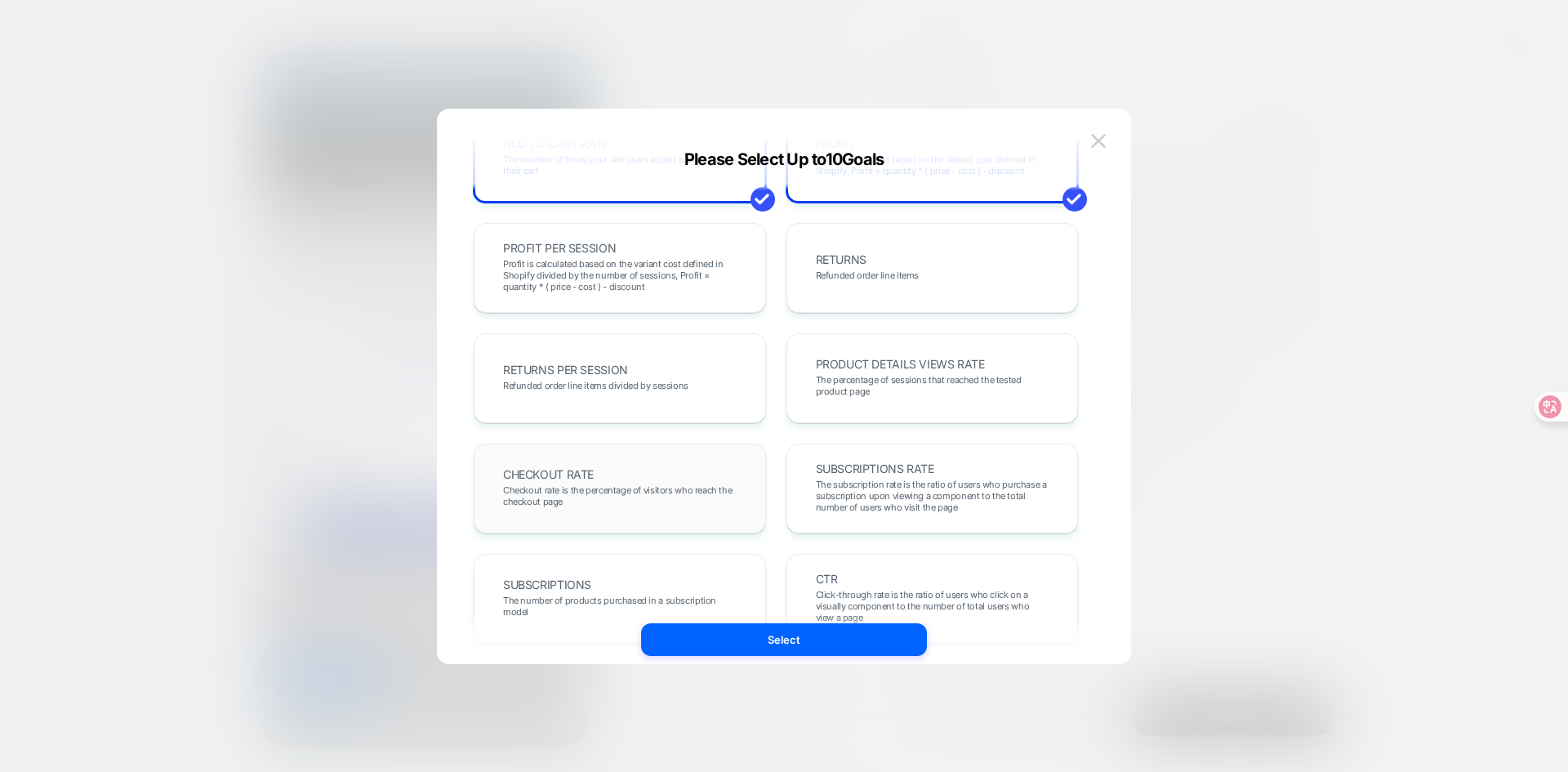
scroll to position [490, 0]
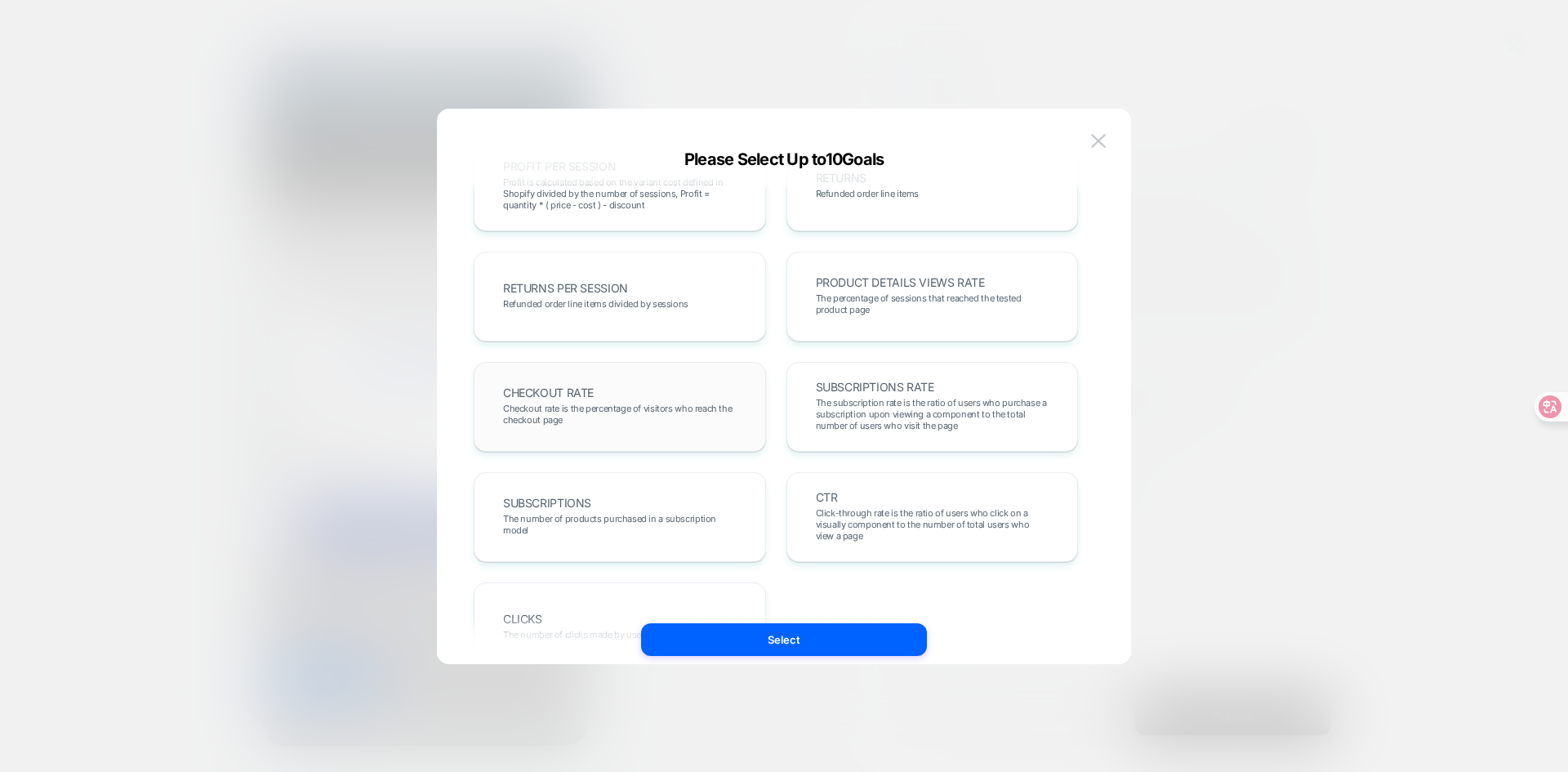
click at [635, 389] on div "CHECKOUT RATE Checkout rate is the percentage of visitors who reach the checkou…" at bounding box center [619, 406] width 258 height 55
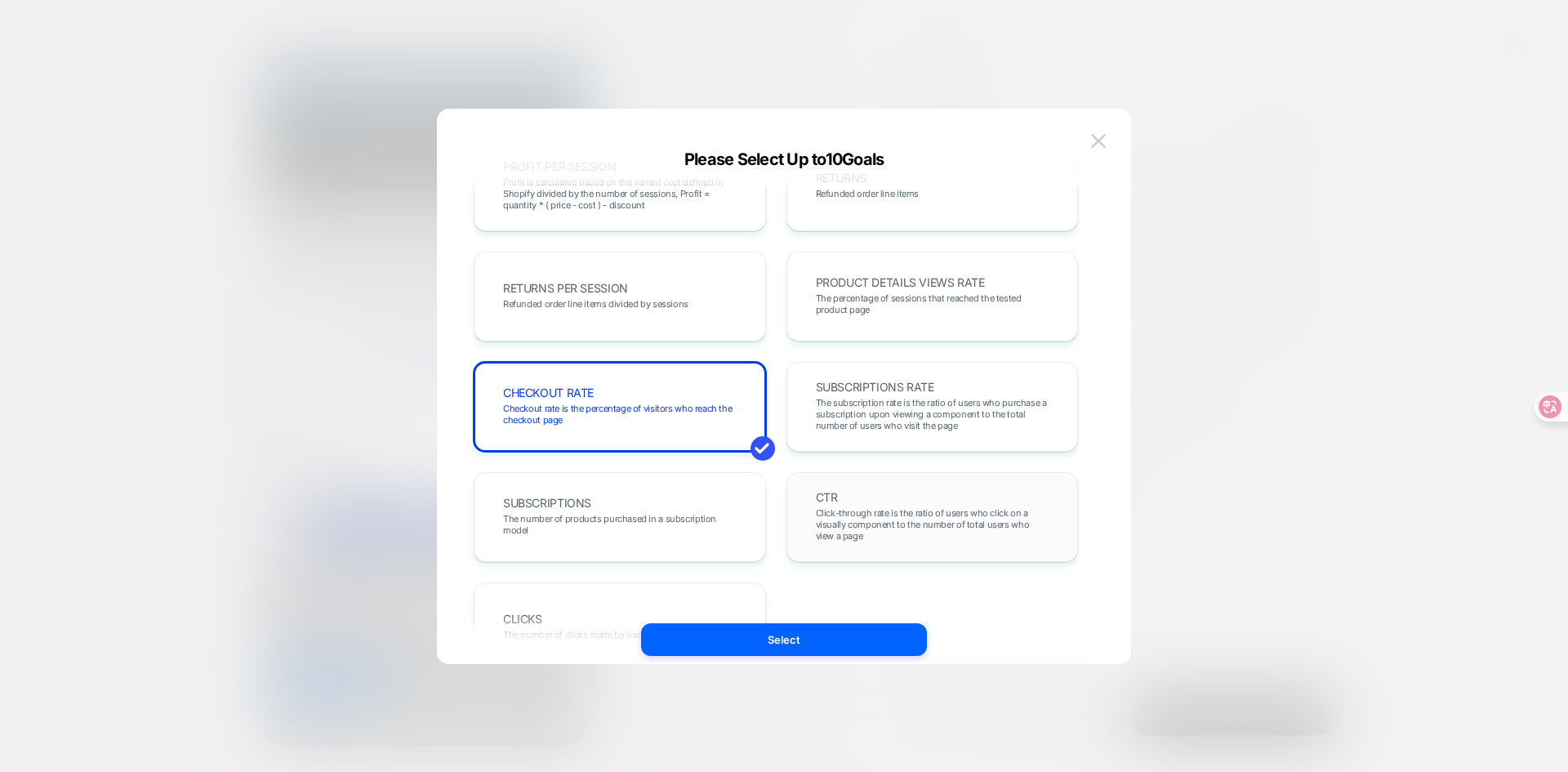
click at [864, 492] on div "CTR Click-through rate is the ratio of users who click on a visually component …" at bounding box center [932, 516] width 258 height 55
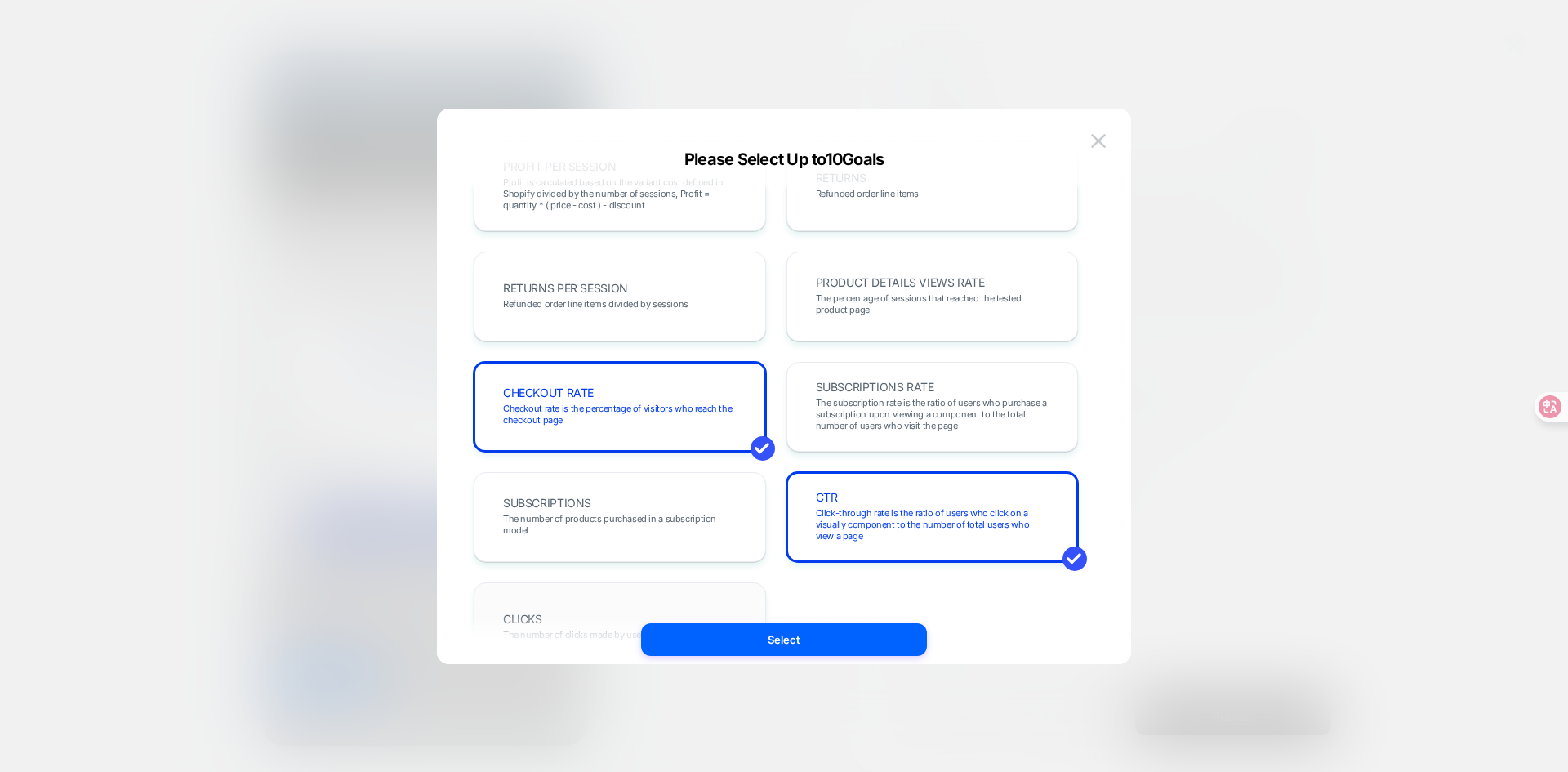
click at [591, 603] on div "CLICKS The number of clicks made by user on Visually widgets" at bounding box center [619, 627] width 258 height 55
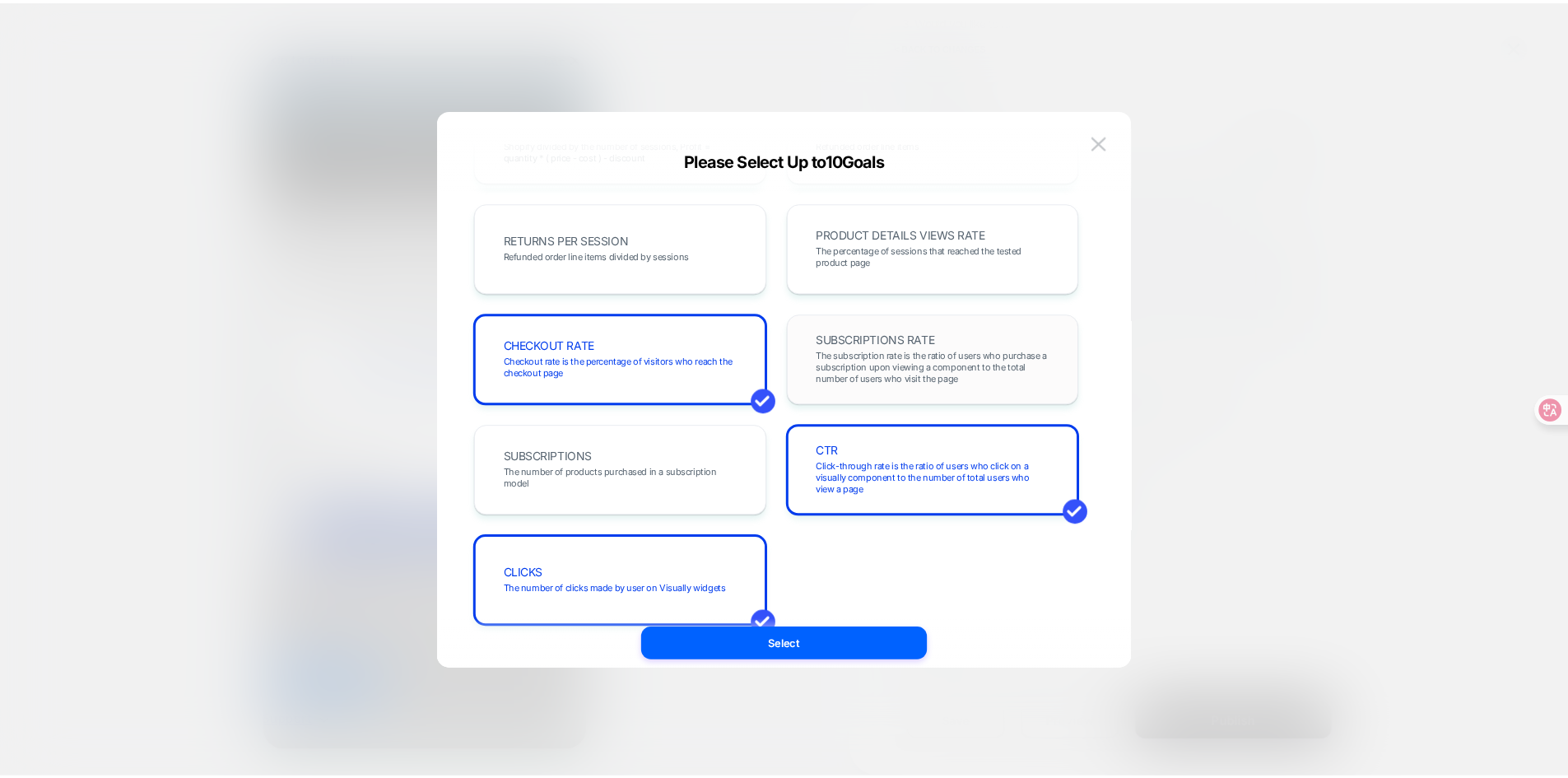
scroll to position [568, 0]
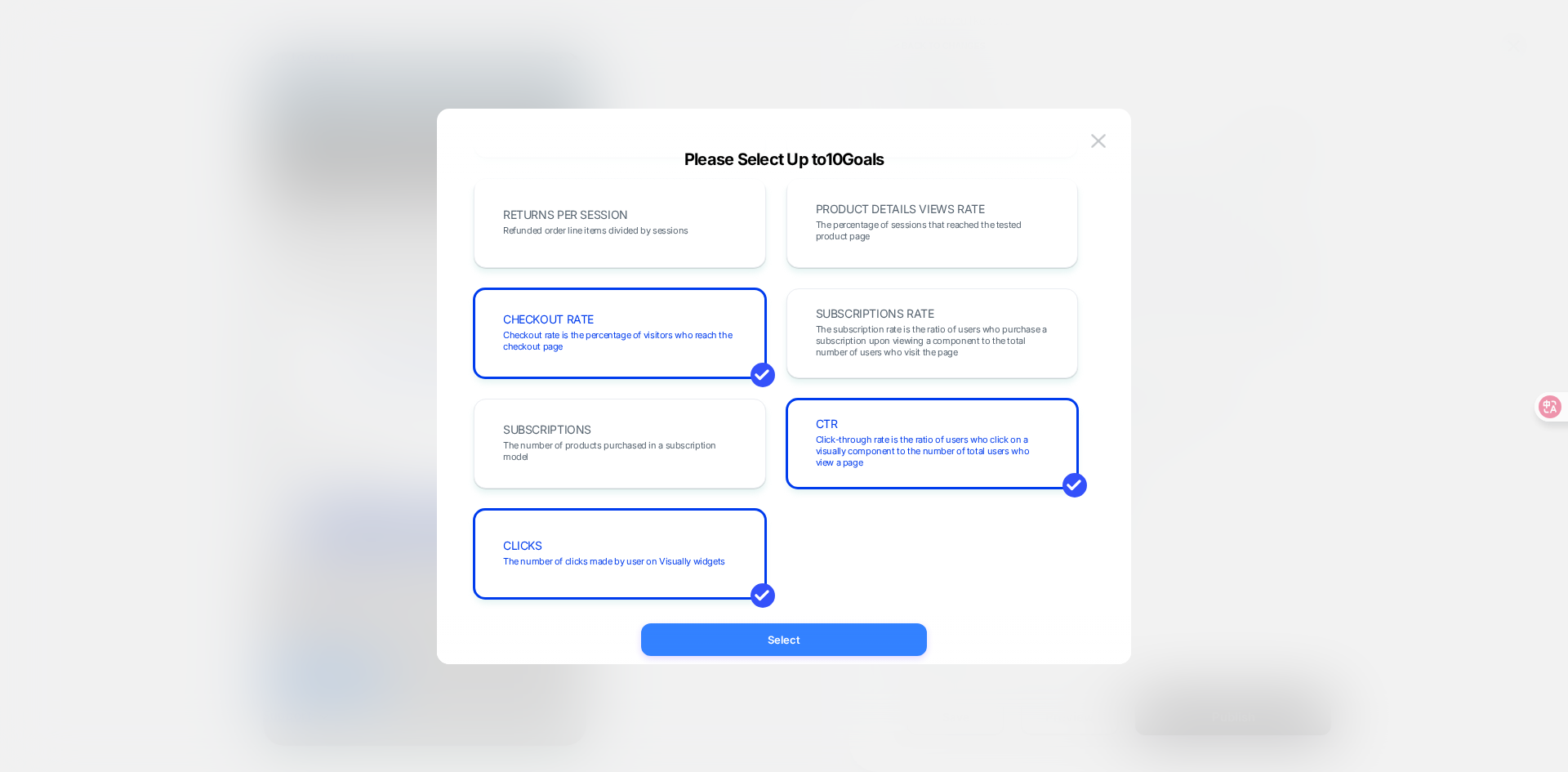
click at [857, 645] on button "Select" at bounding box center [784, 639] width 286 height 33
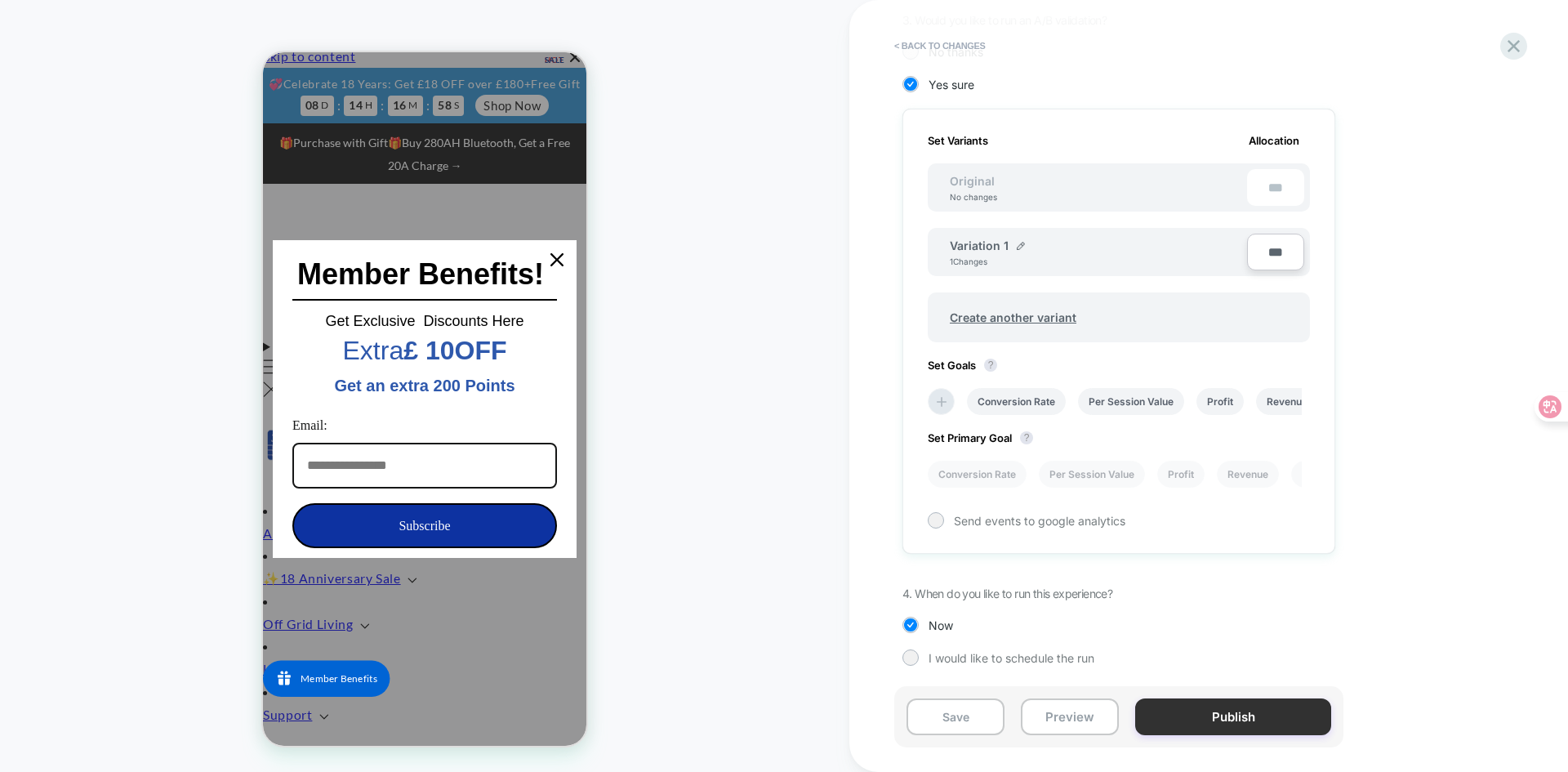
click at [1210, 730] on button "Publish" at bounding box center [1233, 717] width 196 height 37
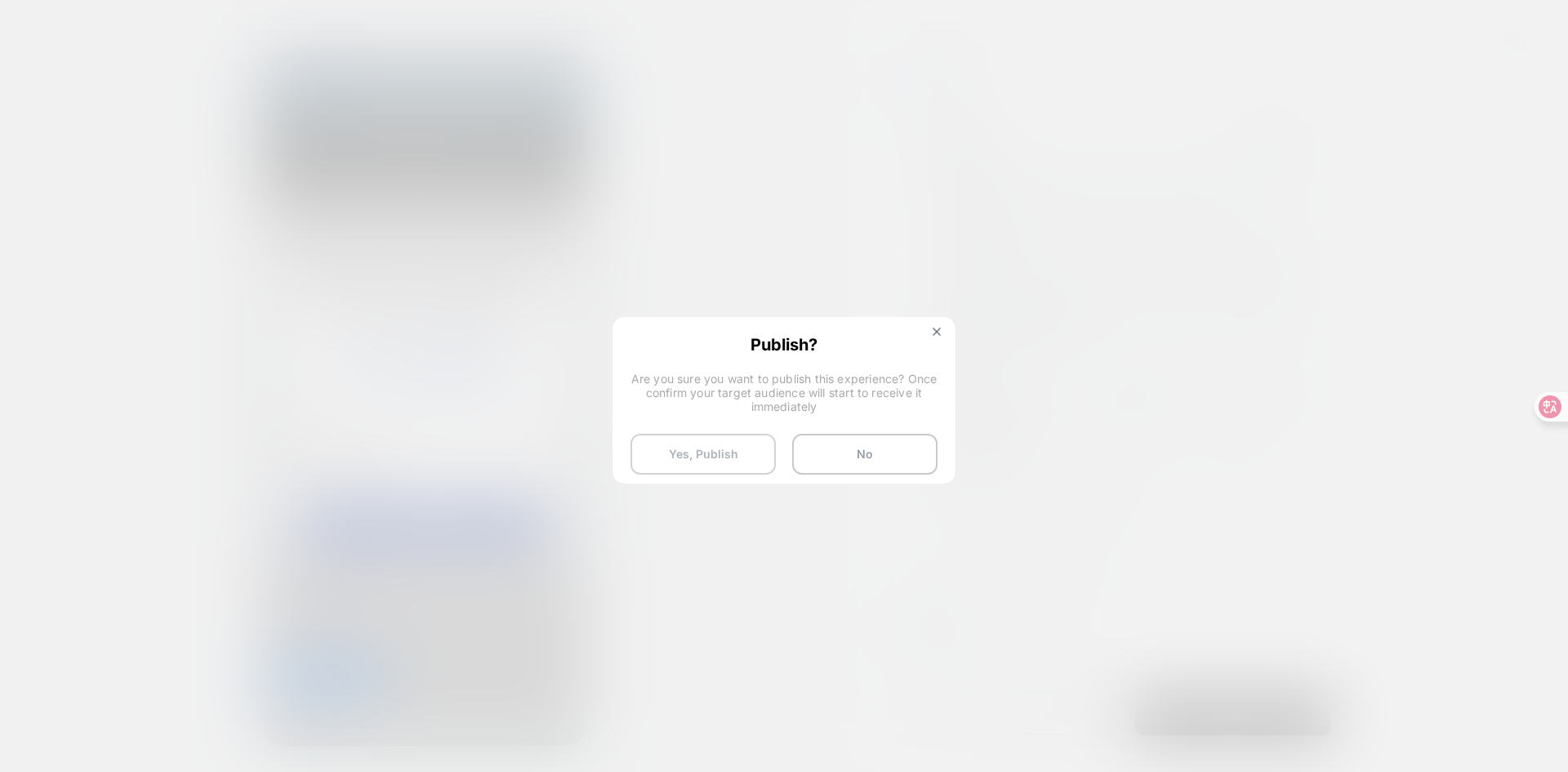
click at [718, 450] on button "Yes, Publish" at bounding box center [703, 454] width 145 height 40
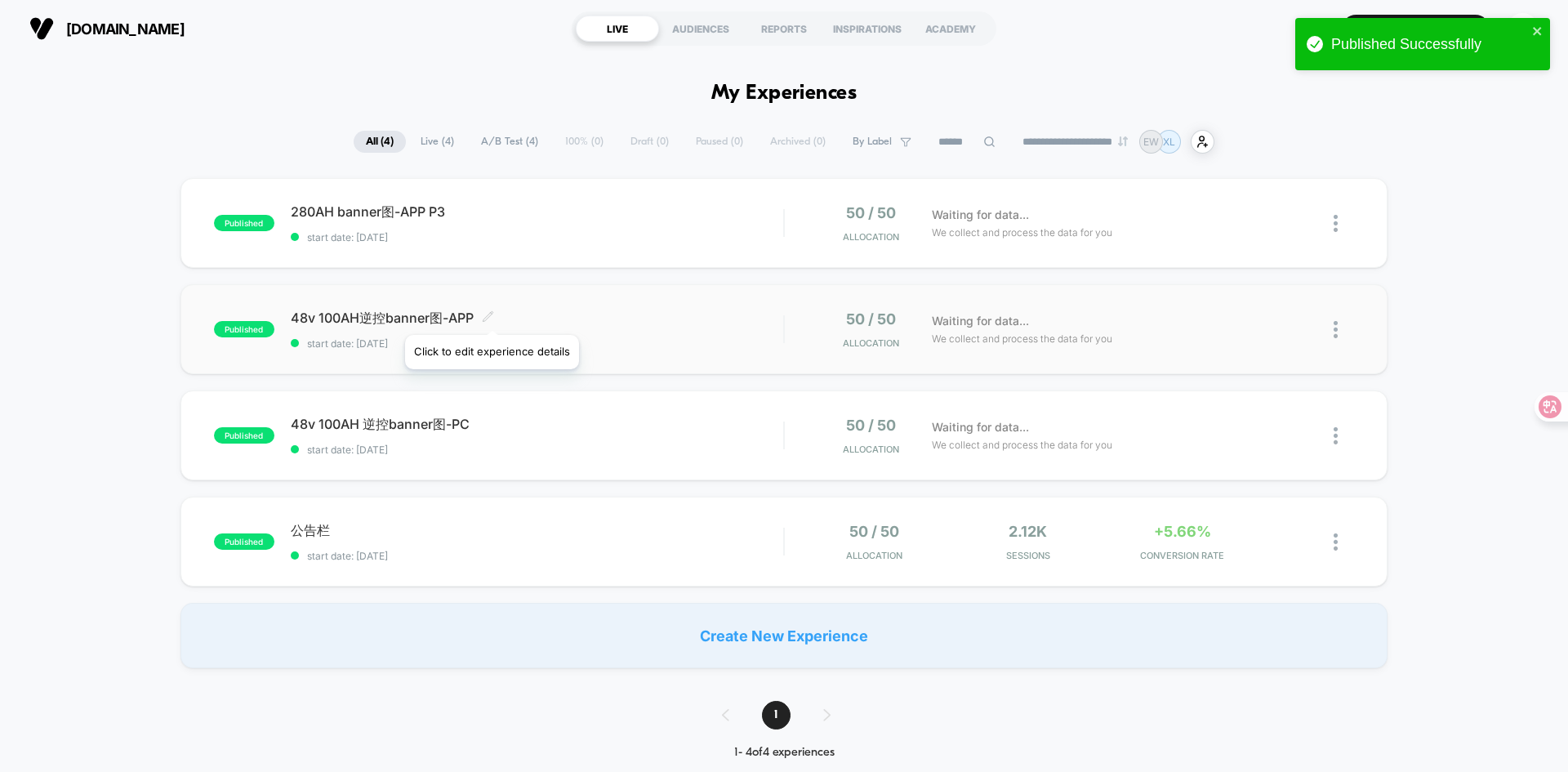
click at [492, 315] on icon at bounding box center [488, 317] width 12 height 12
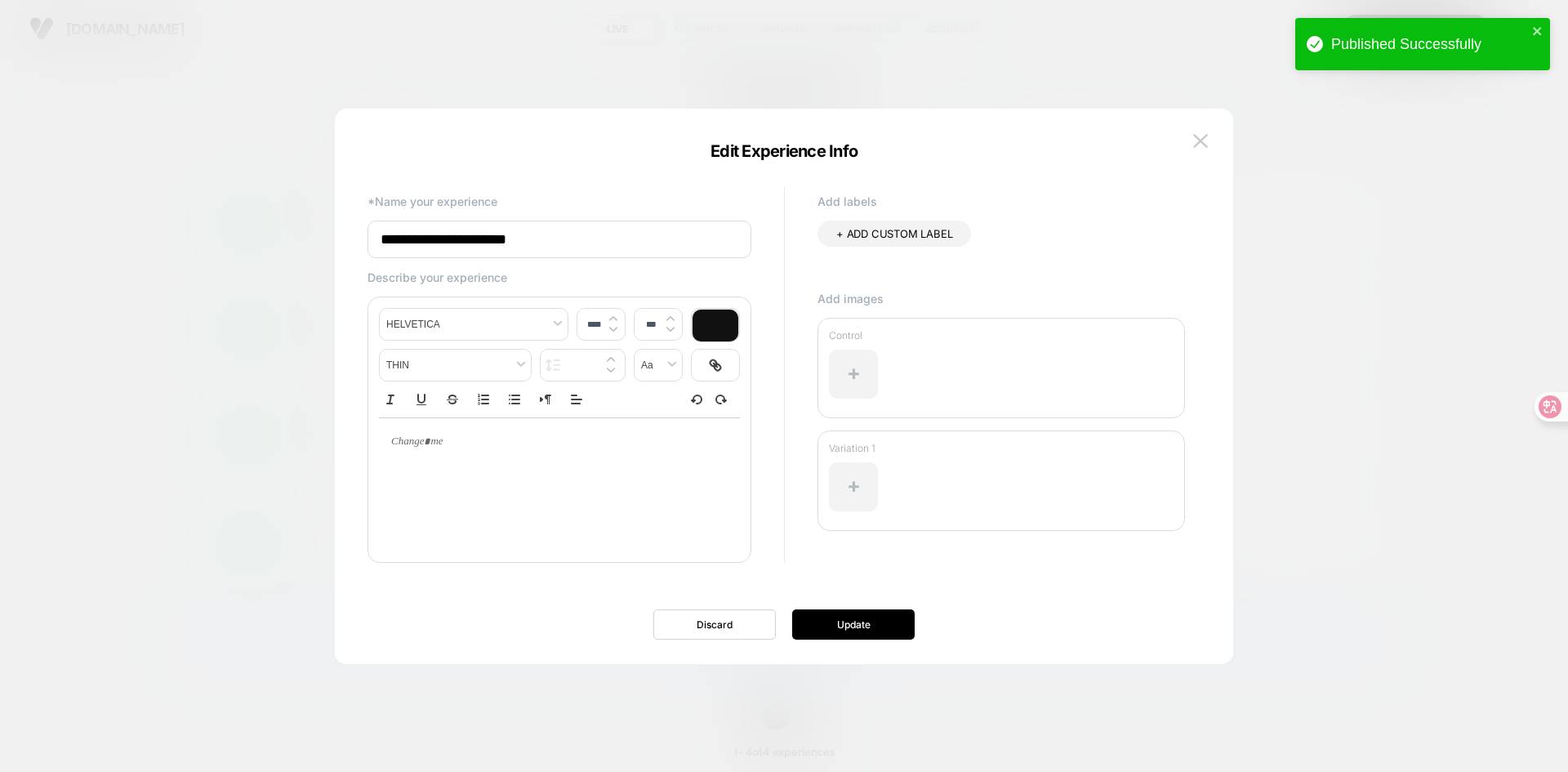
click at [623, 244] on input "**********" at bounding box center [559, 239] width 383 height 38
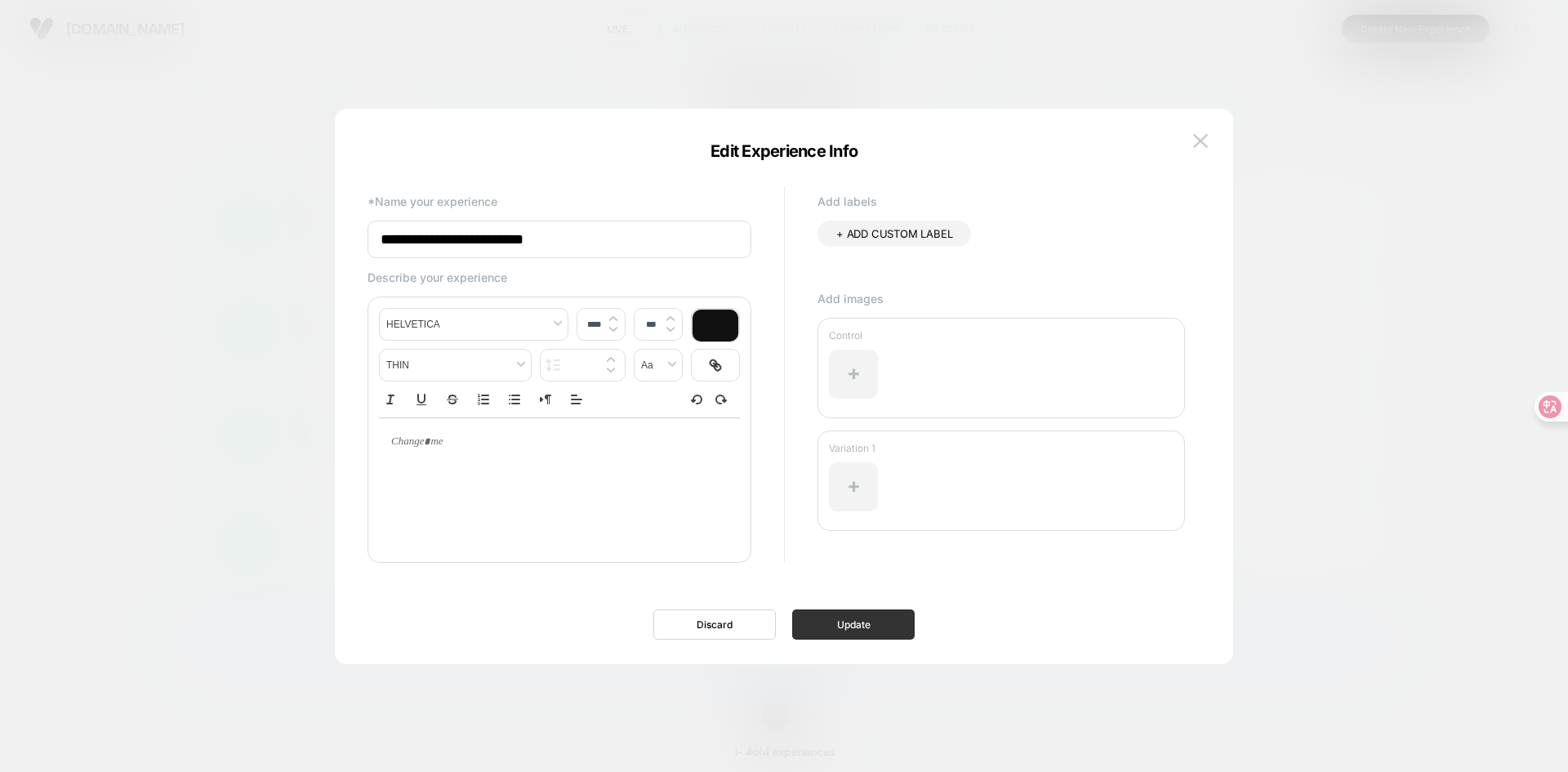
type input "**********"
click at [842, 629] on button "Update" at bounding box center [853, 624] width 122 height 30
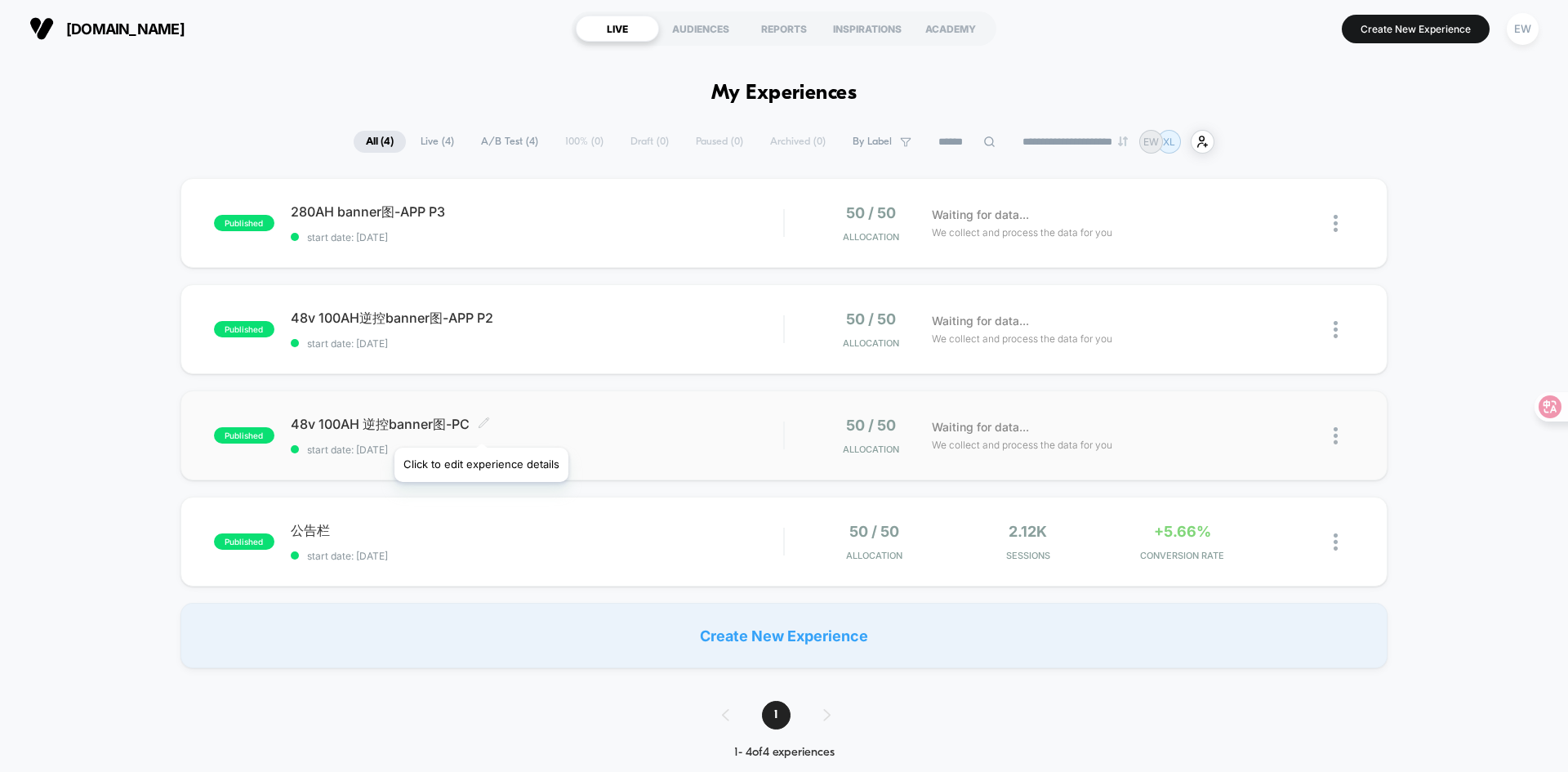
click at [480, 427] on icon at bounding box center [483, 422] width 10 height 10
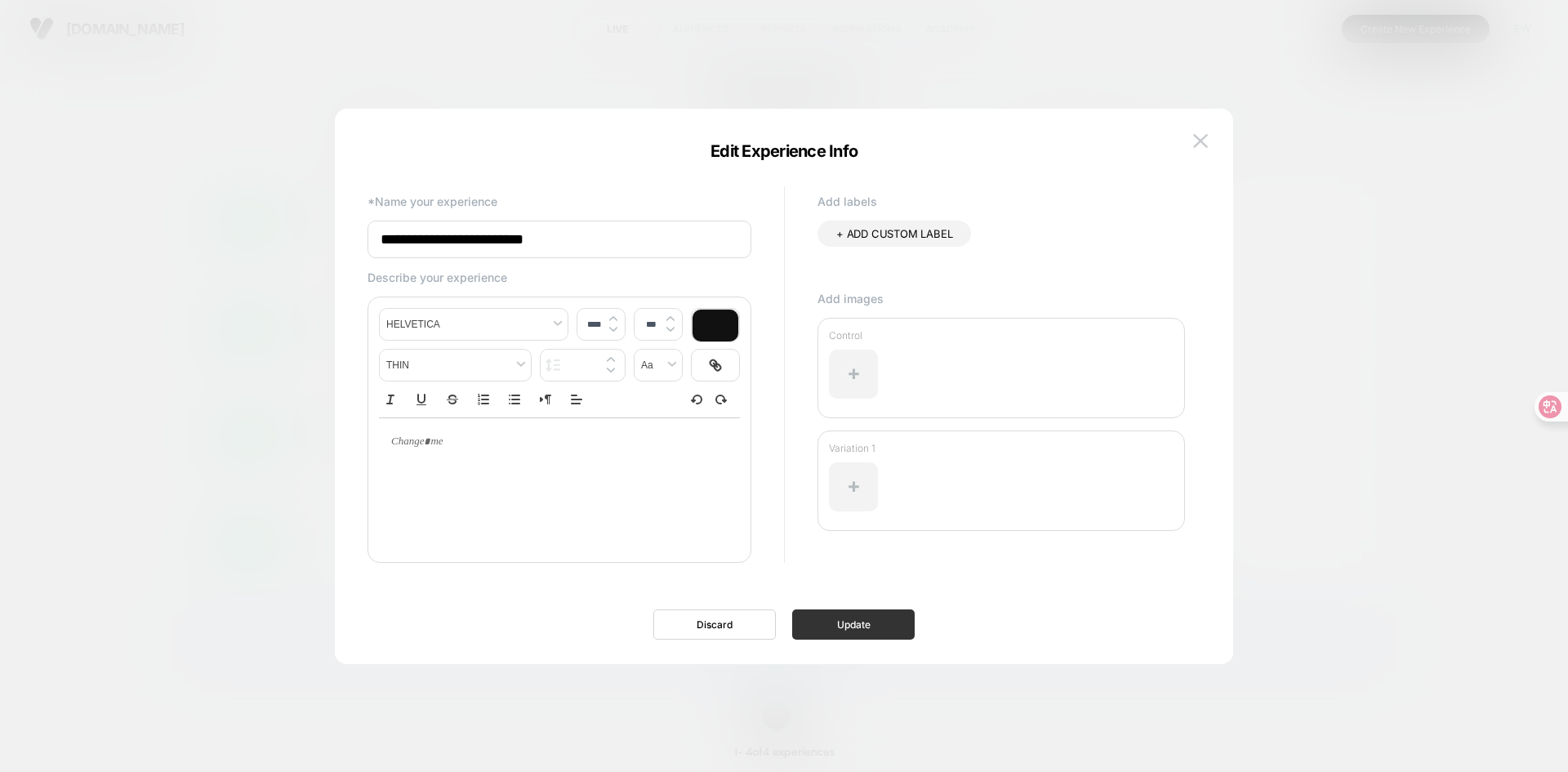
type input "**********"
click at [825, 632] on button "Update" at bounding box center [853, 624] width 122 height 30
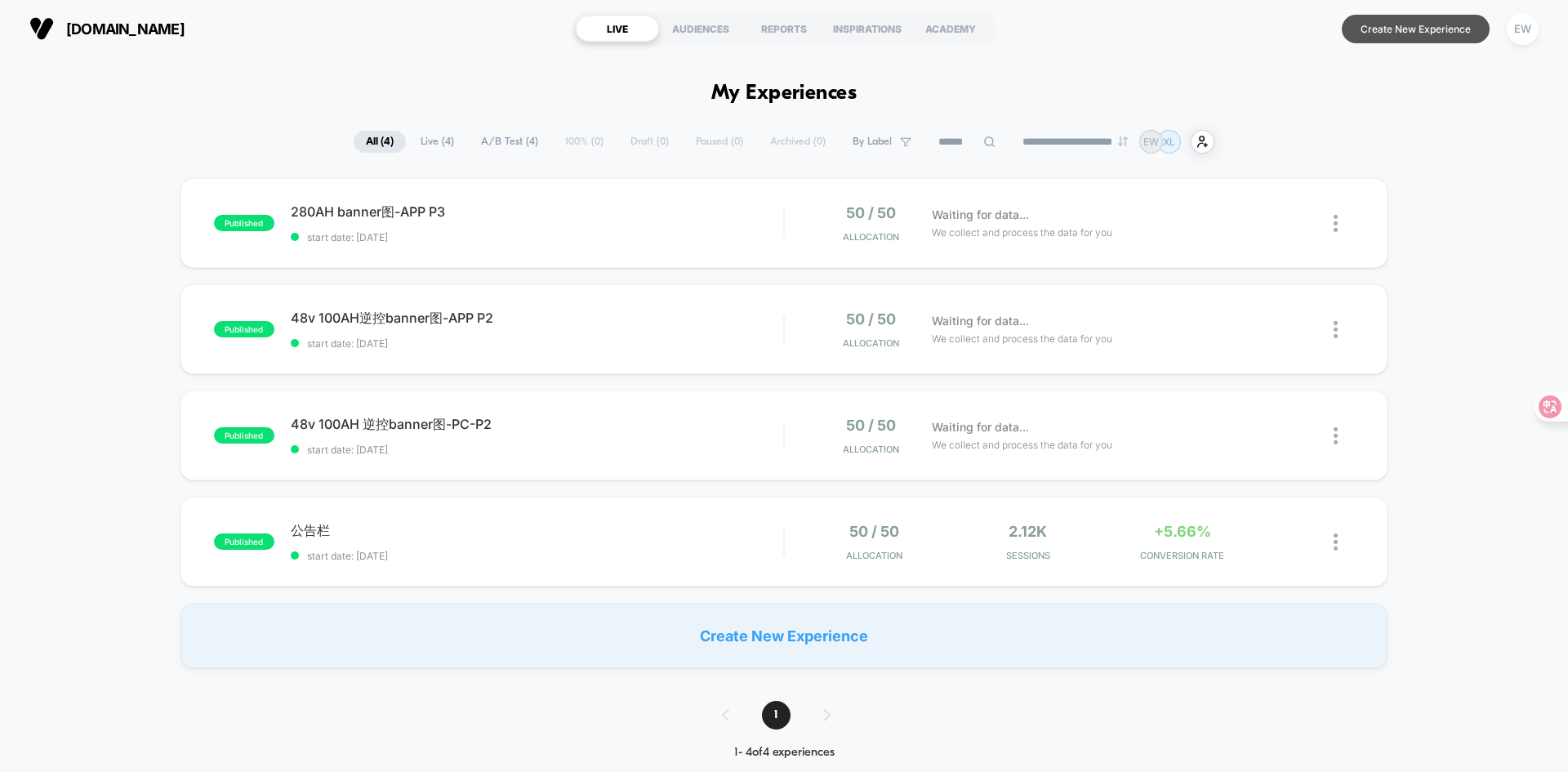
click at [1375, 32] on button "Create New Experience" at bounding box center [1416, 29] width 148 height 29
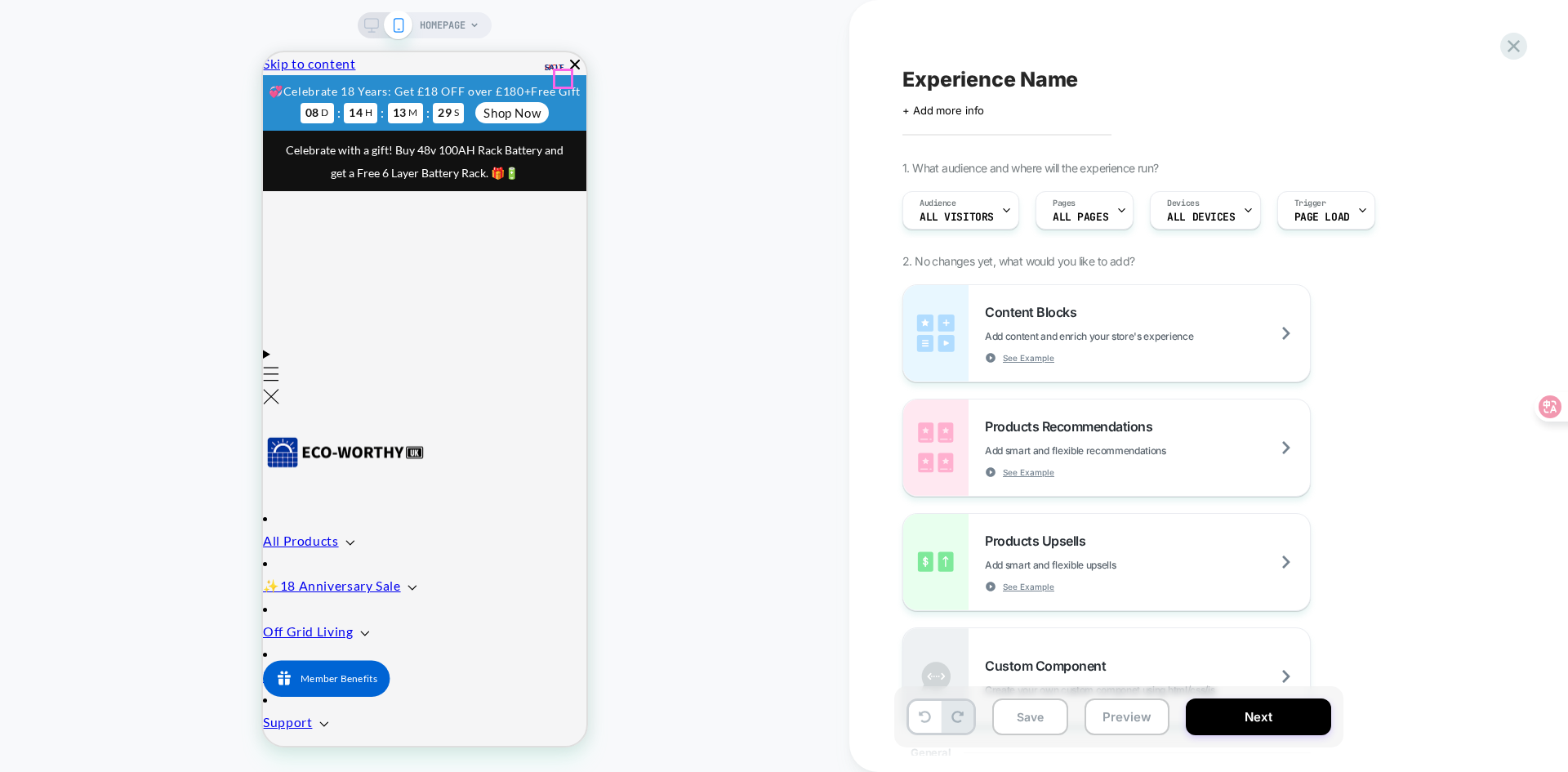
click at [188, 91] on icon "Close" at bounding box center [188, 91] width 0 height 0
click at [376, 26] on icon at bounding box center [371, 25] width 15 height 15
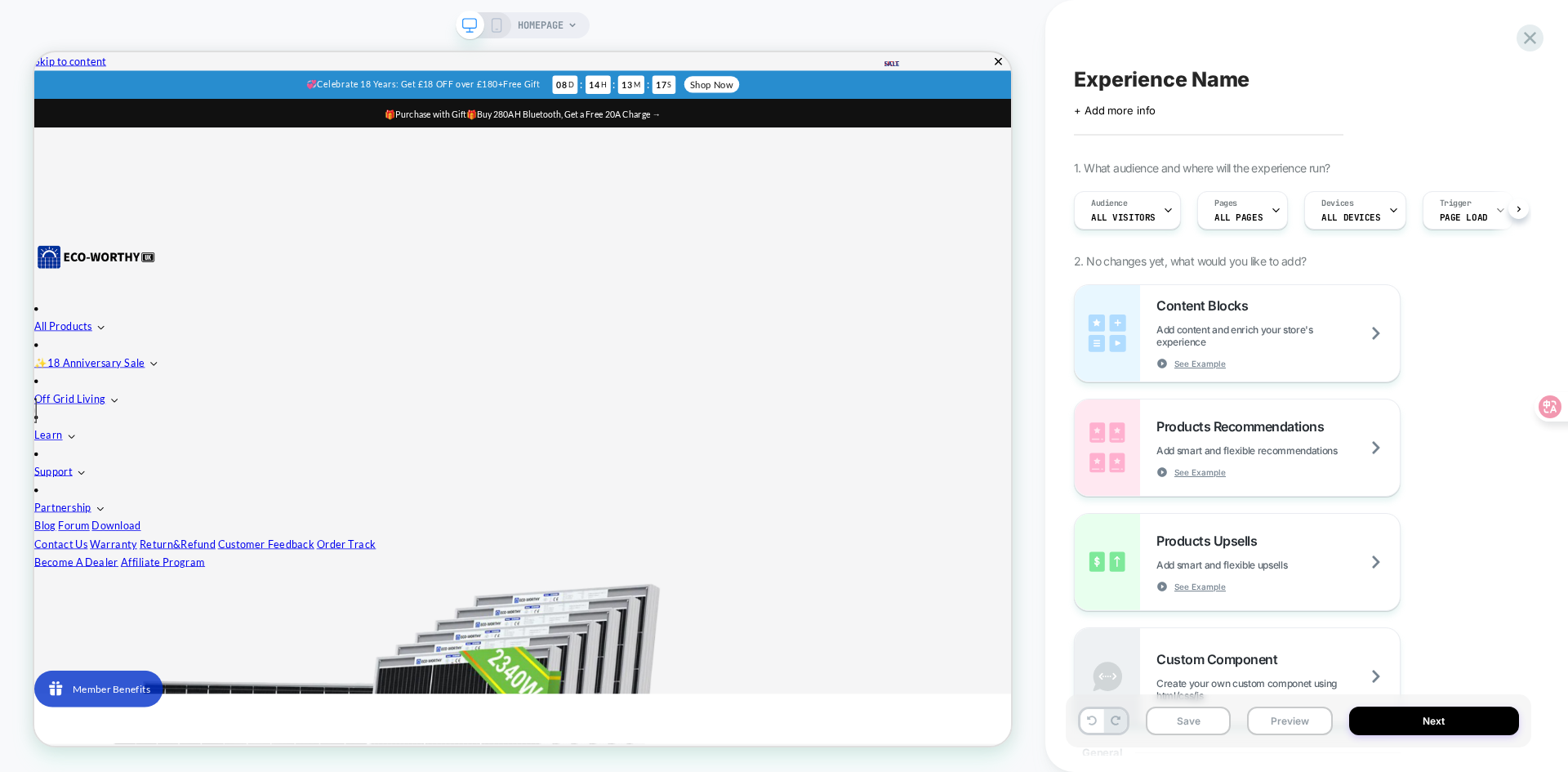
scroll to position [0, 1]
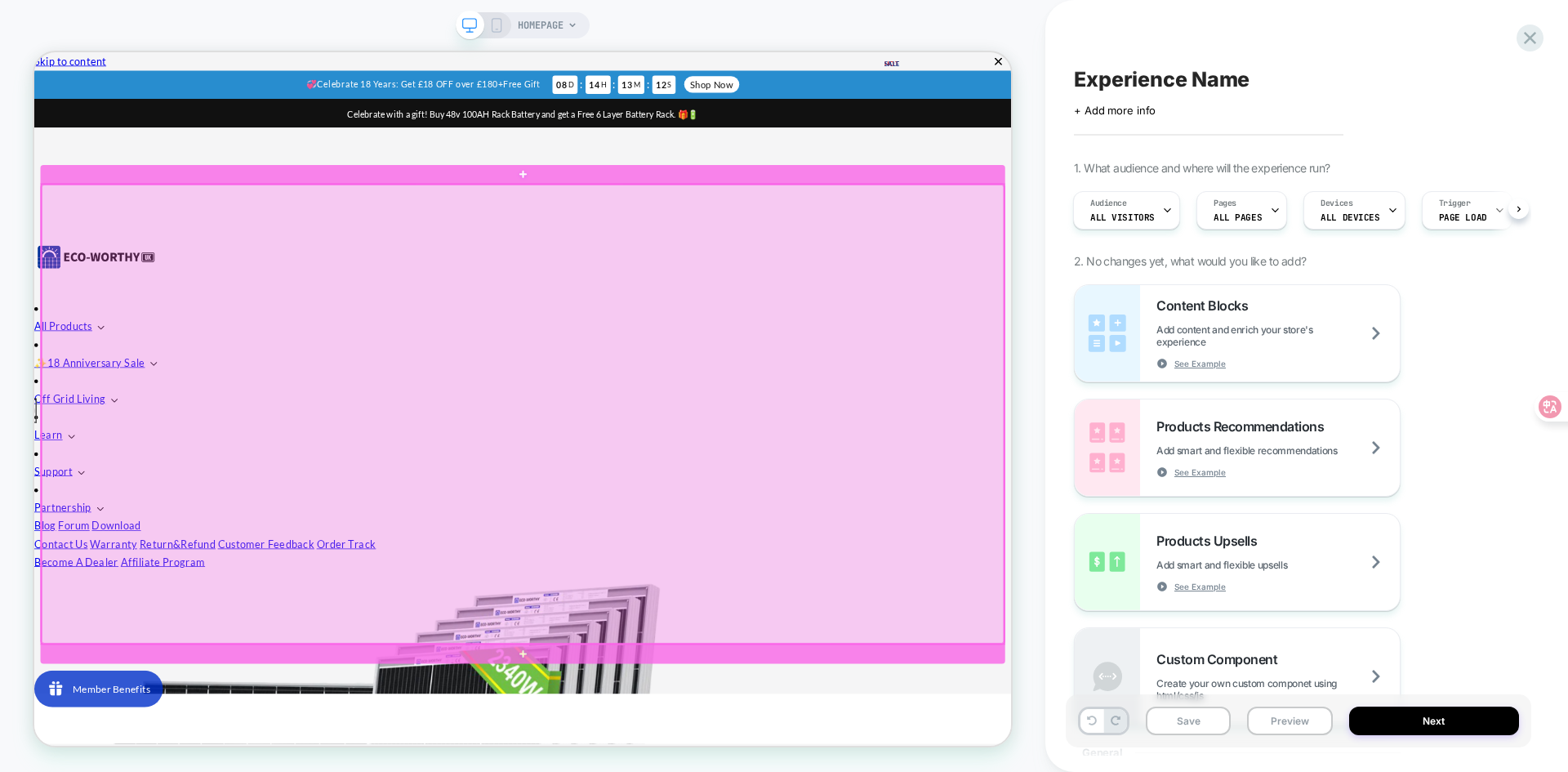
click at [715, 459] on div at bounding box center [685, 534] width 1283 height 611
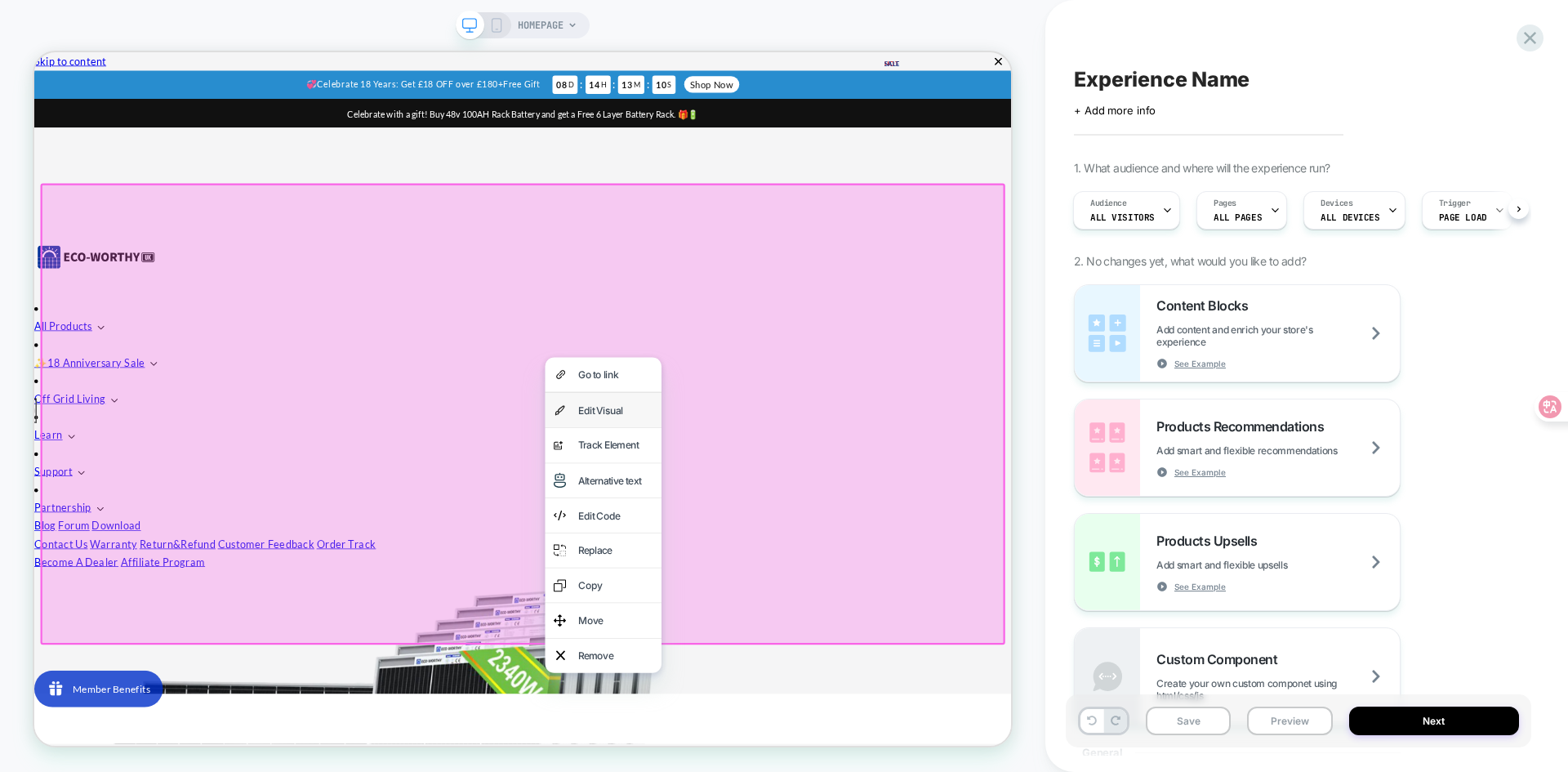
click at [787, 531] on div "Edit Visual" at bounding box center [809, 529] width 99 height 23
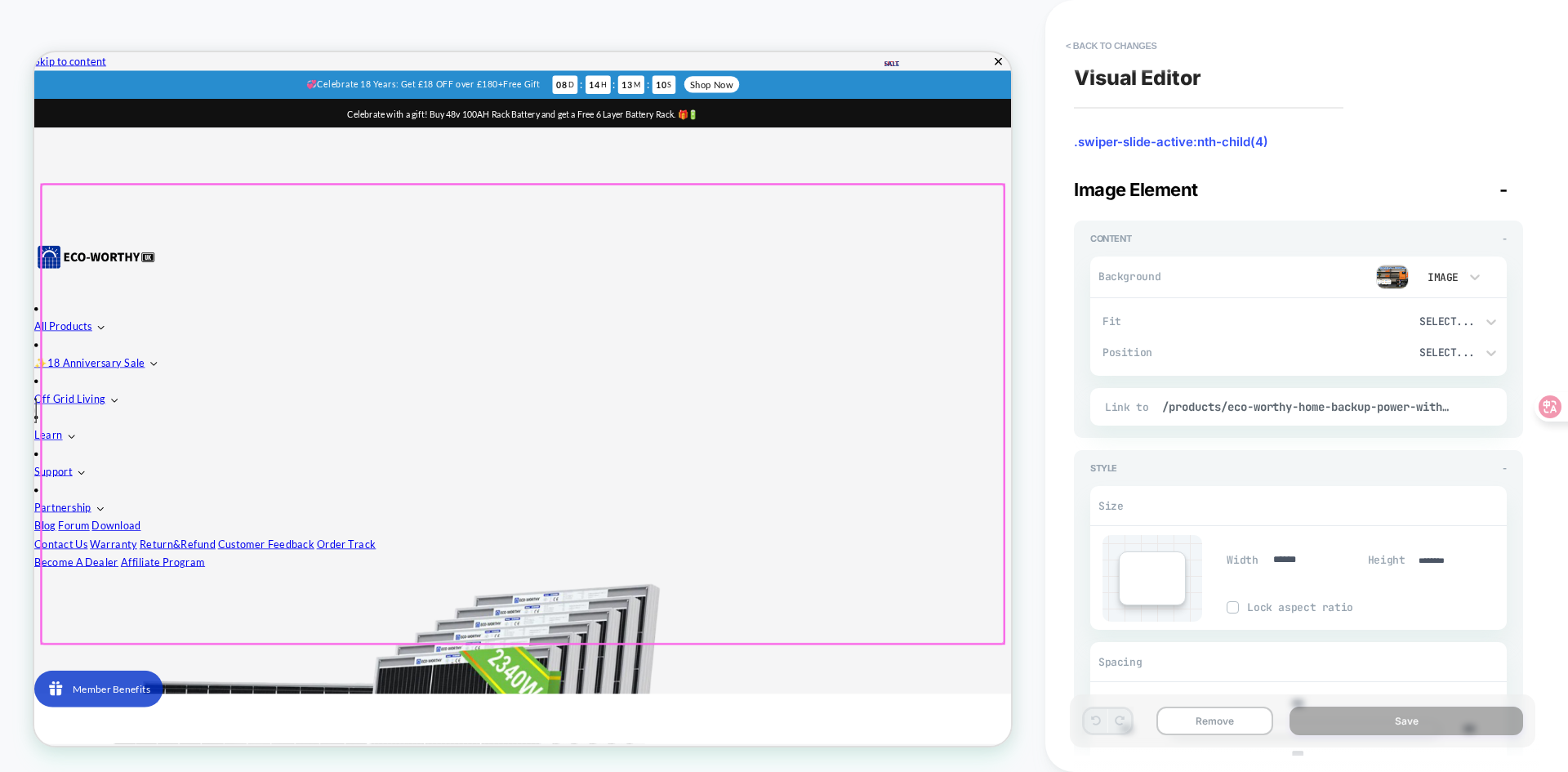
scroll to position [21, 0]
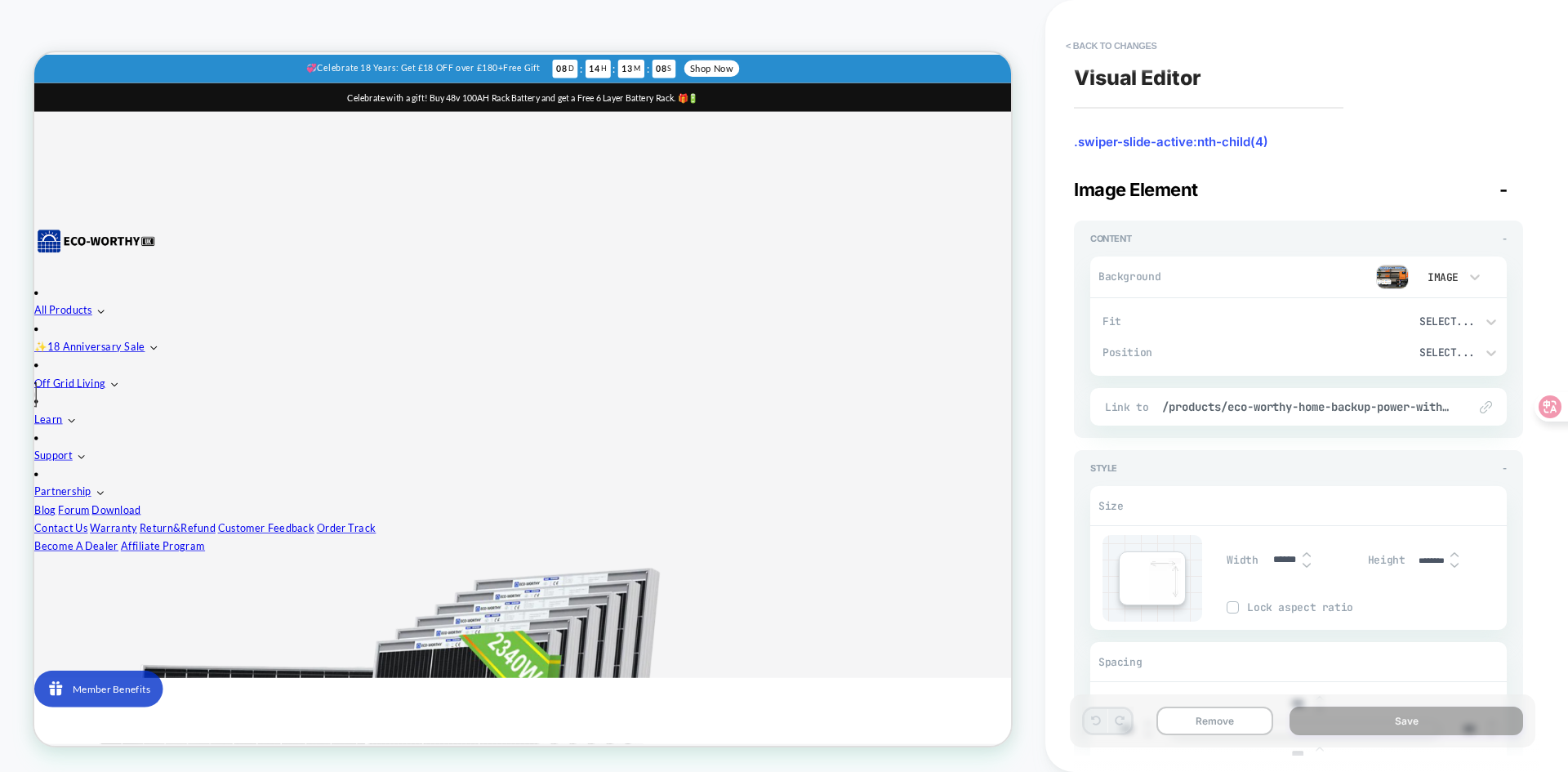
click at [1394, 271] on img at bounding box center [1392, 277] width 33 height 25
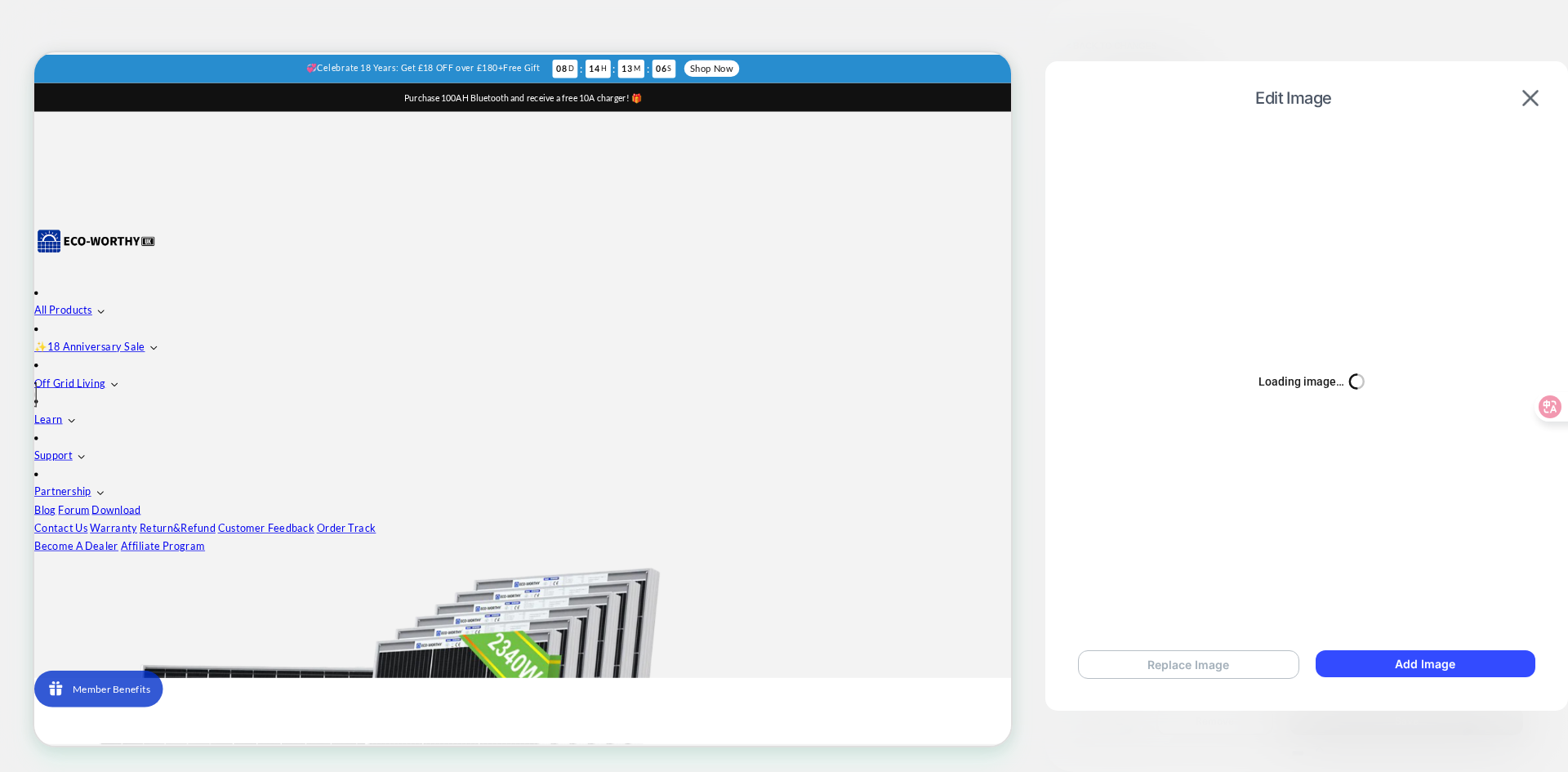
click at [1177, 661] on button "Replace Image" at bounding box center [1189, 664] width 222 height 29
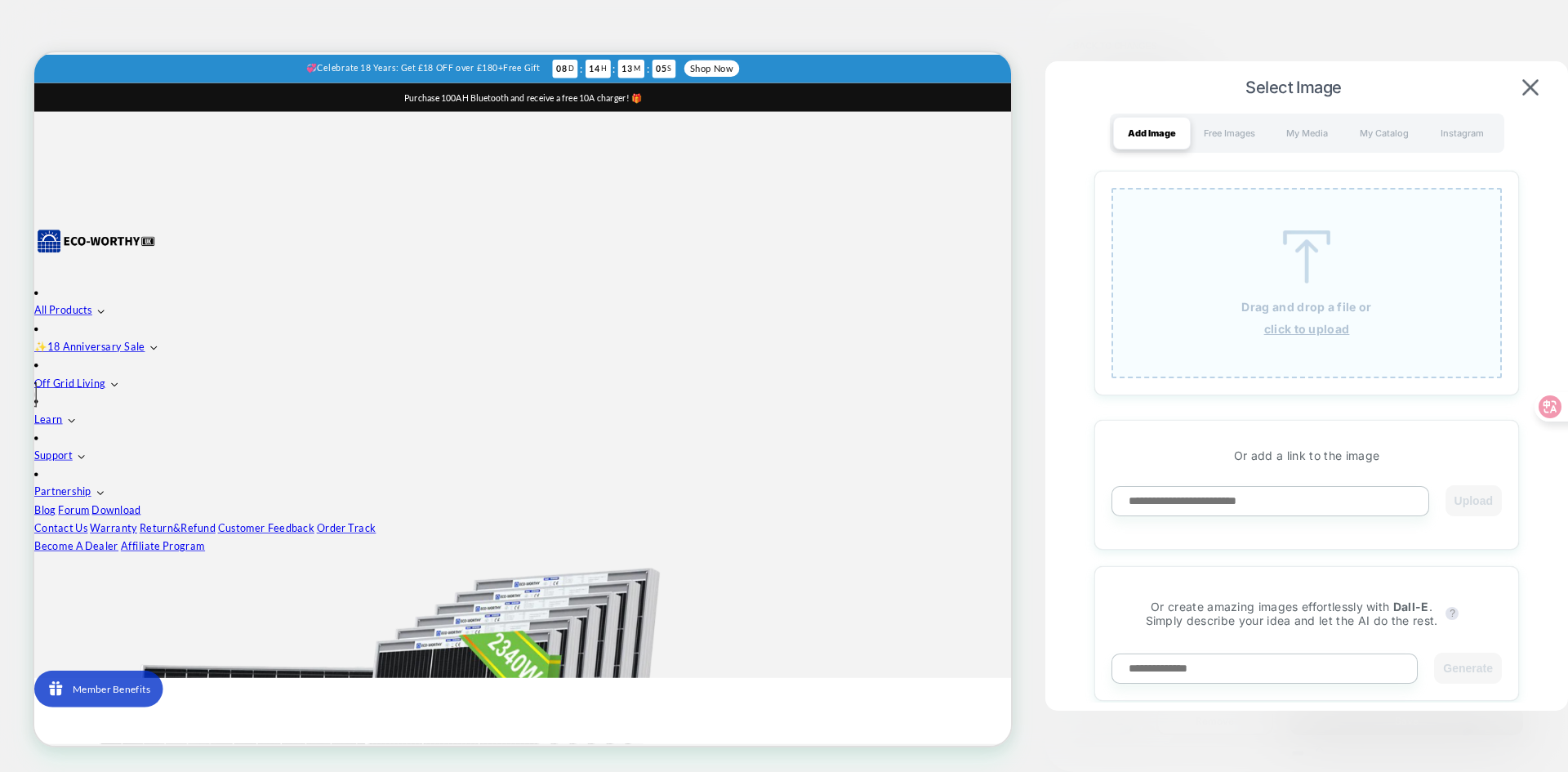
click at [1299, 269] on img at bounding box center [1307, 257] width 74 height 53
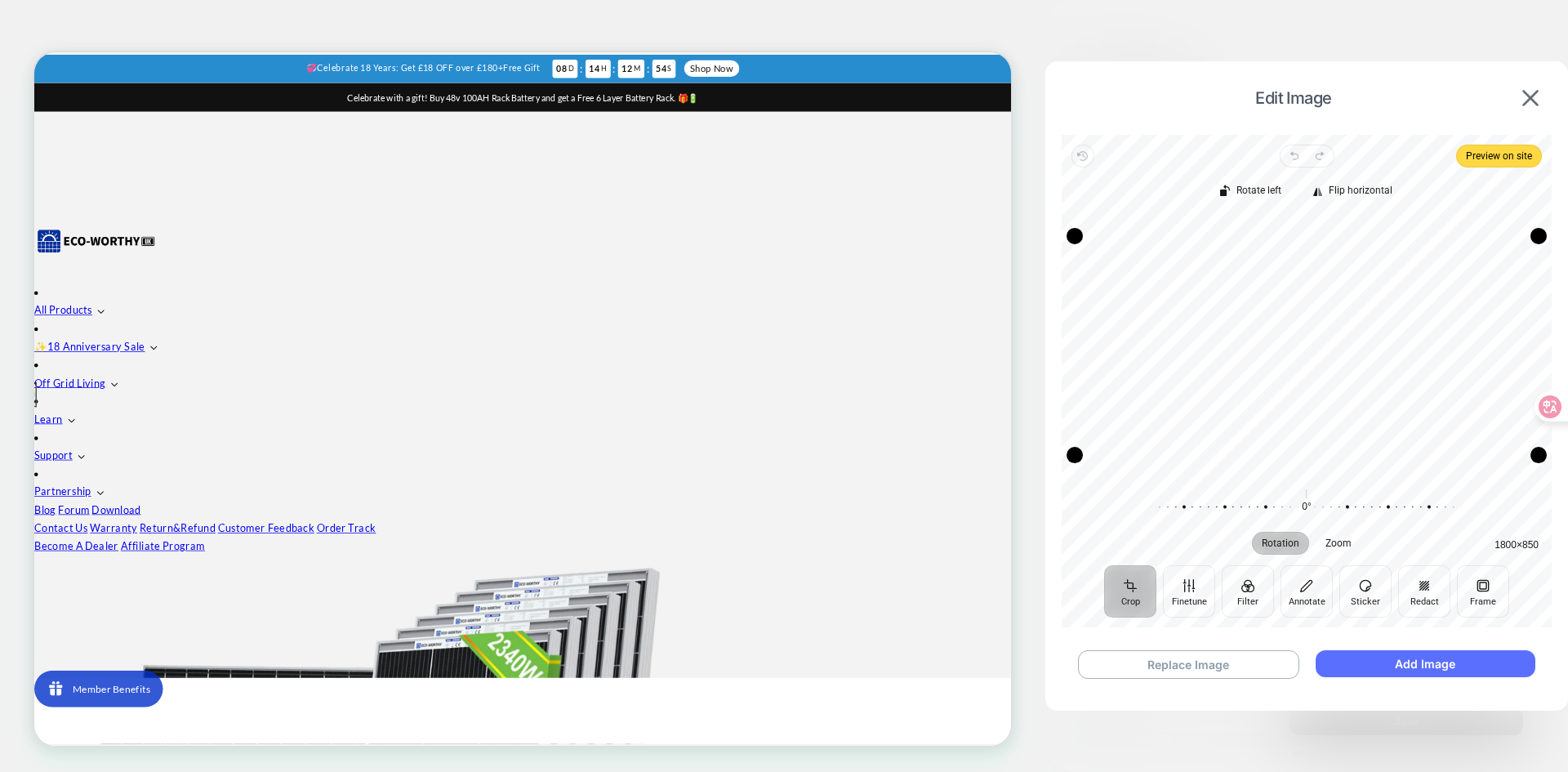
click at [1389, 666] on button "Add Image" at bounding box center [1426, 663] width 220 height 27
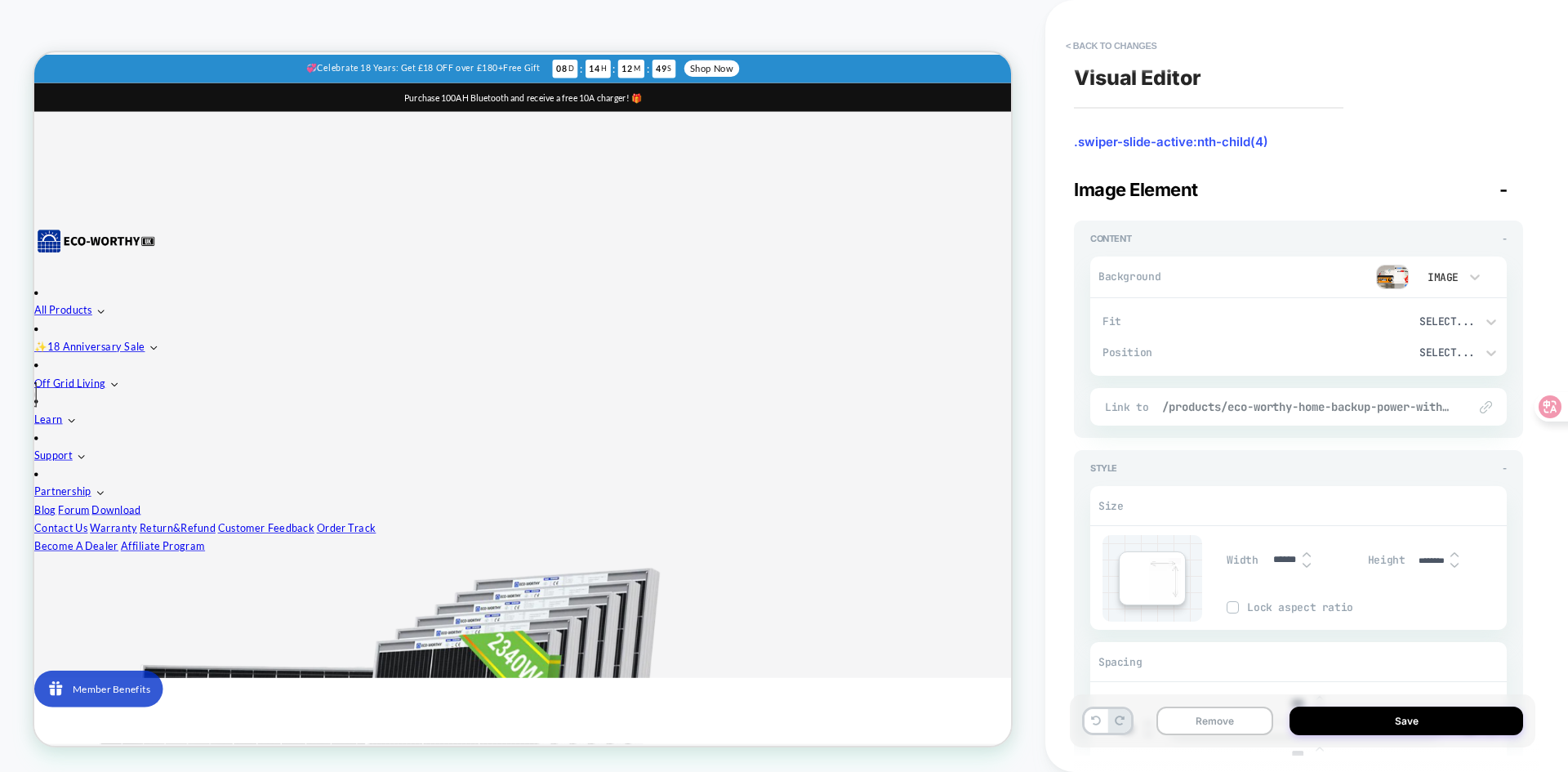
click at [1361, 404] on span "/products/eco-worthy-home-backup-power-with-48v-100ah-lifepo4-and-5000w-48v-hyb…" at bounding box center [1306, 406] width 289 height 15
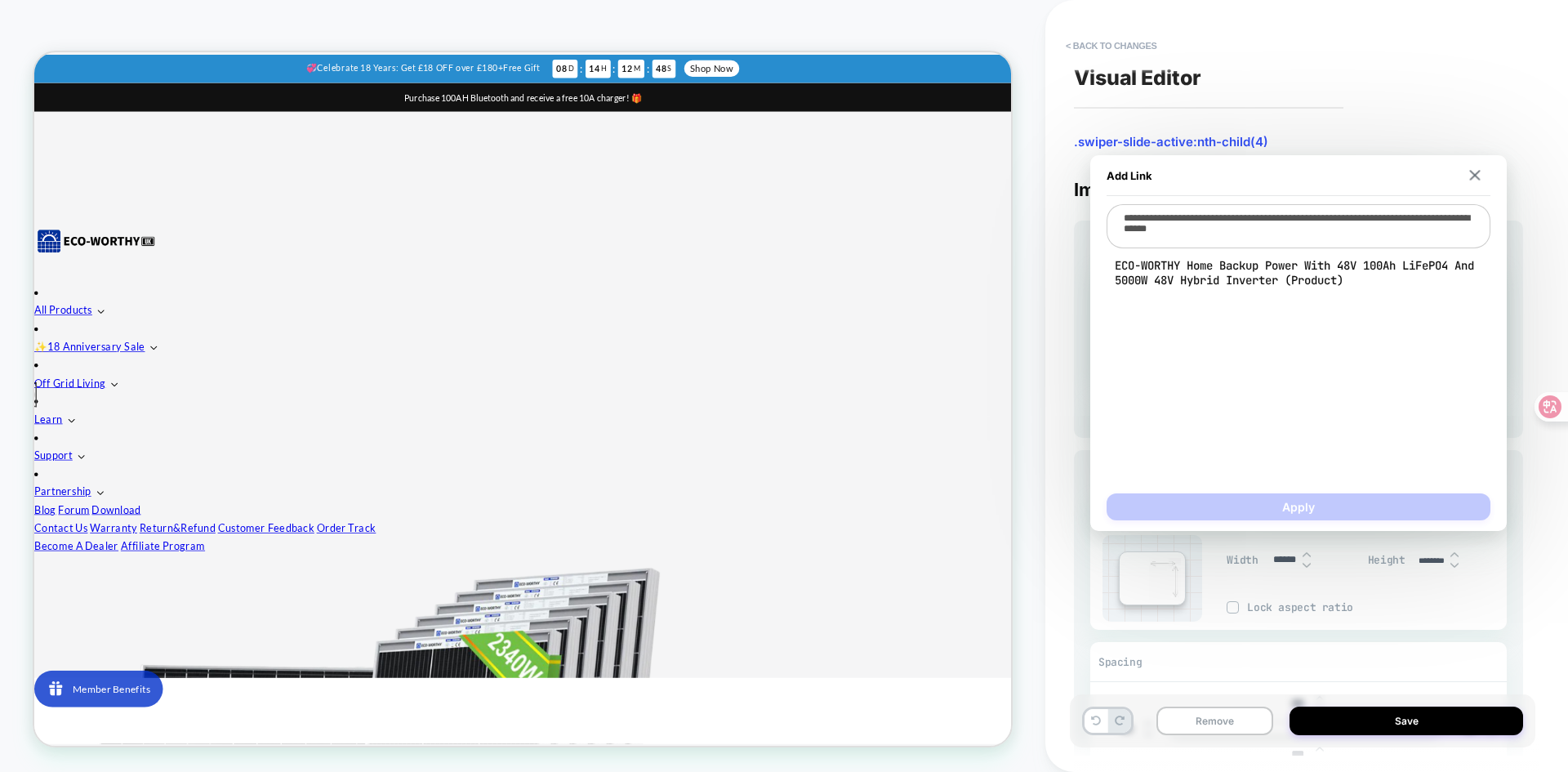
click at [1231, 226] on textarea "**********" at bounding box center [1298, 226] width 383 height 44
drag, startPoint x: 1351, startPoint y: 238, endPoint x: 1077, endPoint y: 225, distance: 274.3
click at [1077, 225] on body "**********" at bounding box center [784, 386] width 1568 height 772
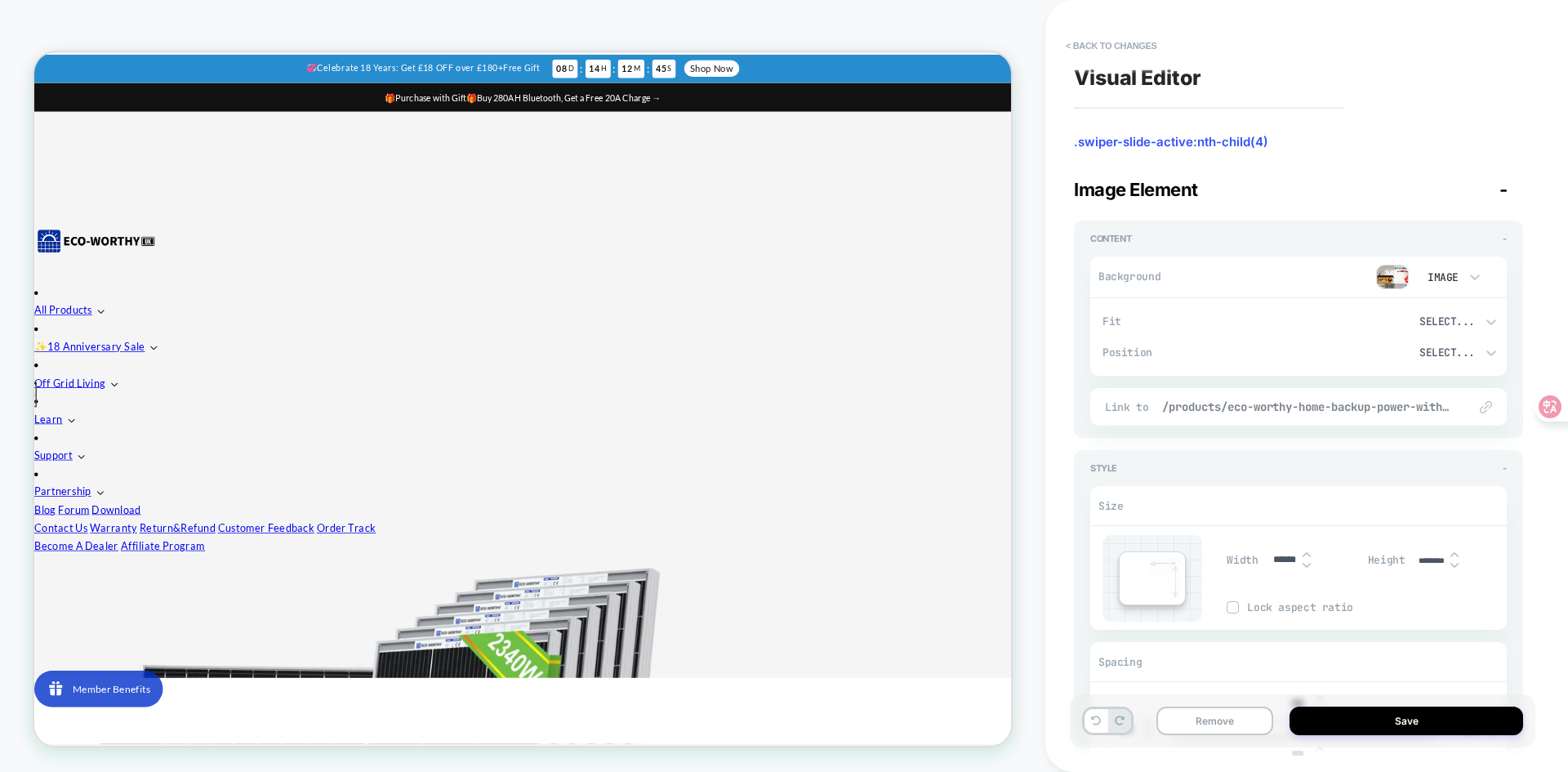
click at [1354, 405] on span "/products/eco-worthy-home-backup-power-with-48v-100ah-lifepo4-and-5000w-48v-hyb…" at bounding box center [1306, 406] width 289 height 15
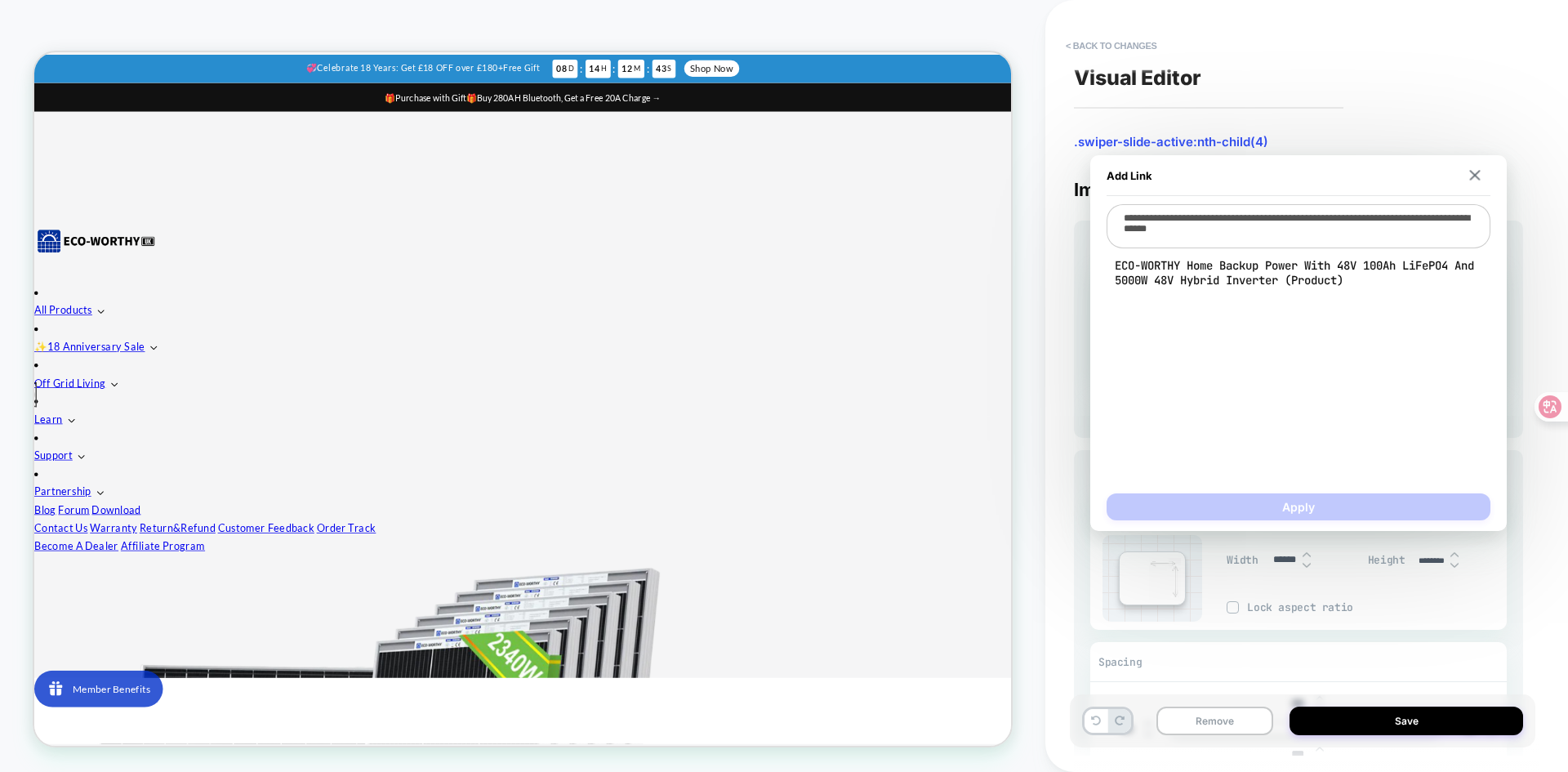
drag, startPoint x: 1349, startPoint y: 234, endPoint x: 1099, endPoint y: 206, distance: 251.6
click at [1099, 206] on div "**********" at bounding box center [1299, 342] width 417 height 375
type textarea "*"
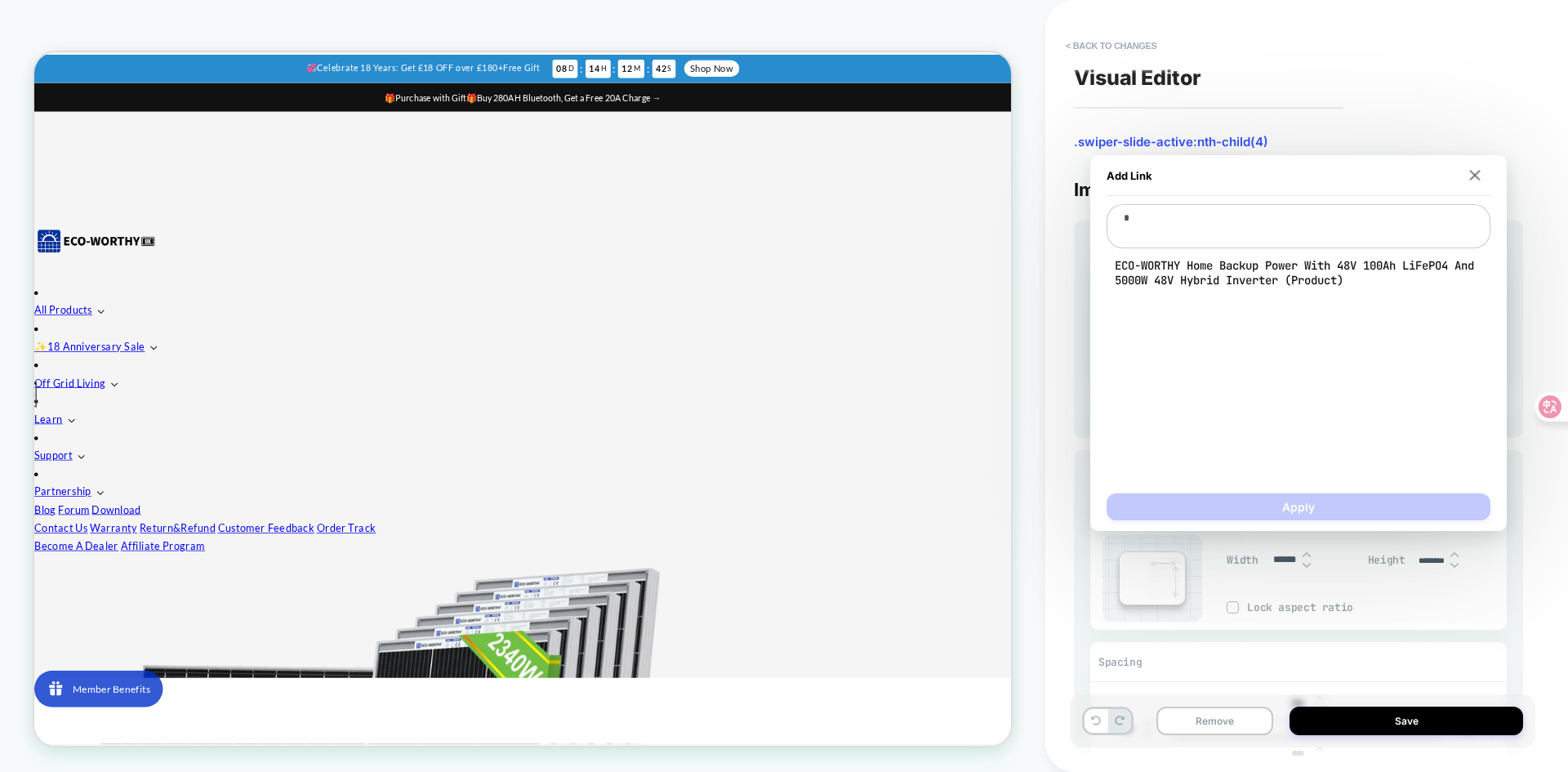
type textarea "**"
type textarea "*"
type textarea "***"
type textarea "*"
type textarea "***"
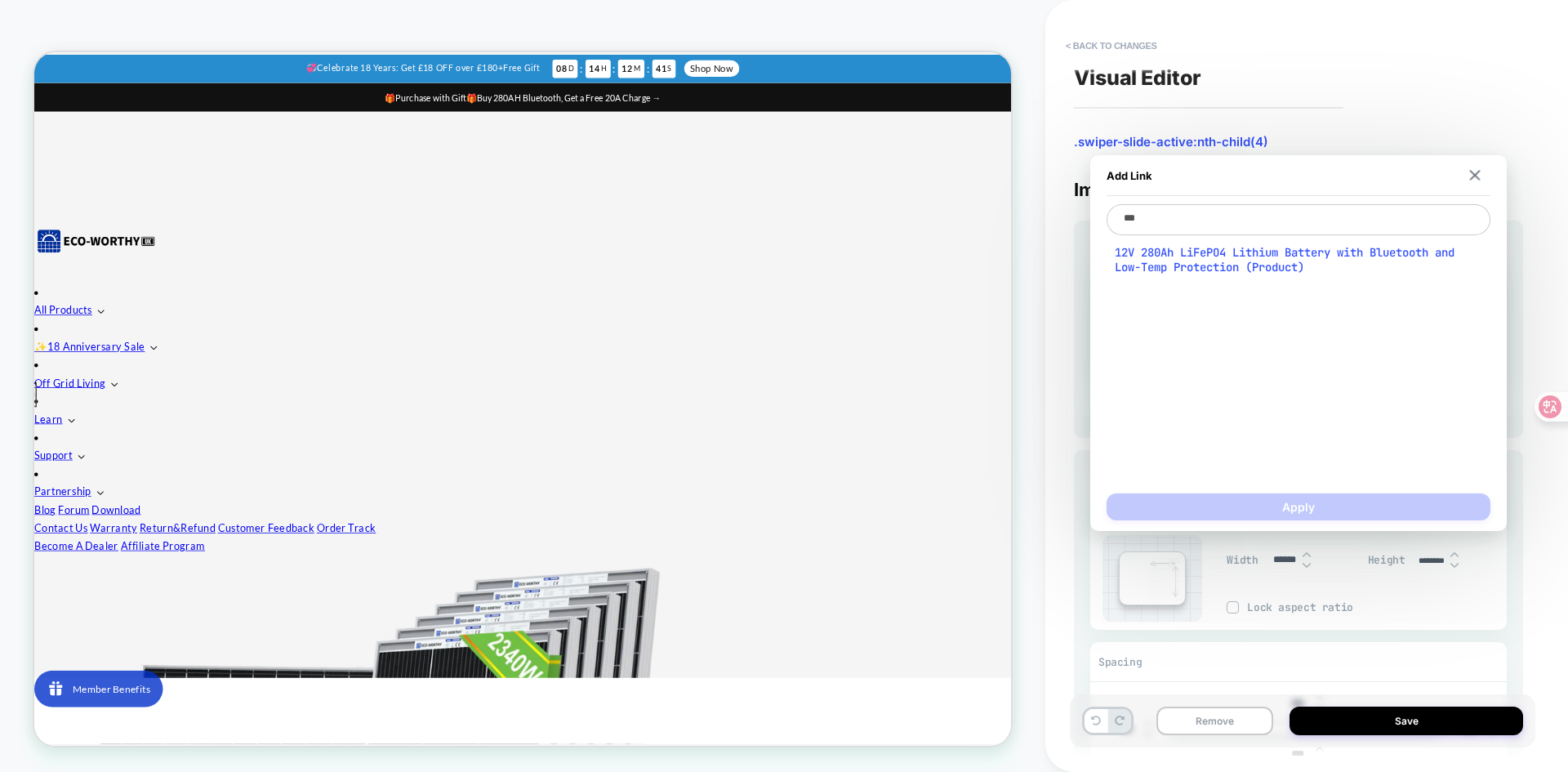
click at [1214, 253] on span "12V 280Ah LiFePO4 Lithium Battery with Bluetooth and Low-Temp Protection (Produ…" at bounding box center [1299, 259] width 368 height 29
type textarea "*"
type textarea "**********"
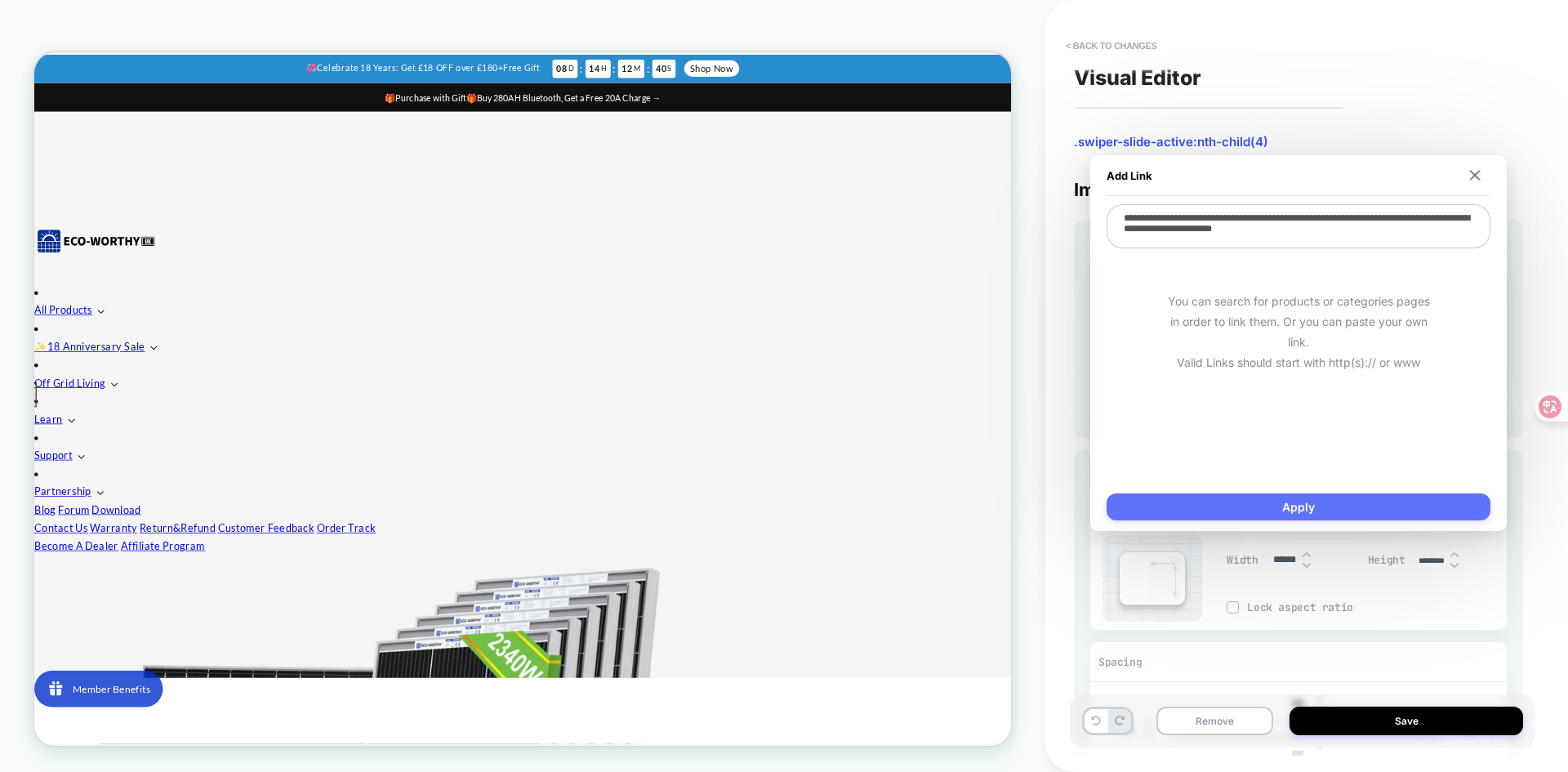
click at [1262, 515] on button "Apply" at bounding box center [1298, 506] width 383 height 27
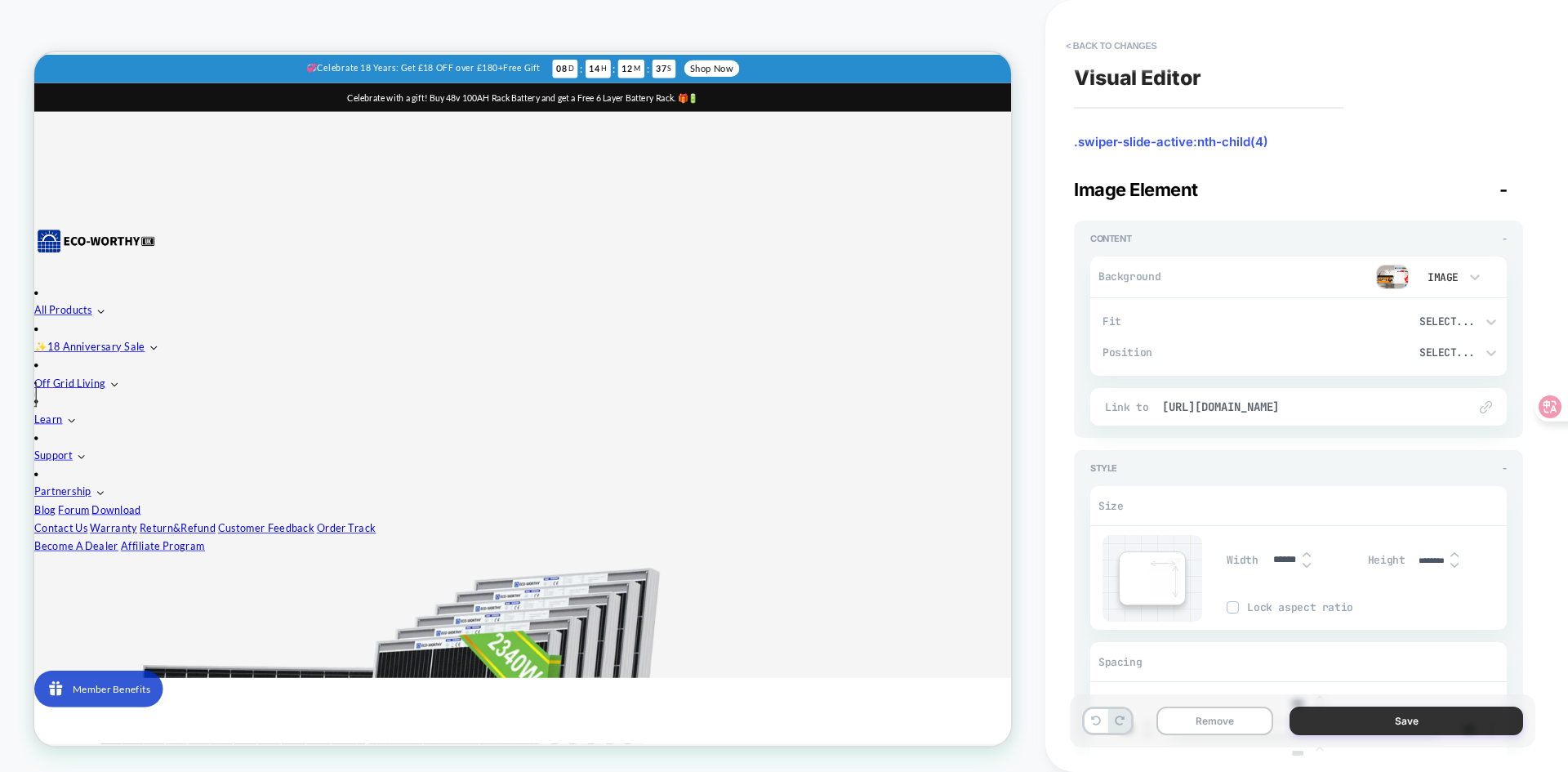
click at [1434, 729] on button "Save" at bounding box center [1406, 720] width 234 height 29
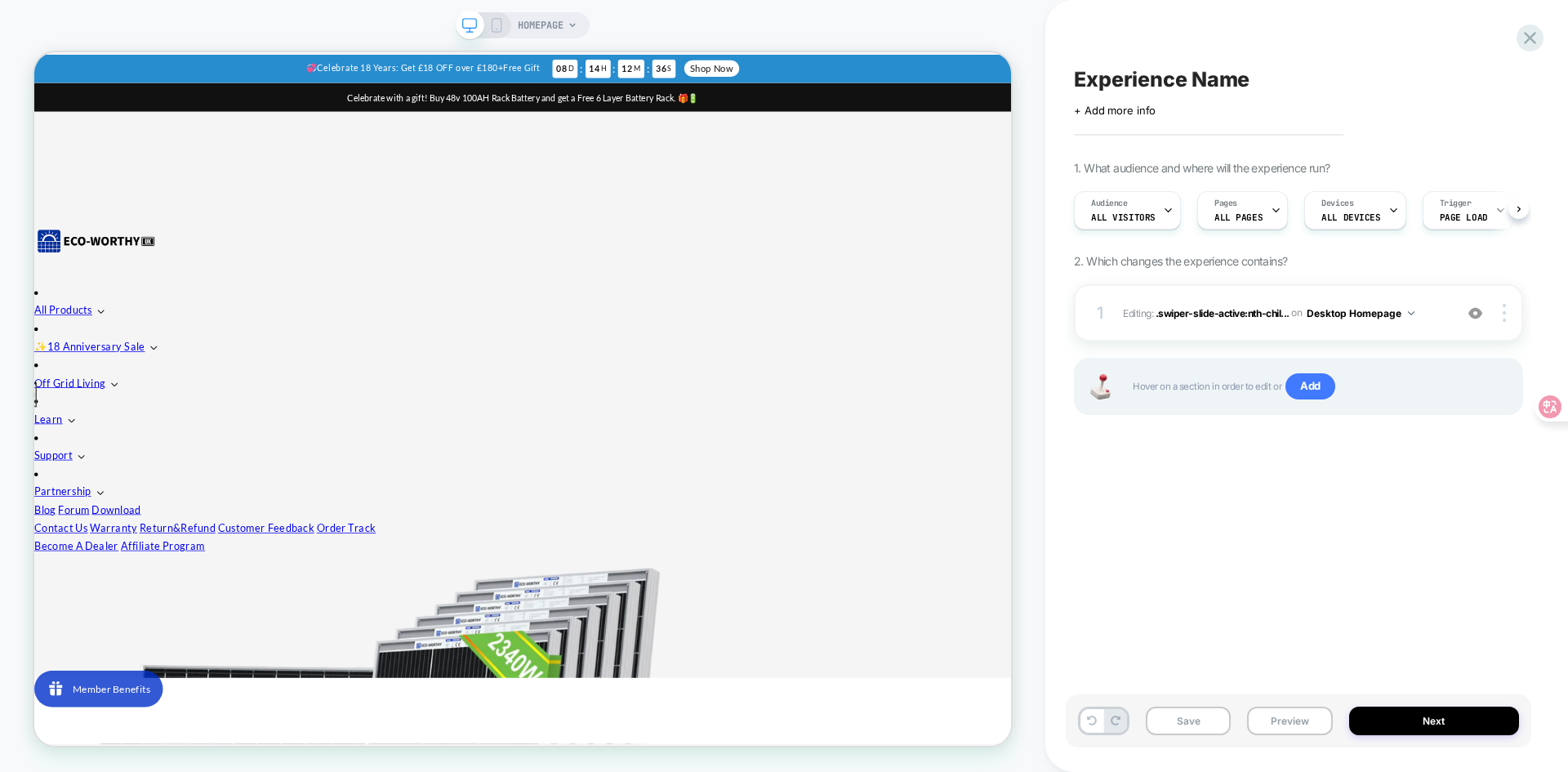
scroll to position [0, 1]
click at [1206, 116] on div "+ Add more info" at bounding box center [1236, 110] width 326 height 13
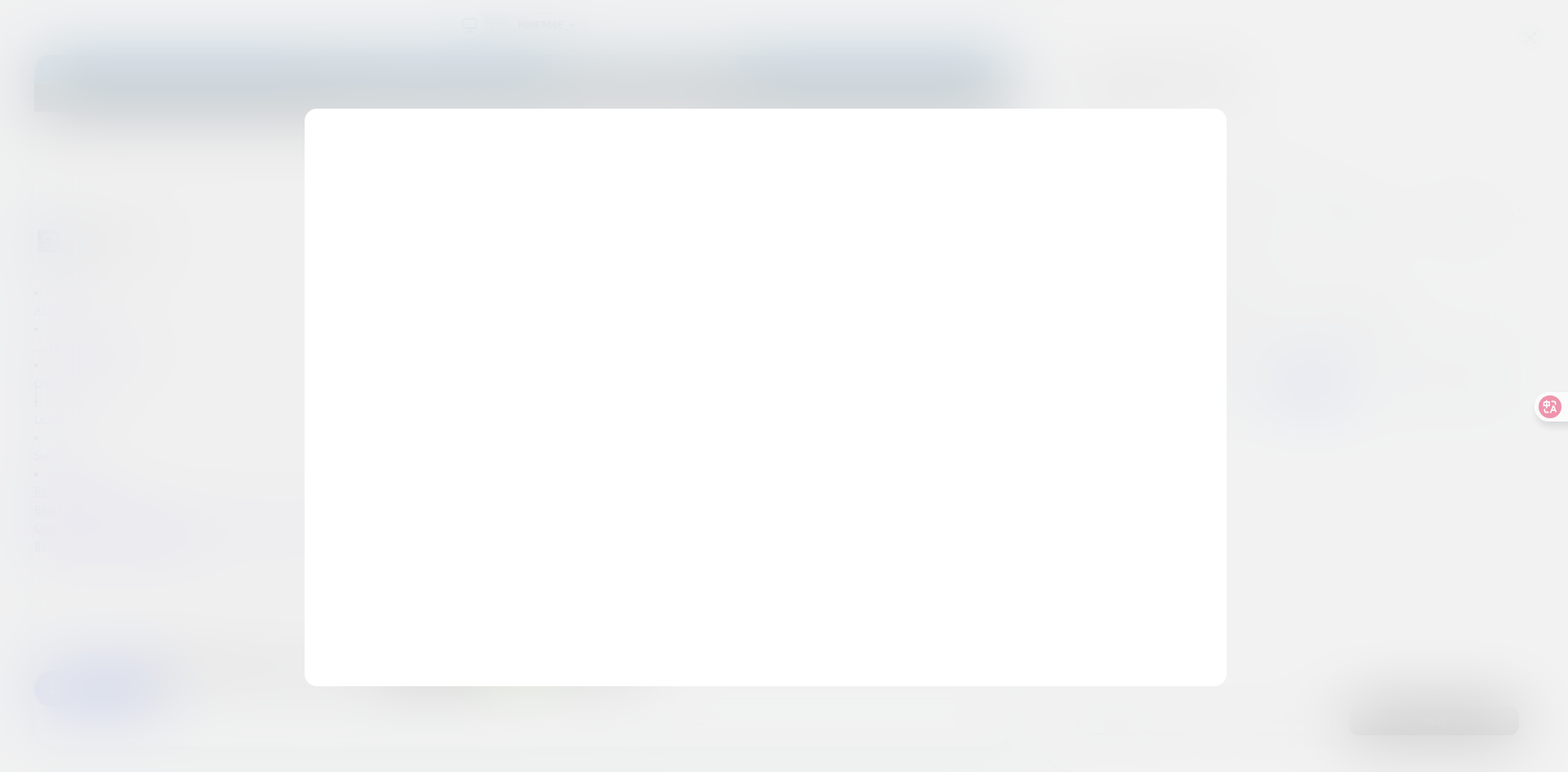
click at [1178, 109] on div "Edit Experience Info Discard Update" at bounding box center [765, 397] width 922 height 578
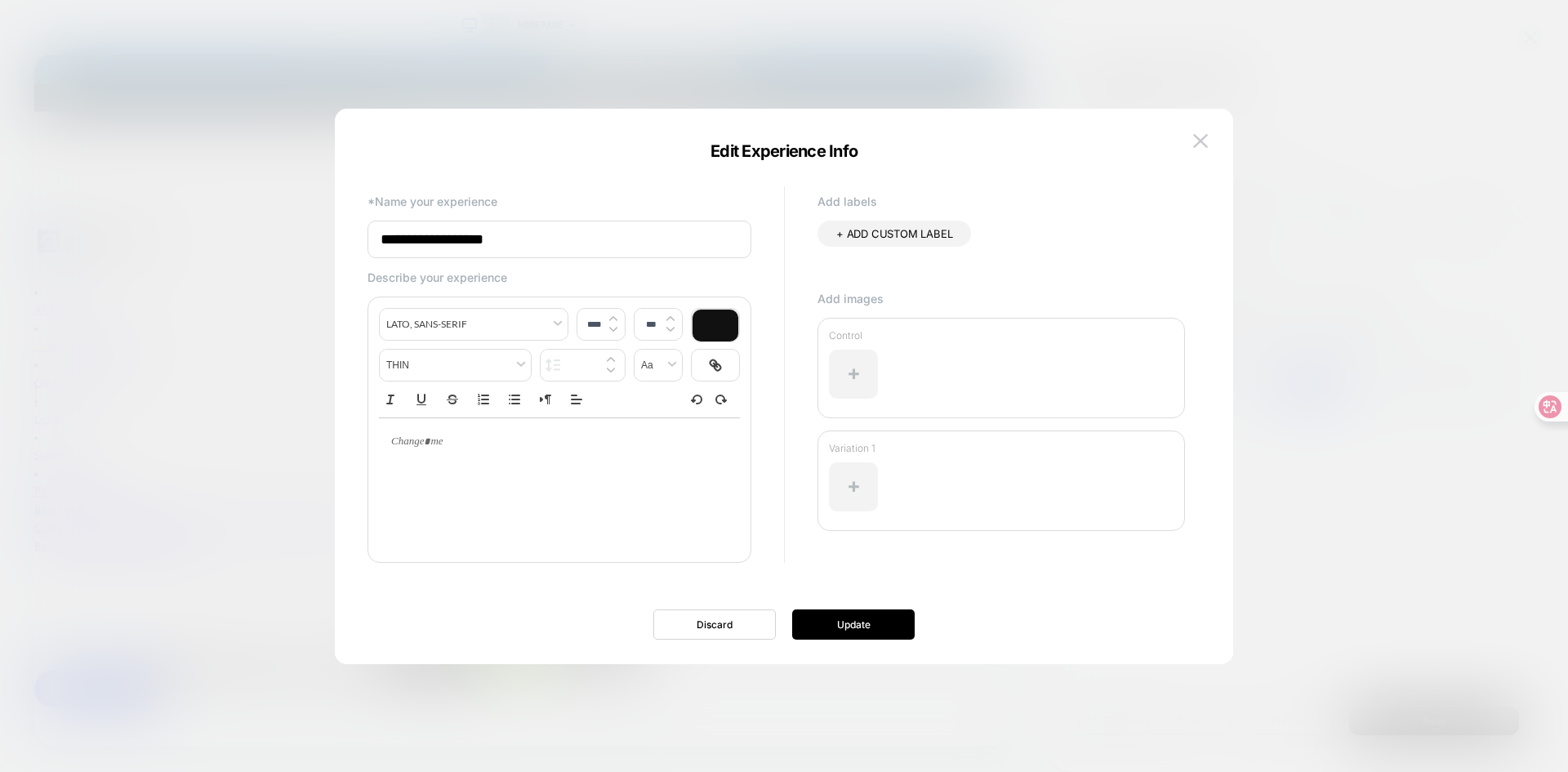
drag, startPoint x: 551, startPoint y: 235, endPoint x: 356, endPoint y: 235, distance: 195.0
click at [356, 235] on div "**********" at bounding box center [776, 386] width 850 height 490
type input "**********"
click at [853, 624] on button "Update" at bounding box center [853, 624] width 122 height 30
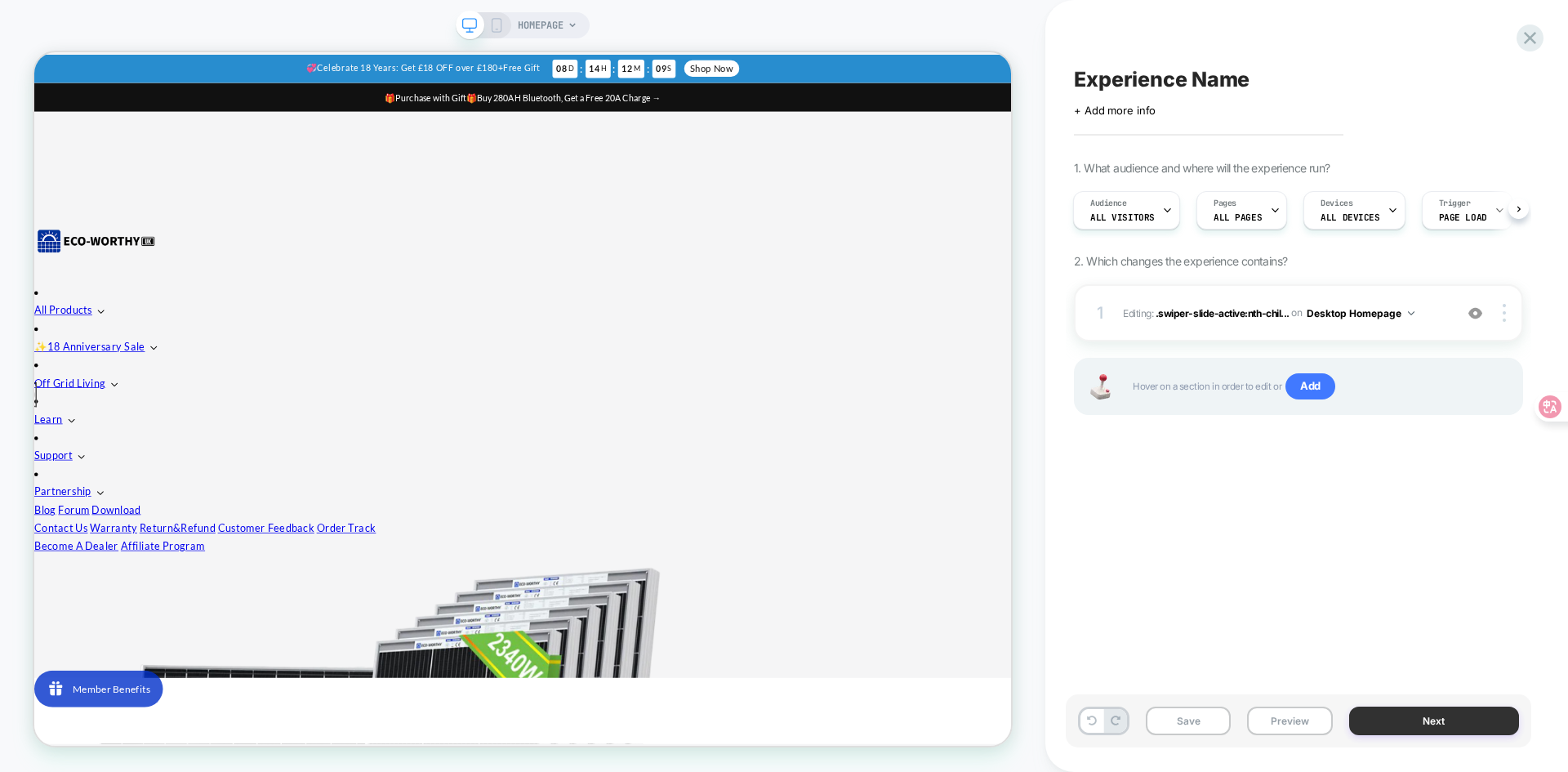
click at [1425, 717] on button "Next" at bounding box center [1434, 720] width 171 height 29
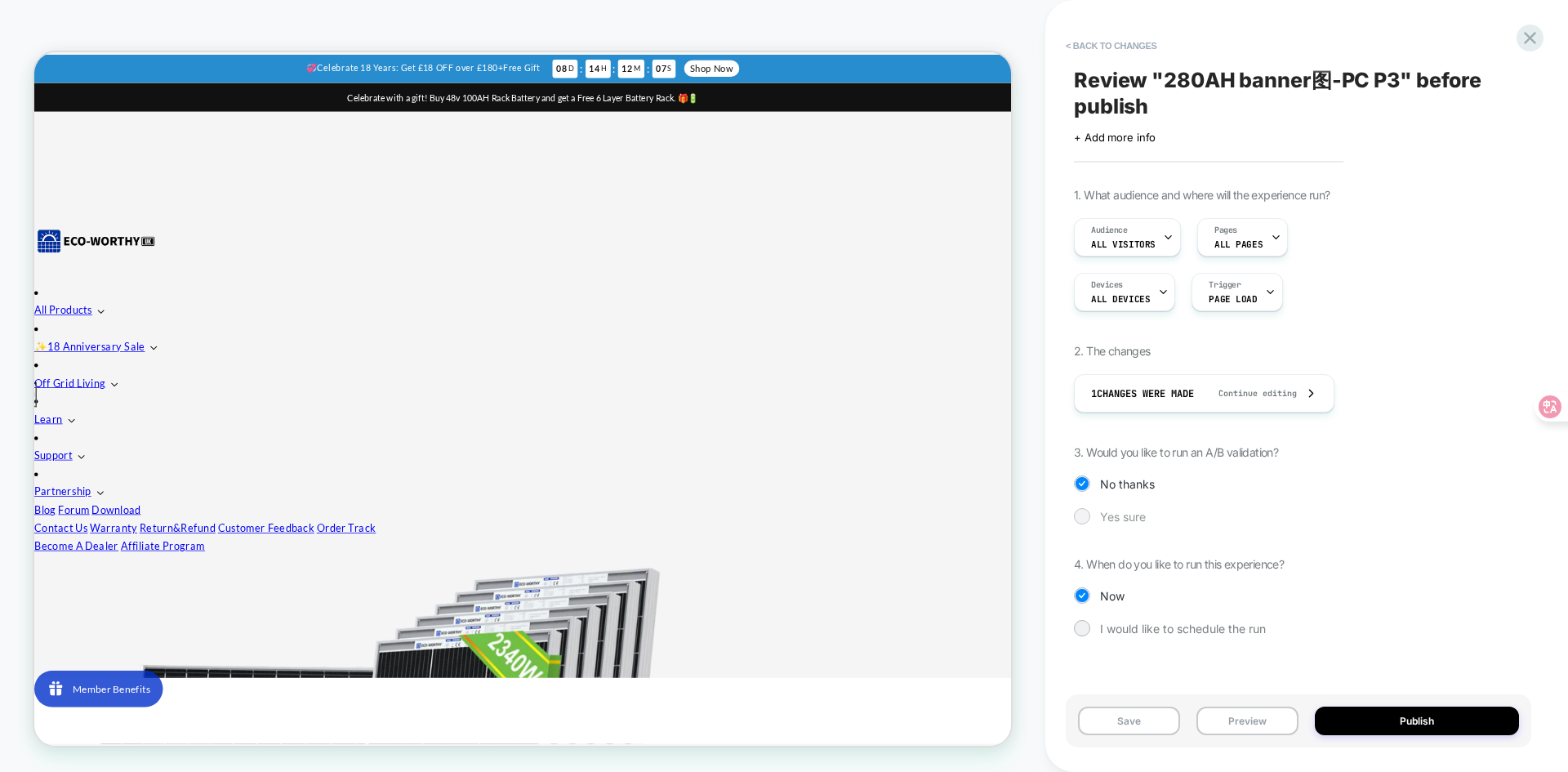
drag, startPoint x: 1085, startPoint y: 531, endPoint x: 1082, endPoint y: 519, distance: 12.4
click at [1082, 519] on div "1. What audience and where will the experience run? Audience All Visitors Pages…" at bounding box center [1298, 425] width 449 height 473
click at [1082, 519] on div at bounding box center [1082, 515] width 12 height 12
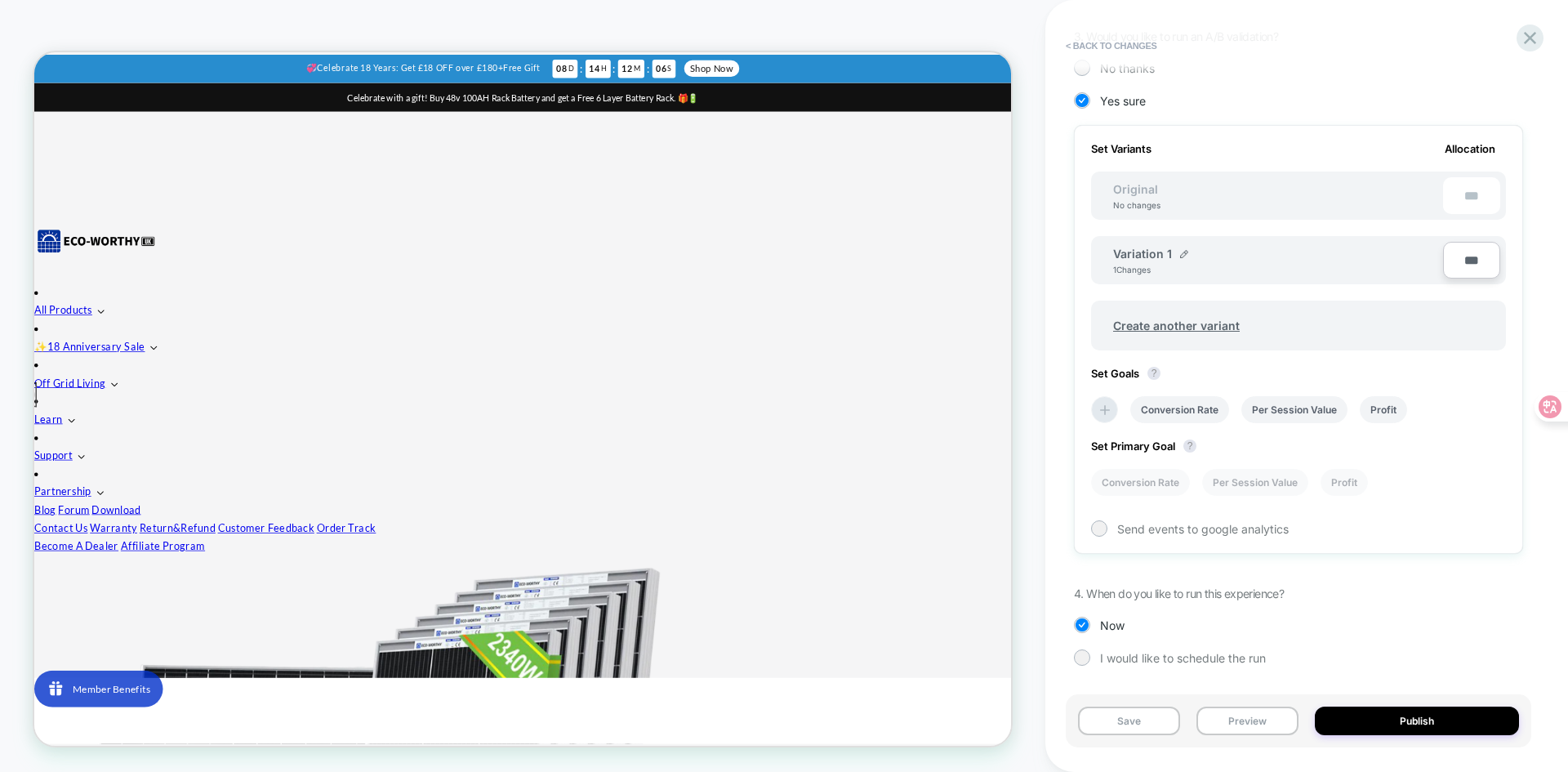
scroll to position [419, 0]
click at [1108, 414] on icon at bounding box center [1105, 410] width 17 height 17
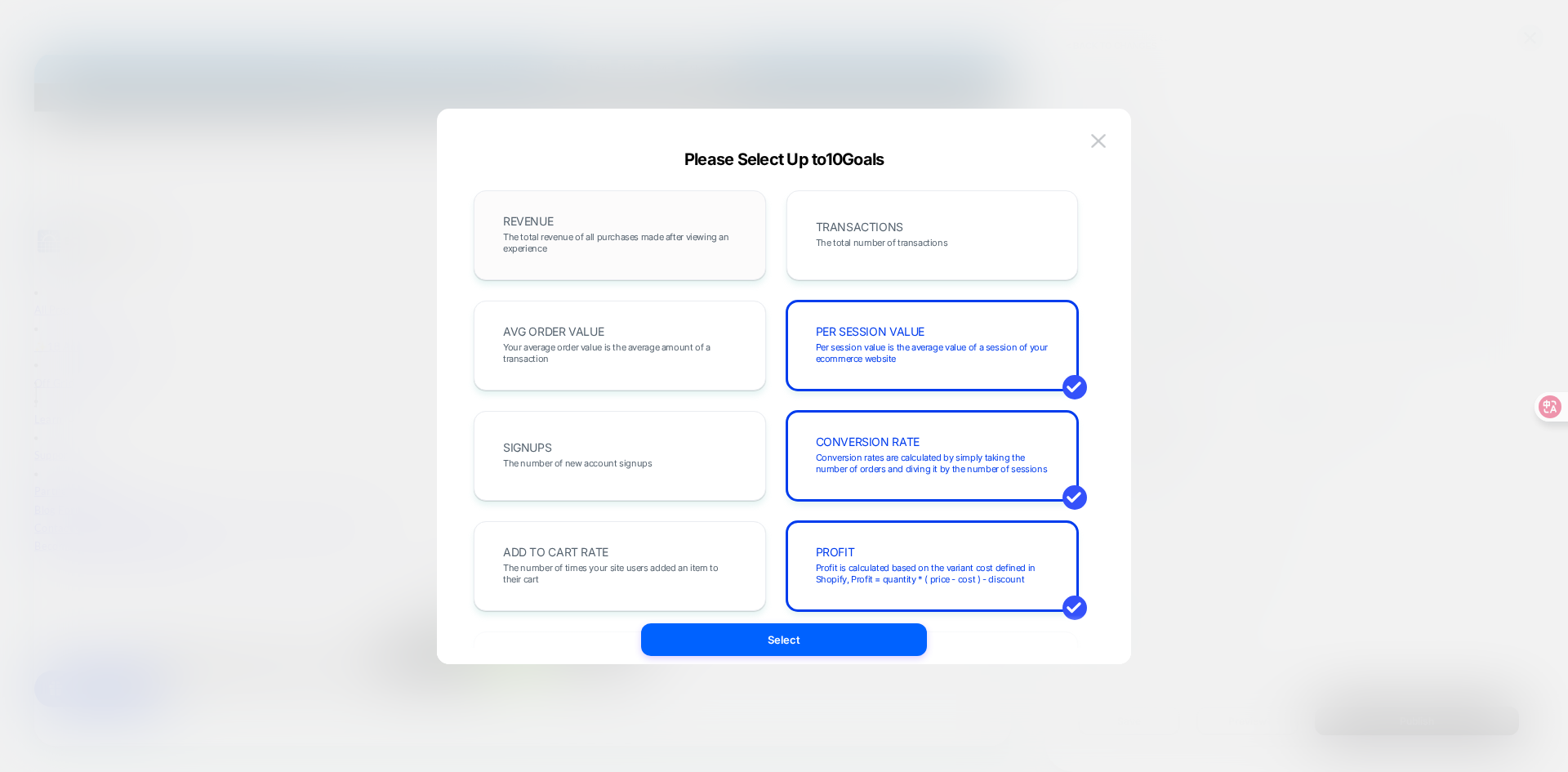
click at [583, 234] on span "The total revenue of all purchases made after viewing an experience" at bounding box center [620, 243] width 234 height 23
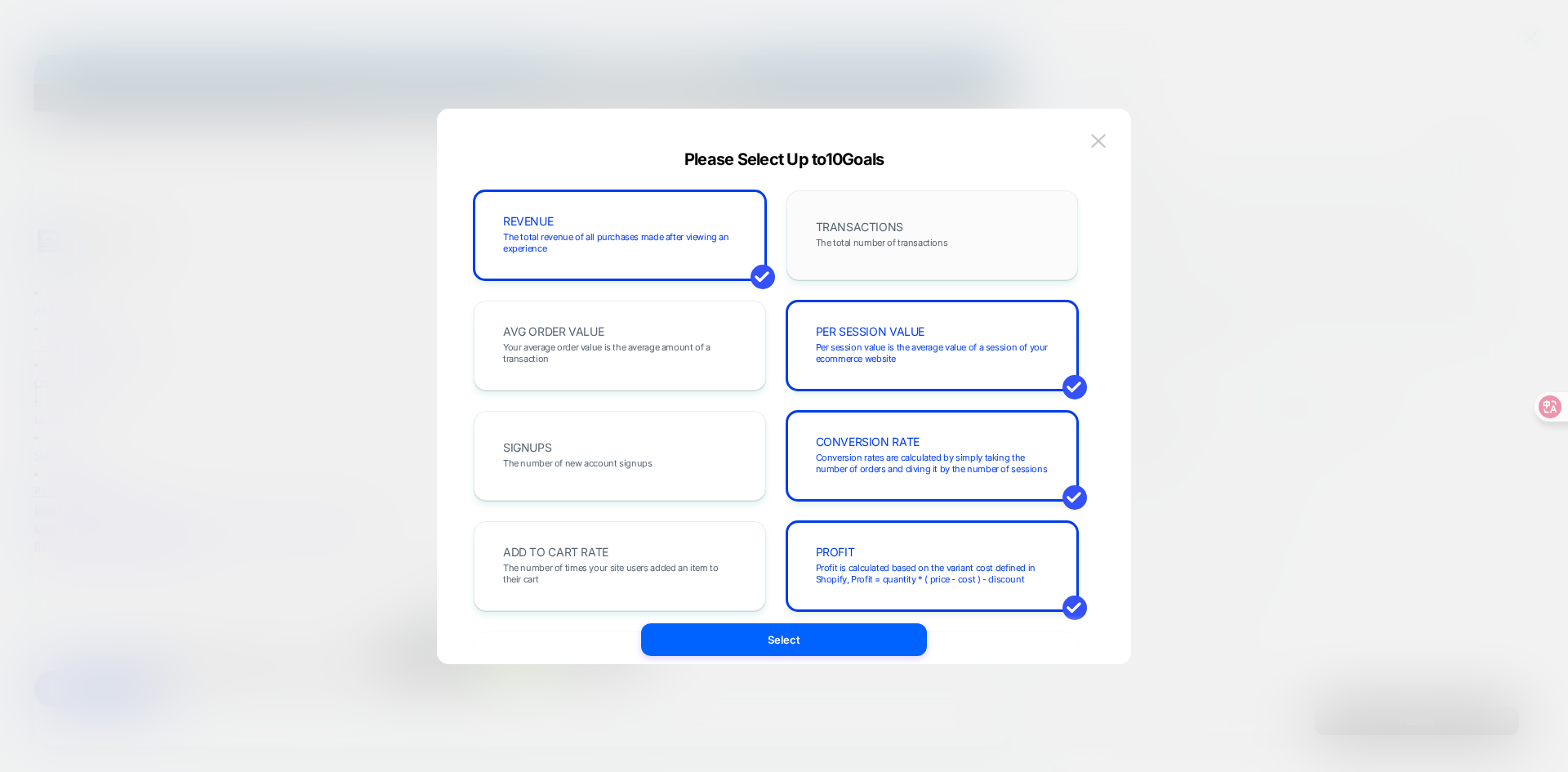
click at [912, 245] on span "The total number of transactions" at bounding box center [882, 242] width 132 height 11
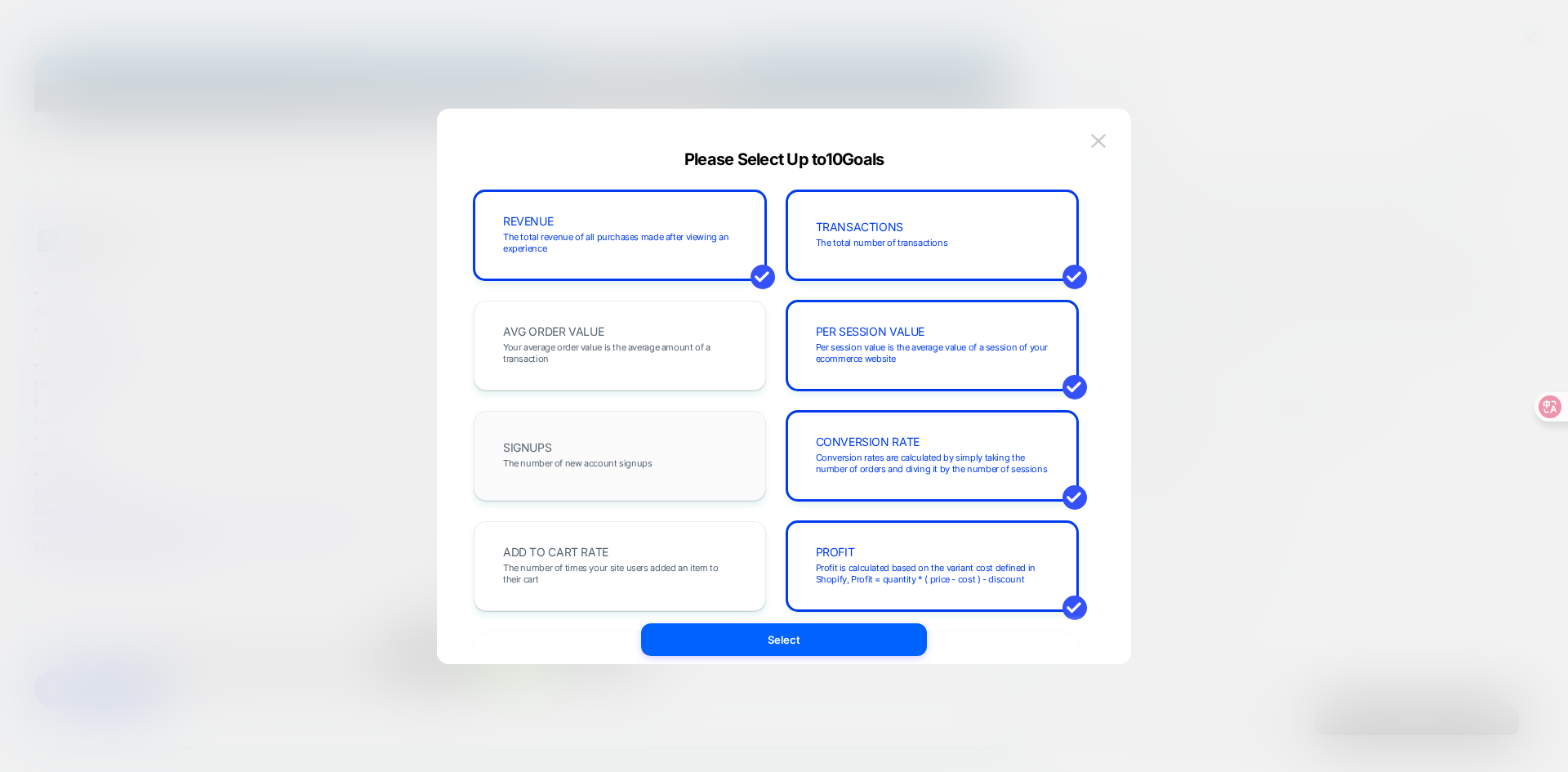
click at [634, 450] on div "SIGNUPS The number of new account signups" at bounding box center [619, 455] width 258 height 55
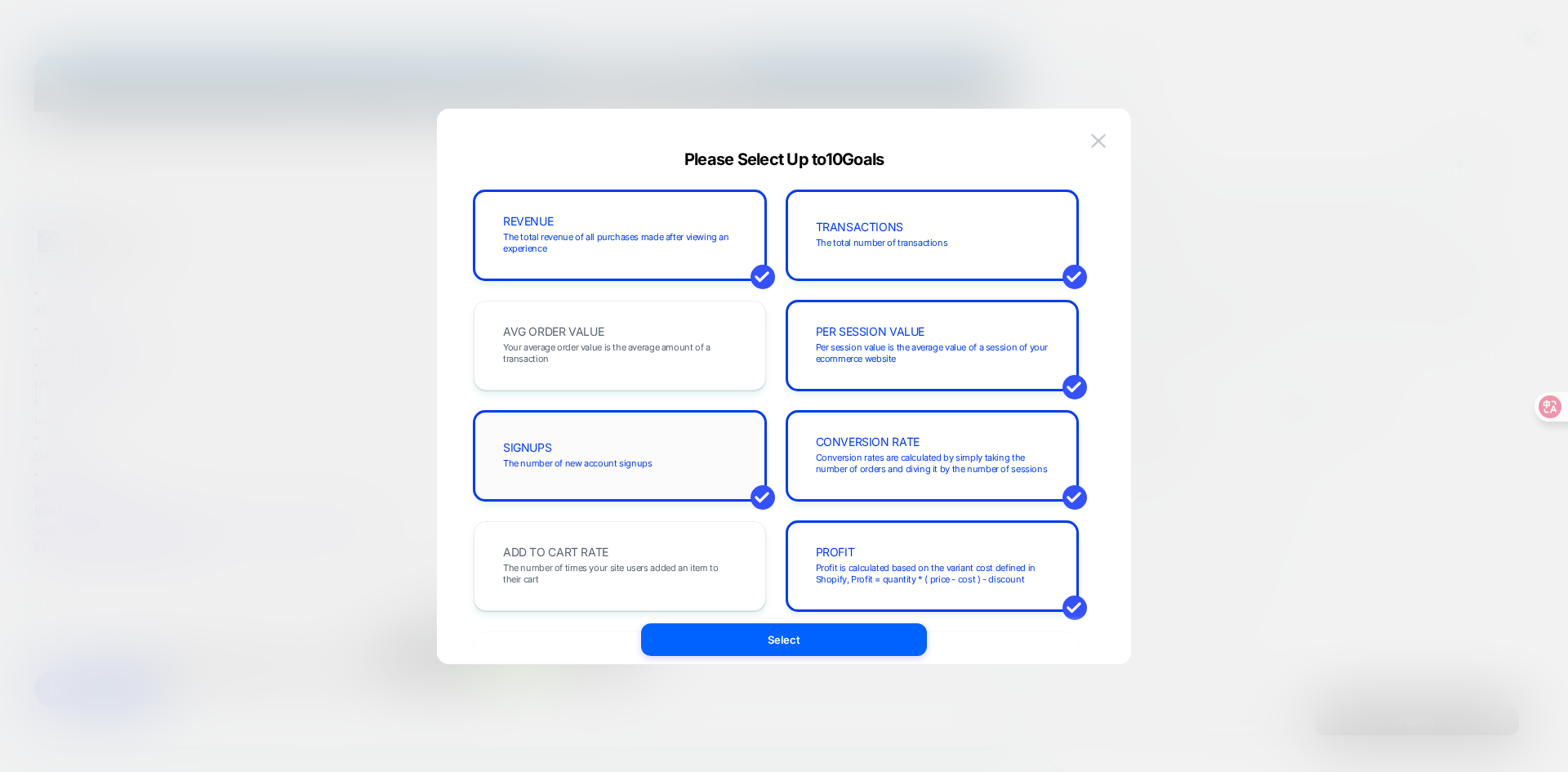
click at [634, 450] on div "SIGNUPS The number of new account signups" at bounding box center [619, 455] width 258 height 55
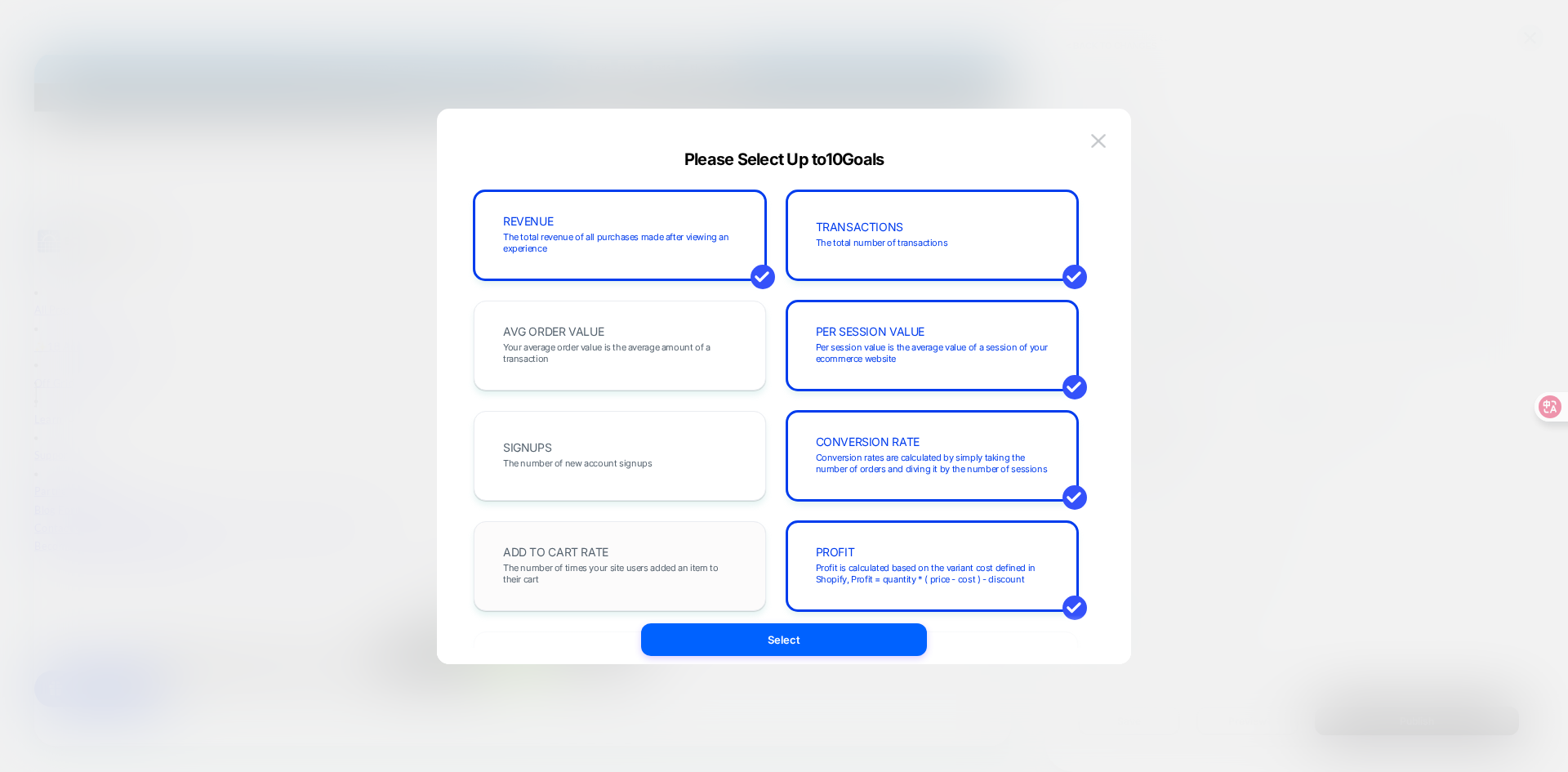
click at [609, 557] on div "ADD TO CART RATE The number of times your site users added an item to their cart" at bounding box center [619, 565] width 258 height 55
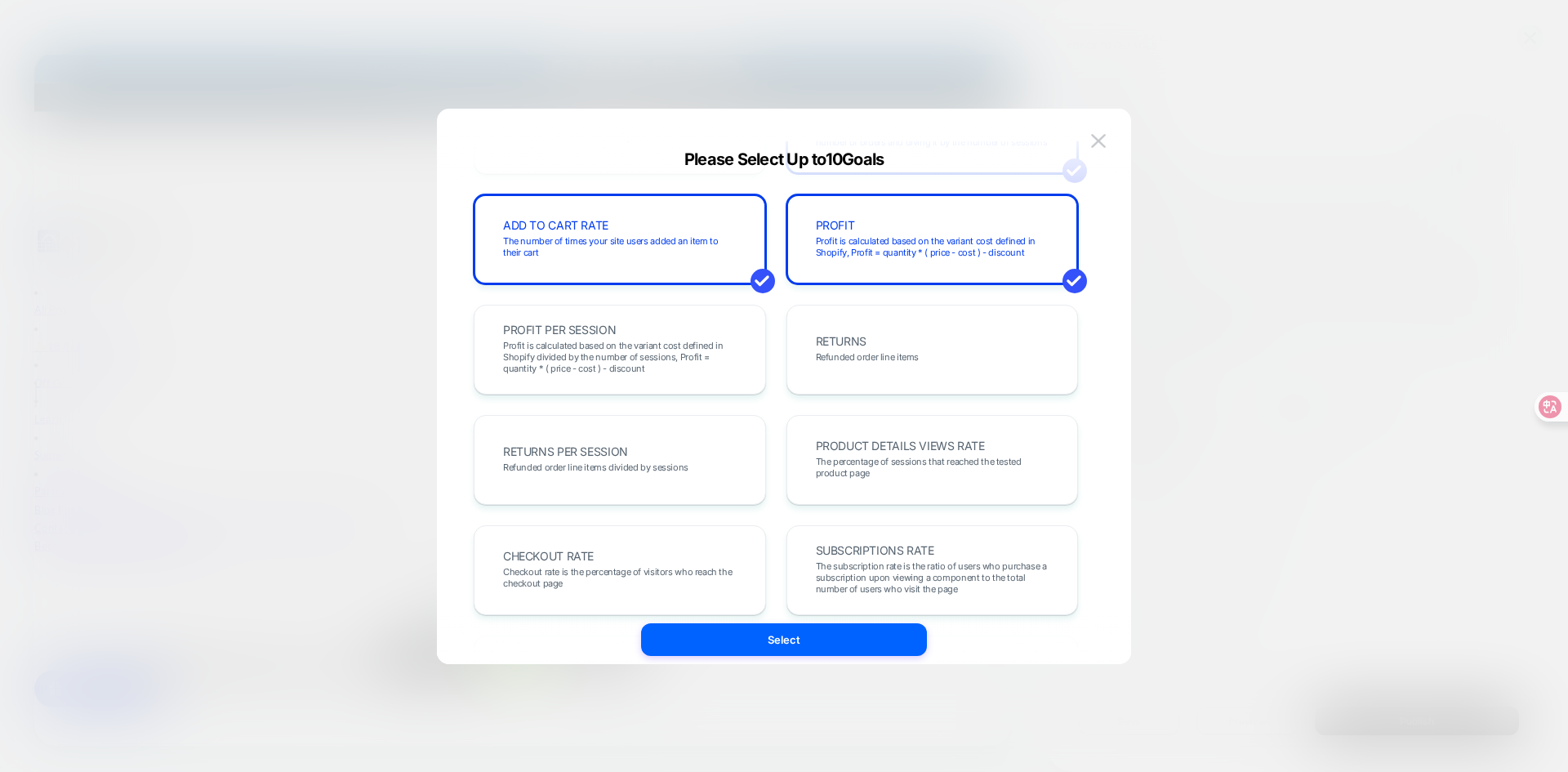
scroll to position [564, 0]
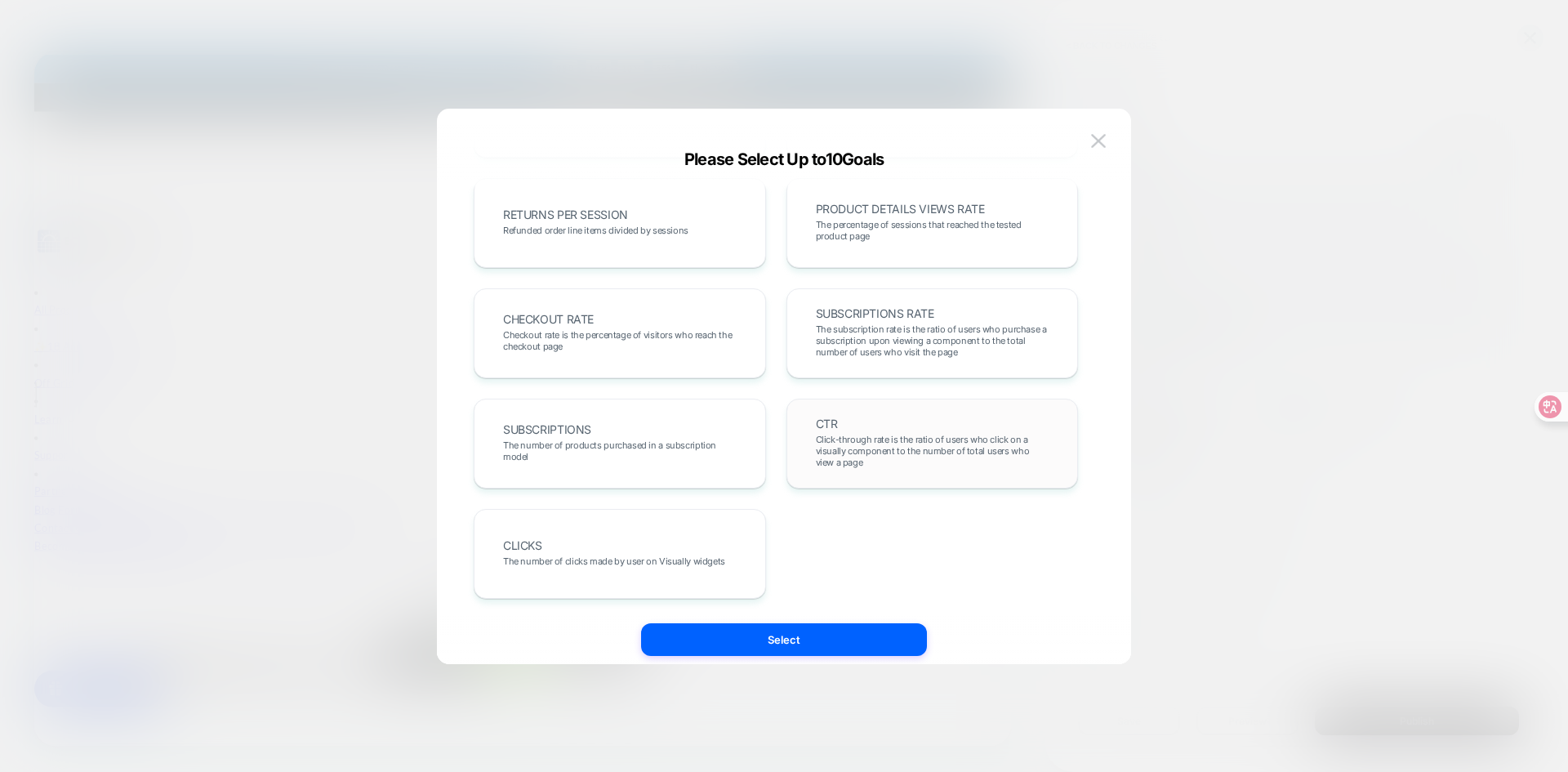
click at [894, 410] on div "CTR Click-through rate is the ratio of users who click on a visually component …" at bounding box center [932, 443] width 292 height 90
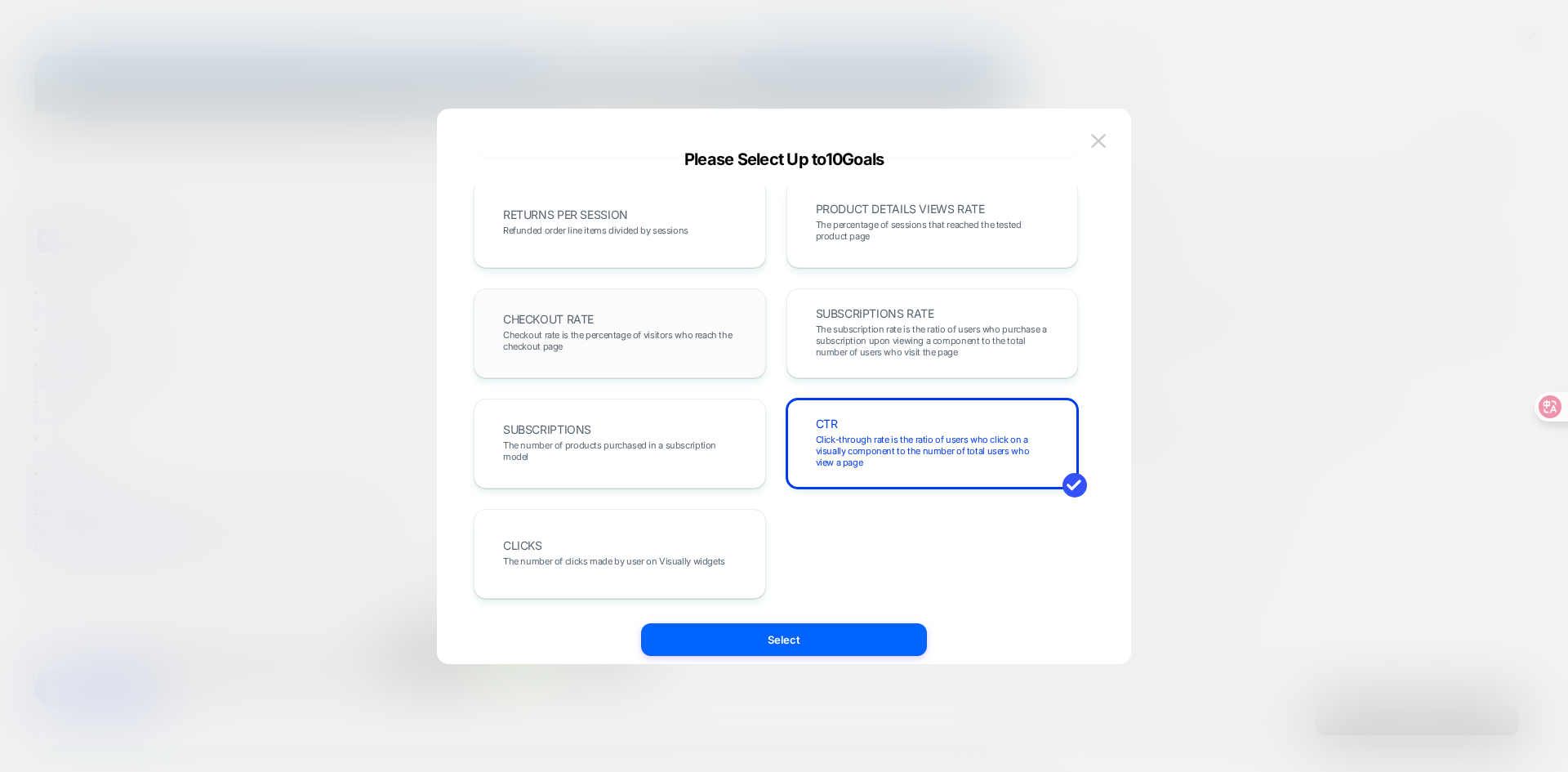
click at [595, 334] on span "Checkout rate is the percentage of visitors who reach the checkout page" at bounding box center [620, 340] width 234 height 23
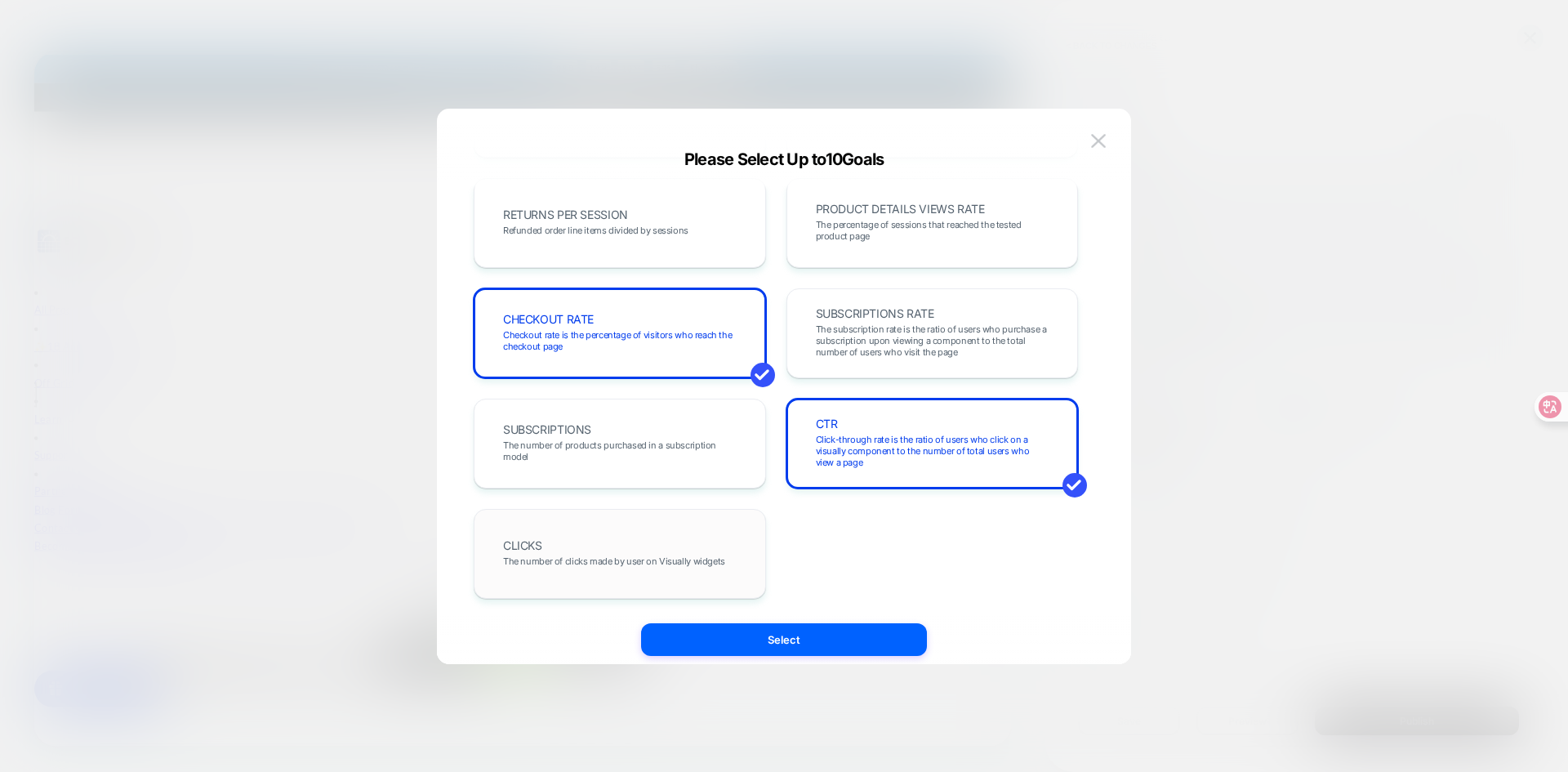
click at [602, 555] on span "The number of clicks made by user on Visually widgets" at bounding box center [614, 560] width 222 height 11
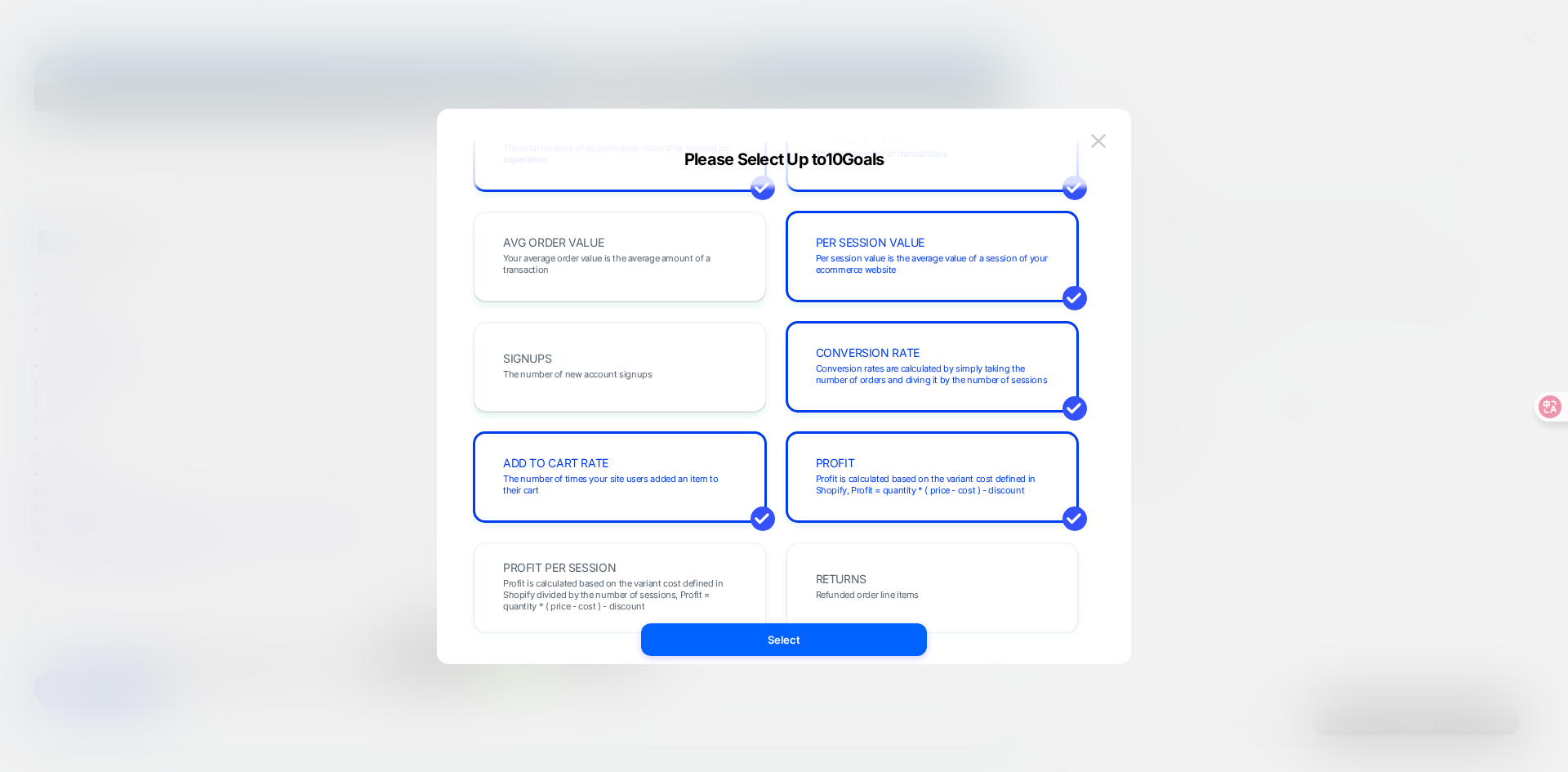
scroll to position [0, 0]
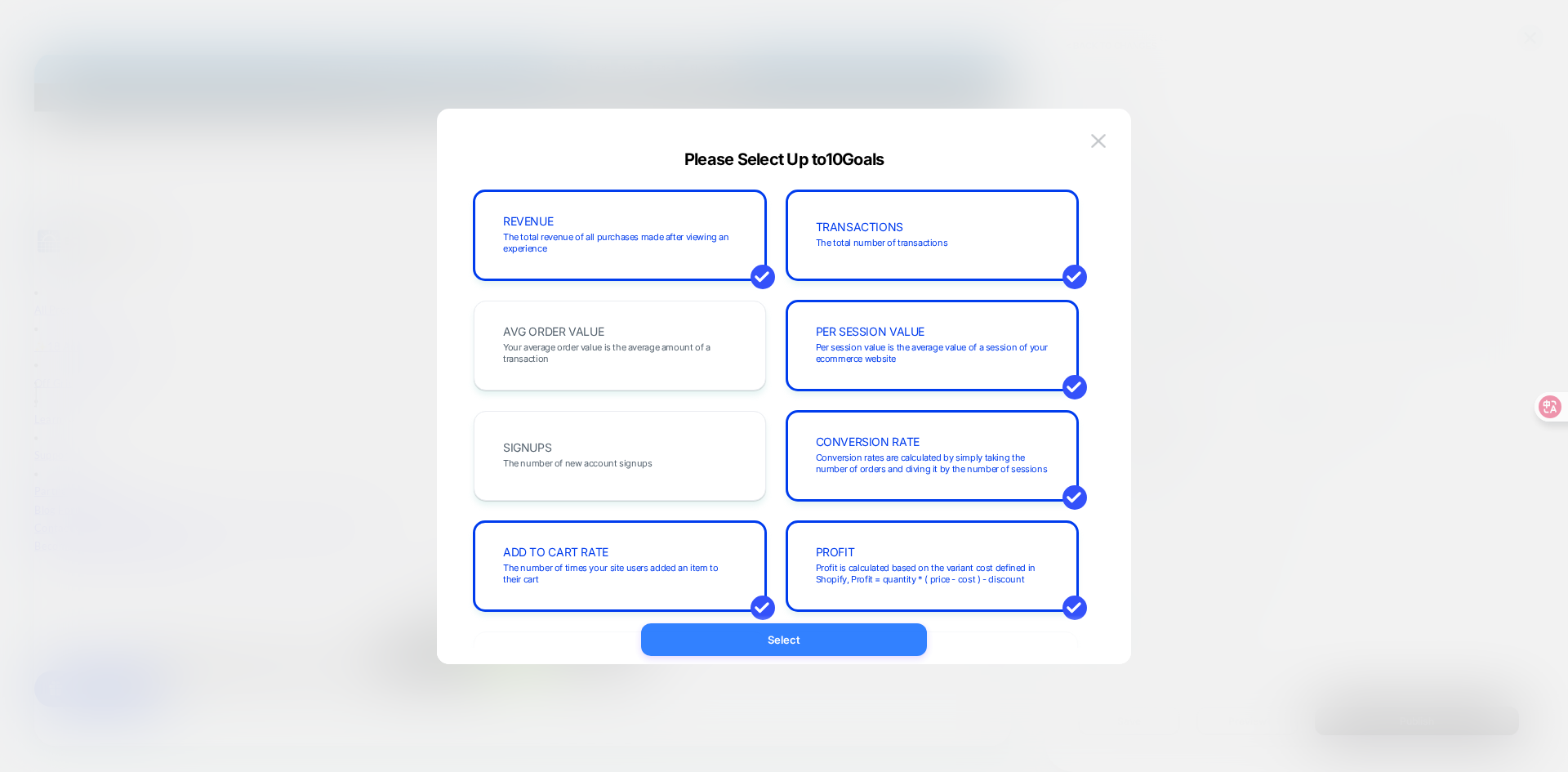
click at [825, 630] on button "Select" at bounding box center [784, 639] width 286 height 33
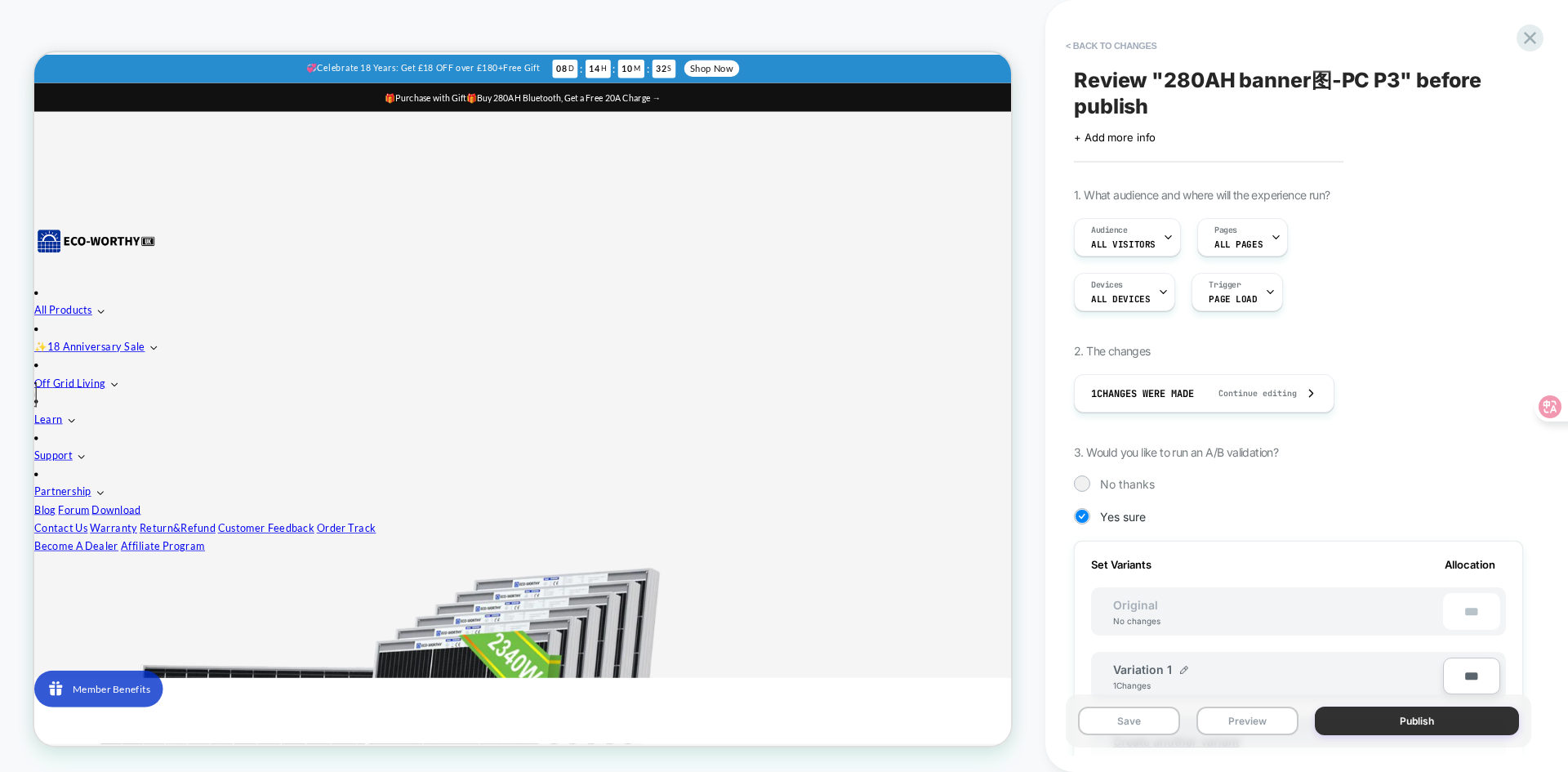
click at [1368, 715] on button "Publish" at bounding box center [1417, 720] width 204 height 29
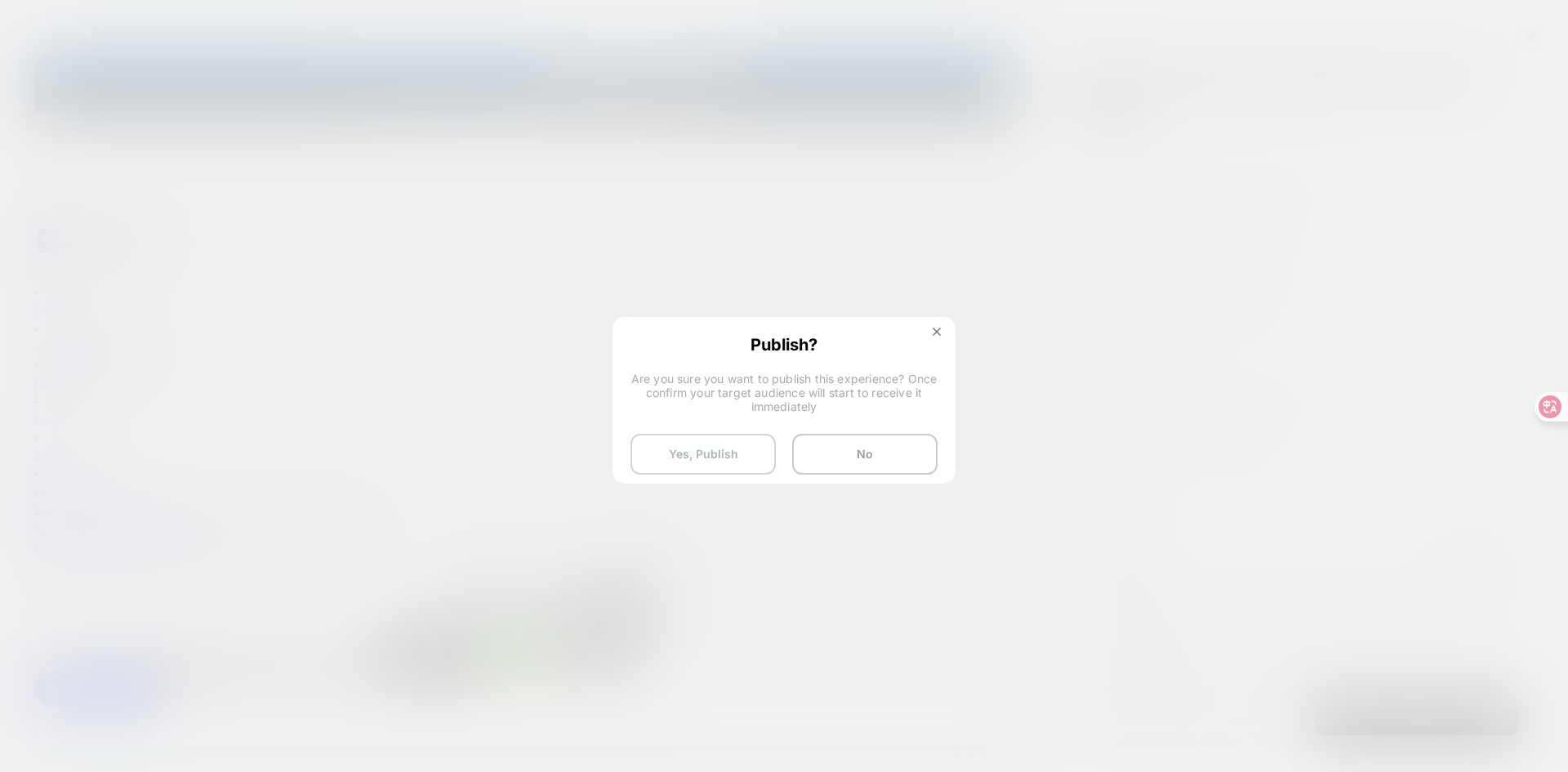
click at [738, 448] on button "Yes, Publish" at bounding box center [703, 454] width 145 height 40
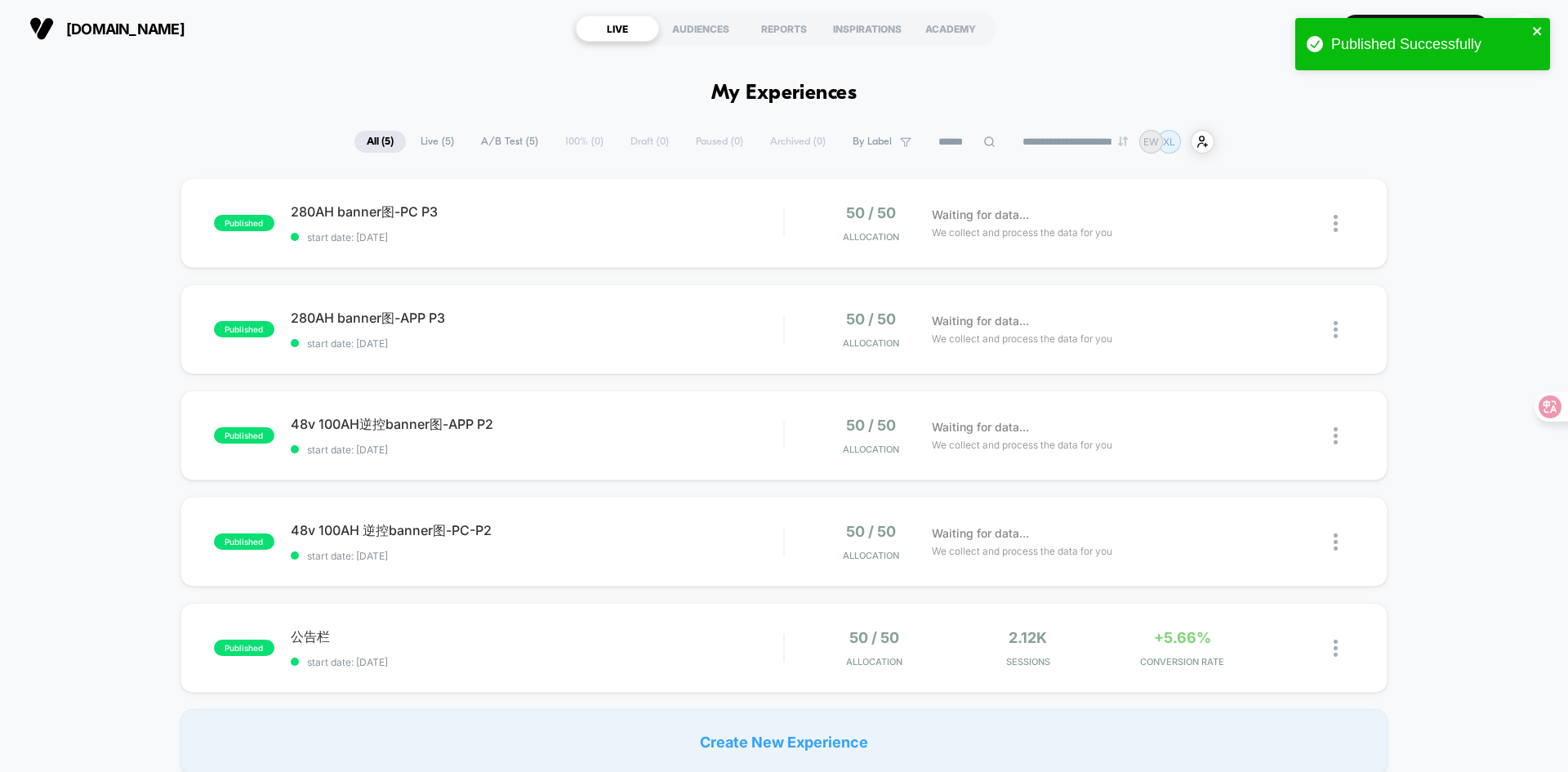
click at [1540, 29] on icon "close" at bounding box center [1536, 31] width 8 height 8
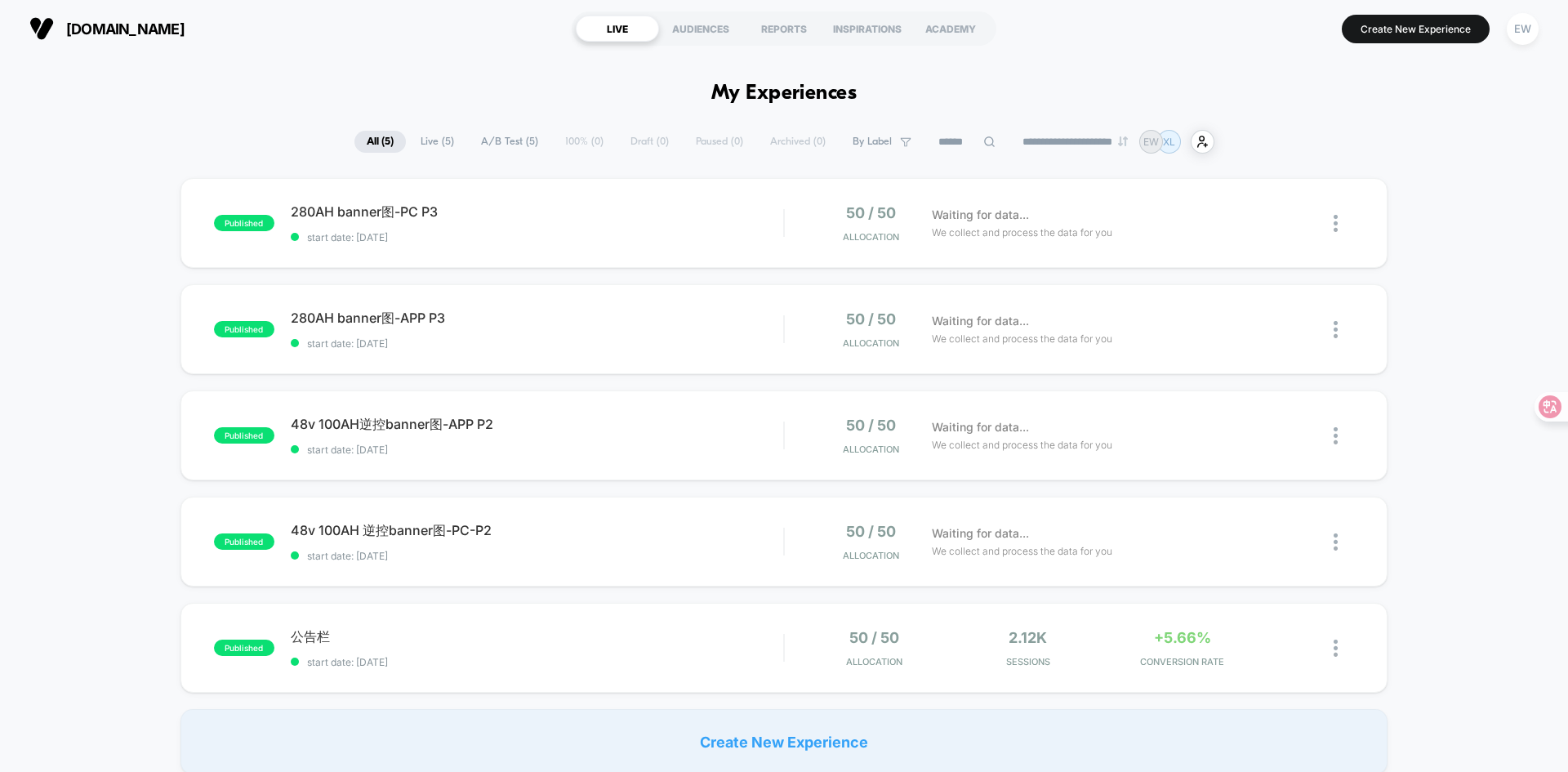
click at [1488, 215] on div "published 280AH banner图-PC P3 start date: [DATE] 50 / 50 Allocation Waiting for…" at bounding box center [784, 476] width 1568 height 596
click at [1387, 33] on button "Create New Experience" at bounding box center [1416, 29] width 148 height 29
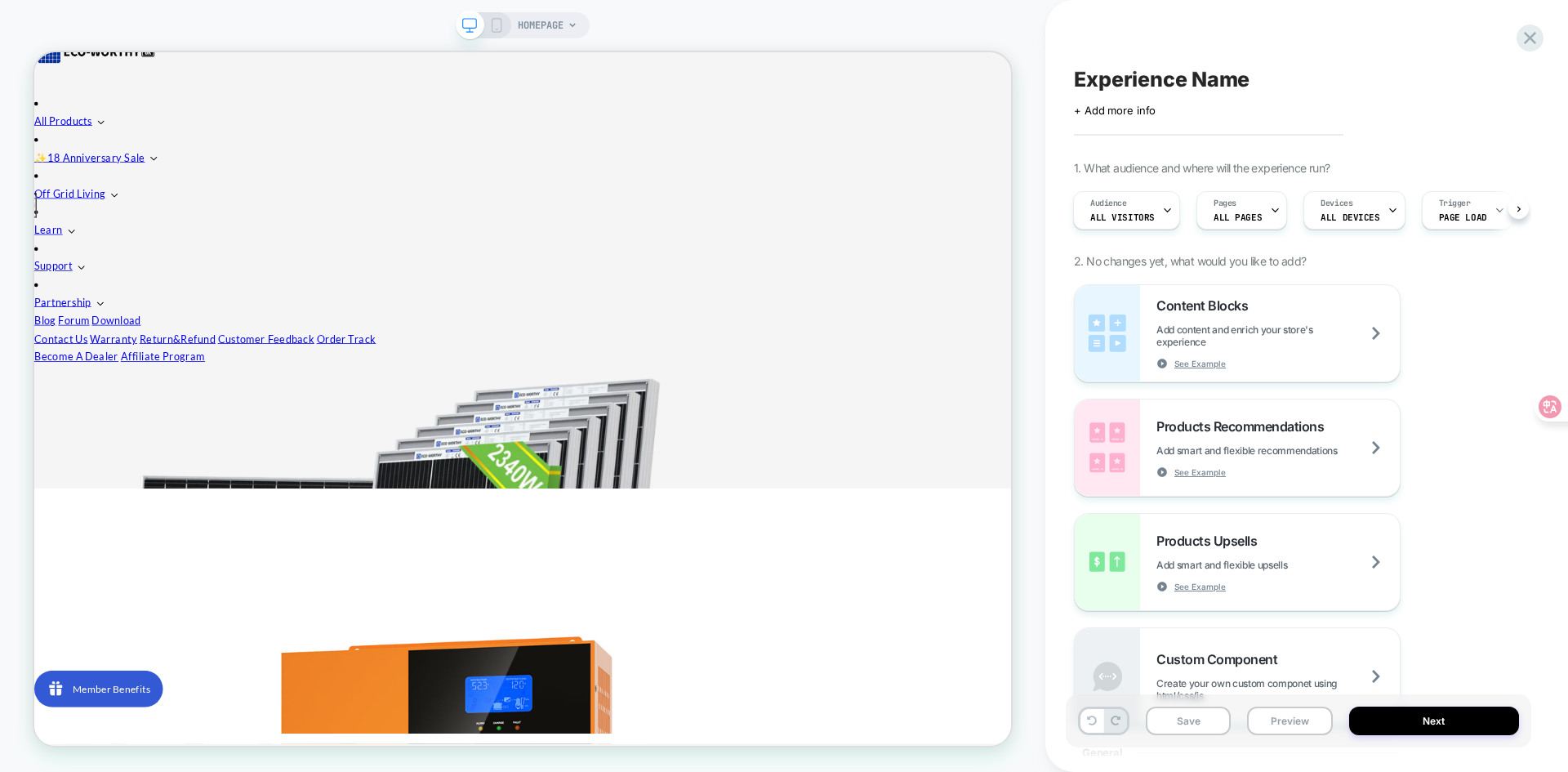
scroll to position [326, 0]
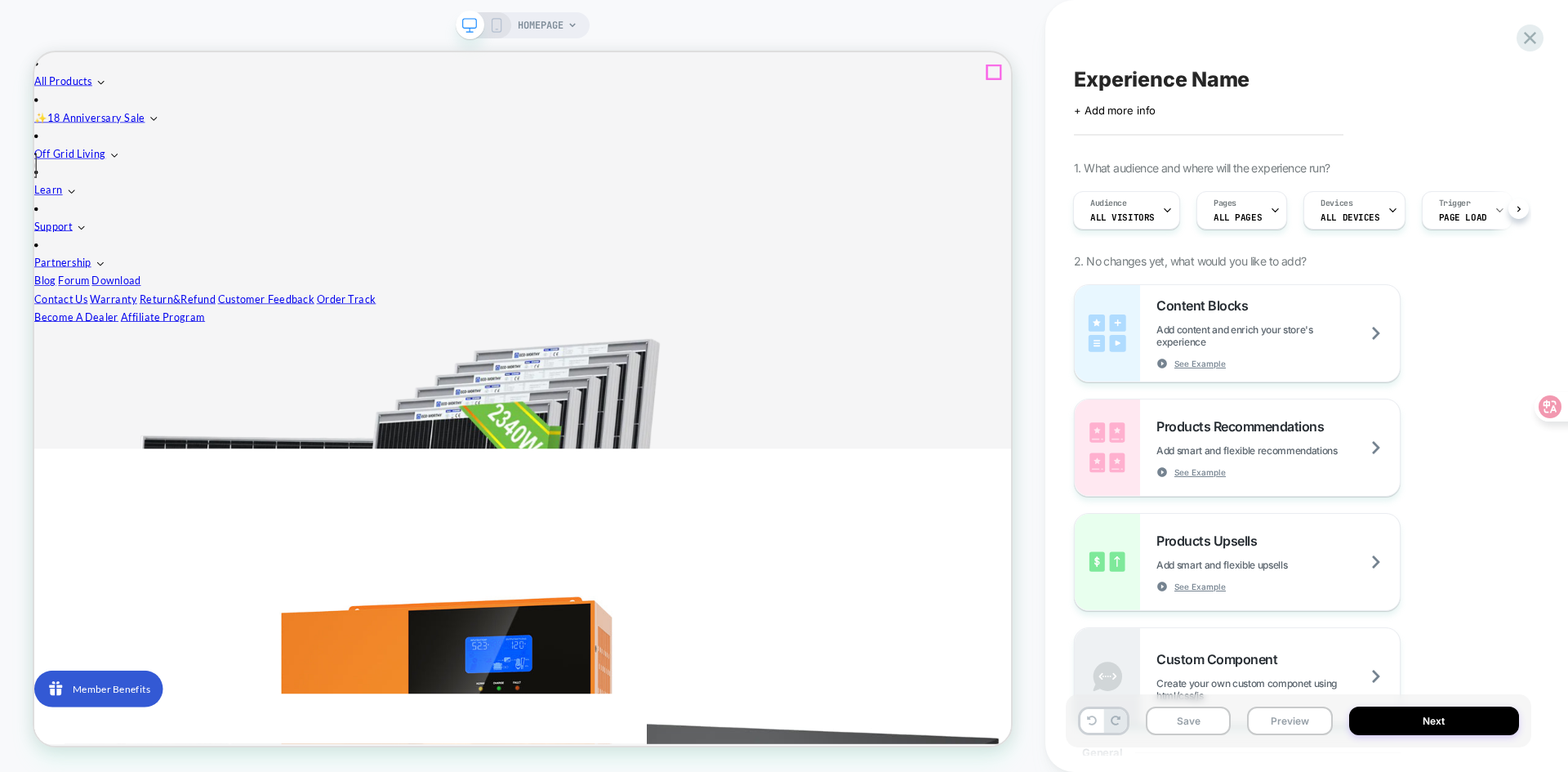
click at [40, 94] on icon "Close" at bounding box center [40, 94] width 0 height 0
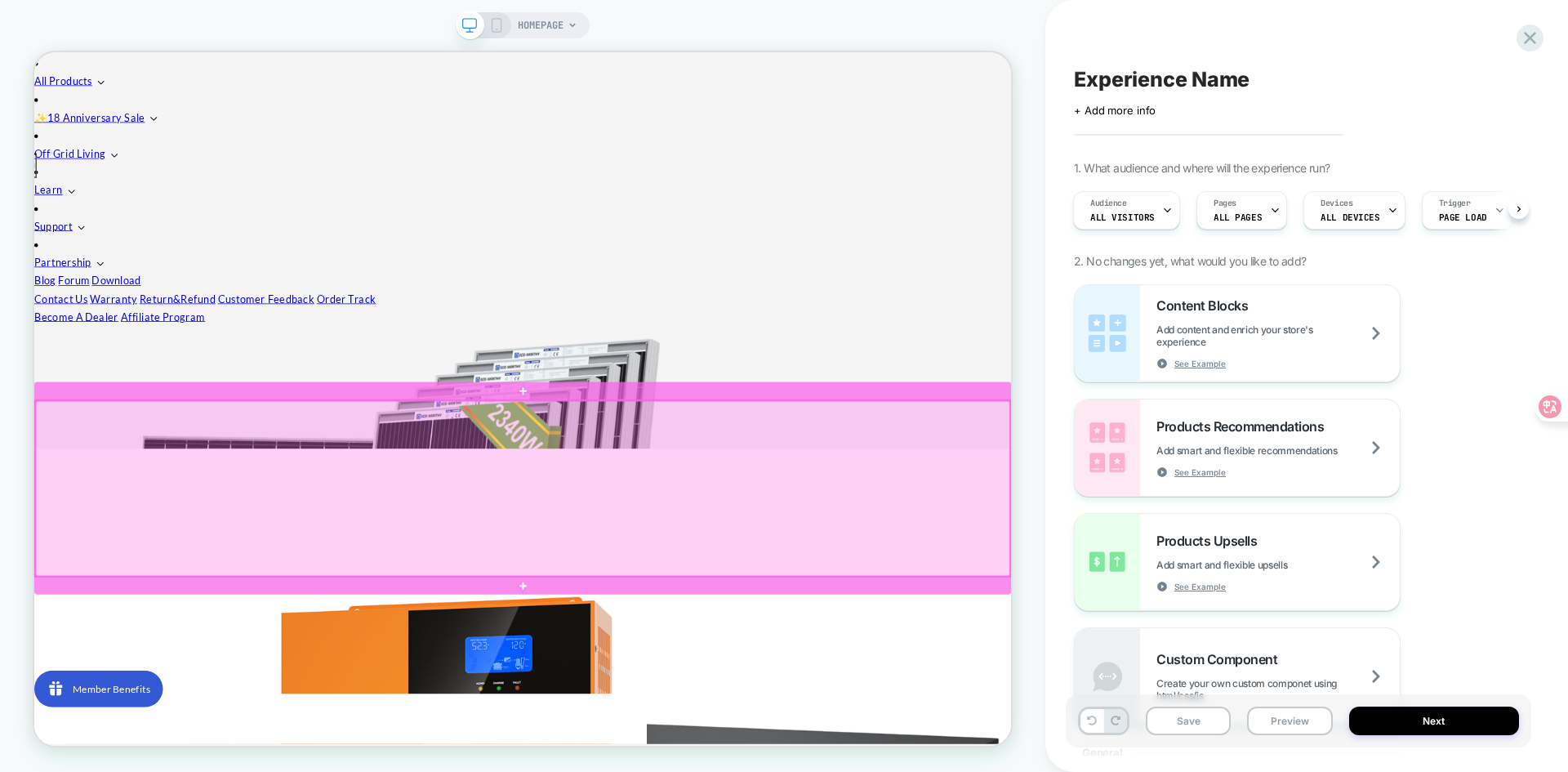
click at [646, 618] on div at bounding box center [685, 634] width 1299 height 234
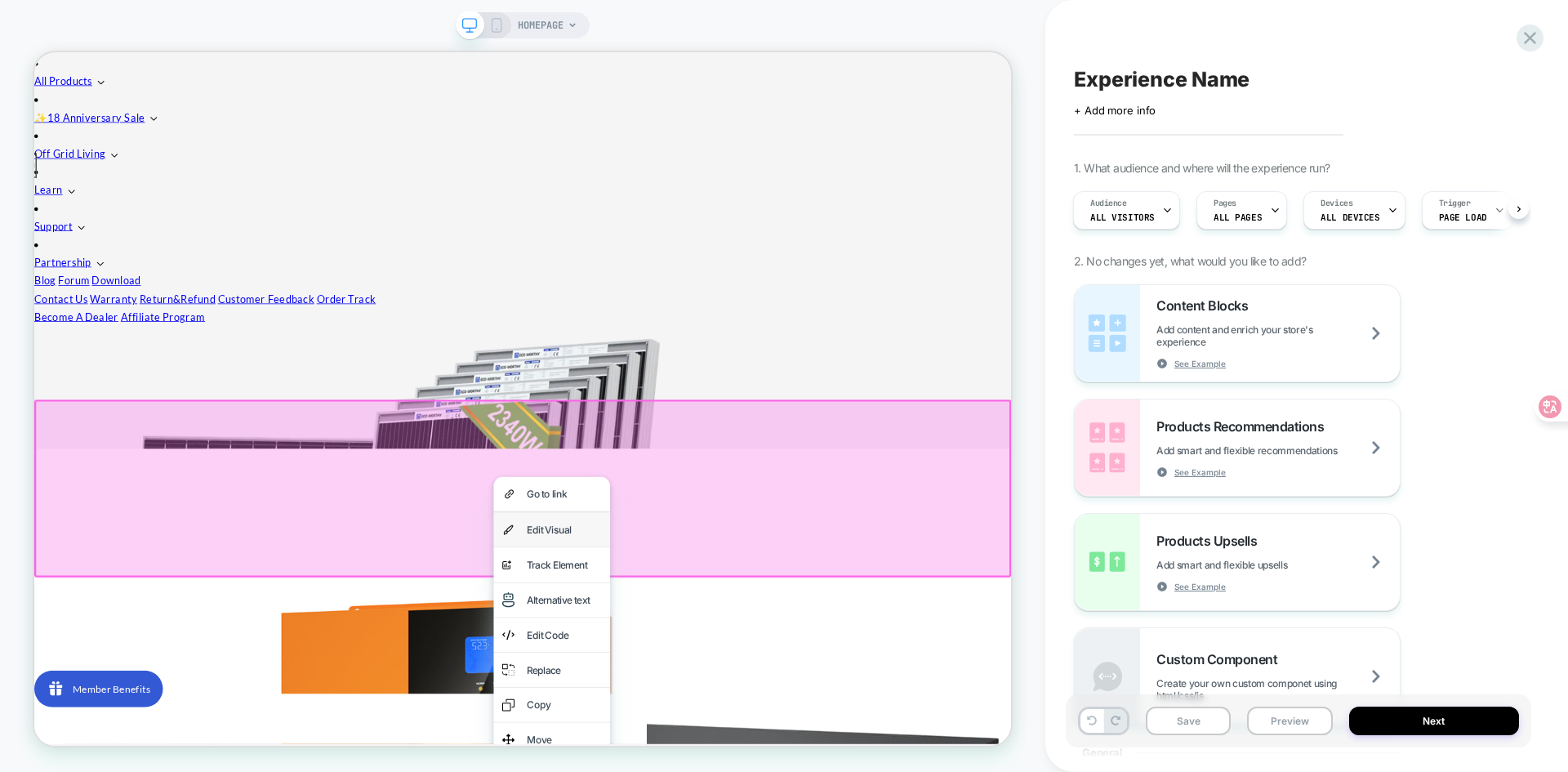
click at [730, 690] on div "Edit Visual" at bounding box center [740, 688] width 99 height 23
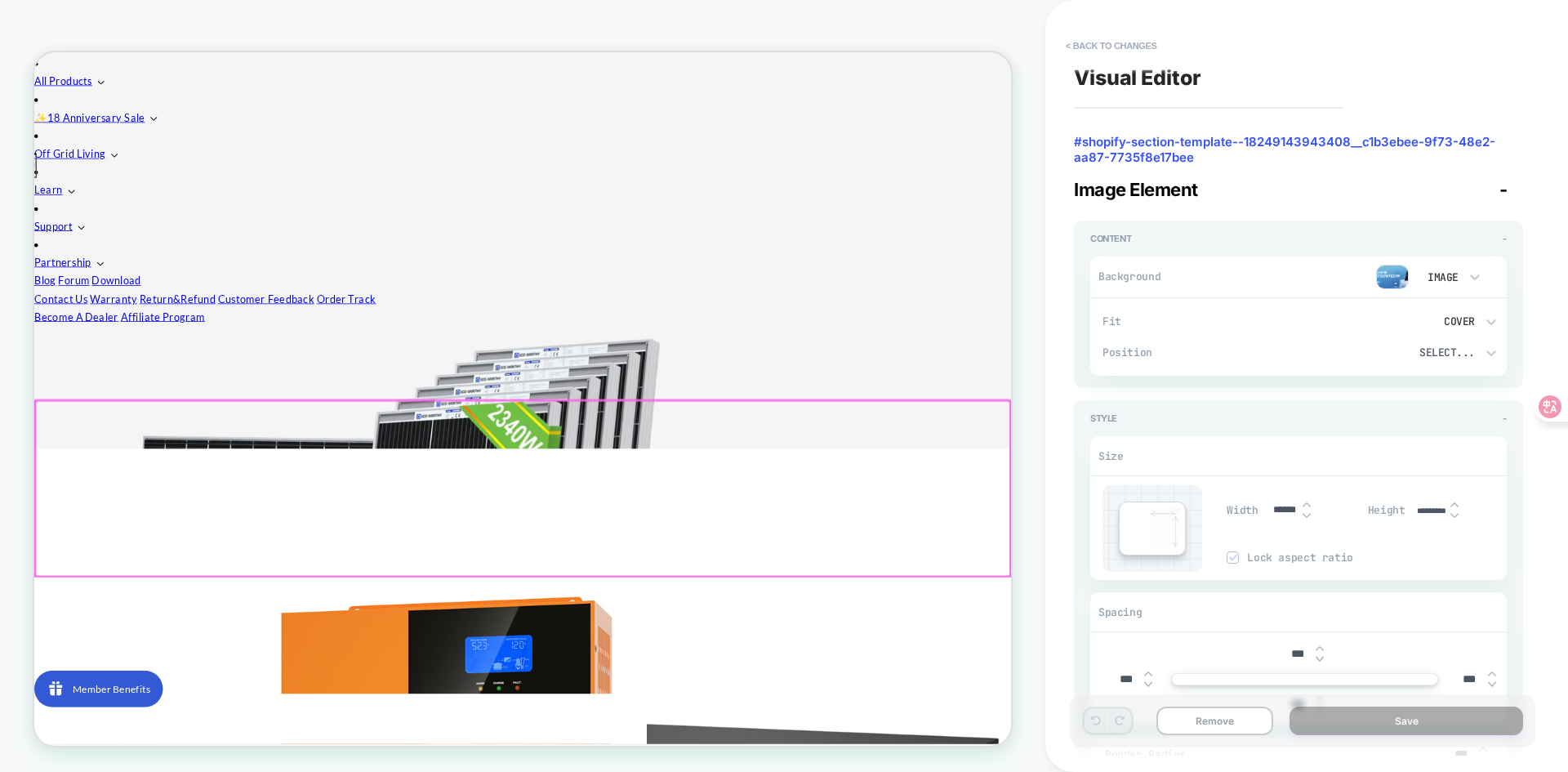
scroll to position [447, 0]
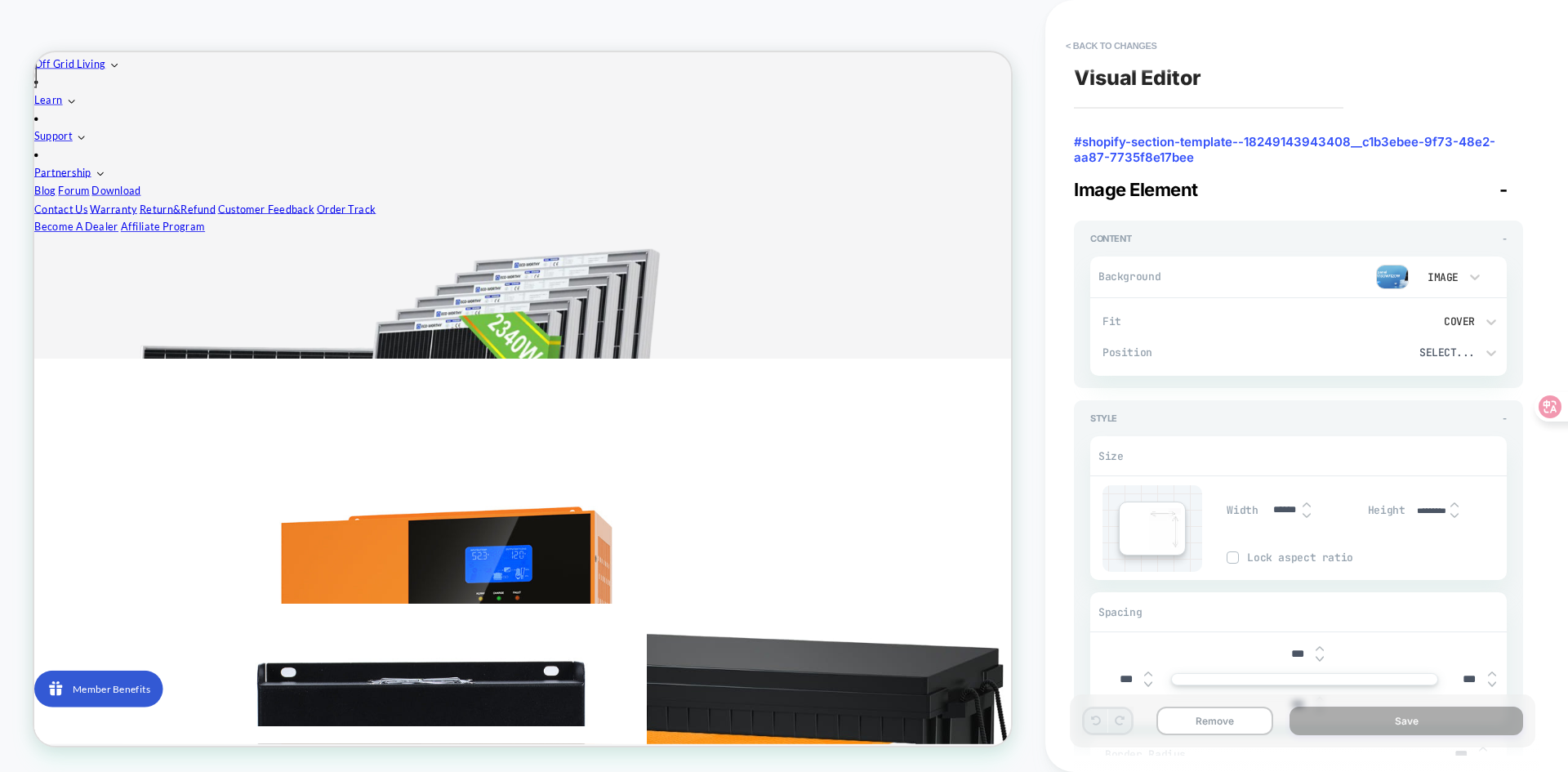
click at [1392, 277] on img at bounding box center [1392, 277] width 33 height 25
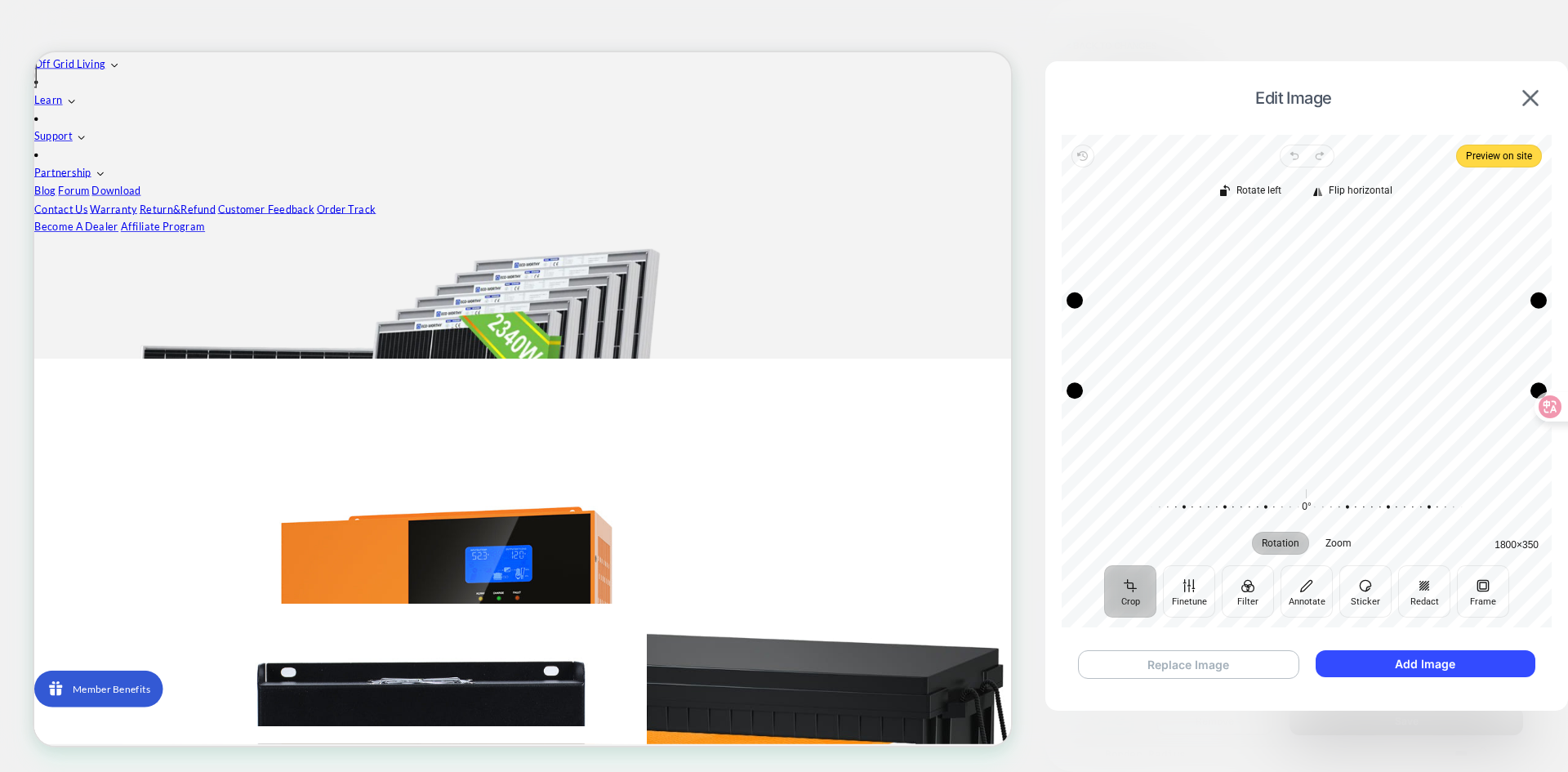
click at [1224, 667] on button "Replace Image" at bounding box center [1189, 664] width 222 height 29
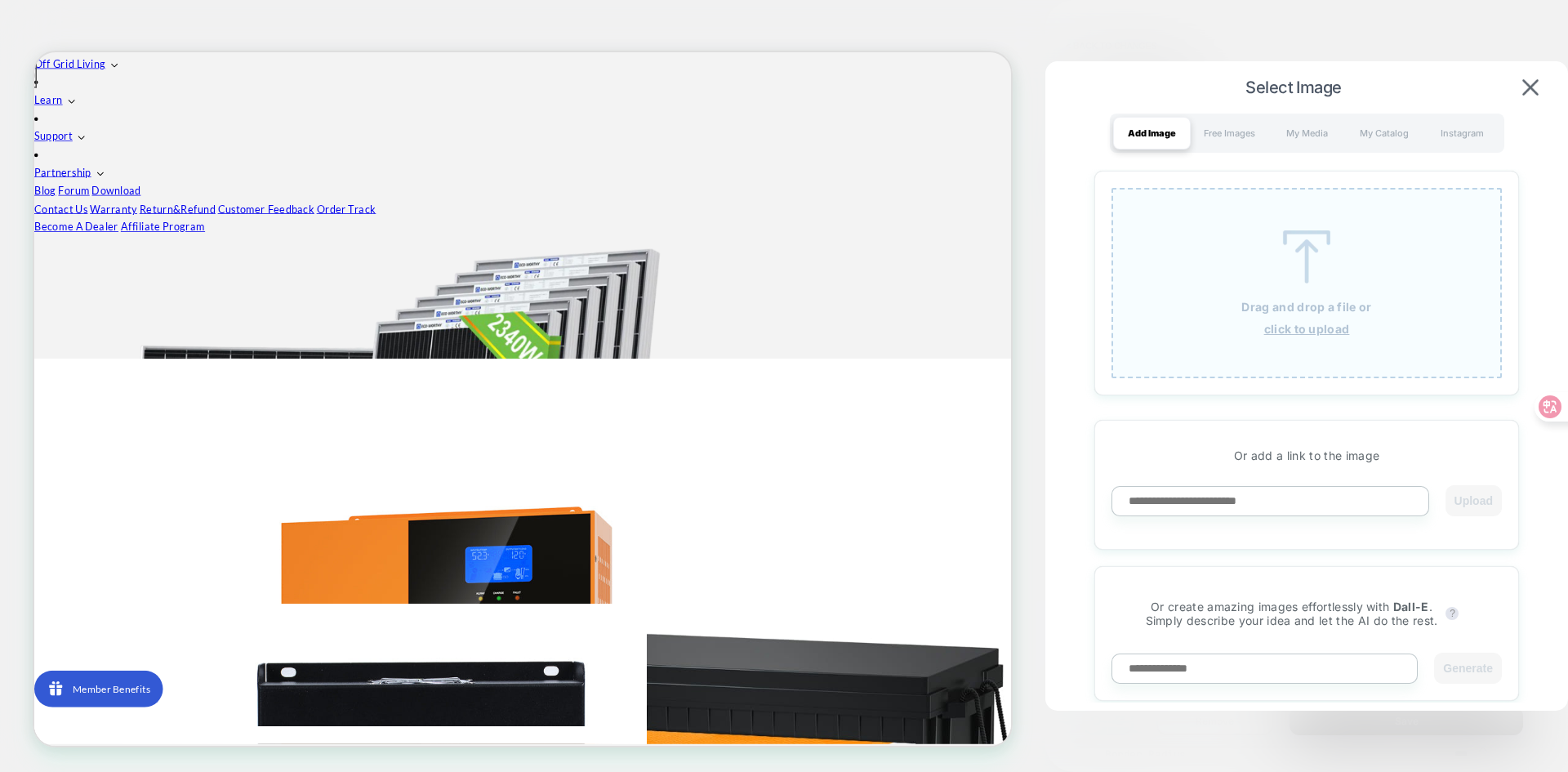
click at [1300, 280] on img at bounding box center [1307, 257] width 74 height 53
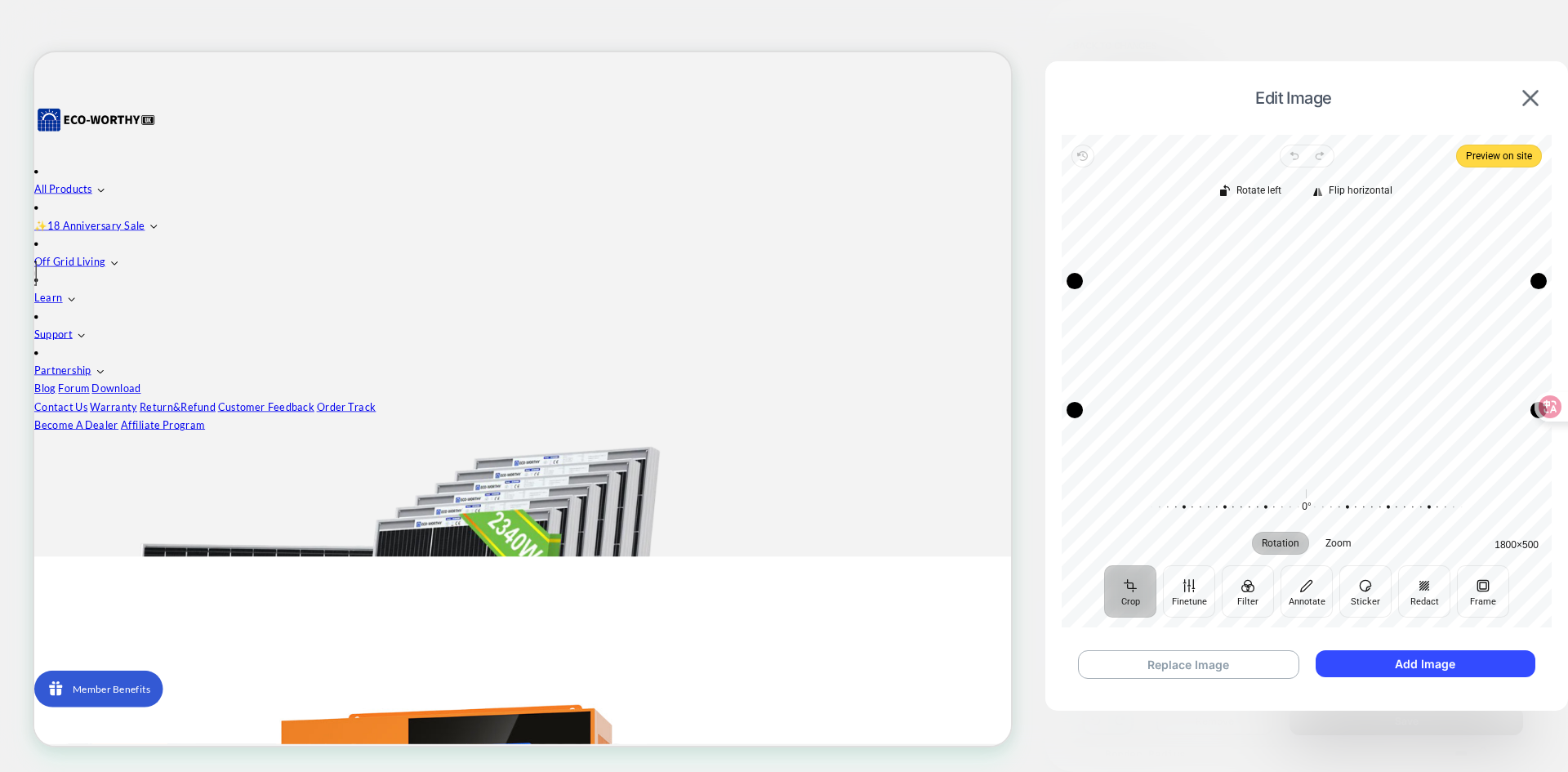
scroll to position [365, 0]
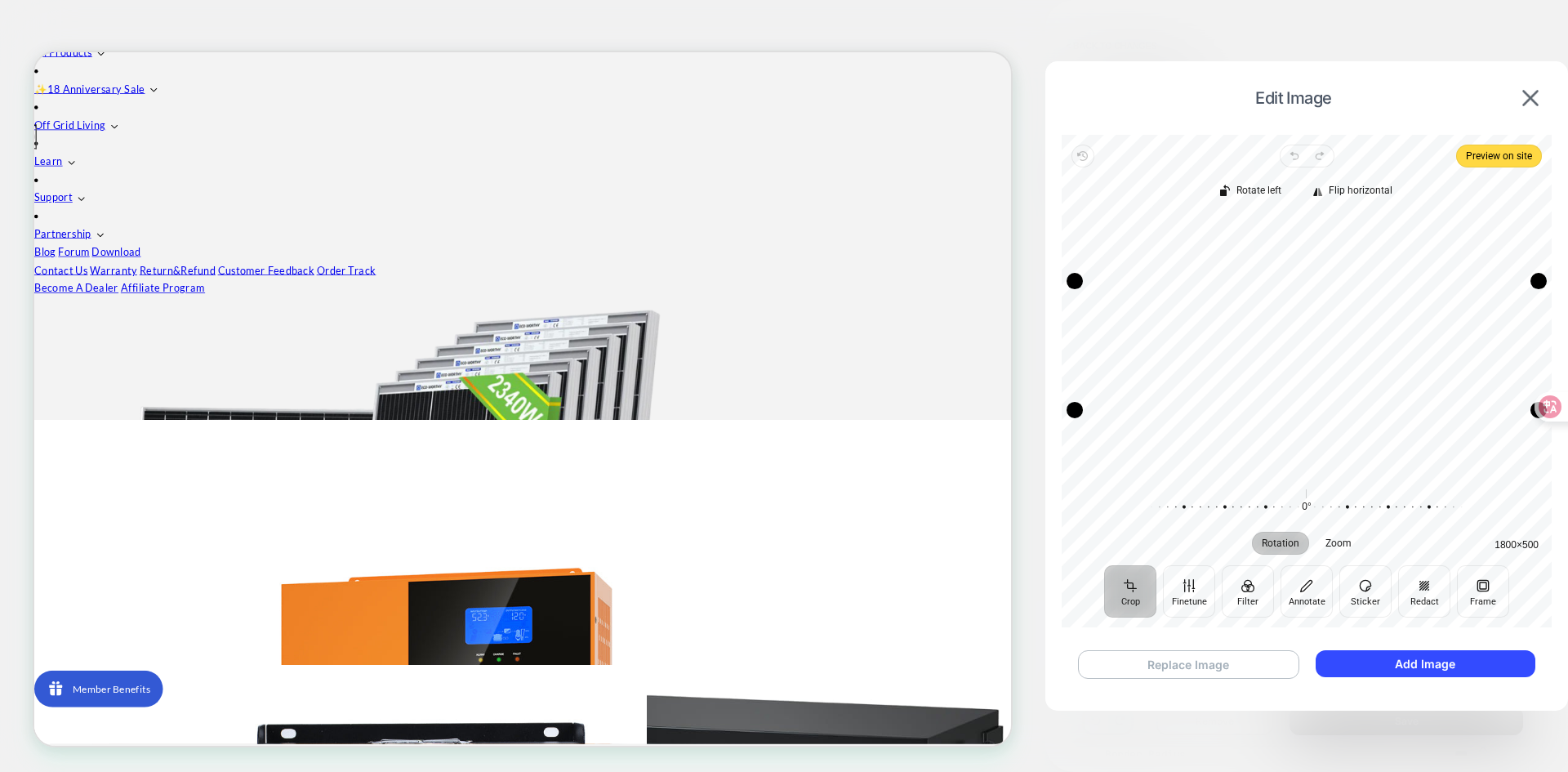
click at [1211, 678] on button "Replace Image" at bounding box center [1189, 664] width 222 height 29
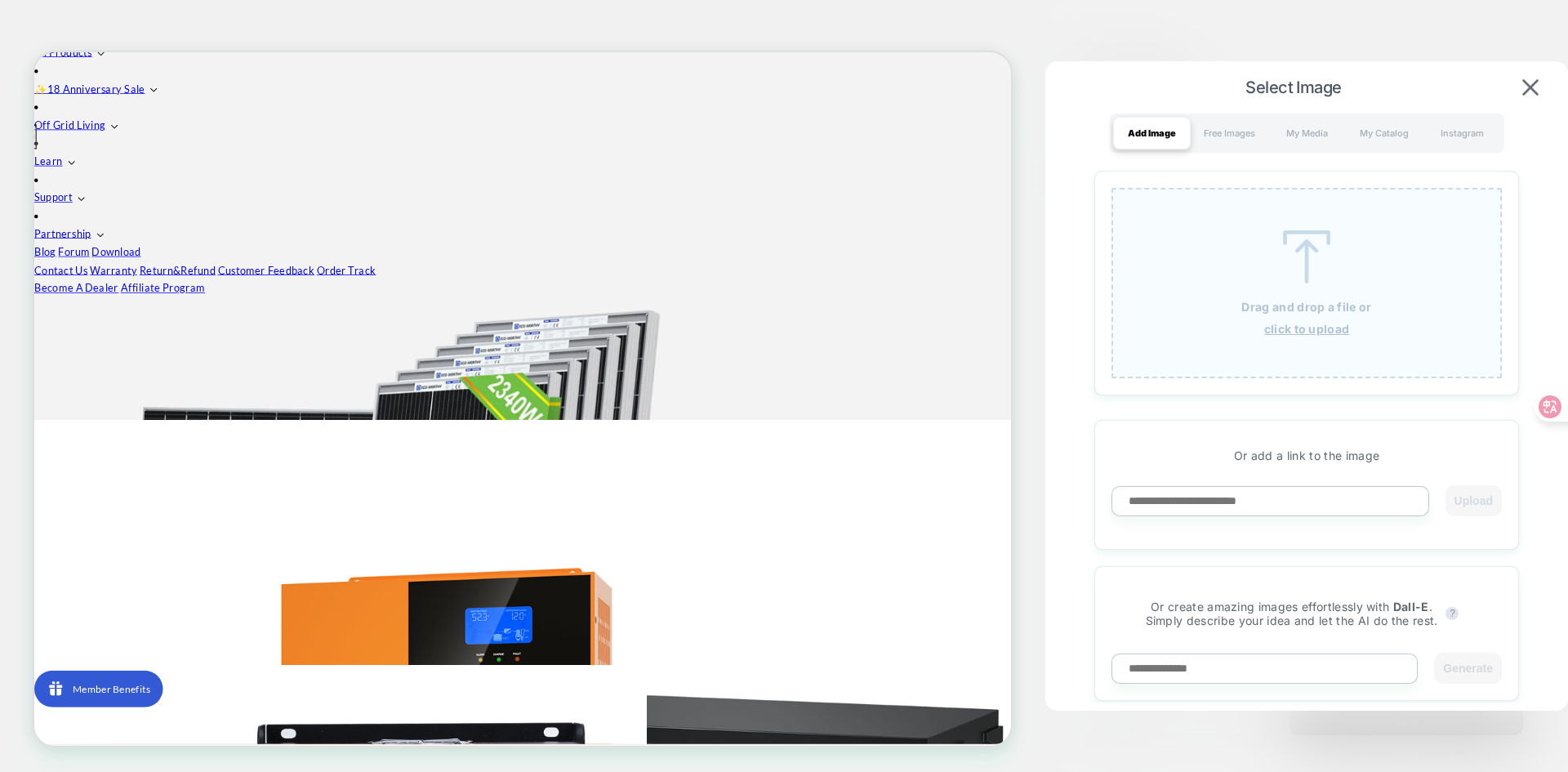
click at [1340, 246] on img at bounding box center [1307, 257] width 74 height 53
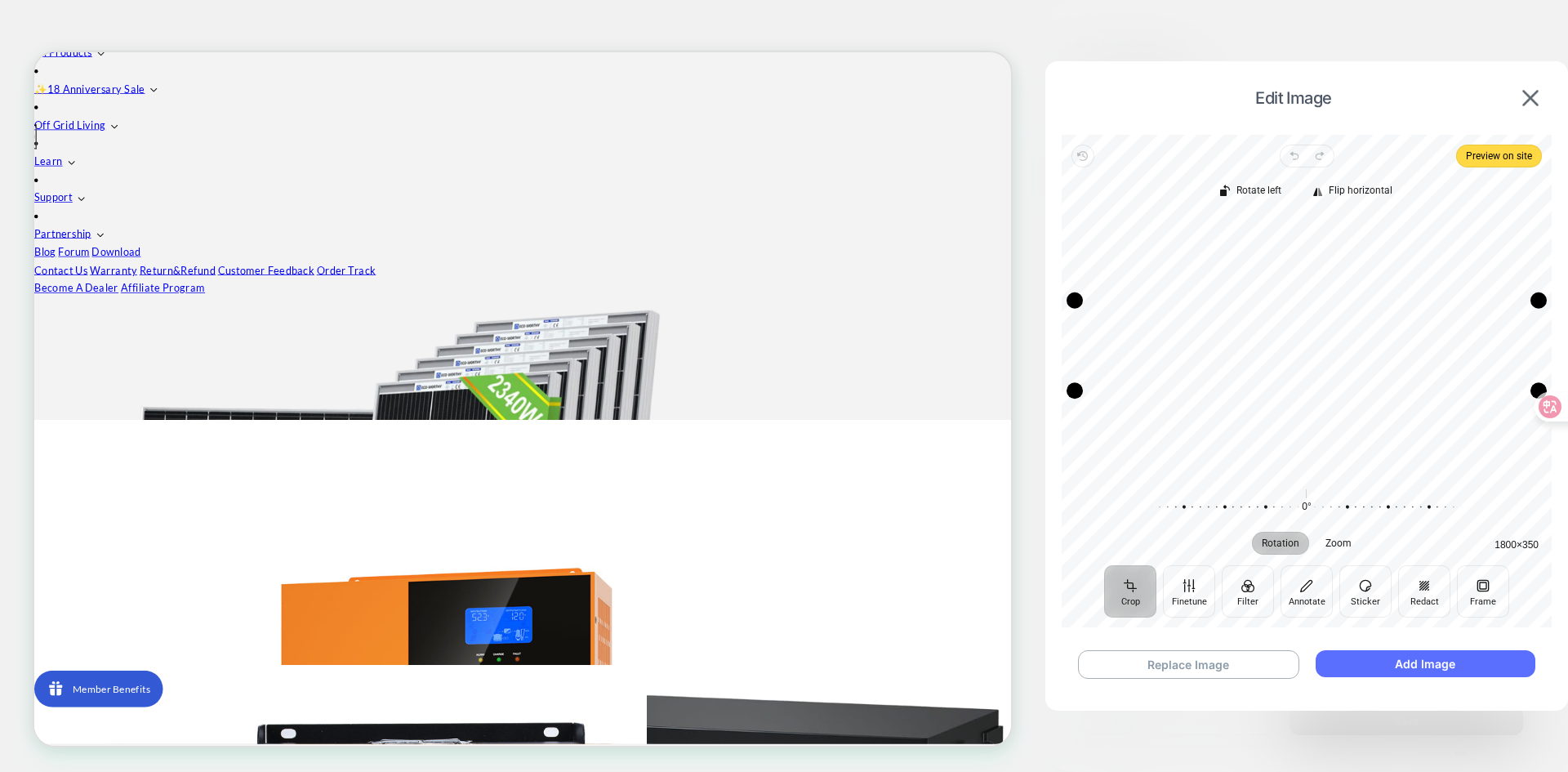
click at [1432, 664] on button "Add Image" at bounding box center [1426, 663] width 220 height 27
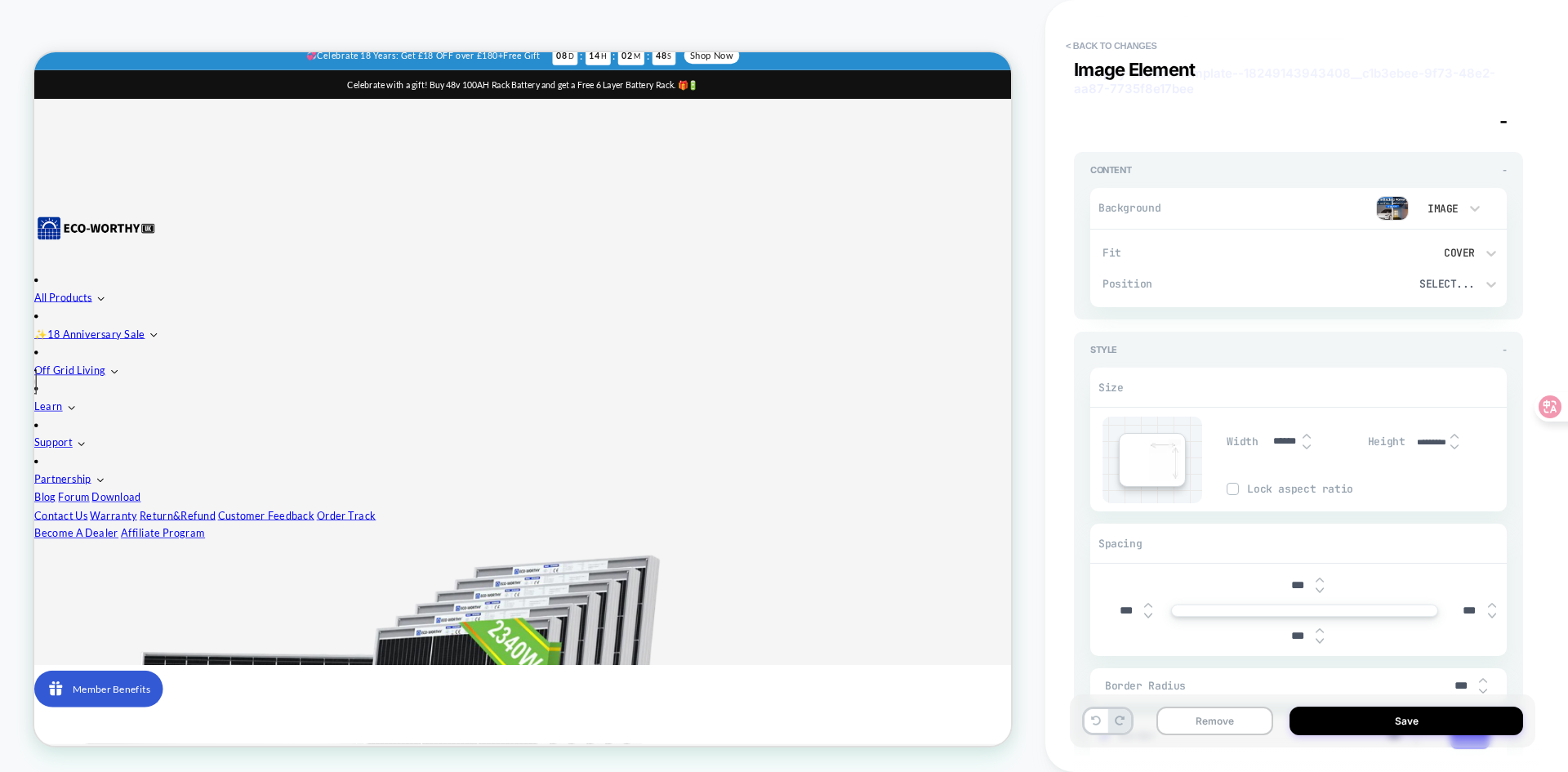
scroll to position [0, 0]
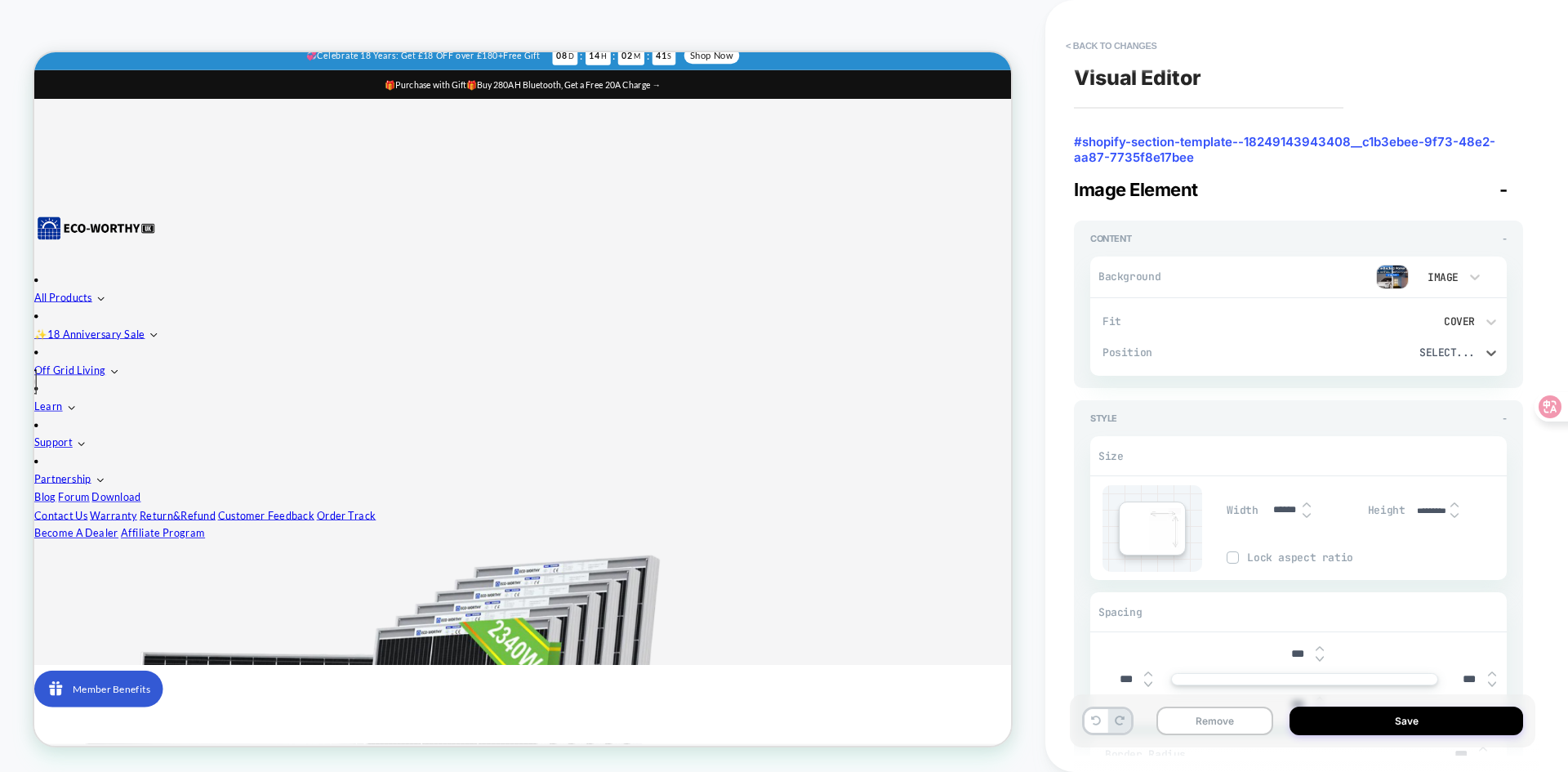
click at [1384, 347] on div "Select..." at bounding box center [1398, 353] width 155 height 14
click at [1384, 347] on div at bounding box center [784, 386] width 1568 height 772
click at [1464, 273] on div "Image" at bounding box center [1441, 278] width 51 height 18
click at [1390, 273] on div at bounding box center [784, 386] width 1568 height 772
click at [1390, 273] on img at bounding box center [1392, 277] width 33 height 25
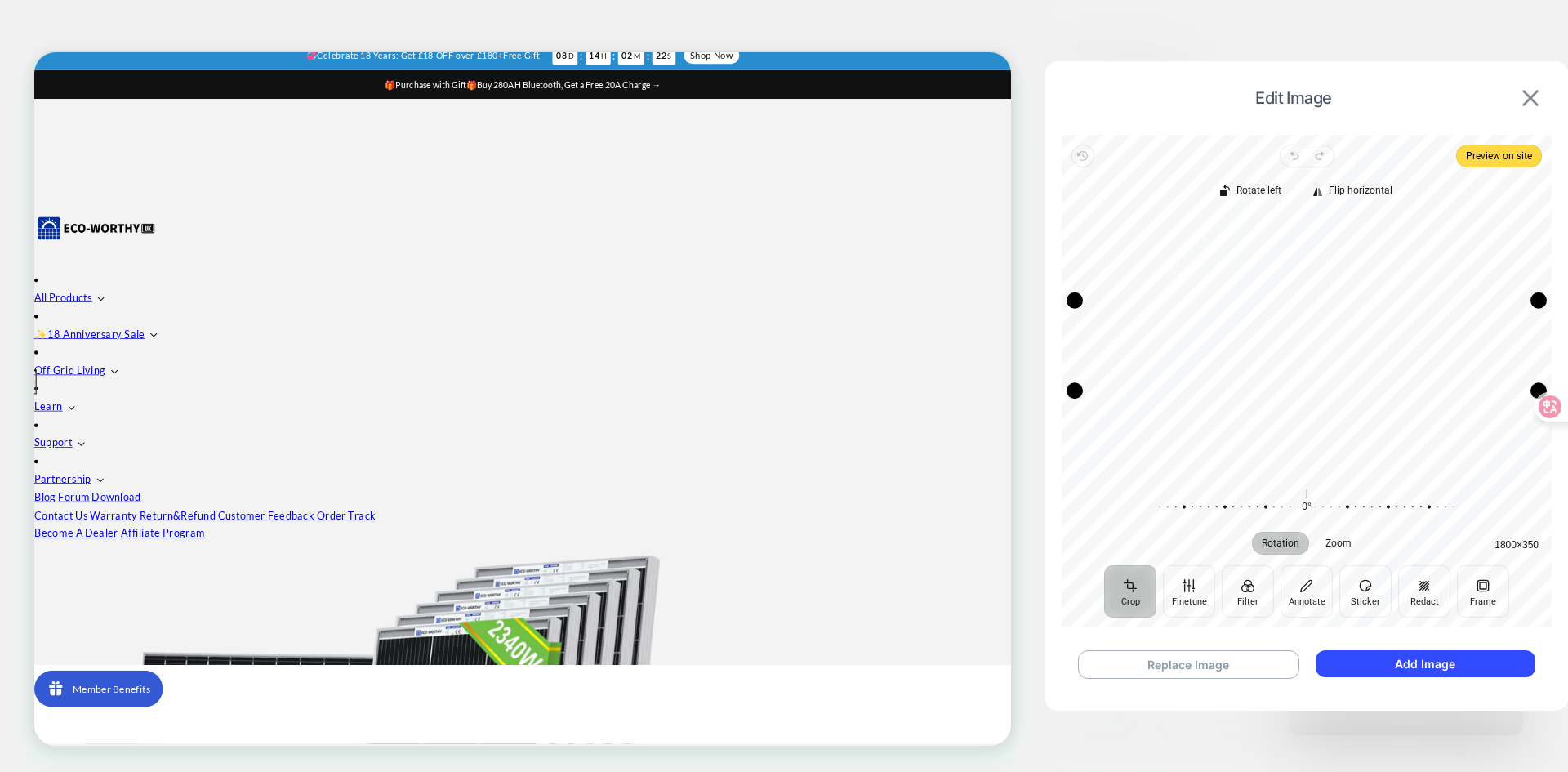
click at [1532, 96] on img at bounding box center [1530, 98] width 17 height 17
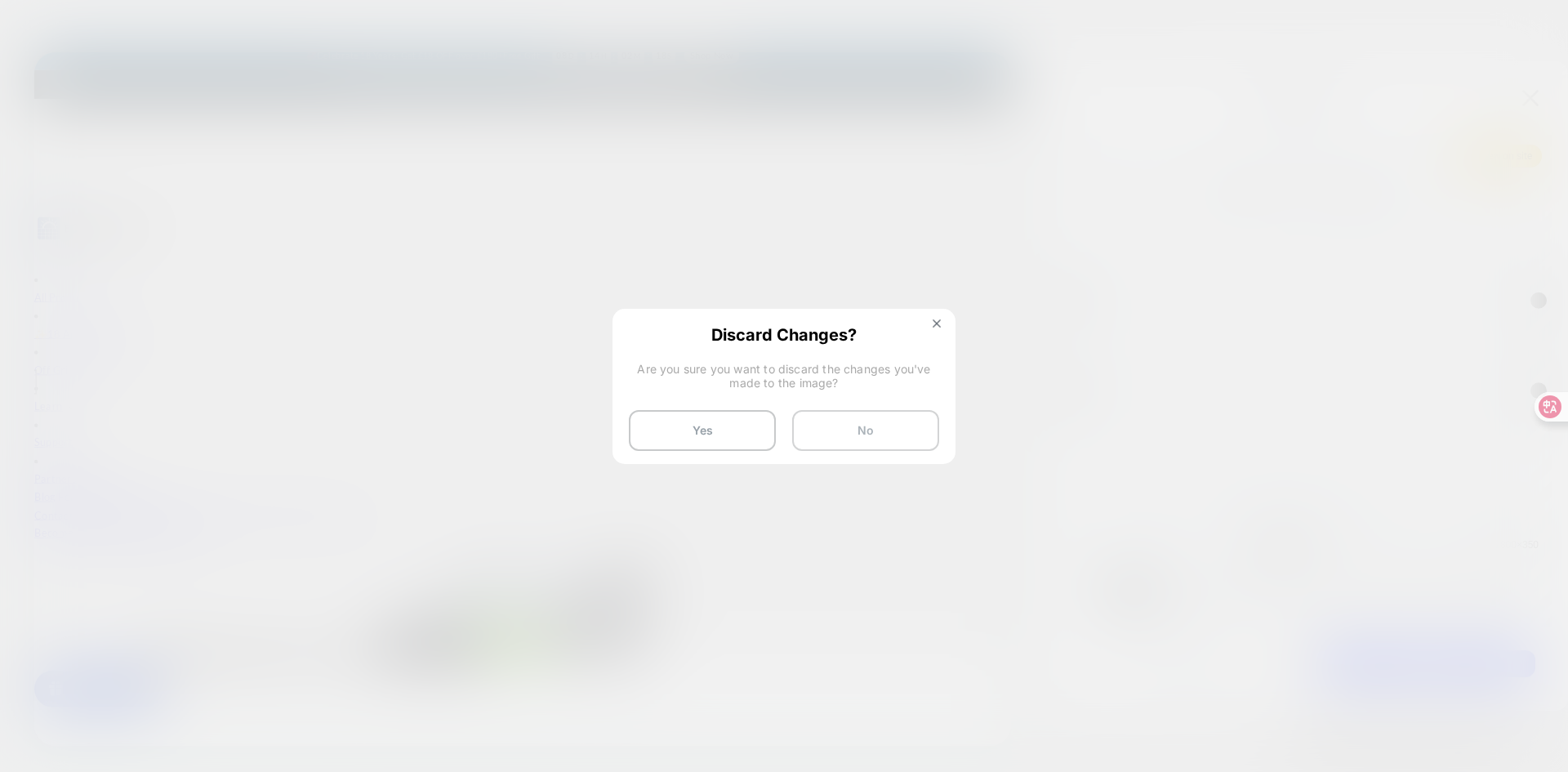
click at [854, 439] on button "No" at bounding box center [865, 430] width 147 height 40
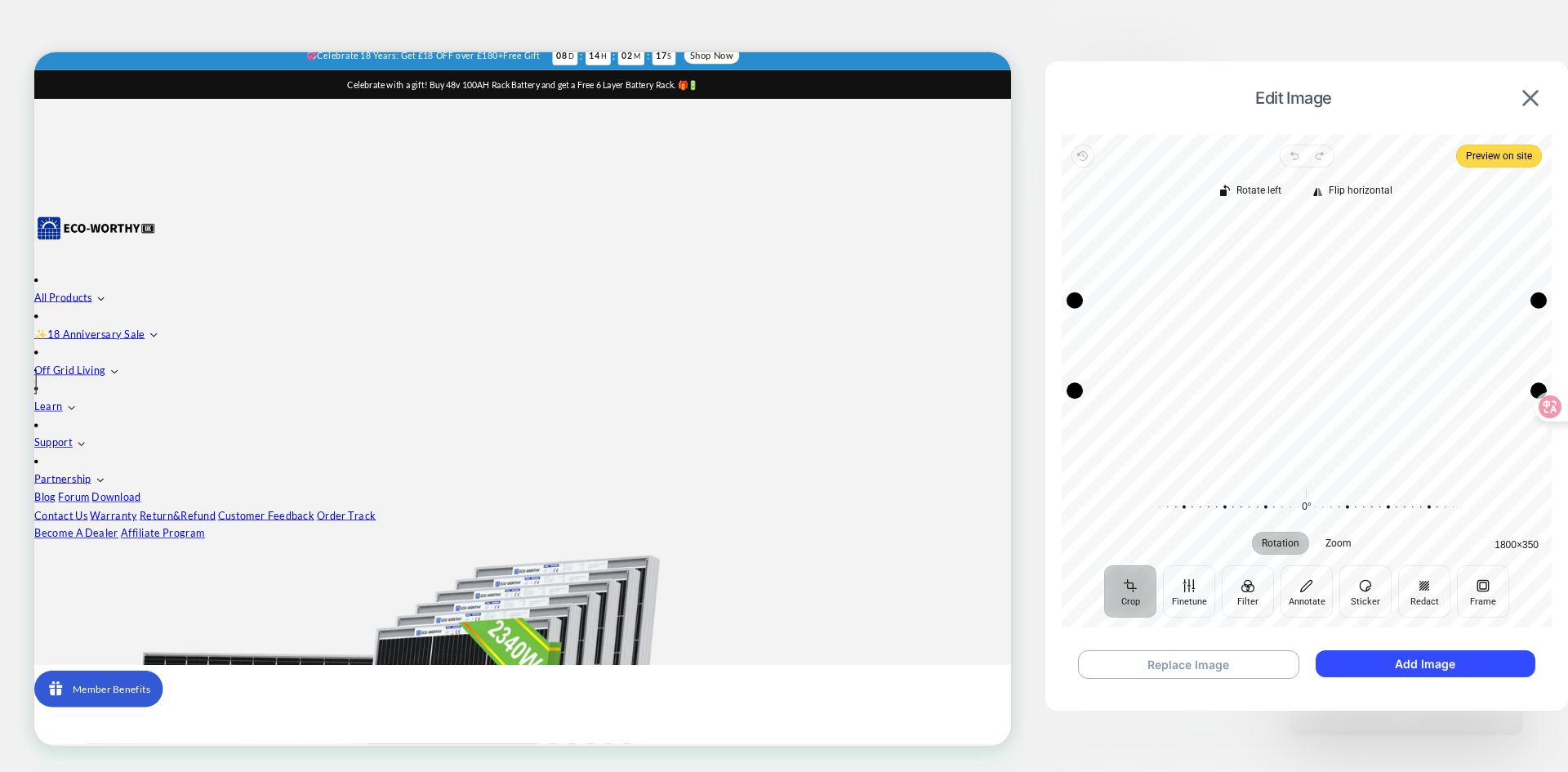
click at [1233, 361] on div "Recenter" at bounding box center [1306, 345] width 463 height 258
click at [1437, 658] on button "Add Image" at bounding box center [1426, 663] width 220 height 27
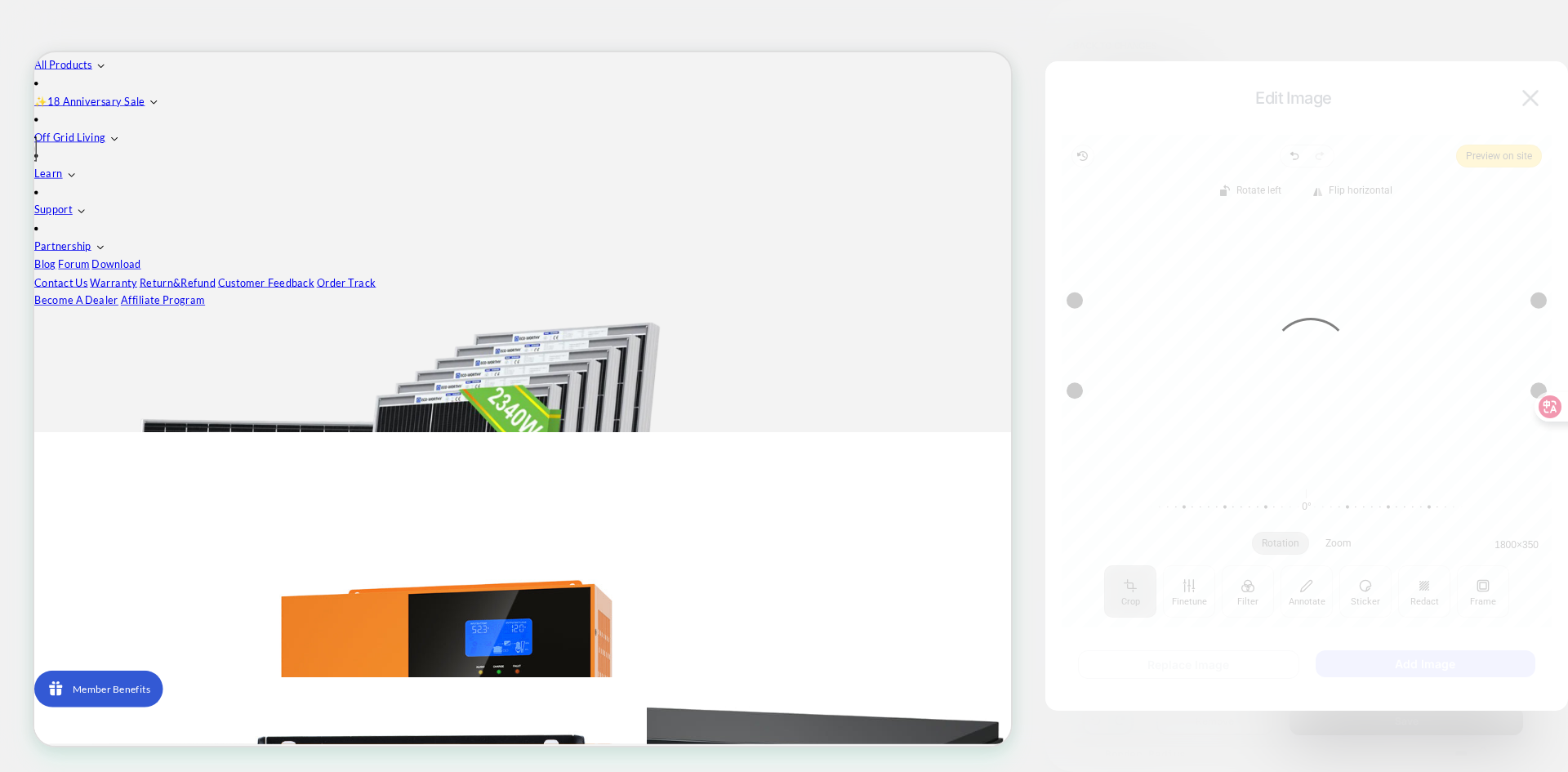
scroll to position [365, 0]
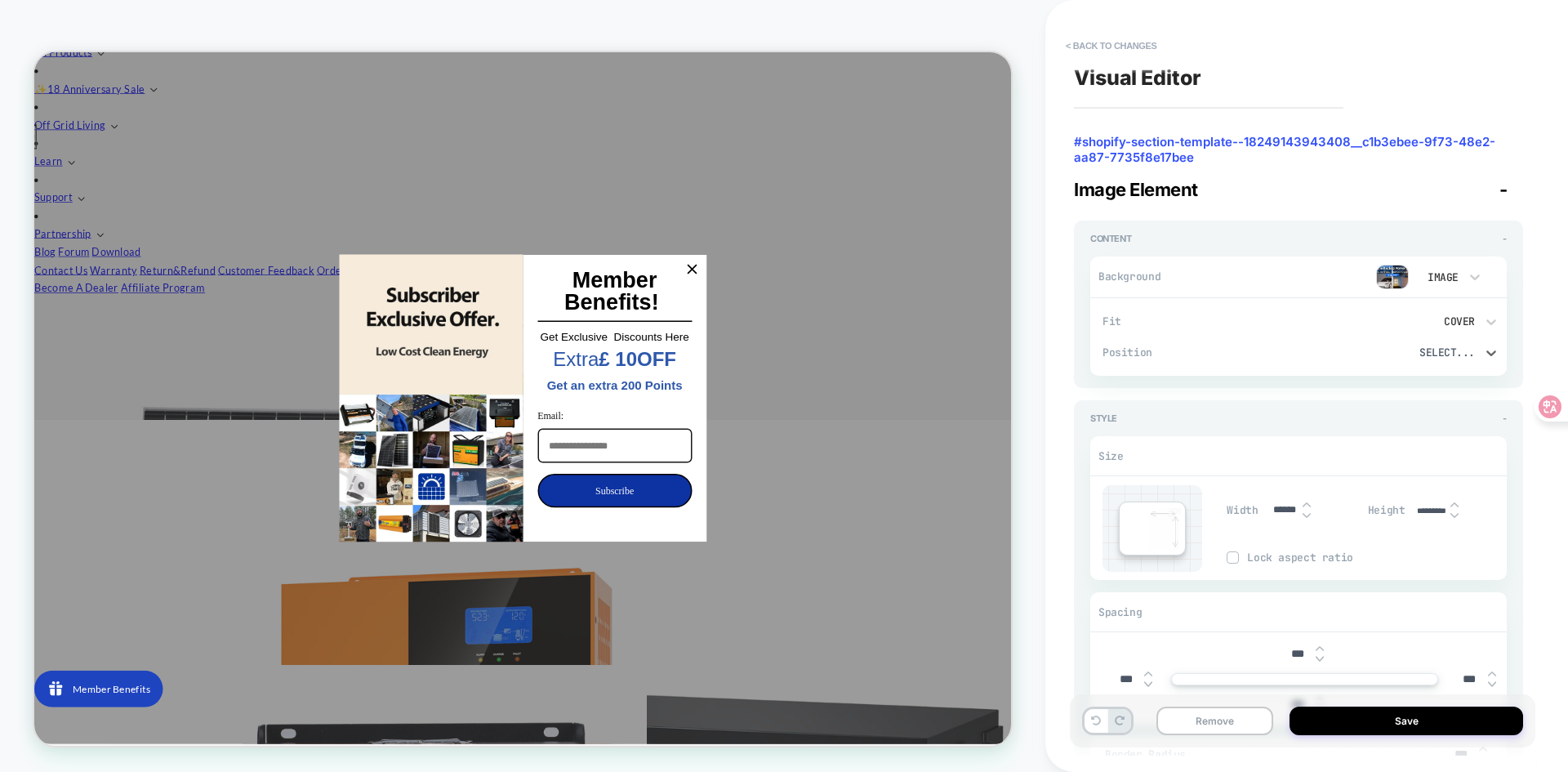
click at [1466, 350] on div "Select..." at bounding box center [1398, 353] width 155 height 14
click at [1519, 479] on div at bounding box center [784, 386] width 1568 height 772
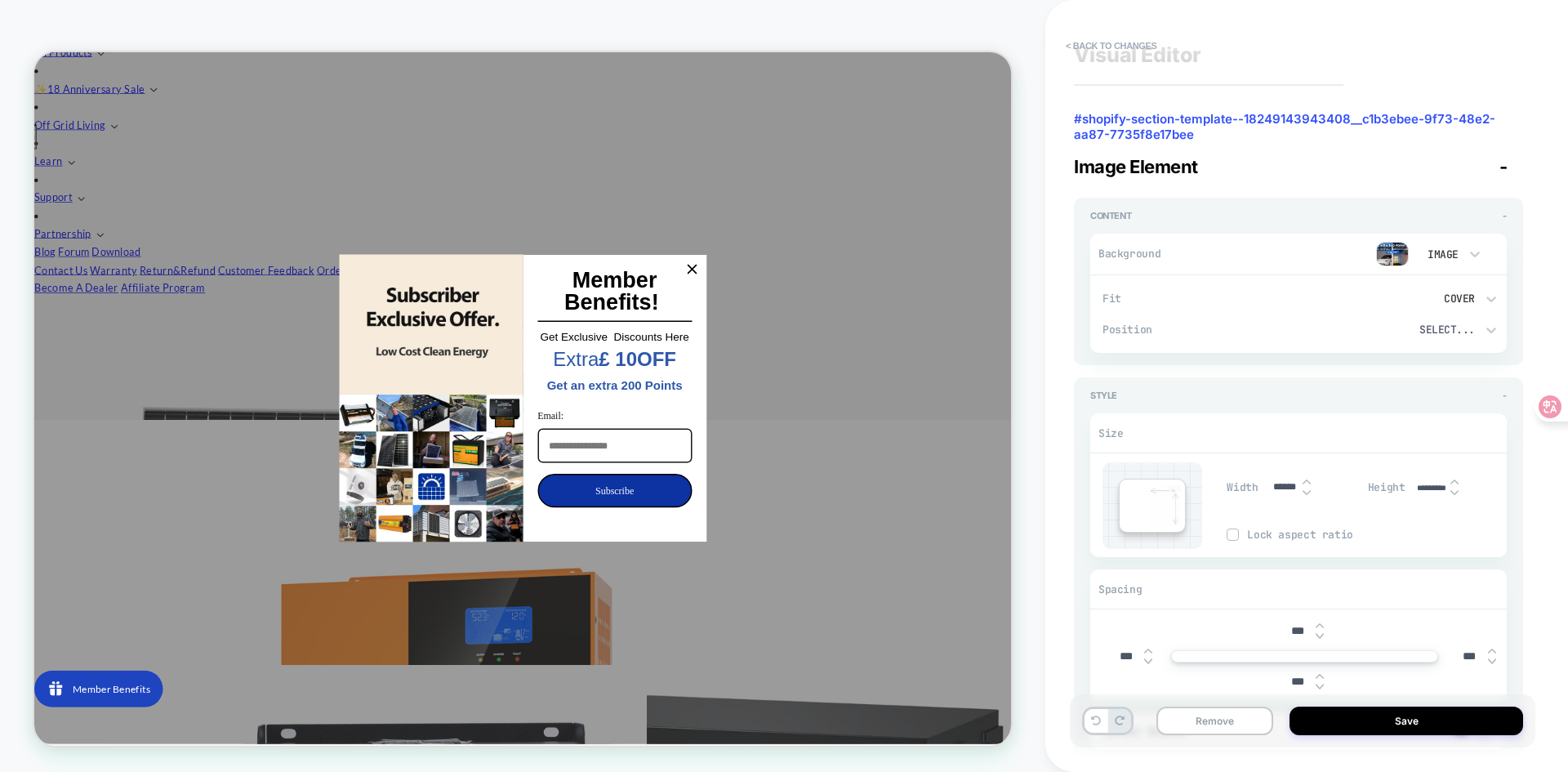
scroll to position [0, 0]
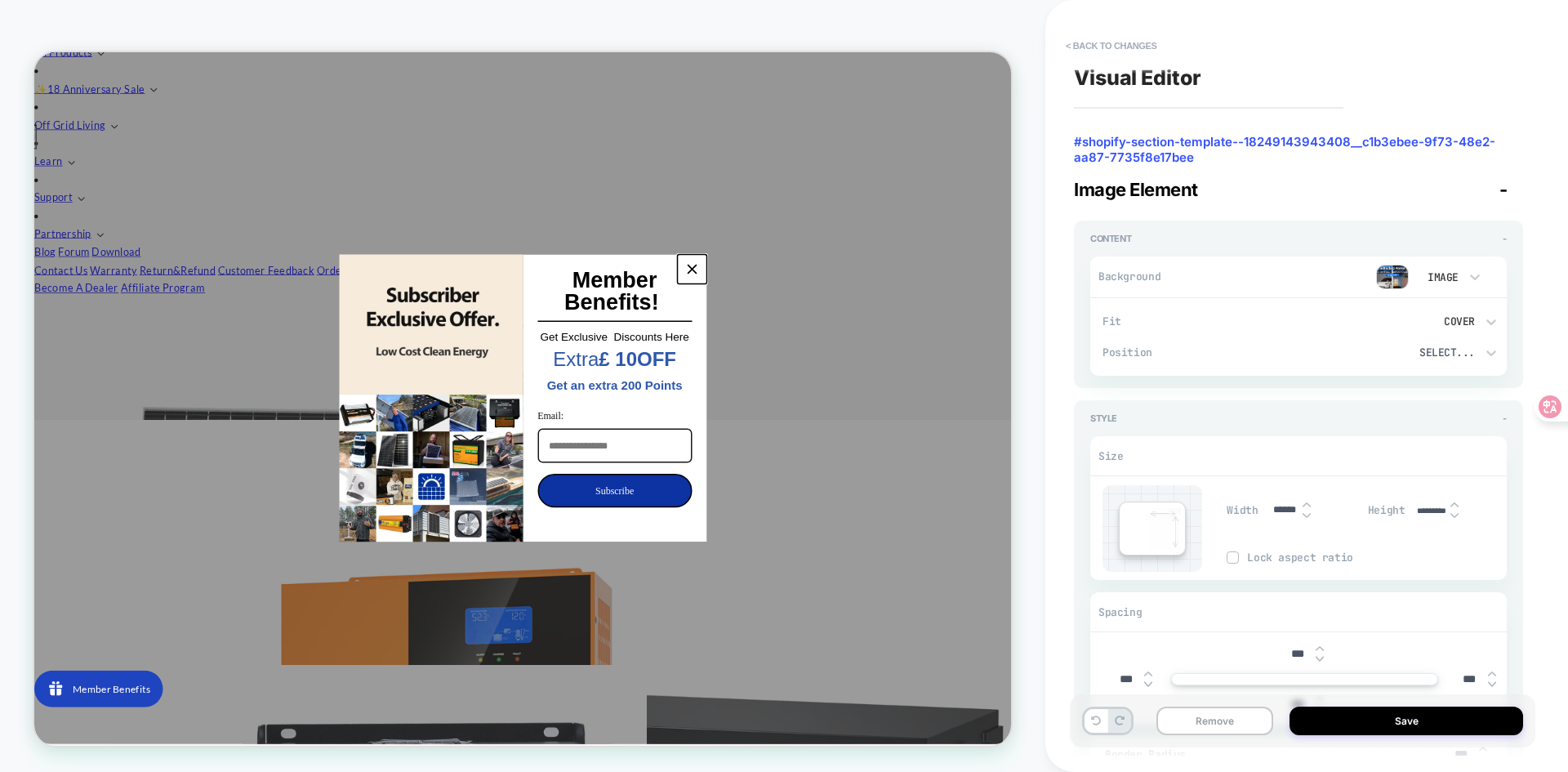
click at [911, 347] on icon "close icon" at bounding box center [911, 341] width 13 height 13
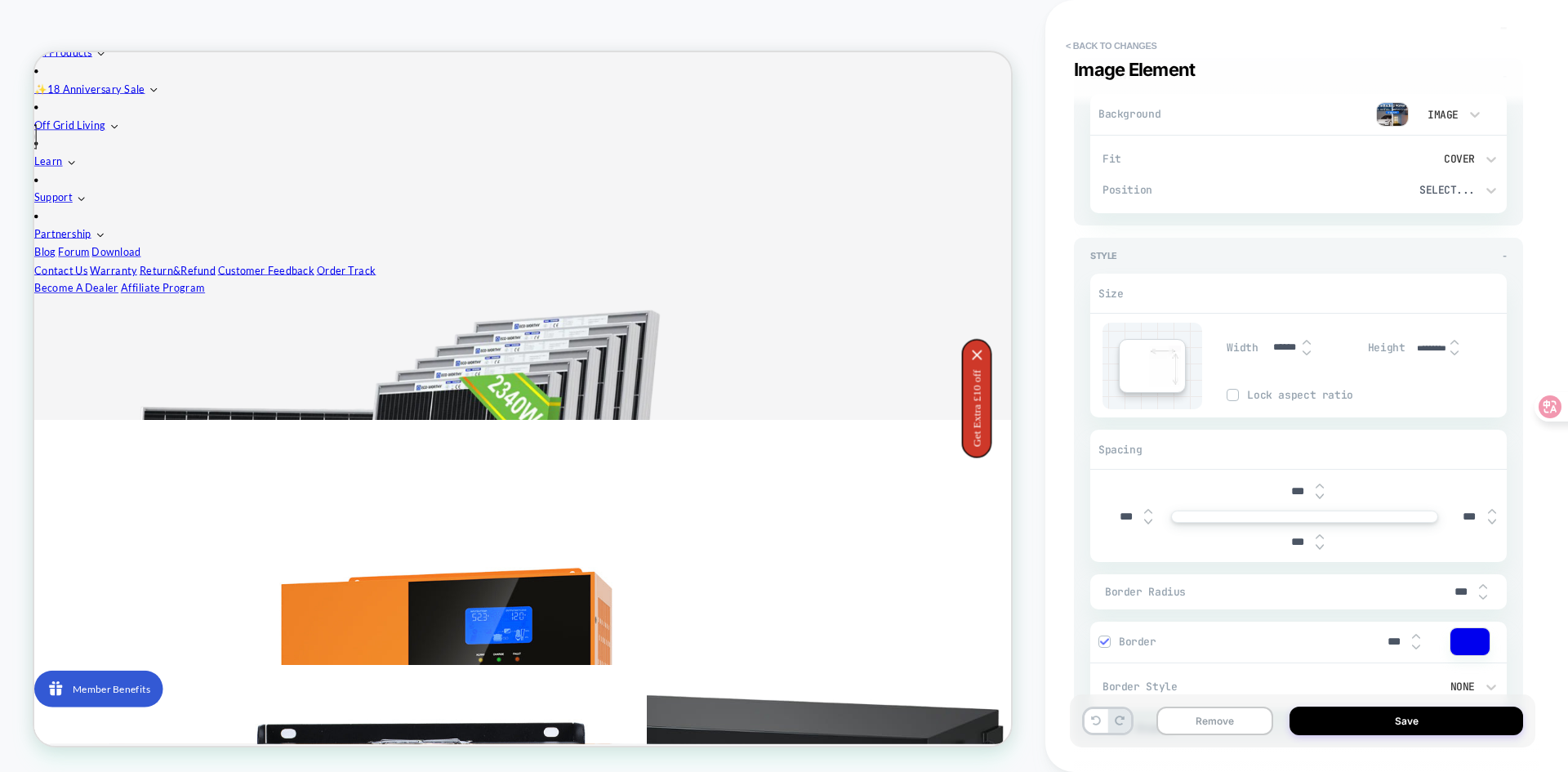
scroll to position [164, 0]
click at [1230, 389] on div at bounding box center [1233, 394] width 11 height 11
click at [1230, 392] on img at bounding box center [1233, 393] width 8 height 8
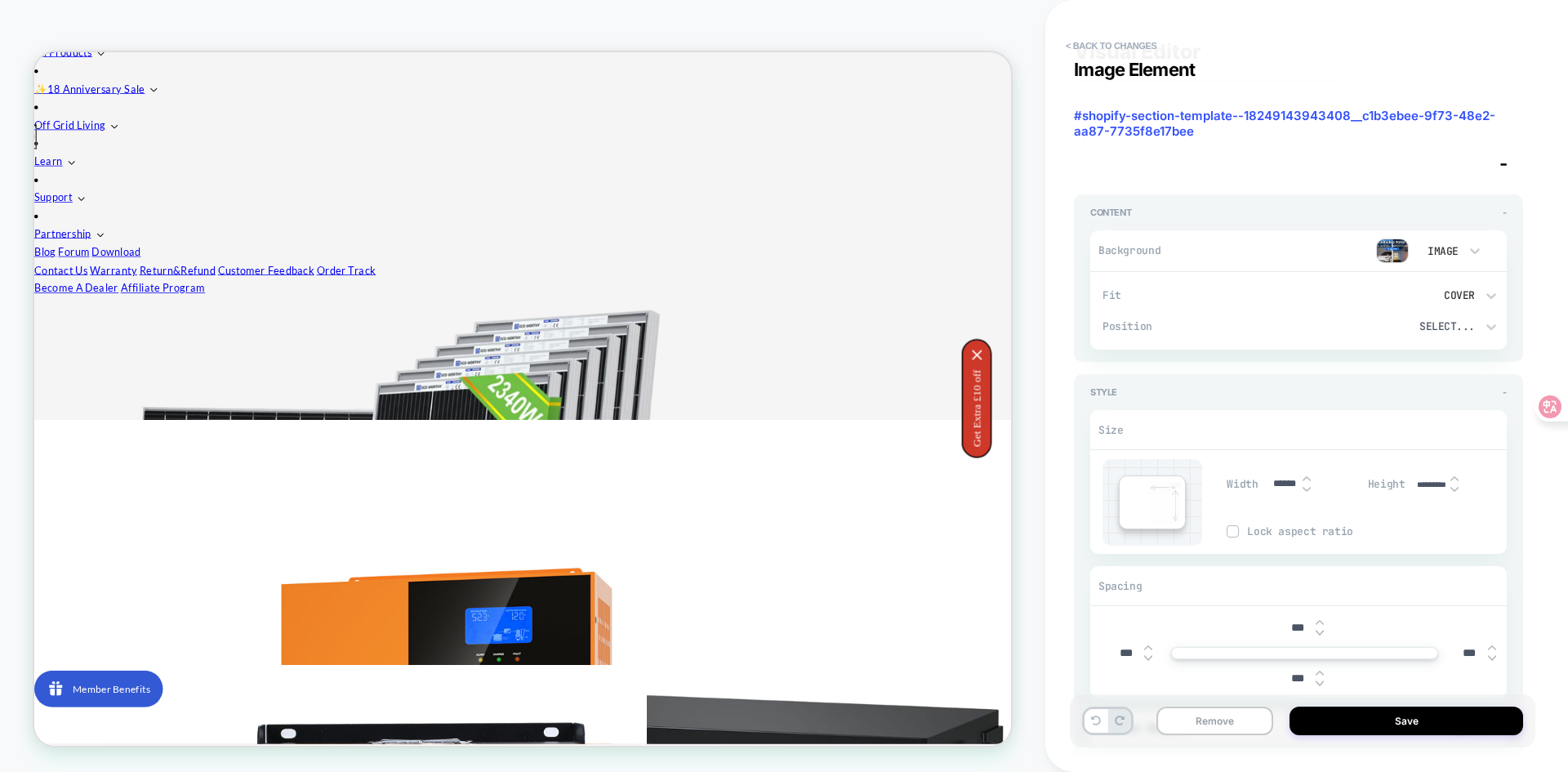
scroll to position [0, 0]
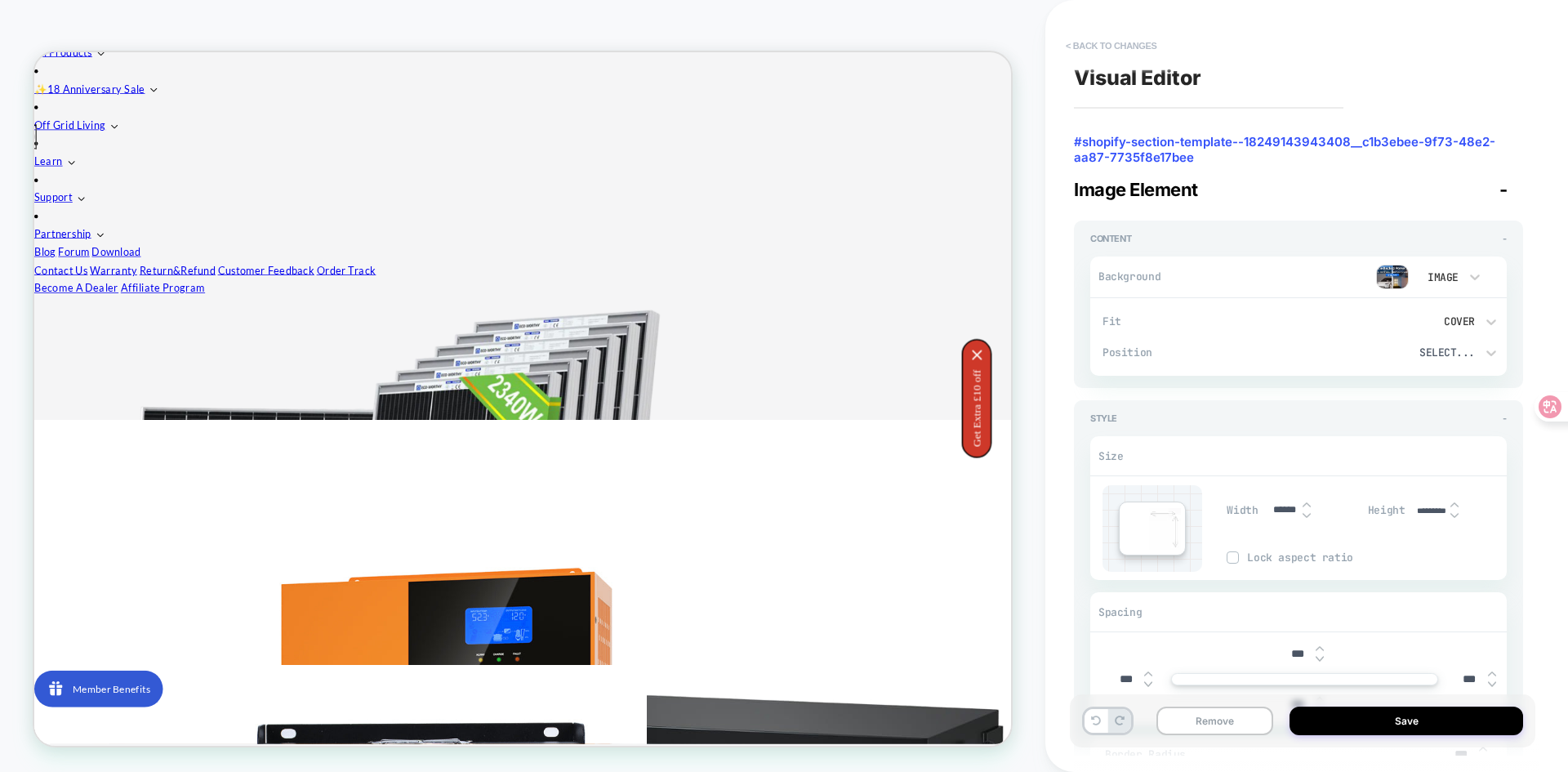
click at [1075, 47] on button "< Back to changes" at bounding box center [1112, 46] width 108 height 26
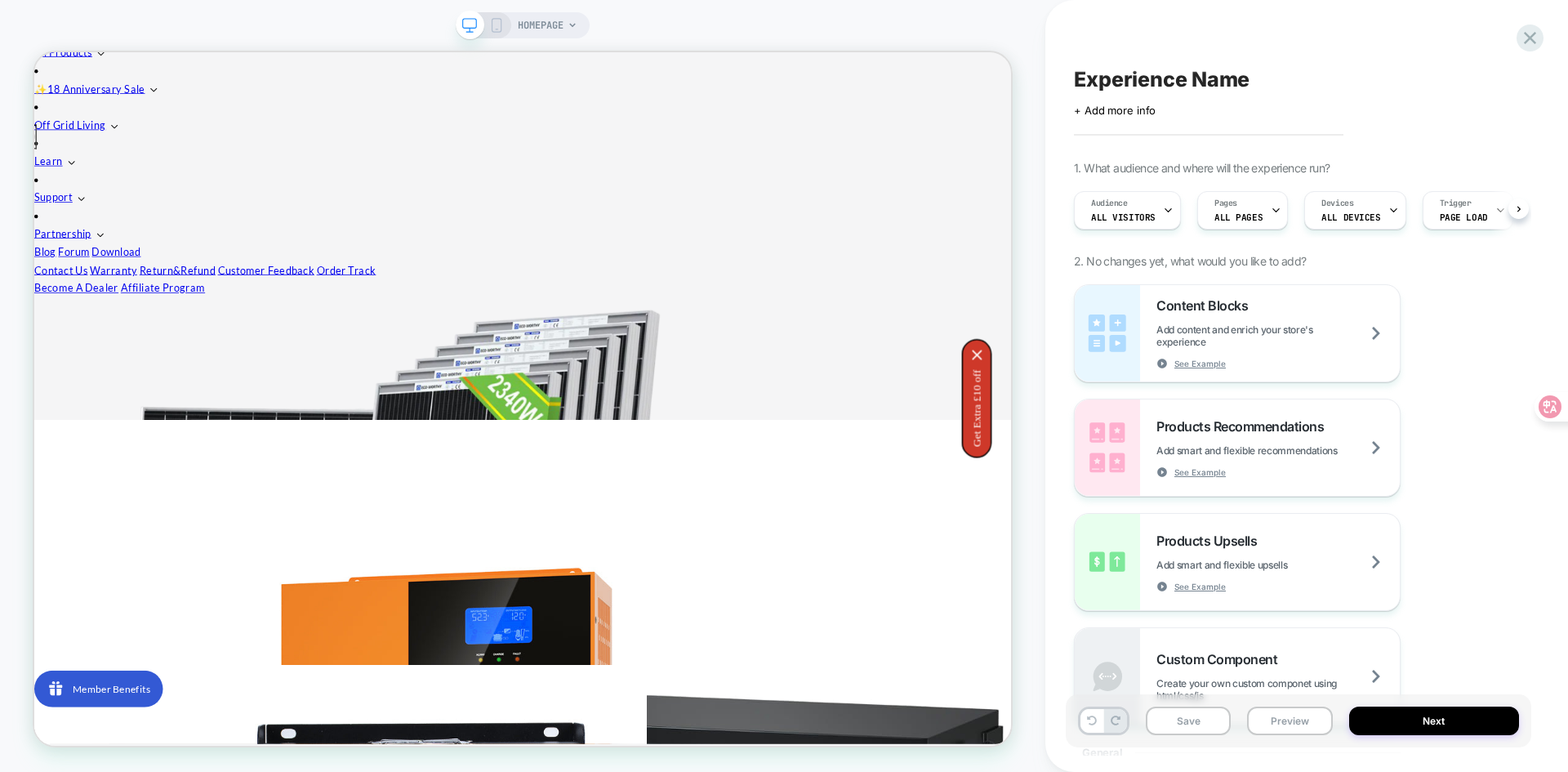
scroll to position [0, 1]
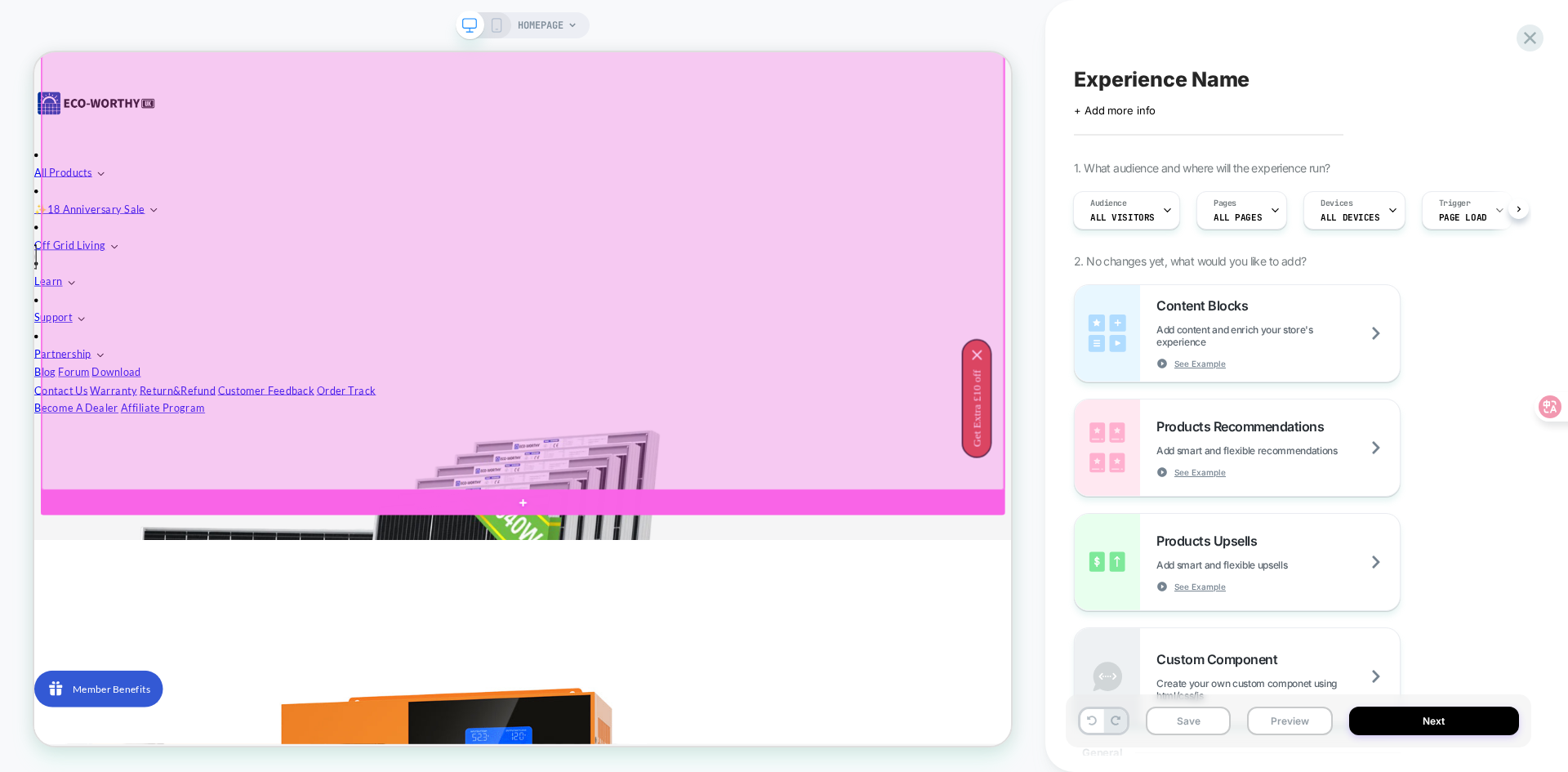
scroll to position [201, 0]
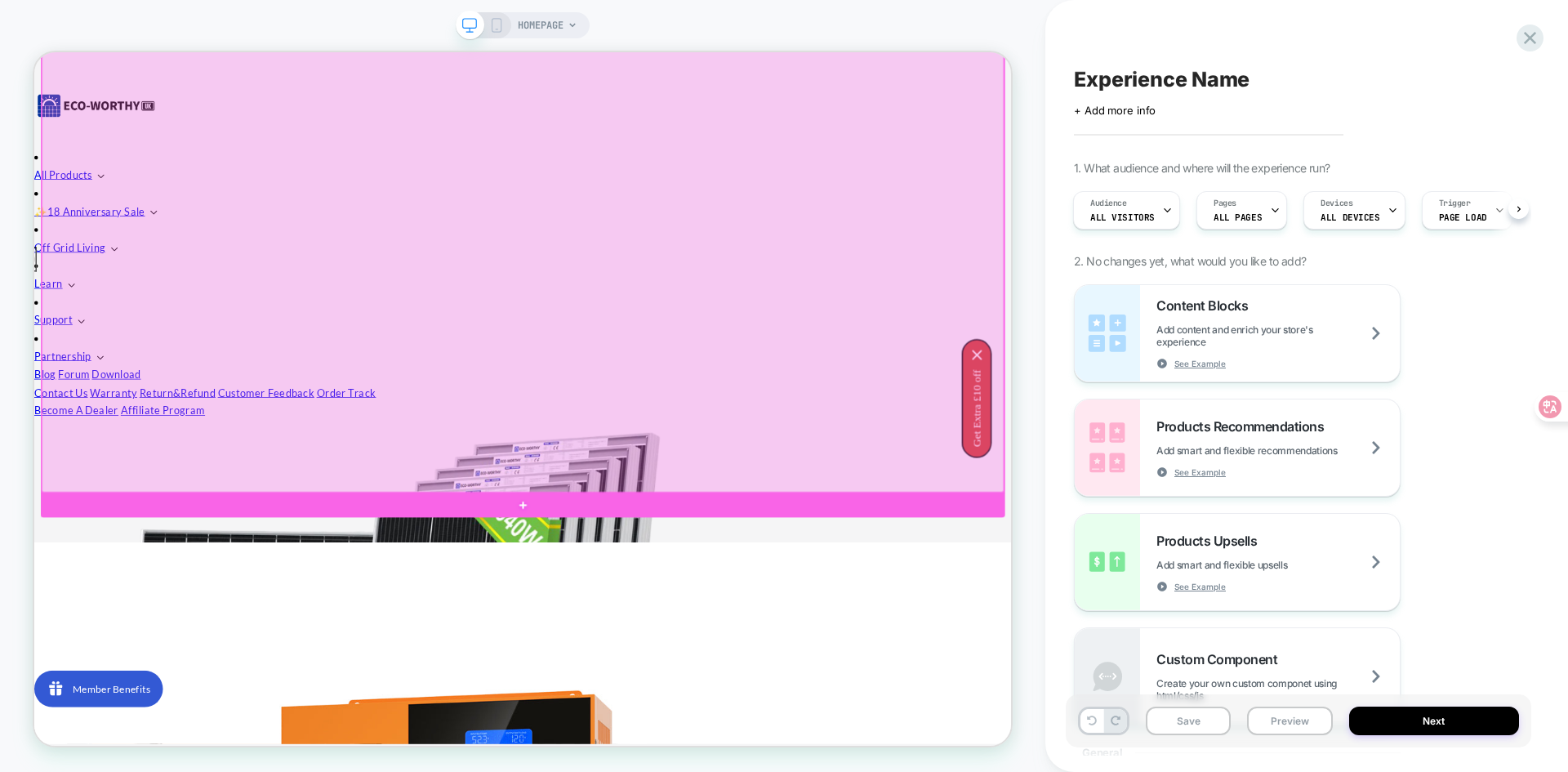
drag, startPoint x: 714, startPoint y: 304, endPoint x: 623, endPoint y: 305, distance: 91.0
click at [623, 305] on div at bounding box center [685, 332] width 1283 height 611
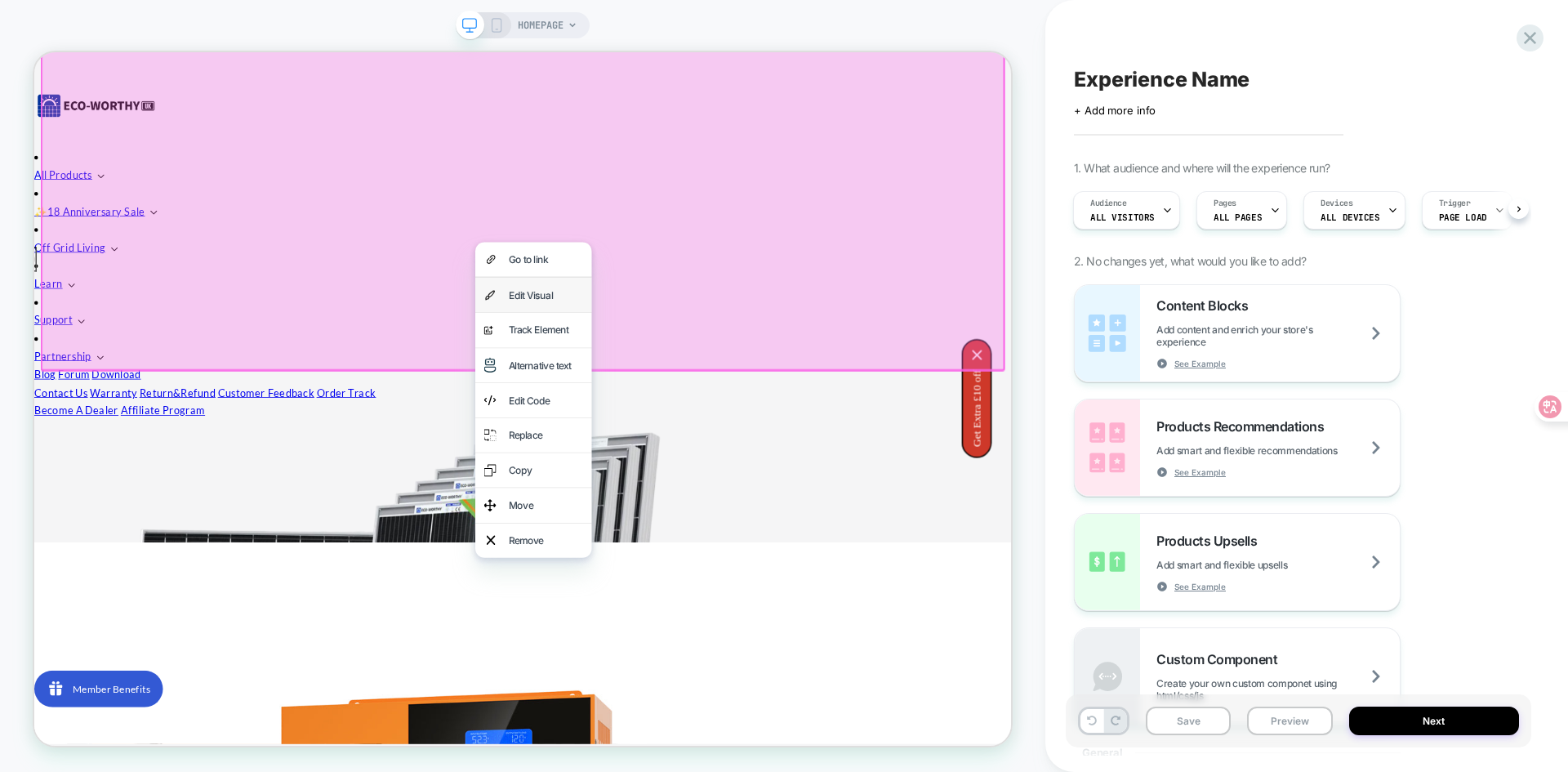
click at [688, 380] on div "Edit Visual" at bounding box center [716, 375] width 99 height 23
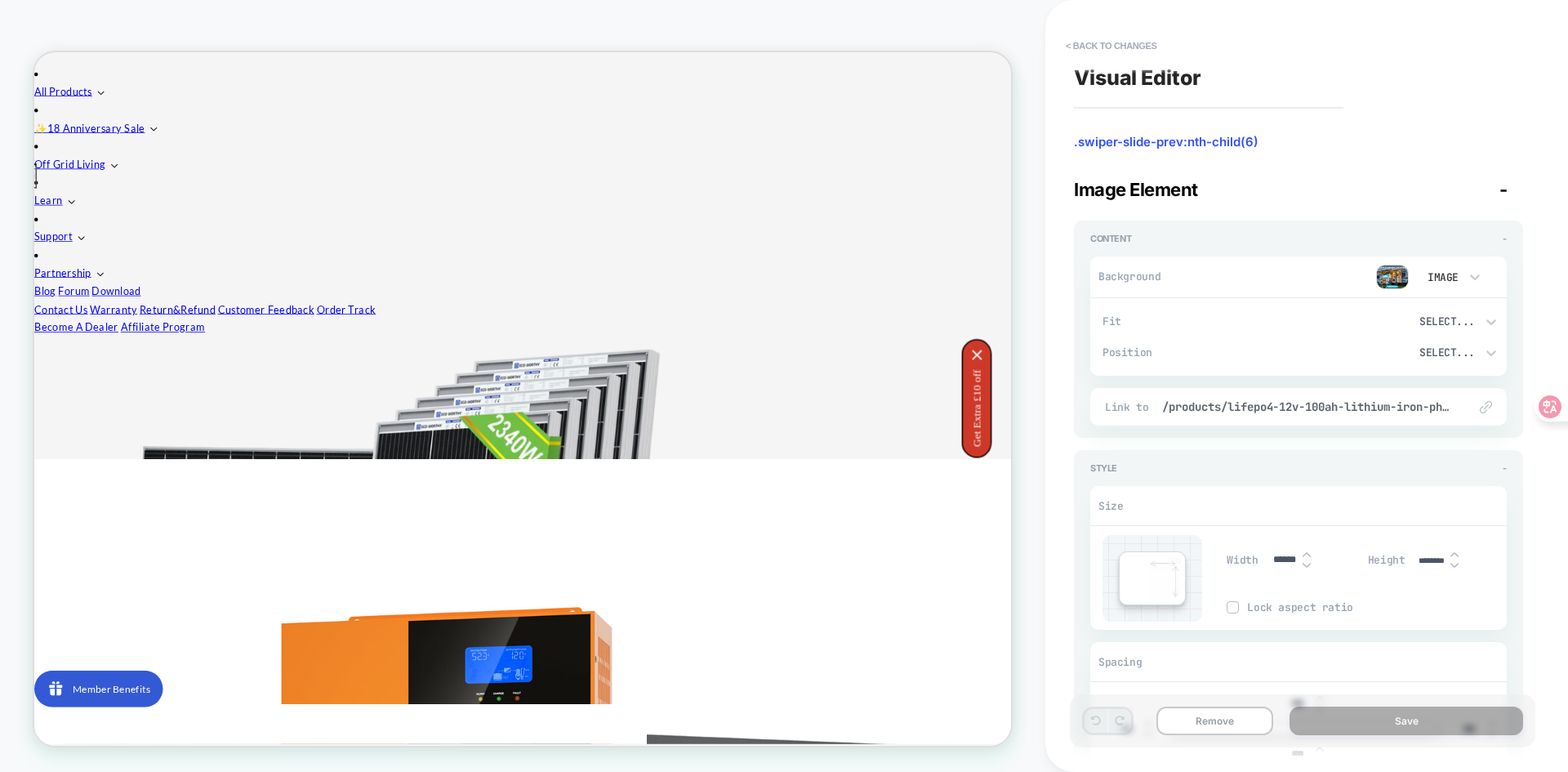
scroll to position [348, 0]
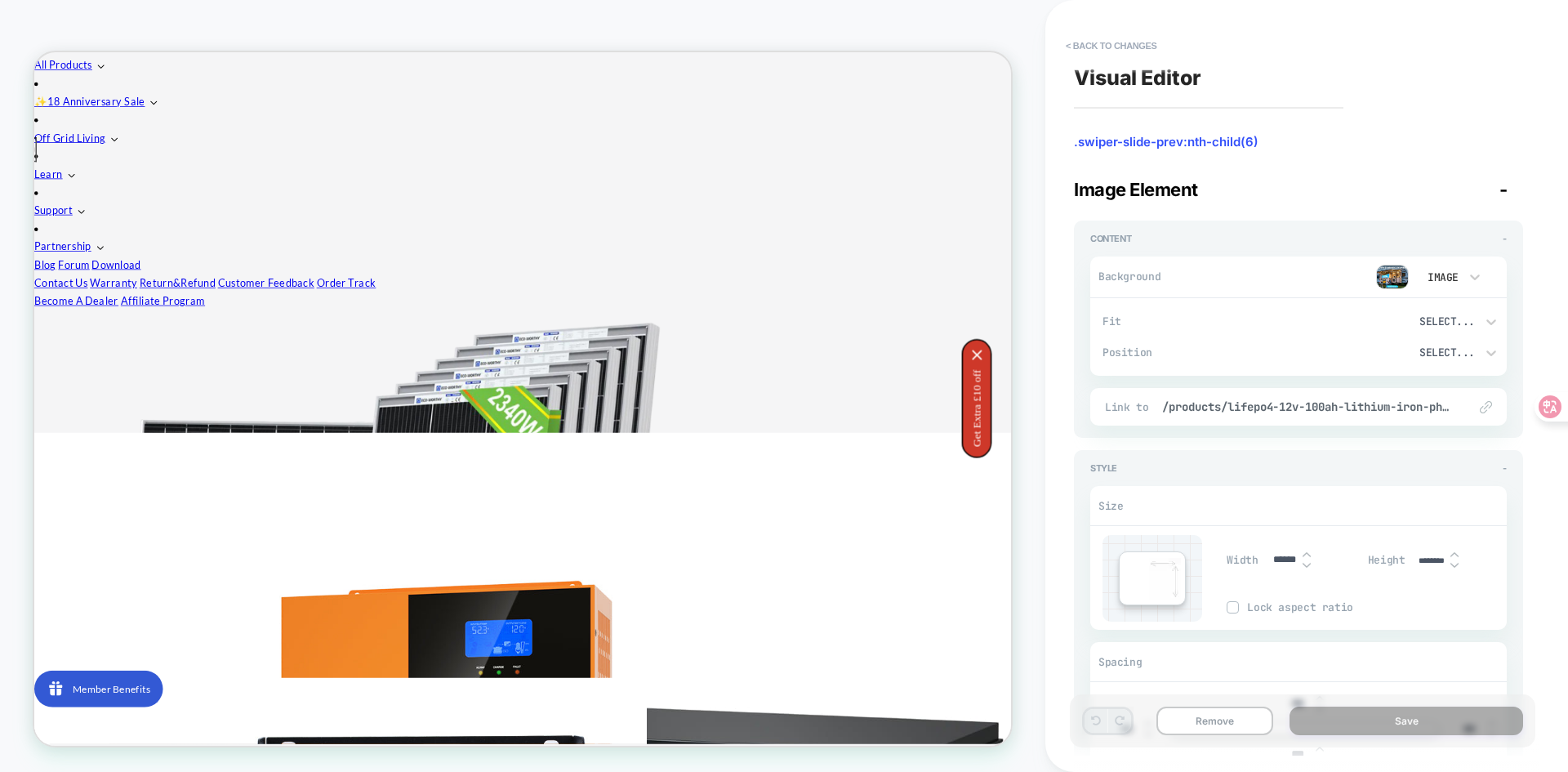
click at [1075, 46] on button "< Back to changes" at bounding box center [1112, 46] width 108 height 26
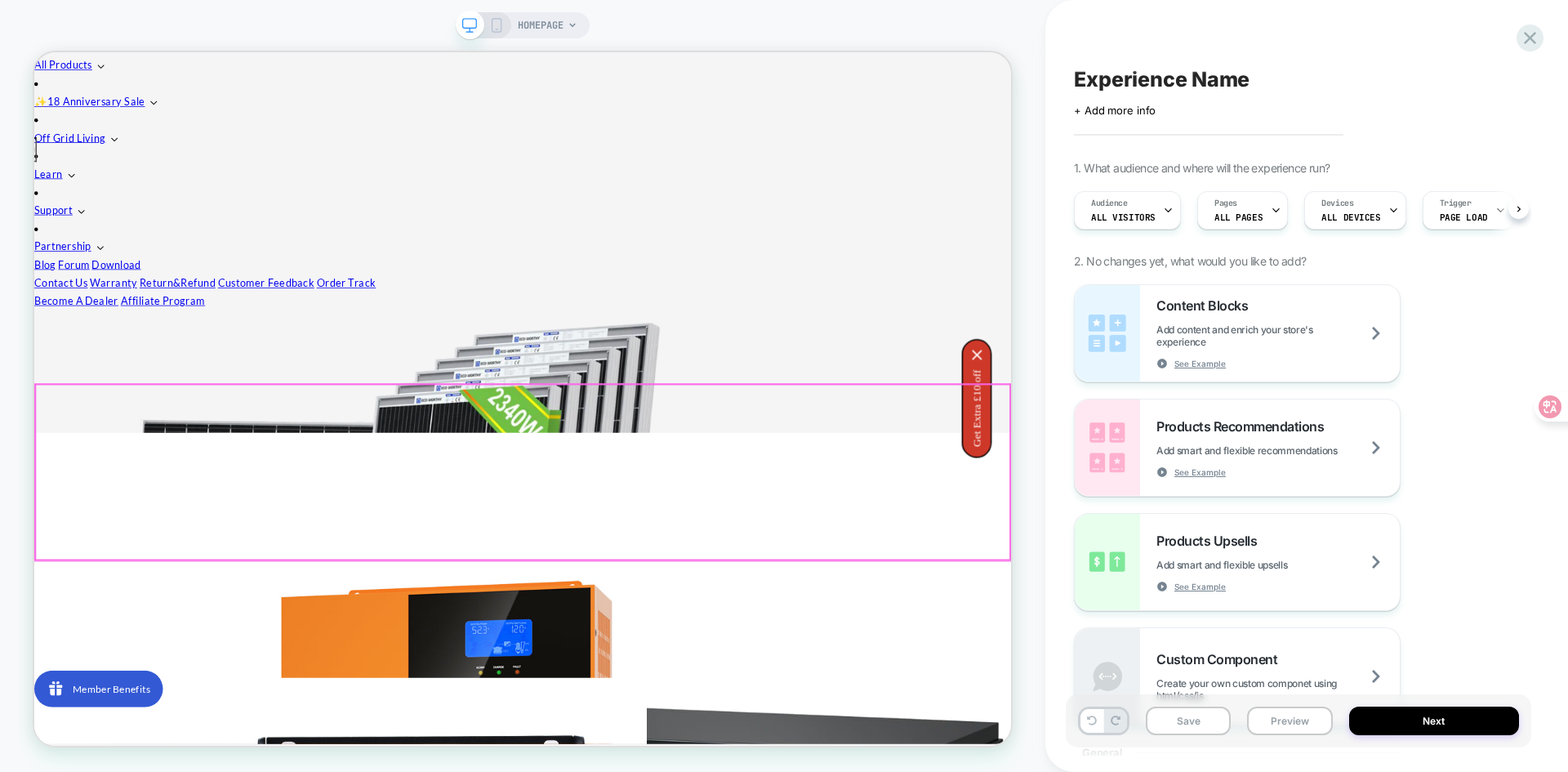
scroll to position [0, 1]
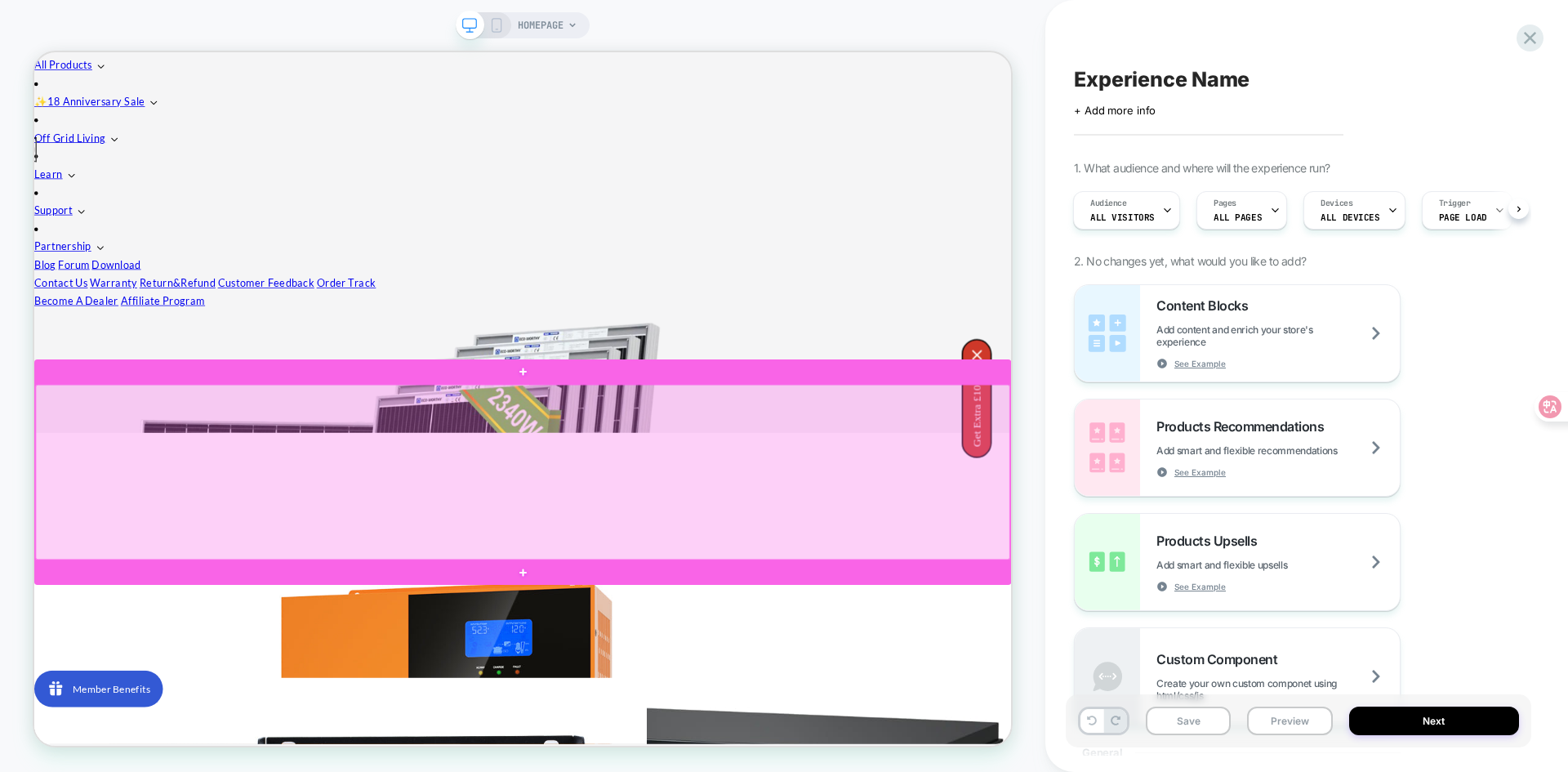
drag, startPoint x: 785, startPoint y: 589, endPoint x: 561, endPoint y: 577, distance: 224.3
drag, startPoint x: 561, startPoint y: 577, endPoint x: 477, endPoint y: 642, distance: 106.2
click at [477, 642] on div at bounding box center [685, 613] width 1299 height 234
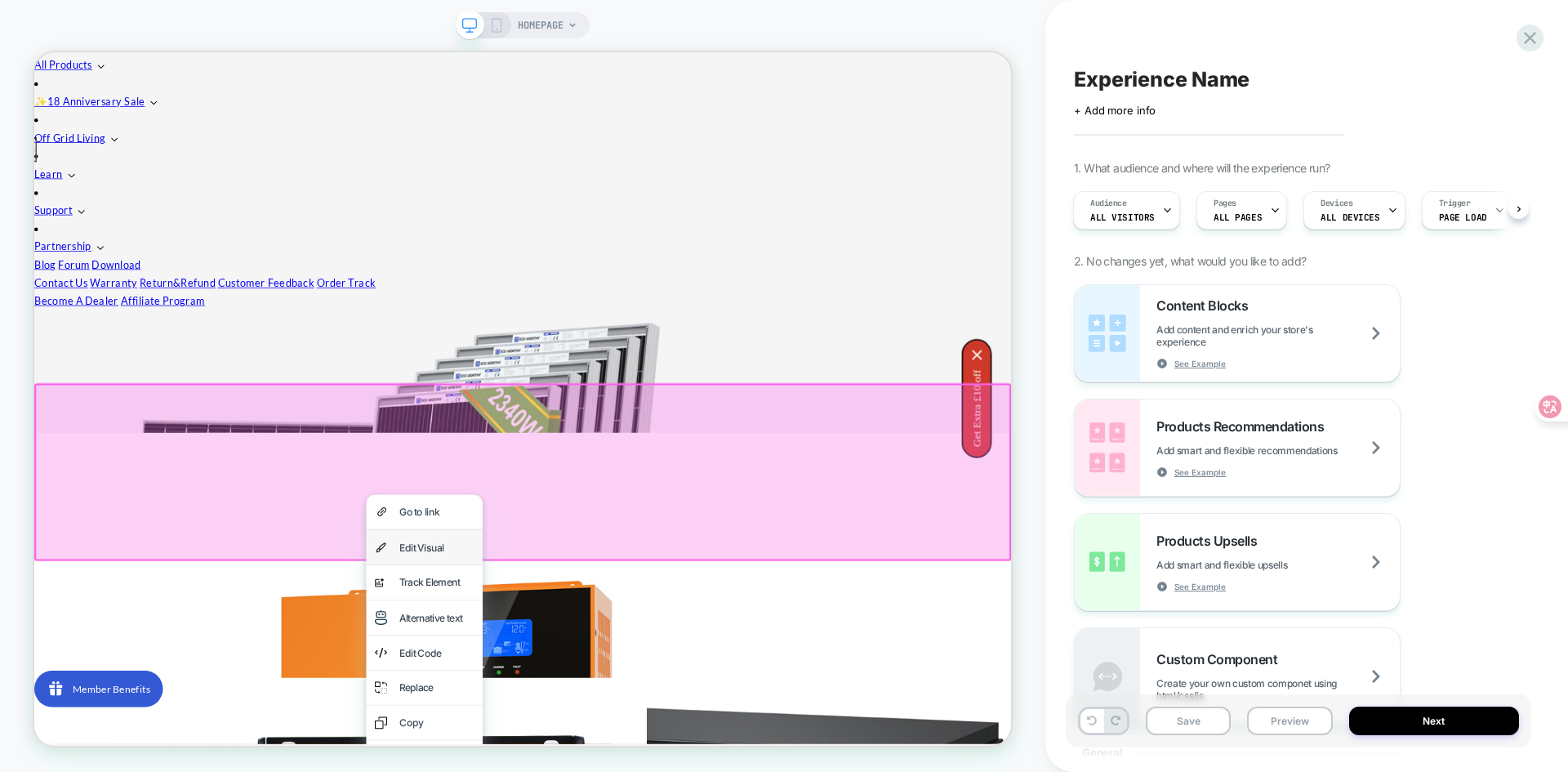
click at [532, 709] on div "Edit Visual" at bounding box center [570, 712] width 99 height 23
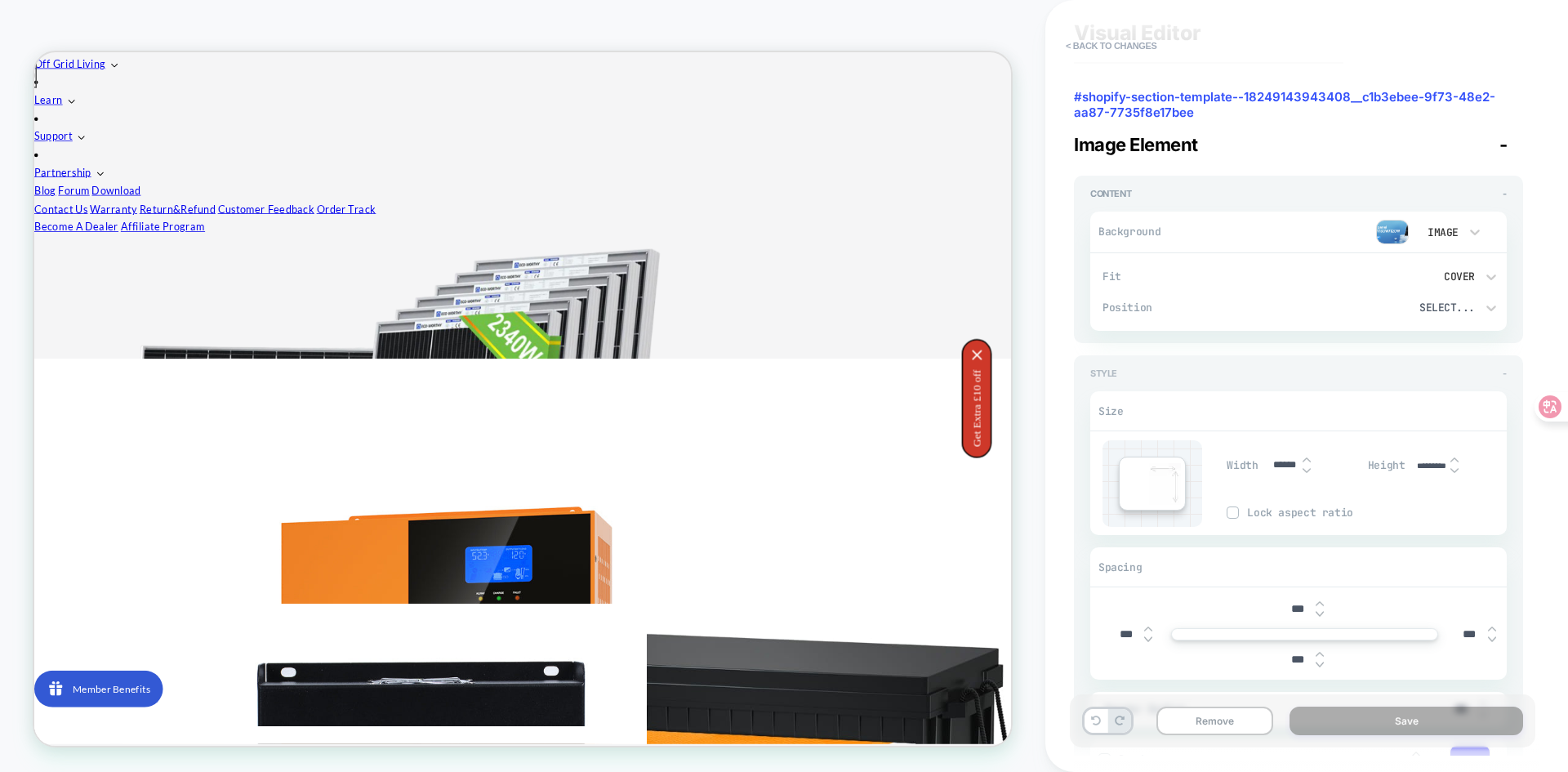
scroll to position [0, 0]
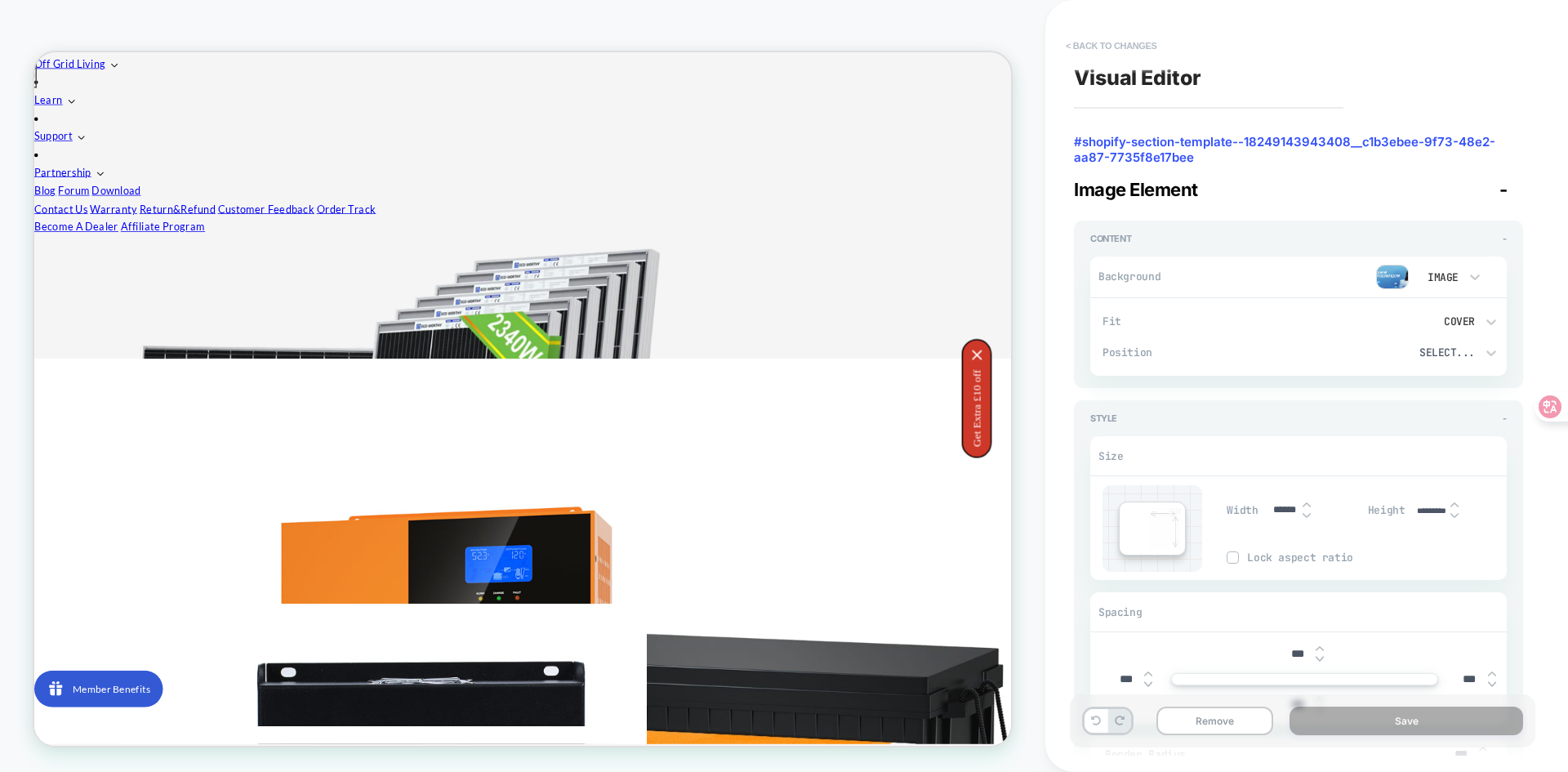
click at [1069, 40] on button "< Back to changes" at bounding box center [1112, 46] width 108 height 26
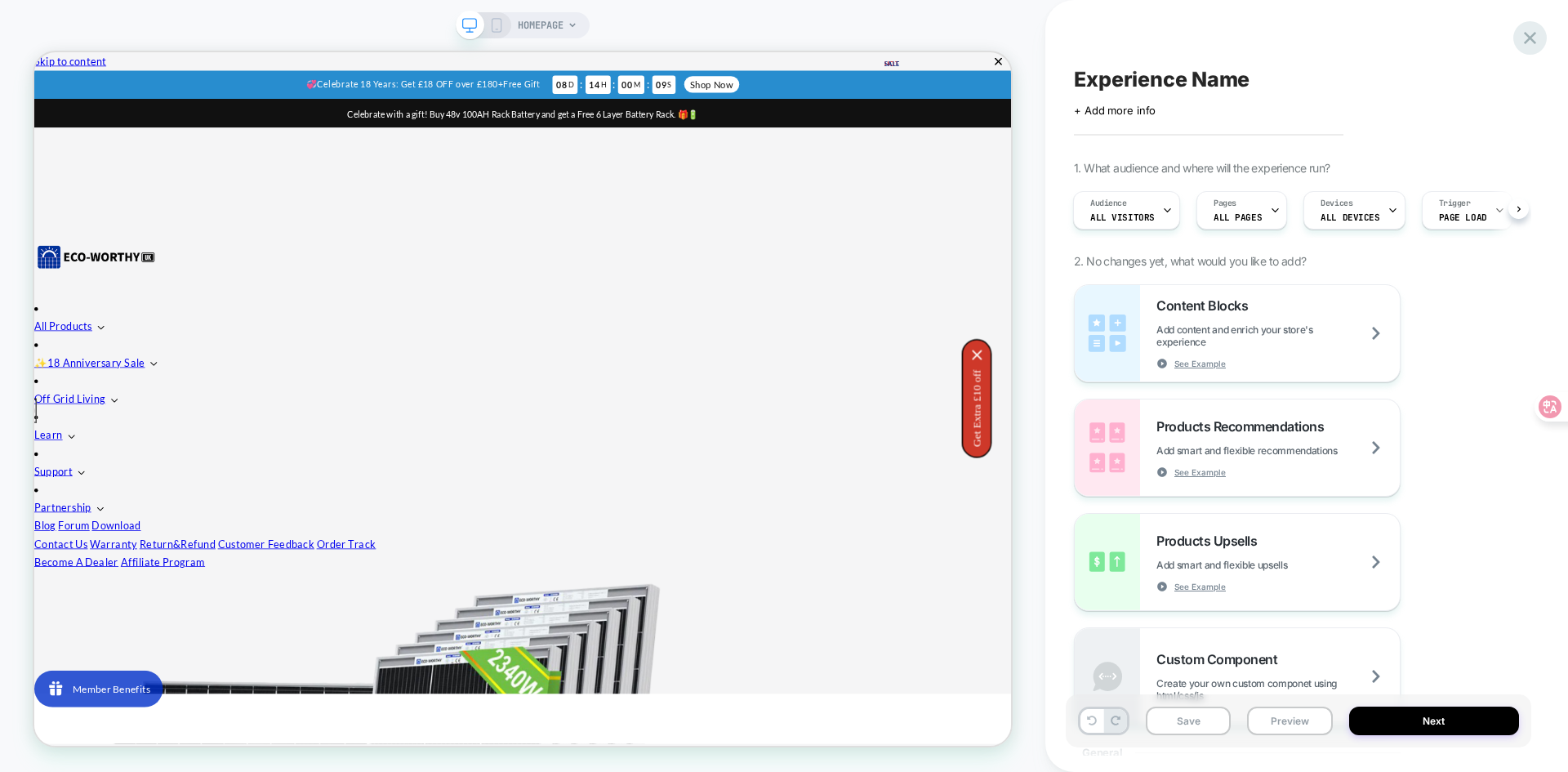
click at [1531, 35] on icon at bounding box center [1529, 38] width 22 height 22
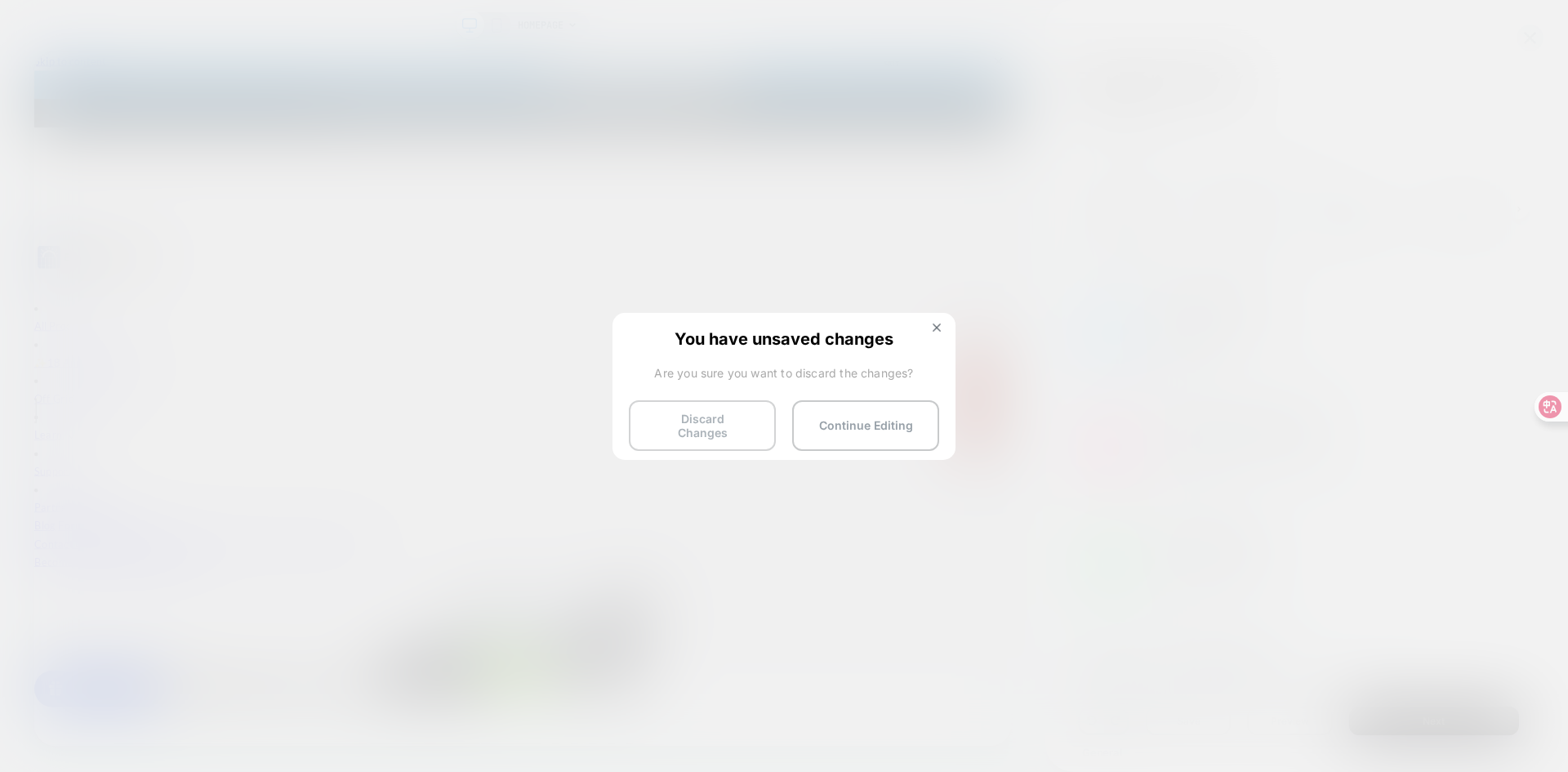
click at [713, 430] on button "Discard Changes" at bounding box center [702, 426] width 147 height 51
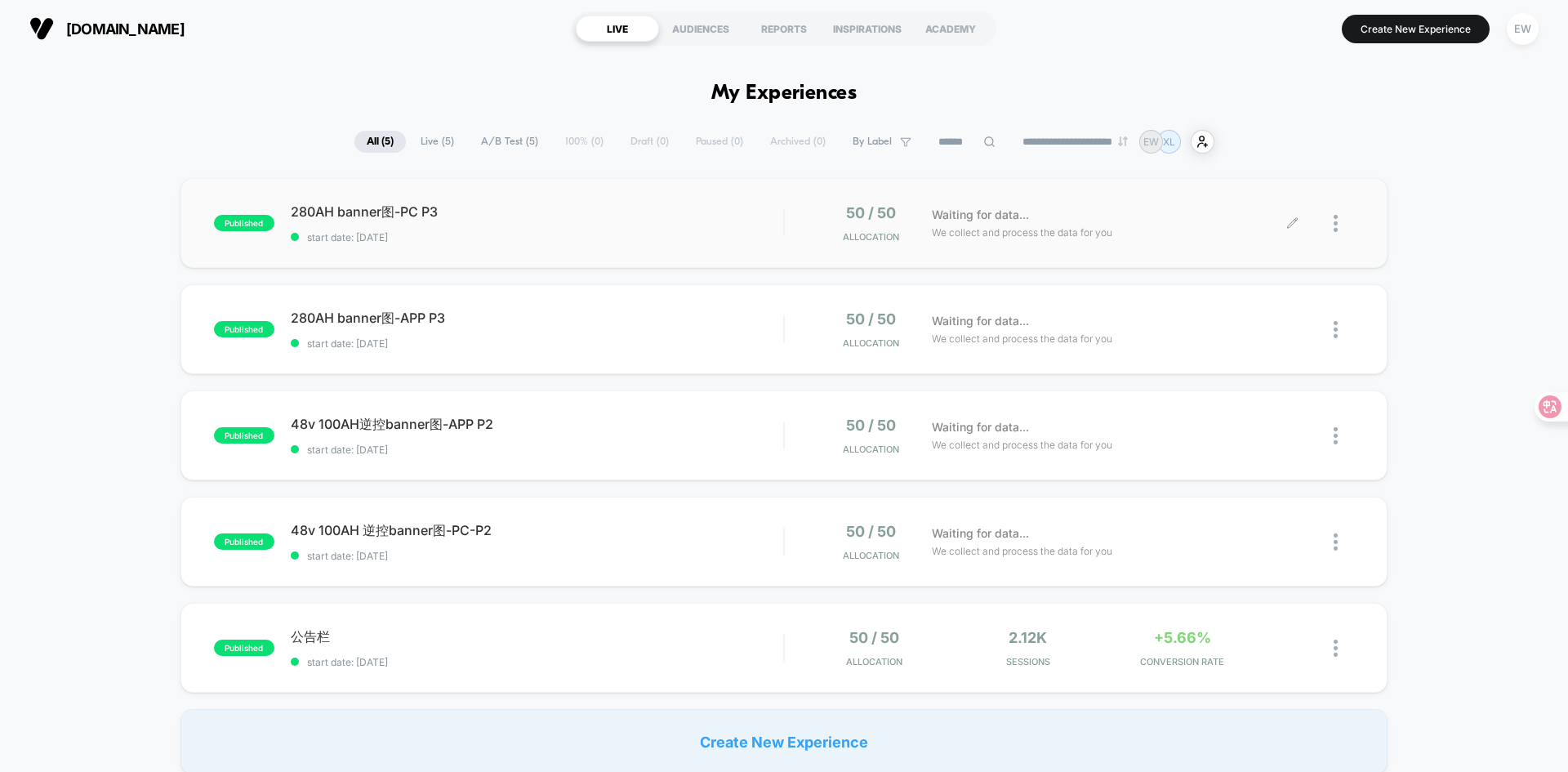
click at [1329, 223] on div at bounding box center [1324, 223] width 62 height 39
click at [1341, 219] on div at bounding box center [1343, 223] width 20 height 39
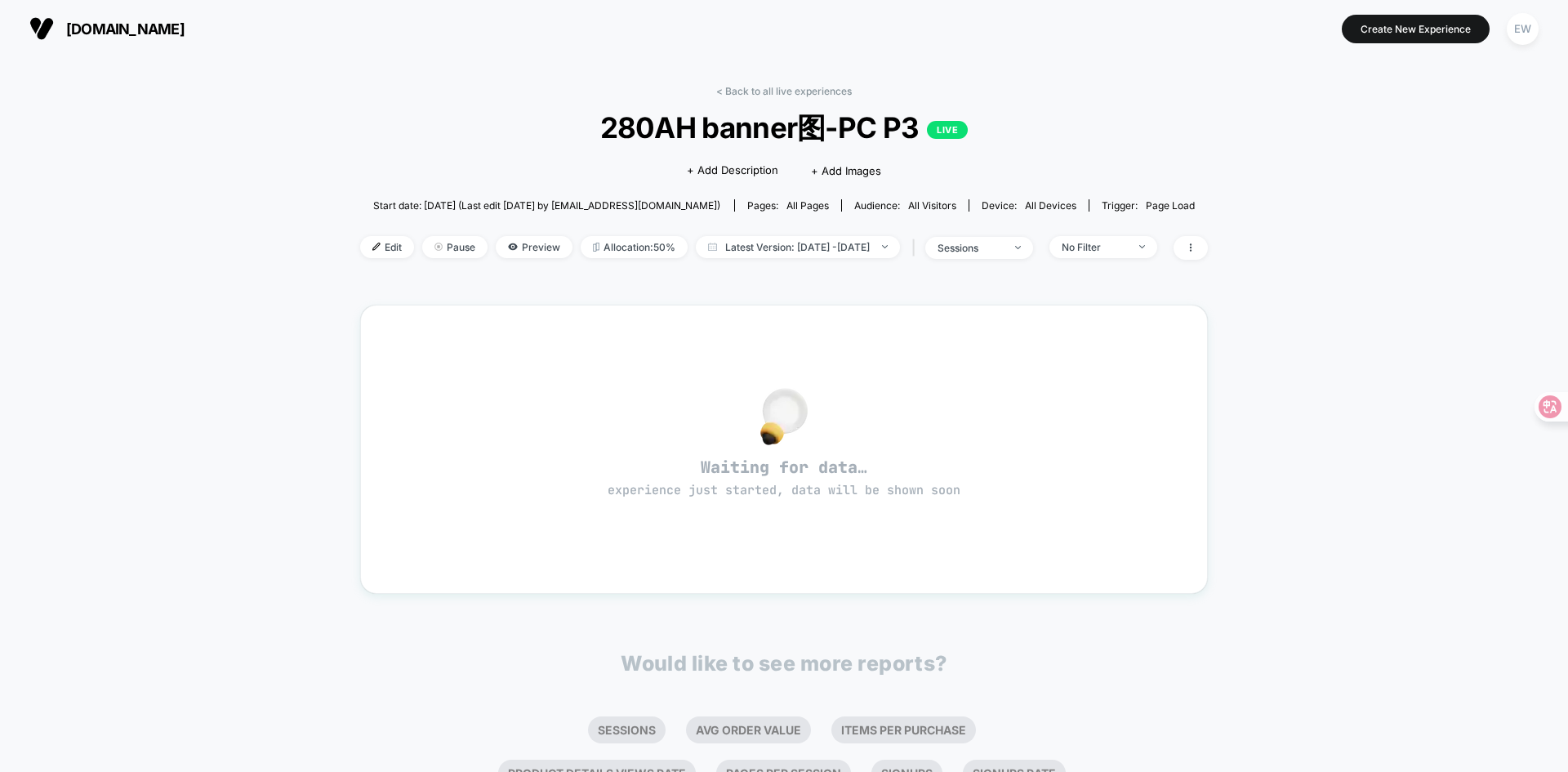
click at [807, 130] on span "280AH banner图-PC P3 LIVE" at bounding box center [784, 128] width 762 height 39
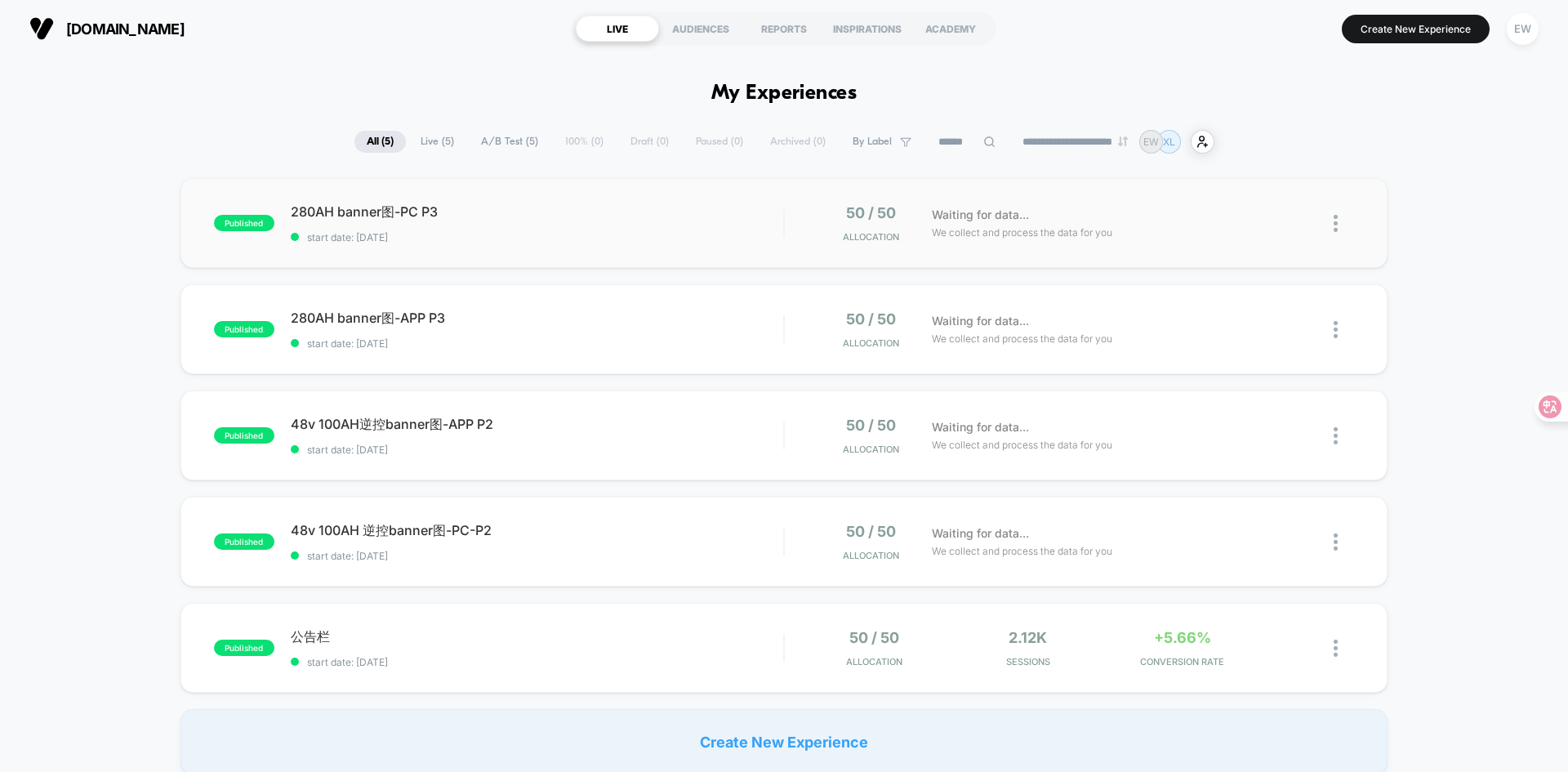
click at [1335, 215] on img at bounding box center [1335, 223] width 4 height 18
click at [1234, 132] on div "Edit" at bounding box center [1251, 129] width 147 height 37
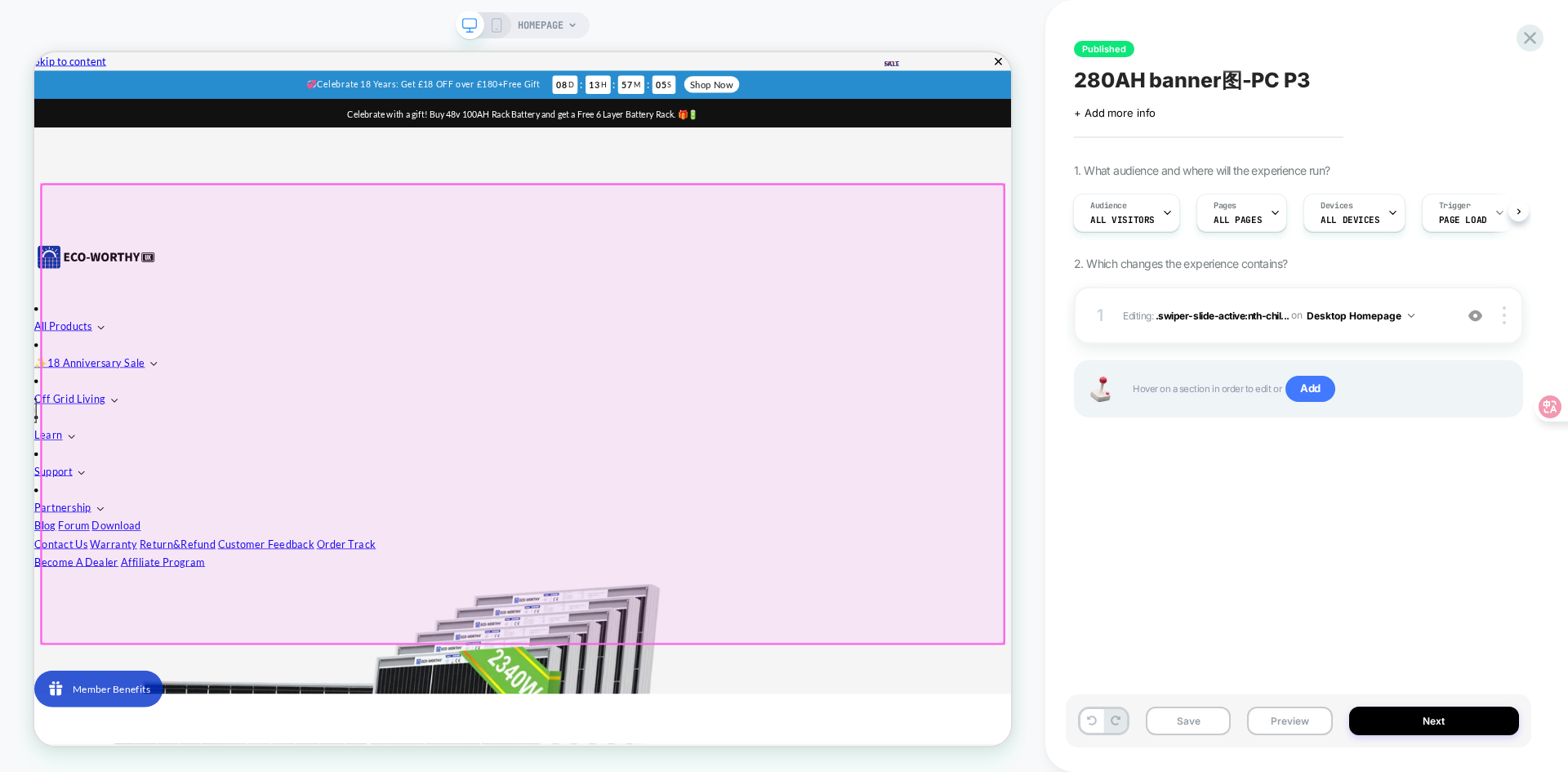
click at [601, 771] on div at bounding box center [685, 534] width 1283 height 611
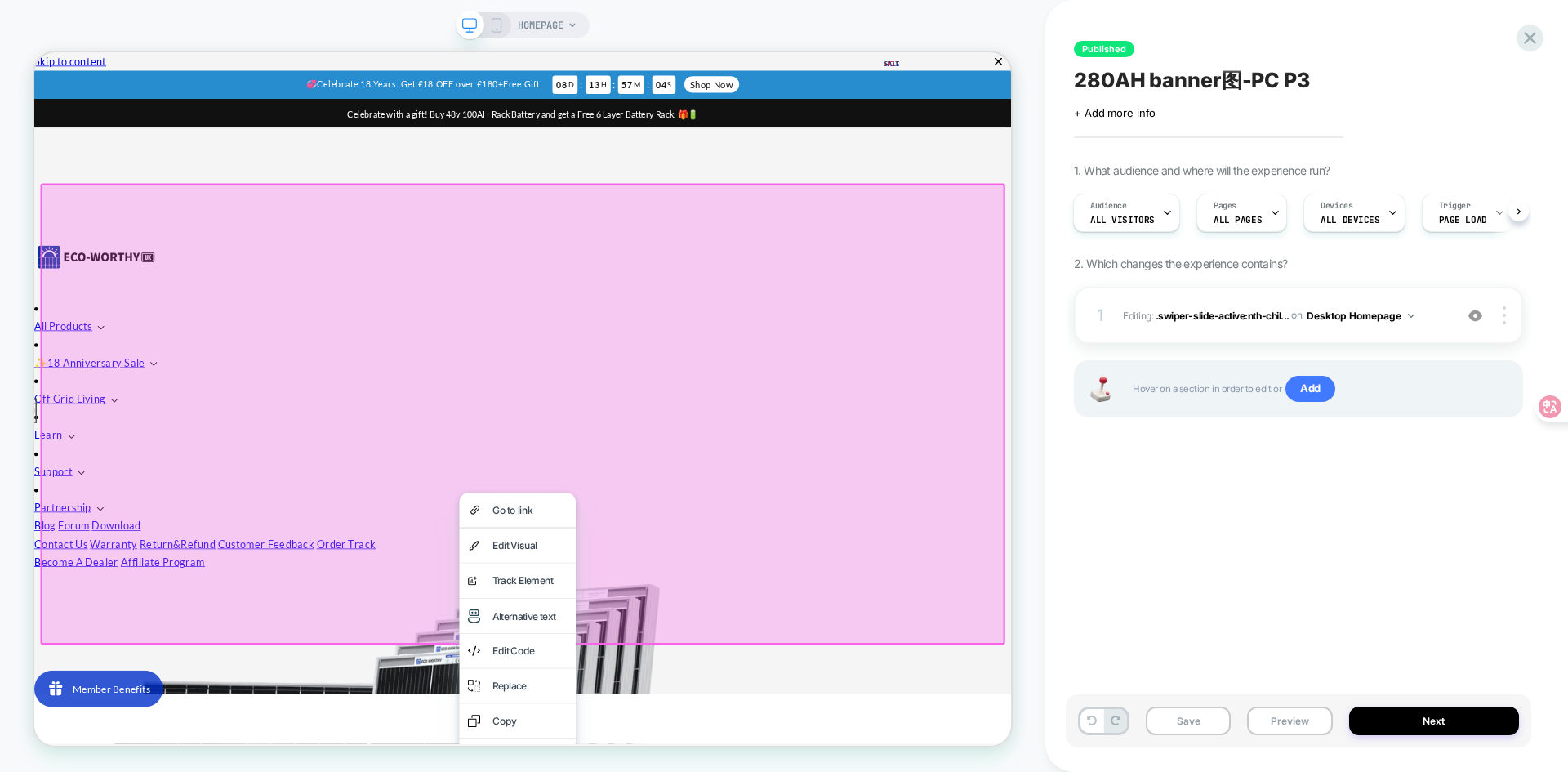
click at [394, 608] on div at bounding box center [685, 534] width 1287 height 614
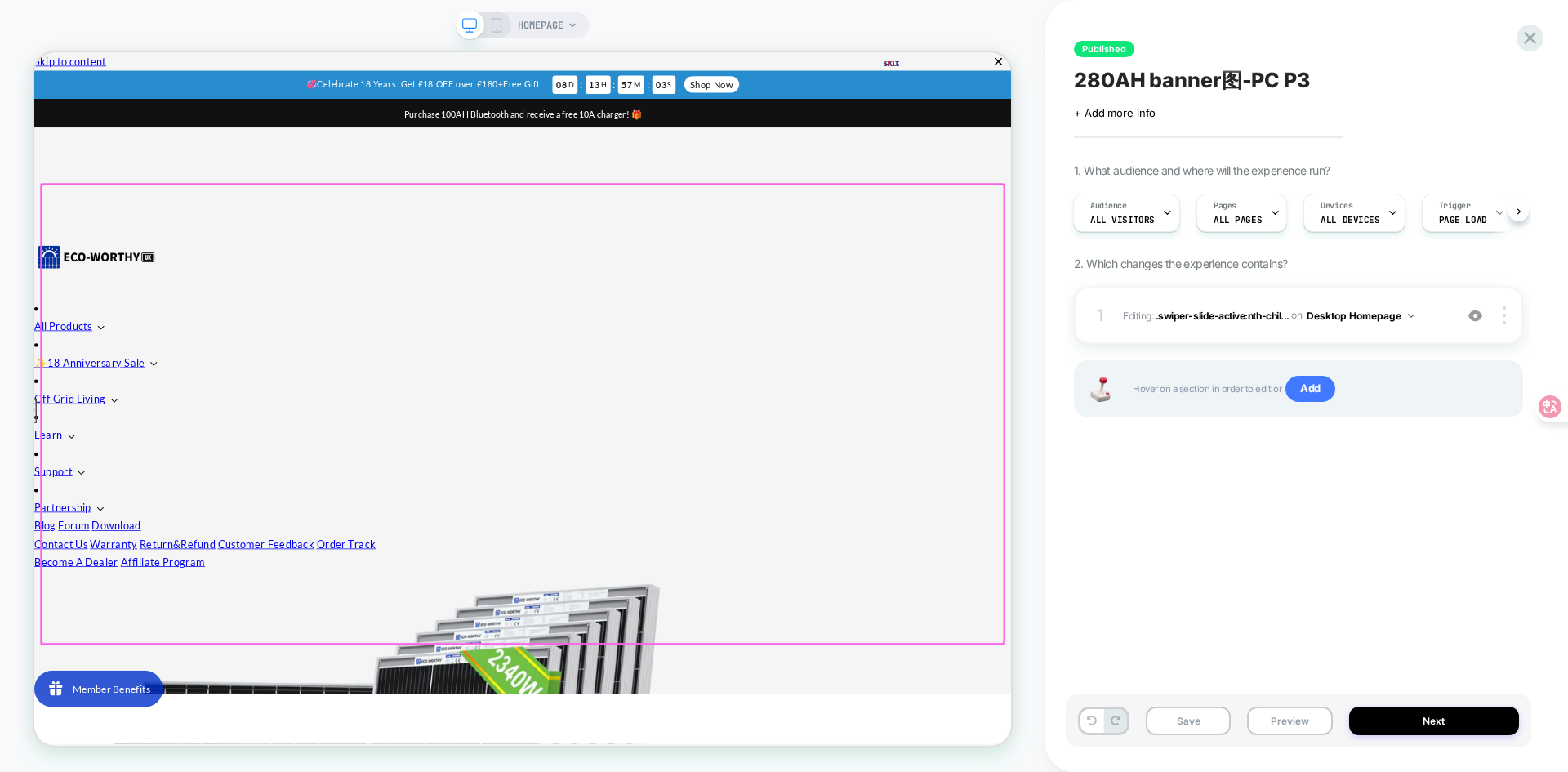
click at [1299, 528] on div at bounding box center [685, 534] width 1283 height 611
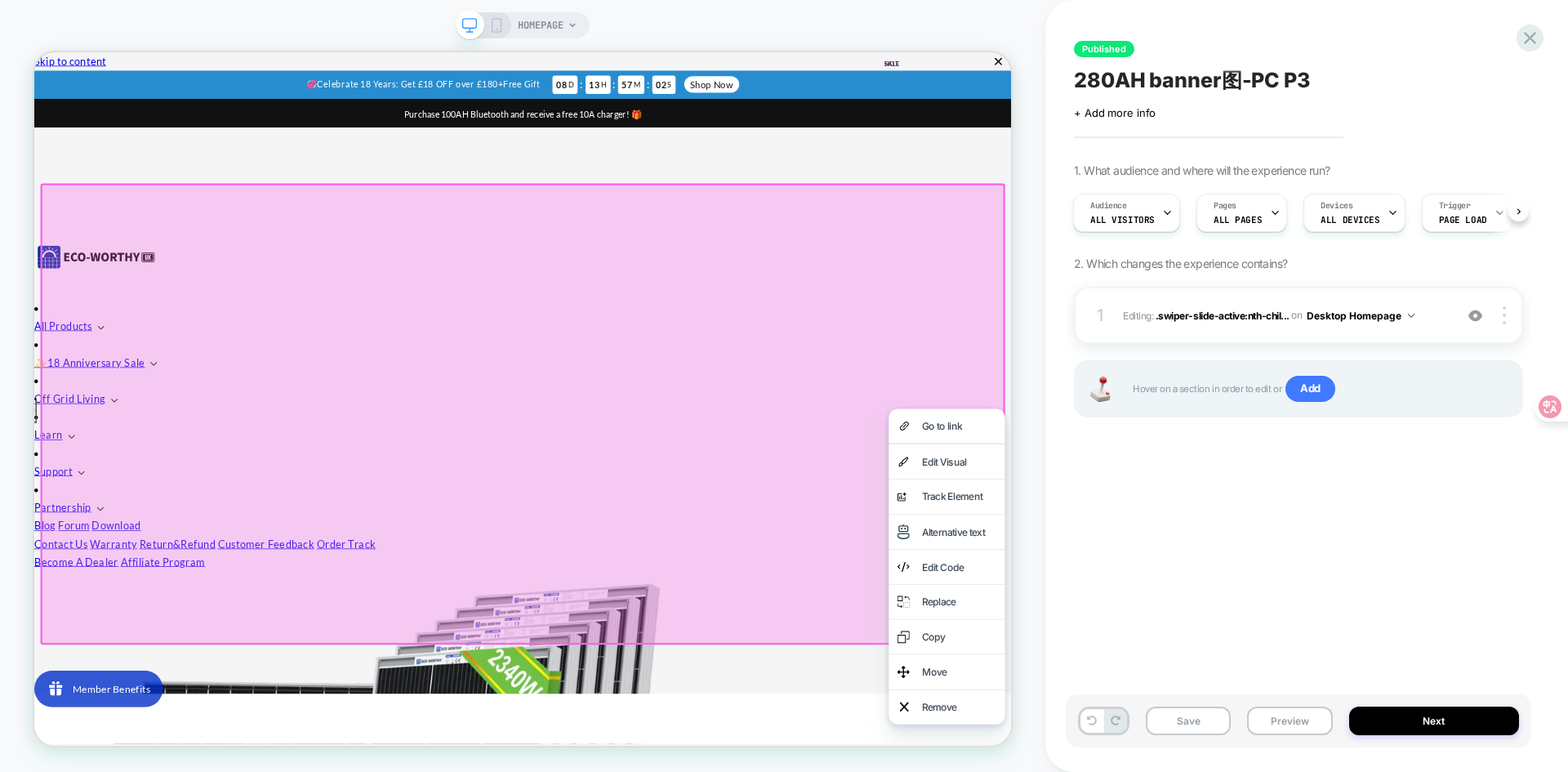
click at [806, 457] on div at bounding box center [685, 534] width 1287 height 614
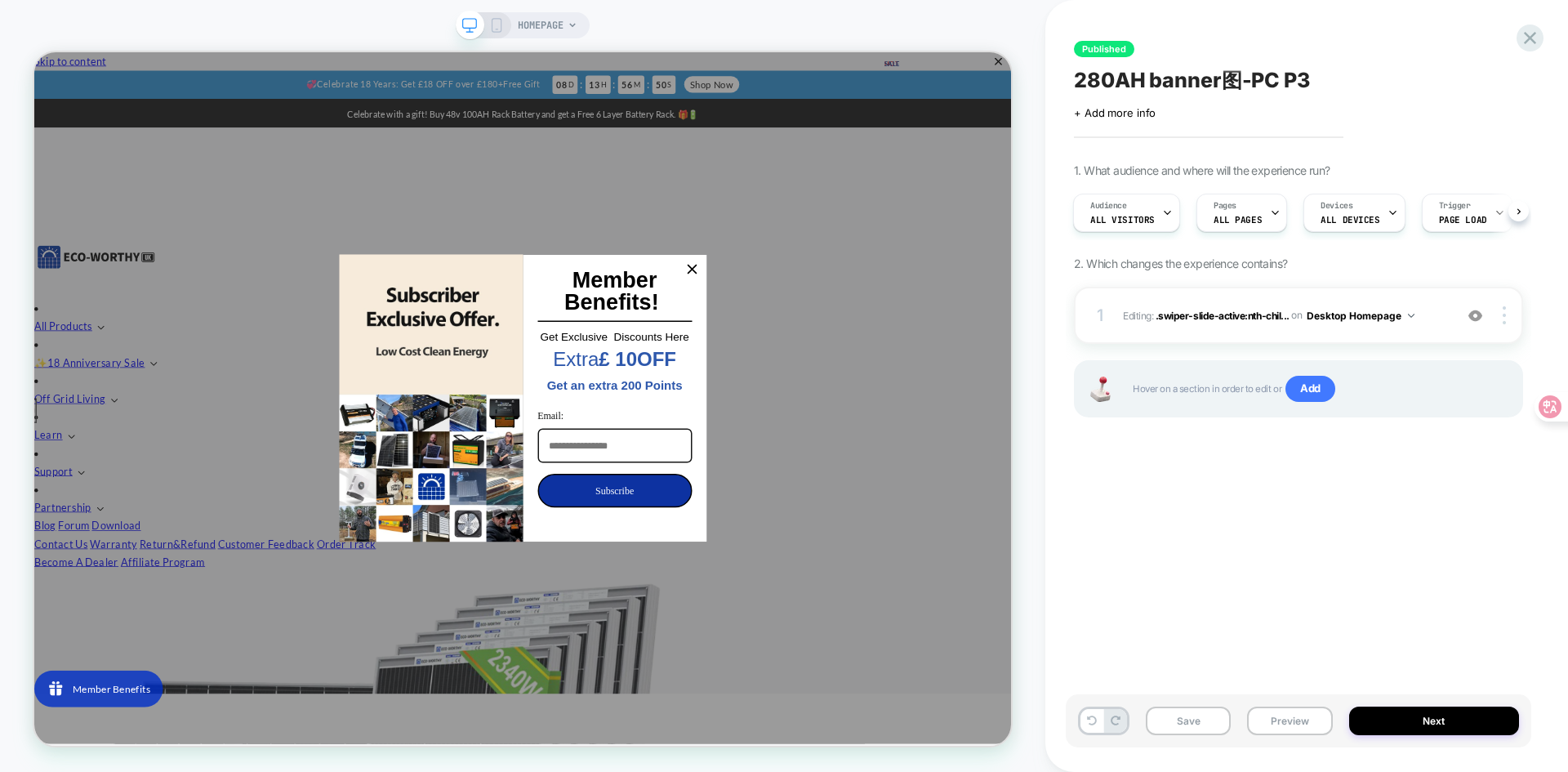
click at [1243, 554] on div "Published 280AH banner图-PC P3 Click to edit experience details + Add more info …" at bounding box center [1298, 386] width 465 height 739
click at [914, 351] on div "Close" at bounding box center [911, 341] width 26 height 26
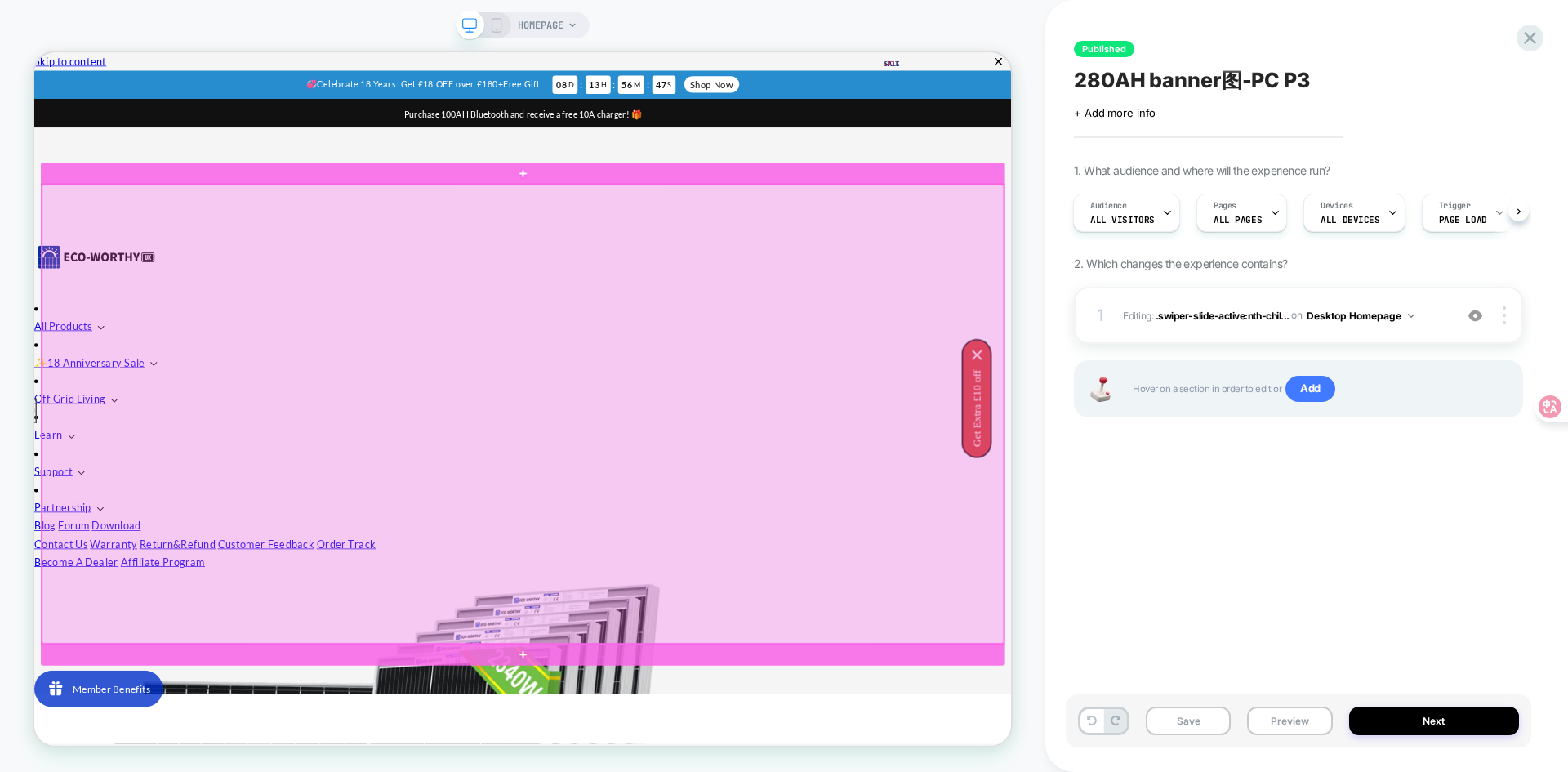
drag, startPoint x: 571, startPoint y: 372, endPoint x: 495, endPoint y: 446, distance: 106.1
click at [495, 446] on div at bounding box center [685, 534] width 1283 height 611
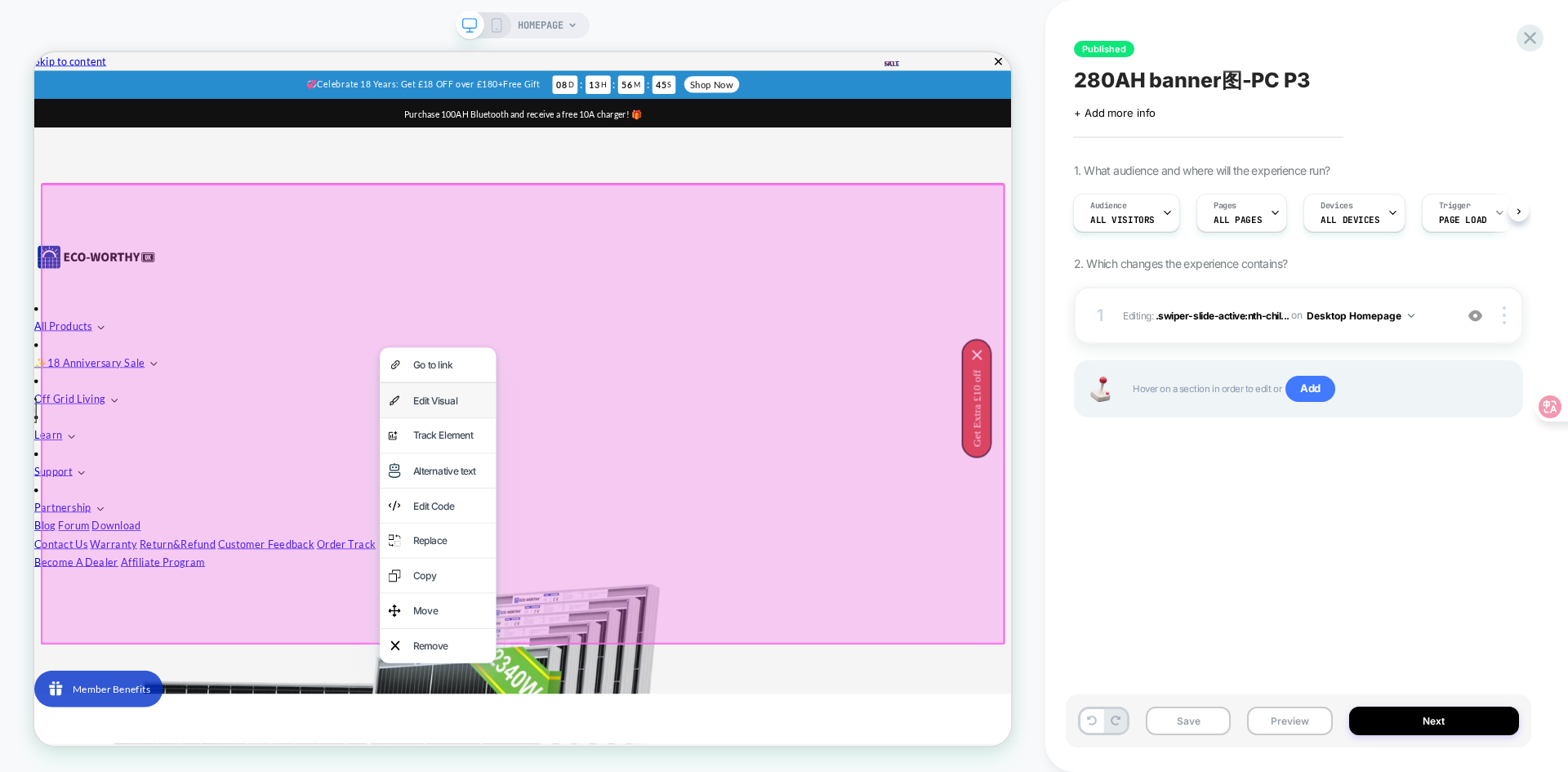
click at [572, 517] on div "Edit Visual" at bounding box center [588, 516] width 99 height 23
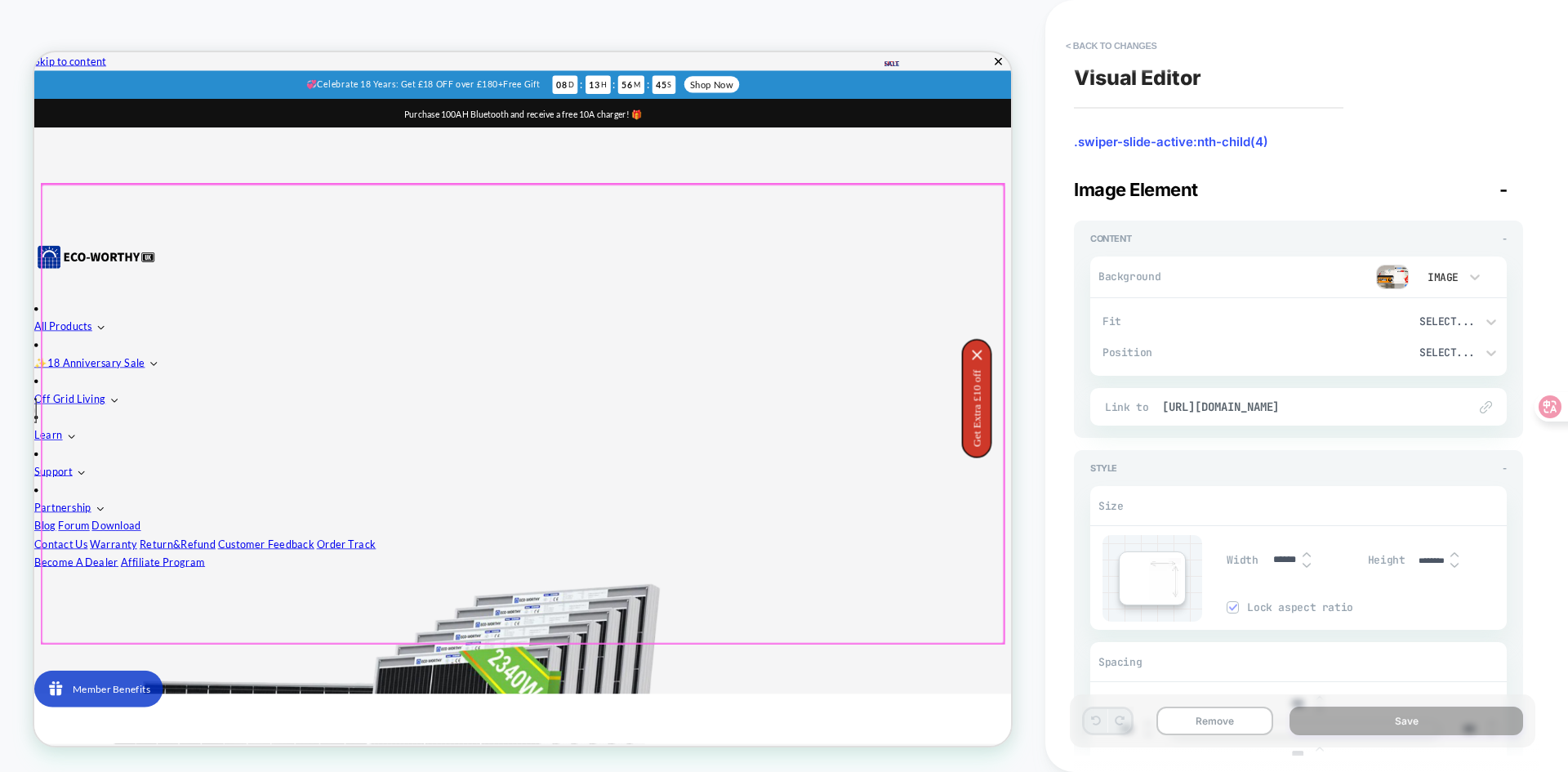
scroll to position [21, 0]
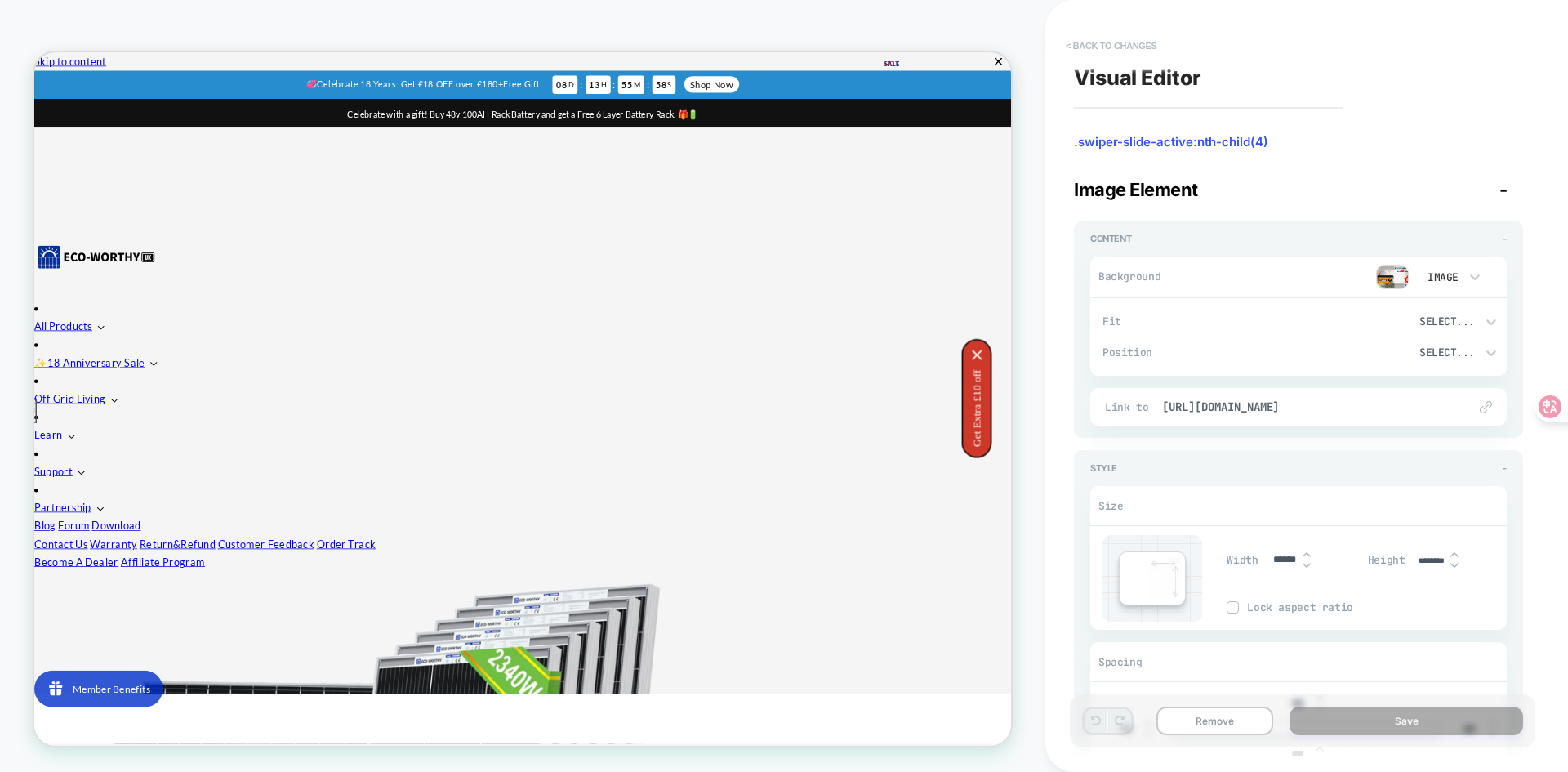
click at [1100, 44] on button "< Back to changes" at bounding box center [1112, 46] width 108 height 26
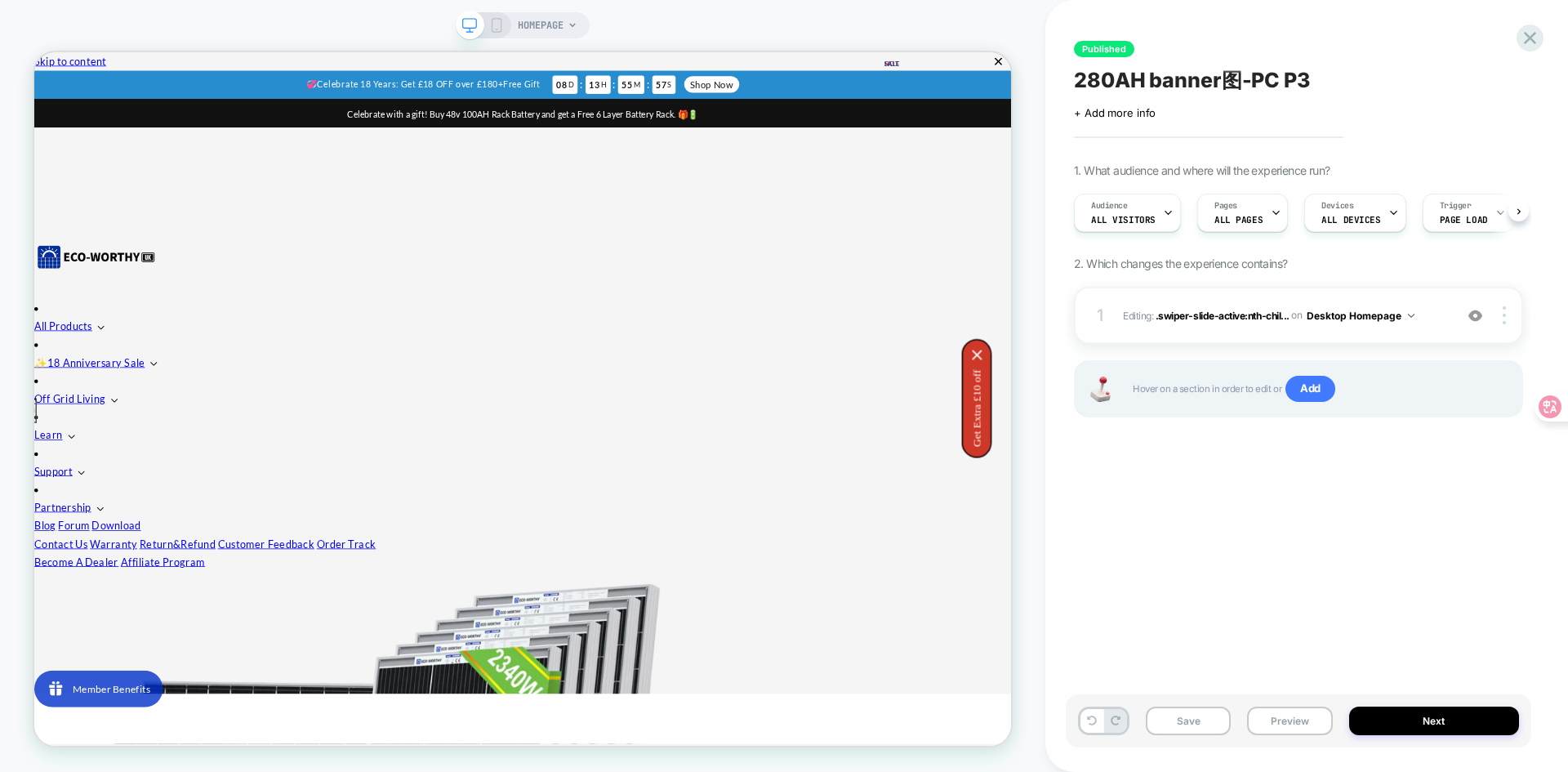
scroll to position [0, 1]
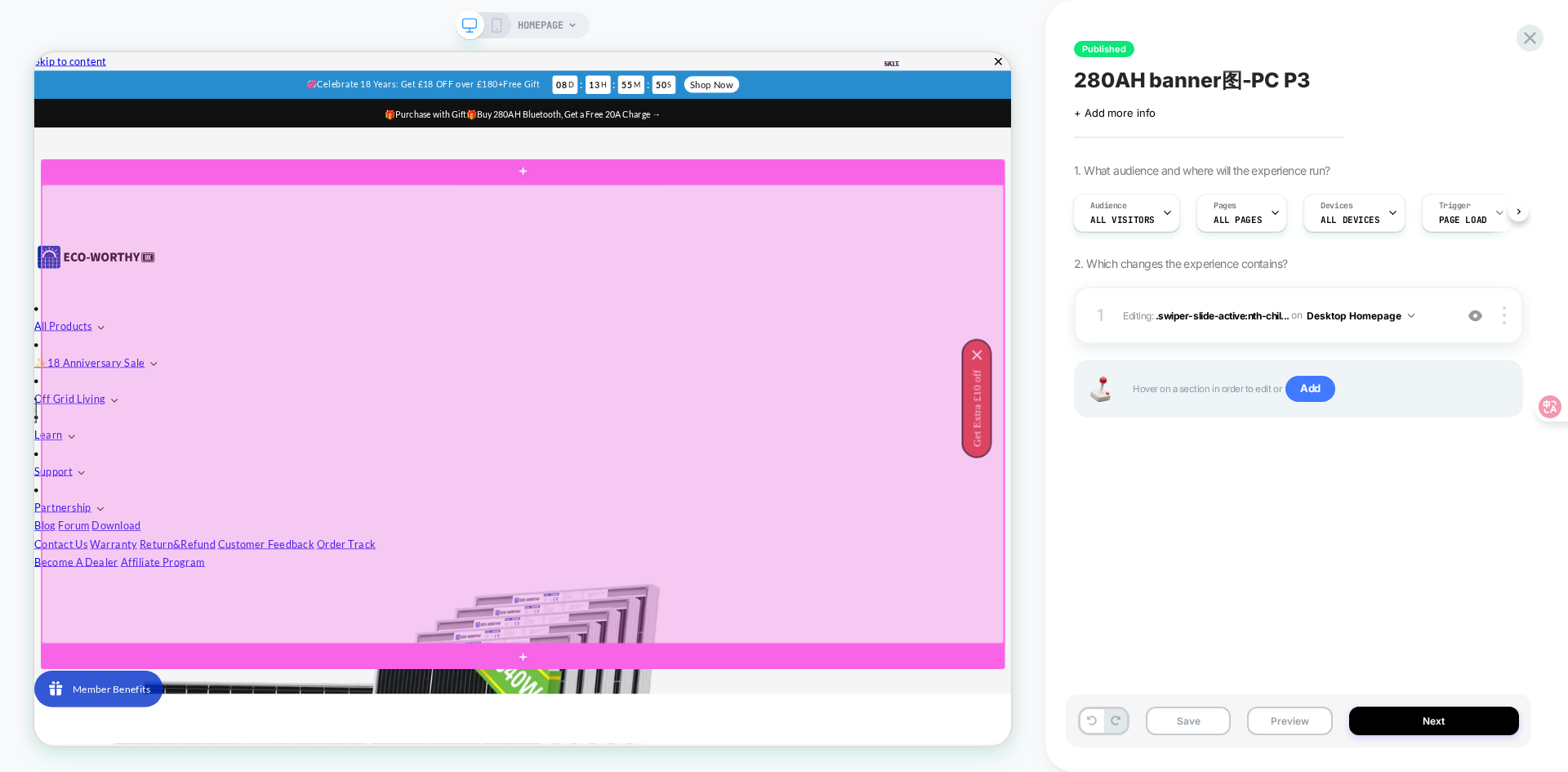
click at [603, 646] on div at bounding box center [685, 534] width 1283 height 611
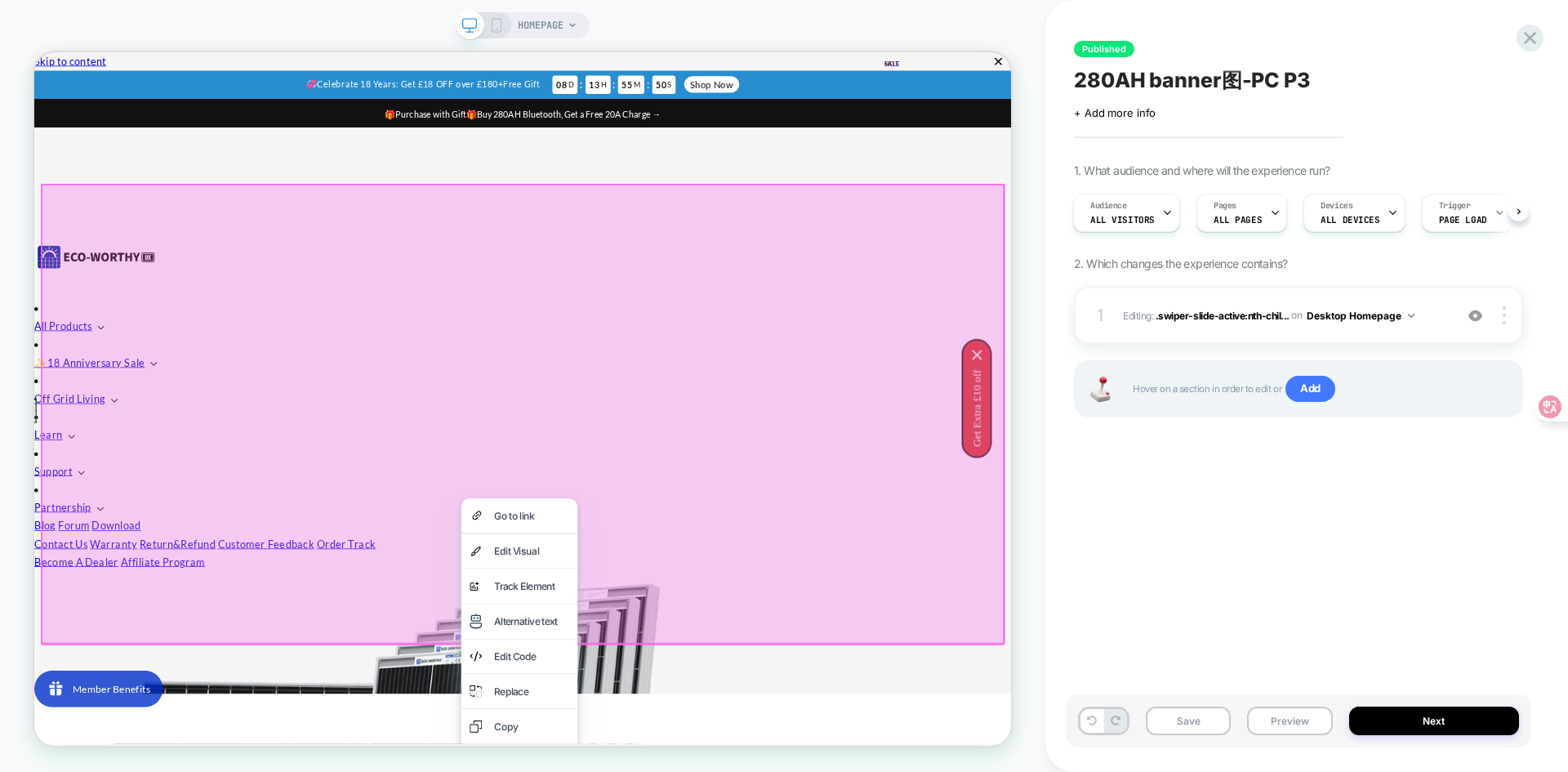
click at [544, 591] on div at bounding box center [685, 534] width 1287 height 614
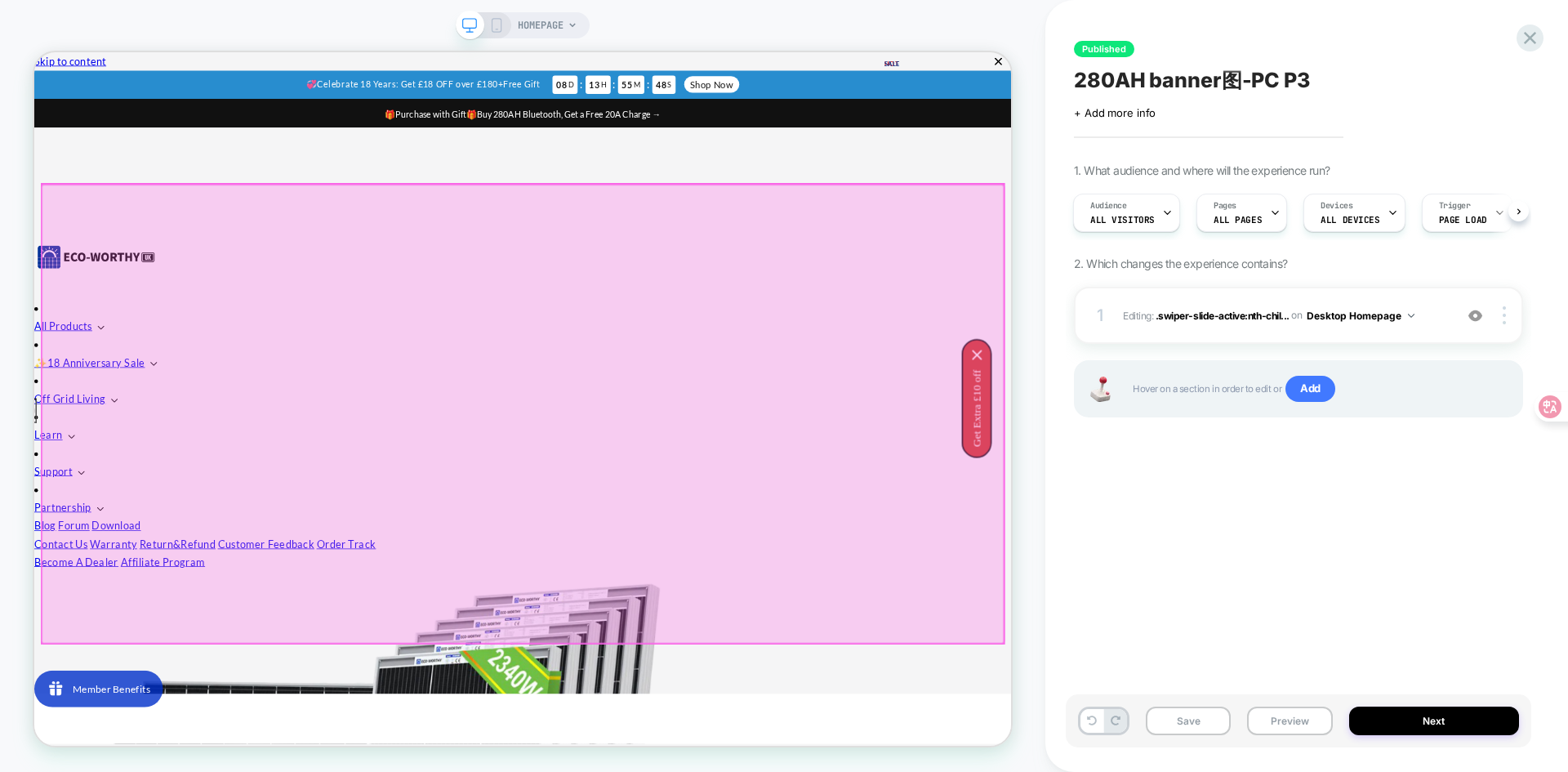
click at [658, 771] on div at bounding box center [685, 534] width 1283 height 611
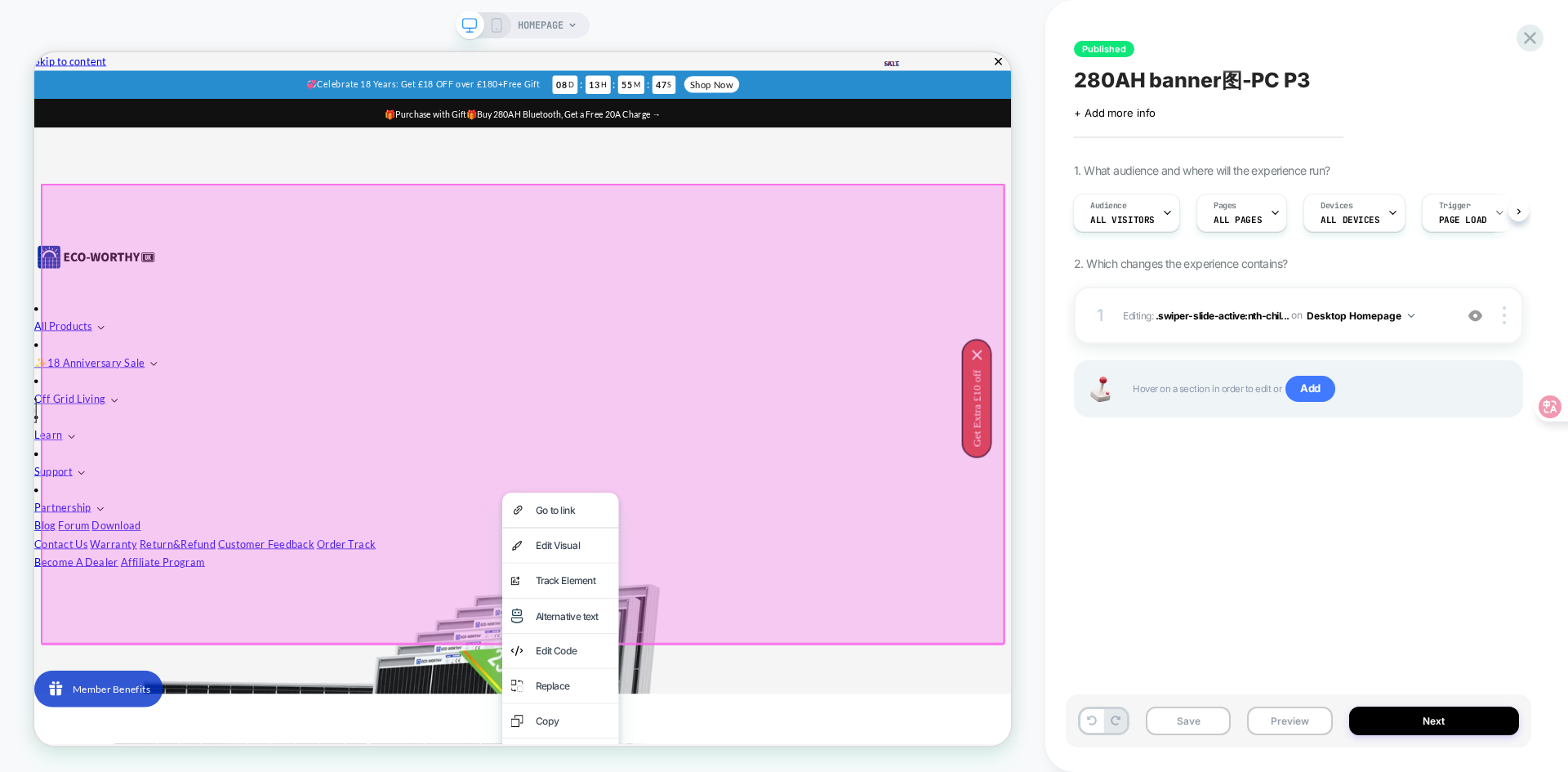
click at [637, 771] on div at bounding box center [685, 534] width 1287 height 614
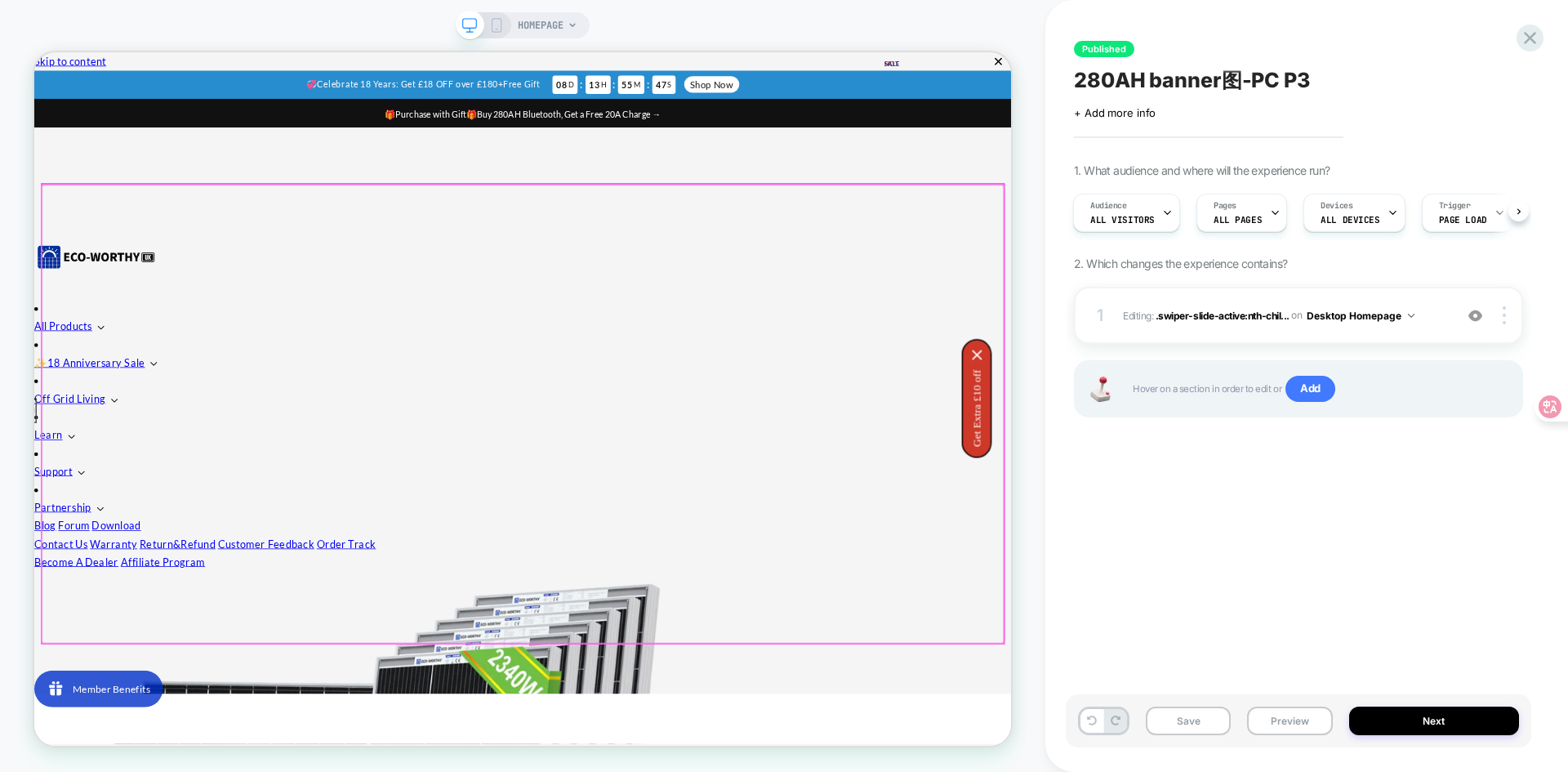
click at [625, 771] on div at bounding box center [685, 534] width 1283 height 611
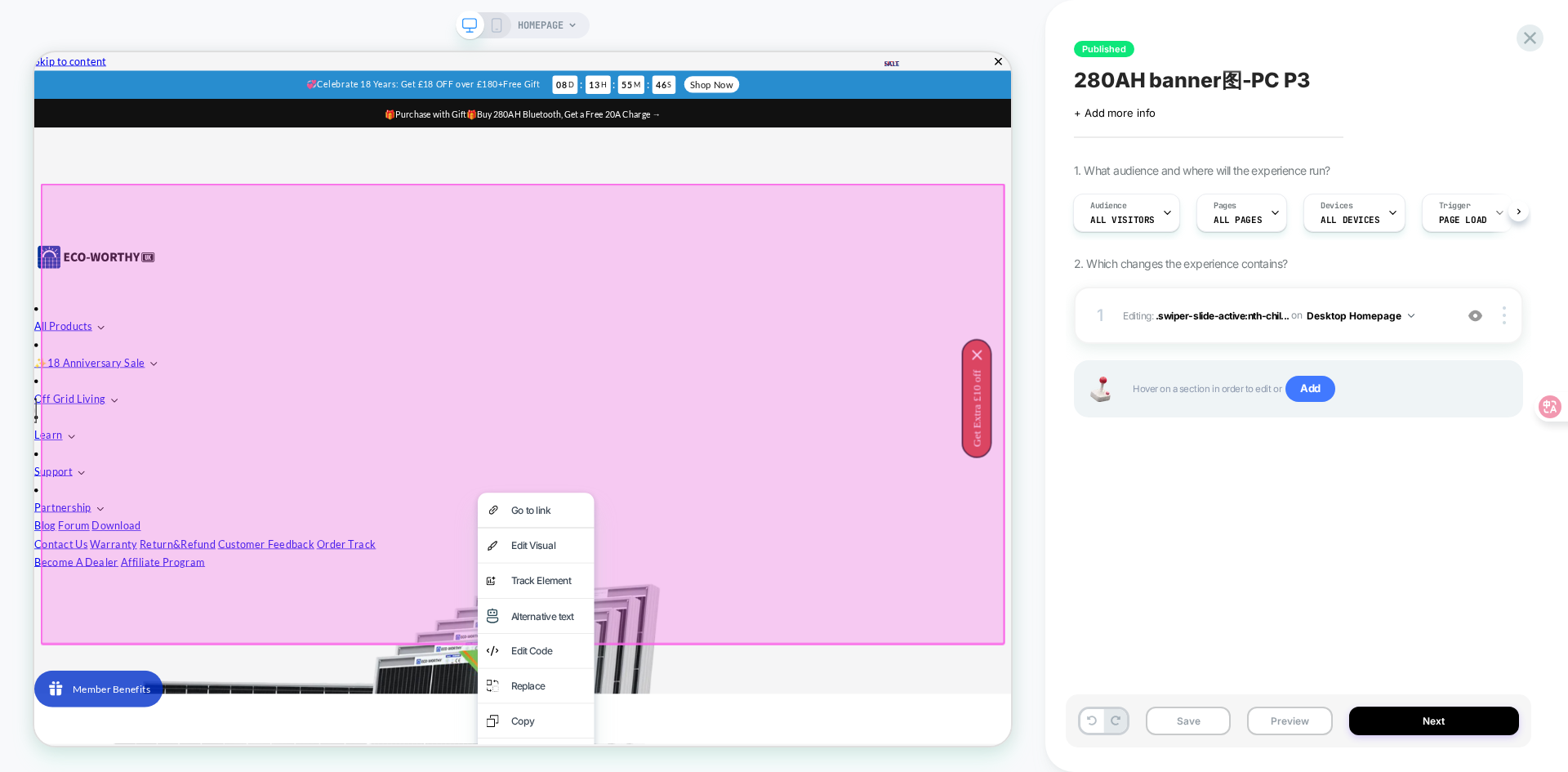
click at [532, 771] on div at bounding box center [685, 534] width 1287 height 614
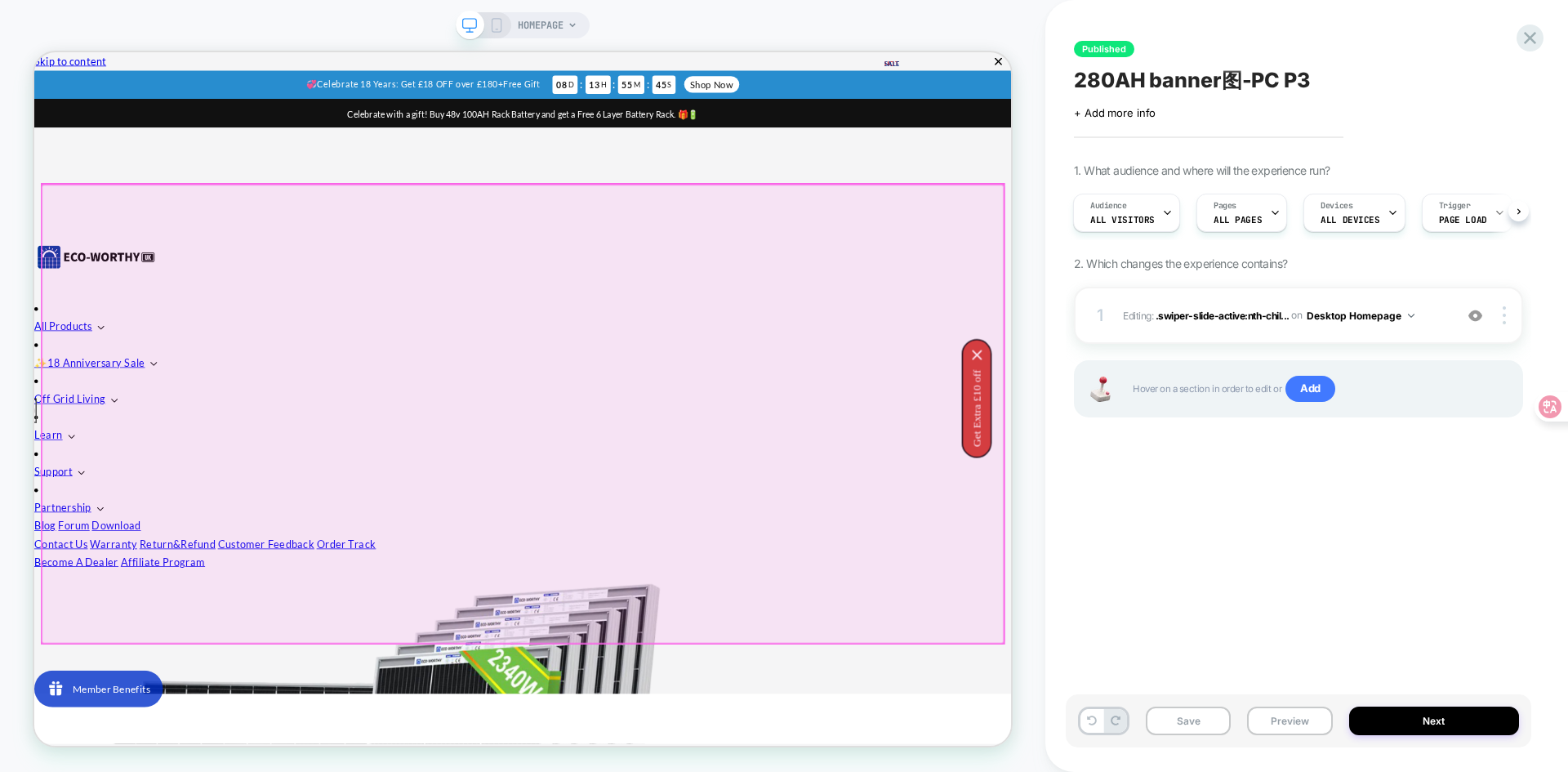
click at [594, 771] on div at bounding box center [685, 534] width 1283 height 611
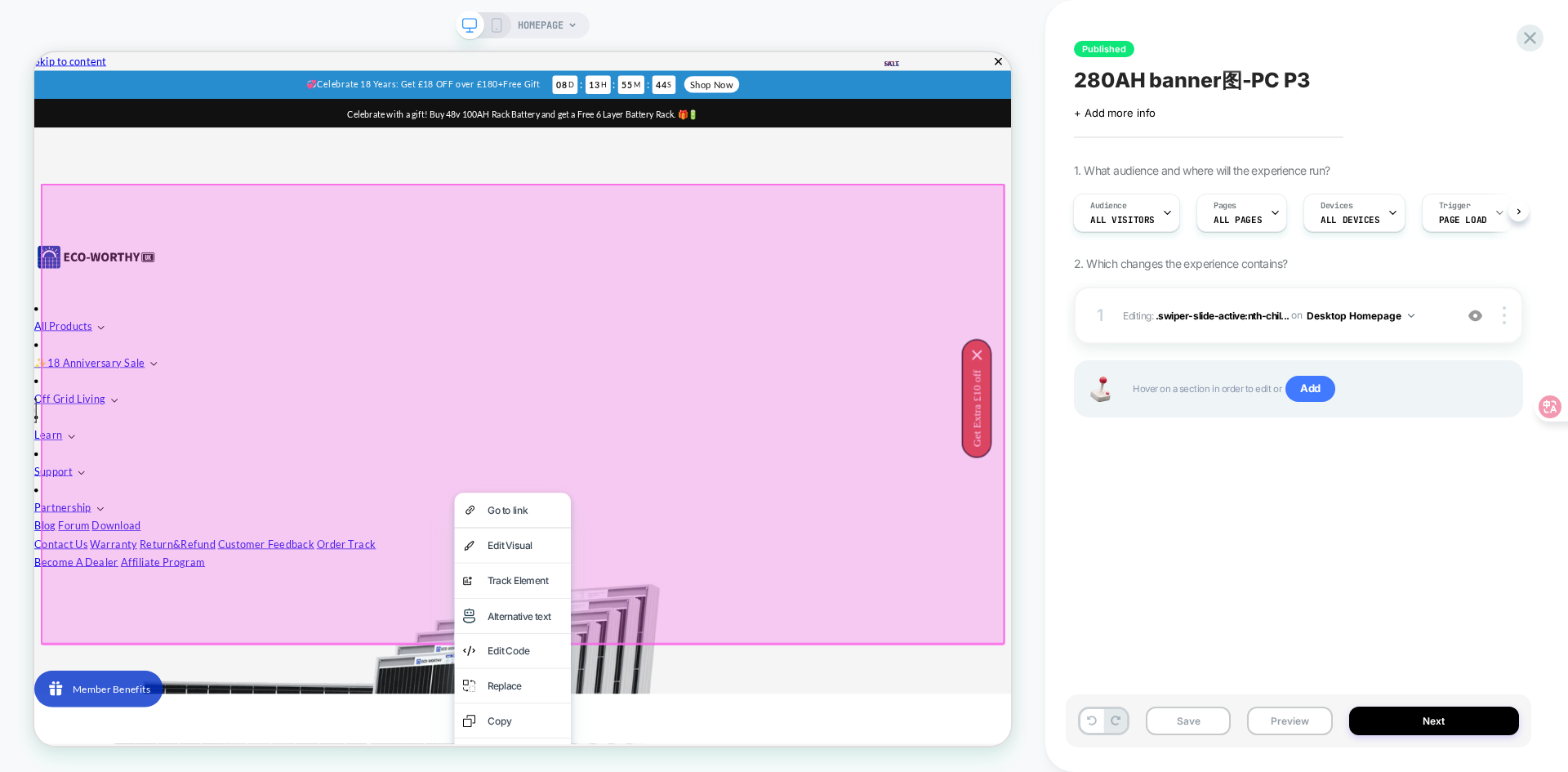
click at [382, 586] on div at bounding box center [685, 534] width 1287 height 614
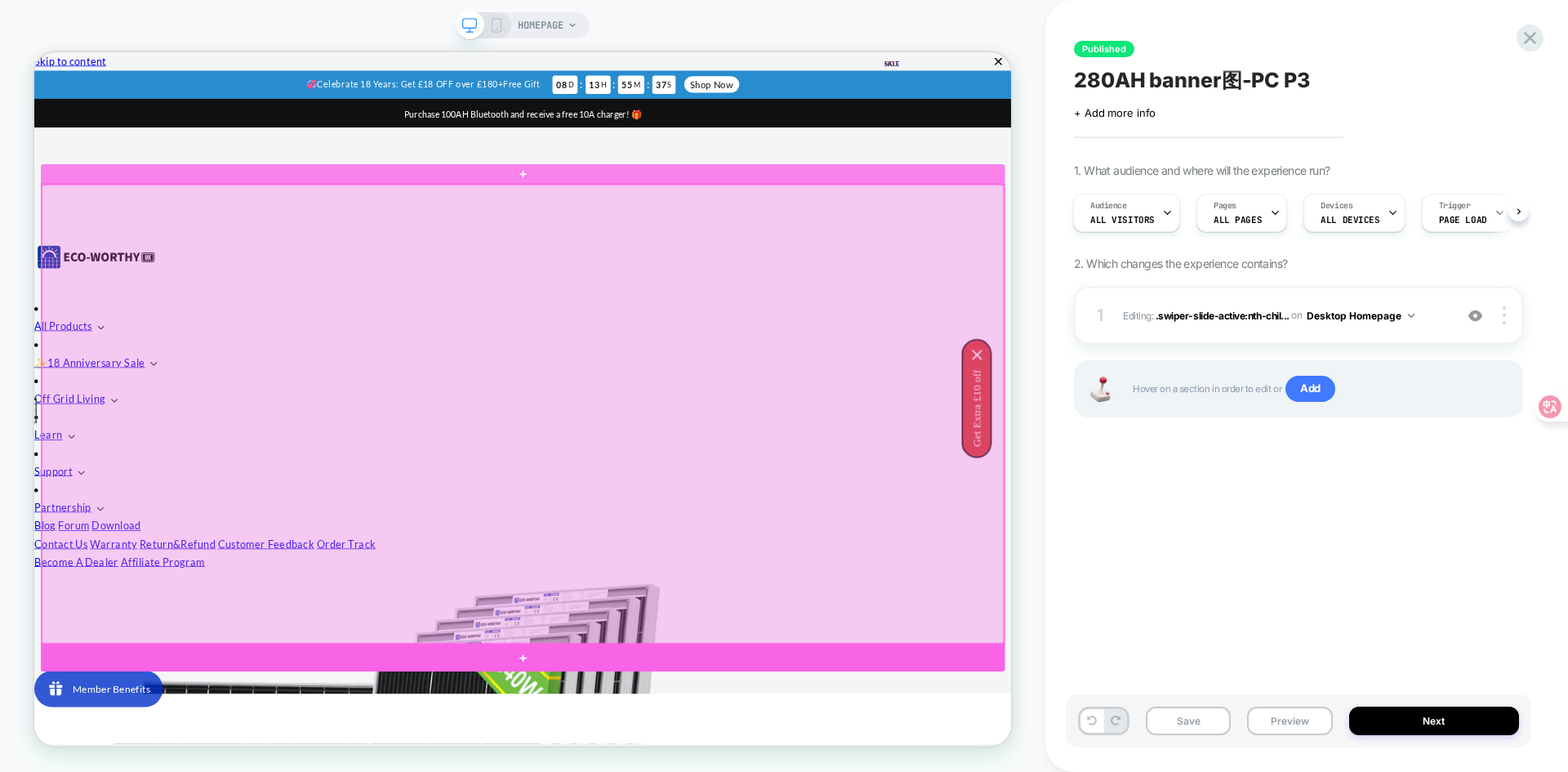
click at [463, 709] on div at bounding box center [685, 534] width 1283 height 611
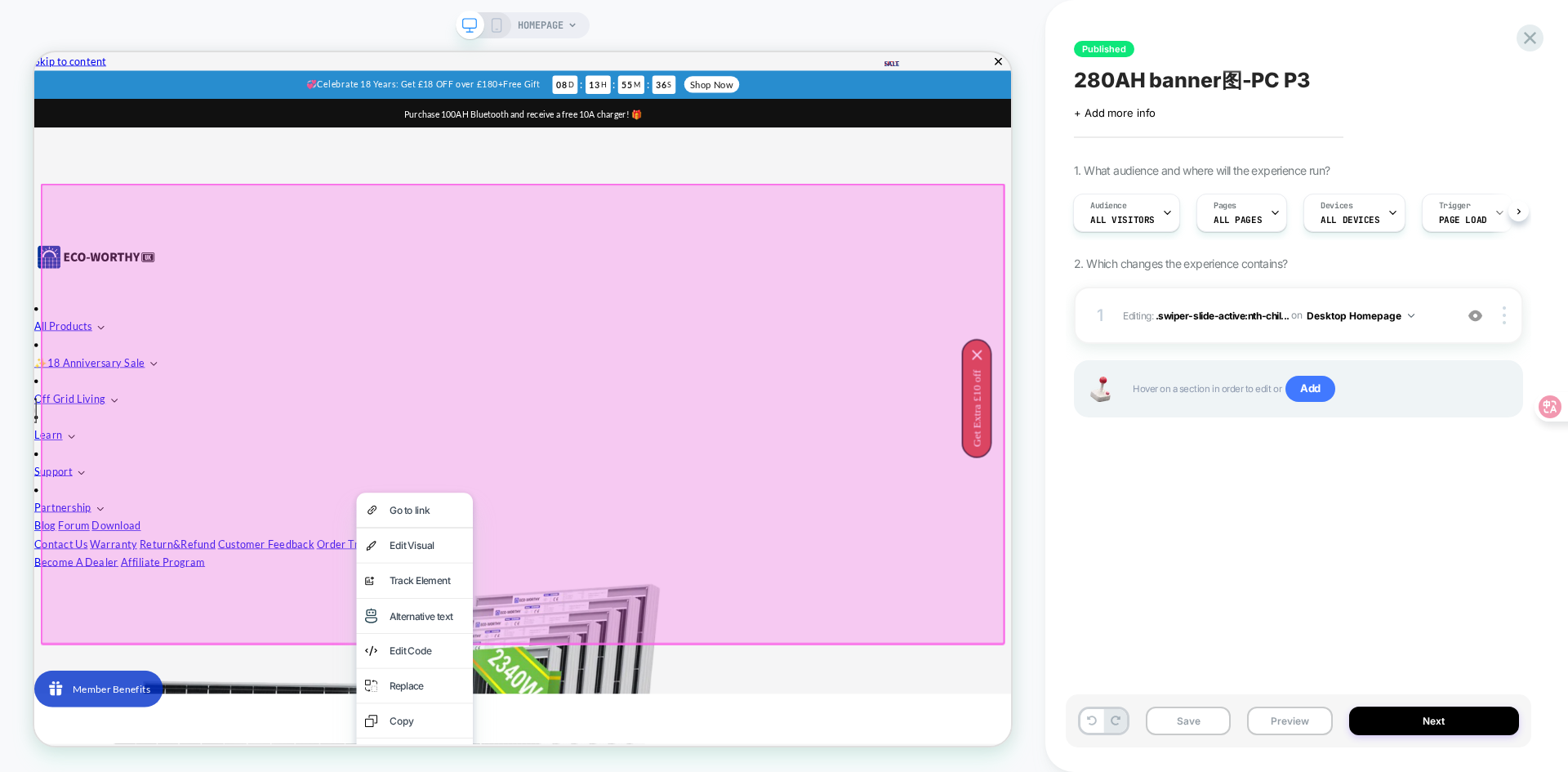
click at [821, 715] on div at bounding box center [685, 534] width 1287 height 614
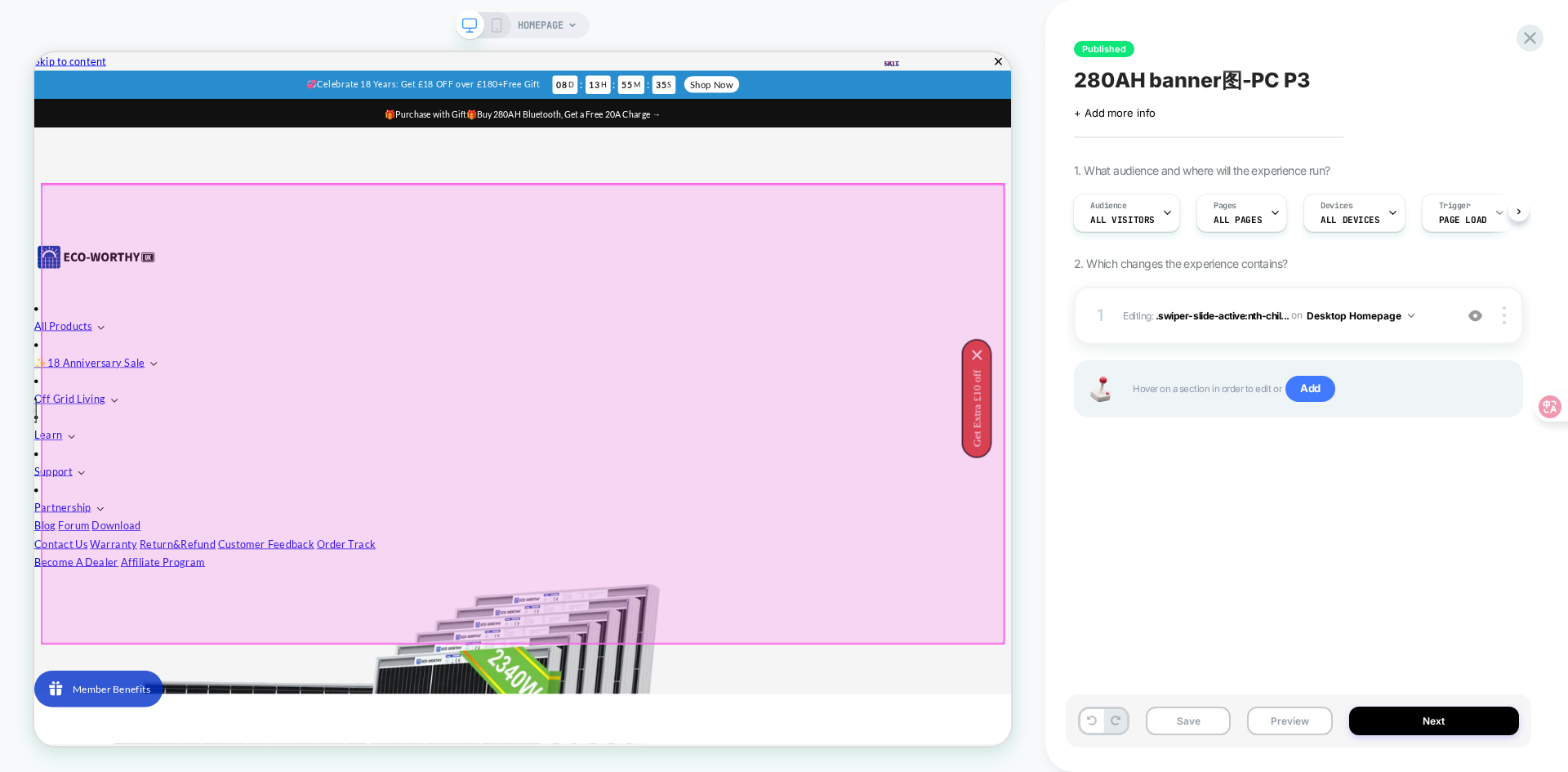
click at [640, 771] on div at bounding box center [685, 534] width 1283 height 611
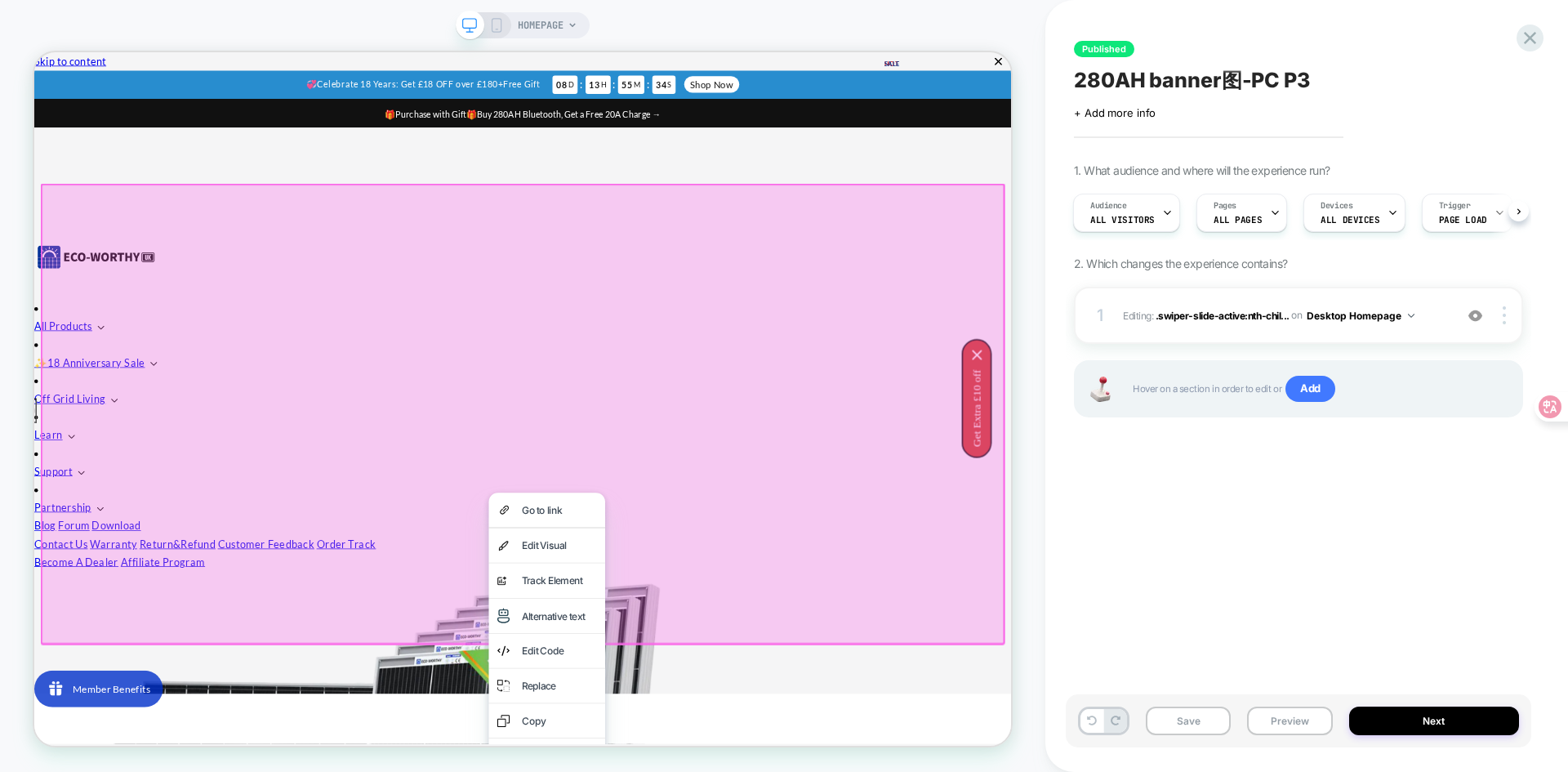
click at [566, 771] on div at bounding box center [685, 534] width 1287 height 614
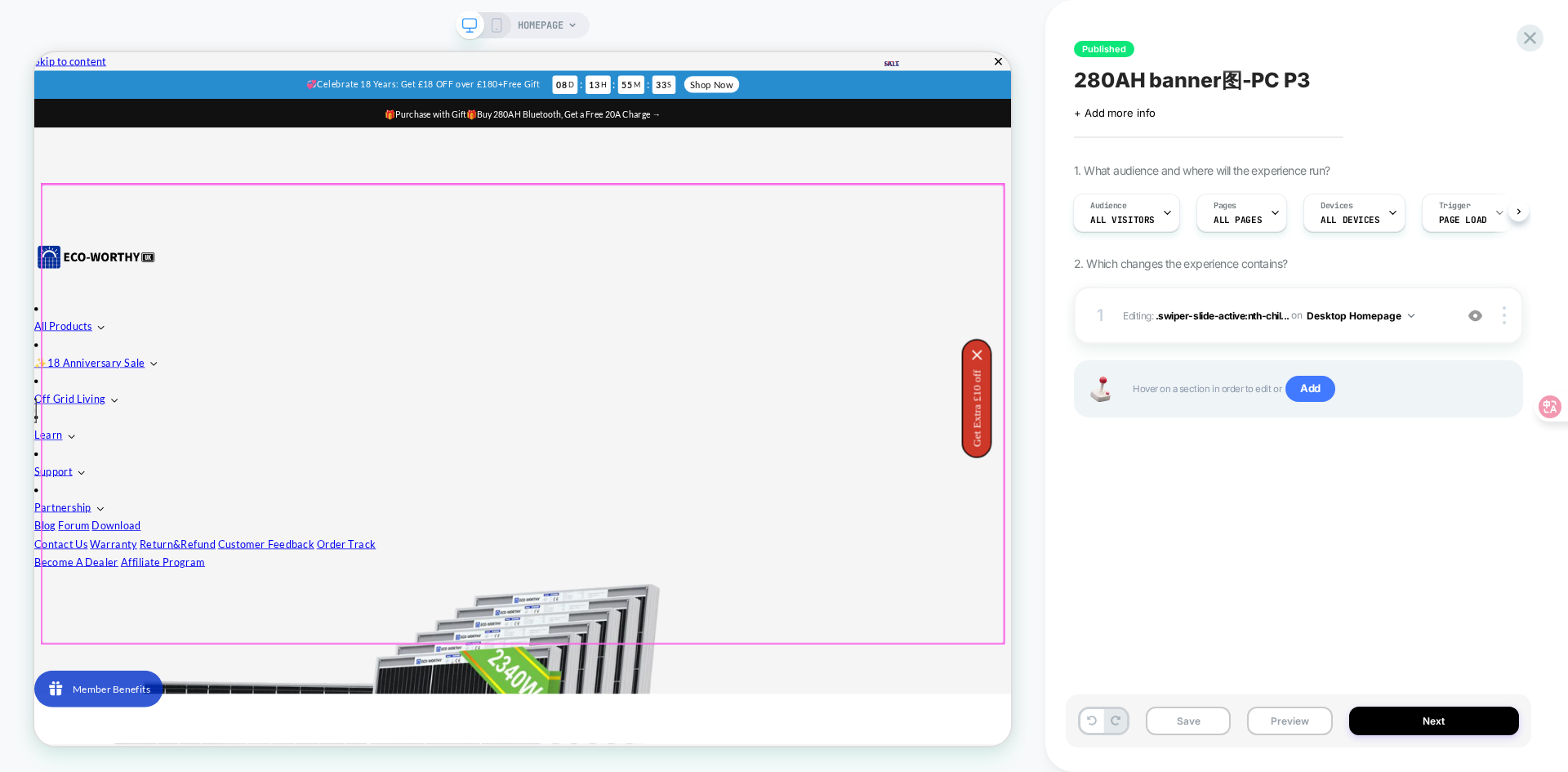
click at [590, 771] on div at bounding box center [685, 534] width 1283 height 611
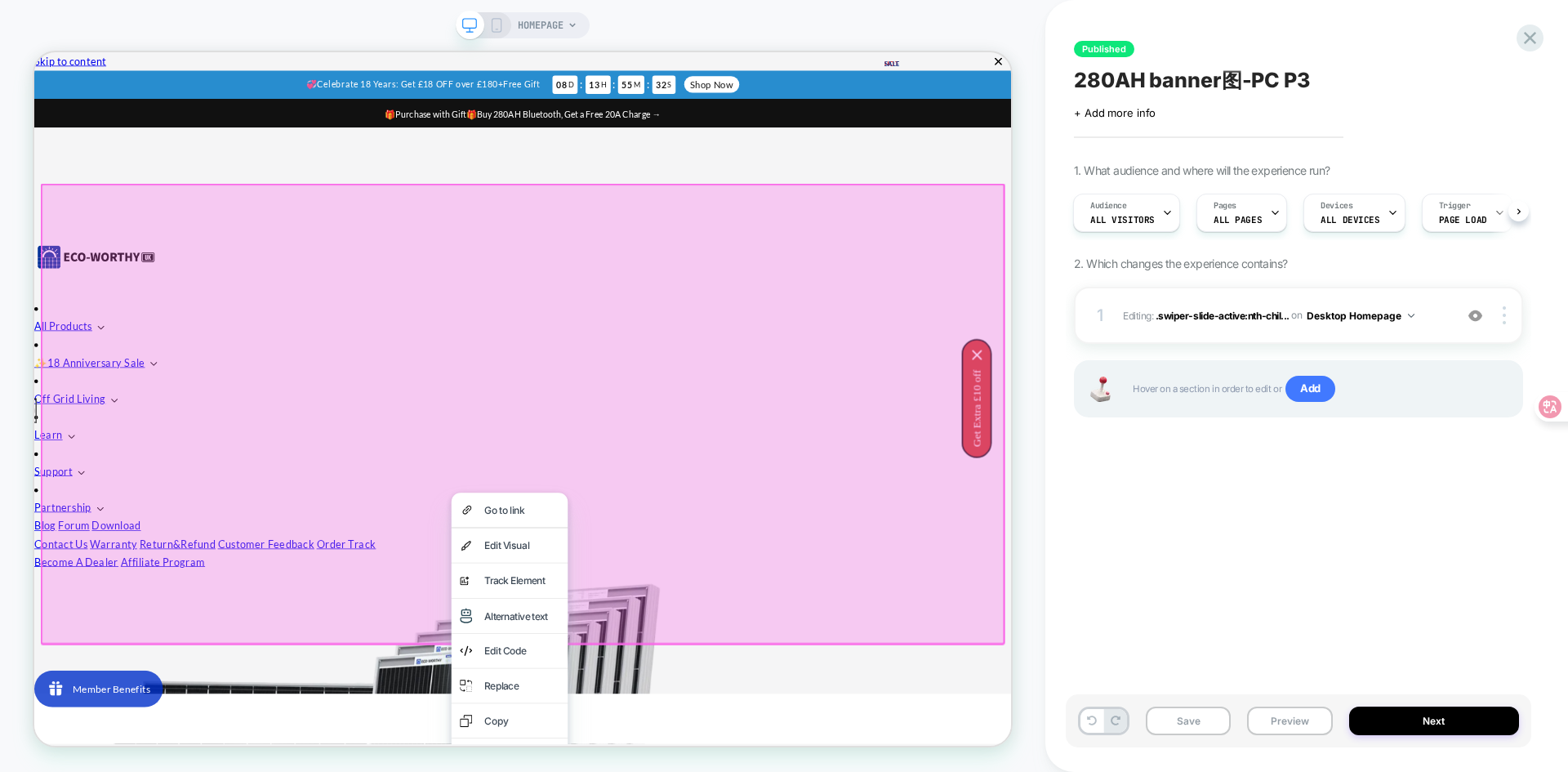
click at [421, 625] on div at bounding box center [685, 534] width 1287 height 614
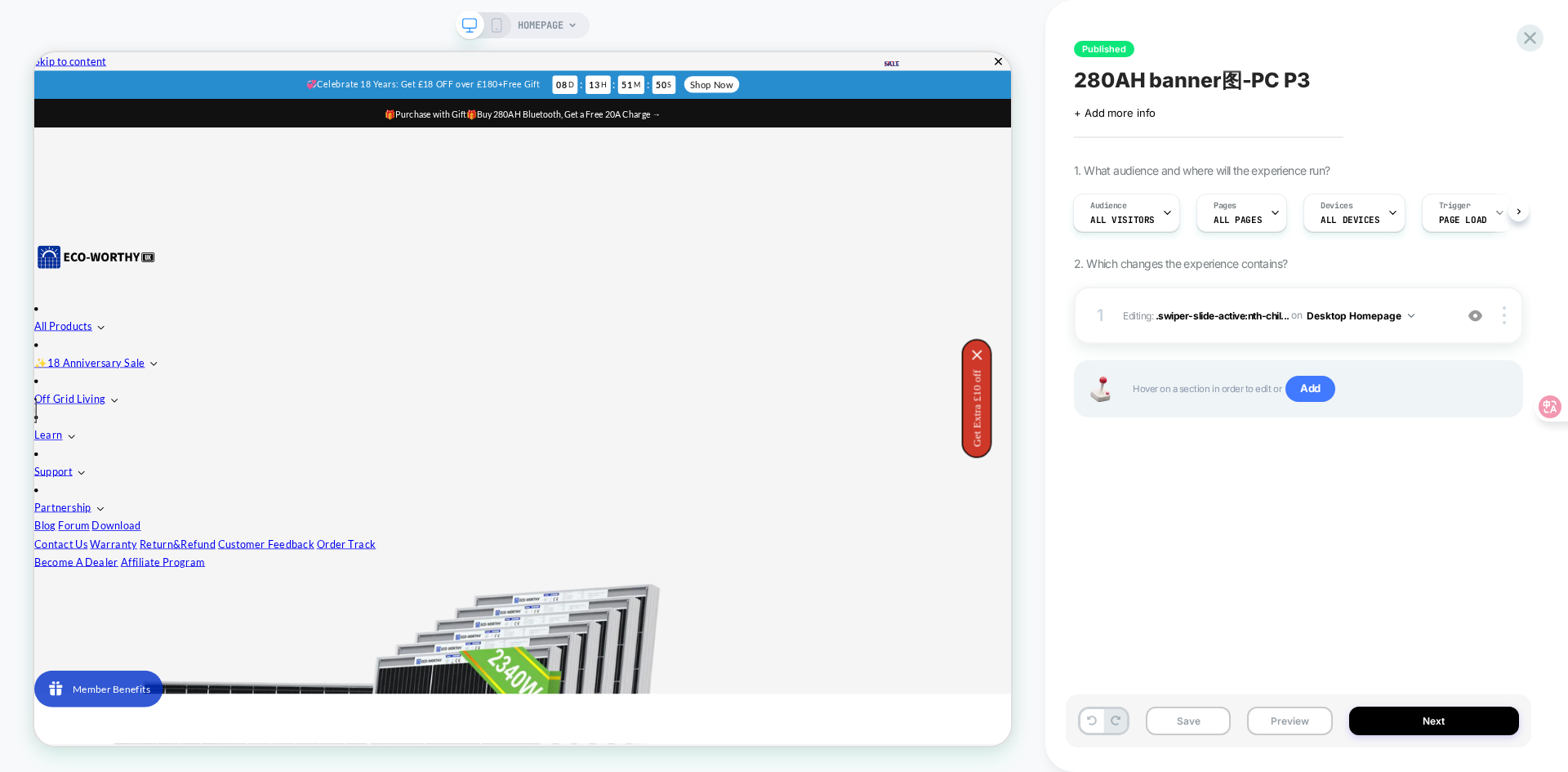
click at [1149, 523] on div "Published 280AH banner图-PC P3 Click to edit experience details + Add more info …" at bounding box center [1298, 386] width 465 height 739
click at [1541, 43] on icon at bounding box center [1529, 38] width 22 height 22
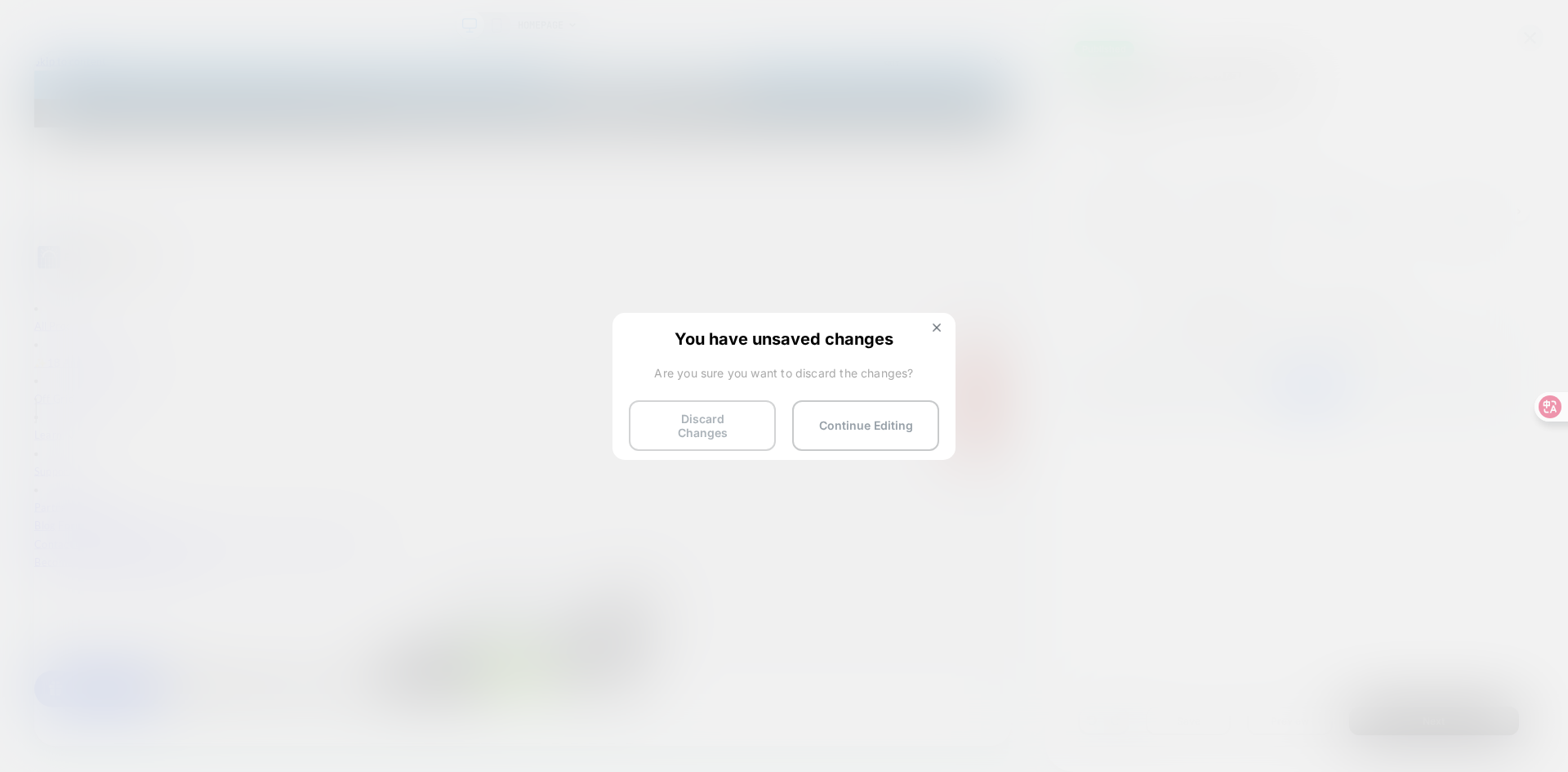
click at [739, 429] on button "Discard Changes" at bounding box center [702, 426] width 147 height 51
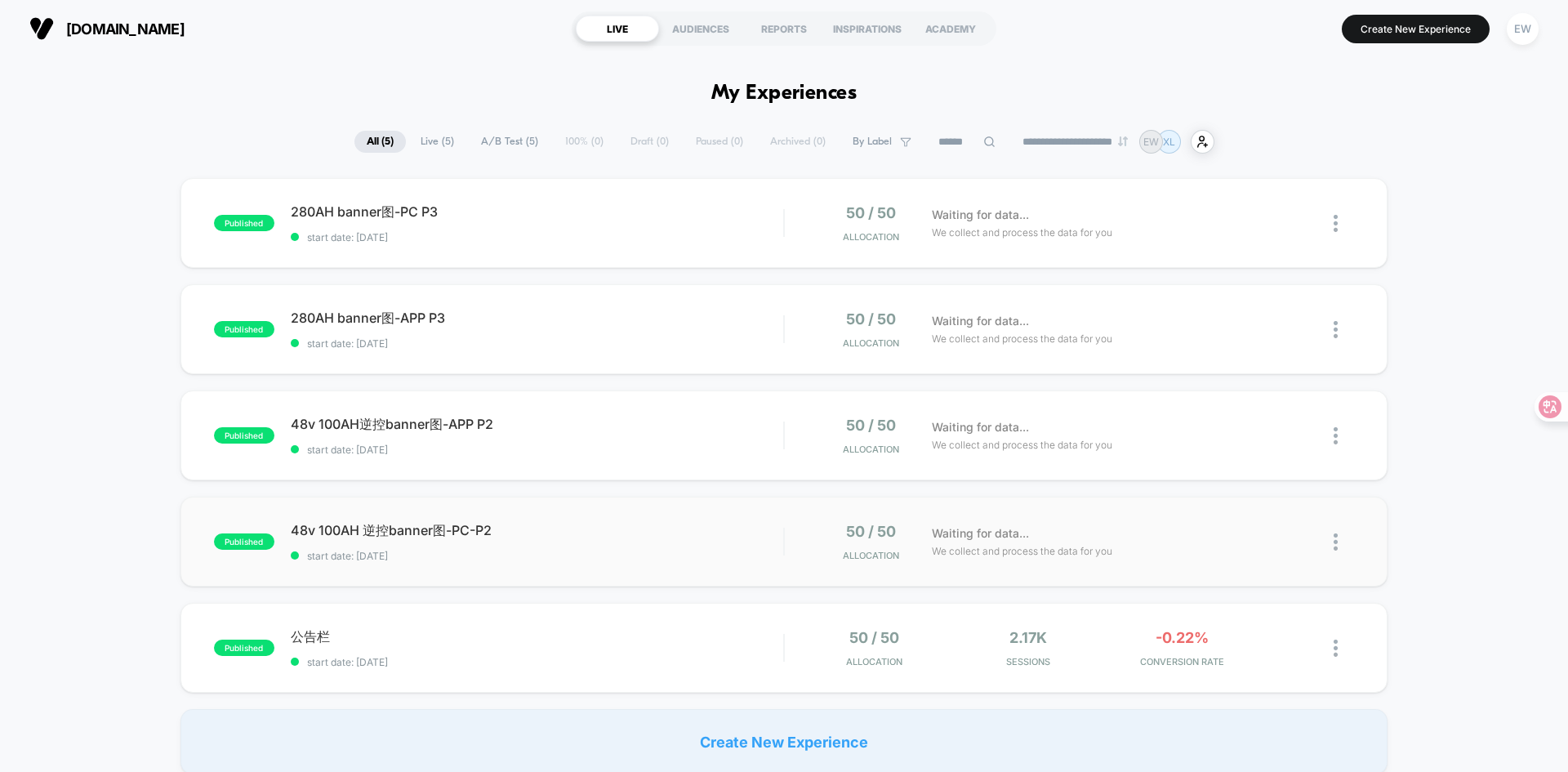
click at [1336, 537] on img at bounding box center [1335, 542] width 4 height 18
click at [1435, 390] on div "published 280AH banner图-PC P3 start date: 2025/9/17 50 / 50 Allocation Waiting …" at bounding box center [784, 476] width 1568 height 596
click at [1287, 222] on icon at bounding box center [1293, 223] width 12 height 12
click at [1444, 327] on div "published 280AH banner图-PC P3 start date: 2025/9/17 50 / 50 Allocation Waiting …" at bounding box center [784, 476] width 1568 height 596
click at [1338, 227] on div at bounding box center [1343, 223] width 20 height 39
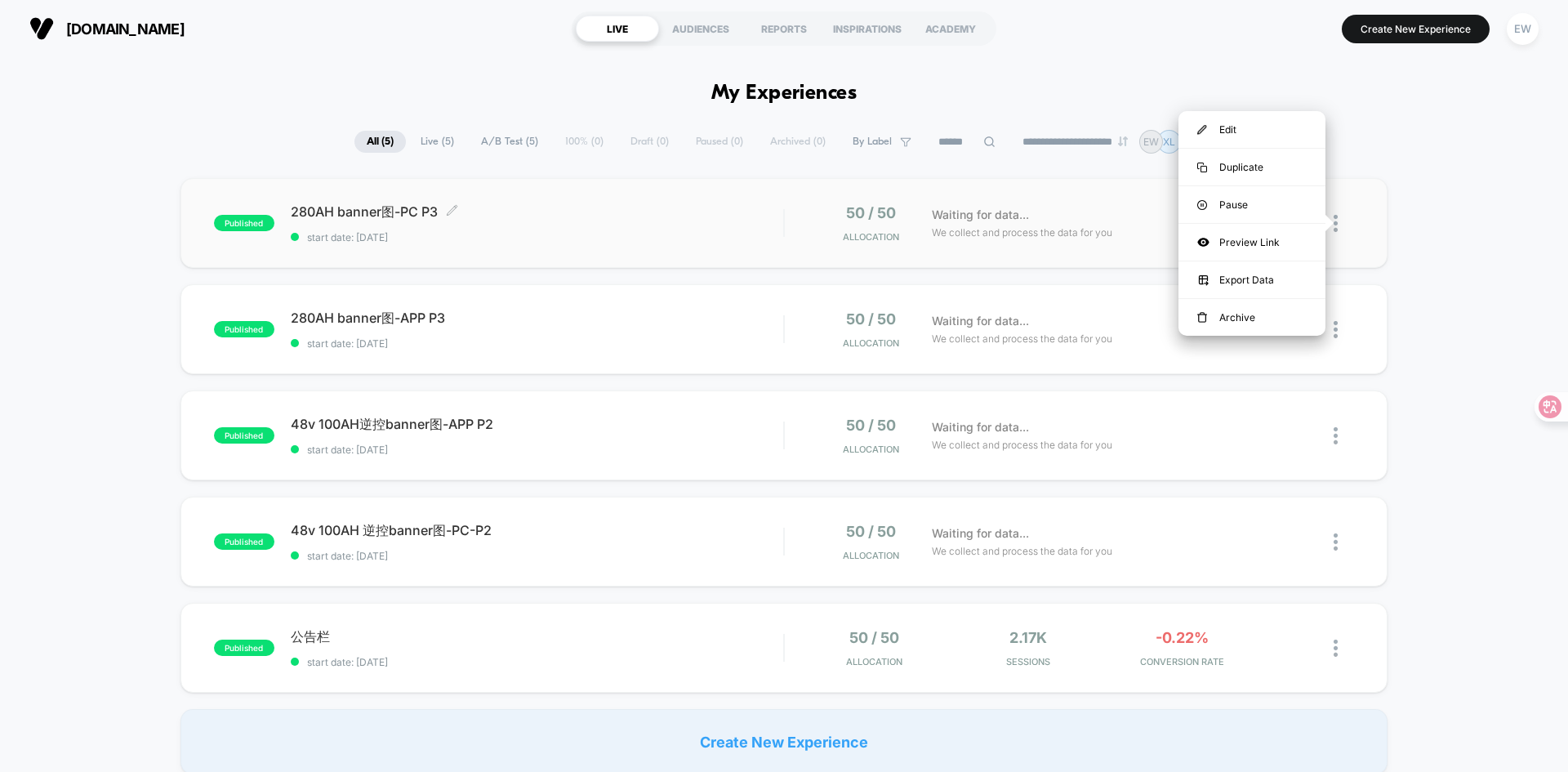
click at [346, 209] on span "280AH banner图-PC P3 Click to edit experience details" at bounding box center [537, 212] width 492 height 18
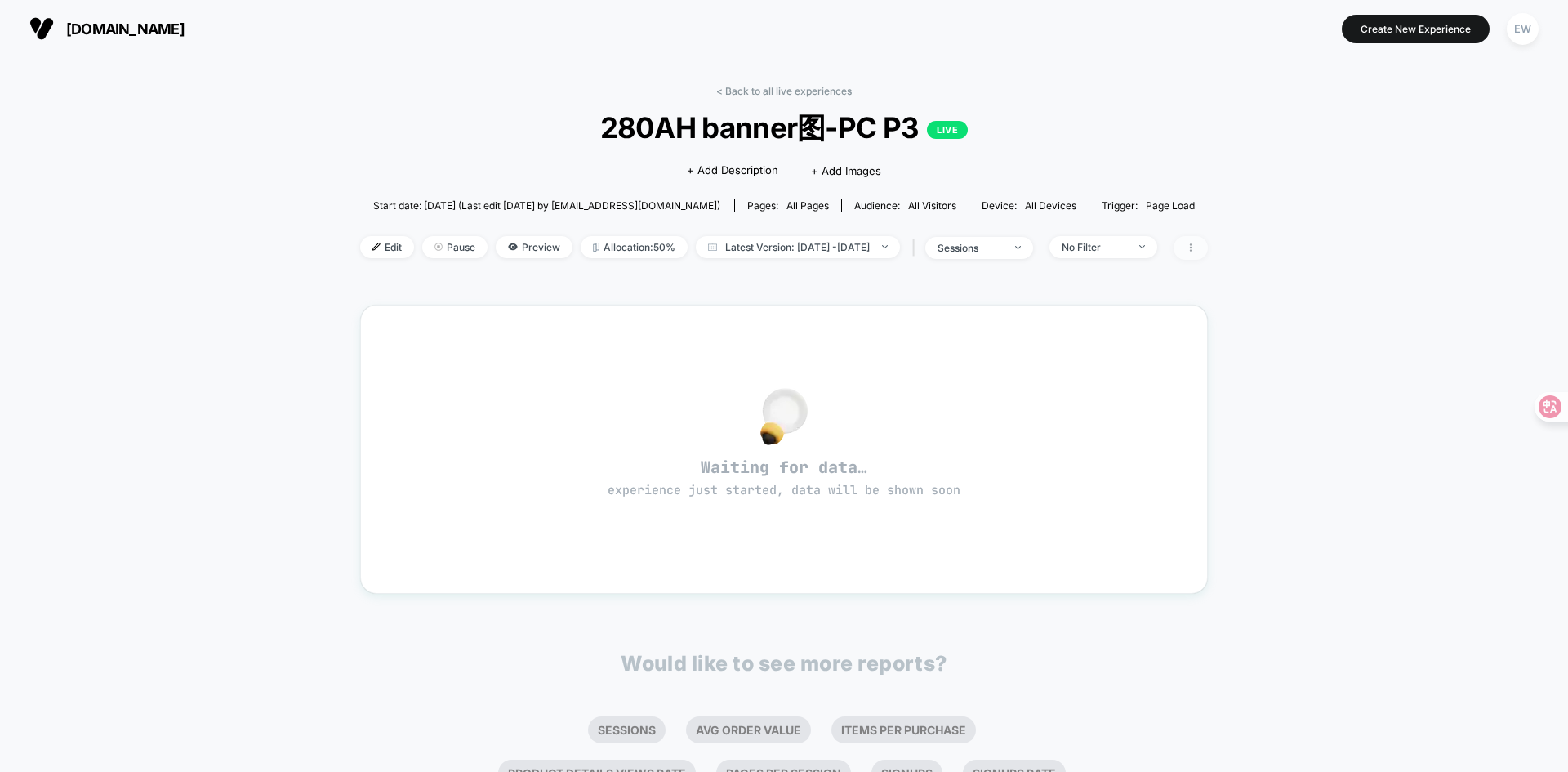
click at [1207, 251] on span at bounding box center [1190, 247] width 34 height 24
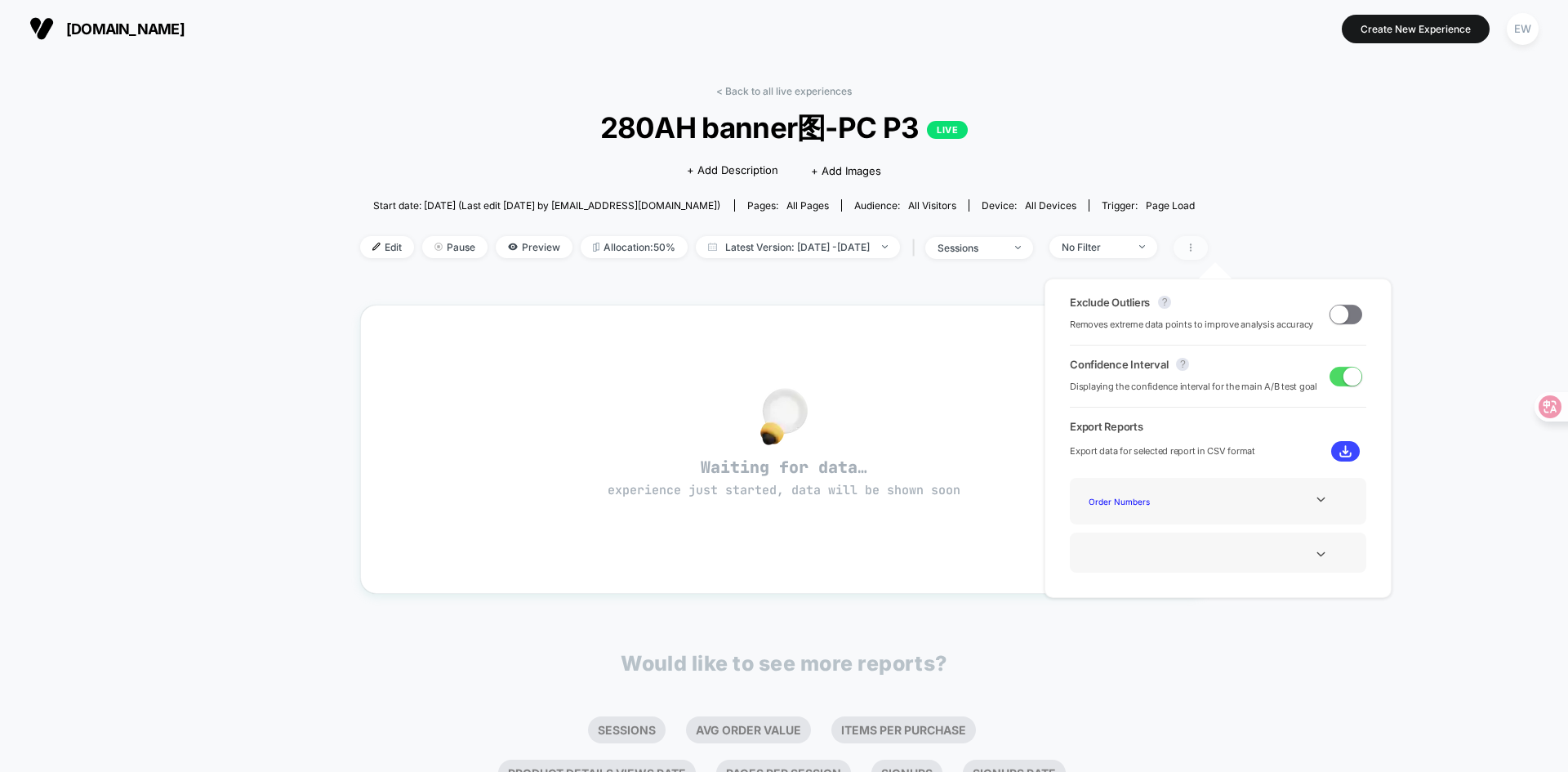
click at [1207, 251] on span at bounding box center [1190, 247] width 34 height 24
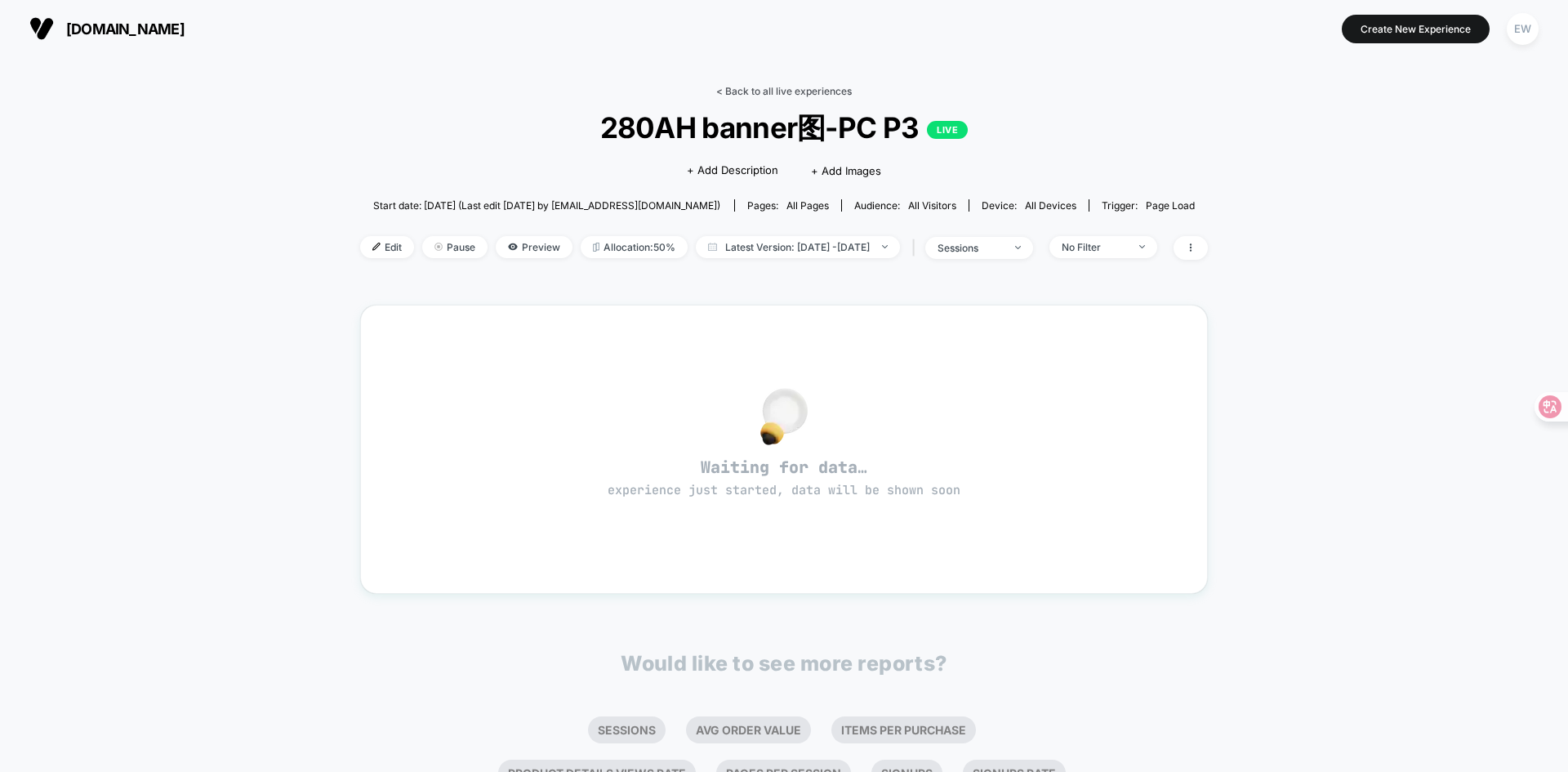
click at [756, 86] on link "< Back to all live experiences" at bounding box center [784, 91] width 135 height 12
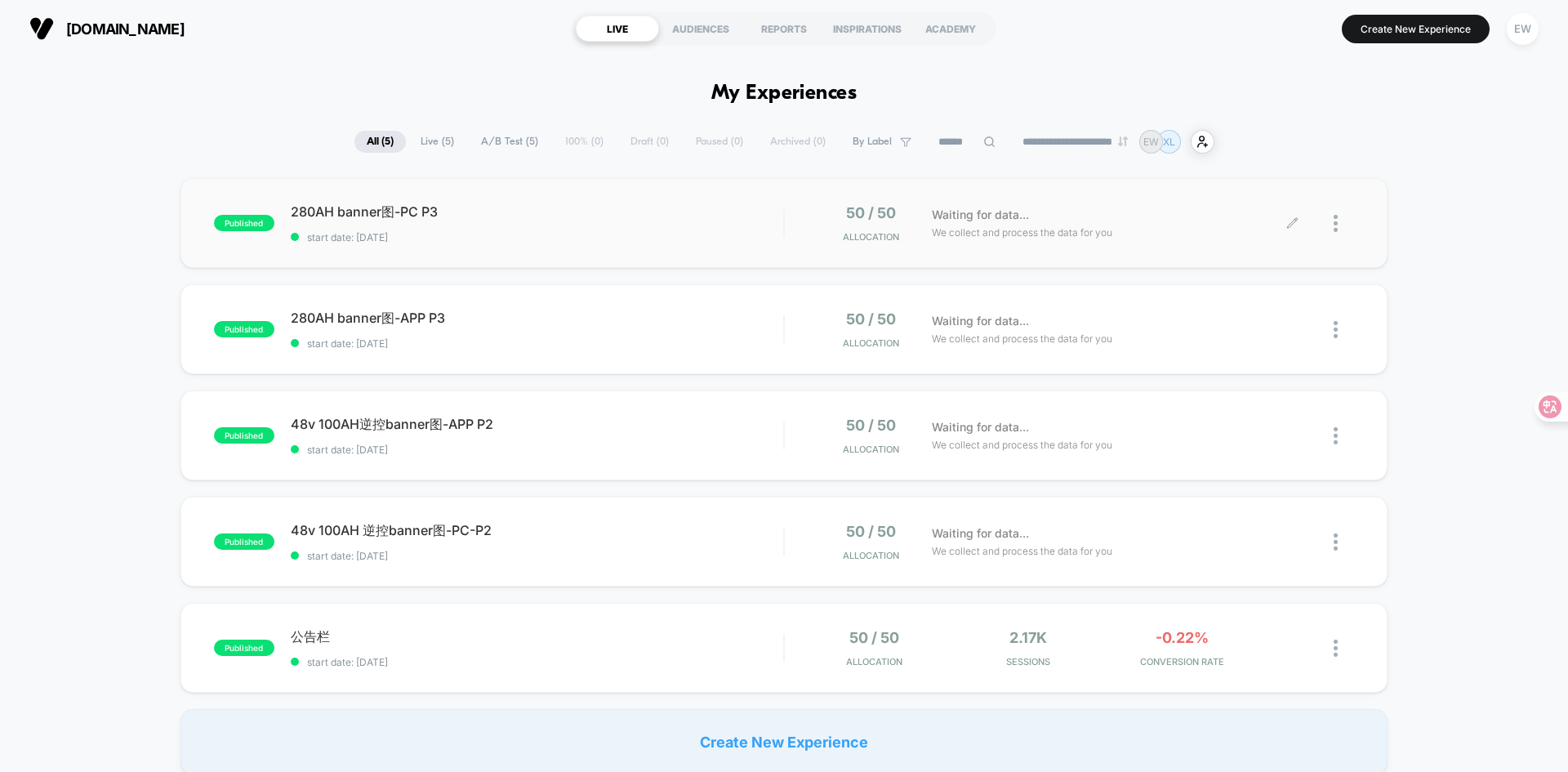
click at [1344, 215] on div at bounding box center [1343, 223] width 20 height 39
click at [1246, 322] on div "Archive" at bounding box center [1251, 317] width 147 height 37
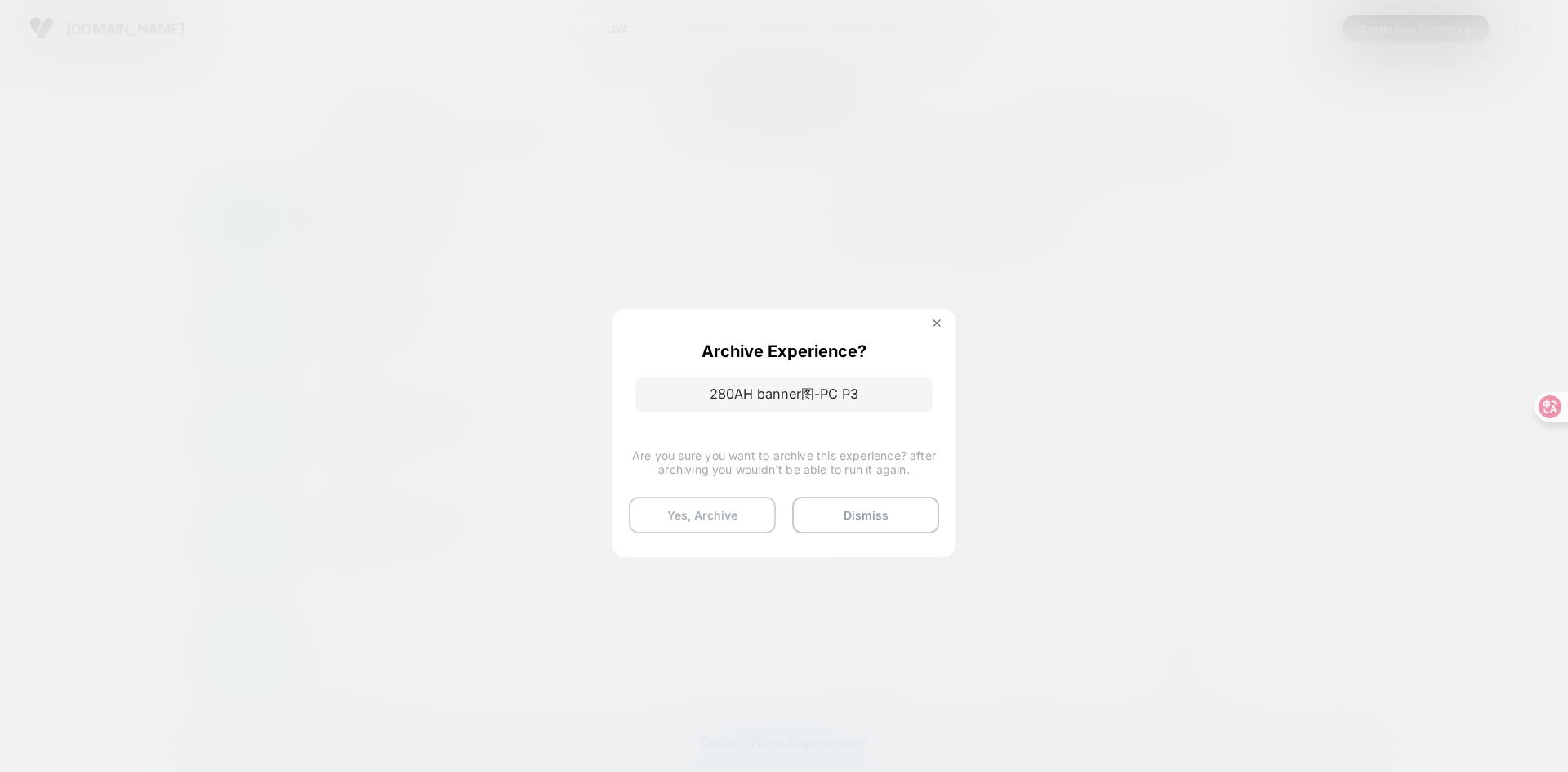
click at [730, 512] on button "Yes, Archive" at bounding box center [702, 515] width 147 height 37
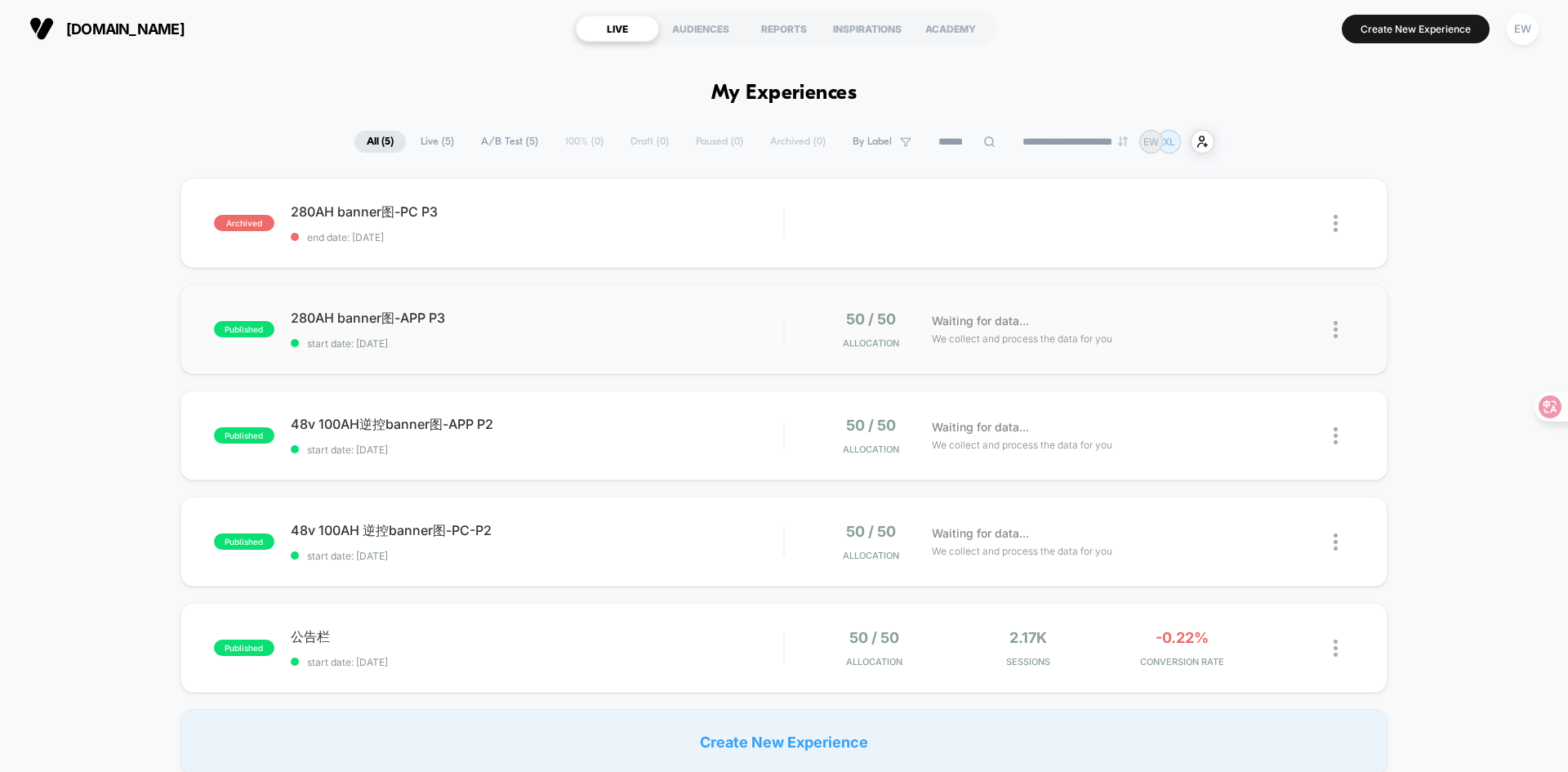
click at [1336, 331] on img at bounding box center [1335, 330] width 4 height 18
click at [1224, 421] on div "Archive" at bounding box center [1251, 424] width 147 height 37
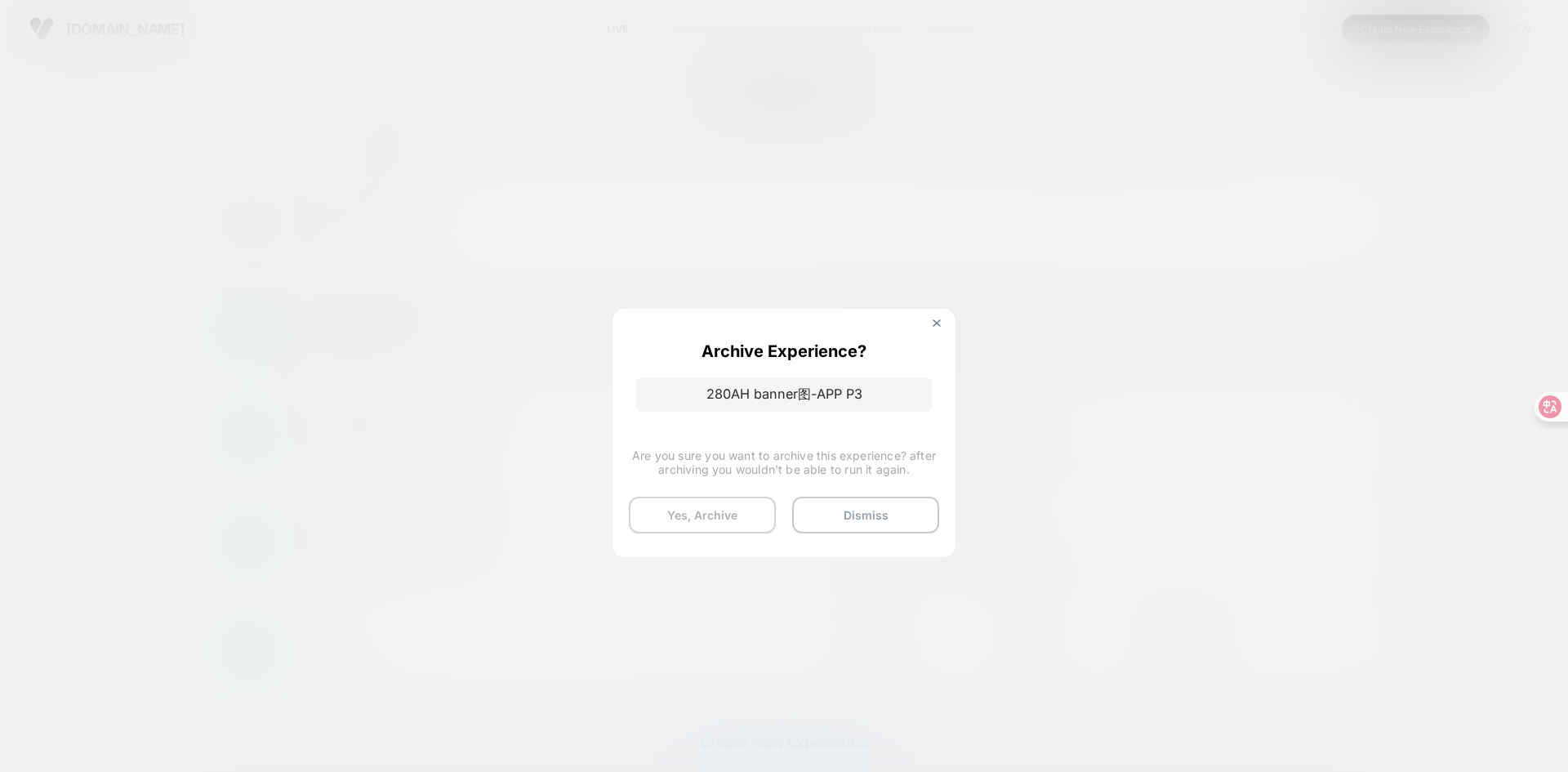
click at [737, 508] on button "Yes, Archive" at bounding box center [702, 515] width 147 height 37
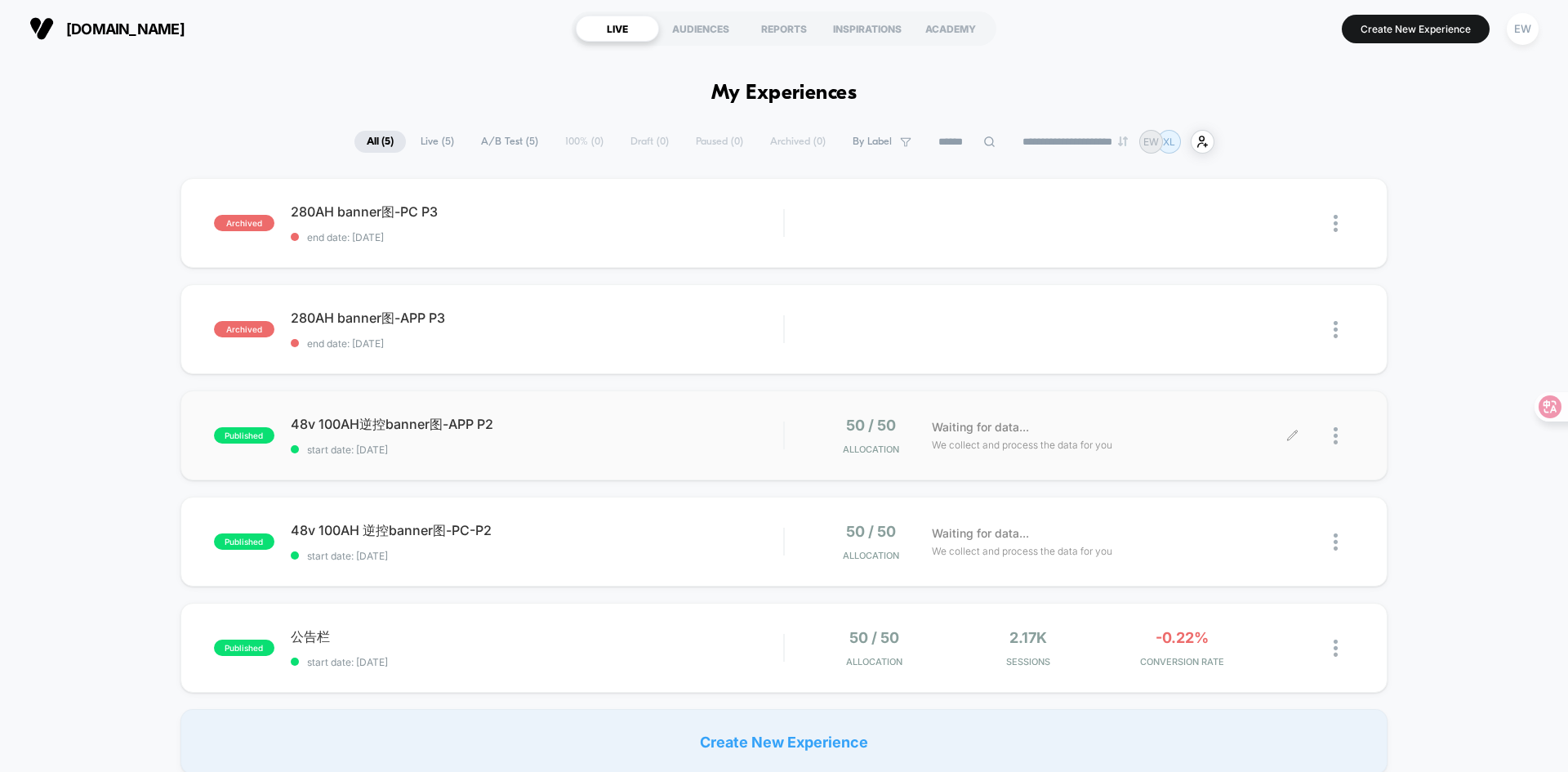
click at [1334, 438] on img at bounding box center [1335, 436] width 4 height 18
click at [1220, 537] on div "Archive" at bounding box center [1251, 529] width 147 height 37
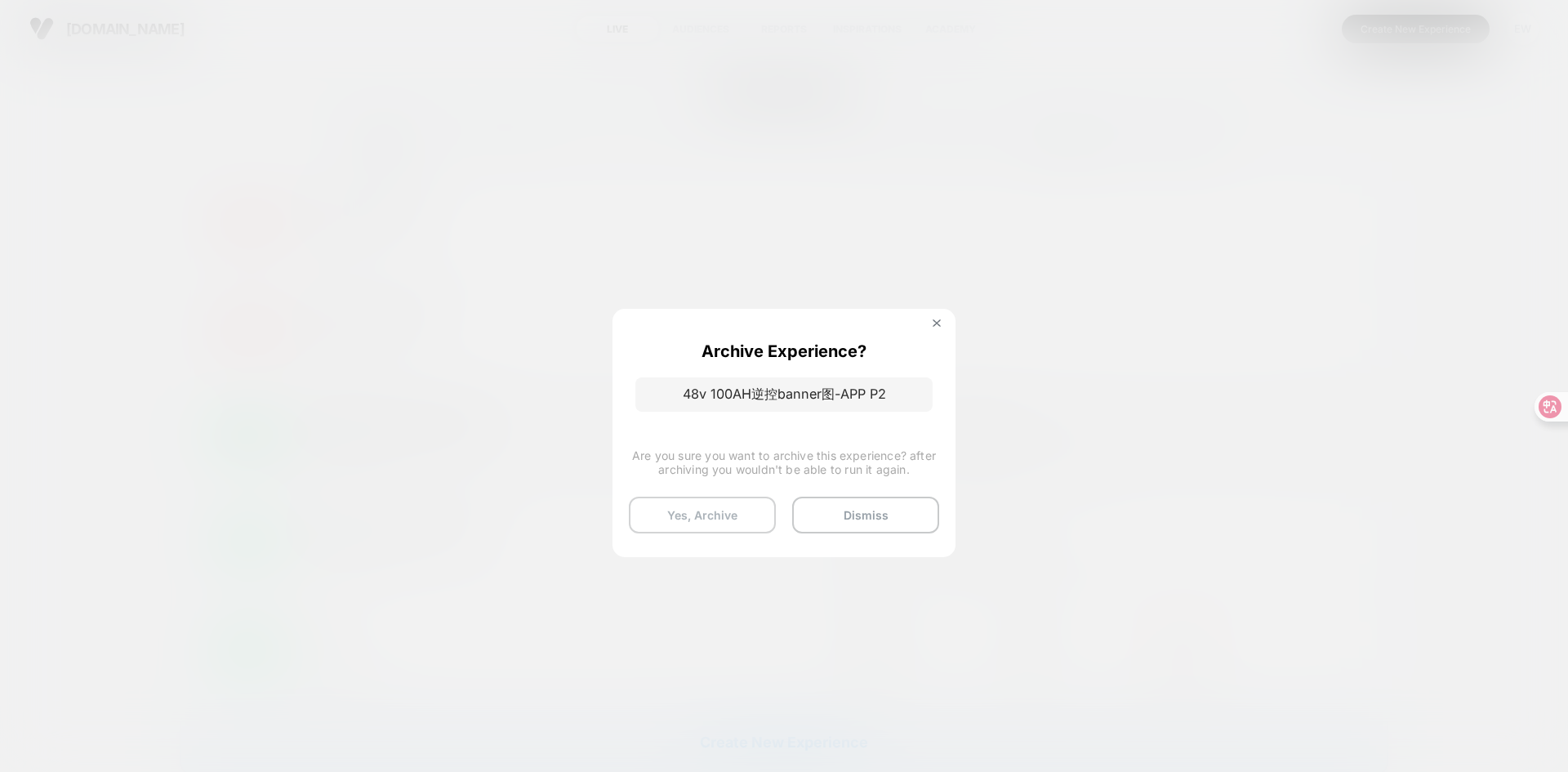
click at [726, 521] on button "Yes, Archive" at bounding box center [702, 515] width 147 height 37
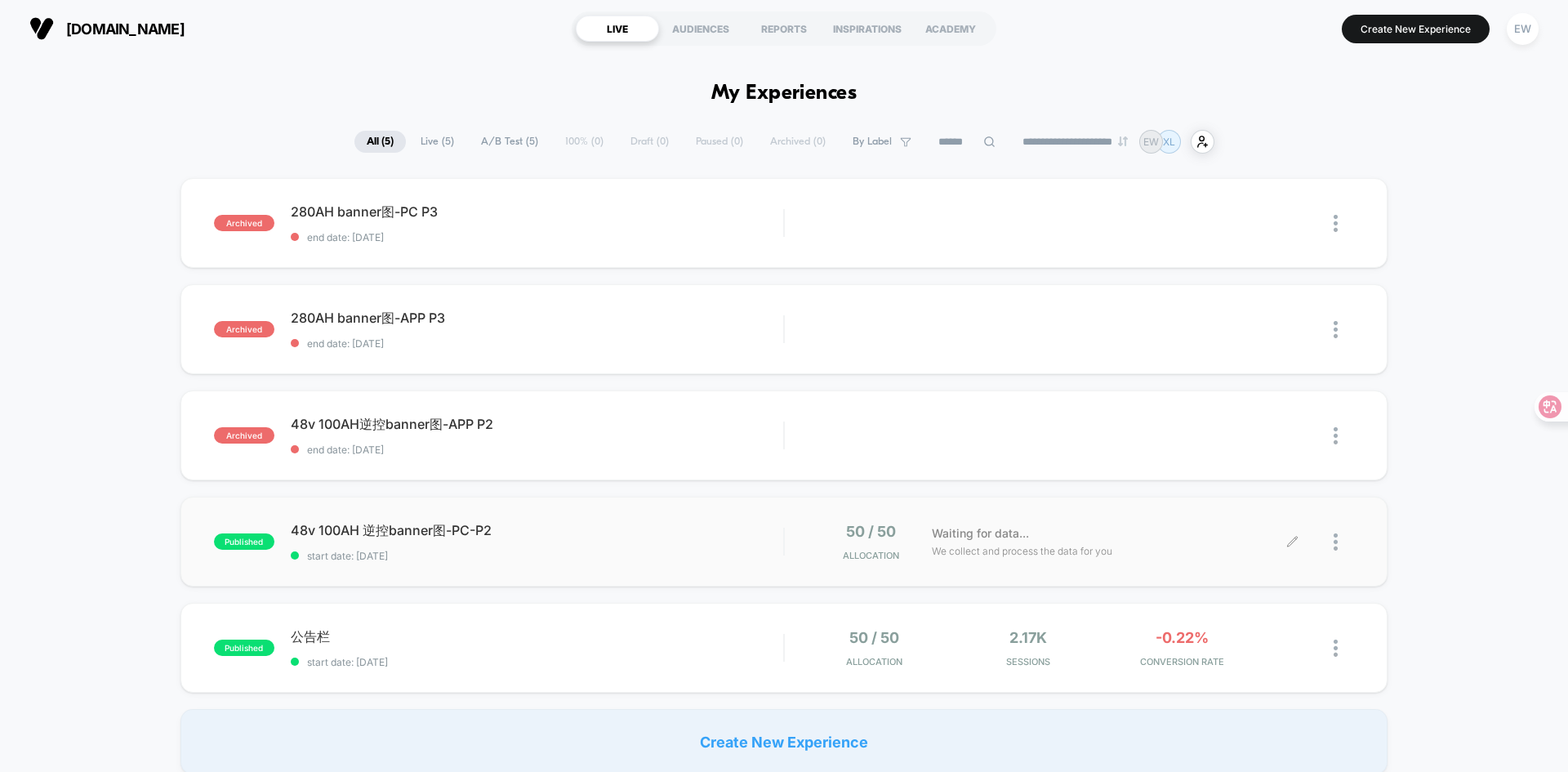
click at [1332, 540] on div at bounding box center [1324, 542] width 62 height 39
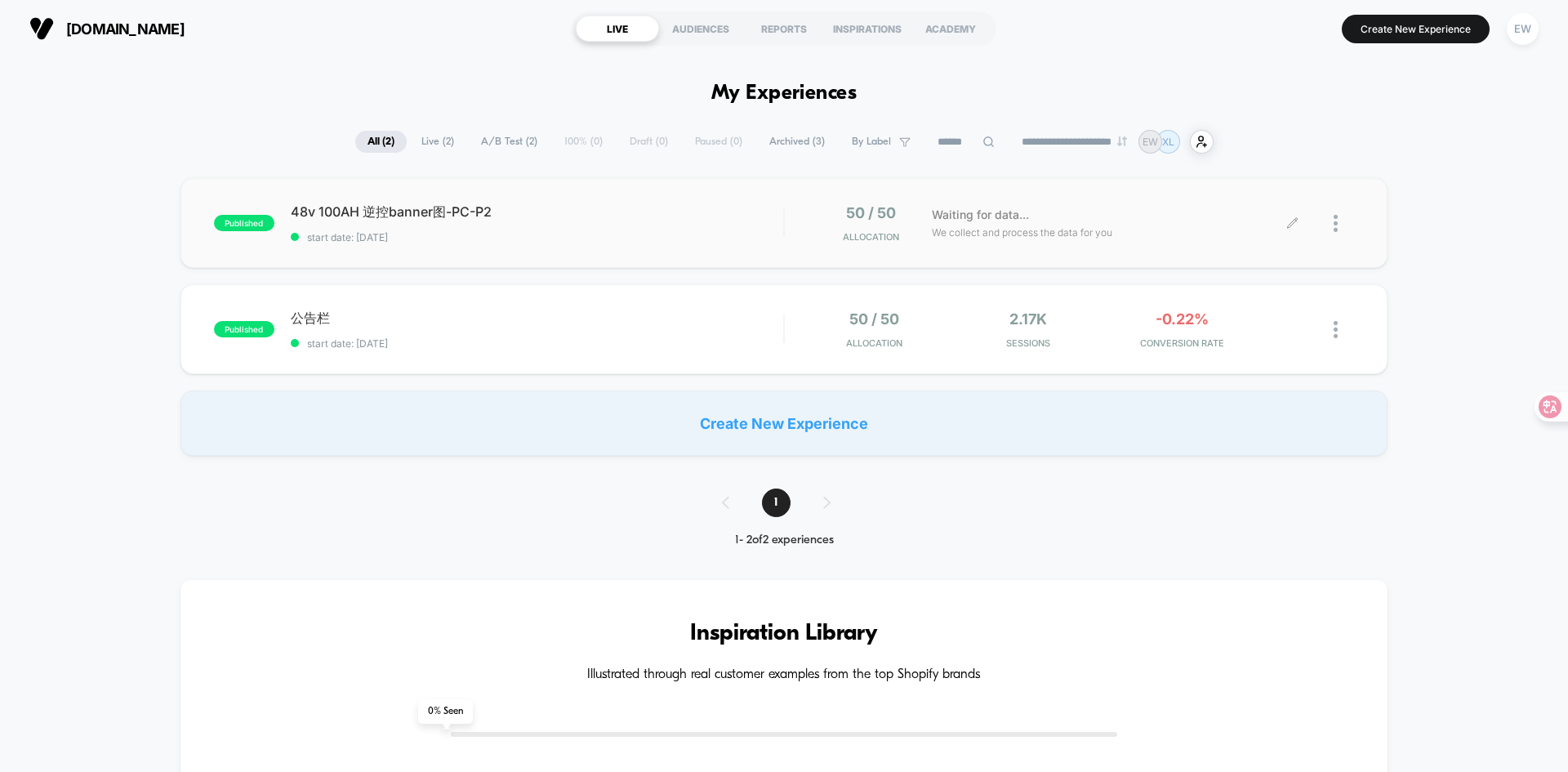
click at [1343, 222] on div at bounding box center [1343, 223] width 20 height 39
click at [1243, 313] on div "Archive" at bounding box center [1251, 317] width 147 height 37
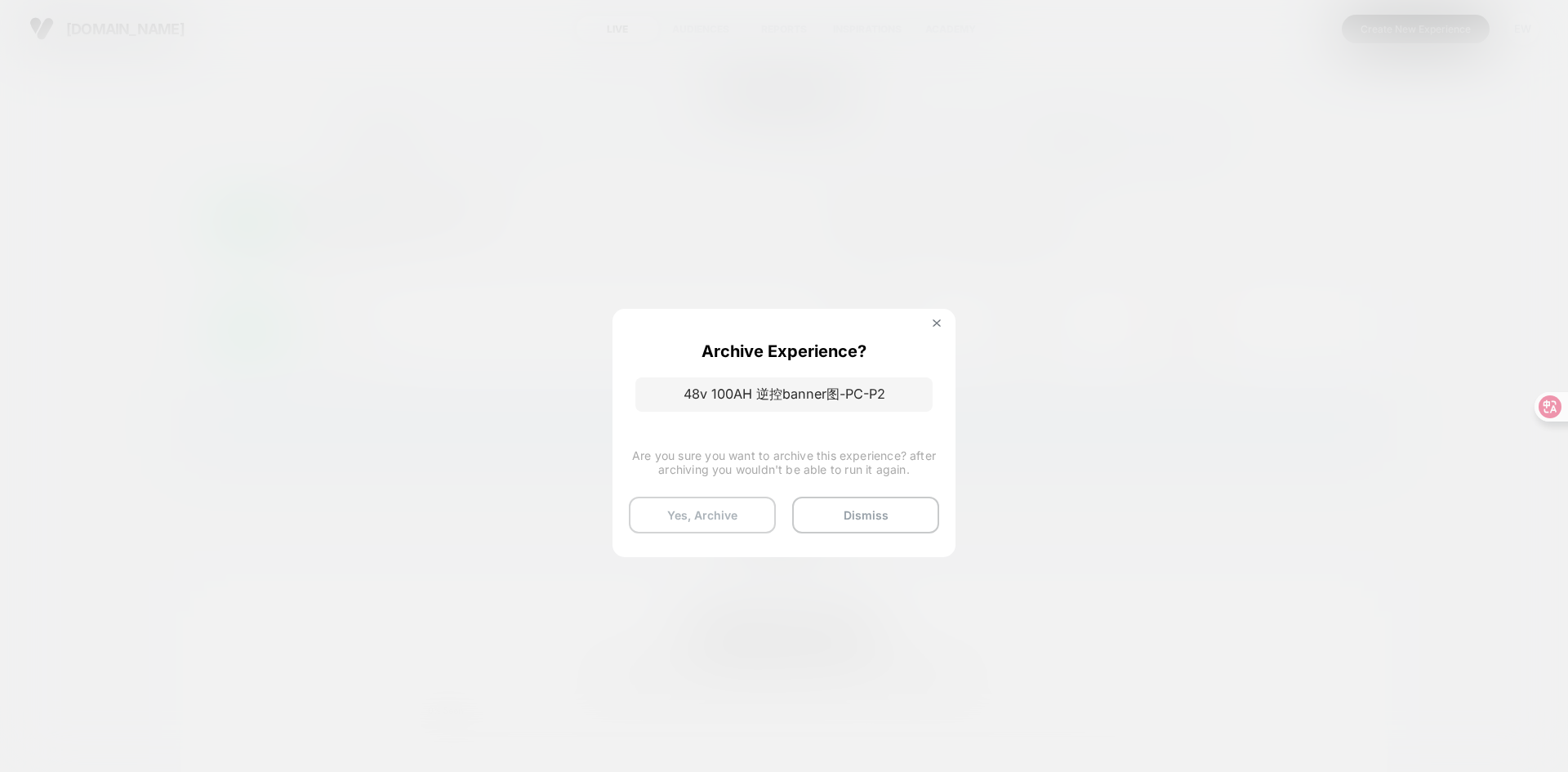
click at [714, 527] on button "Yes, Archive" at bounding box center [702, 515] width 147 height 37
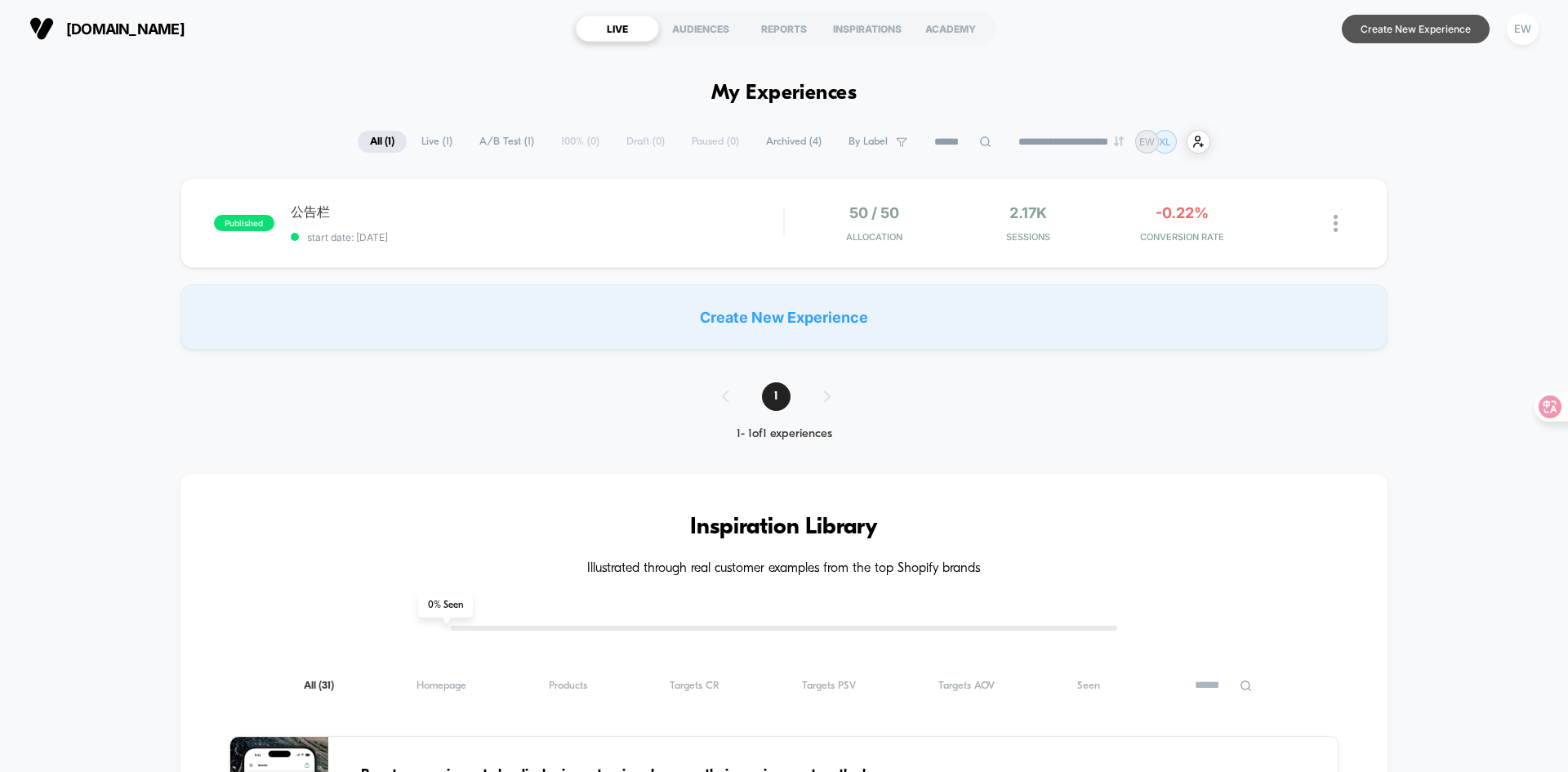
click at [1371, 32] on button "Create New Experience" at bounding box center [1416, 29] width 148 height 29
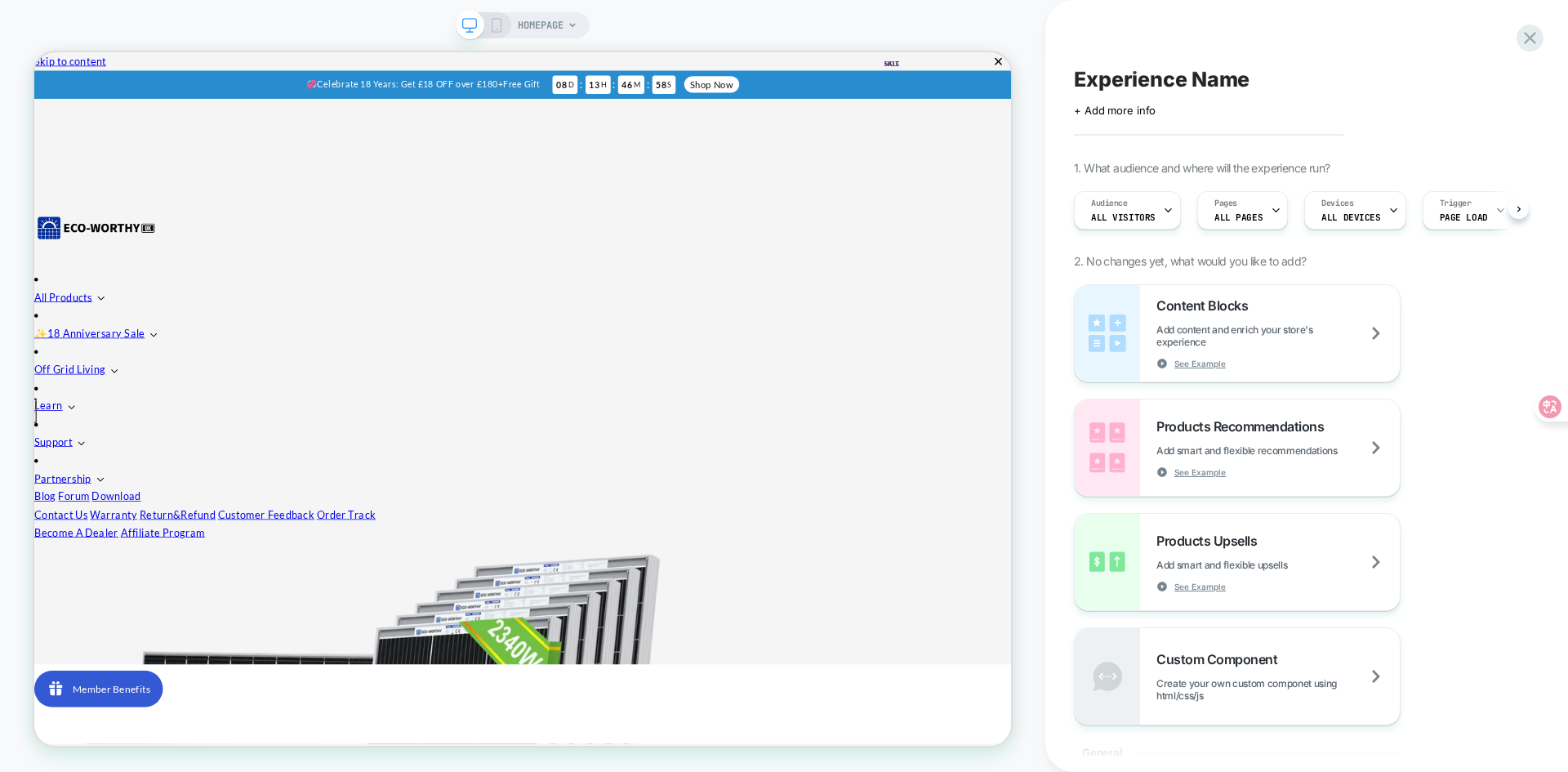
scroll to position [0, 1]
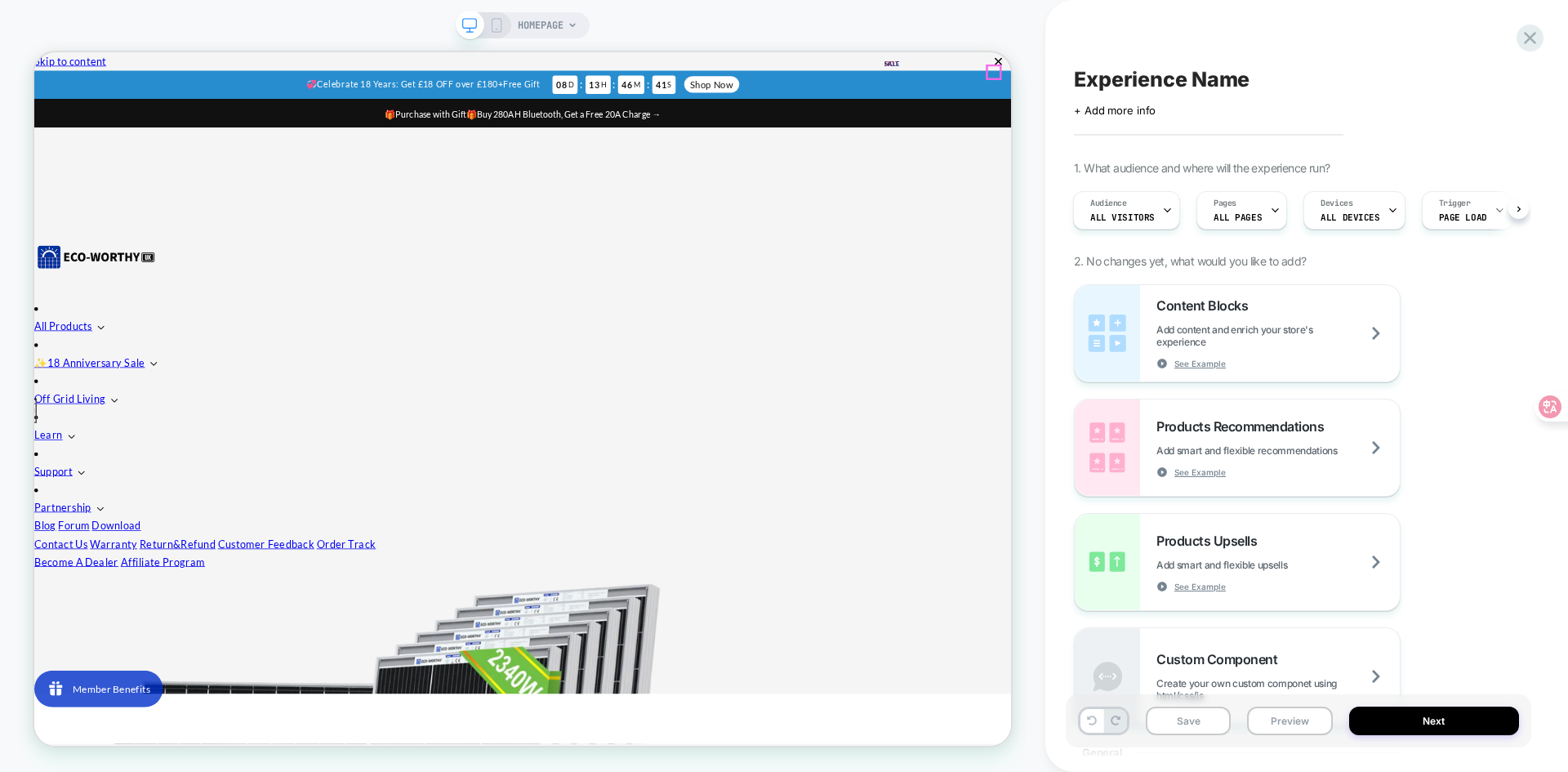
click at [40, 94] on icon "Close" at bounding box center [40, 94] width 0 height 0
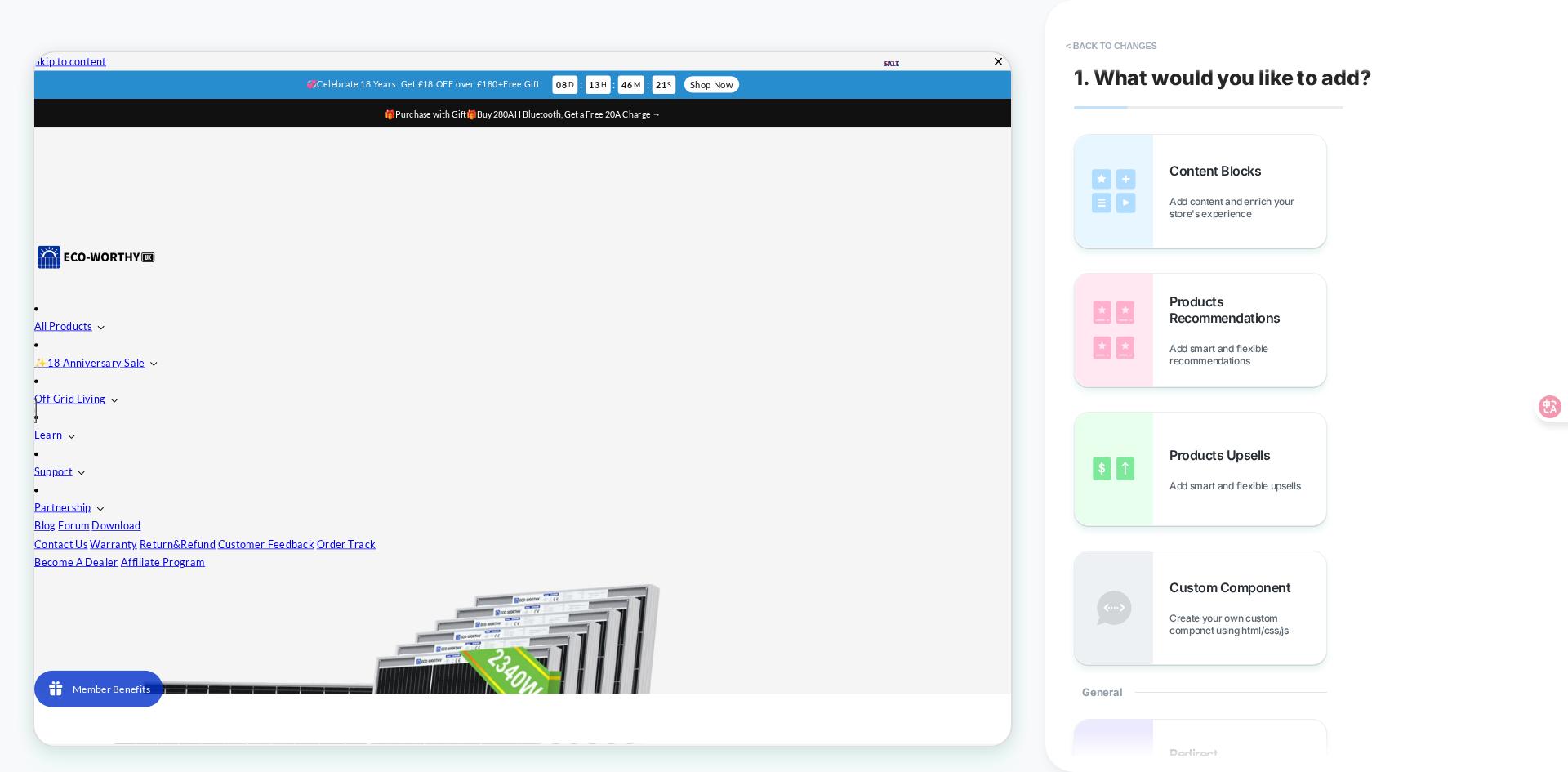
click at [1097, 41] on button "< Back to changes" at bounding box center [1112, 46] width 108 height 26
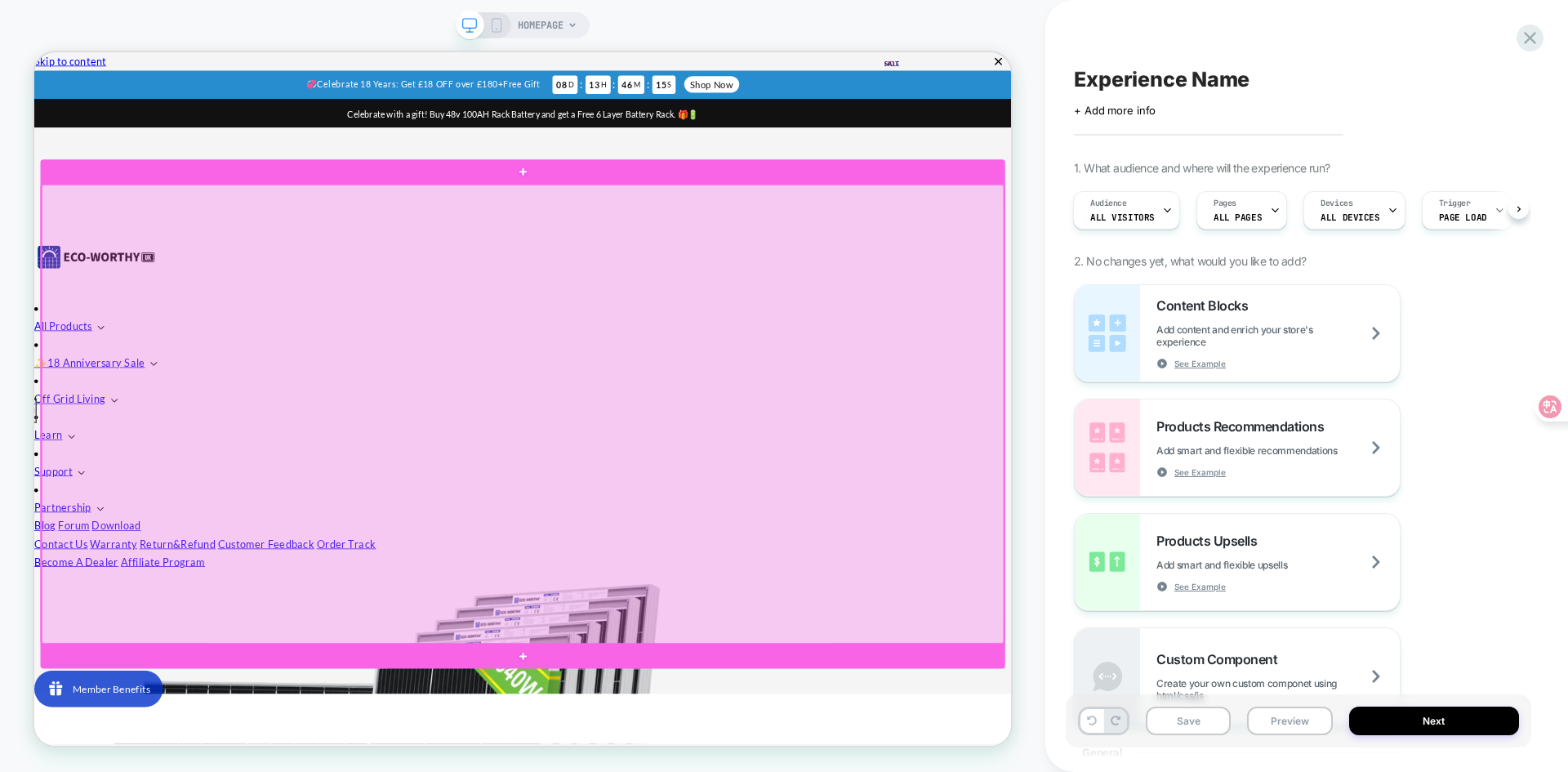
click at [653, 436] on div at bounding box center [685, 534] width 1283 height 611
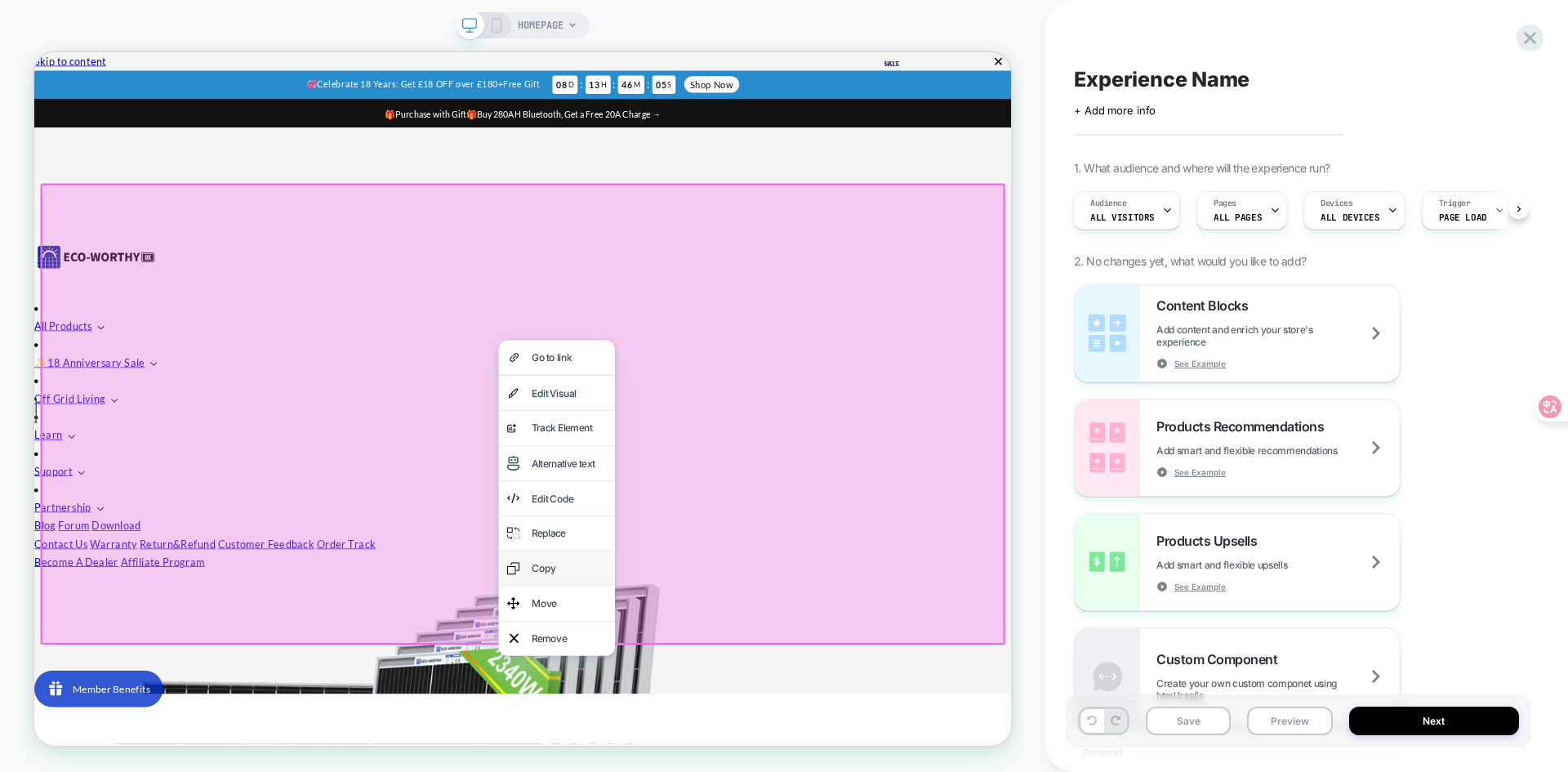
click at [714, 738] on div "Copy" at bounding box center [747, 739] width 99 height 23
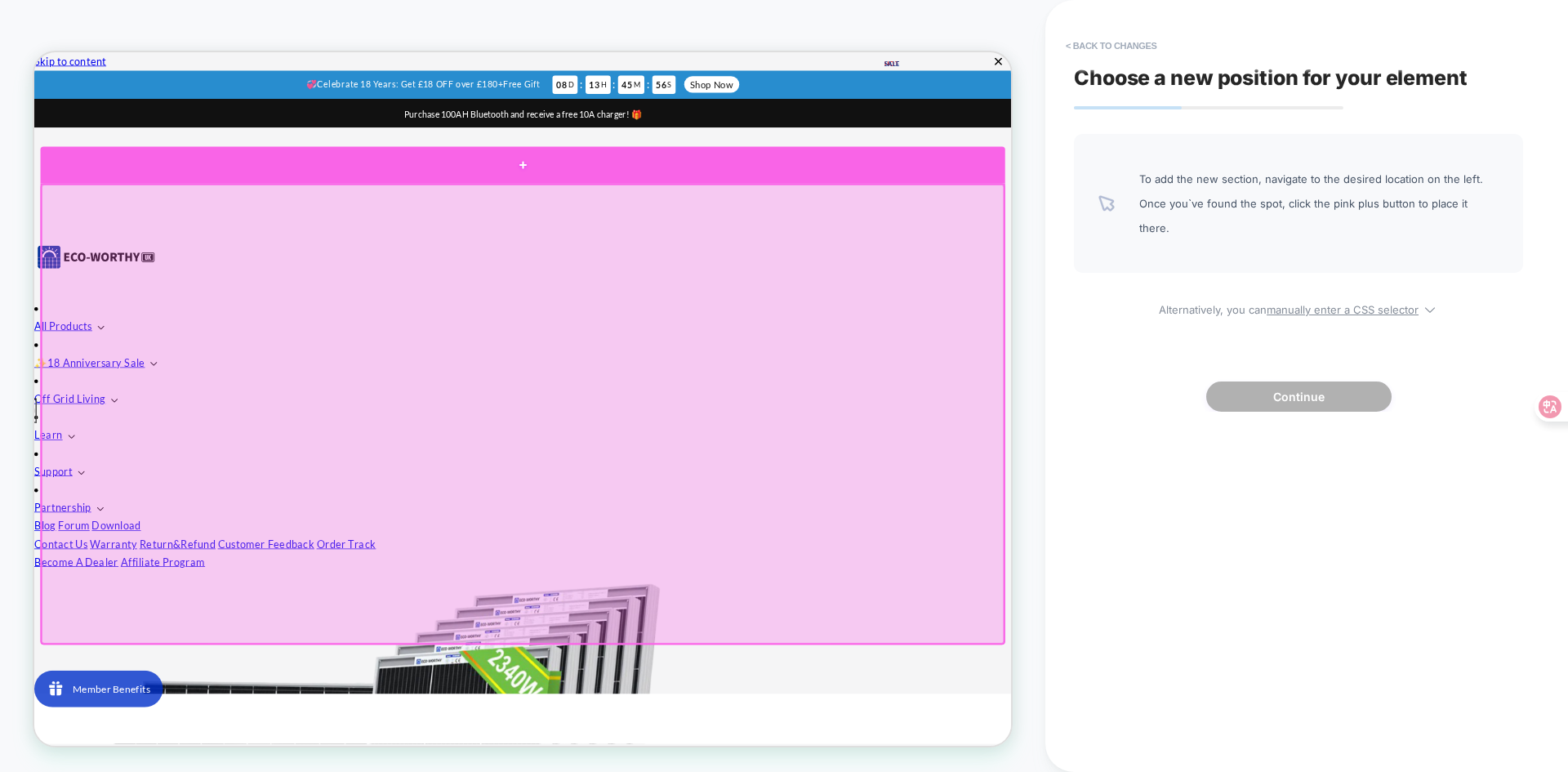
click at [686, 203] on div at bounding box center [685, 202] width 1287 height 49
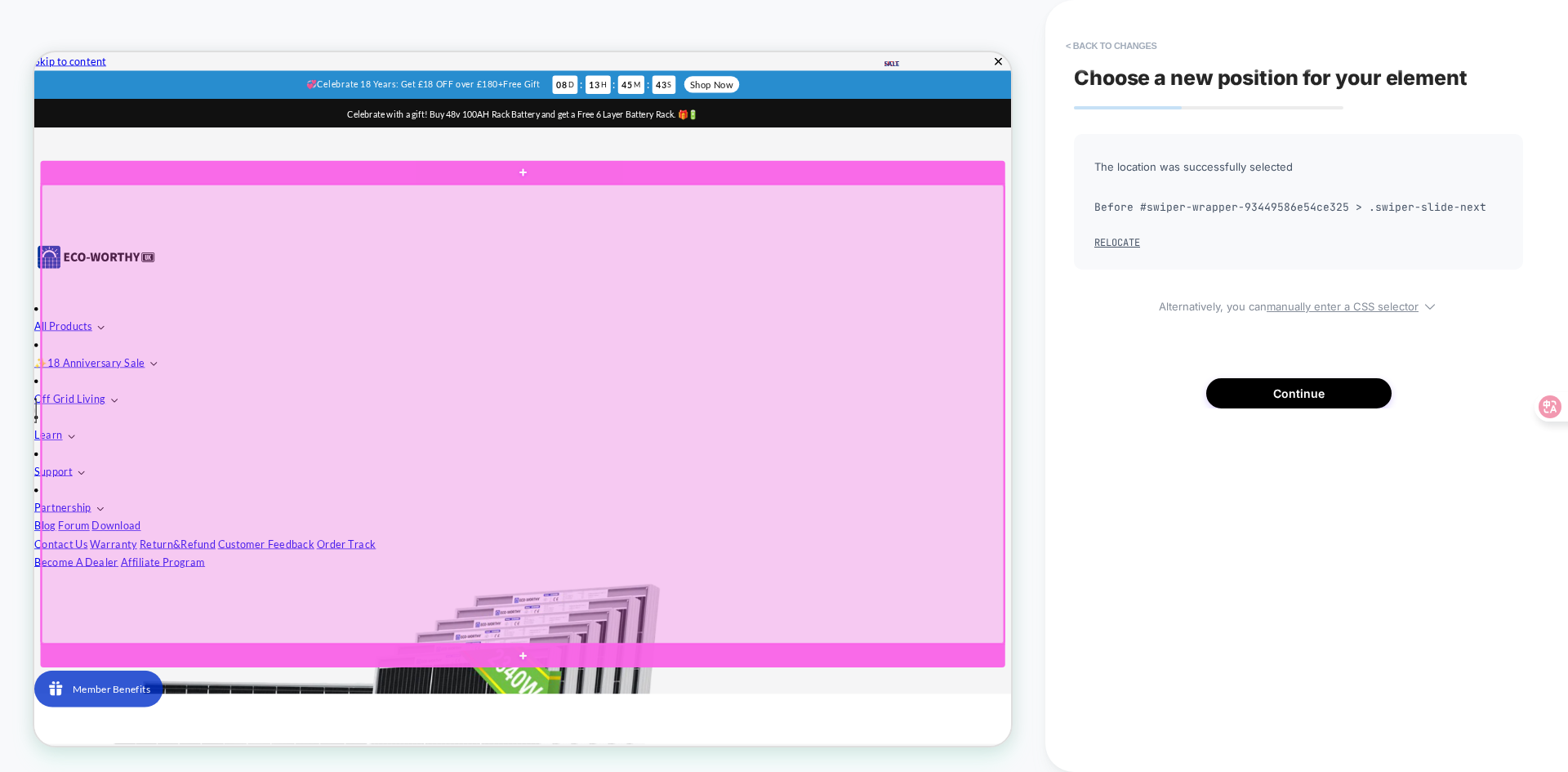
click at [418, 457] on div at bounding box center [685, 534] width 1283 height 611
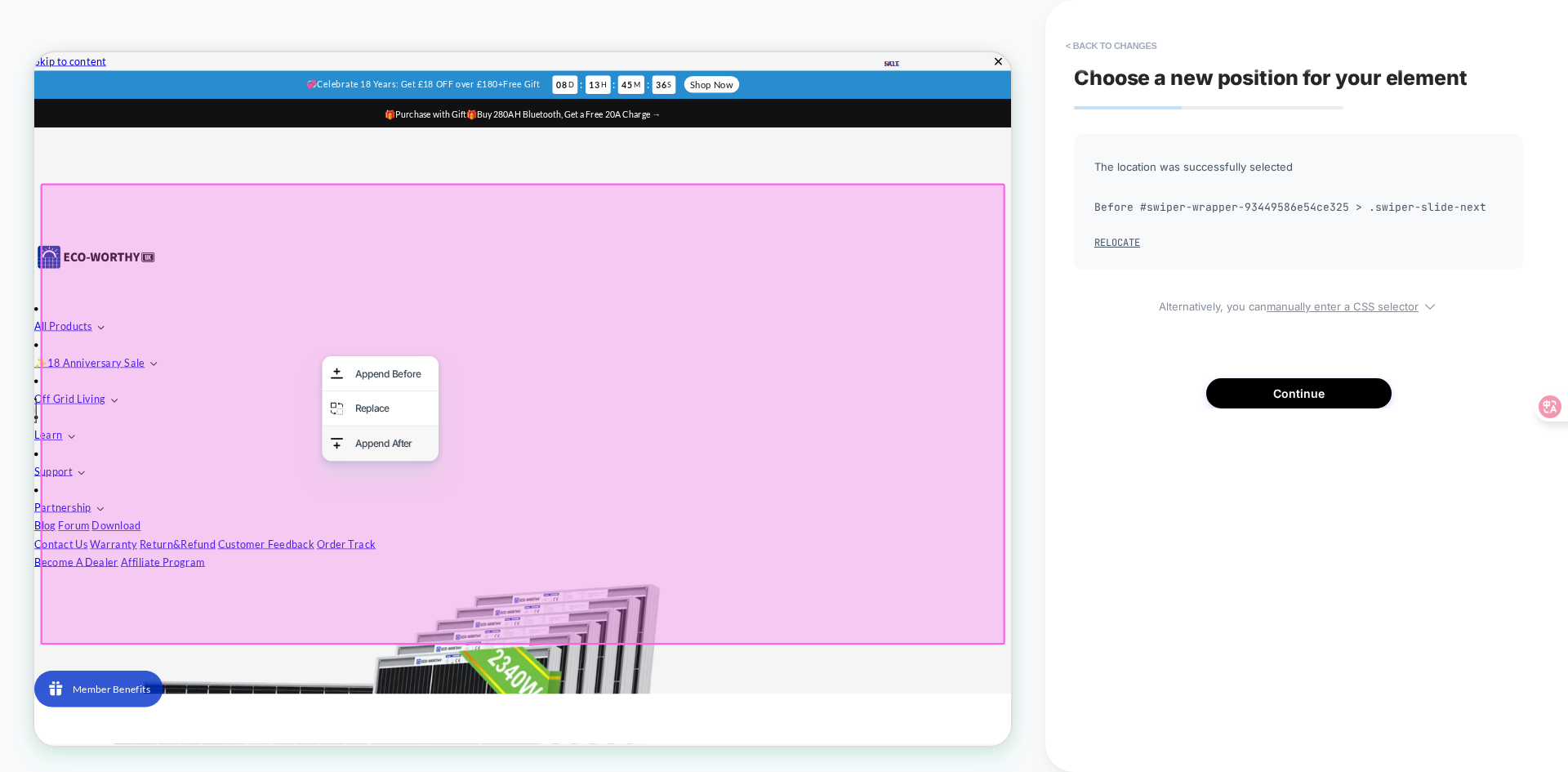
click at [495, 565] on div "Append After" at bounding box center [512, 573] width 99 height 23
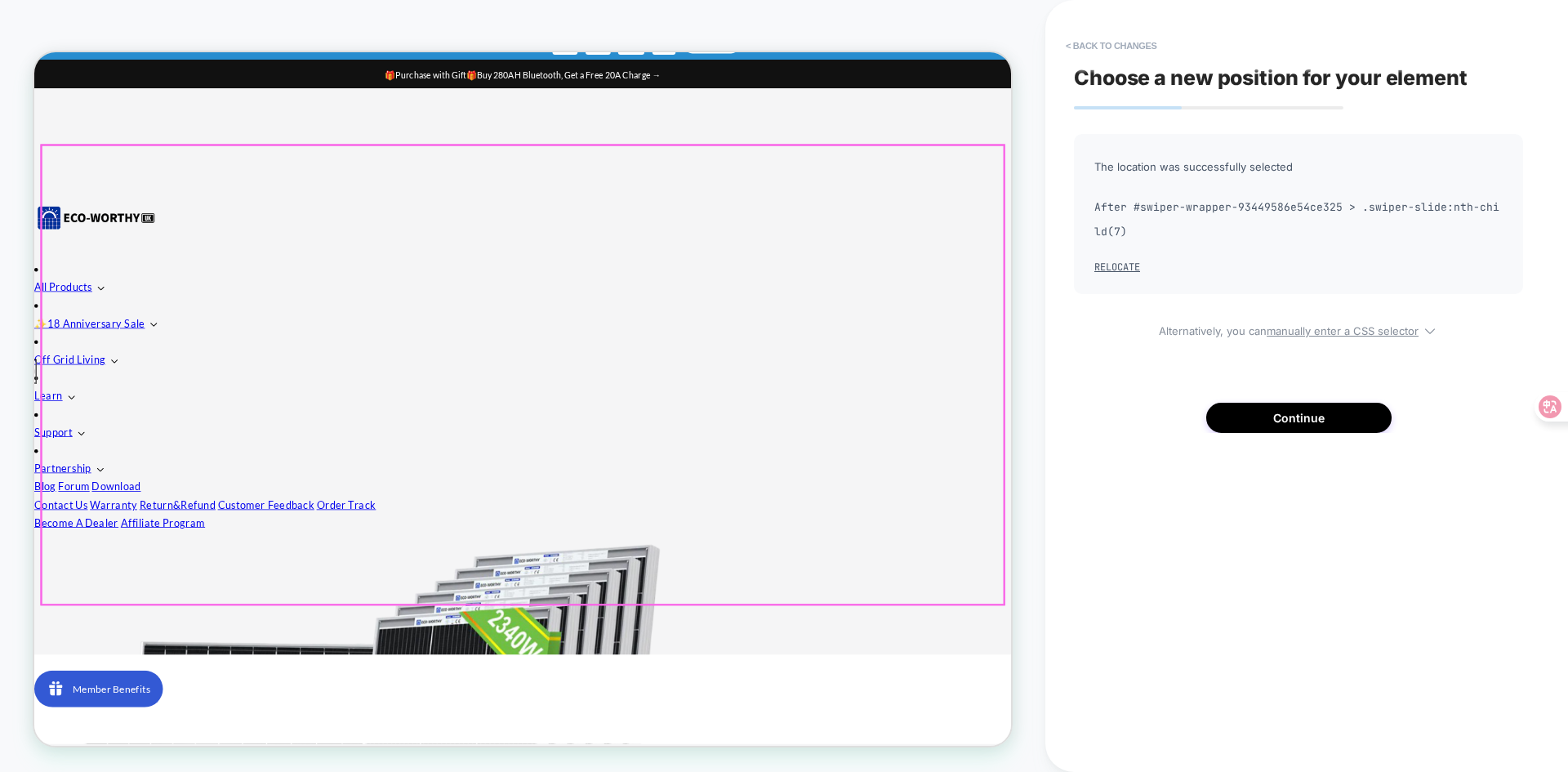
scroll to position [0, 0]
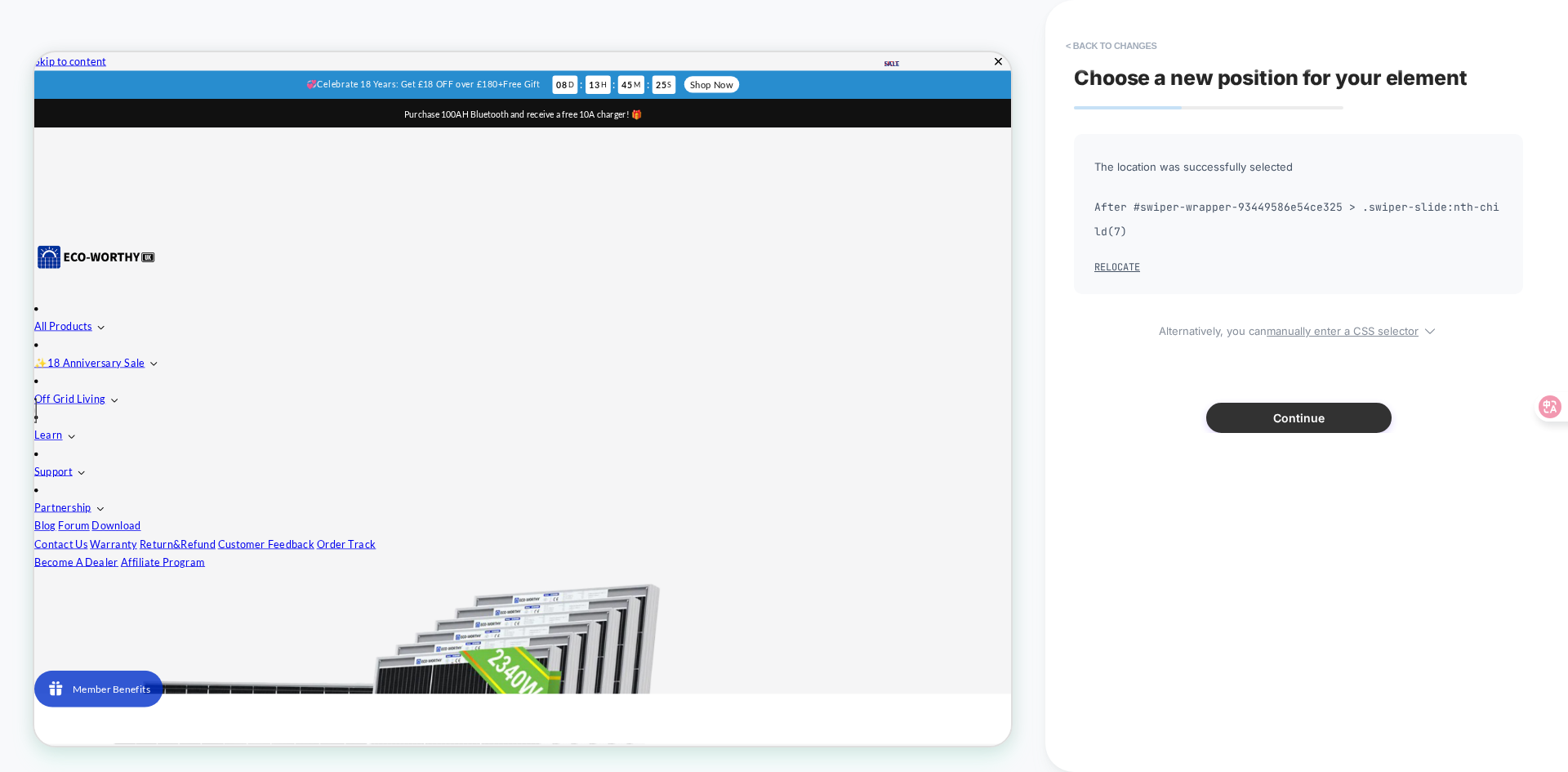
click at [1264, 415] on button "Continue" at bounding box center [1299, 418] width 186 height 30
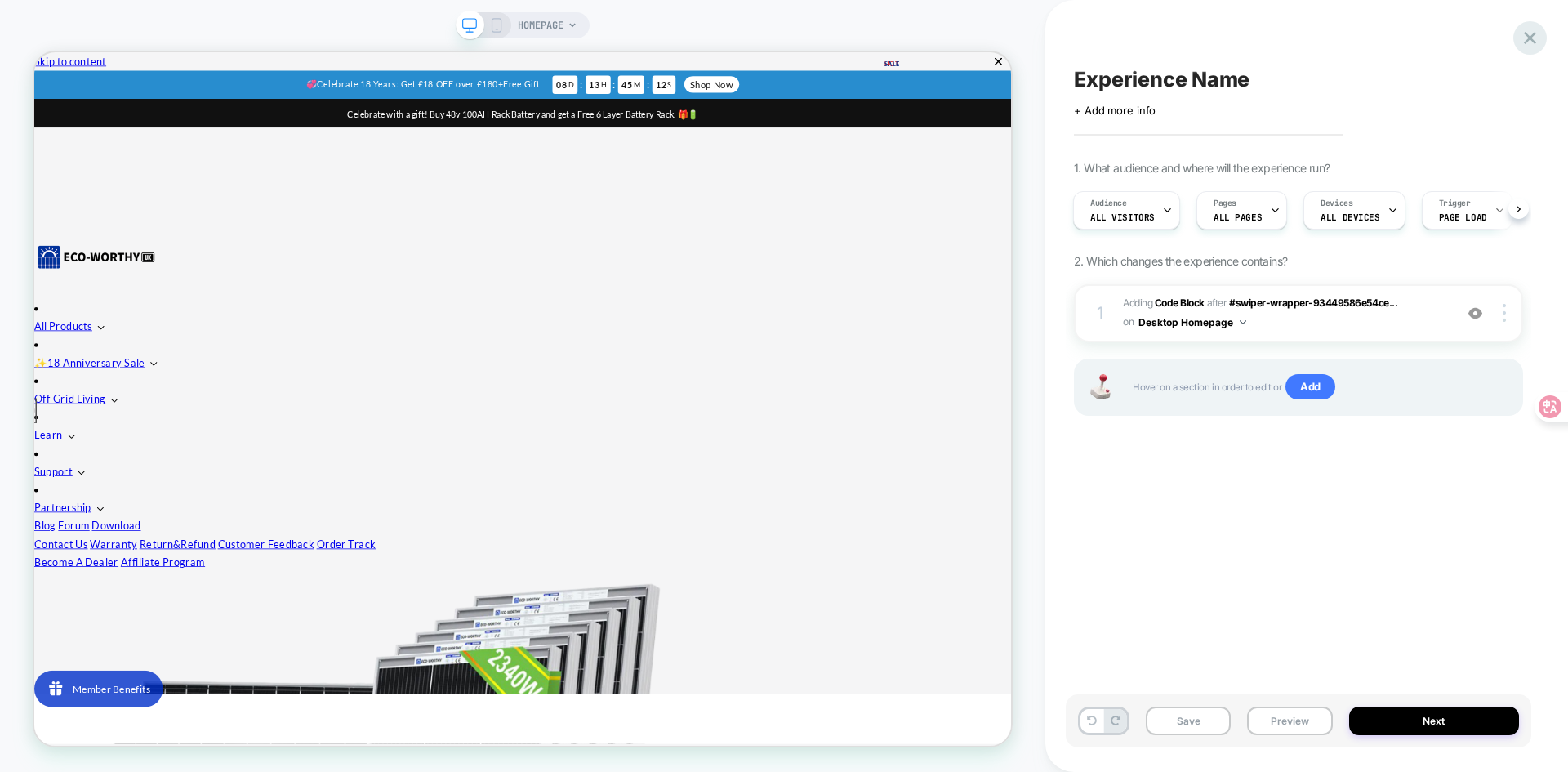
click at [1532, 40] on icon at bounding box center [1530, 38] width 12 height 12
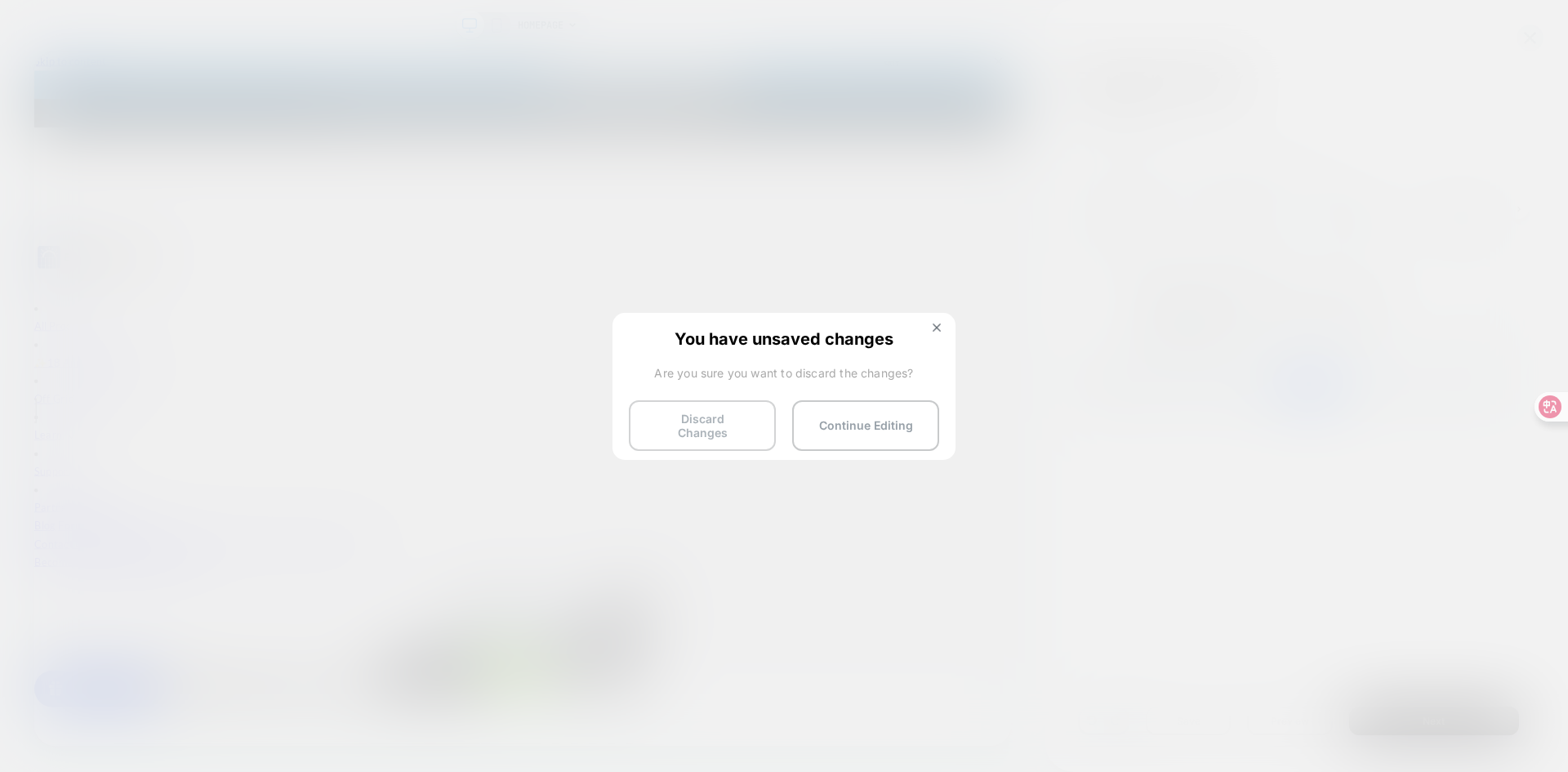
click at [704, 436] on button "Discard Changes" at bounding box center [702, 426] width 147 height 51
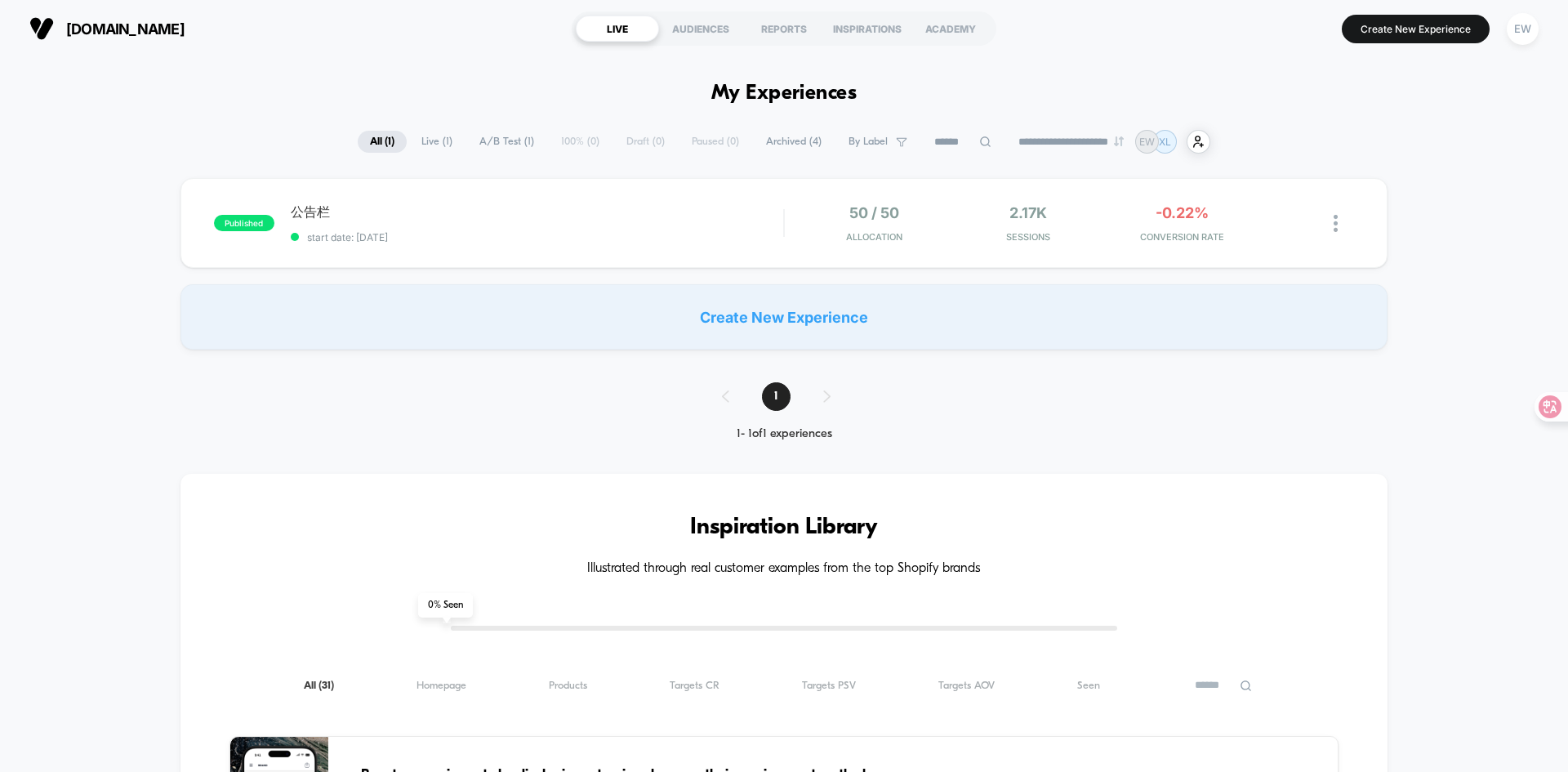
click at [807, 308] on div "Create New Experience" at bounding box center [784, 317] width 1207 height 65
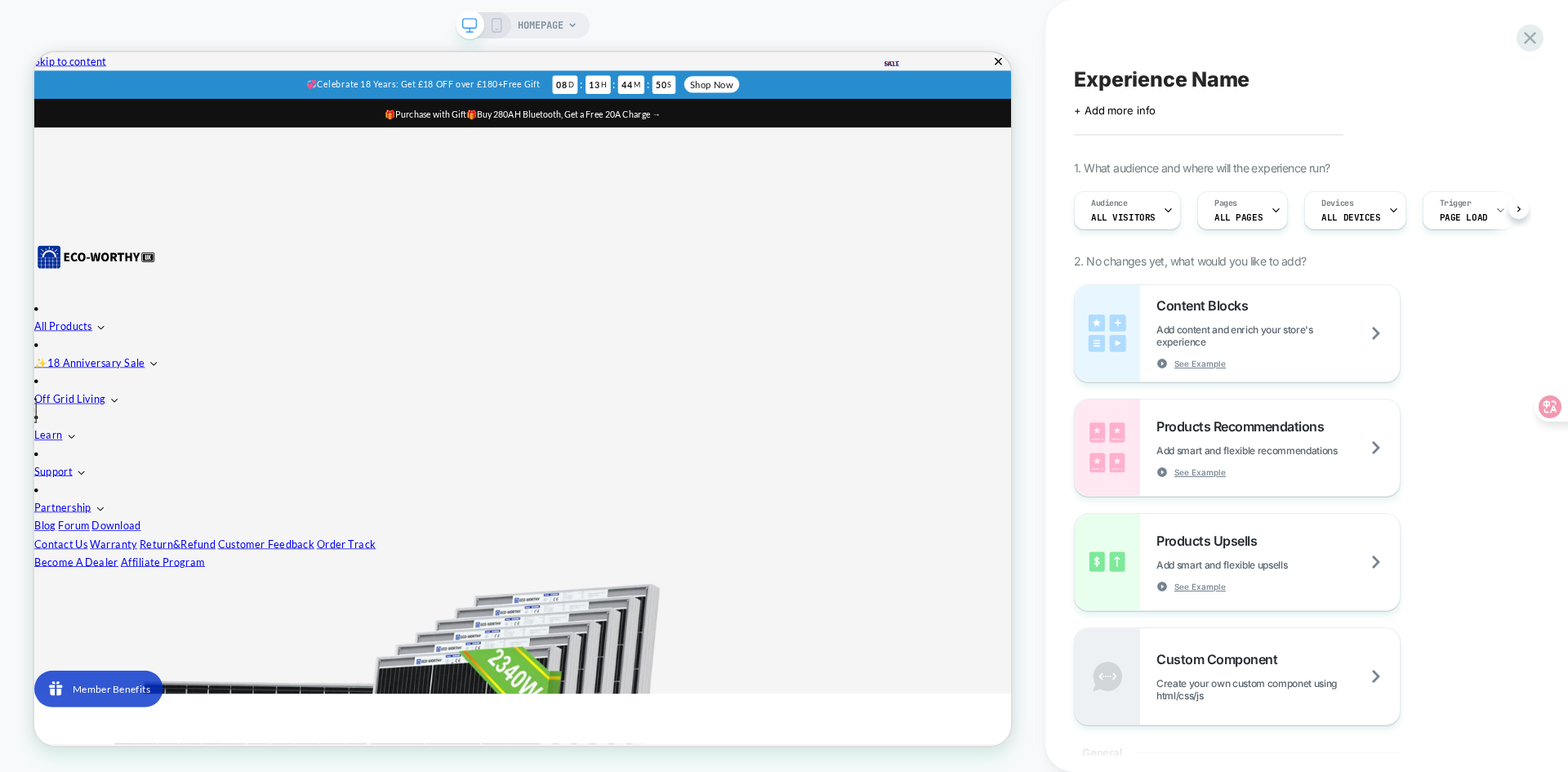
scroll to position [0, 1]
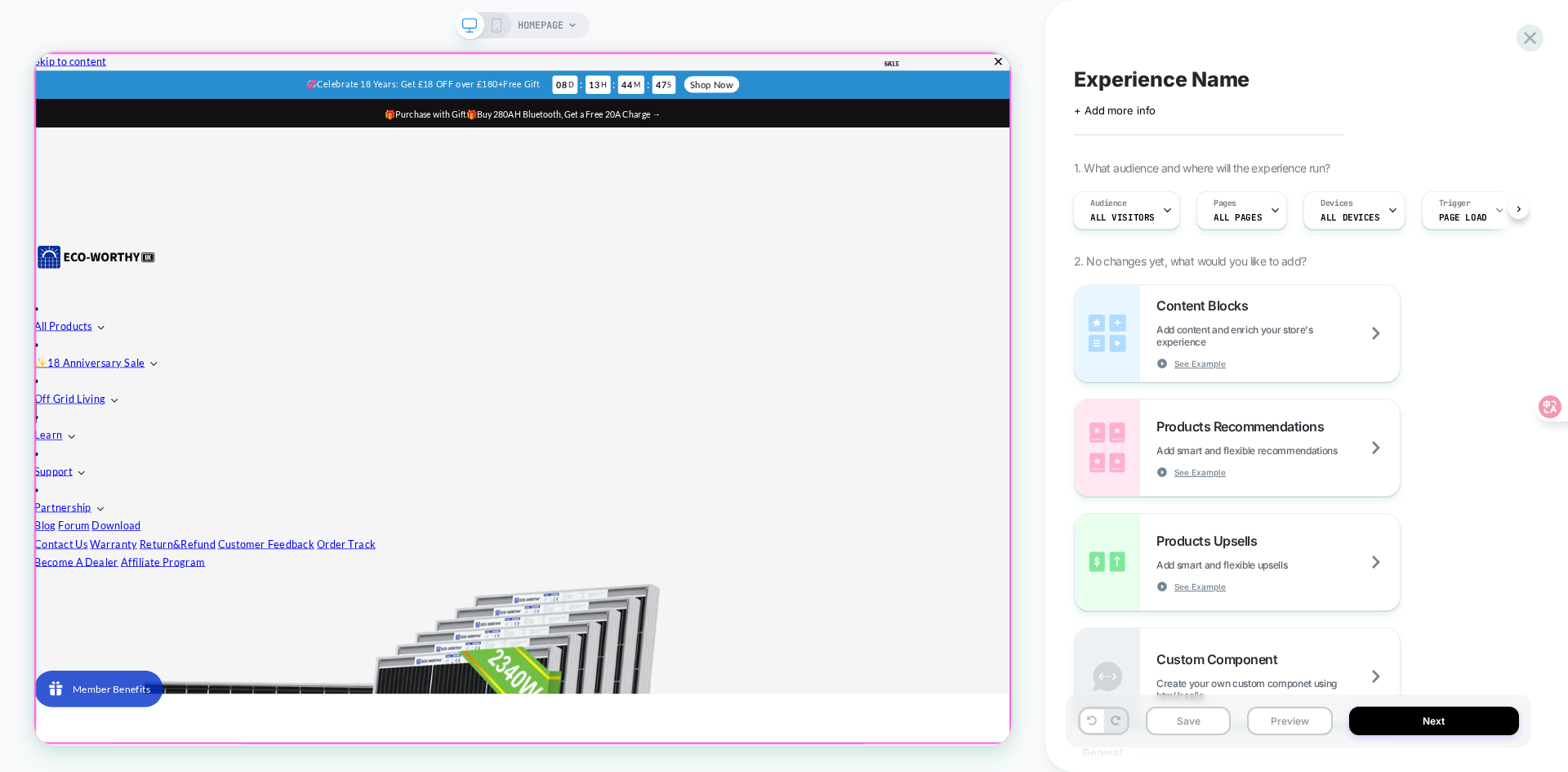
click at [766, 52] on div at bounding box center [685, 52] width 1302 height 0
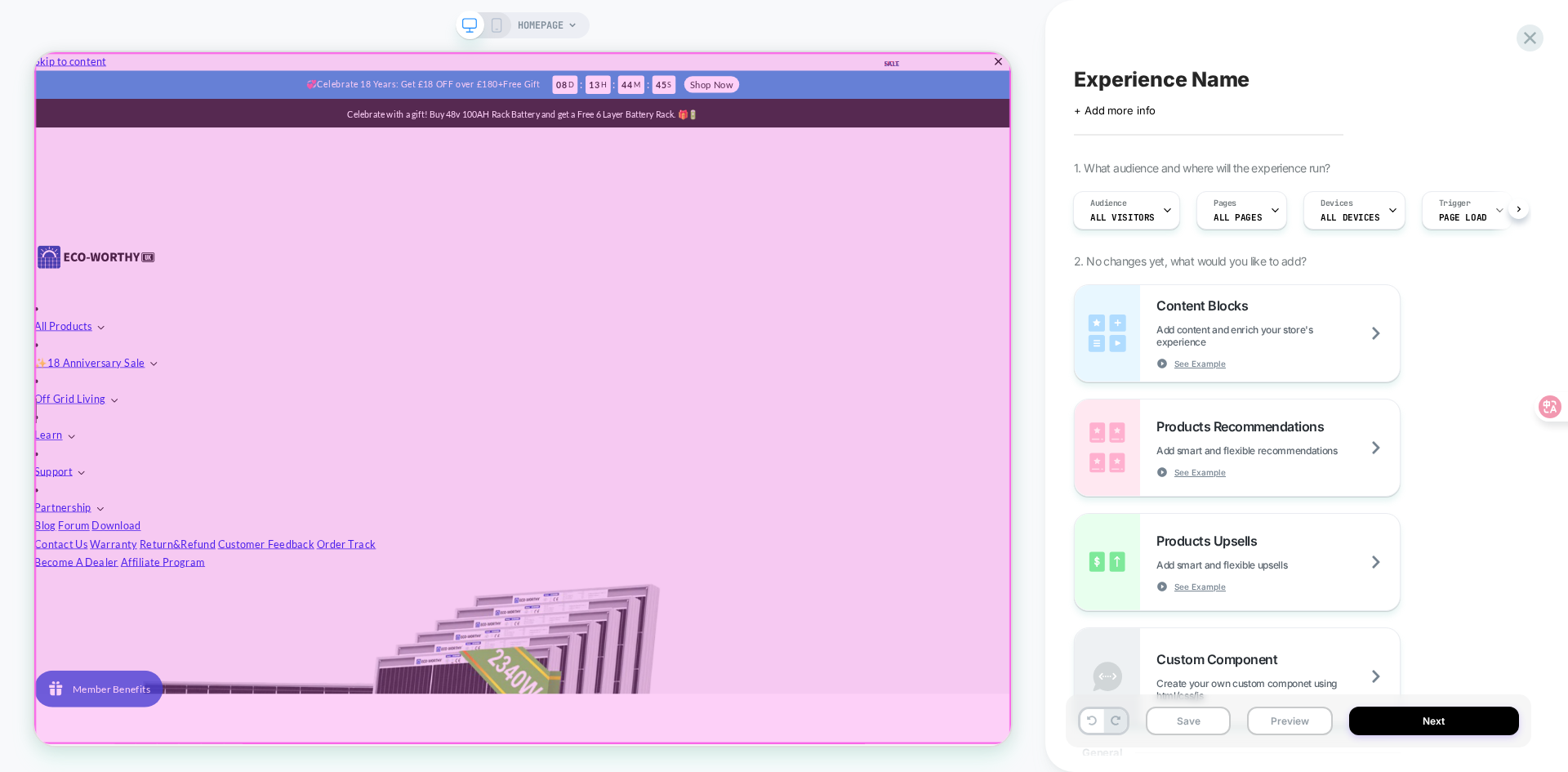
click at [766, 307] on div at bounding box center [685, 513] width 1299 height 919
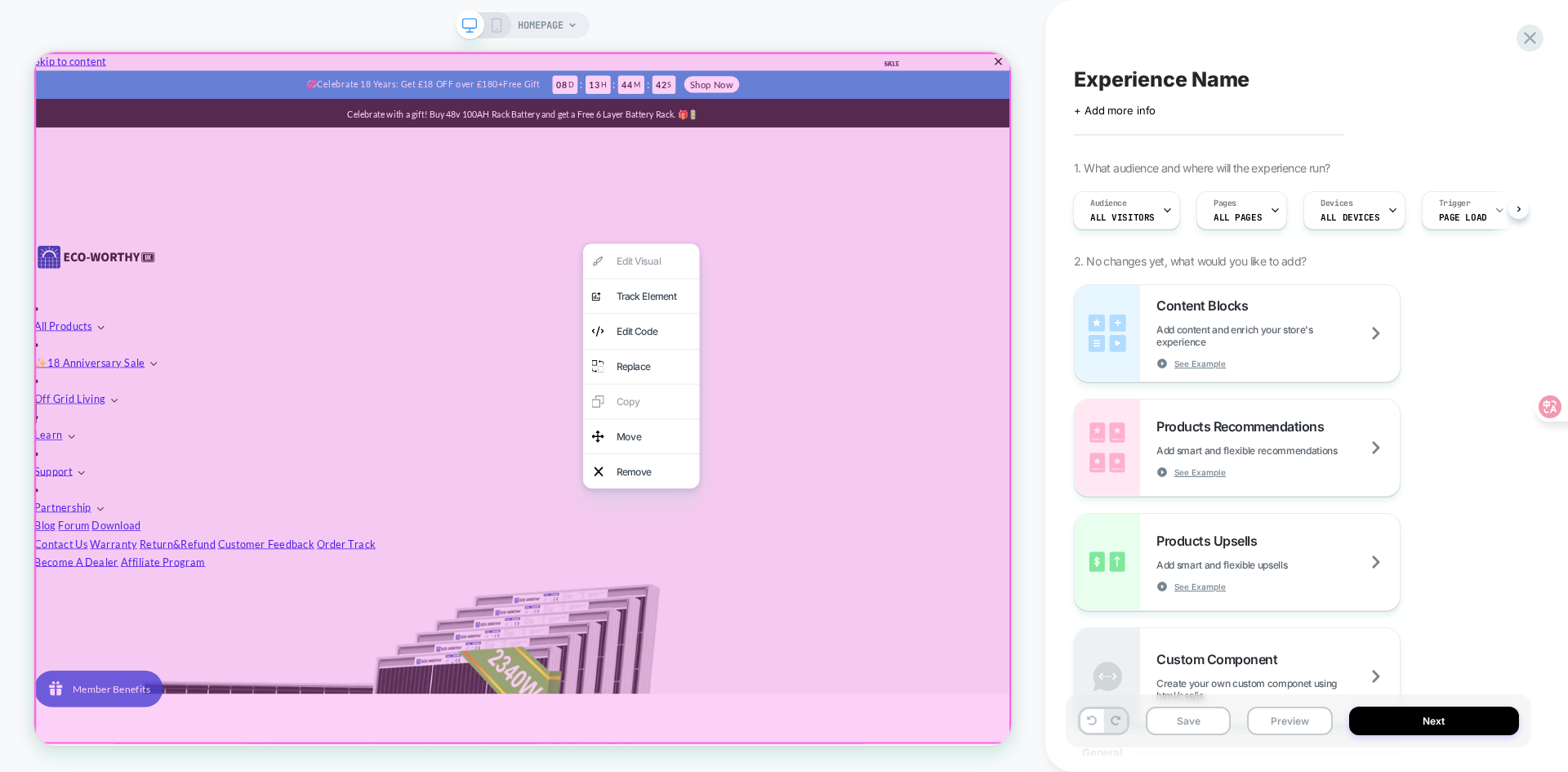
click at [575, 554] on div at bounding box center [685, 513] width 1302 height 921
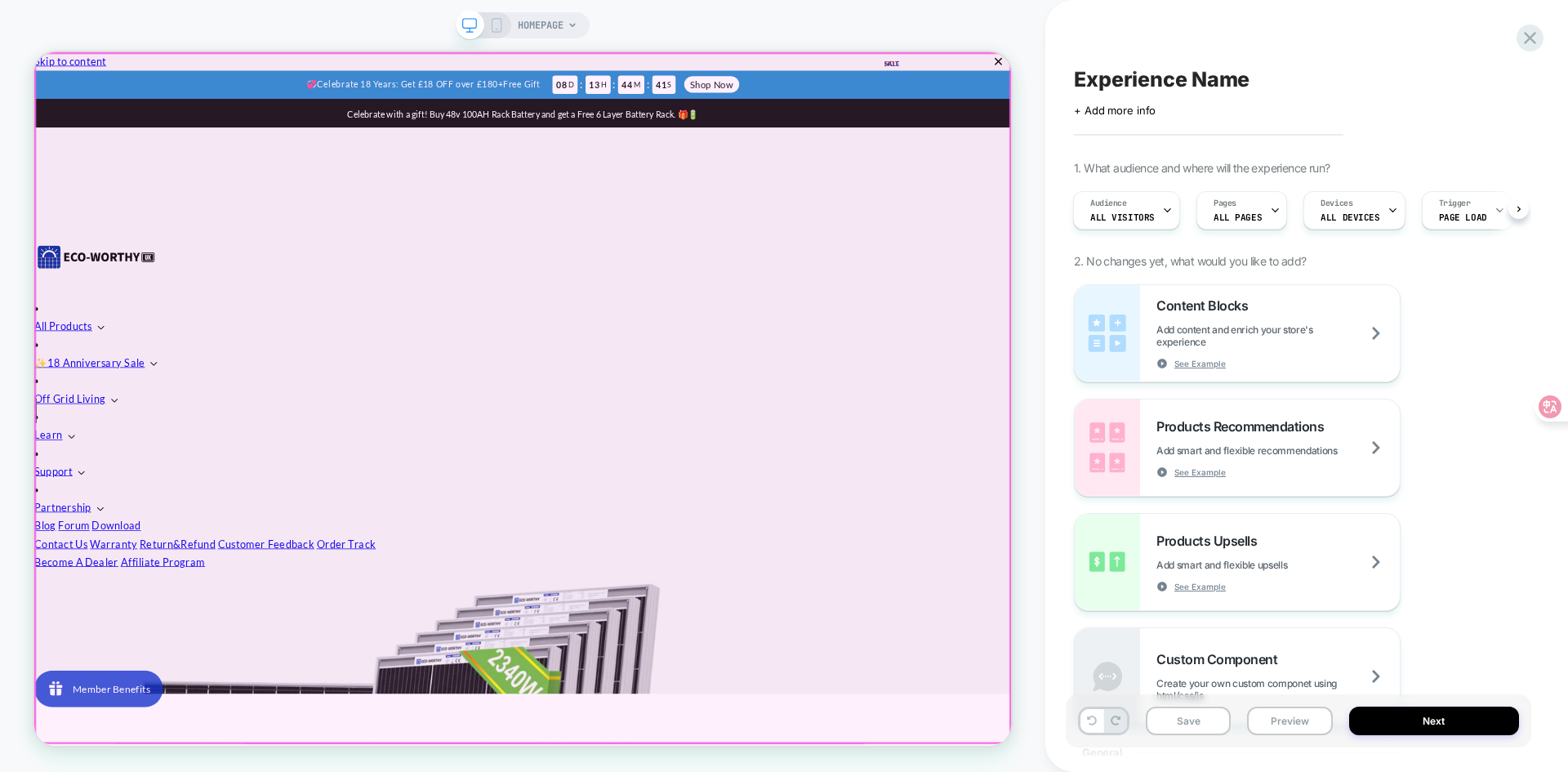
click at [572, 579] on div at bounding box center [685, 513] width 1299 height 919
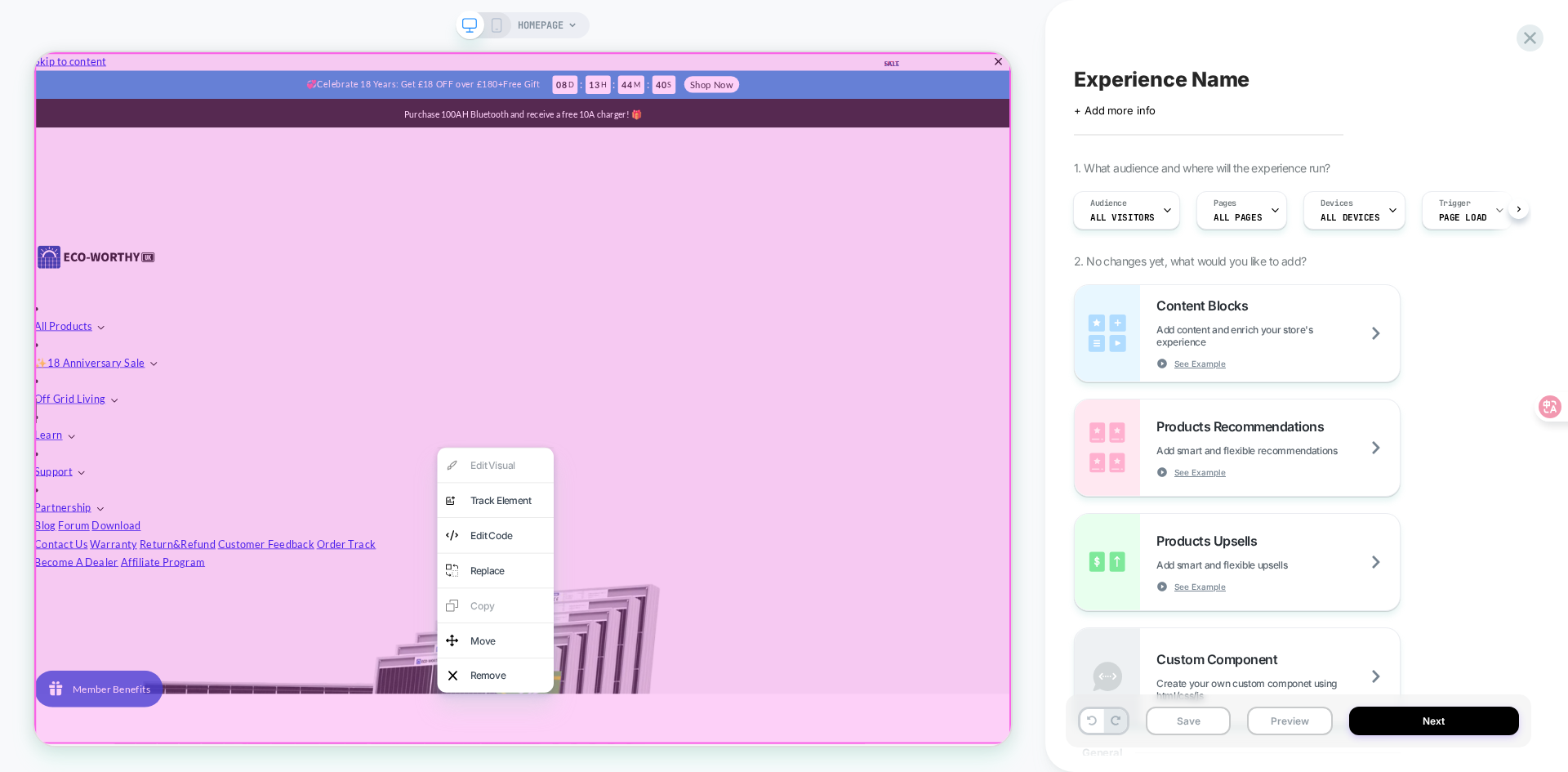
click at [178, 579] on div at bounding box center [685, 513] width 1302 height 921
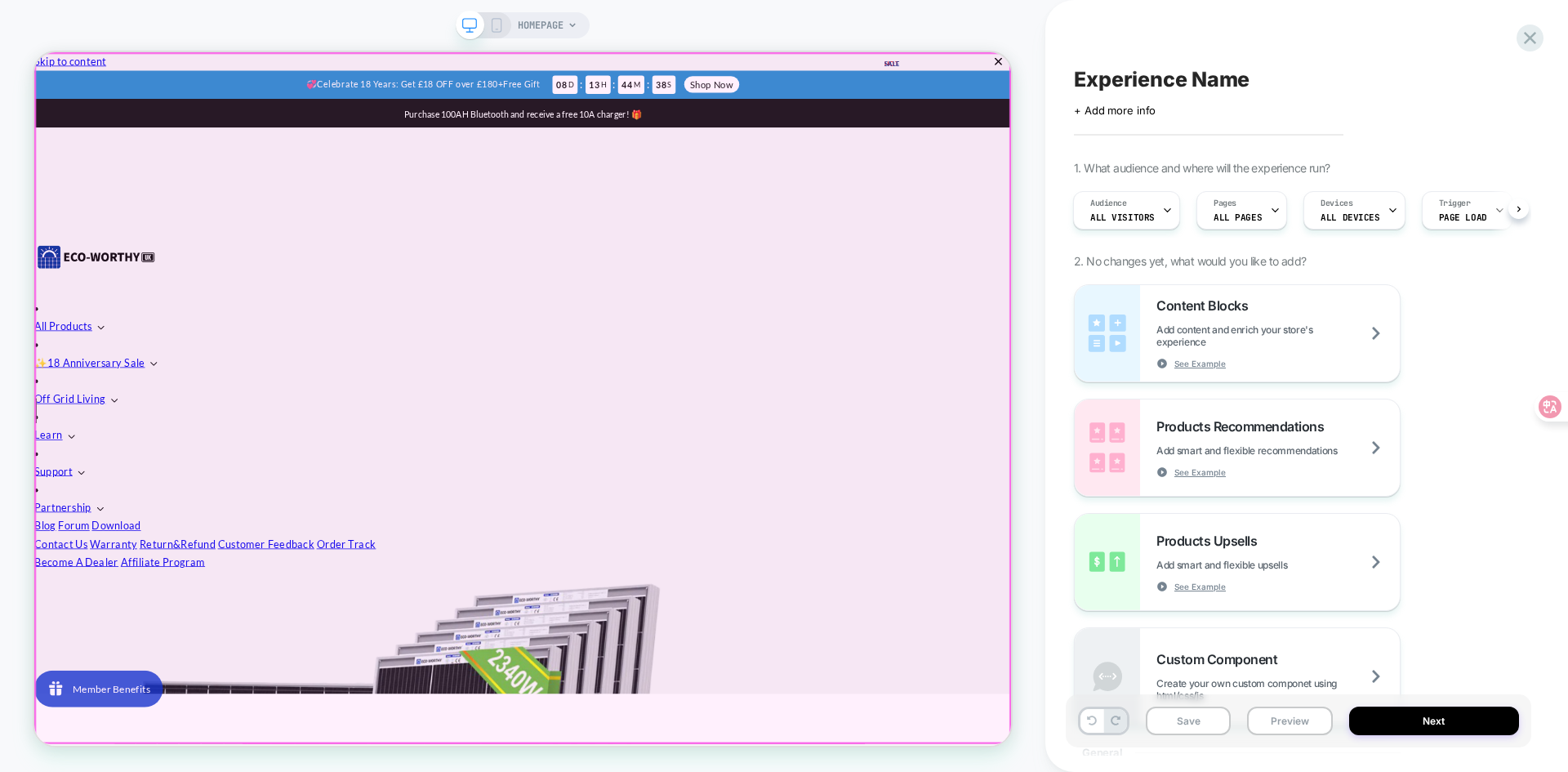
click at [133, 523] on div at bounding box center [685, 513] width 1299 height 919
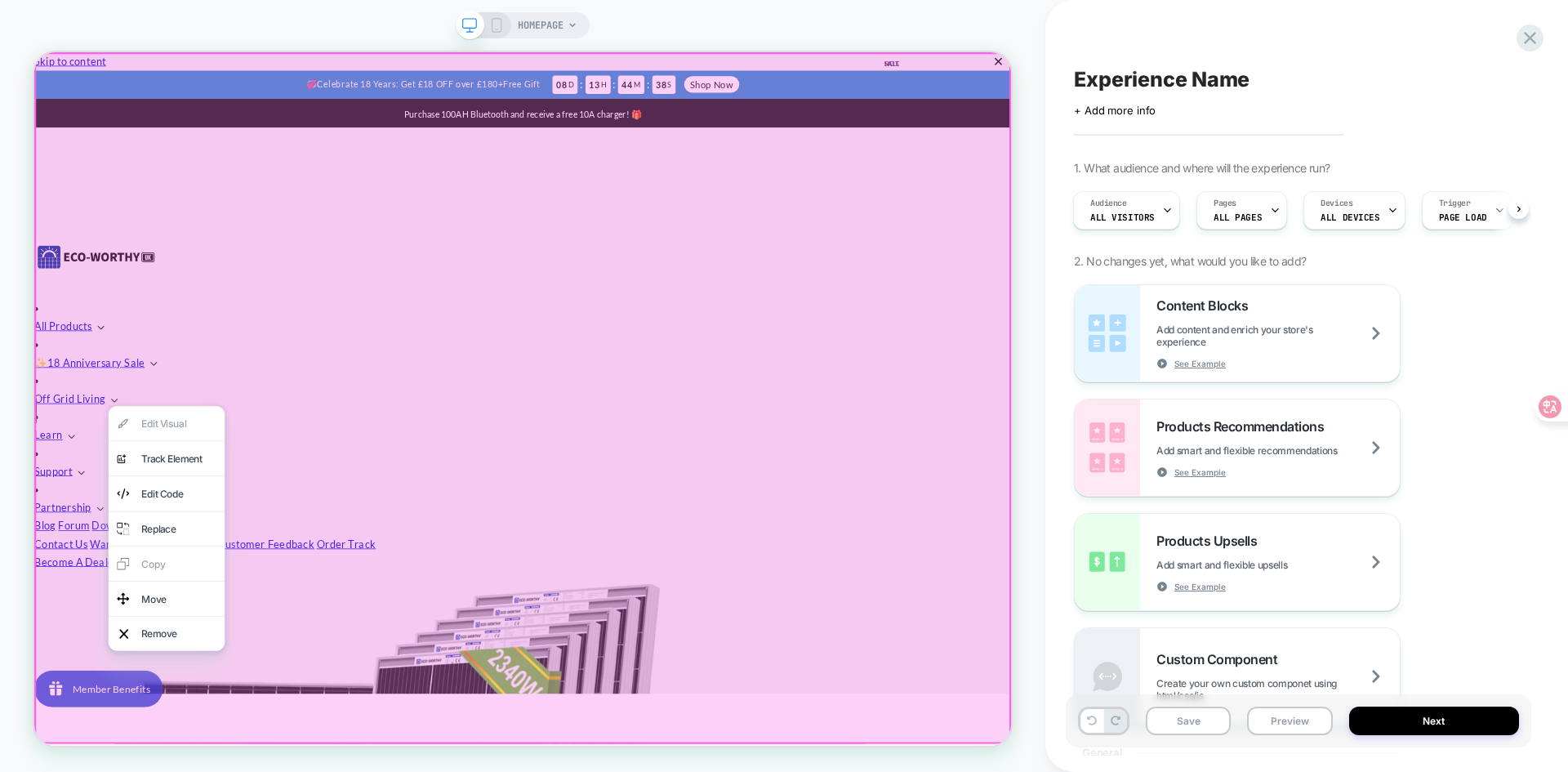
click at [863, 333] on div at bounding box center [685, 513] width 1302 height 921
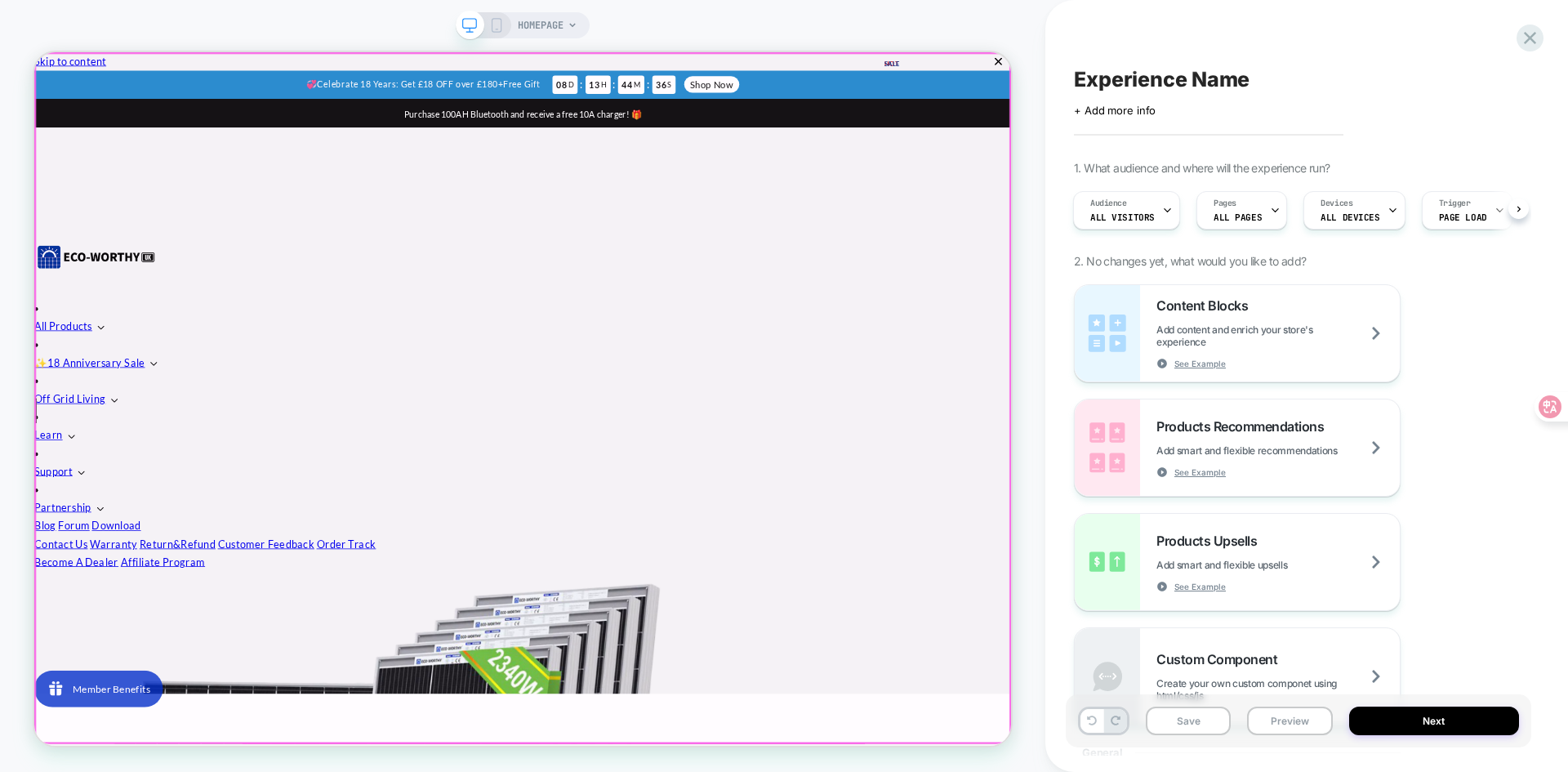
click at [1018, 315] on div at bounding box center [685, 513] width 1299 height 919
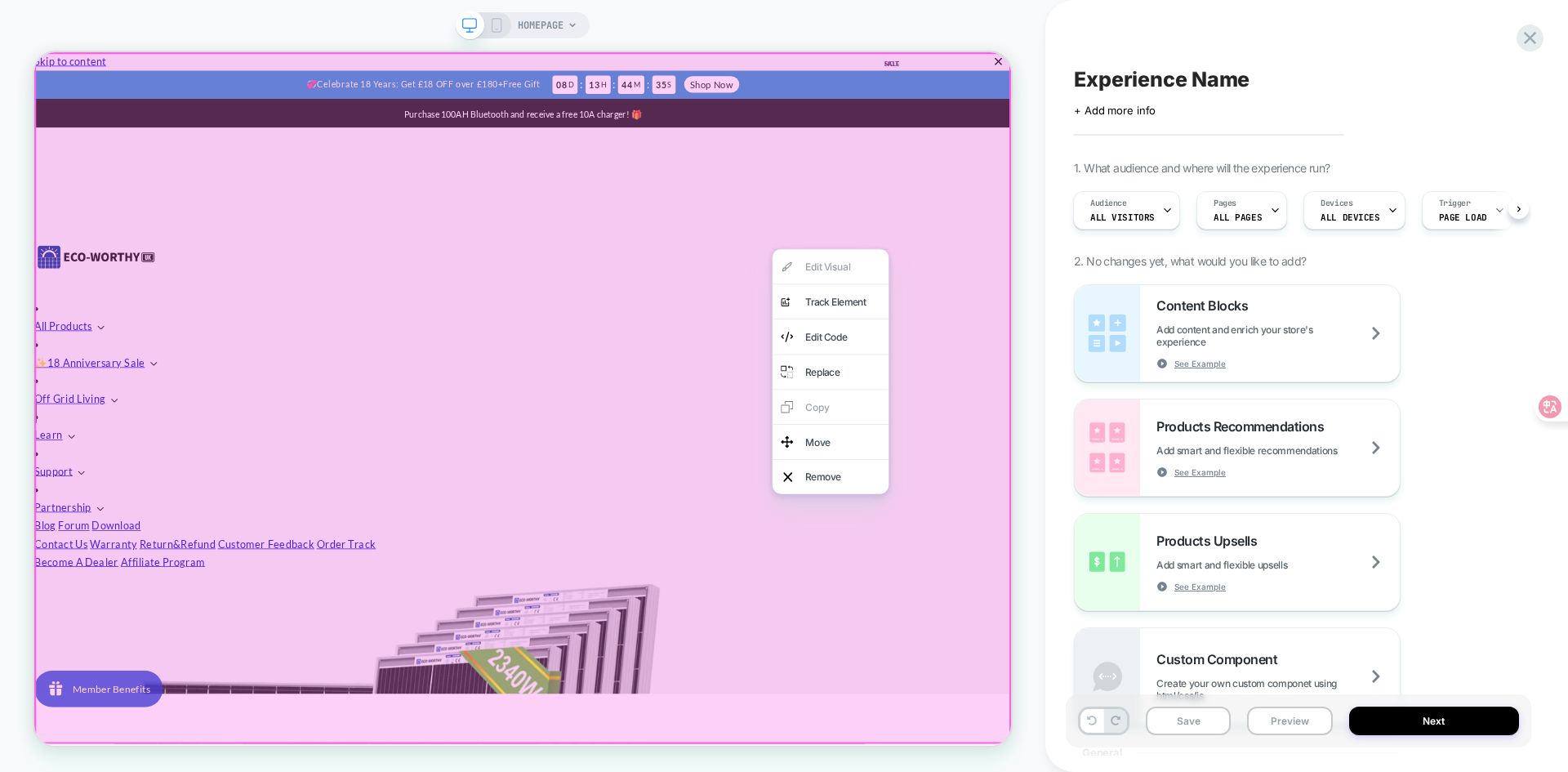
click at [457, 315] on div at bounding box center [685, 513] width 1302 height 921
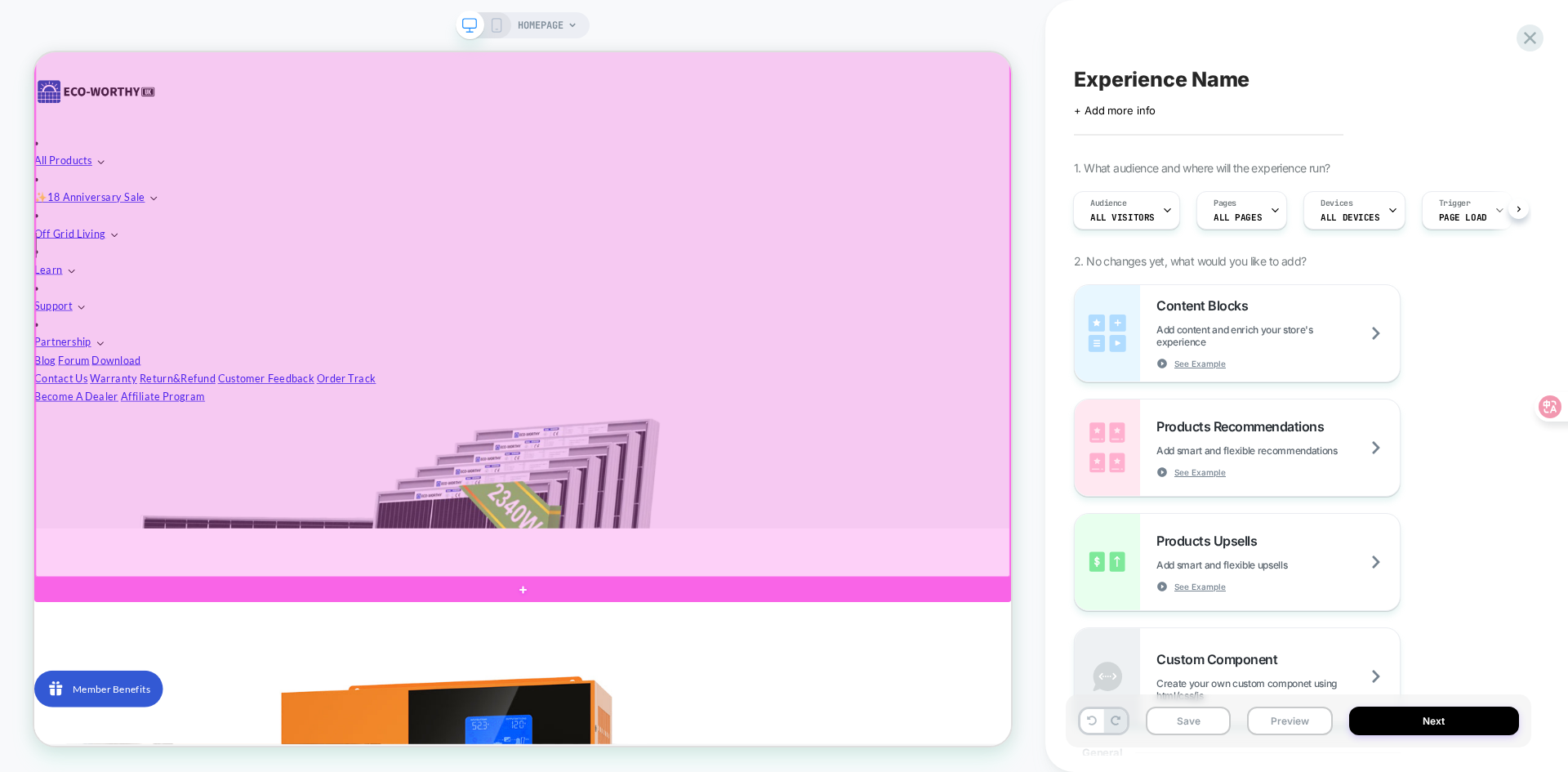
scroll to position [245, 0]
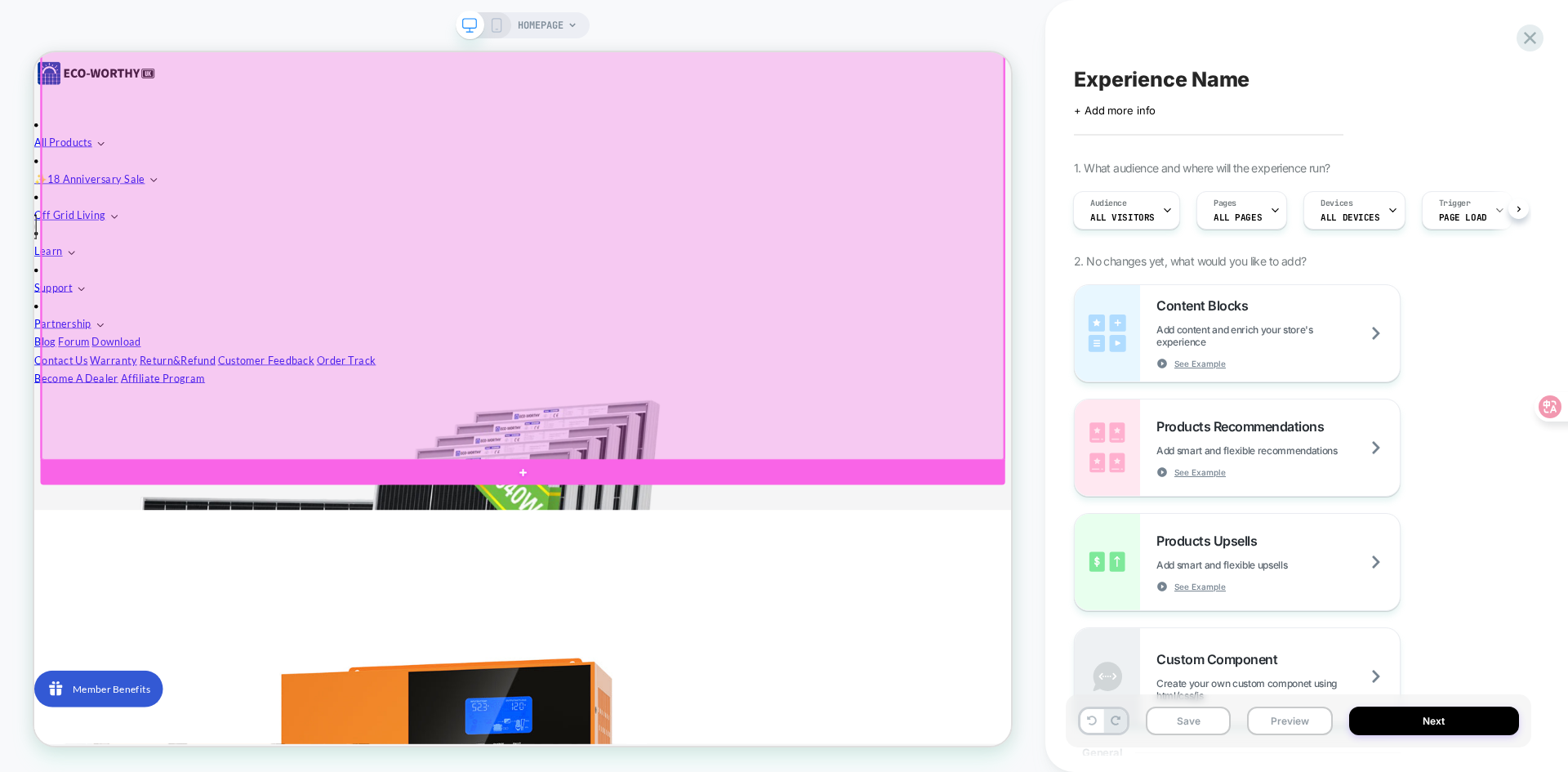
click at [365, 524] on div at bounding box center [685, 288] width 1283 height 611
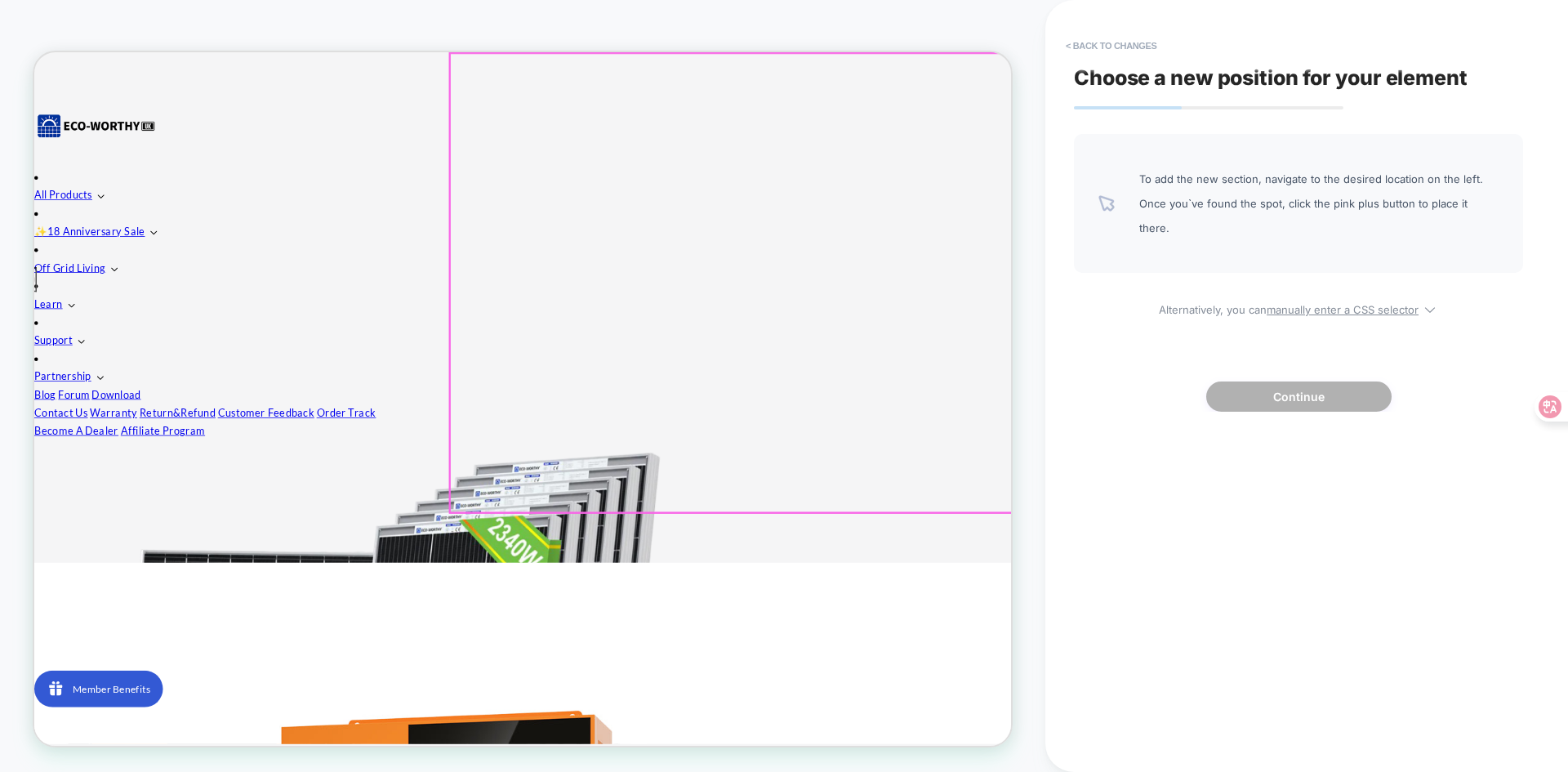
scroll to position [82, 0]
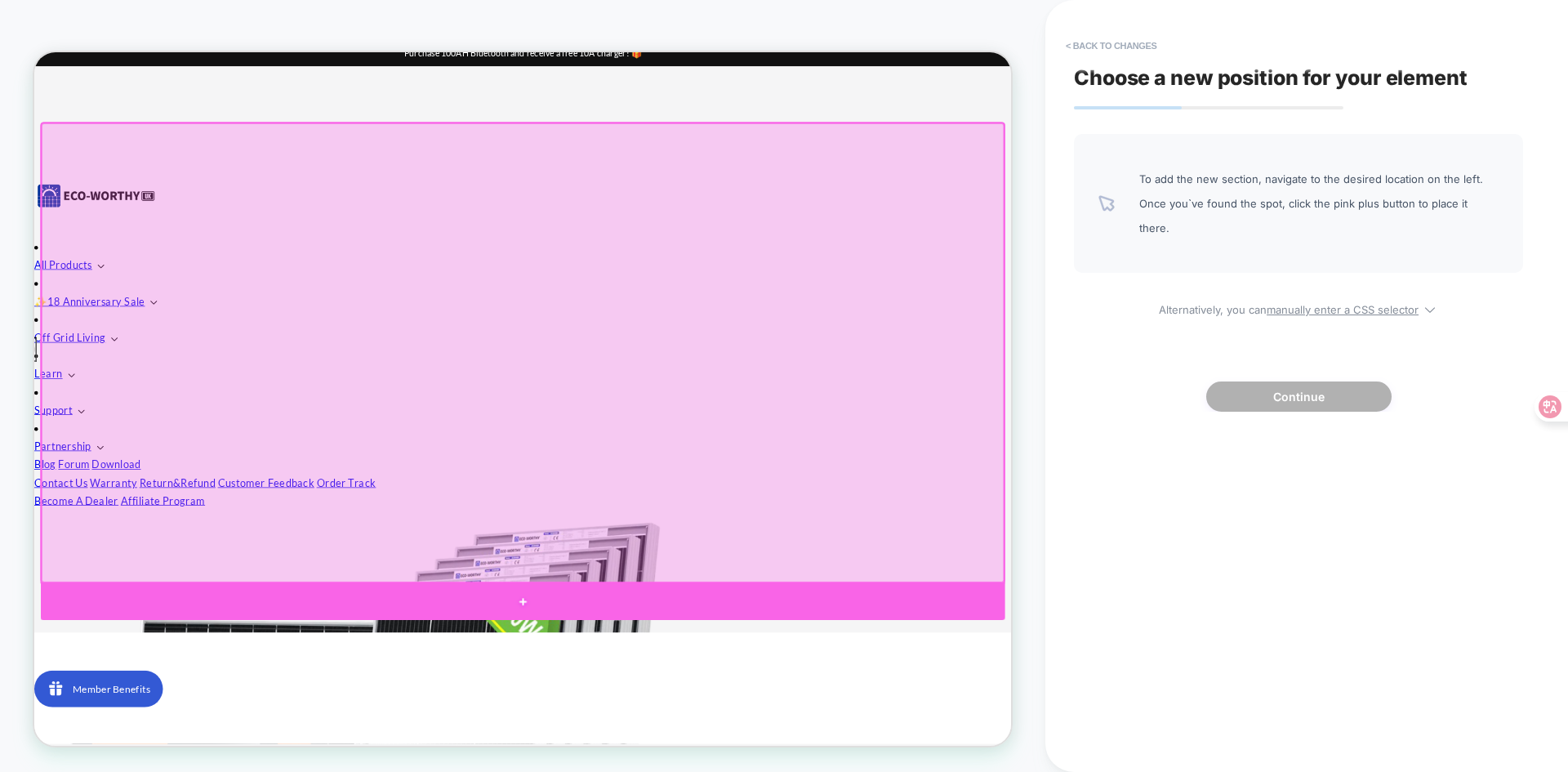
click at [672, 771] on div at bounding box center [685, 785] width 1287 height 49
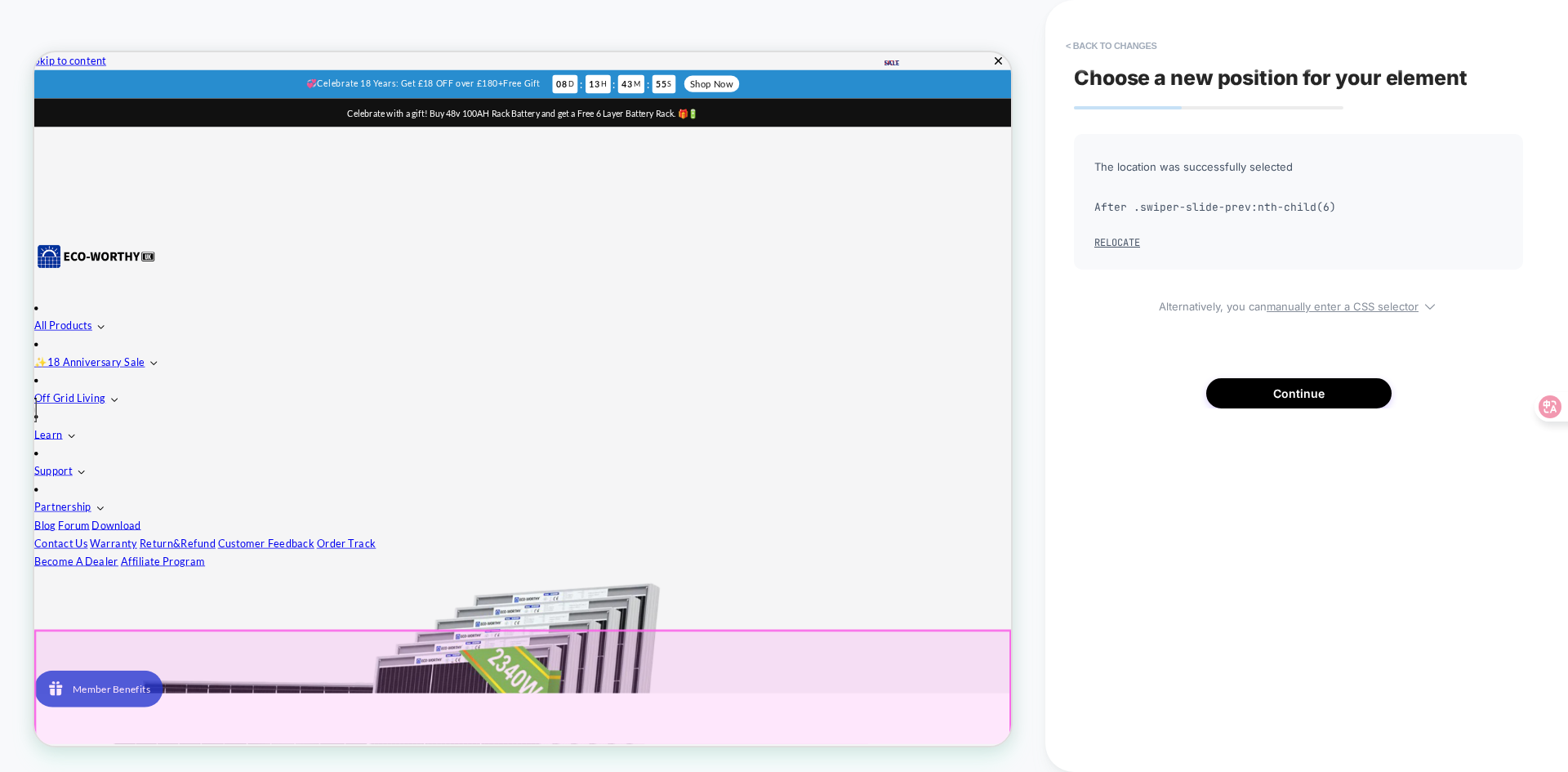
scroll to position [0, 0]
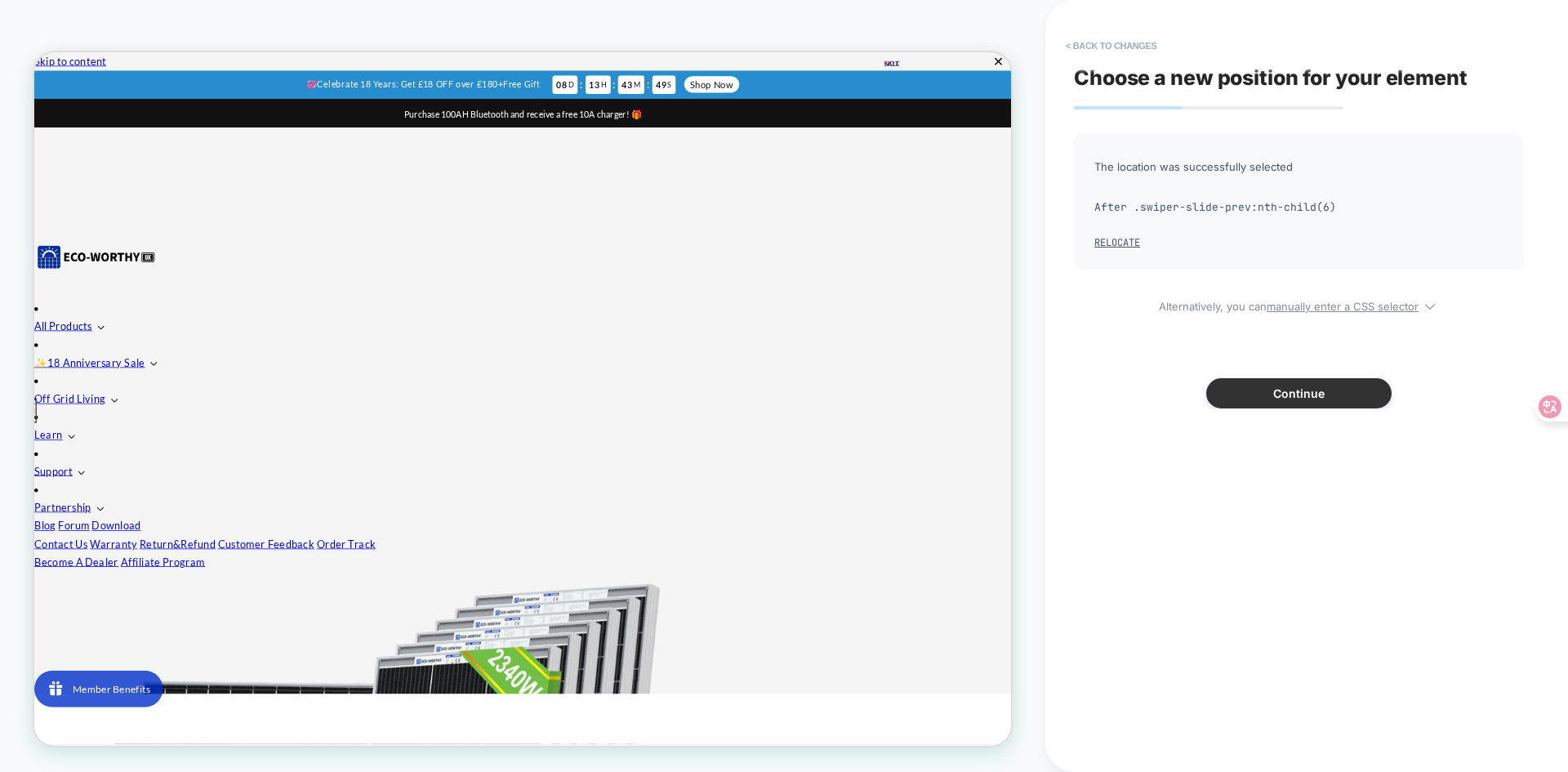
click at [1346, 396] on button "Continue" at bounding box center [1299, 393] width 186 height 30
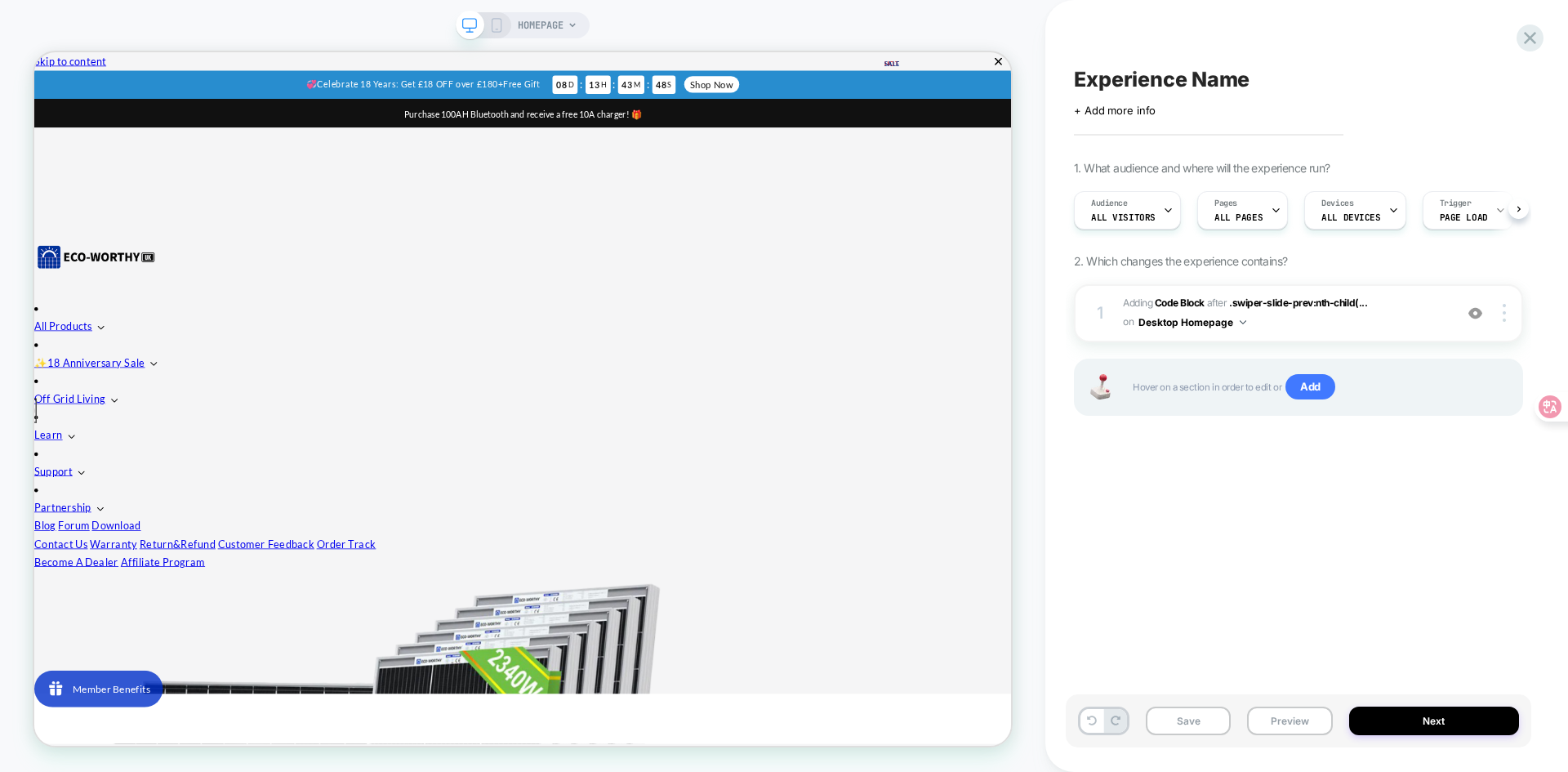
scroll to position [0, 1]
click at [1193, 307] on b "Code Block" at bounding box center [1179, 302] width 50 height 12
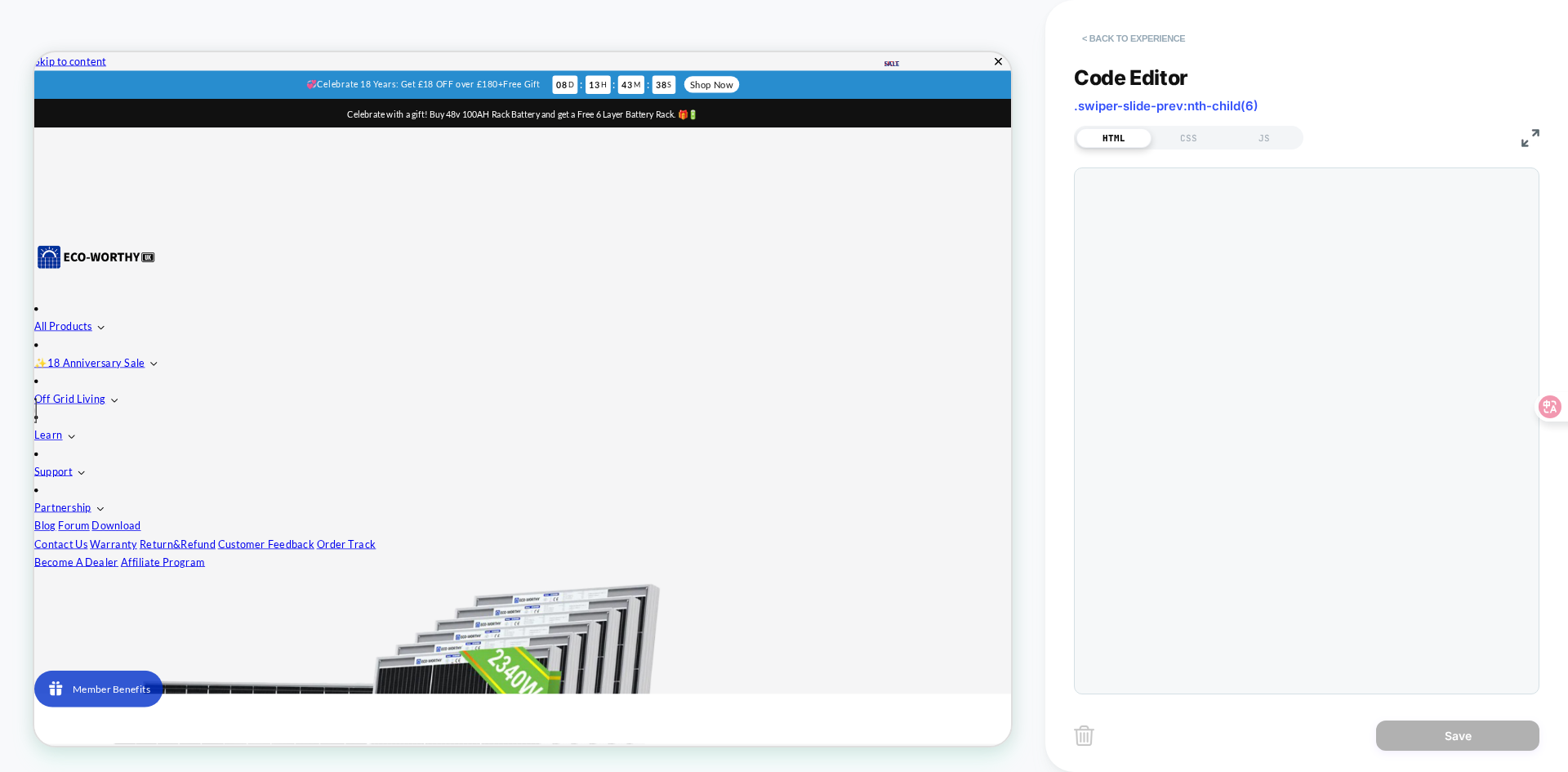
click at [1141, 33] on button "< Back to experience" at bounding box center [1134, 39] width 120 height 26
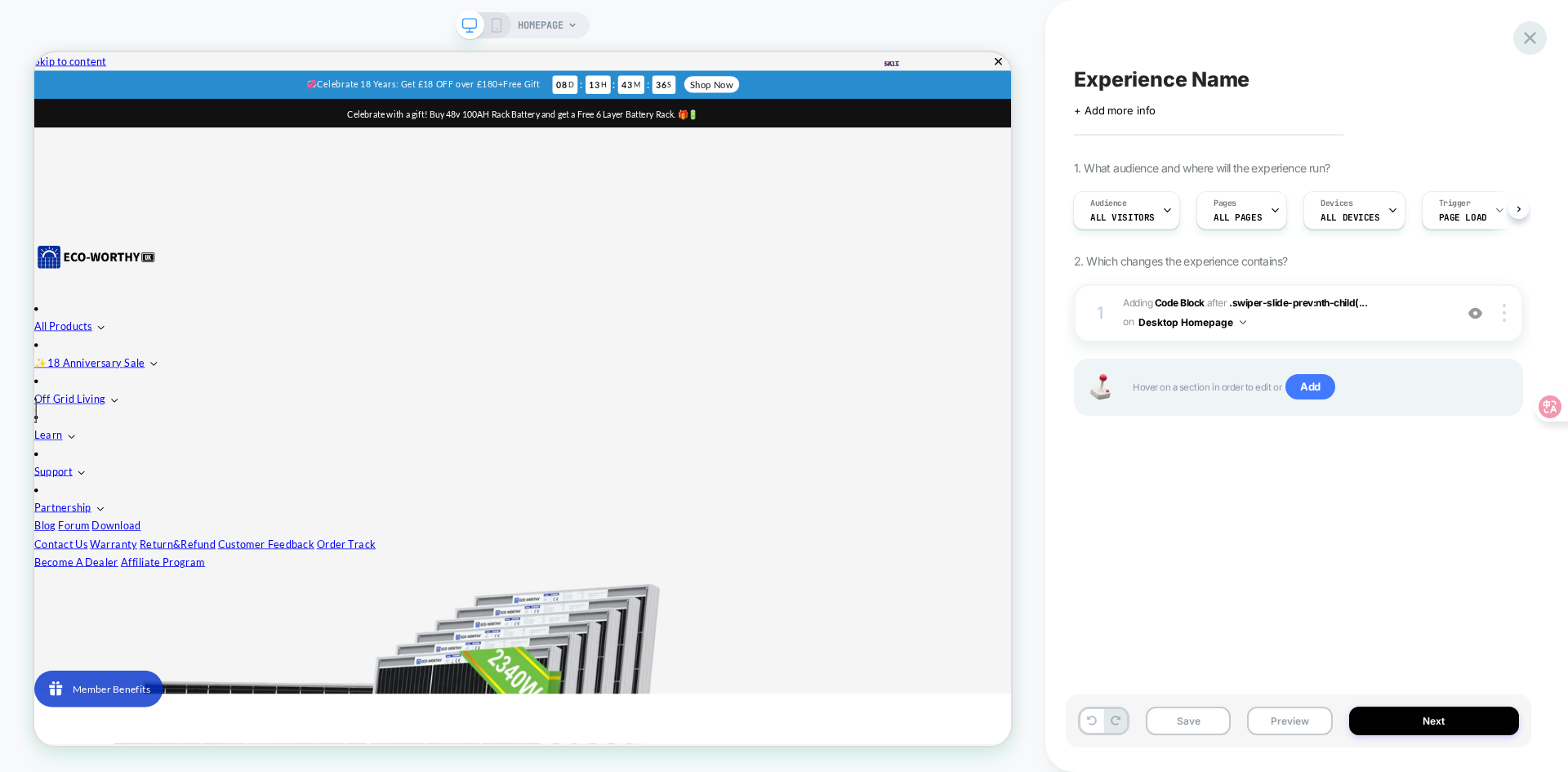
click at [1524, 32] on icon at bounding box center [1529, 38] width 22 height 22
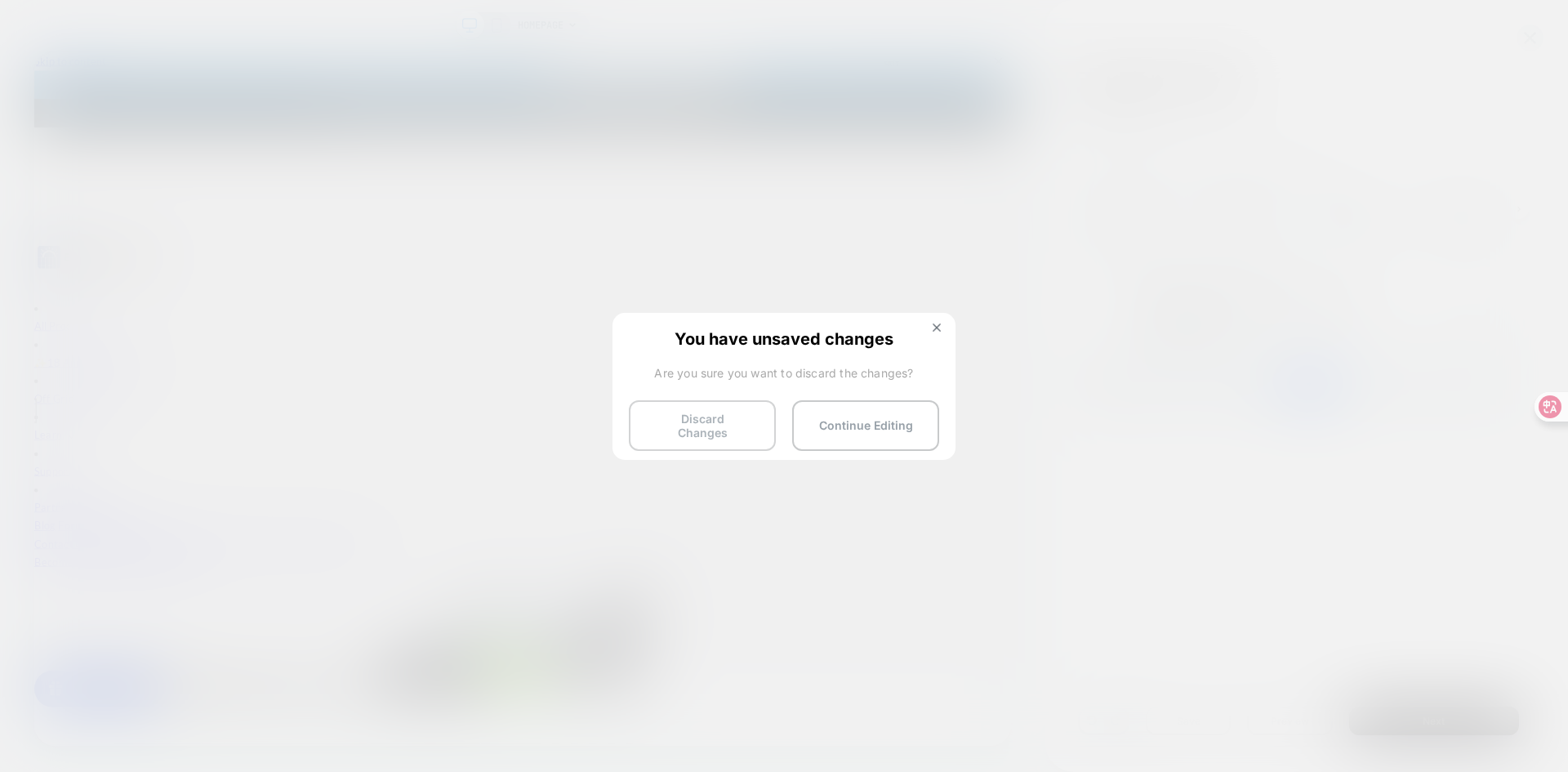
click at [705, 419] on button "Discard Changes" at bounding box center [702, 426] width 147 height 51
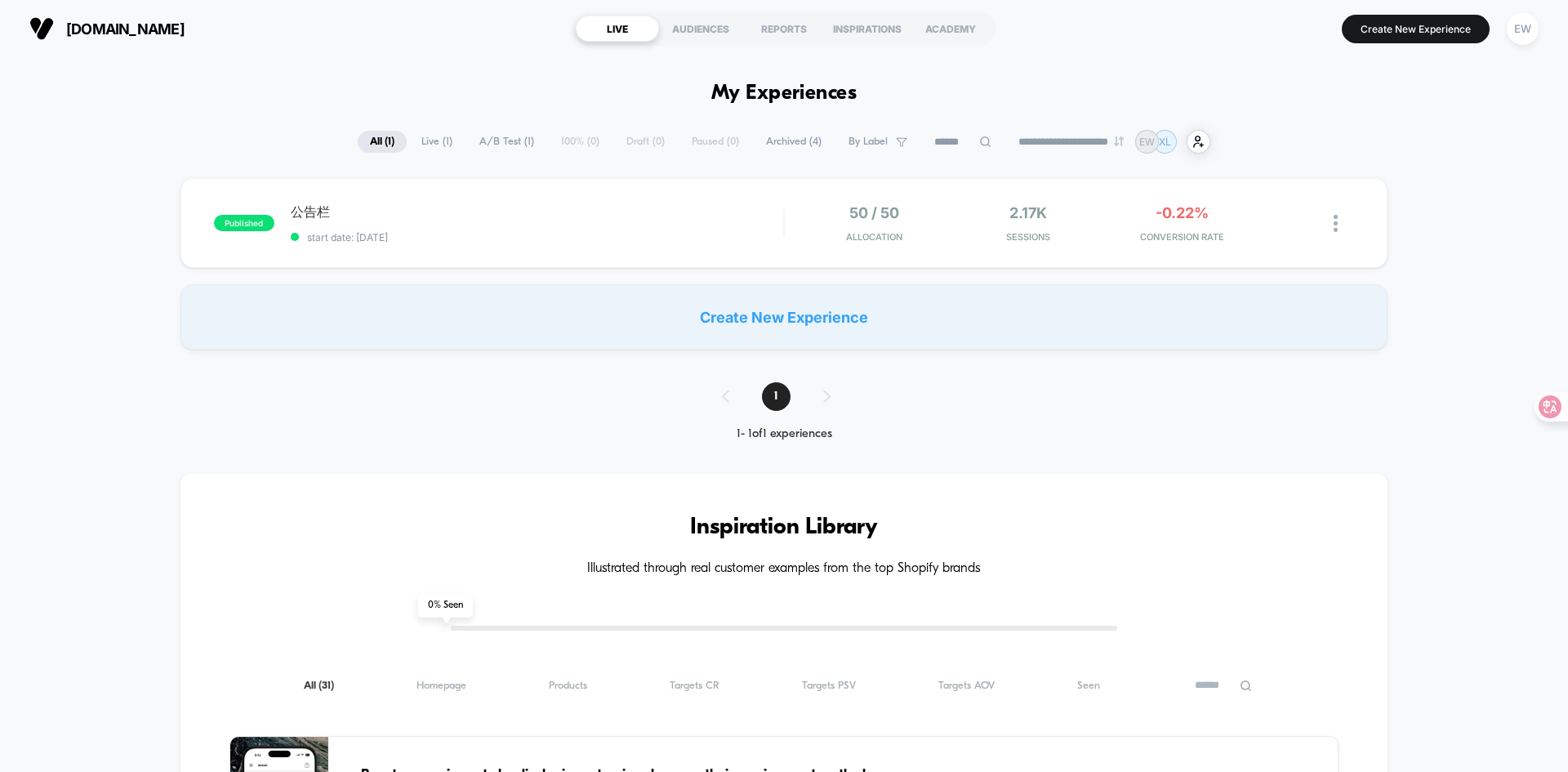
click at [768, 315] on div "Create New Experience" at bounding box center [784, 317] width 1207 height 65
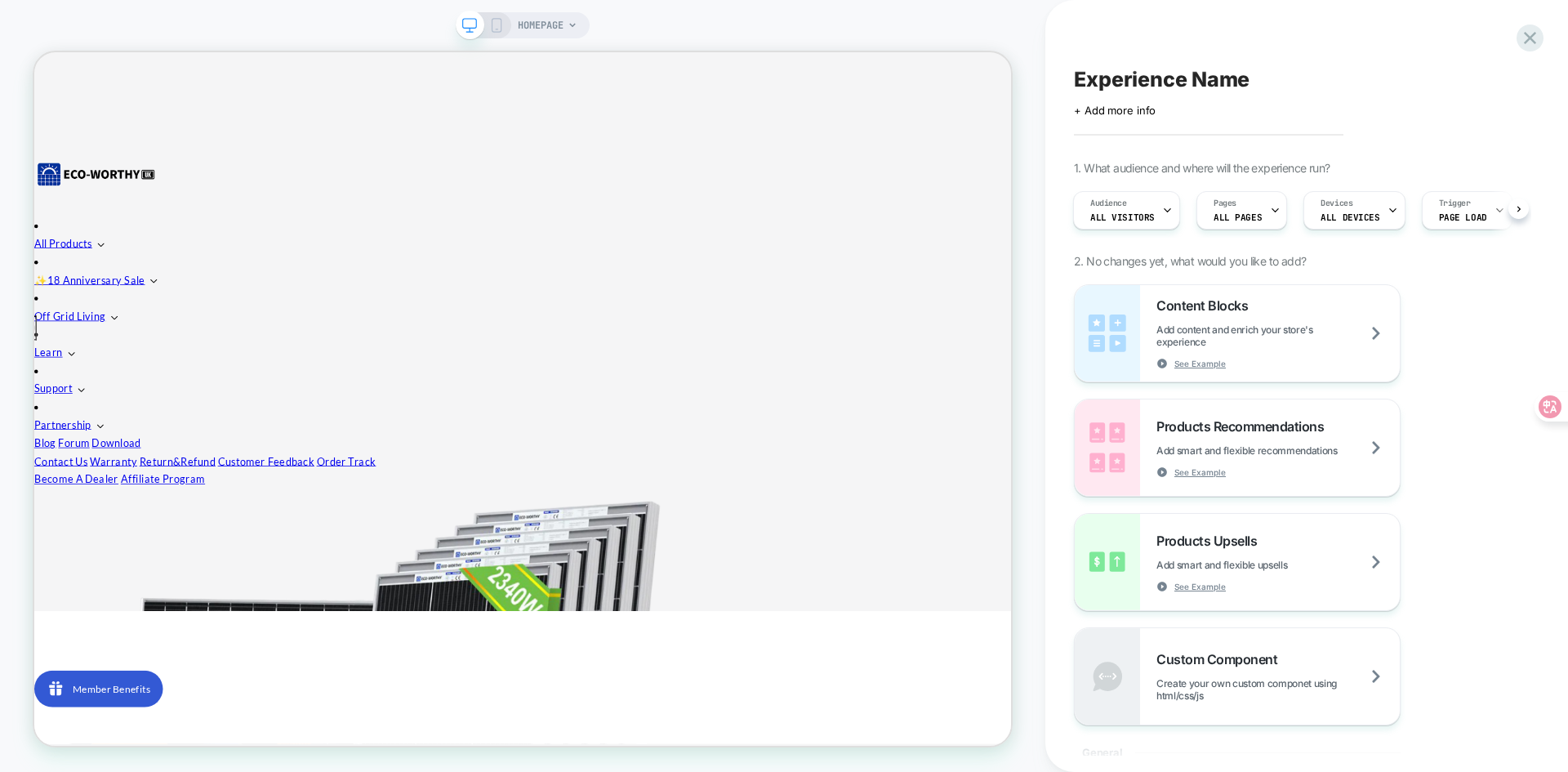
scroll to position [82, 0]
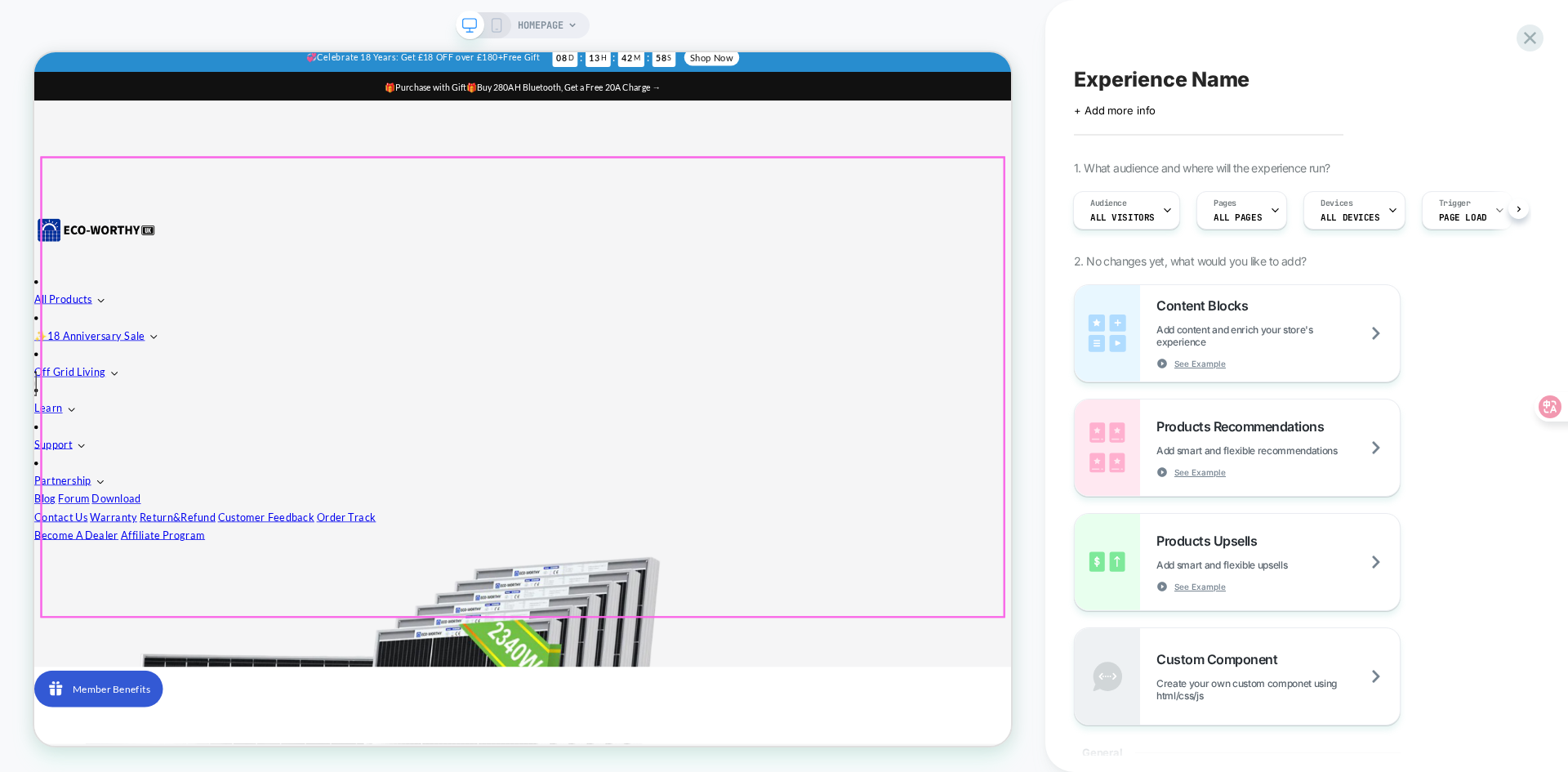
scroll to position [0, 0]
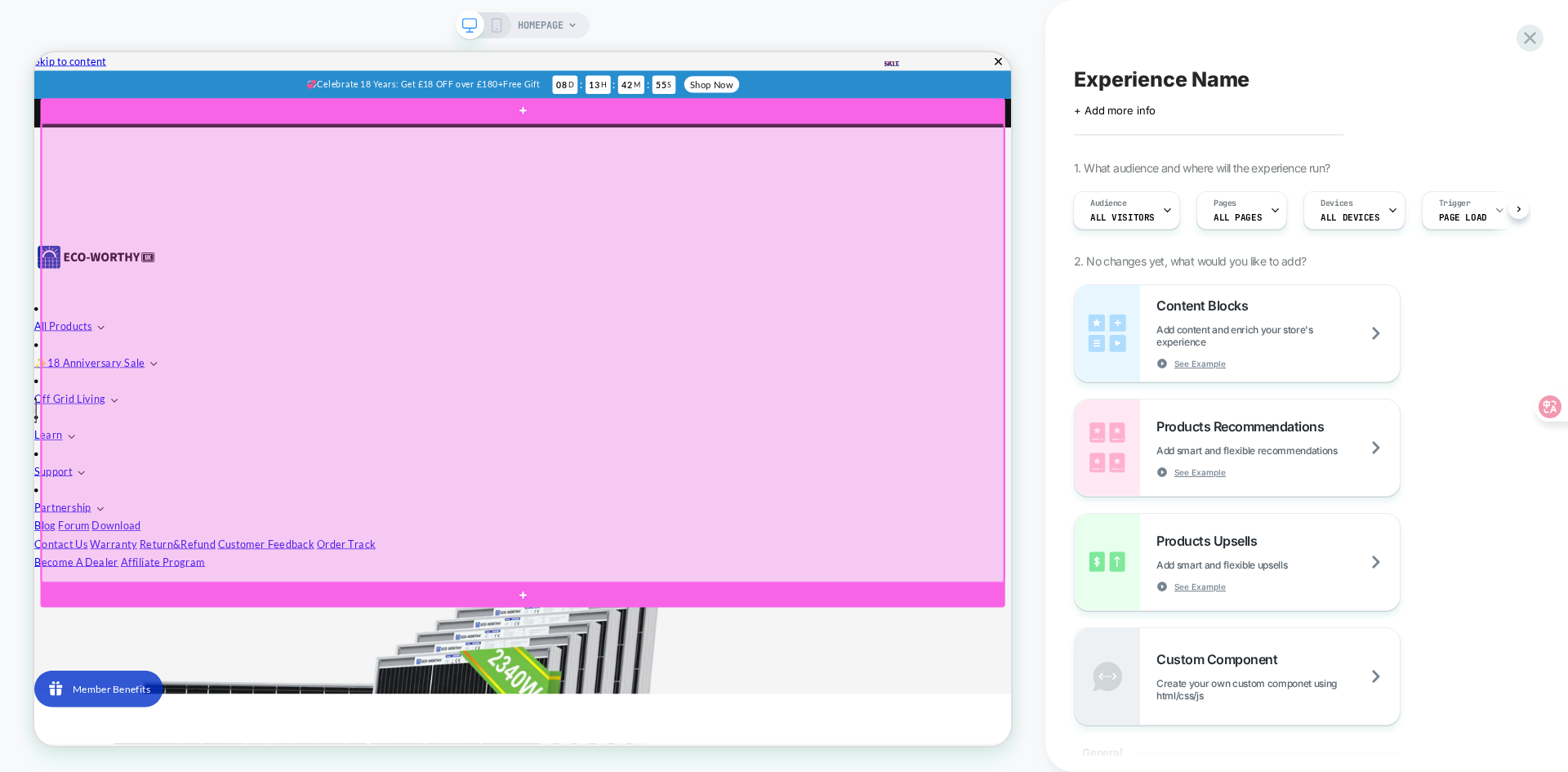
click at [566, 661] on div at bounding box center [685, 452] width 1283 height 611
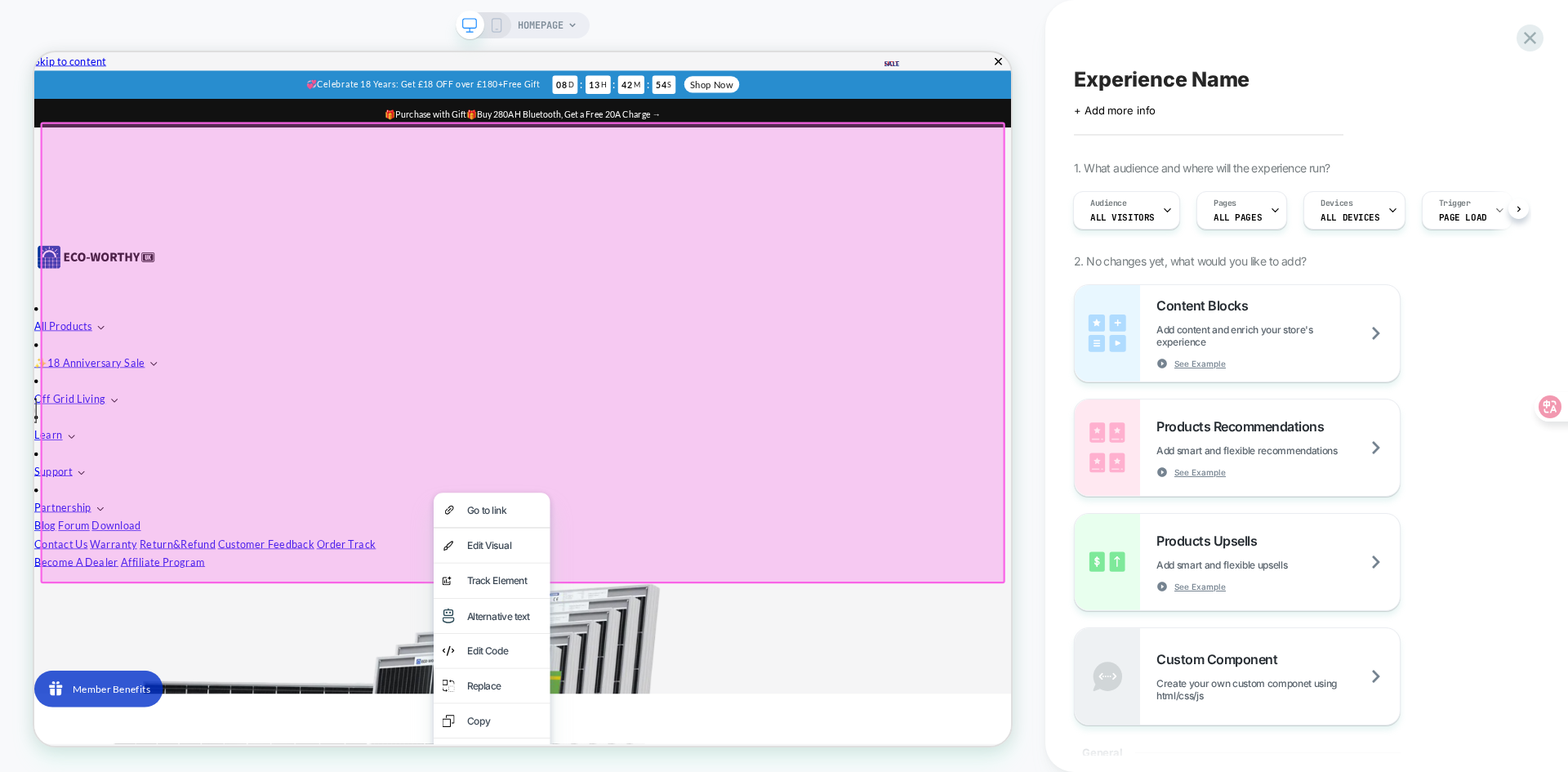
click at [335, 485] on div at bounding box center [685, 452] width 1287 height 614
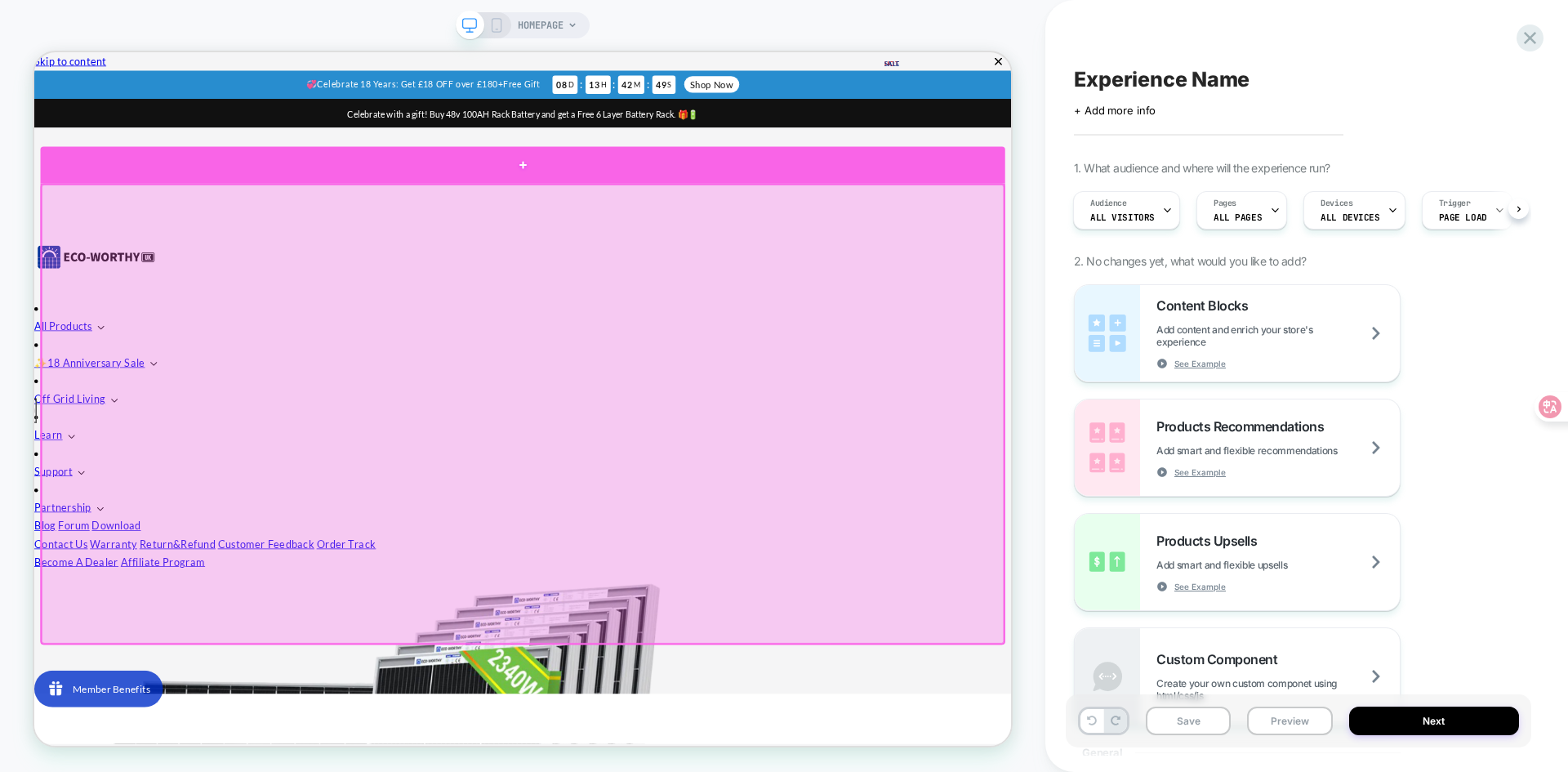
click at [660, 215] on div at bounding box center [685, 202] width 1287 height 49
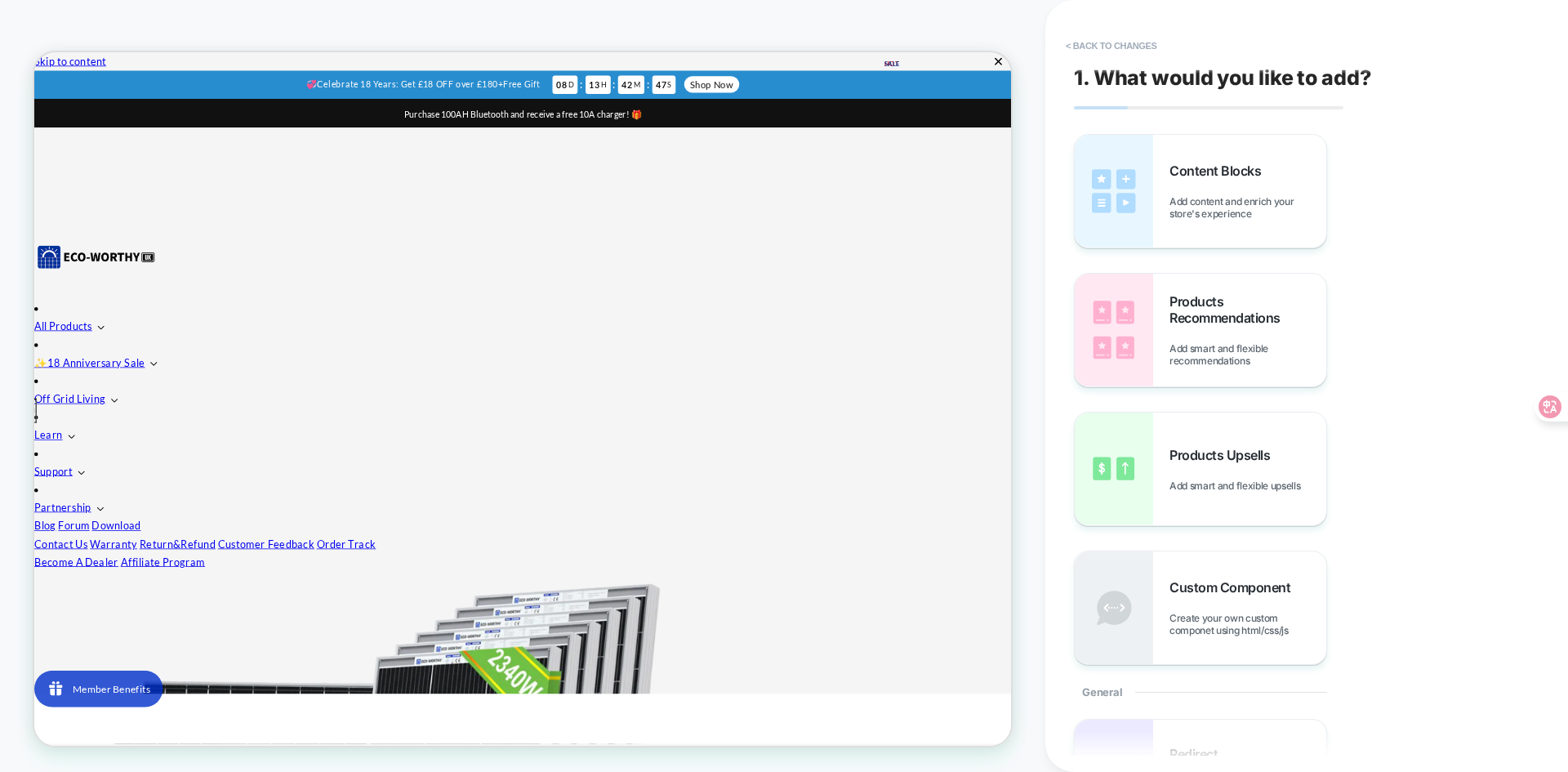
click at [40, 94] on icon "Close" at bounding box center [40, 94] width 0 height 0
click at [1161, 182] on div "Content Blocks Add content and enrich your store's experience" at bounding box center [1200, 191] width 252 height 113
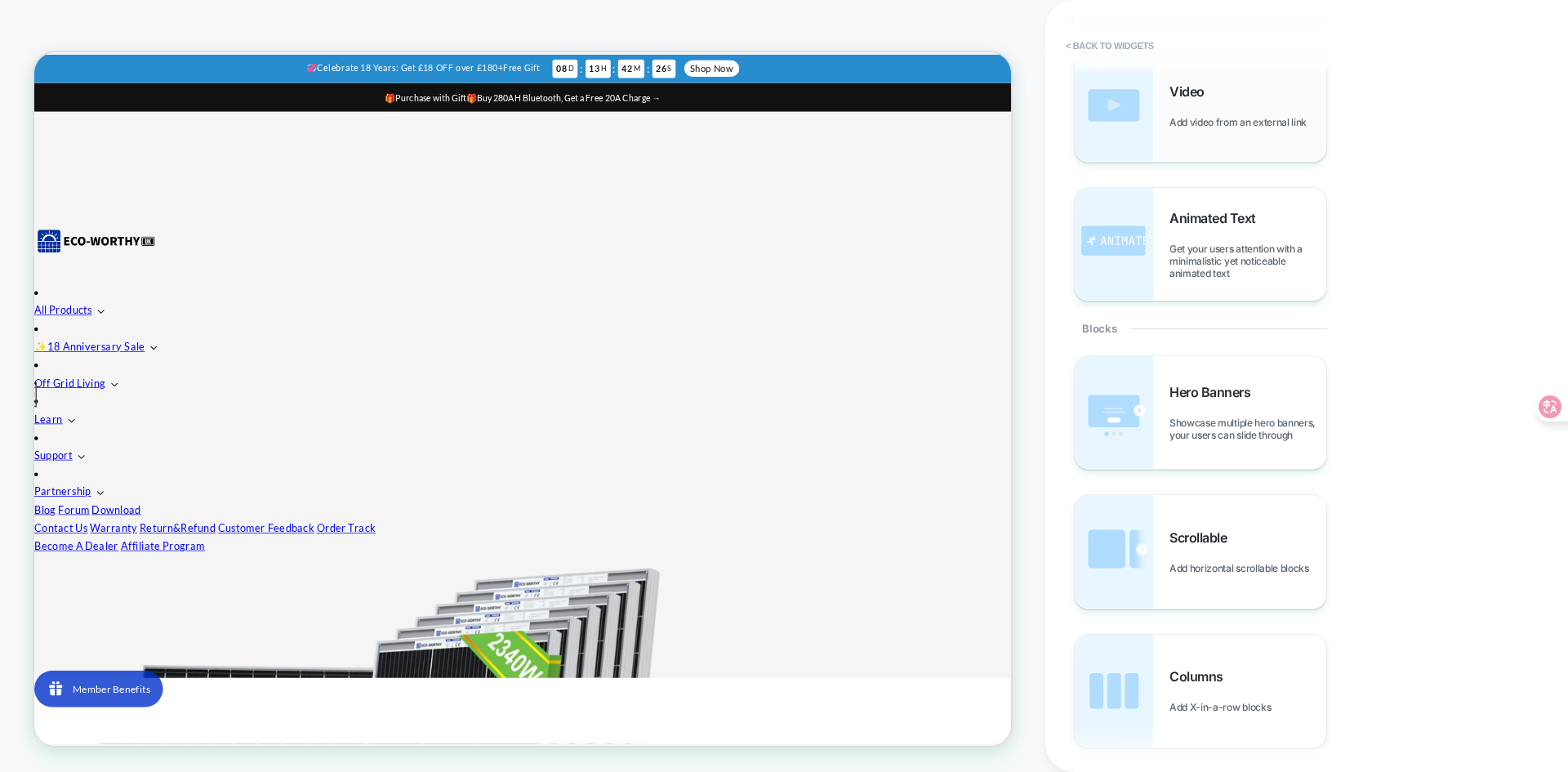
scroll to position [408, 0]
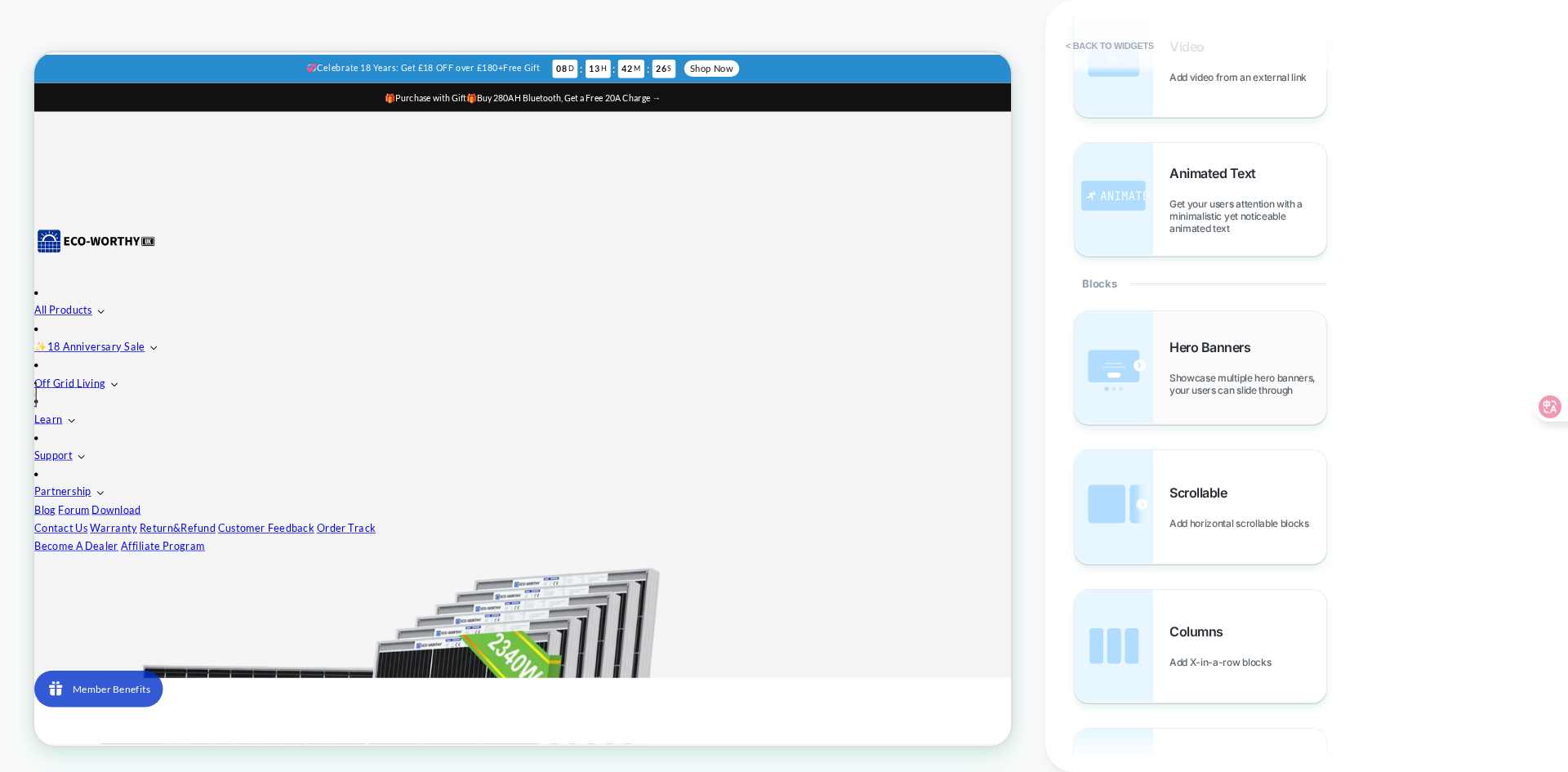
click at [1218, 389] on span "Showcase multiple hero banners, your users can slide through" at bounding box center [1248, 384] width 157 height 25
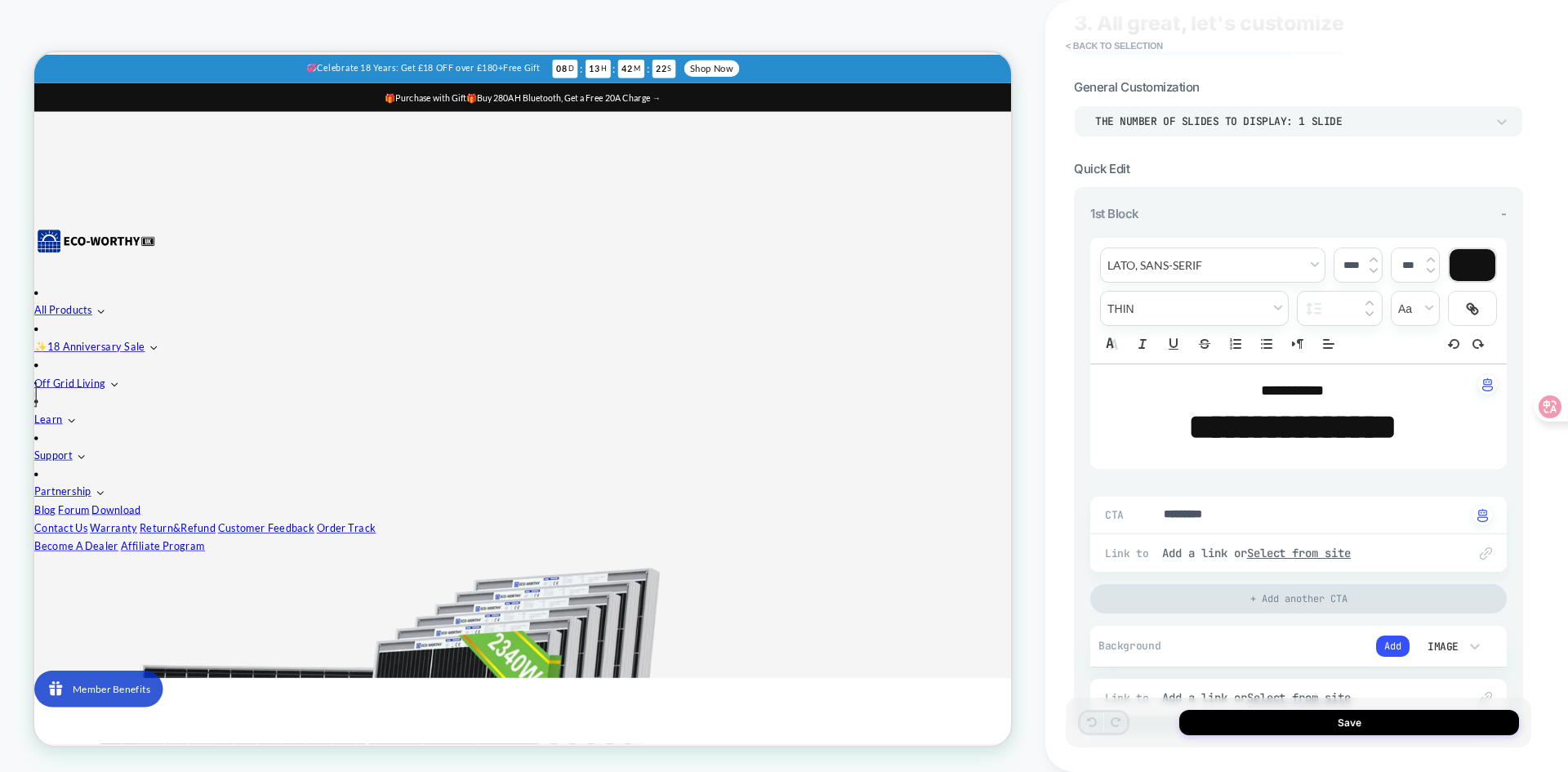
scroll to position [0, 0]
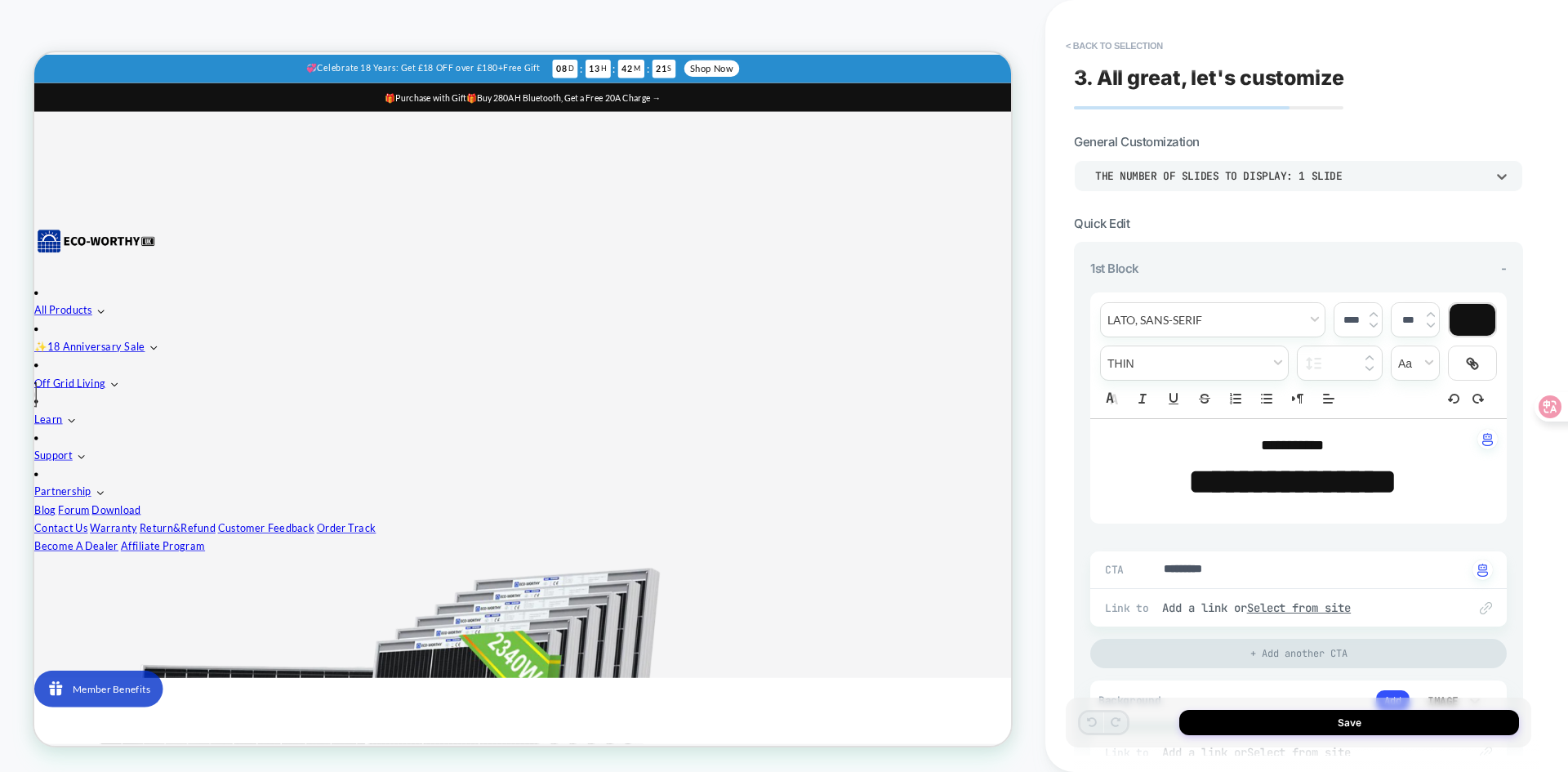
click at [1258, 167] on div "THE NUMBER OF SLIDES TO DISPLAY: 1 SLIDE" at bounding box center [1290, 176] width 406 height 18
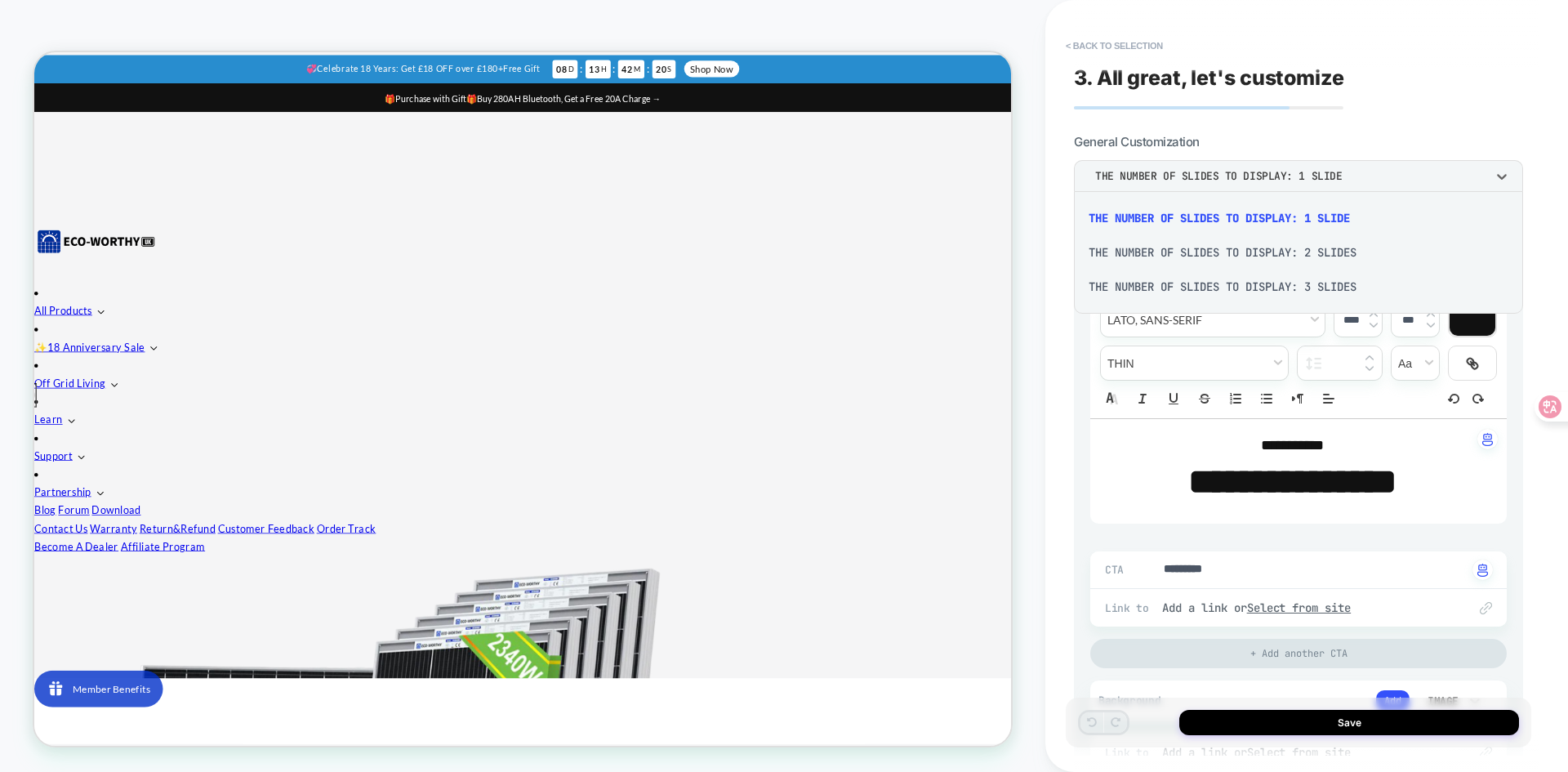
click at [1258, 167] on div at bounding box center [784, 386] width 1568 height 772
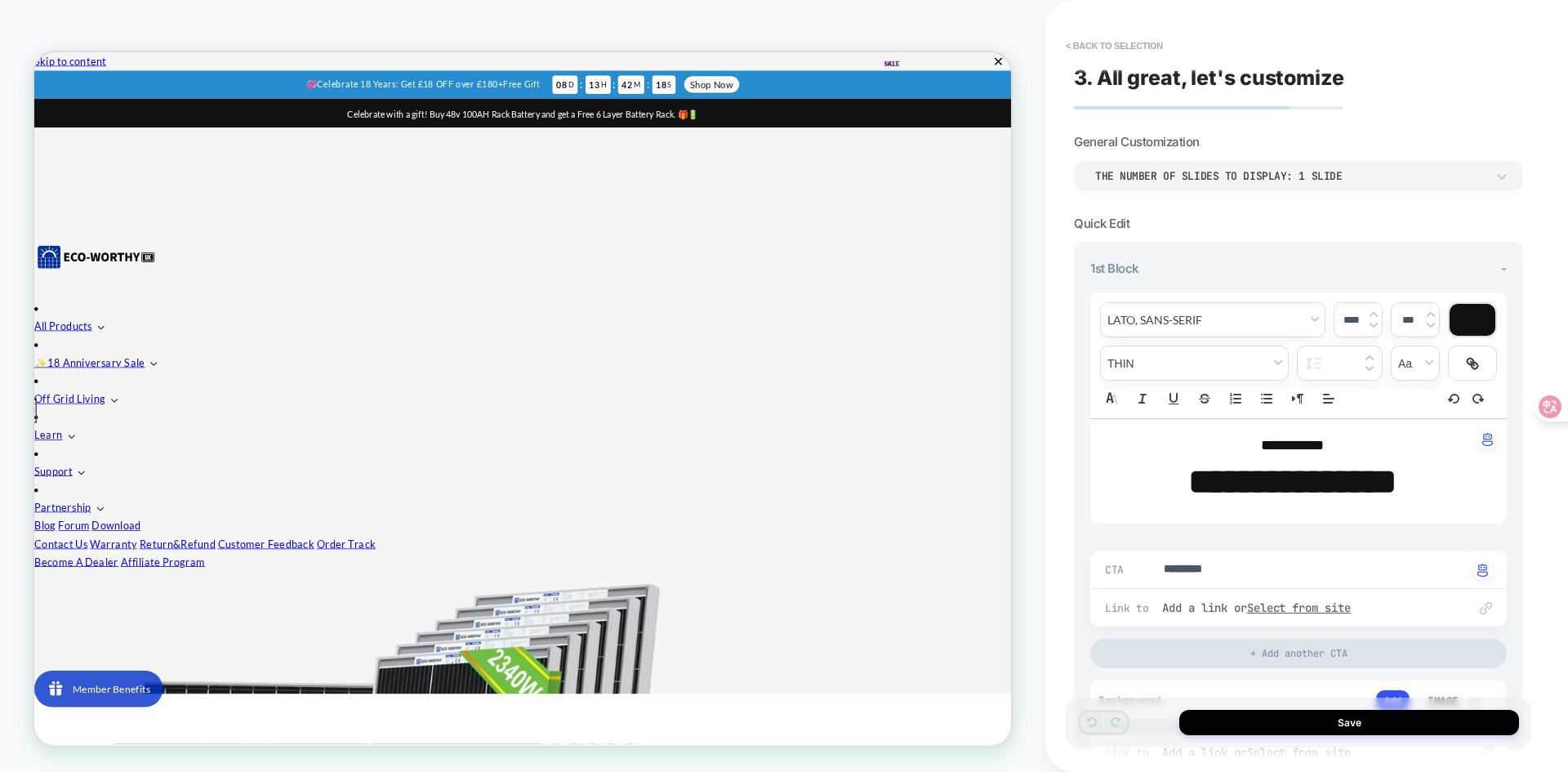
click at [1132, 48] on button "< Back to selection" at bounding box center [1114, 46] width 113 height 26
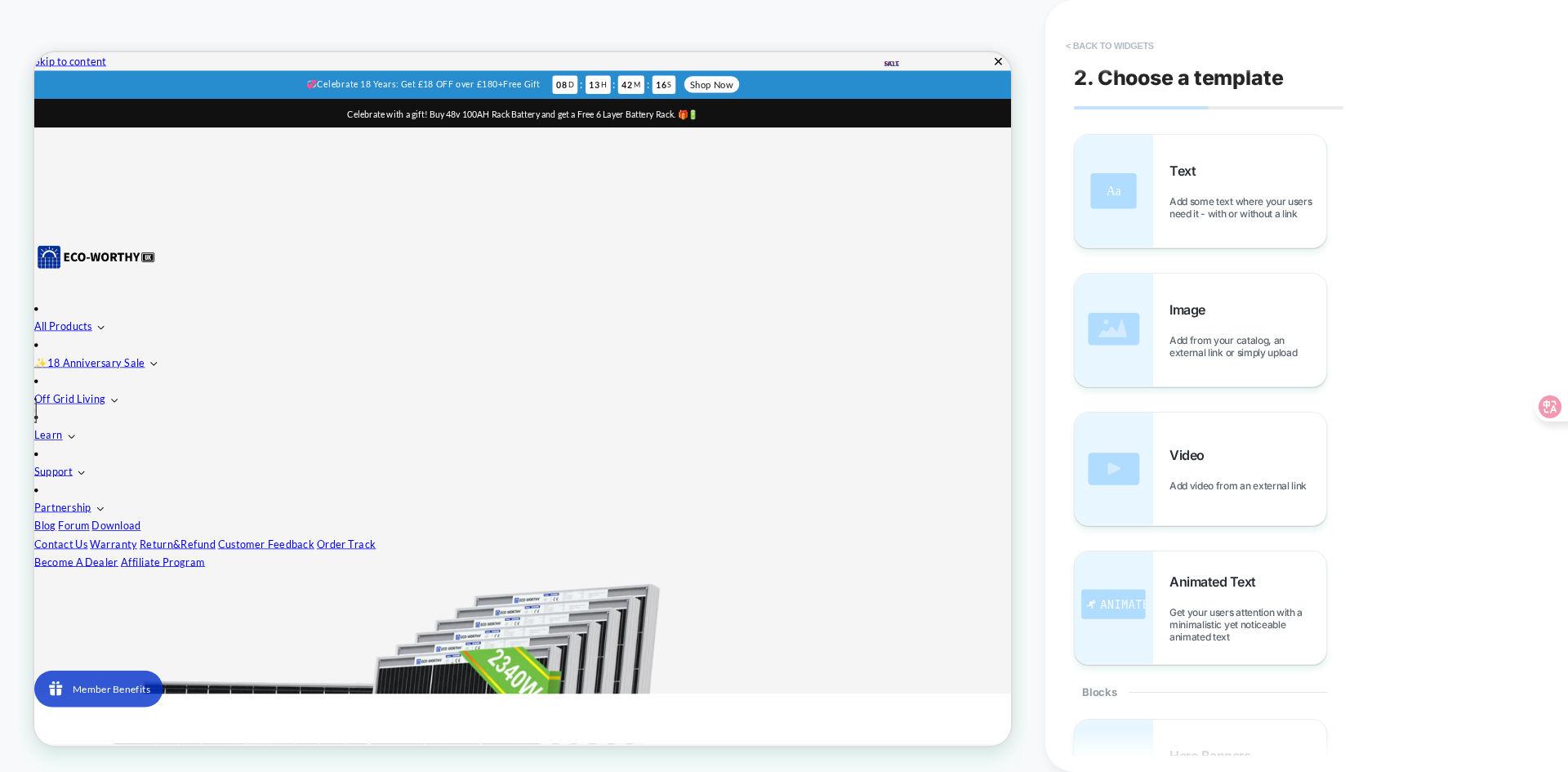
click at [1127, 46] on button "< Back to widgets" at bounding box center [1110, 46] width 105 height 26
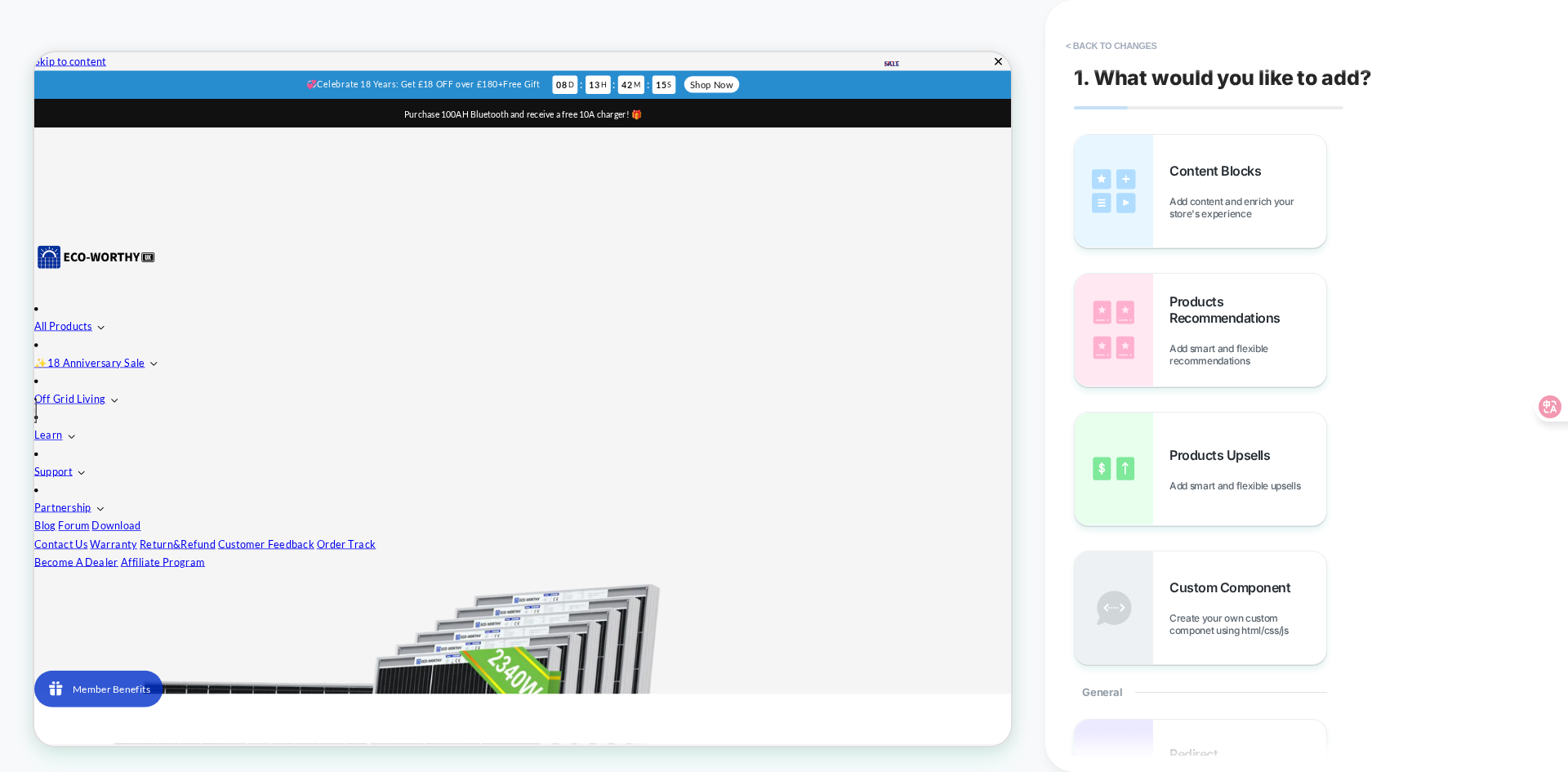
click at [1127, 46] on button "< Back to changes" at bounding box center [1112, 46] width 108 height 26
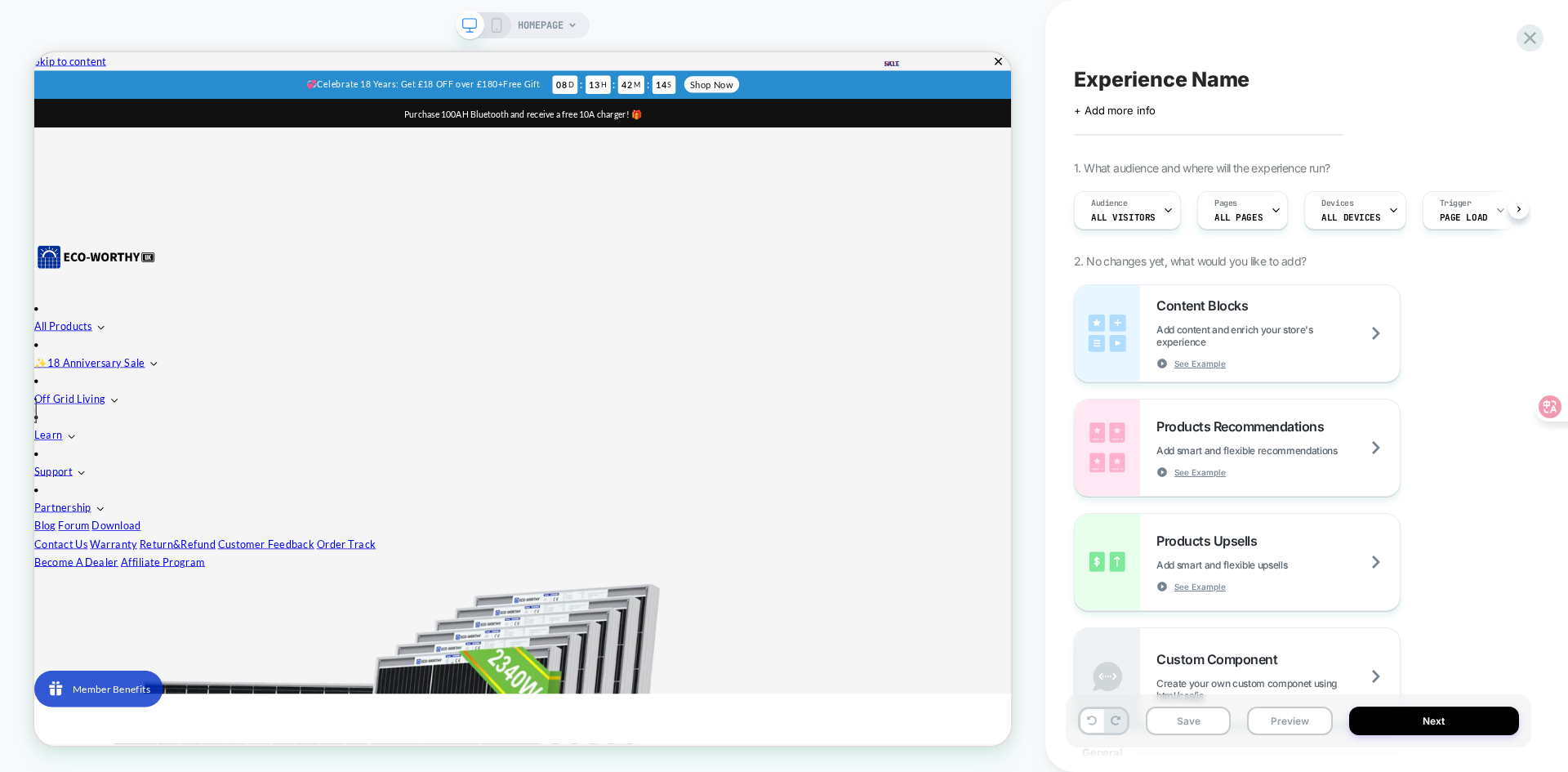
scroll to position [0, 1]
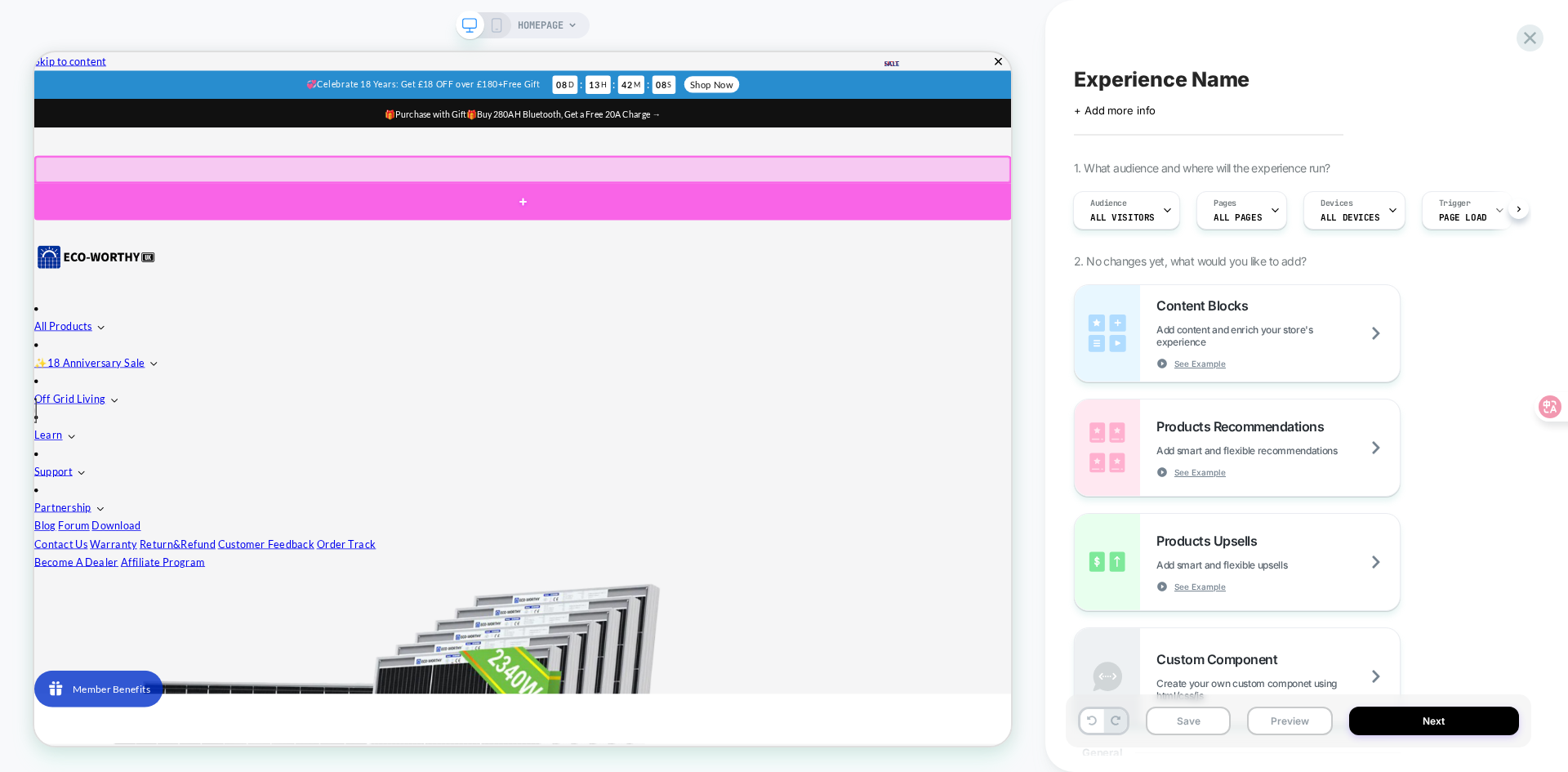
click at [696, 239] on div at bounding box center [685, 251] width 1302 height 49
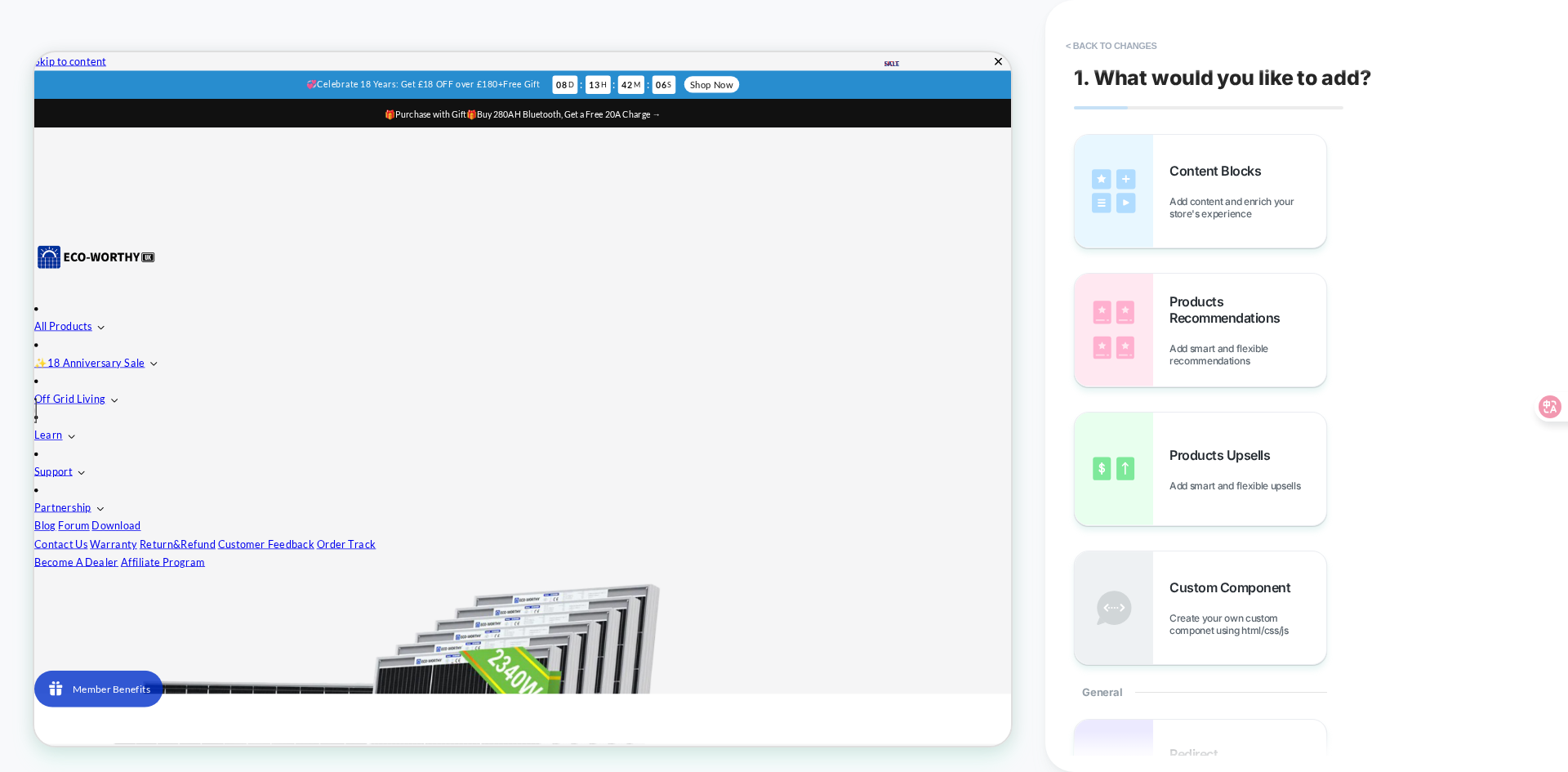
click at [1202, 187] on div "Content Blocks Add content and enrich your store's experience" at bounding box center [1248, 191] width 157 height 57
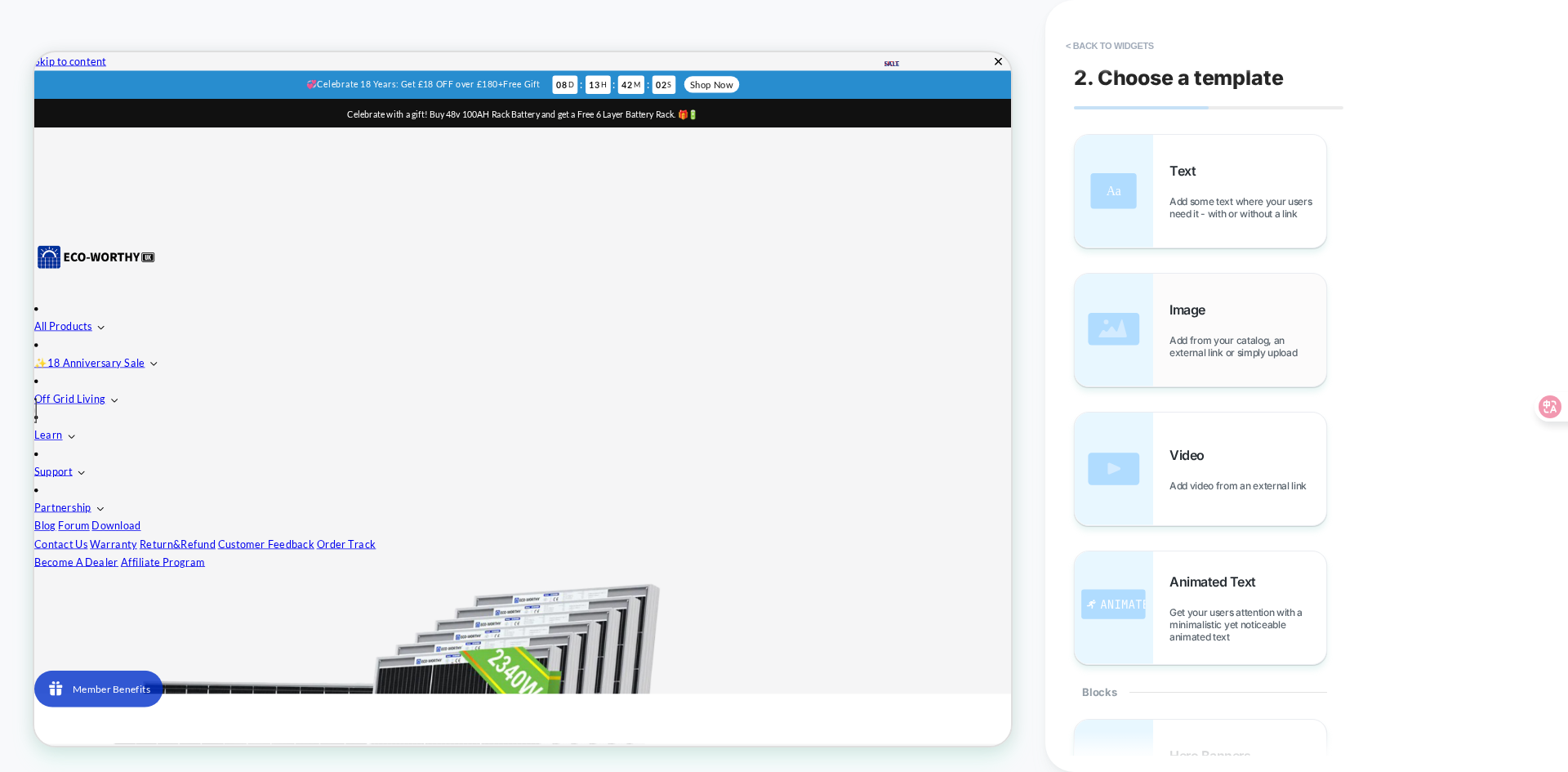
click at [1185, 329] on div "Image Add from your catalog, an external link or simply upload" at bounding box center [1248, 330] width 157 height 57
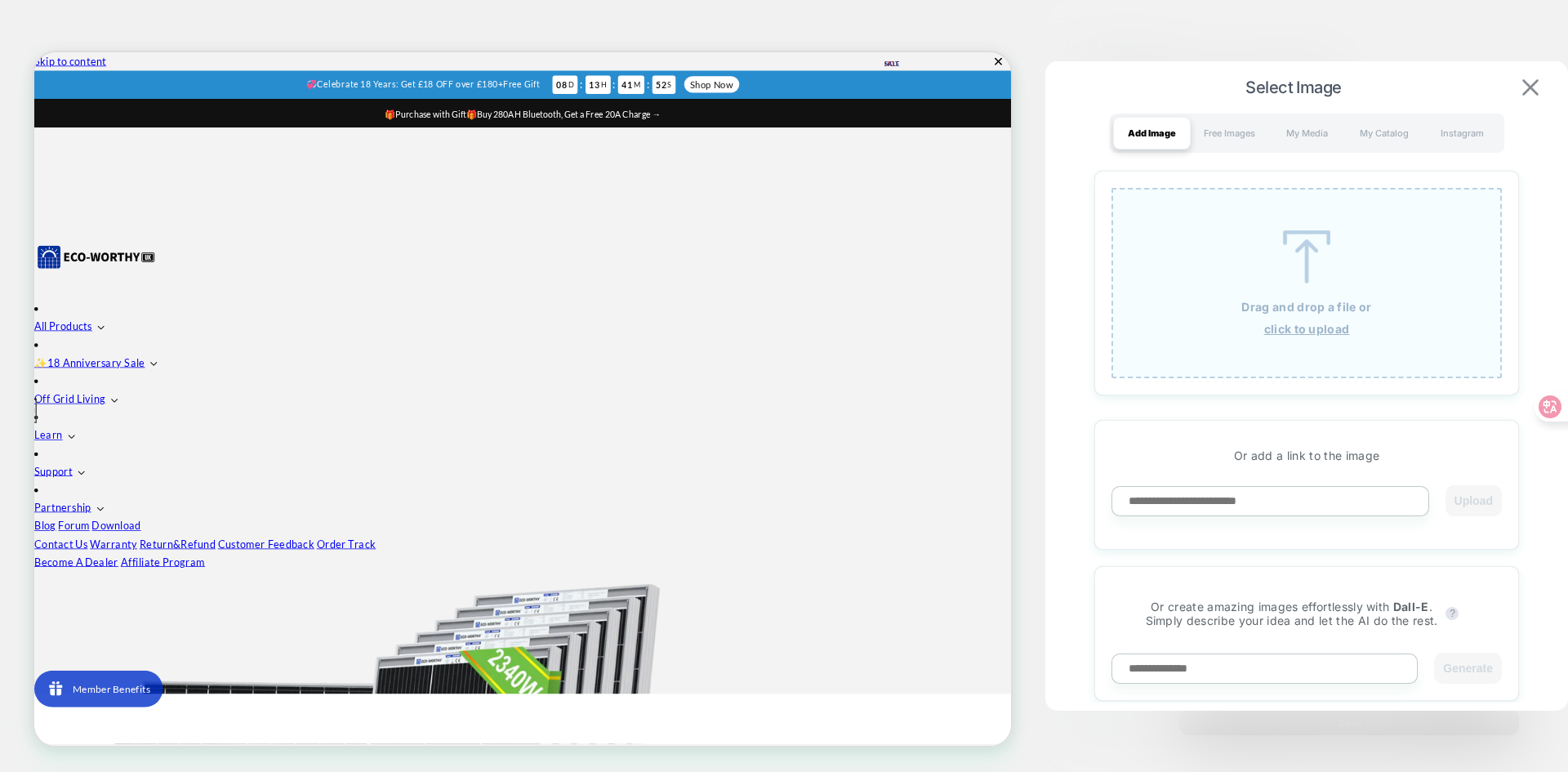
click at [1535, 90] on img at bounding box center [1530, 87] width 17 height 17
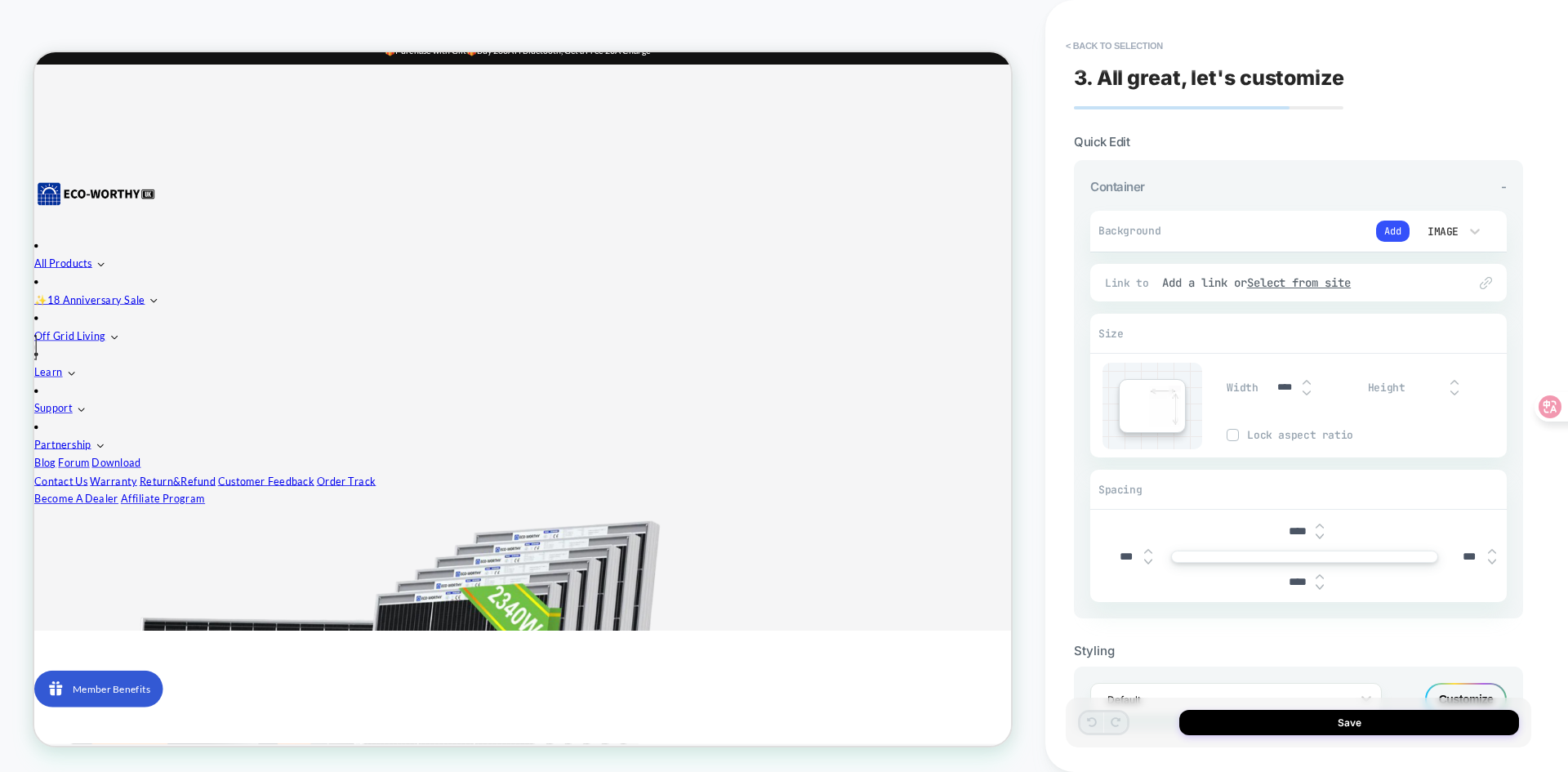
scroll to position [0, 0]
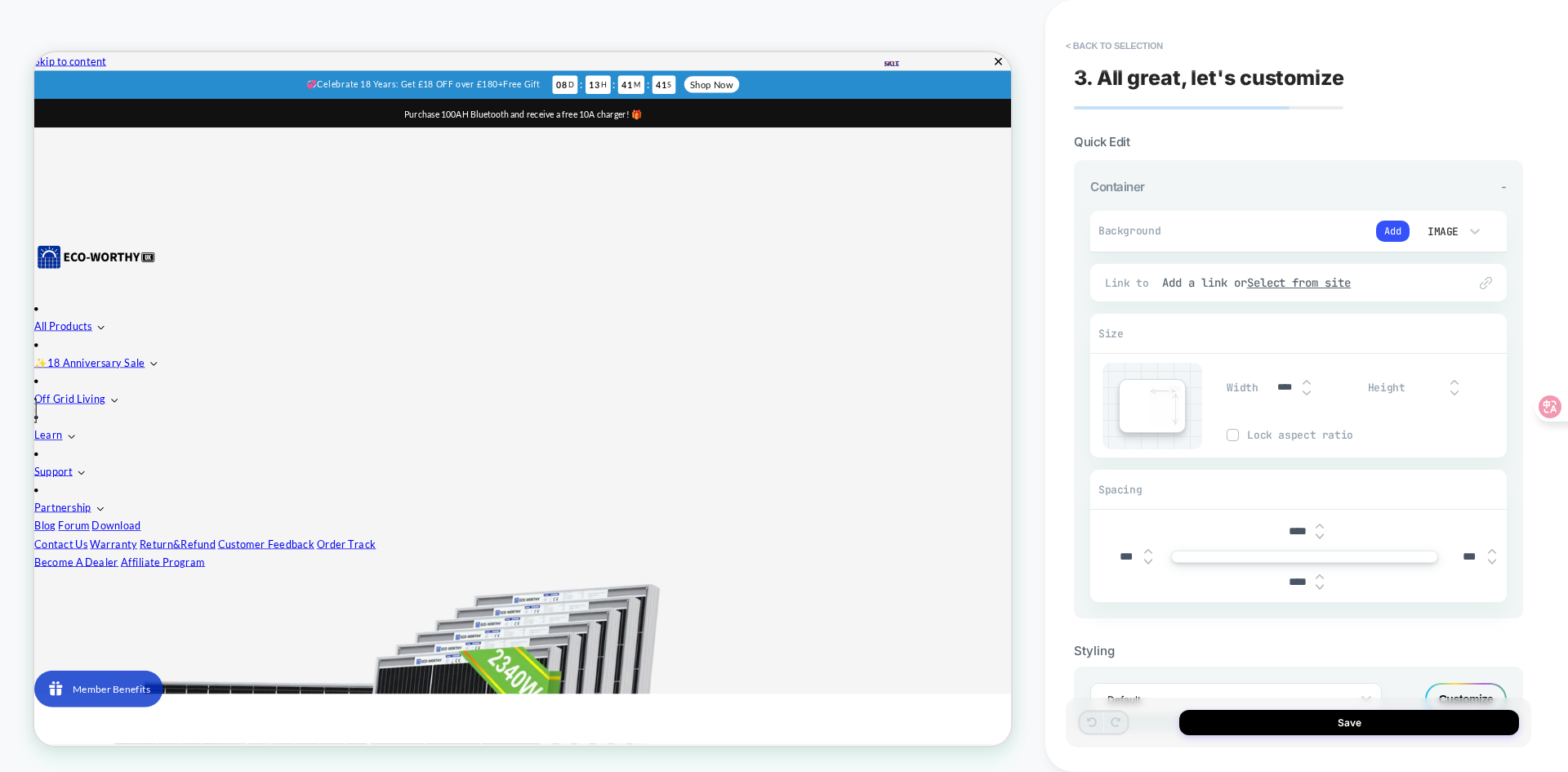
click at [1074, 50] on button "< Back to selection" at bounding box center [1114, 46] width 113 height 26
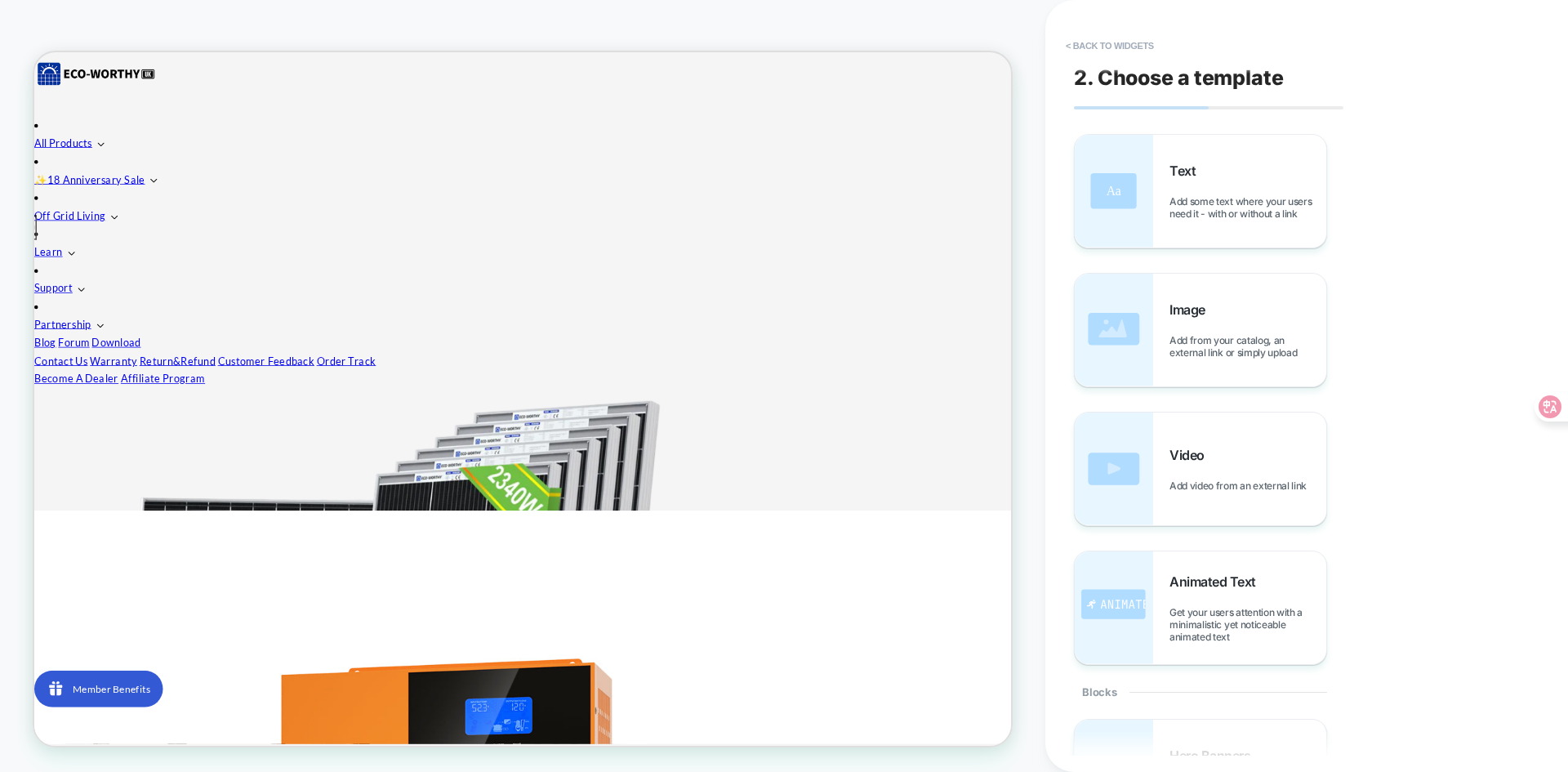
scroll to position [245, 0]
click at [1092, 48] on button "< Back to widgets" at bounding box center [1110, 46] width 105 height 26
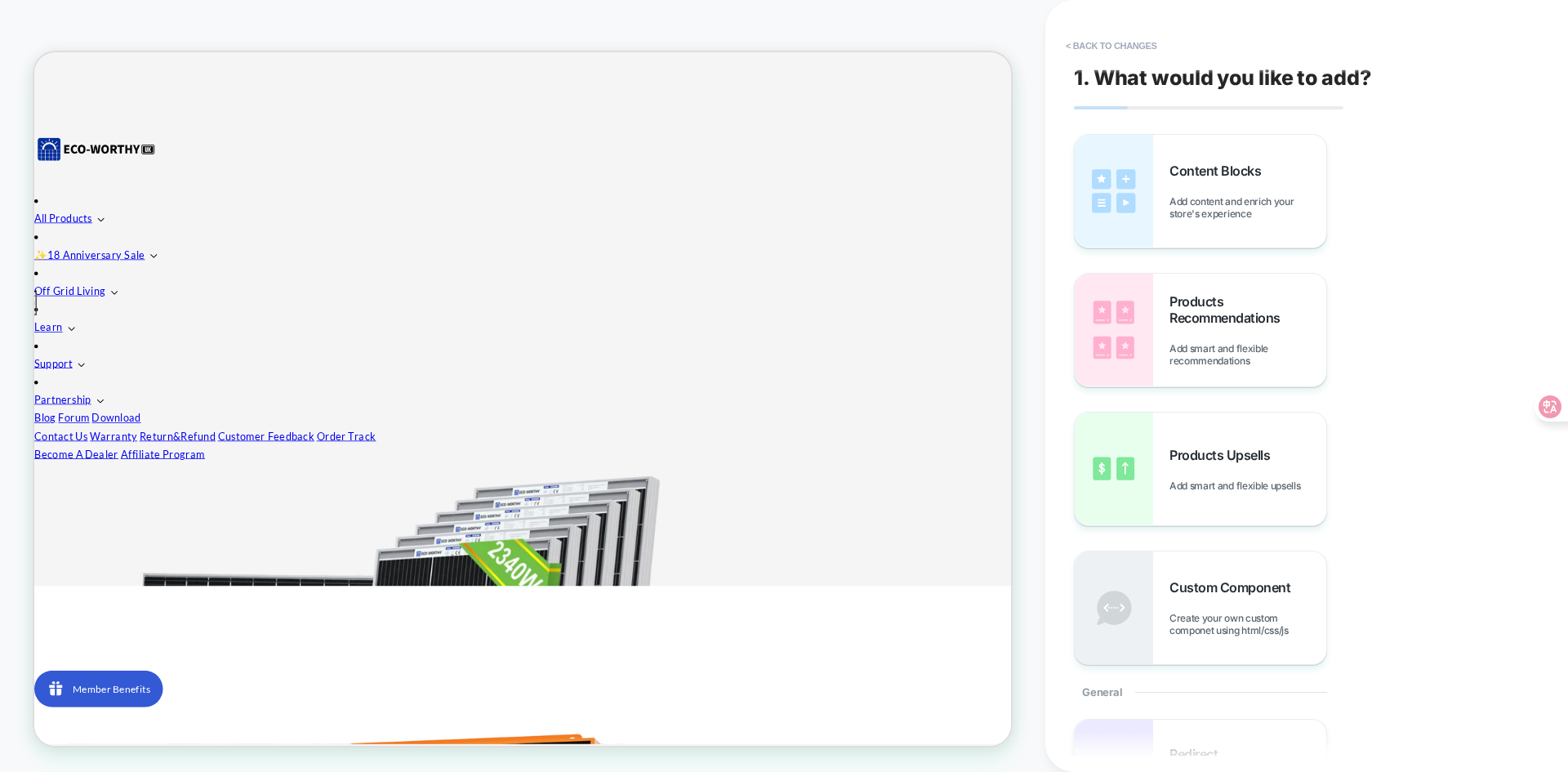
scroll to position [0, 0]
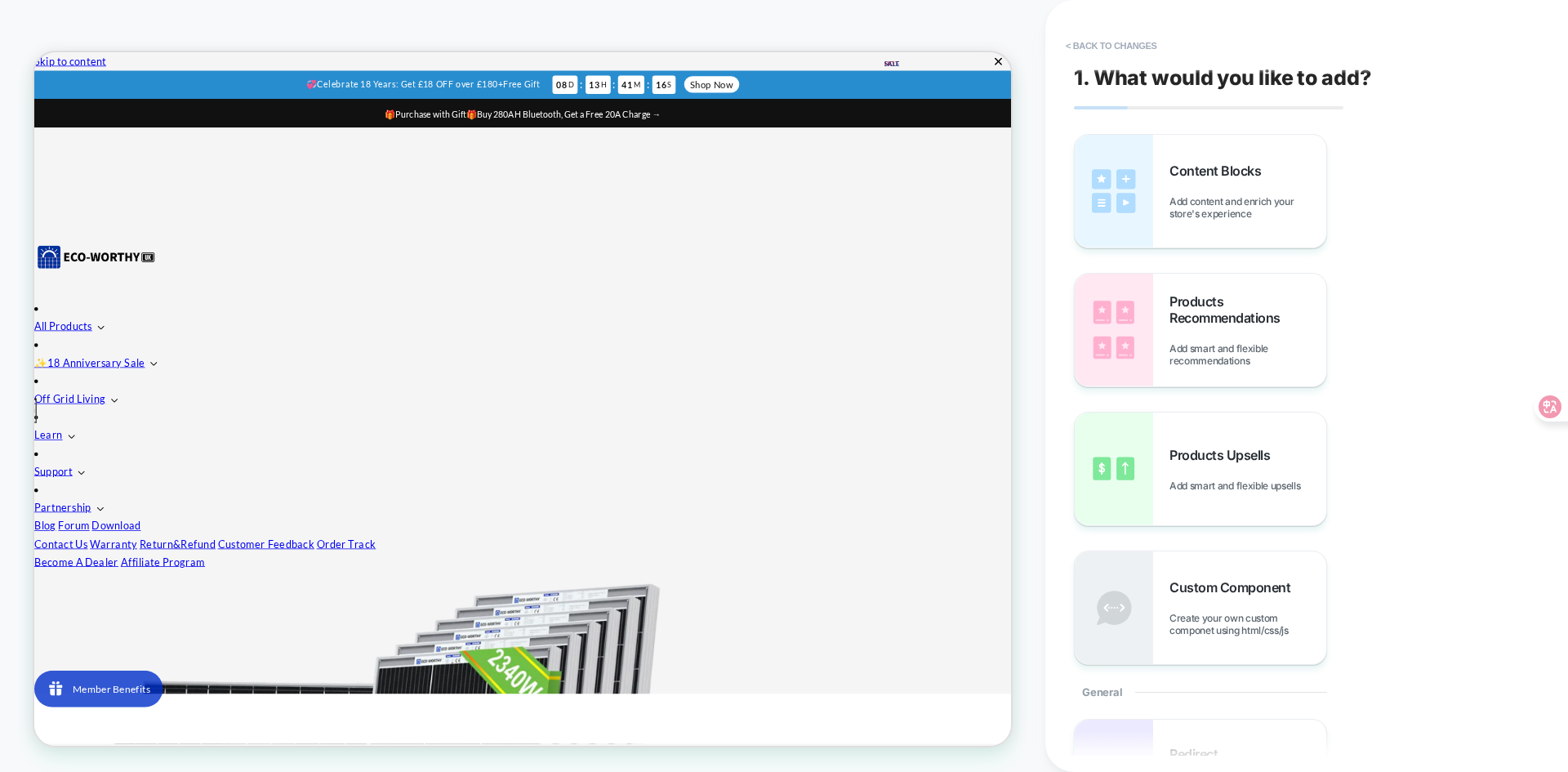
click at [1244, 182] on div "Content Blocks Add content and enrich your store's experience" at bounding box center [1248, 191] width 157 height 57
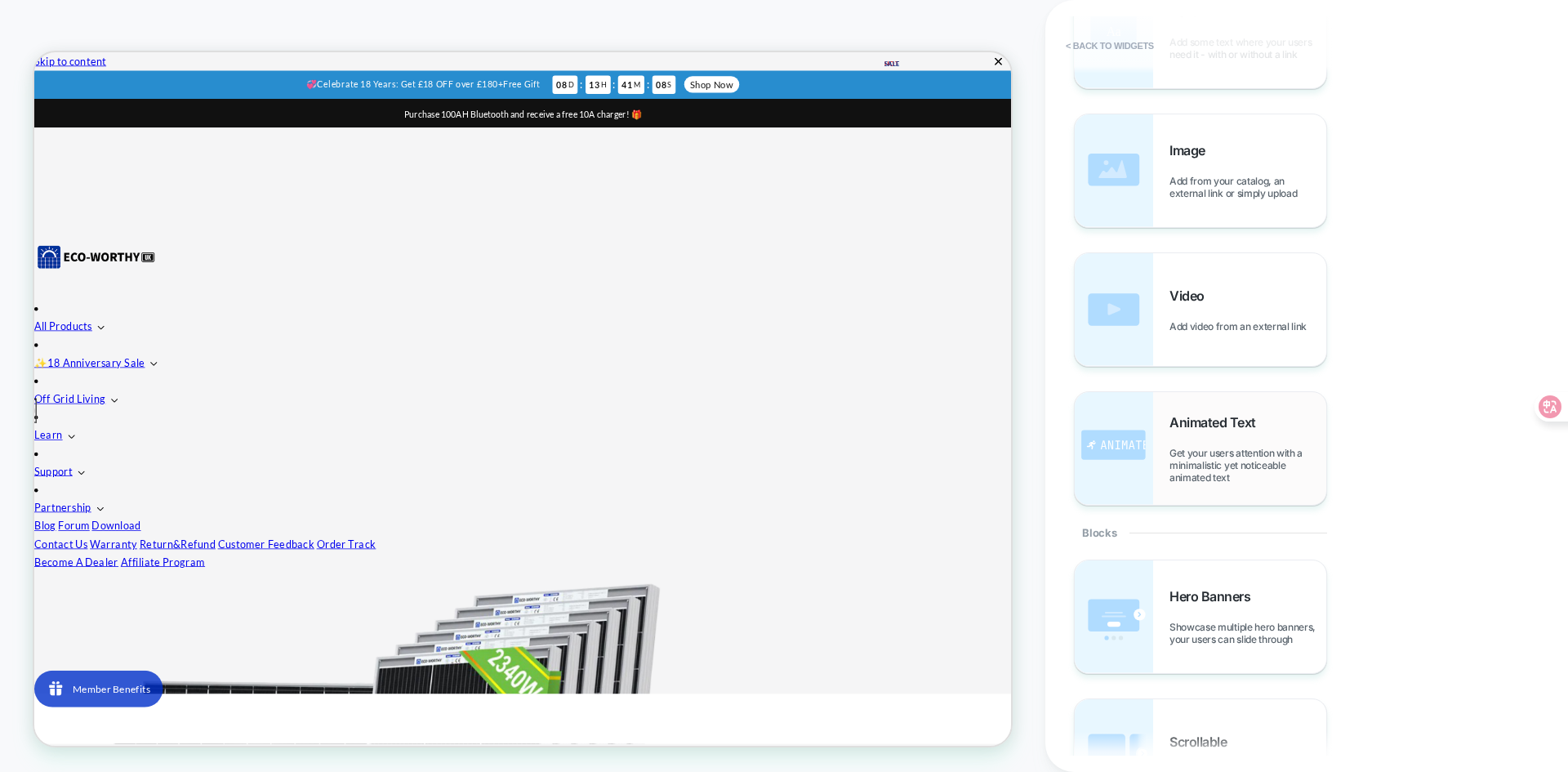
scroll to position [245, 0]
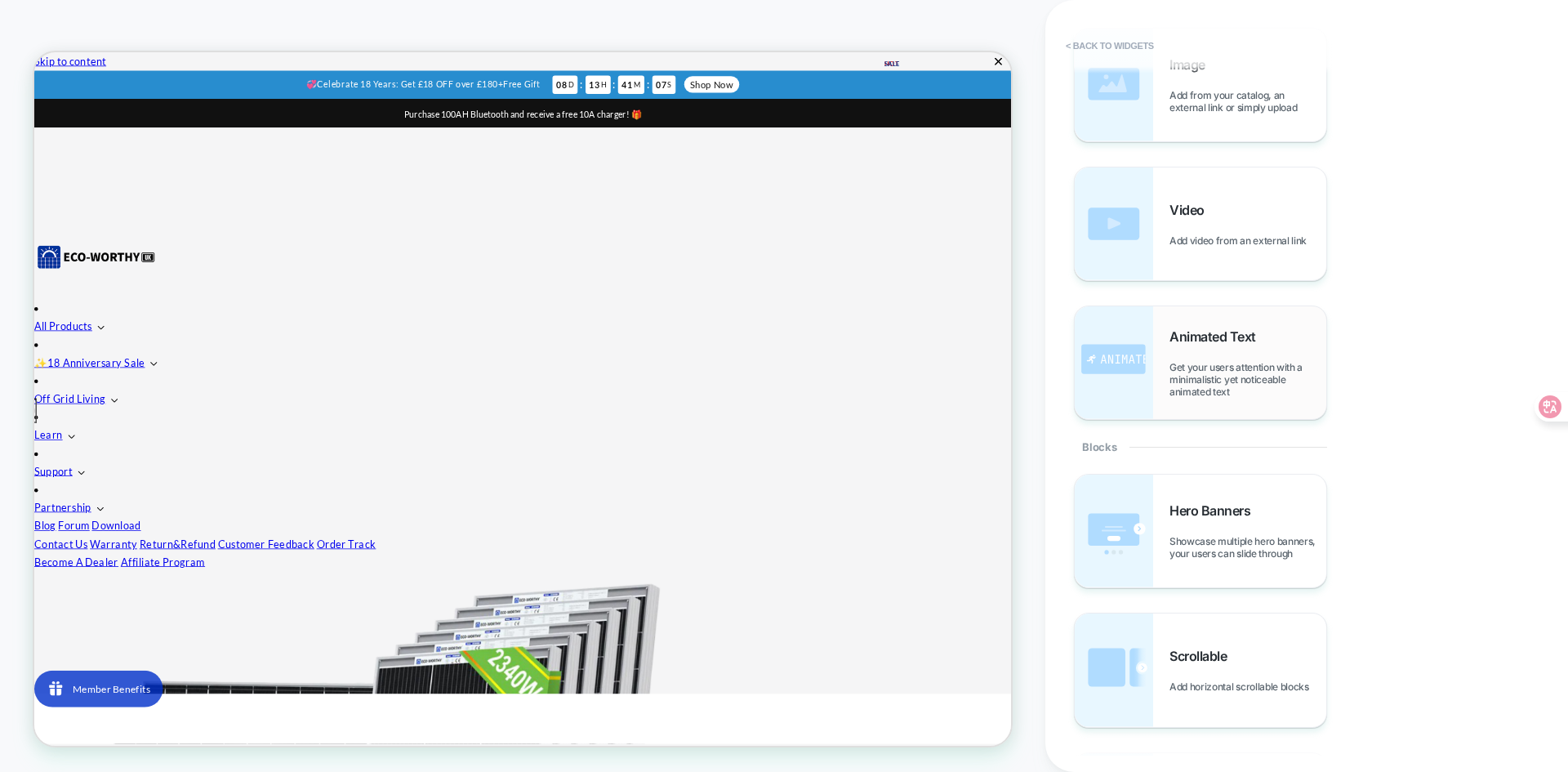
click at [1203, 554] on span "Showcase multiple hero banners, your users can slide through" at bounding box center [1248, 547] width 157 height 25
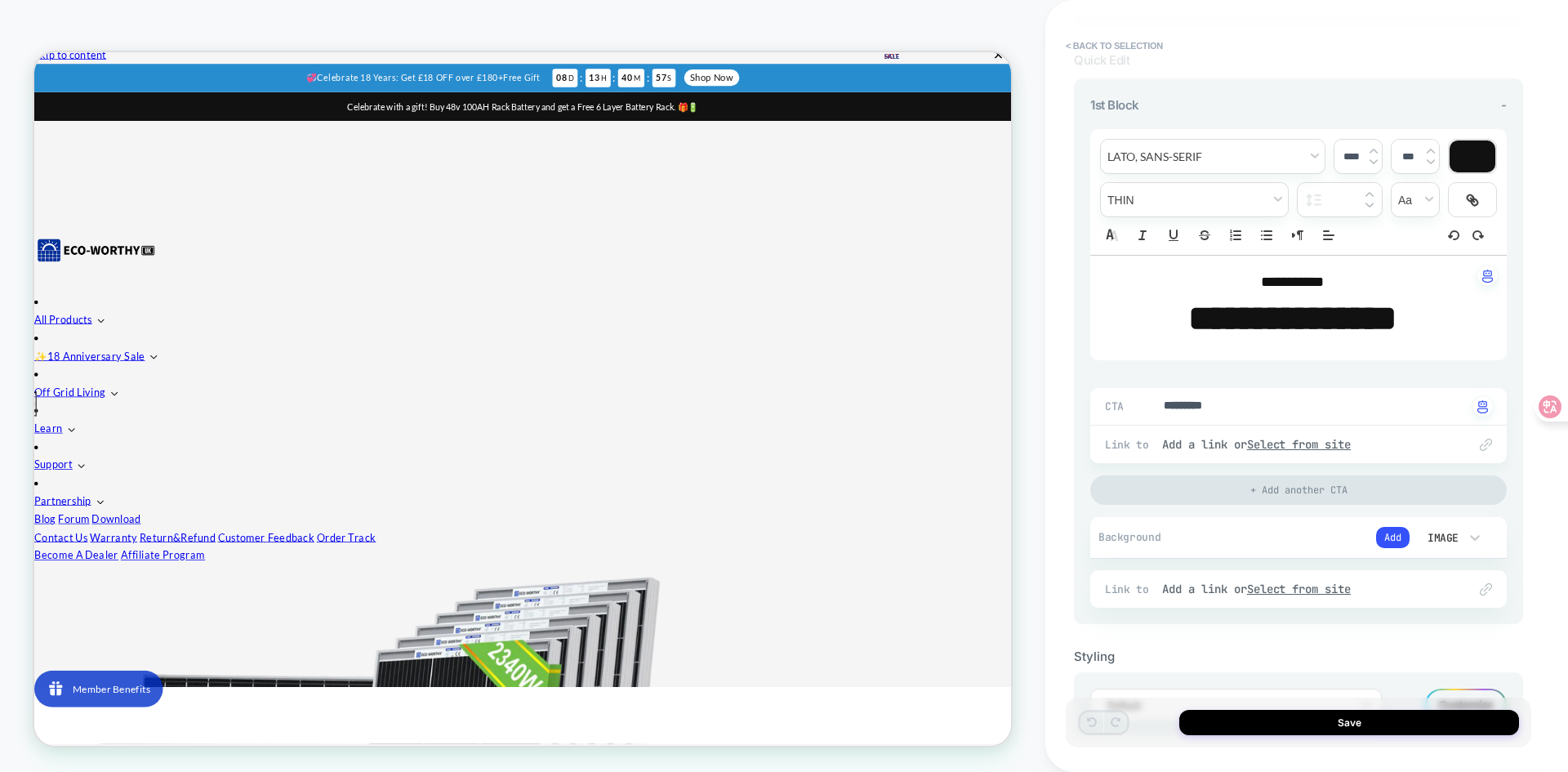
scroll to position [0, 0]
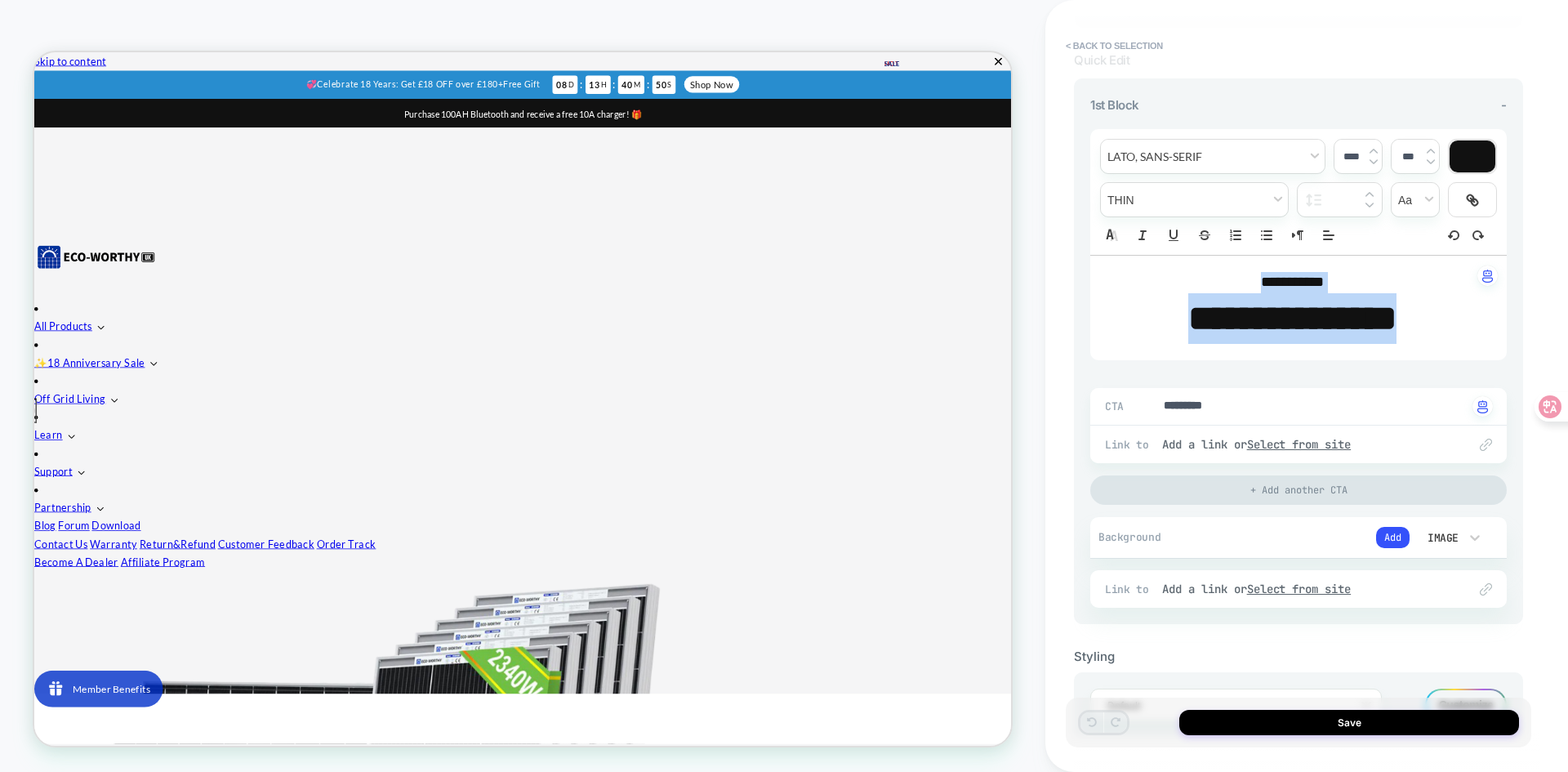
drag, startPoint x: 1467, startPoint y: 328, endPoint x: 1152, endPoint y: 260, distance: 322.3
click at [1152, 260] on div "**********" at bounding box center [1299, 308] width 417 height 105
type textarea "*"
type input "****"
type textarea "*"
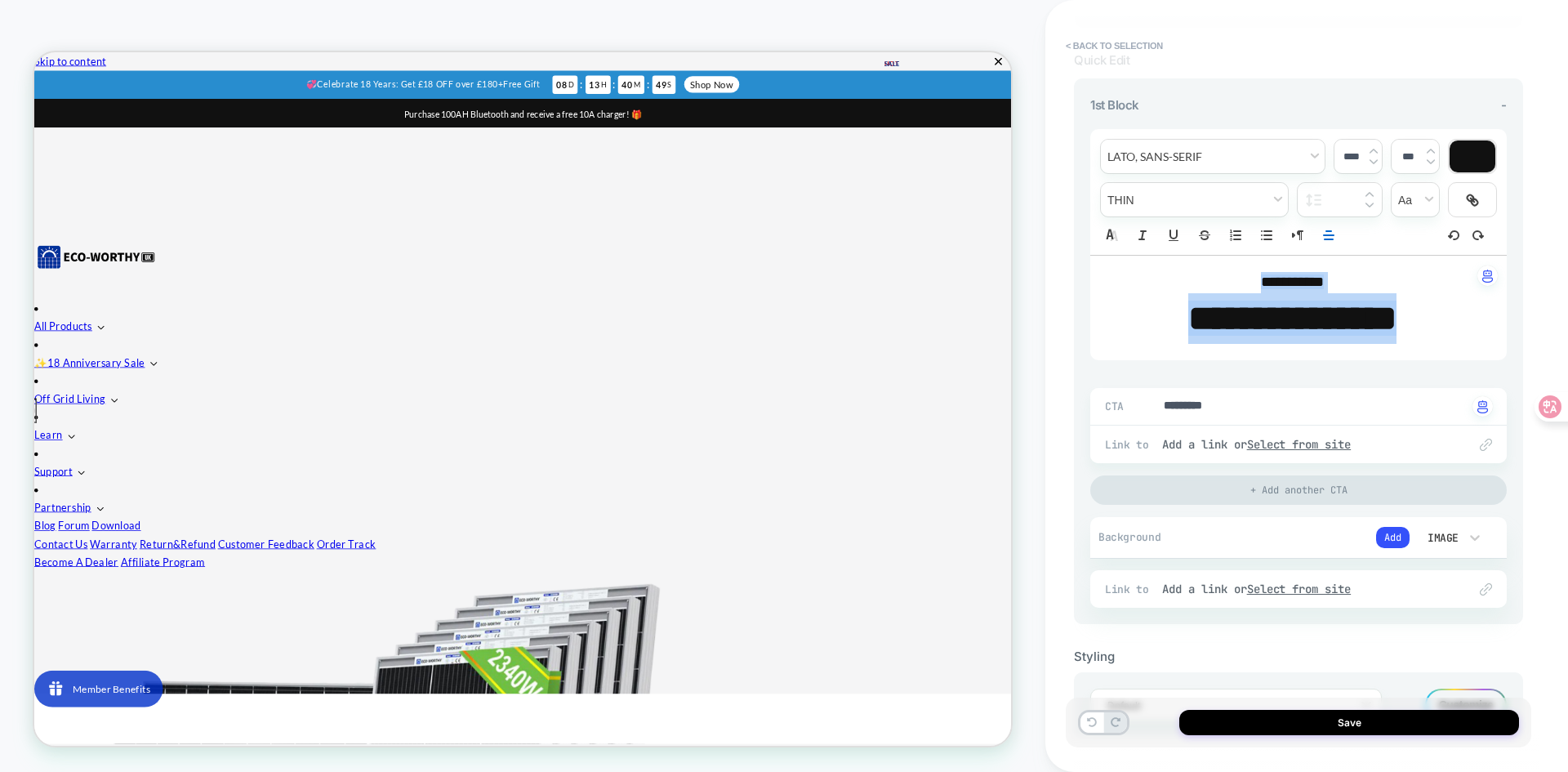
type input "****"
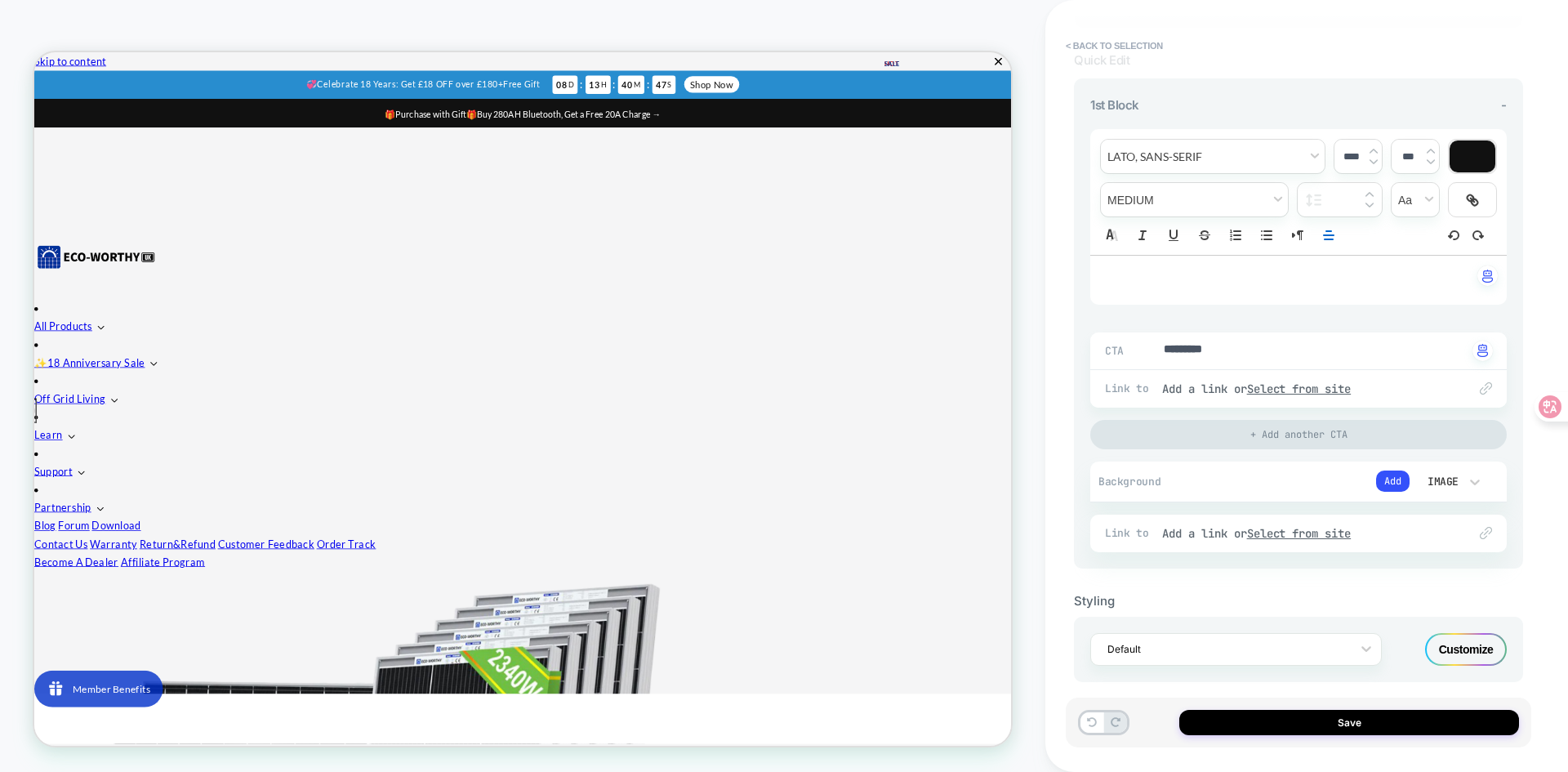
type textarea "*"
drag, startPoint x: 1251, startPoint y: 346, endPoint x: 1139, endPoint y: 360, distance: 112.9
click at [1397, 484] on button "Add" at bounding box center [1393, 481] width 33 height 21
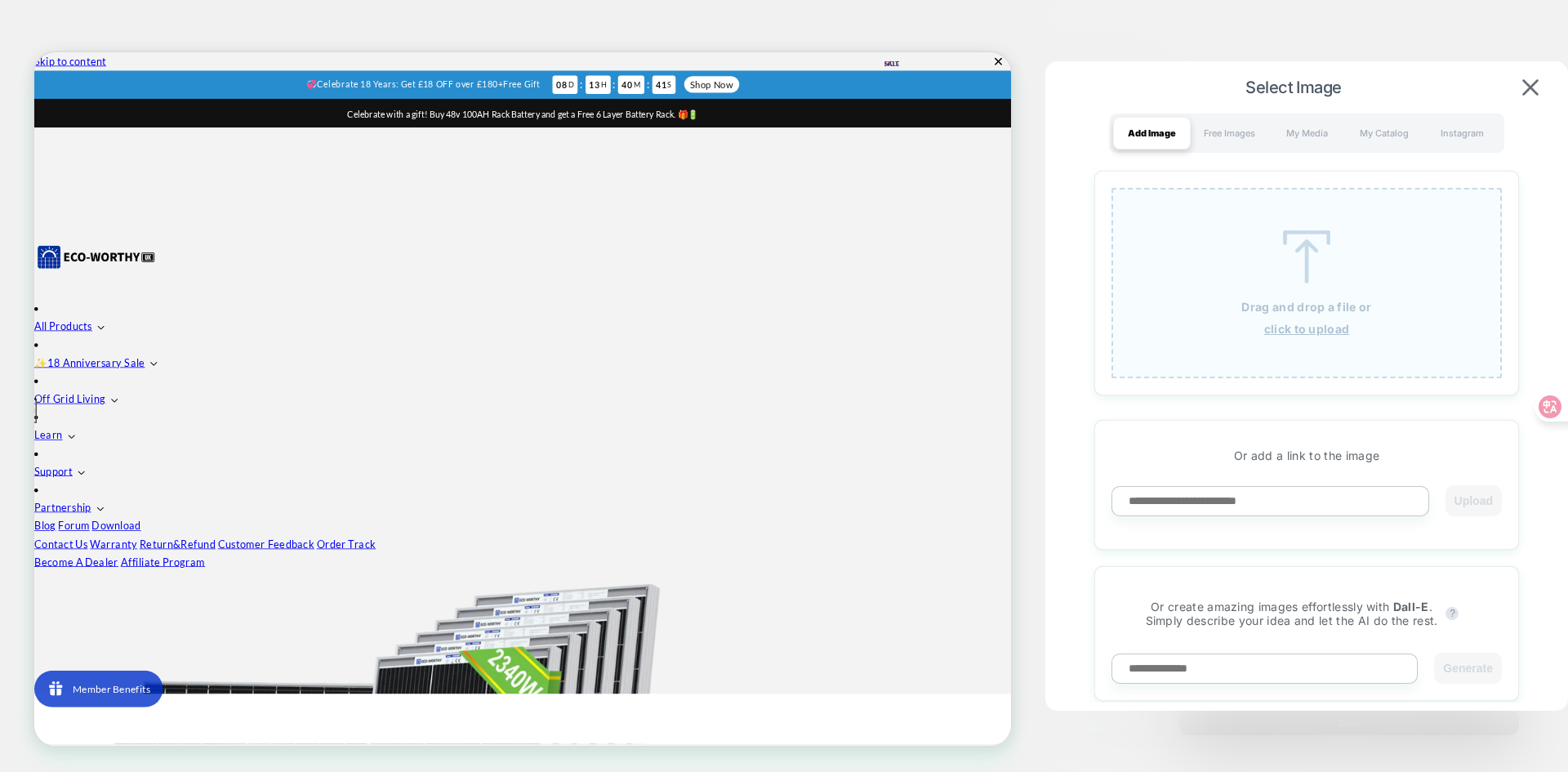
click at [1339, 246] on img at bounding box center [1307, 257] width 74 height 53
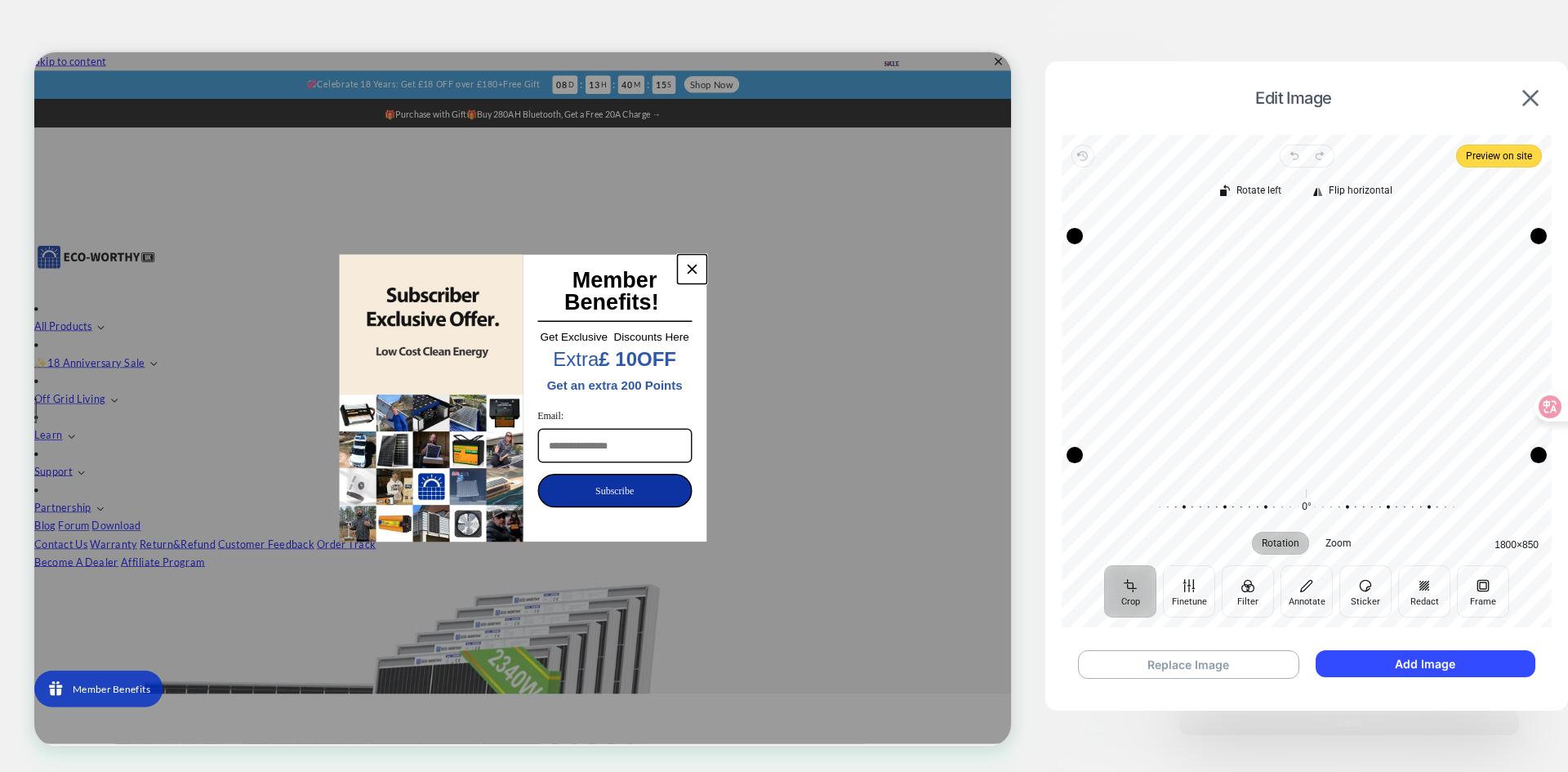
click at [917, 347] on icon "close icon" at bounding box center [911, 341] width 13 height 13
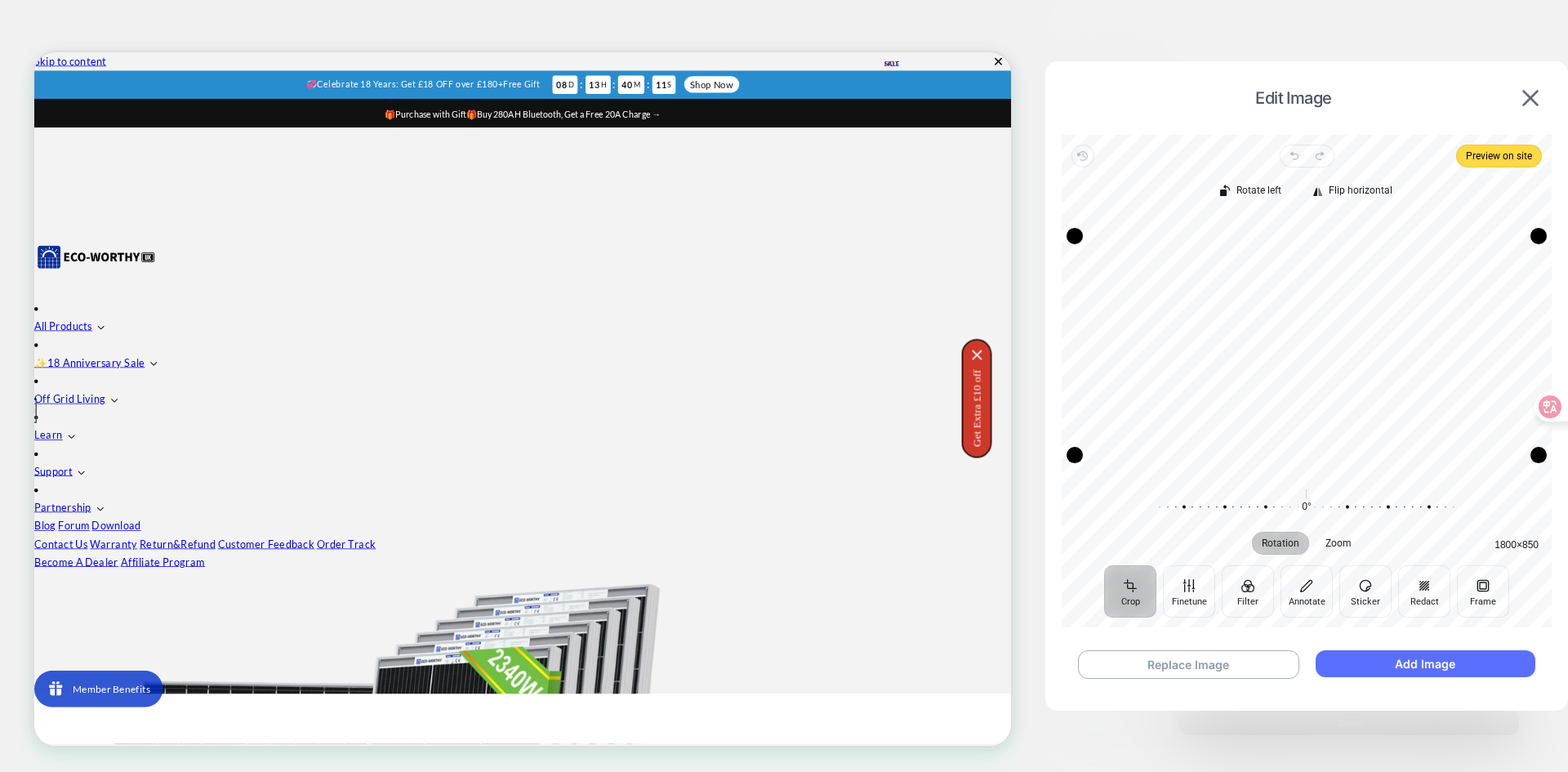
click at [1386, 667] on button "Add Image" at bounding box center [1426, 663] width 220 height 27
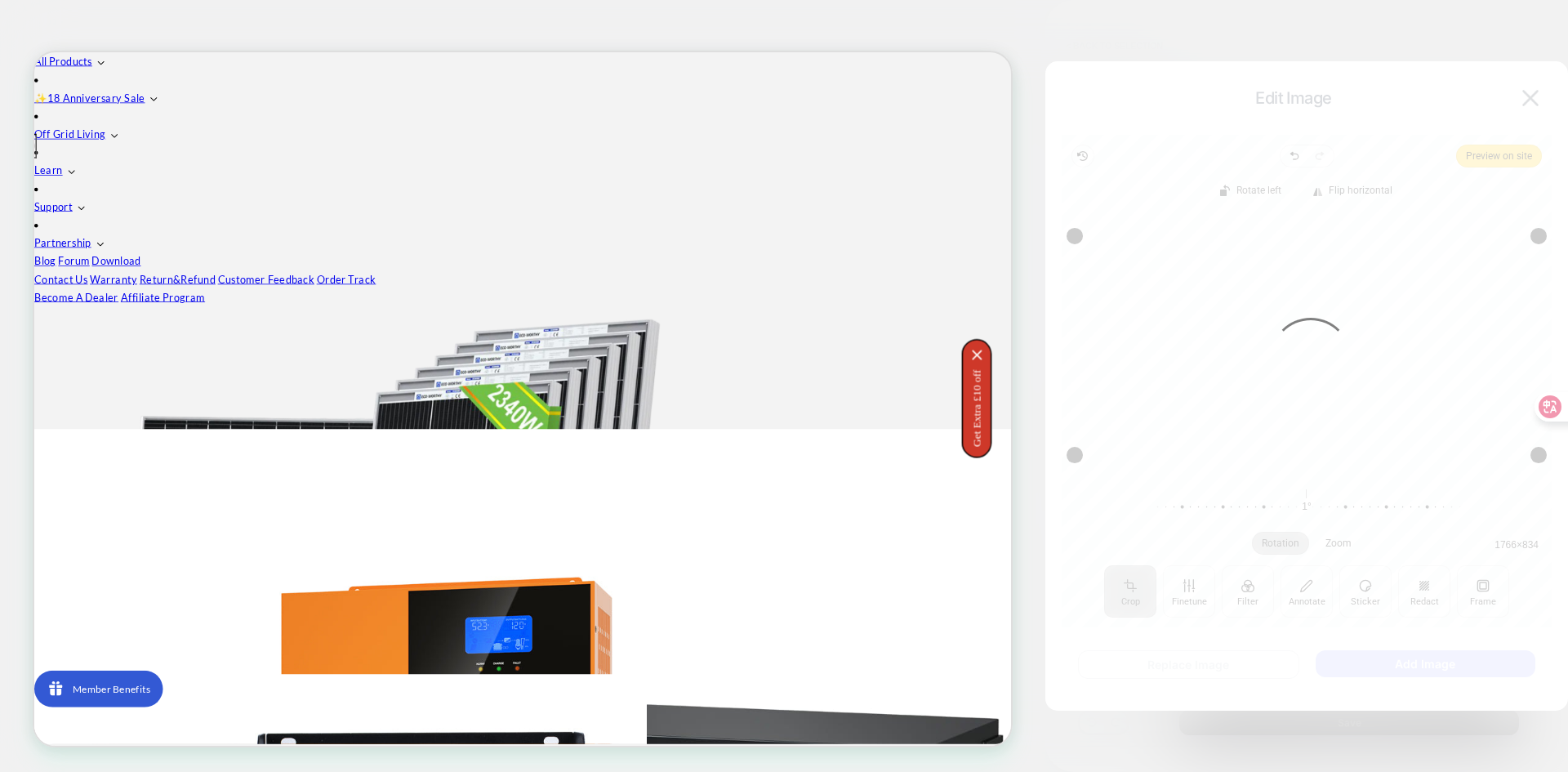
scroll to position [82, 0]
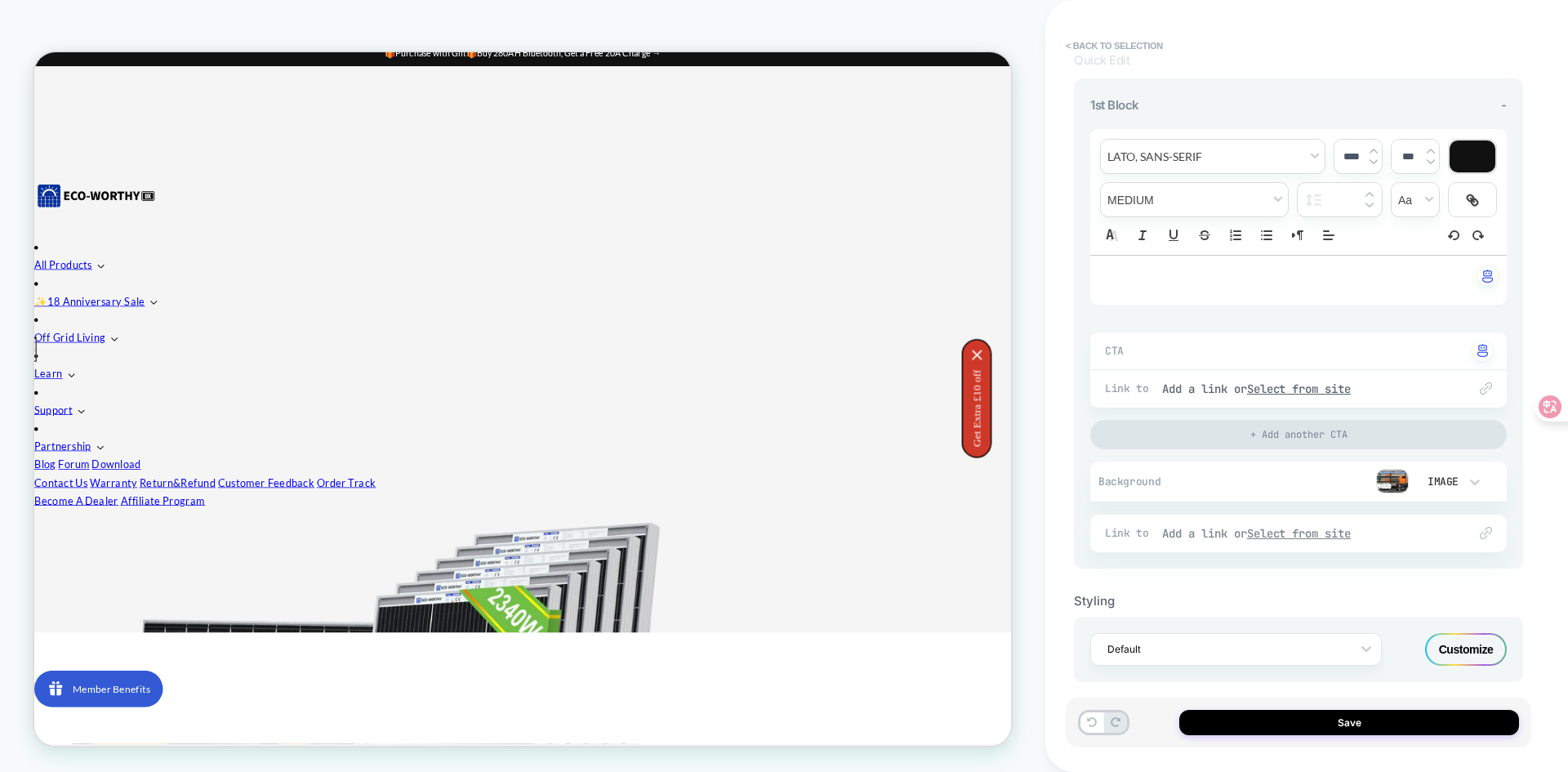
click at [1316, 534] on u "Select from site" at bounding box center [1299, 533] width 105 height 15
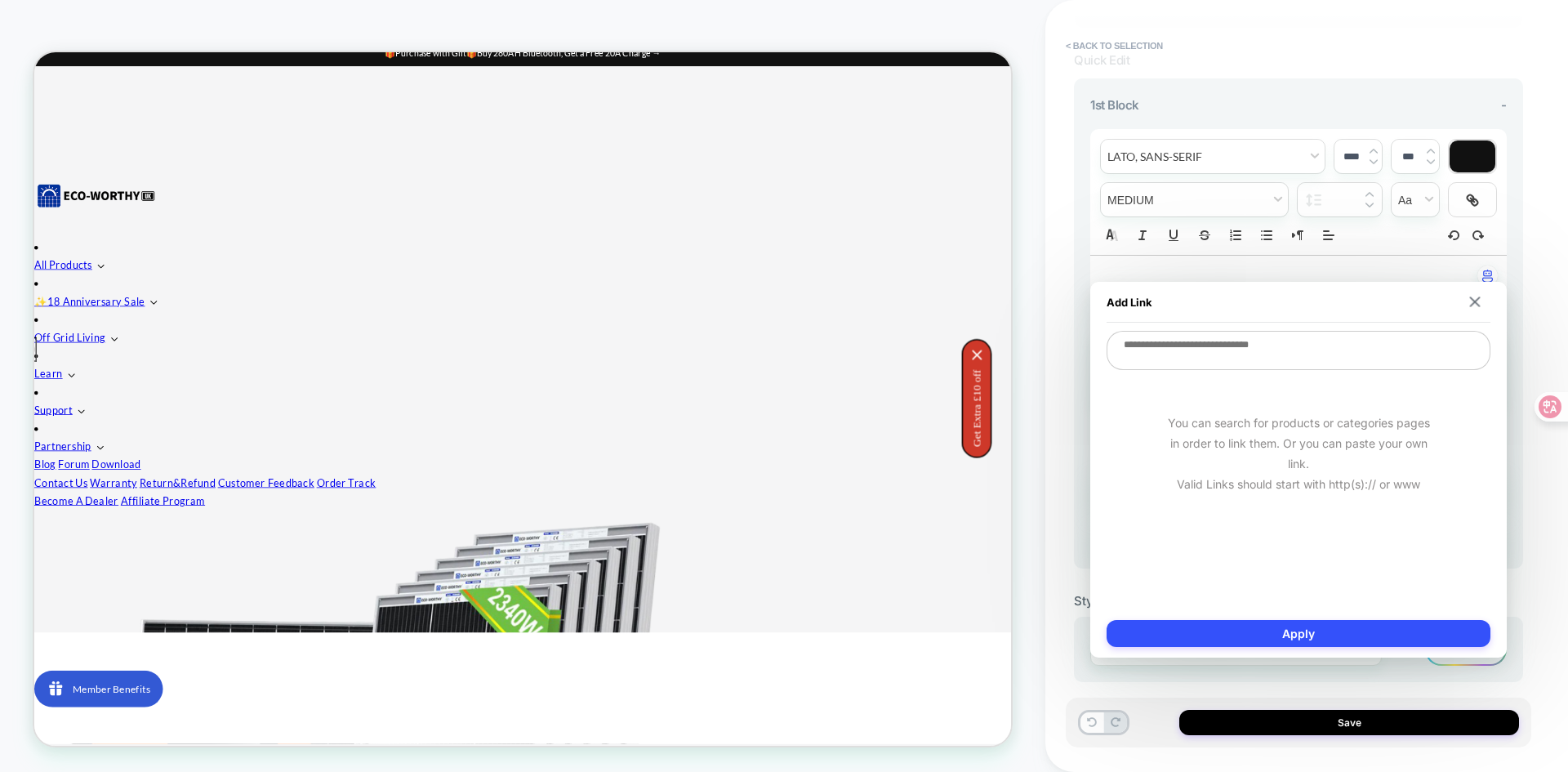
click at [1179, 354] on textarea at bounding box center [1298, 350] width 383 height 40
type textarea "*"
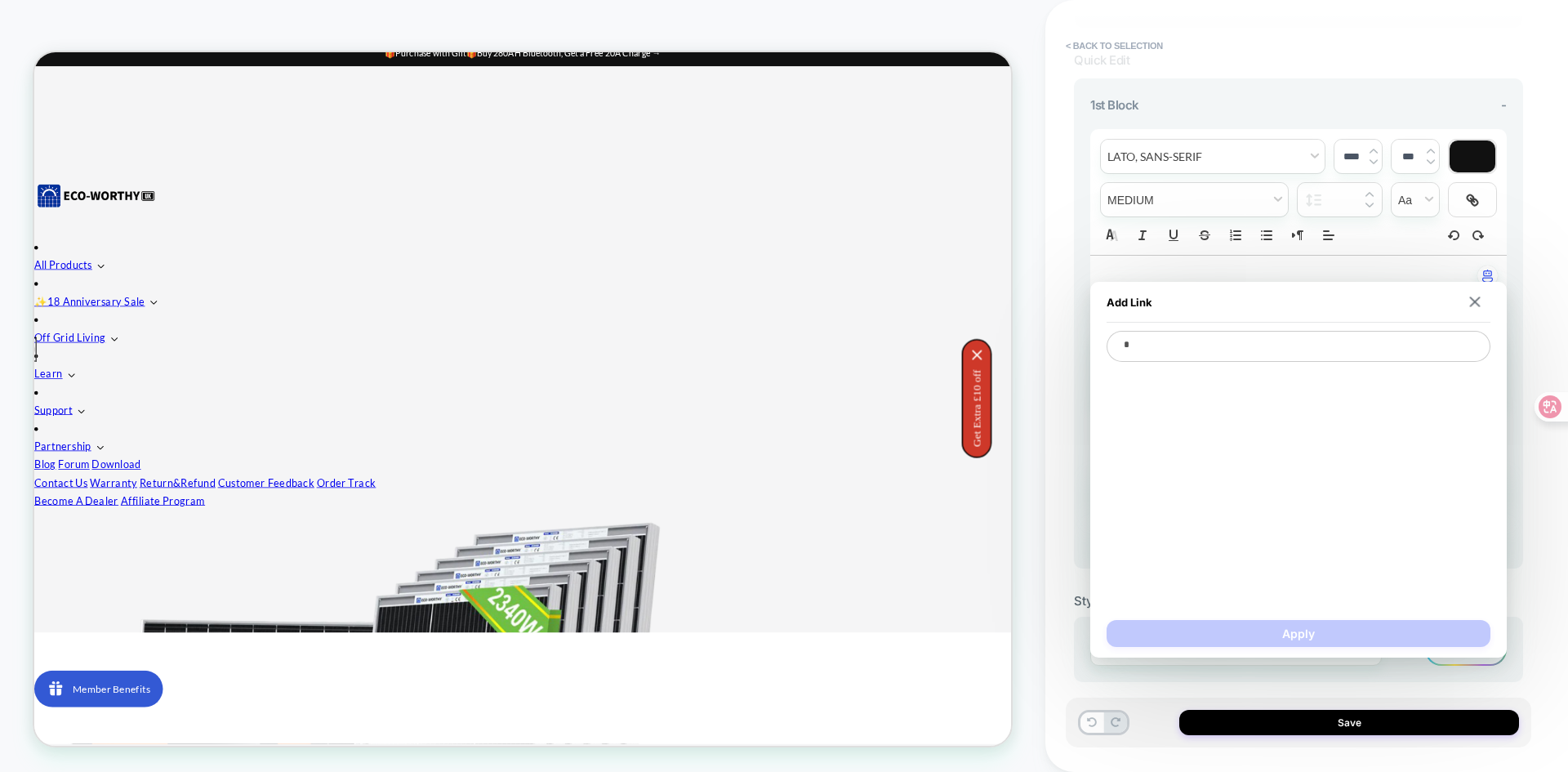
type textarea "*"
type textarea "**"
type textarea "*"
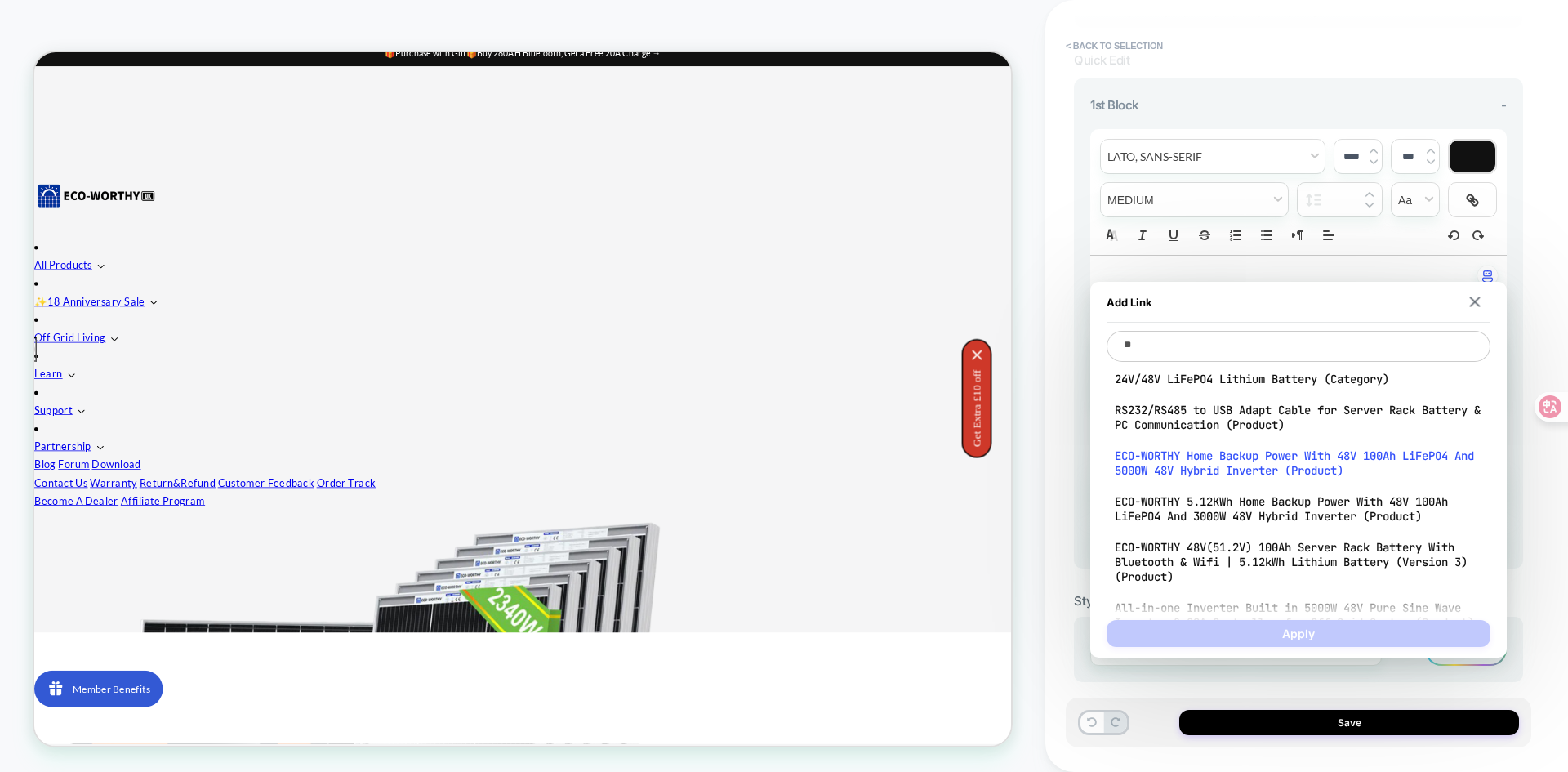
type textarea "**"
click at [1269, 454] on span "ECO-WORTHY Home Backup Power With 48V 100Ah LiFePO4 And 5000W 48V Hybrid Invert…" at bounding box center [1299, 462] width 368 height 29
type textarea "*"
type textarea "**********"
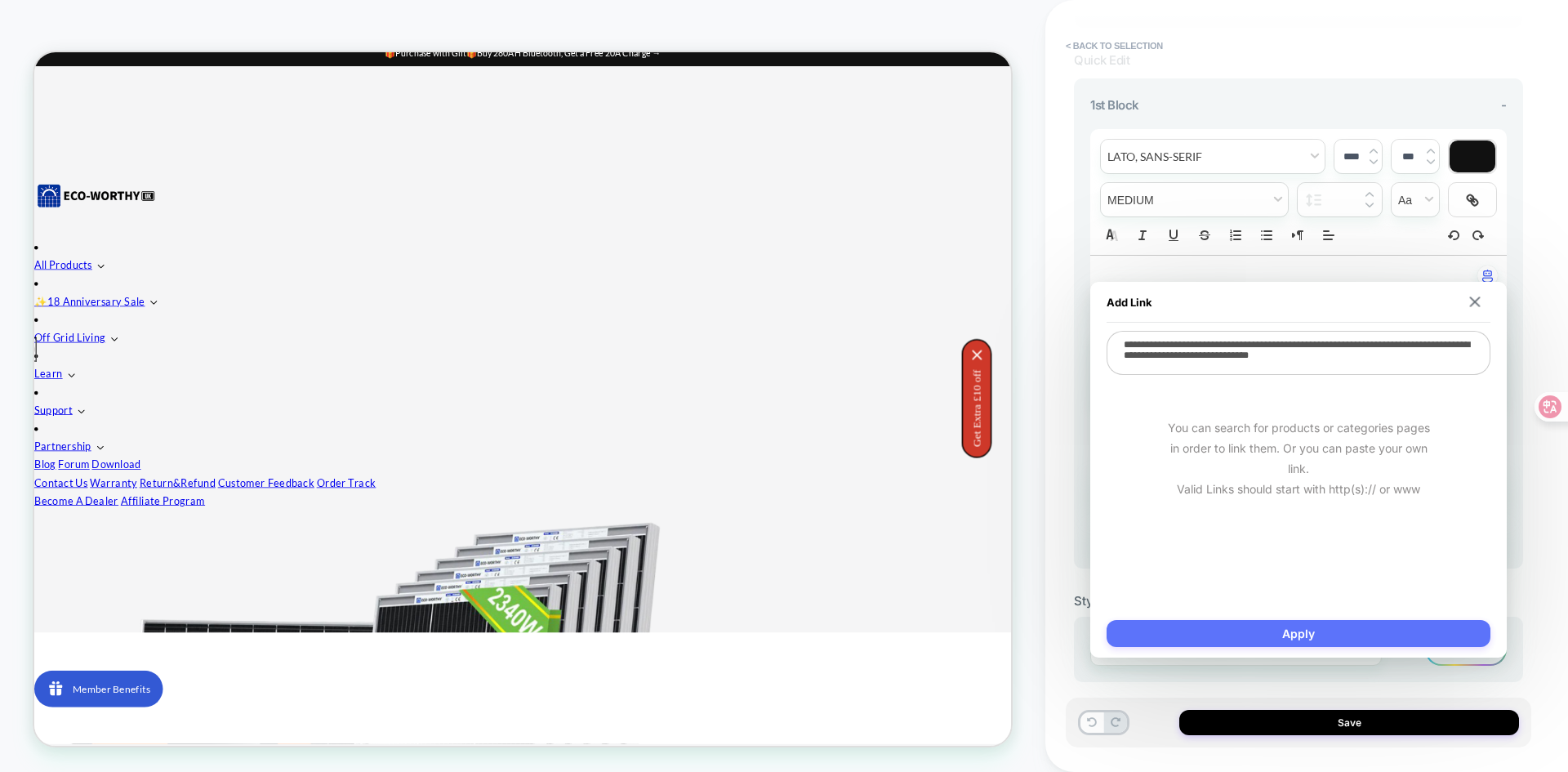
click at [1309, 628] on button "Apply" at bounding box center [1298, 633] width 383 height 27
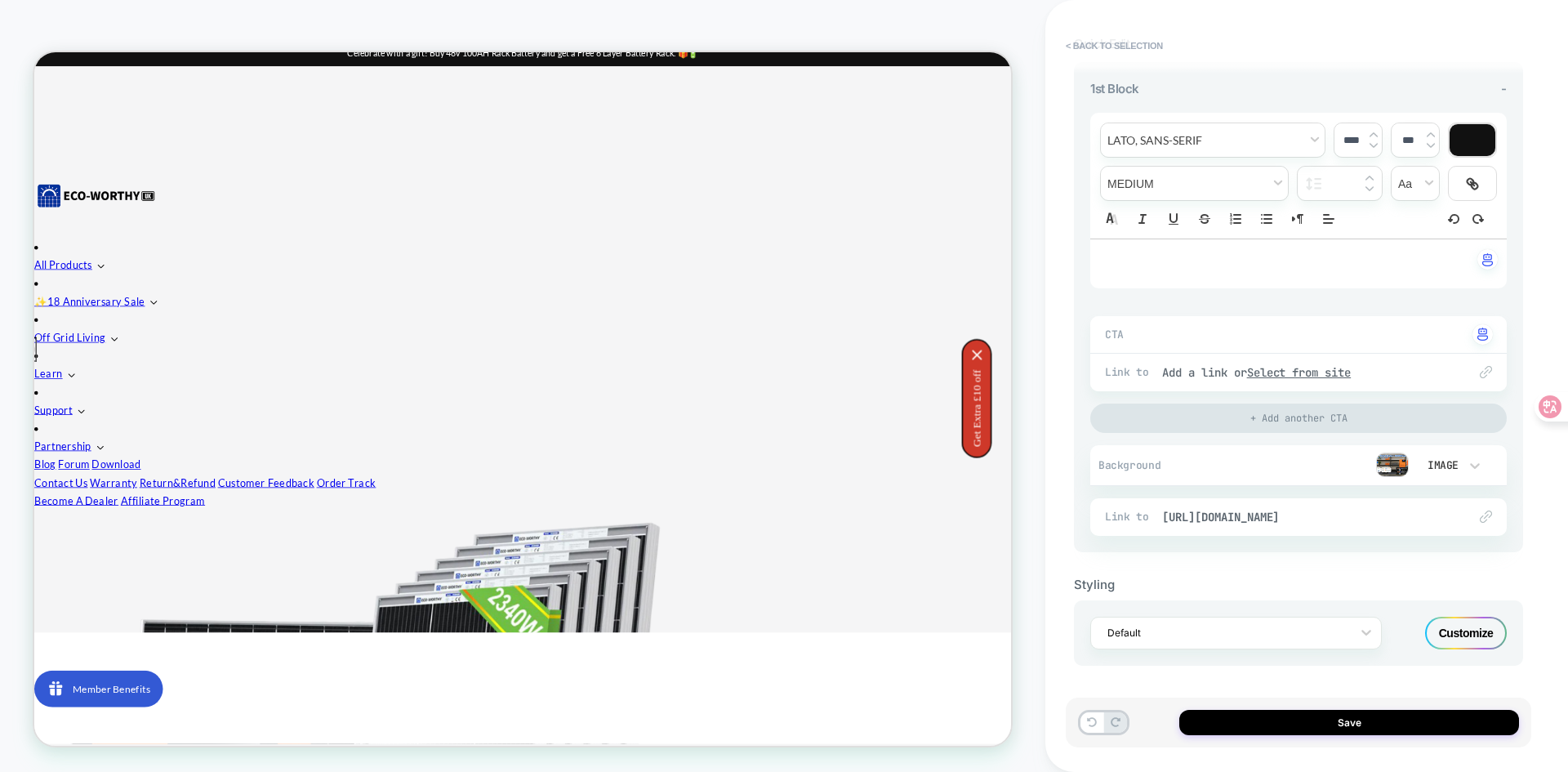
scroll to position [0, 0]
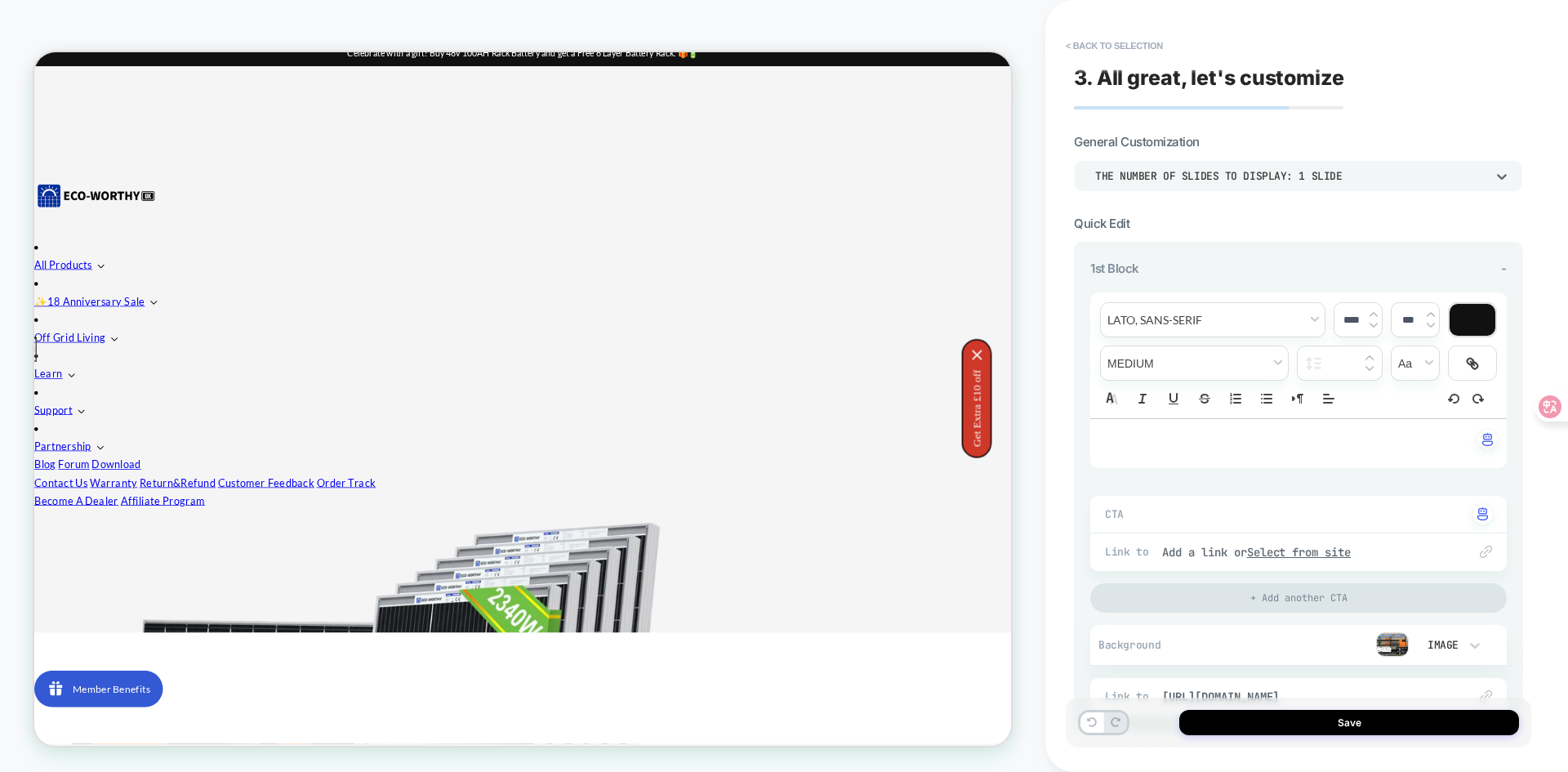
click at [1397, 173] on div "THE NUMBER OF SLIDES TO DISPLAY: 1 SLIDE" at bounding box center [1290, 176] width 390 height 14
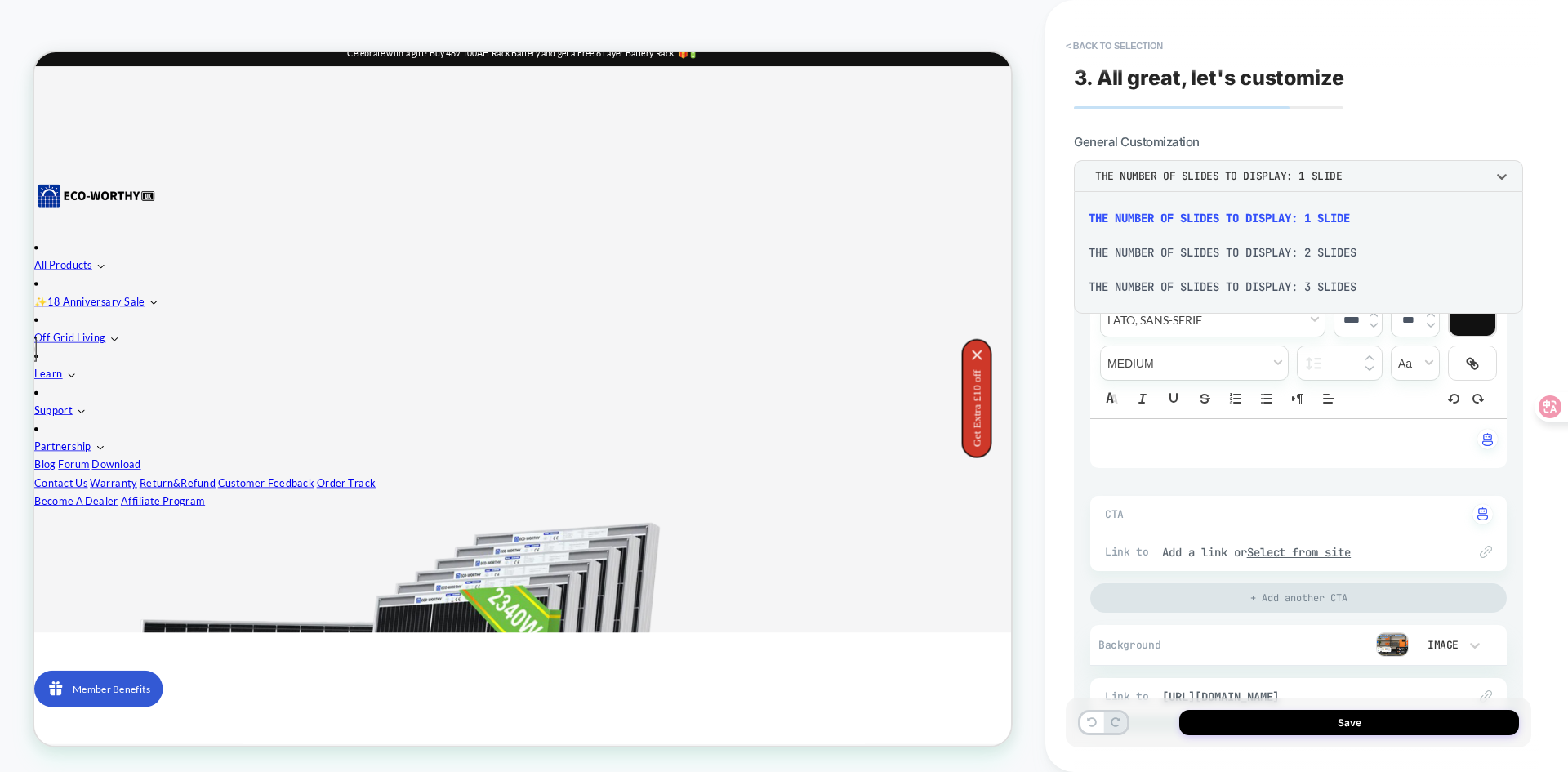
click at [1320, 252] on div "THE NUMBER OF SLIDES TO DISPLAY: 2 SLIDES" at bounding box center [1299, 251] width 436 height 34
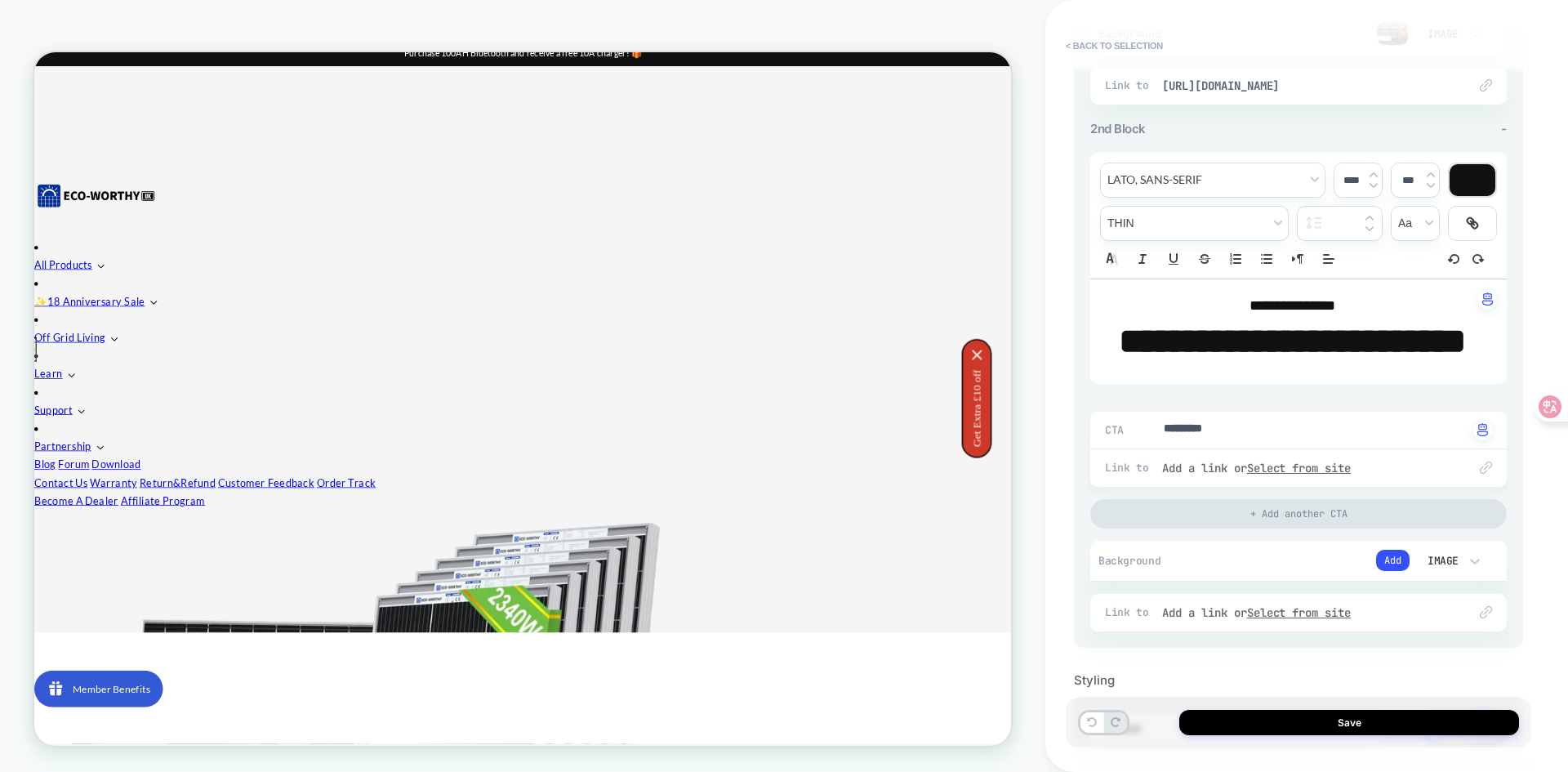
scroll to position [653, 0]
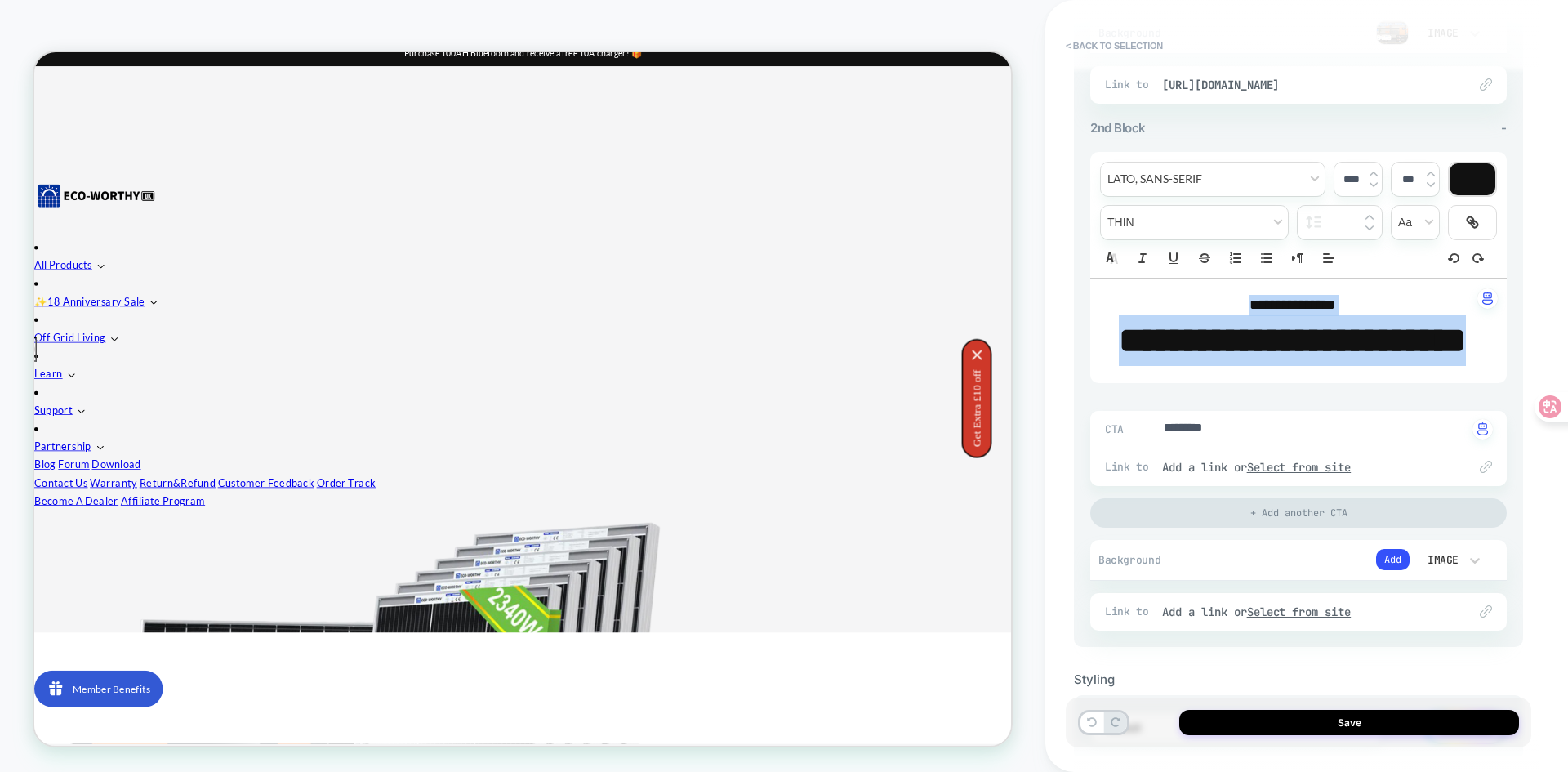
drag, startPoint x: 1204, startPoint y: 300, endPoint x: 1422, endPoint y: 430, distance: 253.8
click at [1422, 383] on div "**********" at bounding box center [1299, 331] width 417 height 105
type textarea "*"
type input "****"
type textarea "*"
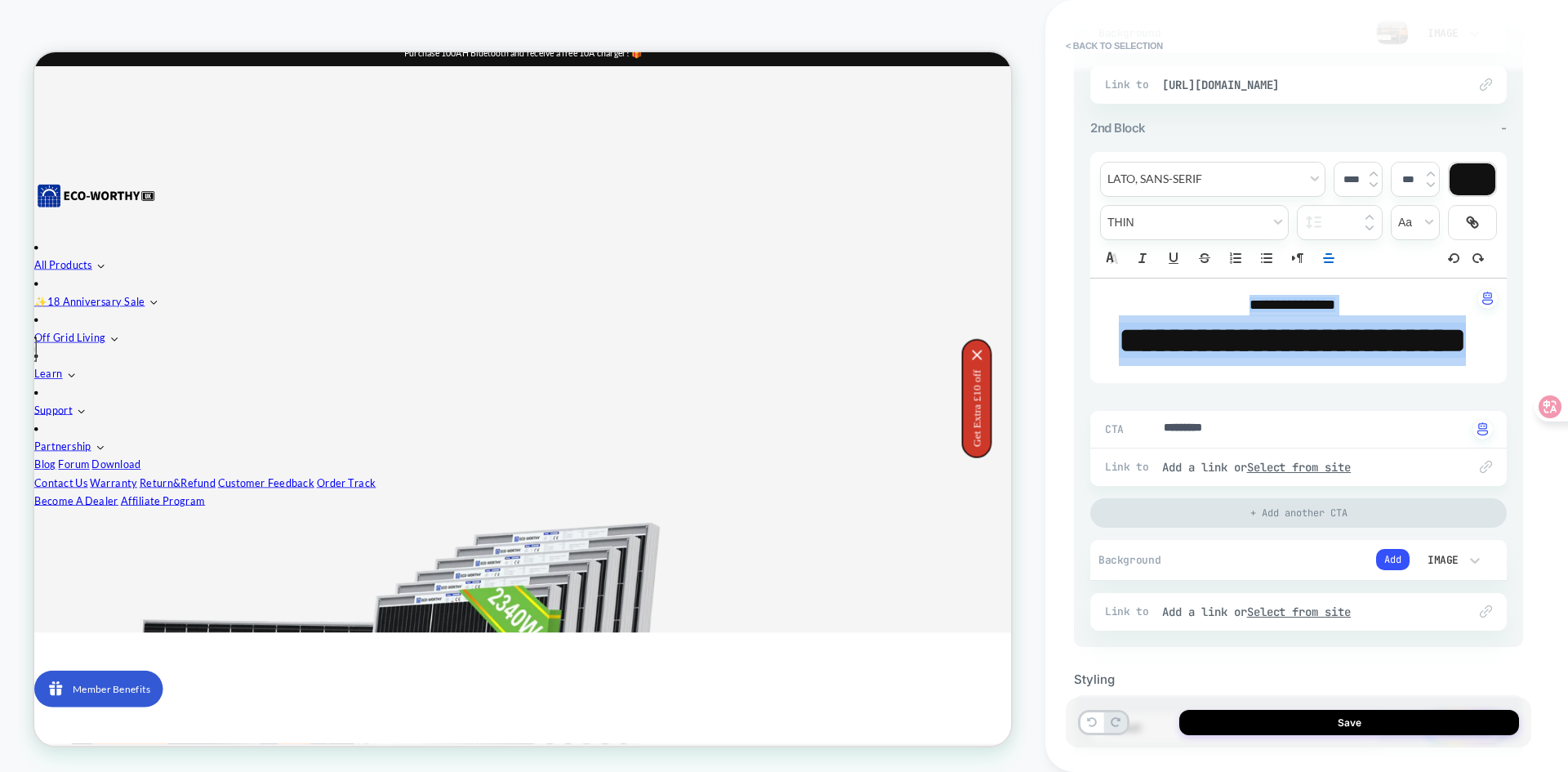
type input "****"
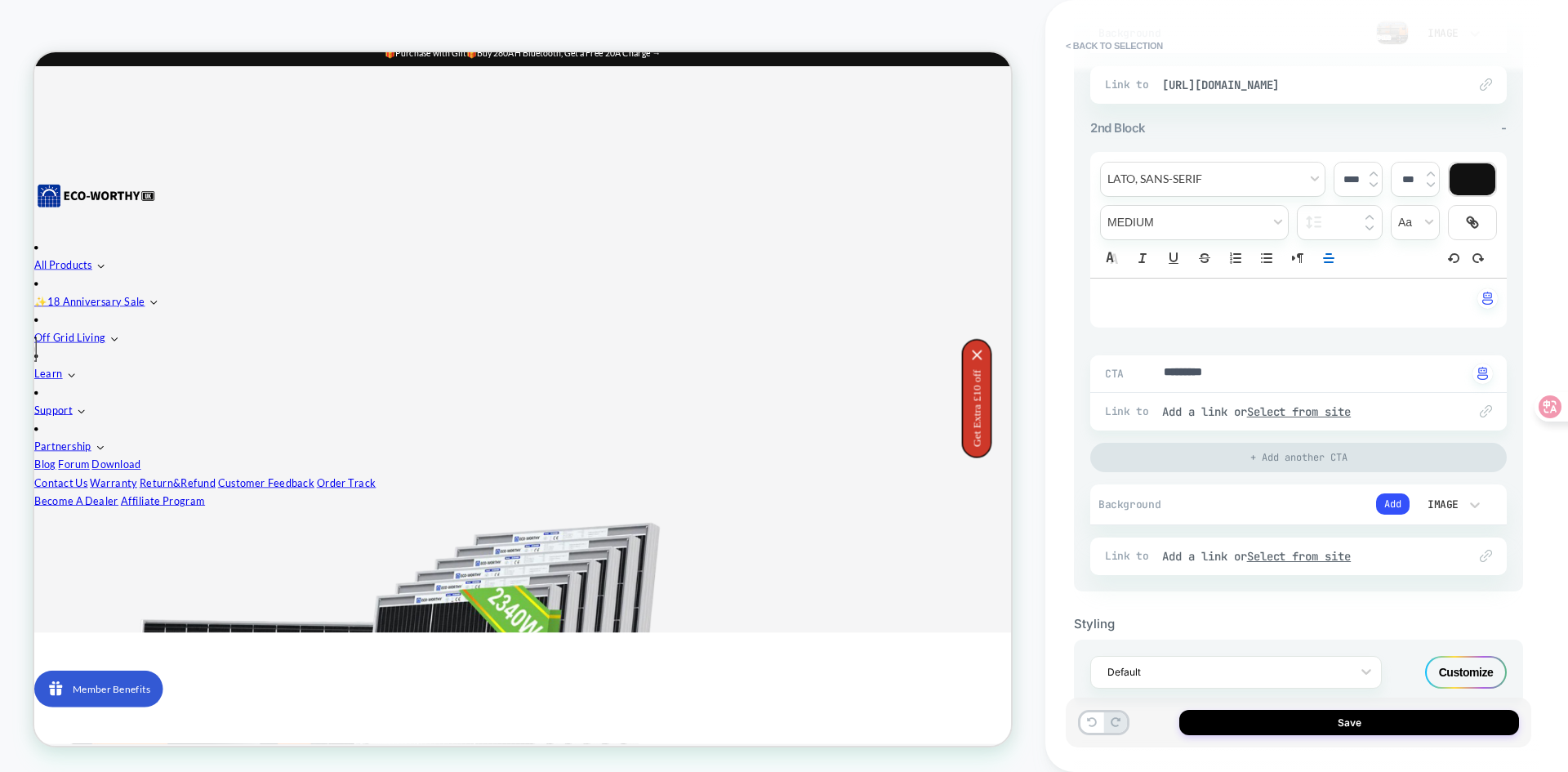
drag, startPoint x: 1295, startPoint y: 383, endPoint x: 1187, endPoint y: 369, distance: 108.9
click at [1187, 369] on div "CTA ********* Click to change to alternative text" at bounding box center [1299, 374] width 417 height 37
type textarea "*"
drag, startPoint x: 1242, startPoint y: 373, endPoint x: 1127, endPoint y: 368, distance: 115.1
drag, startPoint x: 1307, startPoint y: 414, endPoint x: 1315, endPoint y: 521, distance: 107.3
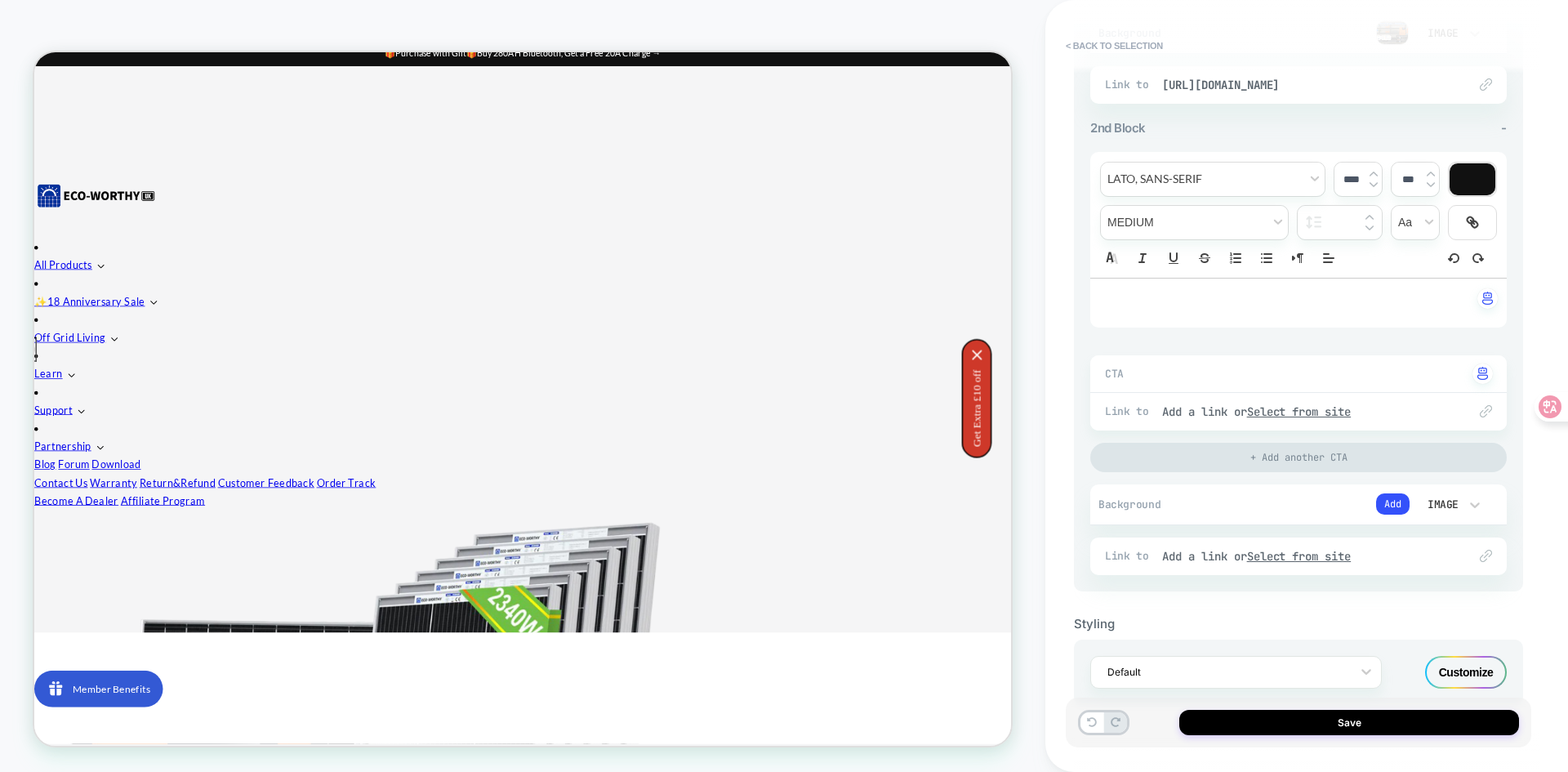
click at [1302, 526] on div "**********" at bounding box center [1299, 357] width 417 height 435
click at [1390, 499] on button "Add" at bounding box center [1393, 504] width 33 height 21
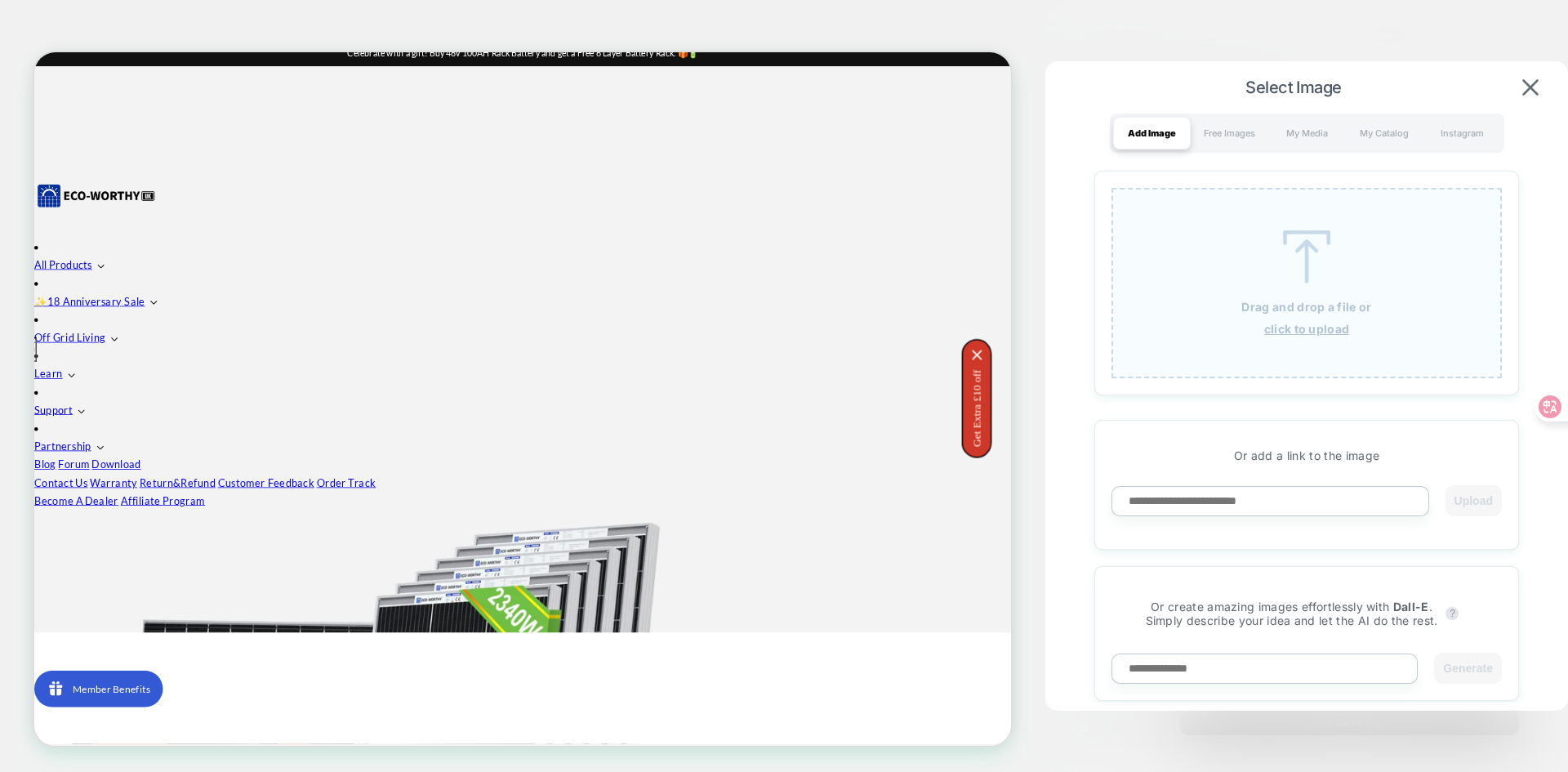
click at [1283, 297] on div "Drag and drop a file or click to upload" at bounding box center [1307, 283] width 390 height 190
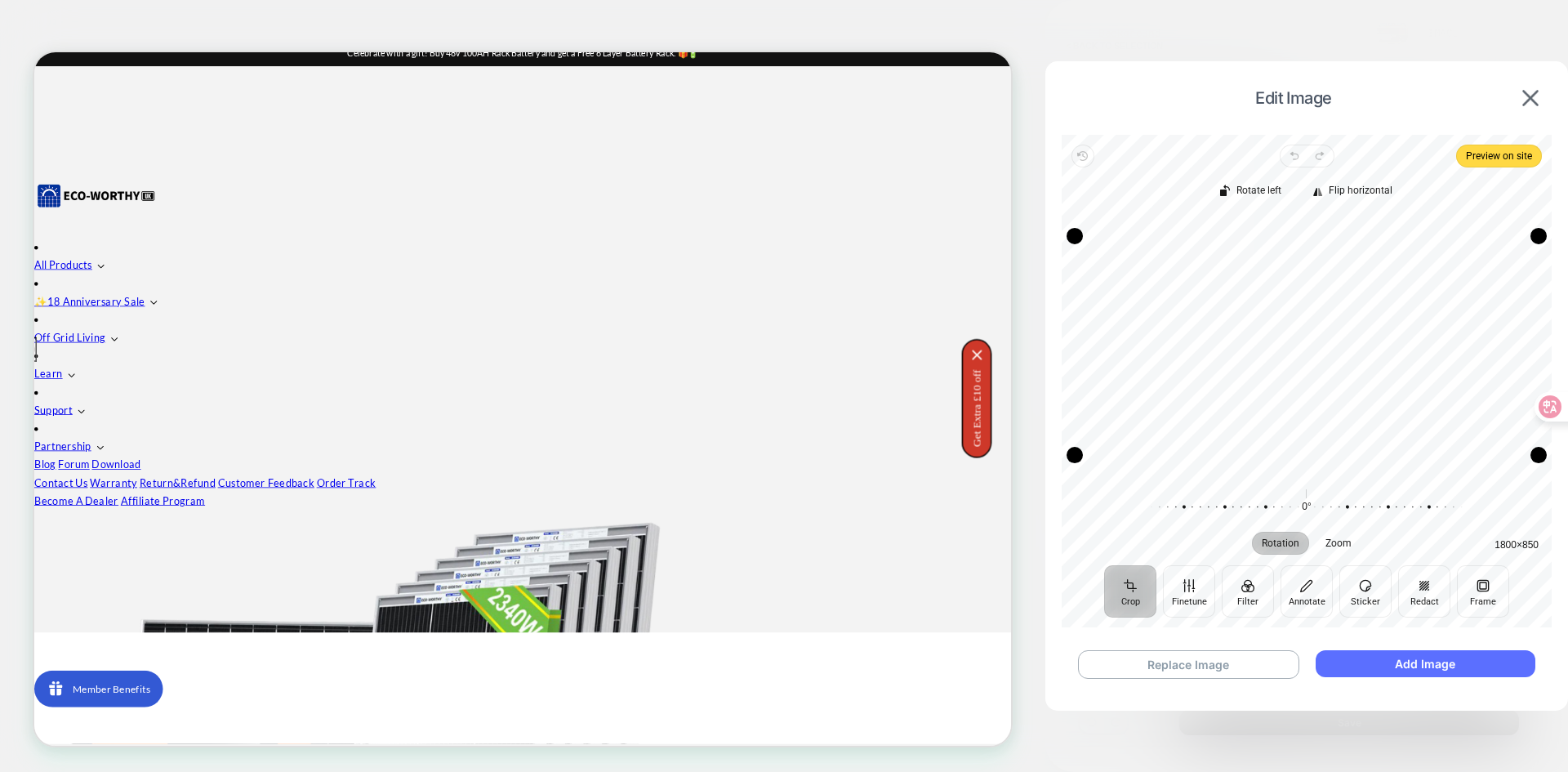
click at [1369, 659] on button "Add Image" at bounding box center [1426, 663] width 220 height 27
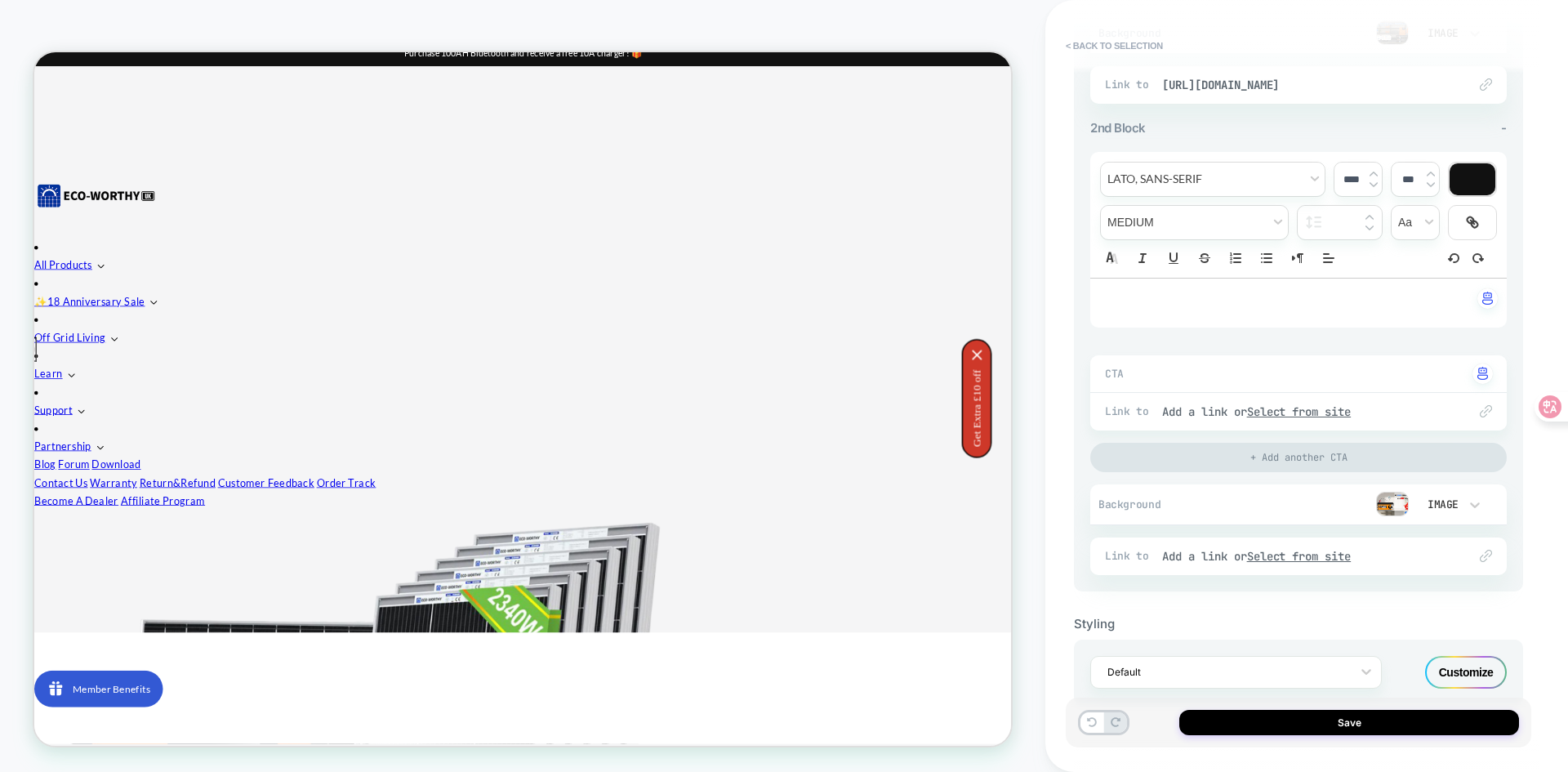
scroll to position [692, 0]
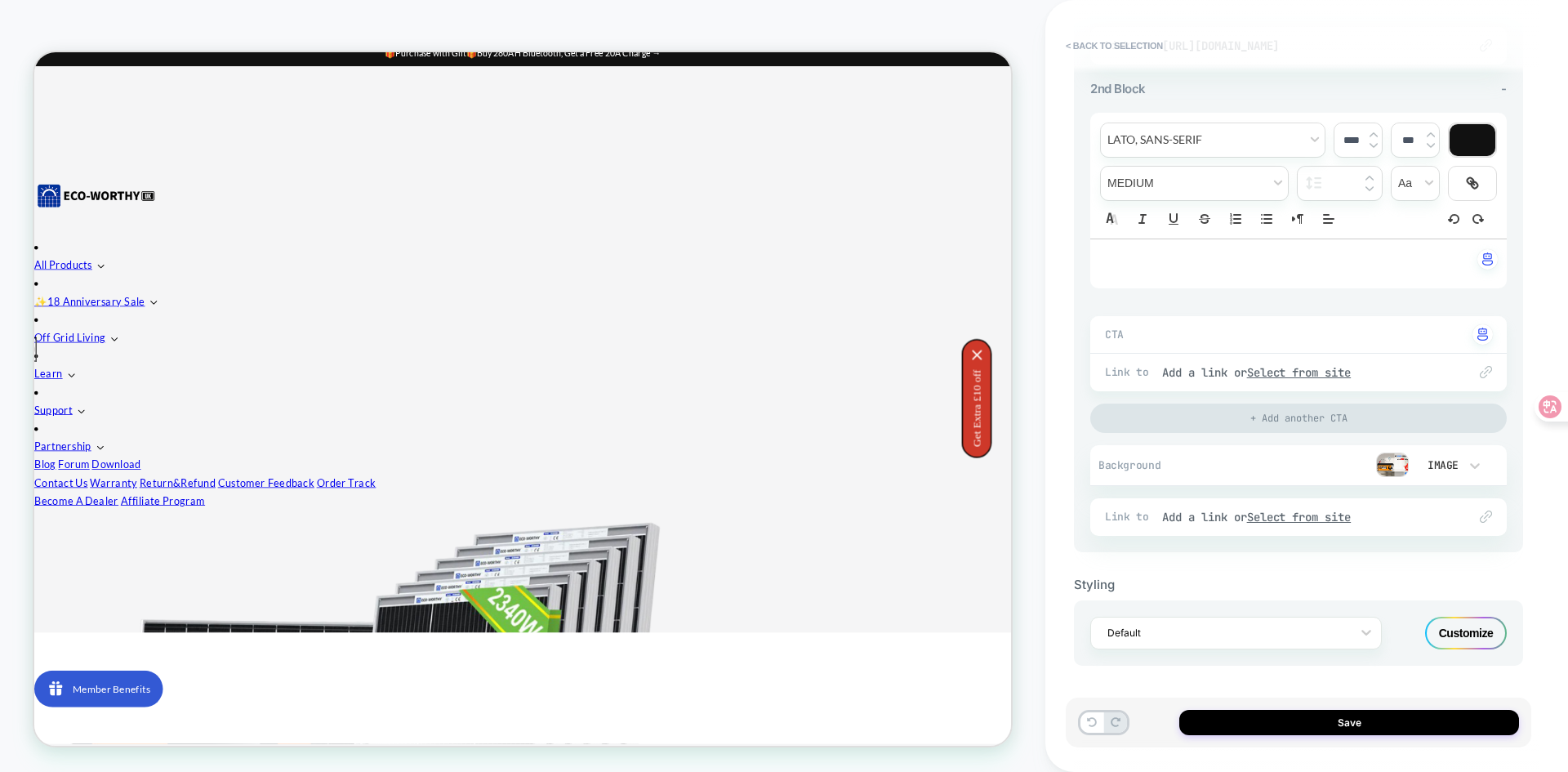
click at [1393, 470] on img at bounding box center [1392, 464] width 33 height 25
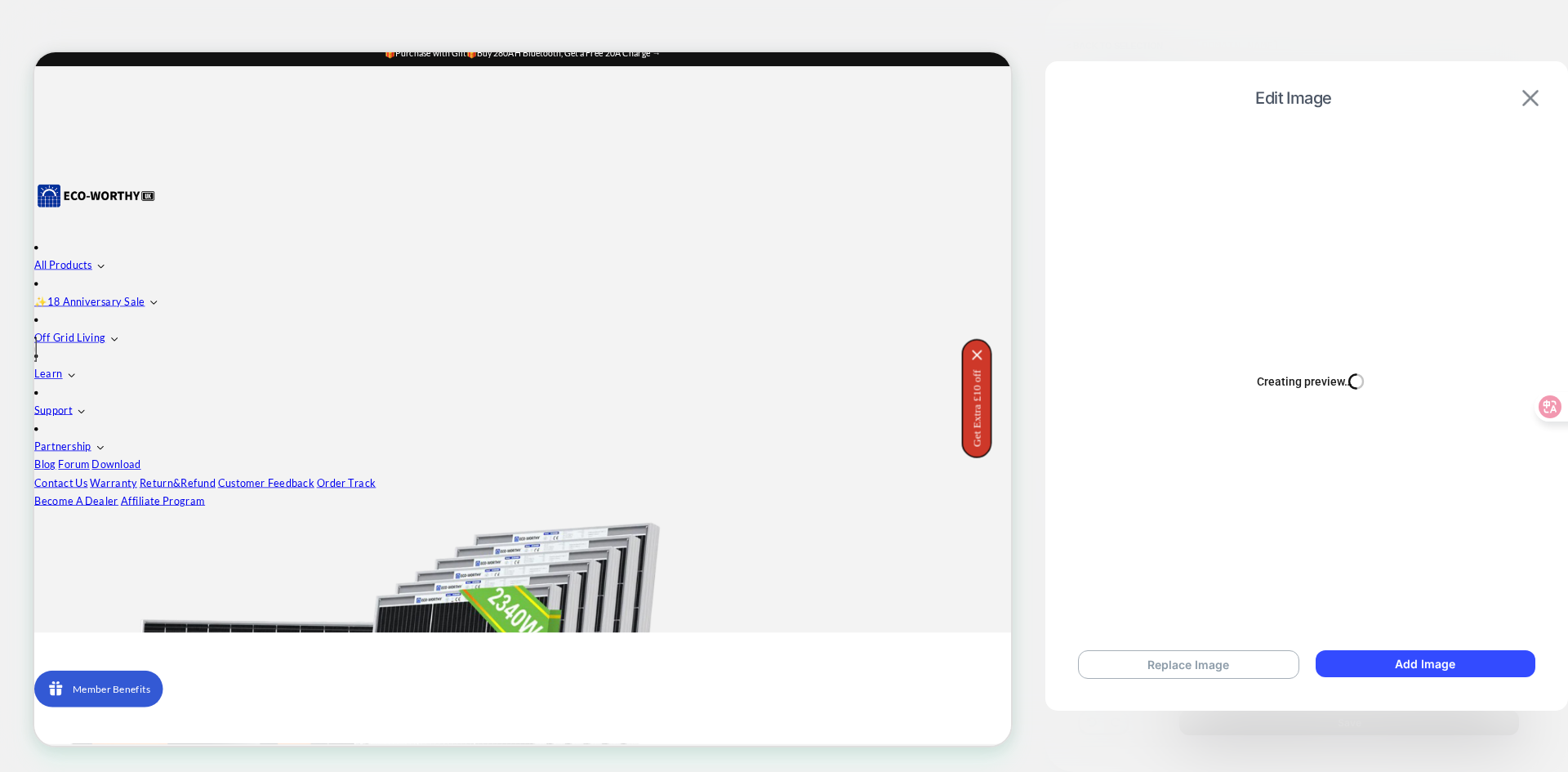
click at [1529, 101] on img at bounding box center [1530, 98] width 17 height 17
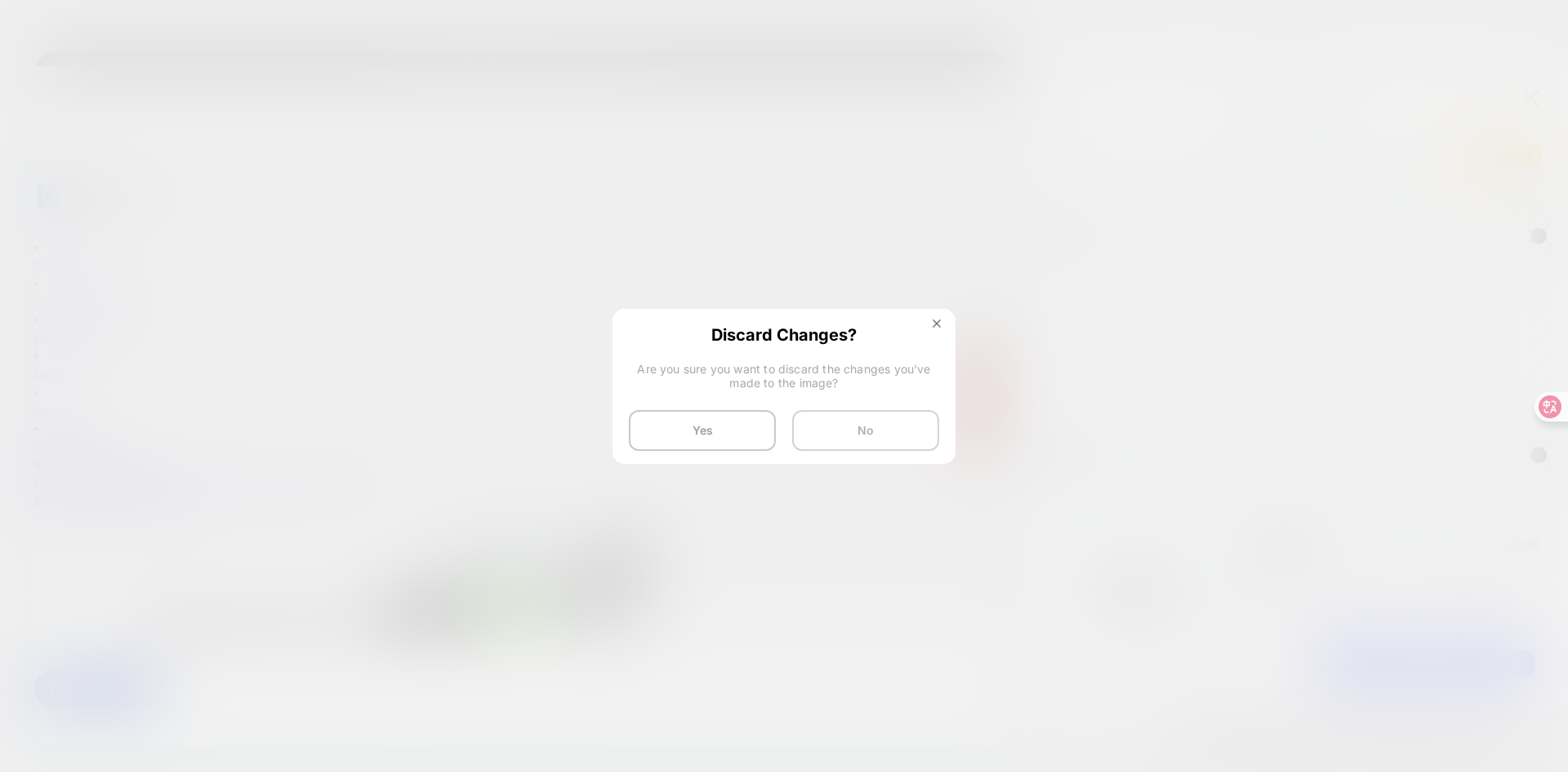
drag, startPoint x: 862, startPoint y: 426, endPoint x: 1103, endPoint y: 498, distance: 251.5
click at [862, 426] on button "No" at bounding box center [865, 430] width 147 height 40
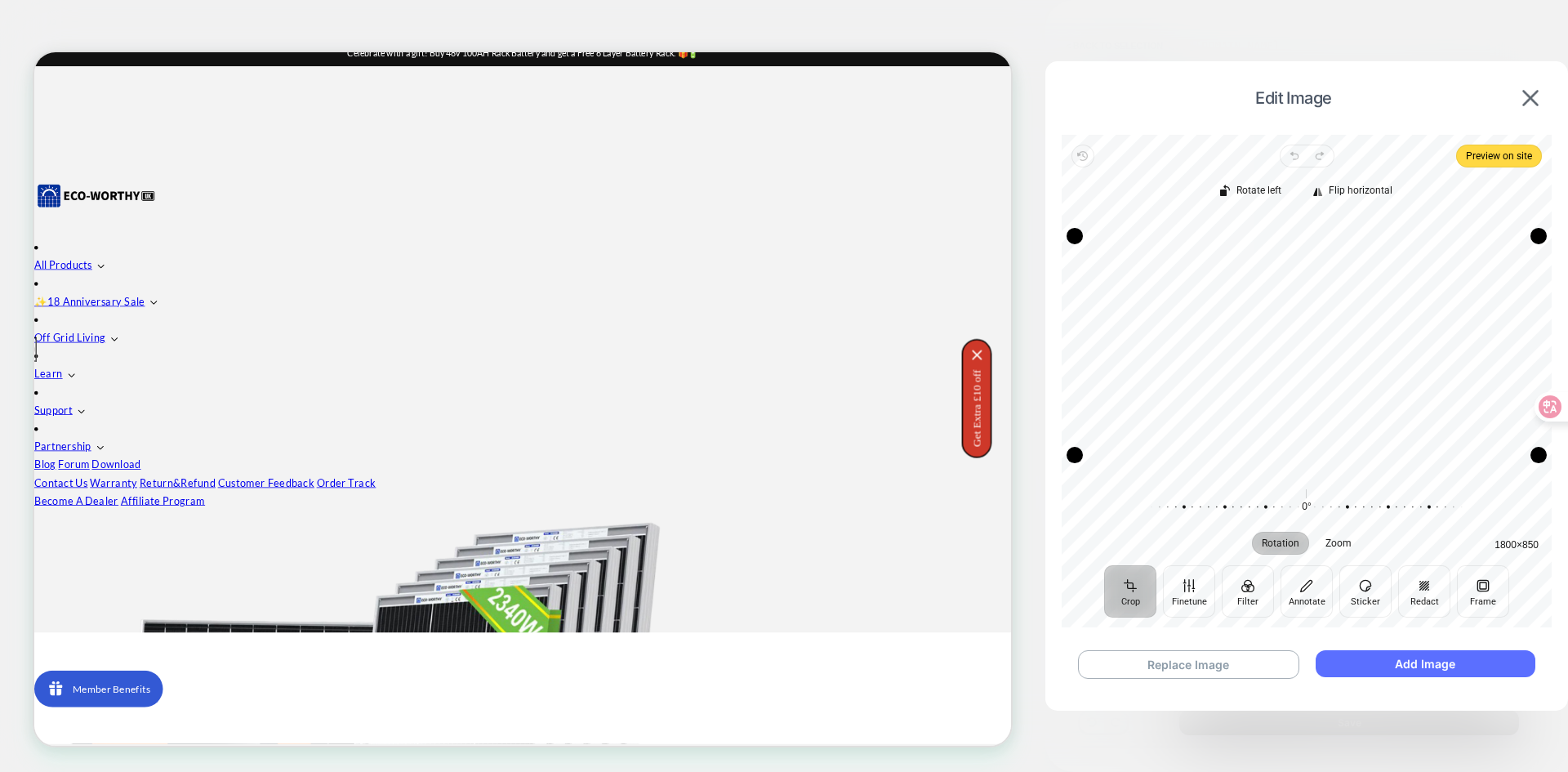
click at [1395, 664] on button "Add Image" at bounding box center [1426, 663] width 220 height 27
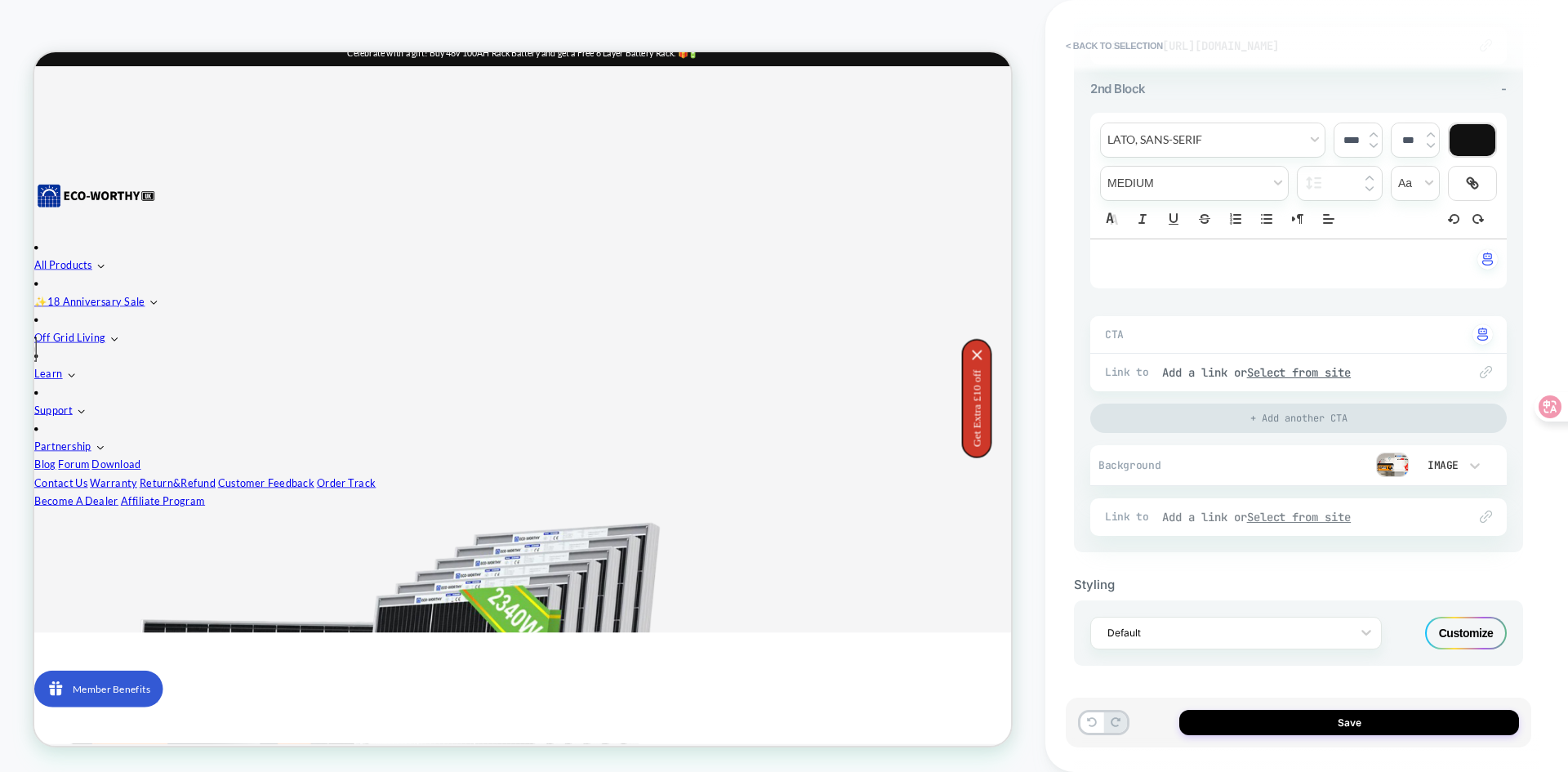
click at [1292, 520] on u "Select from site" at bounding box center [1299, 516] width 105 height 15
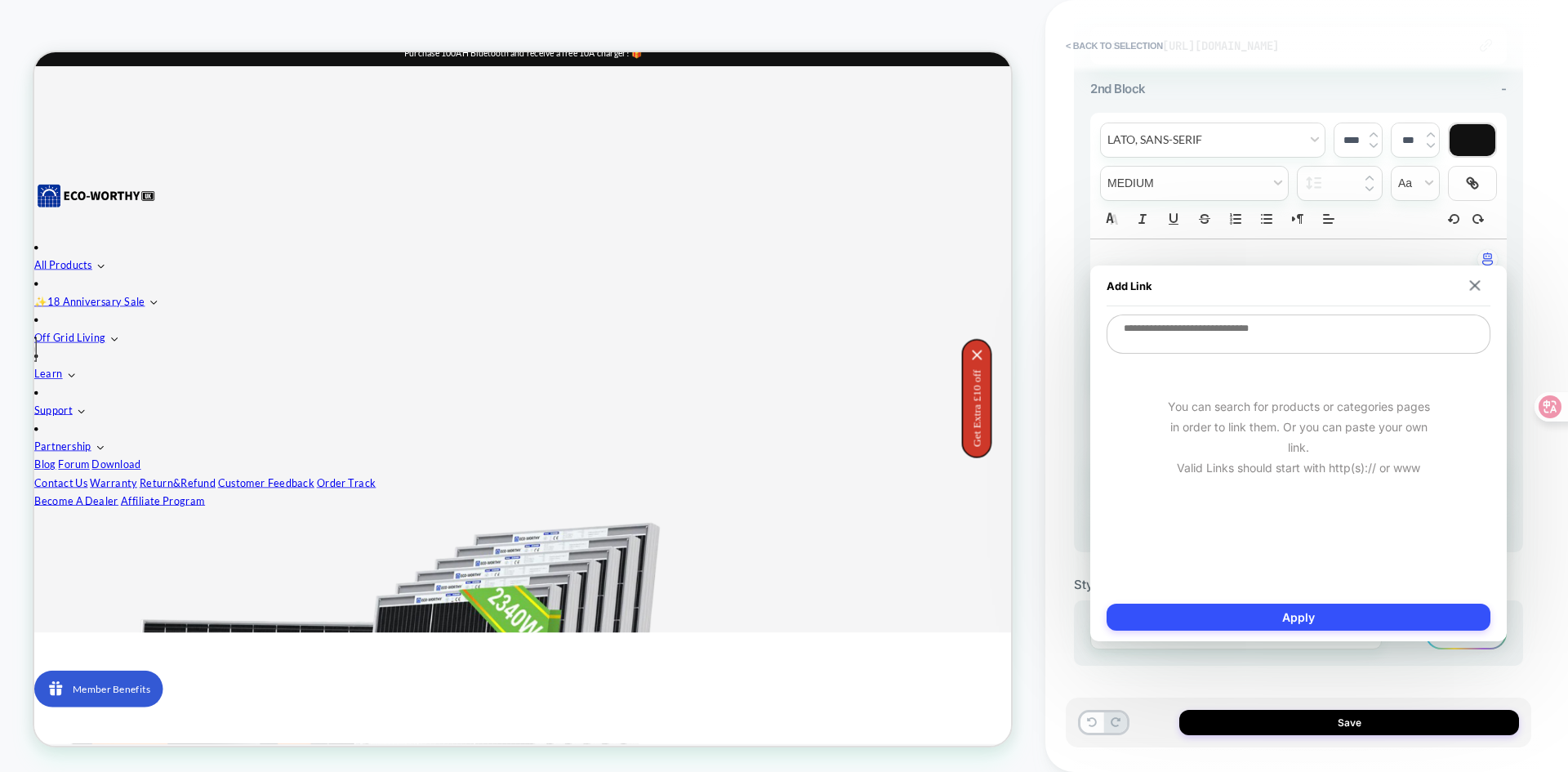
click at [1191, 328] on textarea at bounding box center [1298, 334] width 383 height 40
type textarea "*"
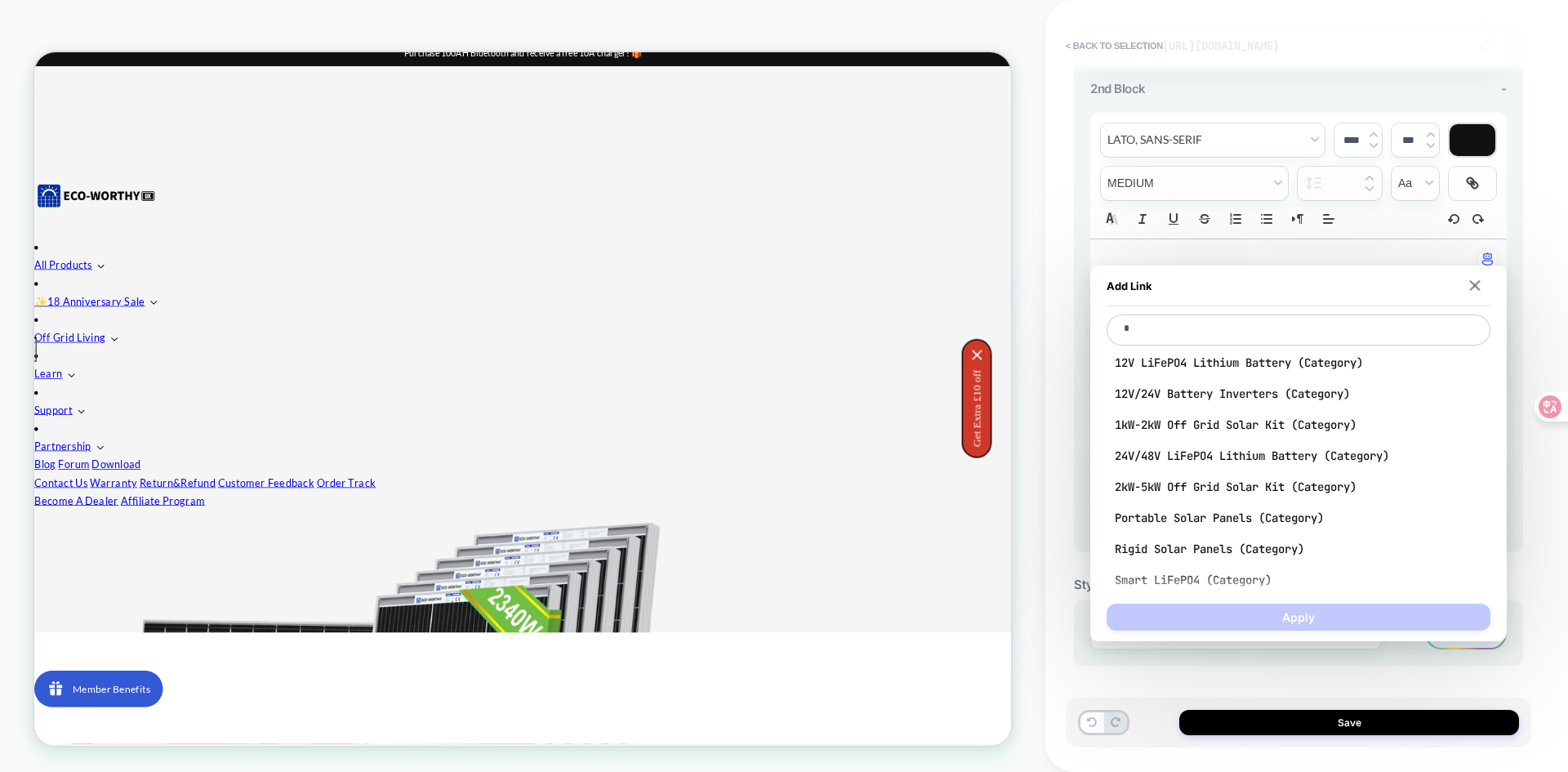
type textarea "*"
type textarea "**"
type textarea "*"
type textarea "***"
type textarea "*"
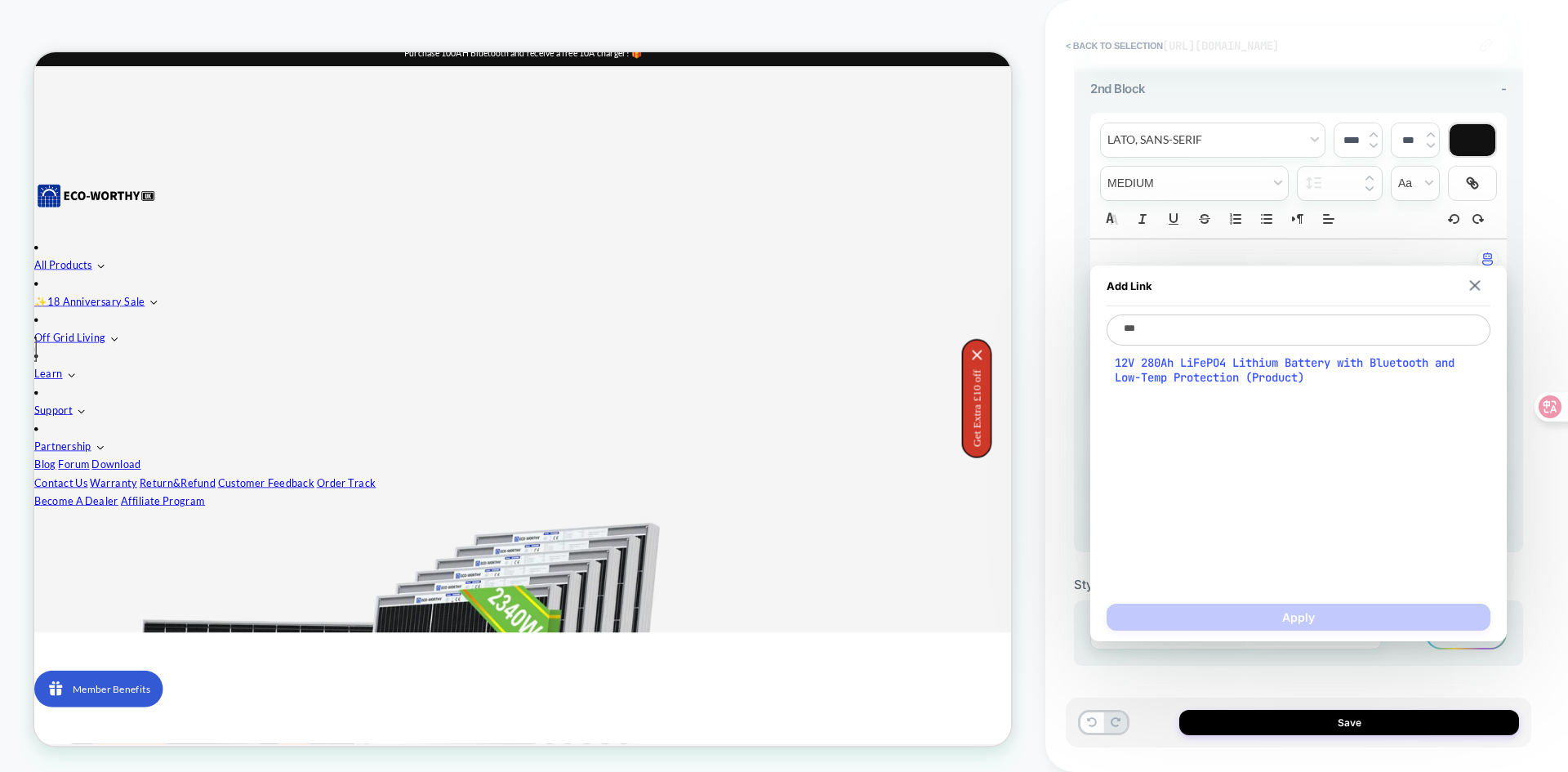
type textarea "***"
click at [1191, 363] on span "12V 280Ah LiFePO4 Lithium Battery with Bluetooth and Low-Temp Protection (Produ…" at bounding box center [1299, 369] width 368 height 29
type textarea "*"
type textarea "**********"
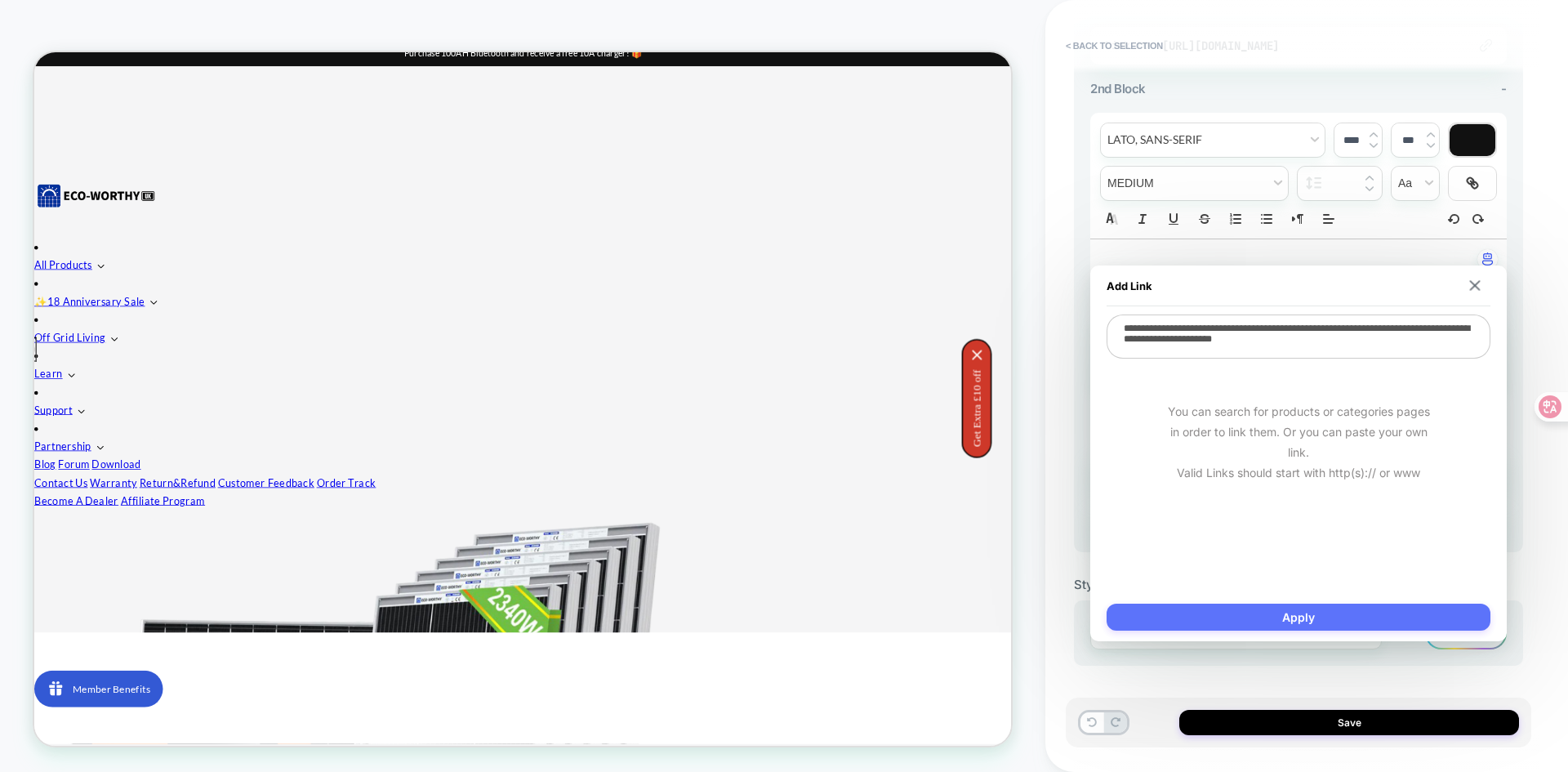
click at [1289, 611] on button "Apply" at bounding box center [1298, 616] width 383 height 27
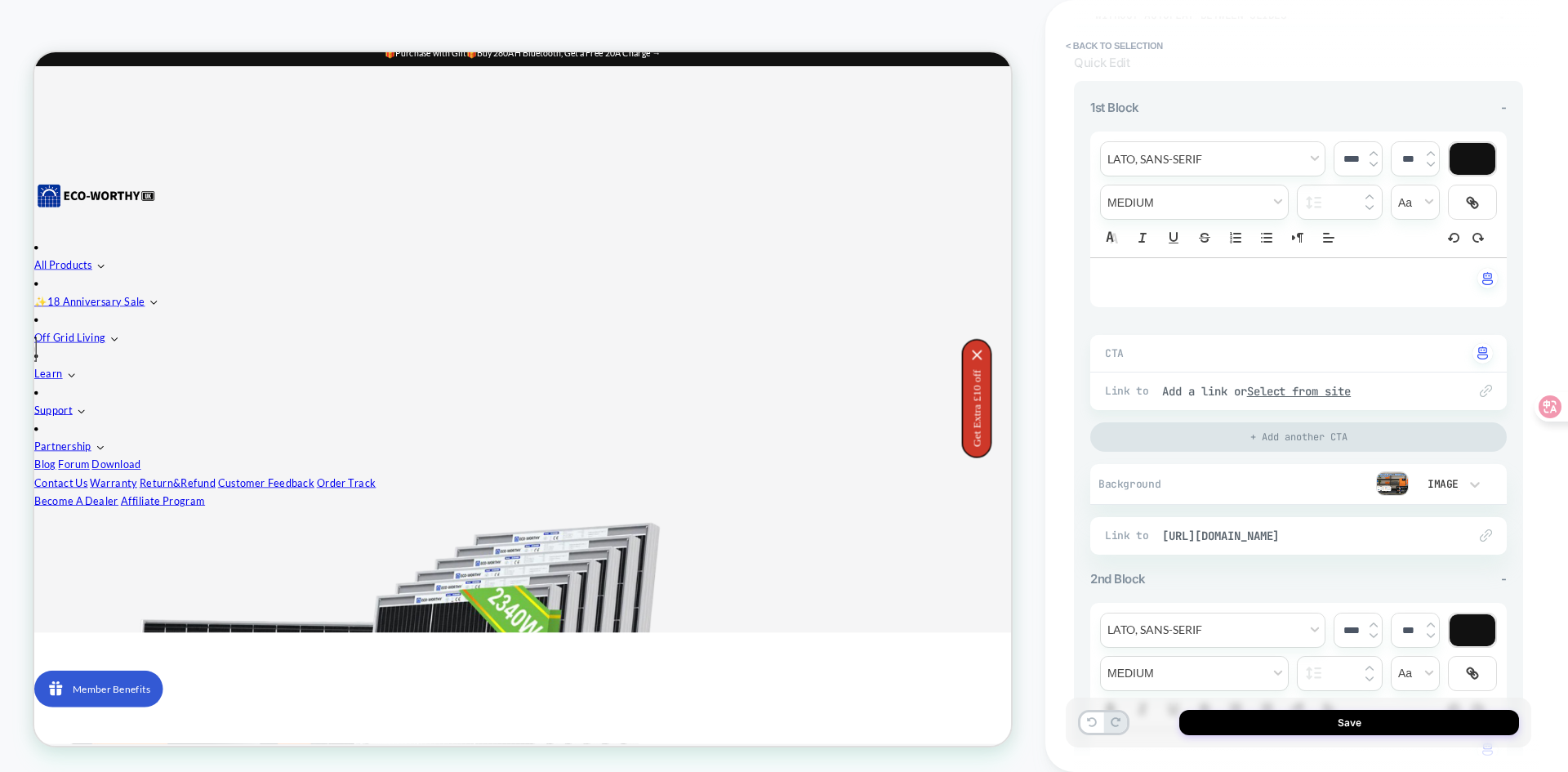
scroll to position [0, 0]
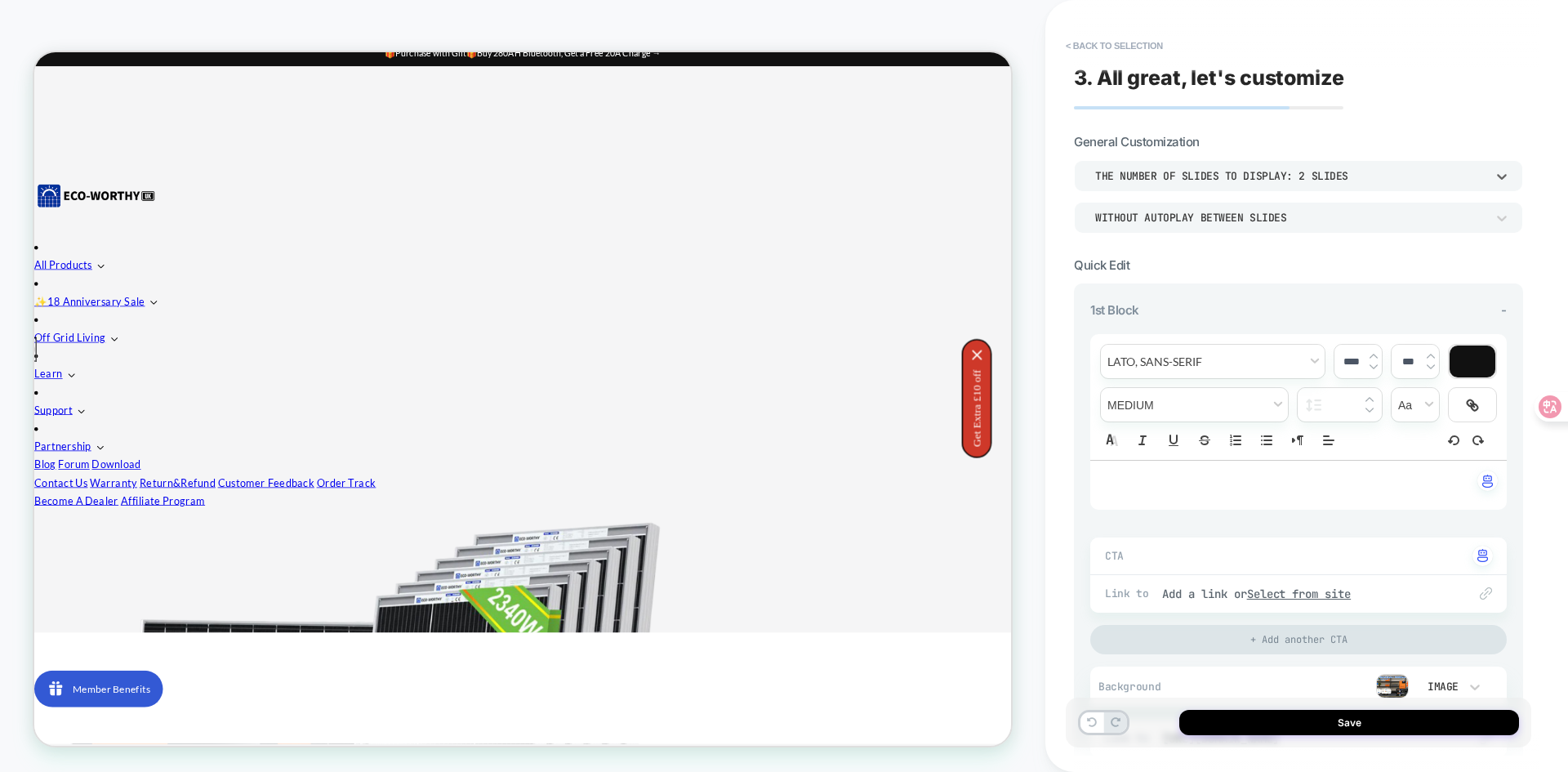
click at [1422, 179] on div "THE NUMBER OF SLIDES TO DISPLAY: 2 SLIDES" at bounding box center [1290, 176] width 390 height 14
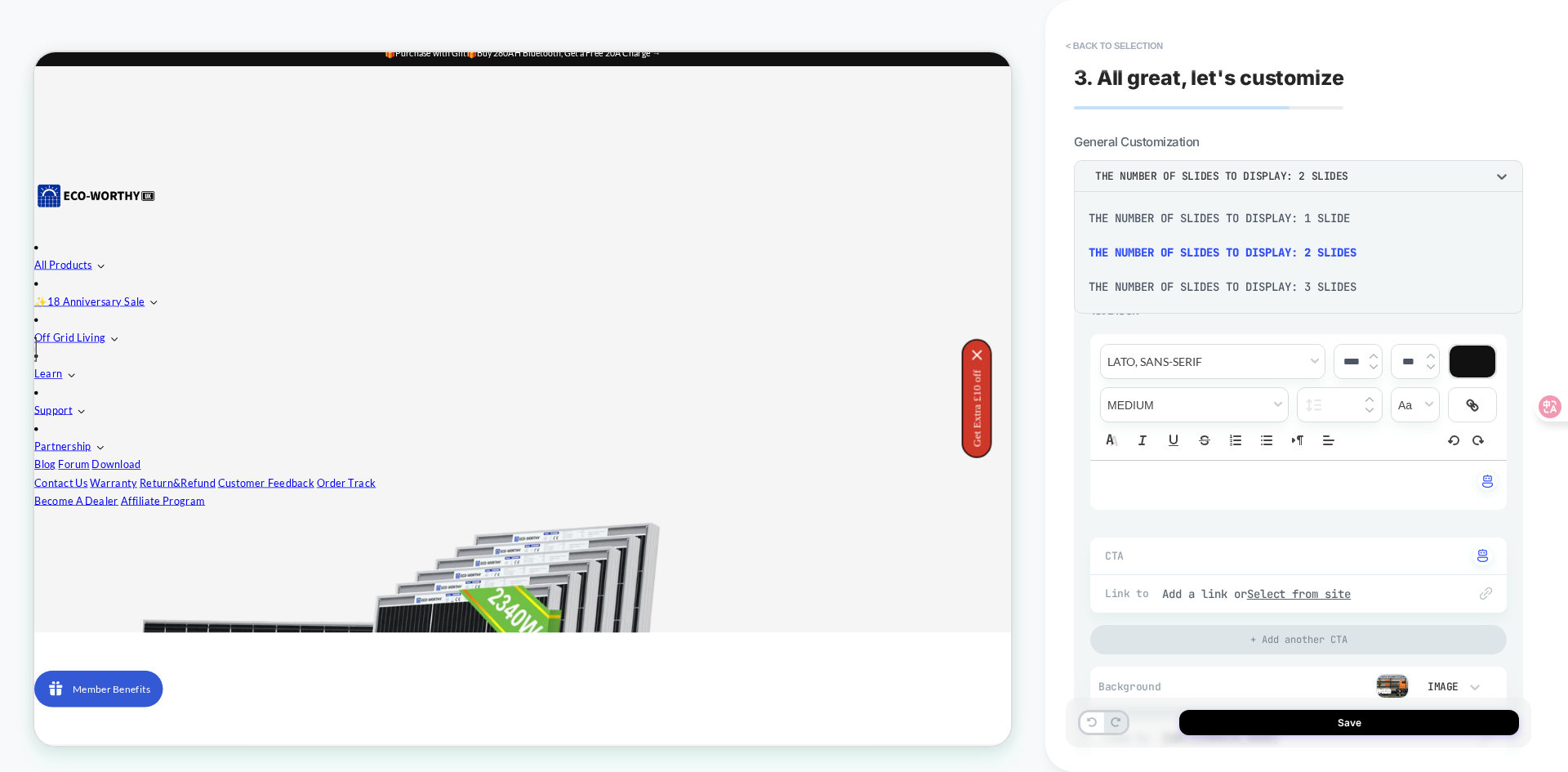
click at [1302, 300] on div "THE NUMBER OF SLIDES TO DISPLAY: 3 SLIDES" at bounding box center [1299, 286] width 436 height 34
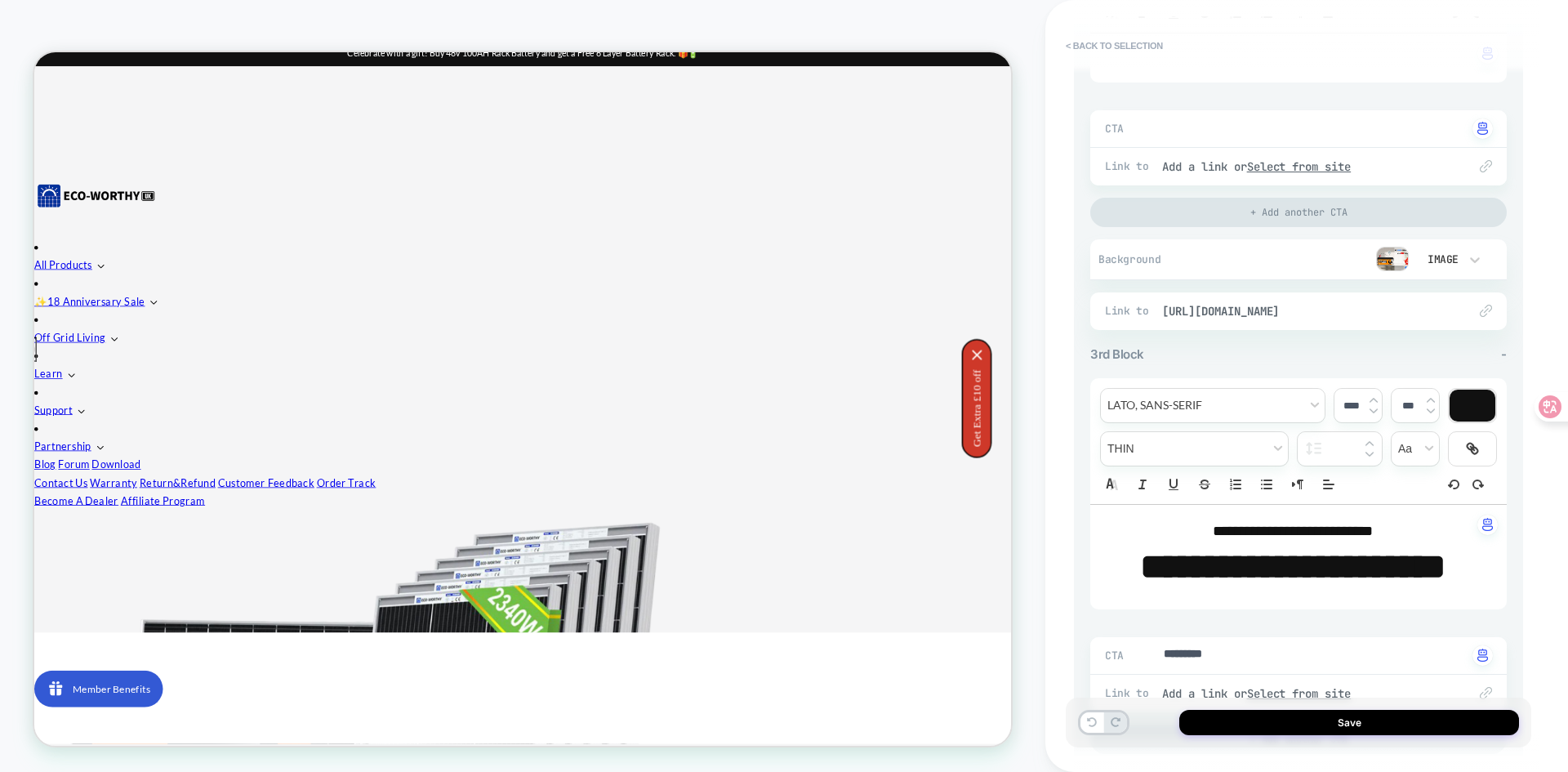
scroll to position [1225, 0]
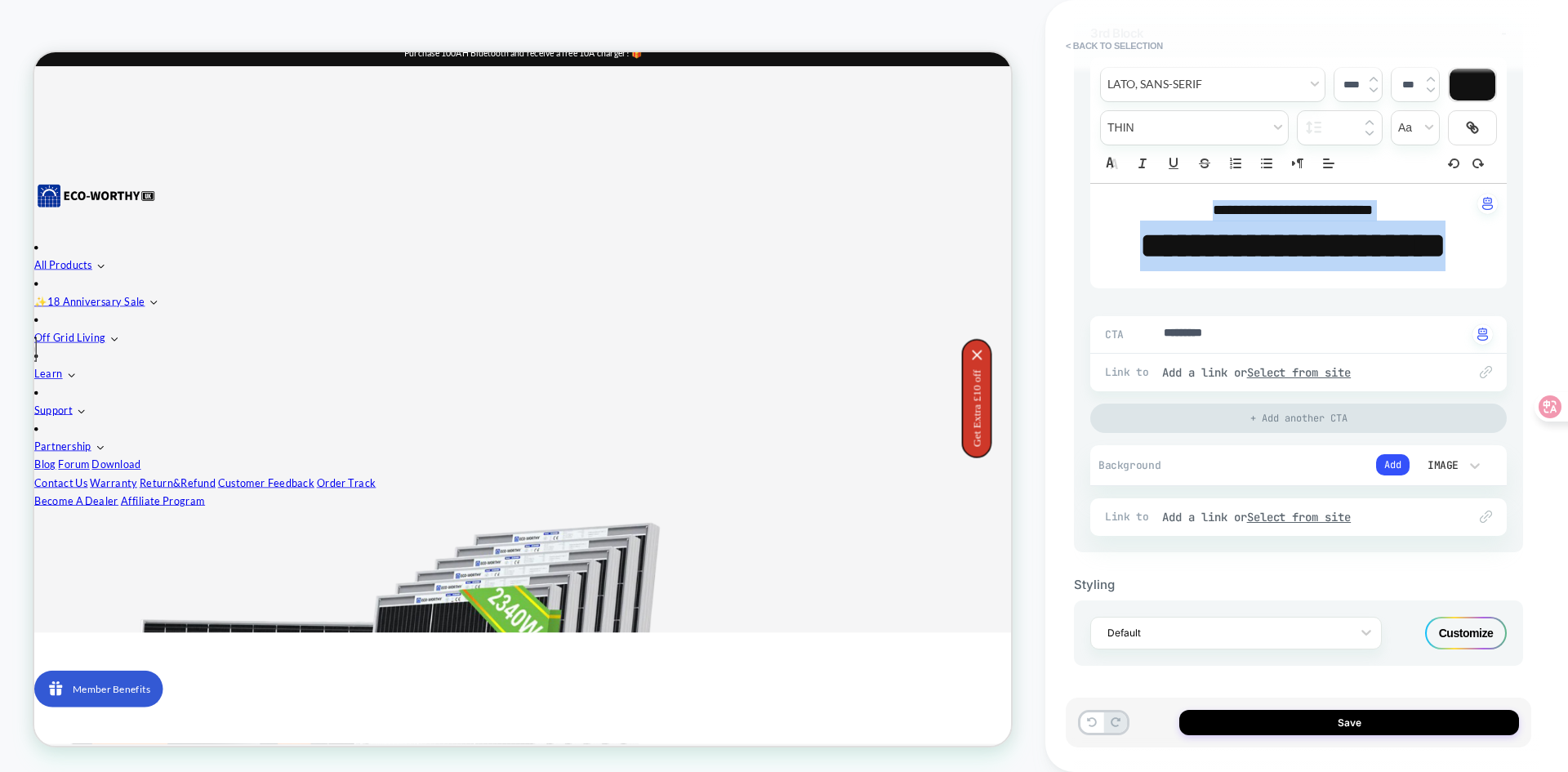
drag, startPoint x: 1367, startPoint y: 298, endPoint x: 1172, endPoint y: 200, distance: 218.2
click at [1172, 200] on div "**********" at bounding box center [1299, 236] width 417 height 105
type textarea "*"
type input "****"
type textarea "*"
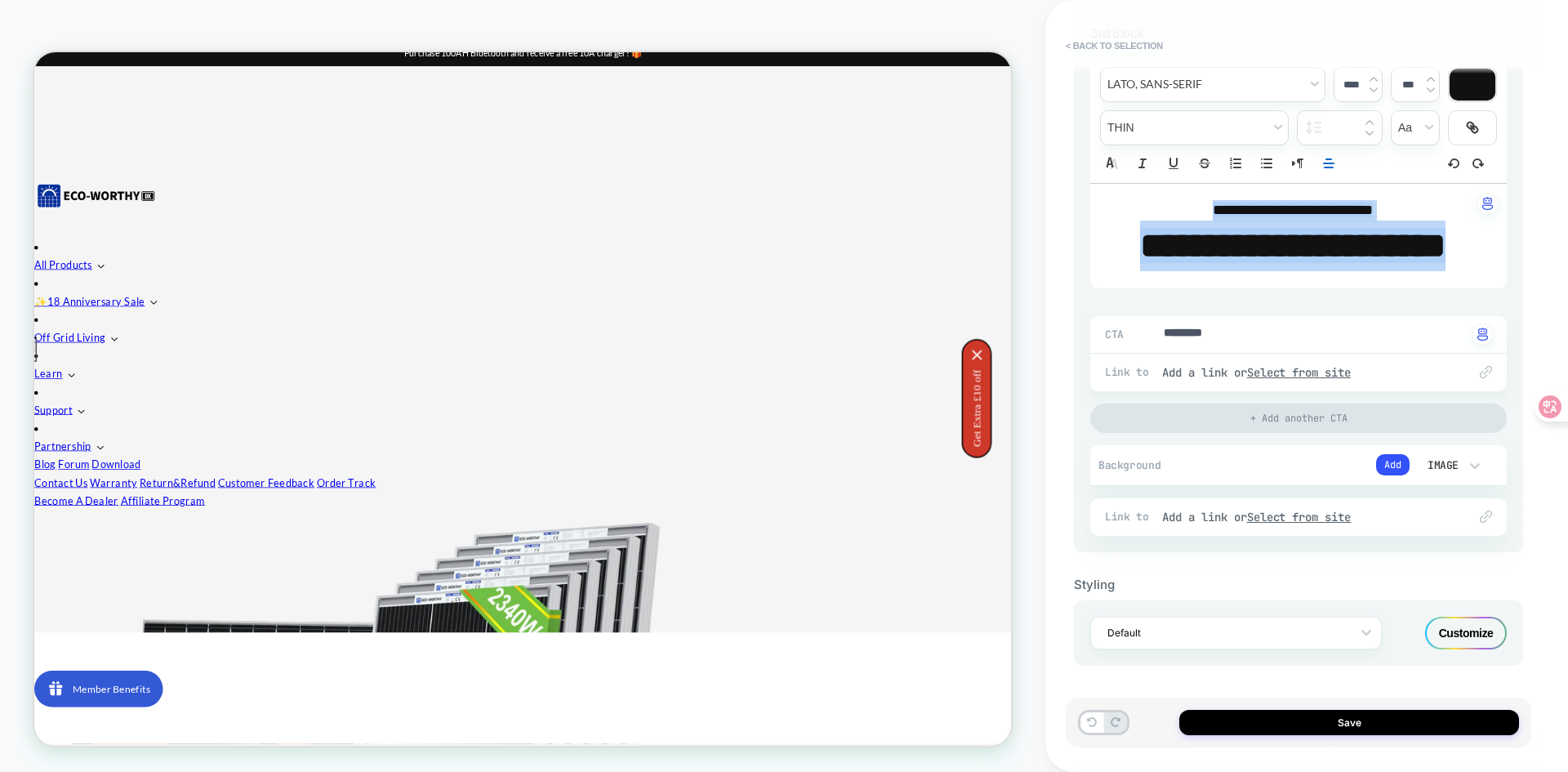
type input "****"
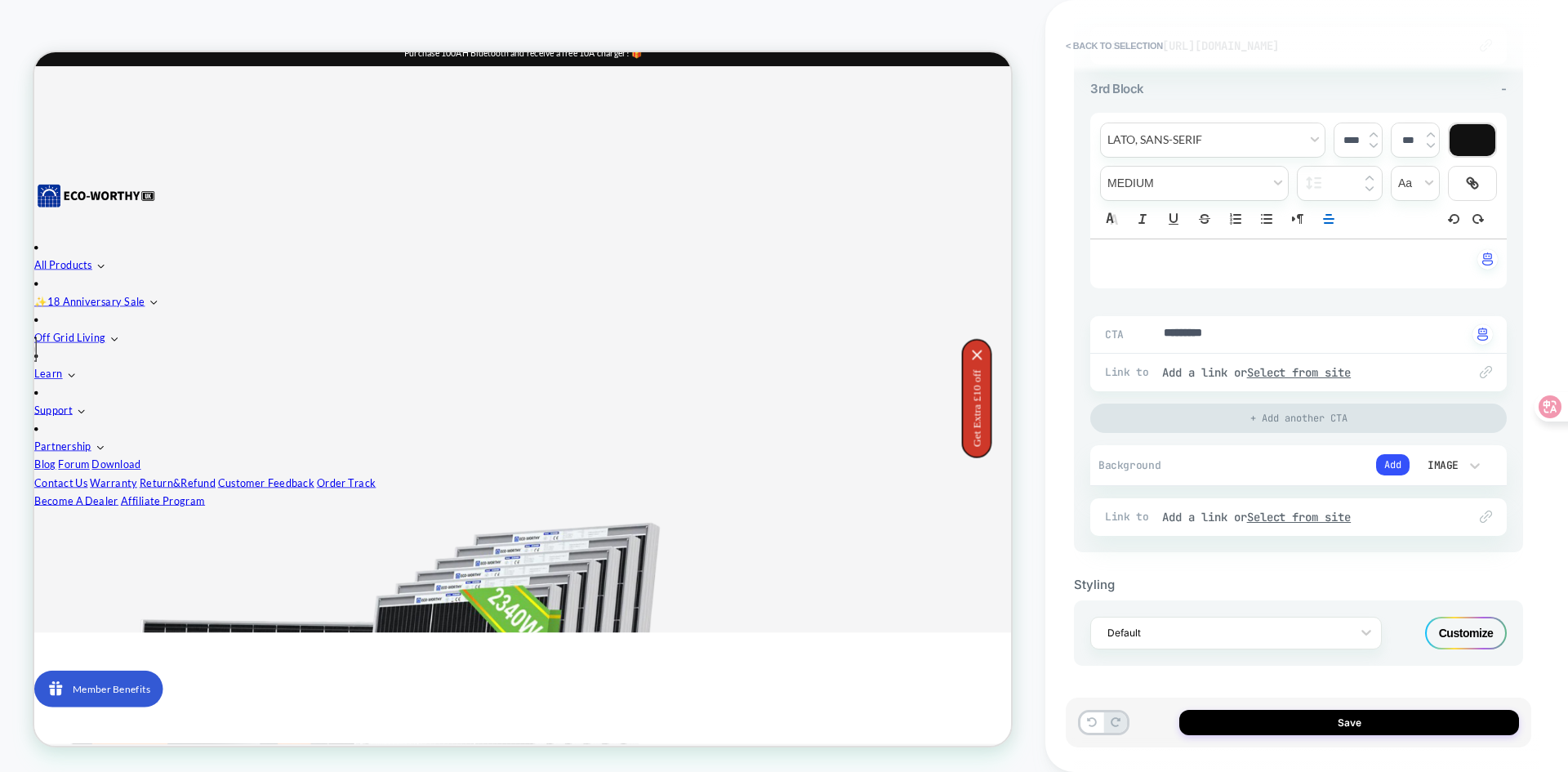
scroll to position [1163, 0]
type textarea "*"
drag, startPoint x: 1236, startPoint y: 333, endPoint x: 1157, endPoint y: 330, distance: 79.1
click at [1387, 477] on div "Background Add Image" at bounding box center [1299, 464] width 417 height 41
click at [1388, 474] on button "Add" at bounding box center [1393, 464] width 33 height 21
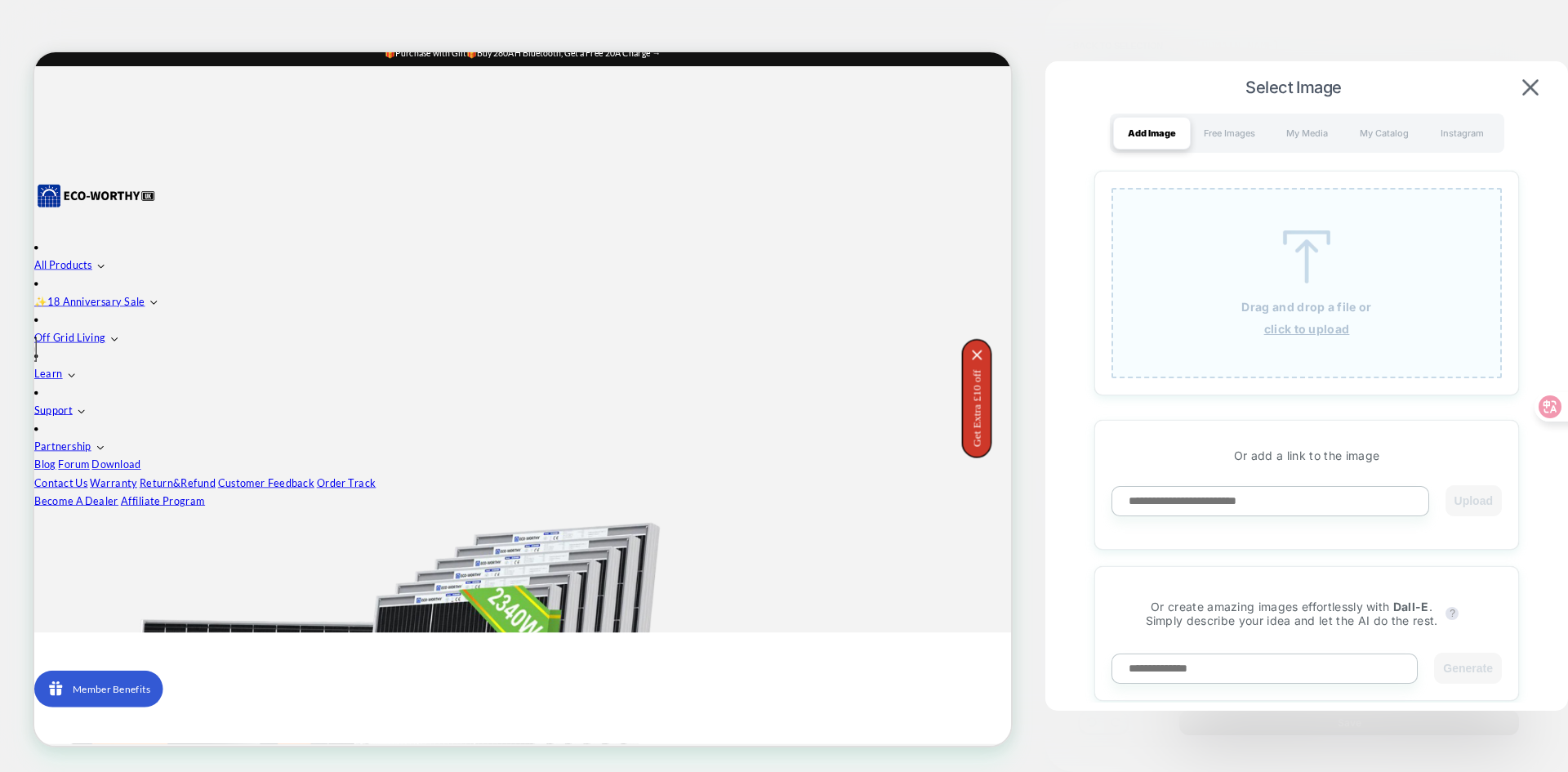
click at [1311, 278] on img at bounding box center [1307, 257] width 74 height 53
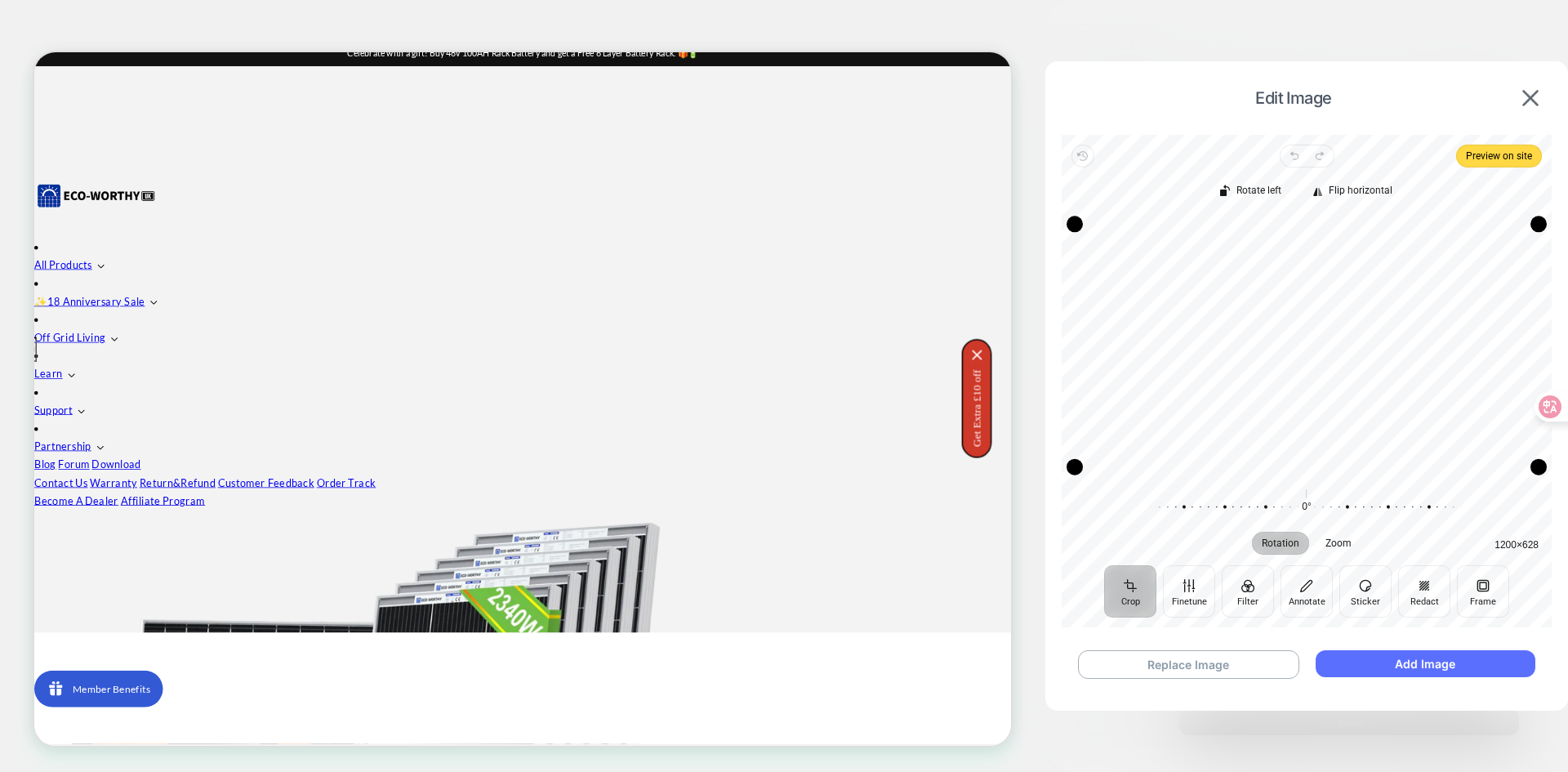
click at [1359, 666] on button "Add Image" at bounding box center [1426, 663] width 220 height 27
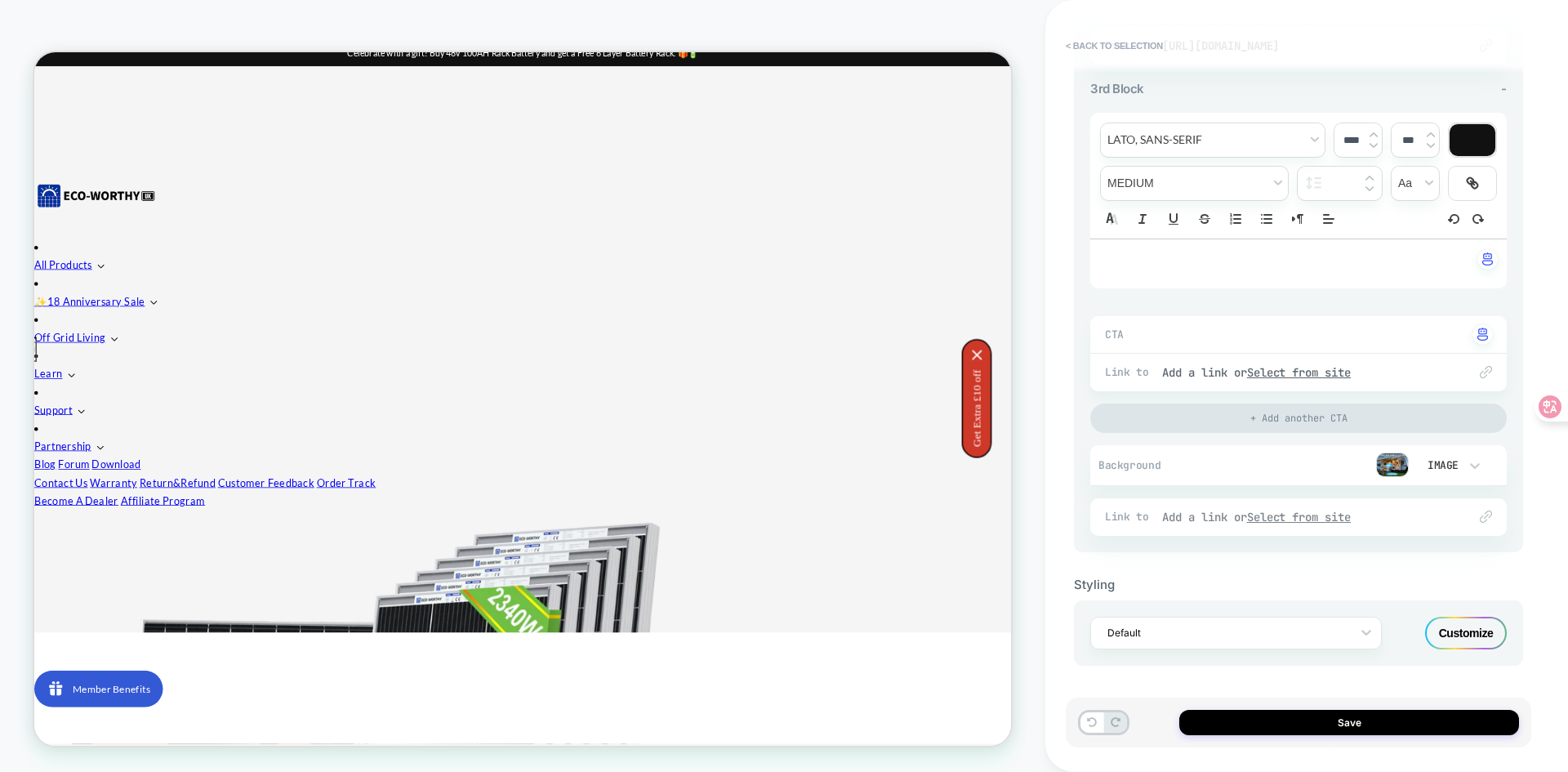
click at [1285, 511] on u "Select from site" at bounding box center [1299, 516] width 105 height 15
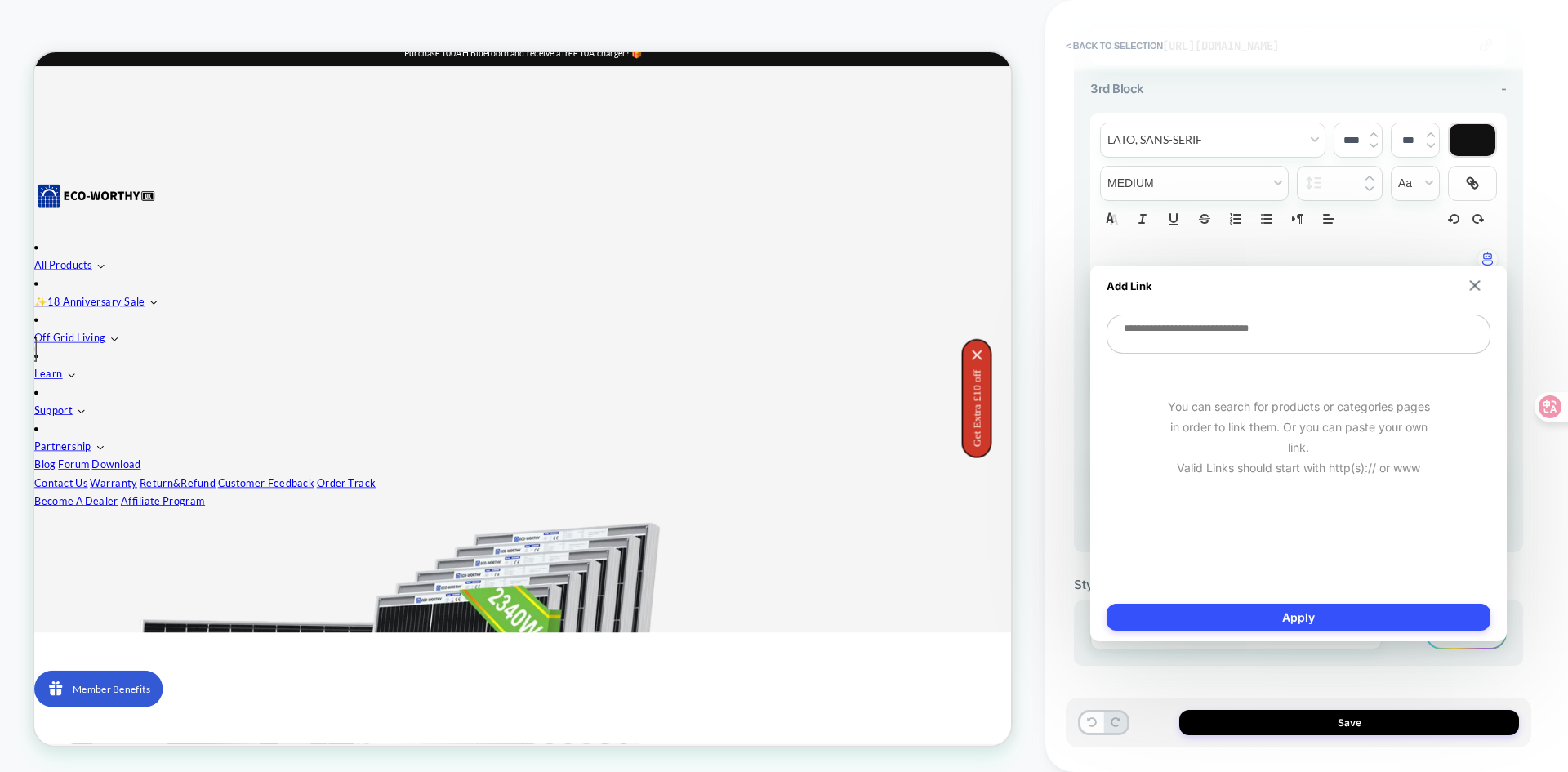
click at [1173, 332] on textarea at bounding box center [1298, 334] width 383 height 40
type textarea "*"
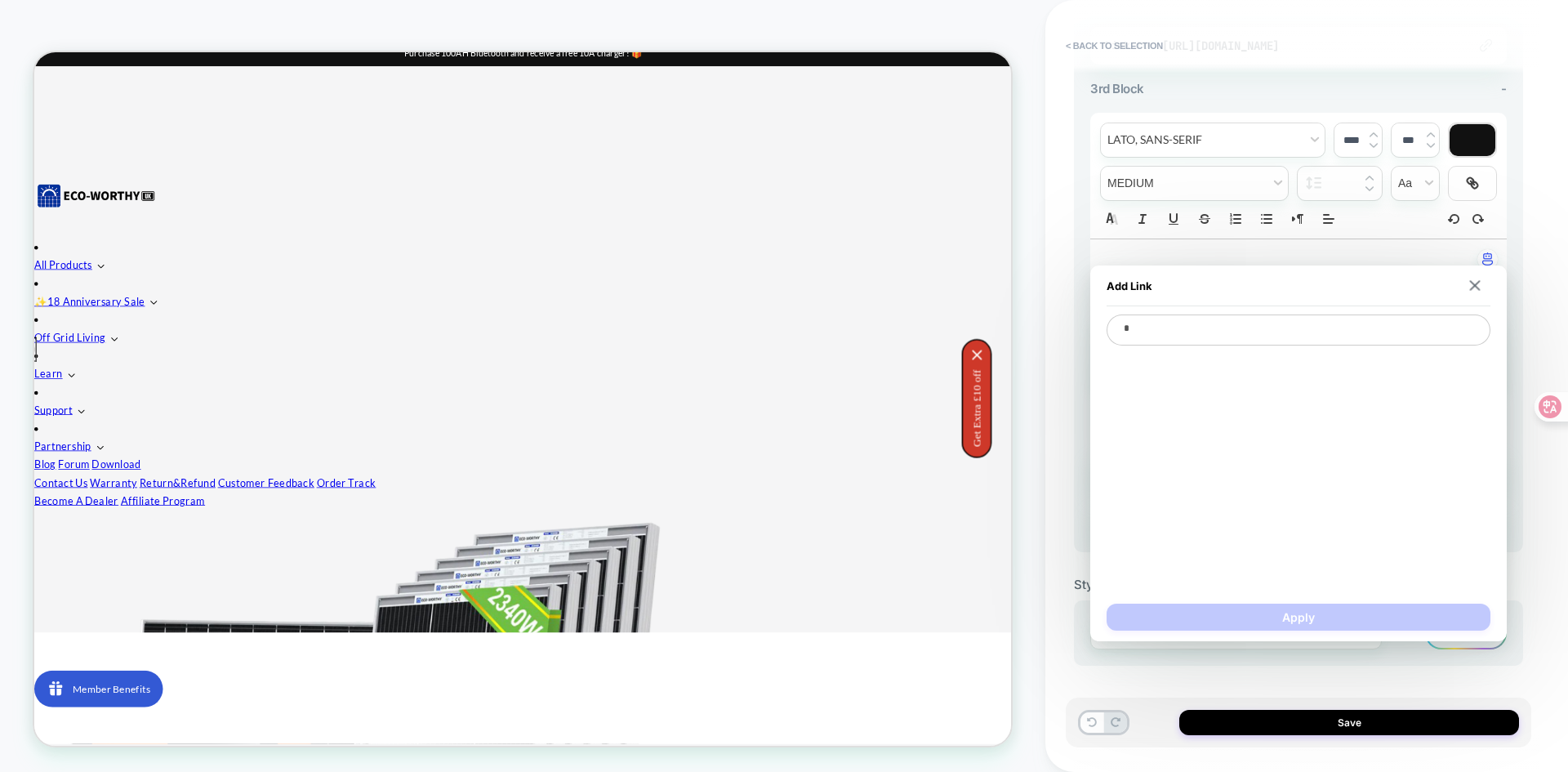
type textarea "*"
type textarea "**"
type textarea "*"
type textarea "***"
type textarea "*"
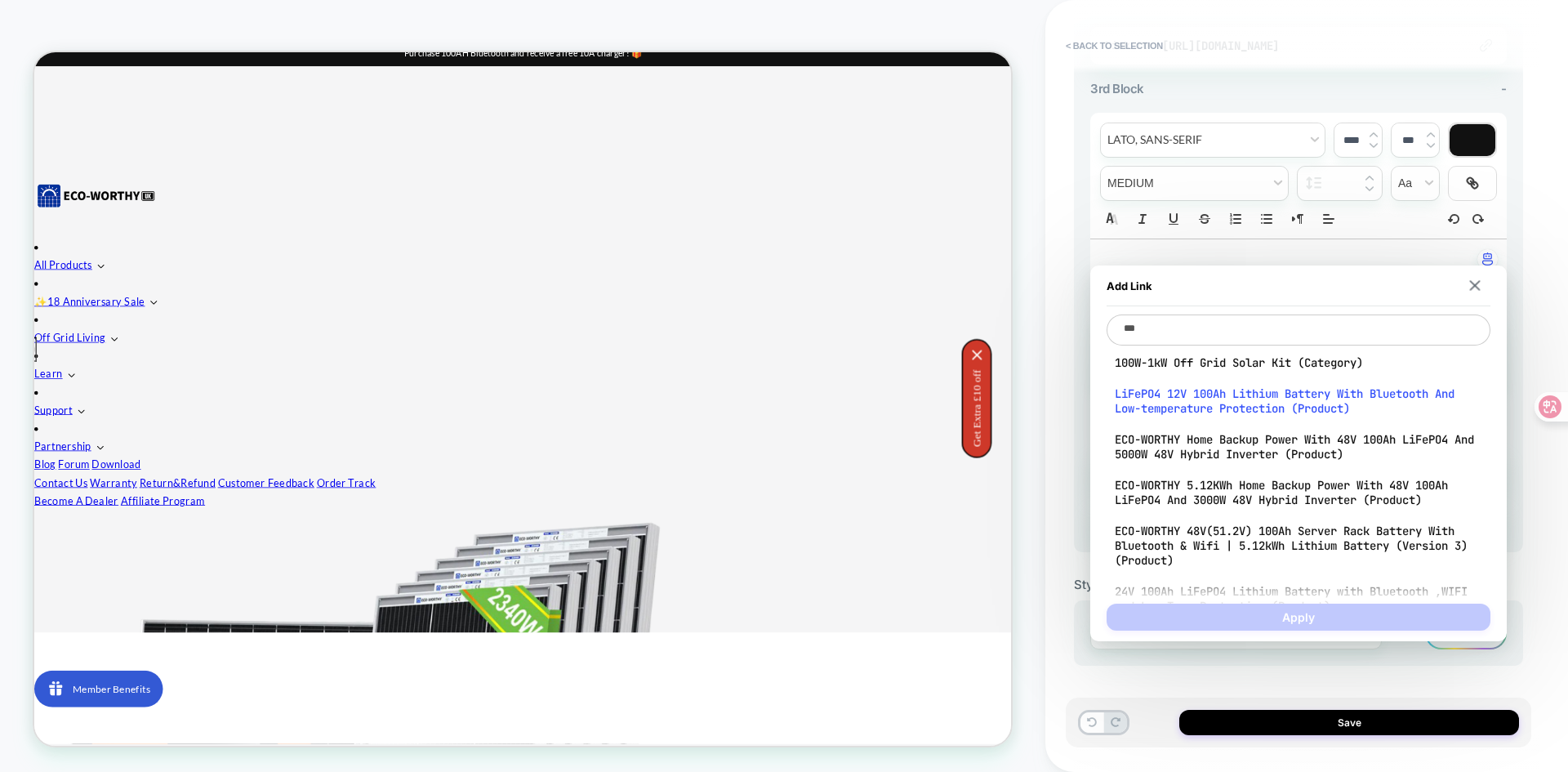
type textarea "***"
click at [1192, 404] on span "LiFePO4 12V 100Ah Lithium Battery With Bluetooth And Low-temperature Protection…" at bounding box center [1299, 400] width 368 height 29
type textarea "*"
type textarea "**********"
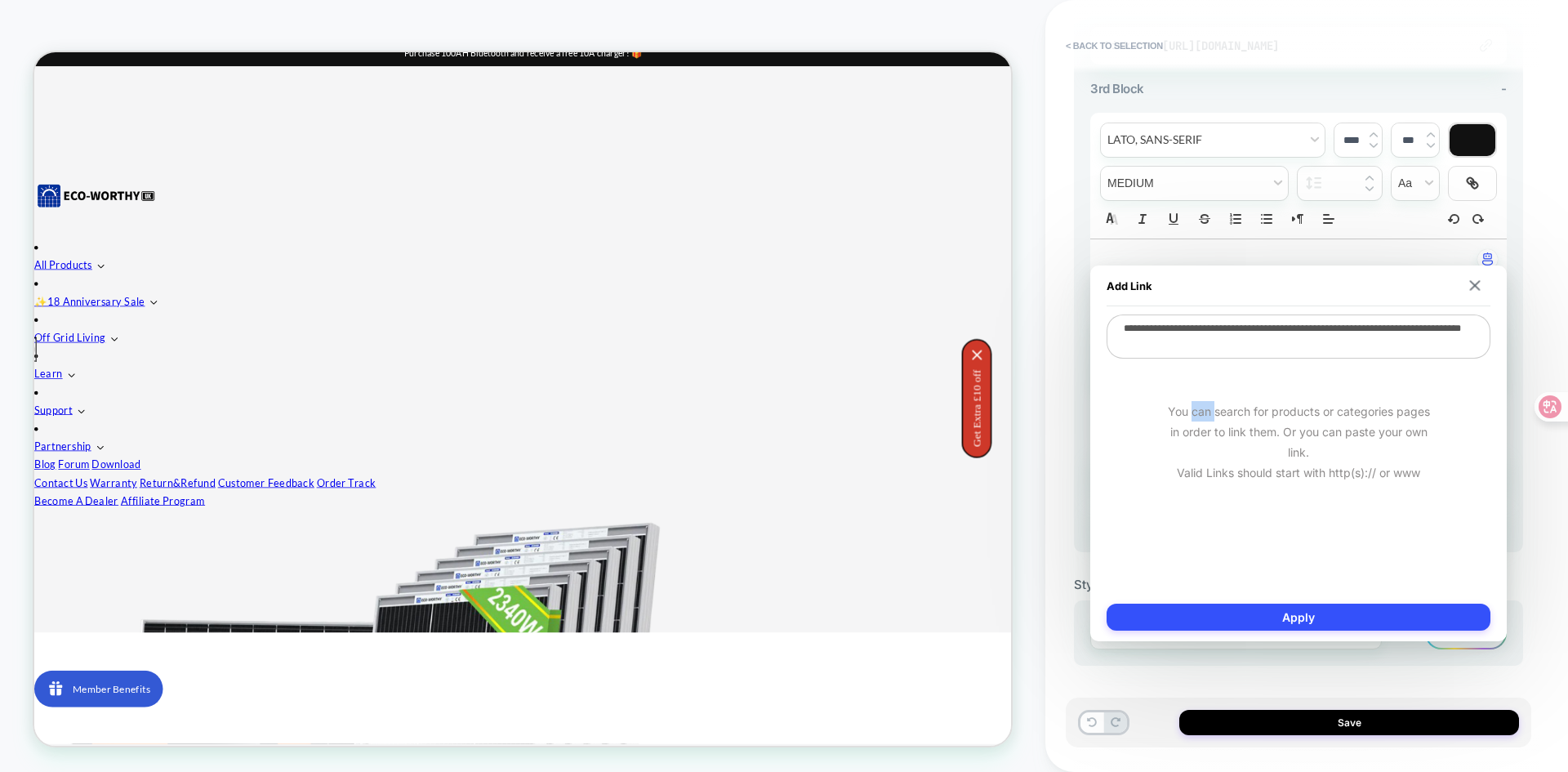
click at [1192, 404] on div "You can search for products or categories pages in order to link them. Or you c…" at bounding box center [1298, 442] width 383 height 164
click at [1189, 340] on textarea "**********" at bounding box center [1298, 337] width 383 height 44
drag, startPoint x: 1316, startPoint y: 347, endPoint x: 1083, endPoint y: 328, distance: 233.8
click at [1083, 328] on body "**********" at bounding box center [784, 386] width 1568 height 772
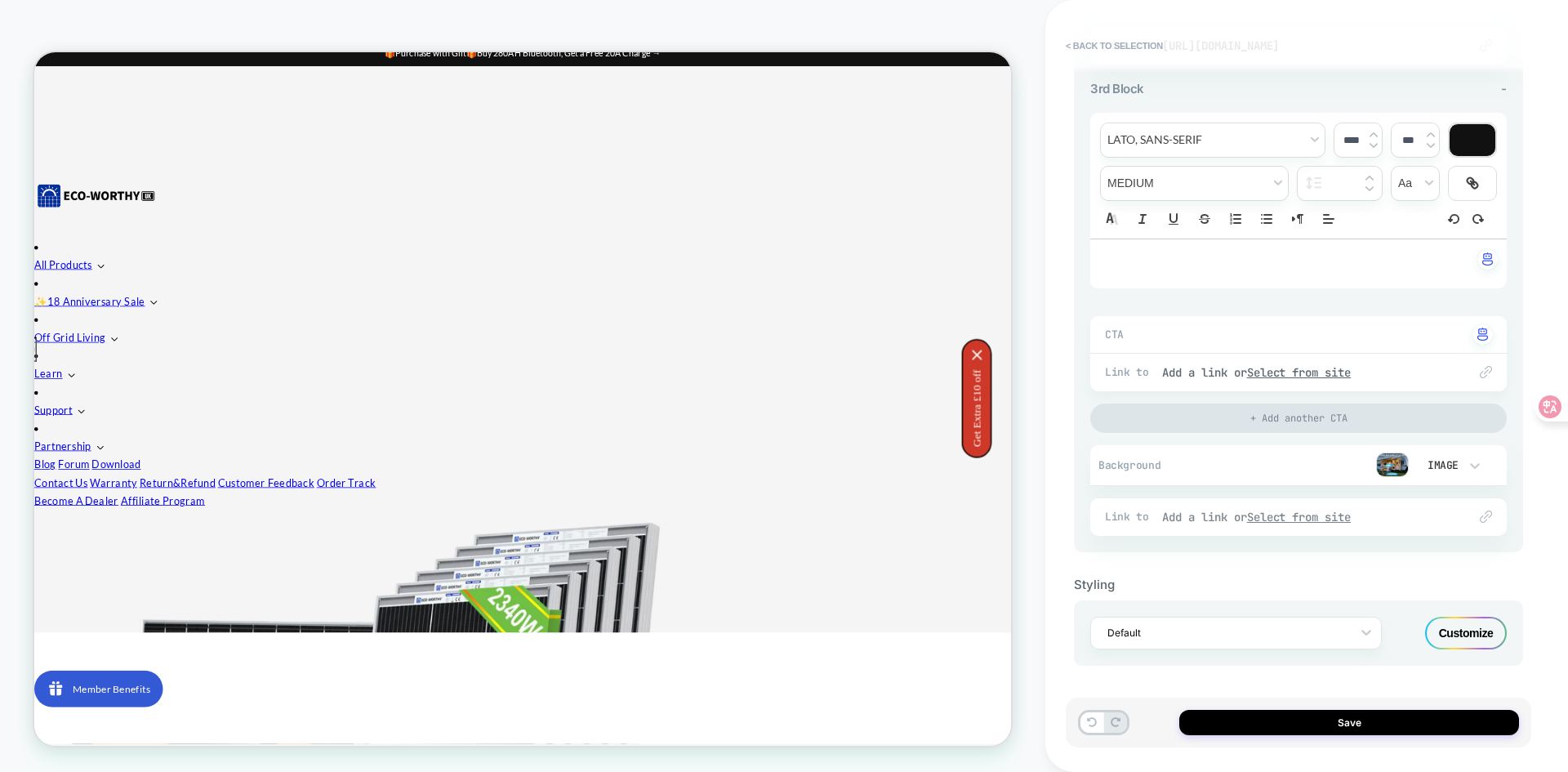
click at [1300, 520] on u "Select from site" at bounding box center [1299, 516] width 105 height 15
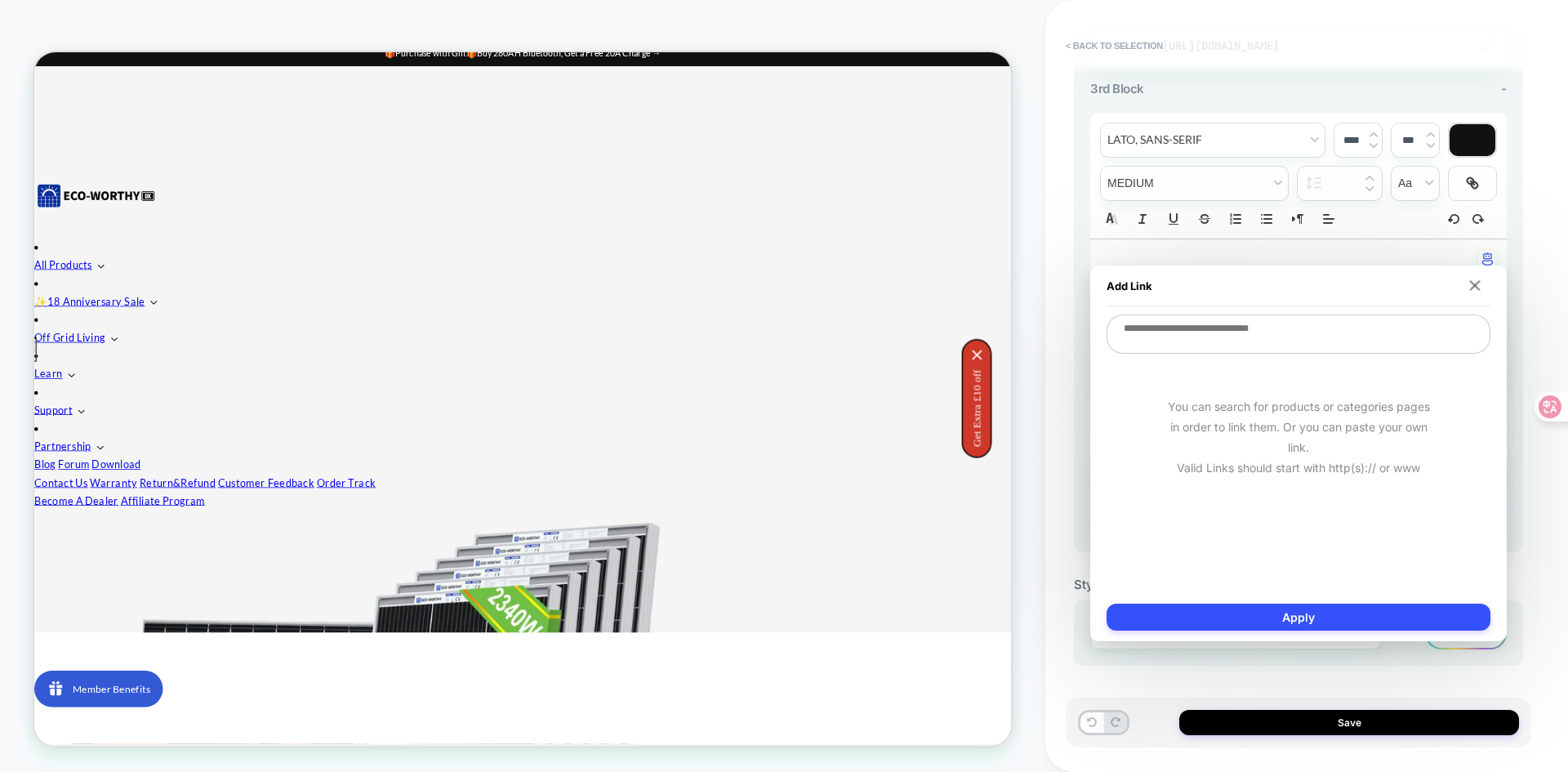
click at [1134, 328] on textarea at bounding box center [1298, 334] width 383 height 40
type textarea "*"
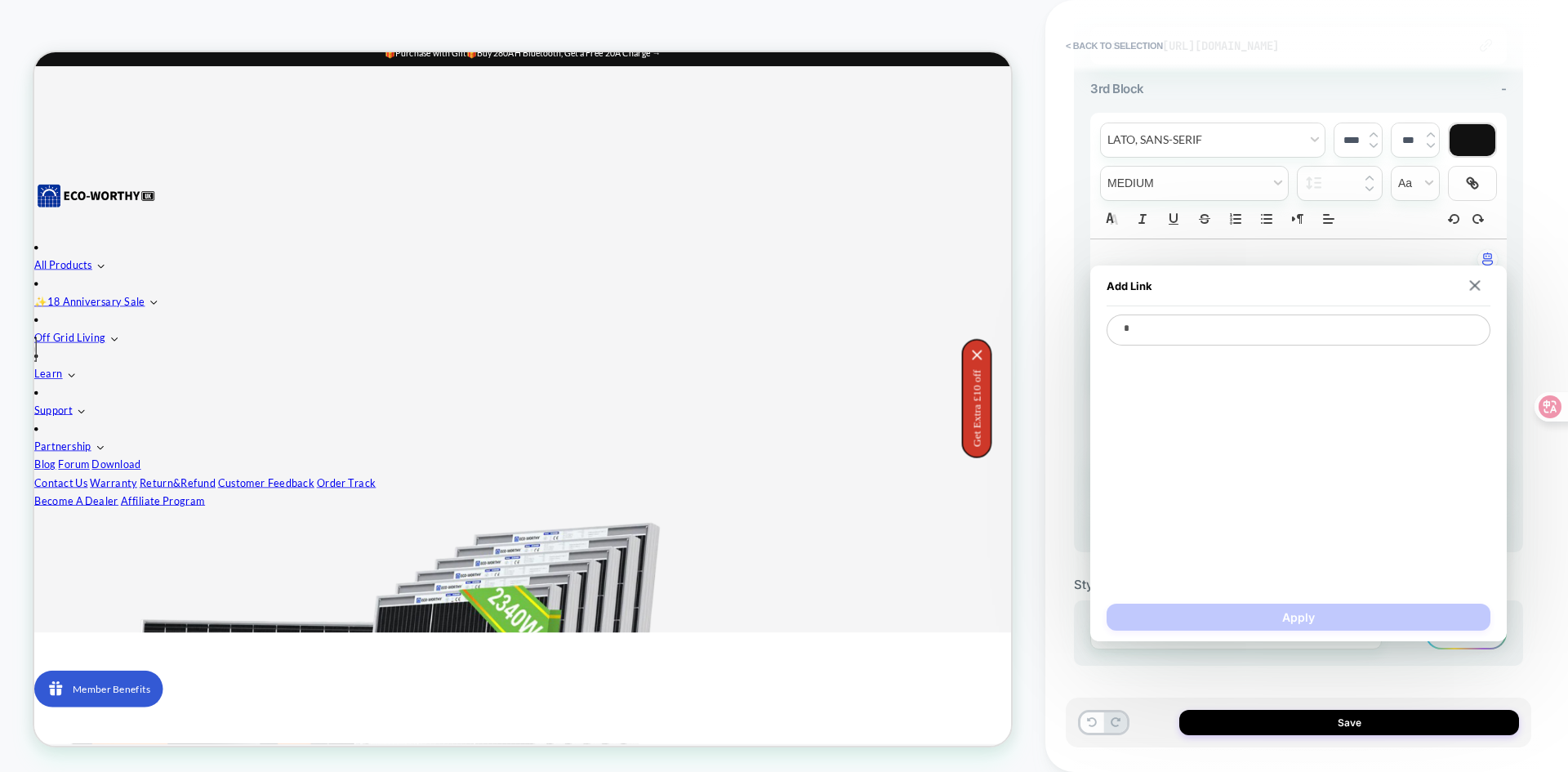
type textarea "*"
type textarea "**"
type textarea "*"
type textarea "***"
type textarea "*"
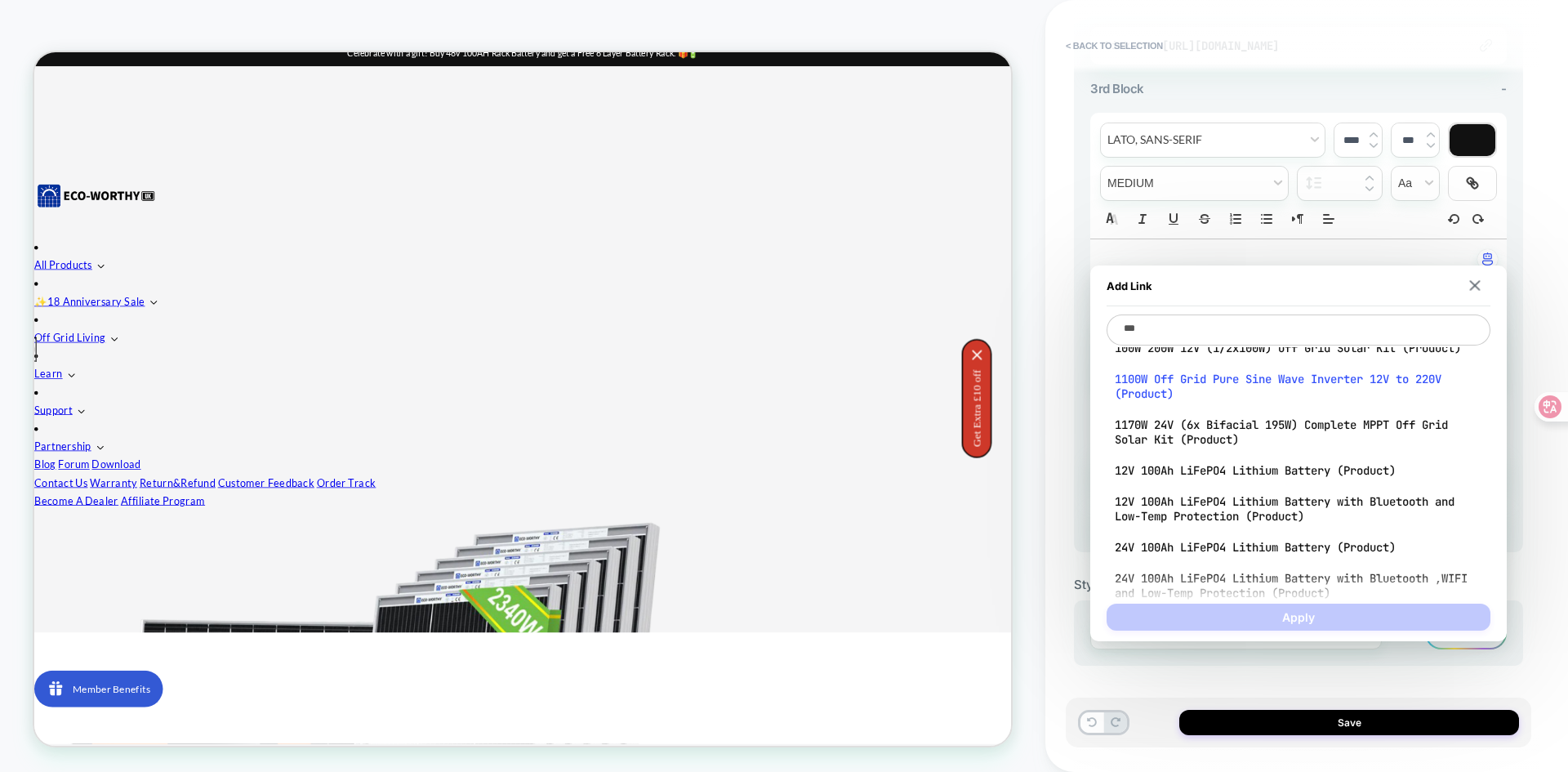
scroll to position [82, 0]
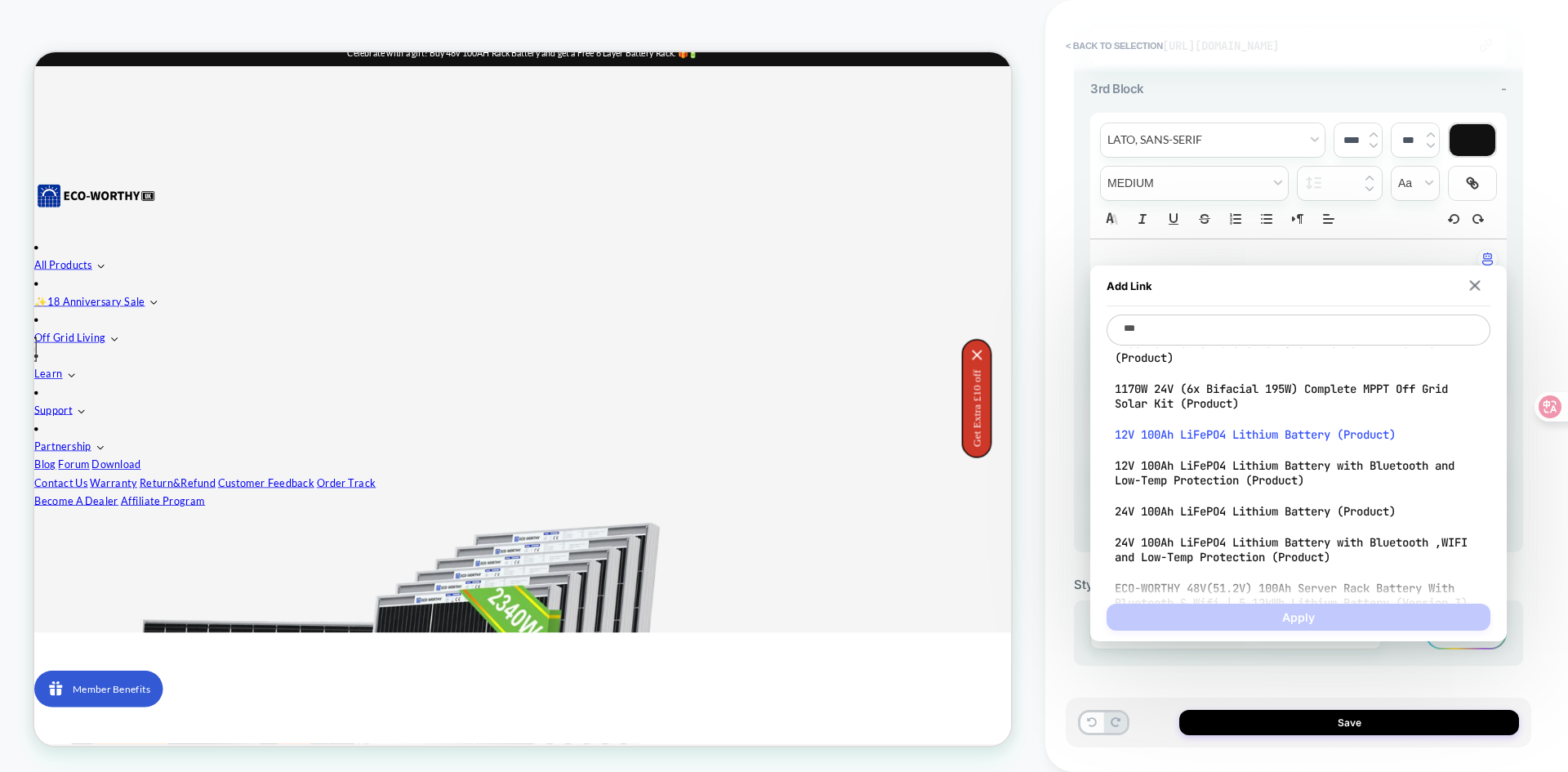
type textarea "***"
click at [1227, 431] on span "12V 100Ah LiFePO4 Lithium Battery (Product)" at bounding box center [1299, 434] width 368 height 15
type textarea "*"
type textarea "**********"
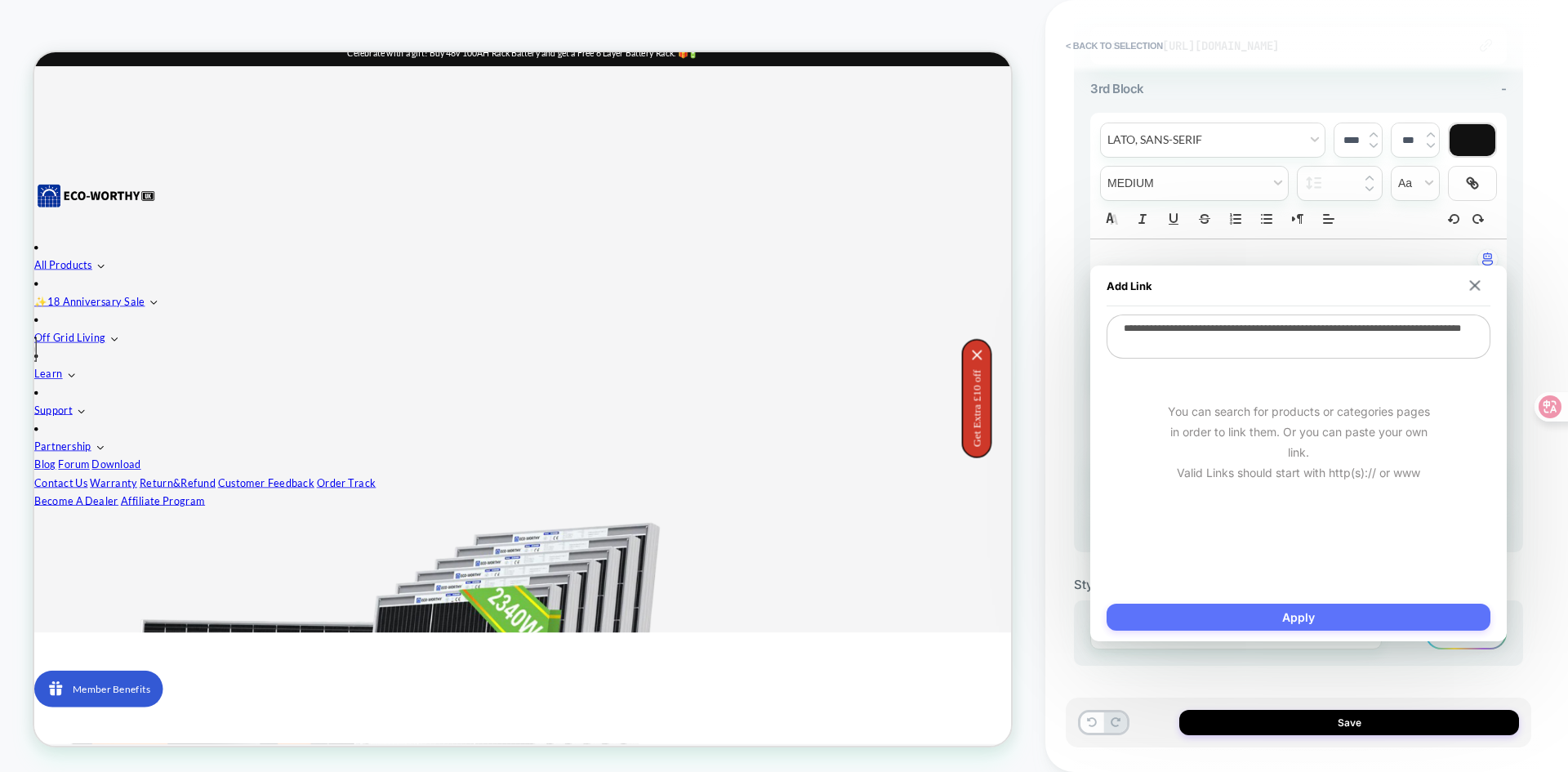
click at [1233, 621] on button "Apply" at bounding box center [1298, 616] width 383 height 27
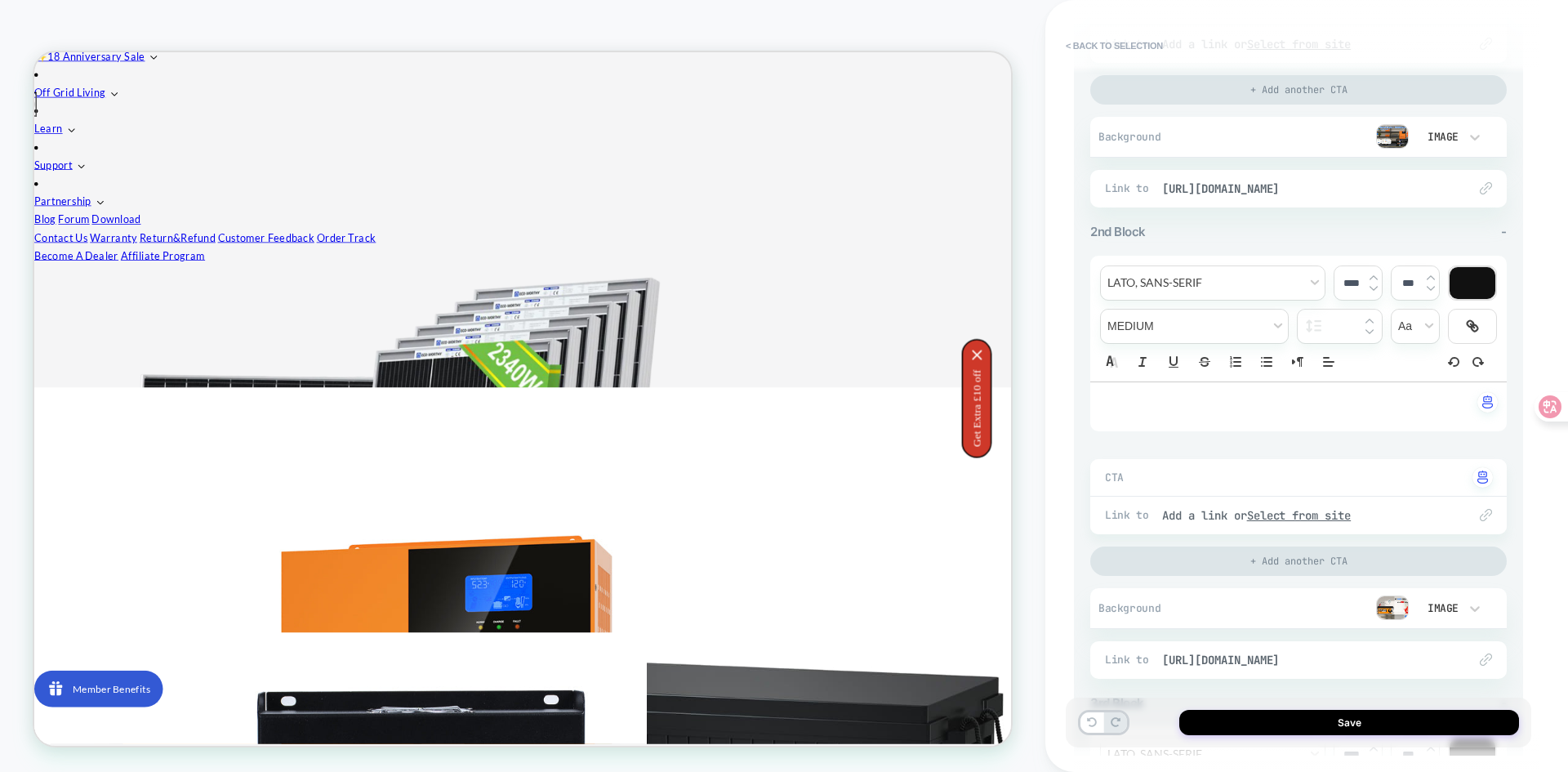
scroll to position [408, 0]
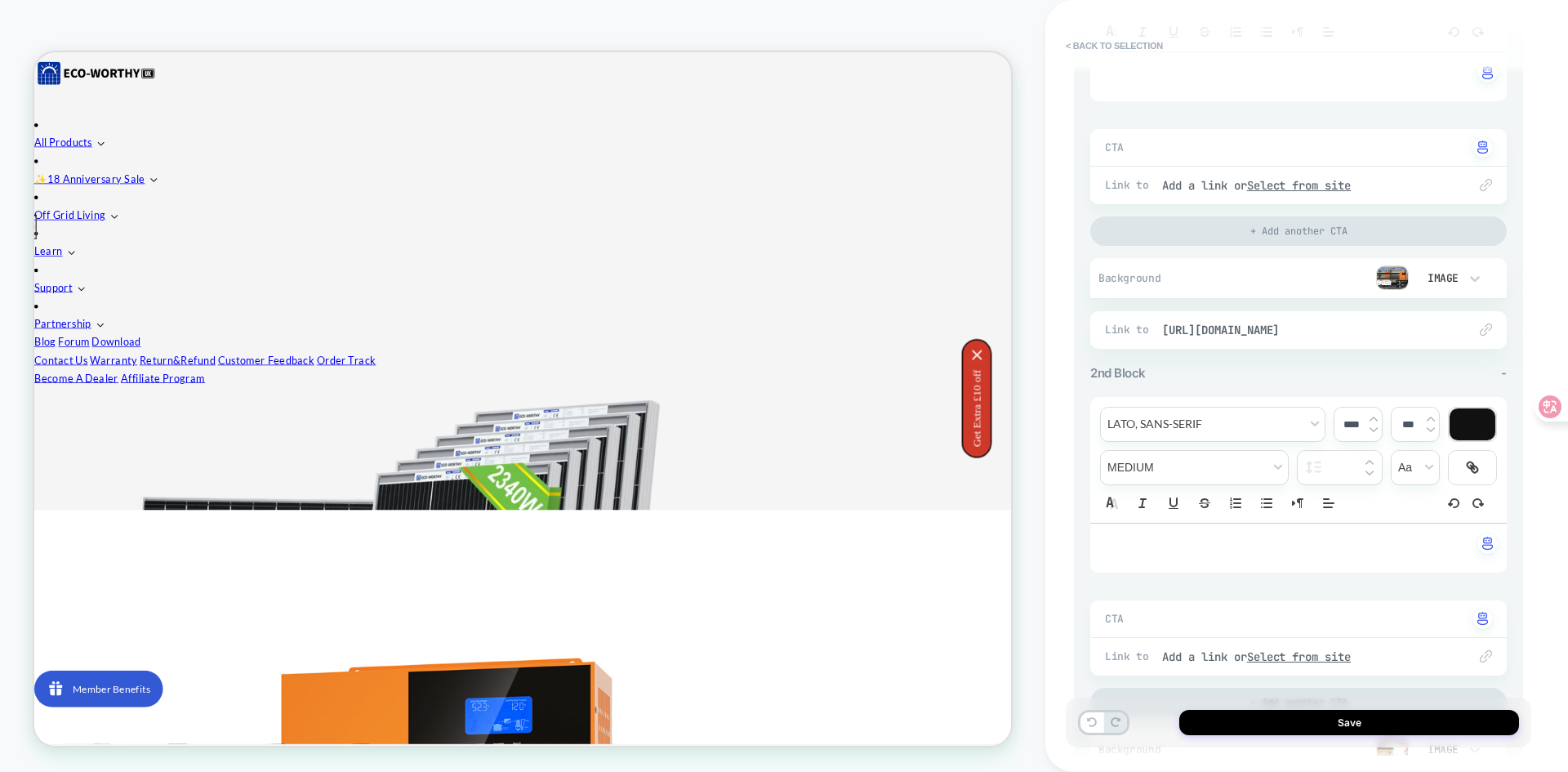
scroll to position [0, 0]
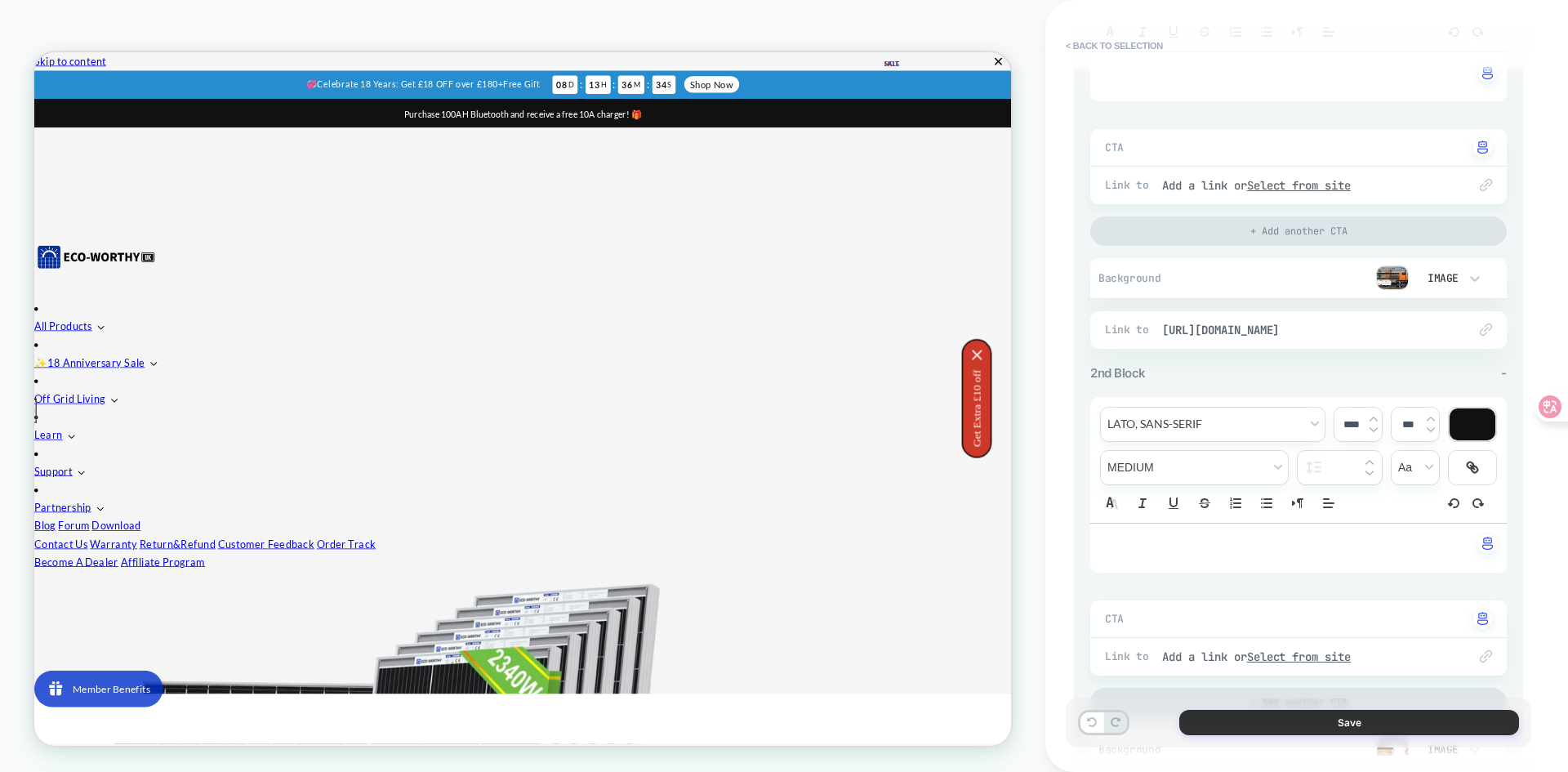
click at [1340, 717] on button "Save" at bounding box center [1349, 722] width 339 height 25
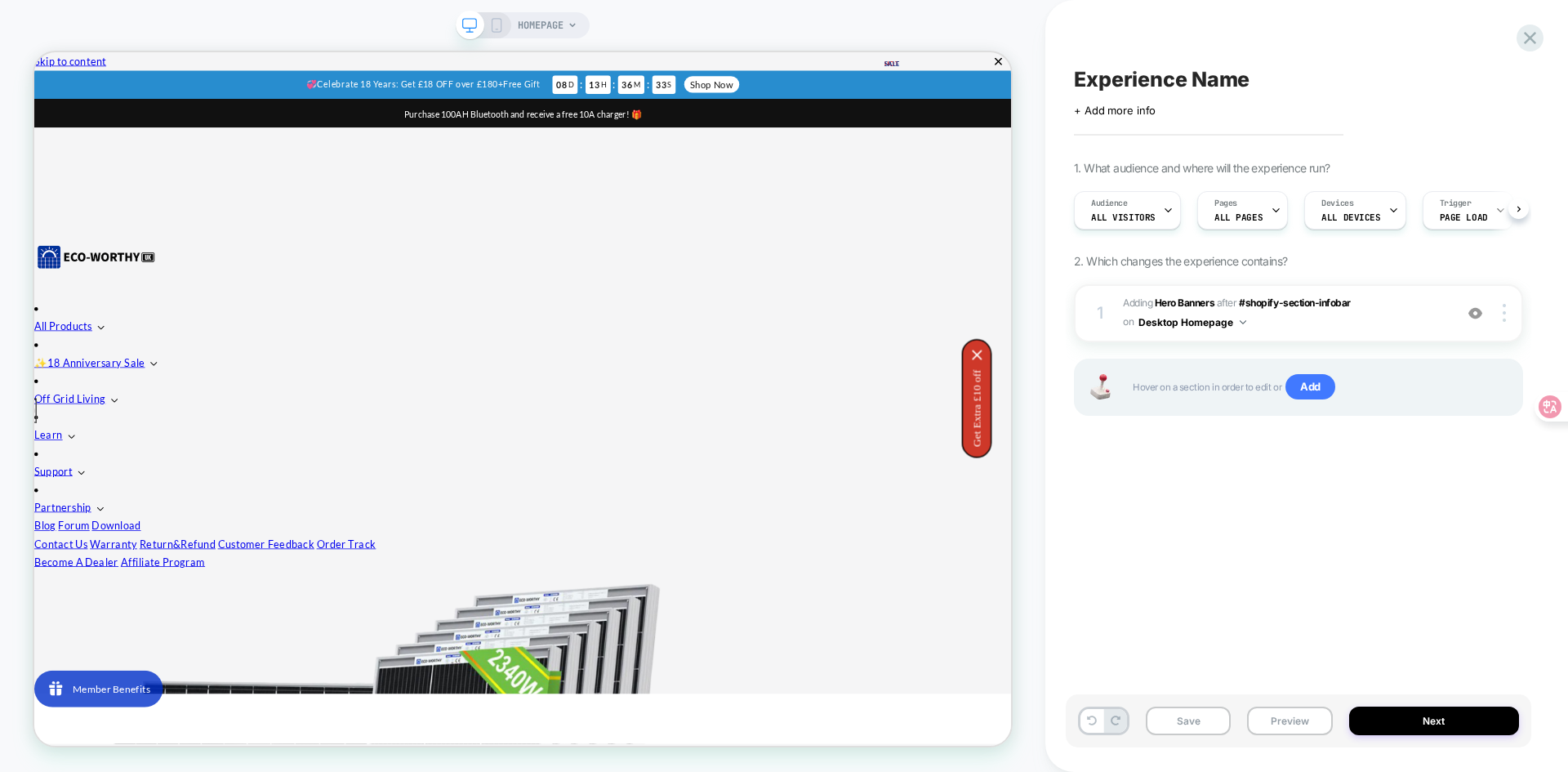
scroll to position [0, 1]
click at [1506, 317] on div at bounding box center [1506, 312] width 31 height 18
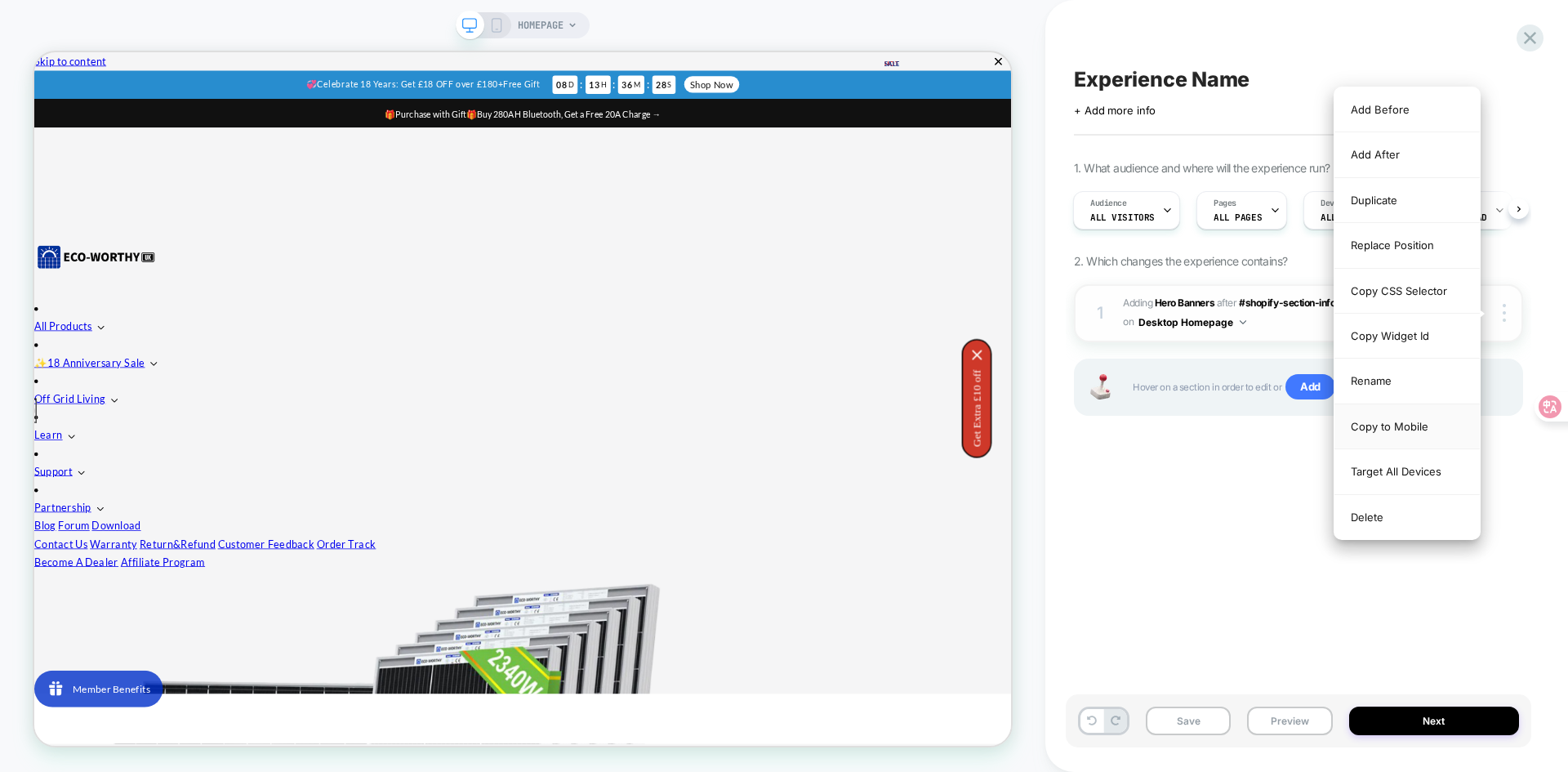
click at [1404, 424] on div "Copy to Mobile" at bounding box center [1406, 426] width 145 height 45
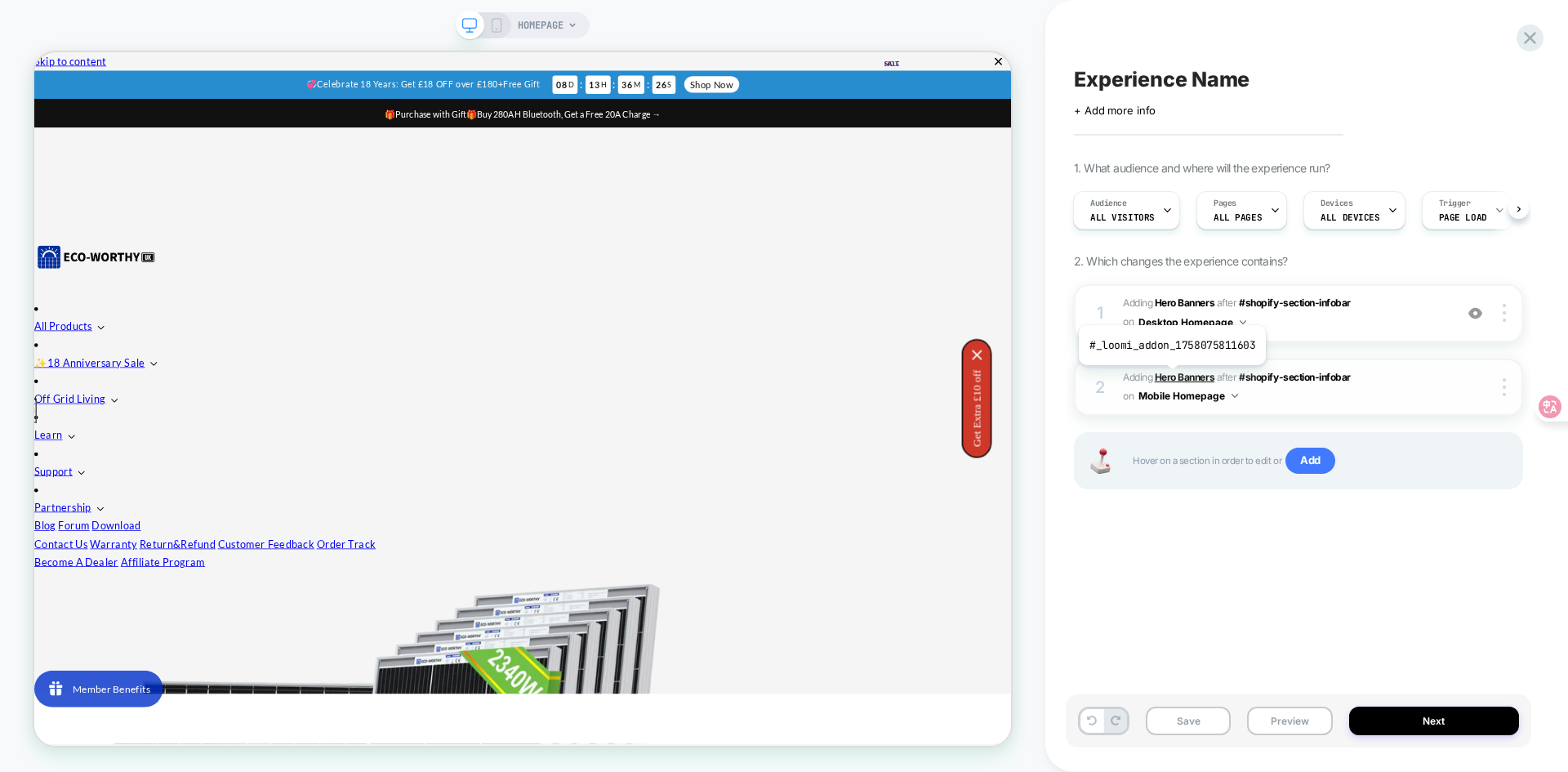
click at [1171, 377] on b "Hero Banners" at bounding box center [1185, 377] width 60 height 12
click at [1289, 609] on div "Experience Name Click to edit experience details + Add more info 1. What audien…" at bounding box center [1298, 386] width 465 height 739
click at [1500, 380] on div at bounding box center [1506, 387] width 31 height 18
click at [1235, 395] on img at bounding box center [1234, 396] width 6 height 4
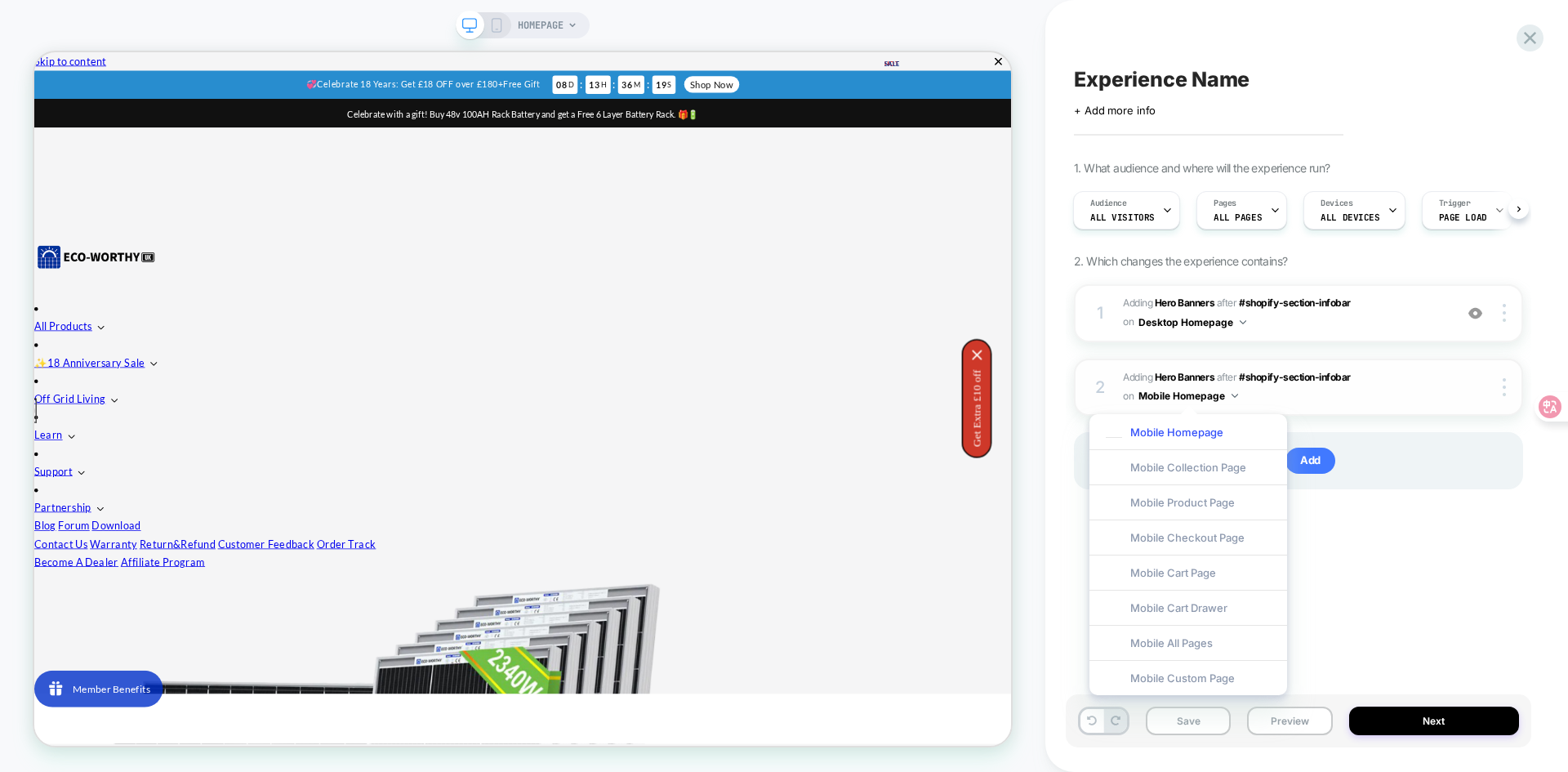
click at [1235, 395] on img at bounding box center [1234, 396] width 6 height 4
click at [1181, 438] on div "Mobile Homepage" at bounding box center [1188, 432] width 198 height 35
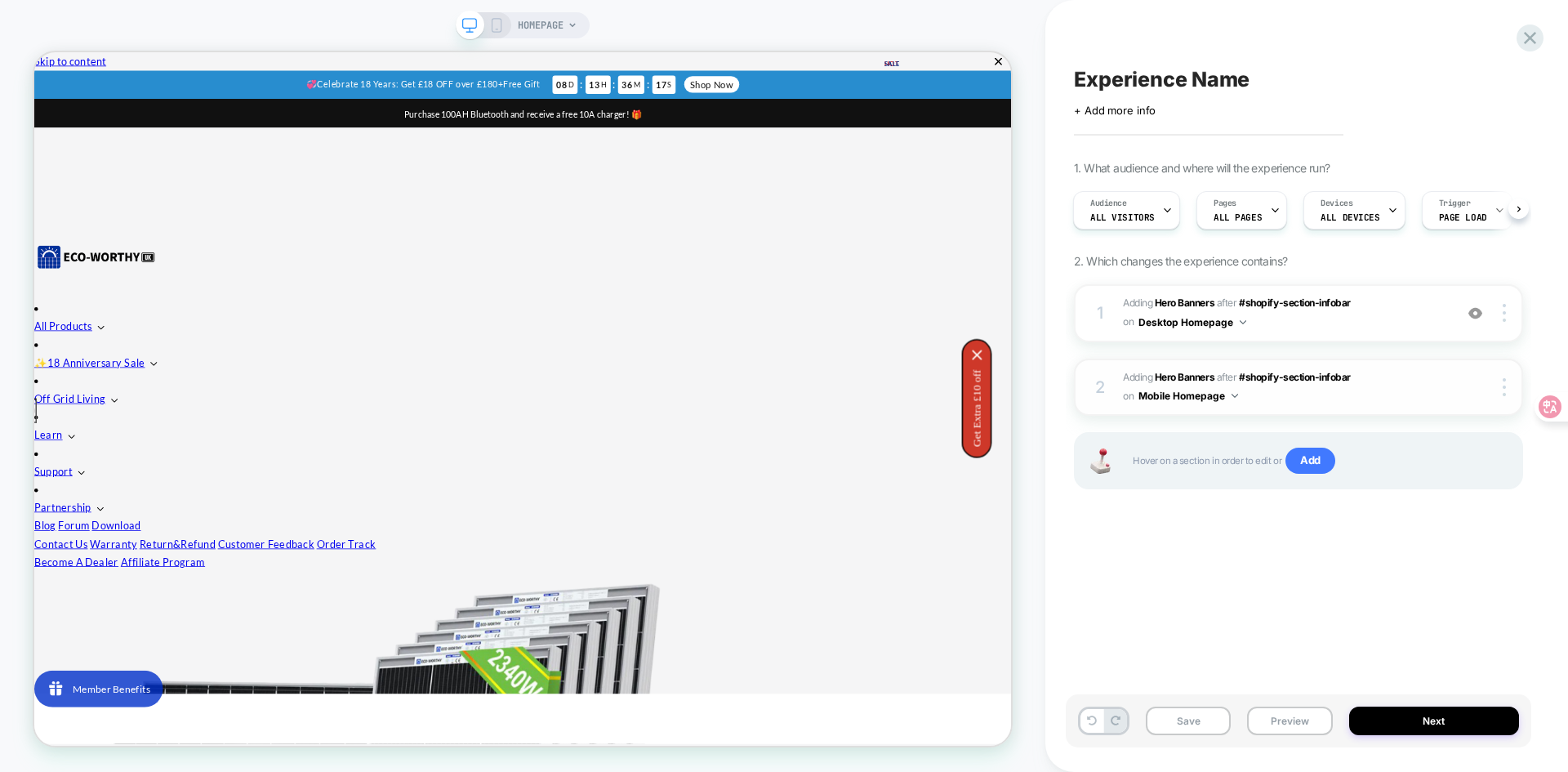
click at [1173, 368] on span "#_loomi_addon_1758075811603 Adding Hero Banners AFTER #shopify-section-infobar …" at bounding box center [1284, 388] width 323 height 39
click at [1137, 375] on span "Adding Hero Banners" at bounding box center [1169, 377] width 91 height 12
click at [1472, 608] on div "Experience Name Click to edit experience details + Add more info 1. What audien…" at bounding box center [1298, 386] width 465 height 739
click at [1278, 383] on span "#_loomi_addon_1758075811603 Adding Hero Banners AFTER #shopify-section-infobar …" at bounding box center [1284, 388] width 323 height 39
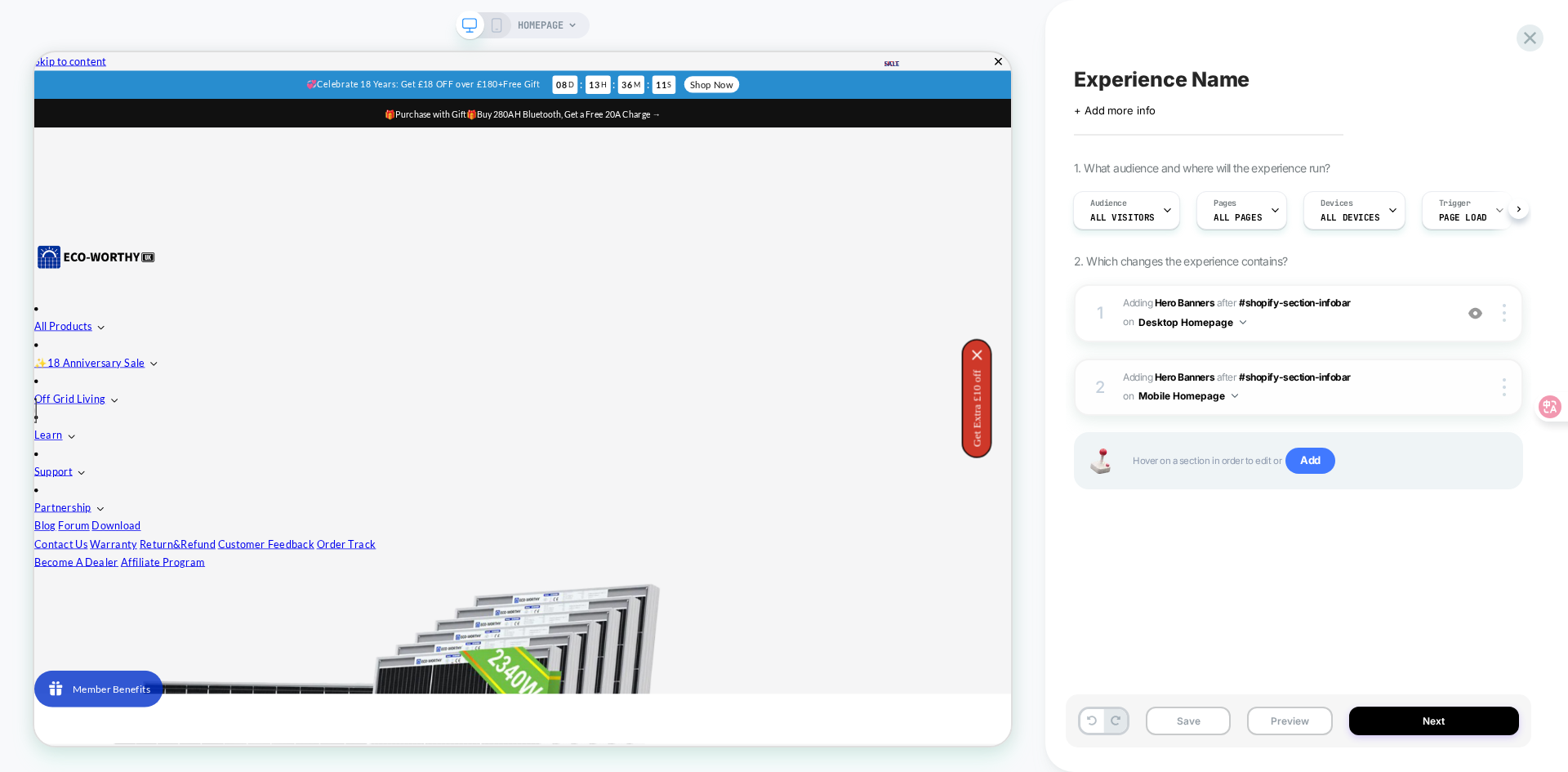
click at [1280, 383] on span "#_loomi_addon_1758075811603 Adding Hero Banners AFTER #shopify-section-infobar …" at bounding box center [1284, 388] width 323 height 39
click at [1280, 376] on span "#shopify-section-infobar" at bounding box center [1295, 377] width 112 height 12
click at [1449, 395] on div "2 #_loomi_addon_1758075811603 Adding Hero Banners AFTER #shopify-section-infoba…" at bounding box center [1298, 388] width 449 height 58
click at [1338, 628] on div "Experience Name Click to edit experience details + Add more info 1. What audien…" at bounding box center [1298, 386] width 465 height 739
click at [1503, 380] on img at bounding box center [1505, 387] width 4 height 18
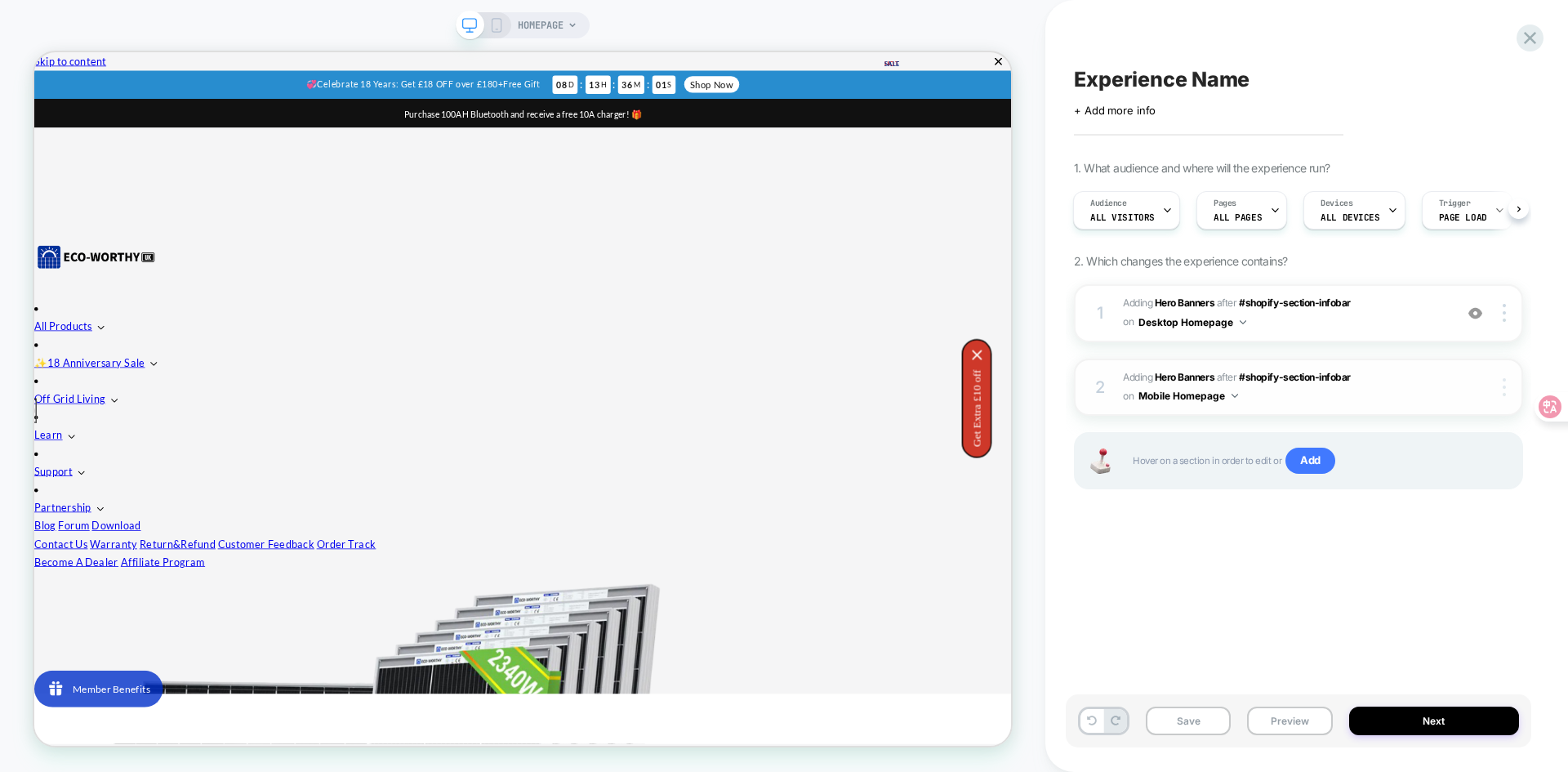
click at [1512, 383] on div at bounding box center [1506, 387] width 31 height 18
click at [1342, 629] on div "Experience Name Click to edit experience details + Add more info 1. What audien…" at bounding box center [1298, 386] width 465 height 739
click at [1302, 383] on span "#_loomi_addon_1758075811603 Adding Hero Banners AFTER #shopify-section-infobar …" at bounding box center [1284, 388] width 323 height 39
click at [1165, 303] on b "Hero Banners" at bounding box center [1185, 302] width 60 height 12
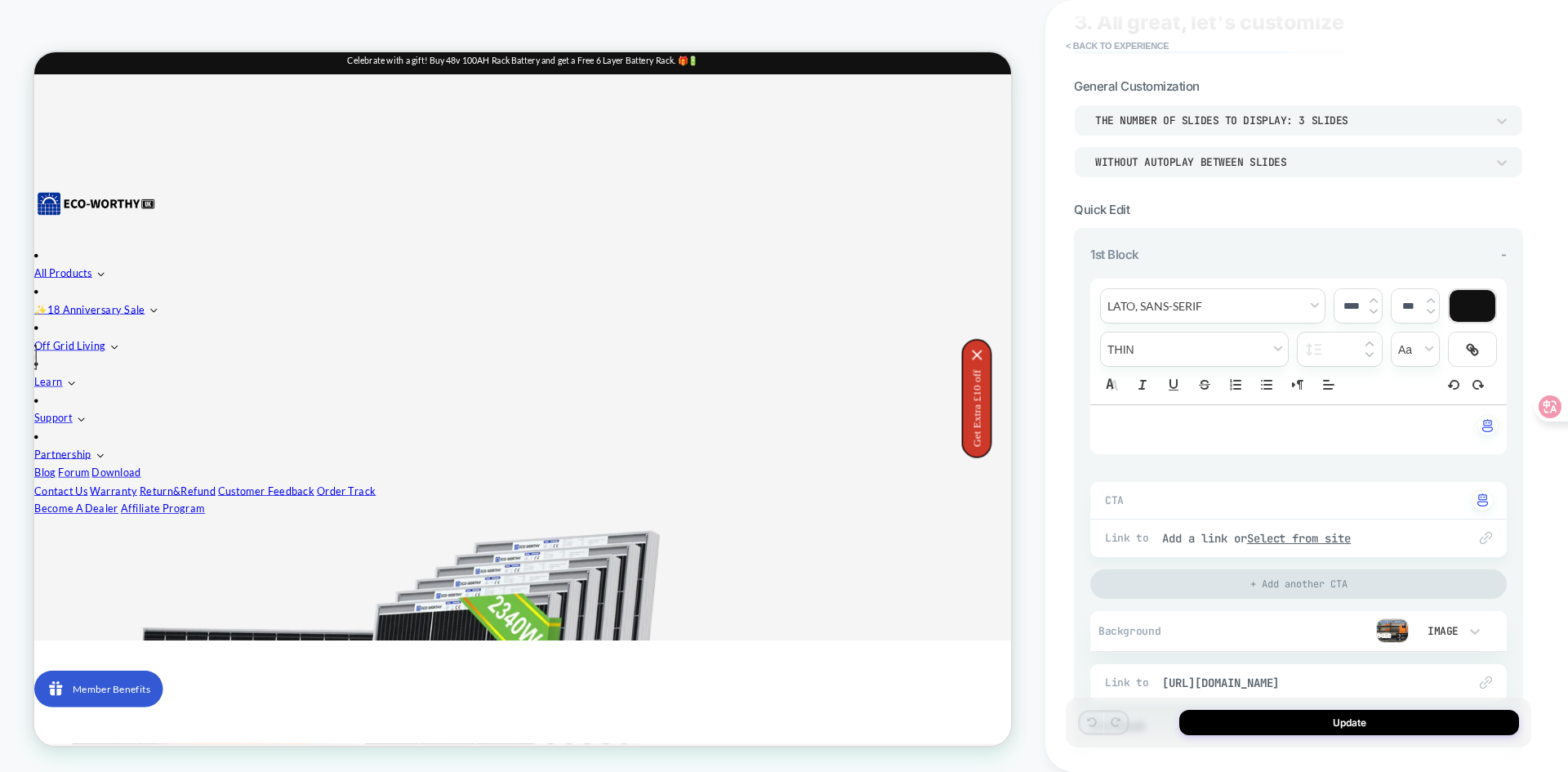
scroll to position [0, 0]
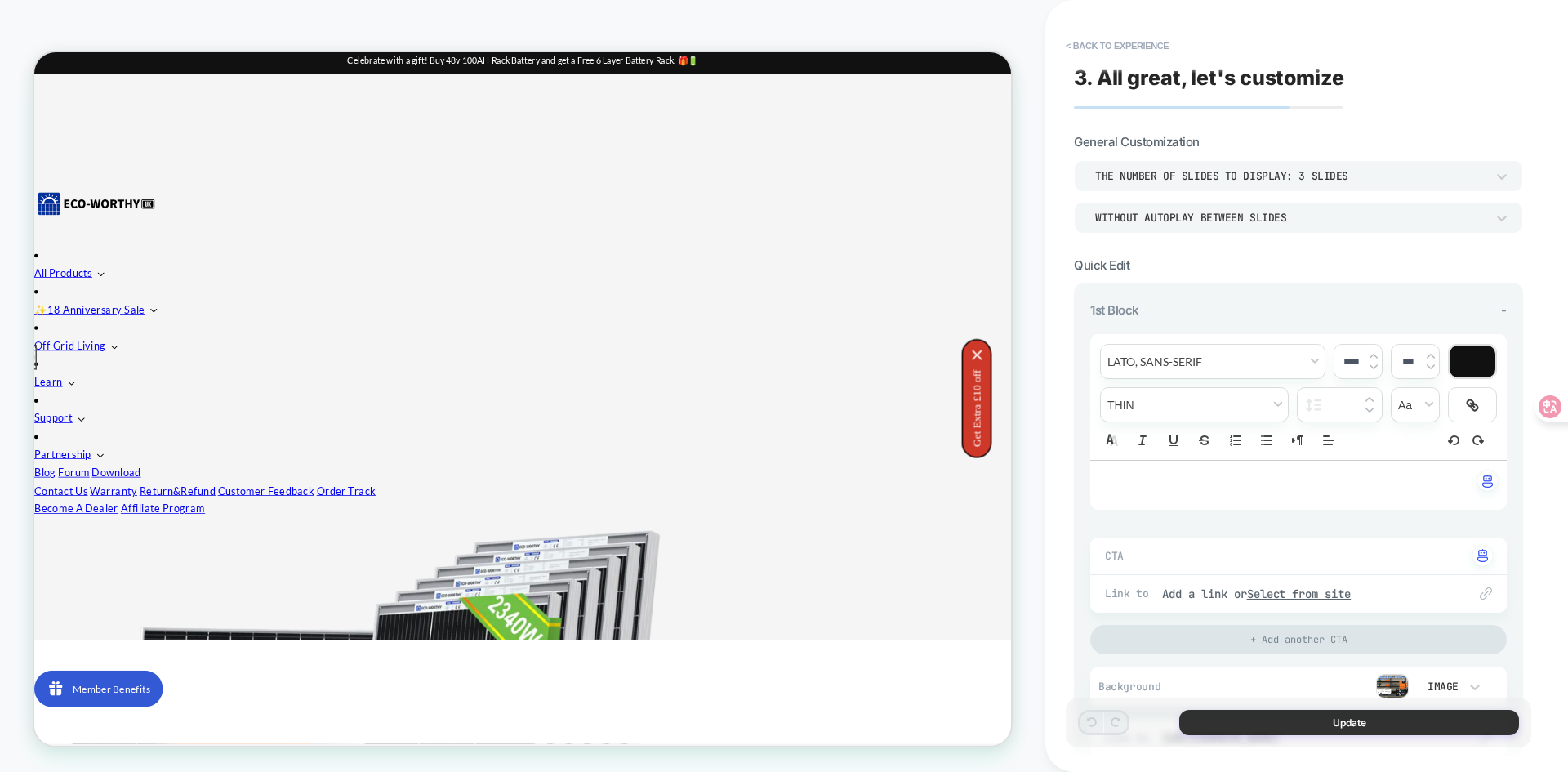
click at [1308, 720] on button "Update" at bounding box center [1349, 722] width 339 height 25
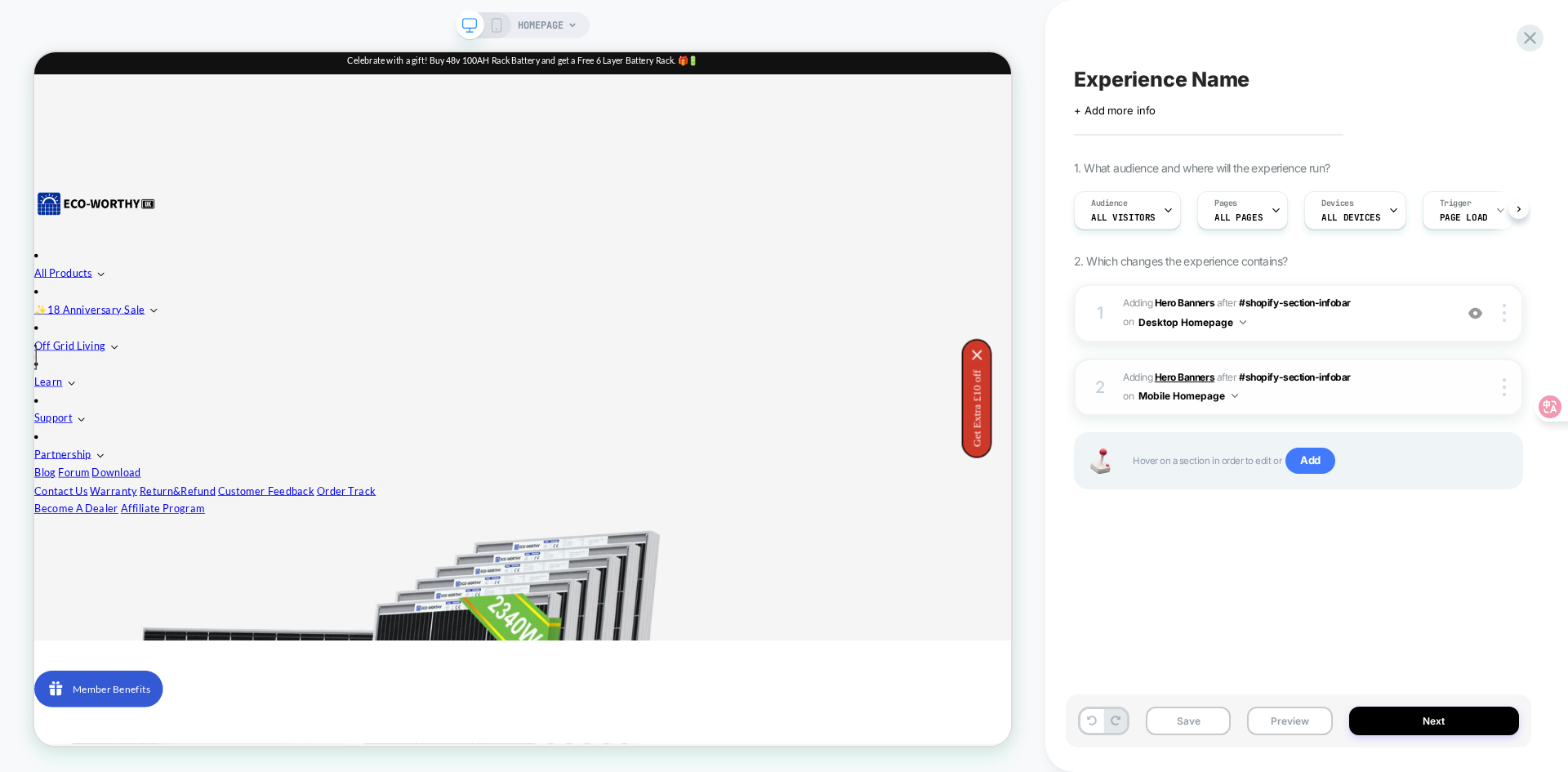
scroll to position [0, 1]
click at [1178, 380] on b "Hero Banners" at bounding box center [1185, 377] width 60 height 12
click at [1180, 373] on b "Hero Banners" at bounding box center [1185, 377] width 60 height 12
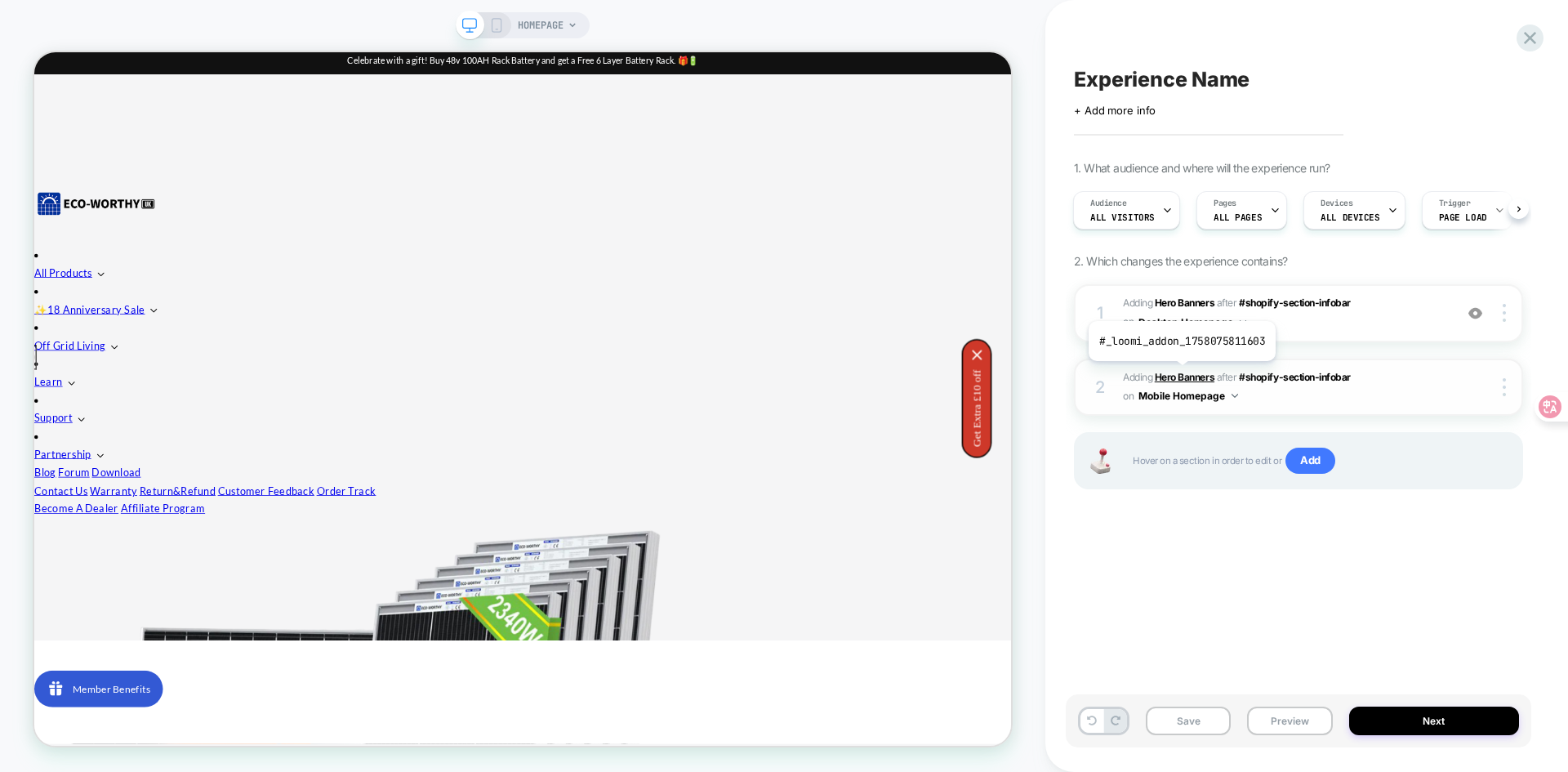
click at [1180, 373] on b "Hero Banners" at bounding box center [1185, 377] width 60 height 12
click at [1256, 636] on div "Experience Name Click to edit experience details + Add more info 1. What audien…" at bounding box center [1298, 386] width 465 height 739
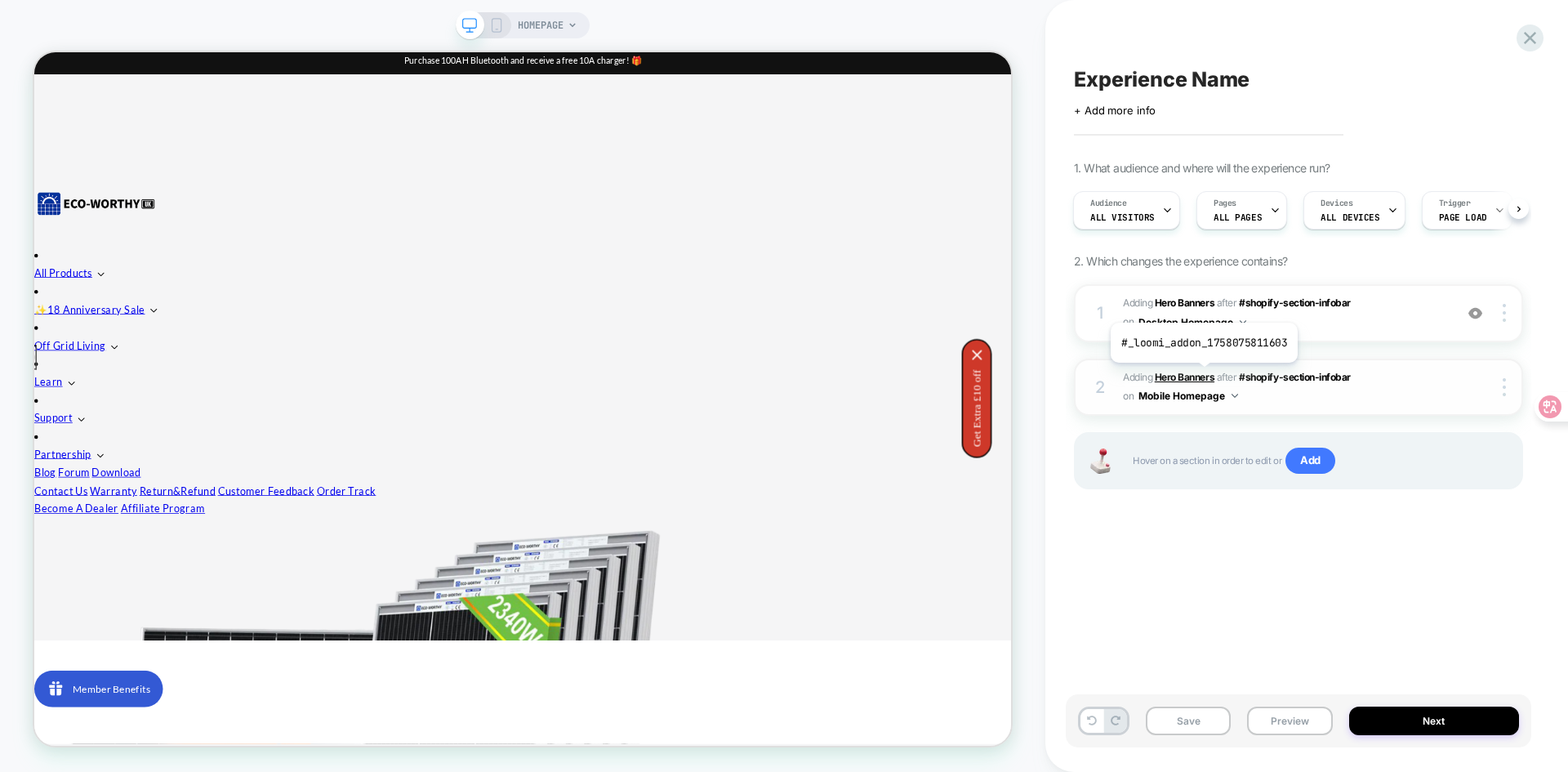
click at [1203, 373] on b "Hero Banners" at bounding box center [1185, 377] width 60 height 12
click at [1201, 592] on div "Experience Name Click to edit experience details + Add more info 1. What audien…" at bounding box center [1298, 386] width 465 height 739
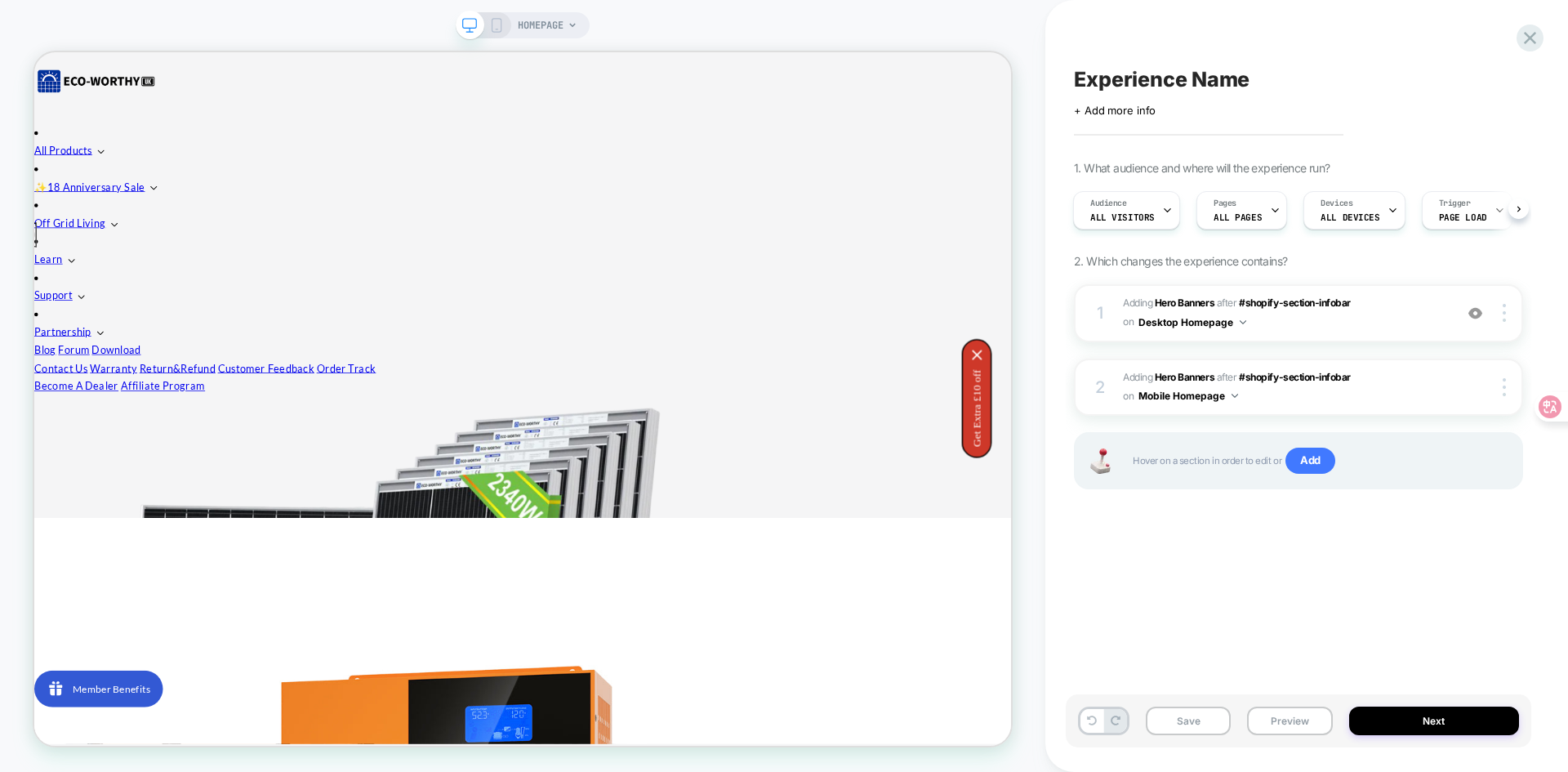
scroll to position [0, 0]
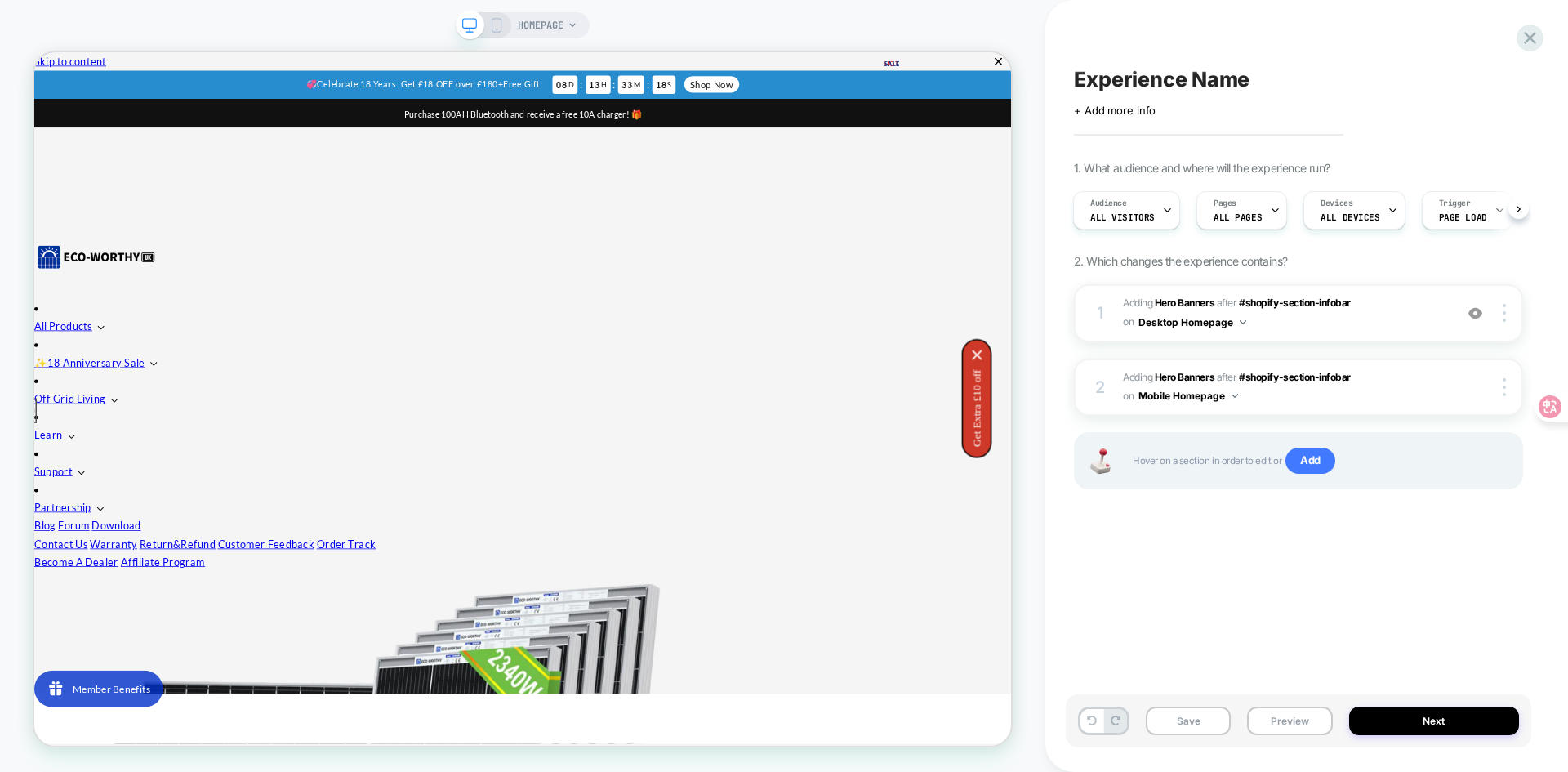
click at [495, 24] on icon at bounding box center [496, 25] width 15 height 15
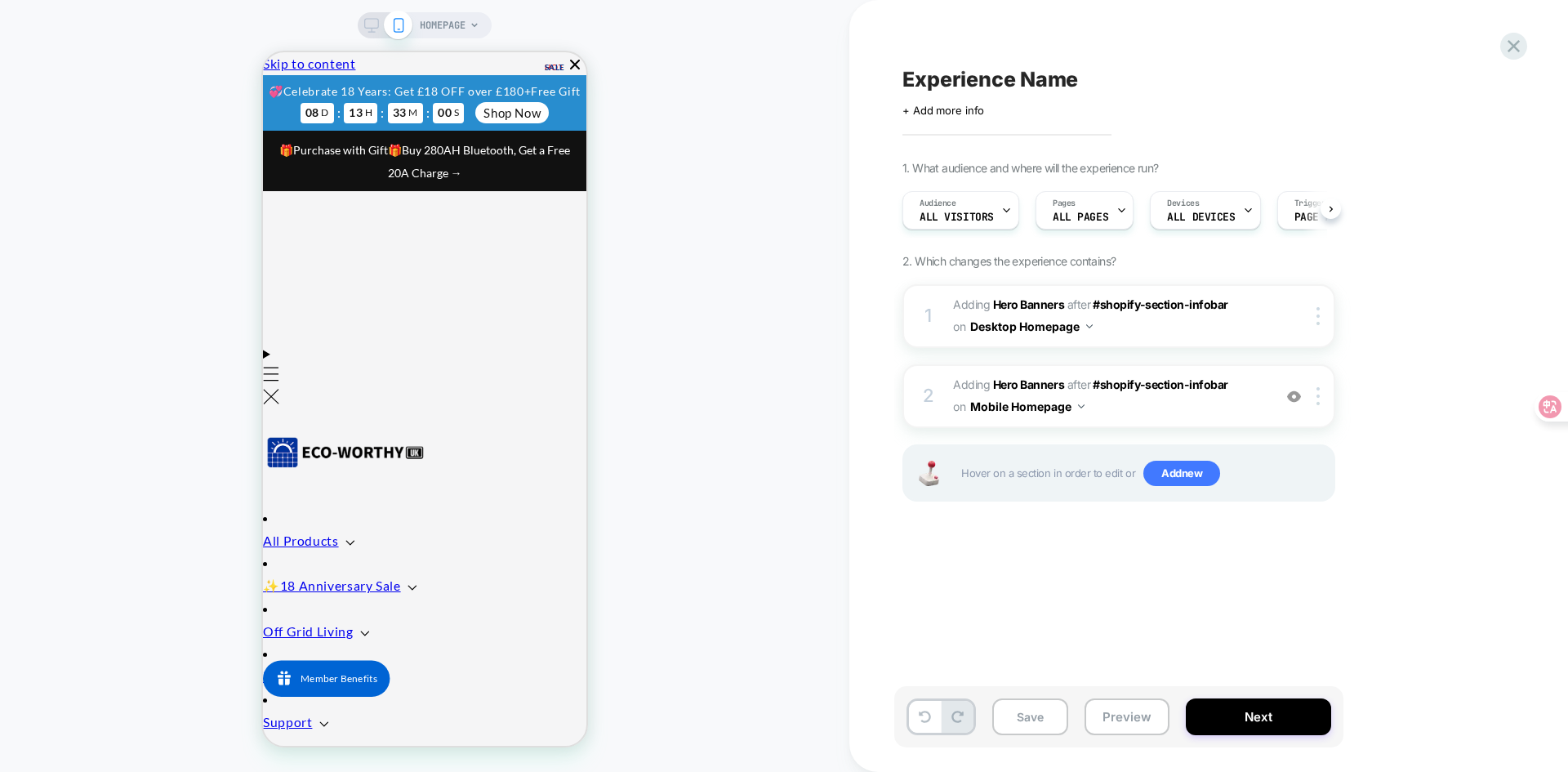
scroll to position [0, 1]
click at [1035, 382] on b "Hero Banners" at bounding box center [1028, 384] width 71 height 14
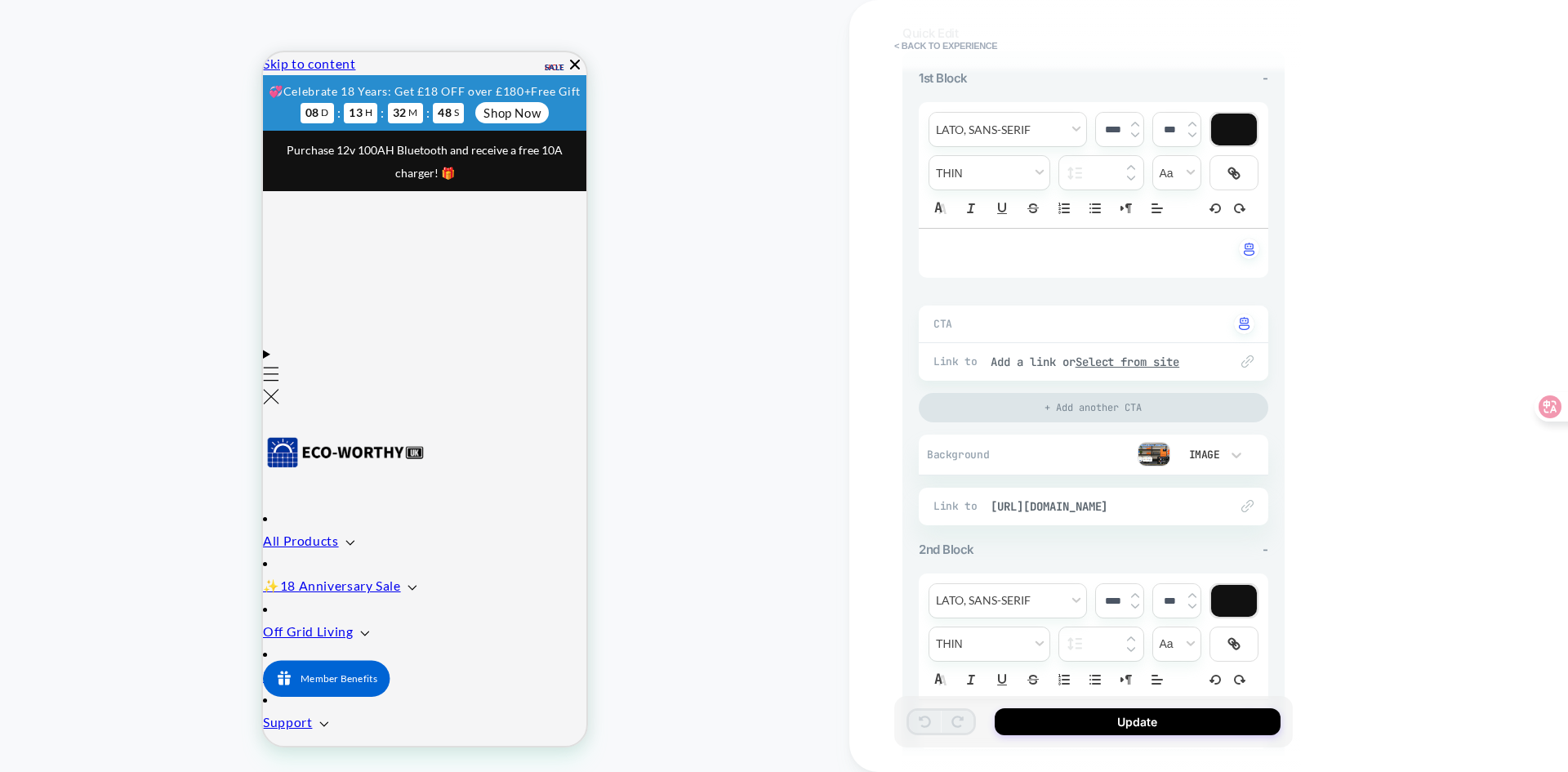
scroll to position [245, 0]
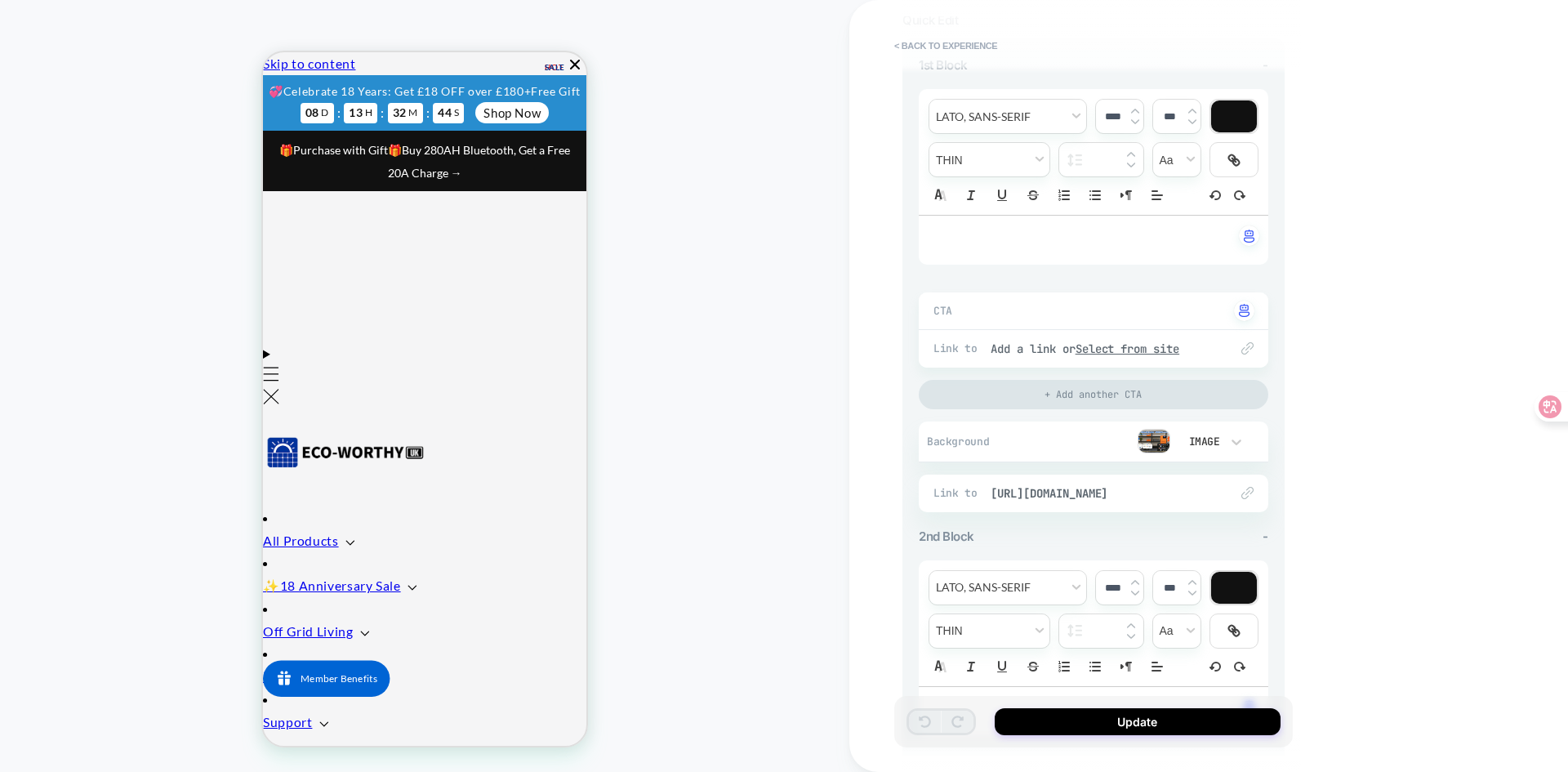
click at [1152, 441] on img at bounding box center [1154, 441] width 33 height 25
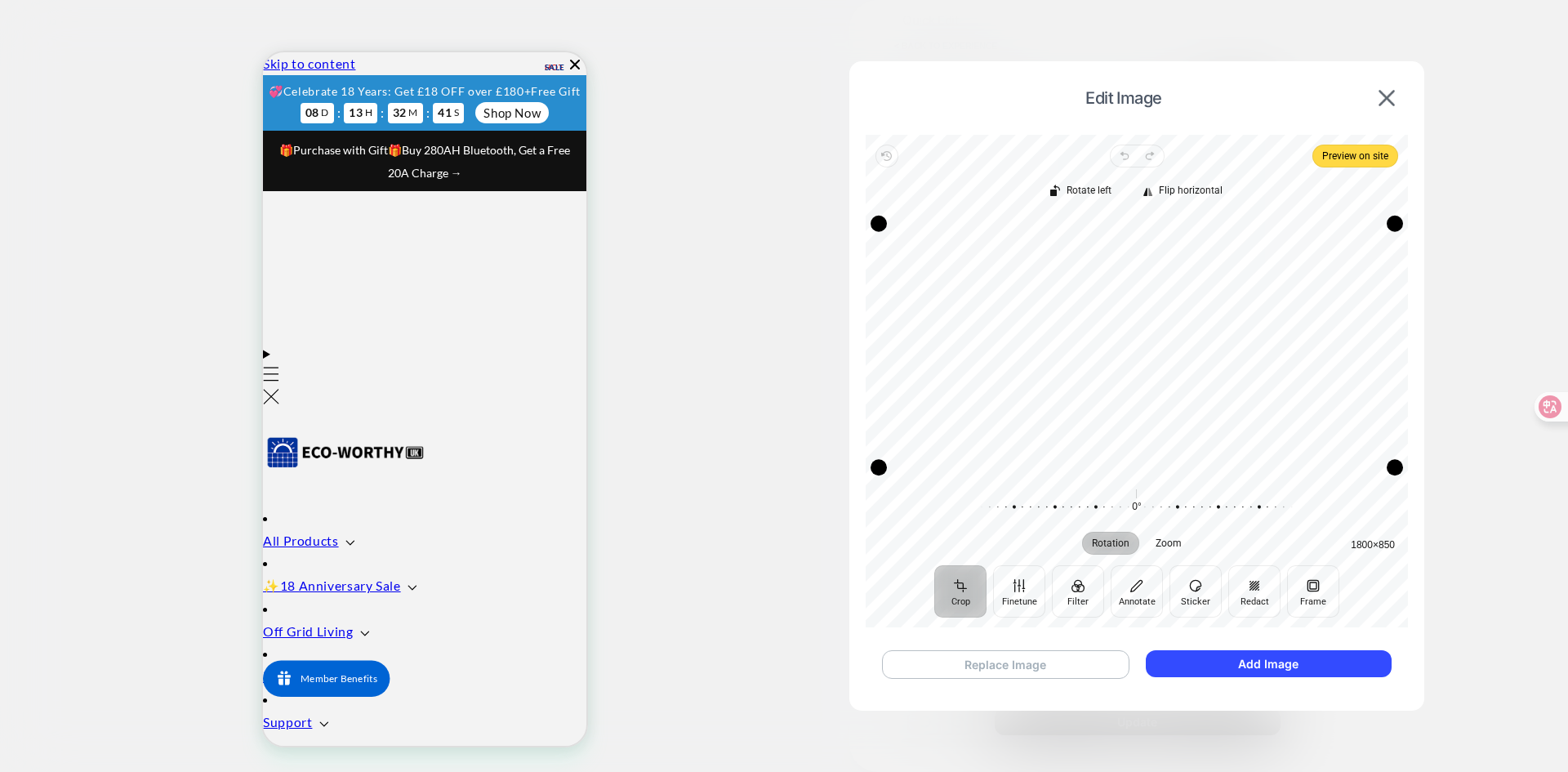
click at [1001, 668] on button "Replace Image" at bounding box center [1005, 664] width 247 height 29
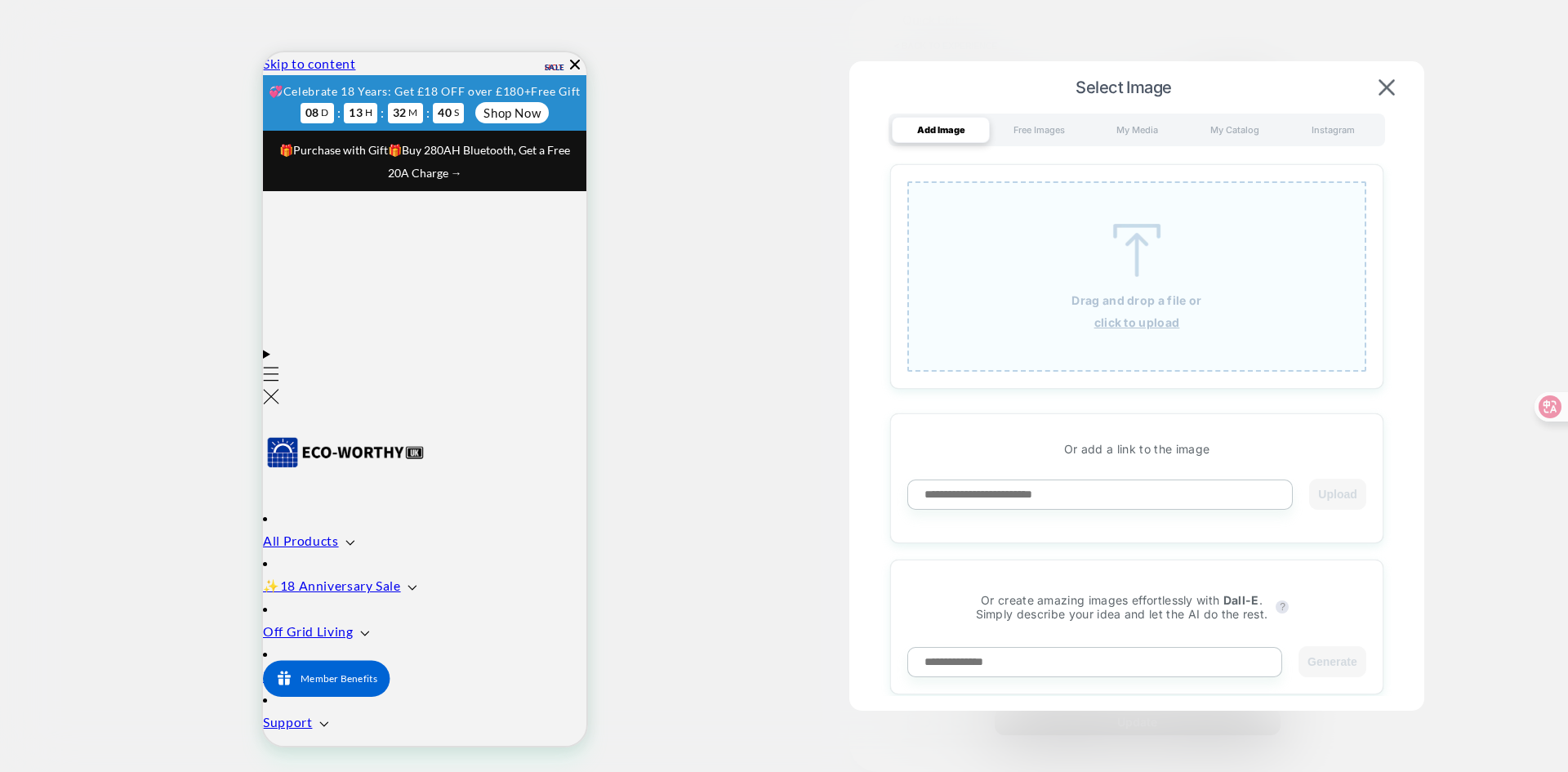
click at [1138, 265] on img at bounding box center [1137, 250] width 74 height 53
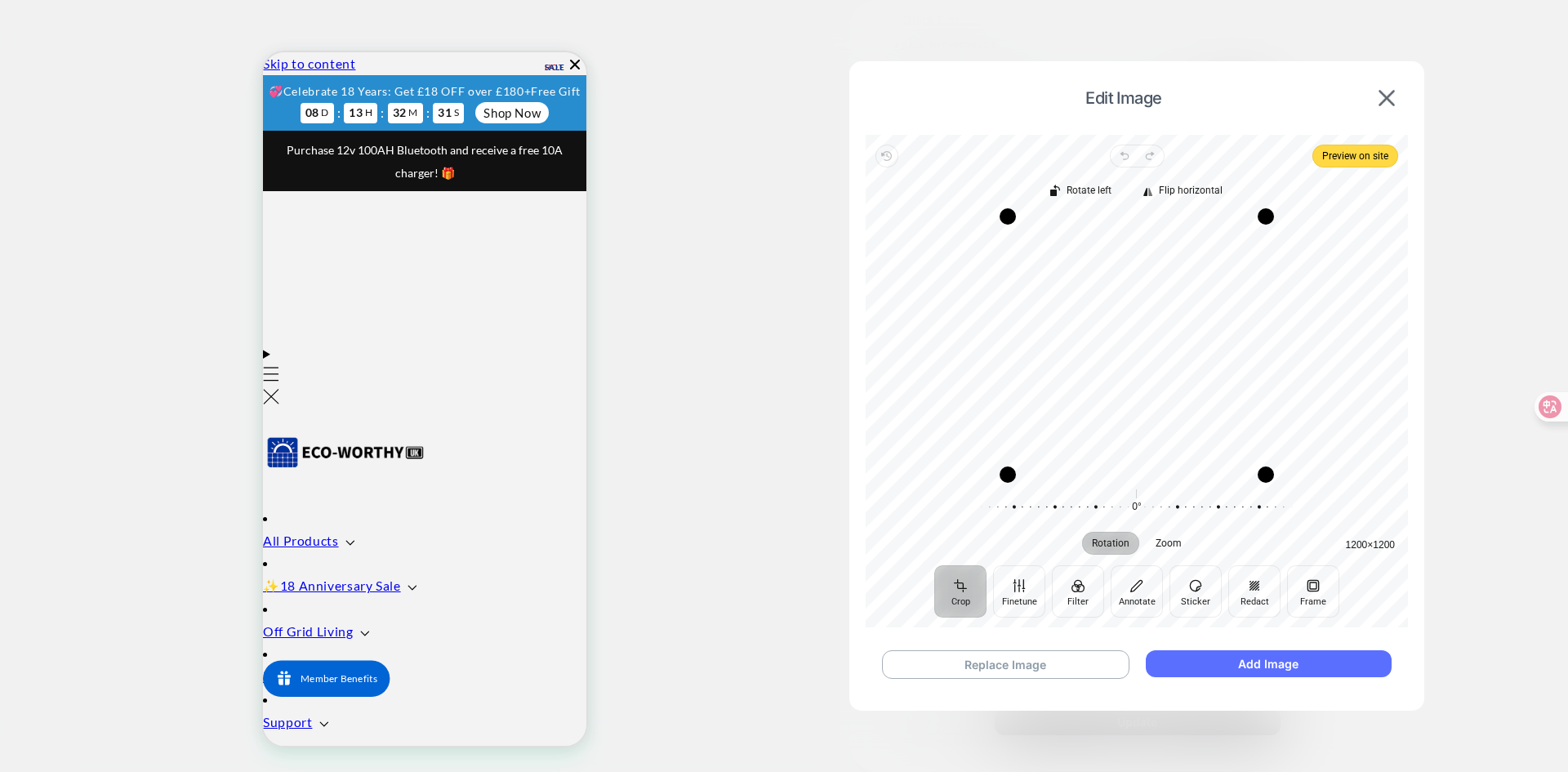
click at [1277, 666] on button "Add Image" at bounding box center [1269, 663] width 246 height 27
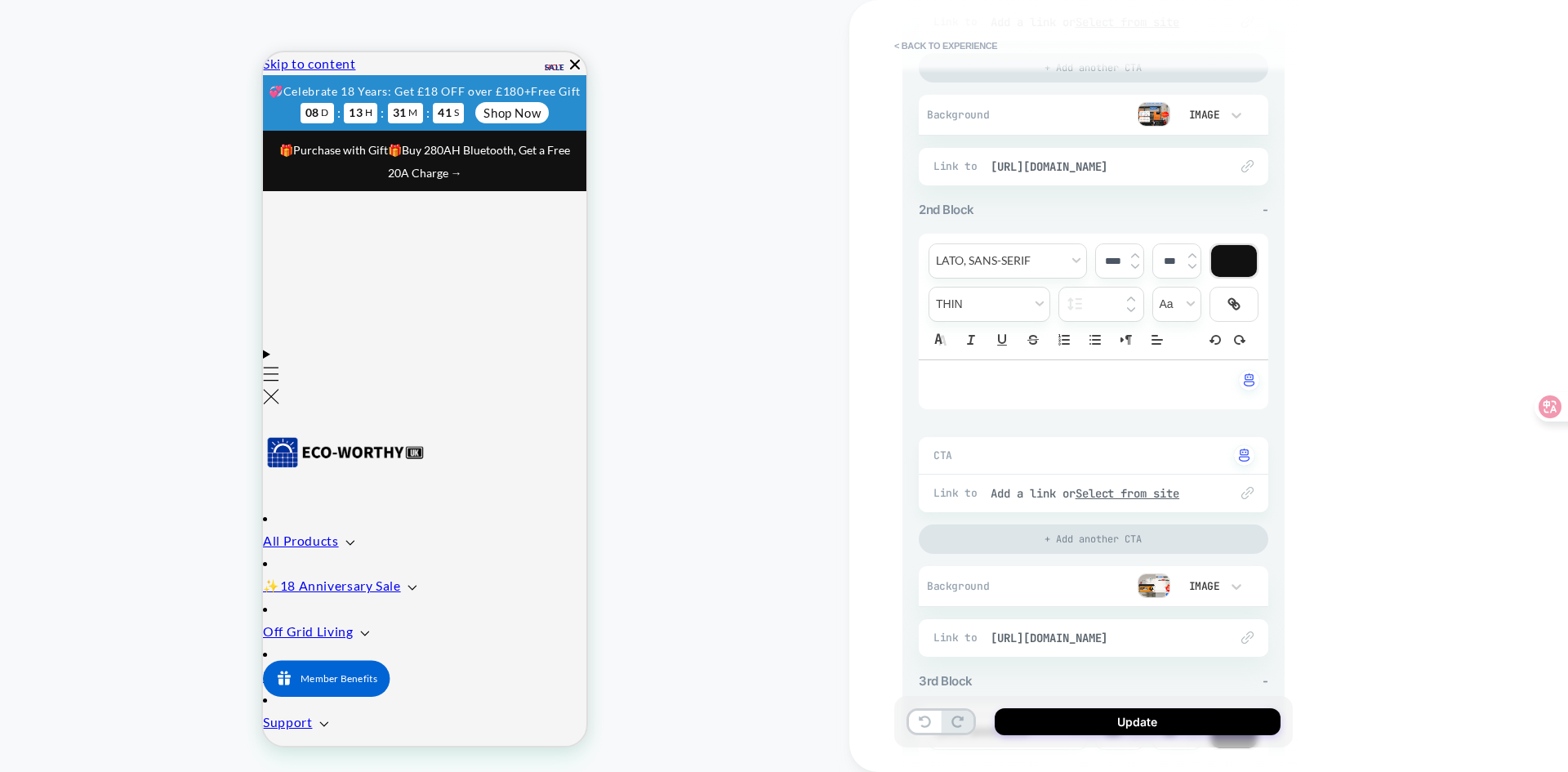
scroll to position [653, 0]
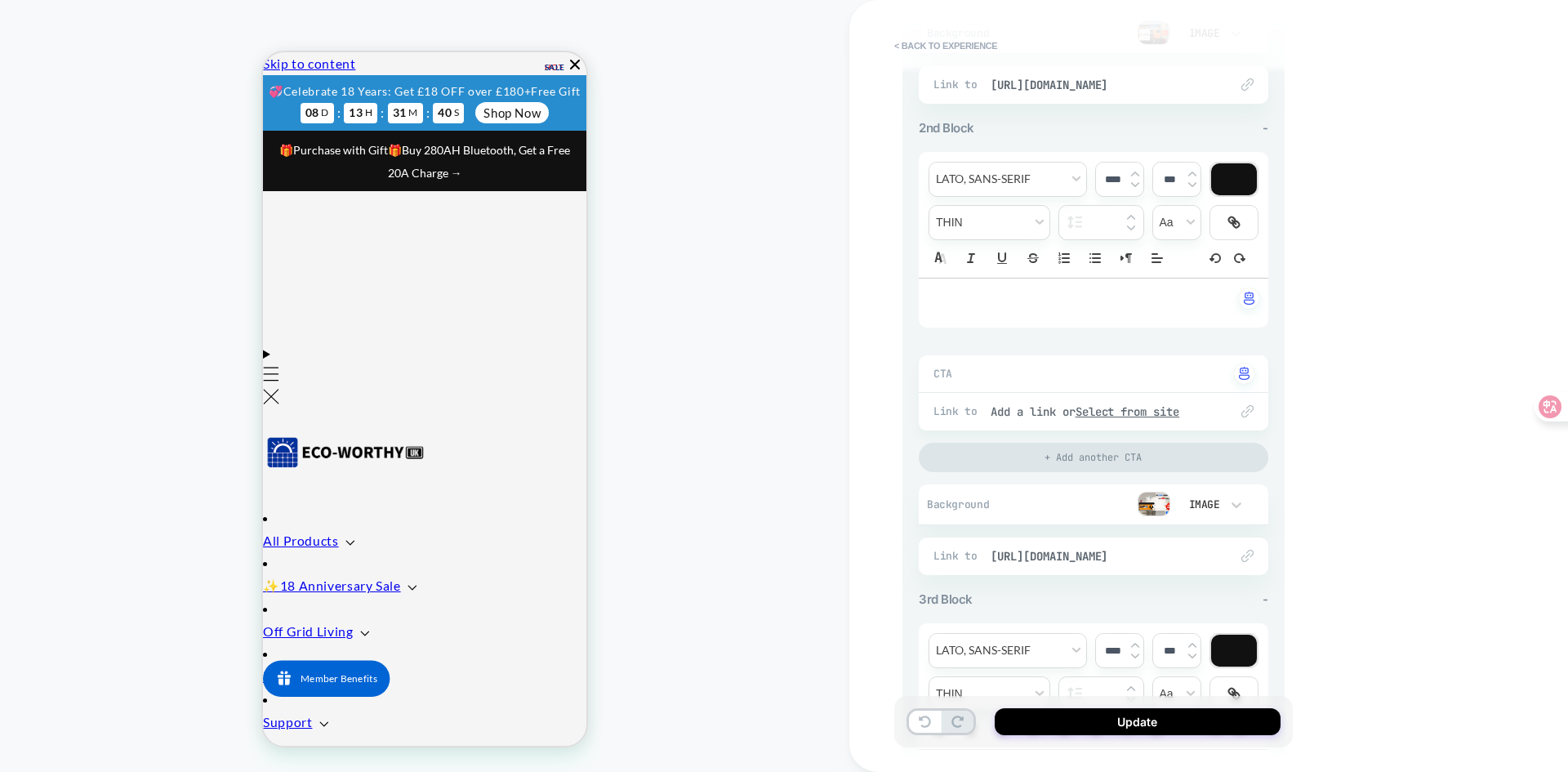
click at [1153, 506] on img at bounding box center [1154, 504] width 33 height 25
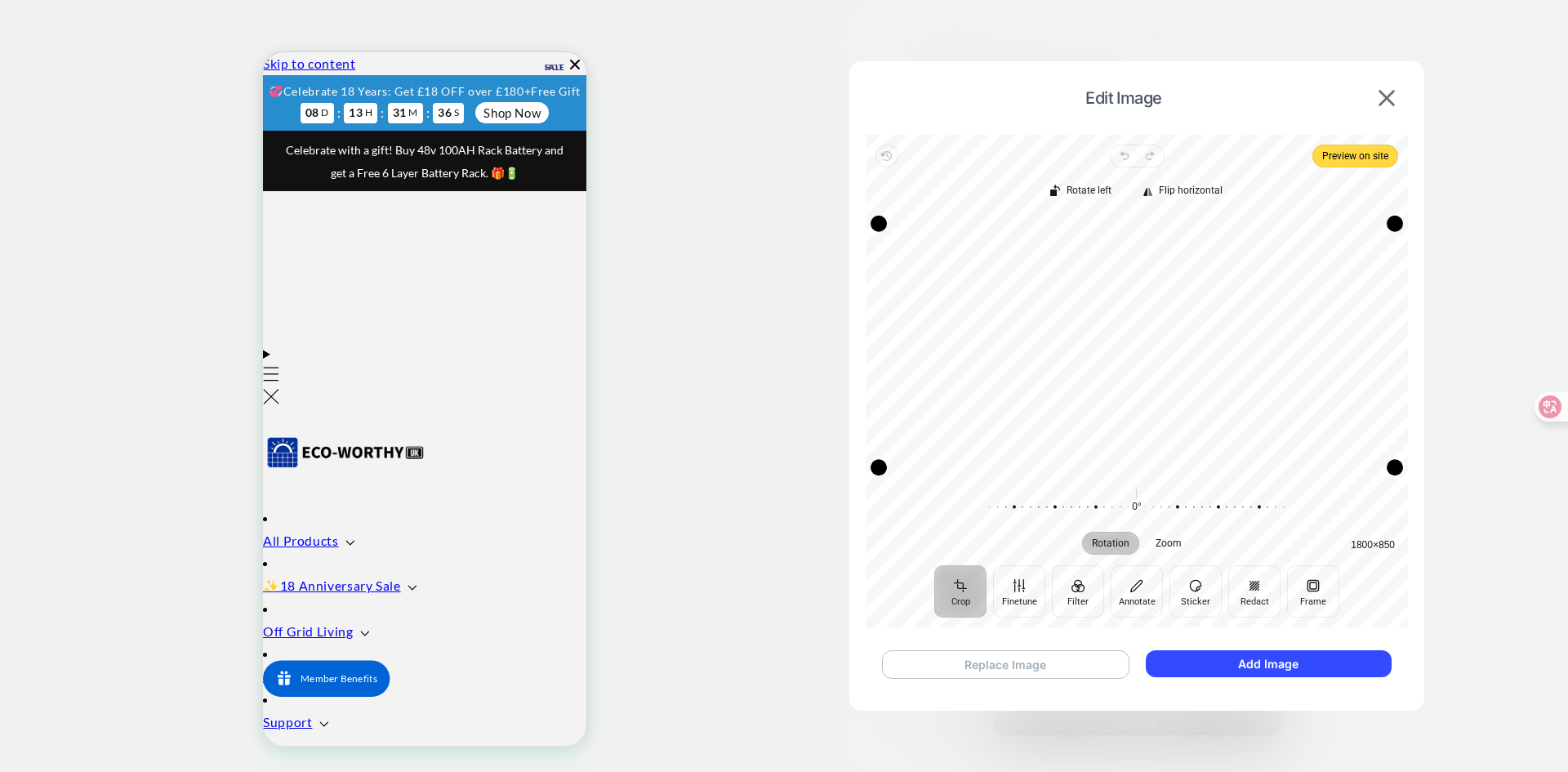
click at [1010, 674] on button "Replace Image" at bounding box center [1005, 664] width 247 height 29
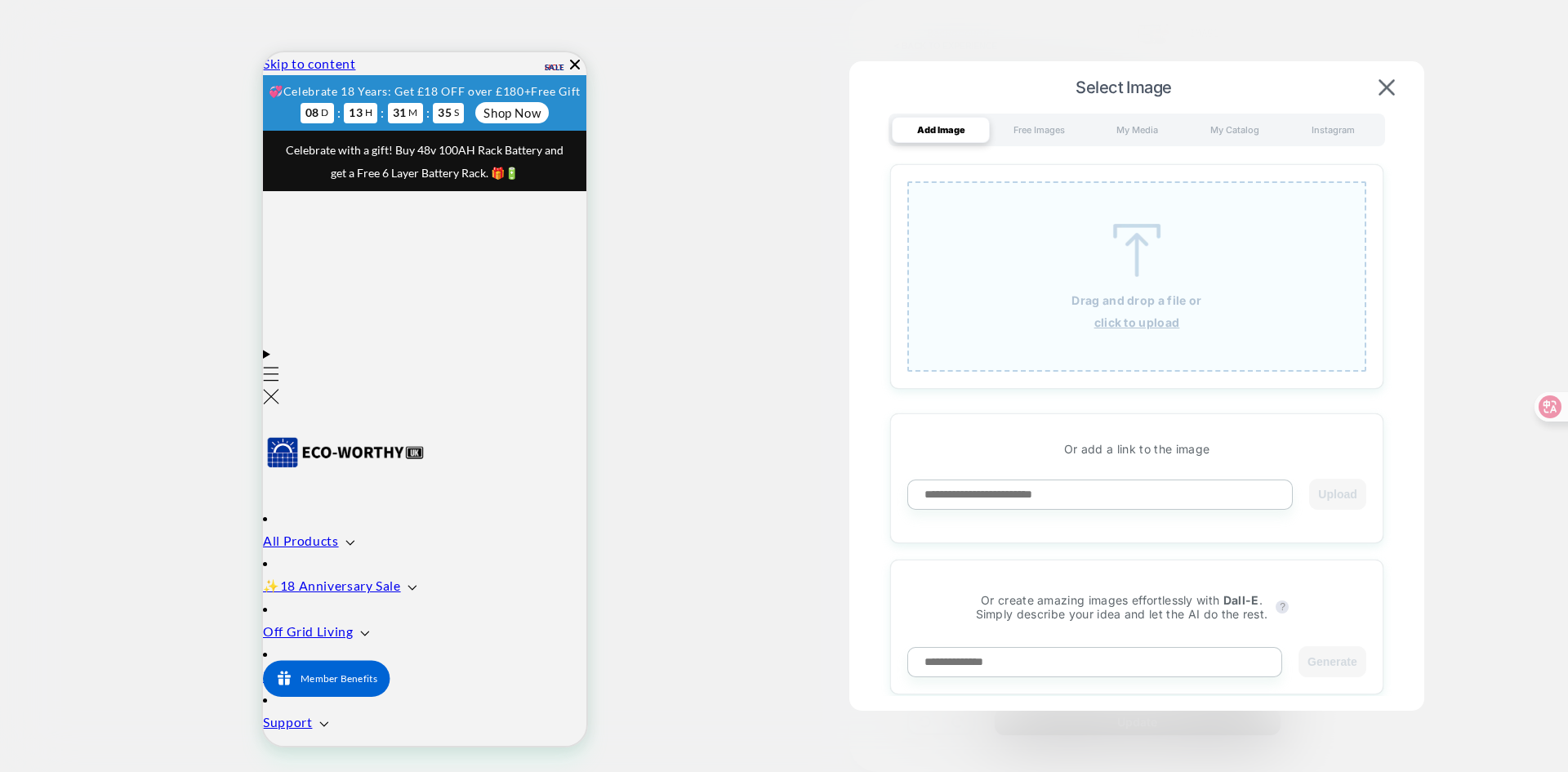
click at [1141, 288] on div "Drag and drop a file or click to upload" at bounding box center [1137, 276] width 459 height 190
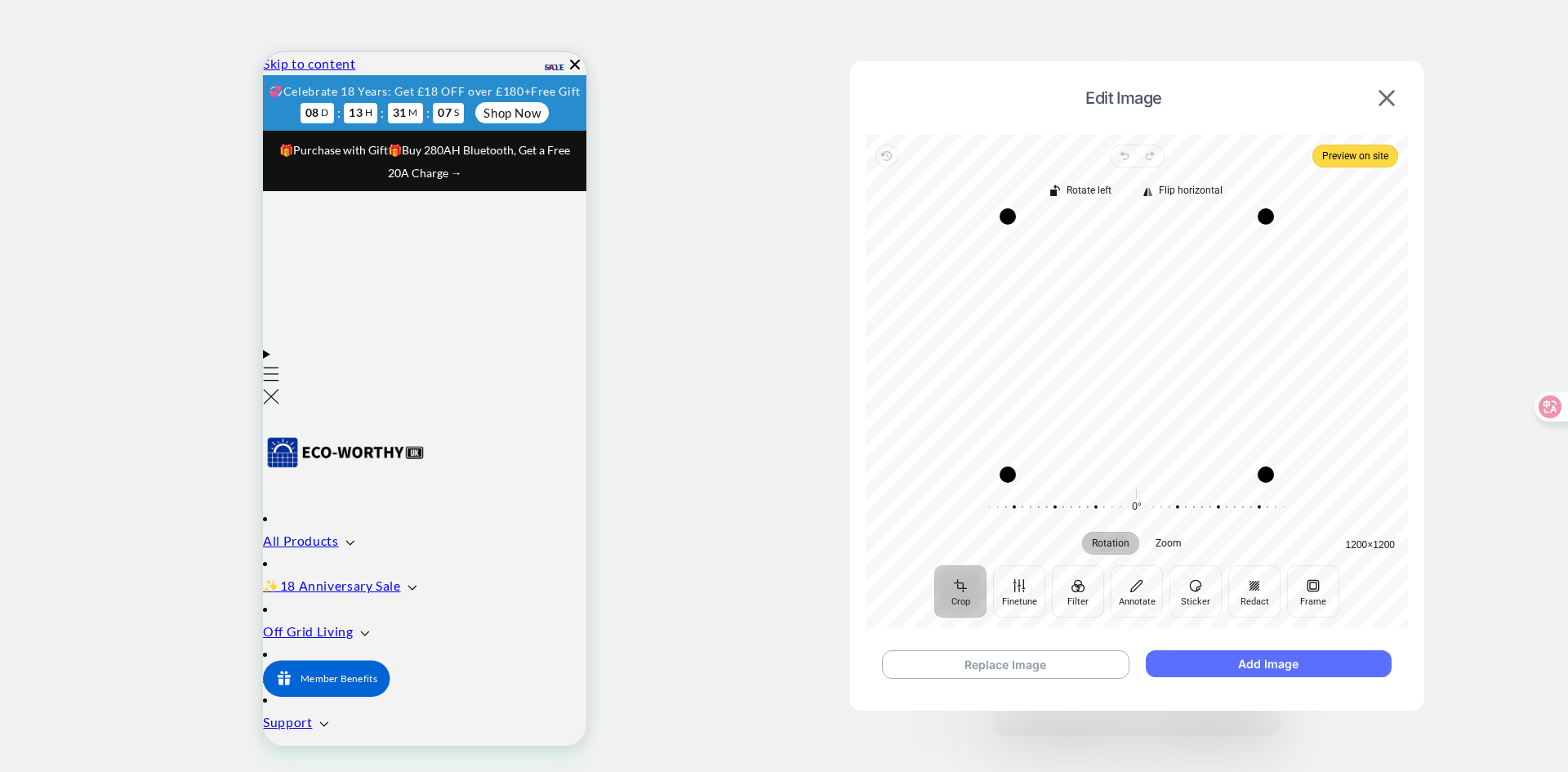
click at [1243, 668] on button "Add Image" at bounding box center [1269, 663] width 246 height 27
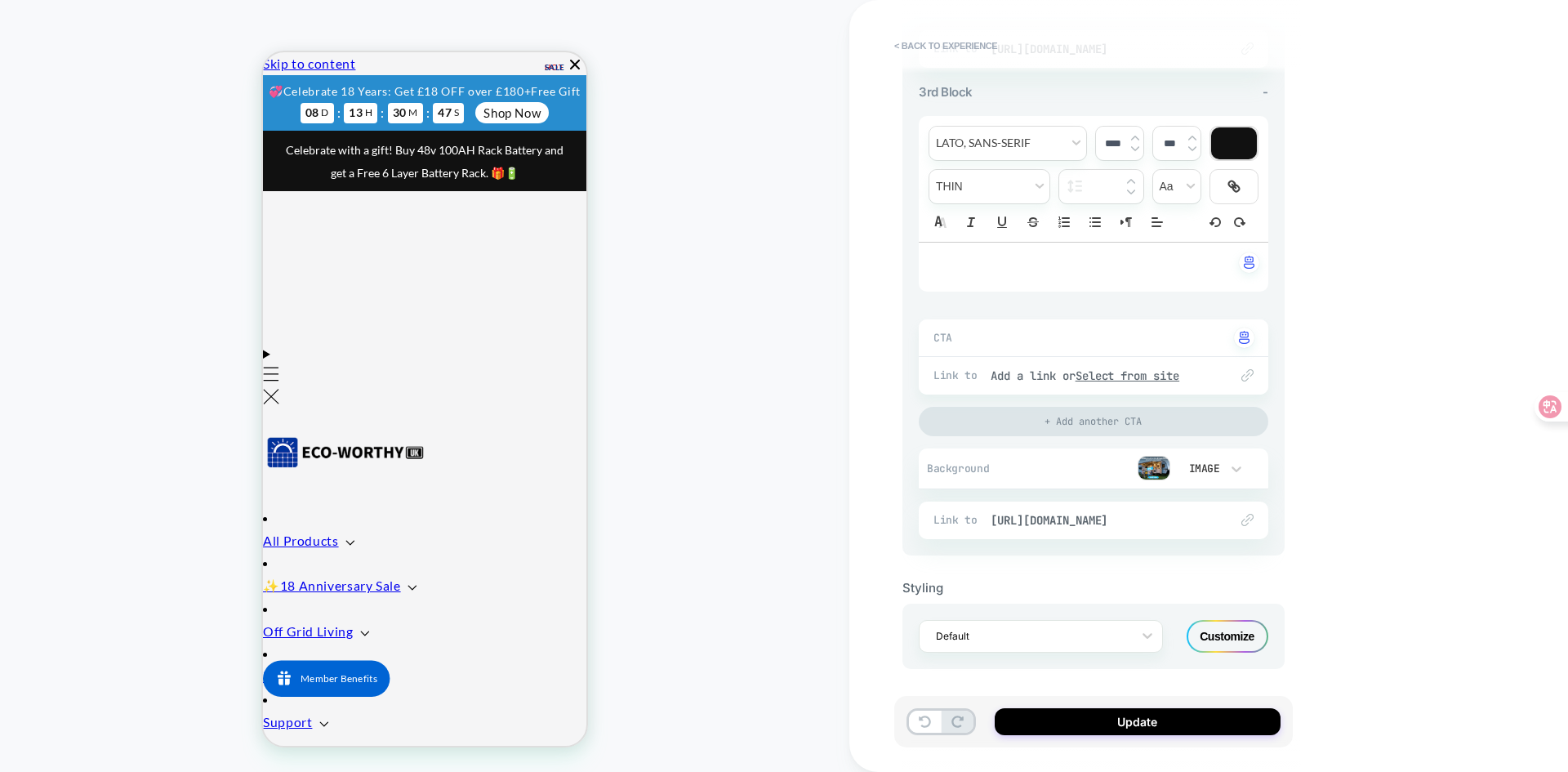
scroll to position [1163, 0]
click at [1161, 471] on img at bounding box center [1154, 464] width 33 height 25
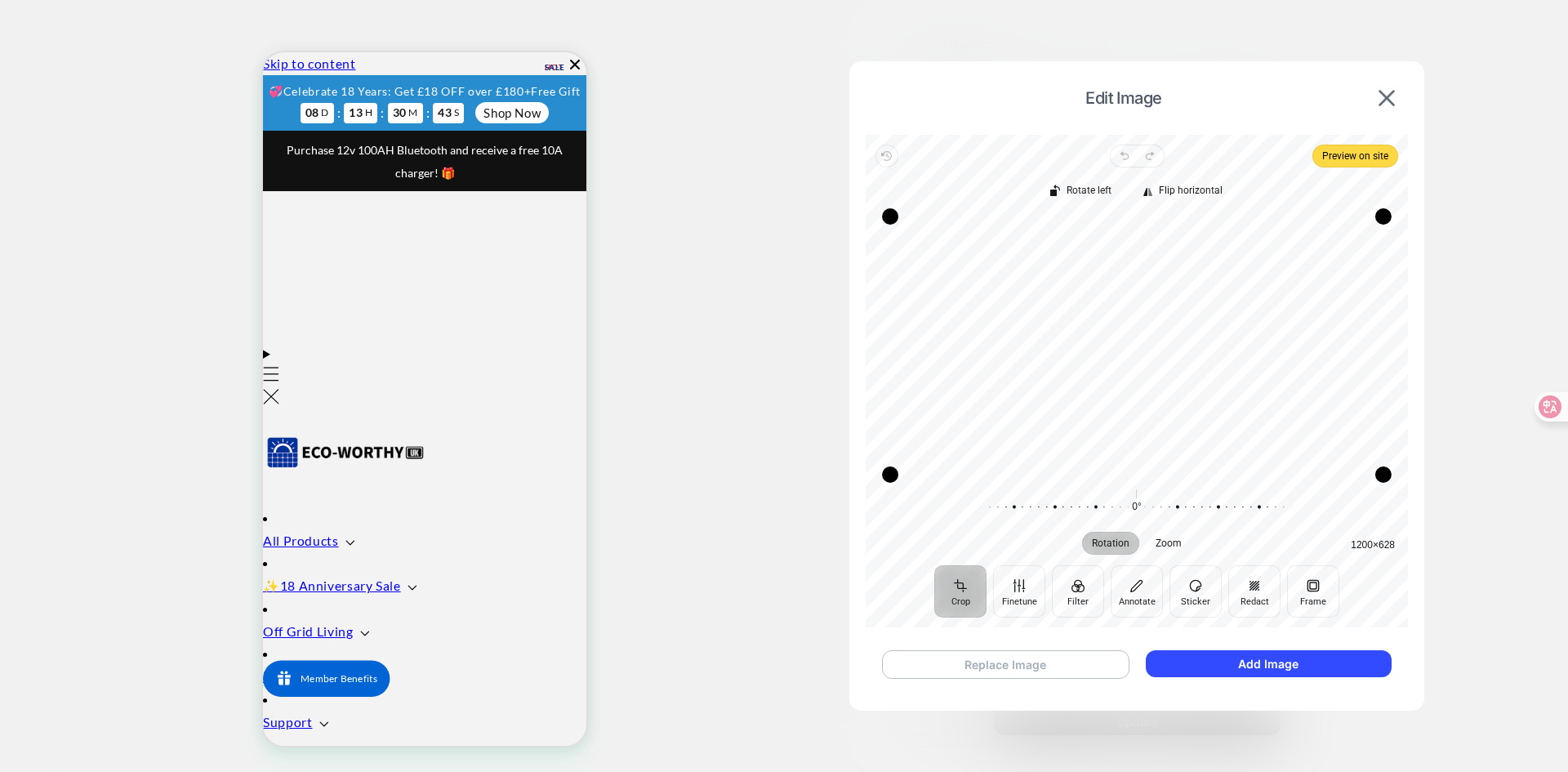
click at [1013, 676] on button "Replace Image" at bounding box center [1005, 664] width 247 height 29
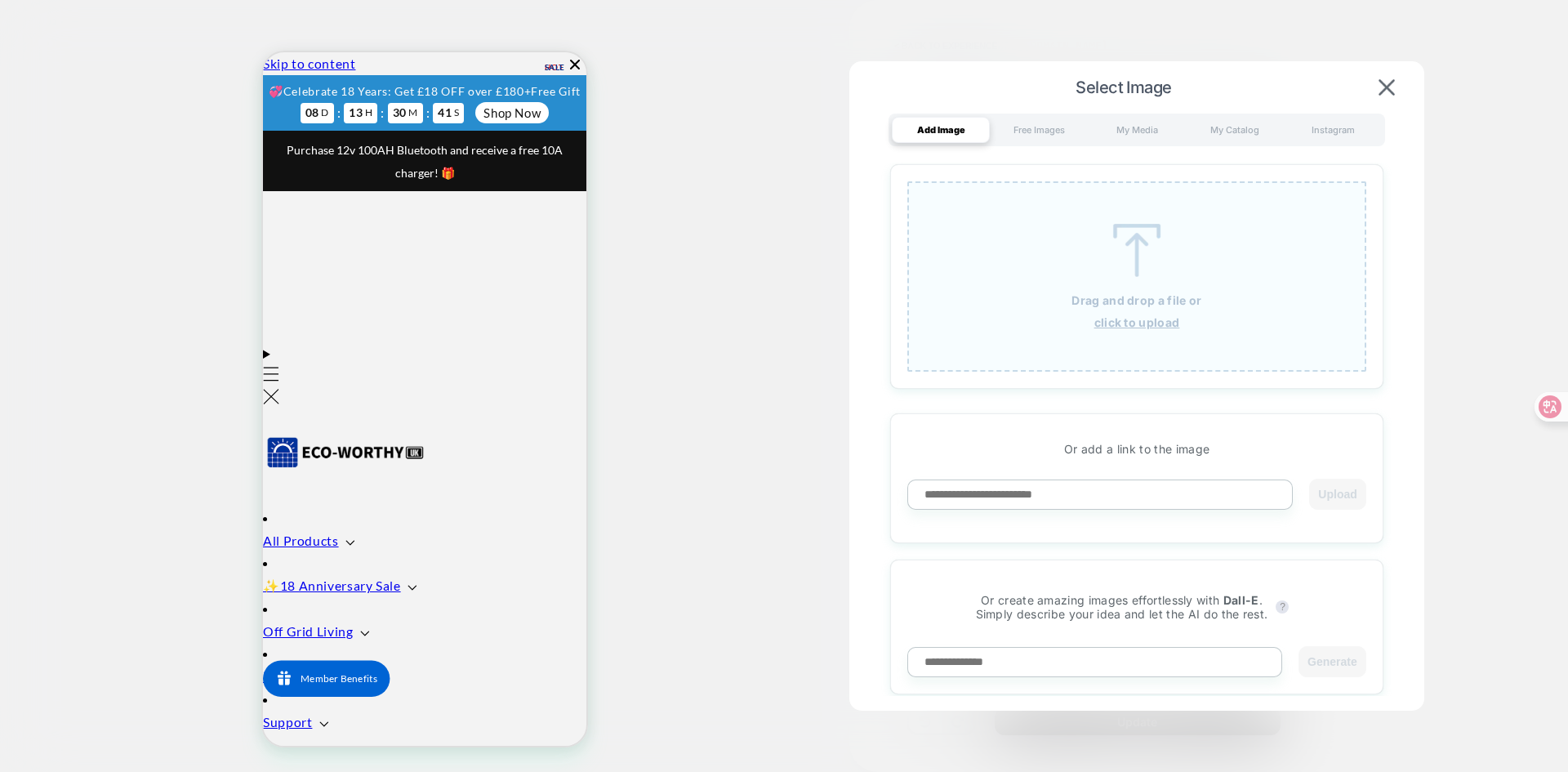
click at [1143, 298] on p "Drag and drop a file or" at bounding box center [1136, 300] width 130 height 14
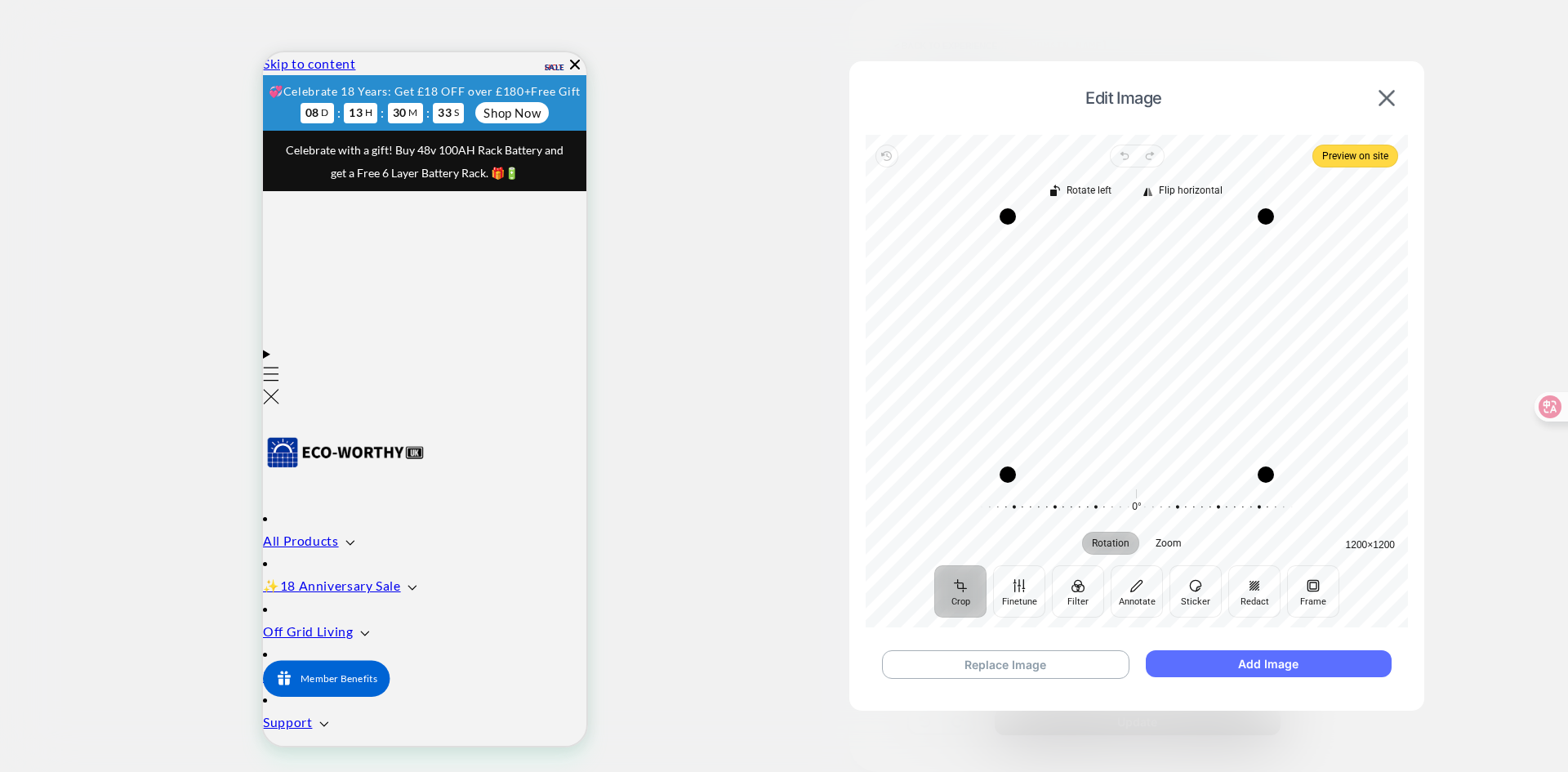
click at [1185, 659] on button "Add Image" at bounding box center [1269, 663] width 246 height 27
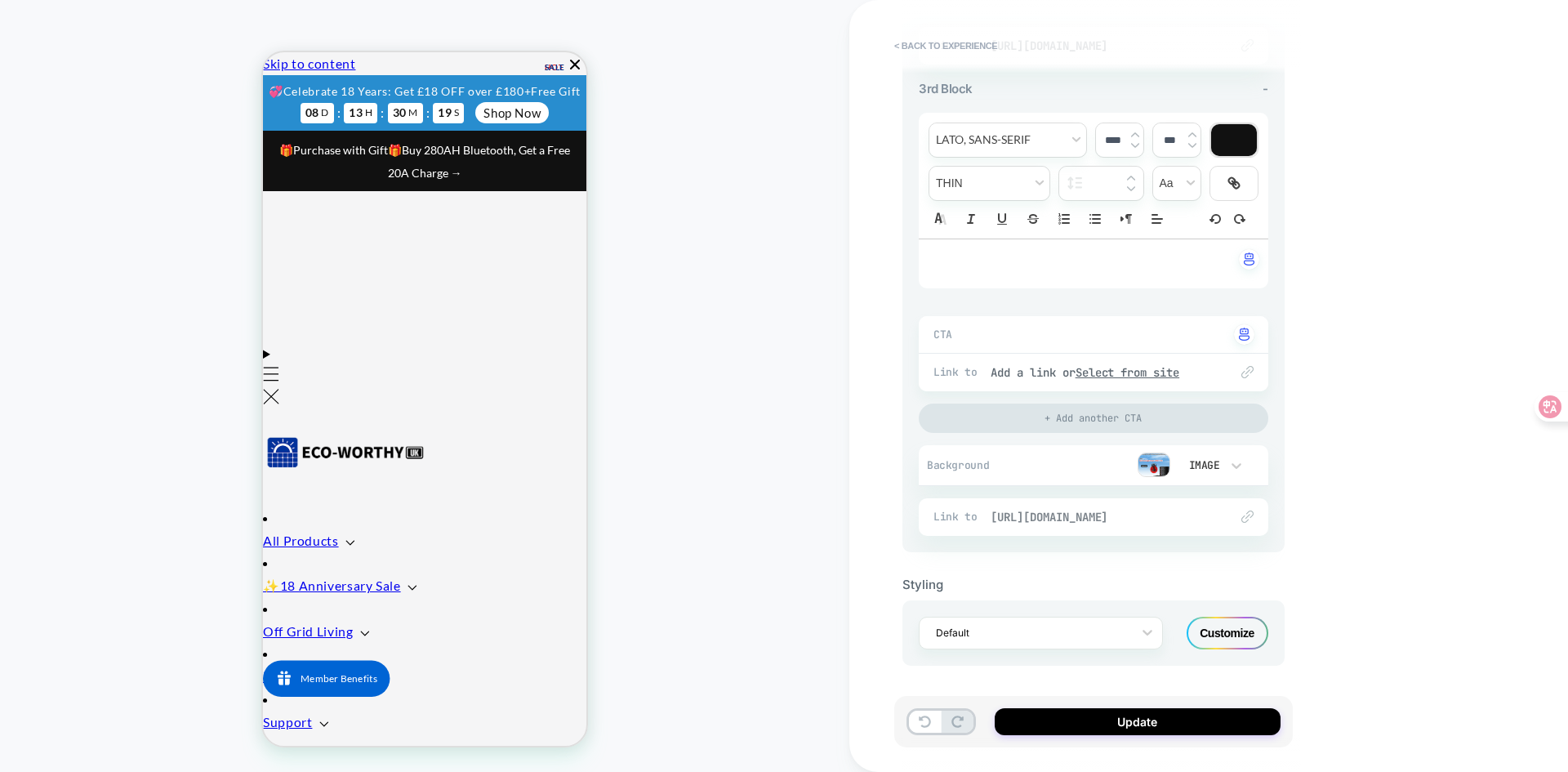
click at [1156, 510] on span "[URL][DOMAIN_NAME]" at bounding box center [1101, 516] width 222 height 15
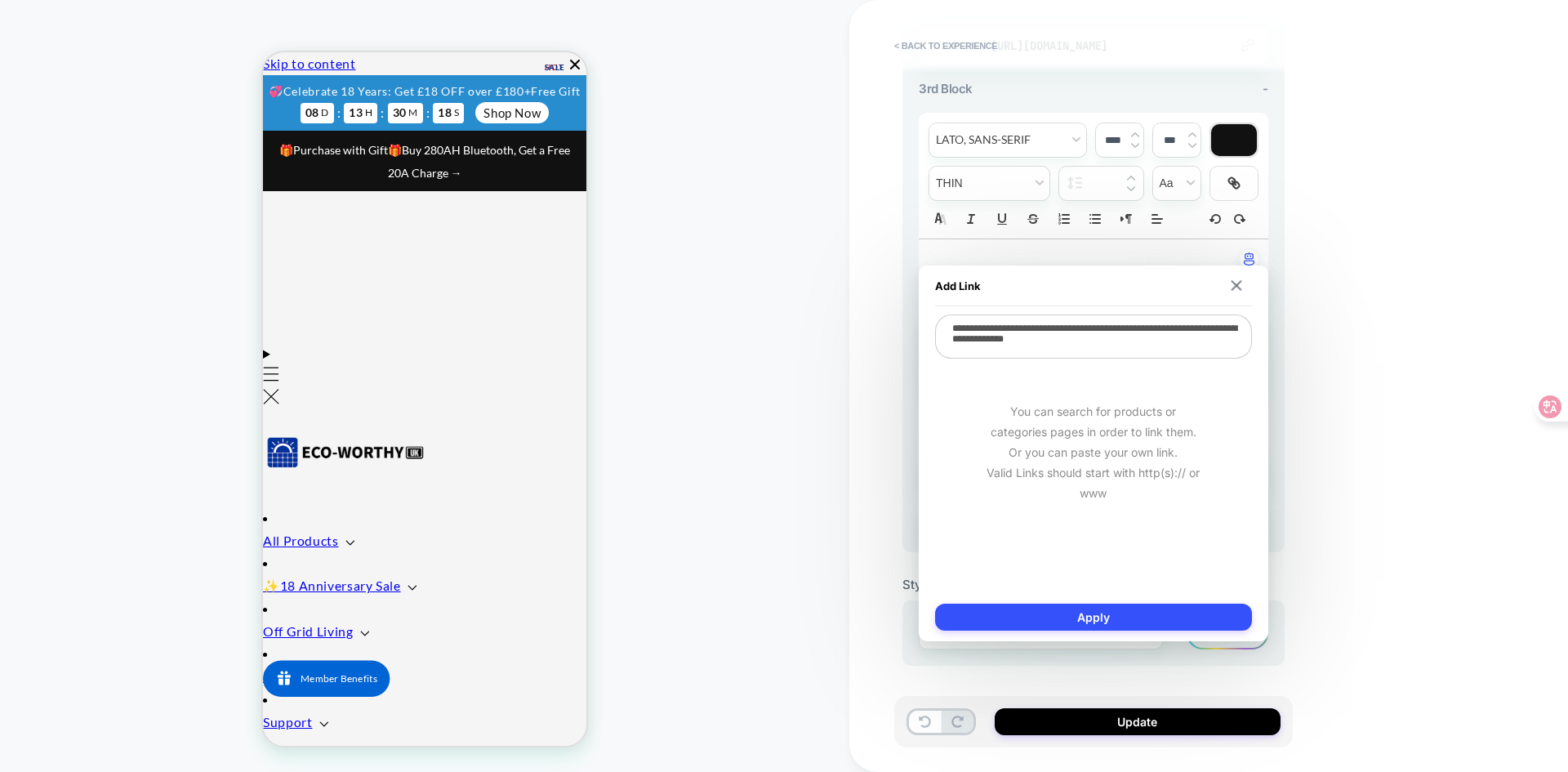
click at [1060, 312] on div "**********" at bounding box center [1093, 453] width 349 height 375
drag, startPoint x: 1171, startPoint y: 343, endPoint x: 844, endPoint y: 311, distance: 328.6
click at [844, 311] on body "**********" at bounding box center [784, 386] width 1568 height 772
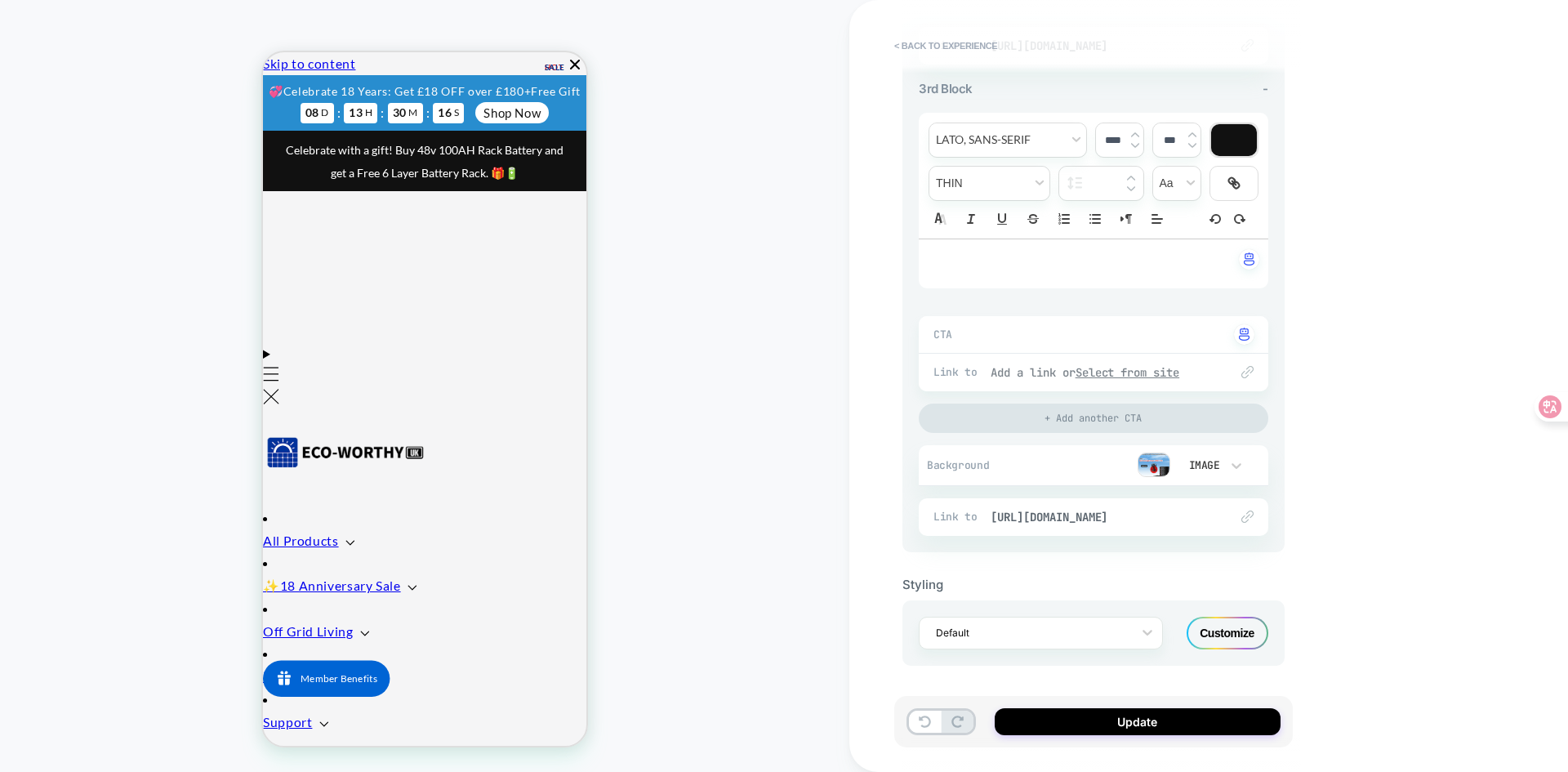
click at [1132, 368] on u "Select from site" at bounding box center [1127, 372] width 105 height 15
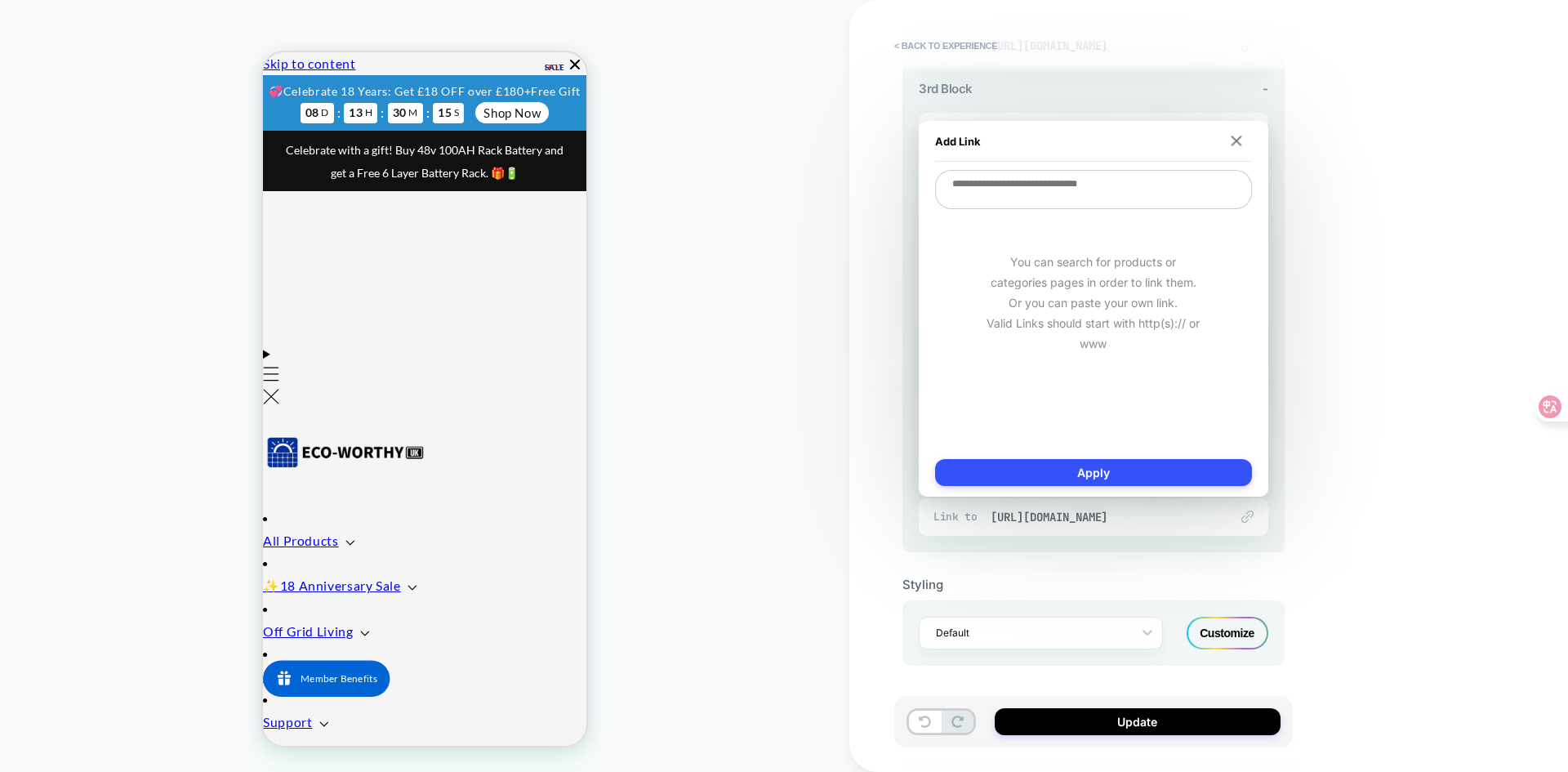
click at [1415, 480] on div "**********" at bounding box center [1208, 386] width 718 height 772
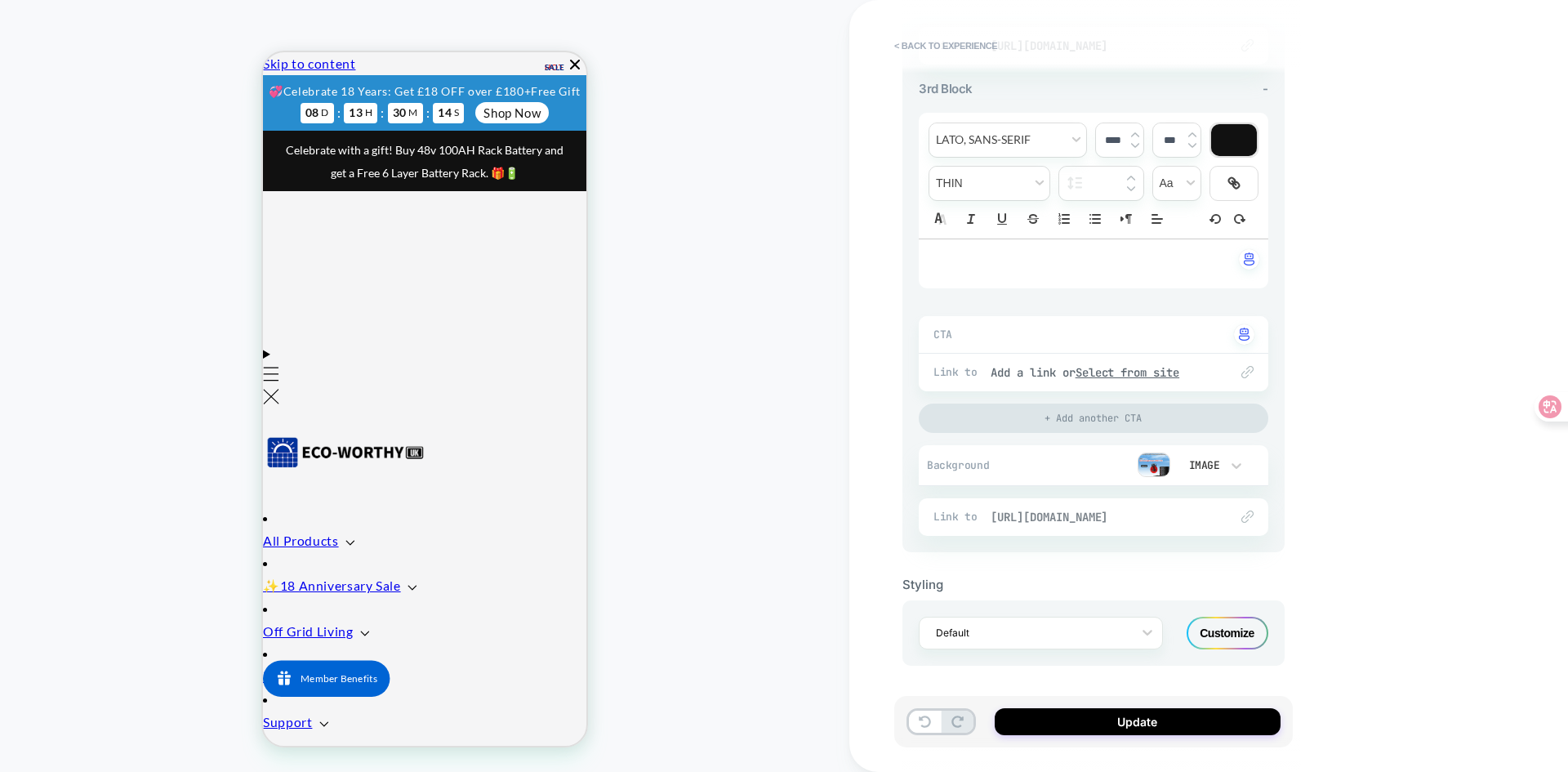
click at [1121, 514] on span "[URL][DOMAIN_NAME]" at bounding box center [1101, 516] width 222 height 15
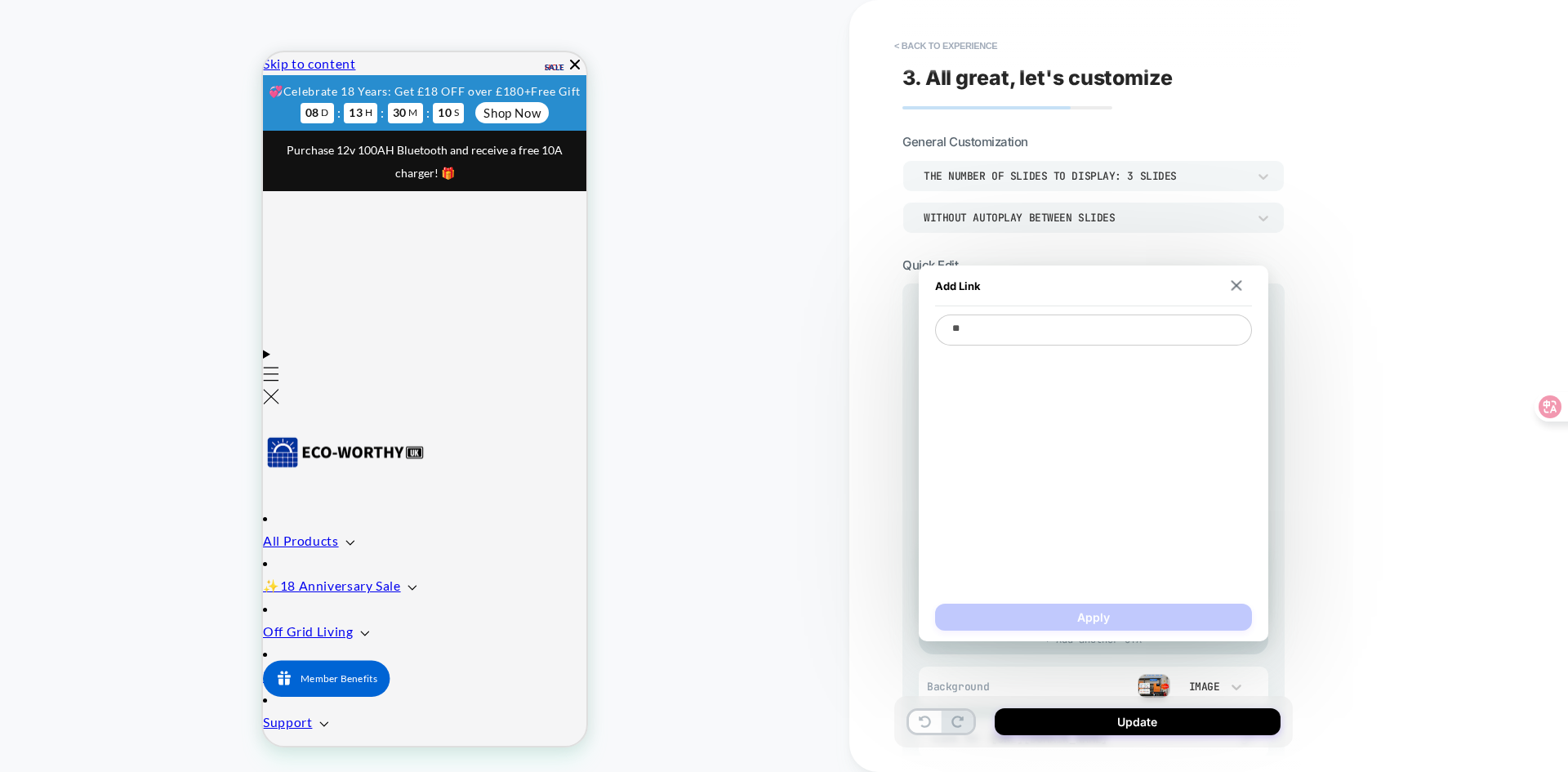
type textarea "*"
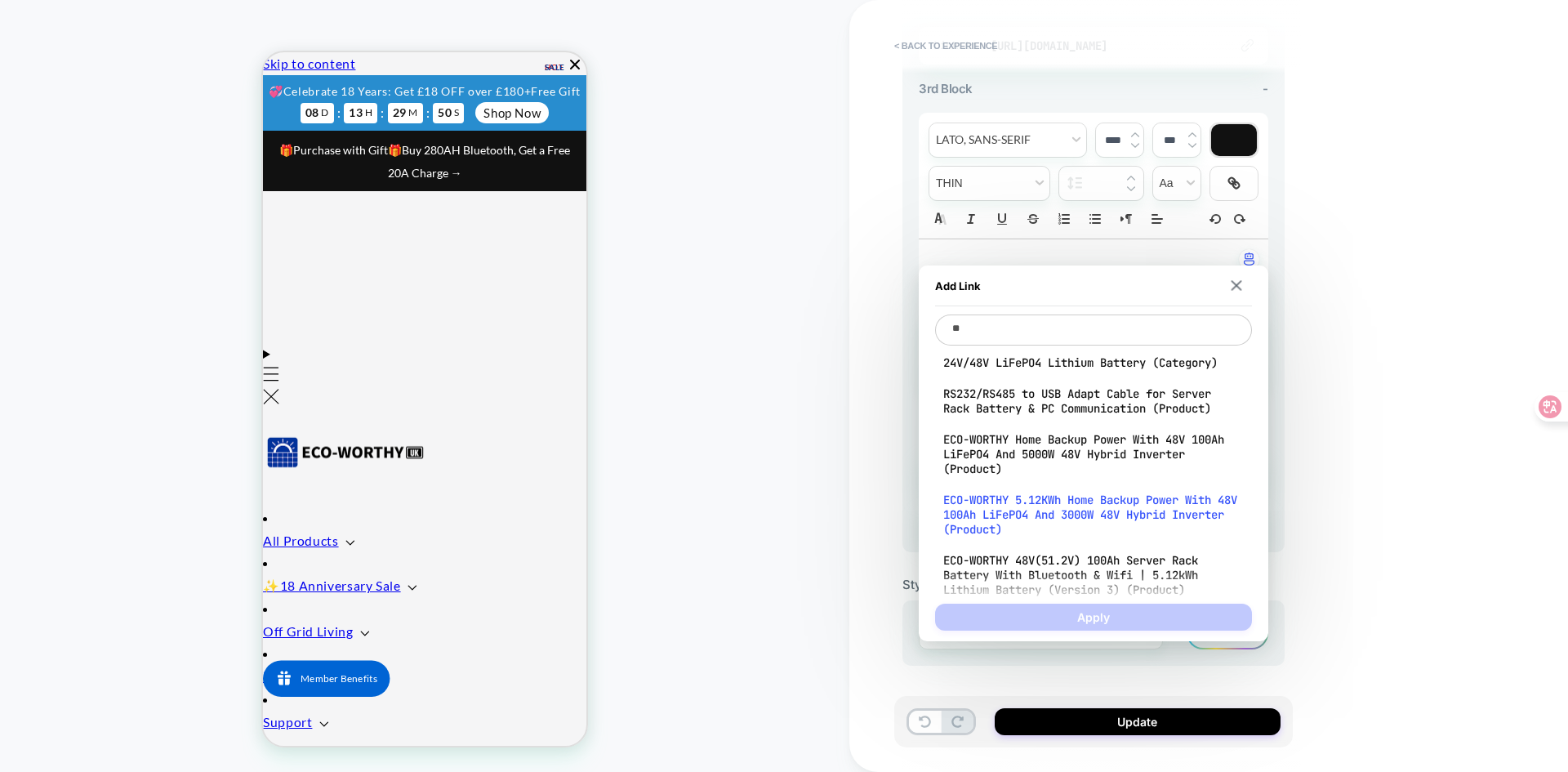
type textarea "**"
click at [1038, 512] on span "ECO-WORTHY 5.12KWh Home Backup Power With 48V 100Ah LiFePO4 And 3000W 48V Hybri…" at bounding box center [1094, 514] width 301 height 44
type textarea "*"
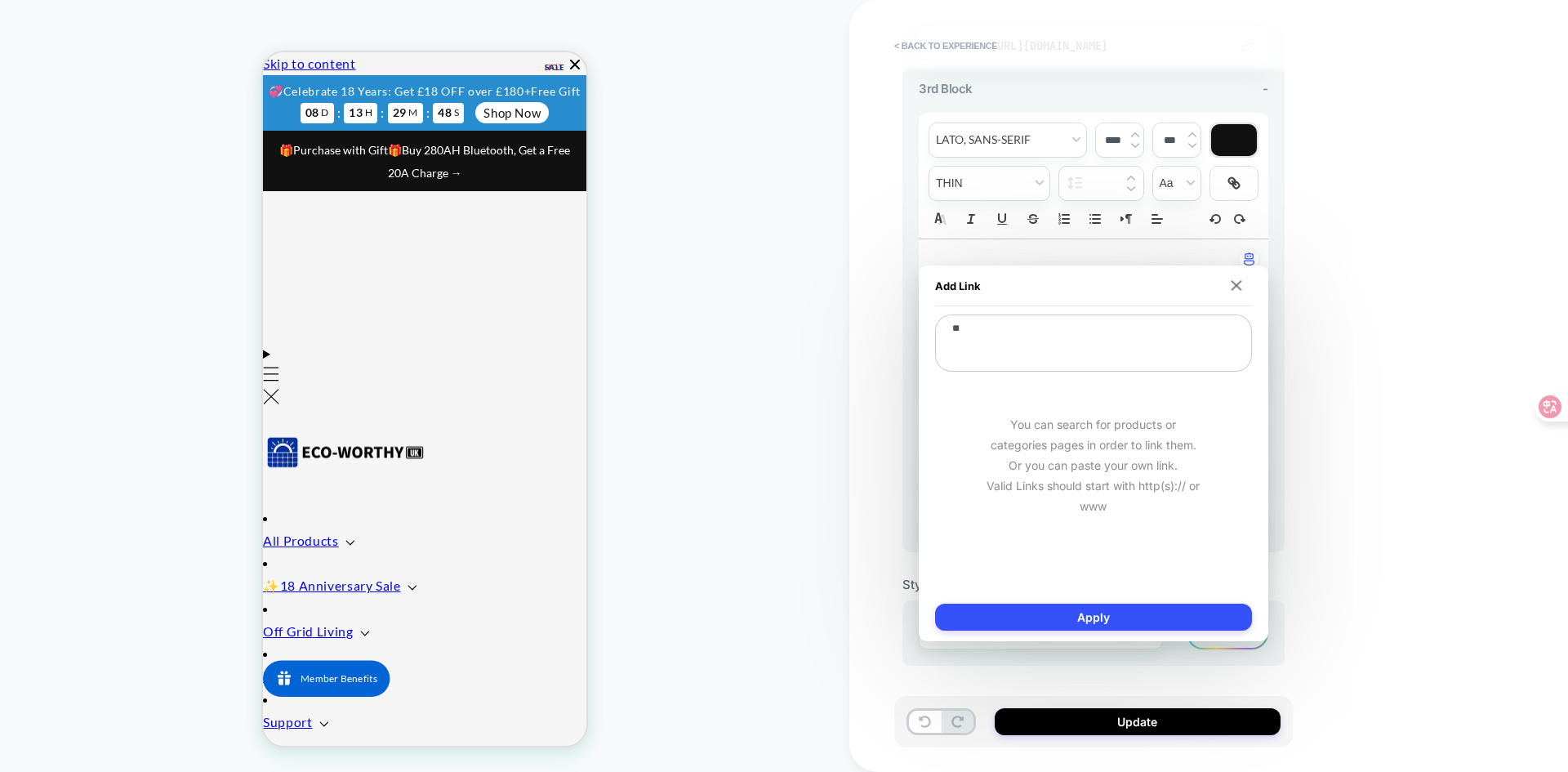
drag, startPoint x: 1193, startPoint y: 364, endPoint x: 926, endPoint y: 320, distance: 270.6
click at [926, 320] on div "**********" at bounding box center [1093, 453] width 349 height 375
type textarea "**********"
type textarea "*"
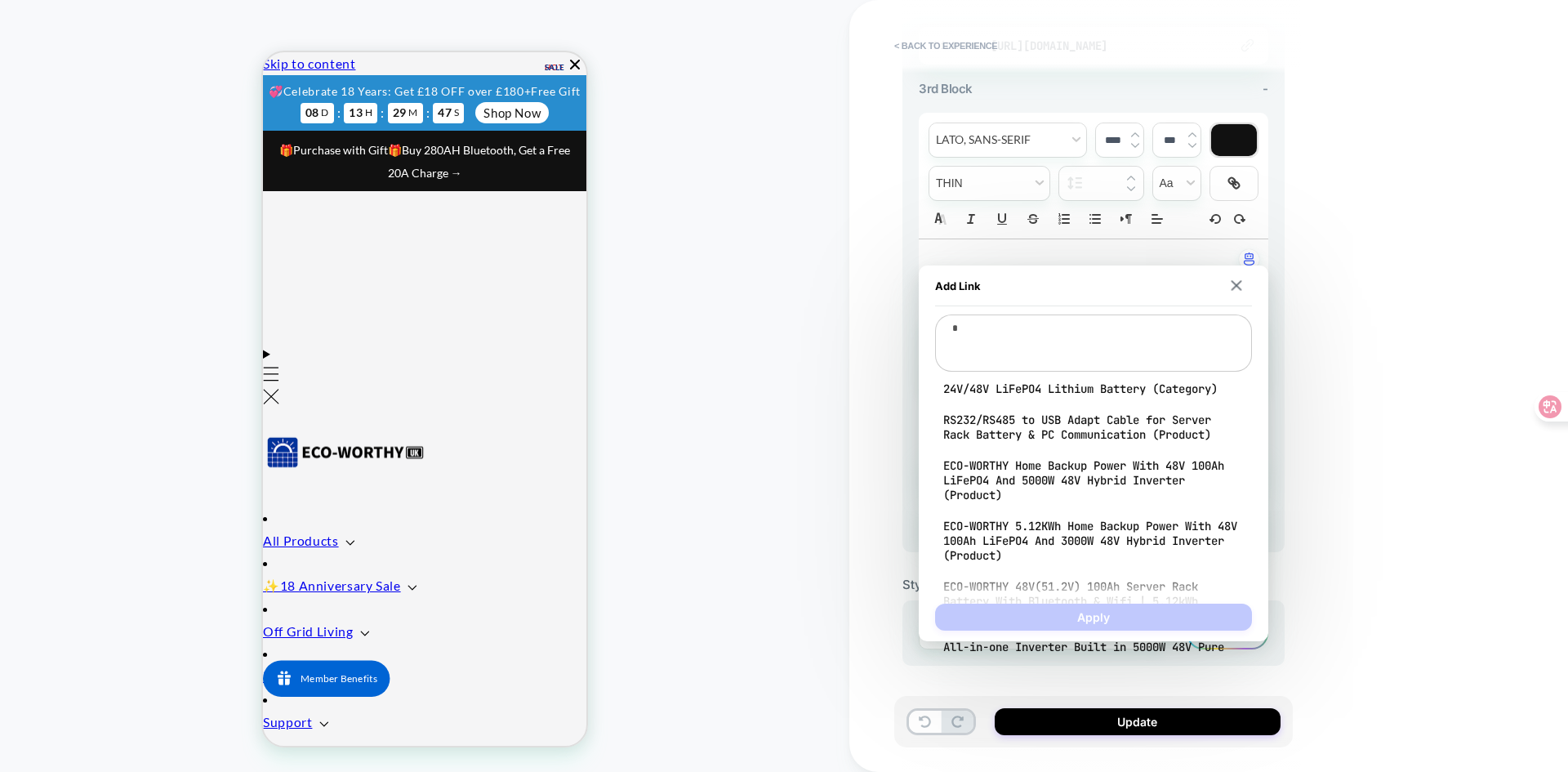
type textarea "*"
type textarea "**"
type textarea "*"
type textarea "***"
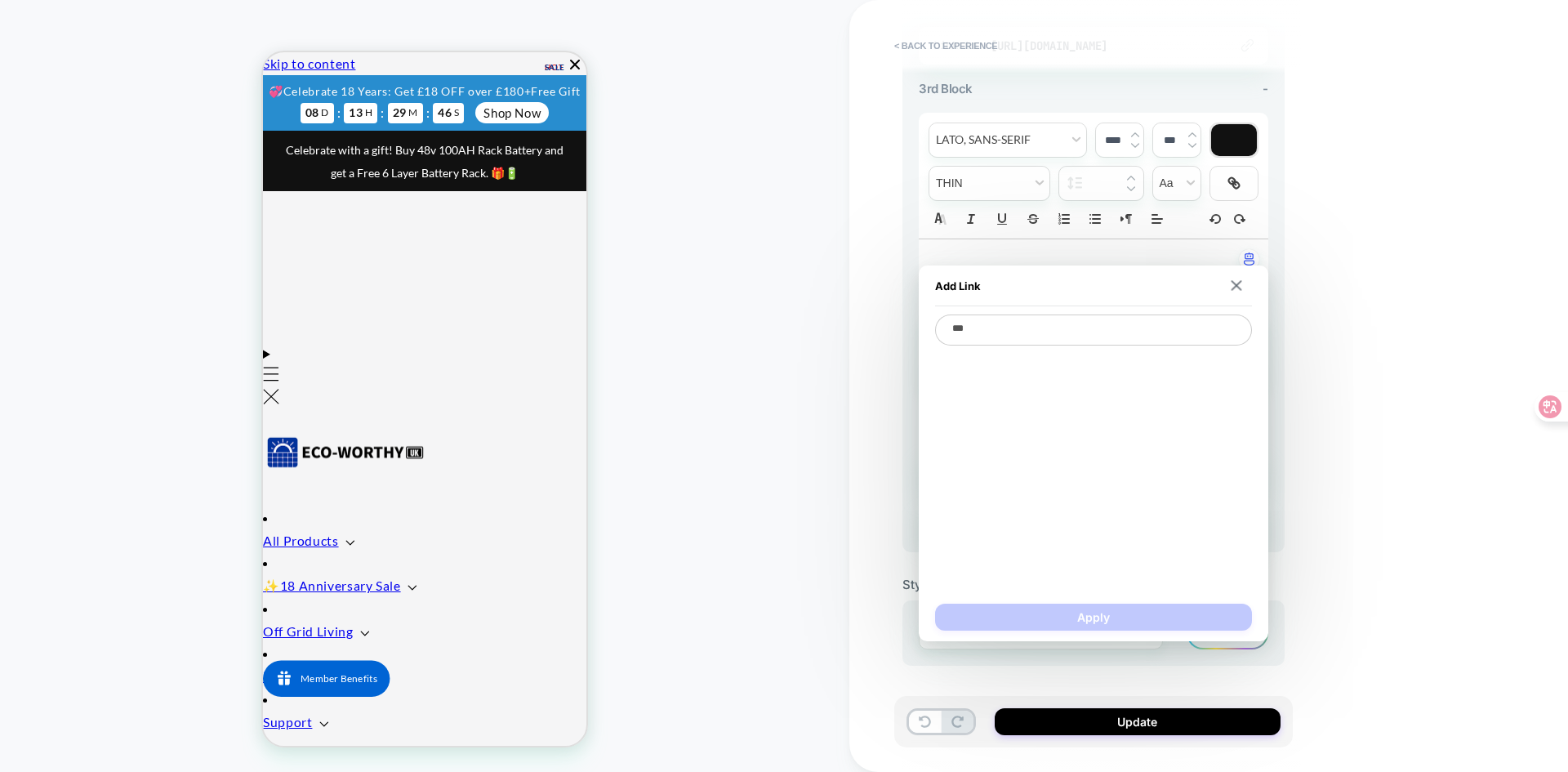
type textarea "*"
type textarea "**"
type textarea "*"
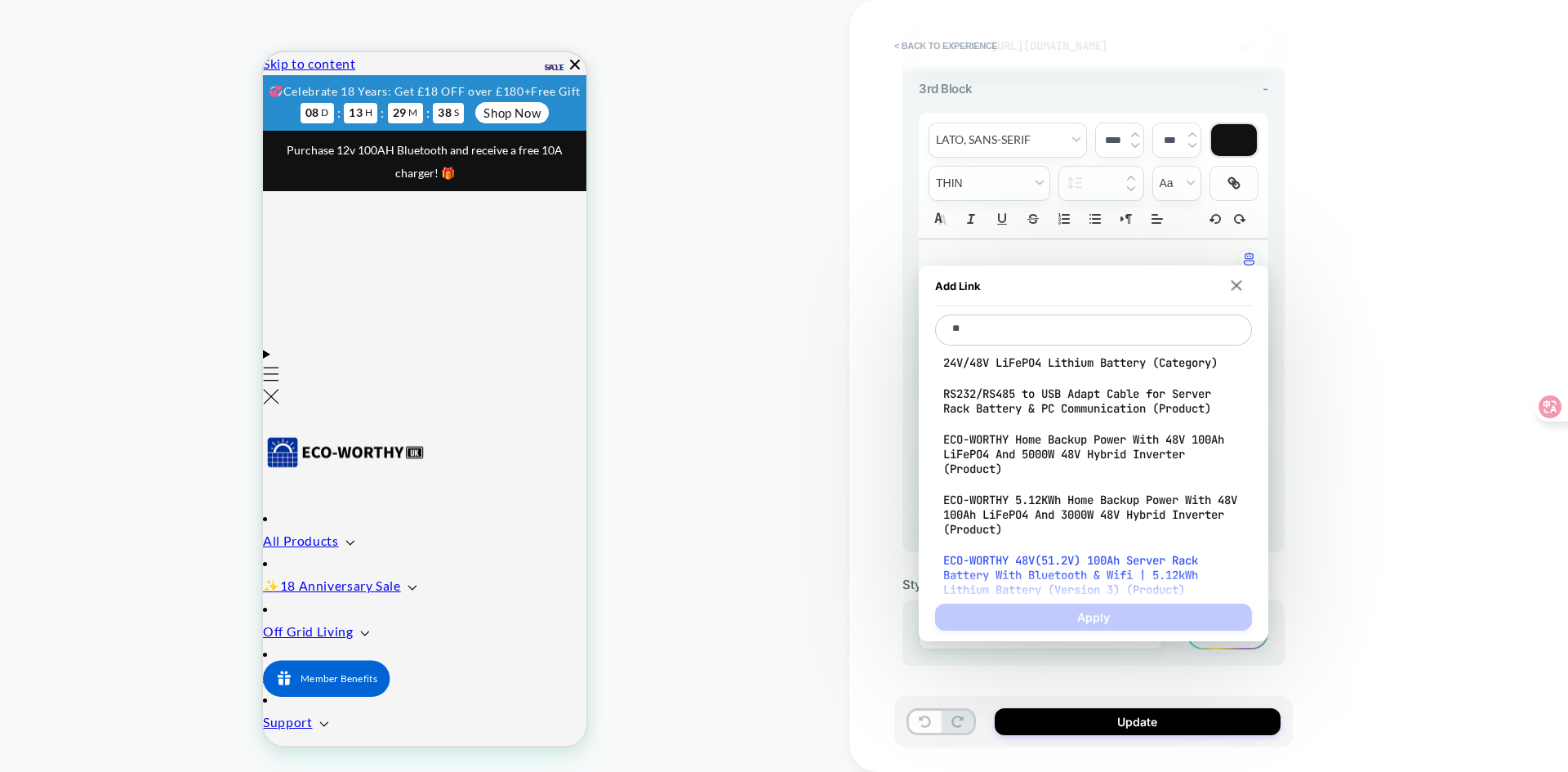
type textarea "**"
click at [1106, 570] on span "ECO-WORTHY 48V(51.2V) 100Ah Server Rack Battery With Bluetooth & Wifi | 5.12kWh…" at bounding box center [1094, 575] width 301 height 44
type textarea "*"
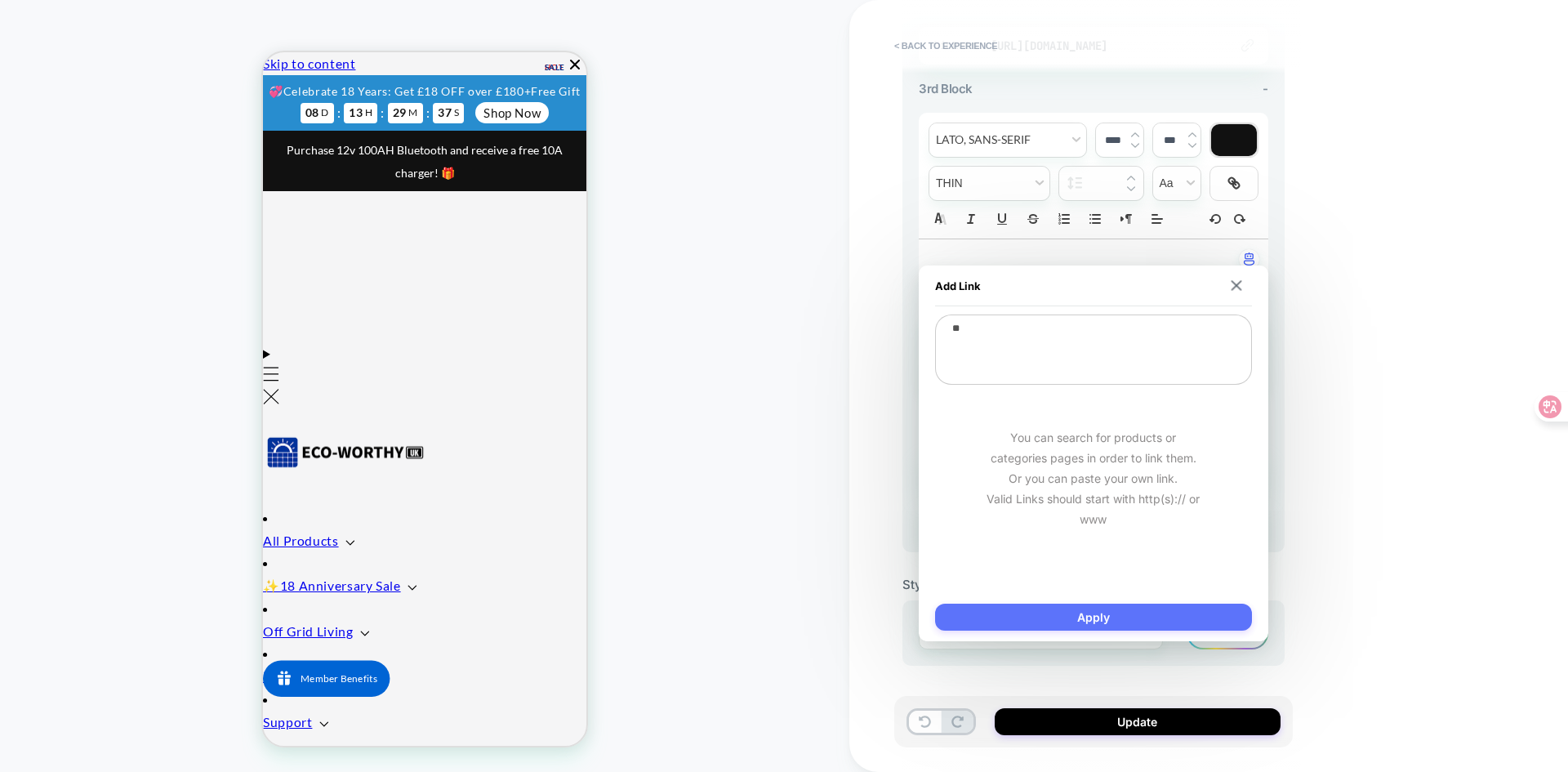
click at [1104, 608] on button "Apply" at bounding box center [1093, 616] width 317 height 27
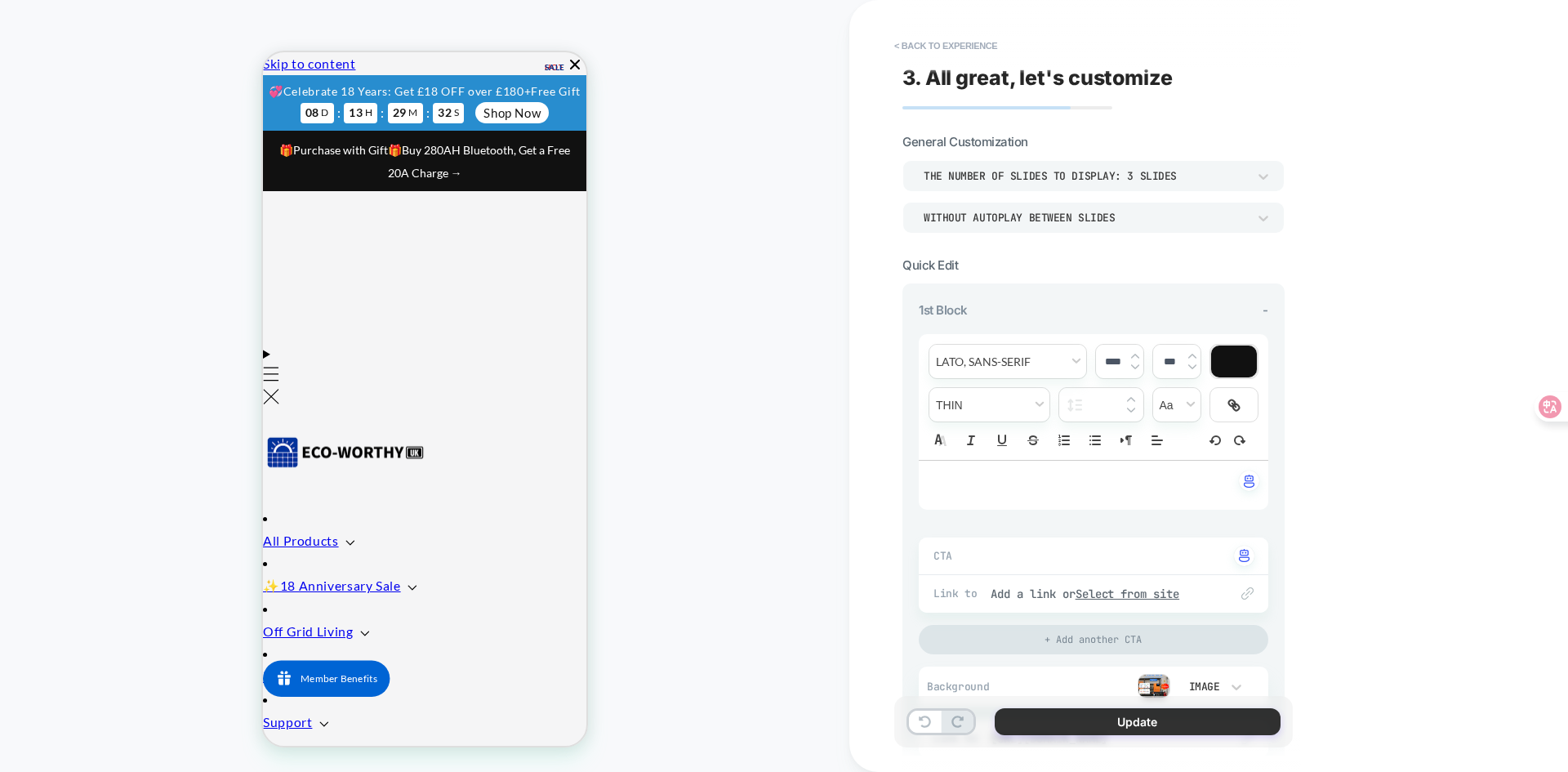
click at [1119, 723] on button "Update" at bounding box center [1137, 721] width 286 height 27
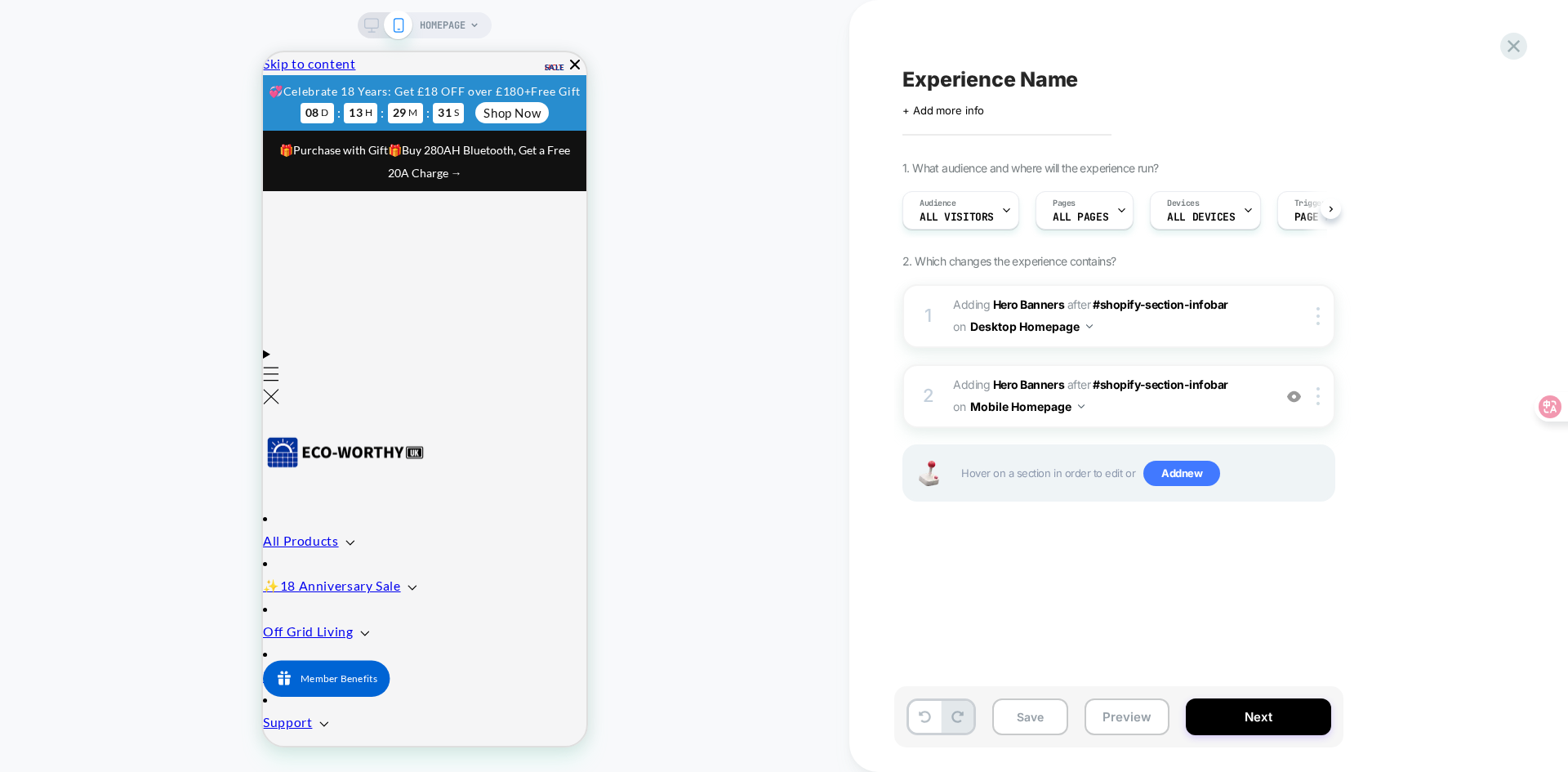
scroll to position [0, 1]
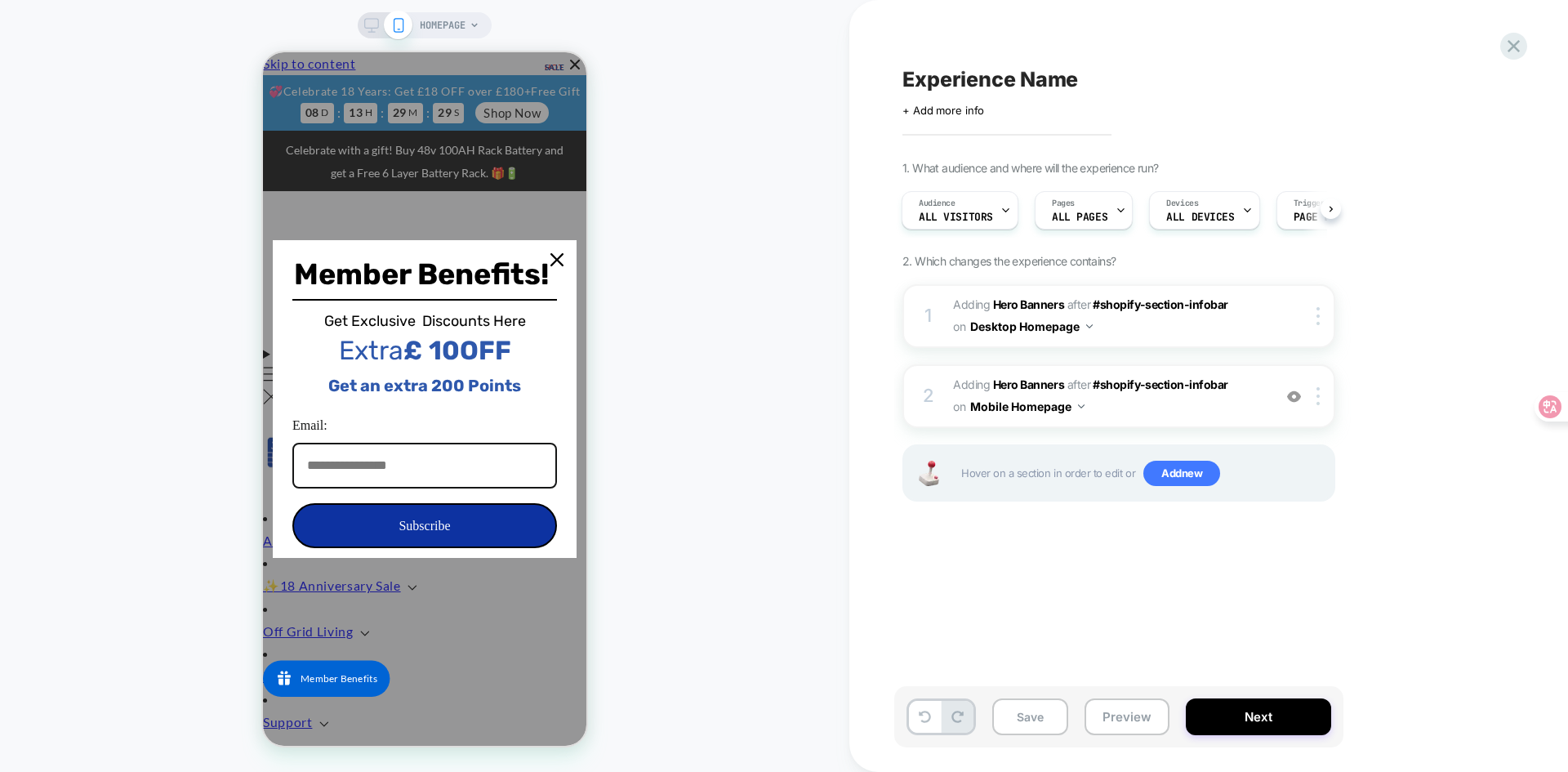
click at [359, 22] on div "HOMEPAGE" at bounding box center [425, 25] width 134 height 26
click at [366, 28] on rect at bounding box center [372, 23] width 14 height 9
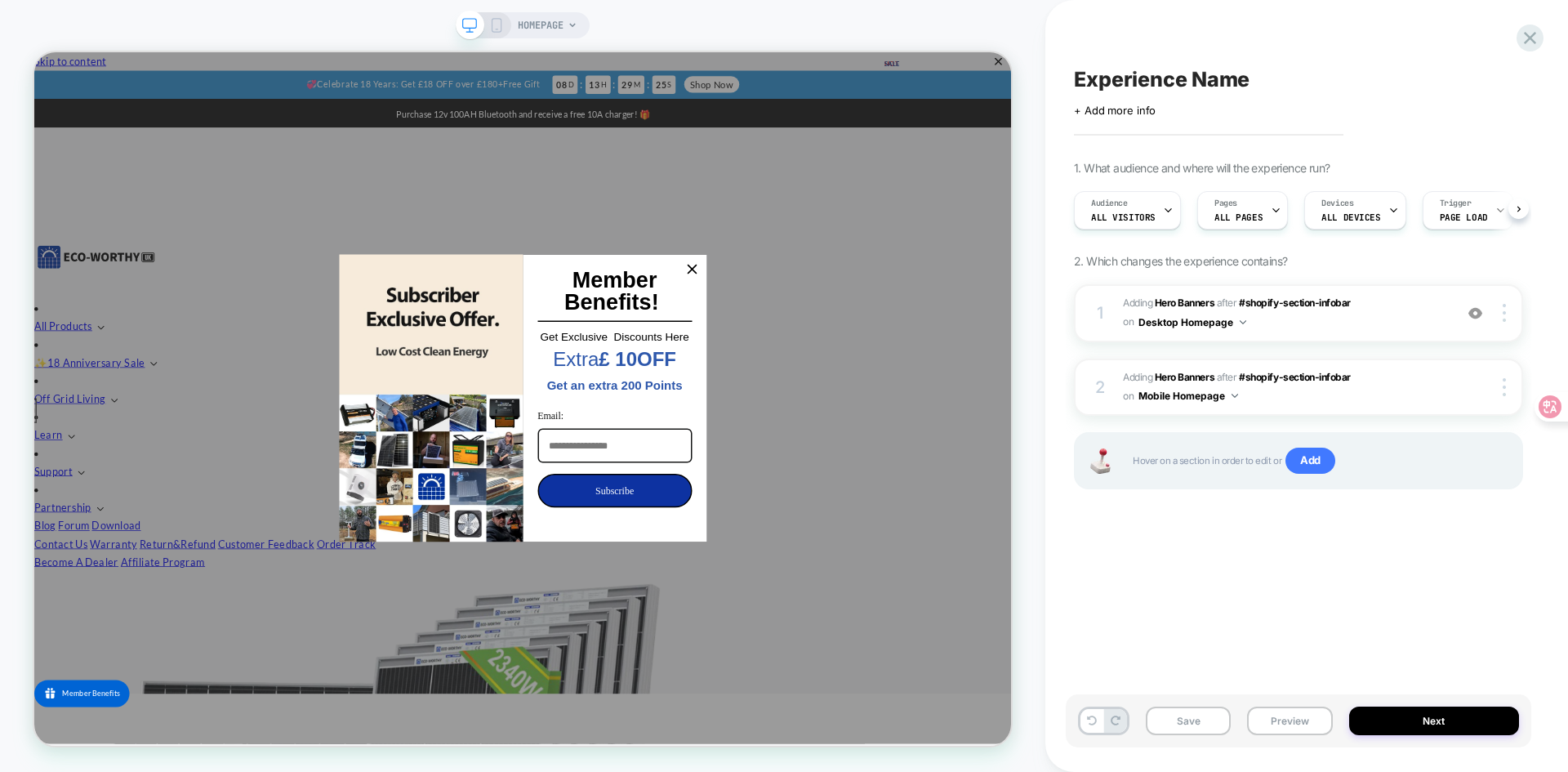
scroll to position [0, 1]
click at [1341, 601] on div "Experience Name Click to edit experience details + Add more info 1. What audien…" at bounding box center [1298, 386] width 465 height 739
click at [1204, 302] on b "Hero Banners" at bounding box center [1185, 302] width 60 height 12
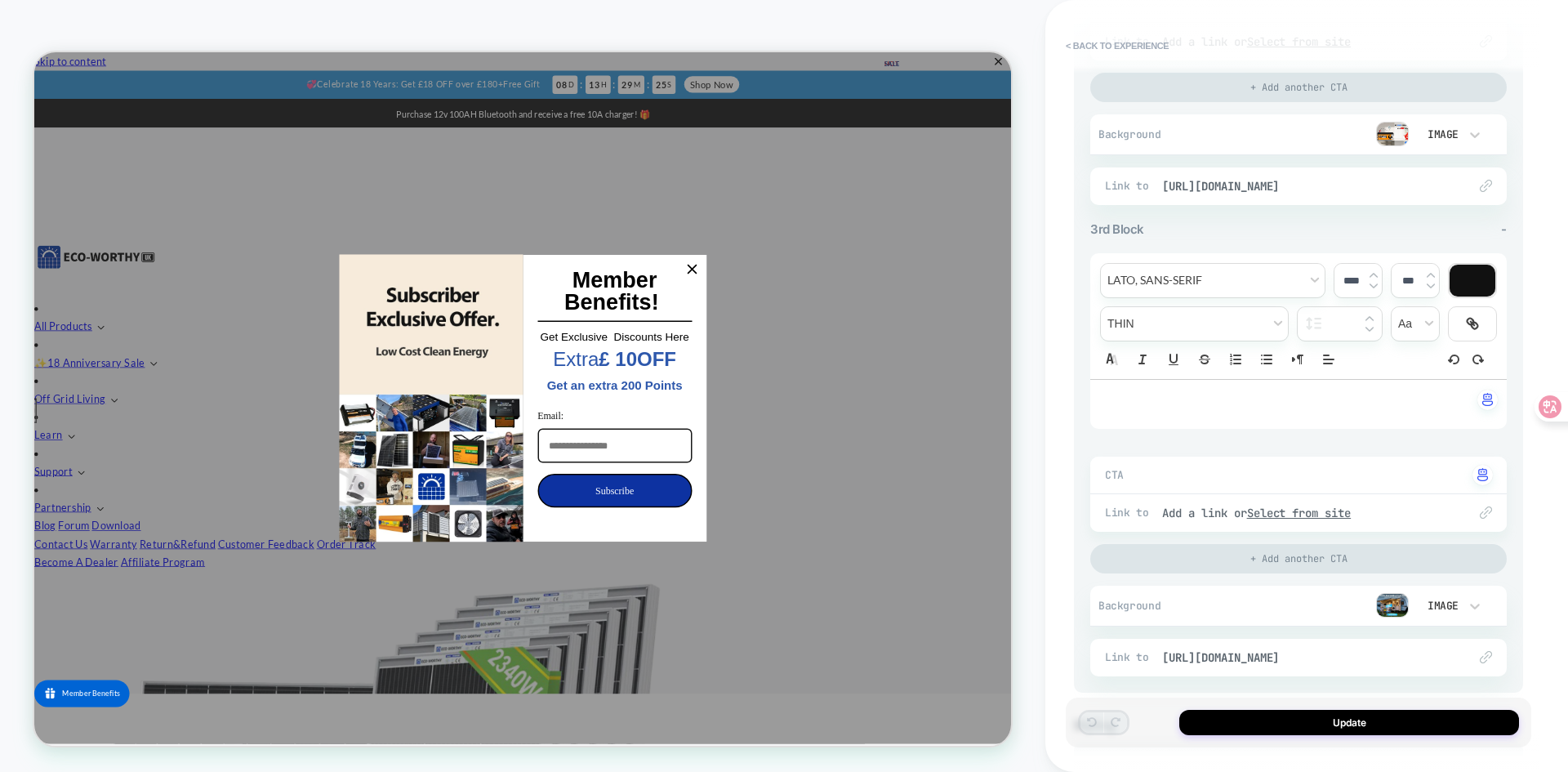
scroll to position [1143, 0]
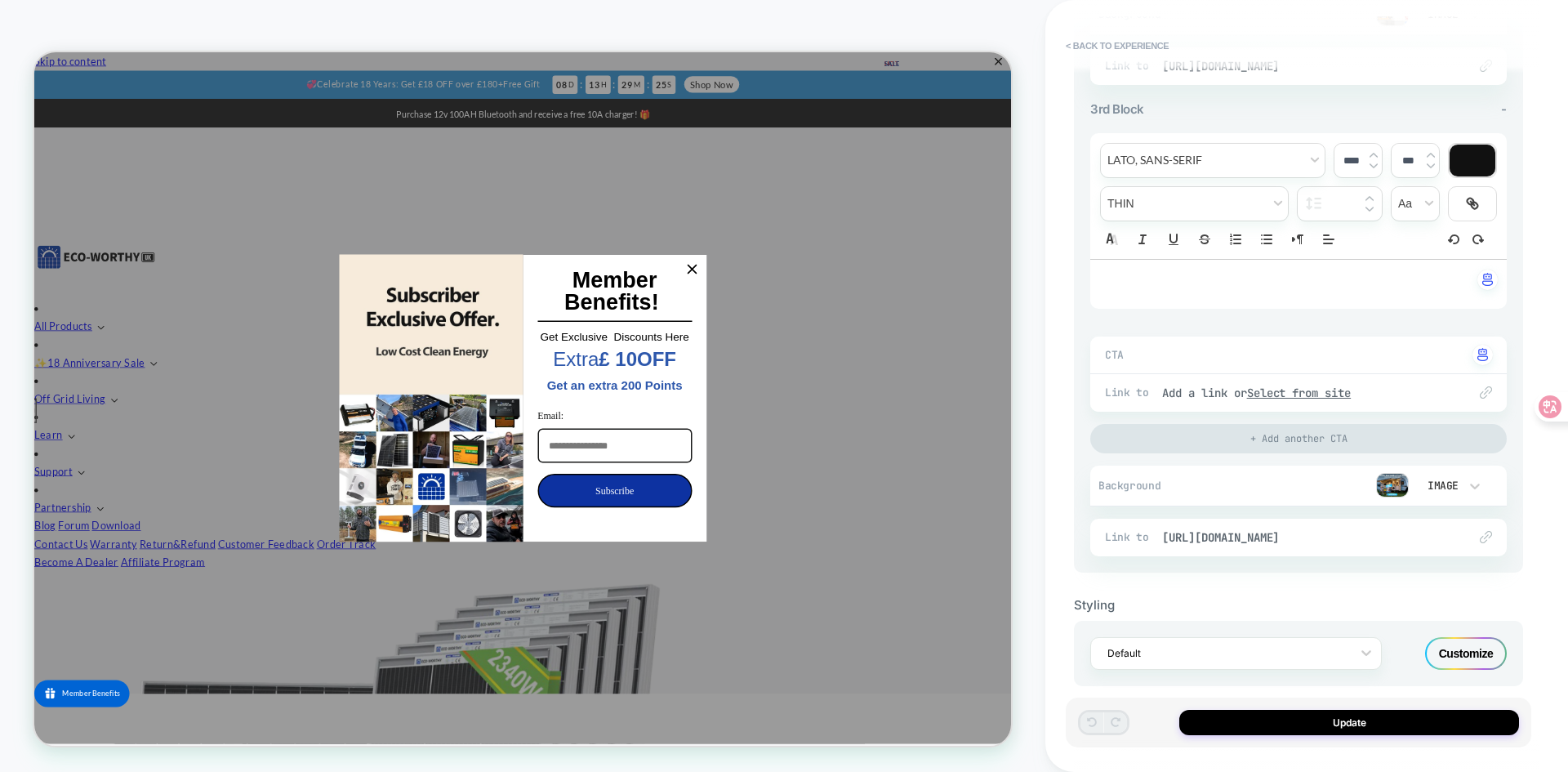
click at [1390, 482] on img at bounding box center [1392, 485] width 33 height 25
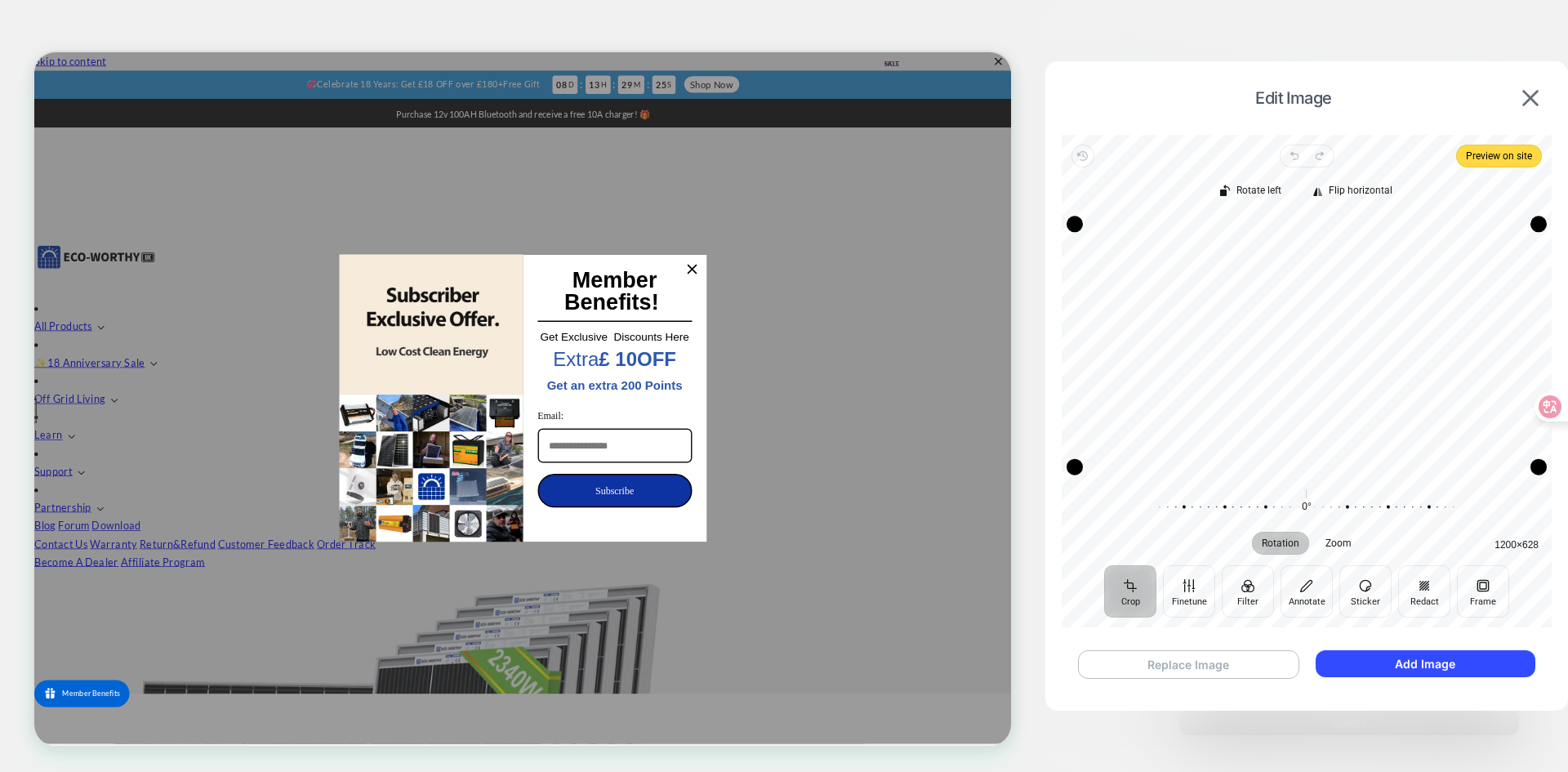
click at [1186, 662] on button "Replace Image" at bounding box center [1189, 664] width 222 height 29
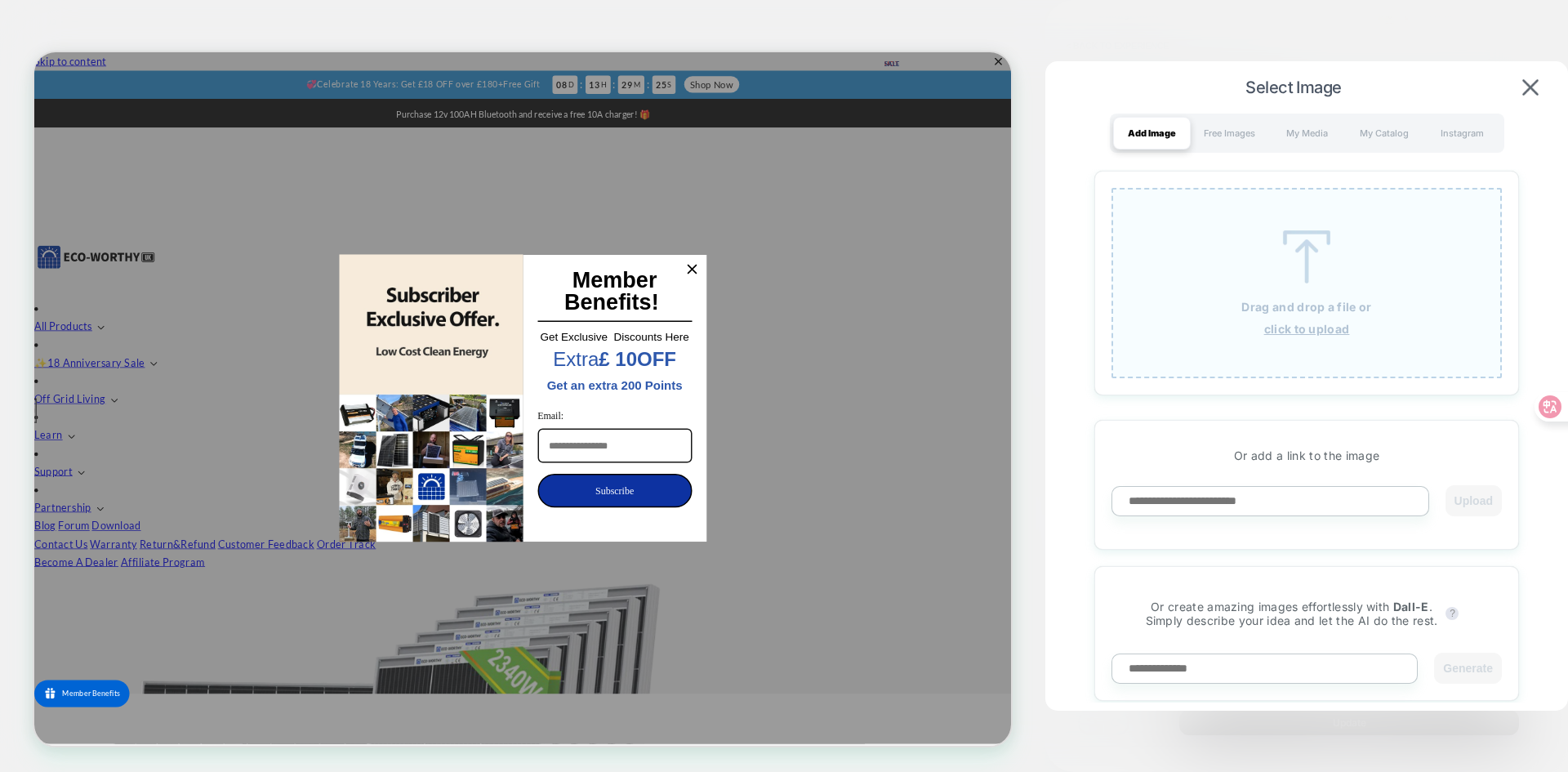
click at [1286, 288] on div "Drag and drop a file or click to upload" at bounding box center [1307, 283] width 390 height 190
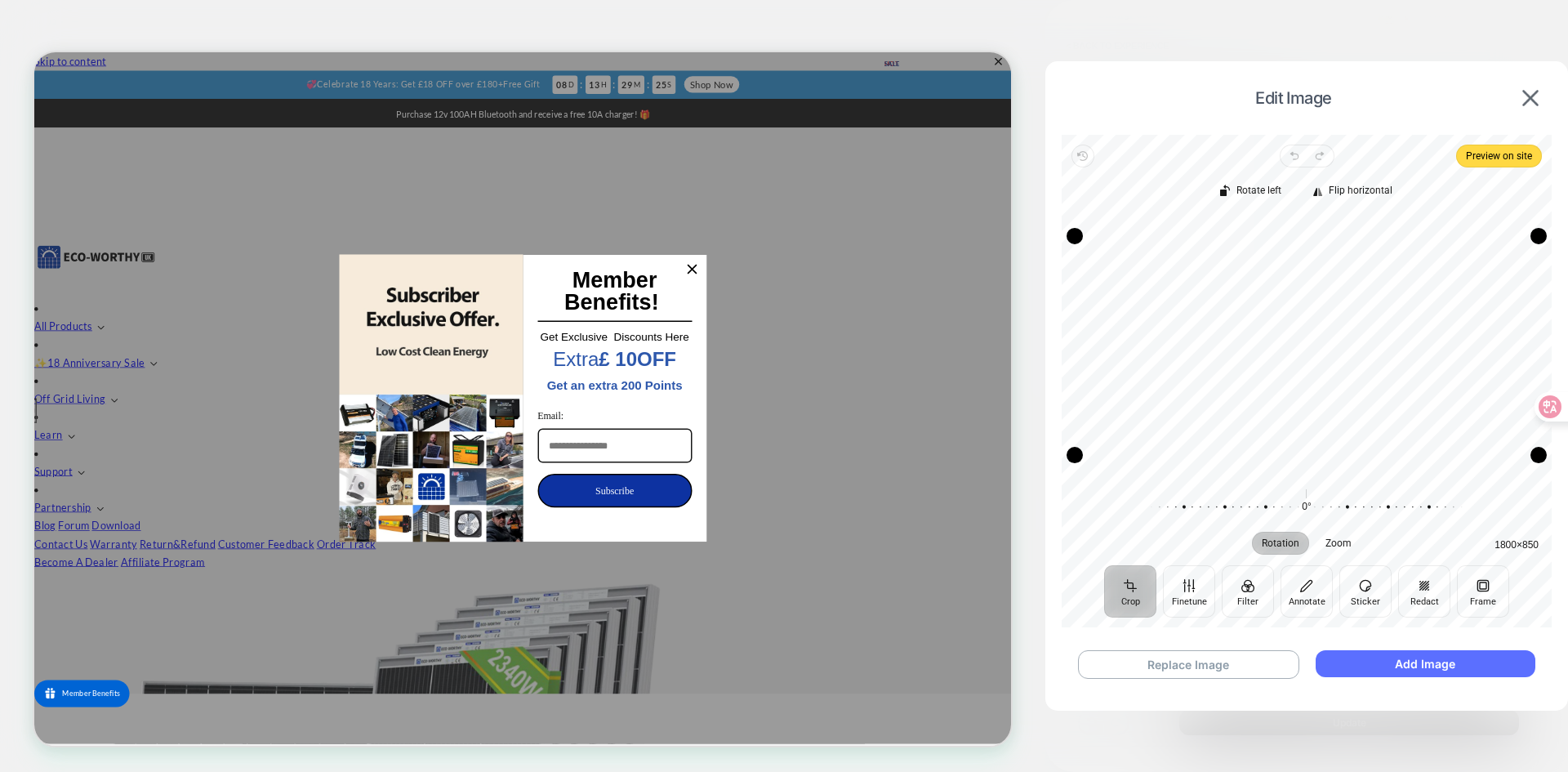
click at [1373, 658] on button "Add Image" at bounding box center [1426, 663] width 220 height 27
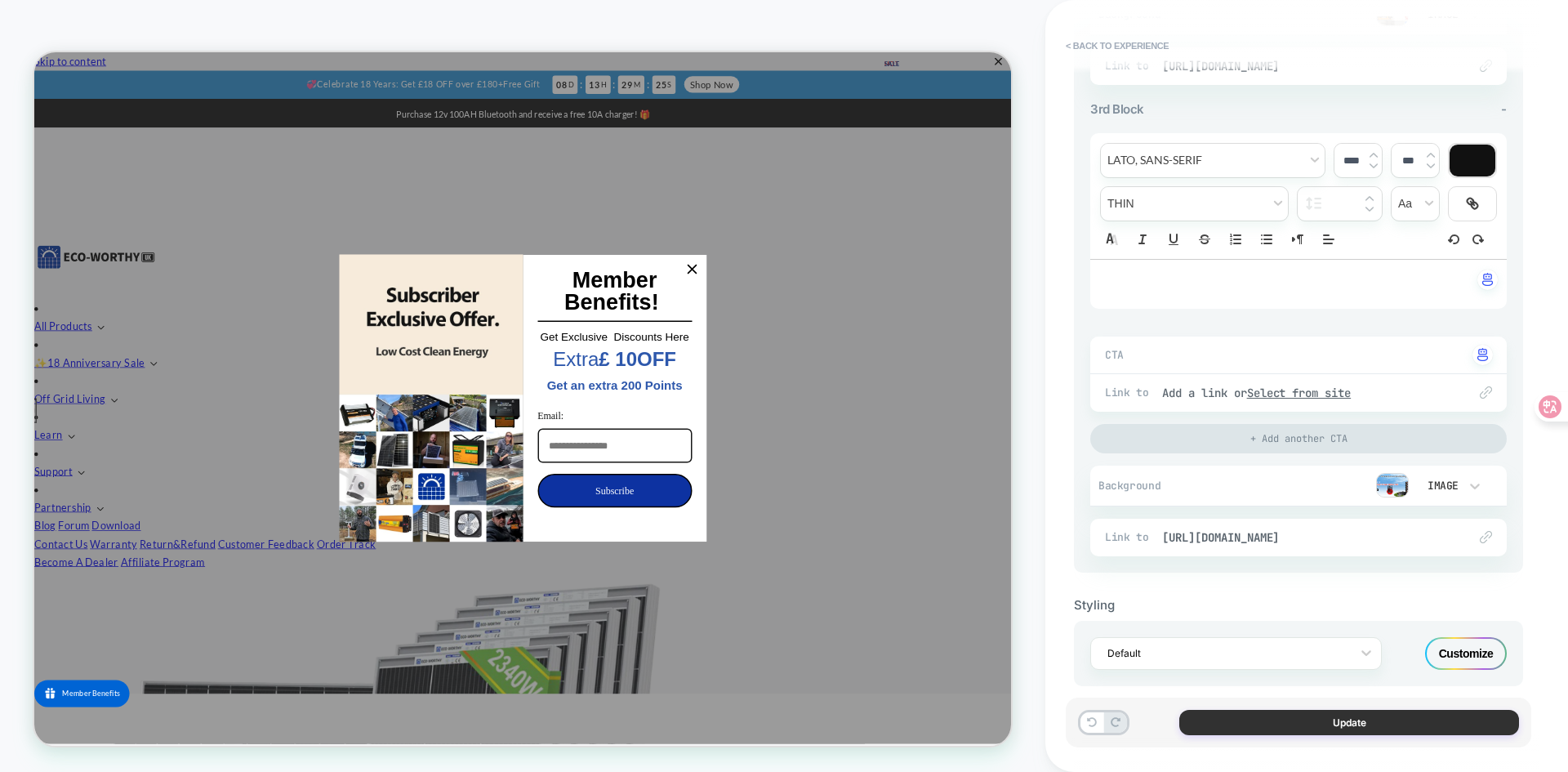
click at [1282, 722] on button "Update" at bounding box center [1349, 722] width 339 height 25
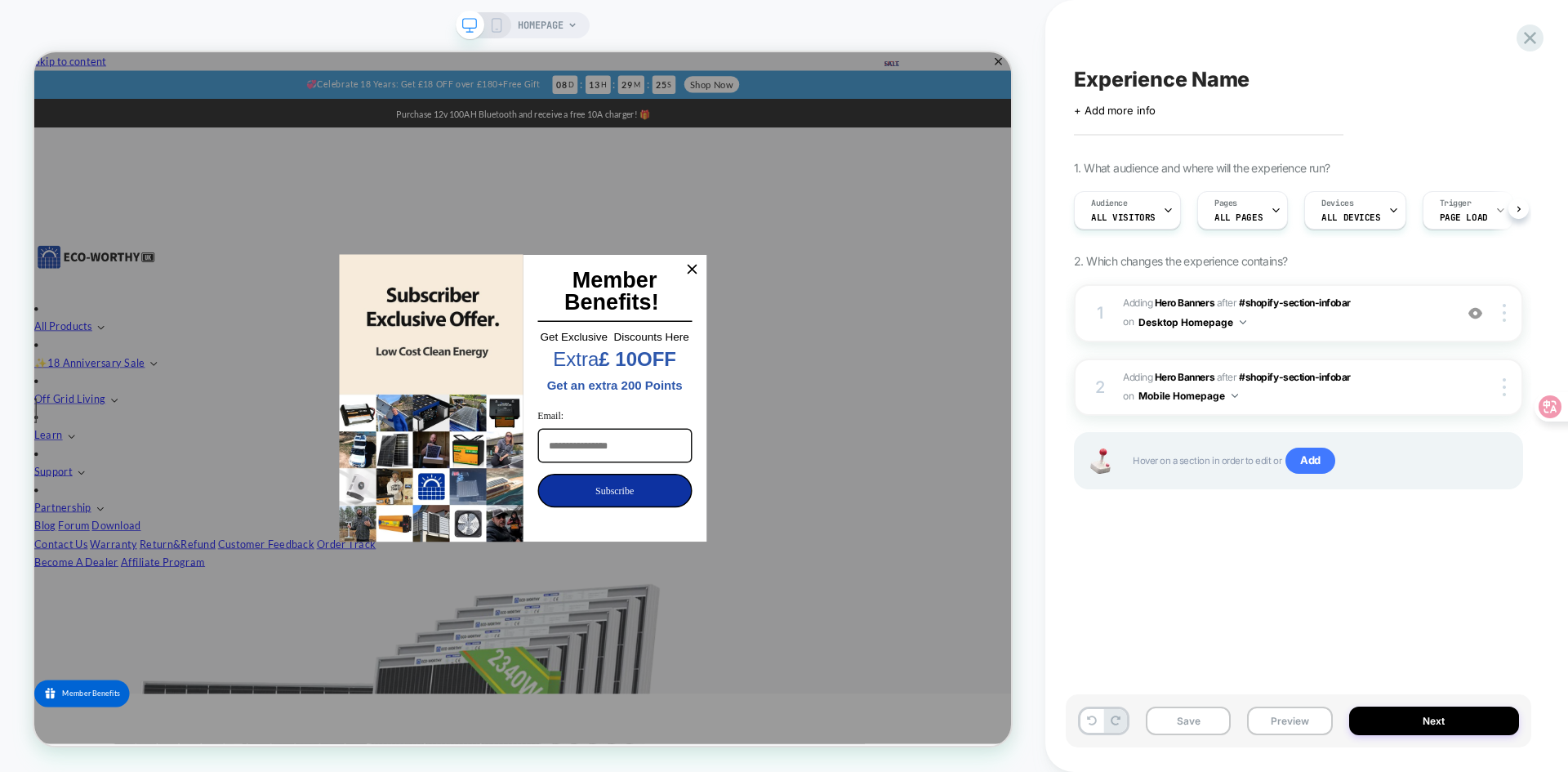
scroll to position [0, 1]
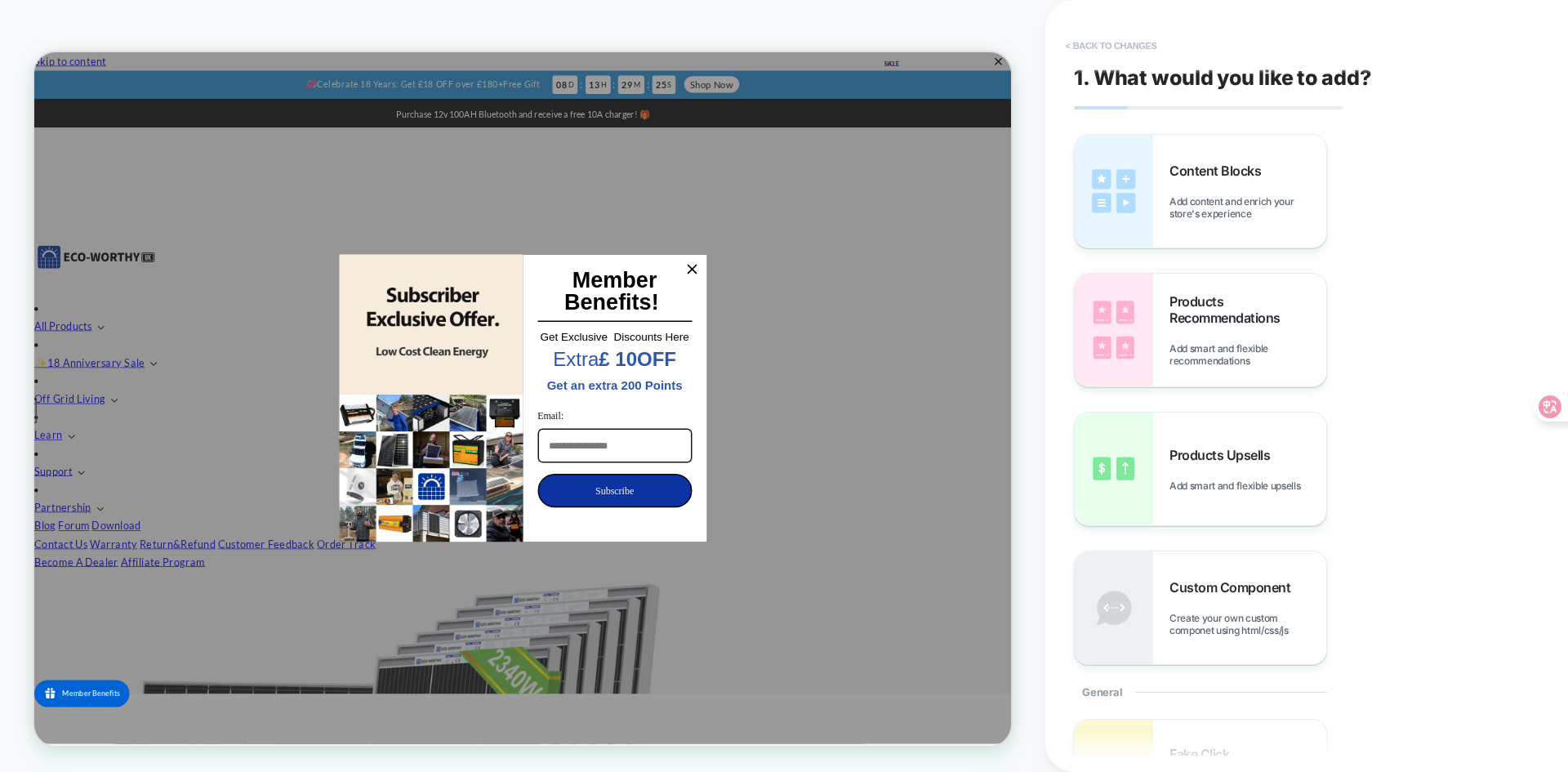
click at [1076, 47] on button "< Back to changes" at bounding box center [1112, 46] width 108 height 26
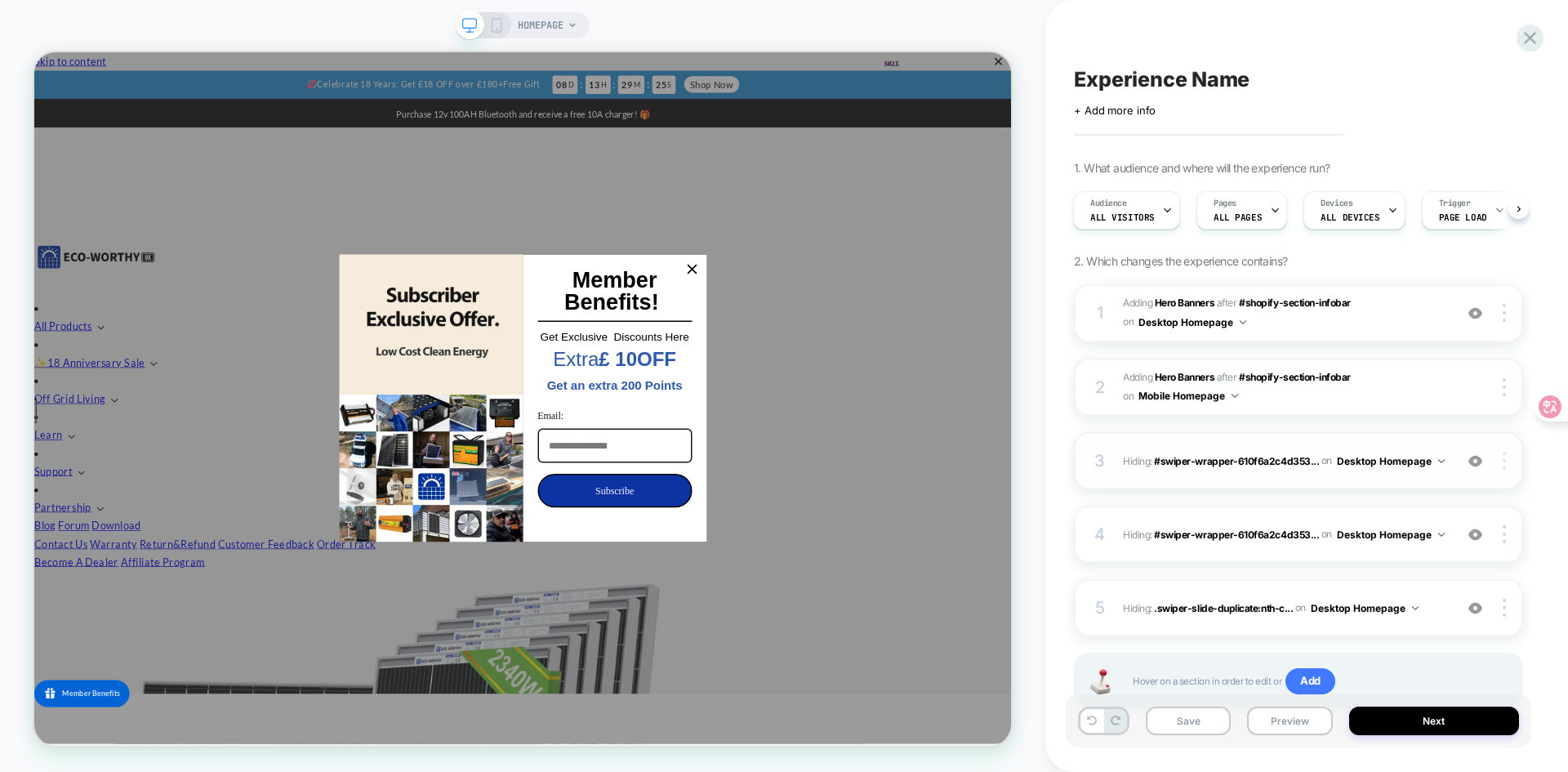
click at [1510, 463] on div at bounding box center [1506, 461] width 31 height 18
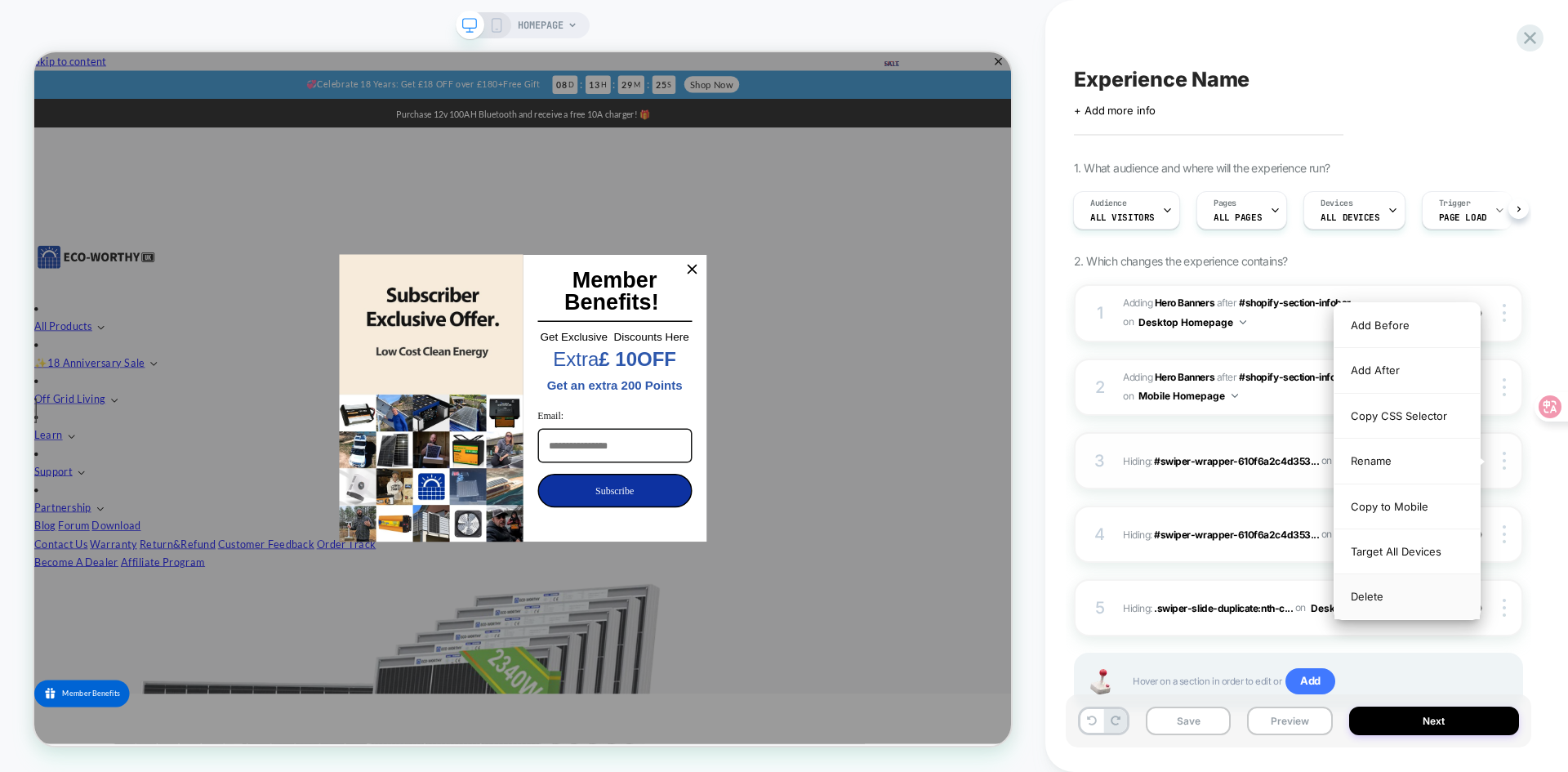
click at [1416, 594] on div "Delete" at bounding box center [1406, 596] width 145 height 44
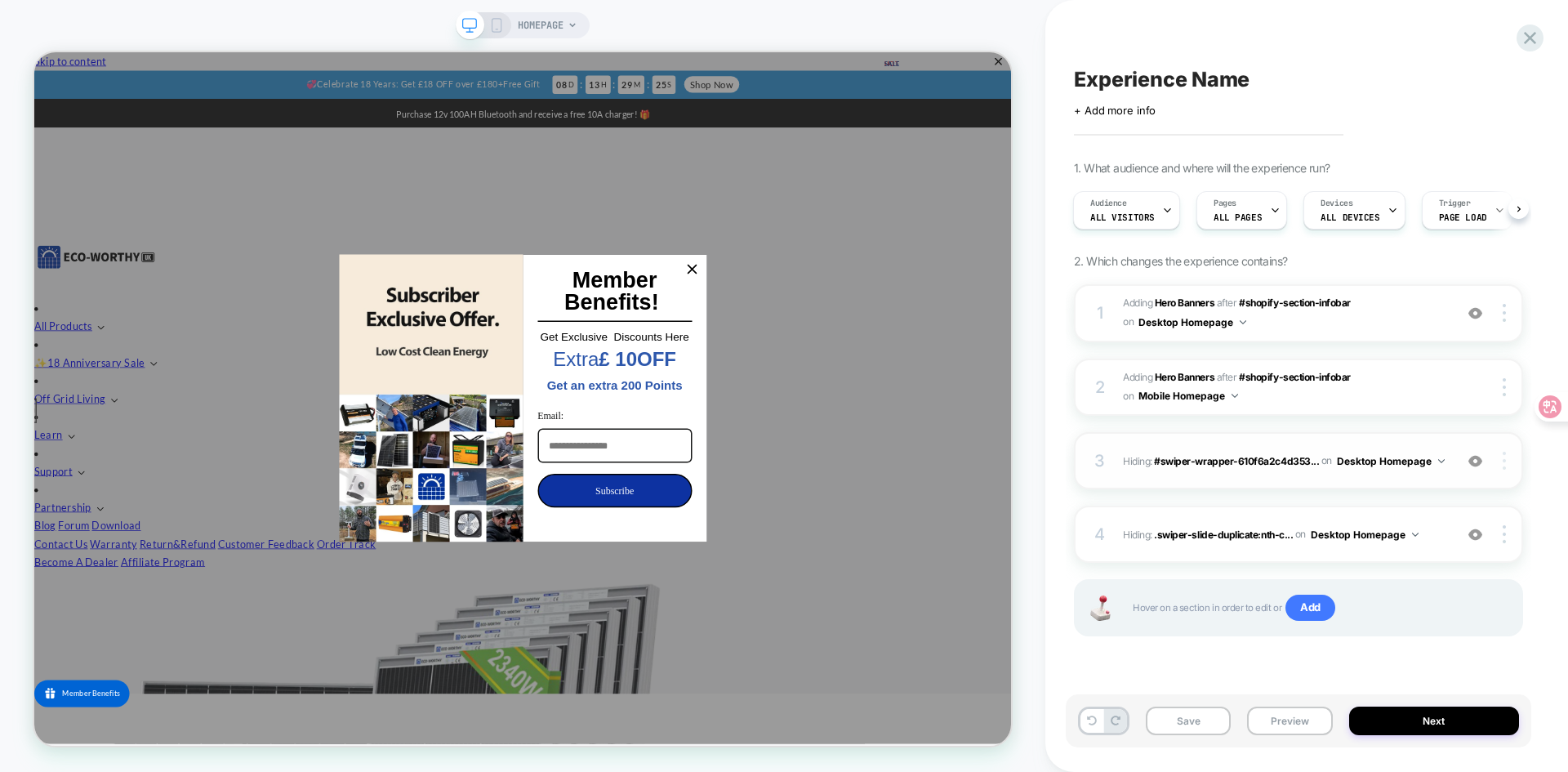
click at [1503, 465] on img at bounding box center [1505, 461] width 4 height 18
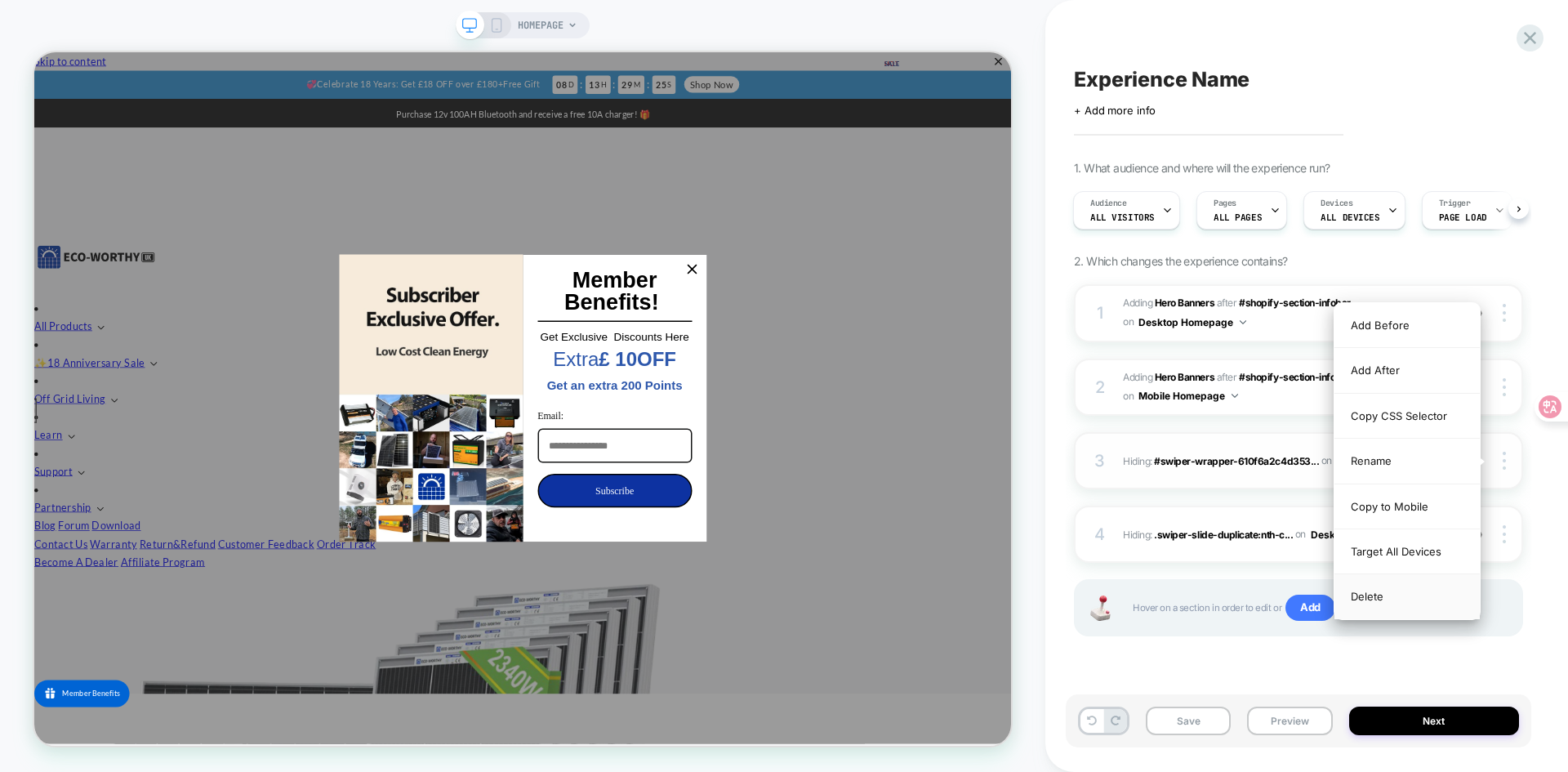
click at [1414, 594] on div "Delete" at bounding box center [1406, 596] width 145 height 44
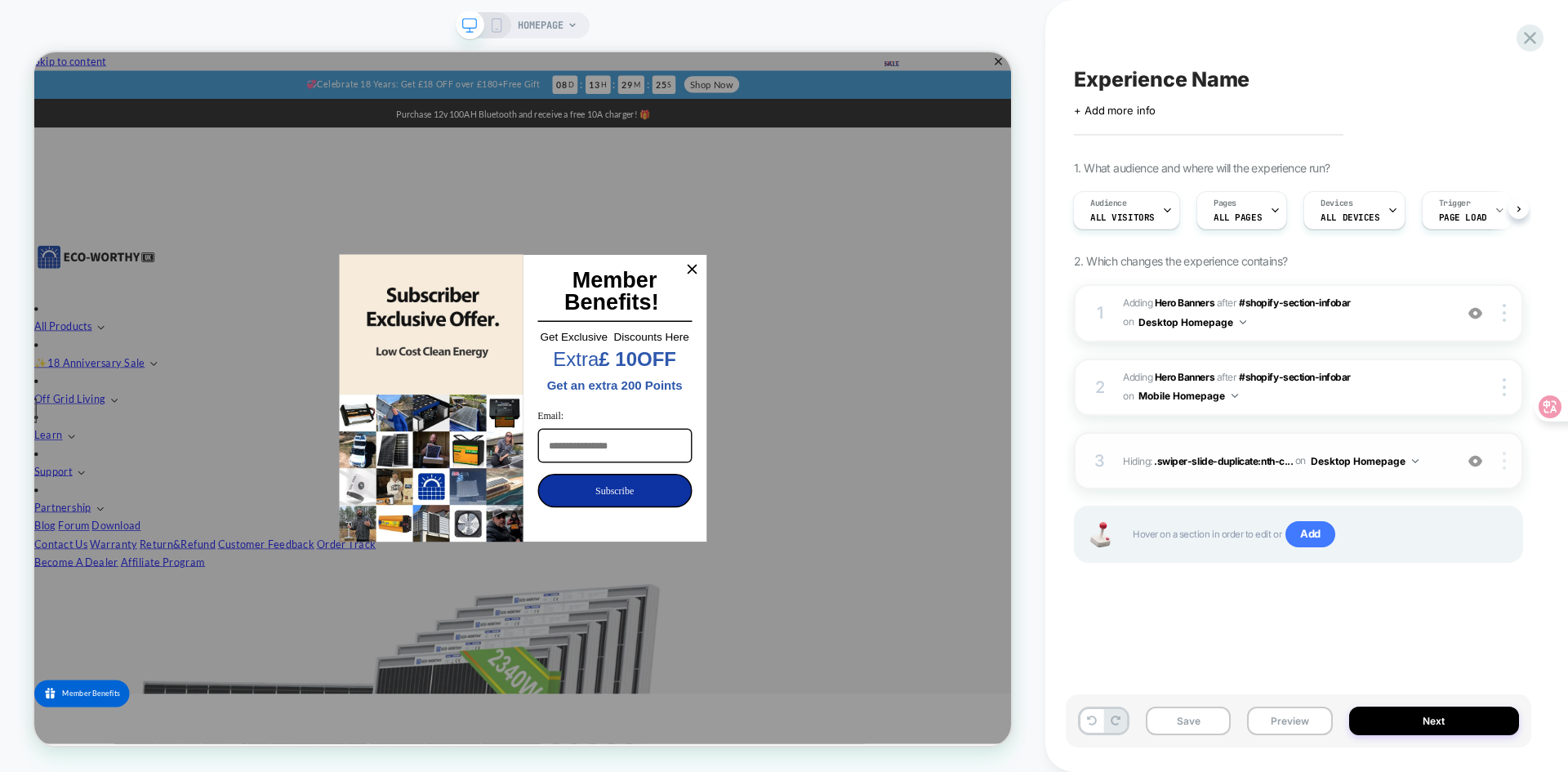
click at [1497, 467] on div at bounding box center [1506, 461] width 31 height 18
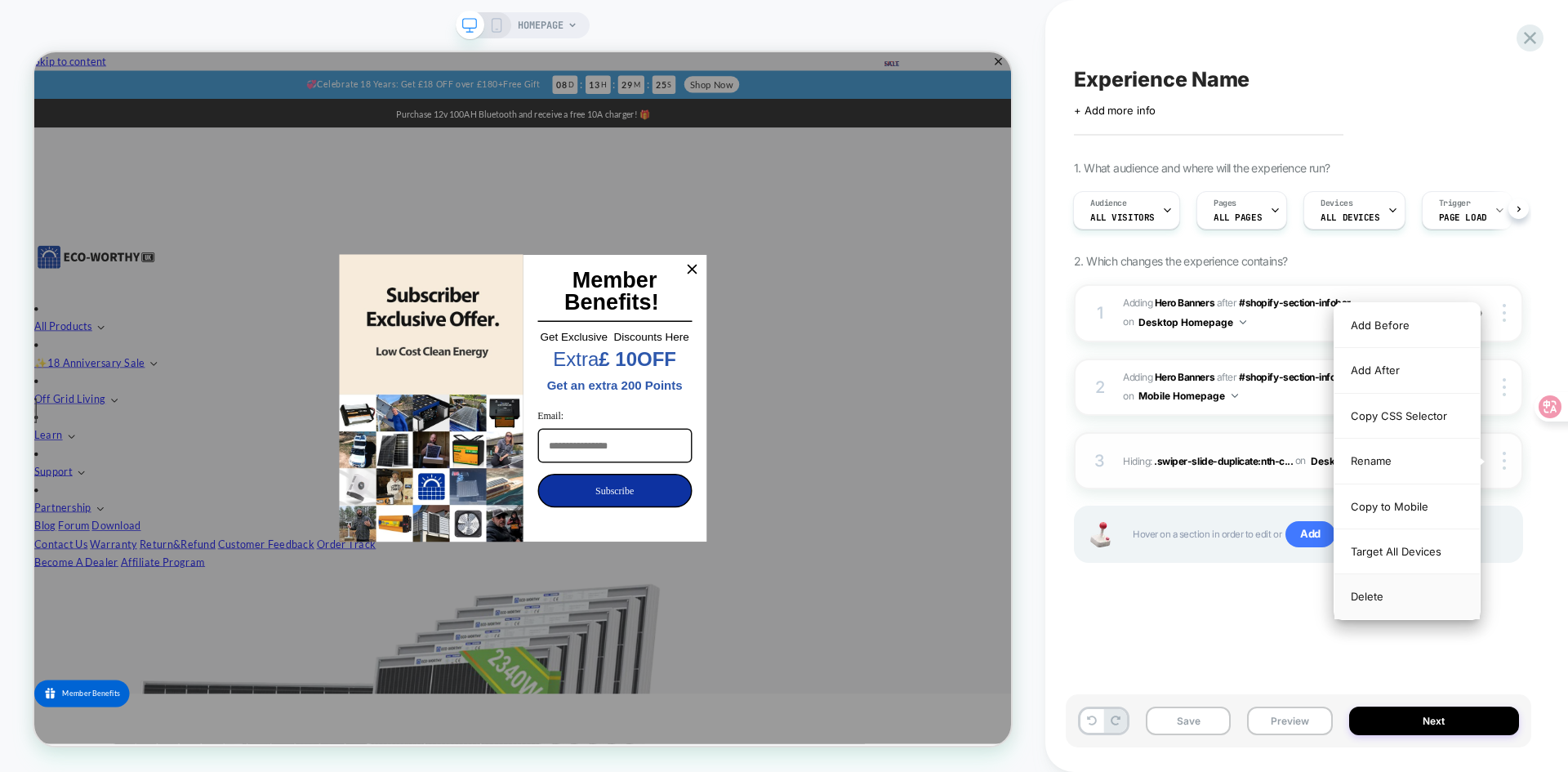
click at [1384, 601] on div "Delete" at bounding box center [1406, 596] width 145 height 44
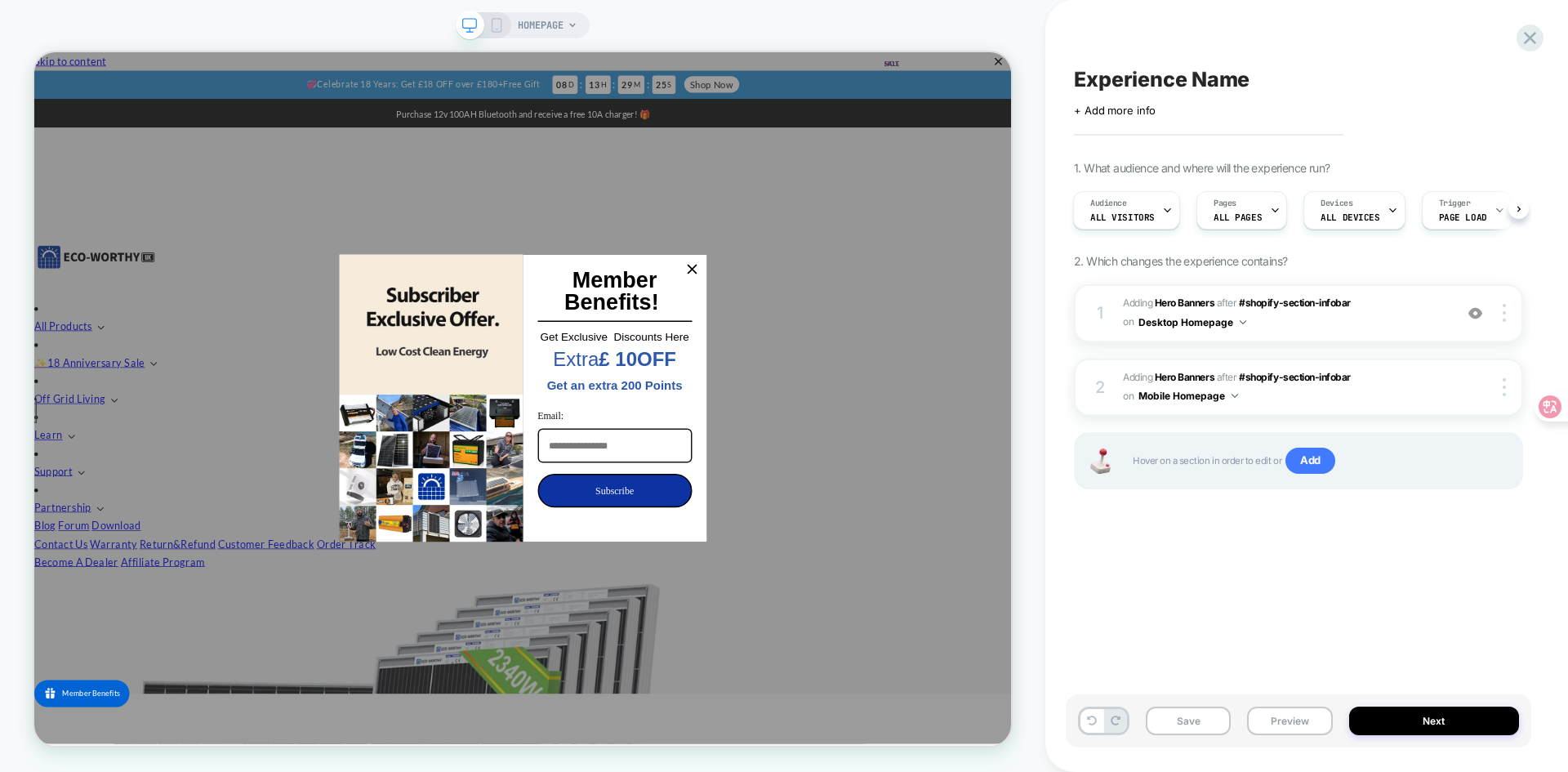
click at [1027, 535] on div "HOMEPAGE" at bounding box center [522, 386] width 1046 height 739
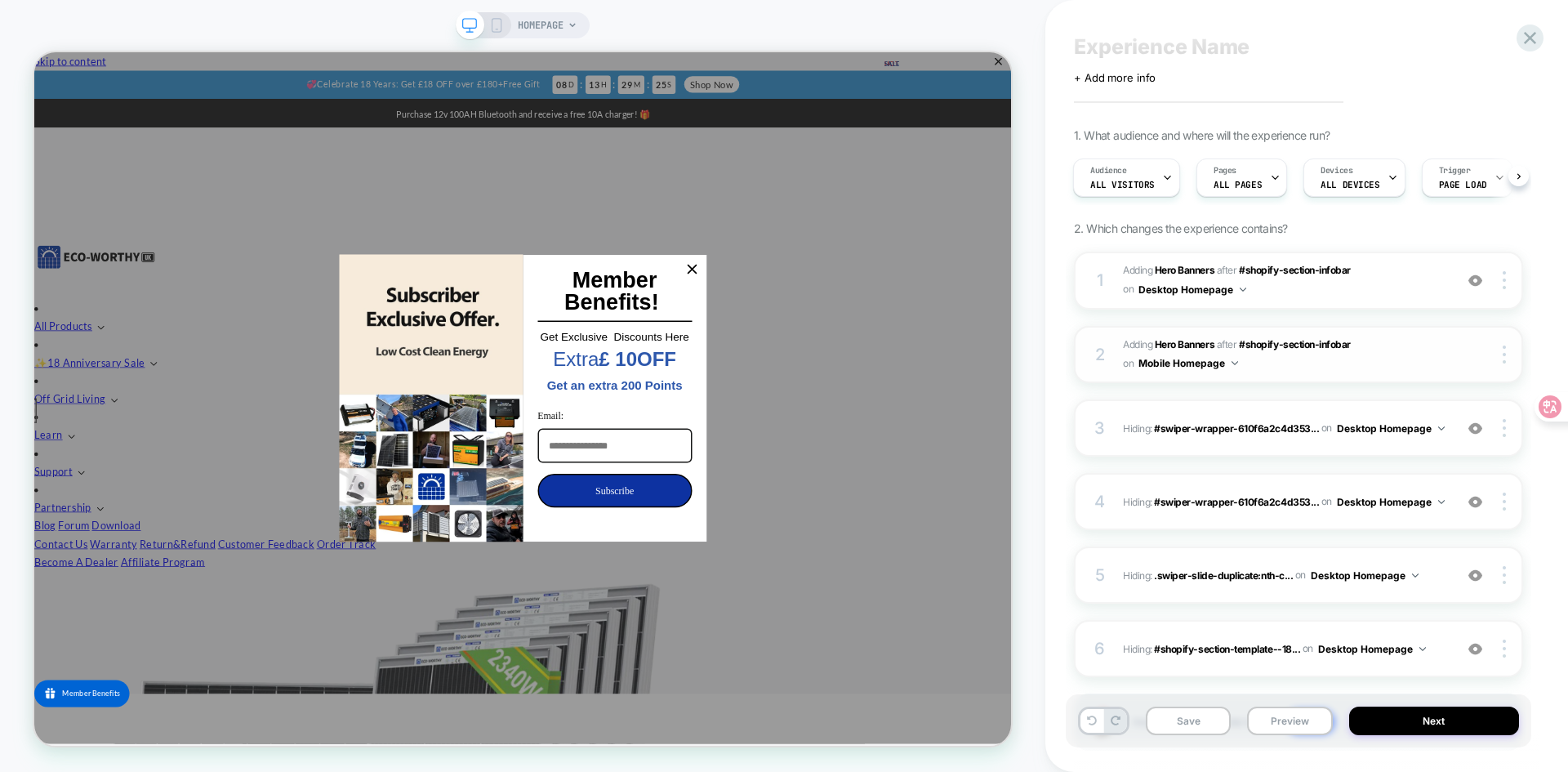
scroll to position [0, 0]
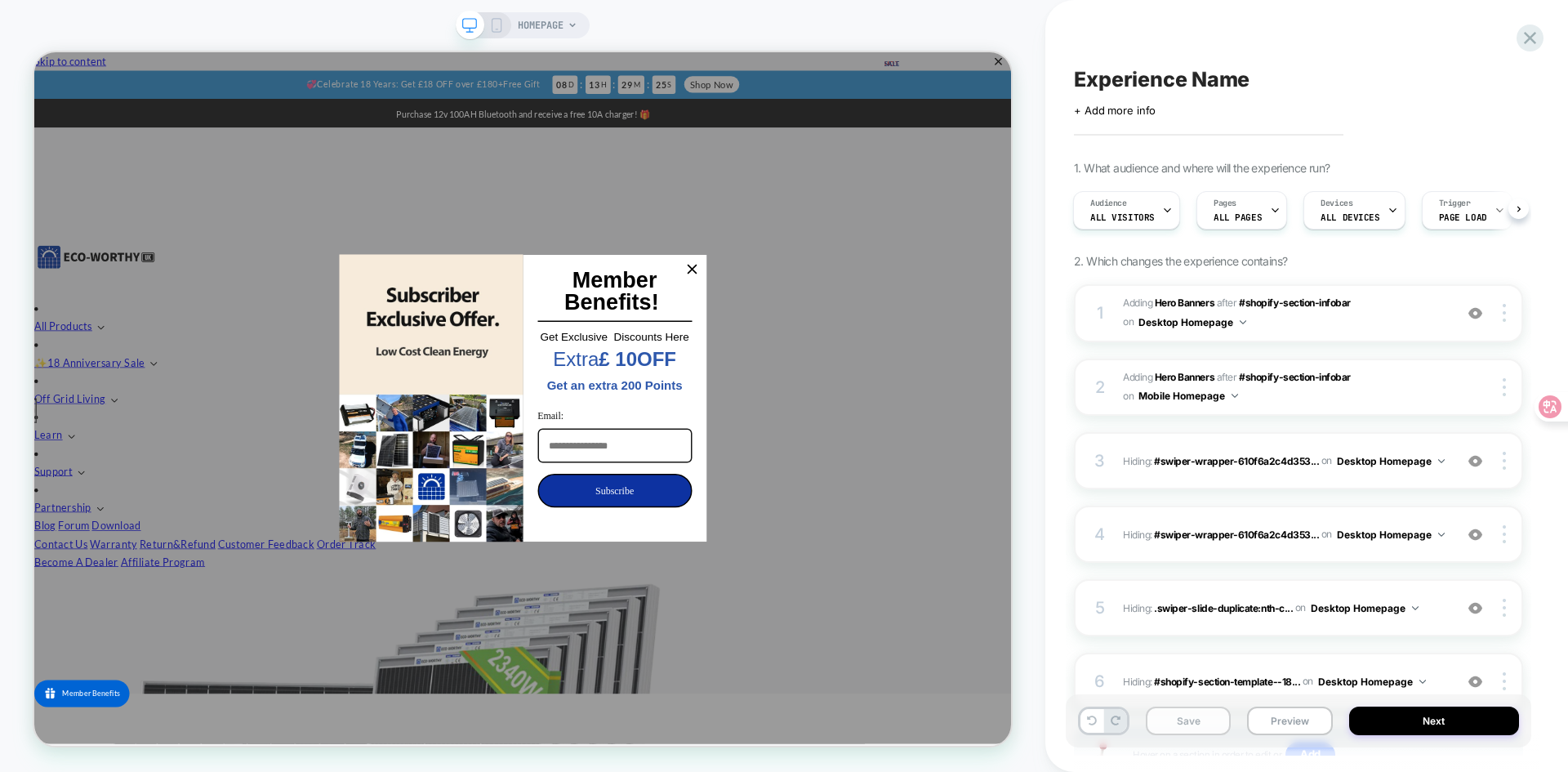
click at [1205, 724] on button "Save" at bounding box center [1188, 720] width 85 height 29
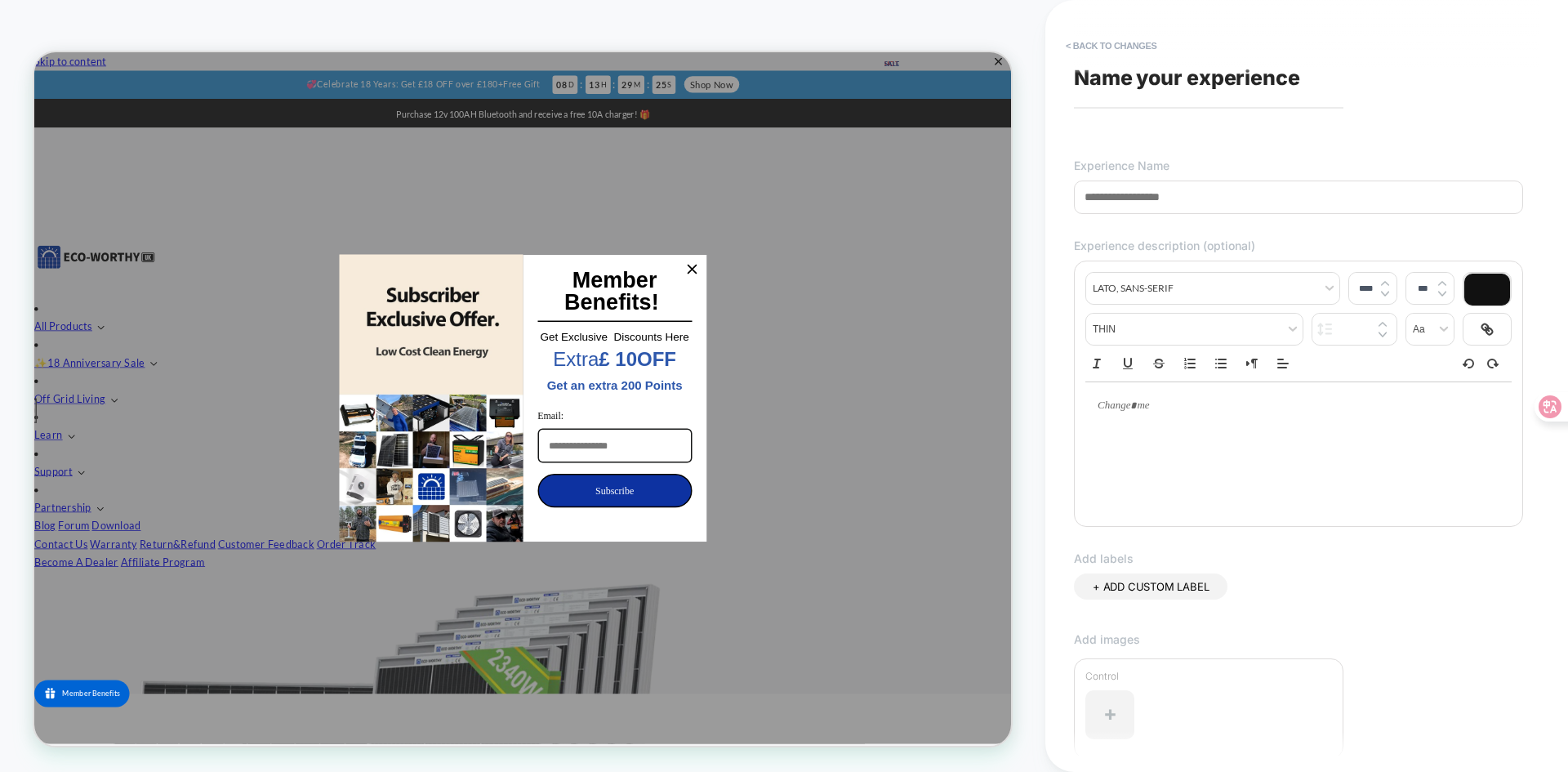
click at [121, 16] on div "HOMEPAGE" at bounding box center [522, 386] width 1046 height 772
click at [945, 25] on div "HOMEPAGE" at bounding box center [522, 386] width 1046 height 739
click at [1079, 38] on button "< Back to changes" at bounding box center [1112, 46] width 108 height 26
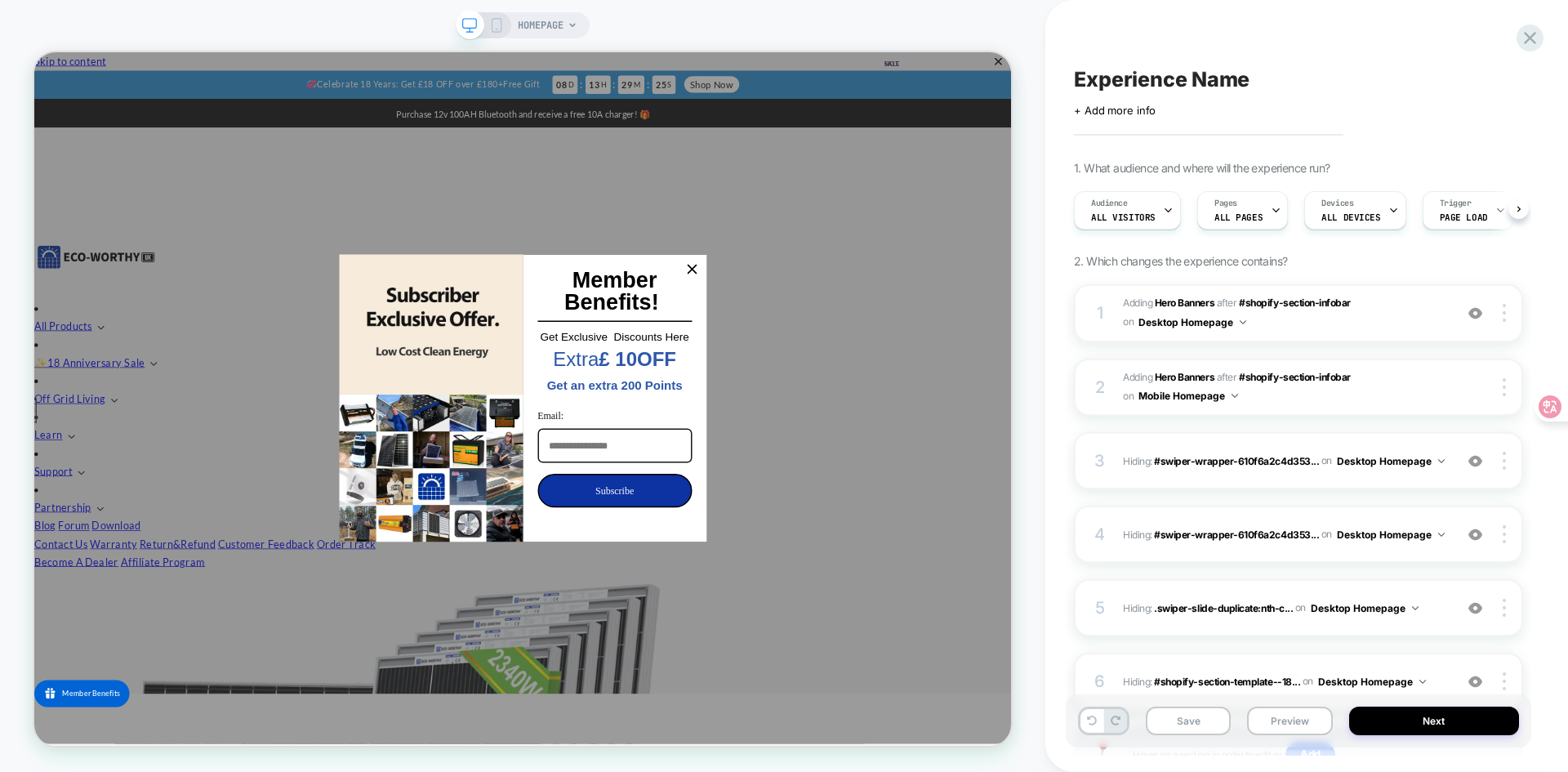
scroll to position [0, 1]
drag, startPoint x: 1526, startPoint y: 2, endPoint x: 1128, endPoint y: 25, distance: 398.7
click at [1128, 25] on div "Experience Name Click to edit experience details + Add more info 1. What audien…" at bounding box center [1298, 386] width 465 height 739
click at [1382, 93] on div "Click to edit experience details + Add more info" at bounding box center [1298, 104] width 449 height 25
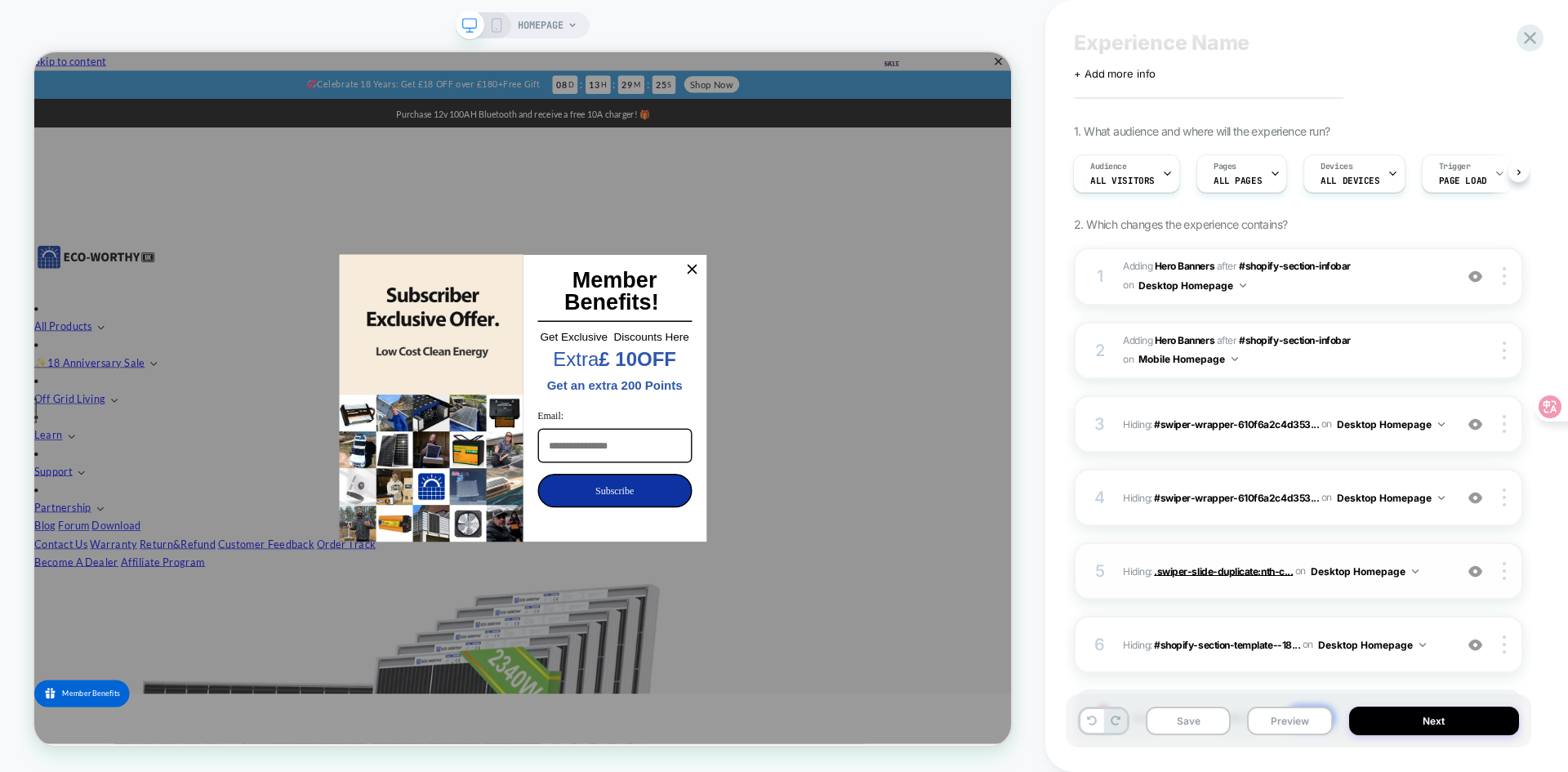
scroll to position [0, 0]
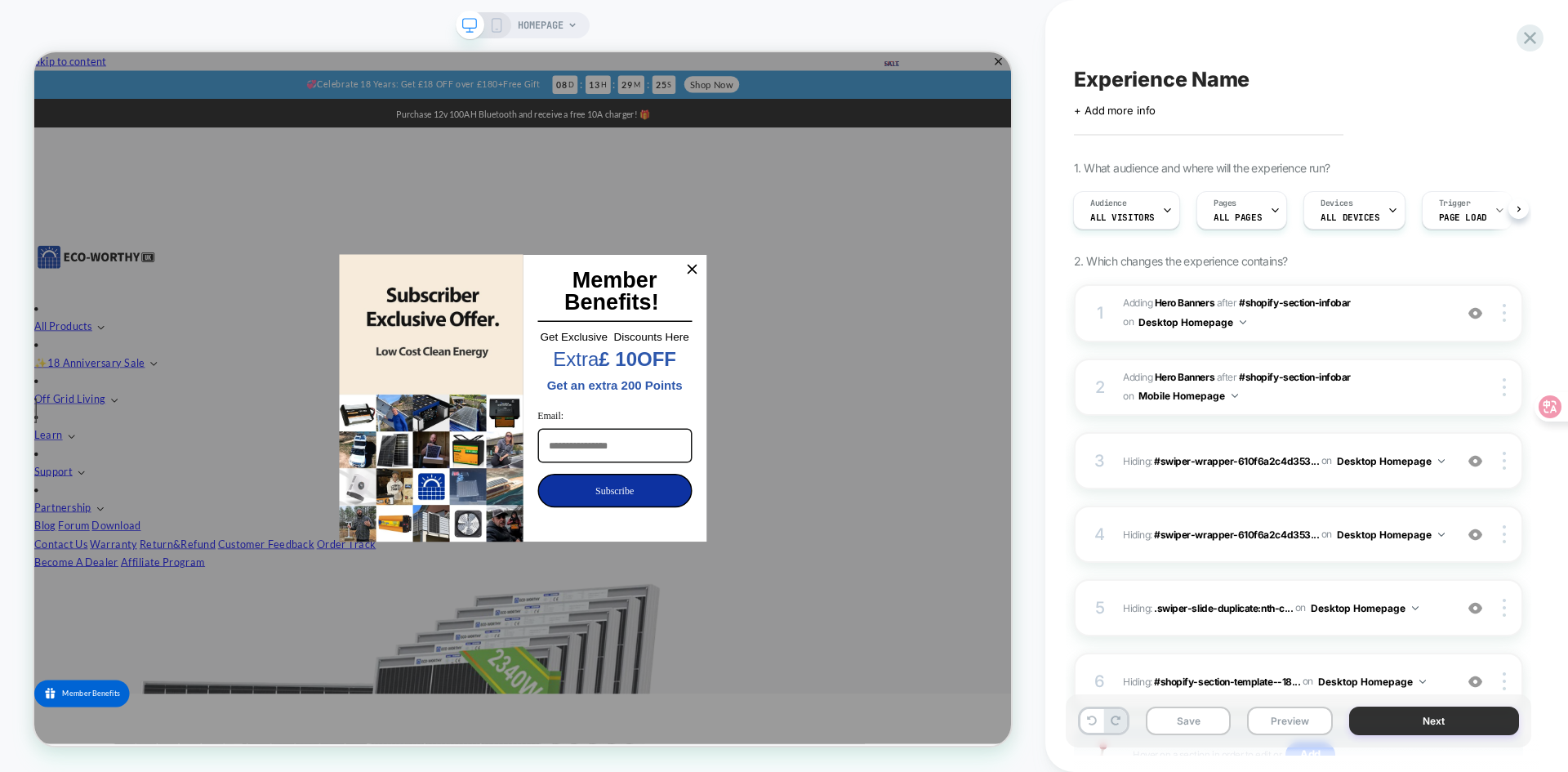
click at [1424, 720] on button "Next" at bounding box center [1434, 720] width 171 height 29
